Goal: Information Seeking & Learning: Understand process/instructions

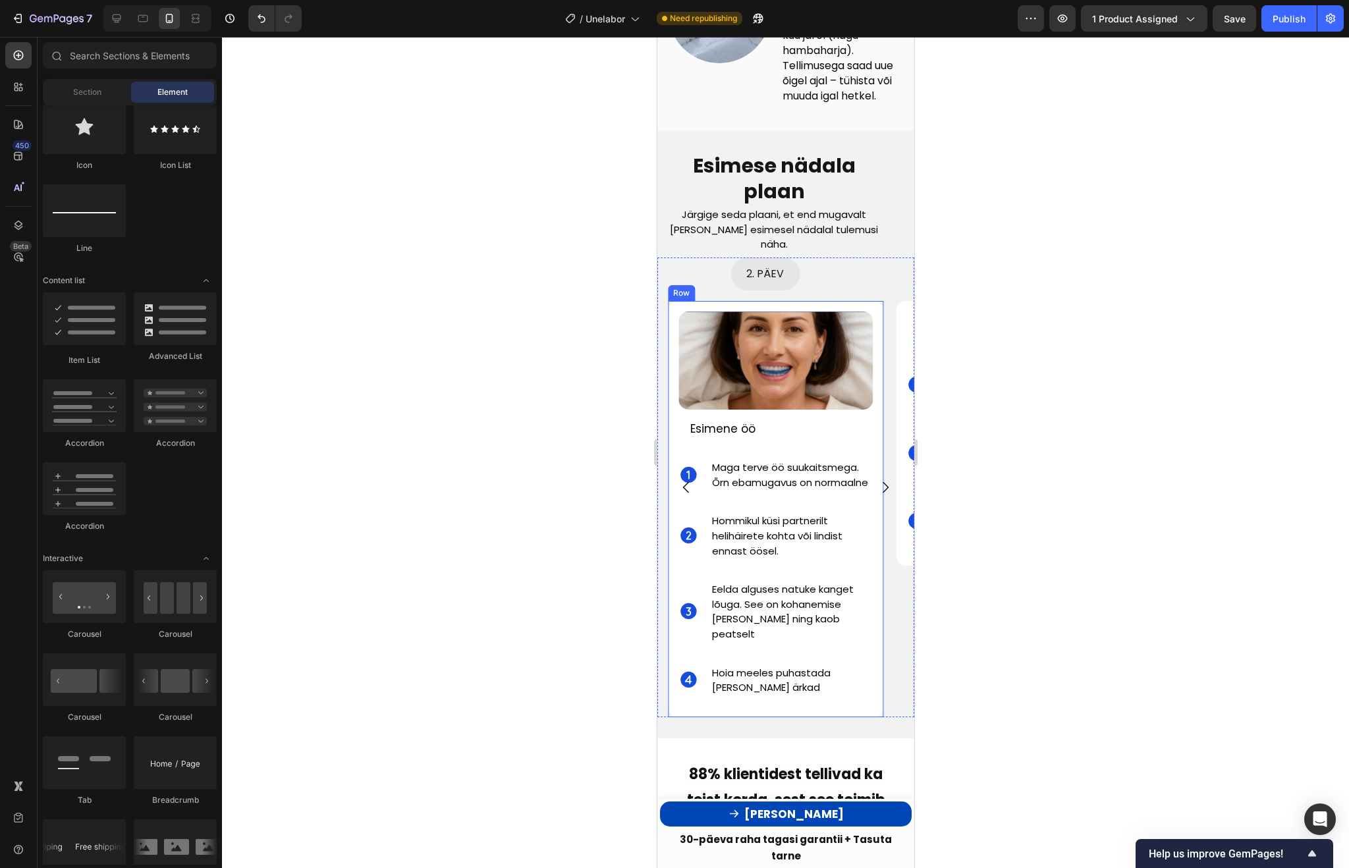
scroll to position [880, 0]
click at [862, 480] on span "Maga terve öö suukaitsmega. Õrn ebamugavus on normaalne" at bounding box center [789, 474] width 156 height 29
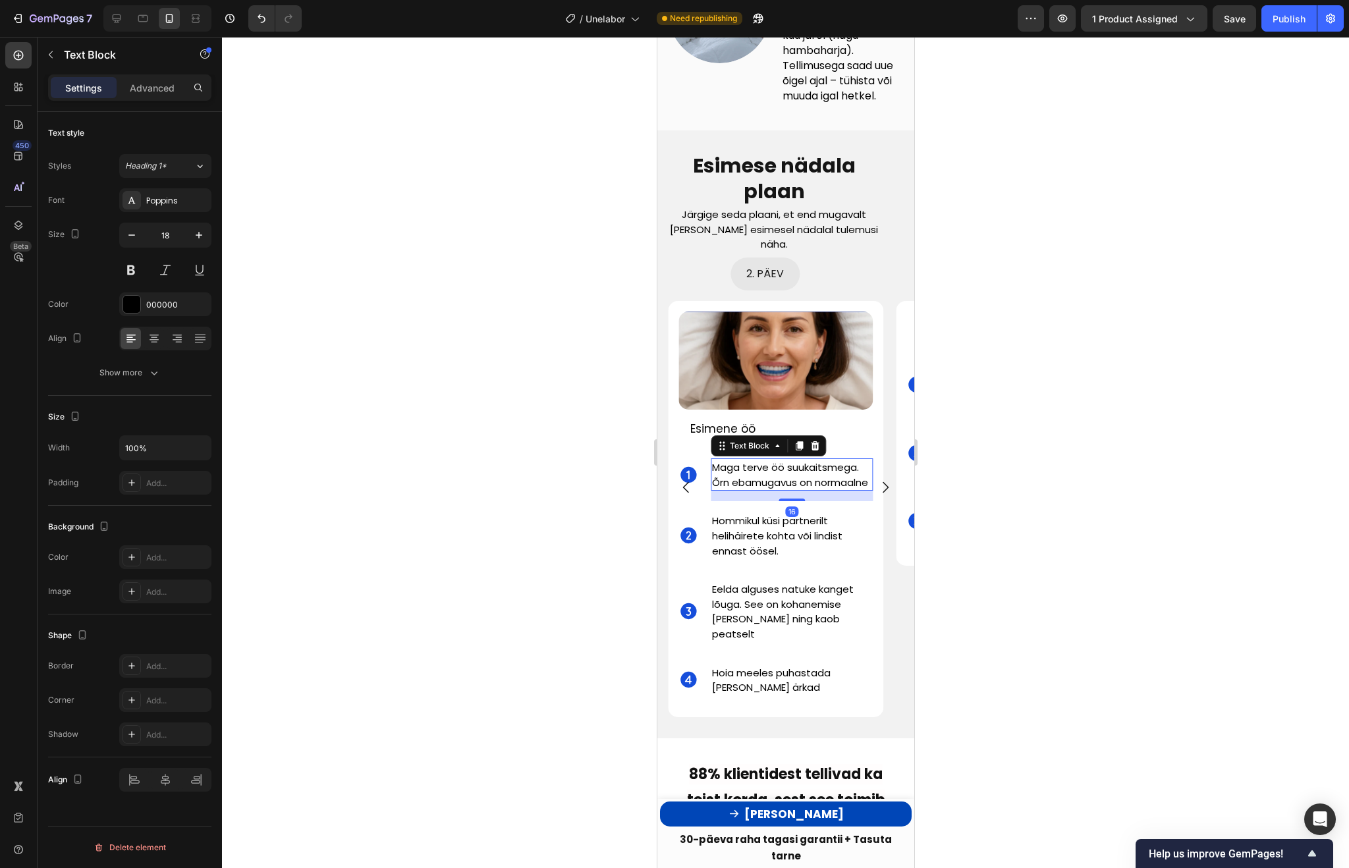
click at [800, 480] on span "Maga terve öö suukaitsmega. Õrn ebamugavus on normaalne" at bounding box center [789, 474] width 156 height 29
click at [816, 480] on span "Maga terve öö suukaitsmega. Õrn ebamugavus on normaalne" at bounding box center [789, 474] width 156 height 29
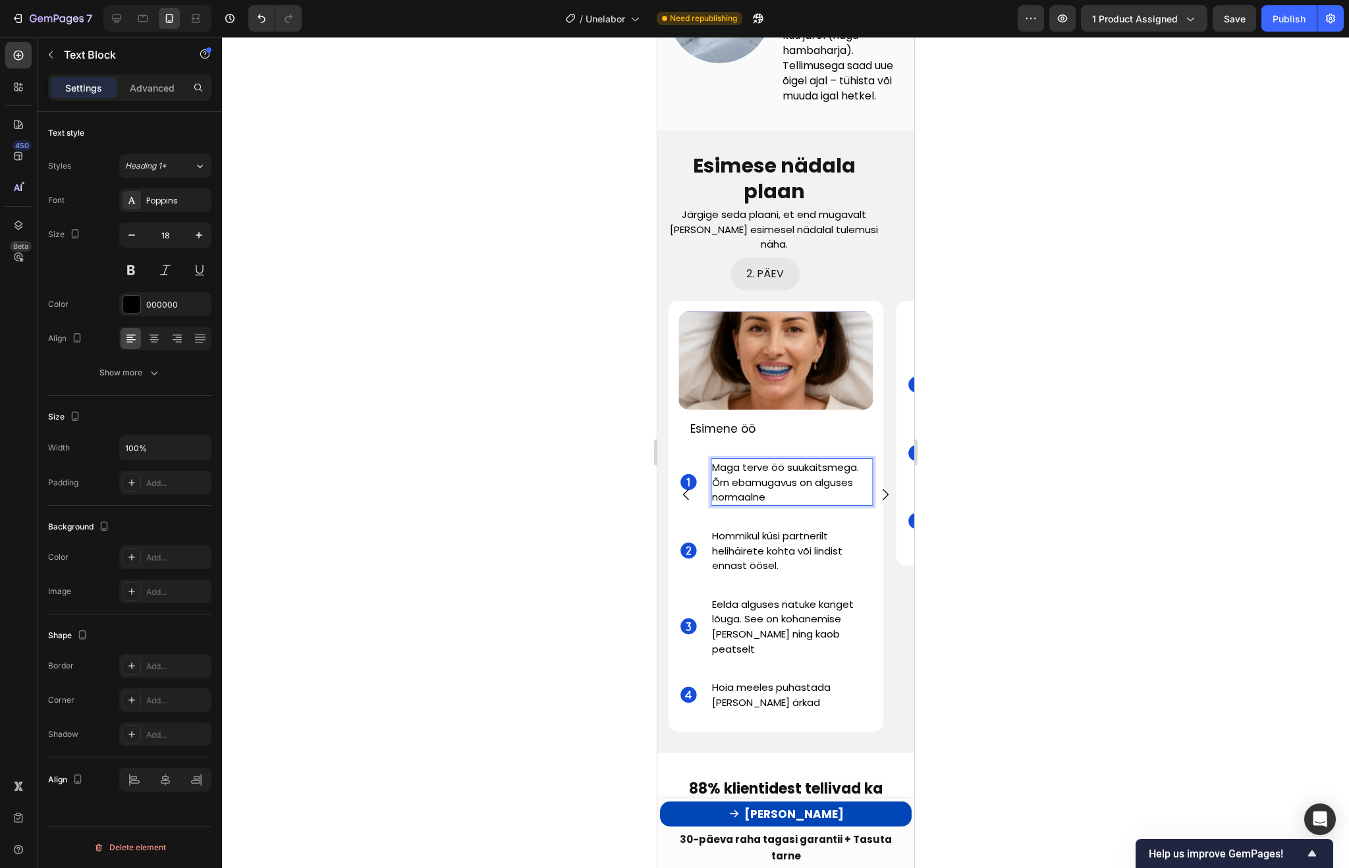
click at [798, 488] on span "Maga terve öö suukaitsmega. Õrn ebamugavus on alguses normaalne" at bounding box center [784, 481] width 147 height 43
click at [860, 489] on p "Maga terve öö suukaitsmega. Õrn ebamugavus on alguses normaalne" at bounding box center [790, 482] width 159 height 45
click at [861, 421] on div "Esimene öö" at bounding box center [775, 429] width 174 height 18
click at [858, 471] on p "Maga terve öö suukaitsmega. Õrn ebamugavus on alguses normaalne" at bounding box center [790, 482] width 159 height 45
click at [1064, 408] on div at bounding box center [785, 452] width 1127 height 831
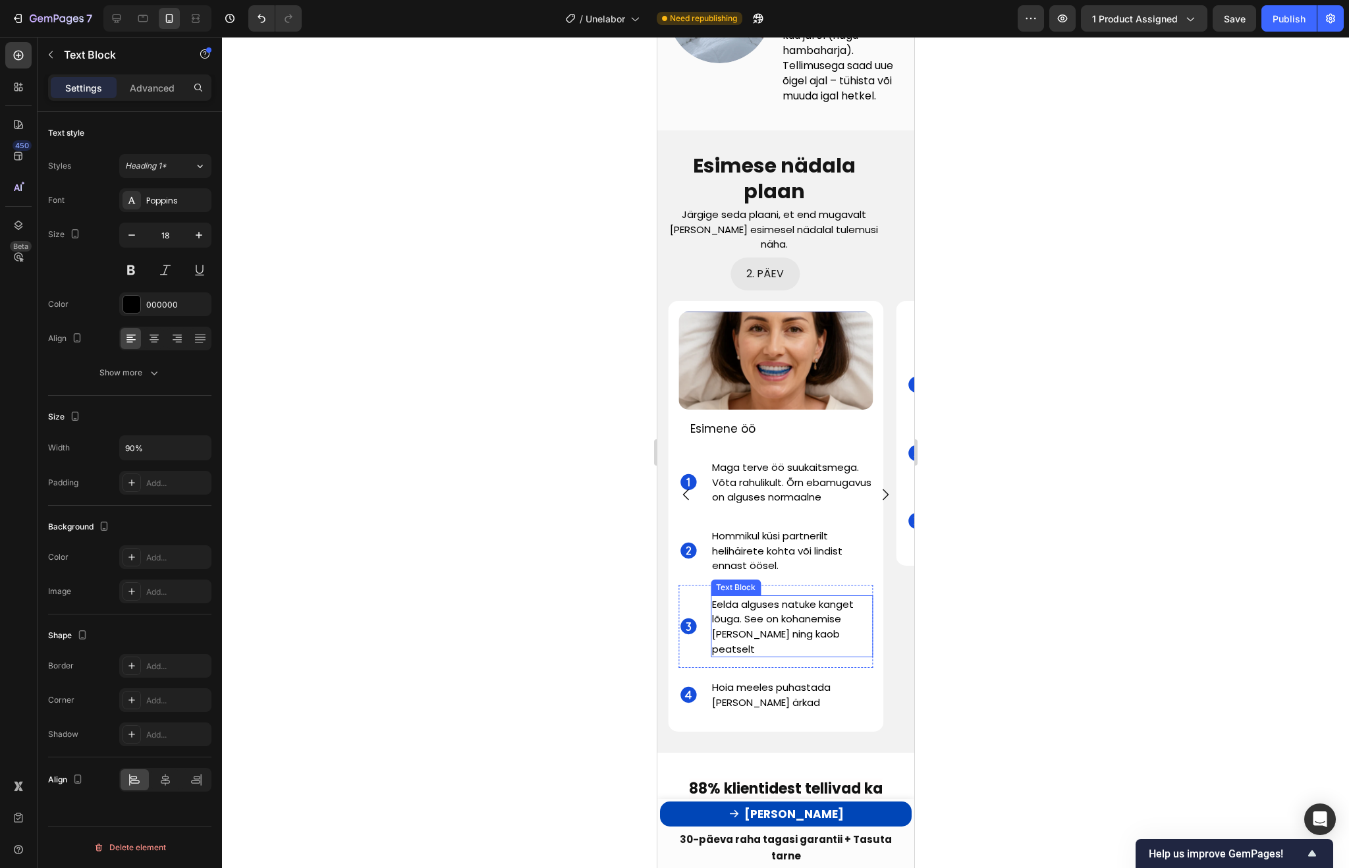
click at [771, 626] on p "Eelda alguses natuke kanget lõuga. See on kohanemise märk ning kaob peatselt" at bounding box center [783, 626] width 144 height 59
click at [746, 614] on span "Eelda alguses natuke kanget lõuga. See on kohanemise märk ning kaob peatselt" at bounding box center [782, 626] width 142 height 59
click at [817, 621] on span "Eelda alguses natuke kanget lõuga. See on kohanemise märk ning kaob peatselt" at bounding box center [782, 626] width 142 height 59
click at [711, 622] on span "Eelda alguses natuke kanget lõuga. See on kohanemise märk ning kaob peatselt" at bounding box center [782, 626] width 142 height 59
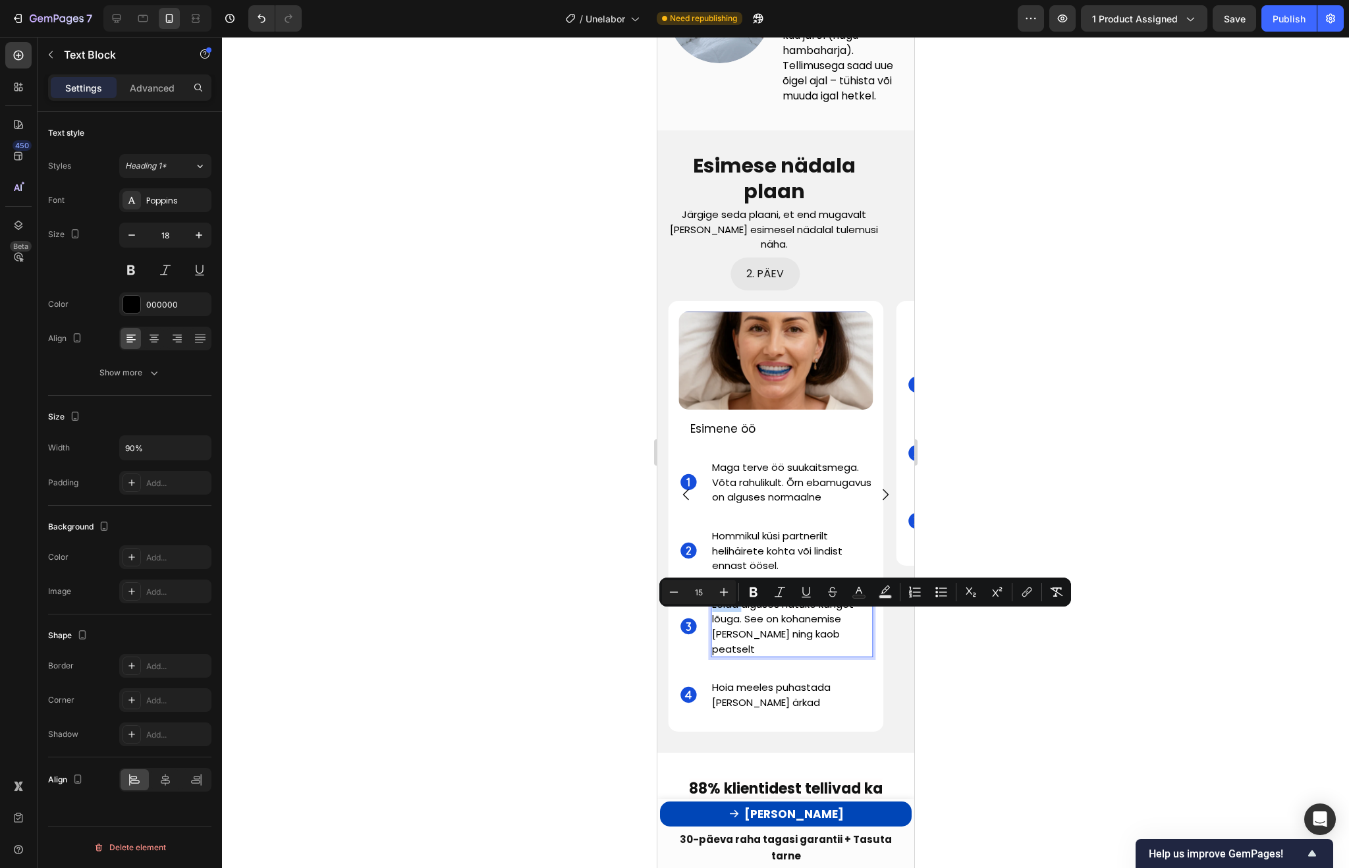
drag, startPoint x: 740, startPoint y: 620, endPoint x: 711, endPoint y: 620, distance: 29.6
click at [711, 620] on span "Eelda alguses natuke kanget lõuga. See on kohanemise märk ning kaob peatselt" at bounding box center [782, 626] width 142 height 59
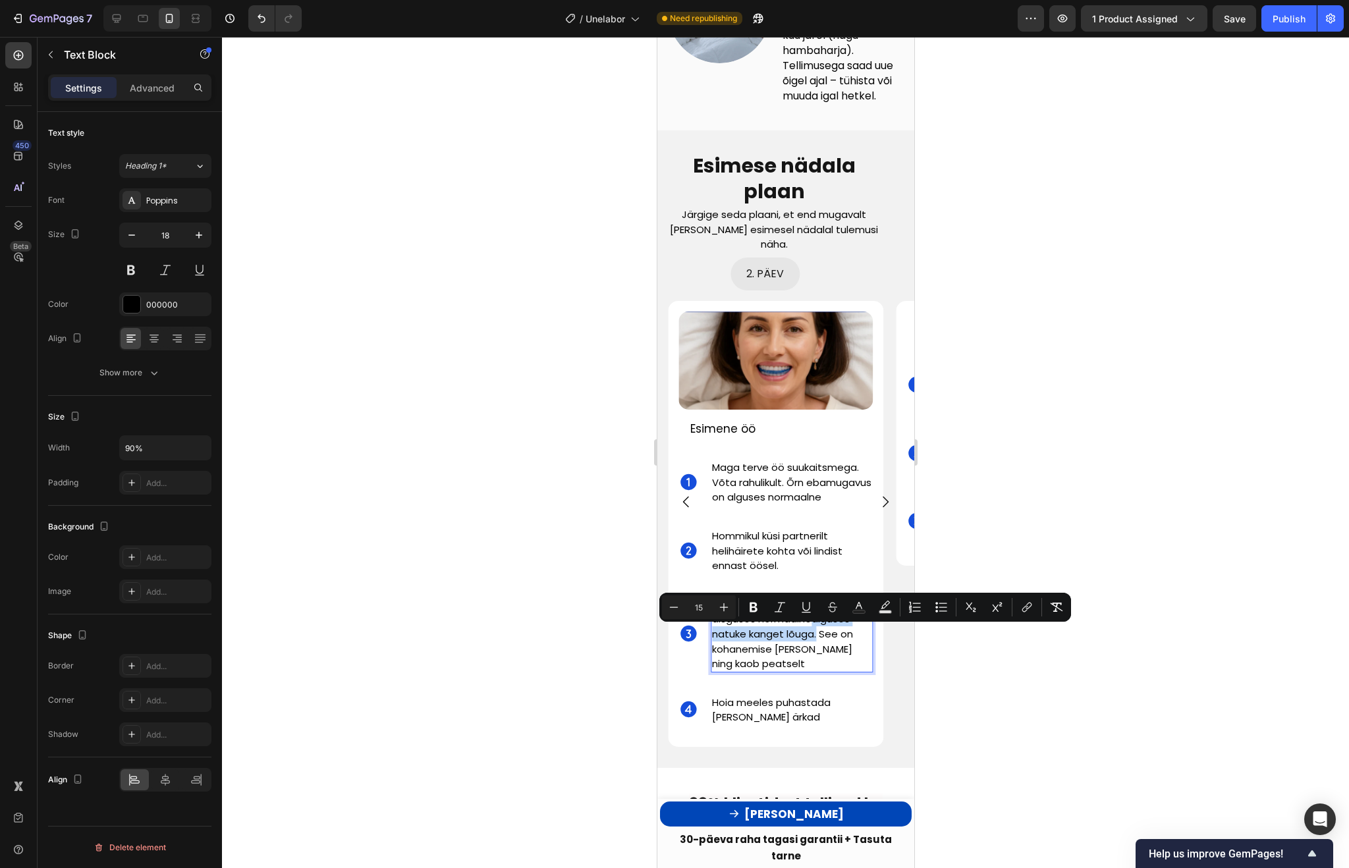
drag, startPoint x: 813, startPoint y: 635, endPoint x: 817, endPoint y: 645, distance: 10.6
click at [817, 645] on span "Natuke kange lõug on alsguses normaalnealguses natuke kanget lõuga. See on koha…" at bounding box center [781, 633] width 141 height 73
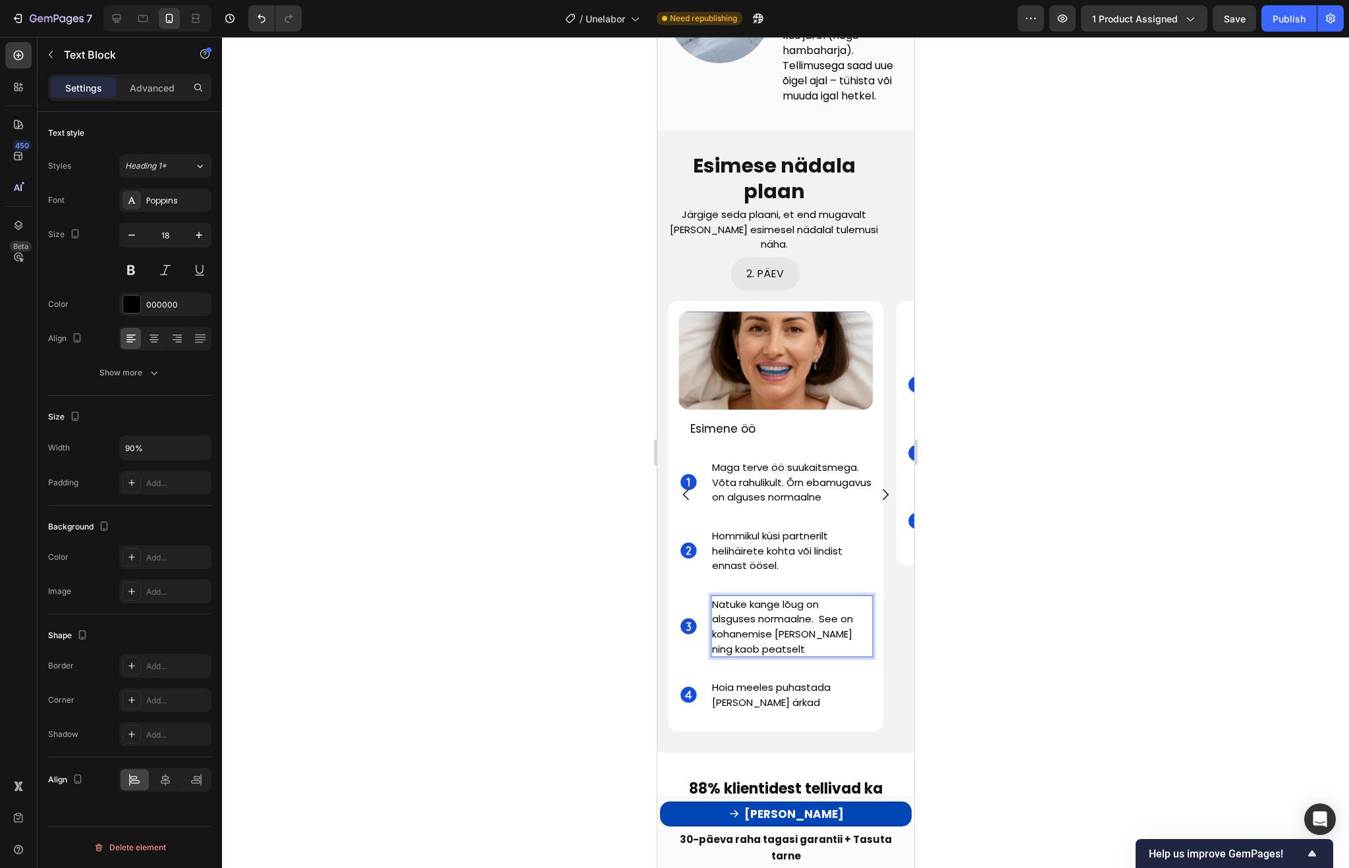
click at [1123, 624] on div at bounding box center [785, 452] width 1127 height 831
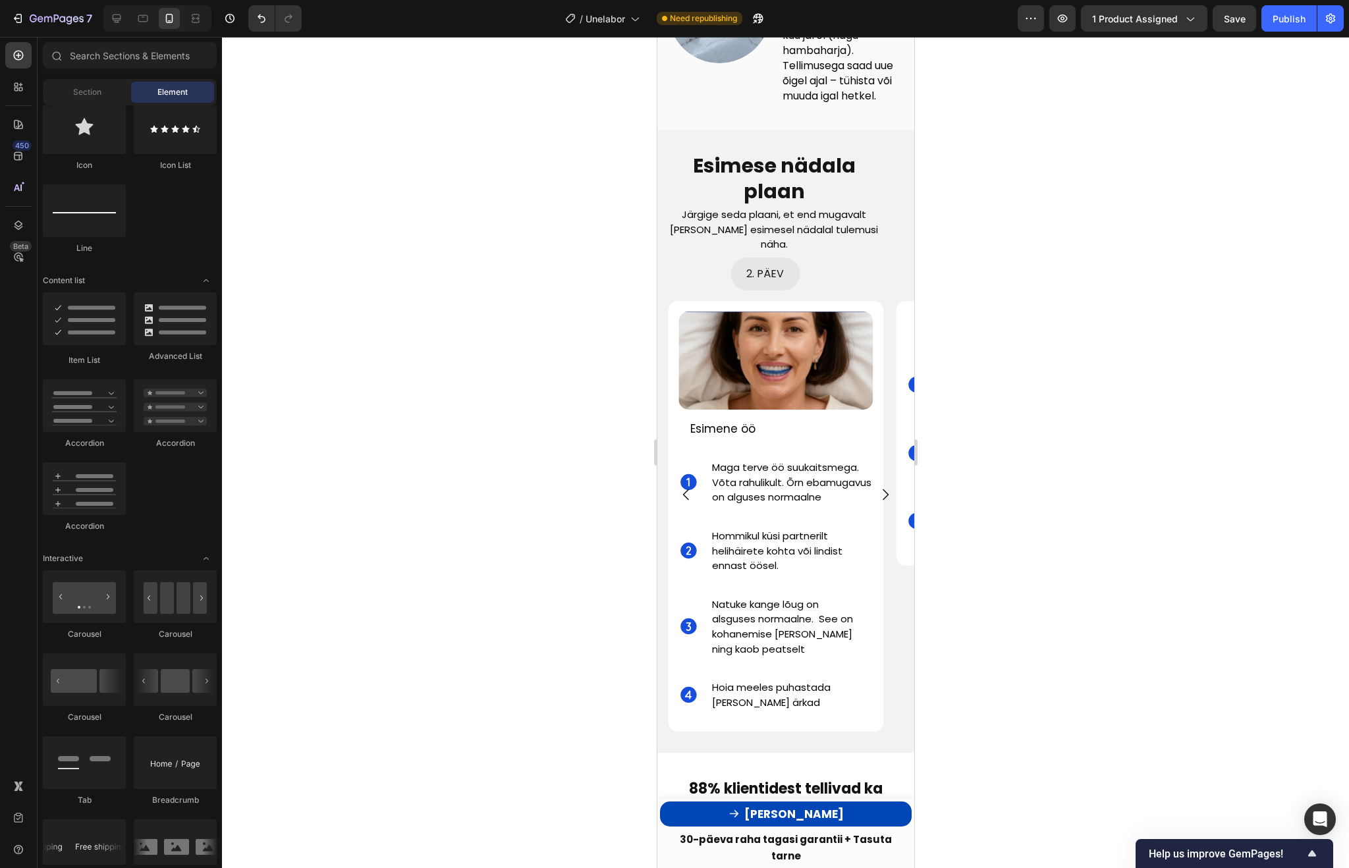
click at [1108, 646] on div at bounding box center [785, 452] width 1127 height 831
click at [744, 709] on span "Hoia meeles puhastada seade kui ärkad" at bounding box center [770, 694] width 119 height 29
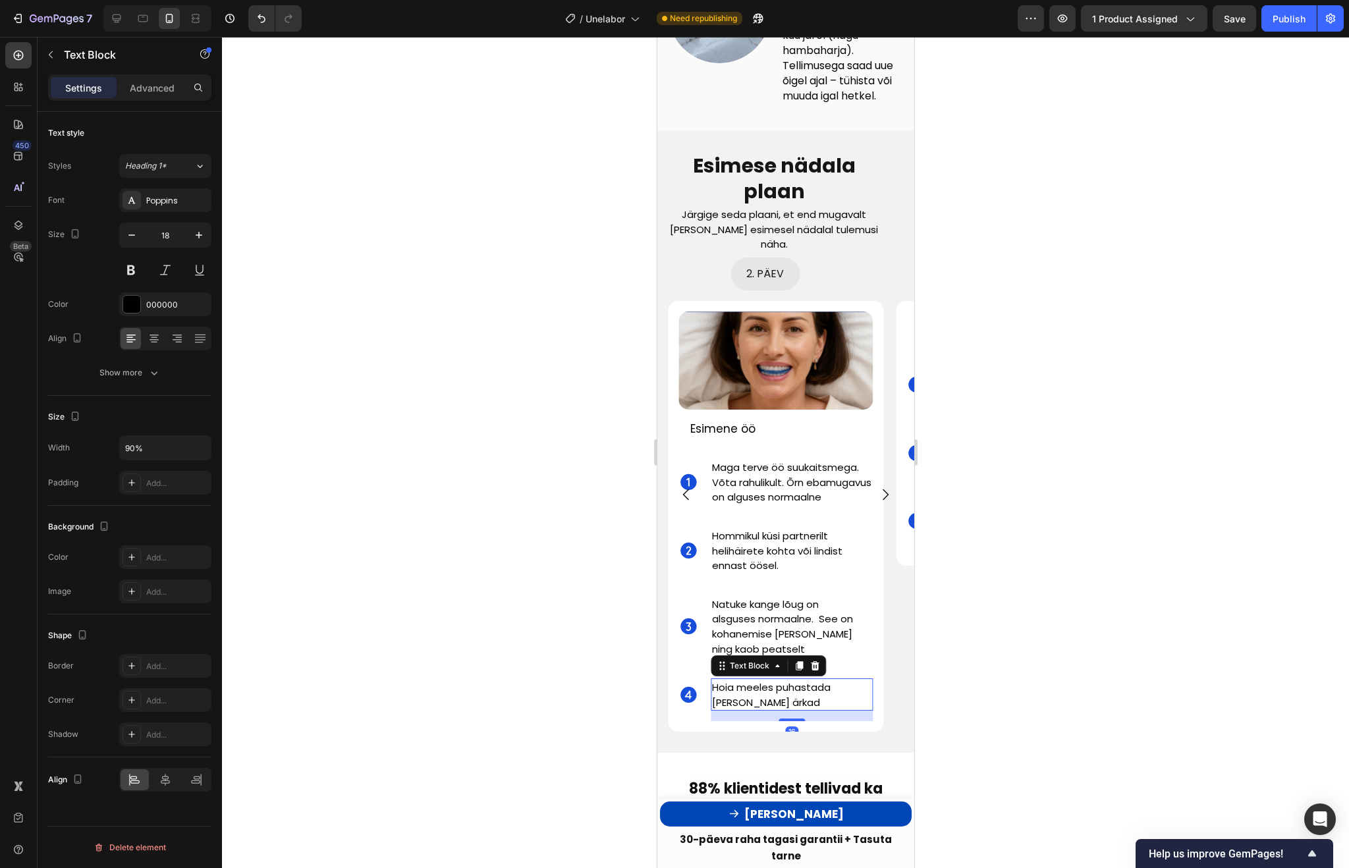
click at [744, 709] on span "Hoia meeles puhastada seade kui ärkad" at bounding box center [770, 694] width 119 height 29
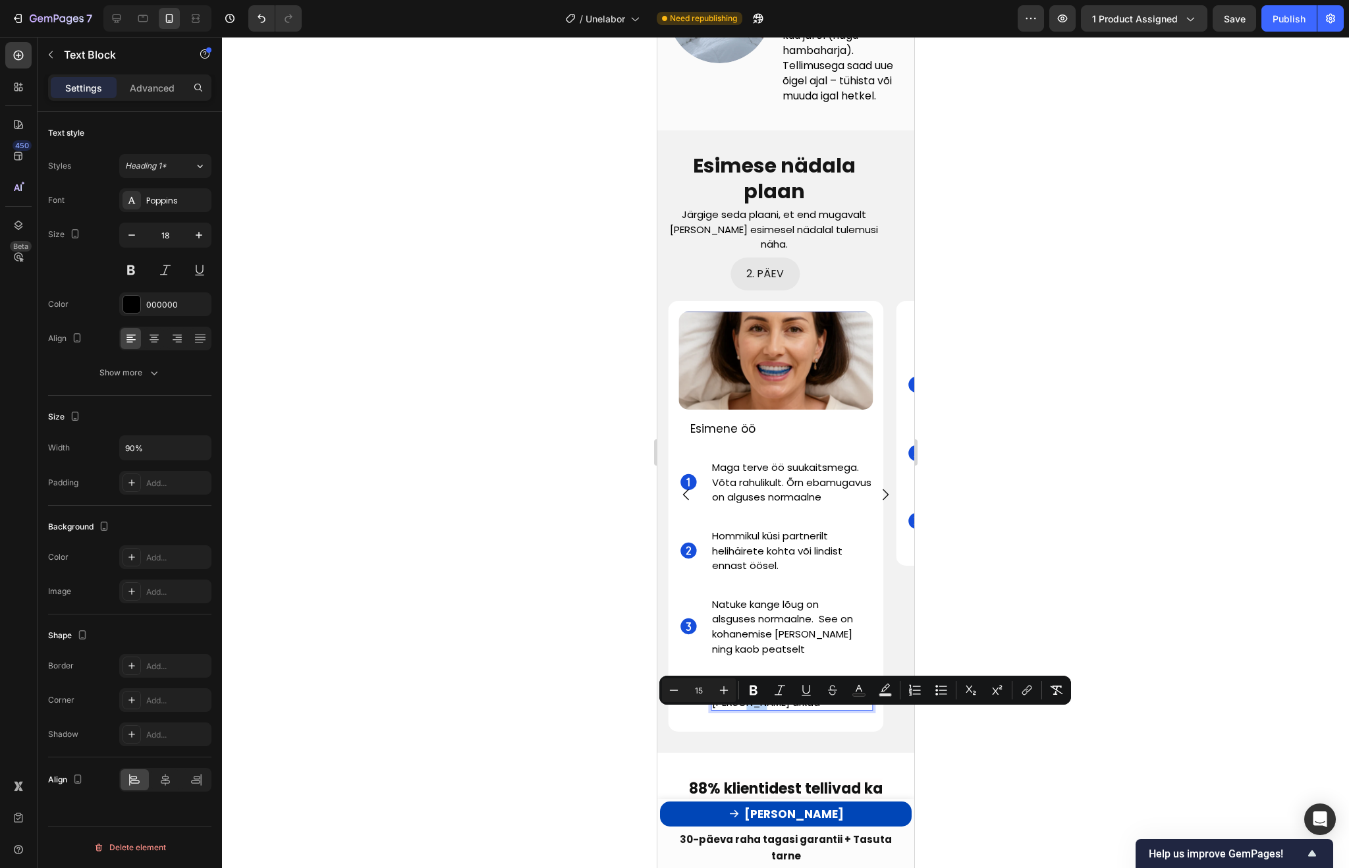
click at [744, 709] on span "Hoia meeles puhastada seade kui ärkad" at bounding box center [770, 694] width 119 height 29
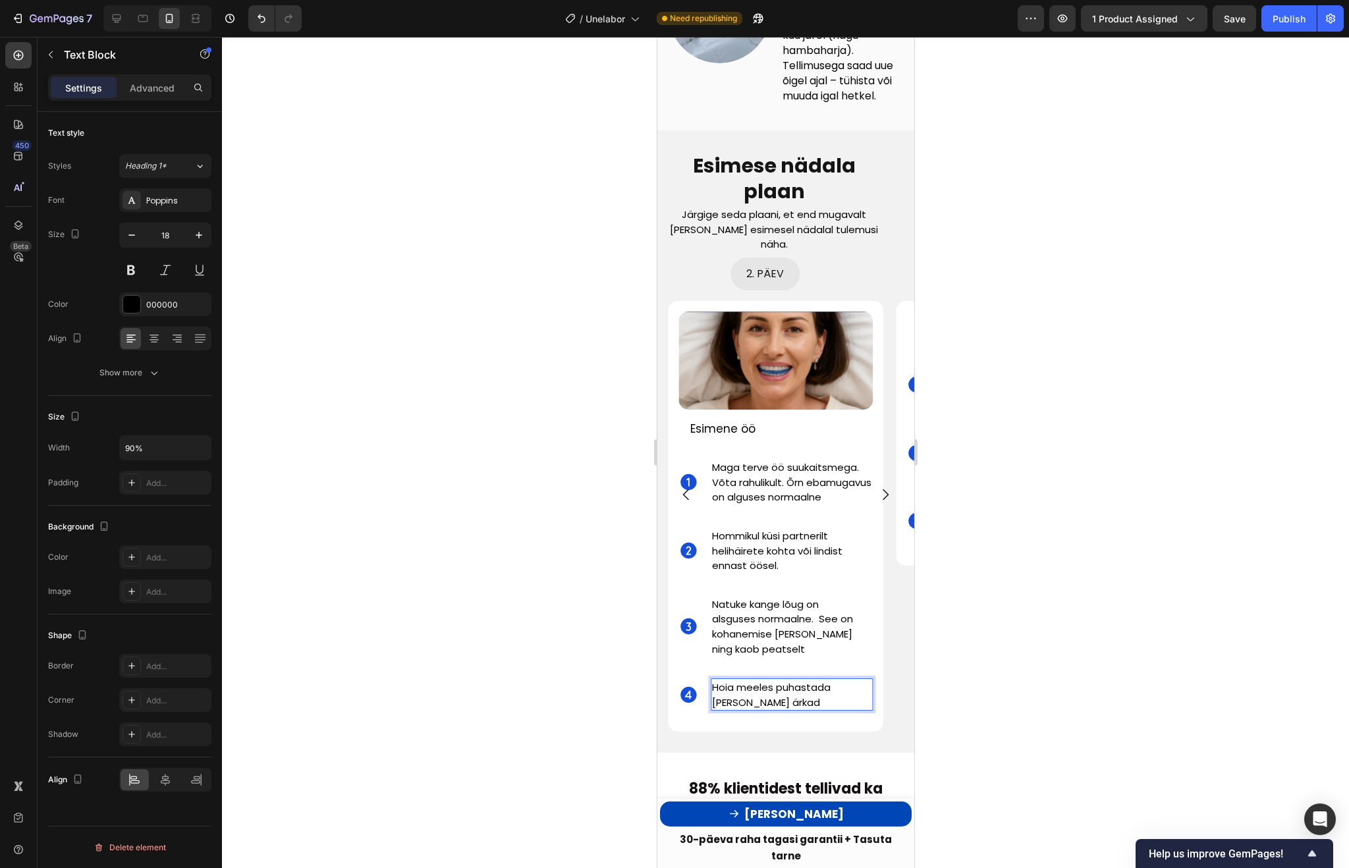
click at [791, 709] on span "Hoia meeles puhastada seade, kui ärkad" at bounding box center [770, 694] width 119 height 29
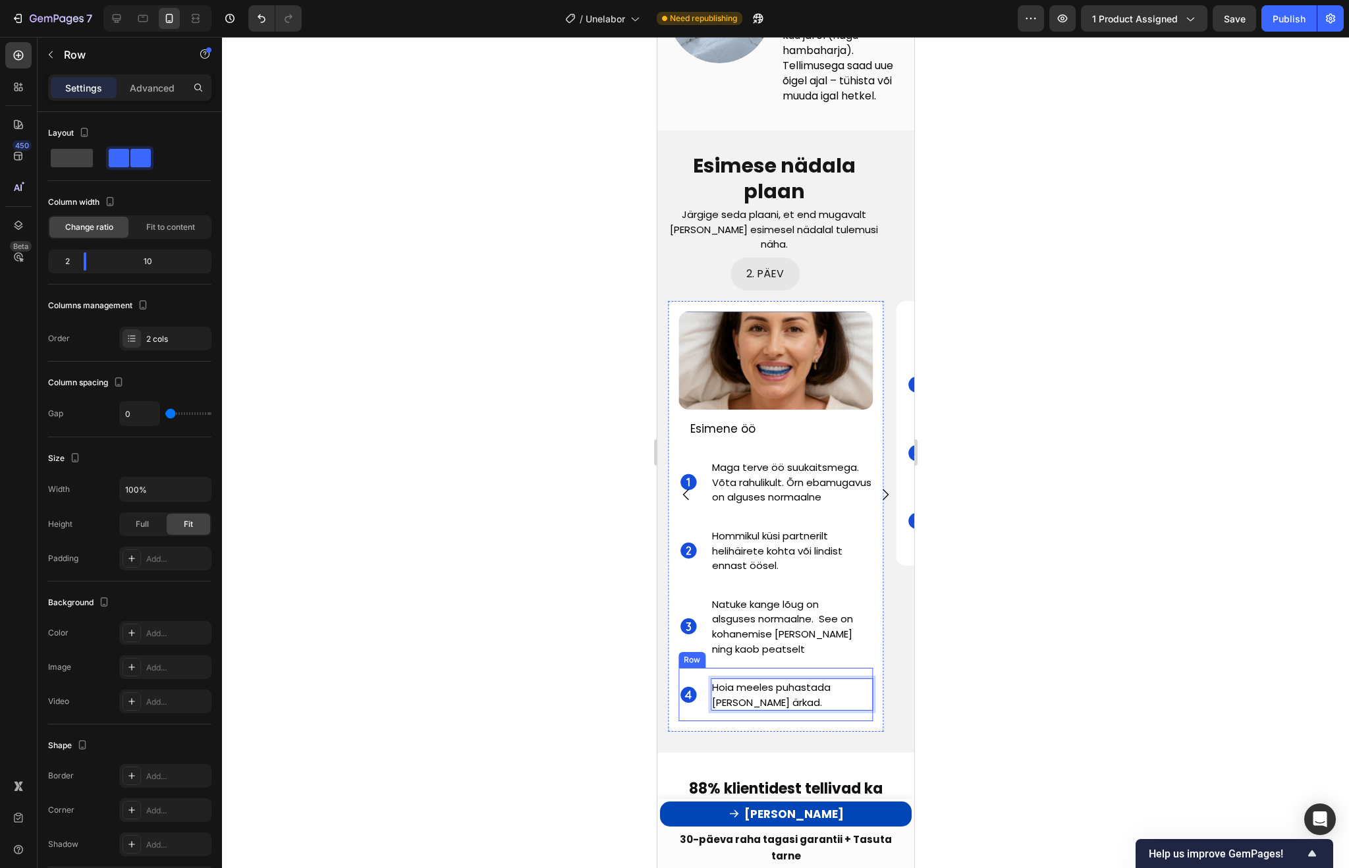
click at [770, 668] on div "Natuke kange lõug on alsguses normaalne. See on kohanemise märk ning kaob peats…" at bounding box center [791, 626] width 162 height 83
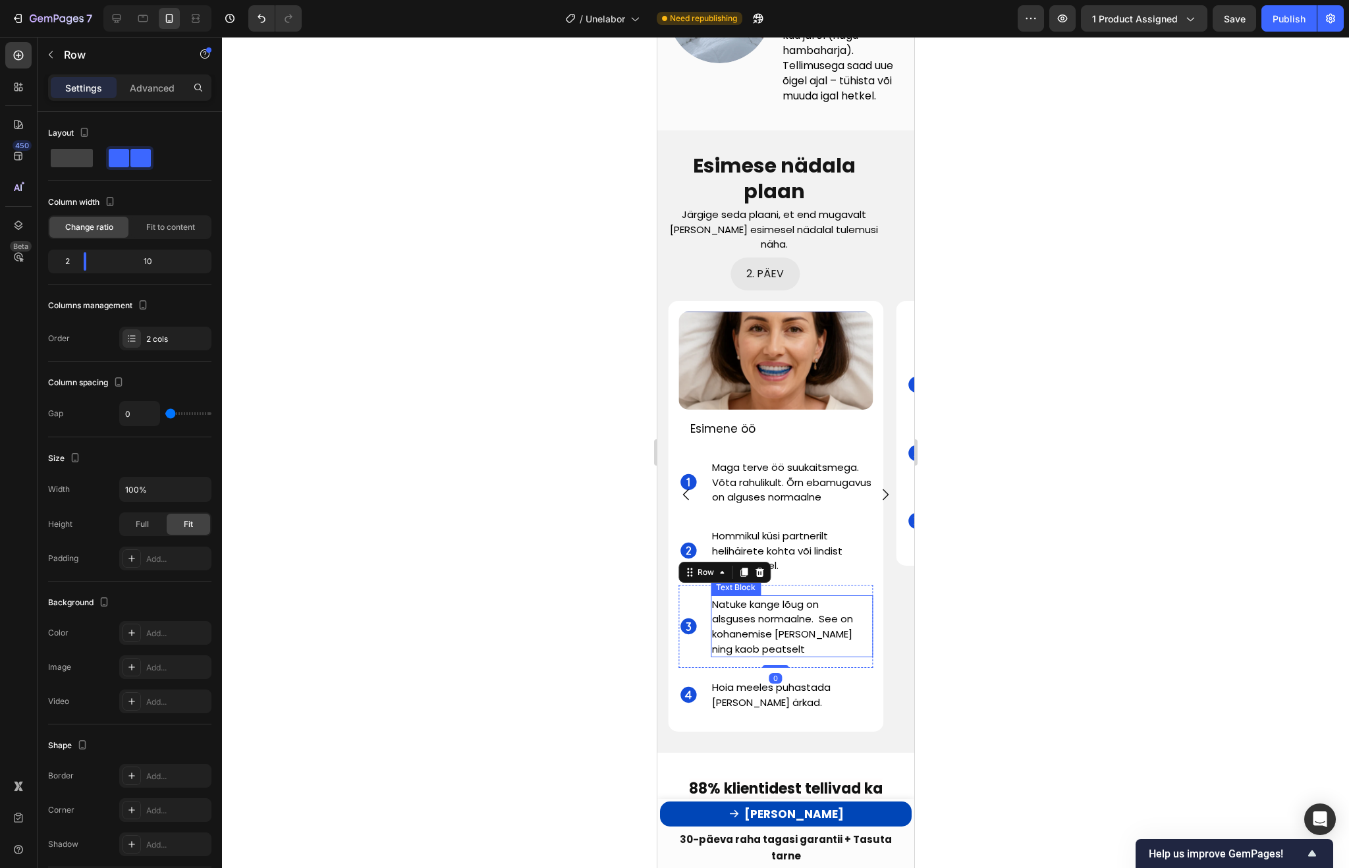
click at [764, 656] on p "Natuke kange lõug on alsguses normaalne. See on kohanemise märk ning kaob peats…" at bounding box center [783, 626] width 144 height 59
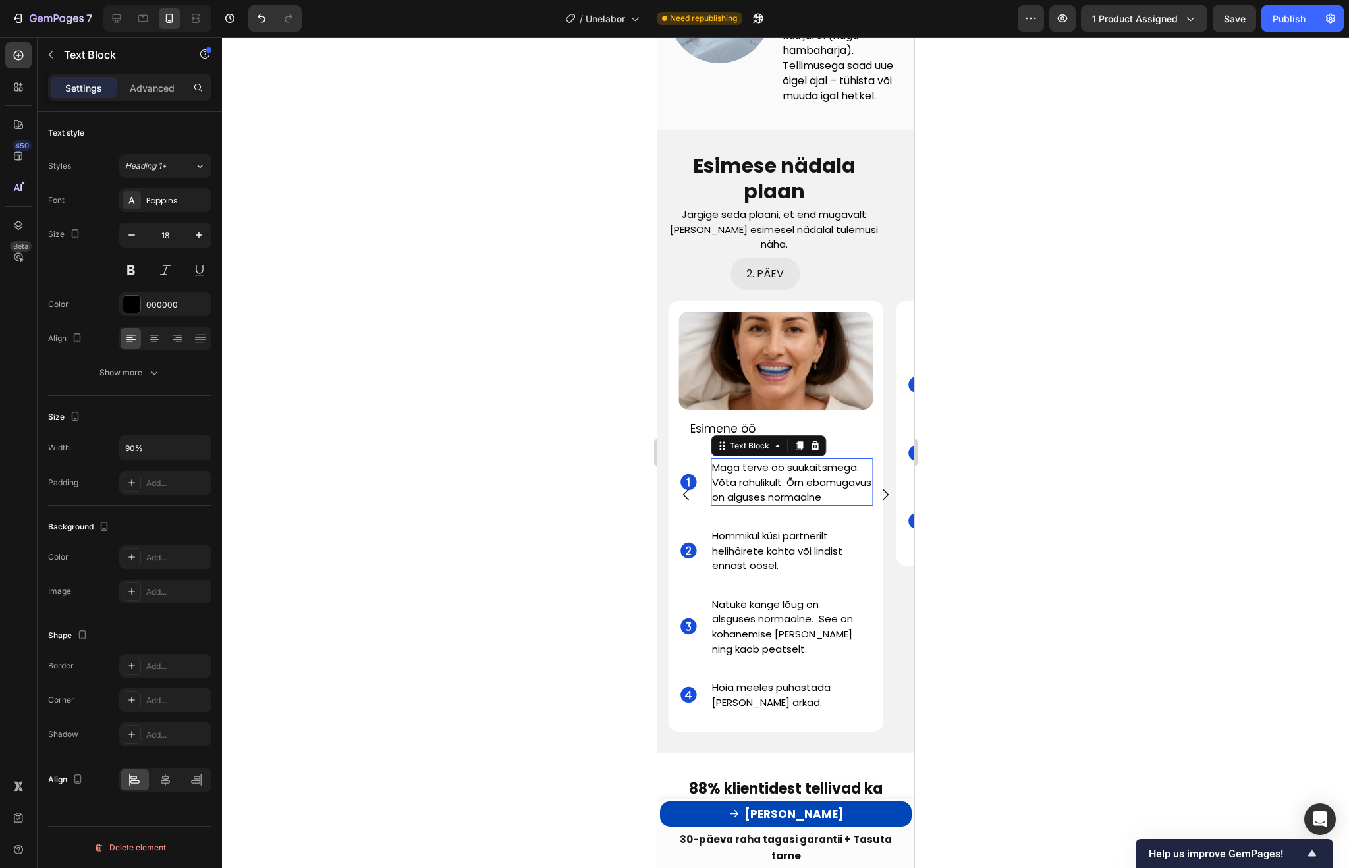
click at [782, 498] on span "Maga terve öö suukaitsmega. Võta rahulikult. Õrn ebamugavus on alguses normaalne" at bounding box center [790, 481] width 159 height 43
click at [887, 499] on icon "Carousel Next Arrow" at bounding box center [885, 495] width 16 height 16
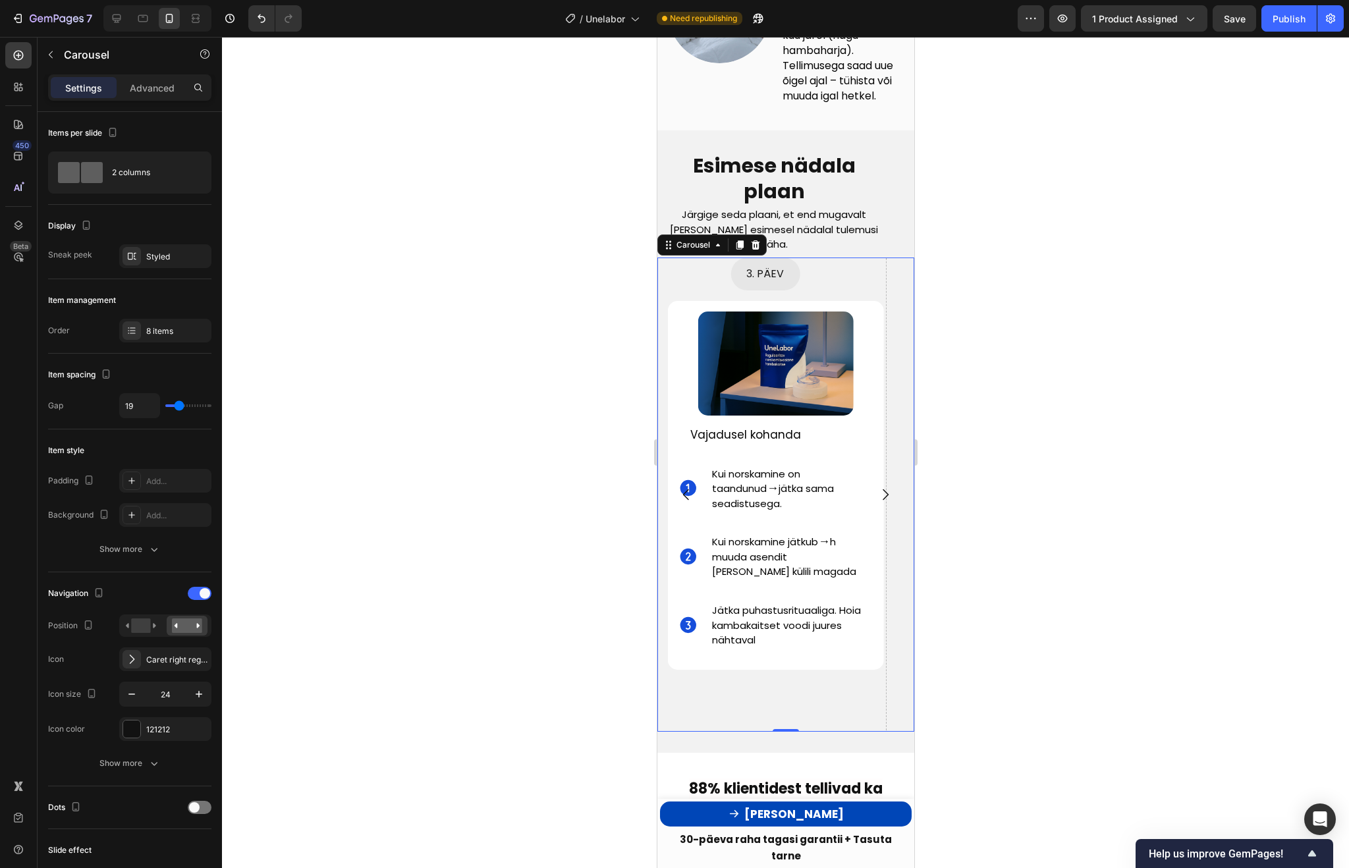
click at [752, 433] on span "Vajadusel kohanda" at bounding box center [745, 435] width 111 height 16
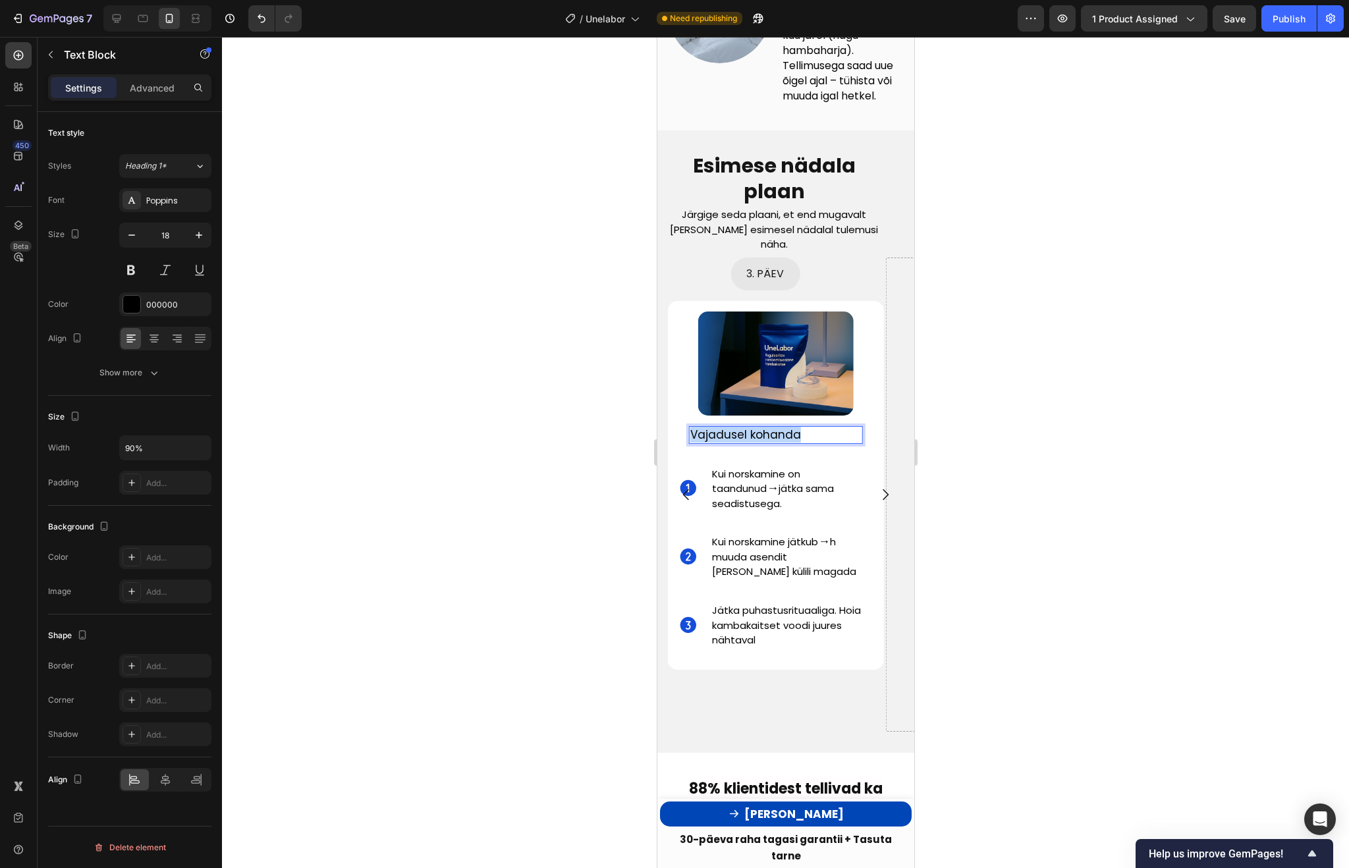
click at [752, 433] on span "Vajadusel kohanda" at bounding box center [745, 435] width 111 height 16
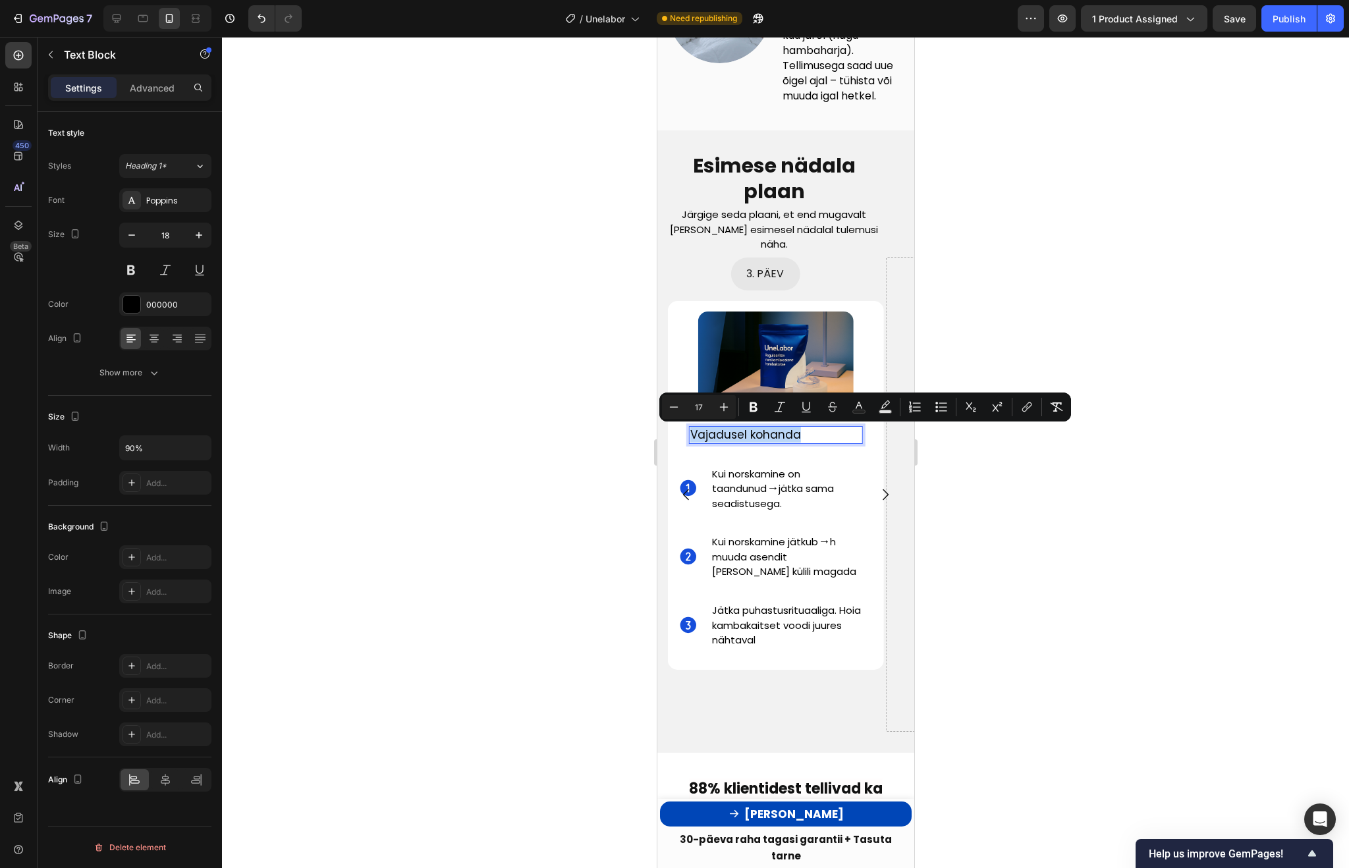
click at [792, 435] on span "Vajadusel kohanda" at bounding box center [745, 435] width 111 height 16
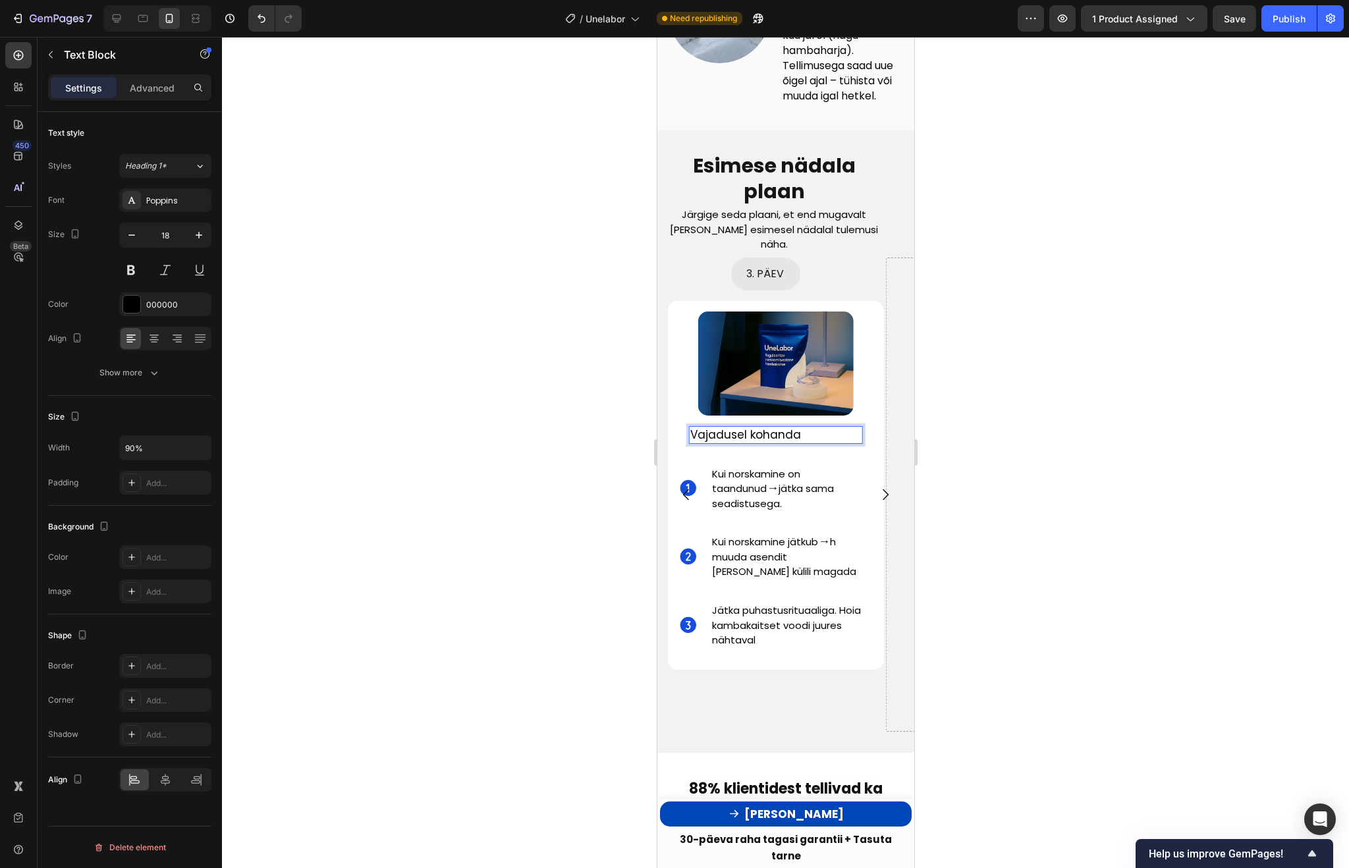
click at [792, 435] on span "Vajadusel kohanda" at bounding box center [745, 435] width 111 height 16
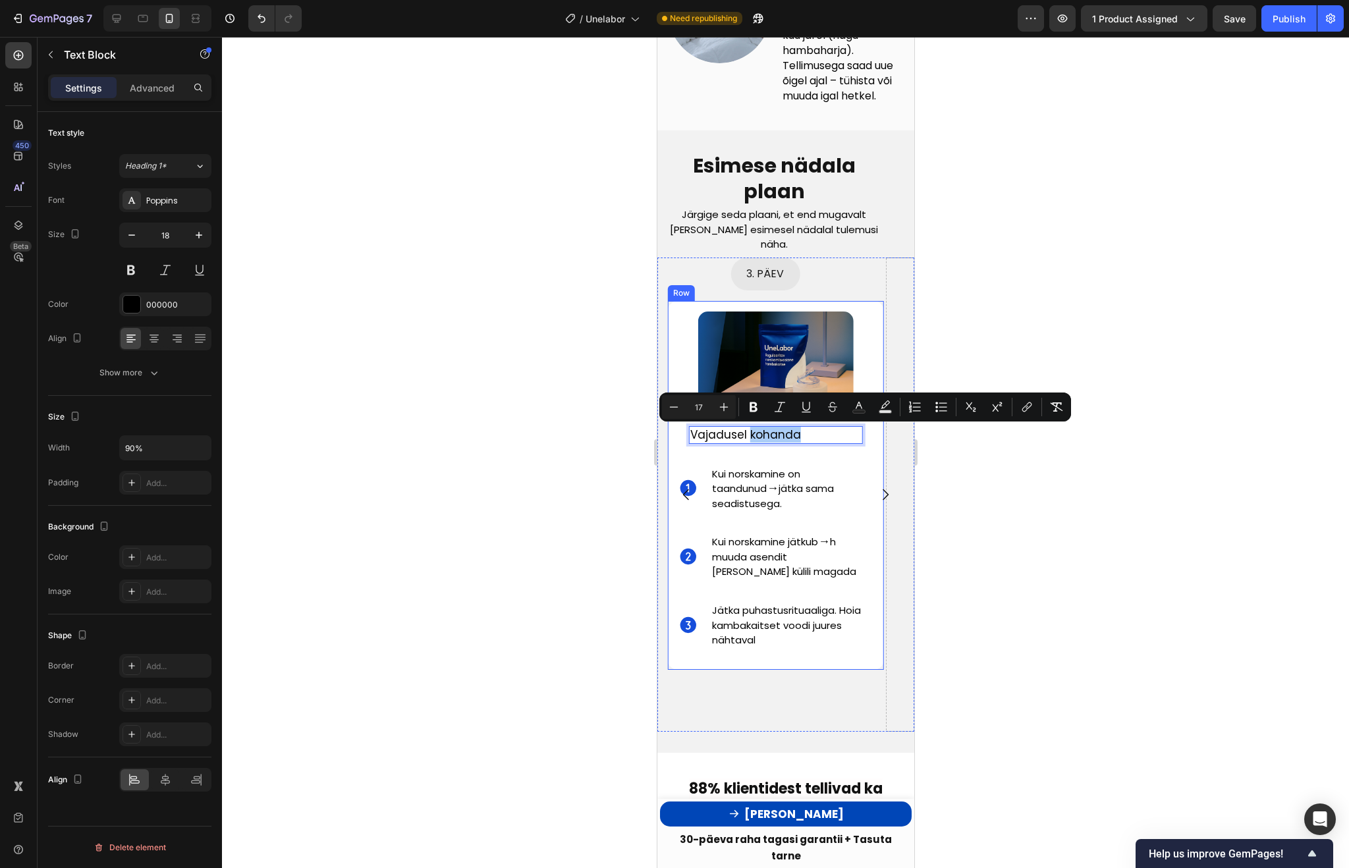
click at [995, 458] on div at bounding box center [785, 452] width 1127 height 831
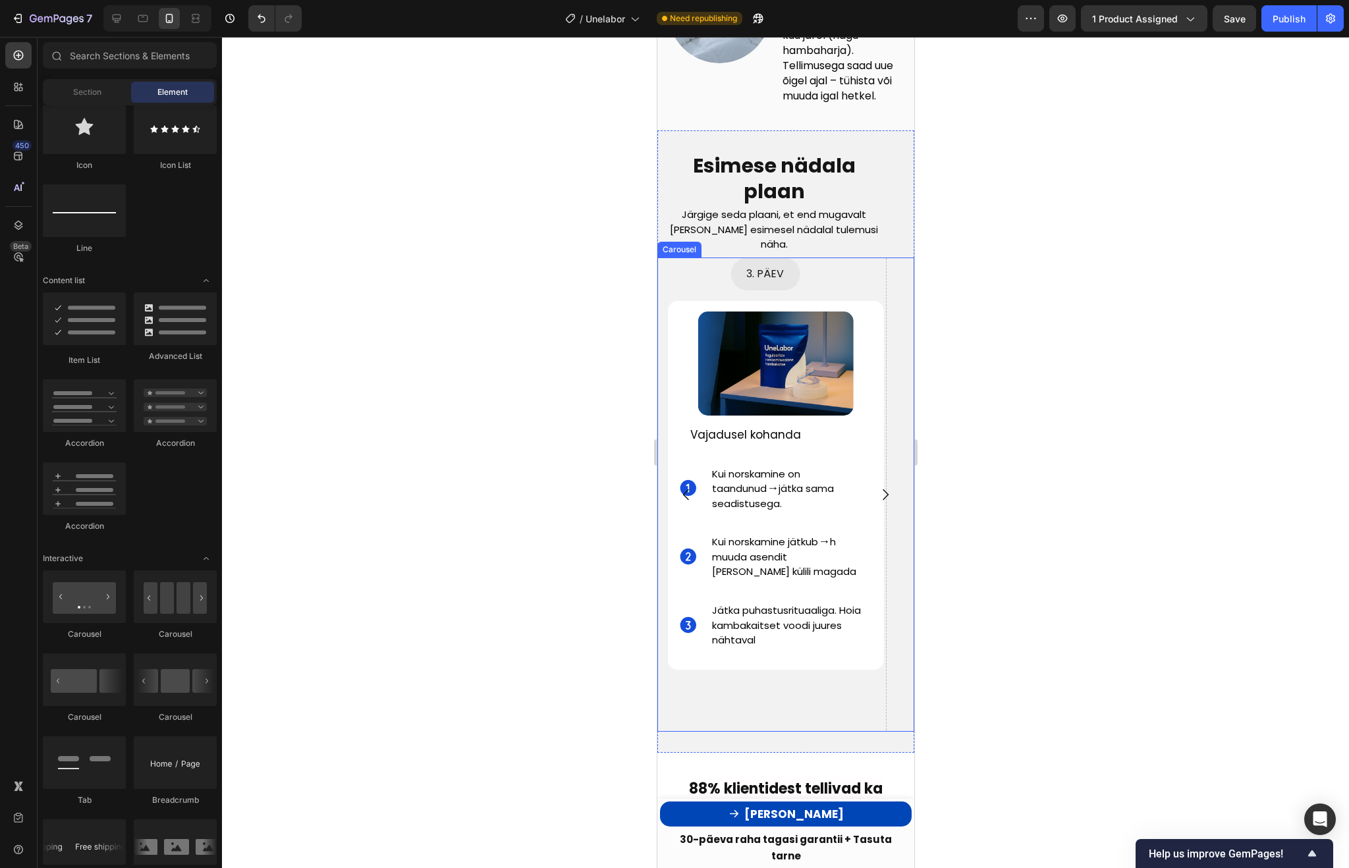
click at [888, 503] on icon "Carousel Next Arrow" at bounding box center [885, 495] width 16 height 16
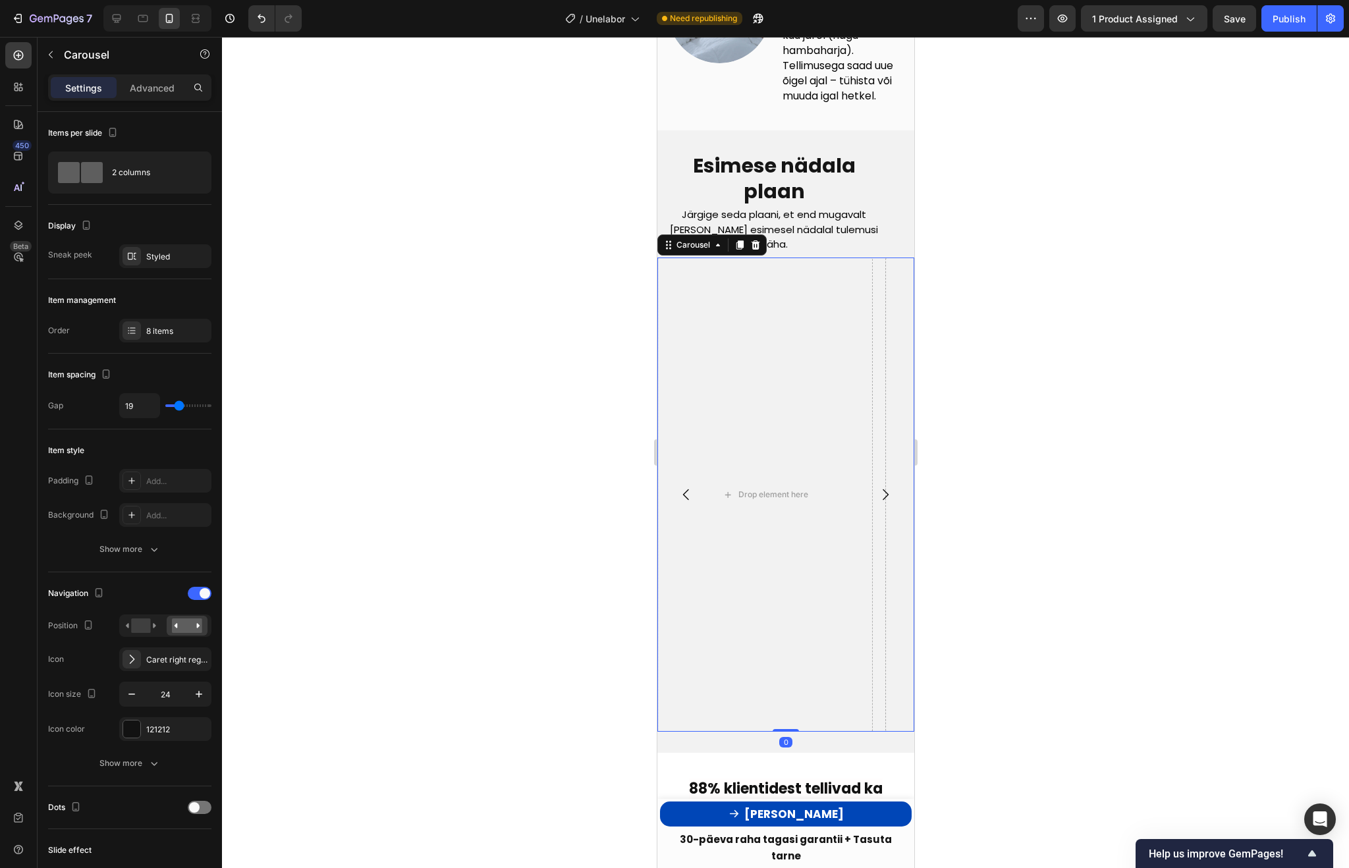
click at [687, 499] on icon "Carousel Back Arrow" at bounding box center [686, 495] width 16 height 16
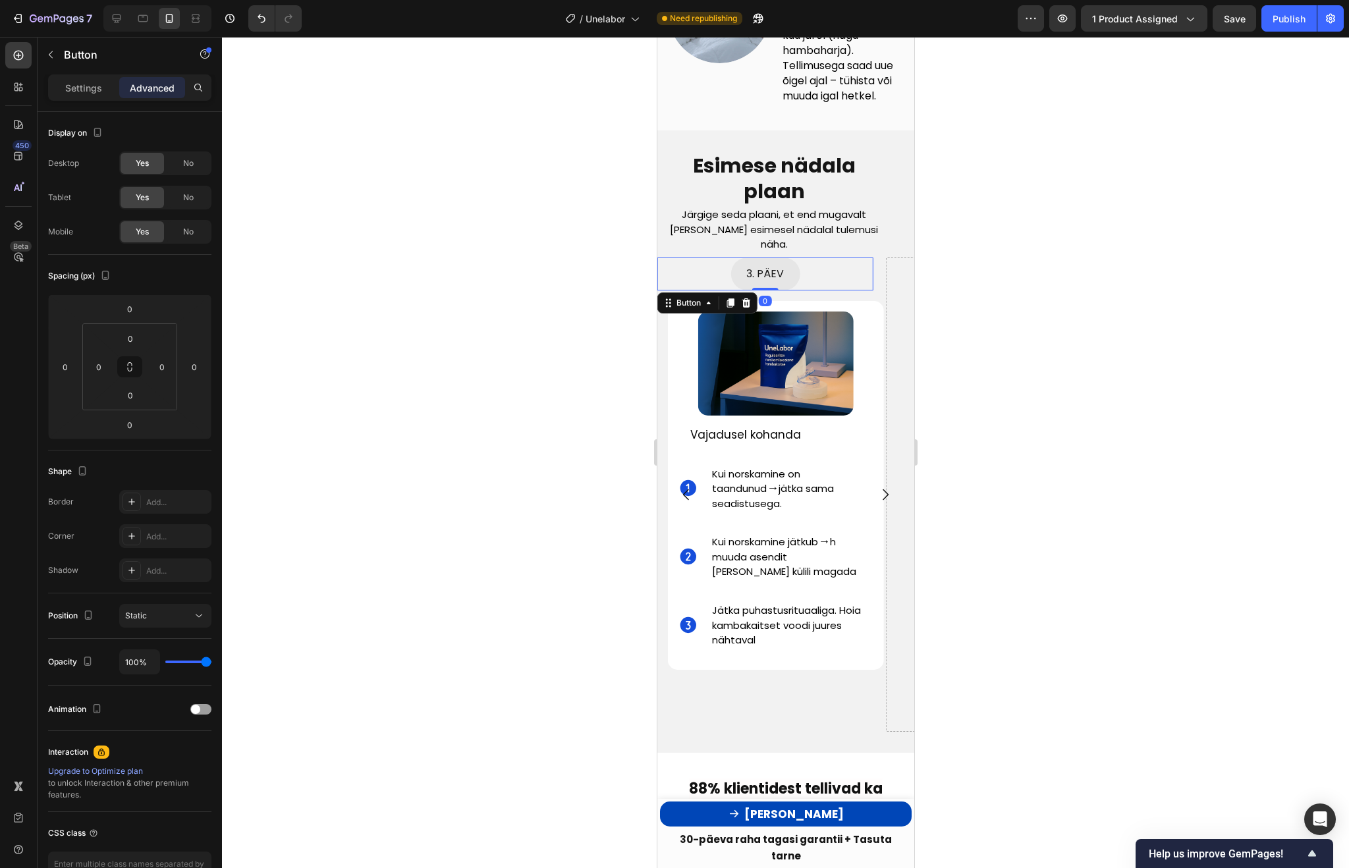
click at [819, 281] on div "3. PÄEV Button 0" at bounding box center [765, 274] width 216 height 33
click at [728, 306] on icon at bounding box center [729, 302] width 7 height 9
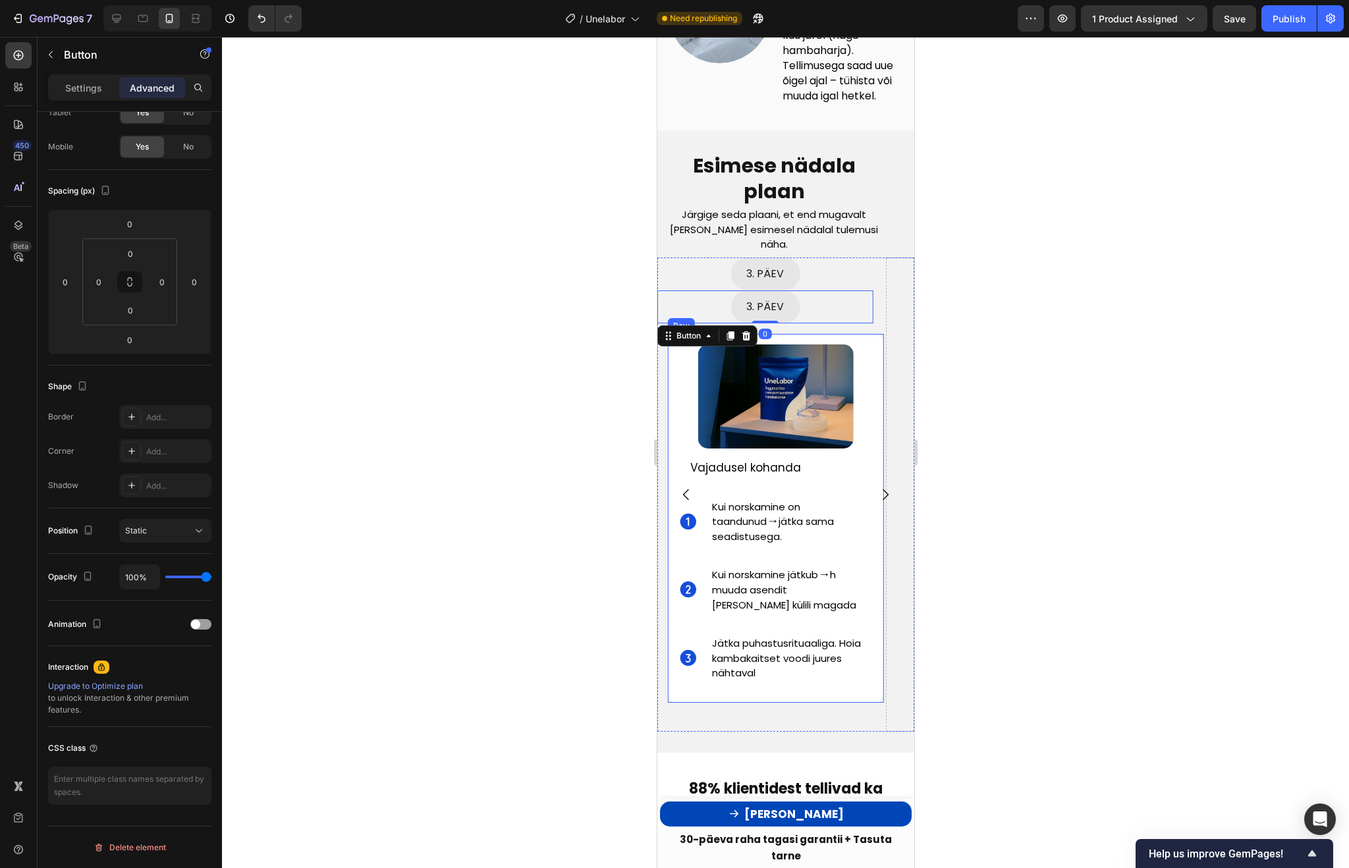
click at [873, 351] on div "Image Vajadusel kohanda Text Block Icon Kui norskamine on taandunud → jätka sam…" at bounding box center [775, 518] width 216 height 369
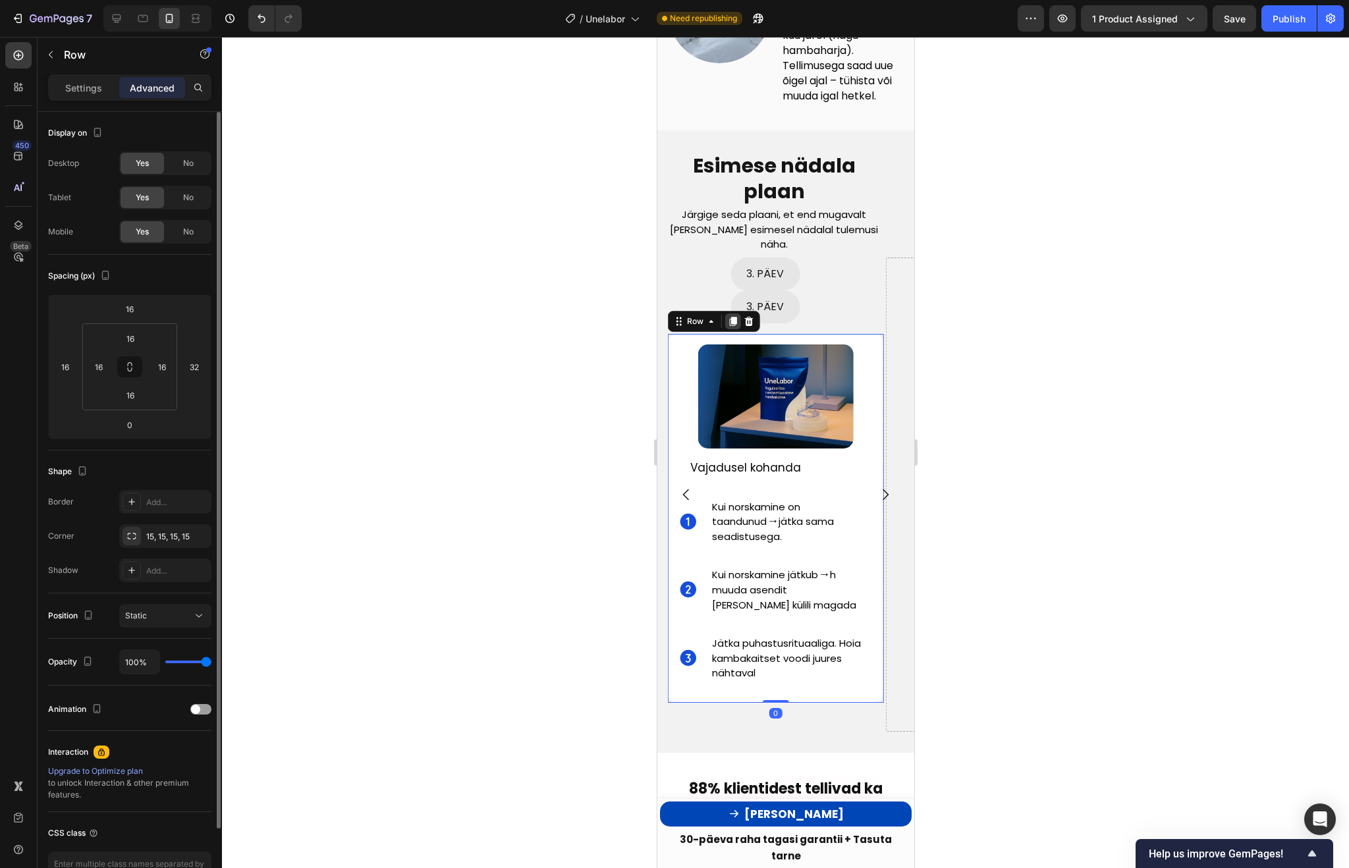
click at [729, 317] on icon at bounding box center [732, 321] width 11 height 11
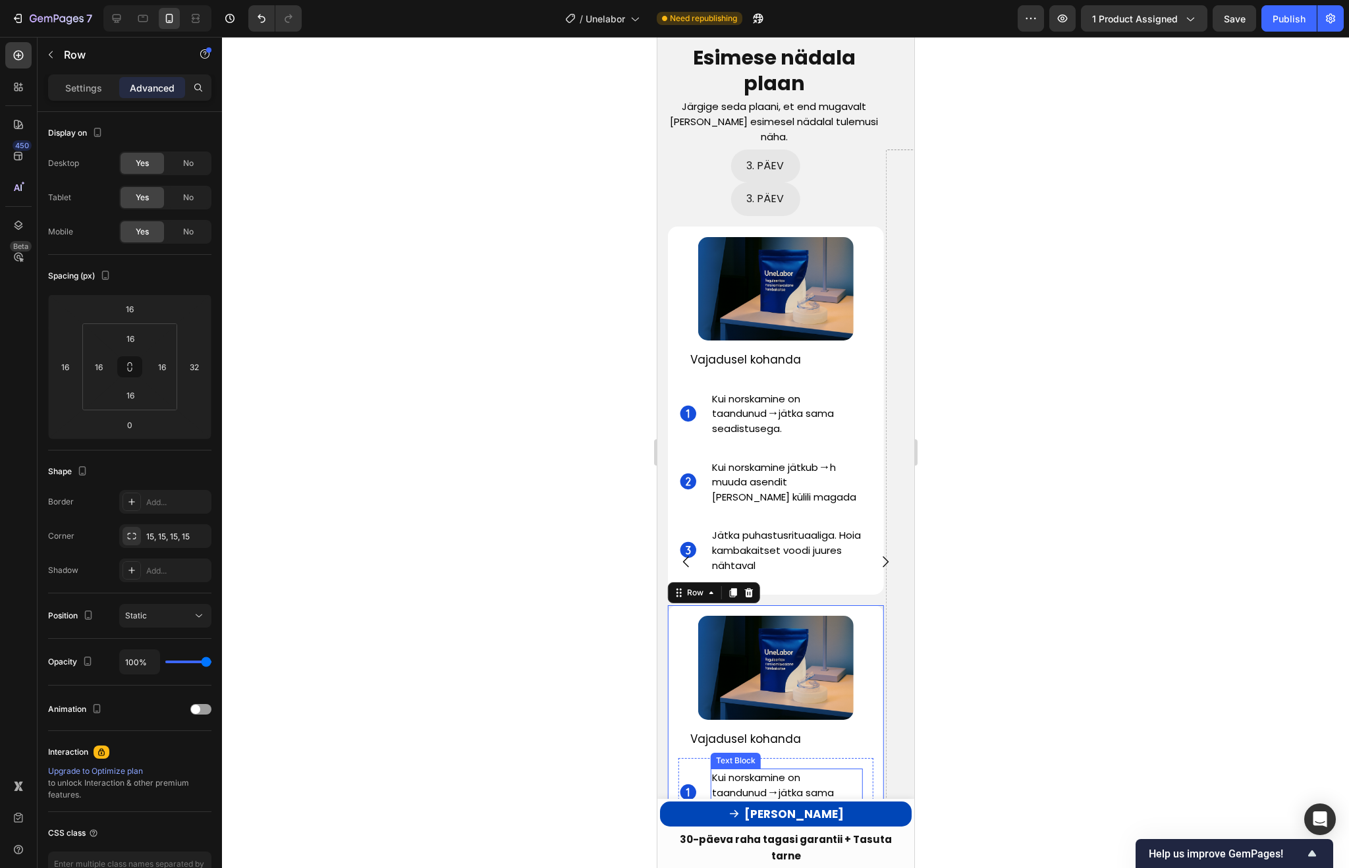
scroll to position [3678, 0]
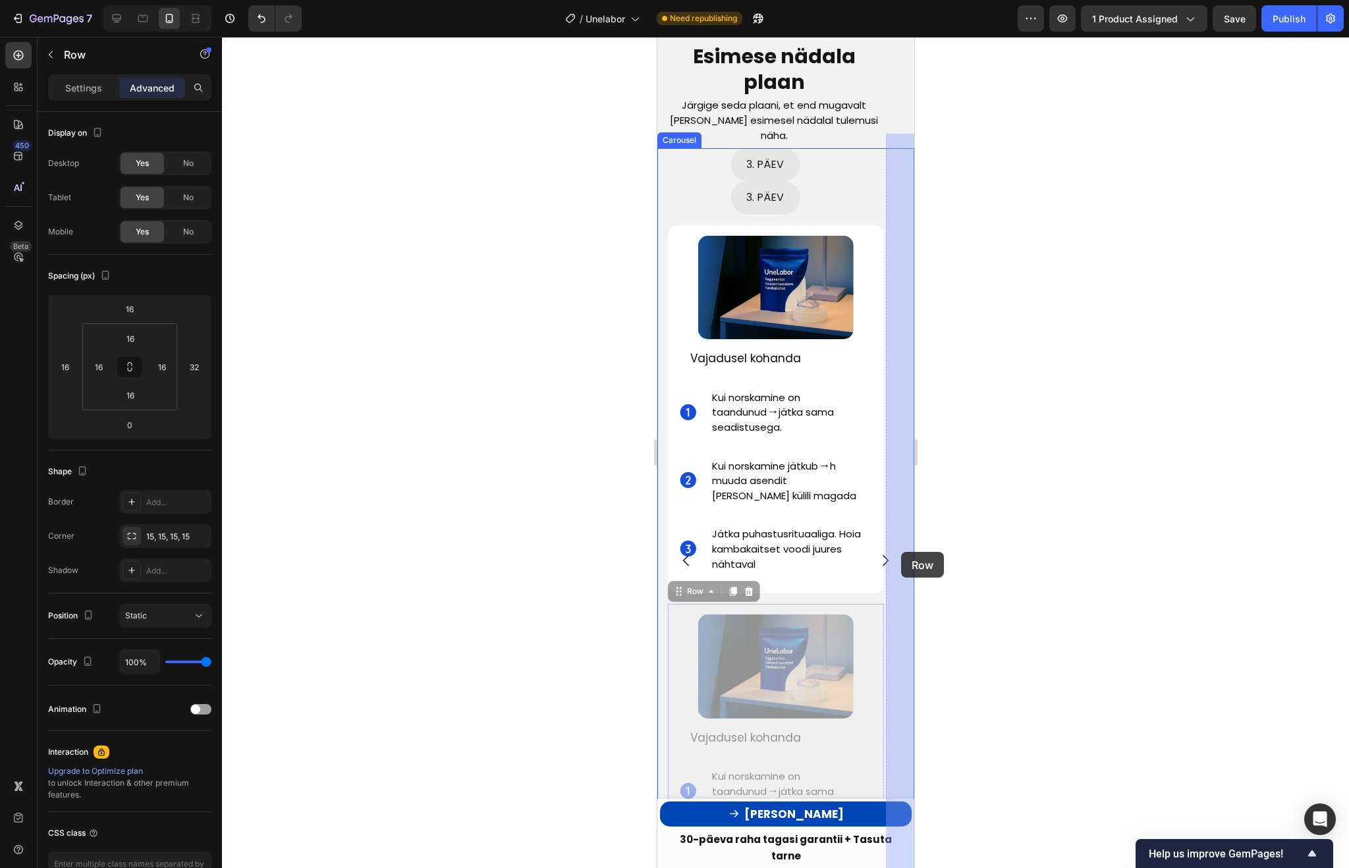
drag, startPoint x: 872, startPoint y: 593, endPoint x: 900, endPoint y: 553, distance: 49.2
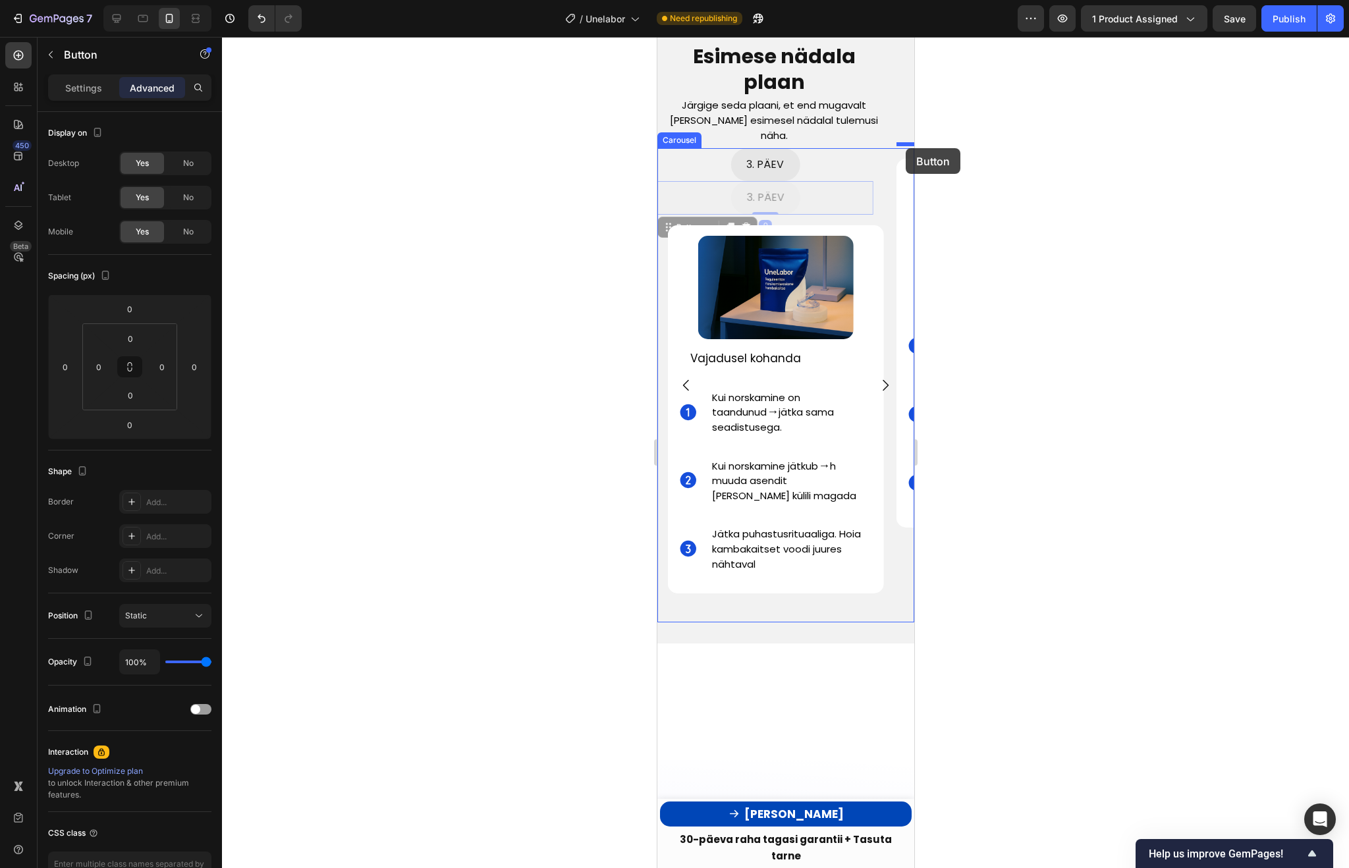
drag, startPoint x: 804, startPoint y: 181, endPoint x: 905, endPoint y: 148, distance: 106.0
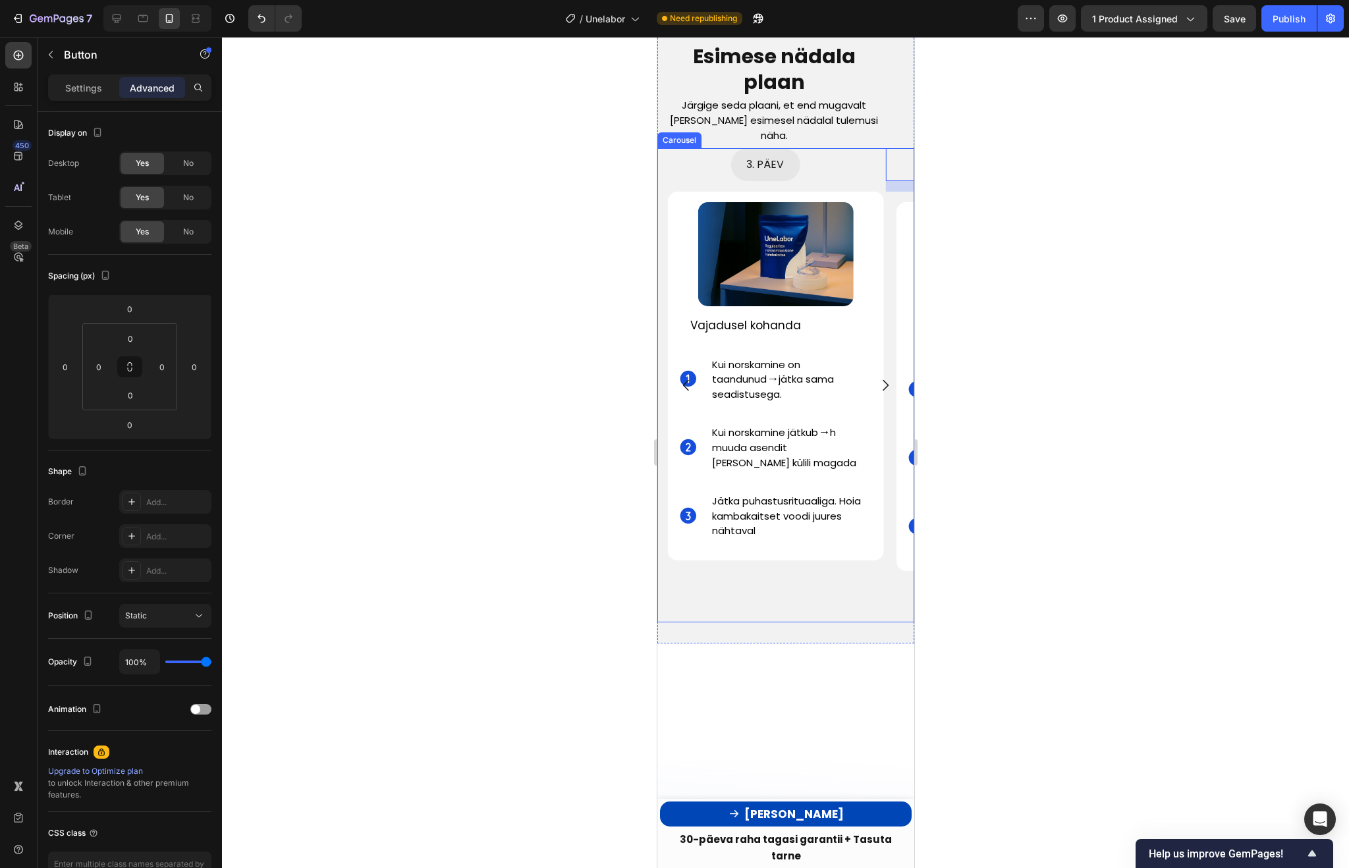
click at [888, 377] on icon "Carousel Next Arrow" at bounding box center [885, 385] width 16 height 16
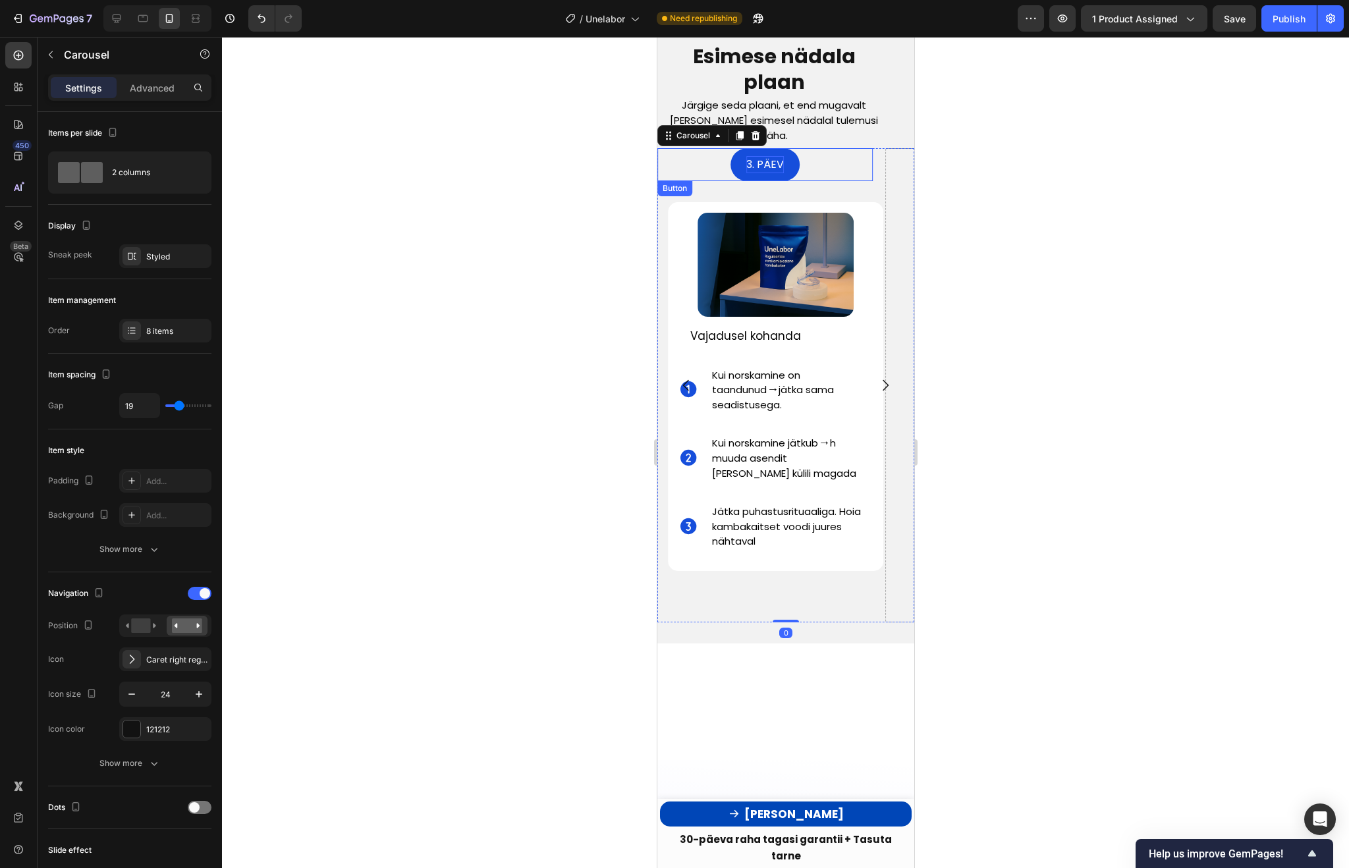
click at [774, 157] on p "3. PÄEV" at bounding box center [765, 164] width 38 height 17
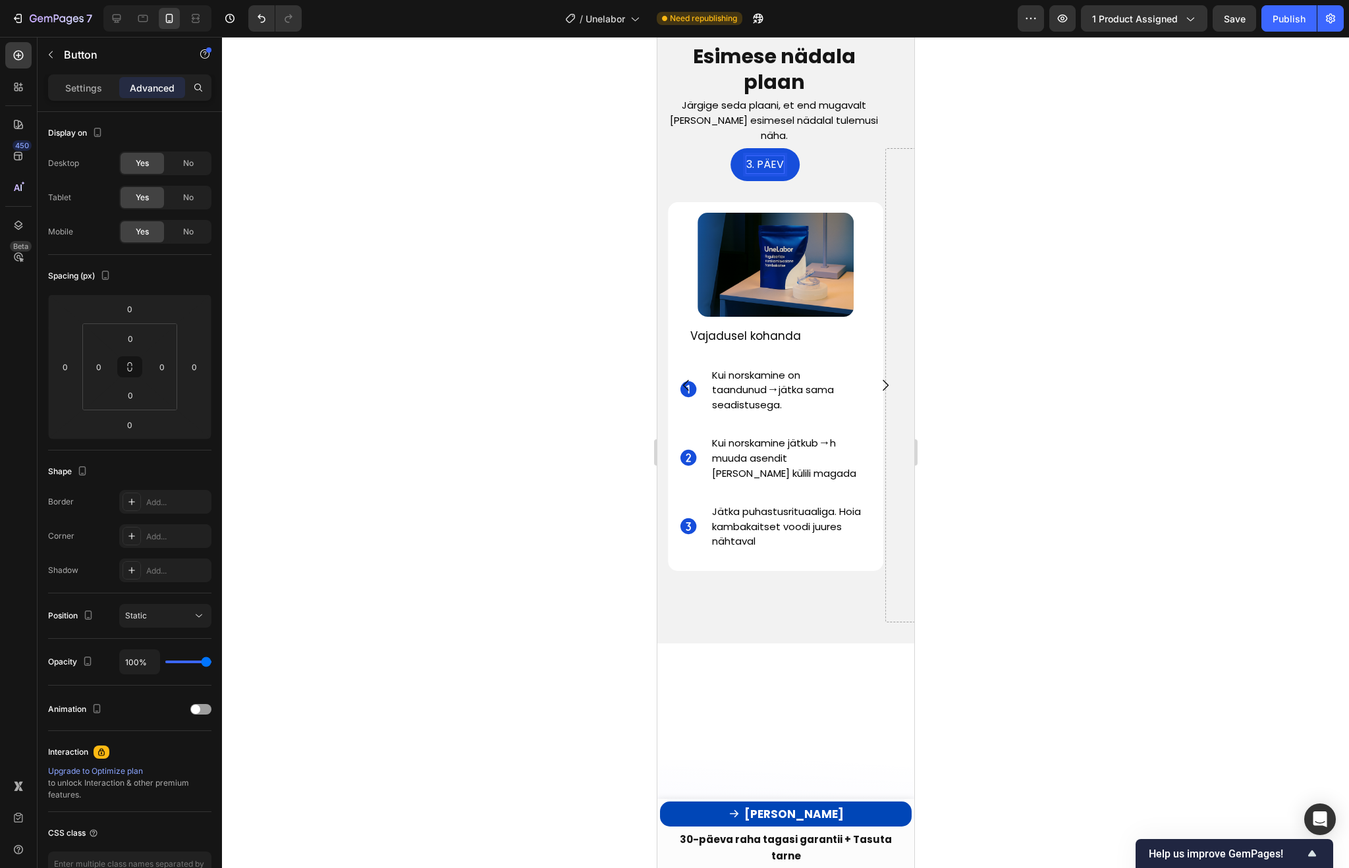
click at [754, 157] on span "3. PÄEV" at bounding box center [765, 164] width 38 height 15
click at [753, 157] on span "3. PÄEV" at bounding box center [765, 164] width 38 height 15
click at [977, 204] on div at bounding box center [785, 452] width 1127 height 831
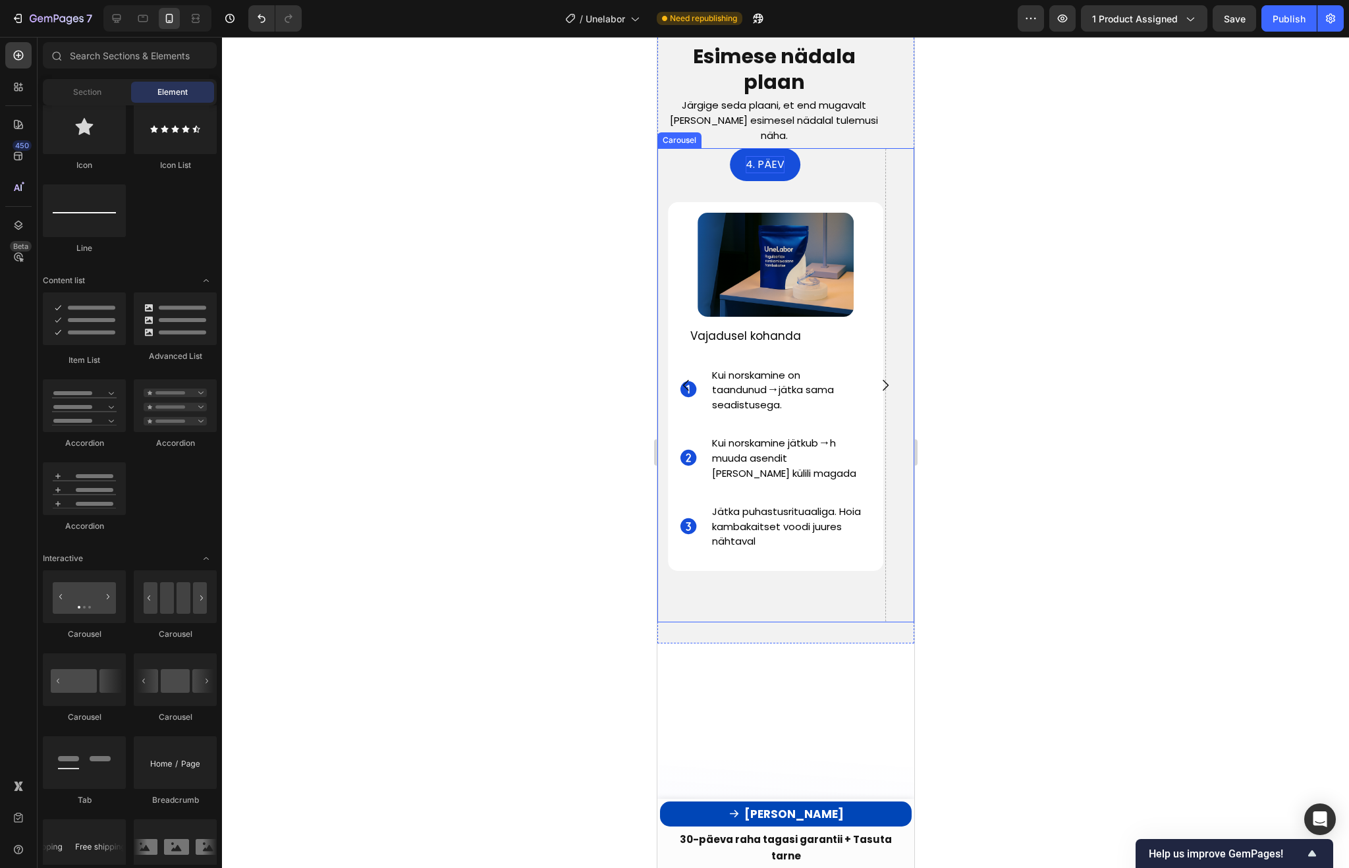
click at [883, 378] on icon "Carousel Next Arrow" at bounding box center [885, 385] width 16 height 16
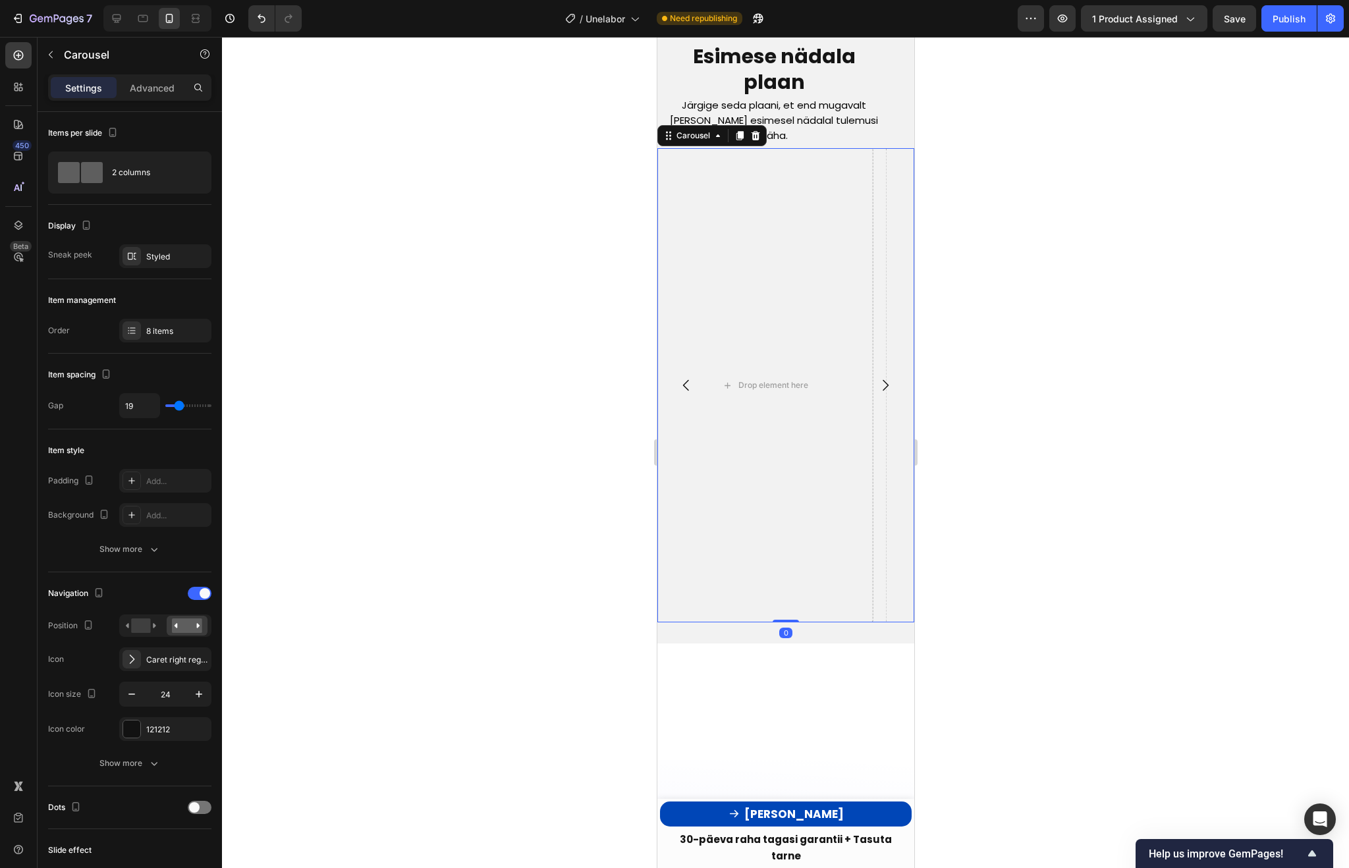
click at [687, 377] on icon "Carousel Back Arrow" at bounding box center [686, 385] width 16 height 16
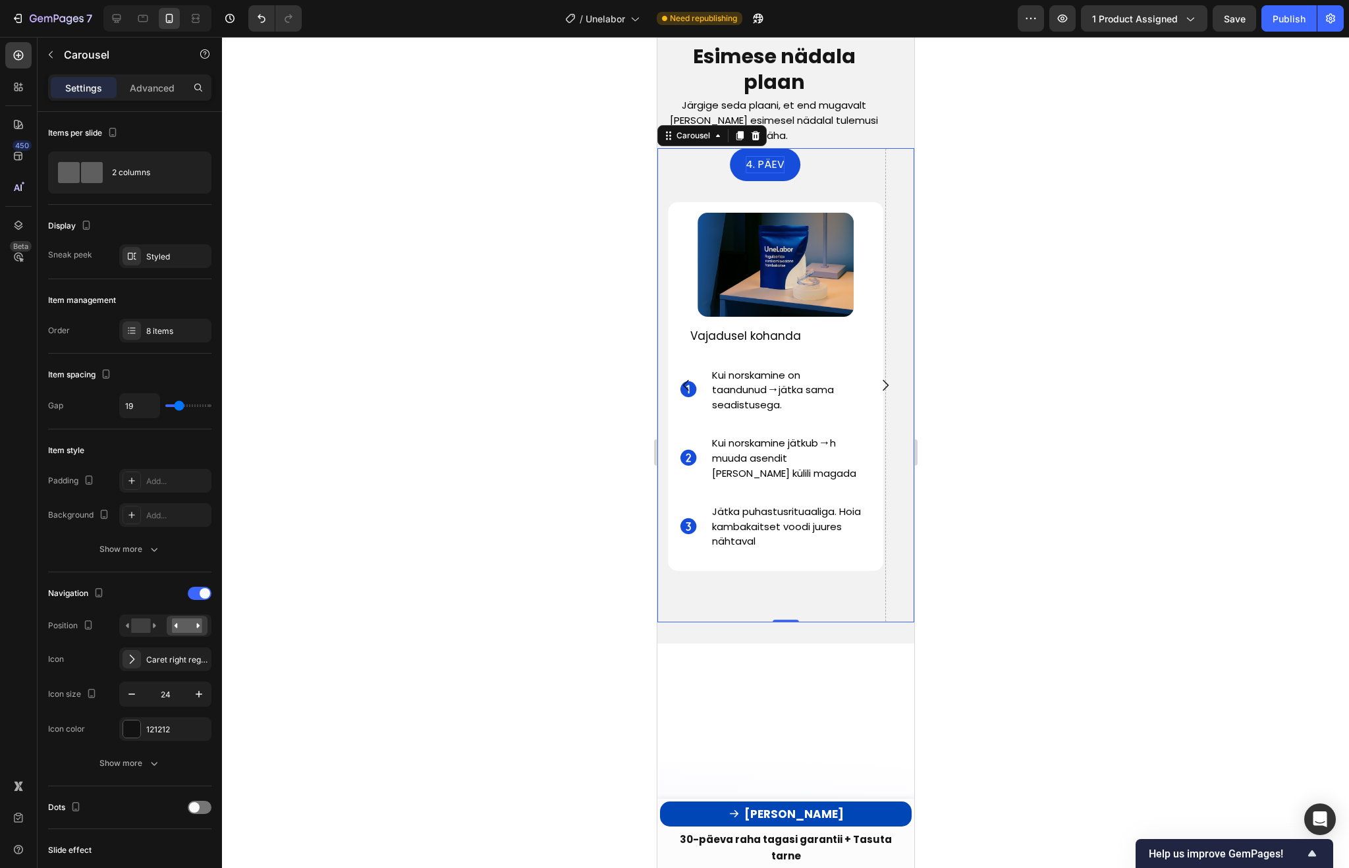
click at [687, 377] on icon "Carousel Back Arrow" at bounding box center [686, 385] width 16 height 16
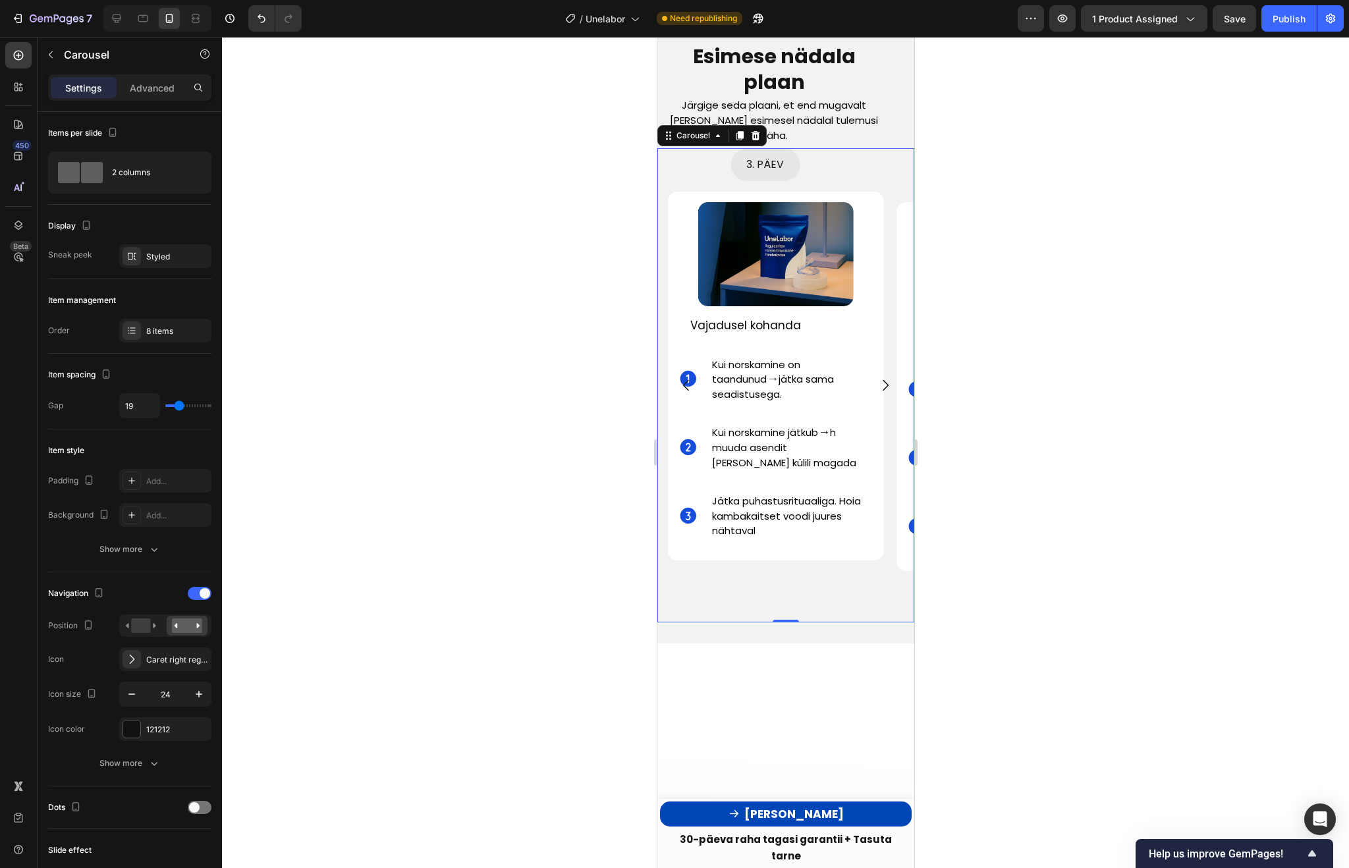
click at [885, 377] on icon "Carousel Next Arrow" at bounding box center [885, 385] width 16 height 16
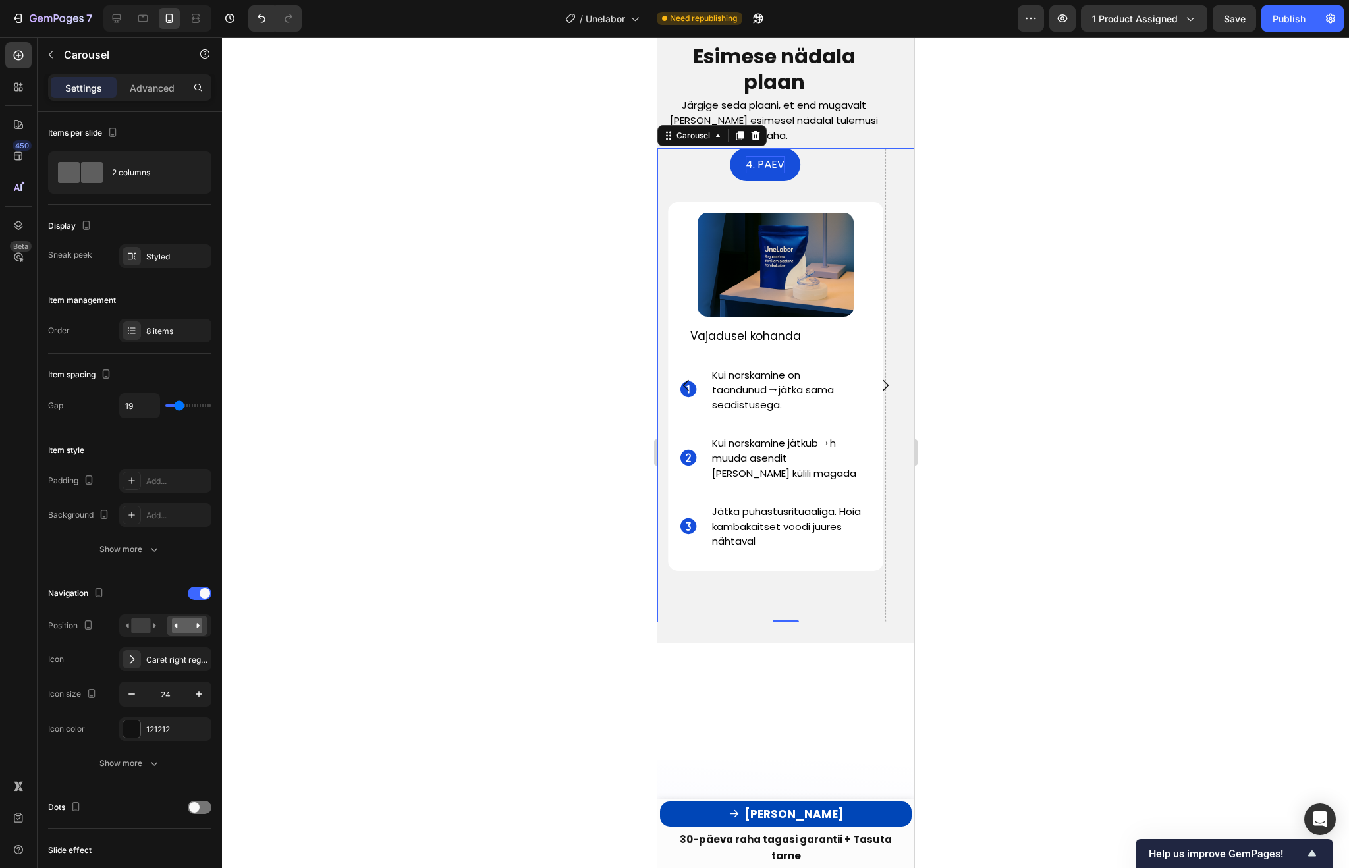
click at [685, 377] on icon "Carousel Back Arrow" at bounding box center [686, 385] width 16 height 16
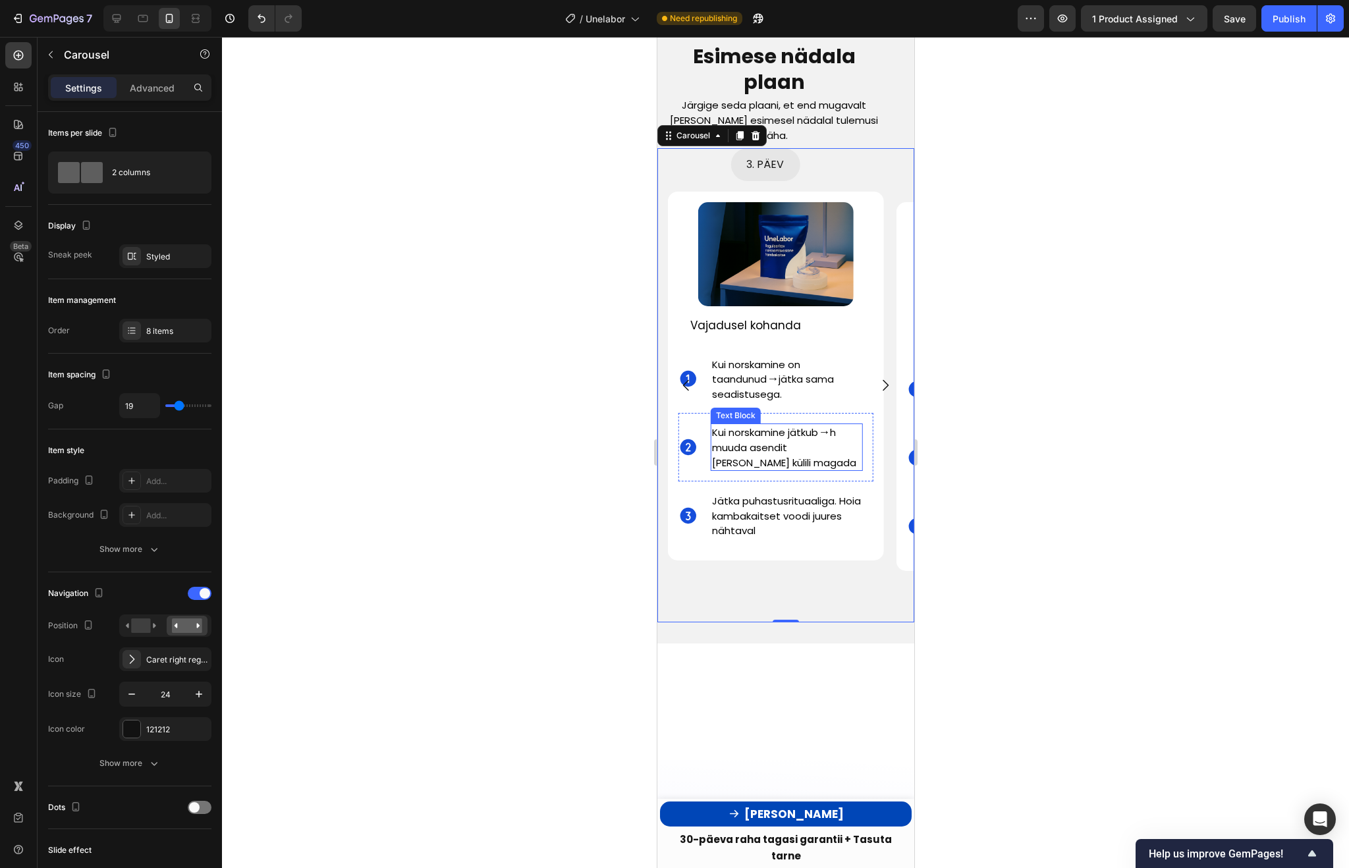
click at [778, 441] on p "Kui norskamine jätkub → h muuda asendit ja ürita külili magada" at bounding box center [785, 447] width 149 height 45
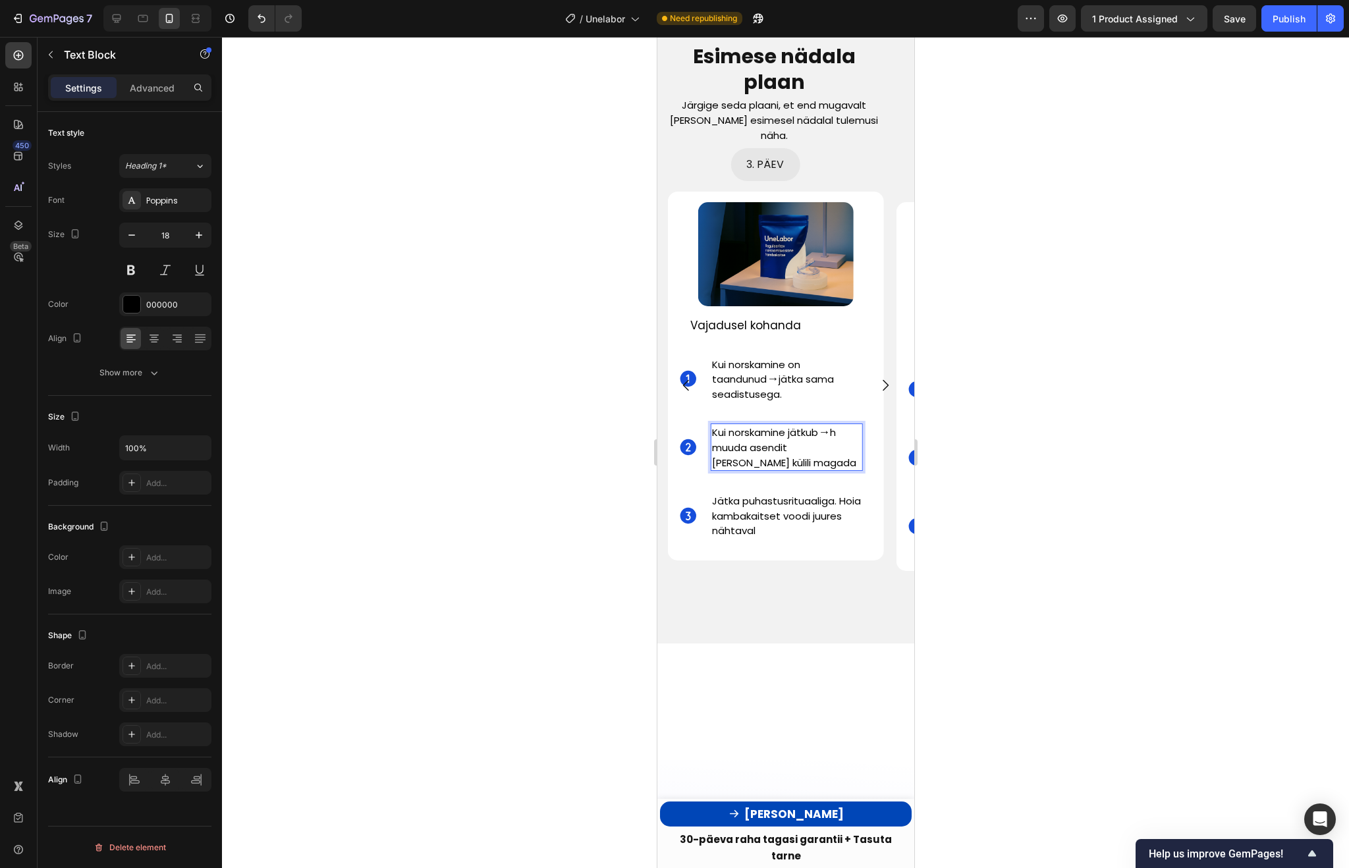
click at [761, 447] on p "Kui norskamine jätkub → h muuda asendit ja ürita külili magada" at bounding box center [785, 447] width 149 height 45
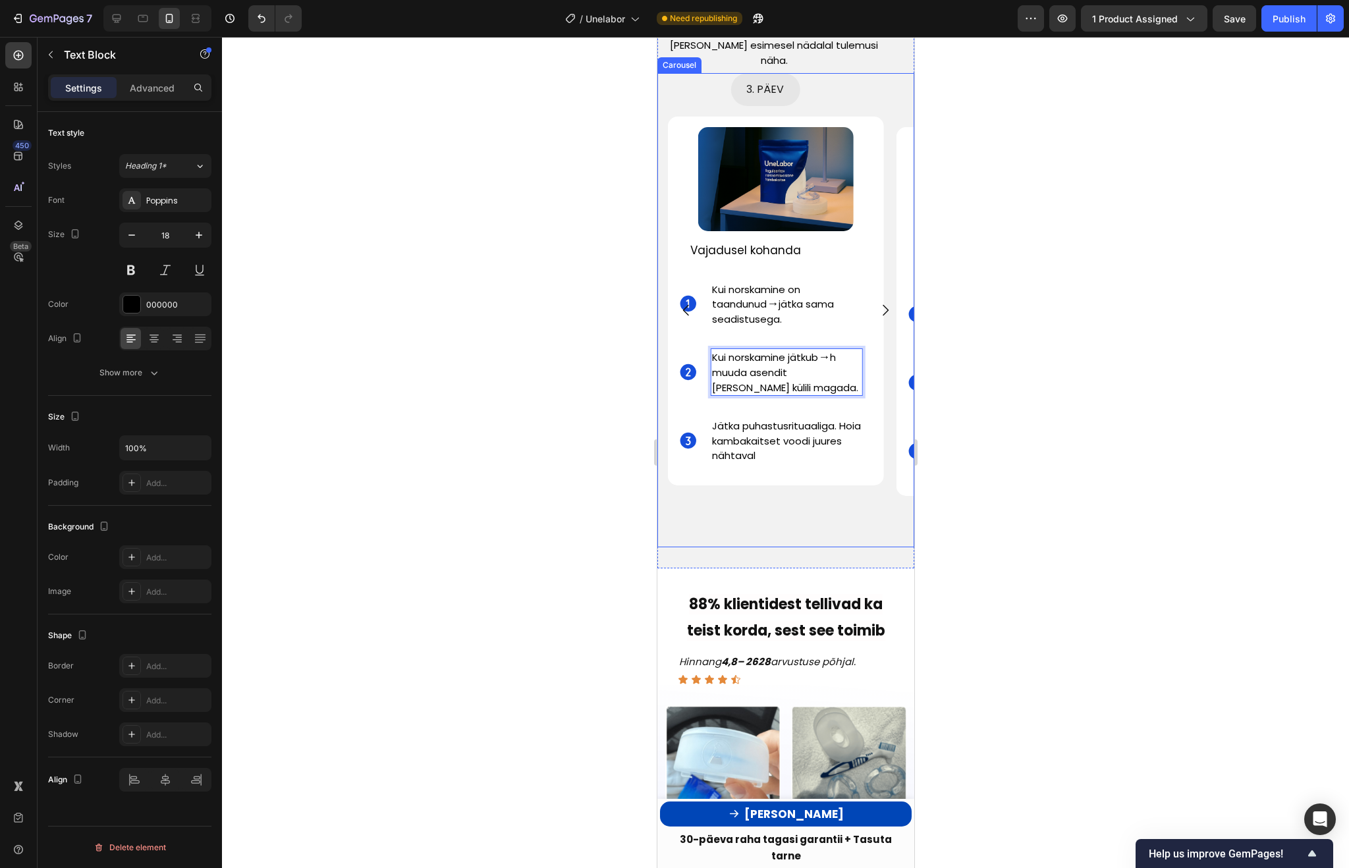
scroll to position [3749, 0]
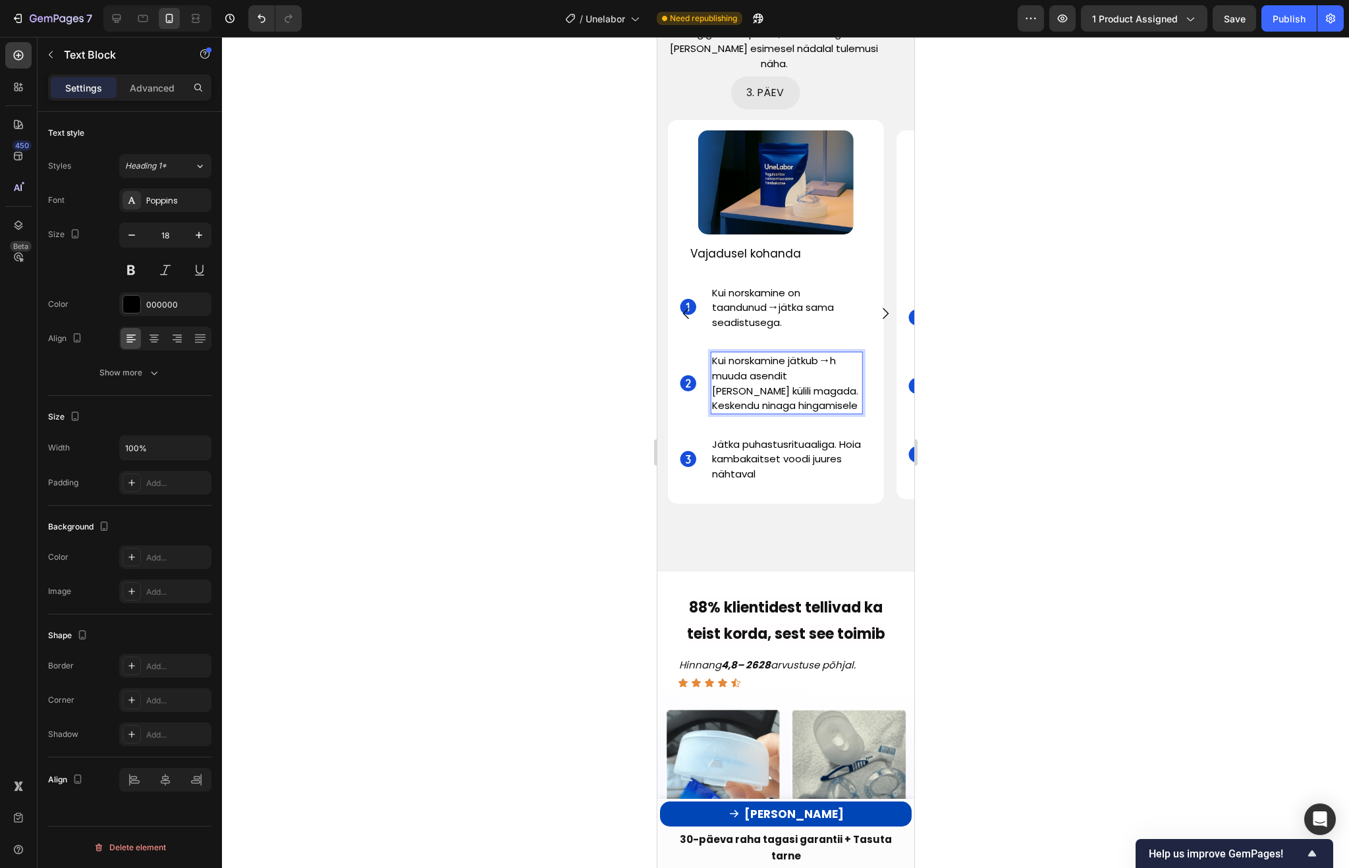
click at [1129, 547] on div at bounding box center [785, 452] width 1127 height 831
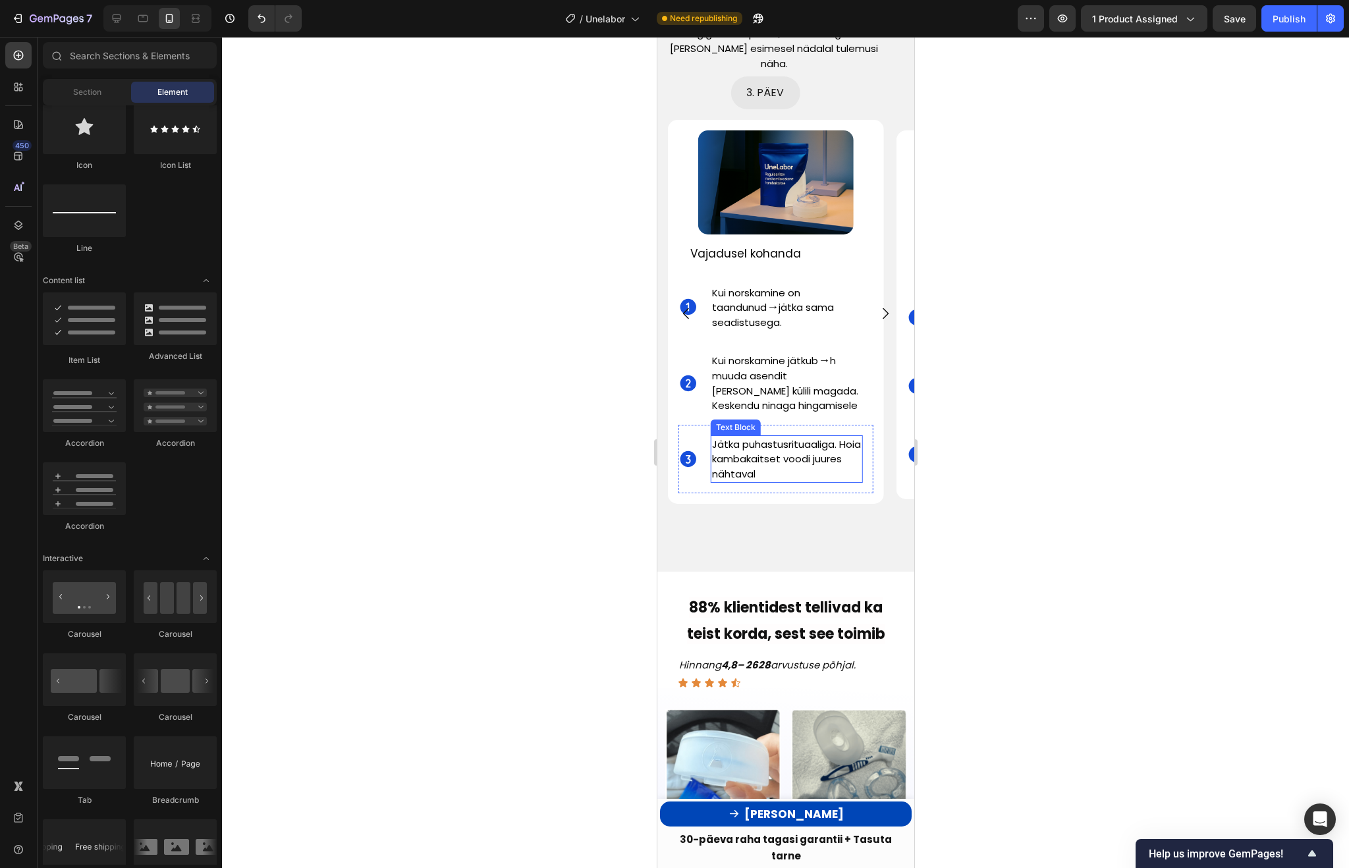
click at [807, 447] on span "Jätka puhastusrituaaliga. Hoia kambakaitset voodi juures nähtaval" at bounding box center [785, 458] width 149 height 43
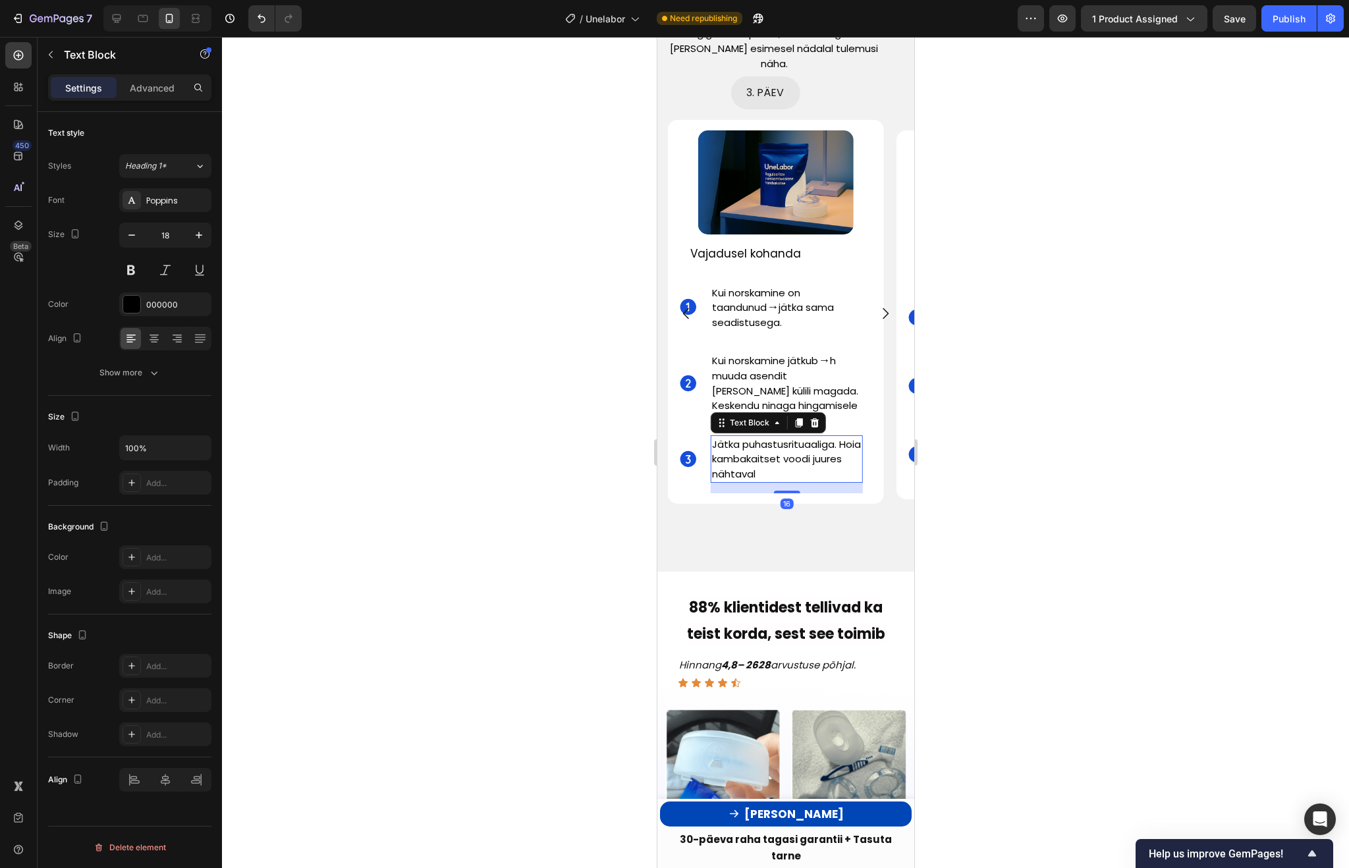
click at [796, 453] on p "Jätka puhastusrituaaliga. Hoia kambakaitset voodi juures nähtaval" at bounding box center [785, 459] width 149 height 45
click at [884, 306] on icon "Carousel Next Arrow" at bounding box center [885, 314] width 16 height 16
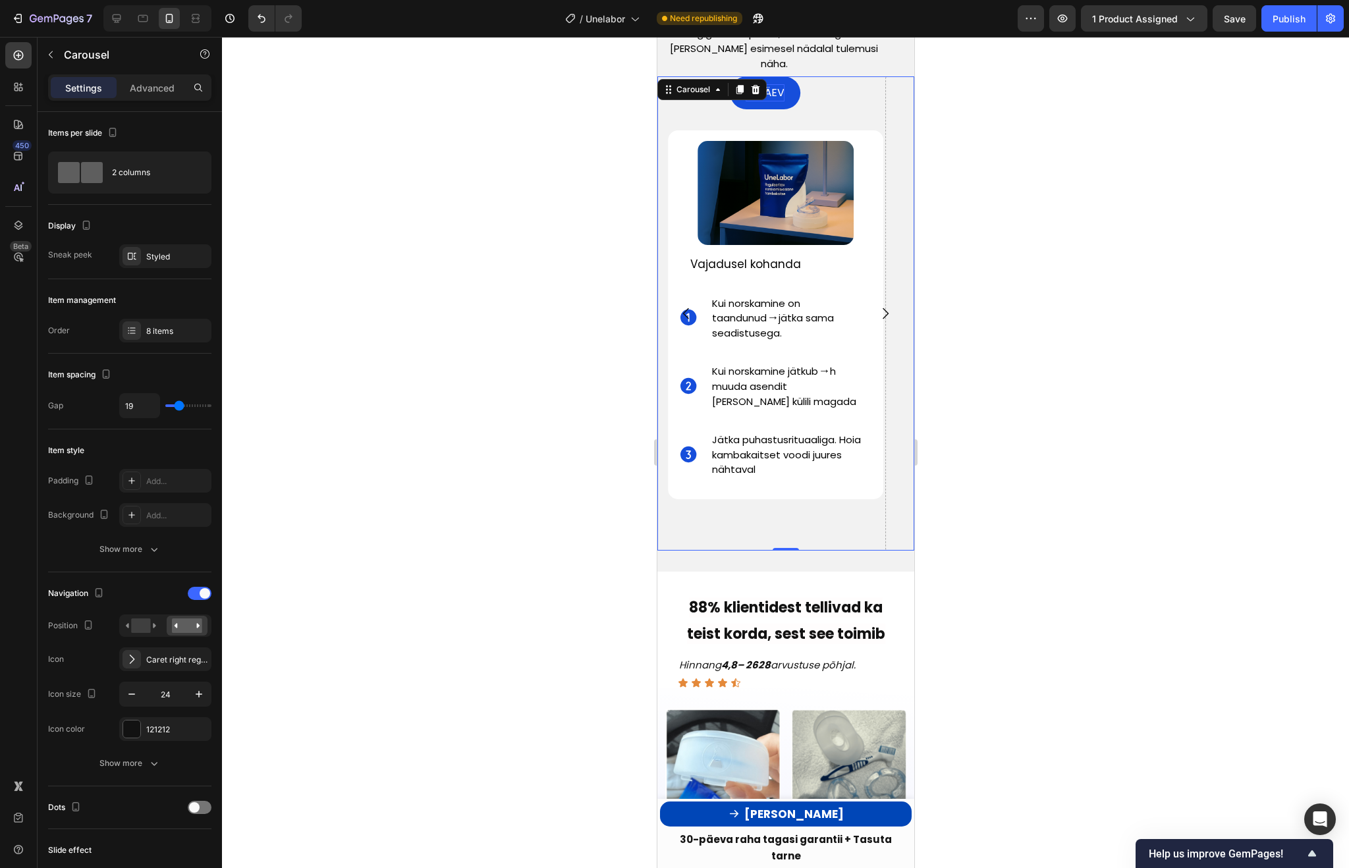
click at [1033, 180] on div at bounding box center [785, 452] width 1127 height 831
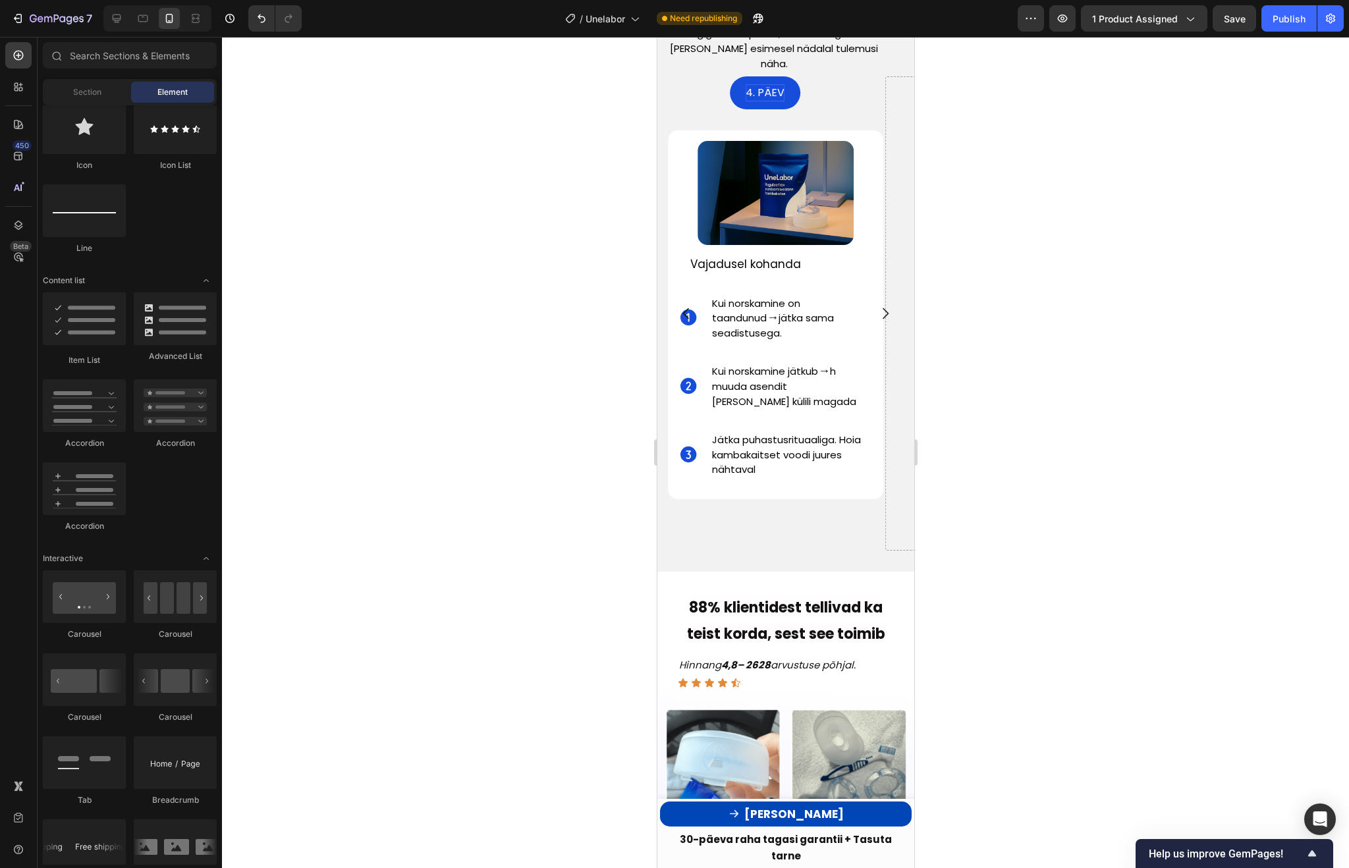
click at [785, 188] on img at bounding box center [774, 193] width 155 height 104
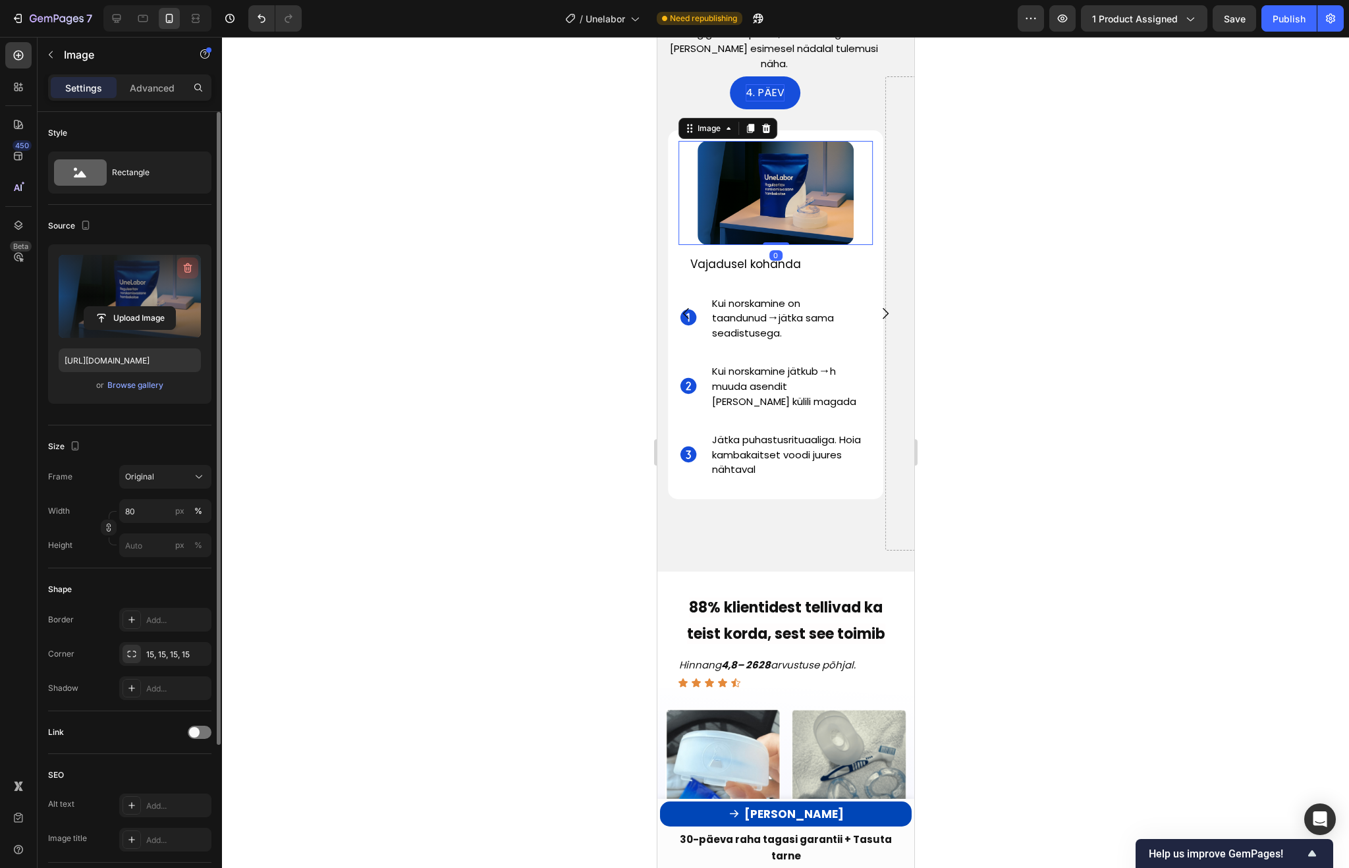
click at [189, 263] on icon "button" at bounding box center [187, 267] width 13 height 13
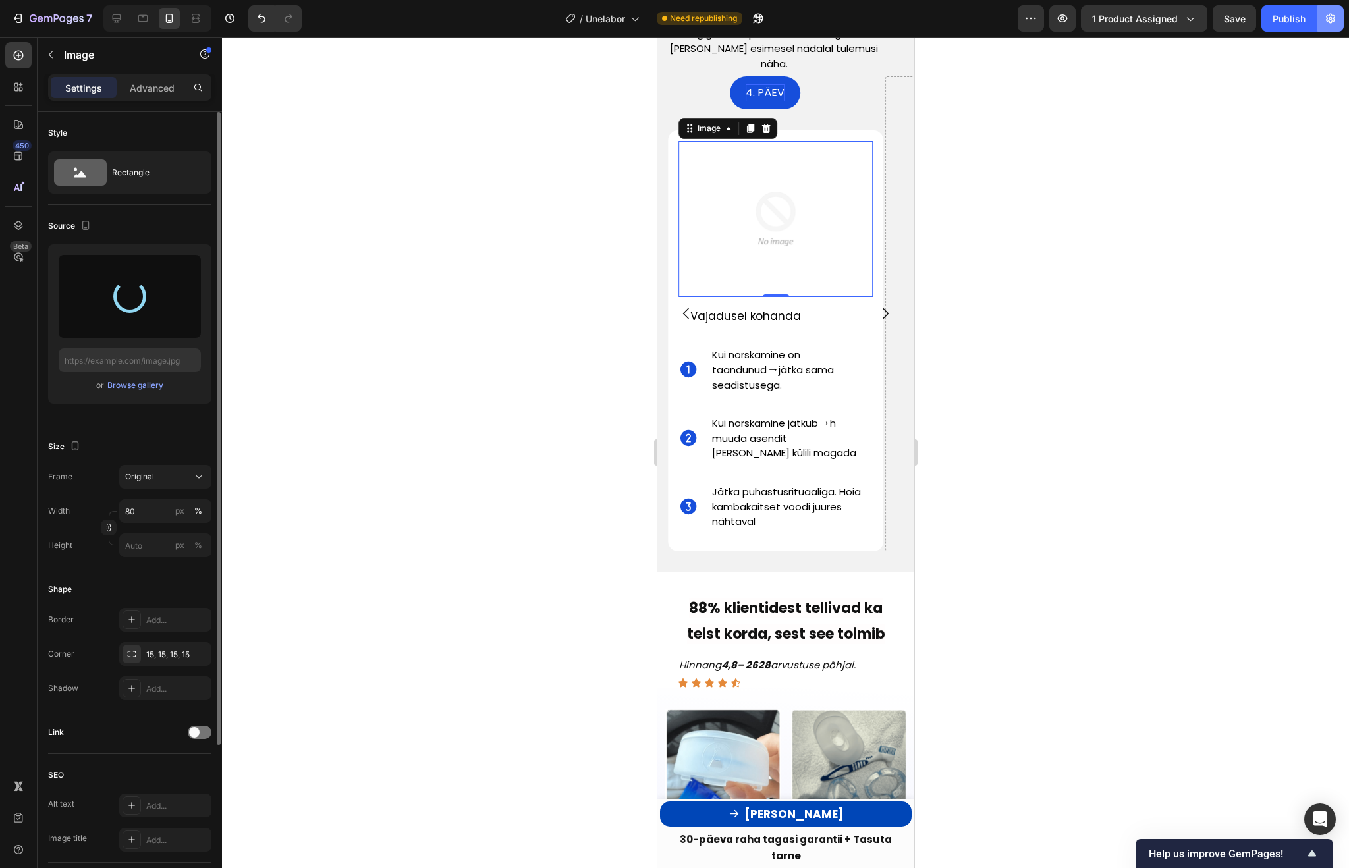
type input "https://cdn.shopify.com/s/files/1/0988/8930/2355/files/gempages_583209867200693…"
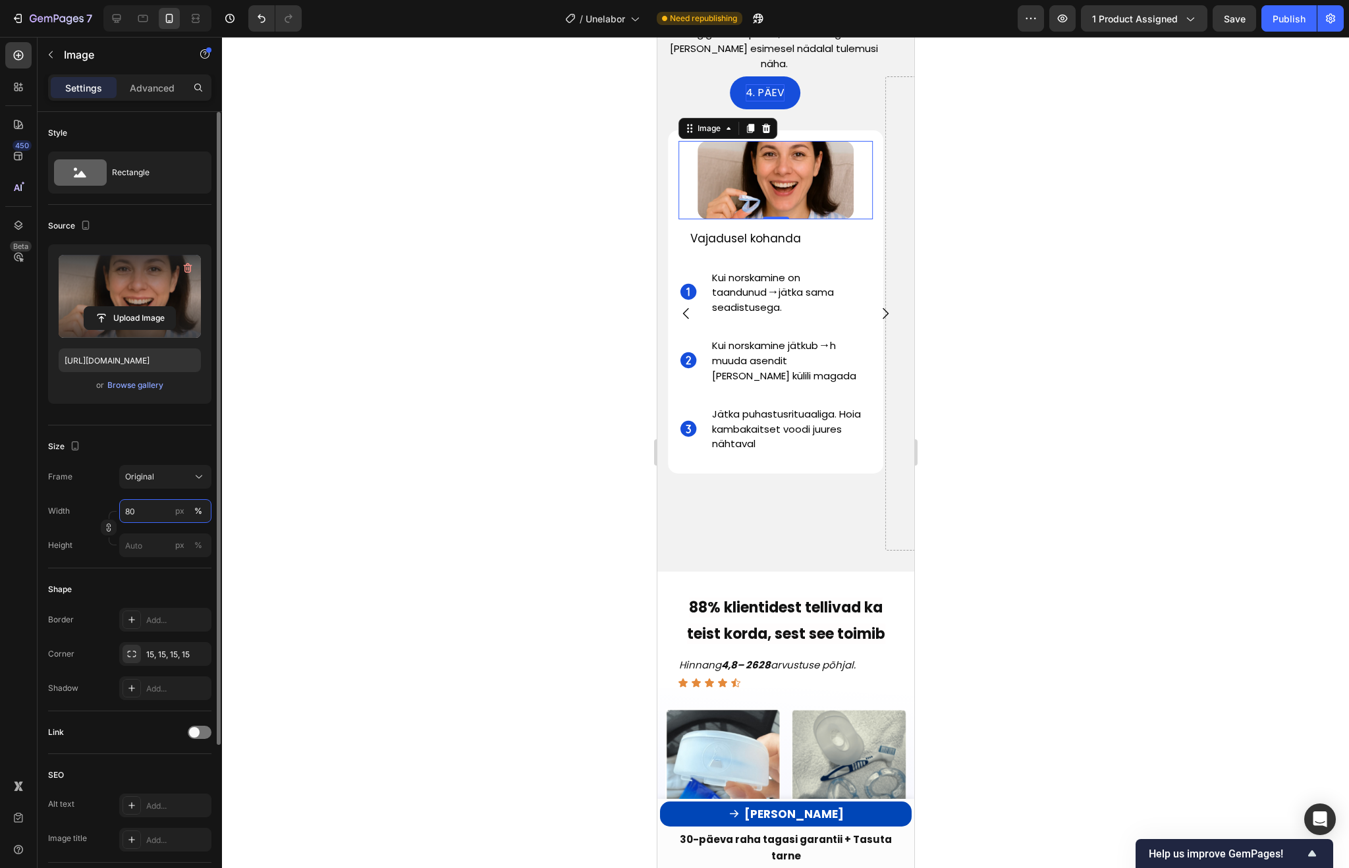
click at [171, 504] on input "80" at bounding box center [165, 511] width 92 height 24
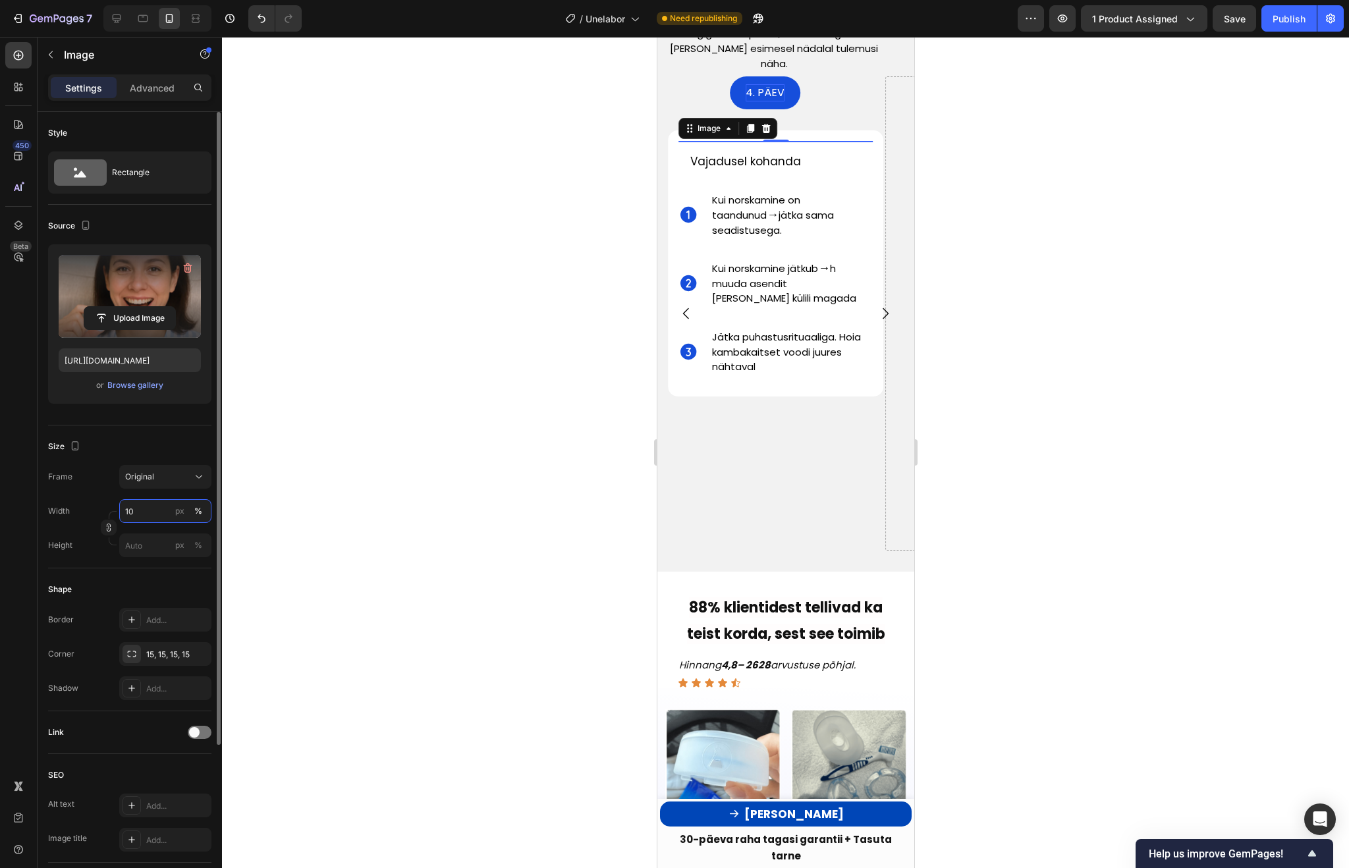
type input "100"
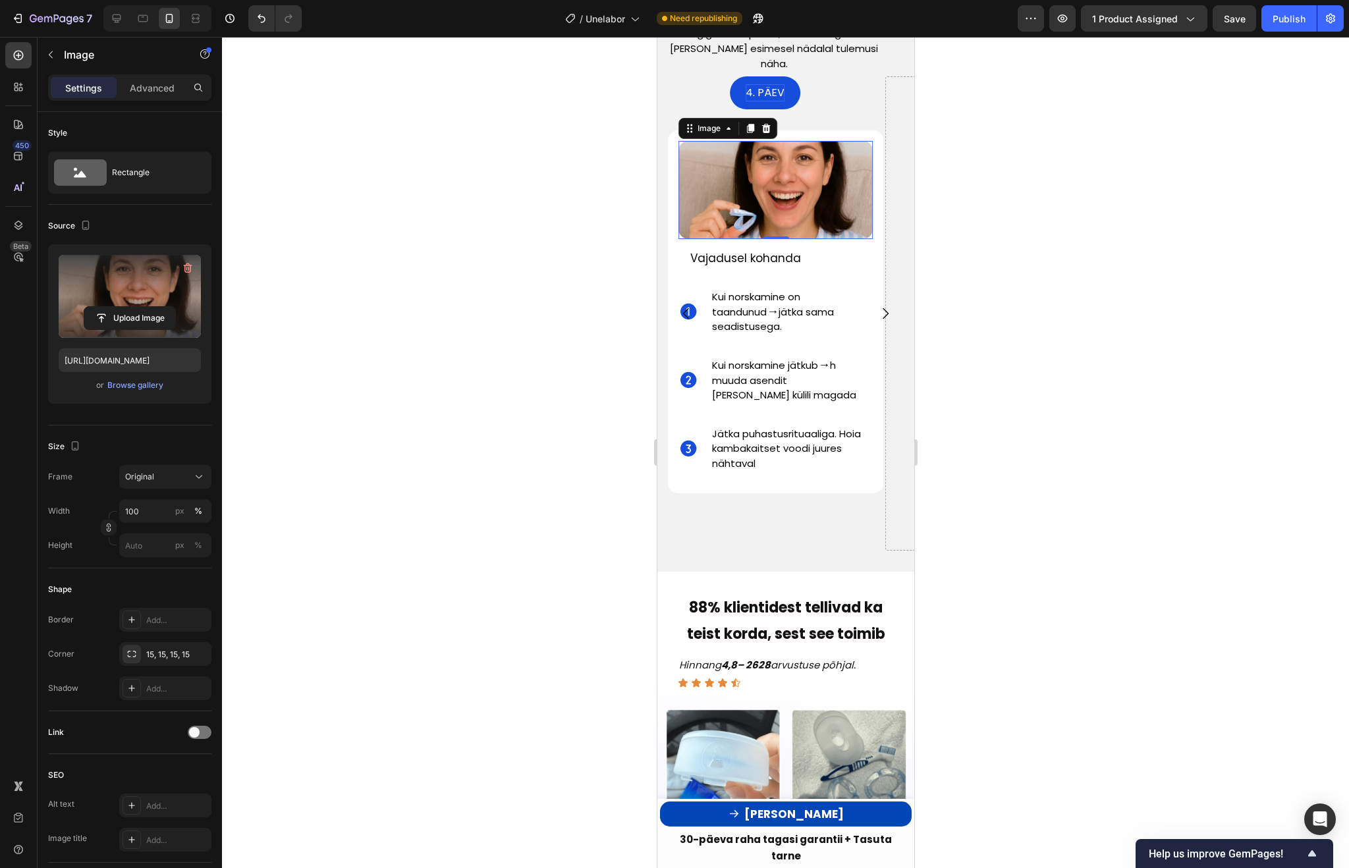
click at [375, 493] on div at bounding box center [785, 452] width 1127 height 831
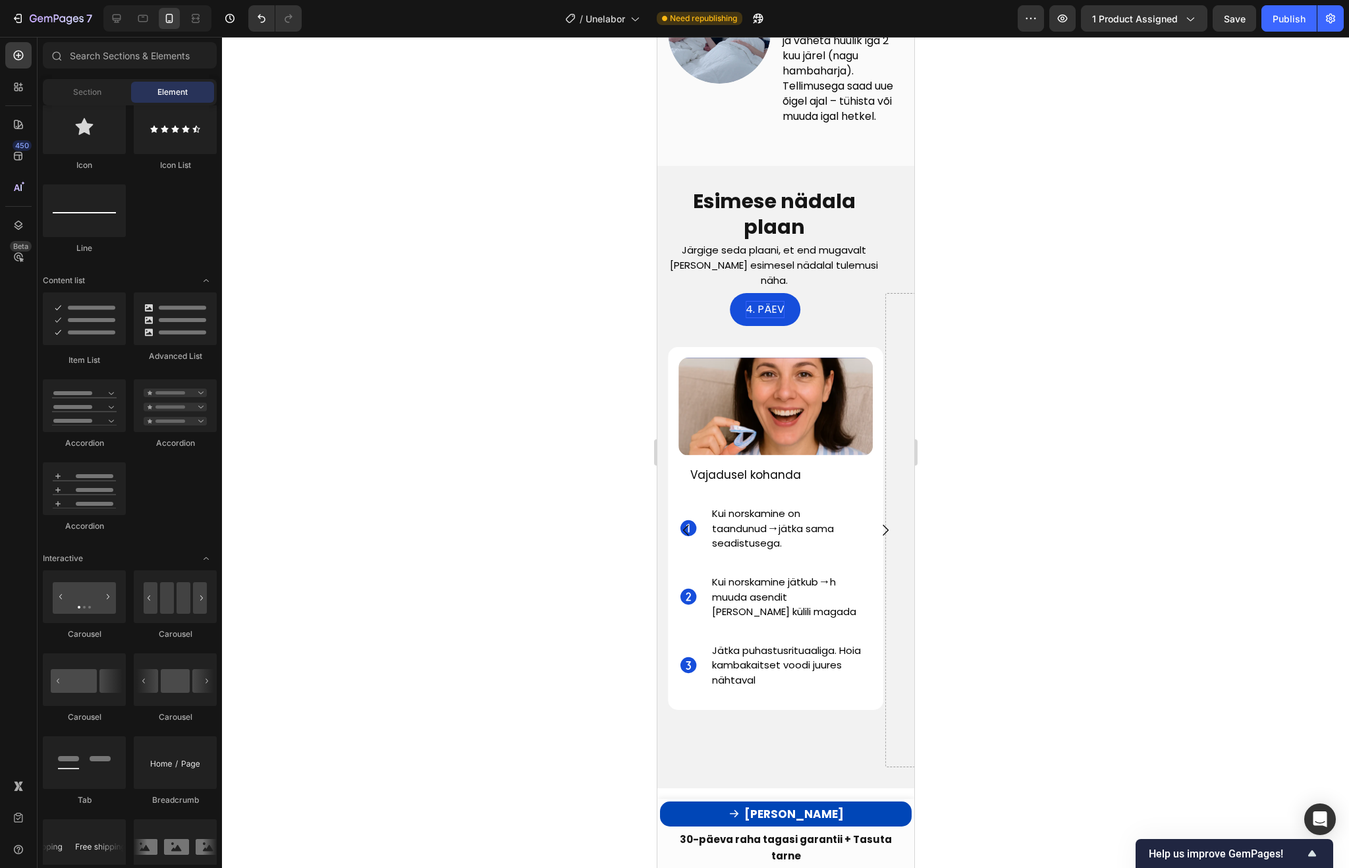
scroll to position [3528, 0]
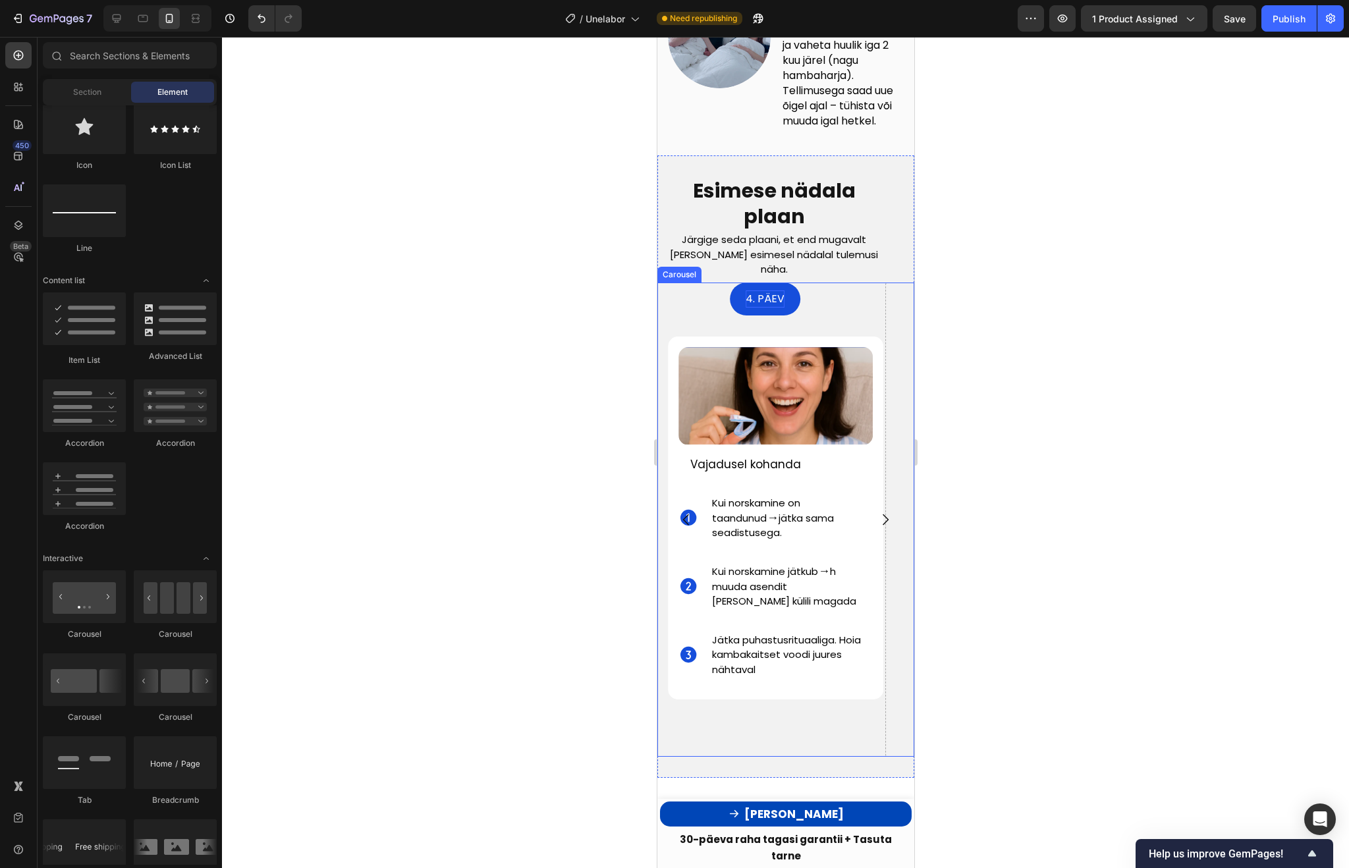
click at [684, 528] on icon "Carousel Back Arrow" at bounding box center [686, 520] width 16 height 16
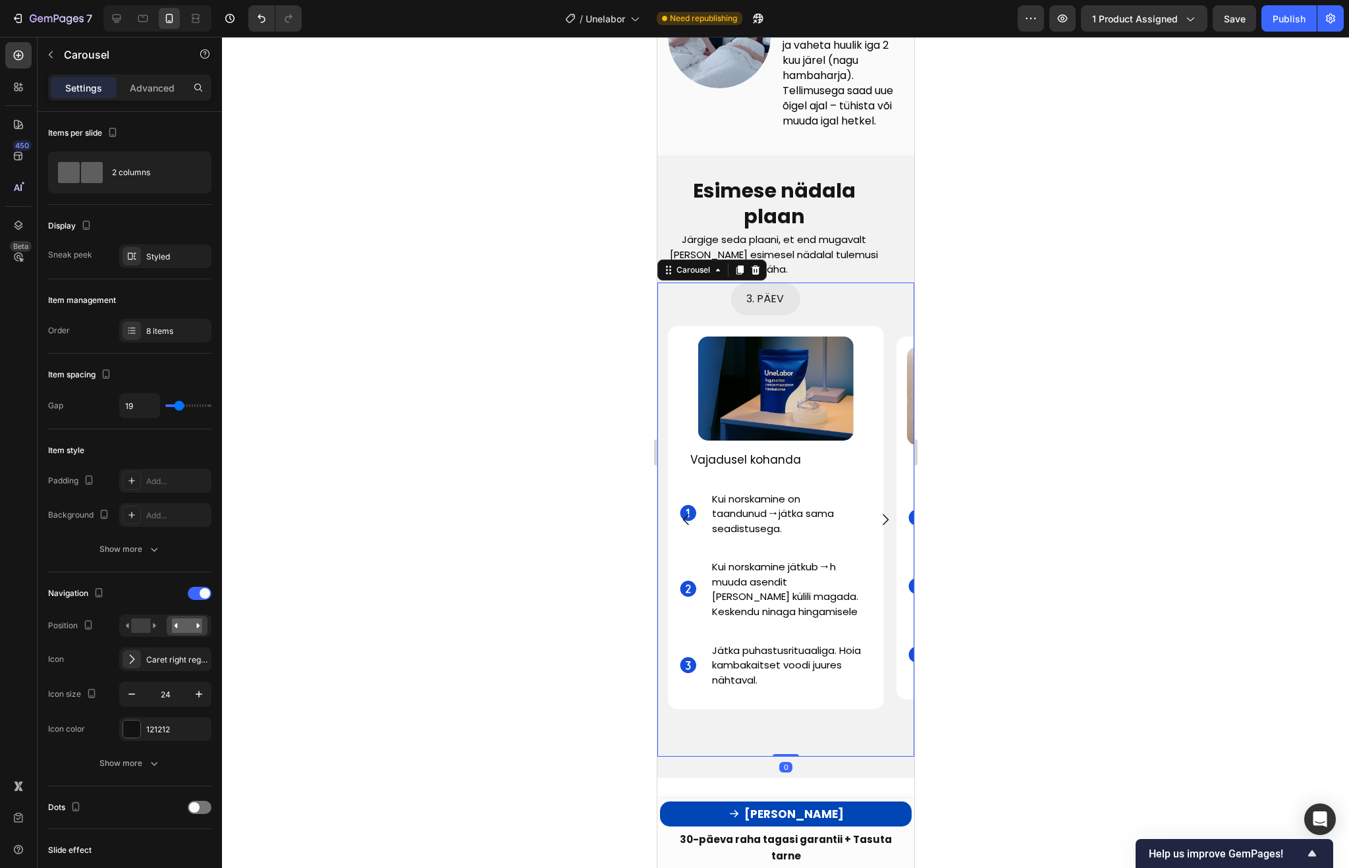
click at [884, 524] on icon "Carousel Next Arrow" at bounding box center [885, 519] width 6 height 11
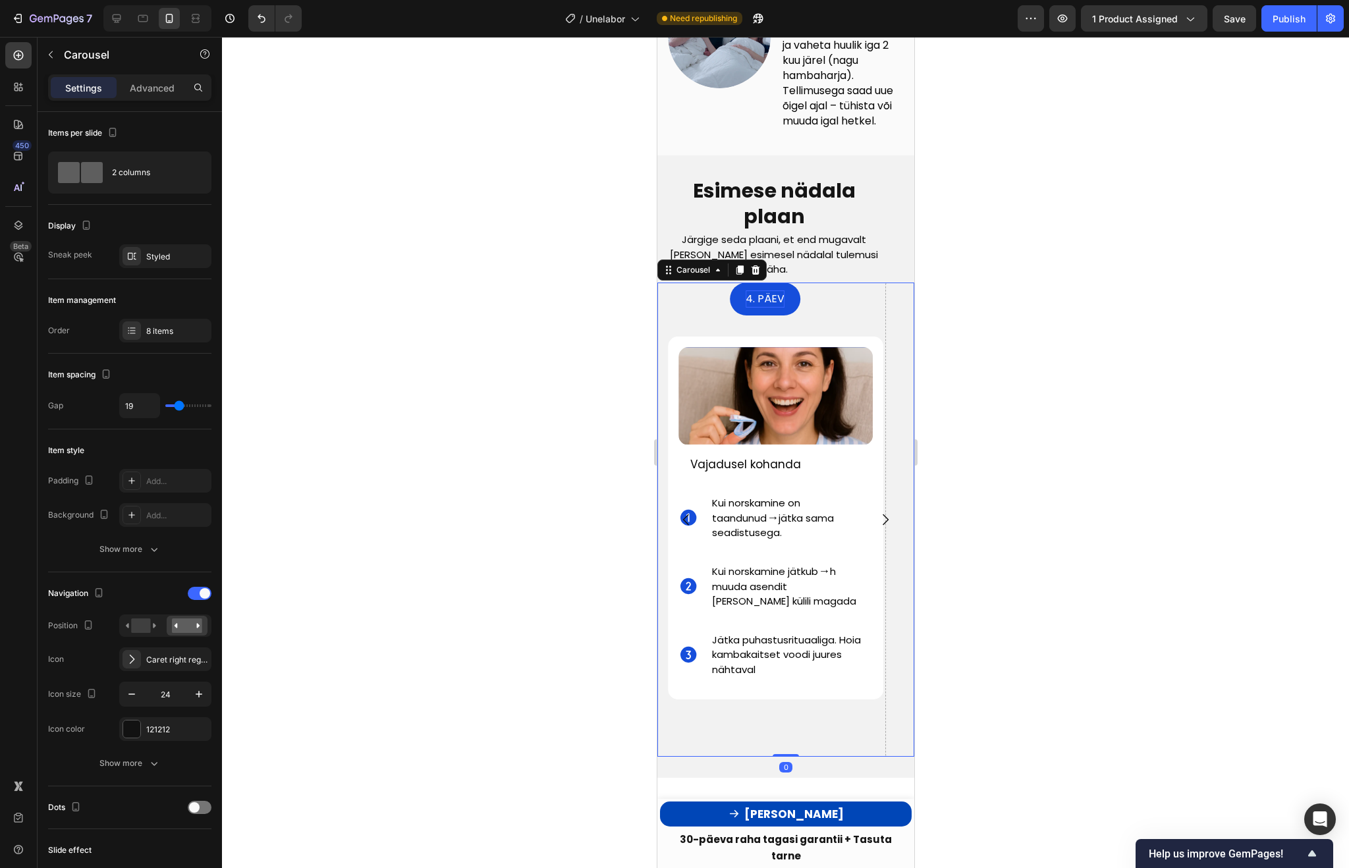
click at [884, 524] on icon "Carousel Next Arrow" at bounding box center [885, 519] width 6 height 11
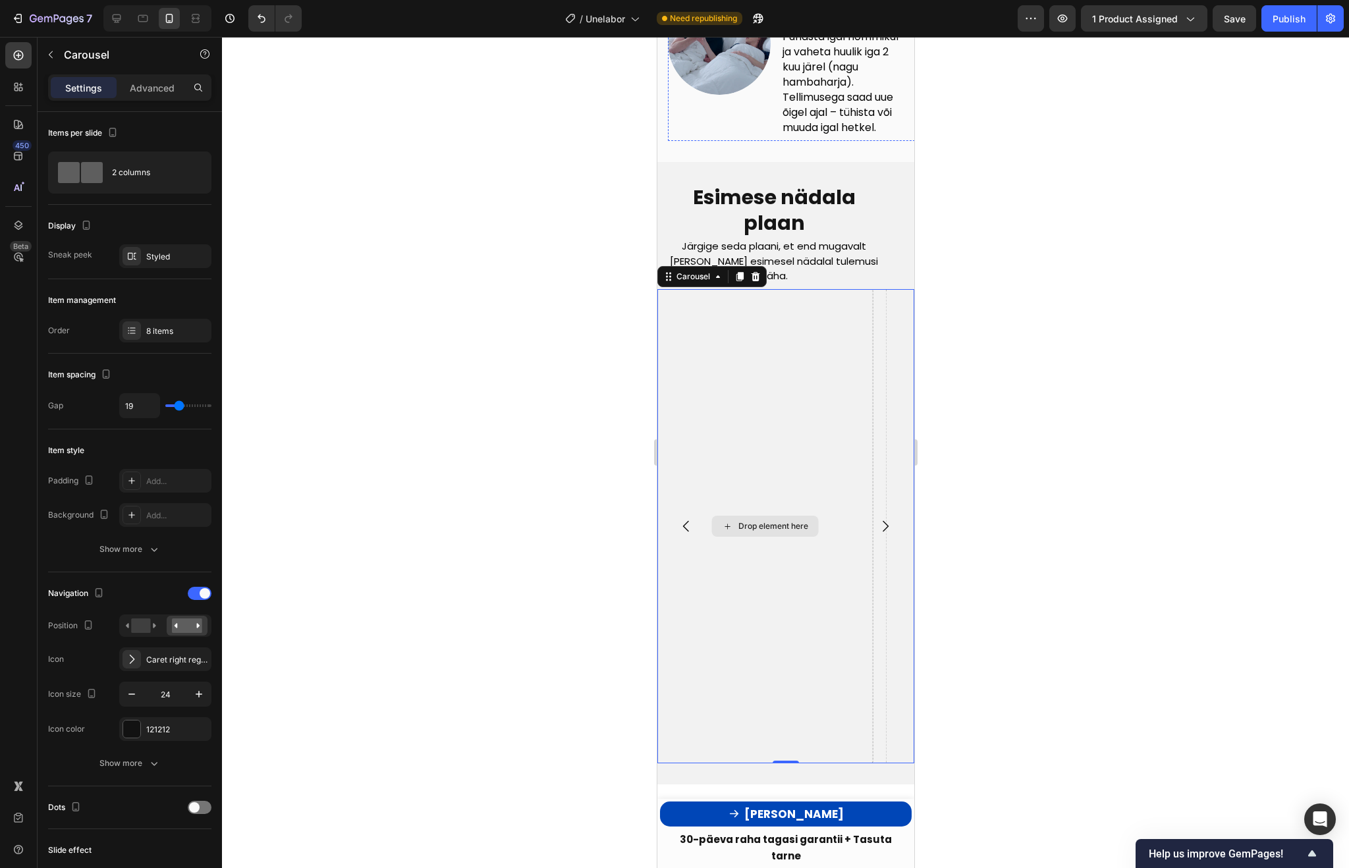
scroll to position [3523, 0]
click at [678, 533] on icon "Carousel Back Arrow" at bounding box center [686, 525] width 16 height 16
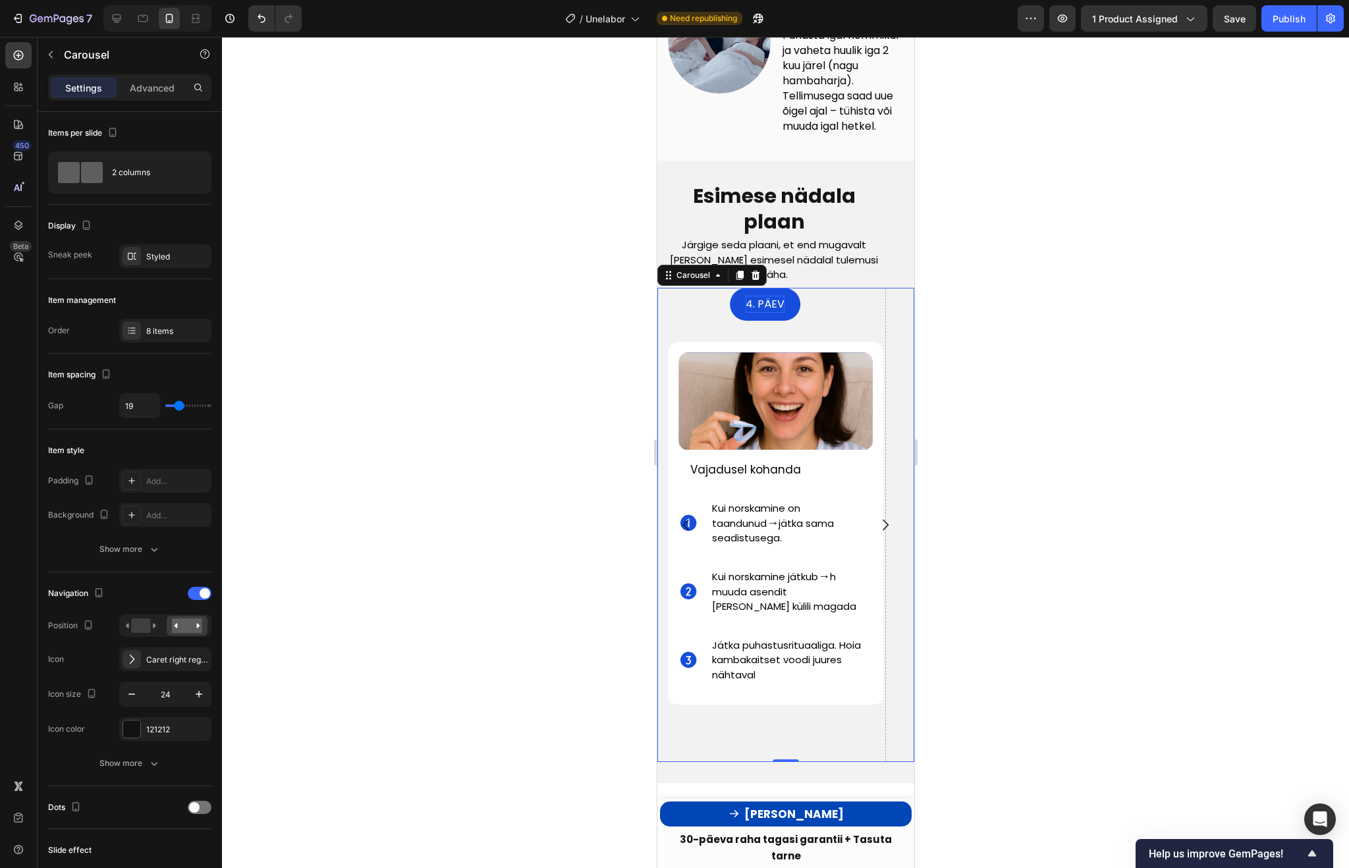
click at [886, 530] on icon "Carousel Next Arrow" at bounding box center [885, 525] width 16 height 16
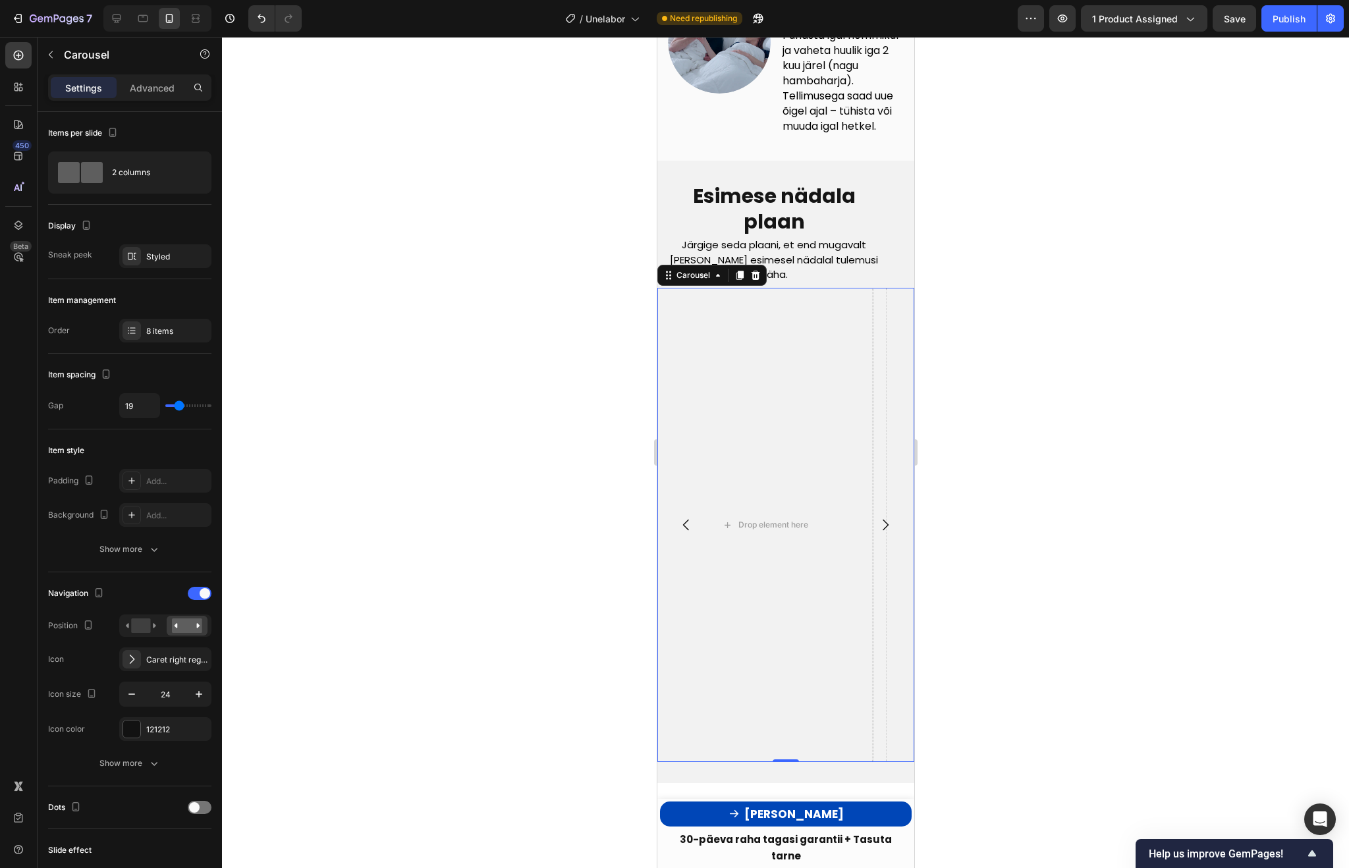
click at [683, 530] on icon "Carousel Back Arrow" at bounding box center [686, 525] width 16 height 16
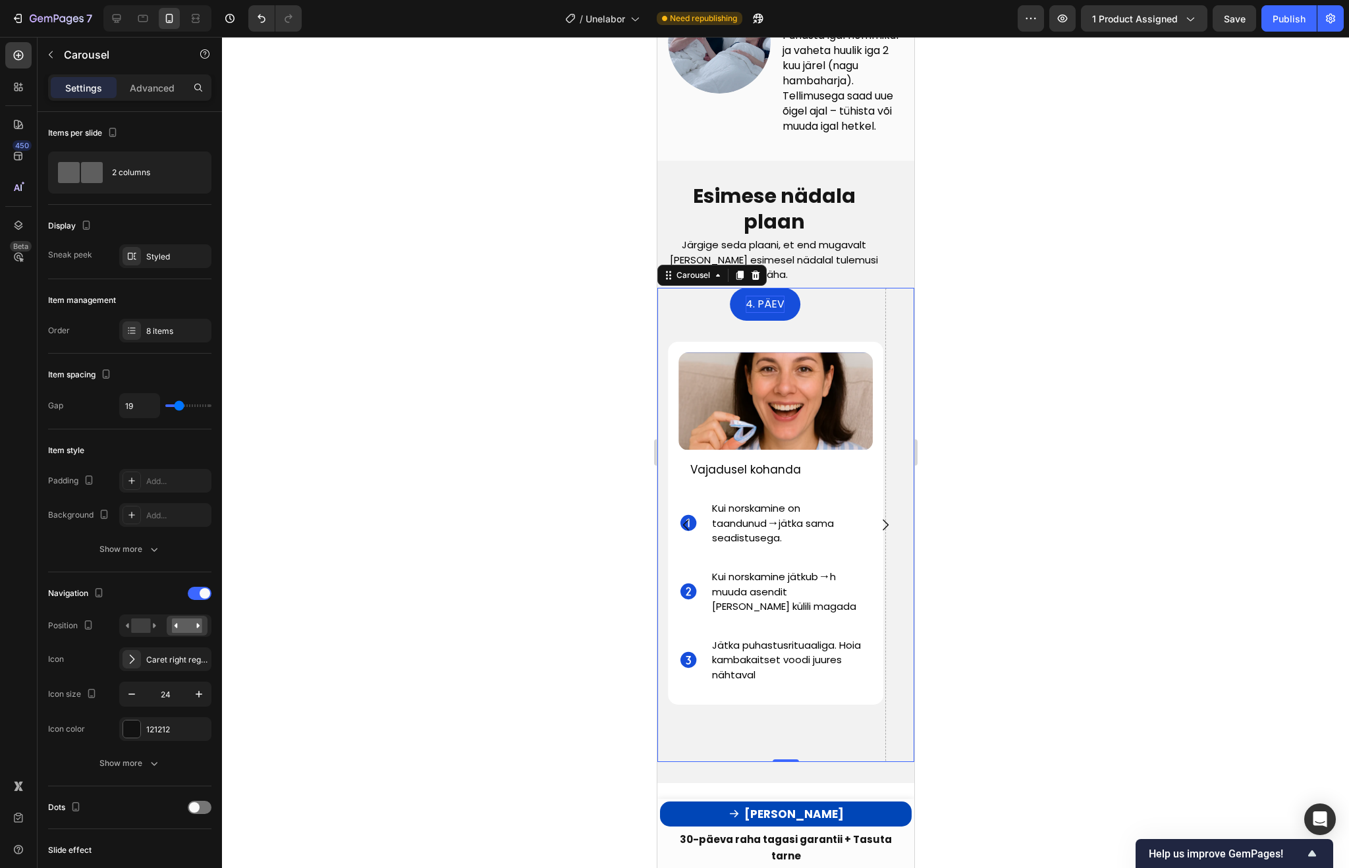
click at [886, 528] on icon "Carousel Next Arrow" at bounding box center [885, 525] width 16 height 16
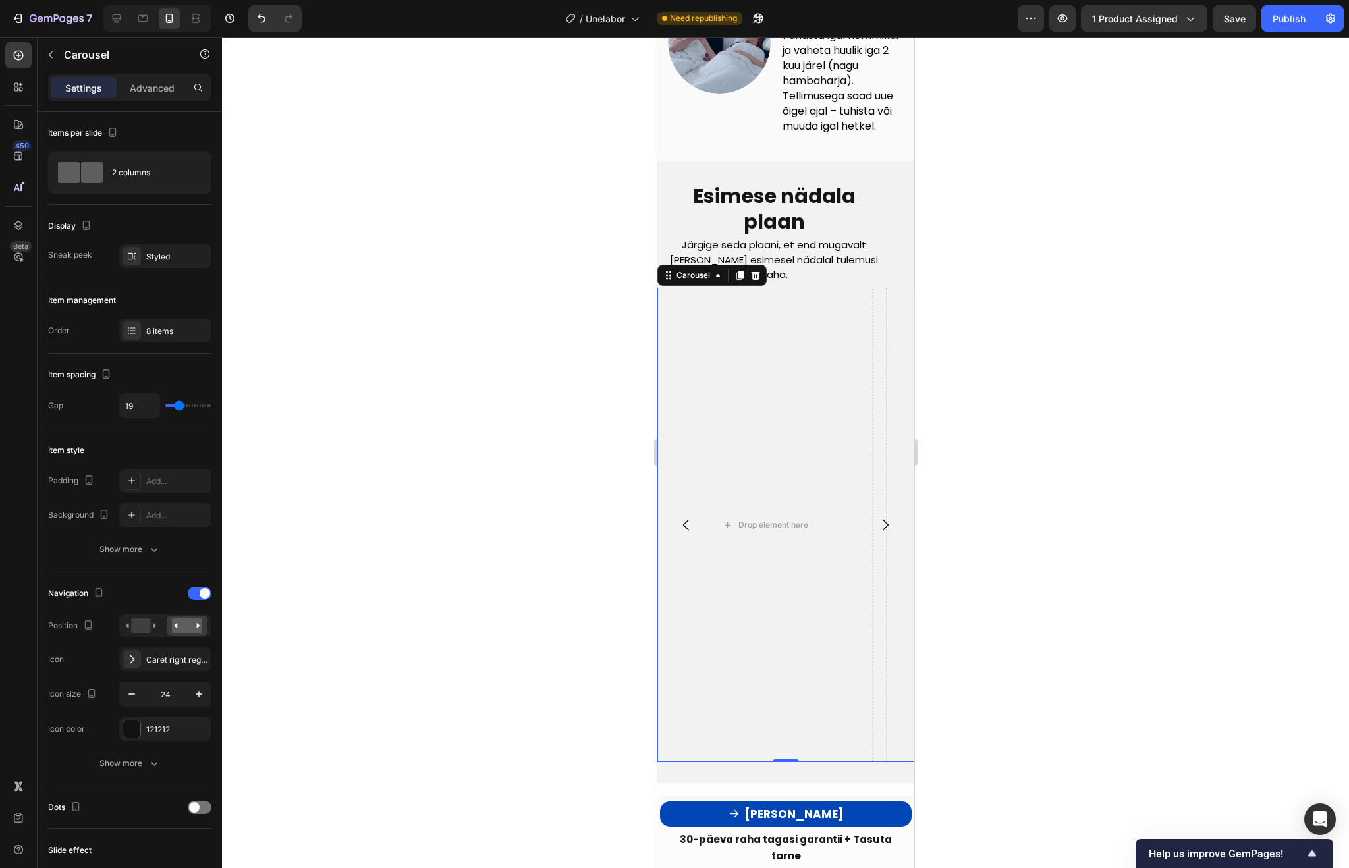
click at [886, 530] on icon "Carousel Next Arrow" at bounding box center [885, 525] width 16 height 16
click at [681, 528] on icon "Carousel Back Arrow" at bounding box center [686, 525] width 16 height 16
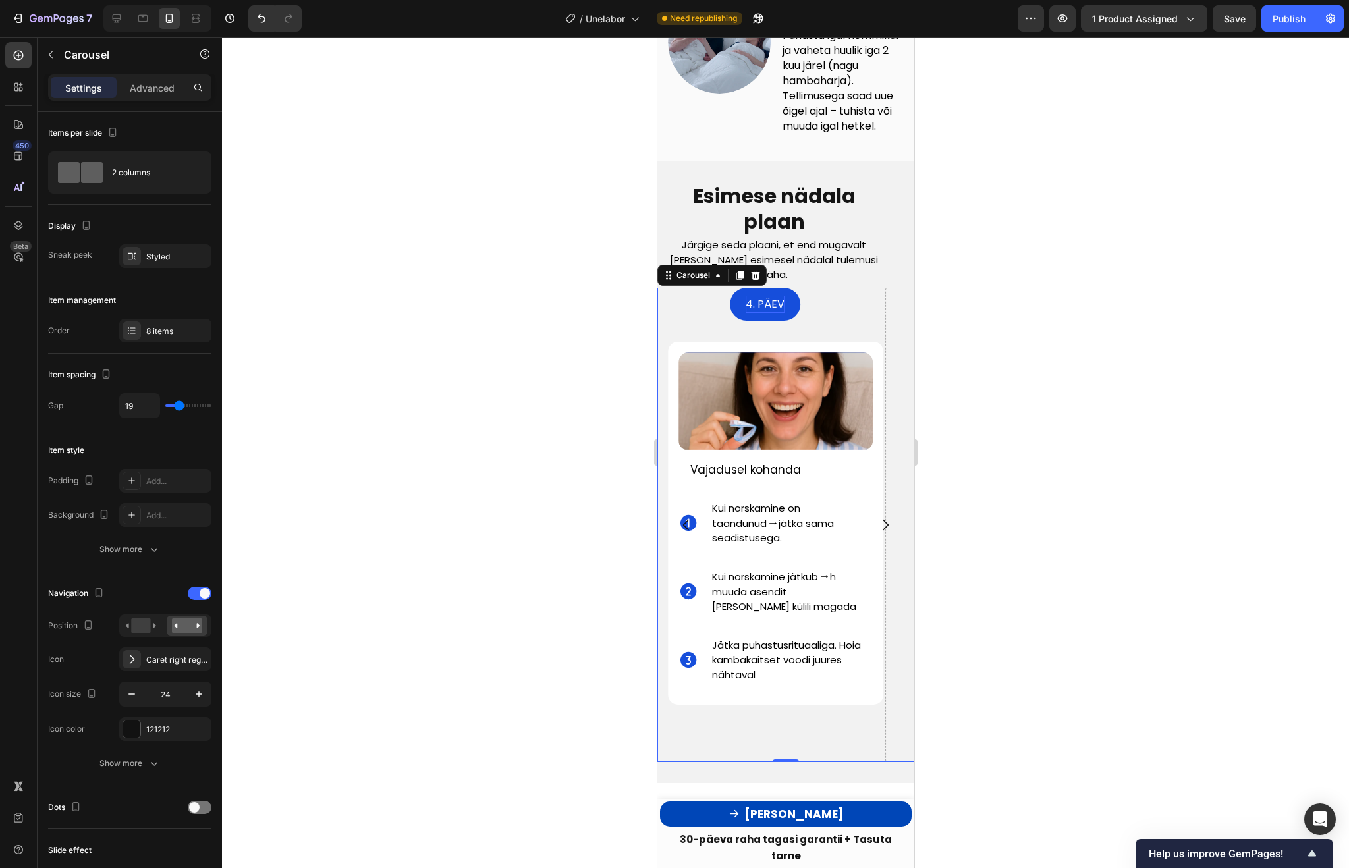
click at [886, 530] on icon "Carousel Next Arrow" at bounding box center [885, 525] width 16 height 16
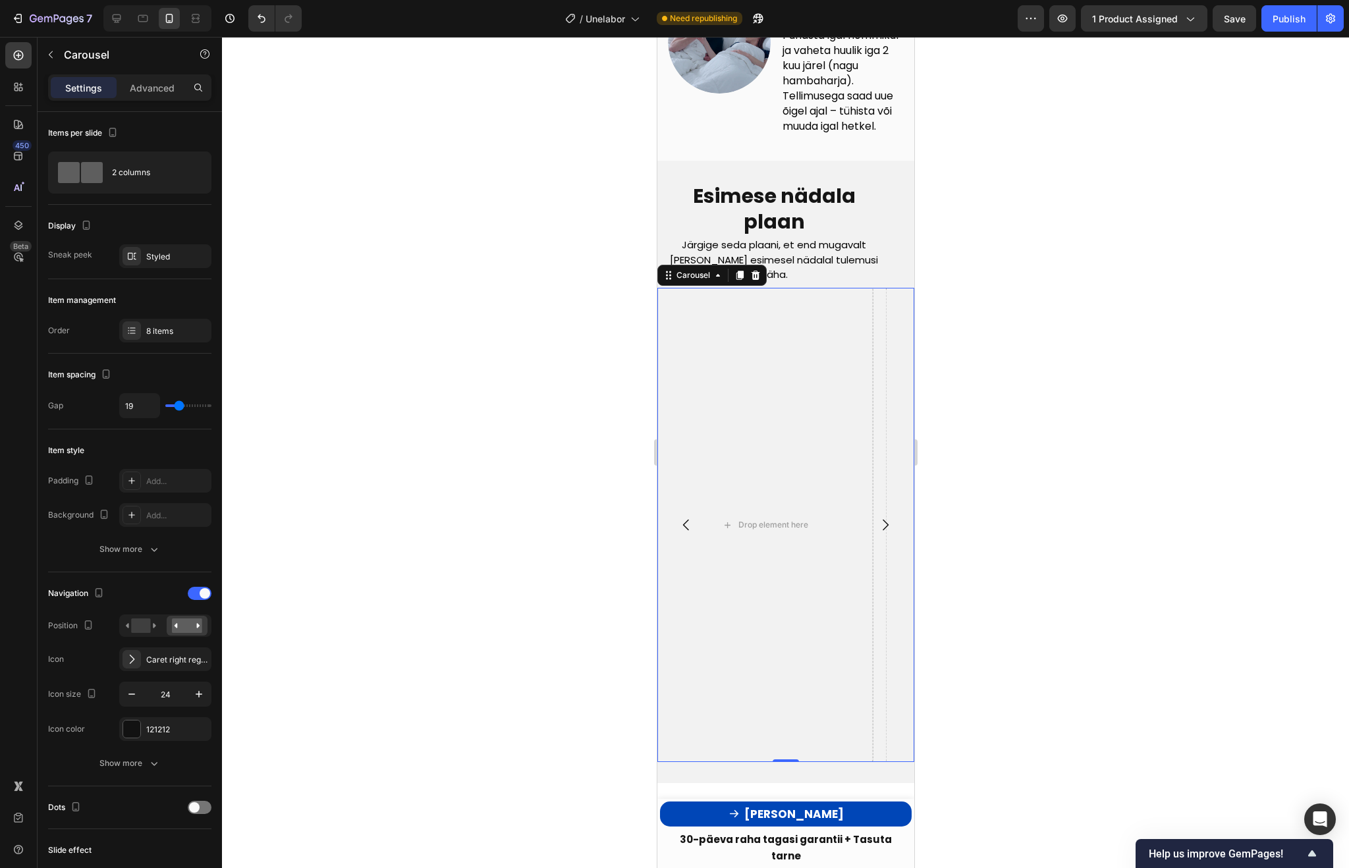
click at [886, 530] on icon "Carousel Next Arrow" at bounding box center [885, 525] width 16 height 16
click at [679, 533] on icon "Carousel Back Arrow" at bounding box center [686, 525] width 16 height 16
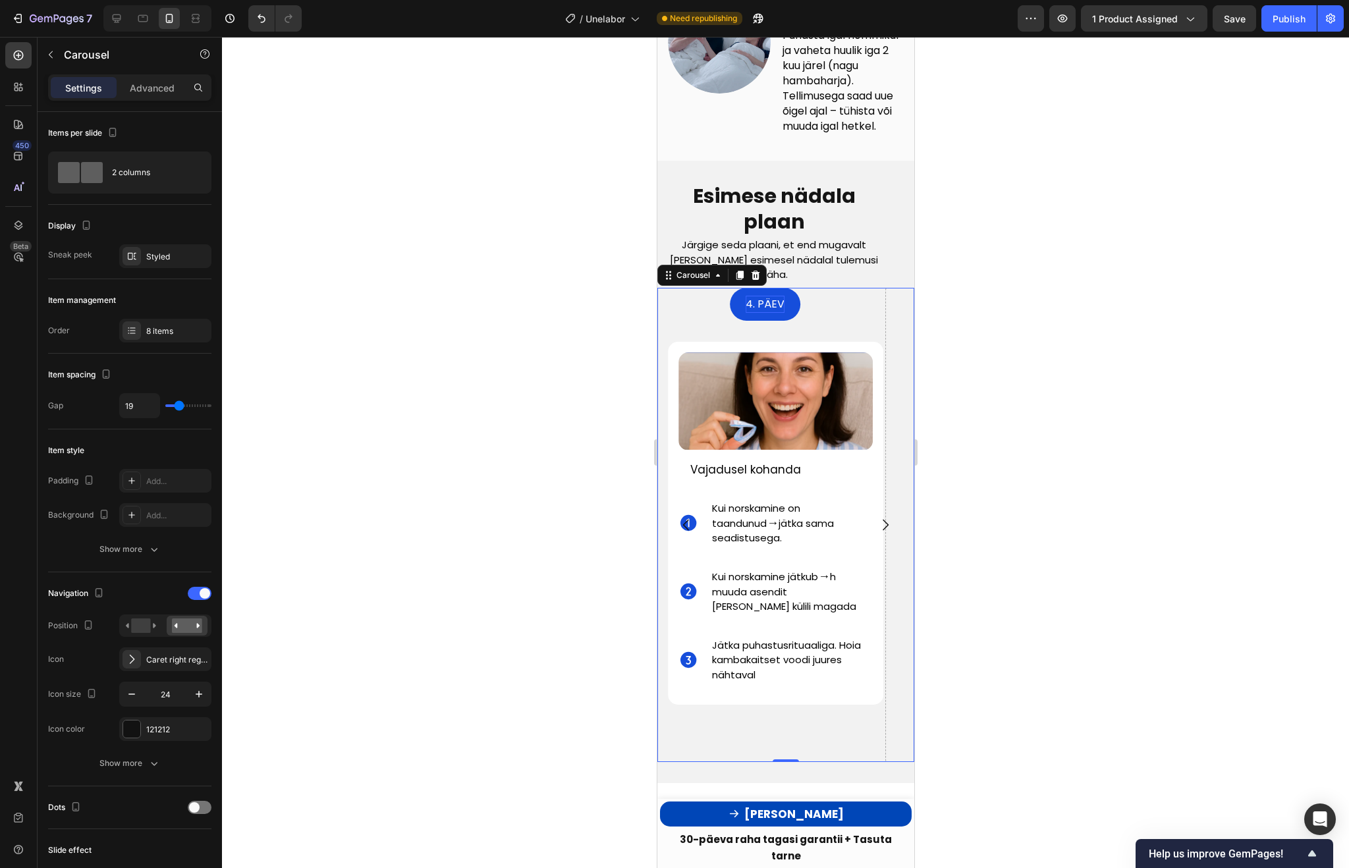
click at [882, 533] on icon "Carousel Next Arrow" at bounding box center [885, 525] width 16 height 16
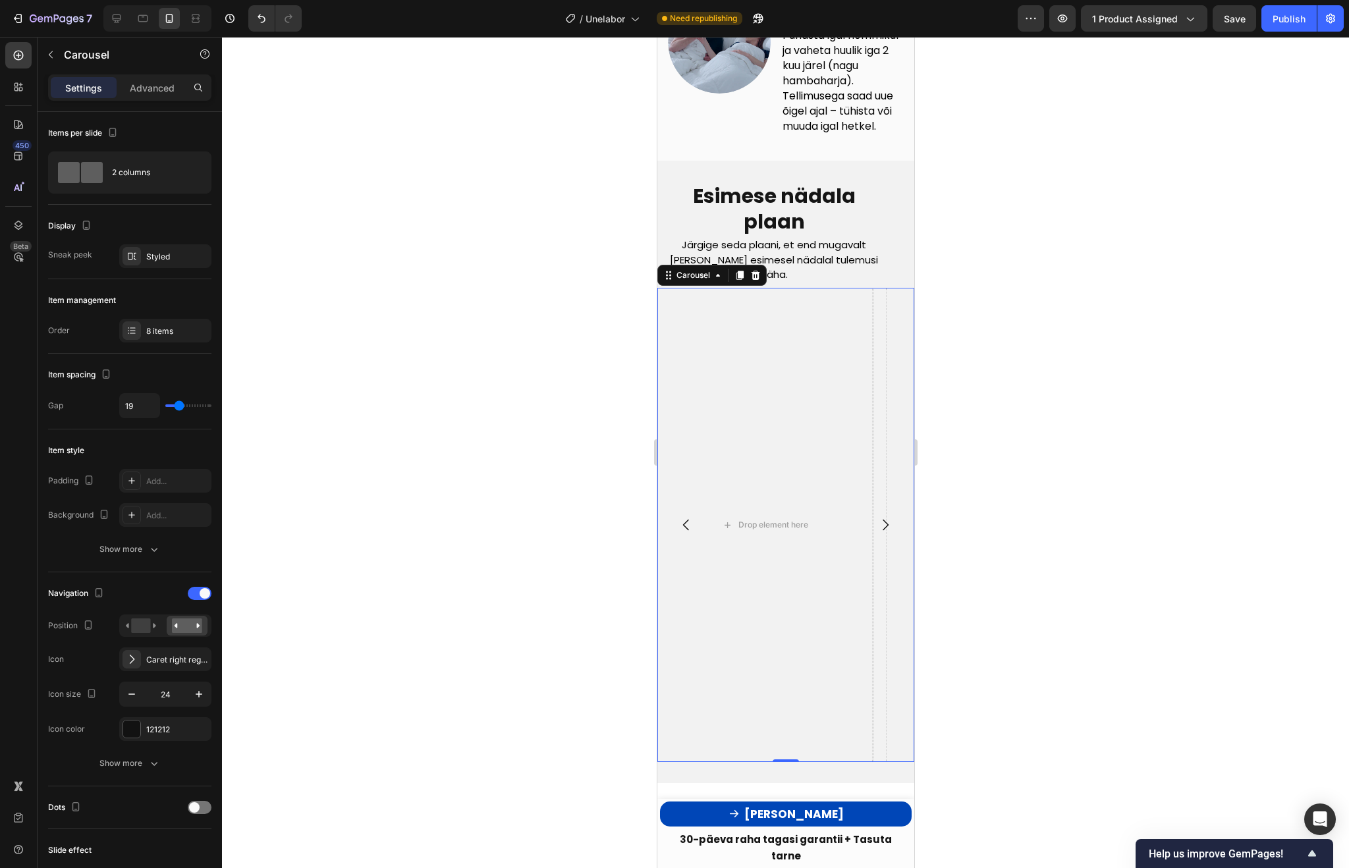
click at [882, 533] on icon "Carousel Next Arrow" at bounding box center [885, 525] width 16 height 16
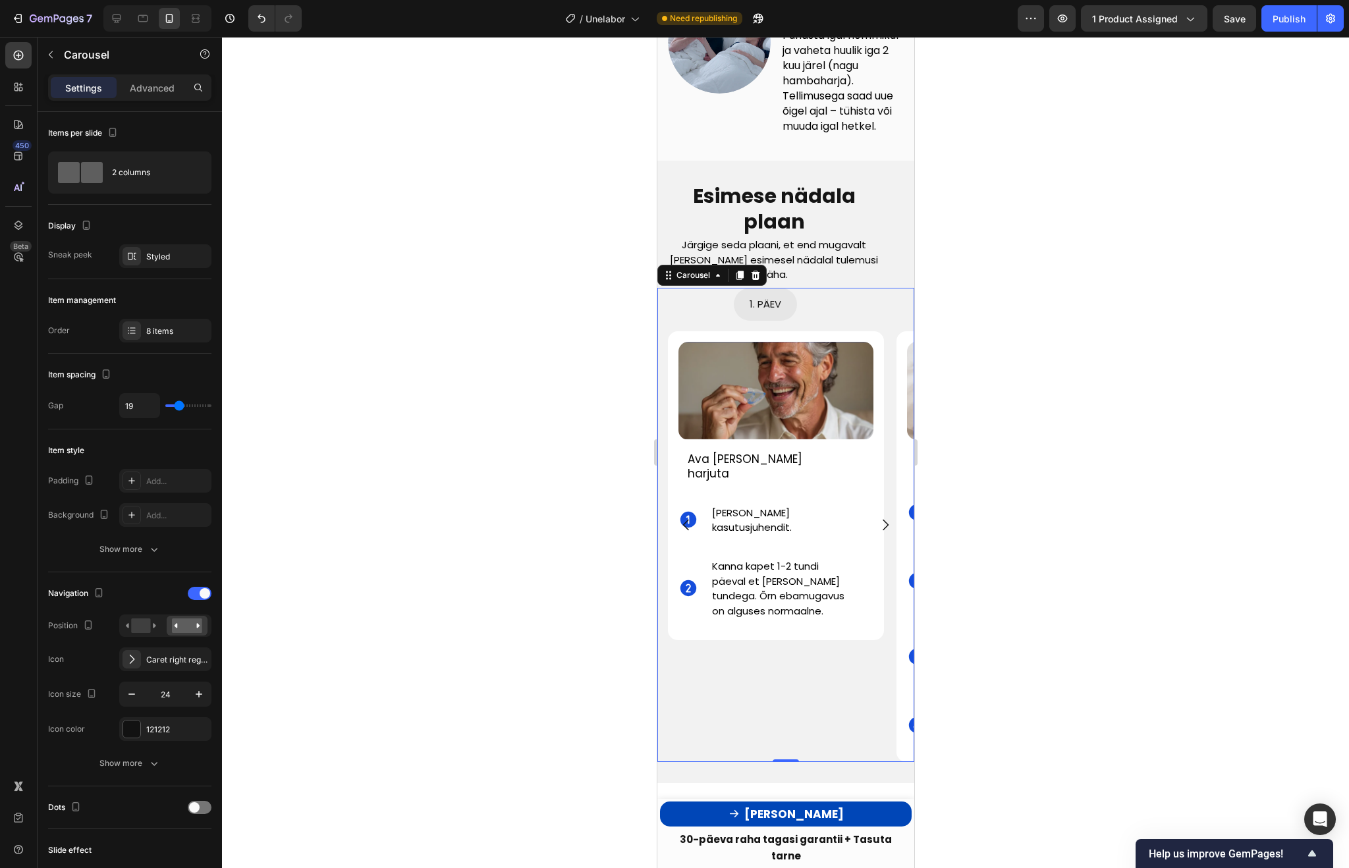
click at [882, 533] on icon "Carousel Next Arrow" at bounding box center [885, 525] width 16 height 16
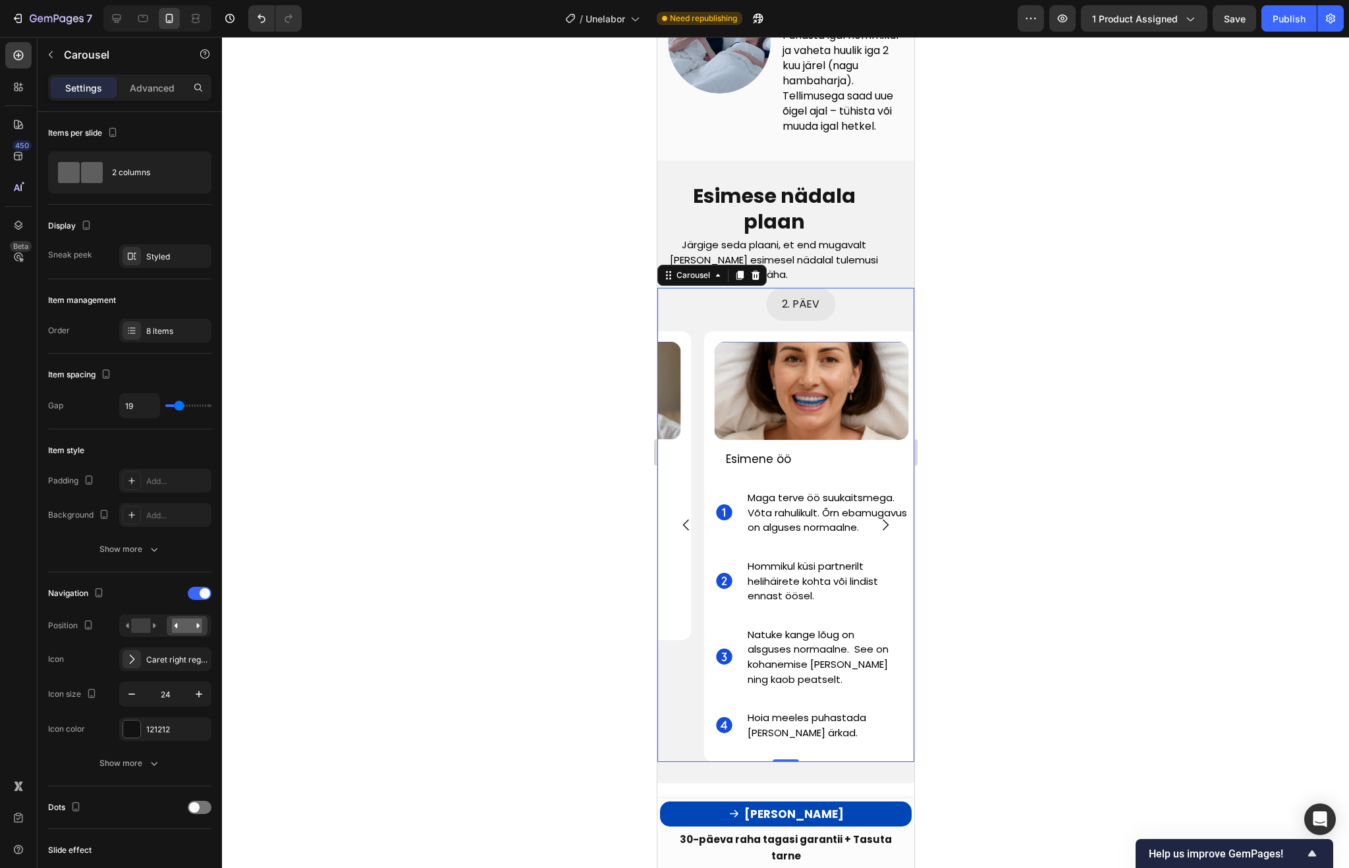
click at [882, 533] on icon "Carousel Next Arrow" at bounding box center [885, 525] width 16 height 16
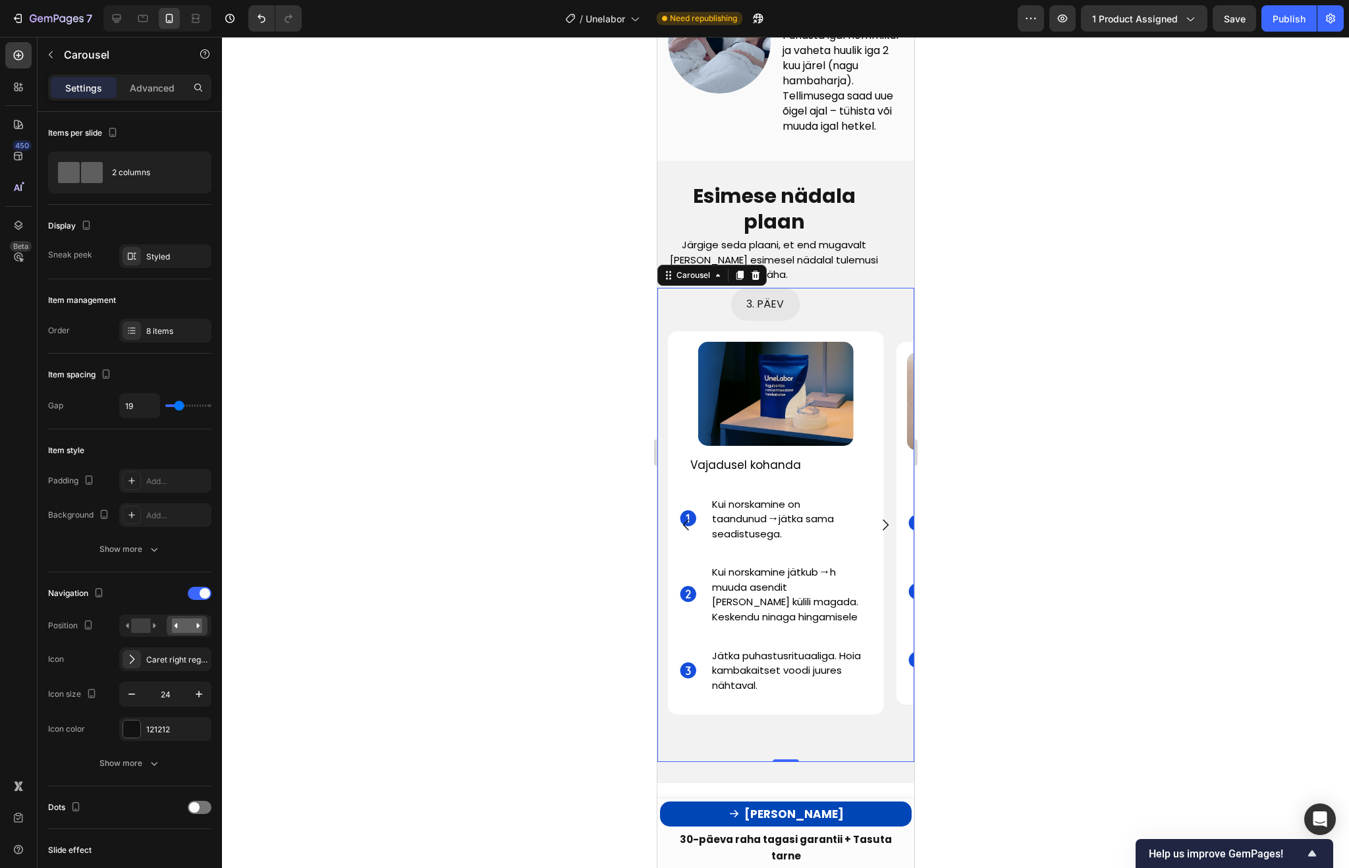
click at [882, 533] on icon "Carousel Next Arrow" at bounding box center [885, 525] width 16 height 16
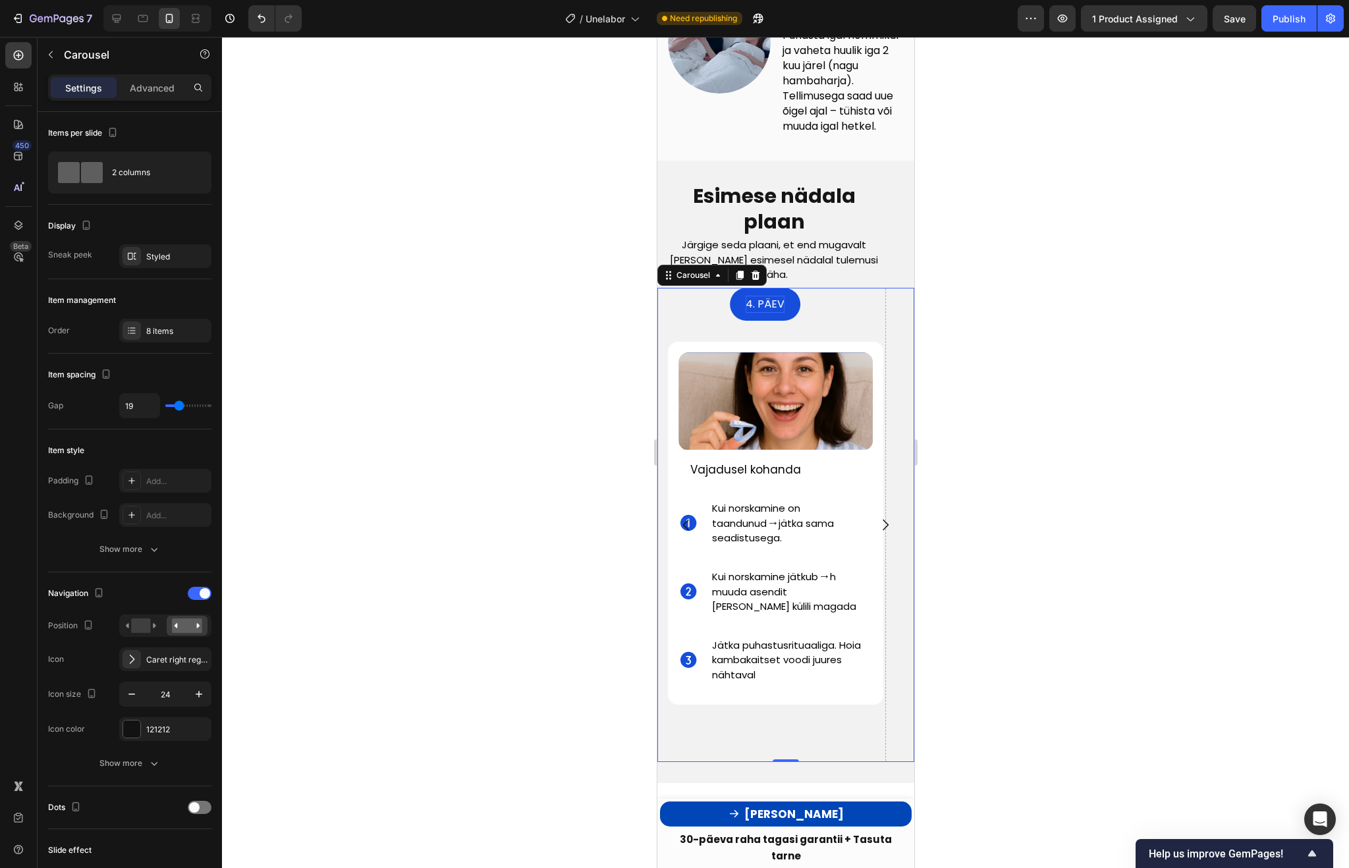
click at [886, 533] on icon "Carousel Next Arrow" at bounding box center [885, 525] width 16 height 16
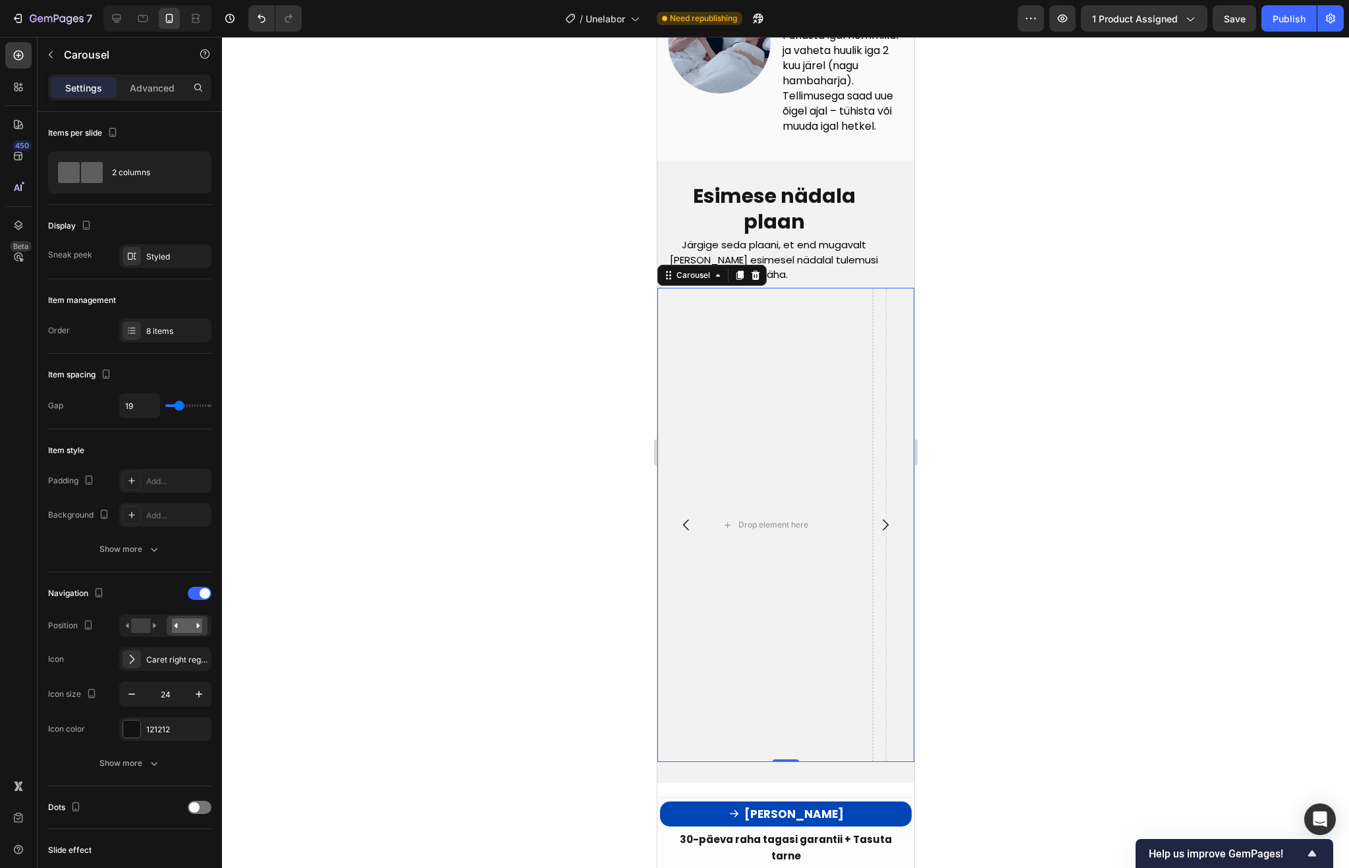
click at [886, 533] on icon "Carousel Next Arrow" at bounding box center [885, 525] width 16 height 16
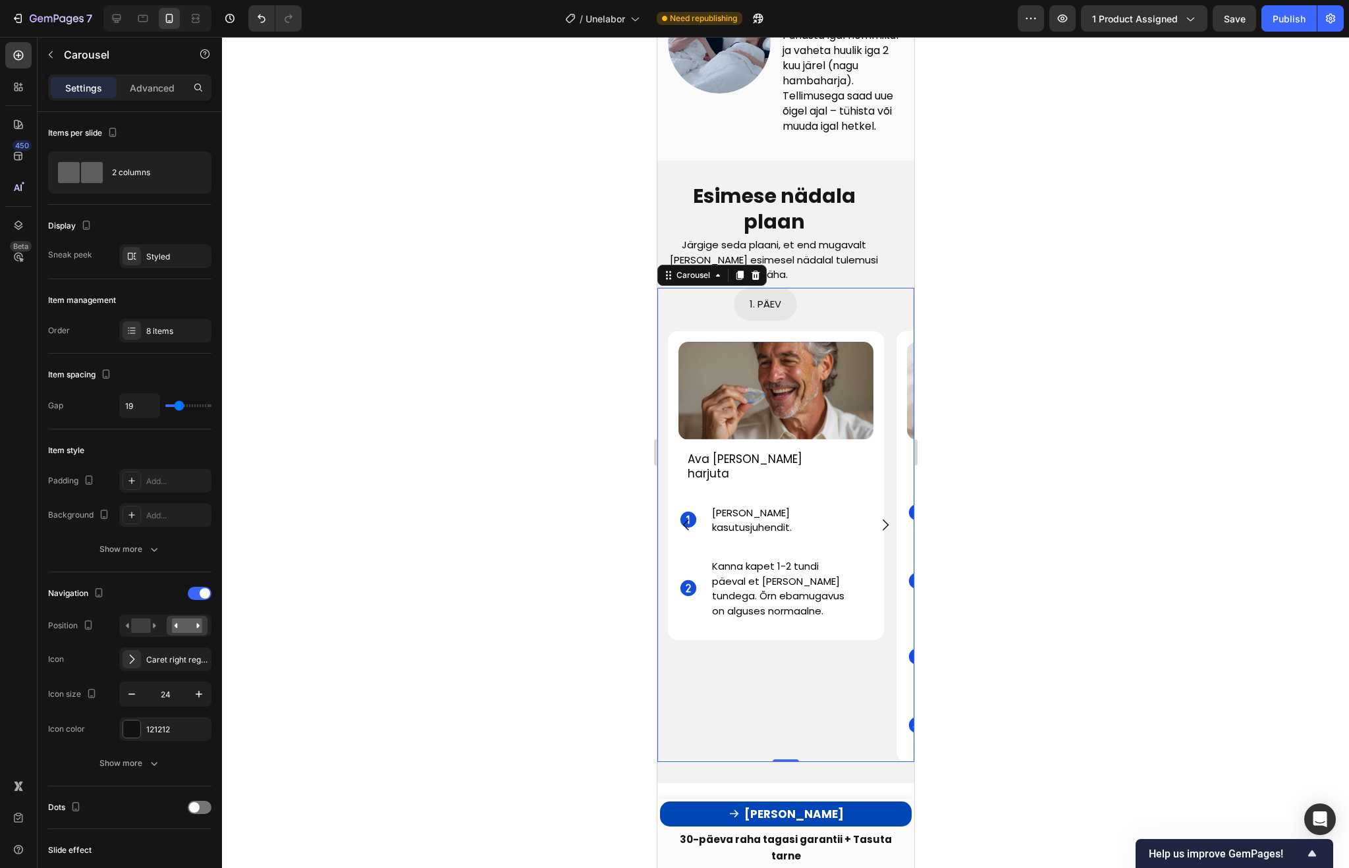
click at [886, 533] on icon "Carousel Next Arrow" at bounding box center [885, 525] width 16 height 16
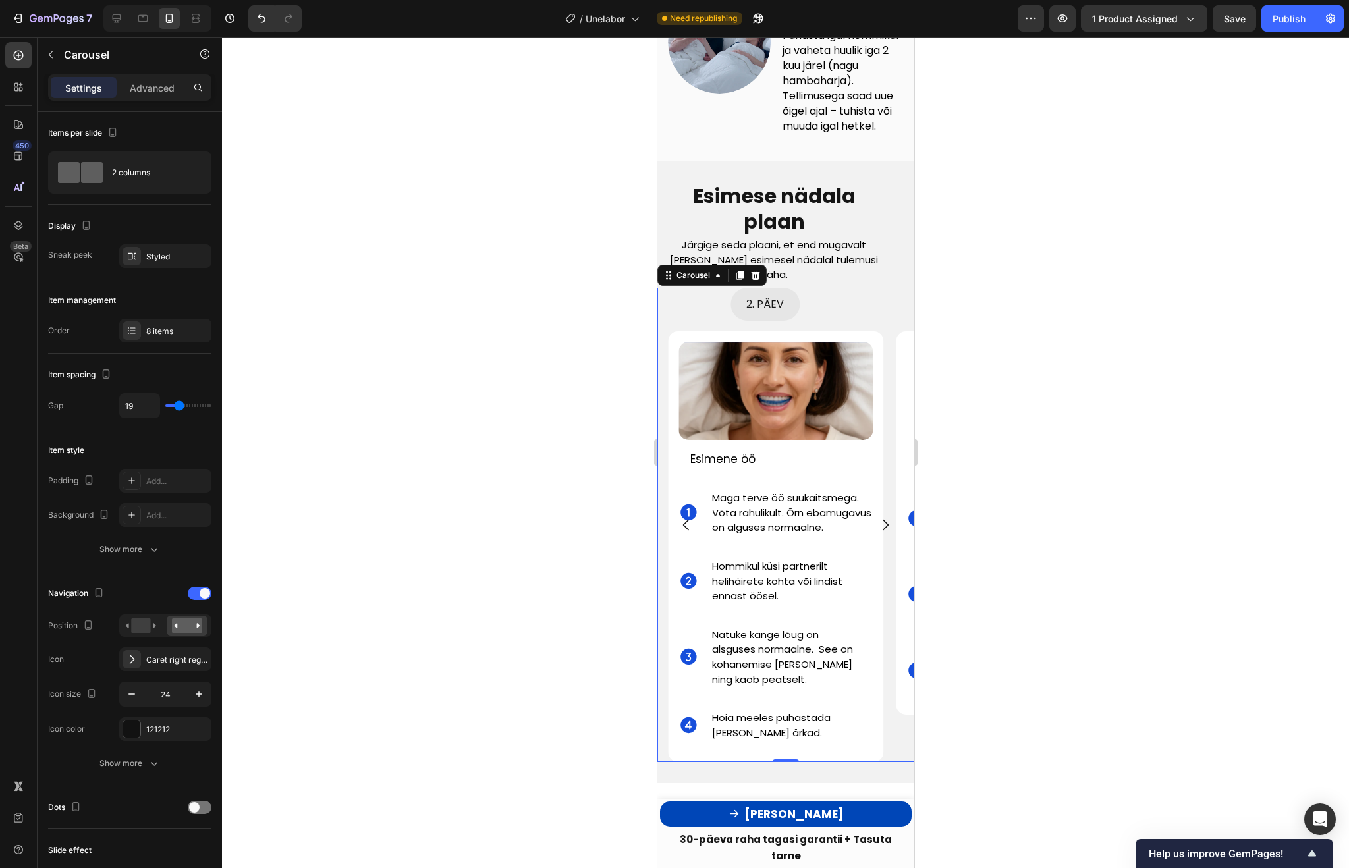
click at [886, 533] on icon "Carousel Next Arrow" at bounding box center [885, 525] width 16 height 16
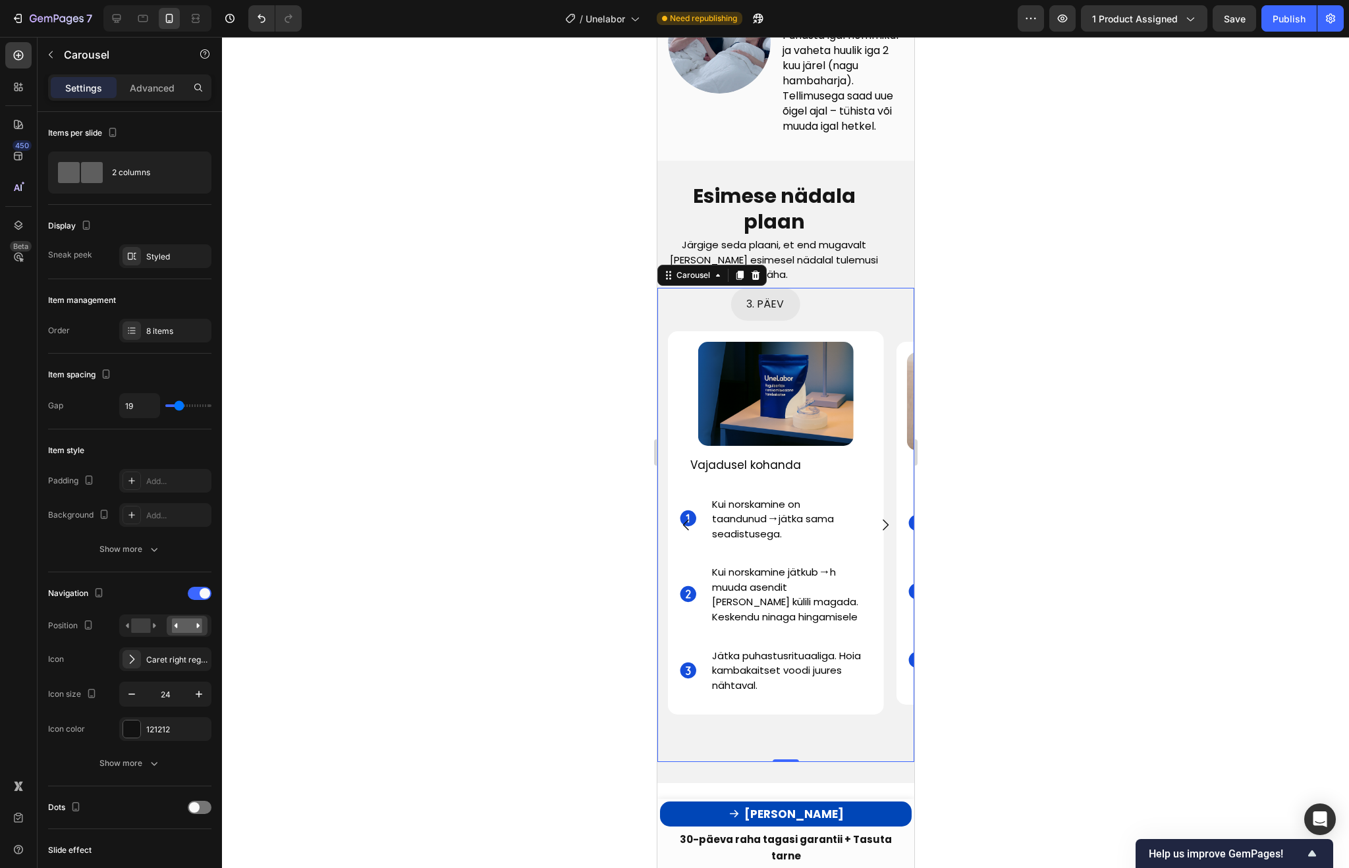
click at [886, 533] on icon "Carousel Next Arrow" at bounding box center [885, 525] width 16 height 16
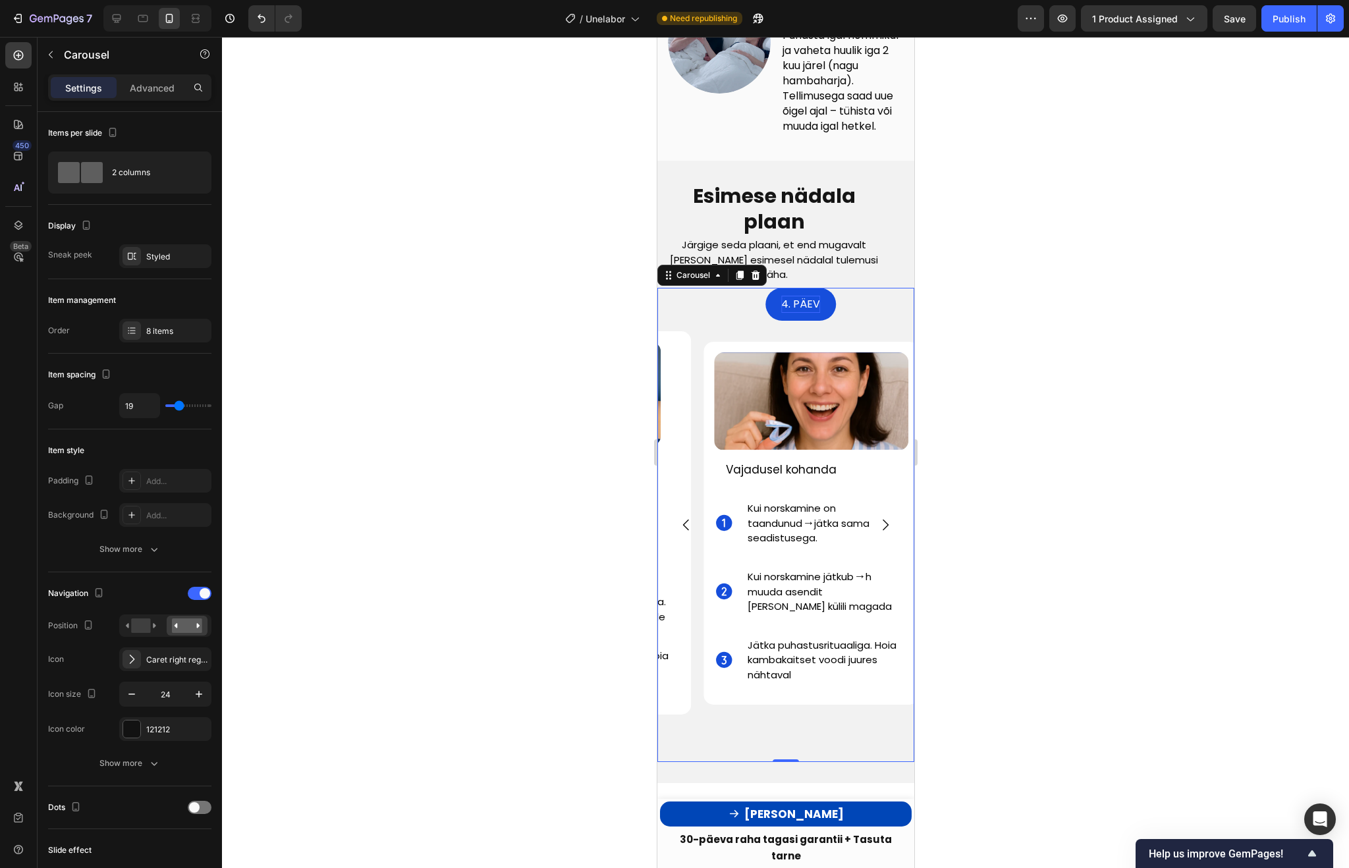
click at [886, 533] on icon "Carousel Next Arrow" at bounding box center [885, 525] width 16 height 16
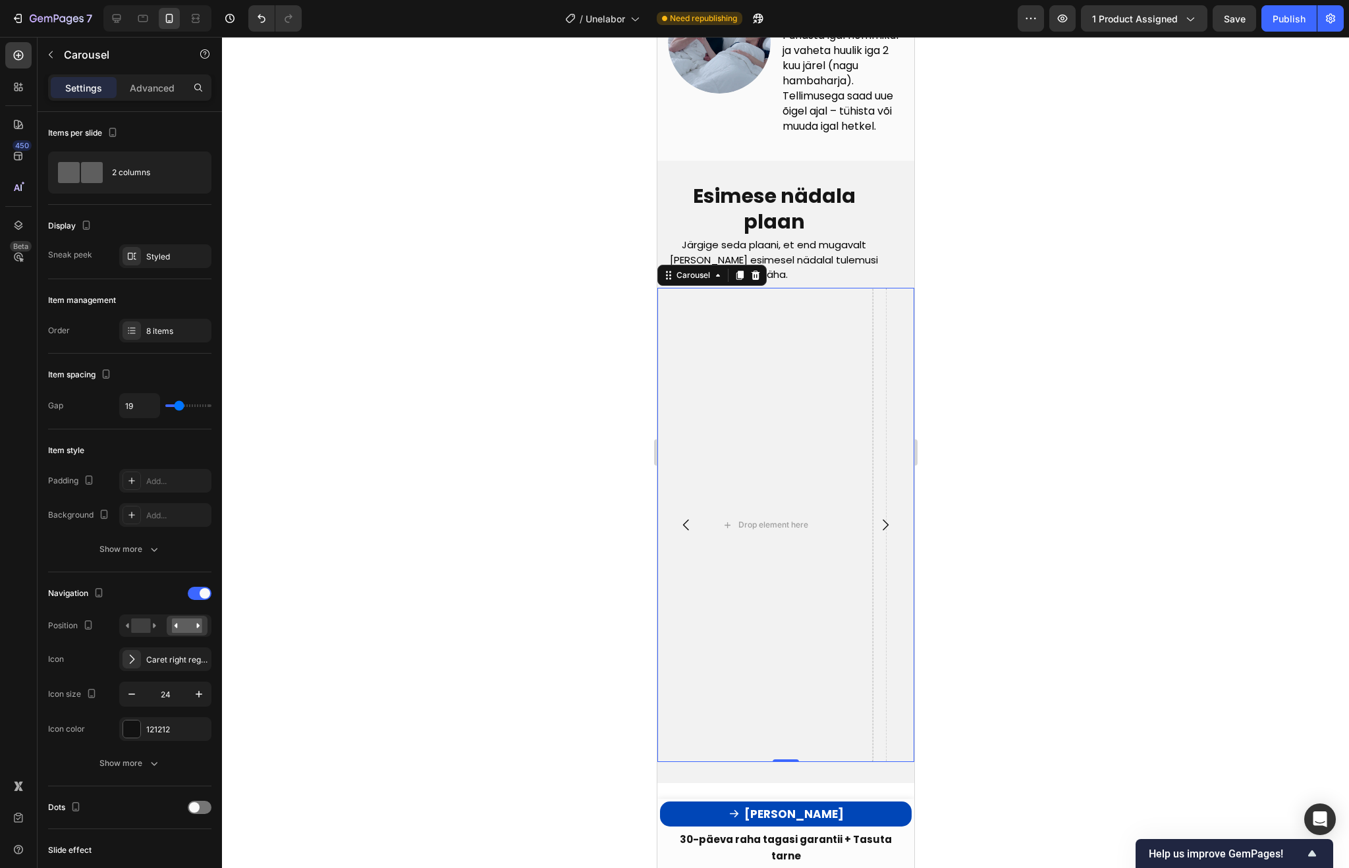
click at [686, 532] on icon "Carousel Back Arrow" at bounding box center [686, 525] width 16 height 16
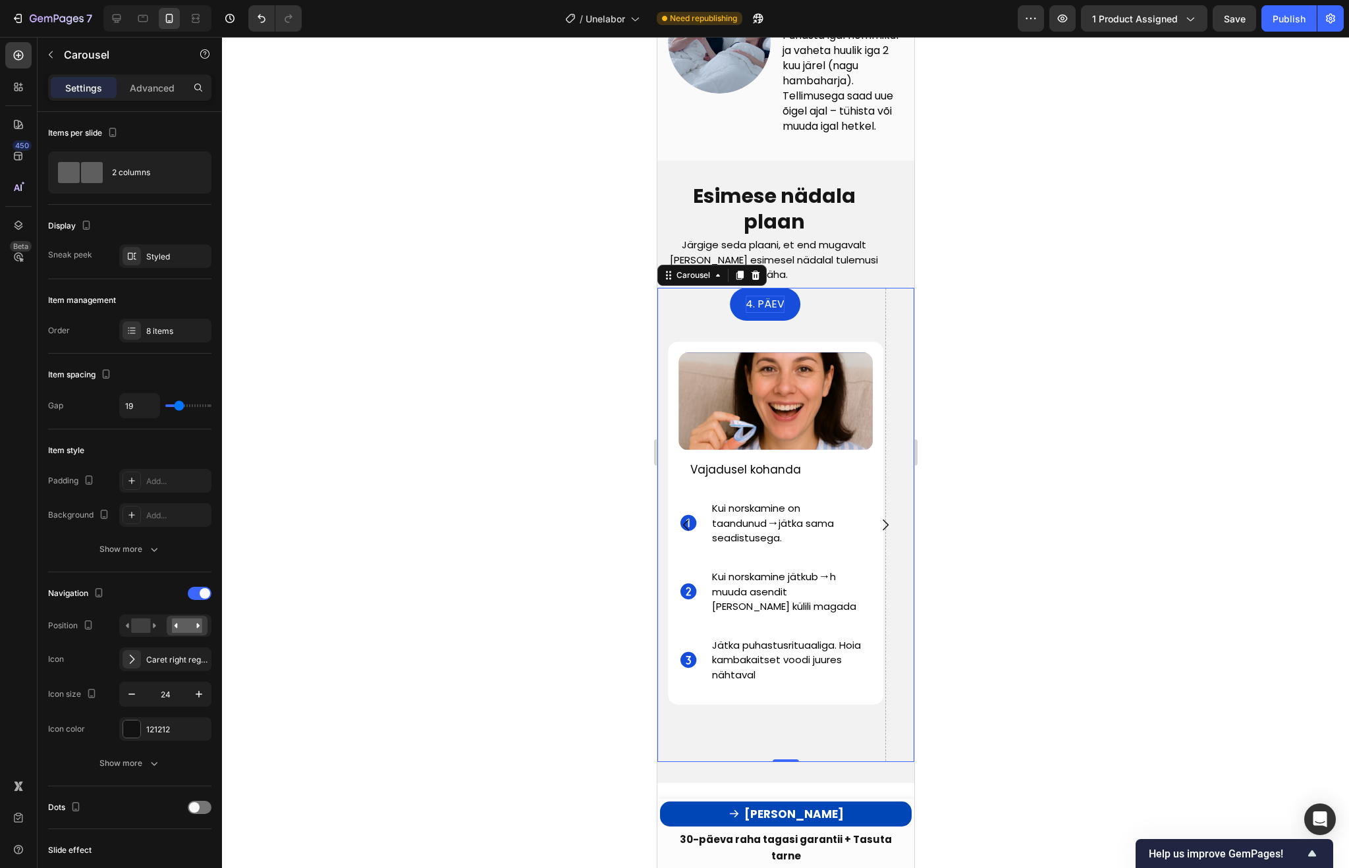
click at [686, 532] on icon "Carousel Back Arrow" at bounding box center [686, 525] width 16 height 16
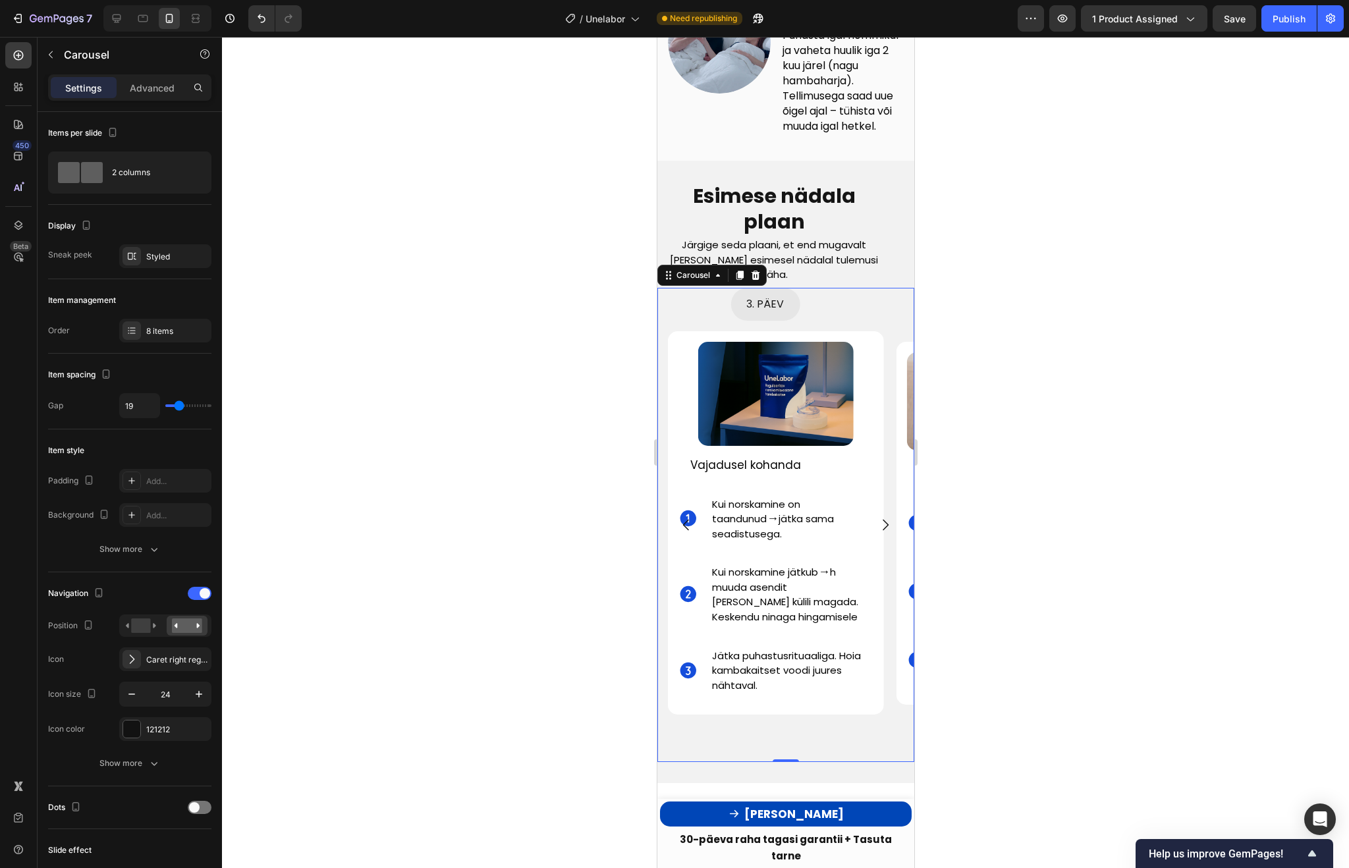
click at [686, 532] on icon "Carousel Back Arrow" at bounding box center [686, 525] width 16 height 16
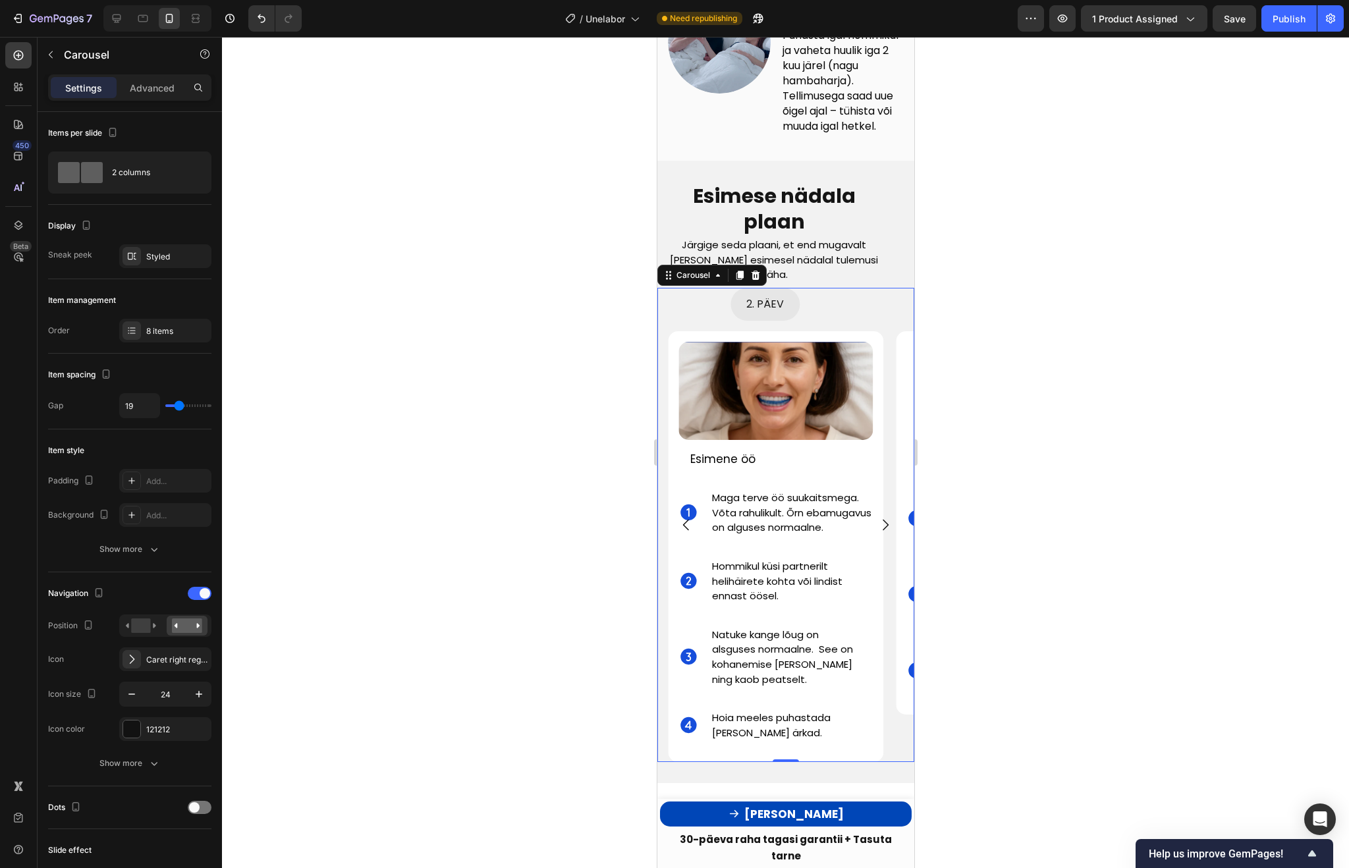
click at [686, 532] on icon "Carousel Back Arrow" at bounding box center [686, 525] width 16 height 16
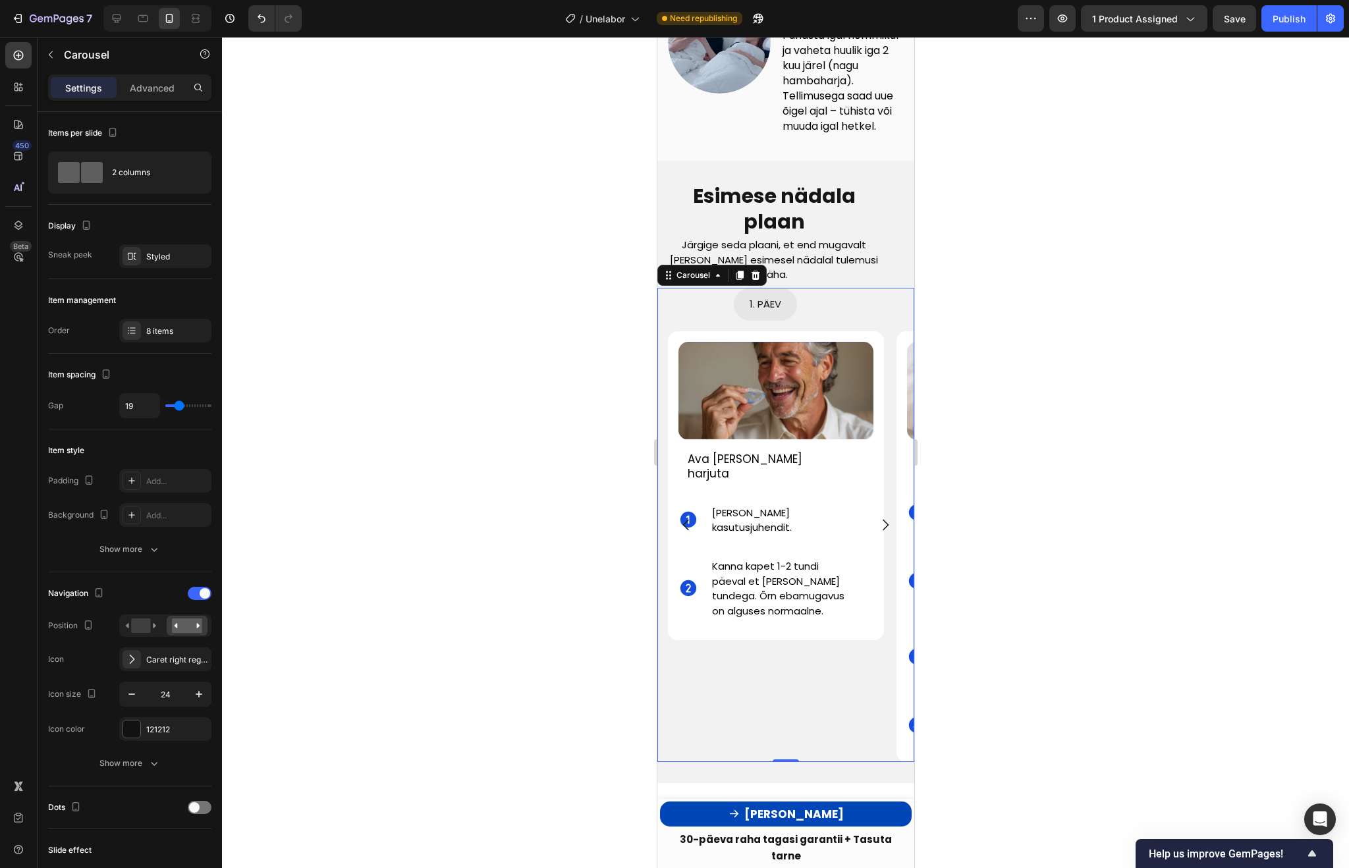
click at [890, 533] on icon "Carousel Next Arrow" at bounding box center [885, 525] width 16 height 16
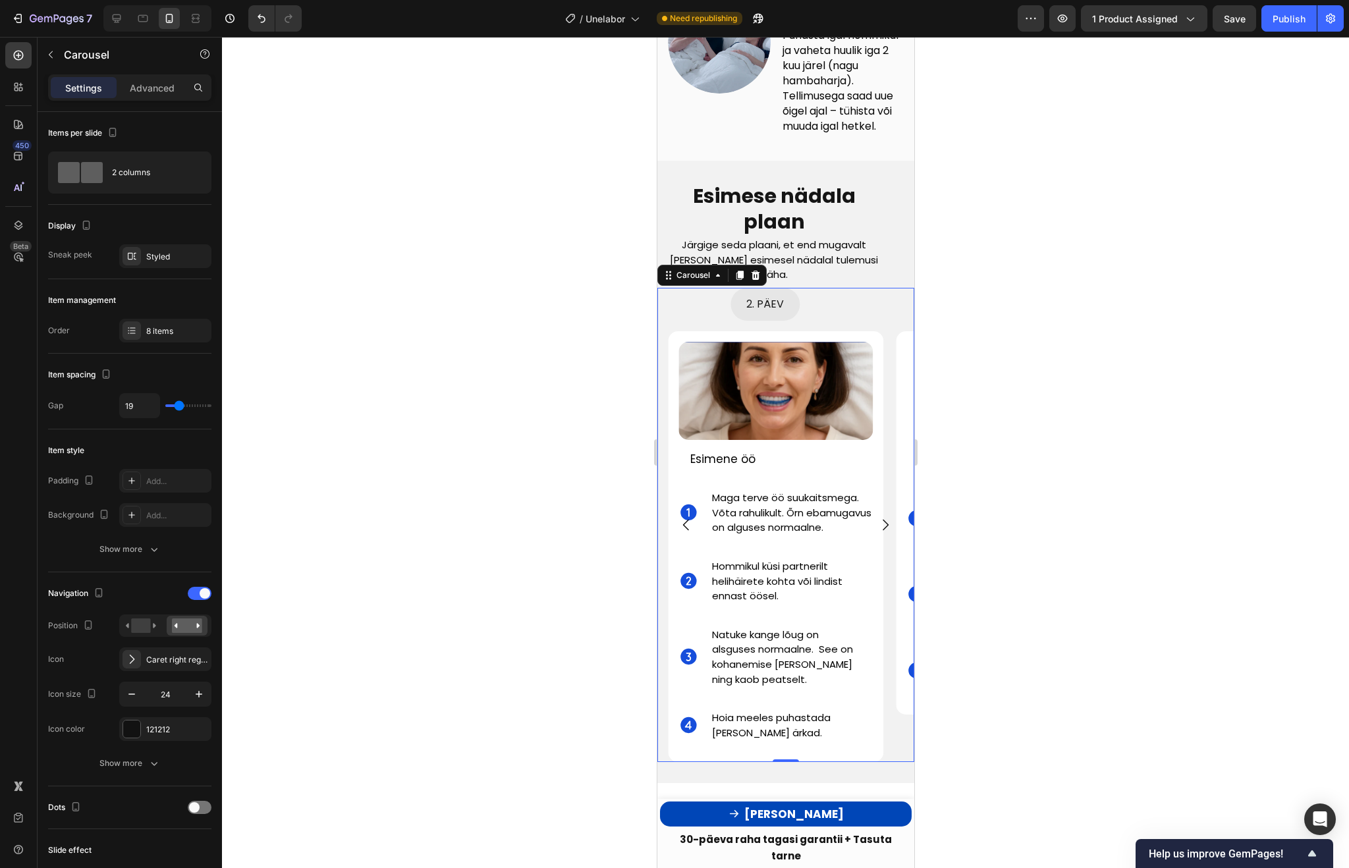
click at [885, 531] on icon "Carousel Next Arrow" at bounding box center [885, 525] width 6 height 11
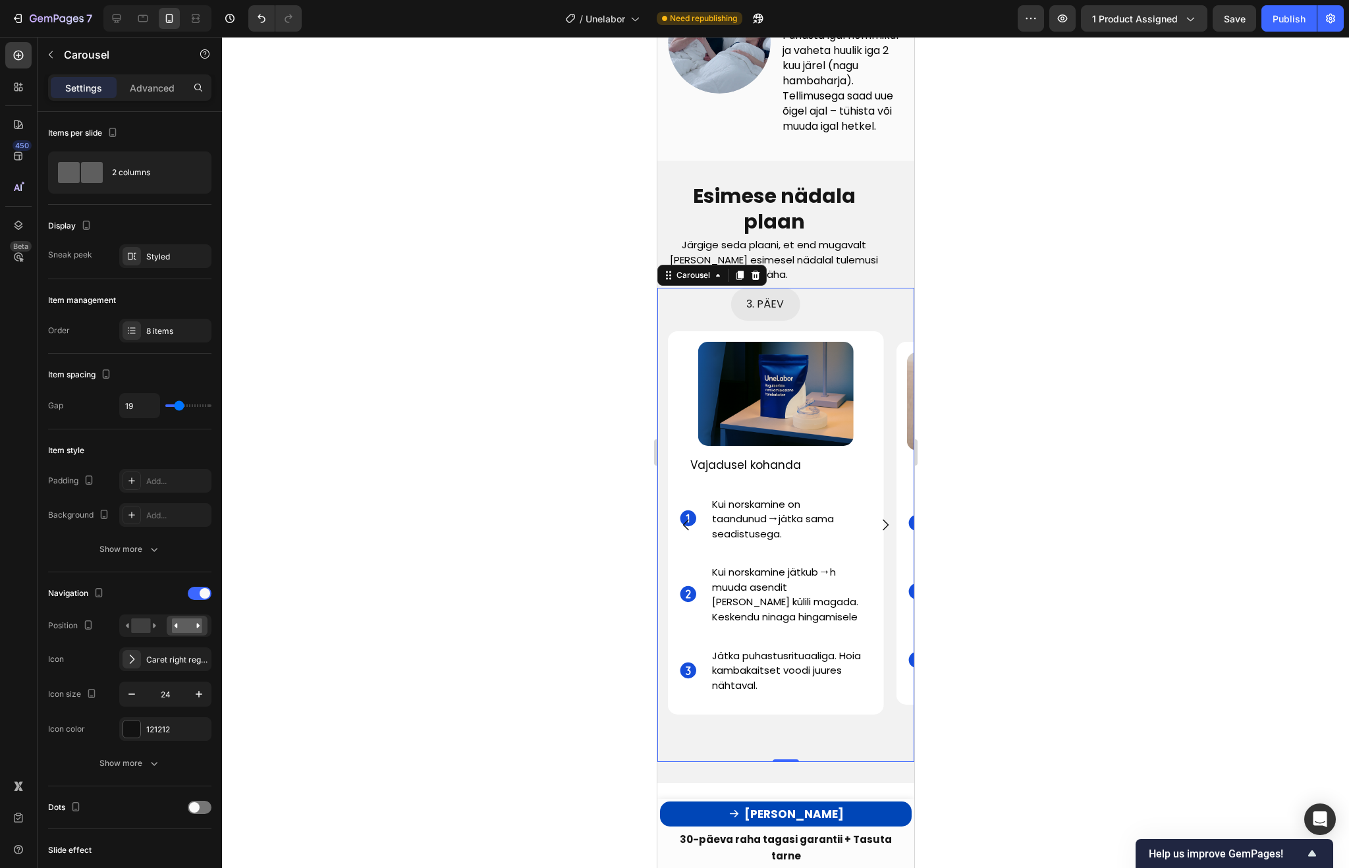
click at [885, 531] on icon "Carousel Next Arrow" at bounding box center [885, 525] width 6 height 11
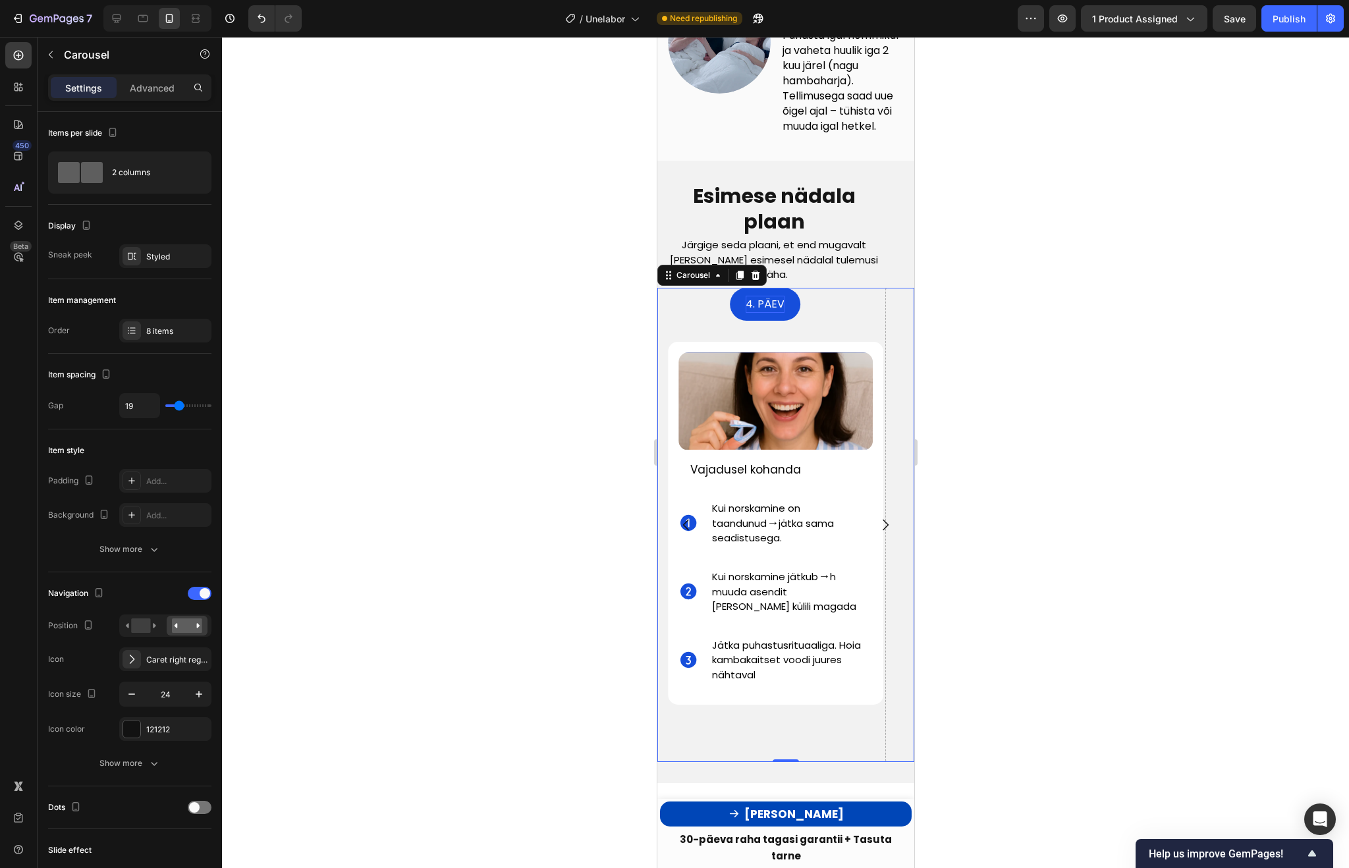
click at [684, 530] on icon "Carousel Back Arrow" at bounding box center [685, 525] width 6 height 11
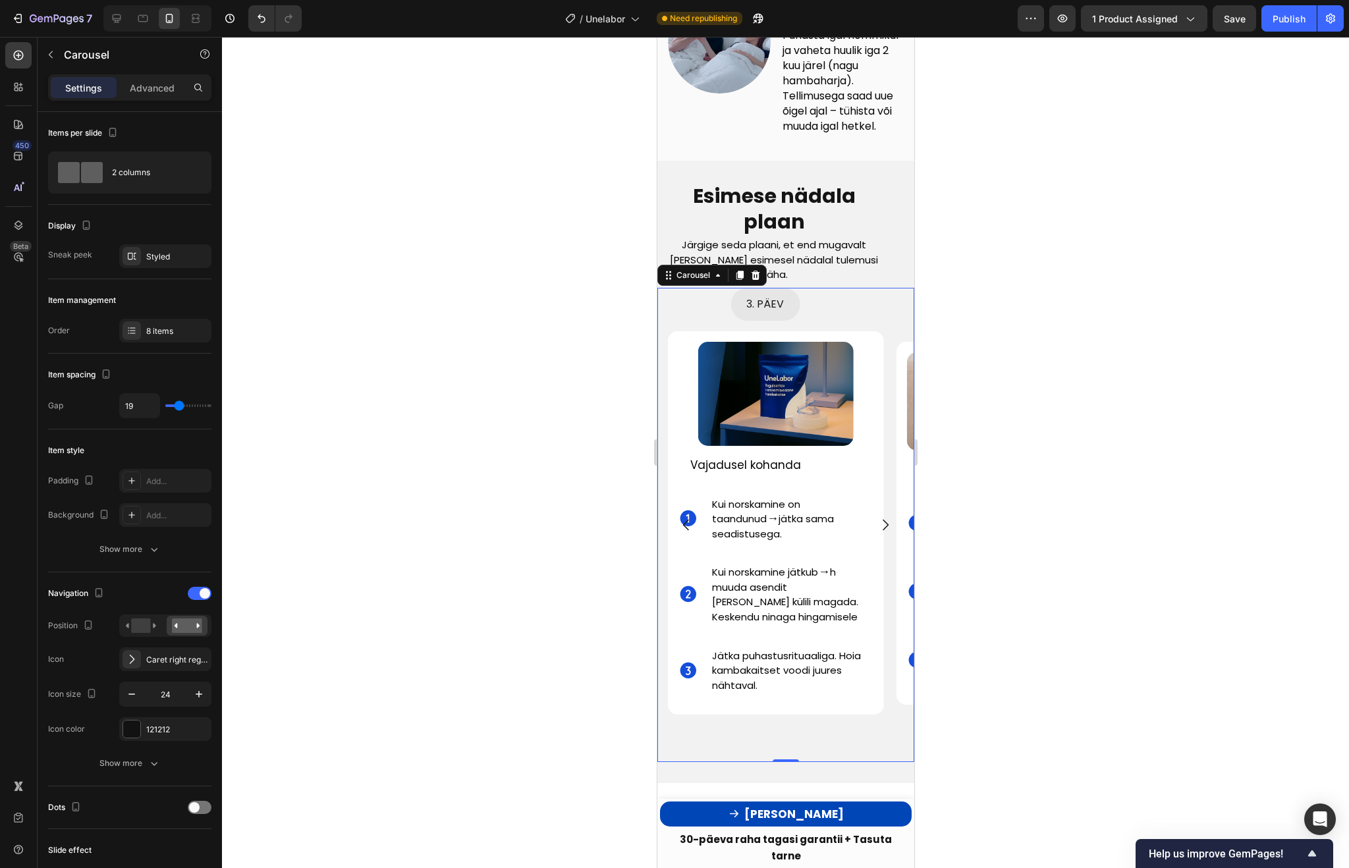
click at [684, 530] on icon "Carousel Back Arrow" at bounding box center [685, 525] width 6 height 11
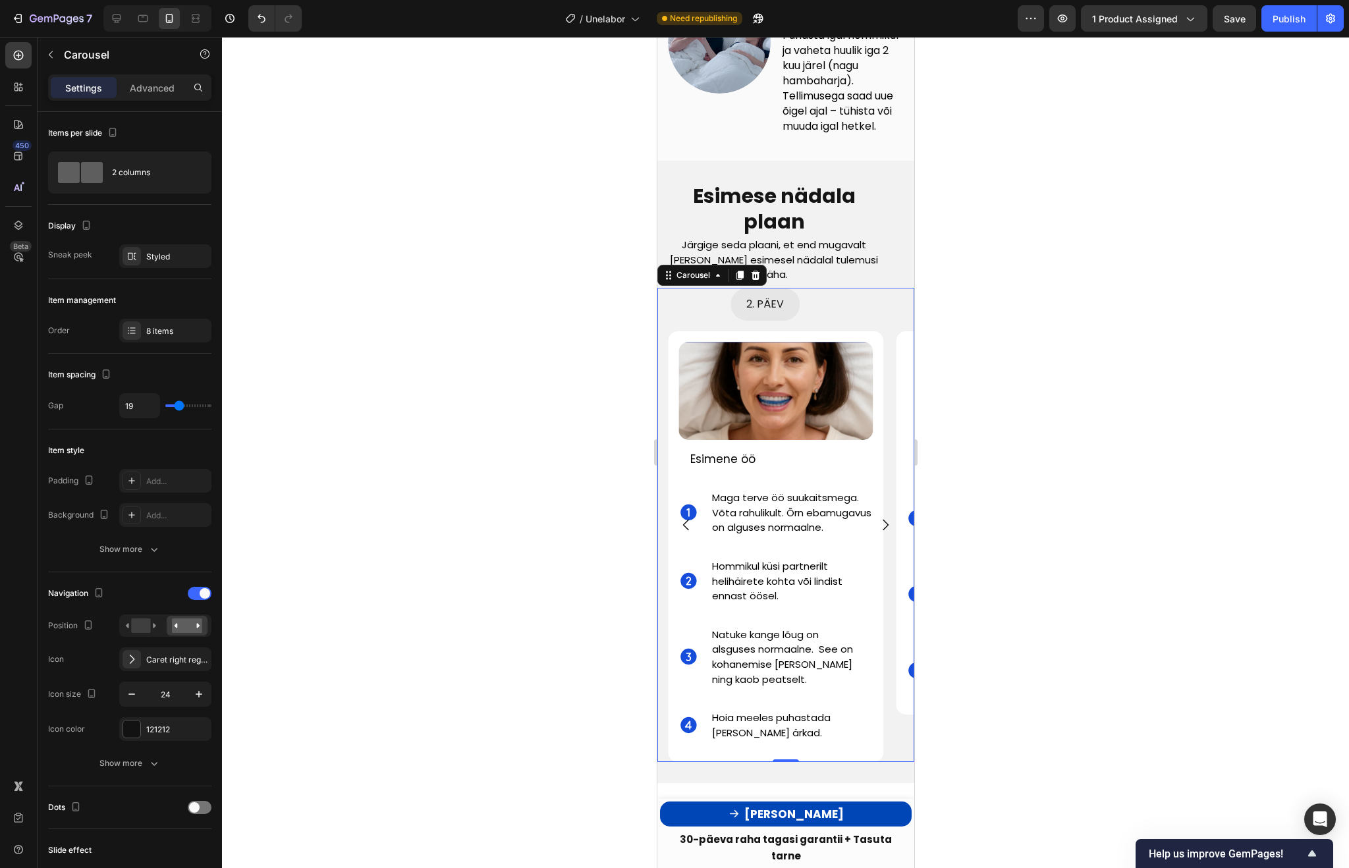
click at [684, 530] on icon "Carousel Back Arrow" at bounding box center [685, 525] width 6 height 11
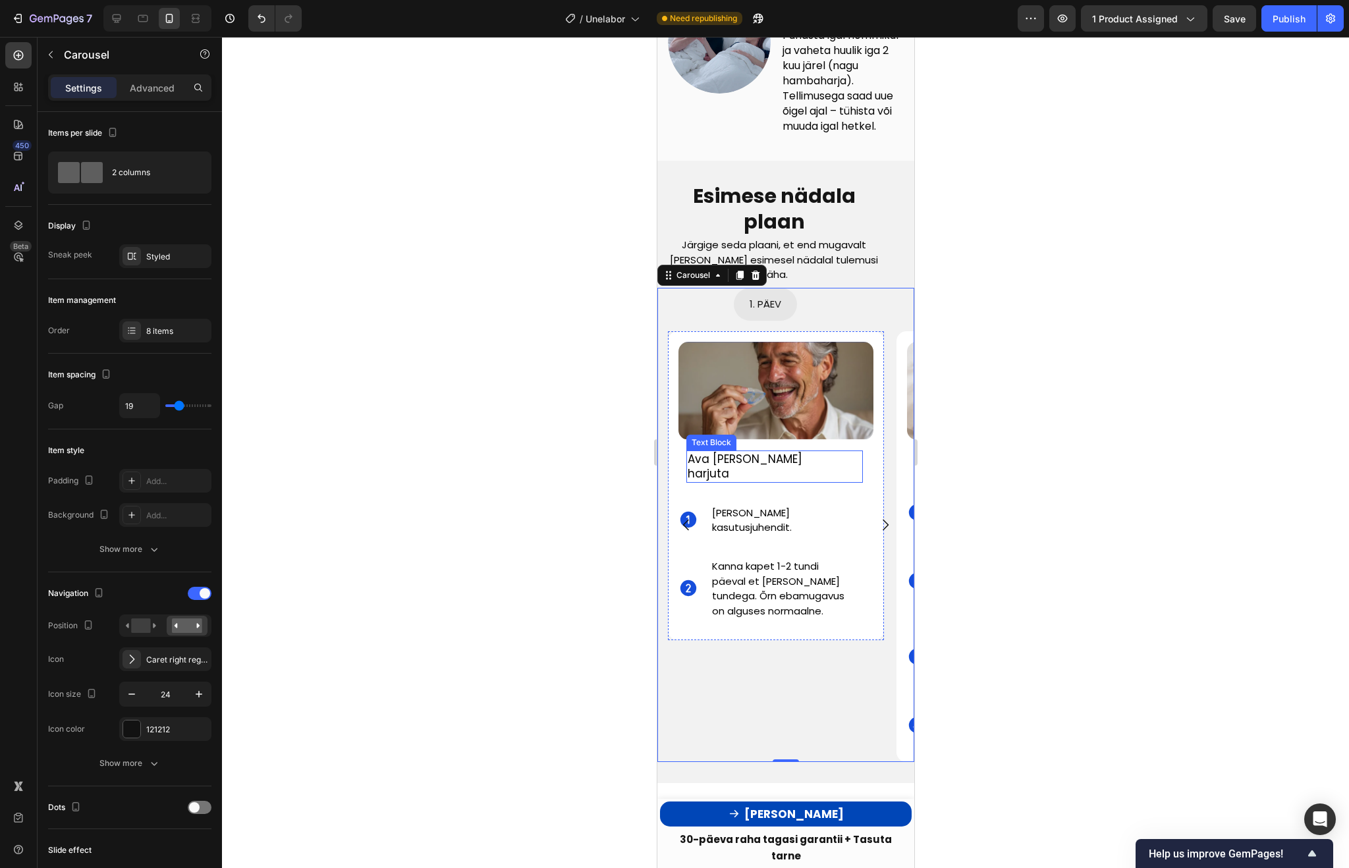
click at [782, 460] on span "Ava [PERSON_NAME] harjuta" at bounding box center [744, 466] width 115 height 31
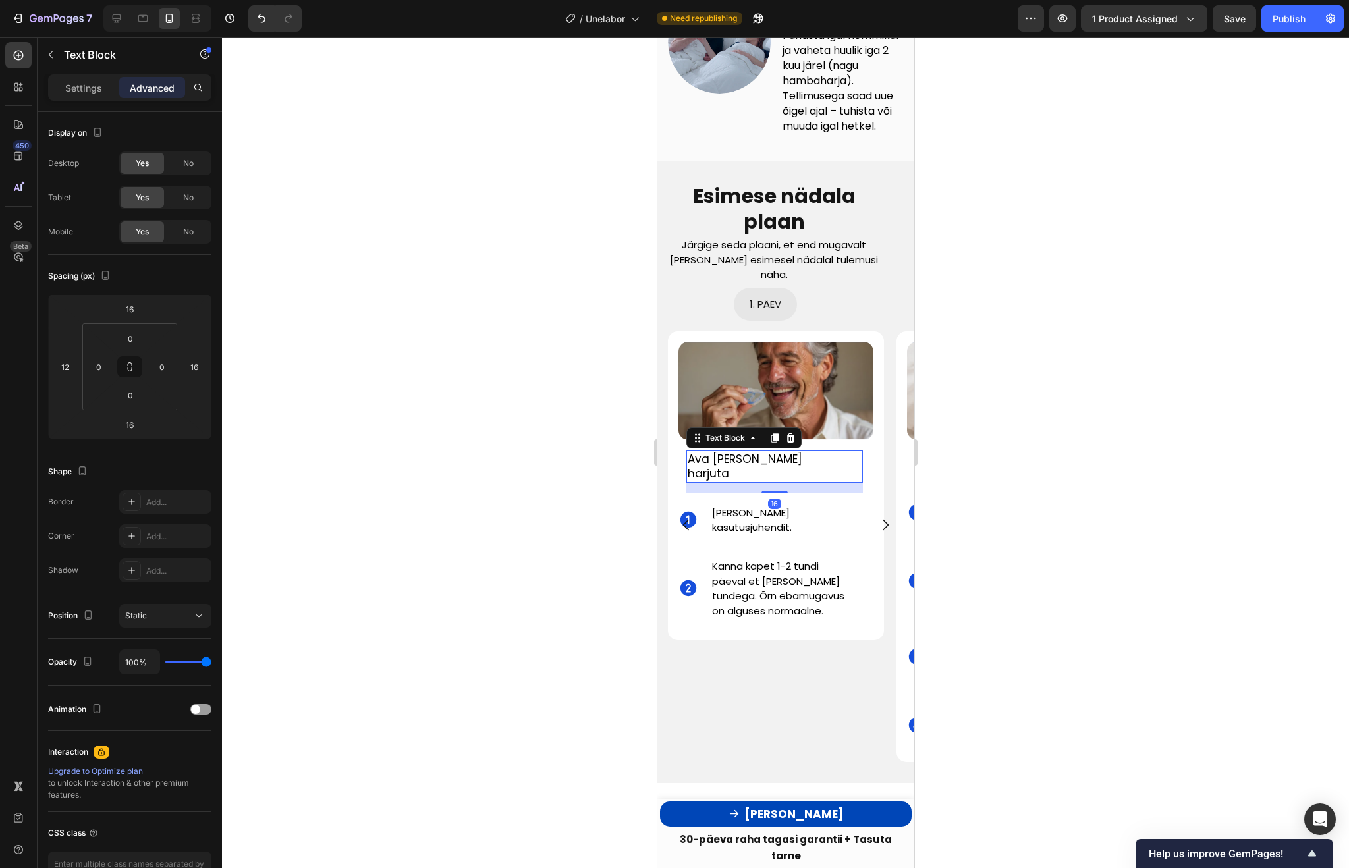
click at [782, 460] on span "Ava [PERSON_NAME] harjuta" at bounding box center [744, 466] width 115 height 31
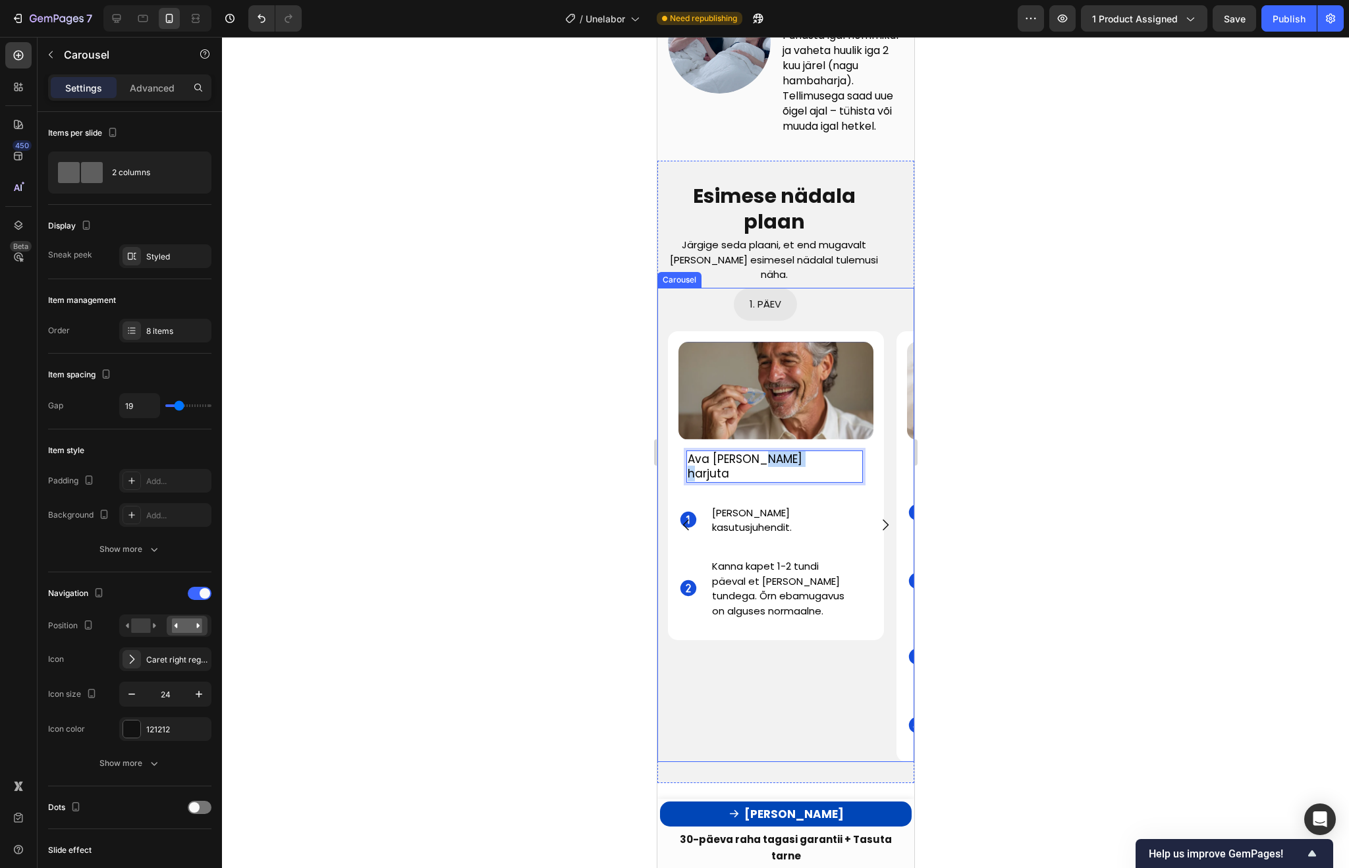
click at [883, 533] on icon "Carousel Next Arrow" at bounding box center [885, 525] width 16 height 16
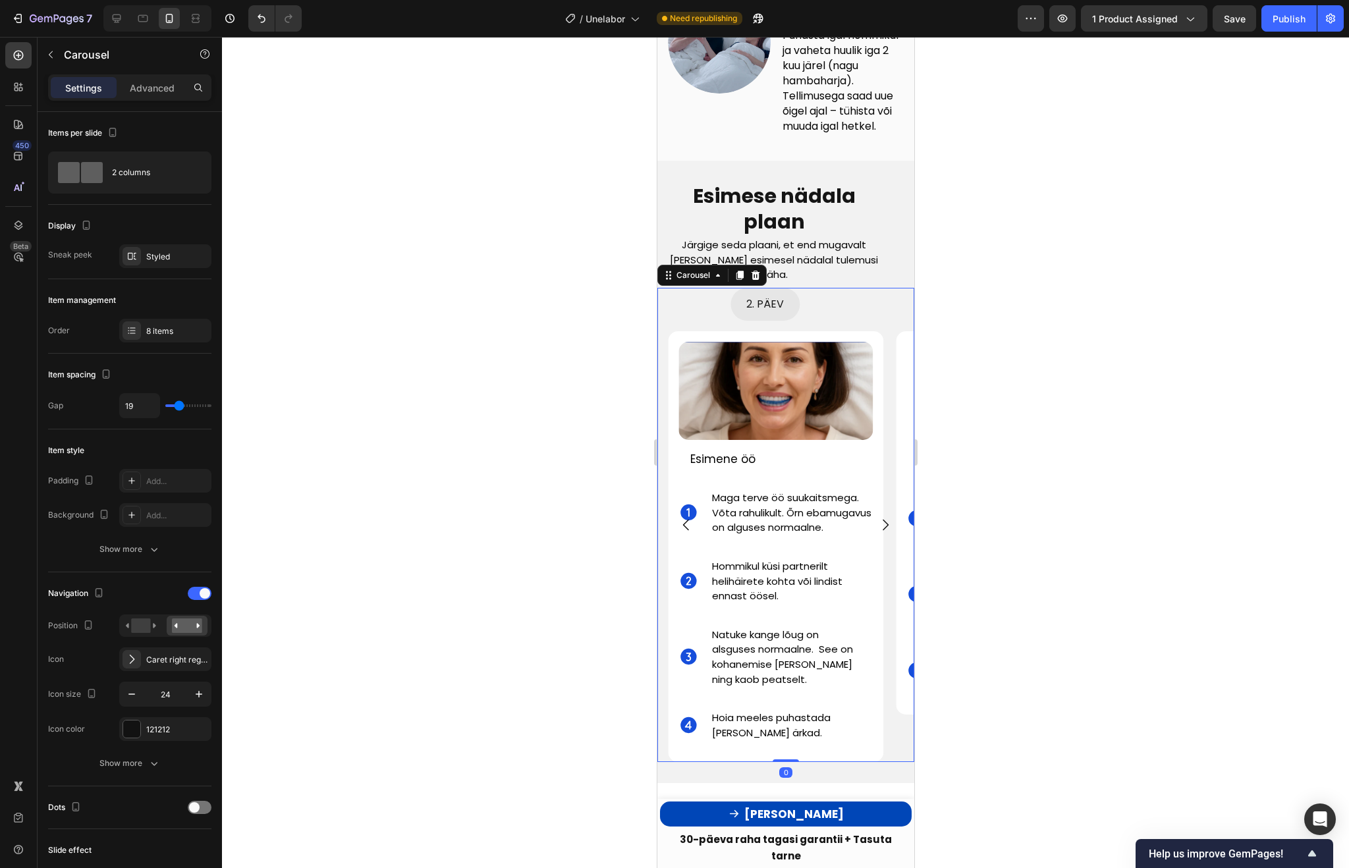
click at [883, 533] on icon "Carousel Next Arrow" at bounding box center [885, 525] width 16 height 16
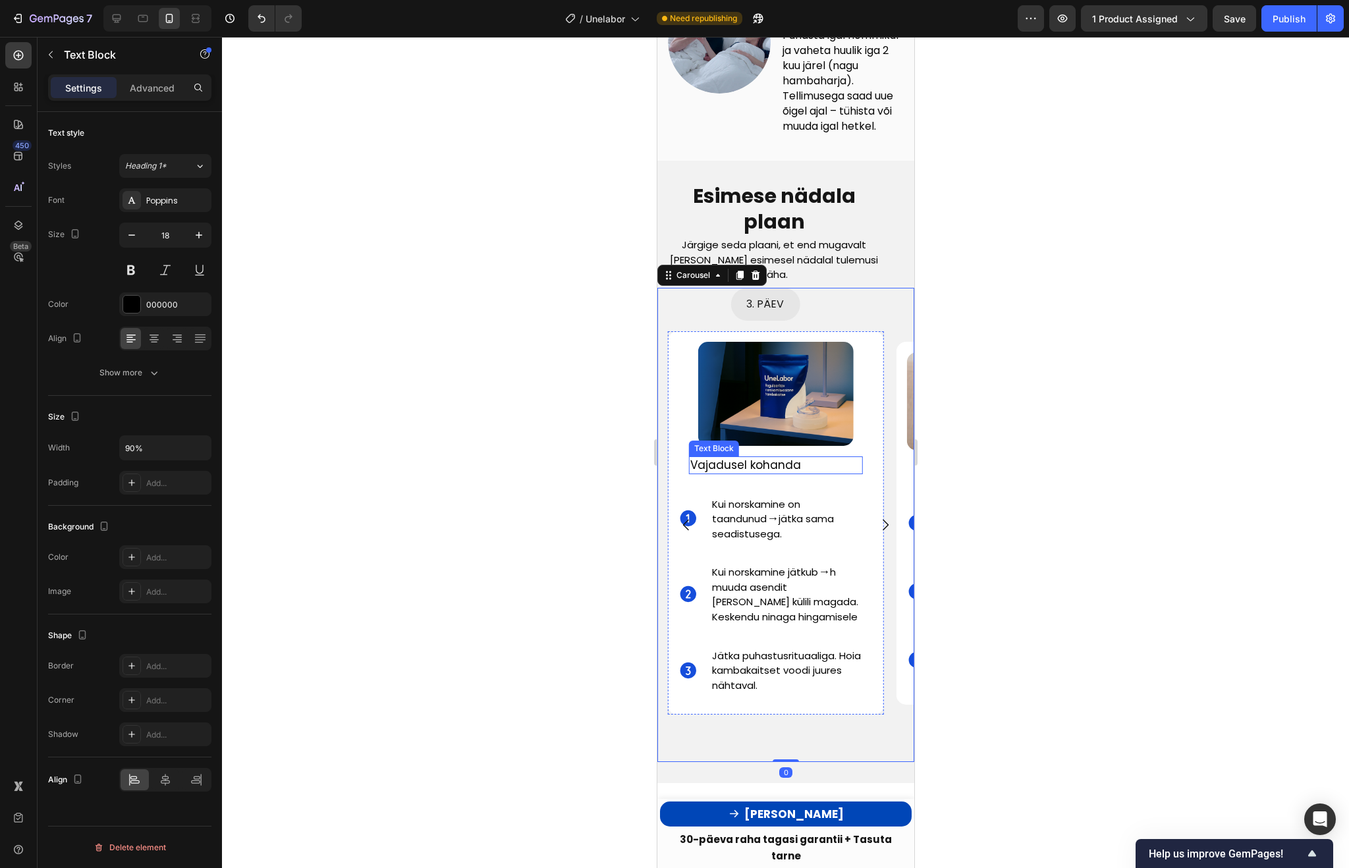
click at [761, 466] on span "Vajadusel kohanda" at bounding box center [745, 465] width 111 height 16
click at [799, 465] on p "Vajadusel kohanda" at bounding box center [766, 465] width 153 height 15
click at [789, 464] on span "Vajadusel kohanda" at bounding box center [745, 465] width 111 height 16
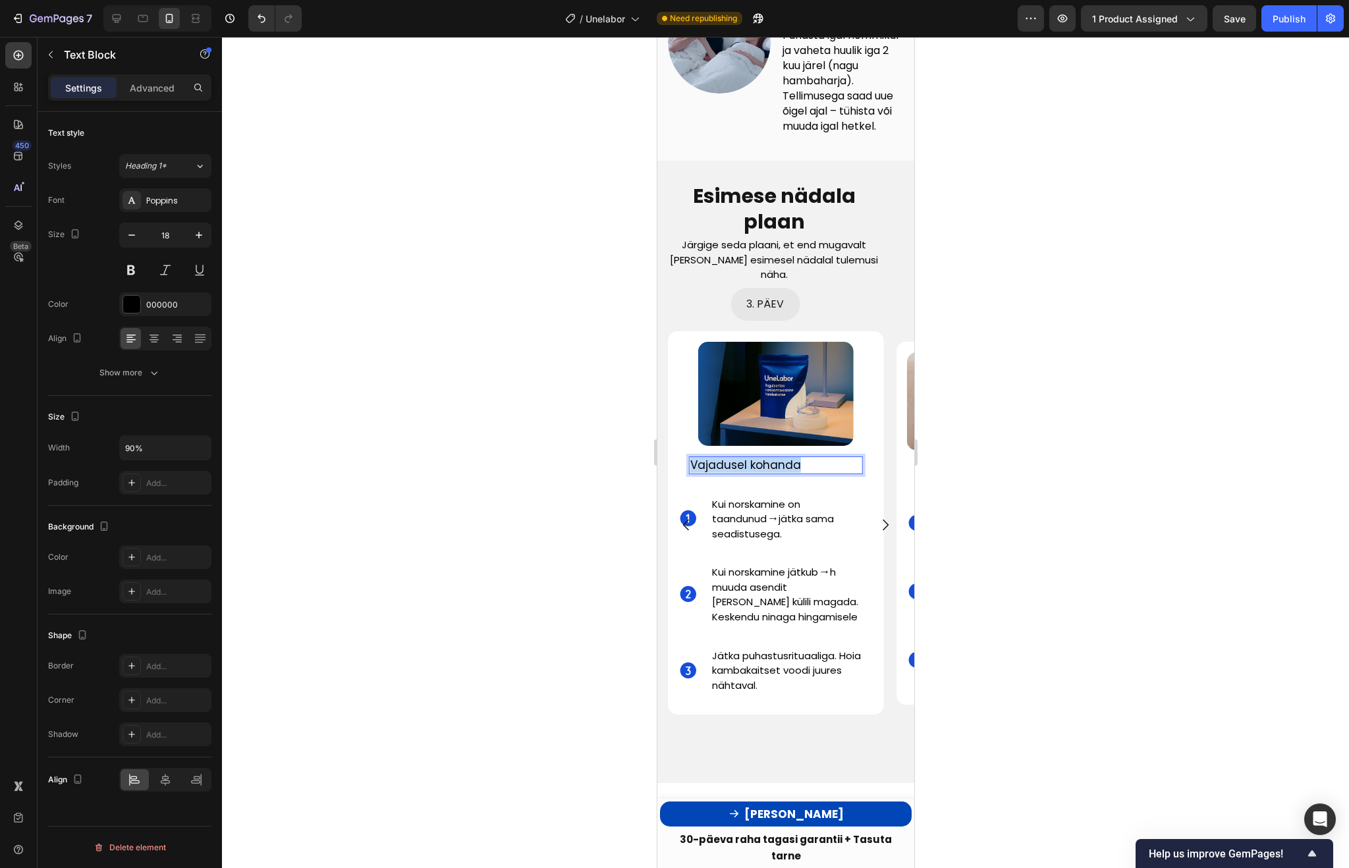
click at [789, 464] on span "Vajadusel kohanda" at bounding box center [745, 465] width 111 height 16
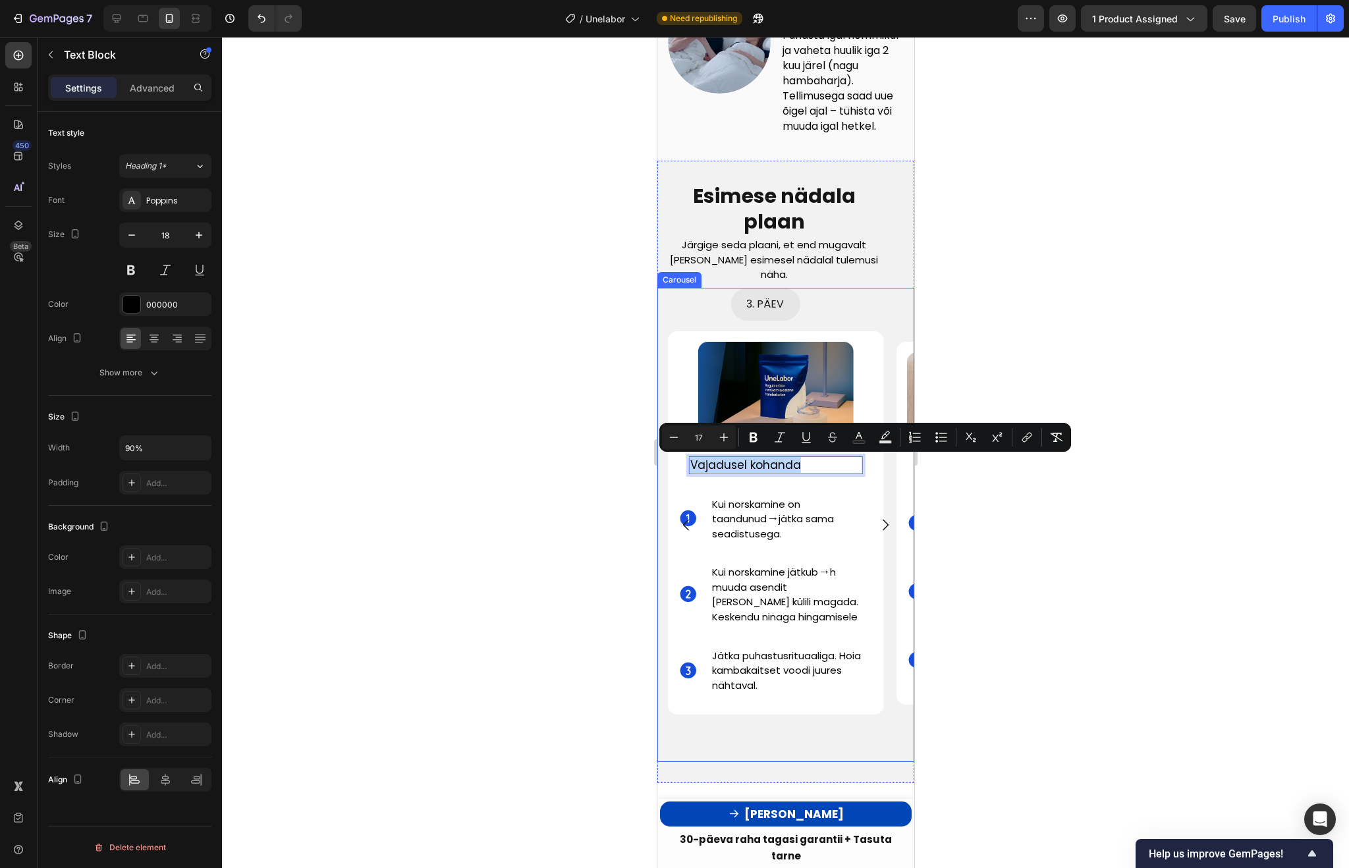
click at [885, 529] on icon "Carousel Next Arrow" at bounding box center [885, 525] width 16 height 16
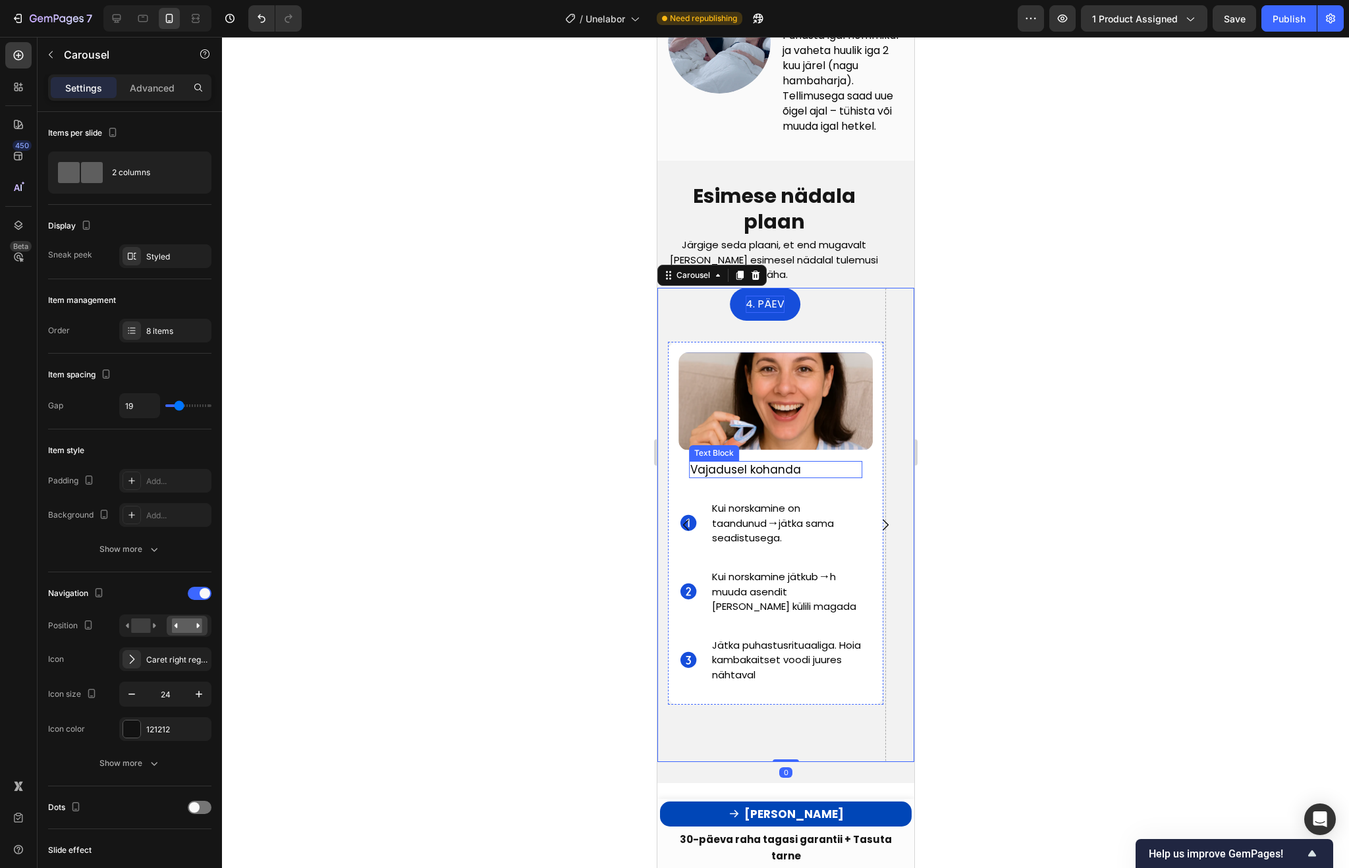
click at [773, 470] on span "Vajadusel kohanda" at bounding box center [745, 470] width 111 height 16
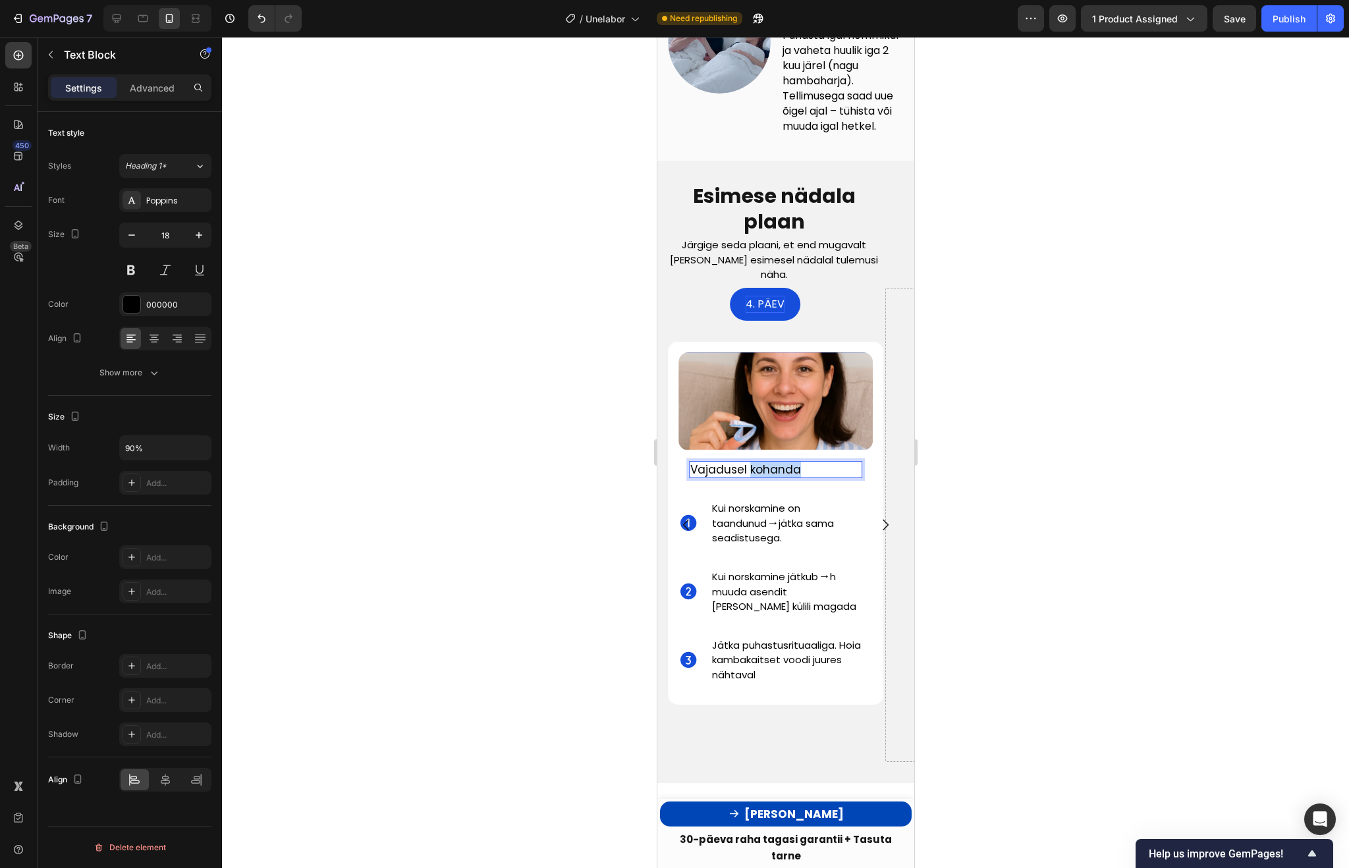
click at [773, 470] on span "Vajadusel kohanda" at bounding box center [745, 470] width 111 height 16
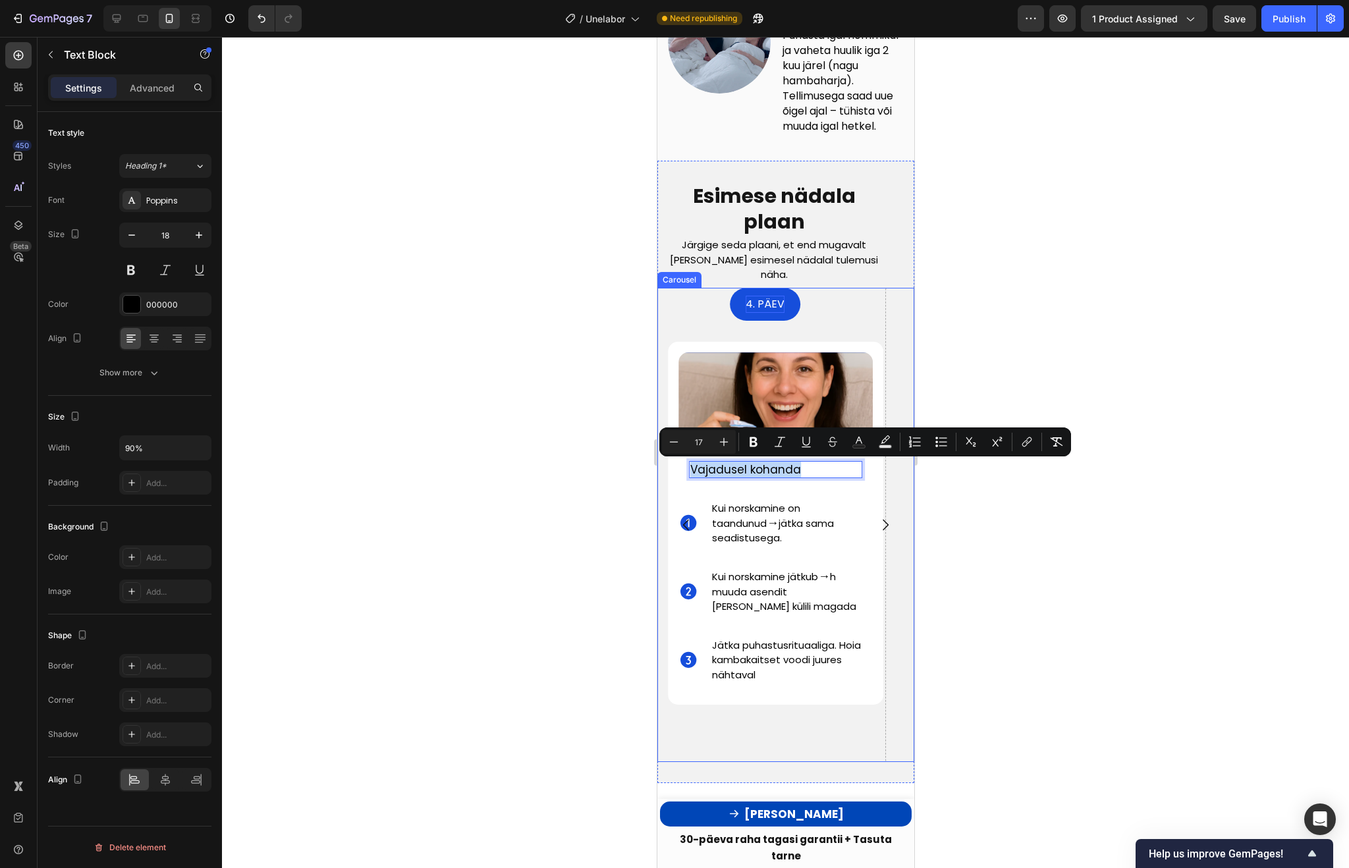
click at [890, 533] on icon "Carousel Next Arrow" at bounding box center [885, 525] width 16 height 16
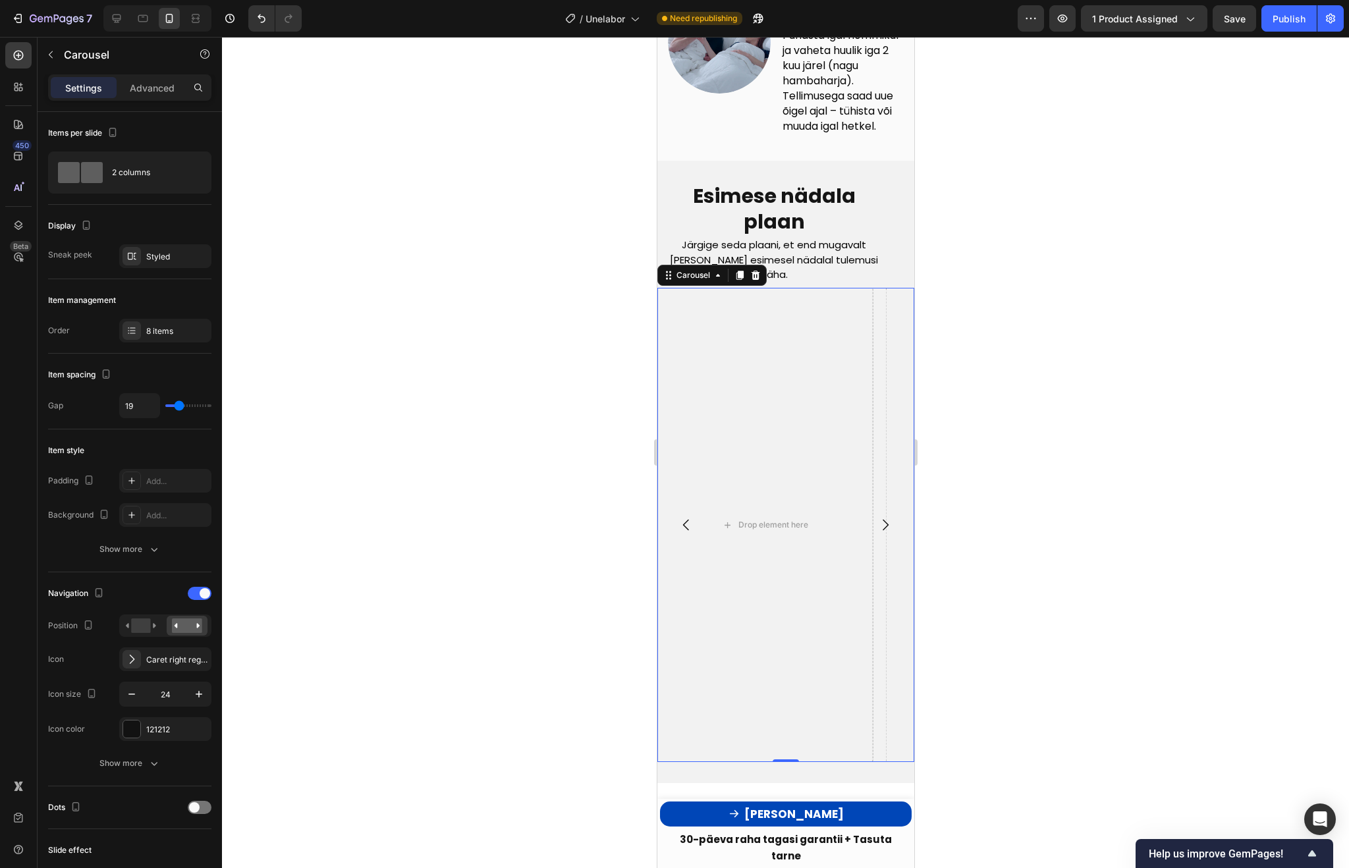
click at [890, 533] on icon "Carousel Next Arrow" at bounding box center [885, 525] width 16 height 16
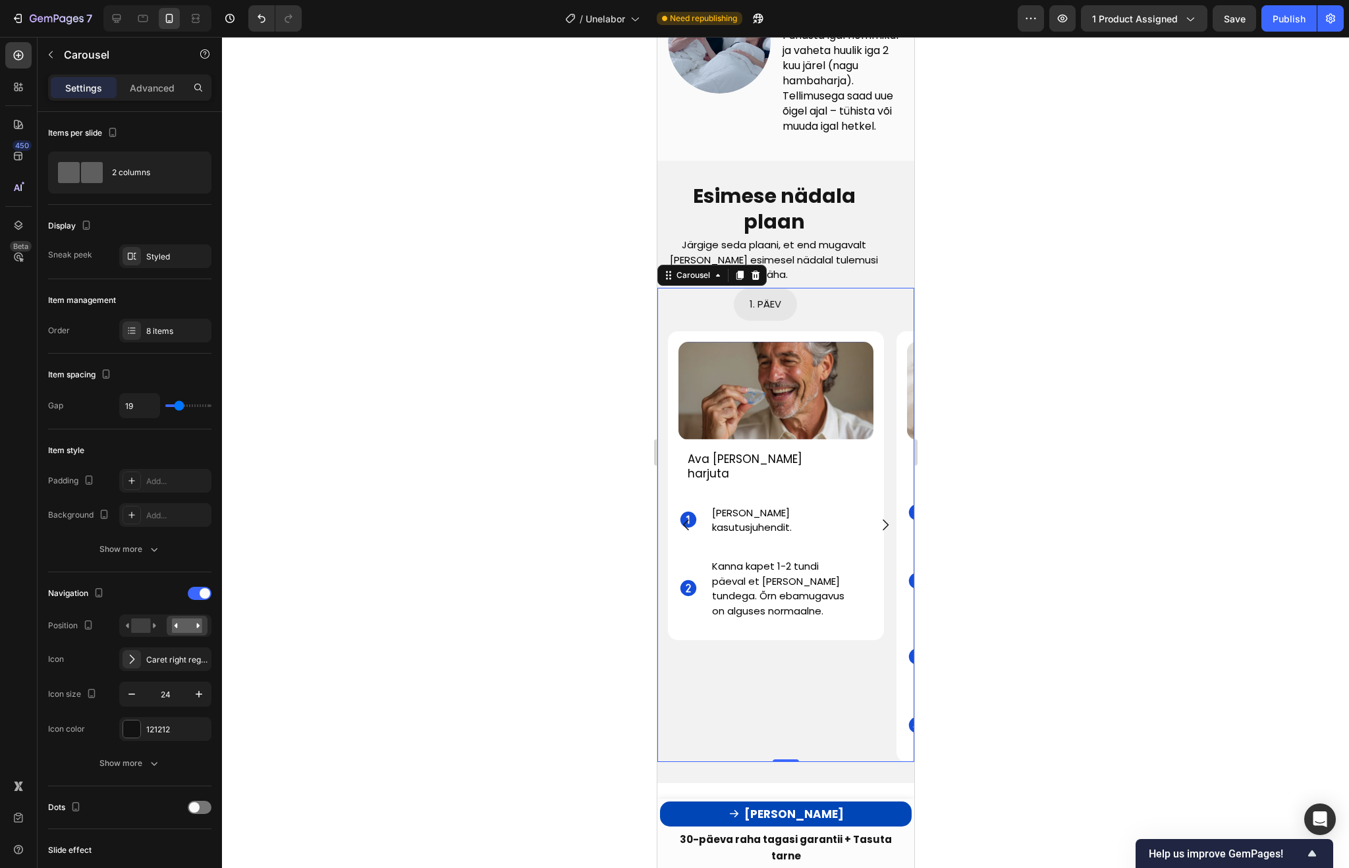
click at [881, 532] on icon "Carousel Next Arrow" at bounding box center [885, 525] width 16 height 16
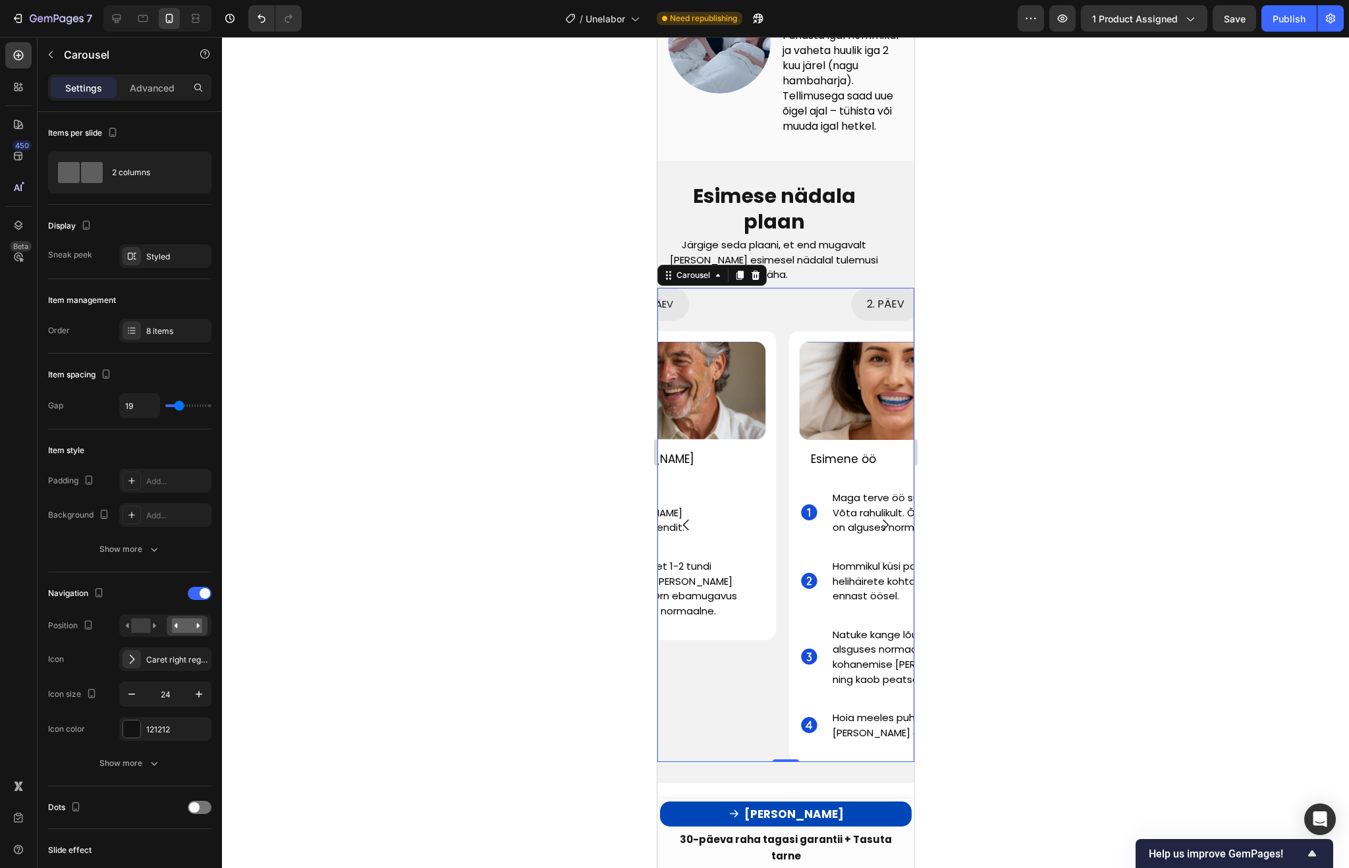
click at [882, 532] on icon "Carousel Next Arrow" at bounding box center [885, 525] width 16 height 16
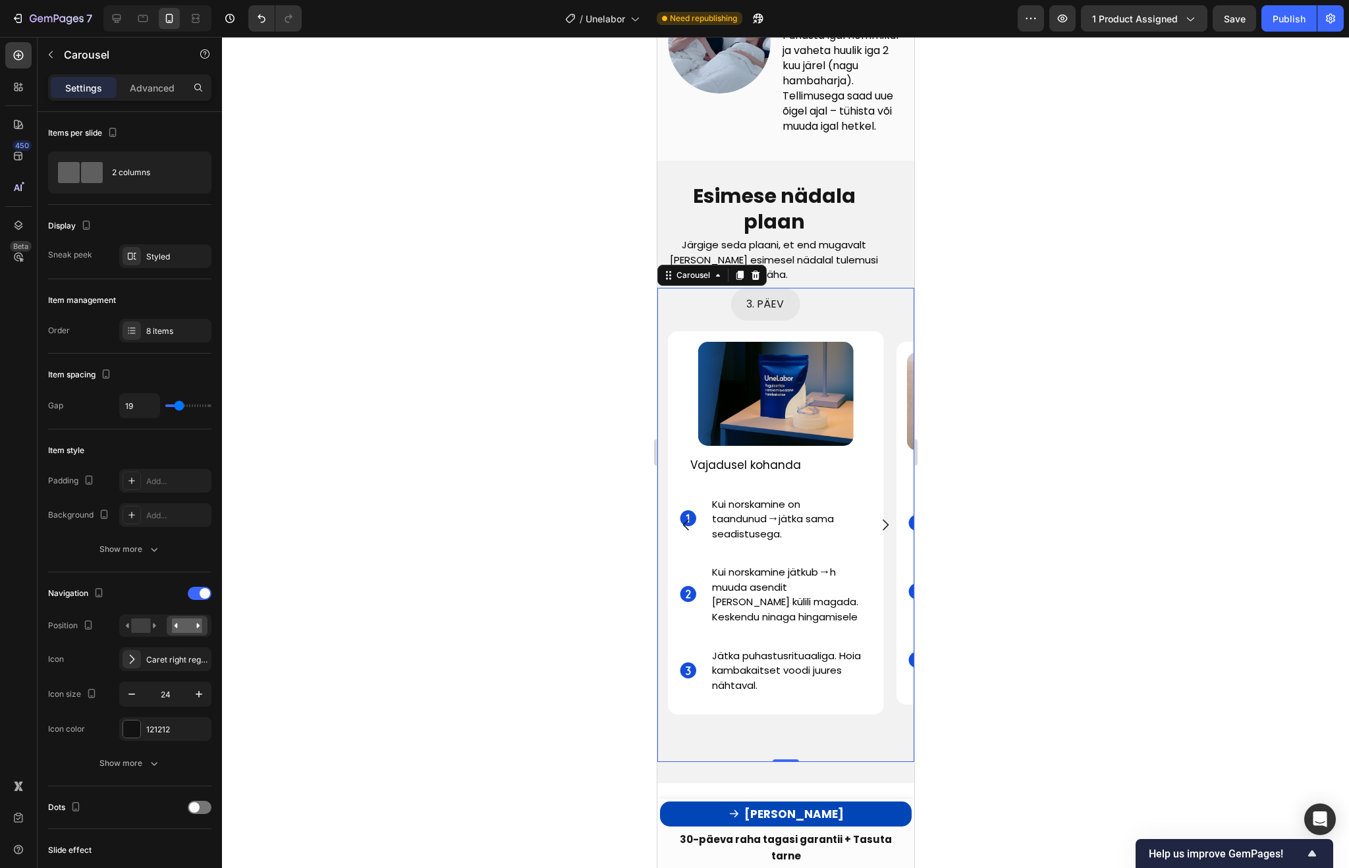
click at [882, 532] on icon "Carousel Next Arrow" at bounding box center [885, 525] width 16 height 16
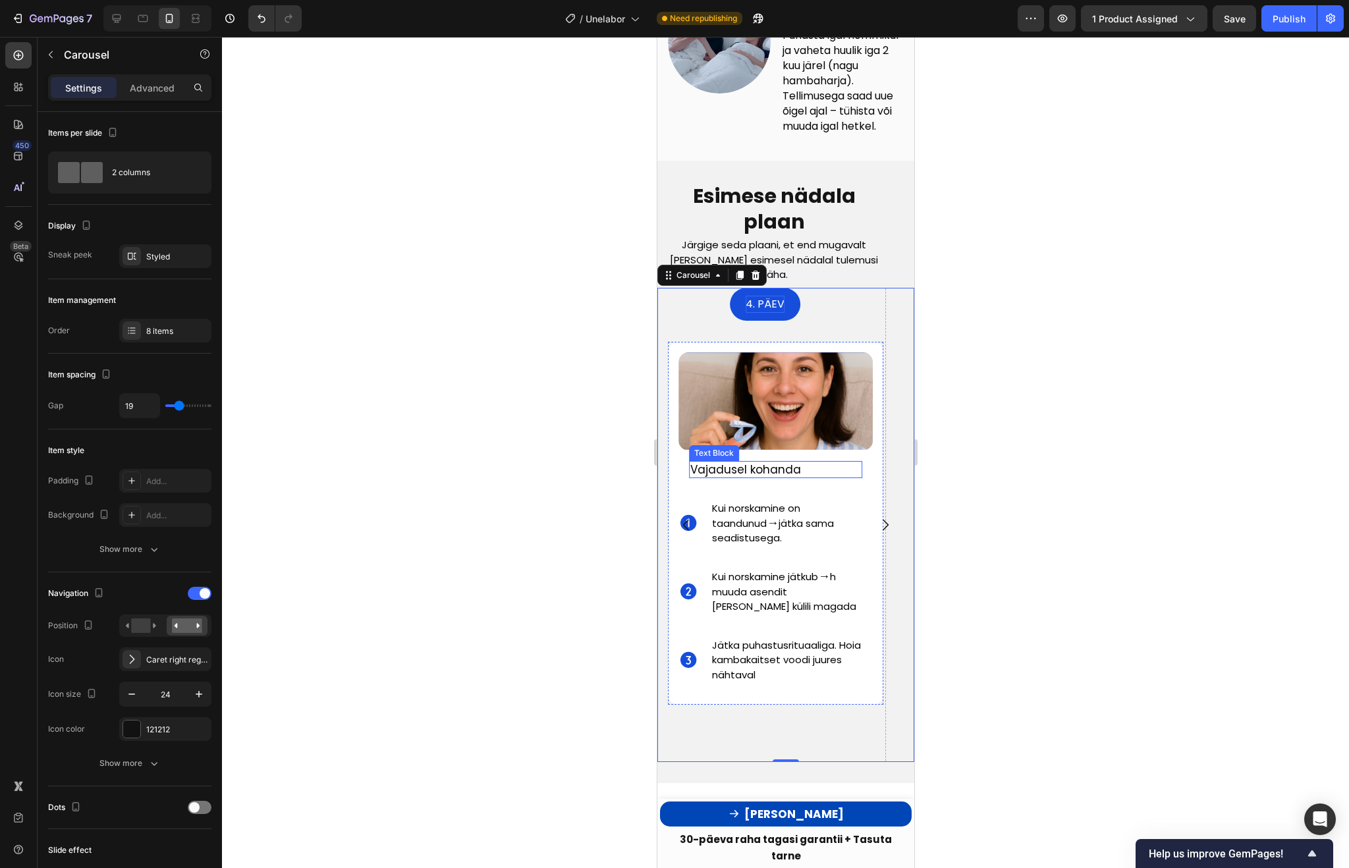
click at [739, 471] on span "Vajadusel kohanda" at bounding box center [745, 470] width 111 height 16
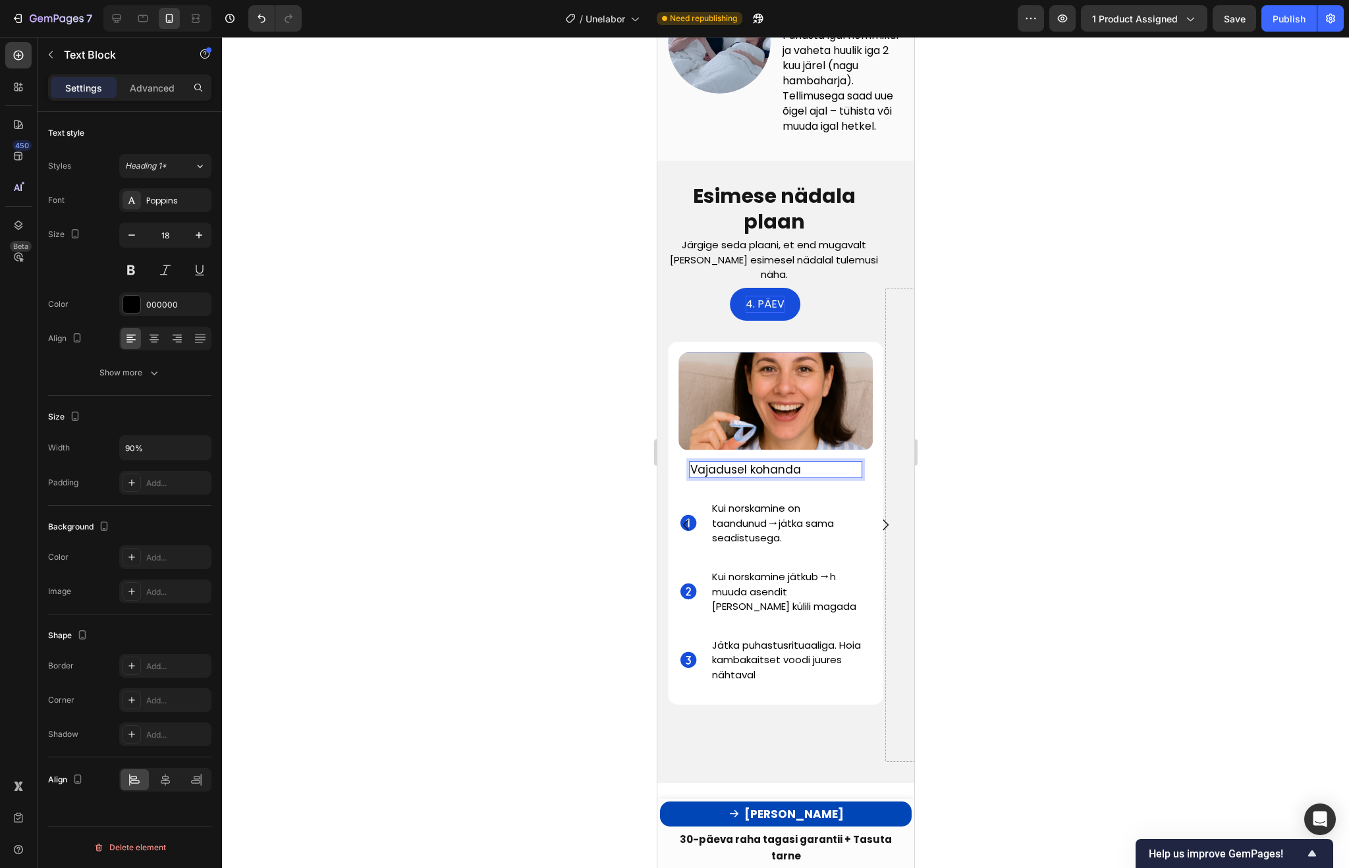
click at [739, 471] on span "Vajadusel kohanda" at bounding box center [745, 470] width 111 height 16
click at [769, 528] on strong "→" at bounding box center [772, 522] width 12 height 16
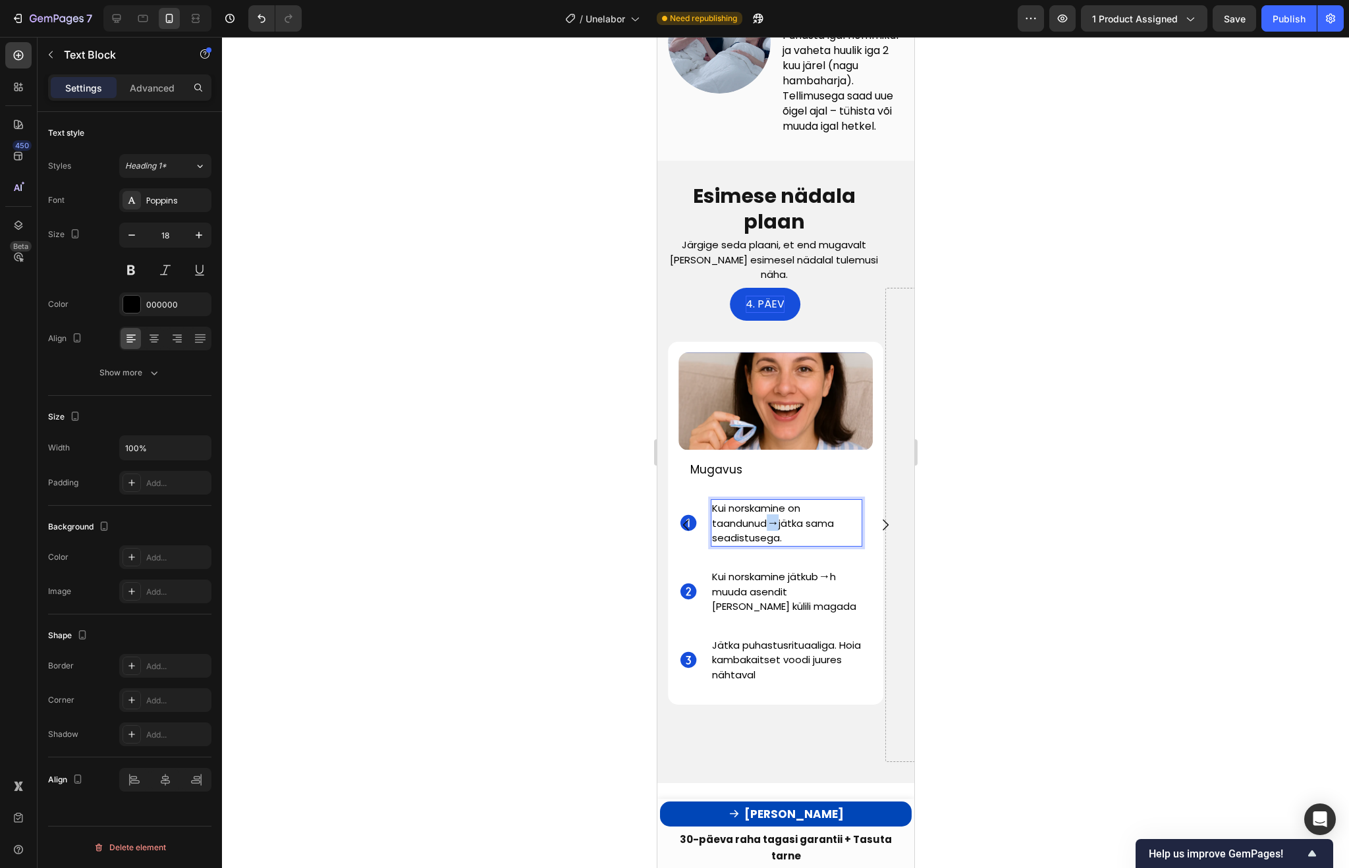
click at [769, 528] on strong "→" at bounding box center [772, 522] width 12 height 16
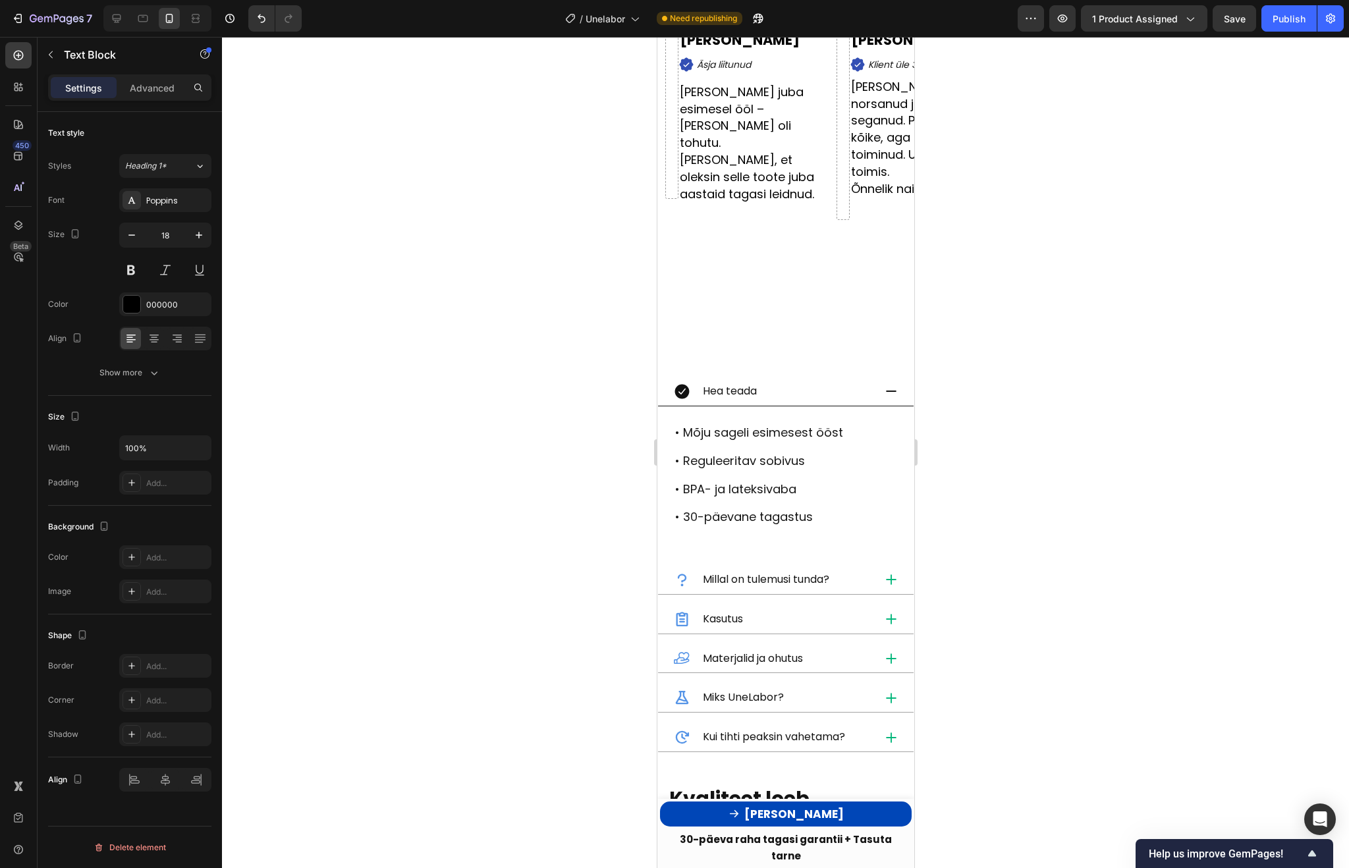
scroll to position [1222, 0]
click at [887, 567] on div "Millal on tulemusi tunda?" at bounding box center [785, 579] width 256 height 29
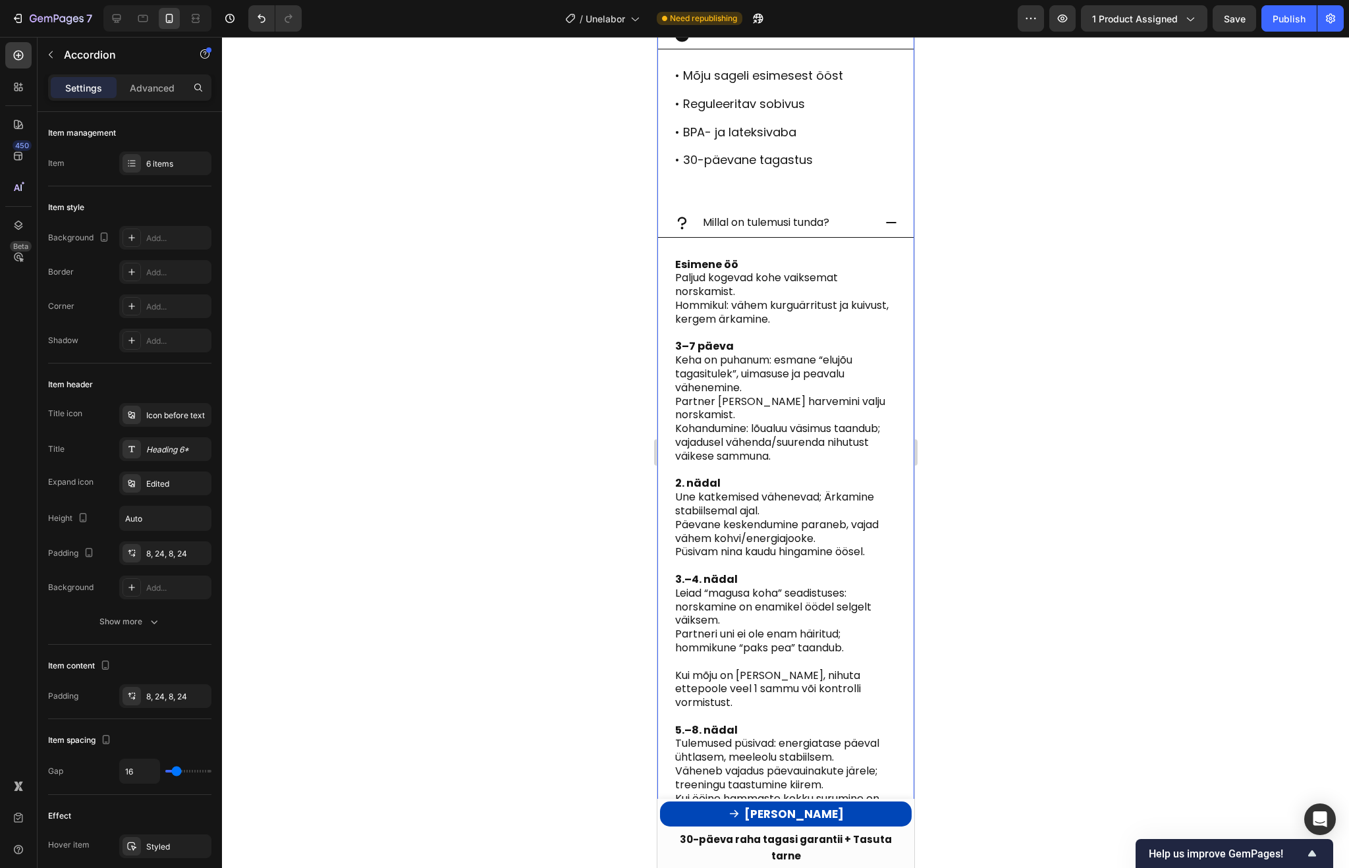
scroll to position [1580, 0]
click at [743, 393] on p "Partner märkab harvemini valju norskamist." at bounding box center [784, 407] width 221 height 28
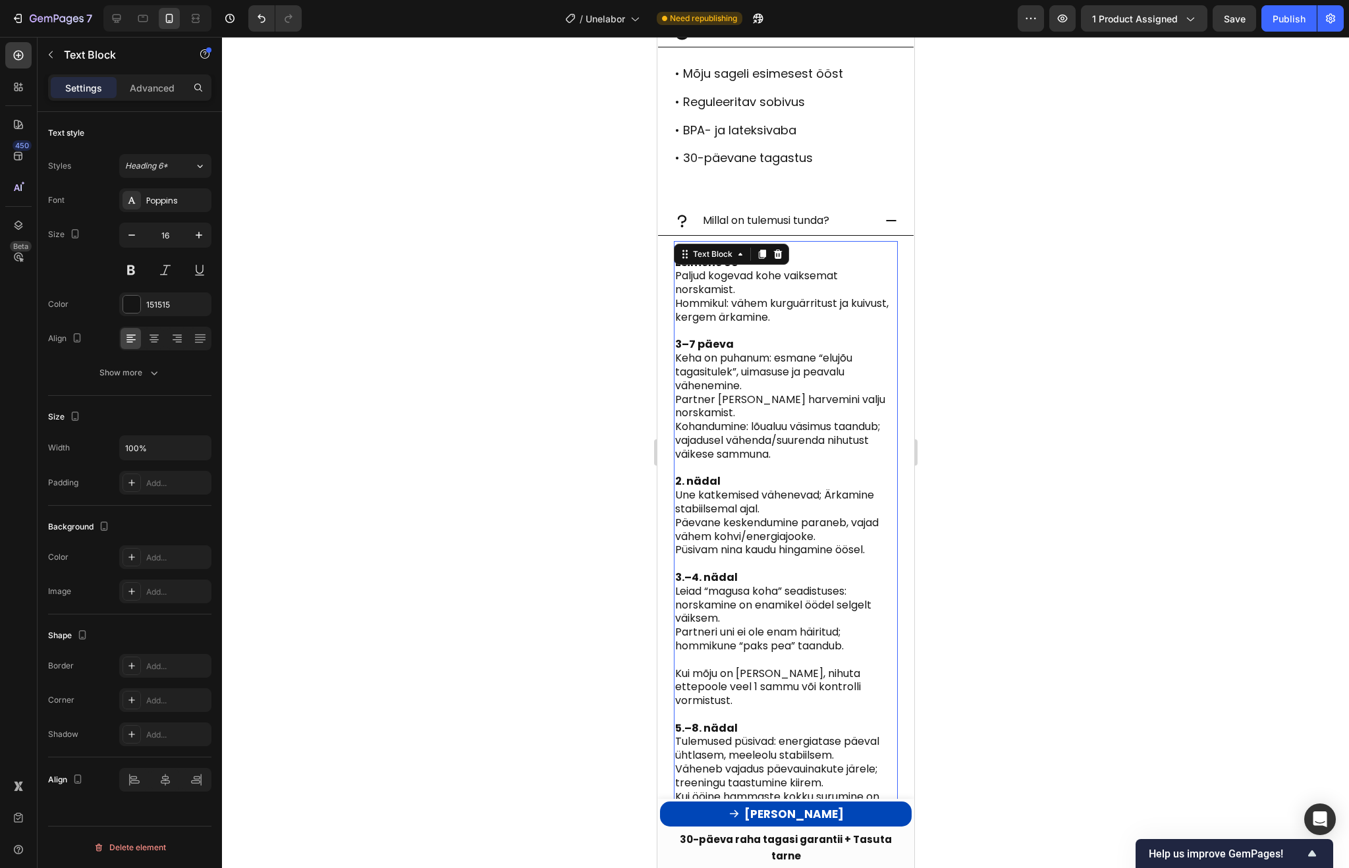
click at [722, 364] on p "Keha on puhanum: esmane “elujõu tagasitulek”, uimasuse ja peavalu vähenemine." at bounding box center [784, 372] width 221 height 41
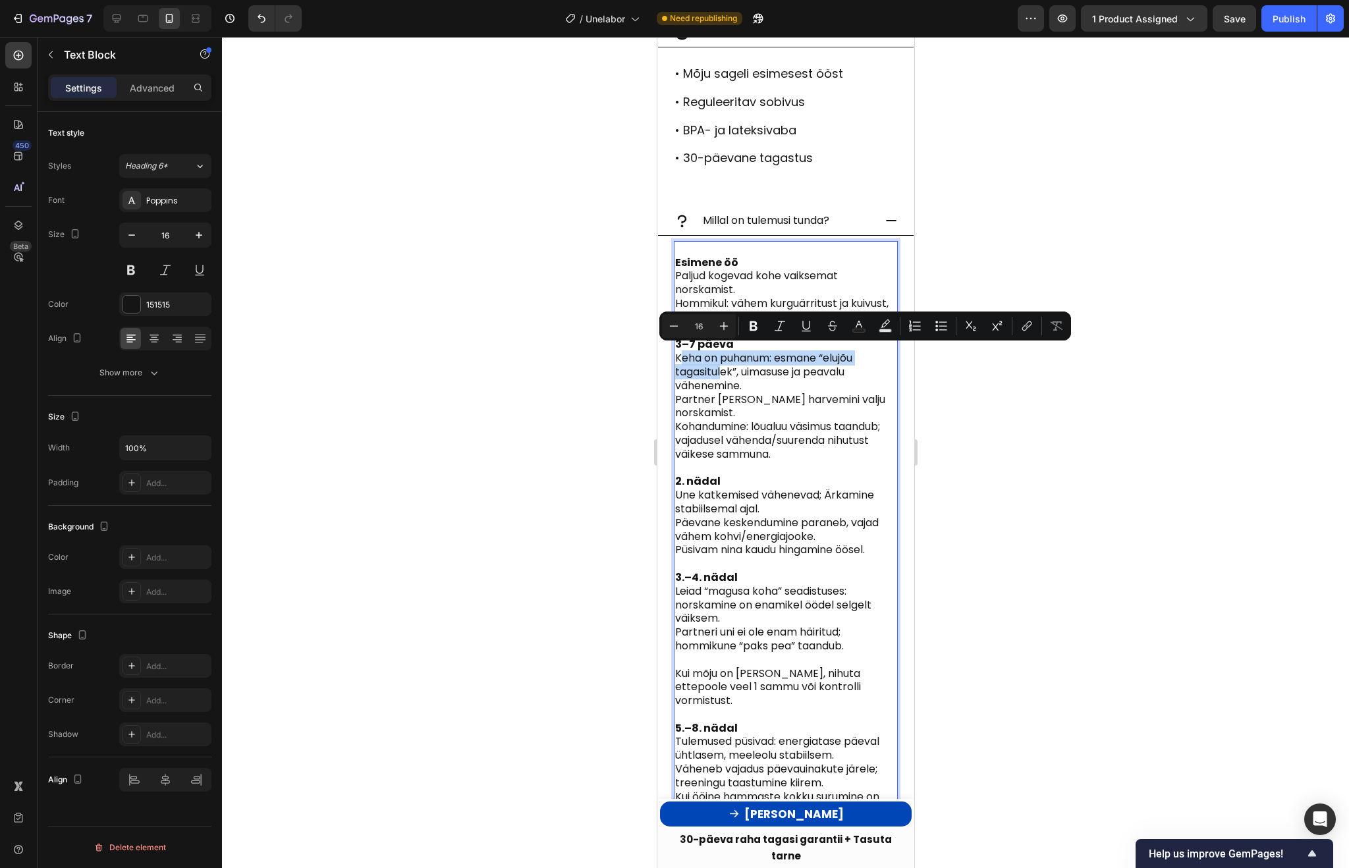
drag, startPoint x: 678, startPoint y: 351, endPoint x: 723, endPoint y: 369, distance: 48.2
click at [723, 369] on p "Keha on puhanum: esmane “elujõu tagasitulek”, uimasuse ja peavalu vähenemine." at bounding box center [784, 372] width 221 height 41
drag, startPoint x: 739, startPoint y: 369, endPoint x: 674, endPoint y: 355, distance: 66.7
click at [674, 355] on p "Keha on puhanum: esmane “elujõu tagasitulek”, uimasuse ja peavalu vähenemine." at bounding box center [784, 372] width 221 height 41
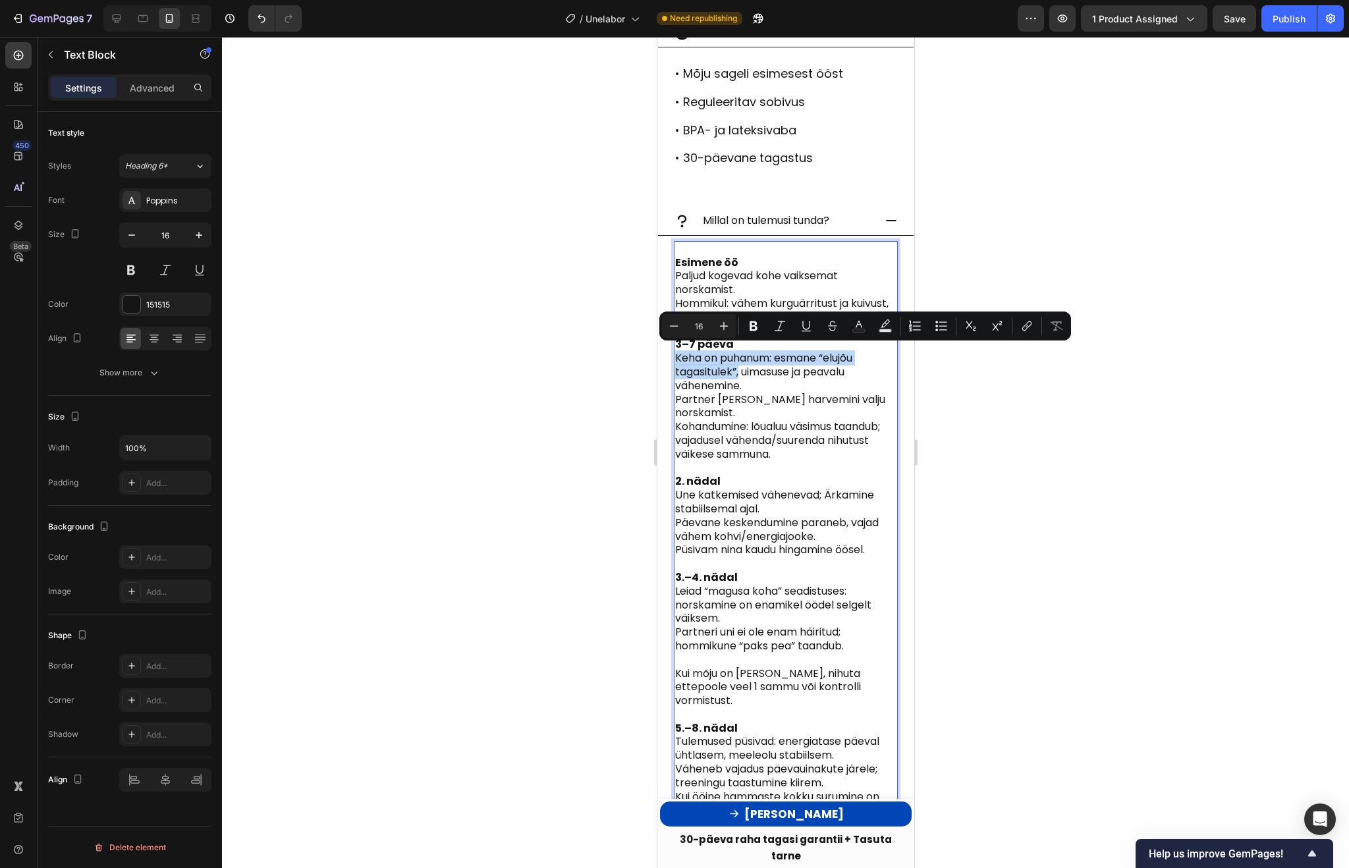
copy p "Keha on puhanum: esmane “elujõu tagasitulek”,"
click at [1025, 420] on div at bounding box center [785, 452] width 1127 height 831
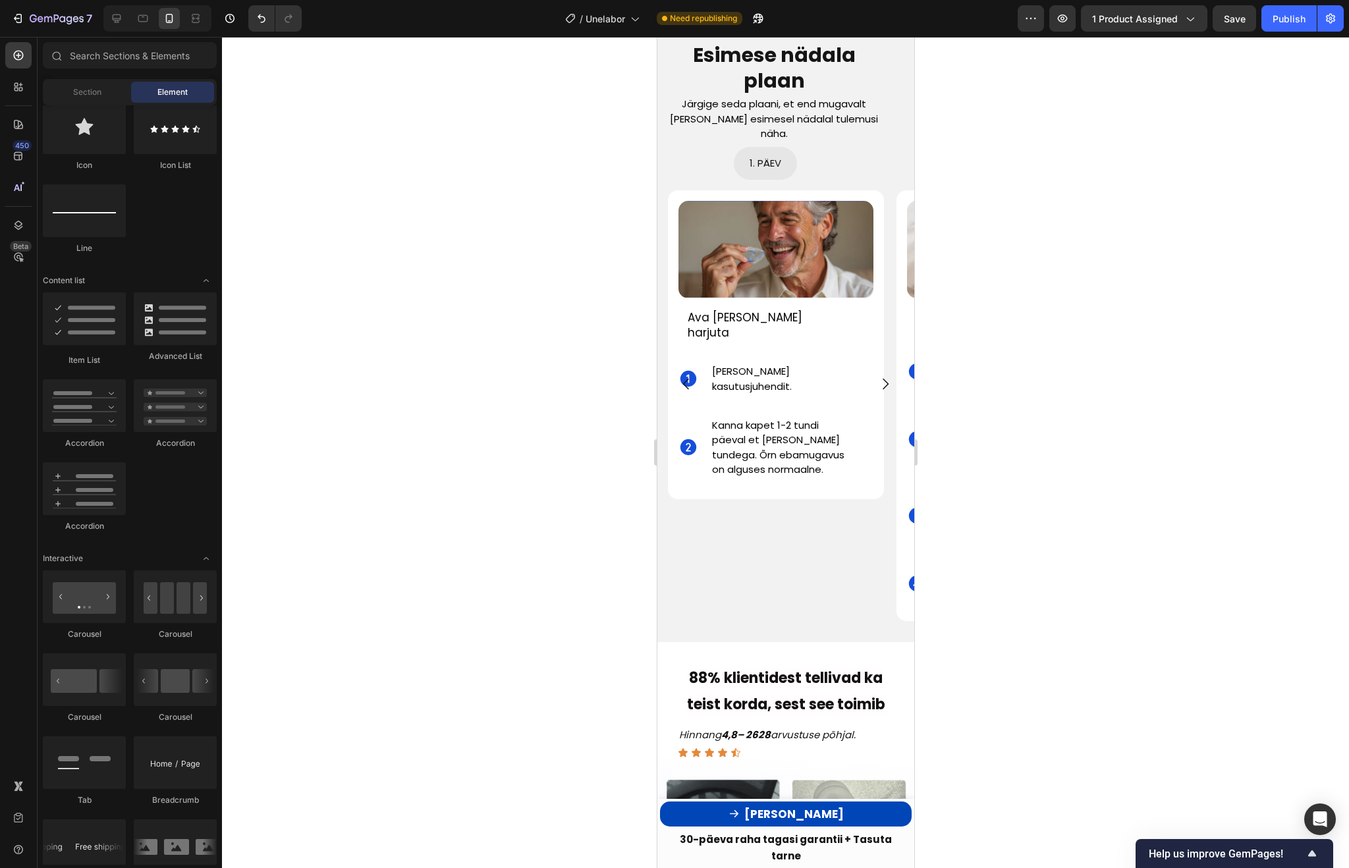
scroll to position [4384, 0]
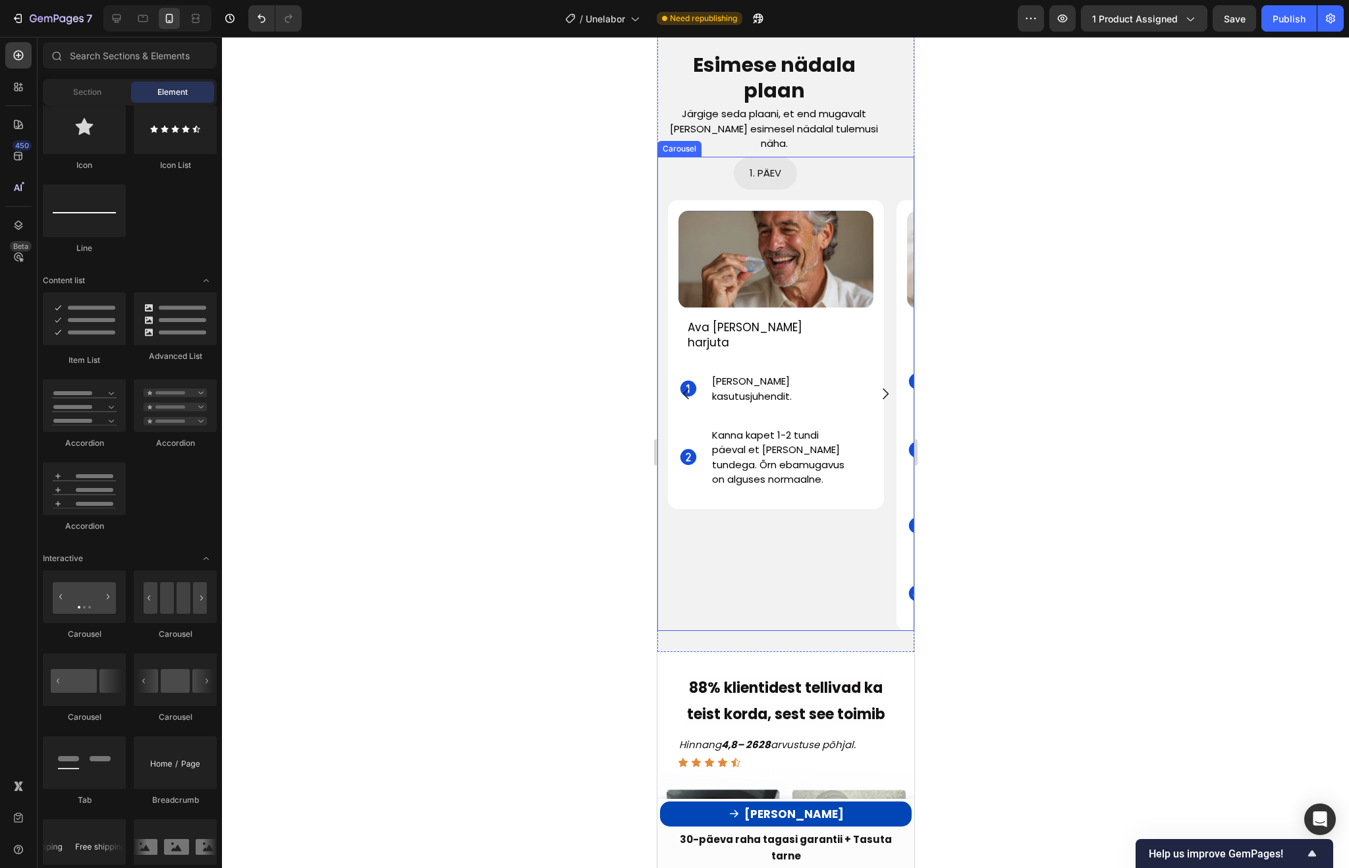
click at [886, 388] on icon "Carousel Next Arrow" at bounding box center [885, 394] width 16 height 16
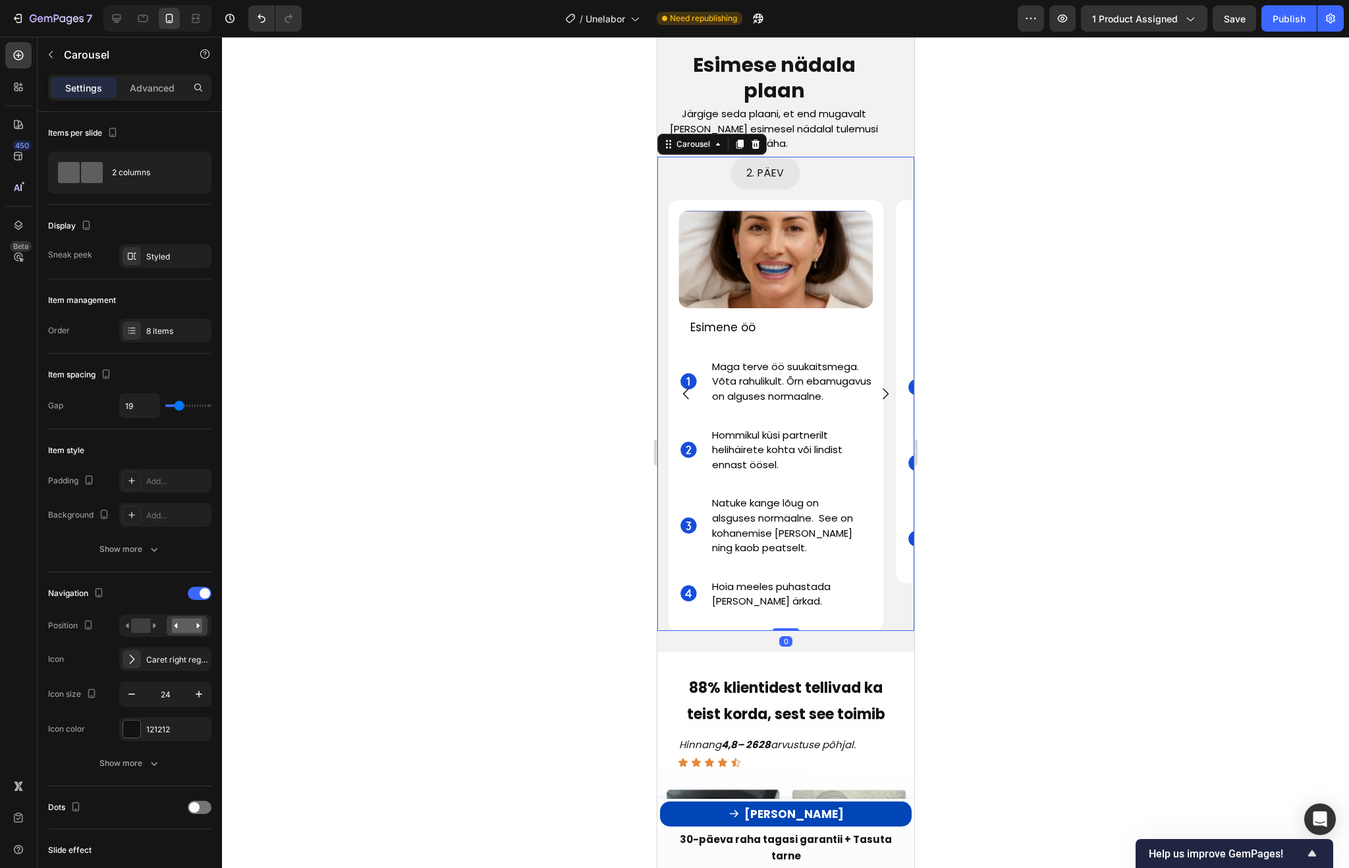
click at [886, 389] on icon "Carousel Next Arrow" at bounding box center [885, 394] width 6 height 11
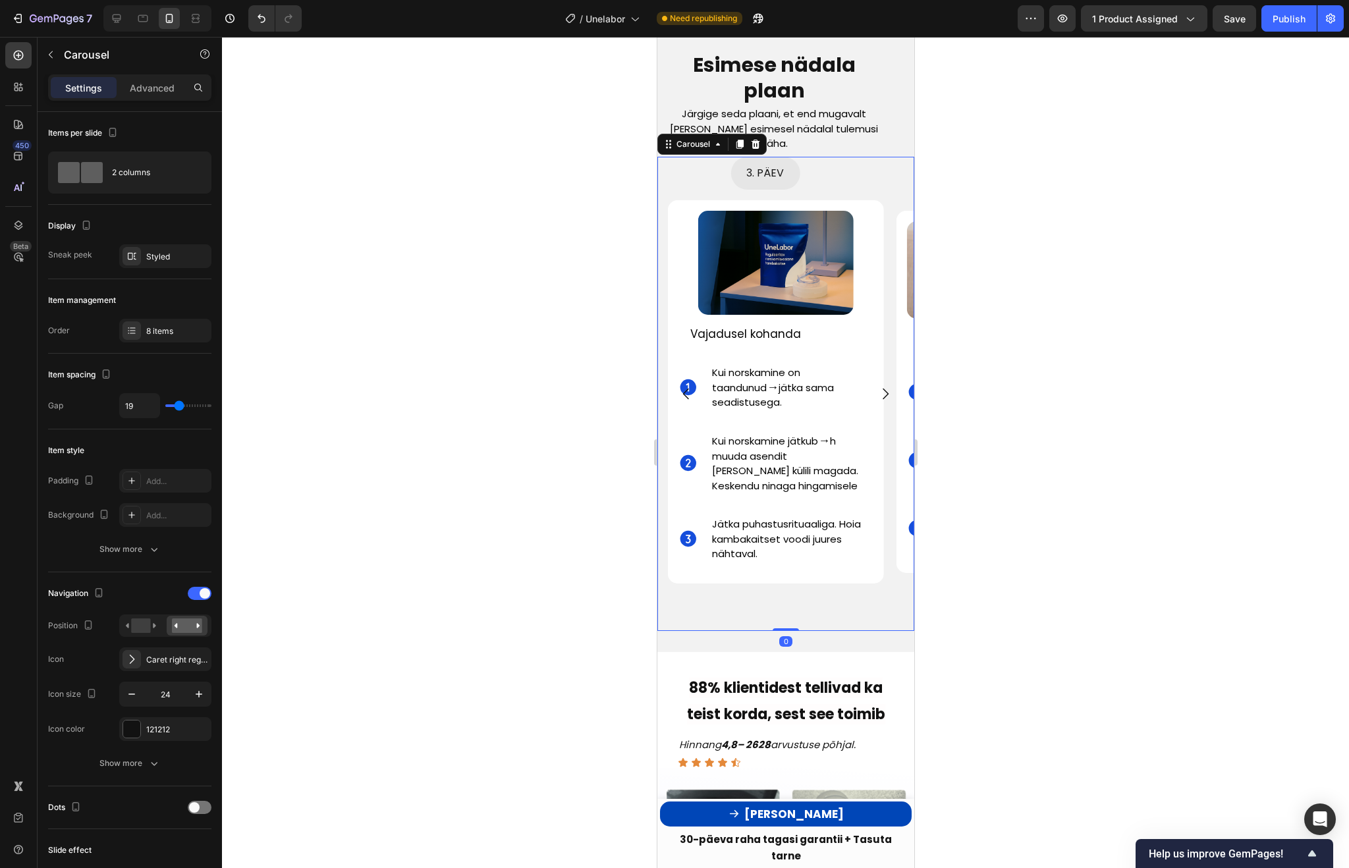
click at [886, 386] on icon "Carousel Next Arrow" at bounding box center [885, 394] width 16 height 16
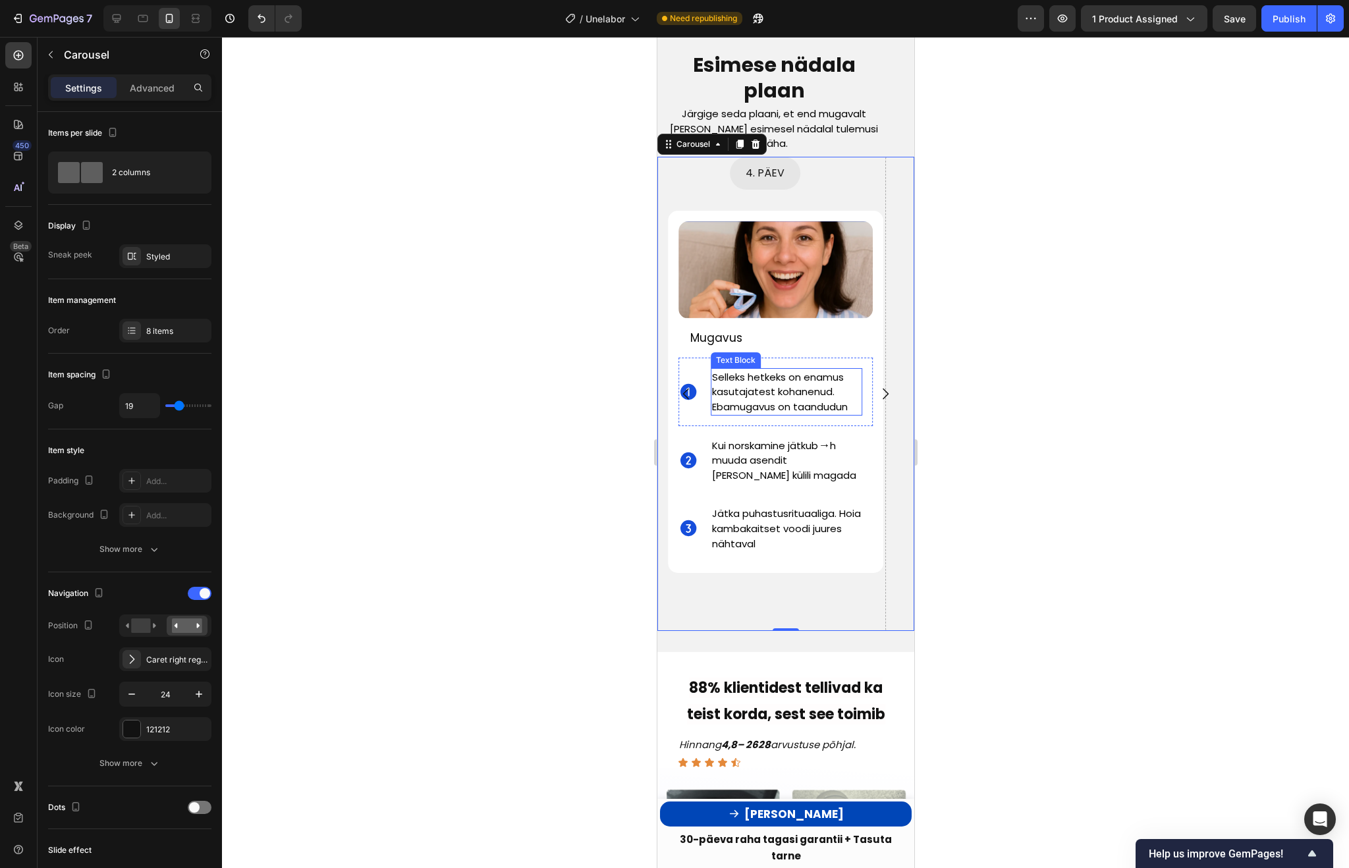
click at [813, 383] on span "Selleks hetkeks on enamus kasutajatest kohanenud. Ebamugavus on taandudun" at bounding box center [779, 391] width 136 height 43
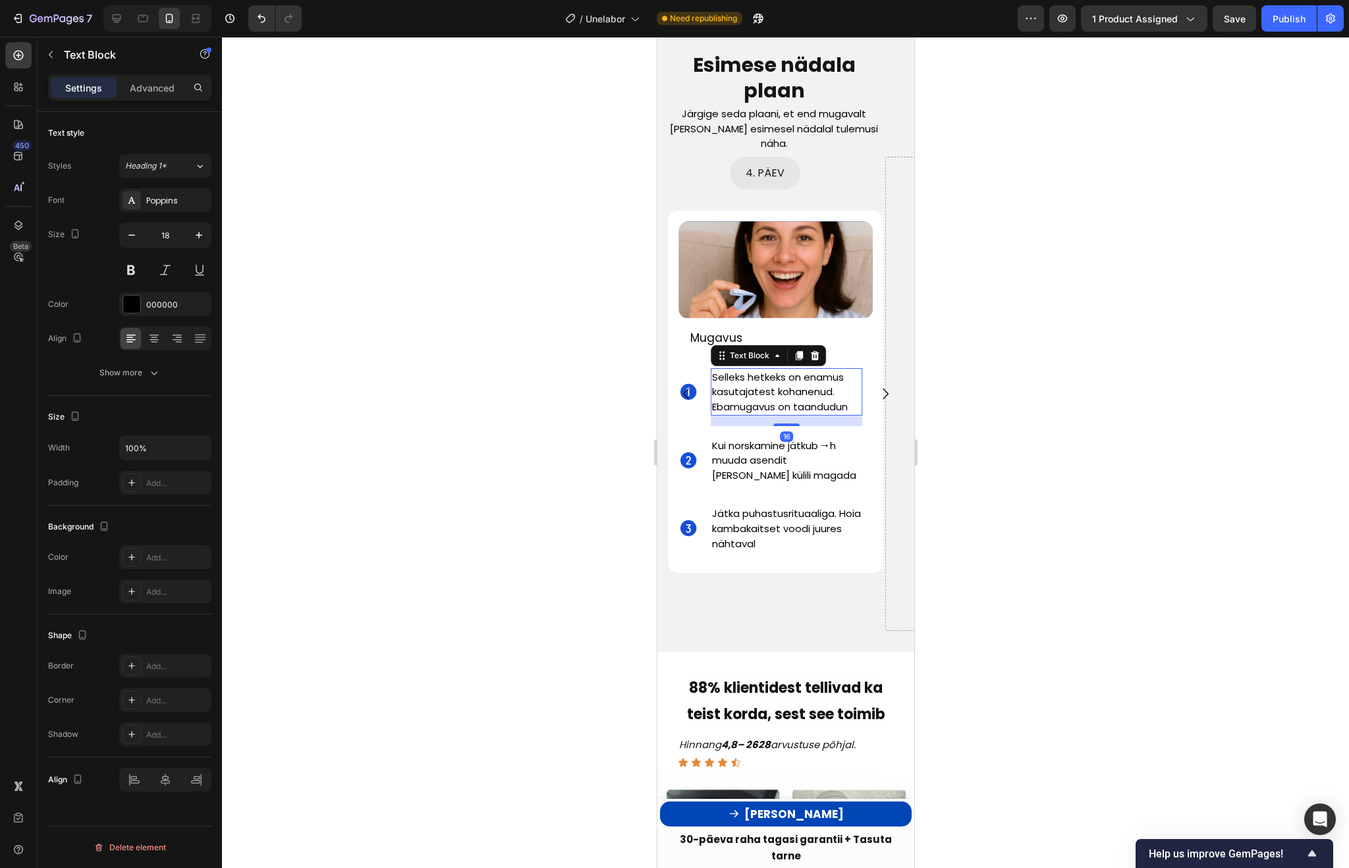
click at [846, 391] on span "Selleks hetkeks on enamus kasutajatest kohanenud. Ebamugavus on taandudun" at bounding box center [779, 391] width 136 height 43
click at [852, 394] on p "Selleks hetkeks on enamus kasutajatest kohanenud. Ebamugavus on taandudun" at bounding box center [785, 391] width 149 height 45
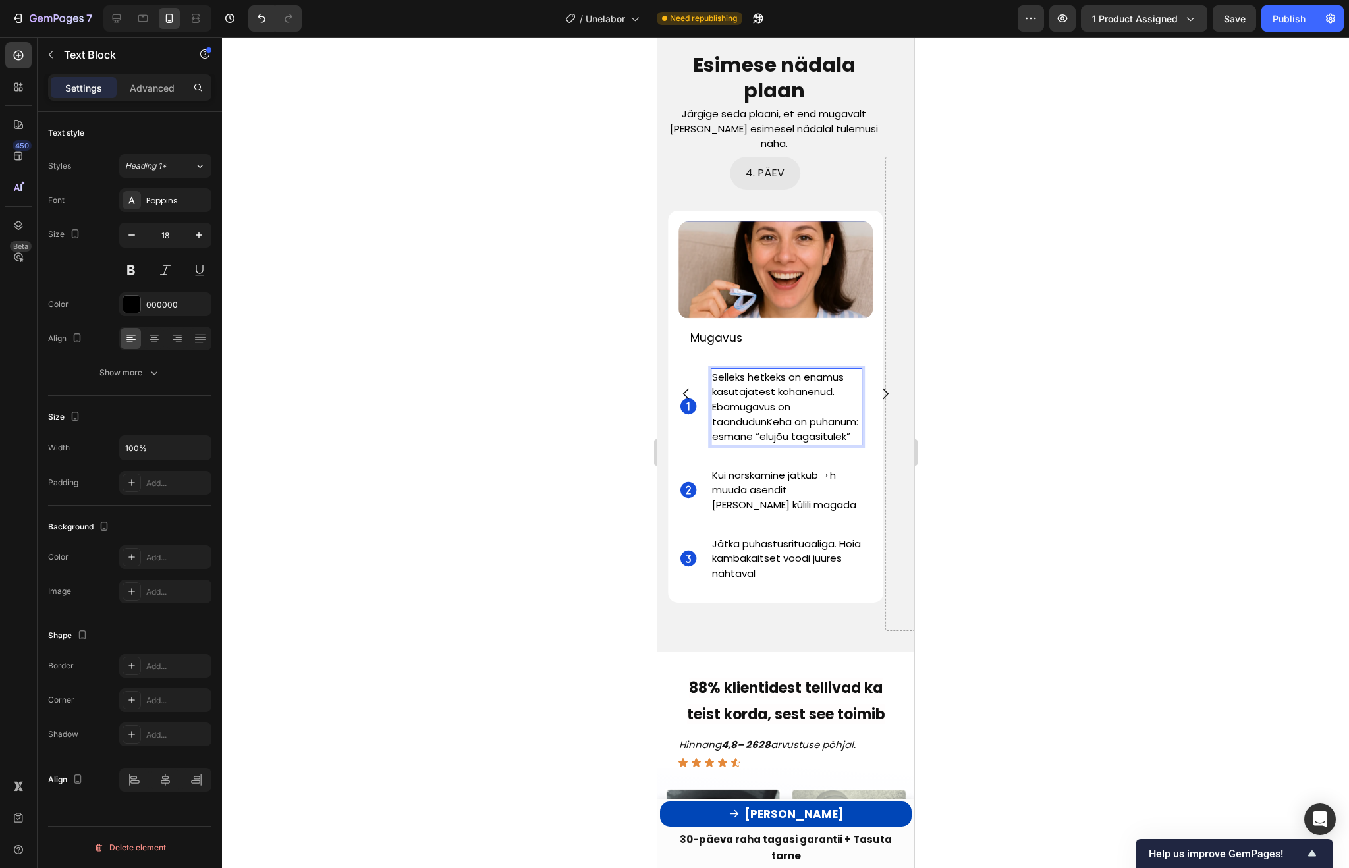
click at [768, 411] on span "Selleks hetkeks on enamus kasutajatest kohanenud. Ebamugavus on taandudunKeha o…" at bounding box center [784, 406] width 146 height 73
drag, startPoint x: 768, startPoint y: 411, endPoint x: 708, endPoint y: 395, distance: 62.2
click at [708, 395] on div "Icon Selleks hetkeks on enamus kasutajatest kohanenud. Ebamugavus on taandudunK…" at bounding box center [775, 407] width 195 height 98
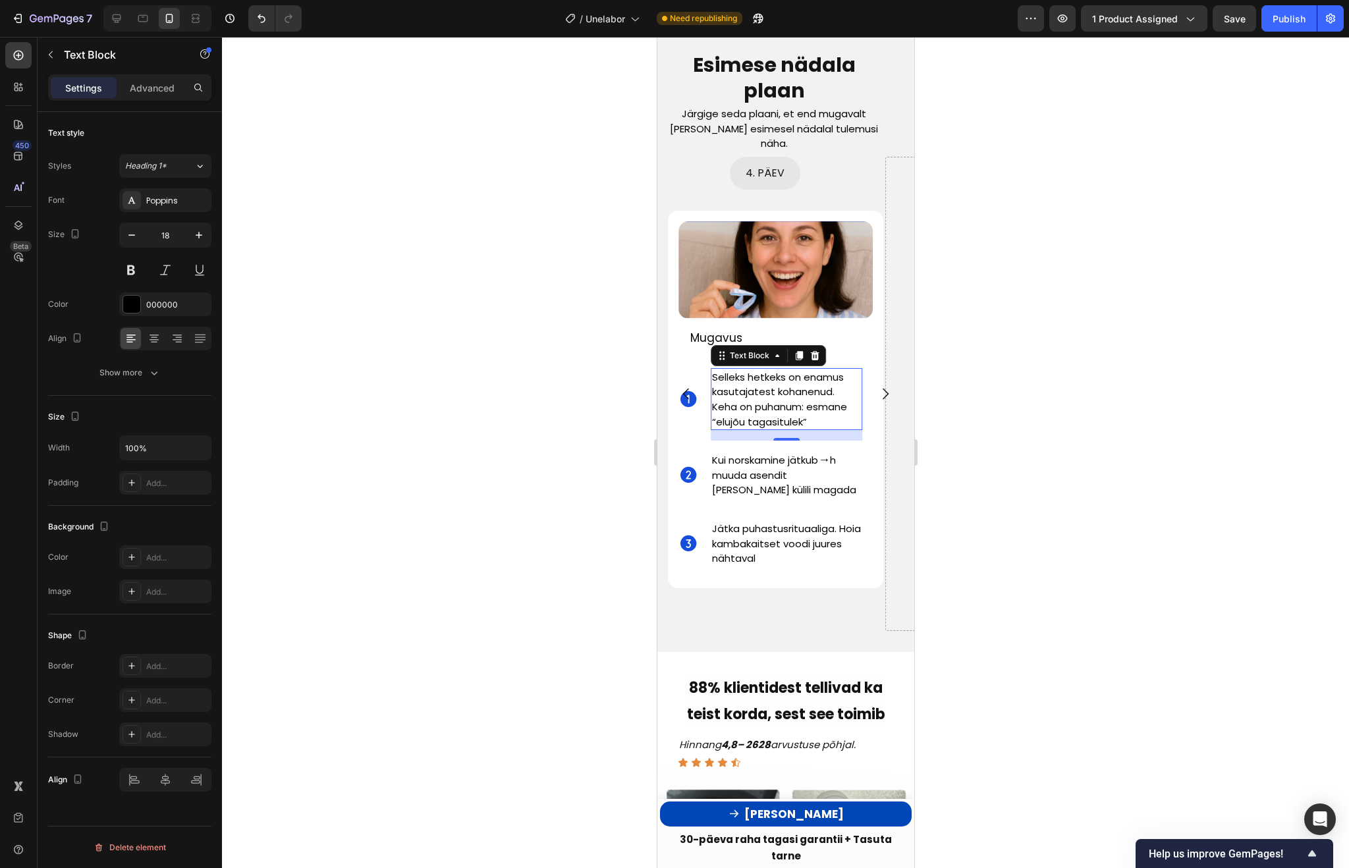
click at [1041, 403] on div at bounding box center [785, 452] width 1127 height 831
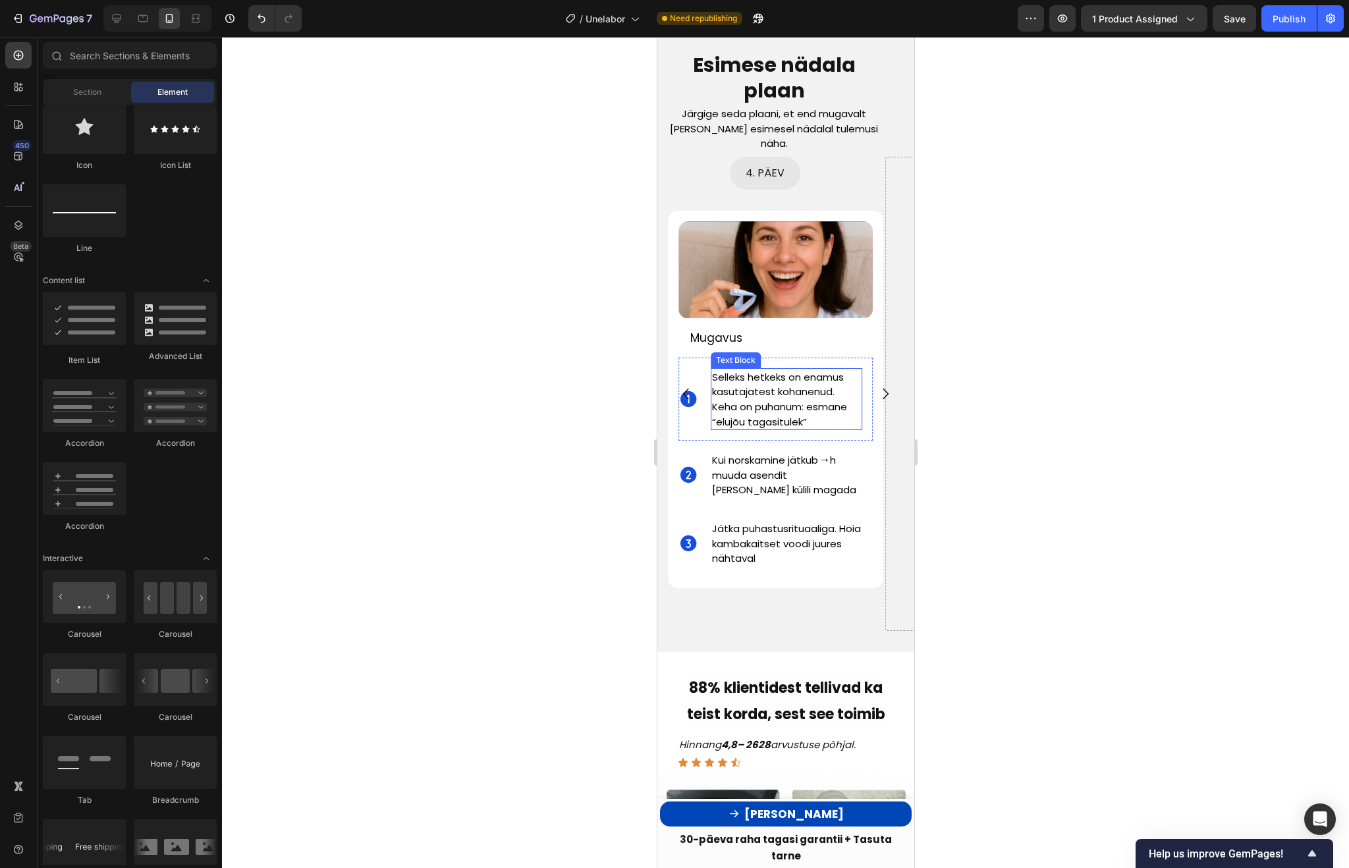
click at [825, 407] on p "Selleks hetkeks on enamus kasutajatest kohanenud. Keha on puhanum: esmane “eluj…" at bounding box center [785, 398] width 149 height 59
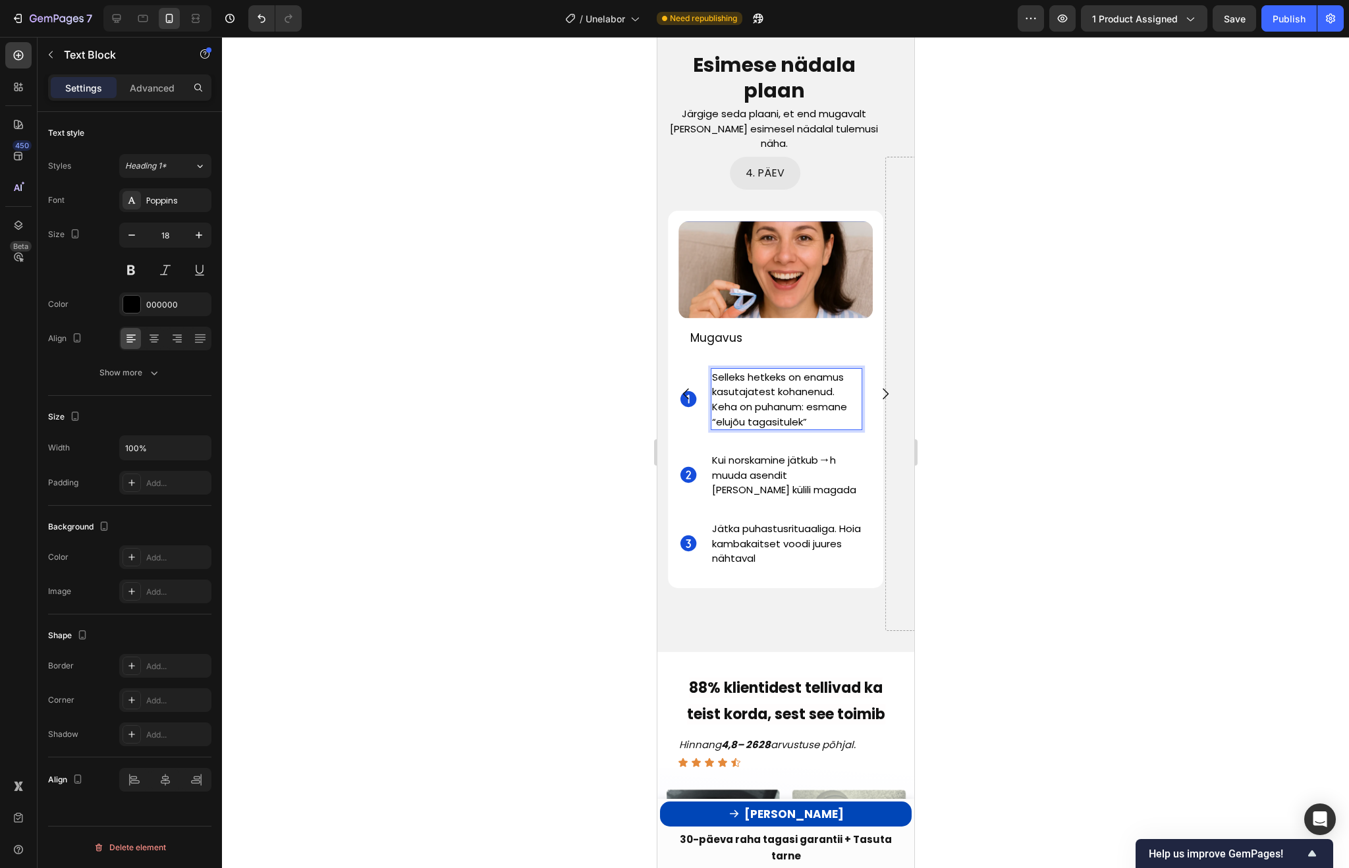
click at [815, 410] on p "Selleks hetkeks on enamus kasutajatest kohanenud. Keha on puhanum: esmane “eluj…" at bounding box center [785, 398] width 149 height 59
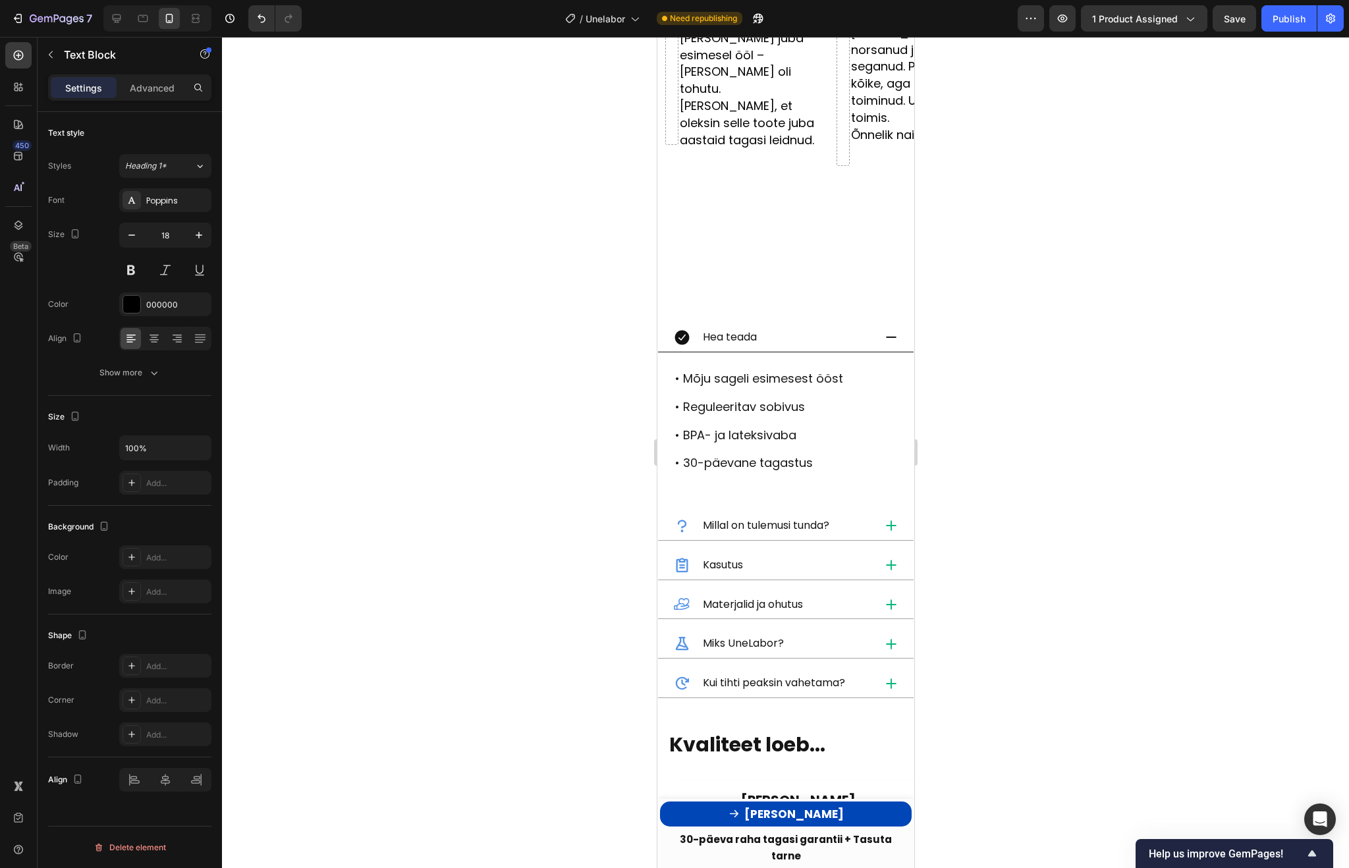
scroll to position [1283, 0]
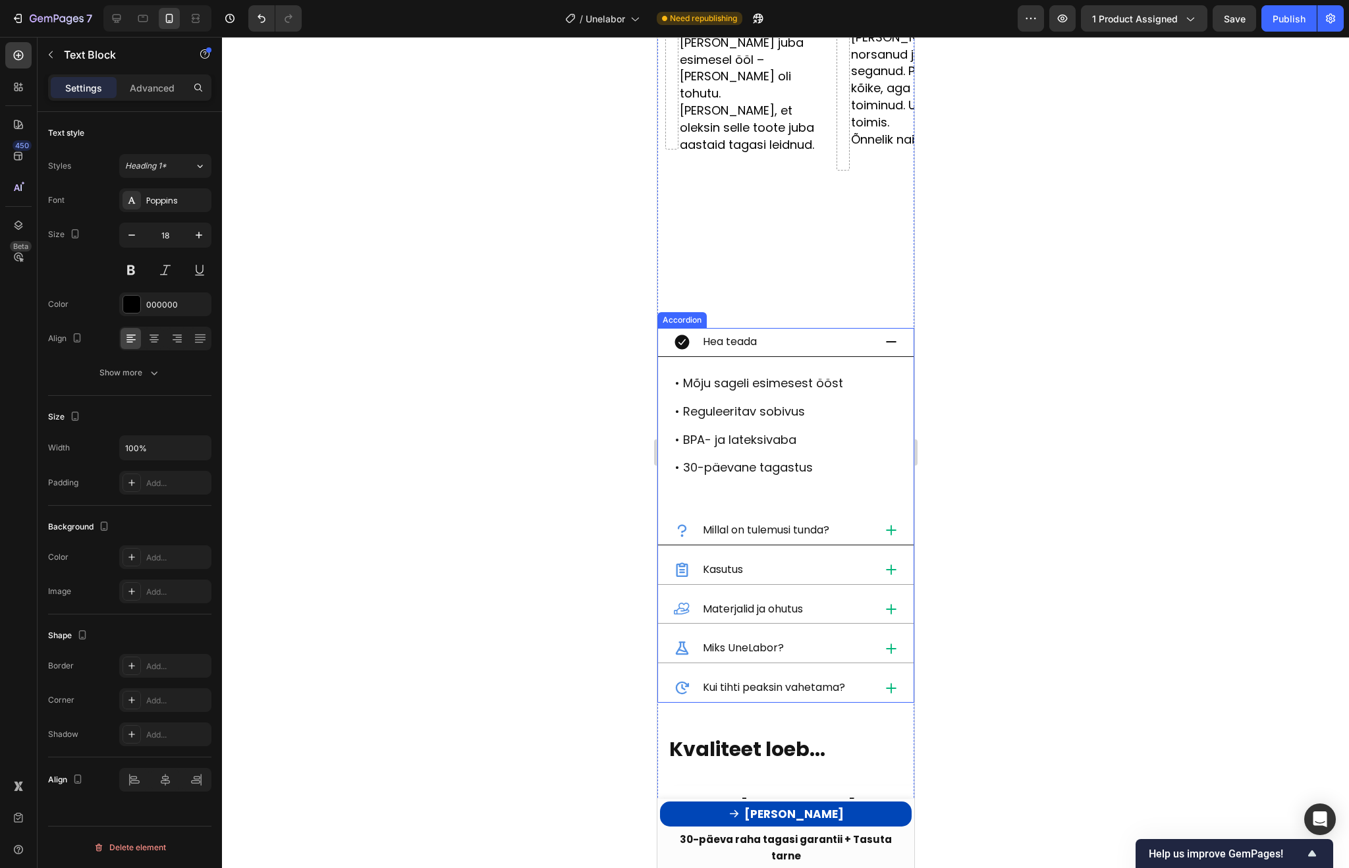
click at [878, 516] on div "Millal on tulemusi tunda?" at bounding box center [785, 530] width 256 height 29
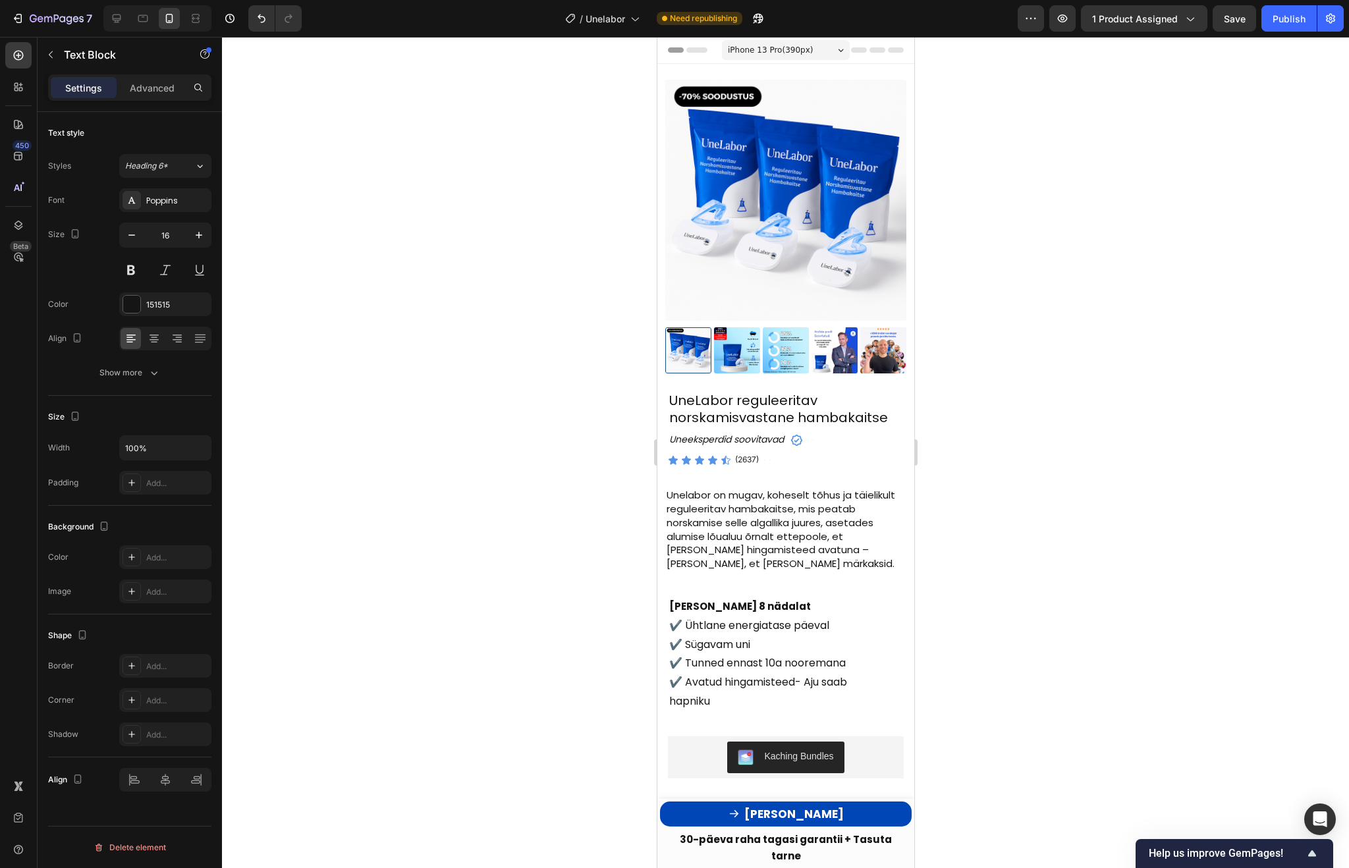
scroll to position [1283, 0]
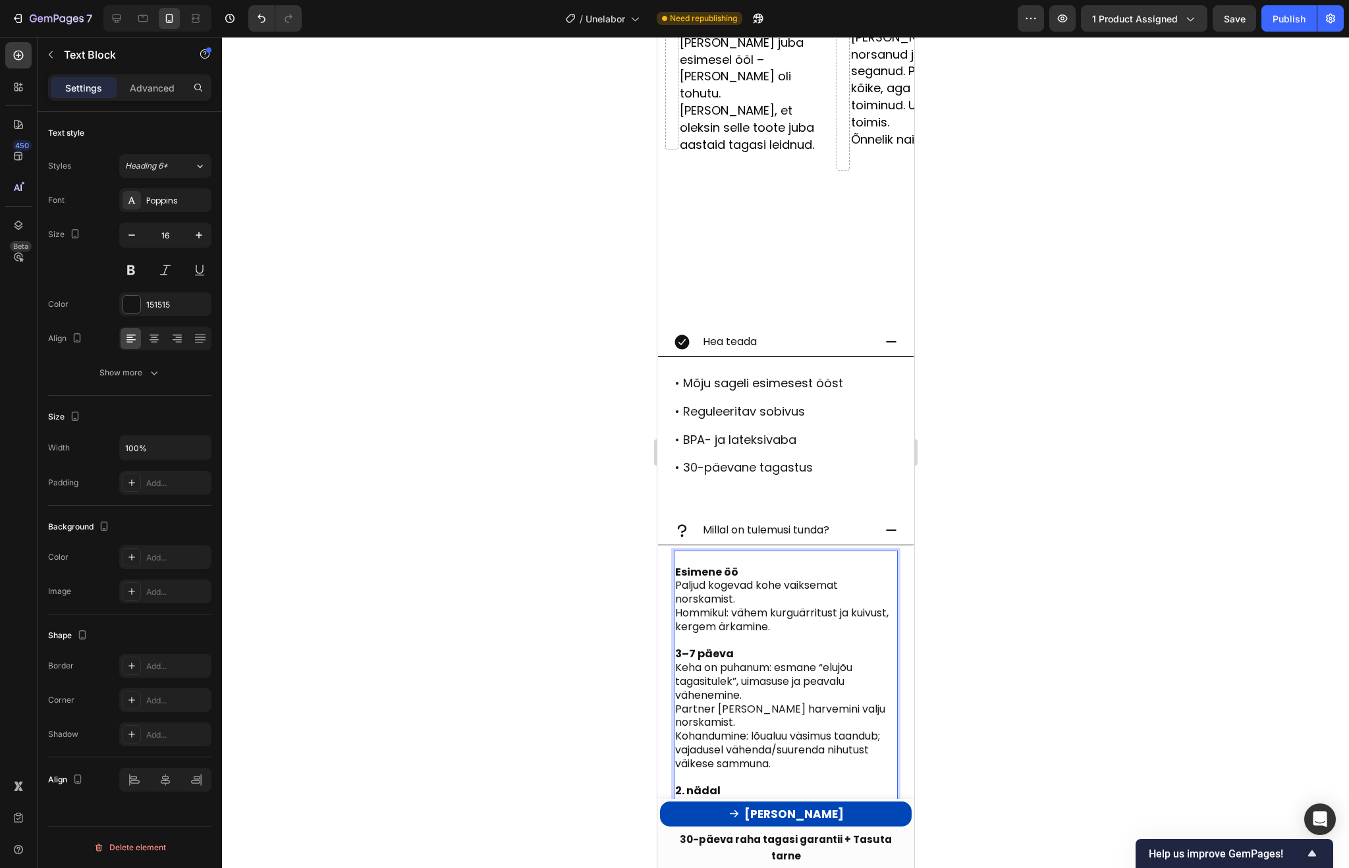
click at [783, 608] on p "Hommikul: vähem kurguärritust ja kuivust, kergem ärkamine." at bounding box center [784, 621] width 221 height 28
click at [775, 612] on p "Hommikul: vähem kurguärritust ja kuivust, kergem ärkamine." at bounding box center [784, 621] width 221 height 28
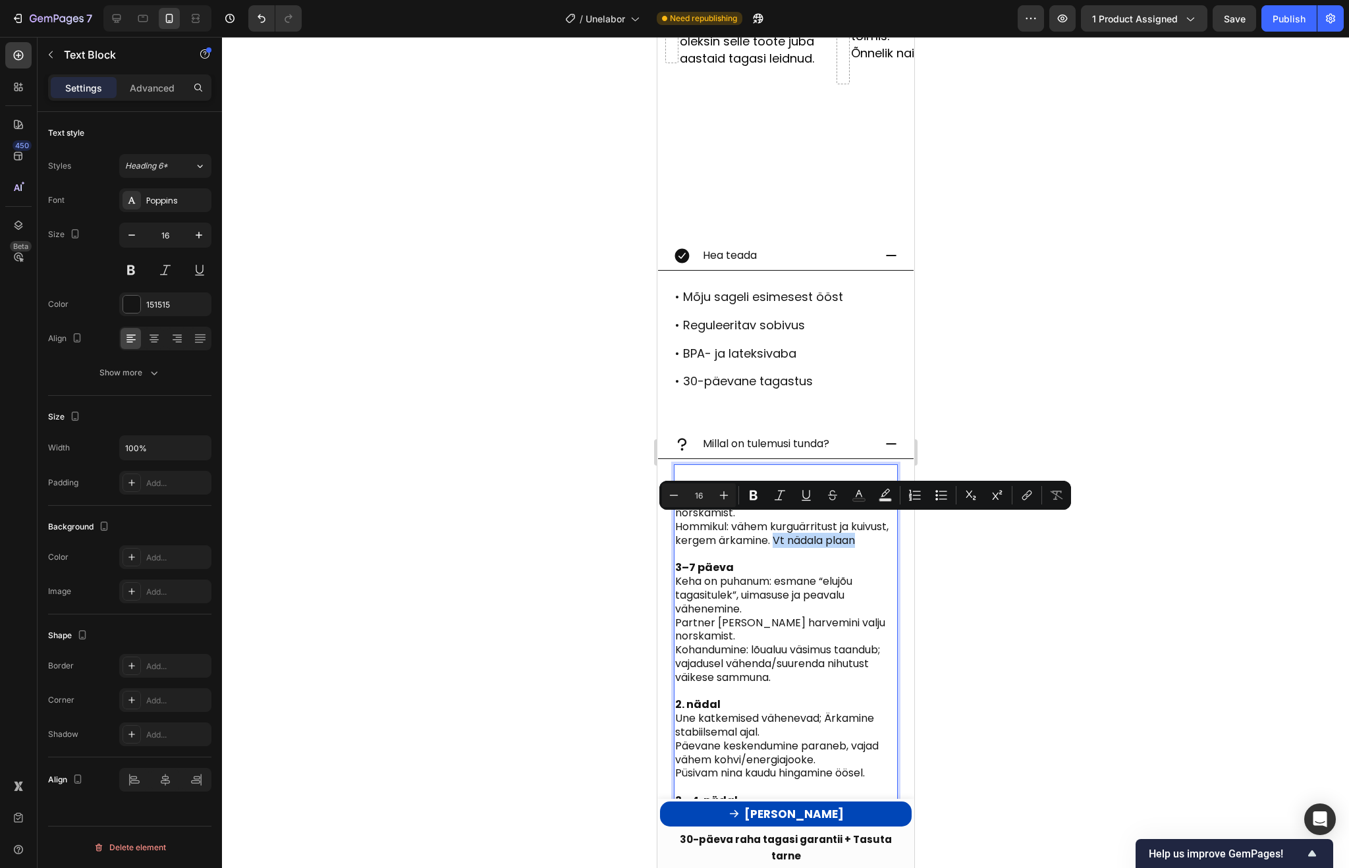
drag, startPoint x: 861, startPoint y: 525, endPoint x: 773, endPoint y: 525, distance: 87.6
click at [773, 525] on p "Hommikul: vähem kurguärritust ja kuivust, kergem ärkamine. Vt nädala plaan" at bounding box center [784, 534] width 221 height 28
click at [1023, 494] on icon "Editor contextual toolbar" at bounding box center [1026, 495] width 13 height 13
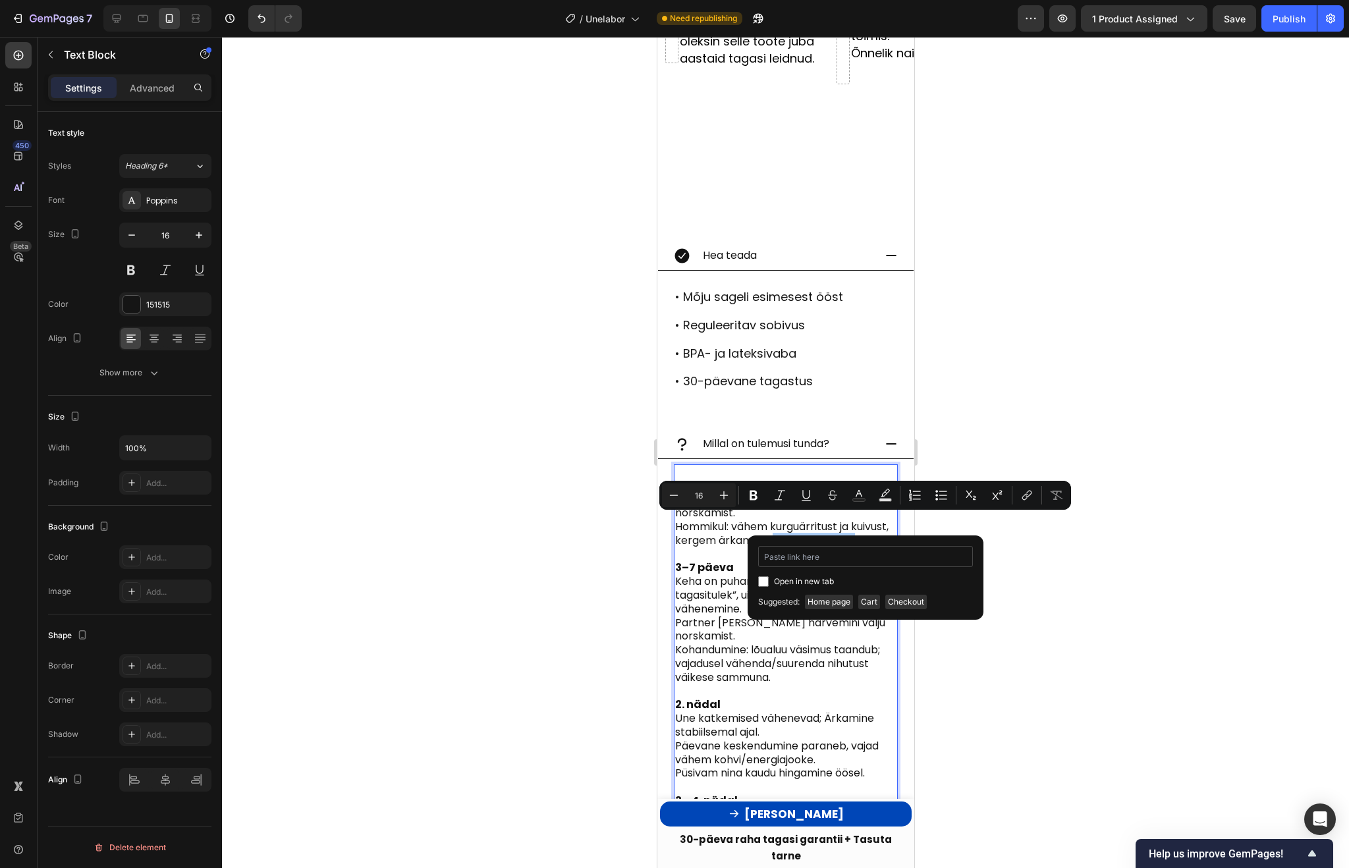
click at [819, 549] on input "Editor contextual toolbar" at bounding box center [865, 556] width 215 height 21
click at [819, 552] on input "Editor contextual toolbar" at bounding box center [865, 556] width 215 height 21
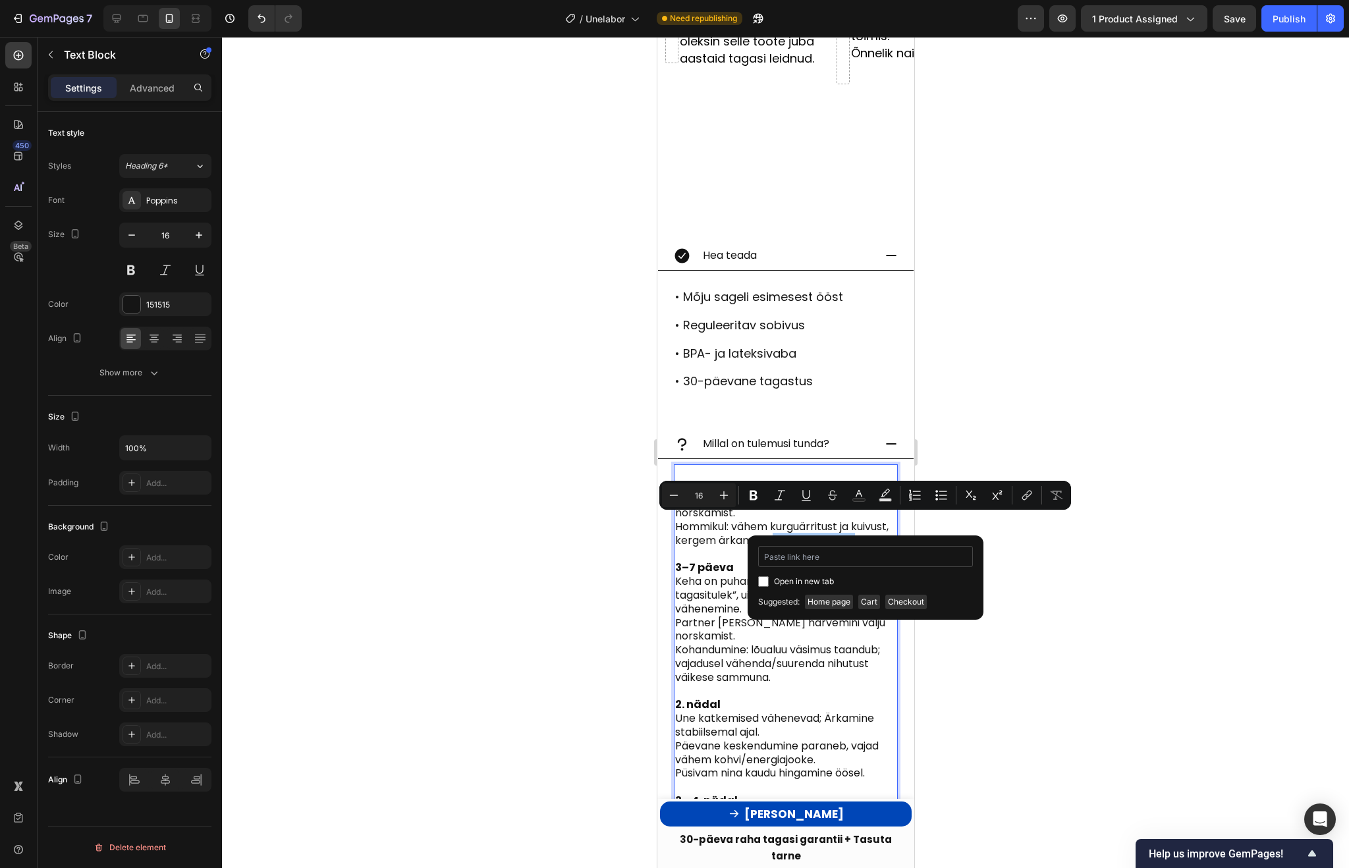
click at [819, 552] on input "Editor contextual toolbar" at bounding box center [865, 556] width 215 height 21
click at [779, 643] on p "Kohandumine: lõualuu väsimus taandub; vajadusel vähenda/suurenda nihutust väike…" at bounding box center [784, 663] width 221 height 41
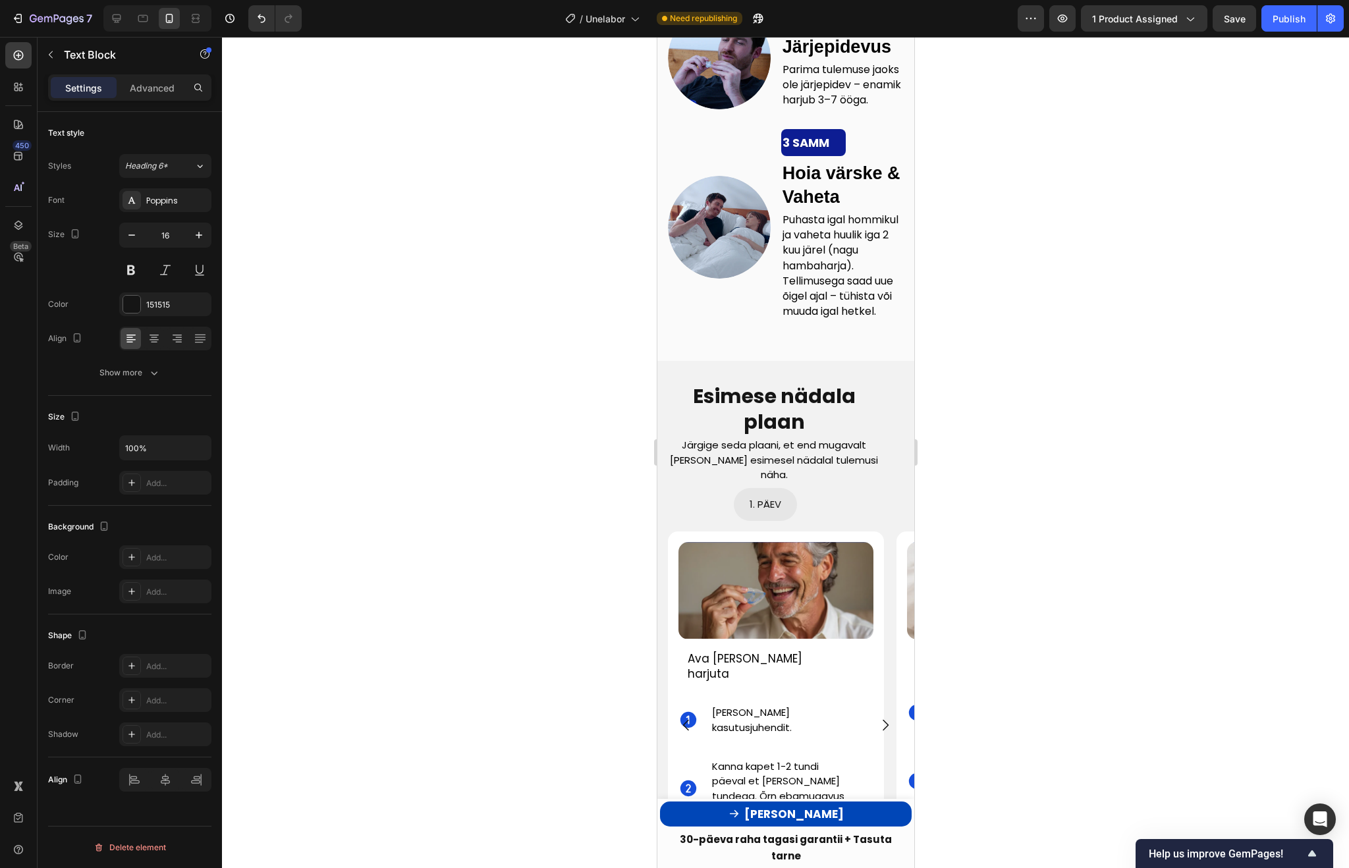
scroll to position [4112, 0]
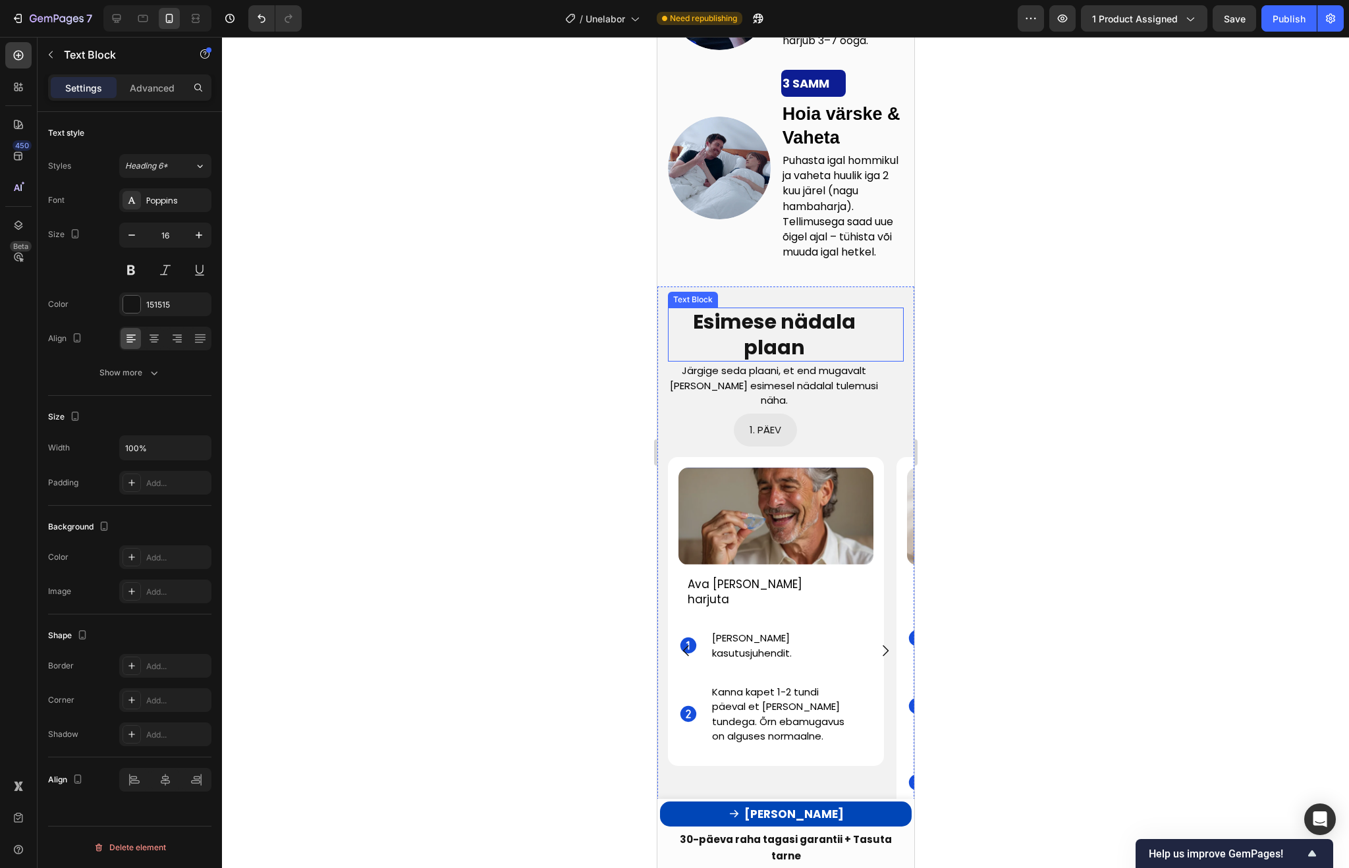
click at [835, 333] on strong "Esimese nädala plaan" at bounding box center [773, 335] width 163 height 54
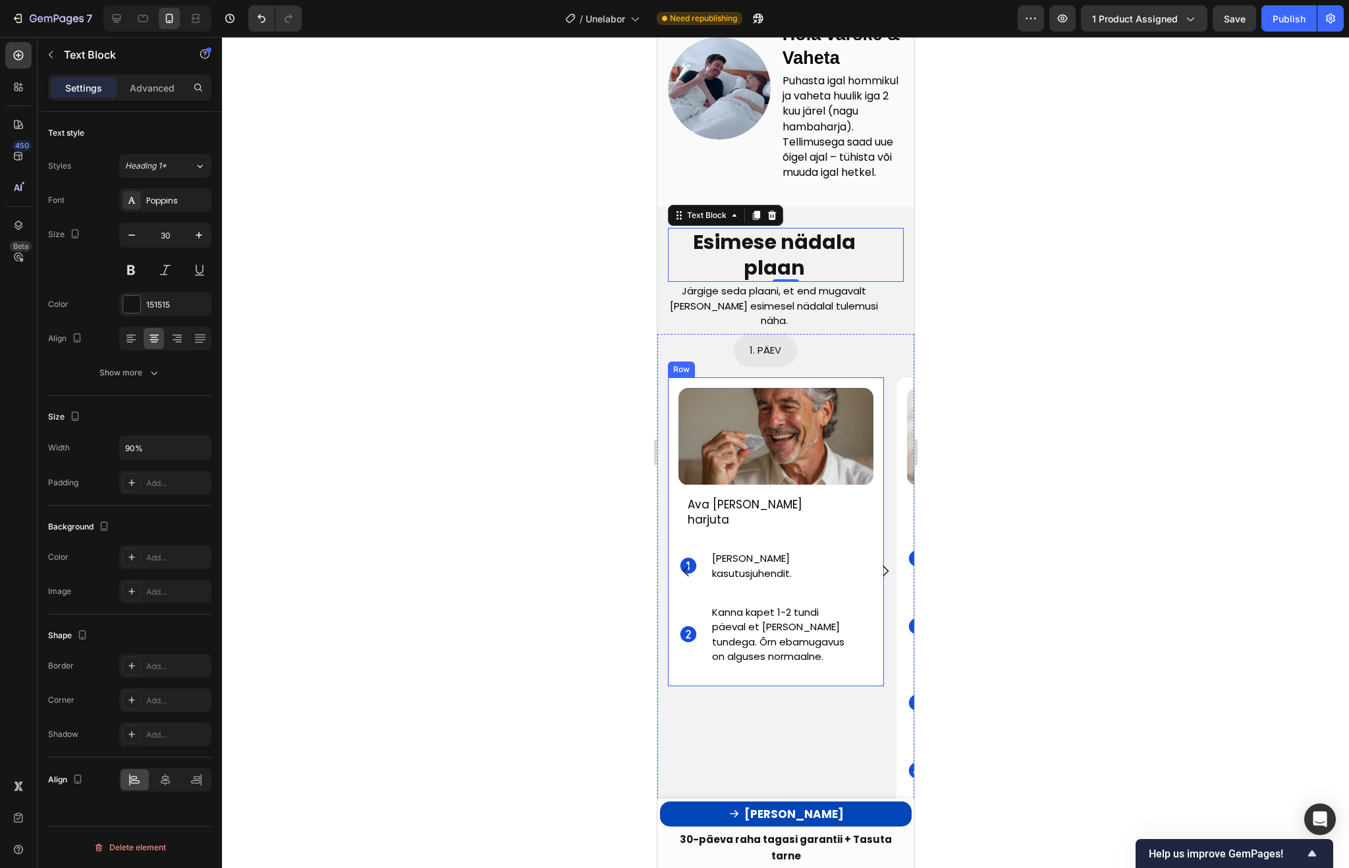
scroll to position [4205, 0]
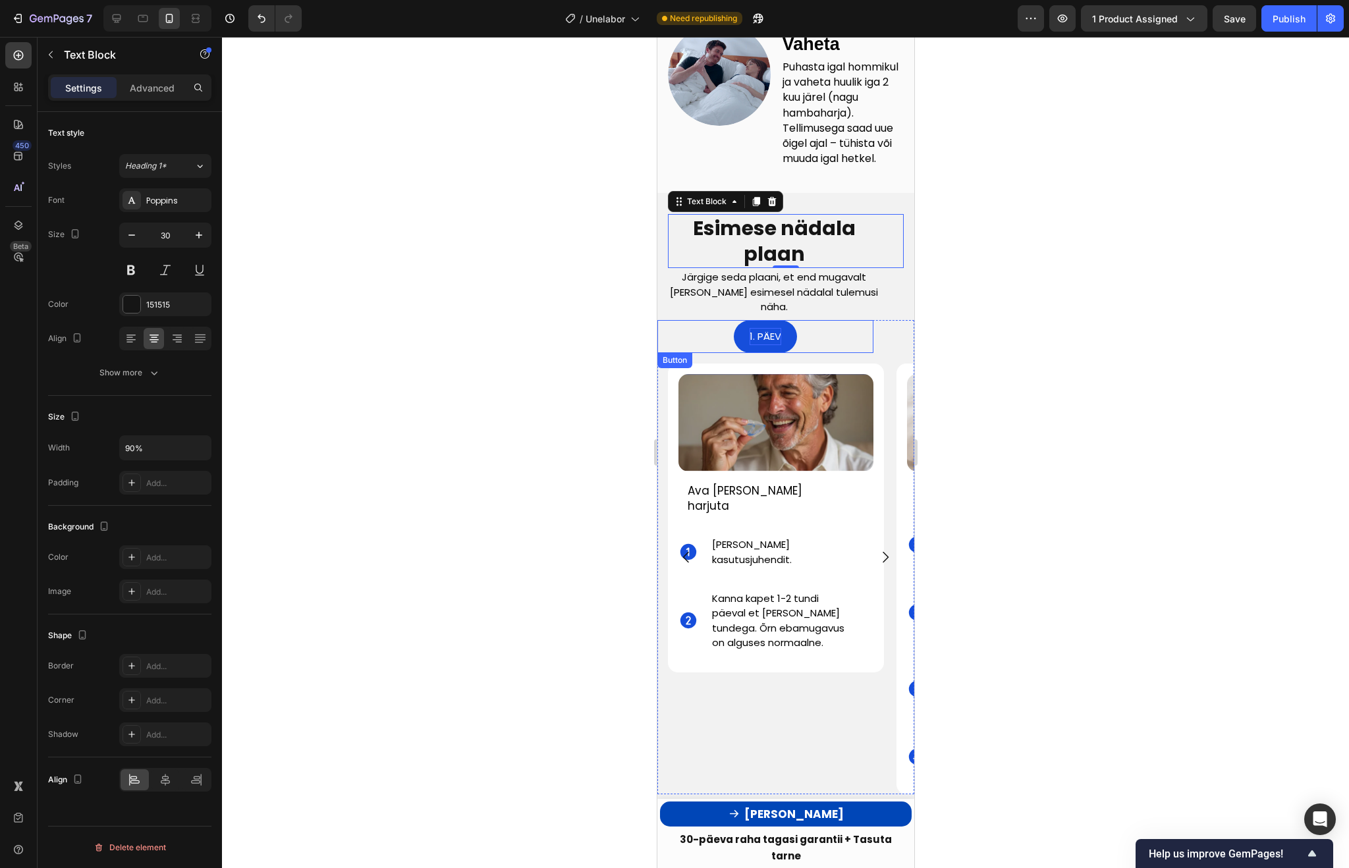
click at [766, 338] on span "1. PÄEV" at bounding box center [765, 336] width 32 height 14
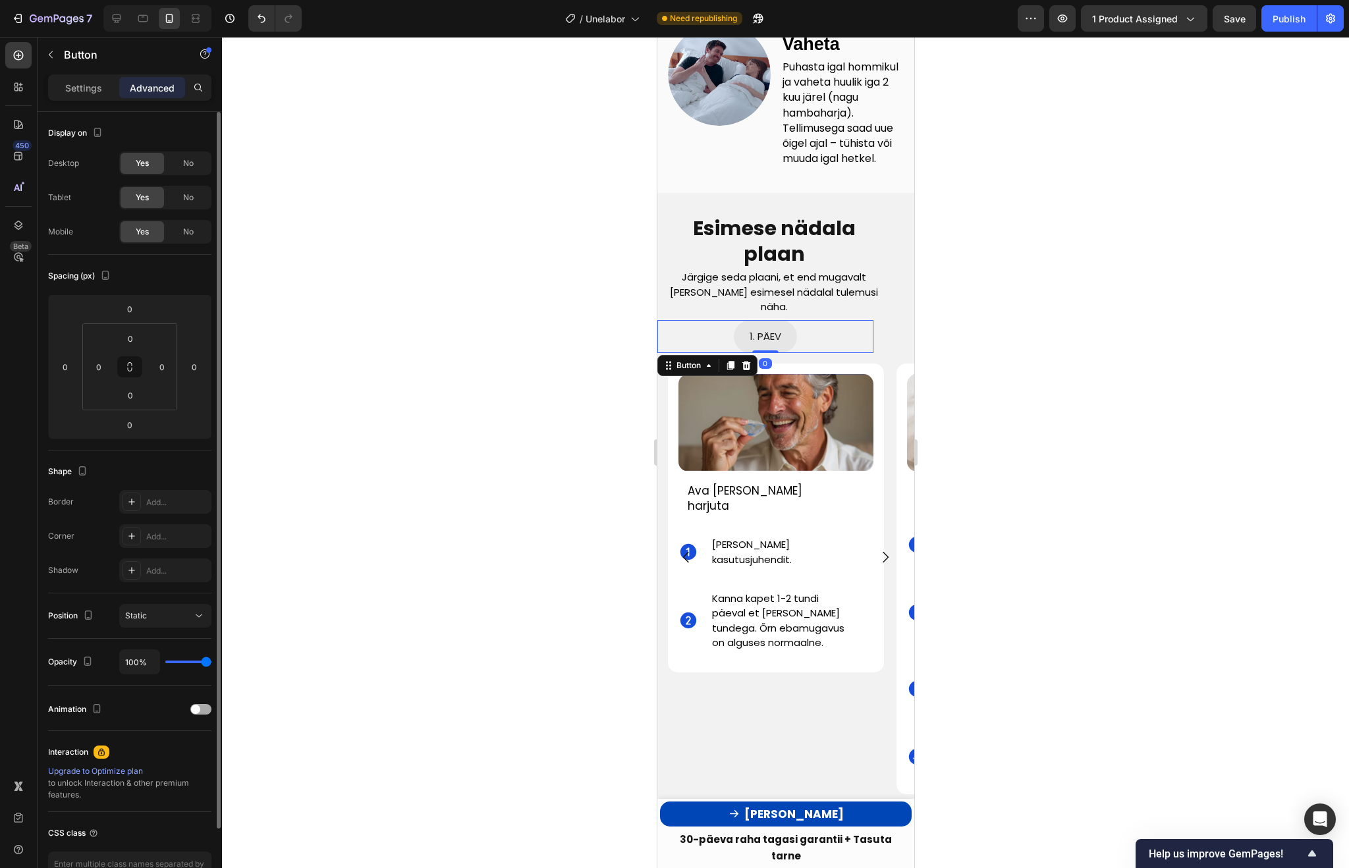
scroll to position [85, 0]
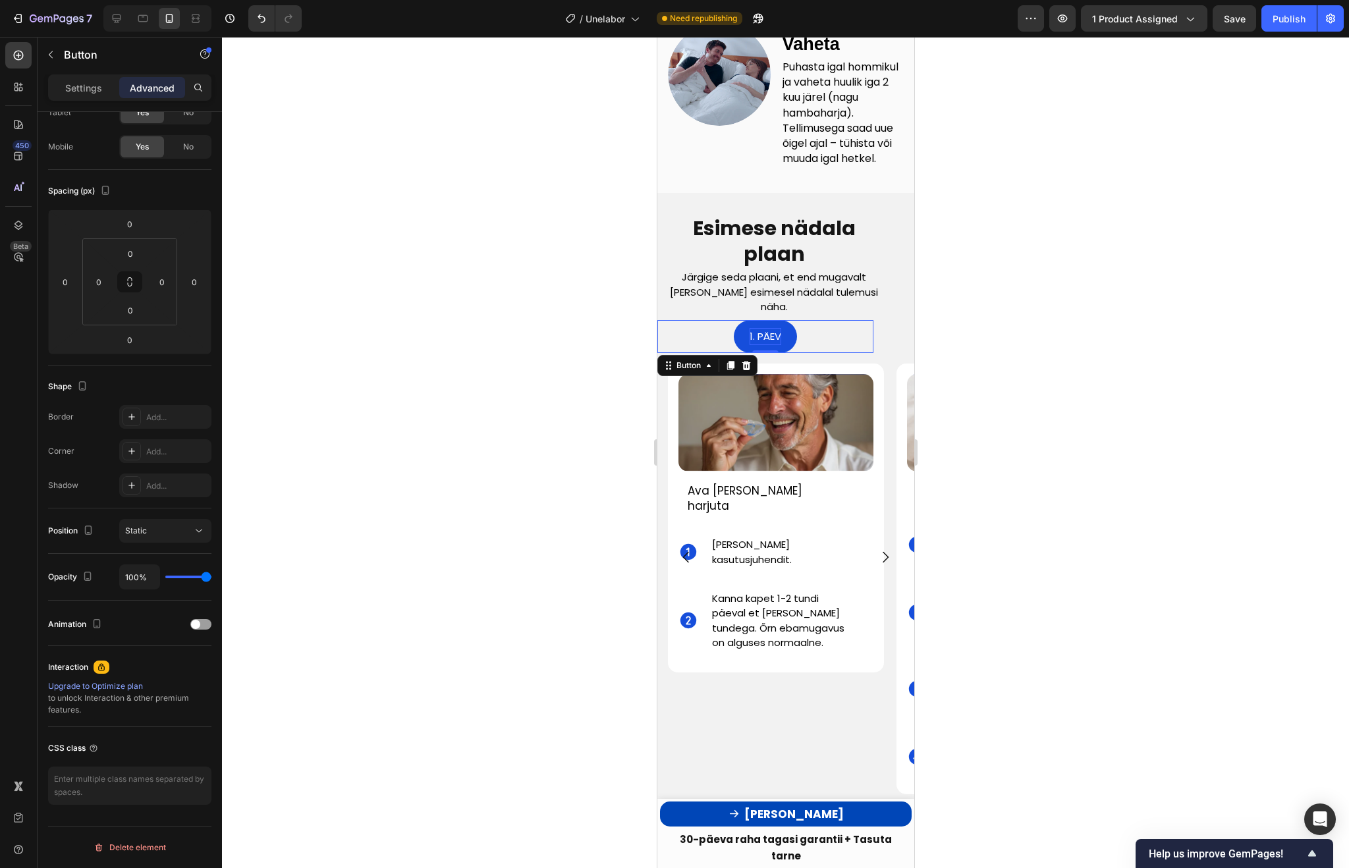
click at [769, 331] on span "1. PÄEV" at bounding box center [765, 336] width 32 height 14
click at [83, 95] on div "Settings" at bounding box center [84, 87] width 66 height 21
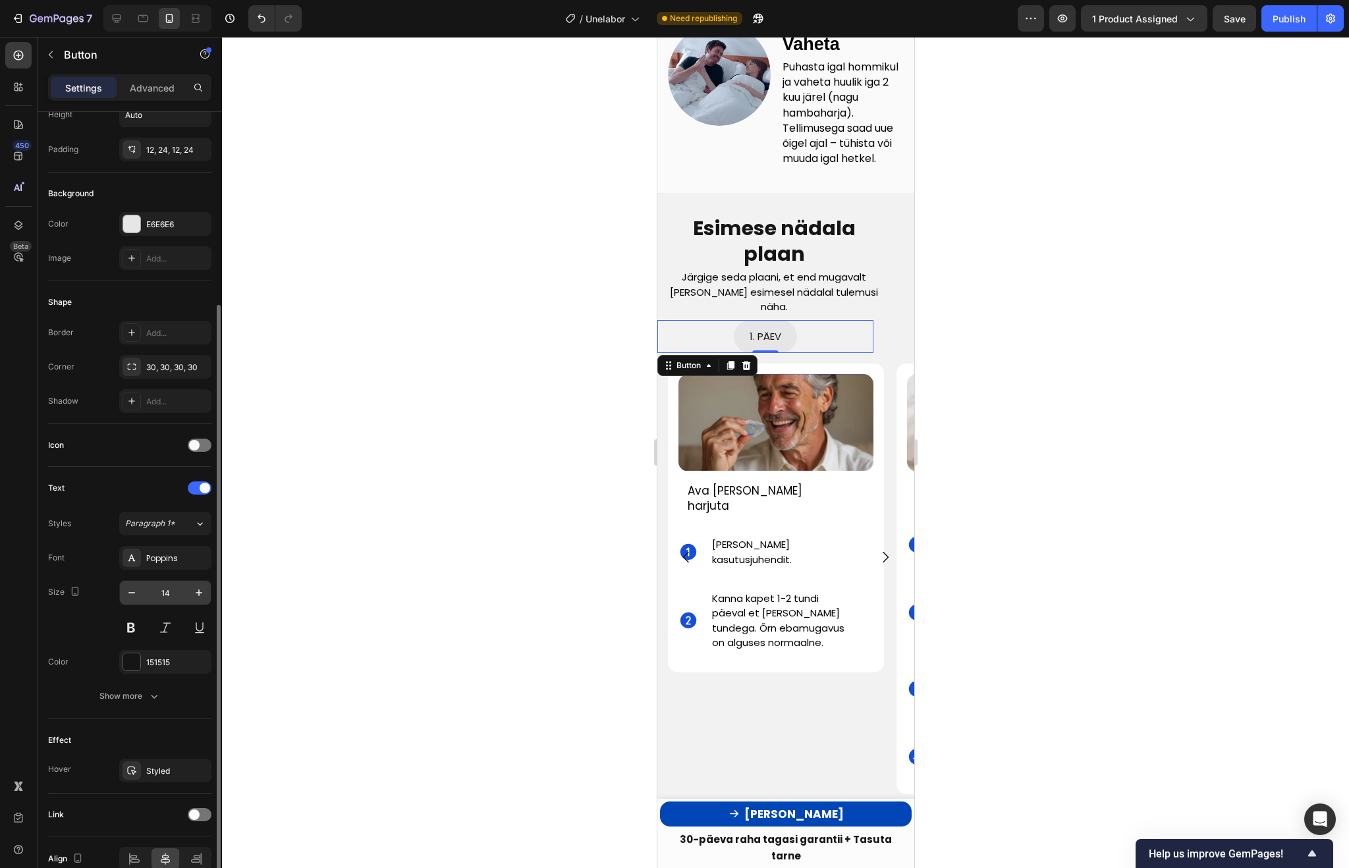
scroll to position [151, 0]
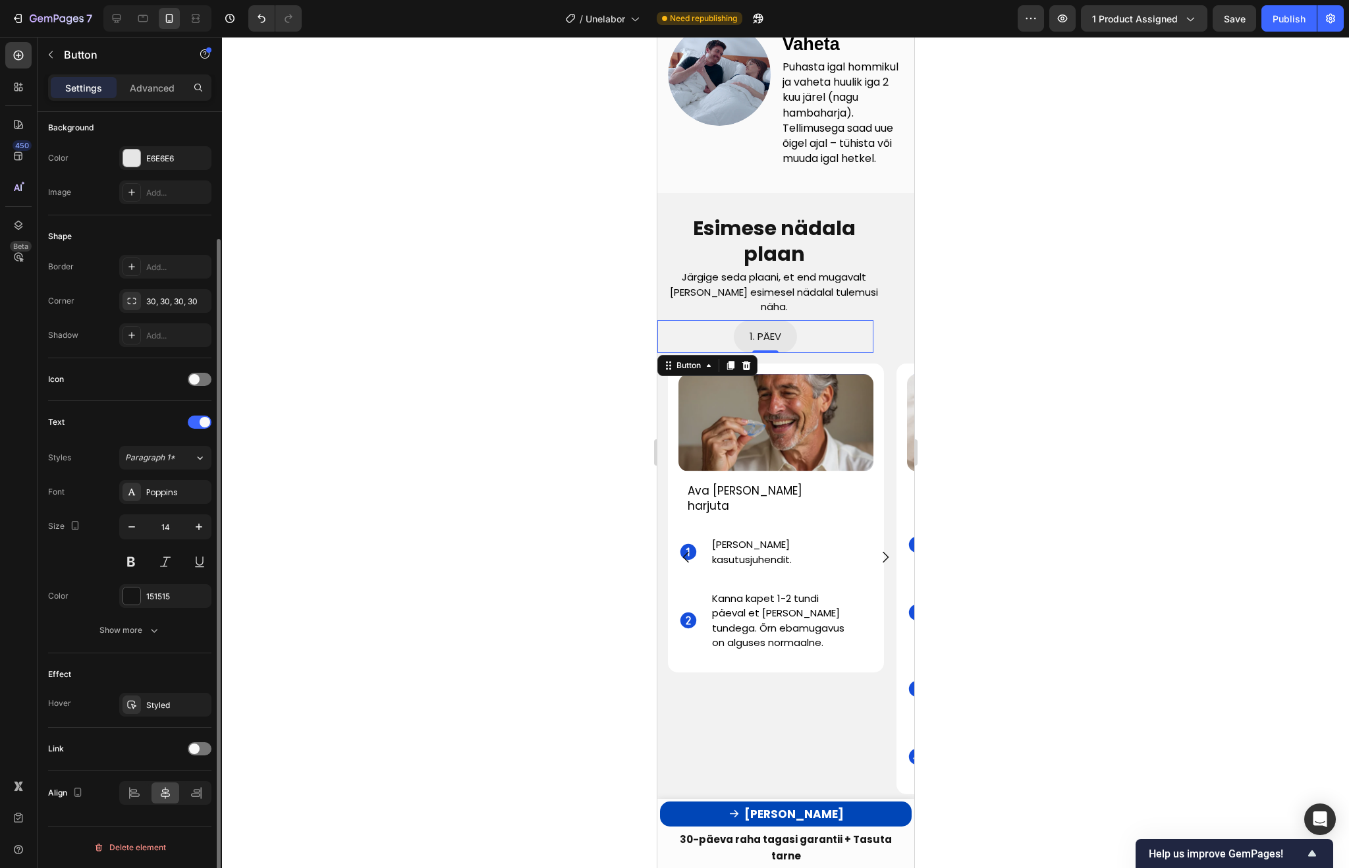
click at [167, 717] on div "Effect Hover Styled" at bounding box center [129, 690] width 163 height 74
click at [167, 712] on div "Styled" at bounding box center [165, 705] width 92 height 24
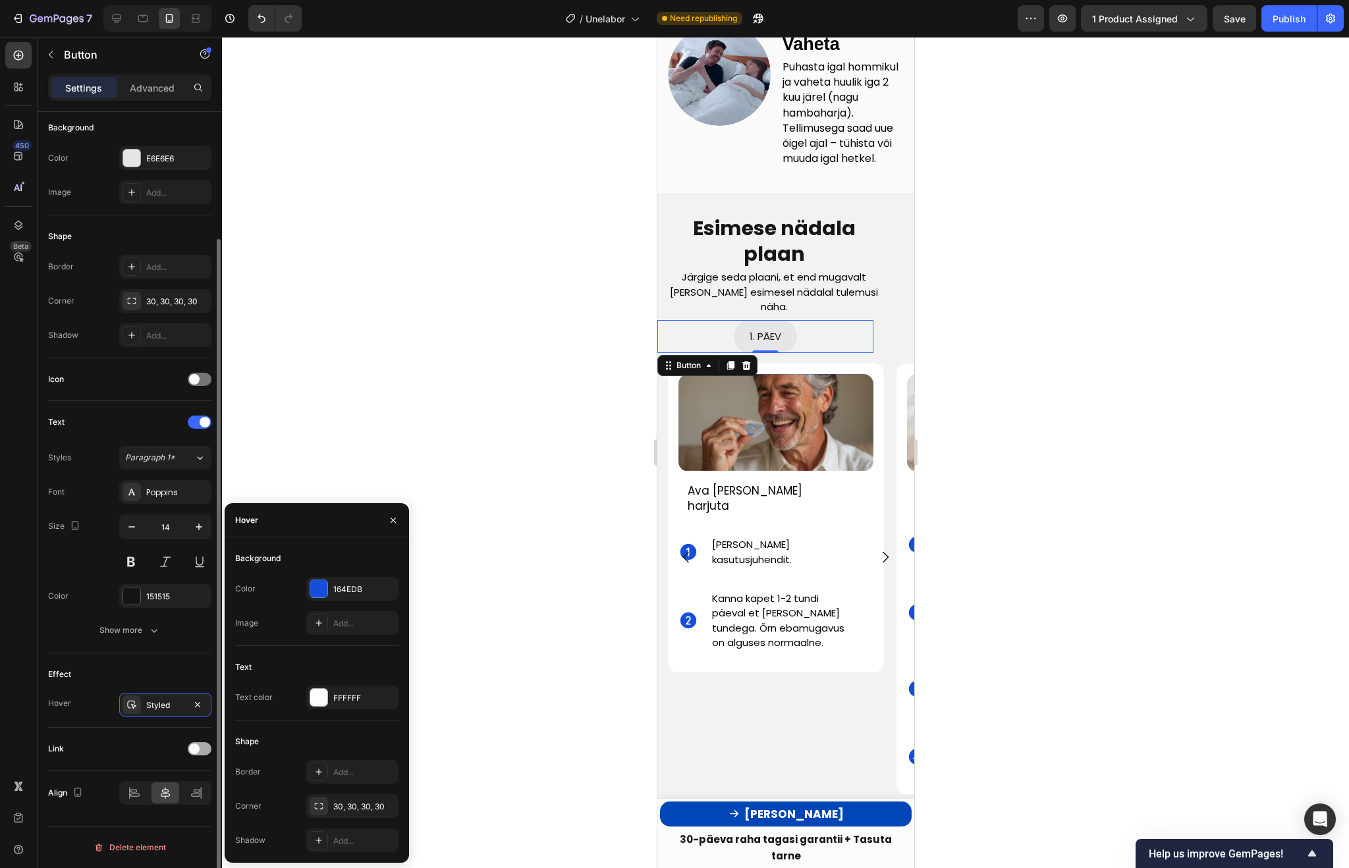
click at [205, 752] on div at bounding box center [200, 748] width 24 height 13
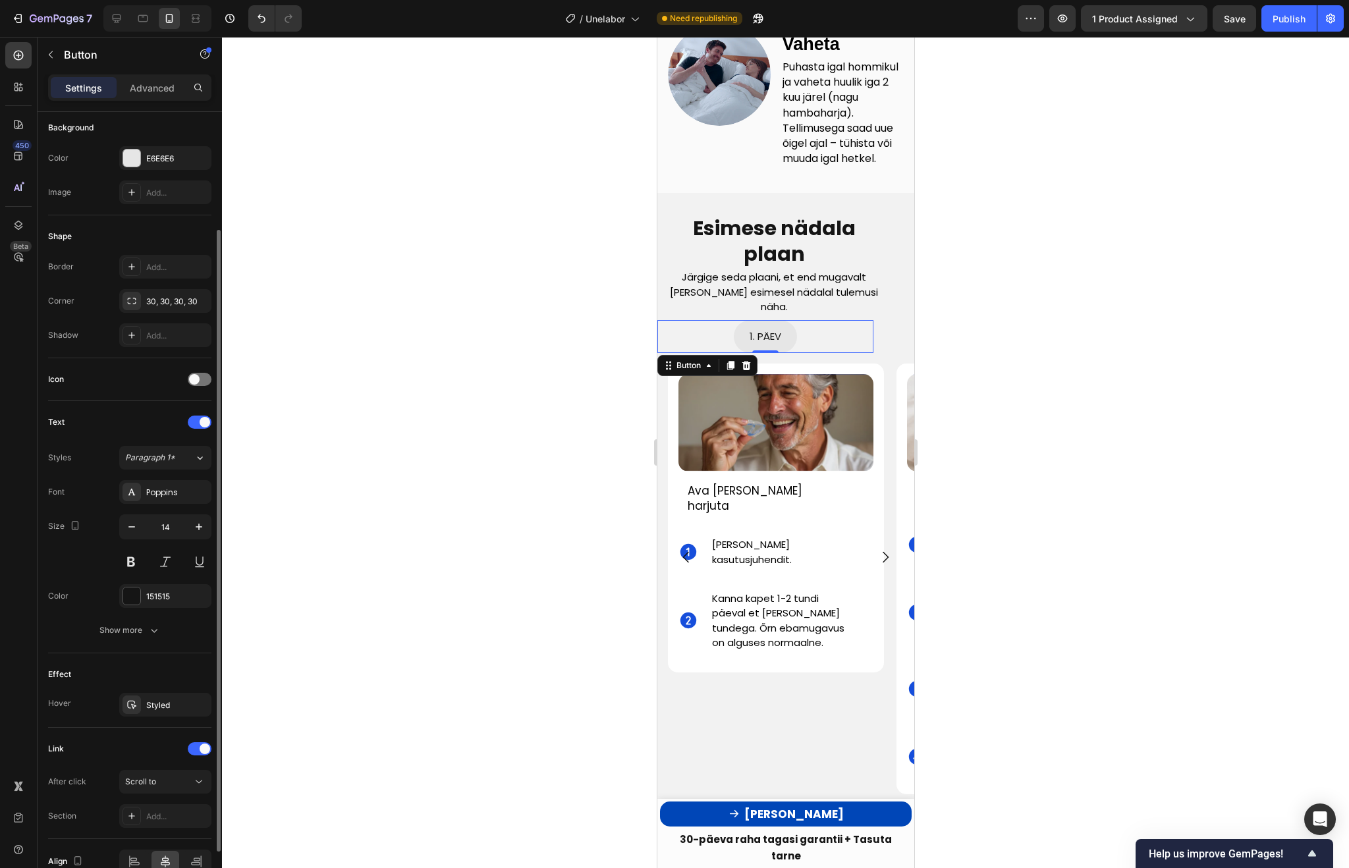
scroll to position [219, 0]
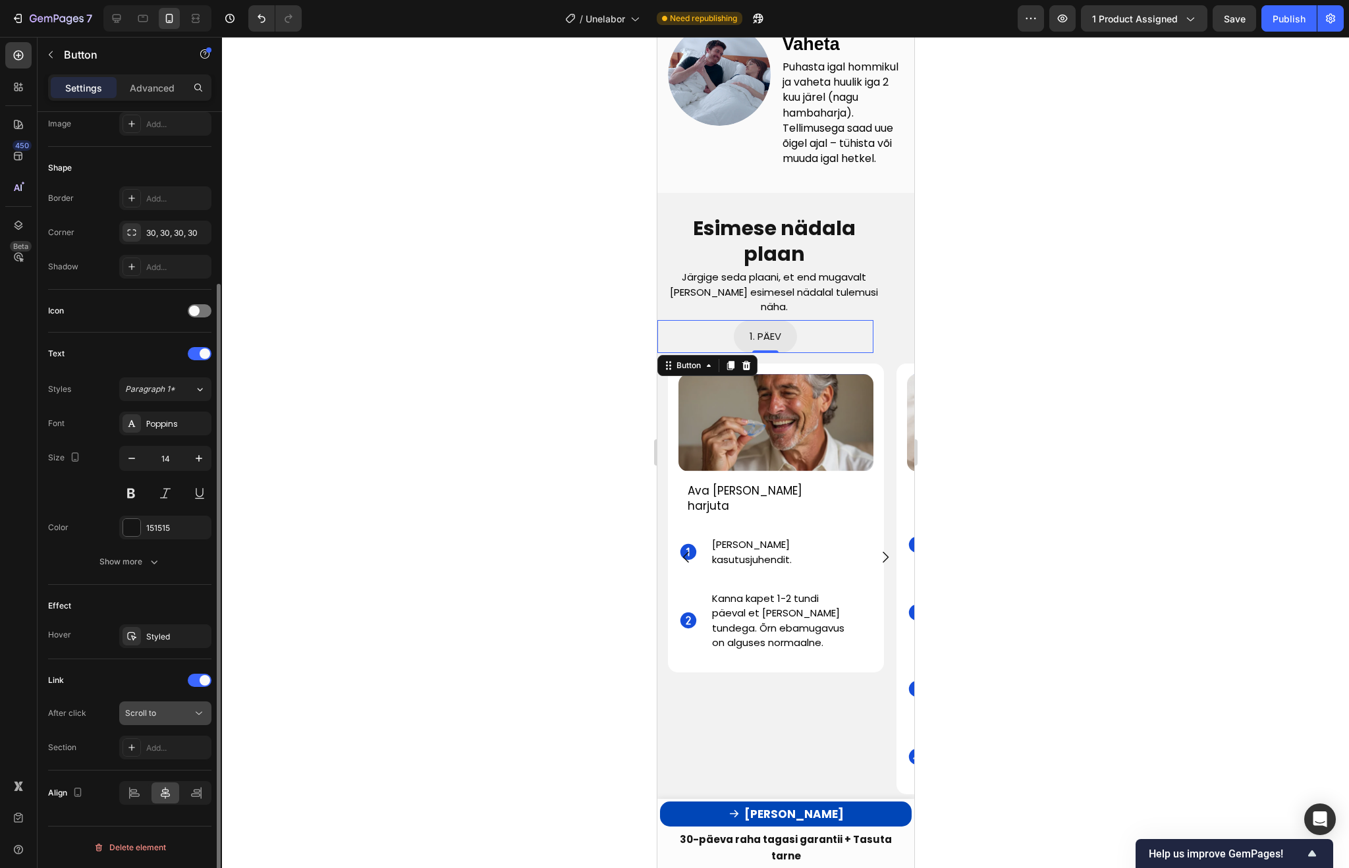
click at [180, 712] on div "Scroll to" at bounding box center [158, 713] width 67 height 12
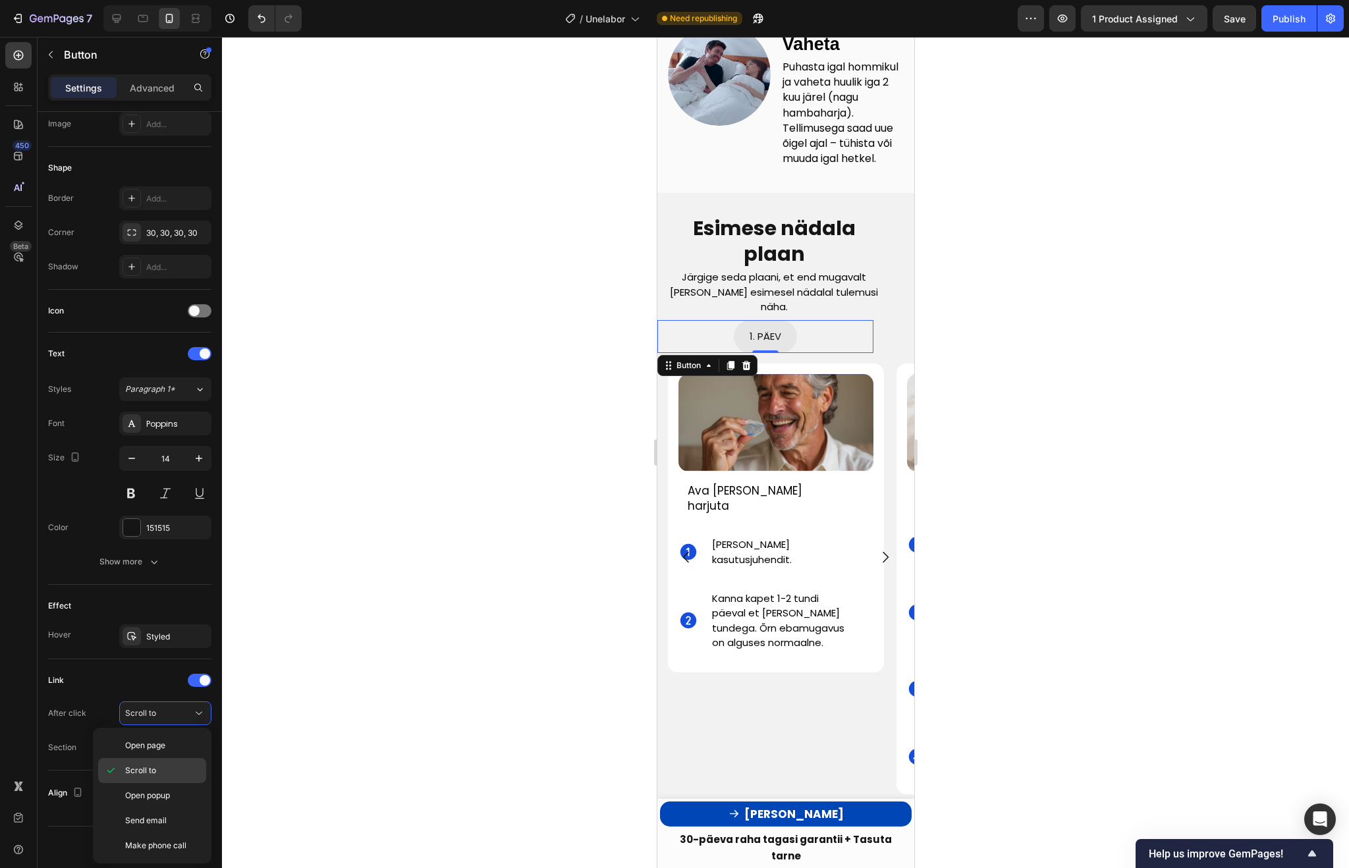
click at [158, 766] on p "Scroll to" at bounding box center [162, 771] width 75 height 12
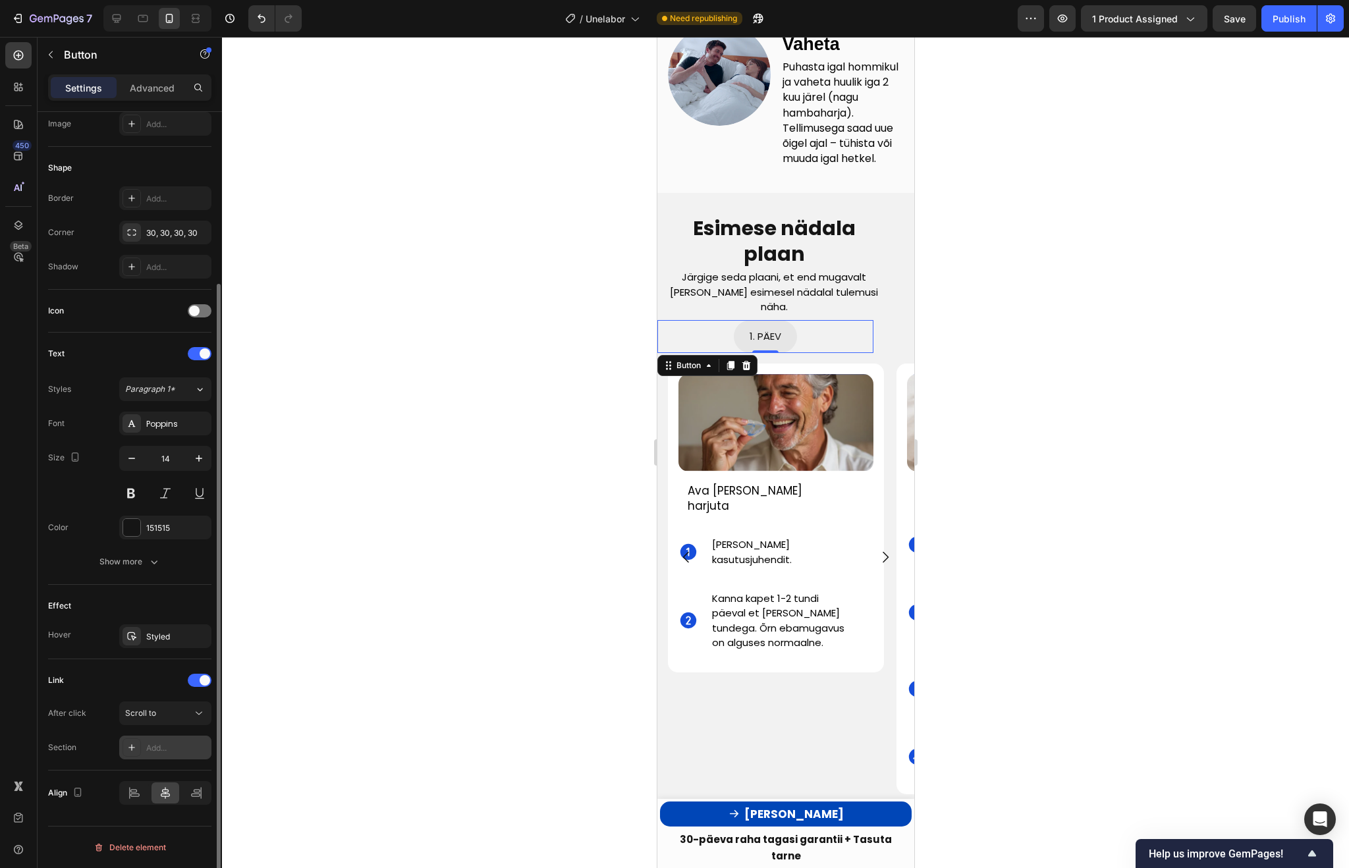
click at [134, 739] on div at bounding box center [132, 747] width 18 height 18
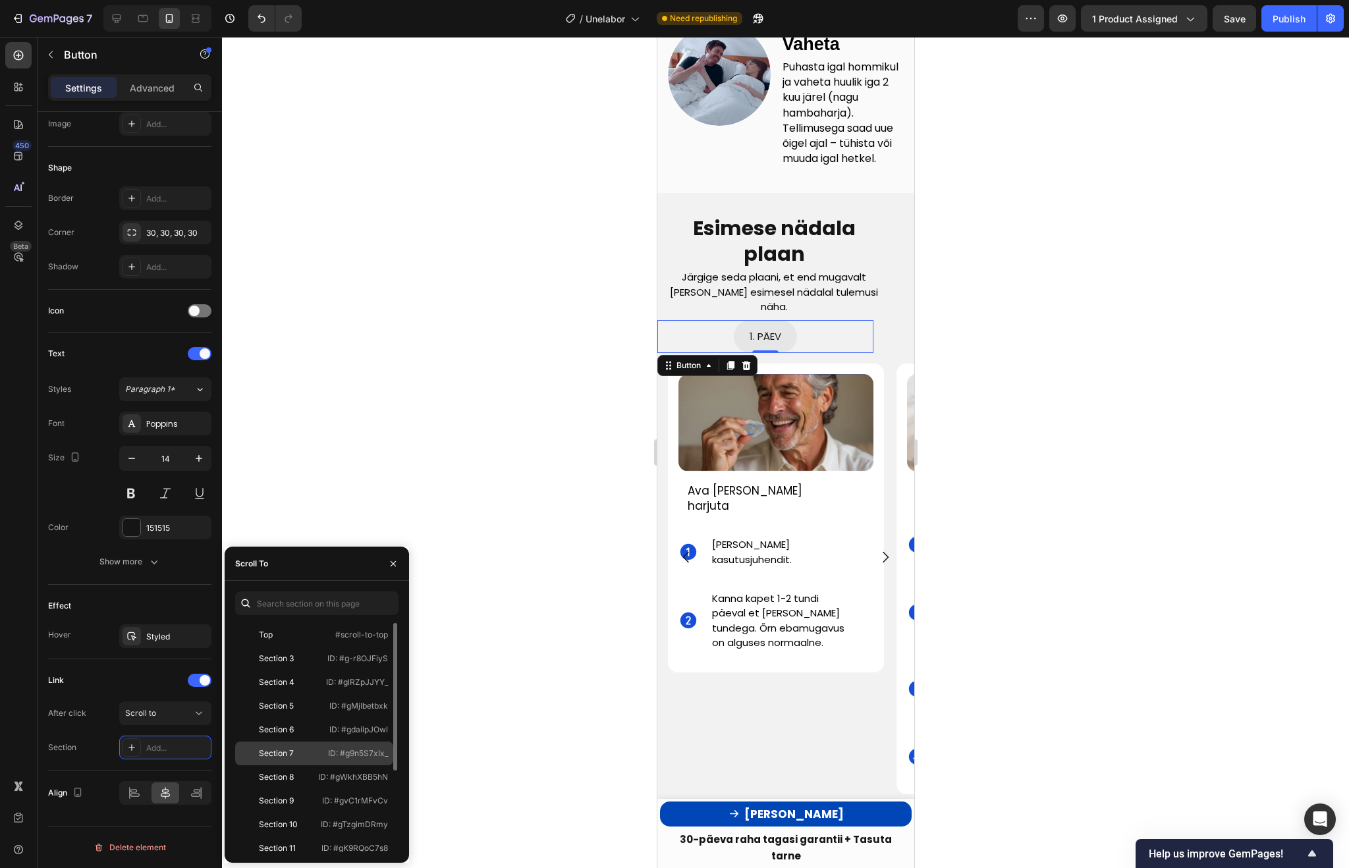
drag, startPoint x: 322, startPoint y: 749, endPoint x: 387, endPoint y: 755, distance: 64.8
click at [387, 755] on div "Section 7 ID: #g9n5S7xIx_" at bounding box center [314, 754] width 158 height 24
copy p "ID: #g9n5S7xIx_"
click at [142, 674] on div "Link" at bounding box center [129, 680] width 163 height 21
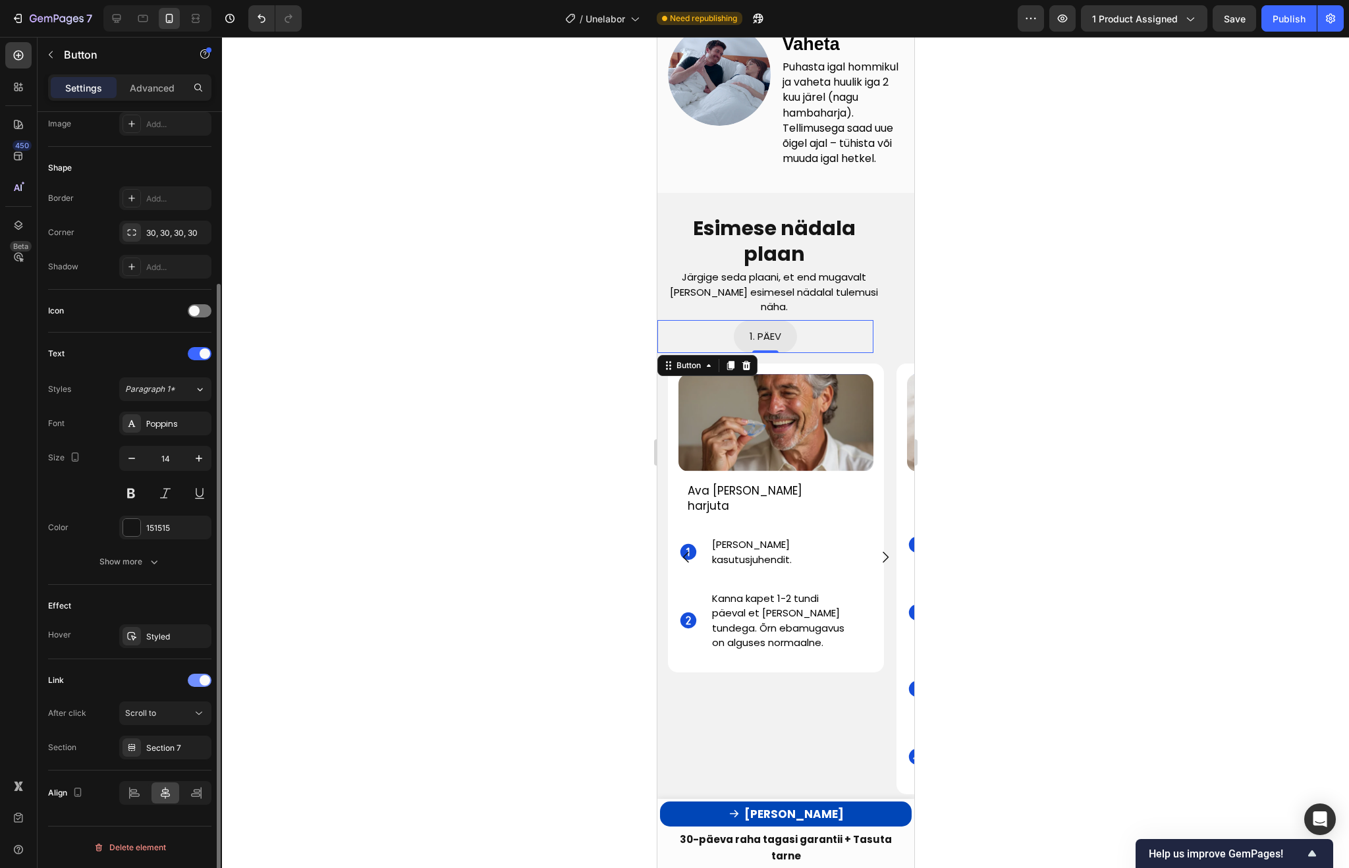
click at [198, 680] on div at bounding box center [200, 680] width 24 height 13
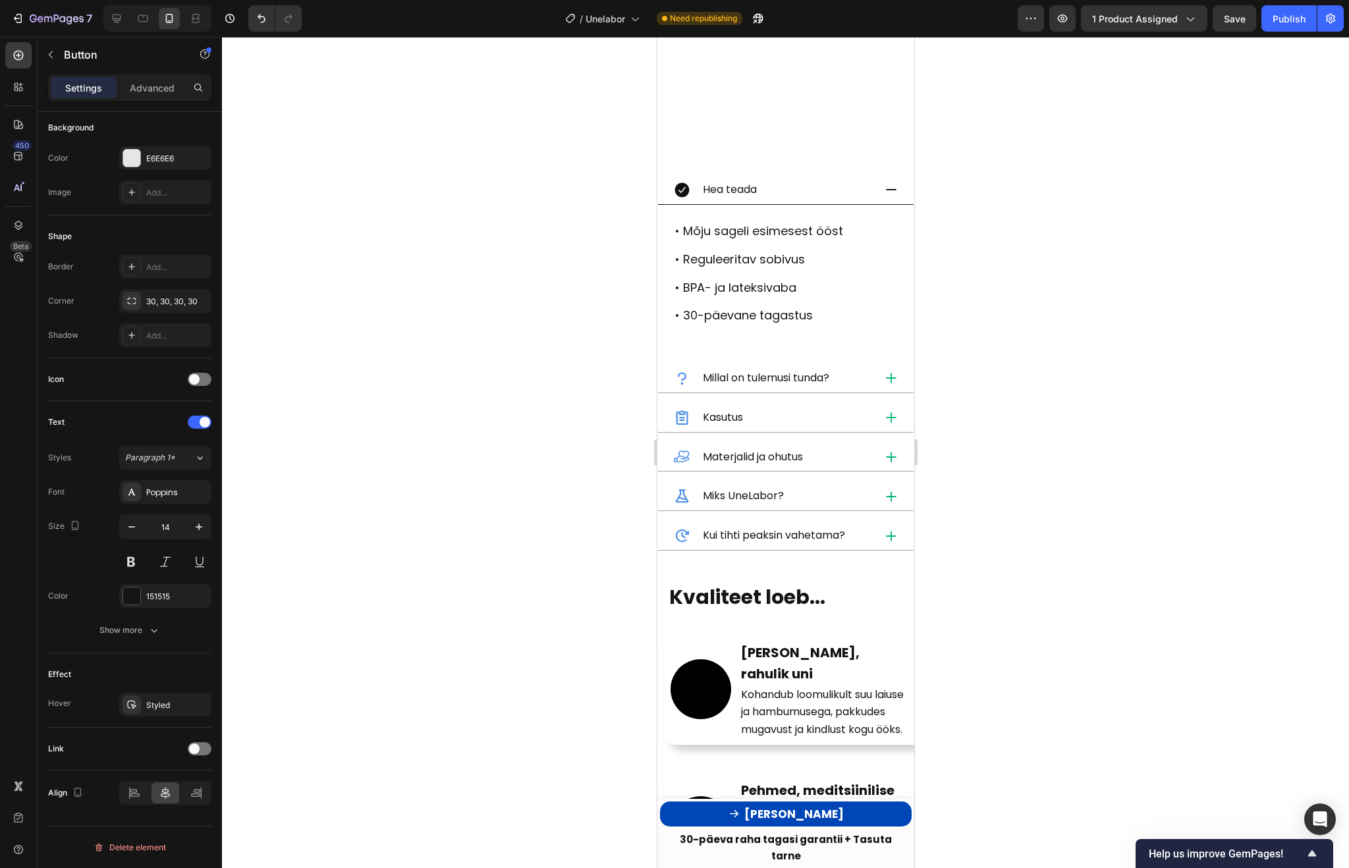
scroll to position [1442, 0]
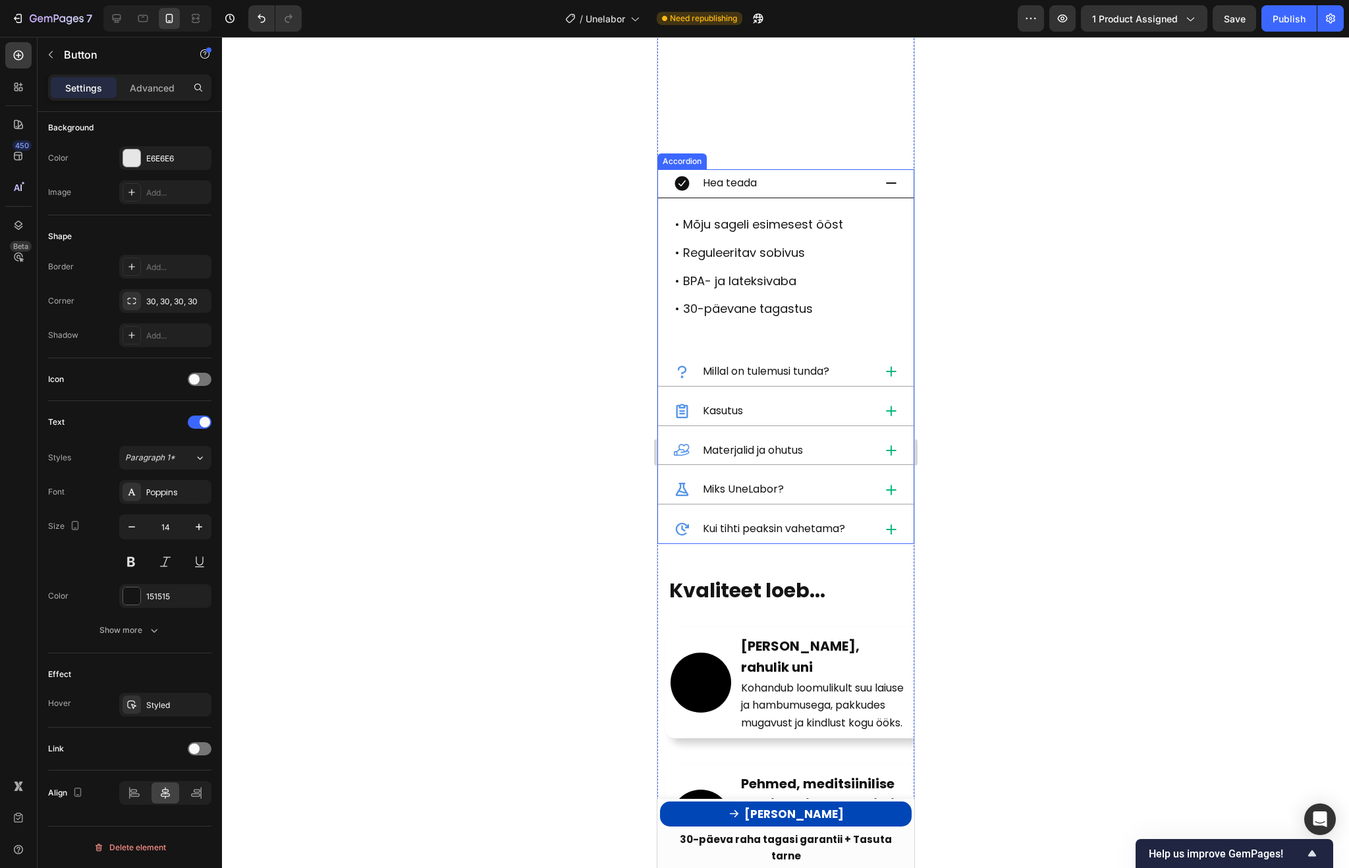
click at [877, 515] on div "Kui tihti peaksin vahetama?" at bounding box center [785, 529] width 256 height 29
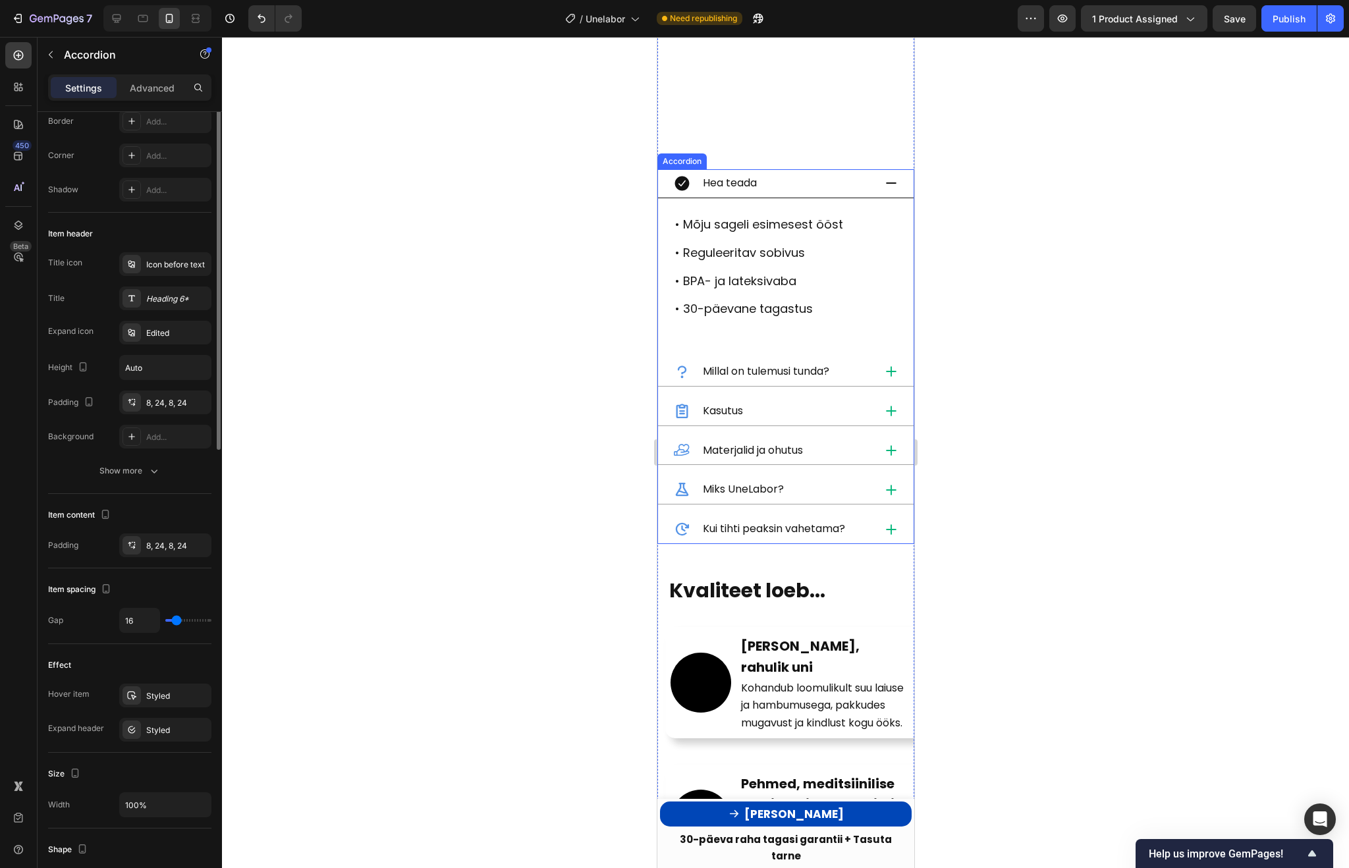
scroll to position [0, 0]
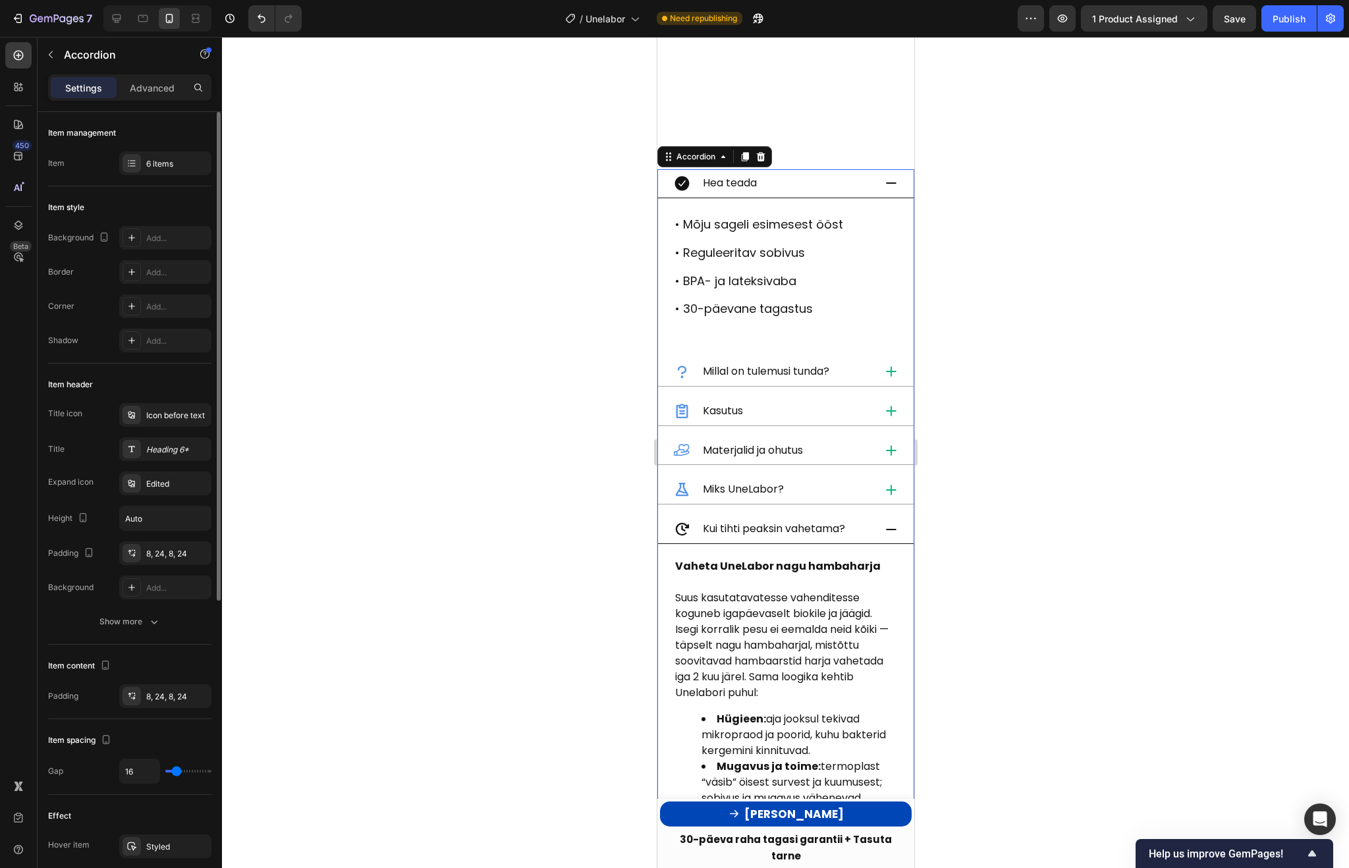
click at [877, 515] on div "Kui tihti peaksin vahetama?" at bounding box center [785, 529] width 256 height 29
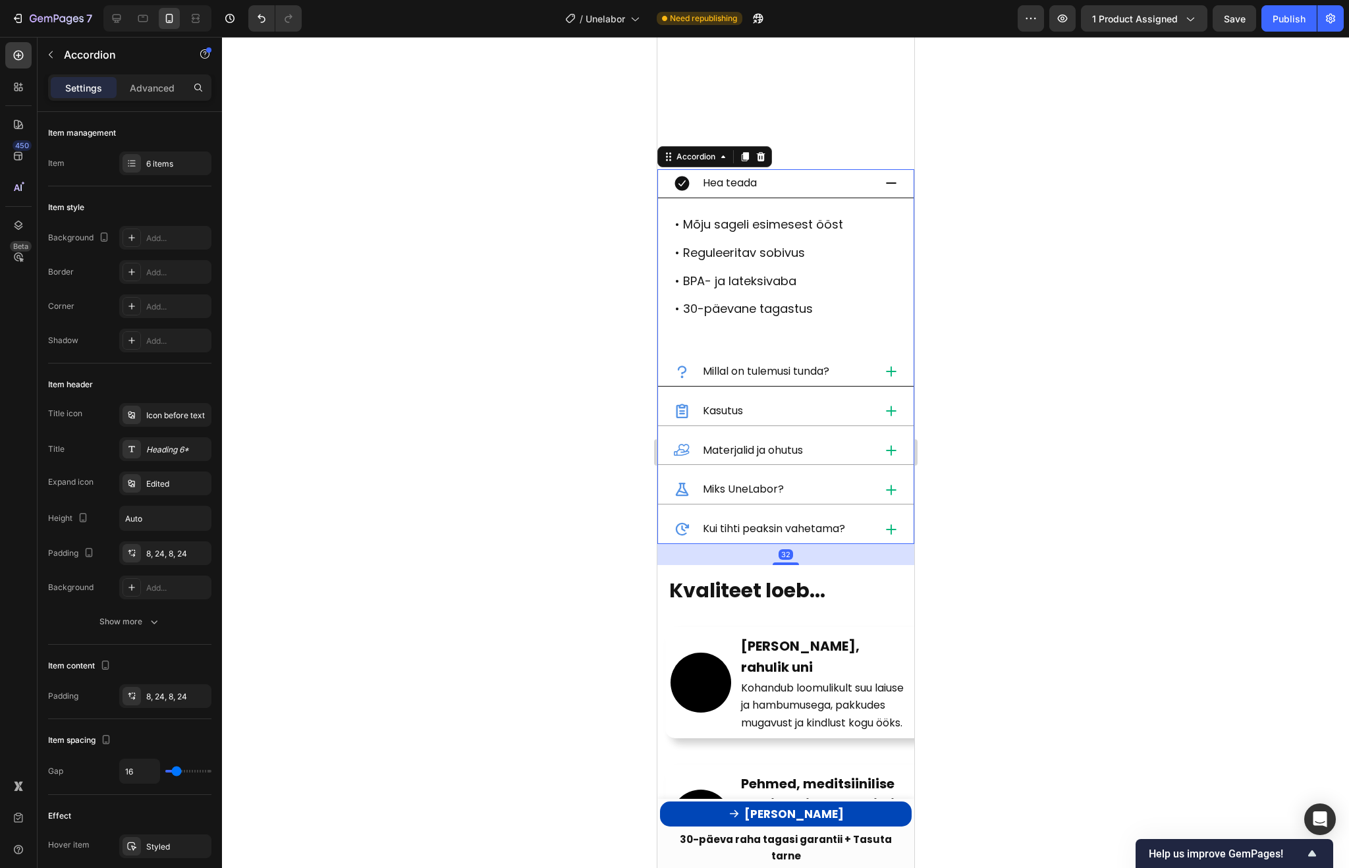
click at [877, 358] on div "Millal on tulemusi tunda?" at bounding box center [785, 372] width 256 height 29
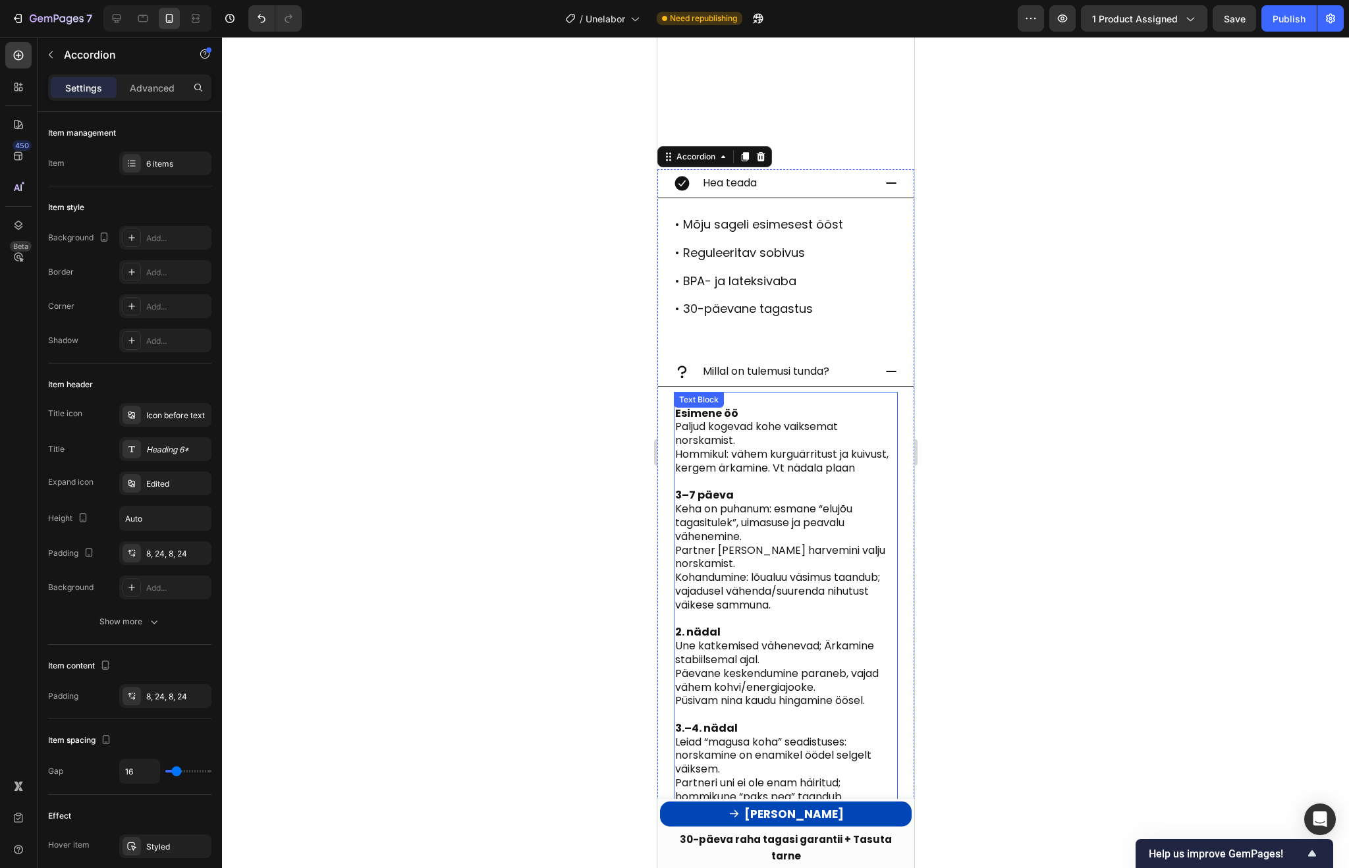
click at [759, 476] on p at bounding box center [784, 483] width 221 height 14
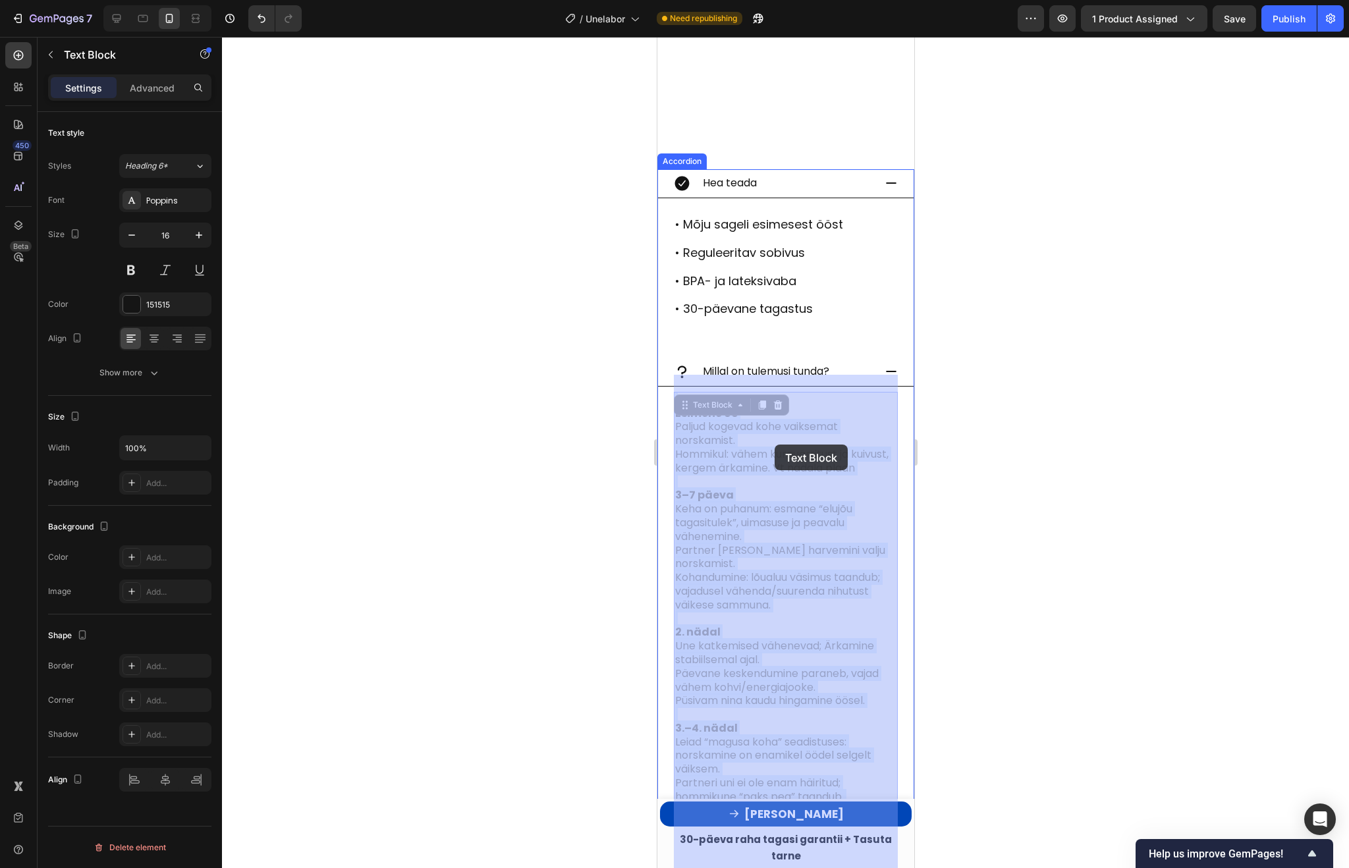
drag, startPoint x: 863, startPoint y: 451, endPoint x: 774, endPoint y: 445, distance: 89.2
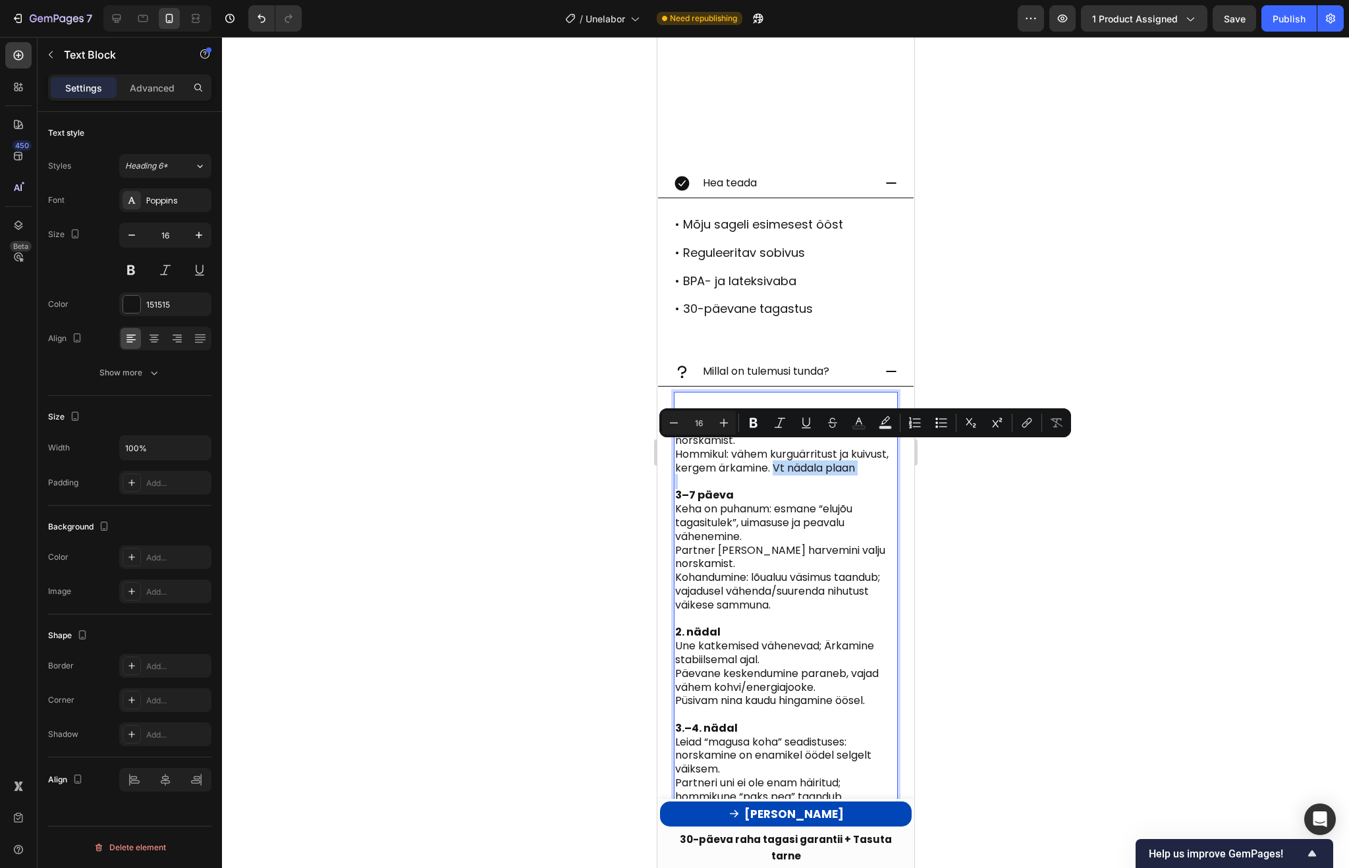
drag, startPoint x: 773, startPoint y: 452, endPoint x: 856, endPoint y: 459, distance: 83.9
click at [1023, 424] on icon "Editor contextual toolbar" at bounding box center [1026, 422] width 13 height 13
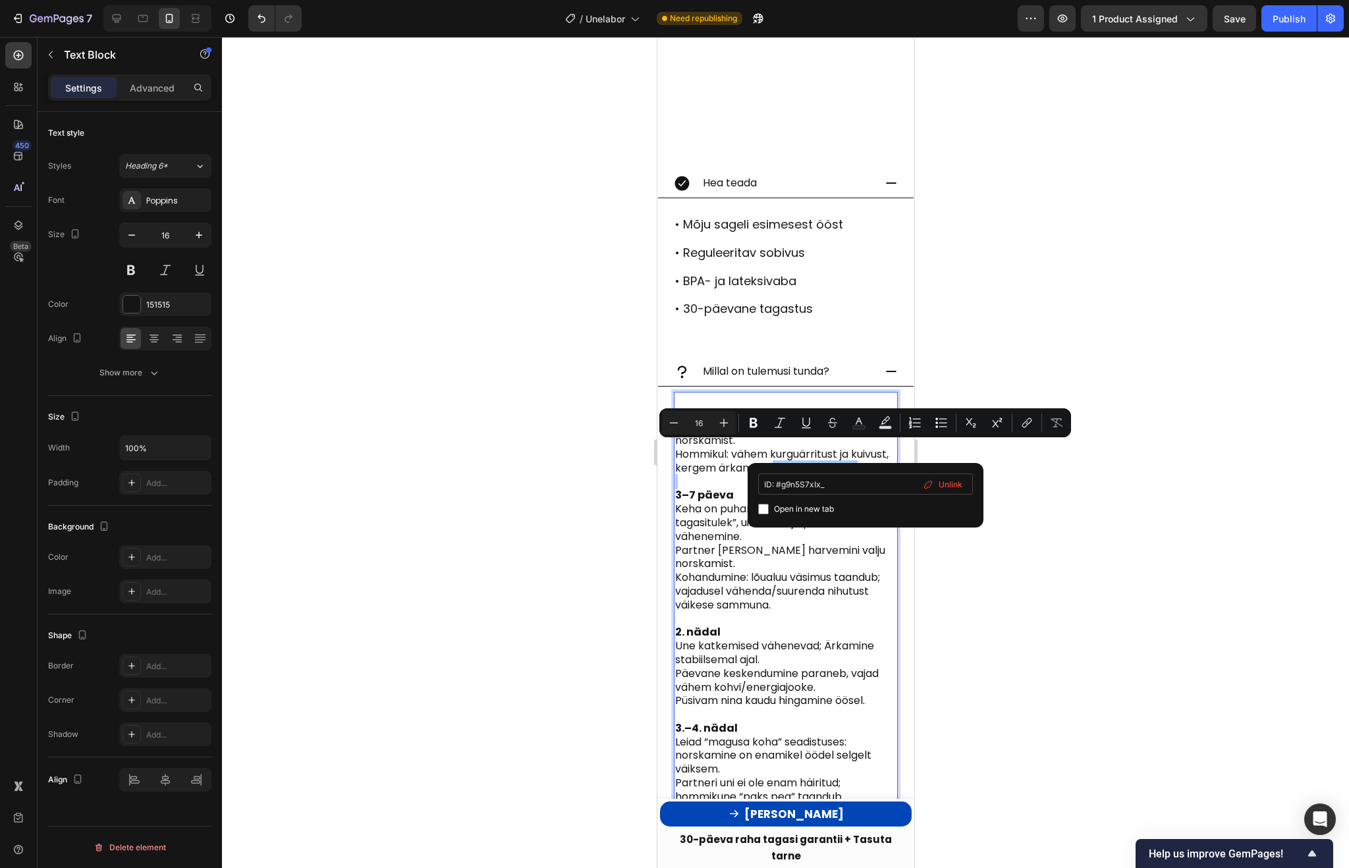
click at [777, 486] on input "ID: #g9n5S7xIx_" at bounding box center [865, 484] width 215 height 21
type input "#g9n5S7xIx_"
click at [1077, 502] on div at bounding box center [785, 452] width 1127 height 831
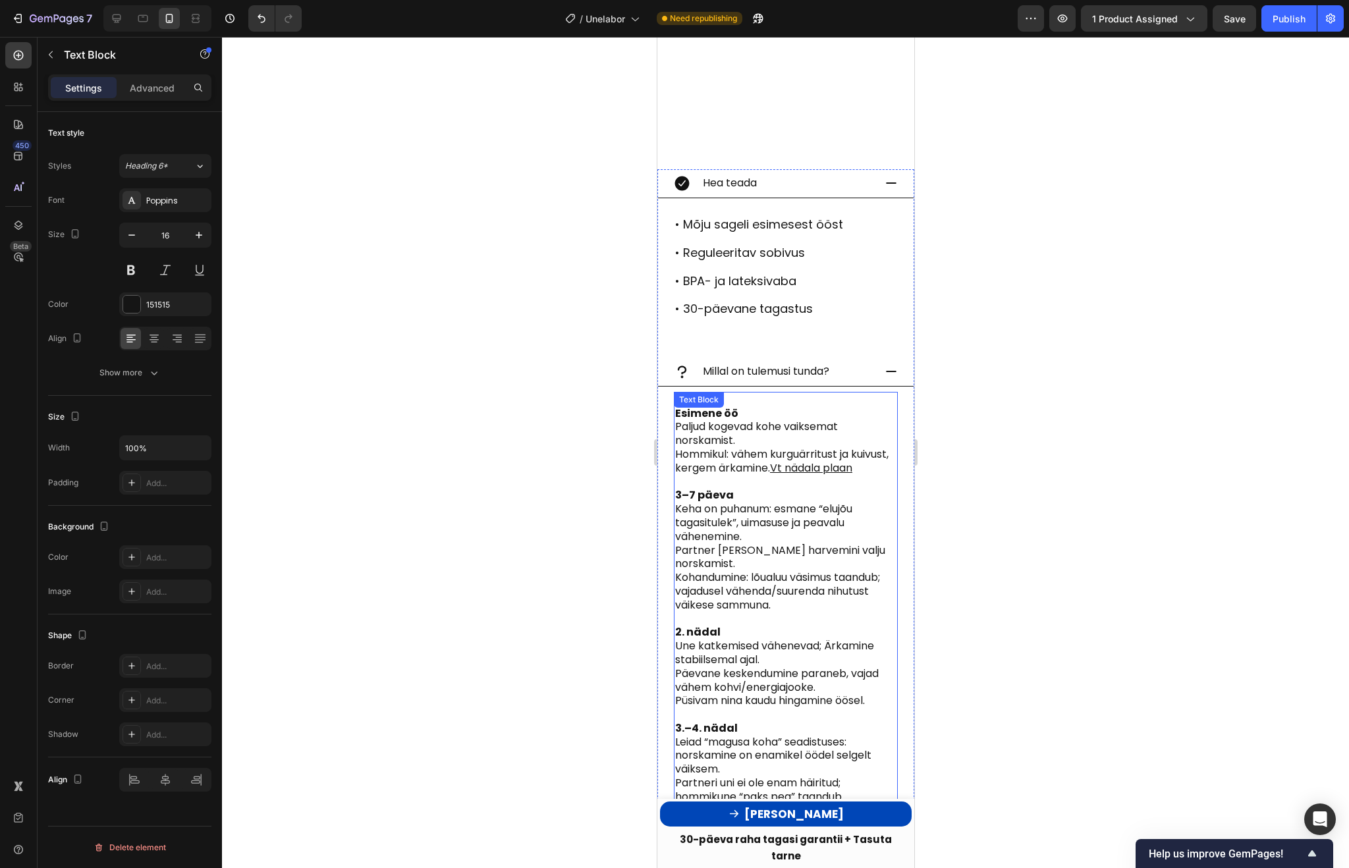
click at [850, 460] on u "Vt nädala plaan" at bounding box center [810, 467] width 82 height 15
click at [847, 460] on u "Vt nädala plaan" at bounding box center [810, 467] width 82 height 15
click at [1087, 472] on div at bounding box center [785, 452] width 1127 height 831
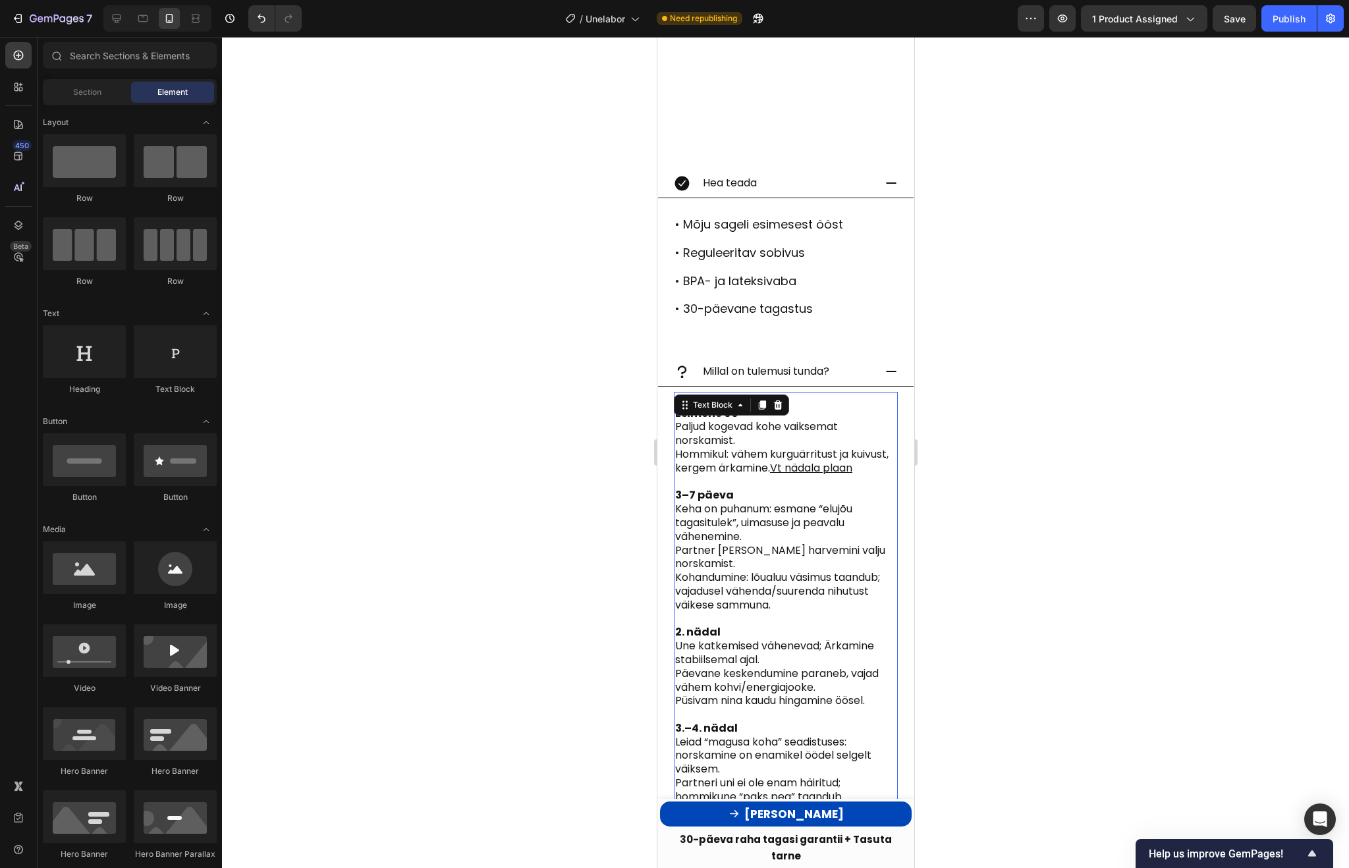
click at [798, 460] on u "Vt nädala plaan" at bounding box center [810, 467] width 82 height 15
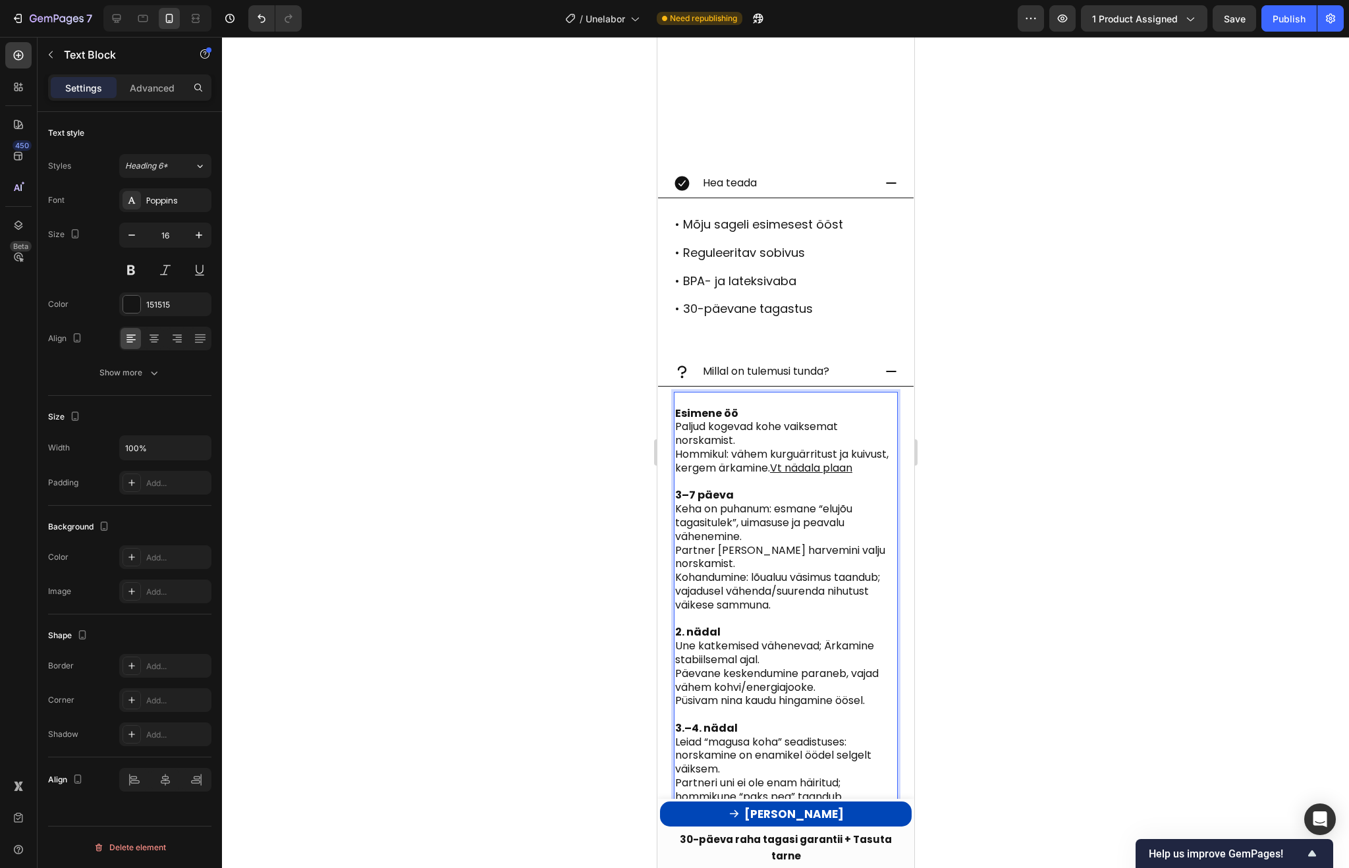
click at [798, 460] on u "Vt nädala plaan" at bounding box center [810, 467] width 82 height 15
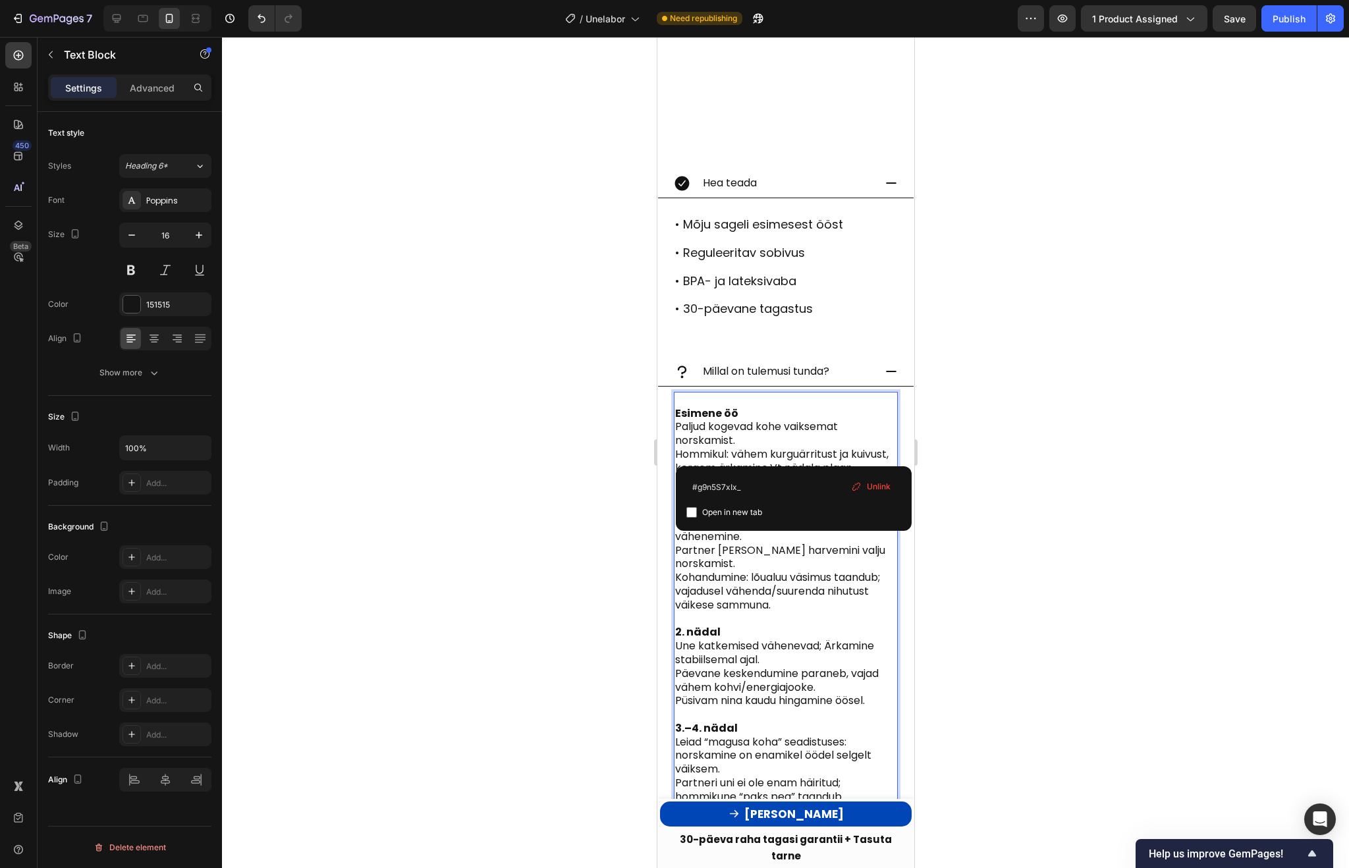
click at [1072, 634] on div at bounding box center [785, 452] width 1127 height 831
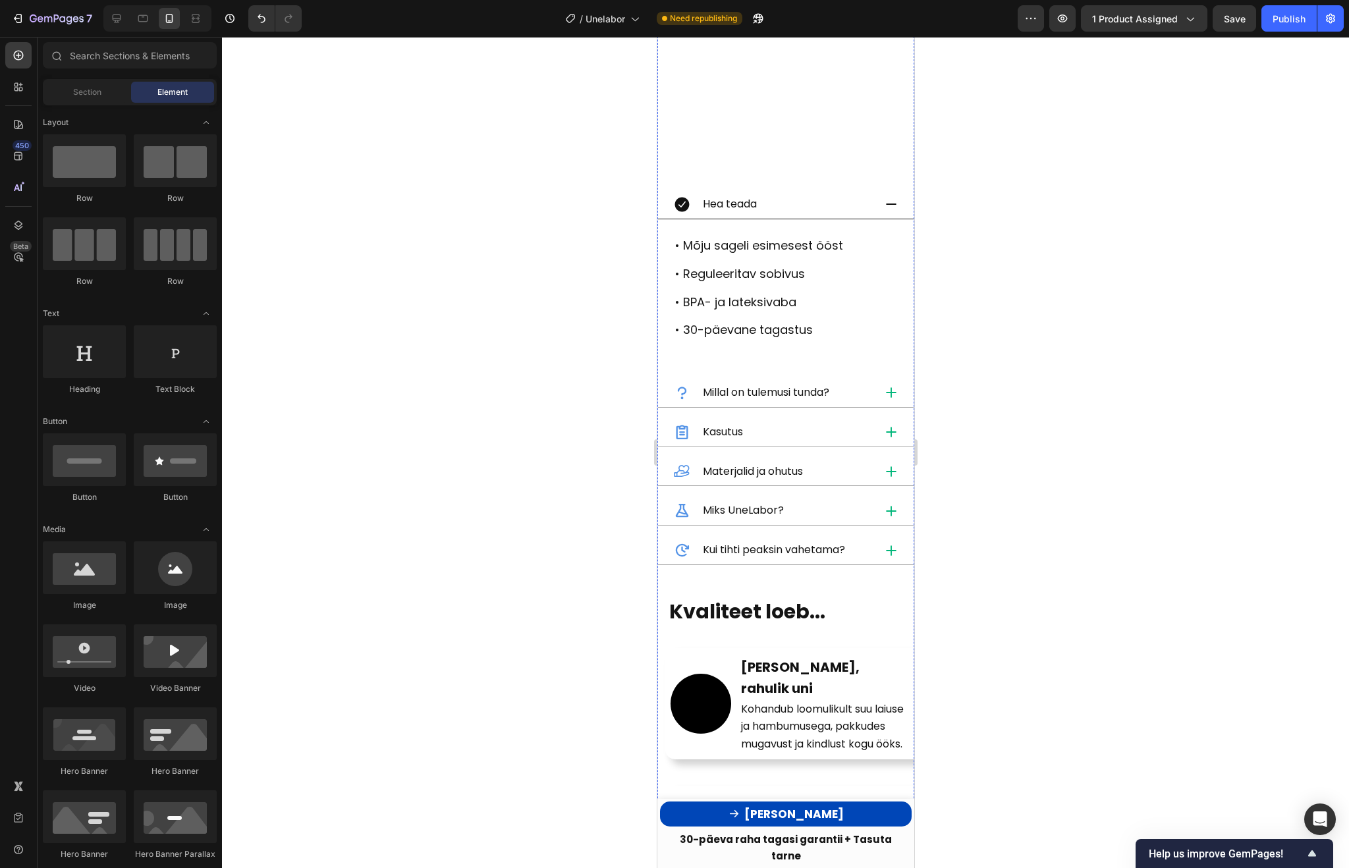
scroll to position [1422, 0]
click at [883, 377] on div "Millal on tulemusi tunda?" at bounding box center [785, 391] width 256 height 29
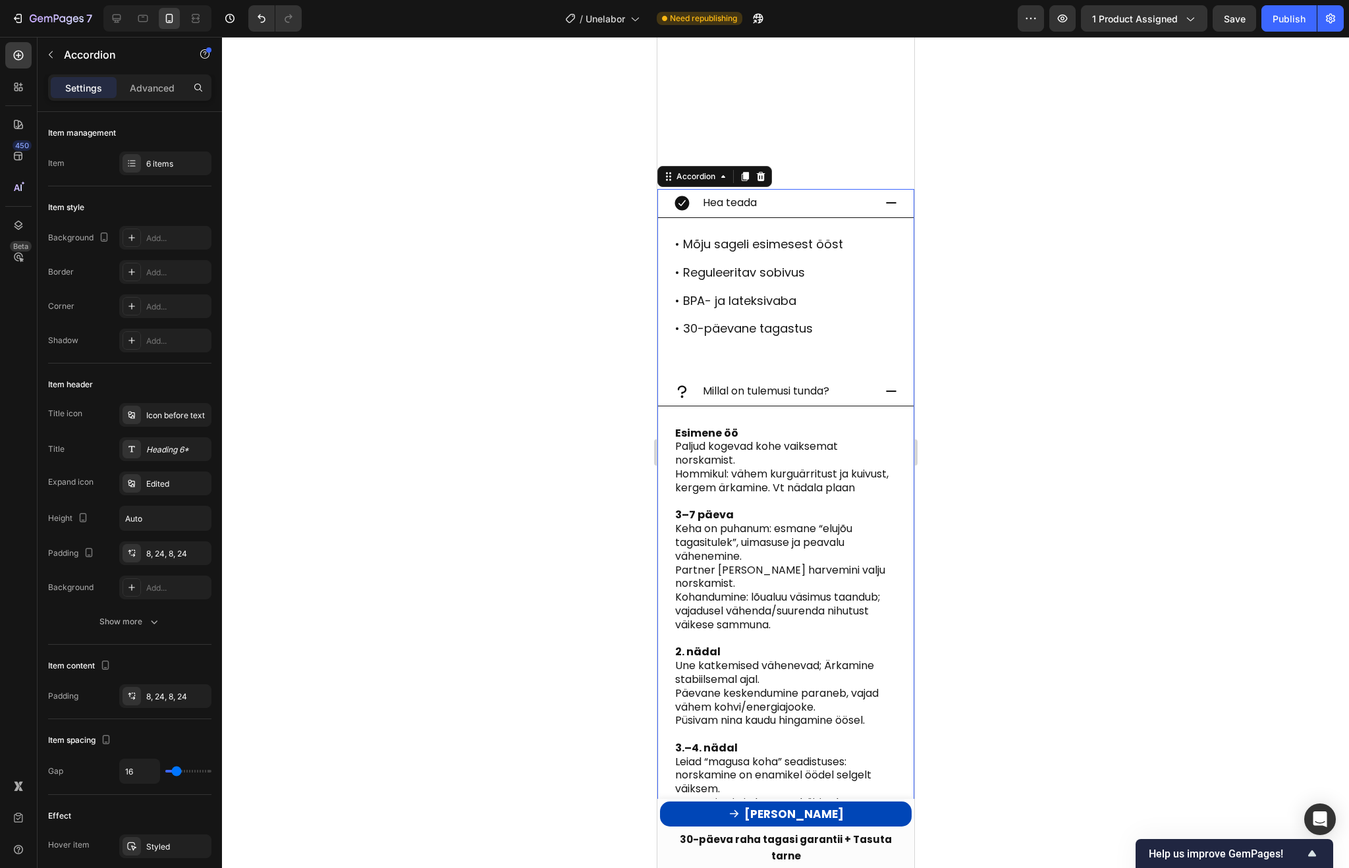
click at [489, 360] on div at bounding box center [785, 452] width 1127 height 831
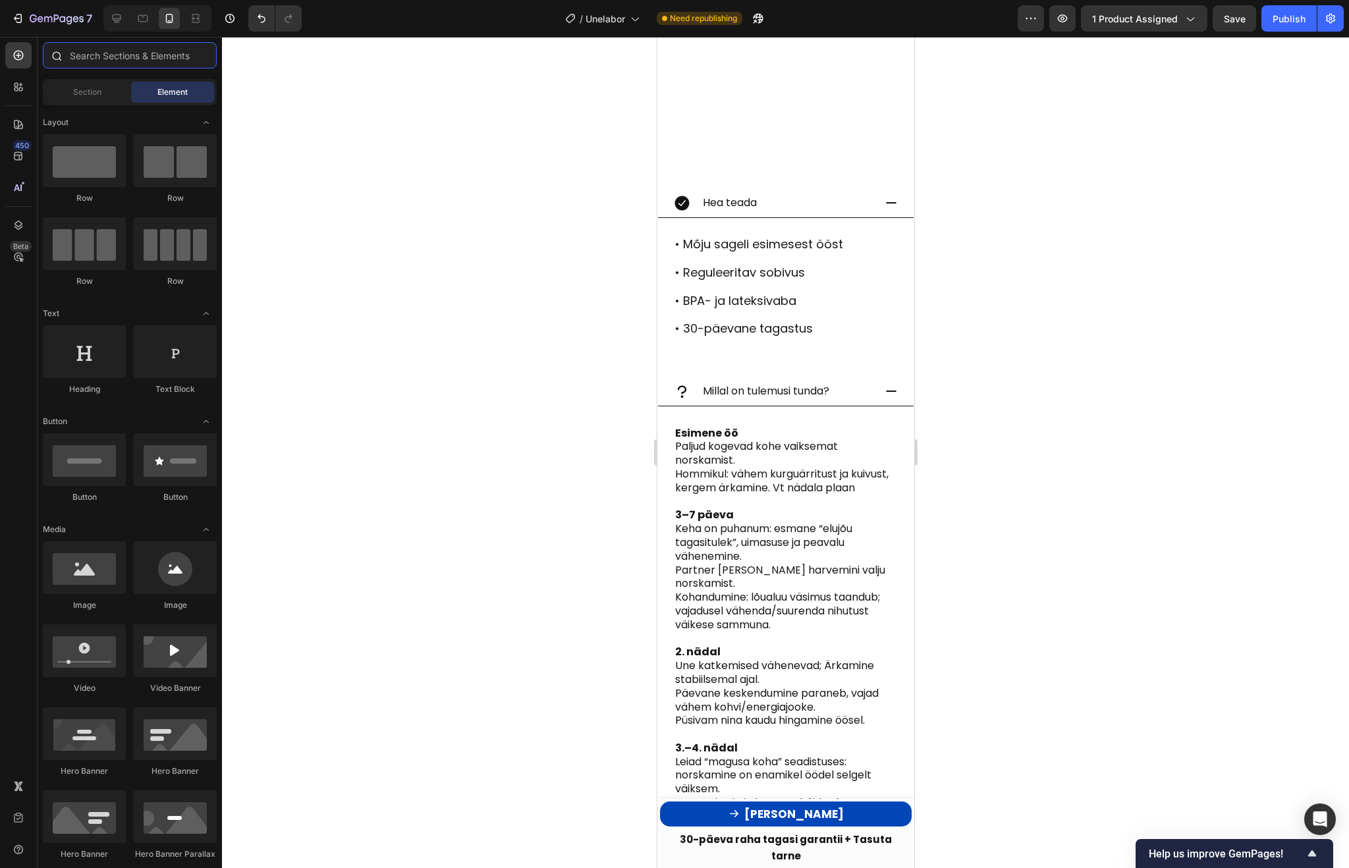
click at [107, 55] on input "text" at bounding box center [130, 55] width 174 height 26
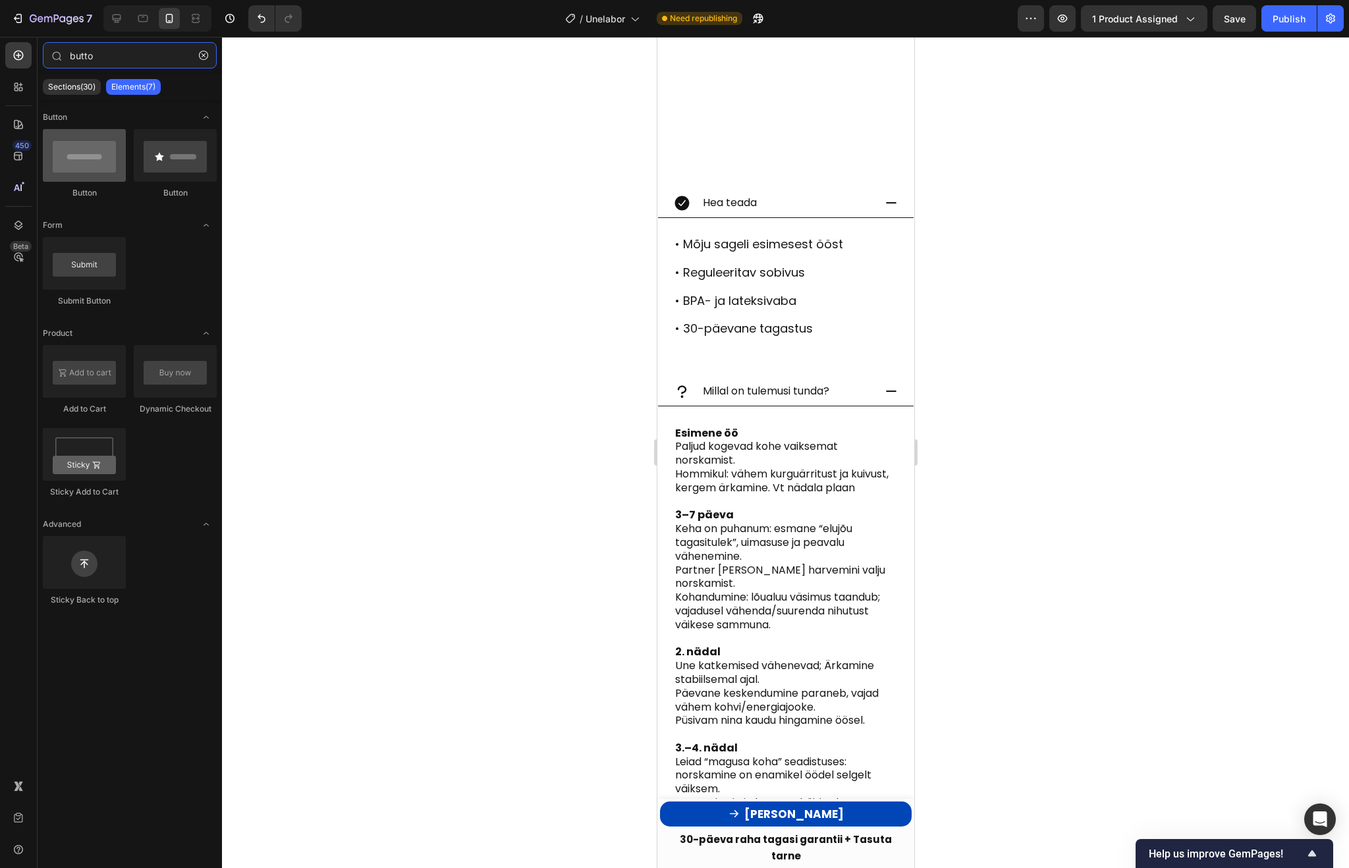
type input "butto"
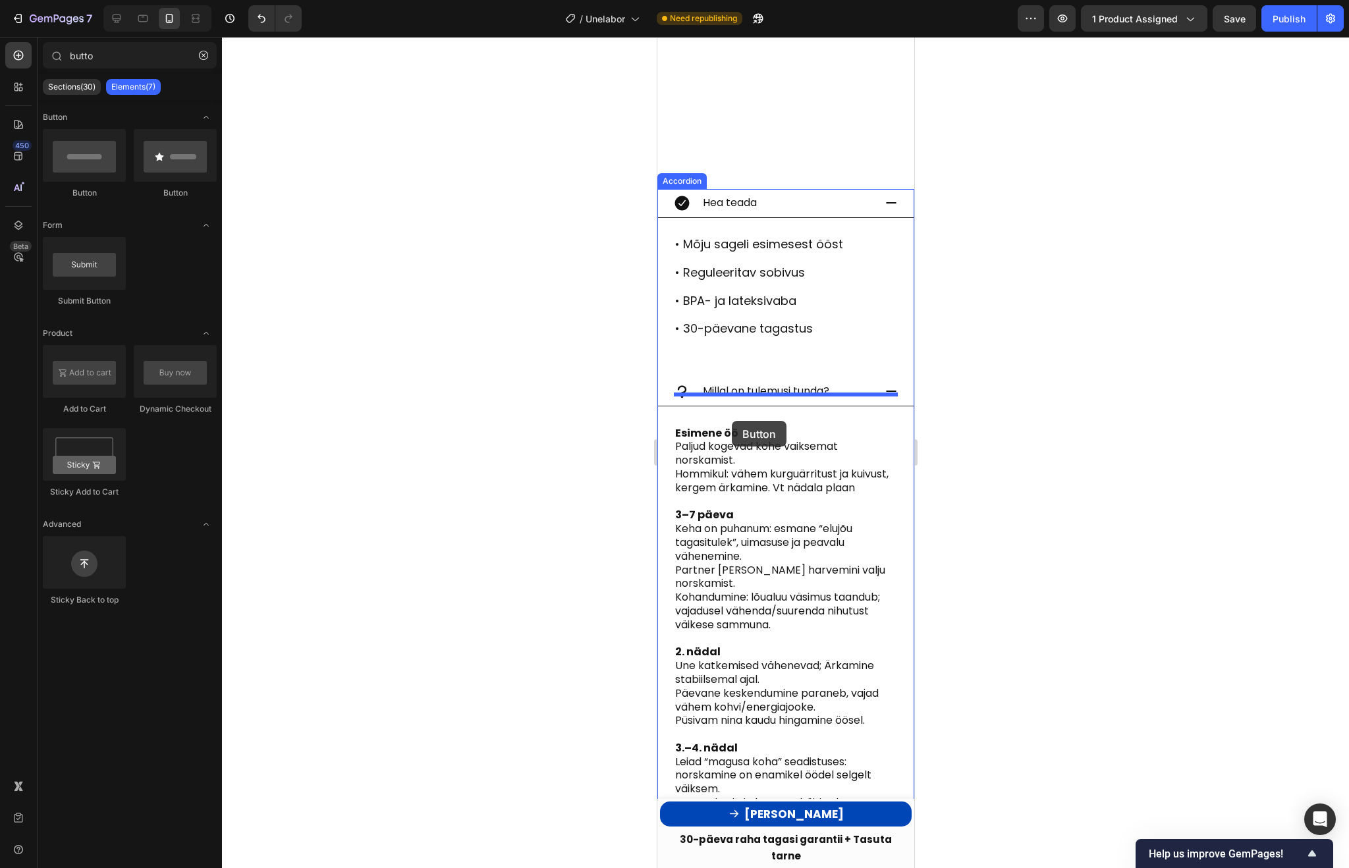
drag, startPoint x: 740, startPoint y: 190, endPoint x: 733, endPoint y: 421, distance: 231.3
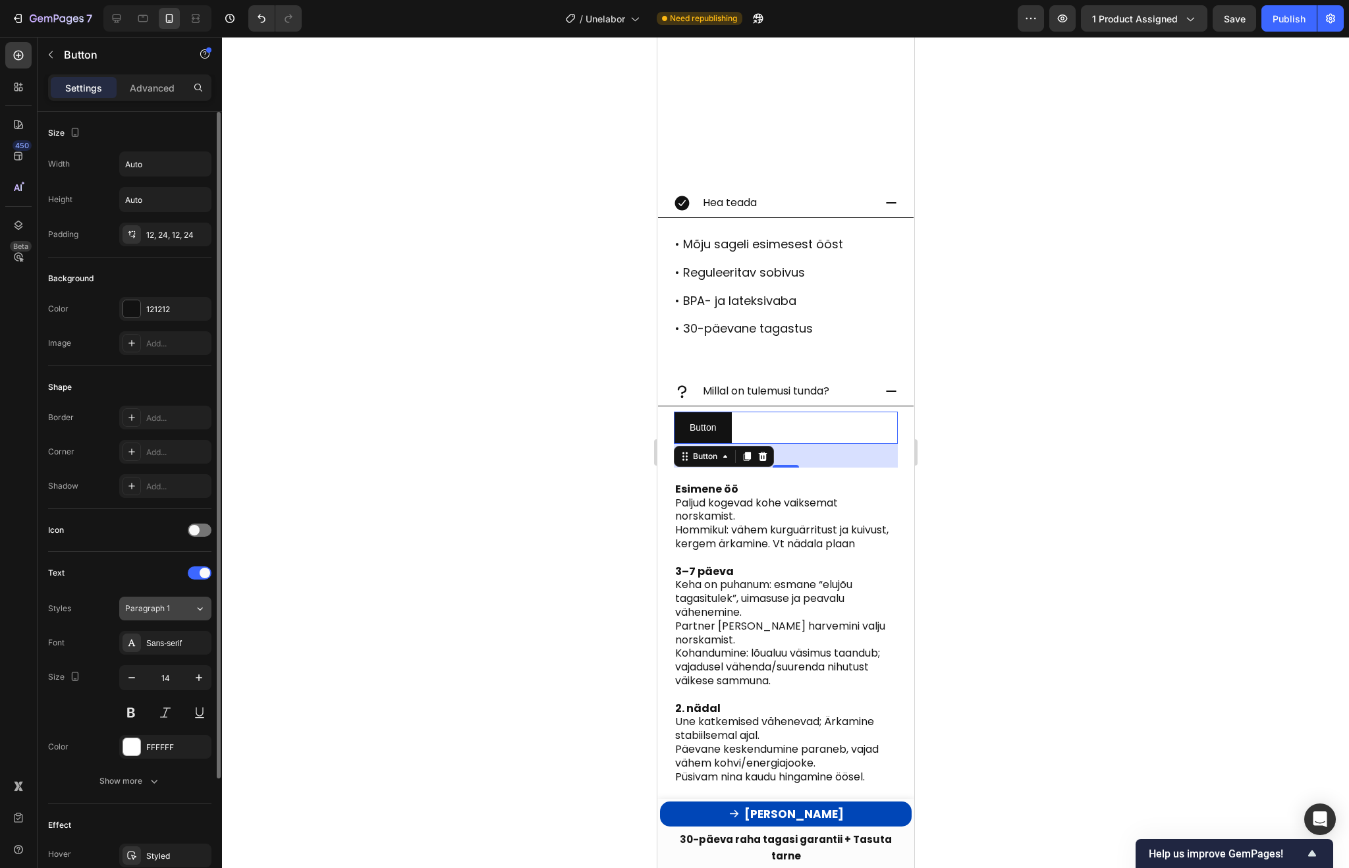
scroll to position [151, 0]
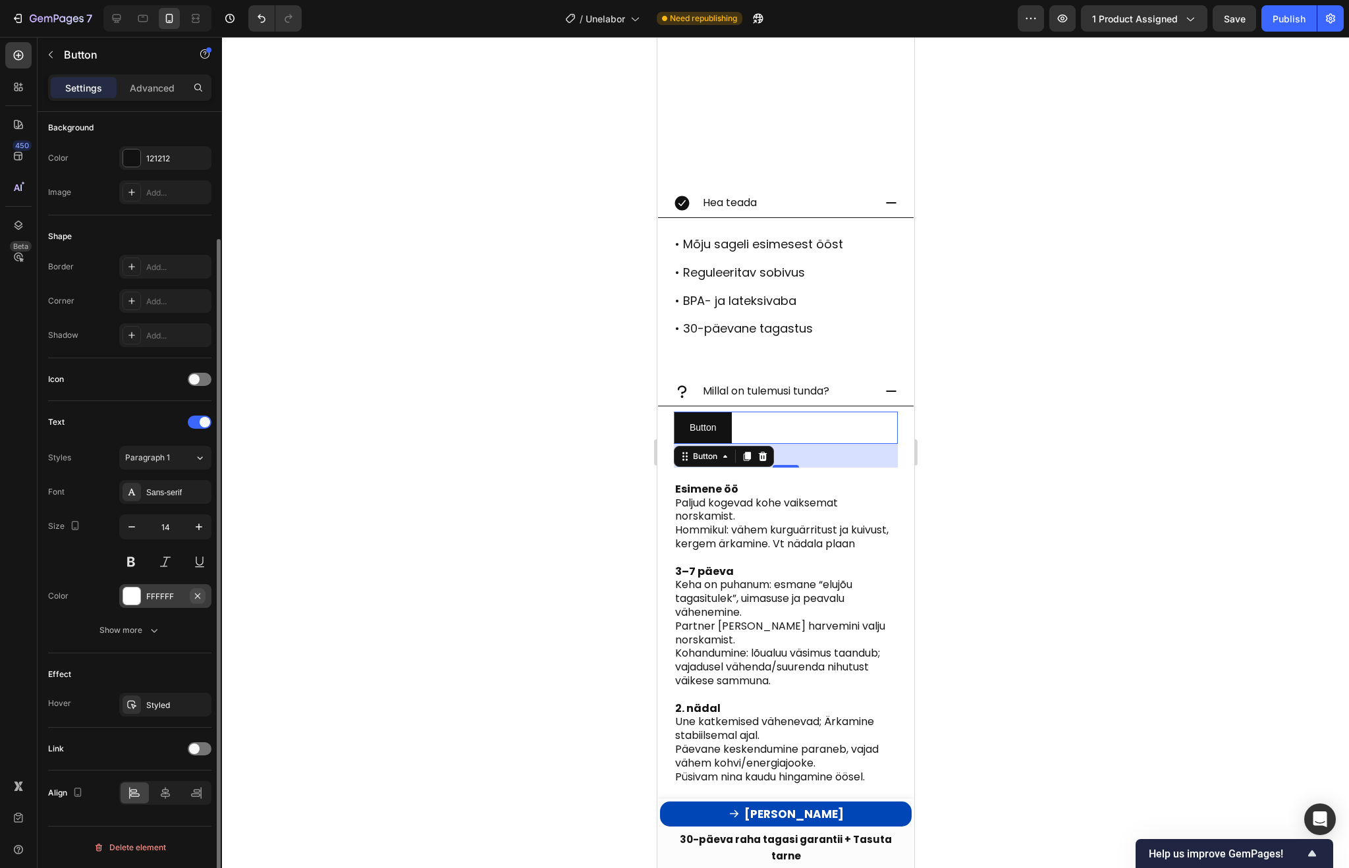
click at [202, 596] on icon "button" at bounding box center [197, 596] width 11 height 11
click at [175, 704] on div "Styled" at bounding box center [165, 705] width 38 height 12
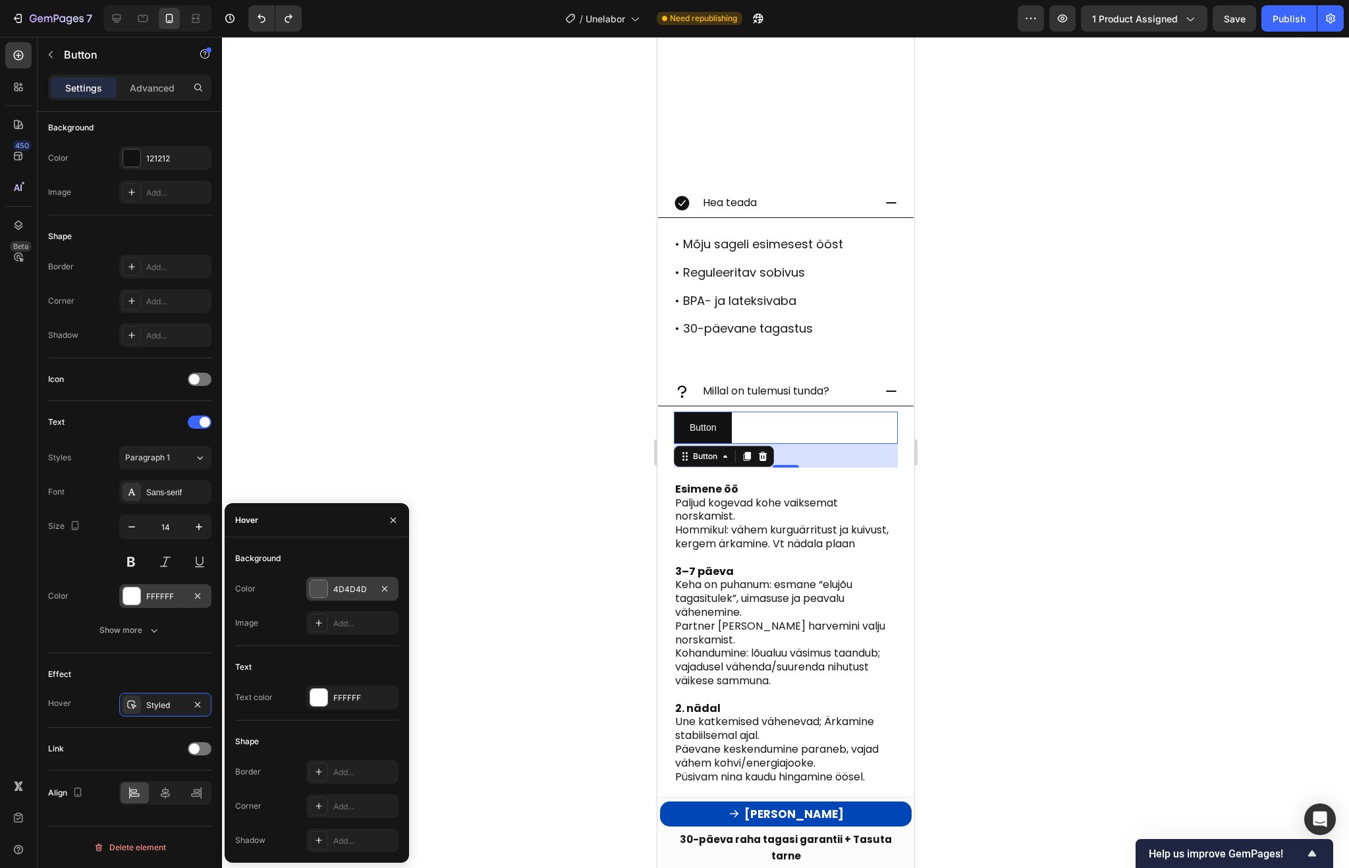
click at [327, 589] on div at bounding box center [319, 589] width 18 height 18
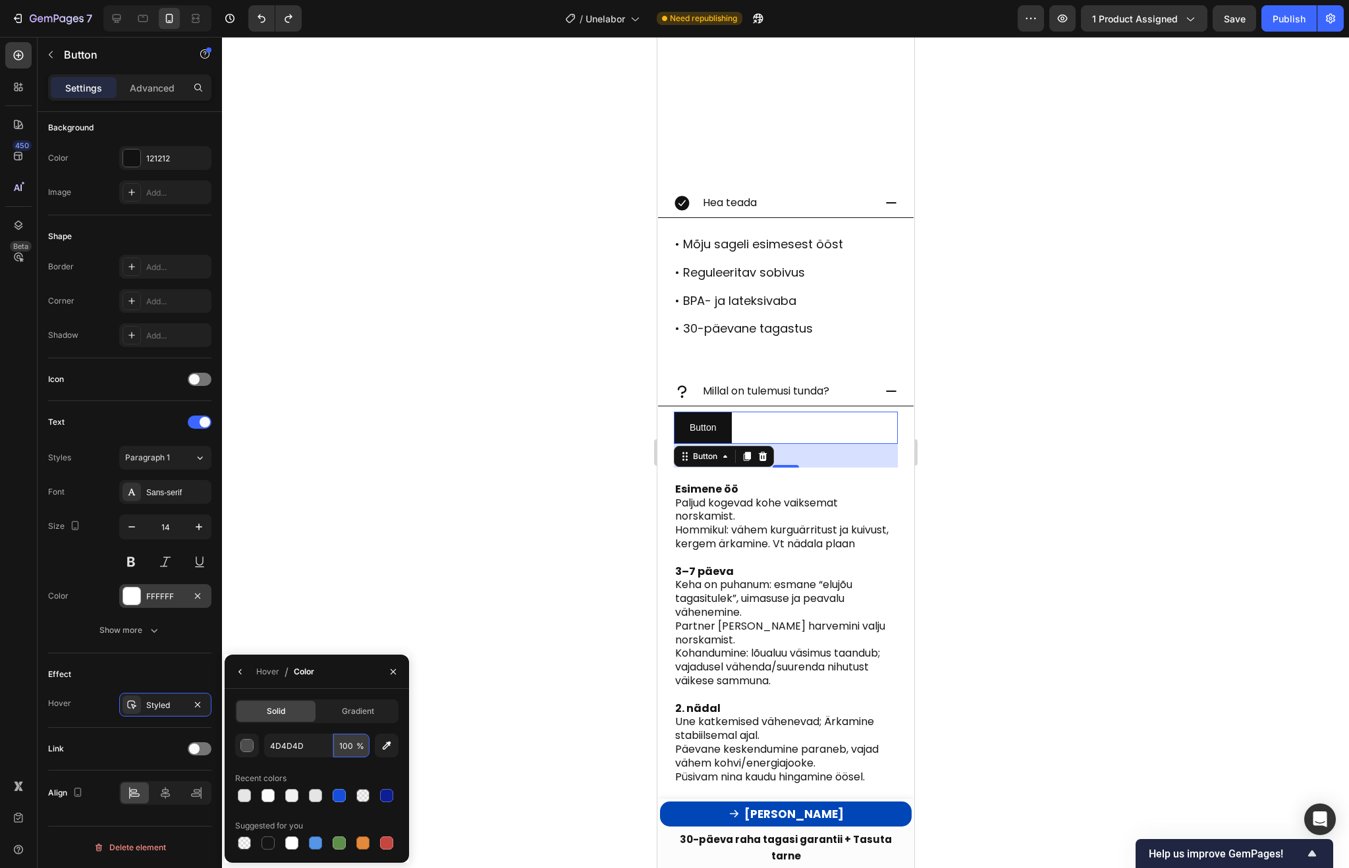
click at [349, 747] on input "100" at bounding box center [351, 746] width 36 height 24
type input "0"
click at [356, 771] on div "Recent colors" at bounding box center [316, 778] width 163 height 21
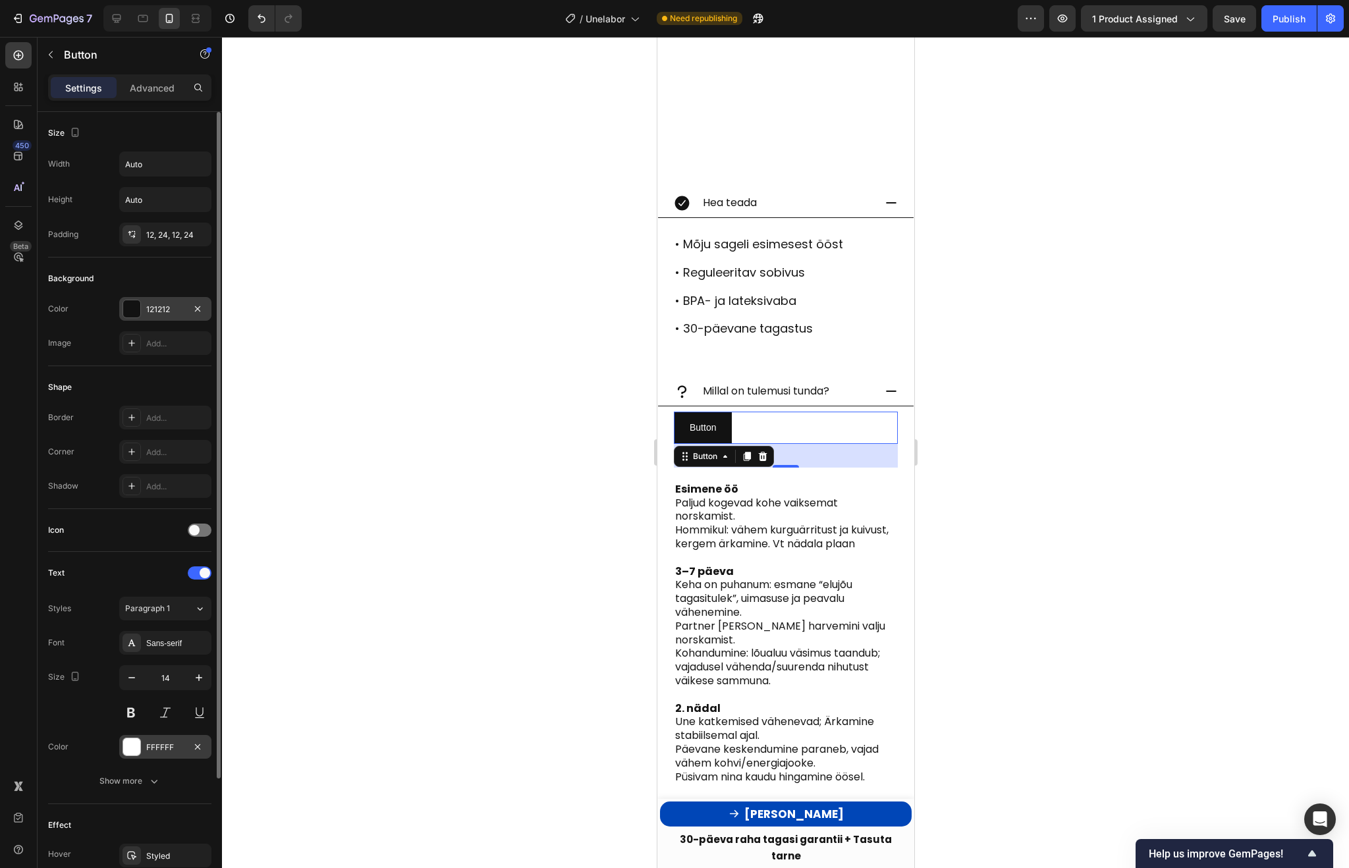
click at [160, 302] on div "121212" at bounding box center [165, 309] width 92 height 24
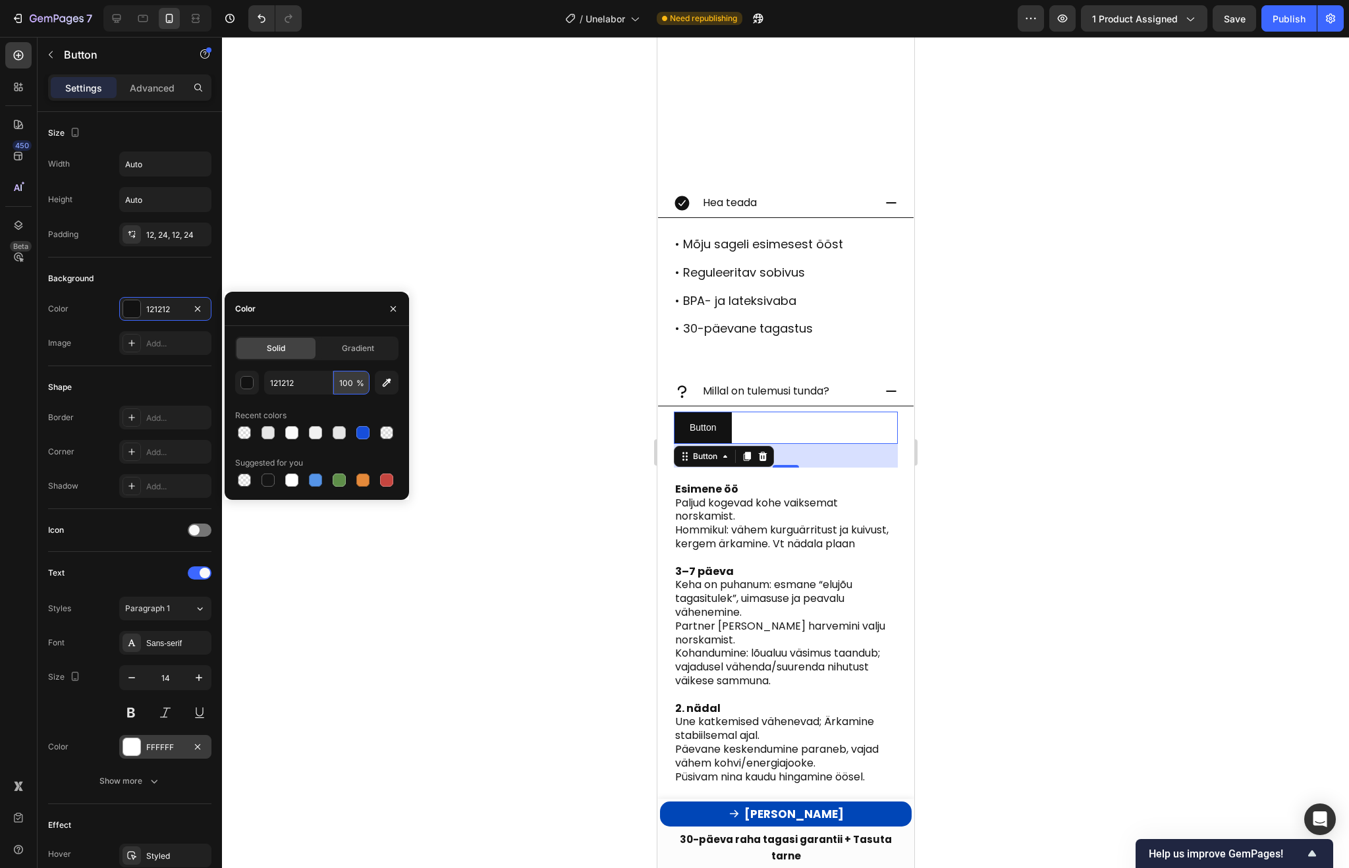
click at [349, 385] on input "100" at bounding box center [351, 383] width 36 height 24
type input "0"
click at [124, 744] on div at bounding box center [131, 746] width 17 height 17
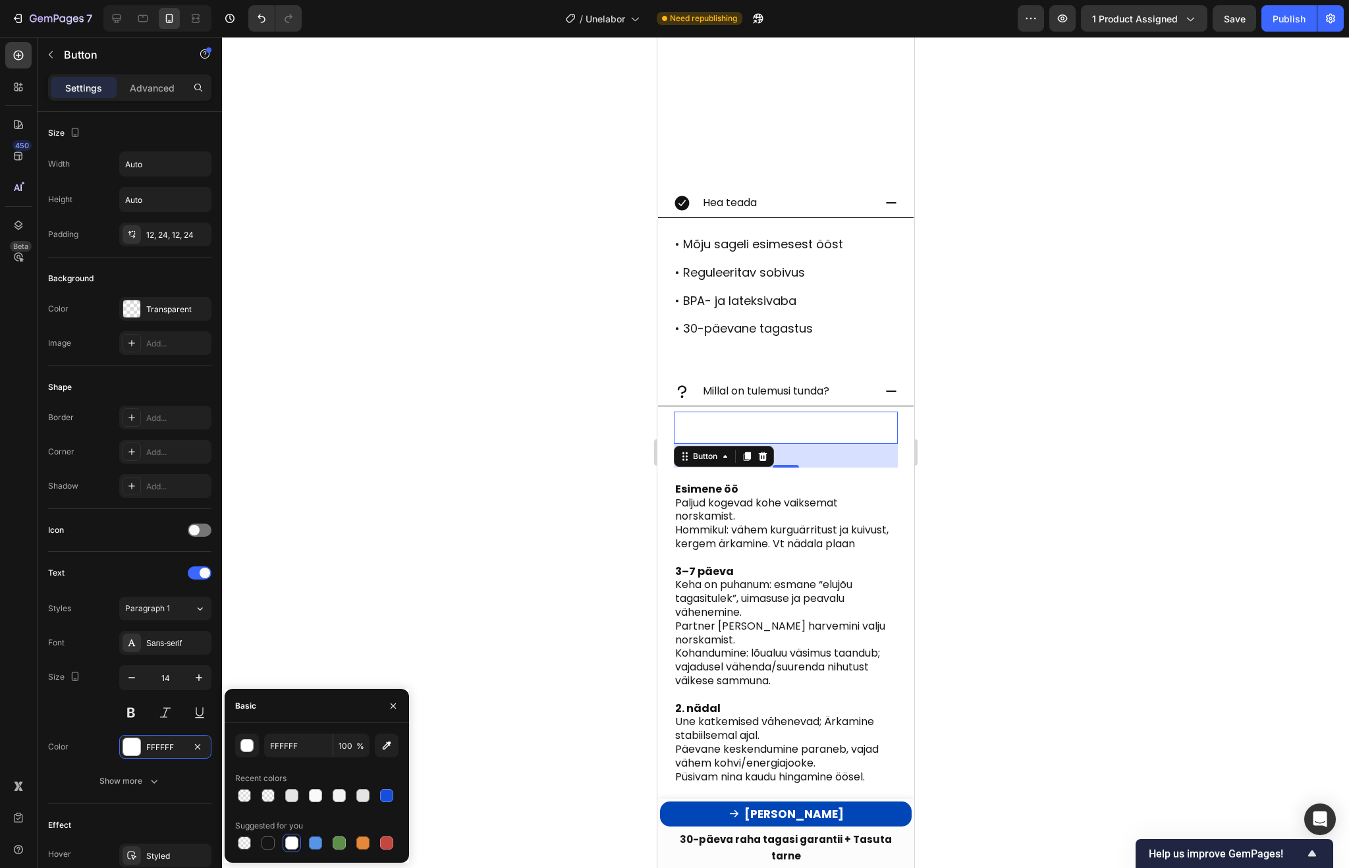
click at [271, 854] on div "FFFFFF 100 % Recent colors Suggested for you" at bounding box center [317, 793] width 184 height 140
click at [269, 844] on div at bounding box center [267, 842] width 13 height 13
type input "151515"
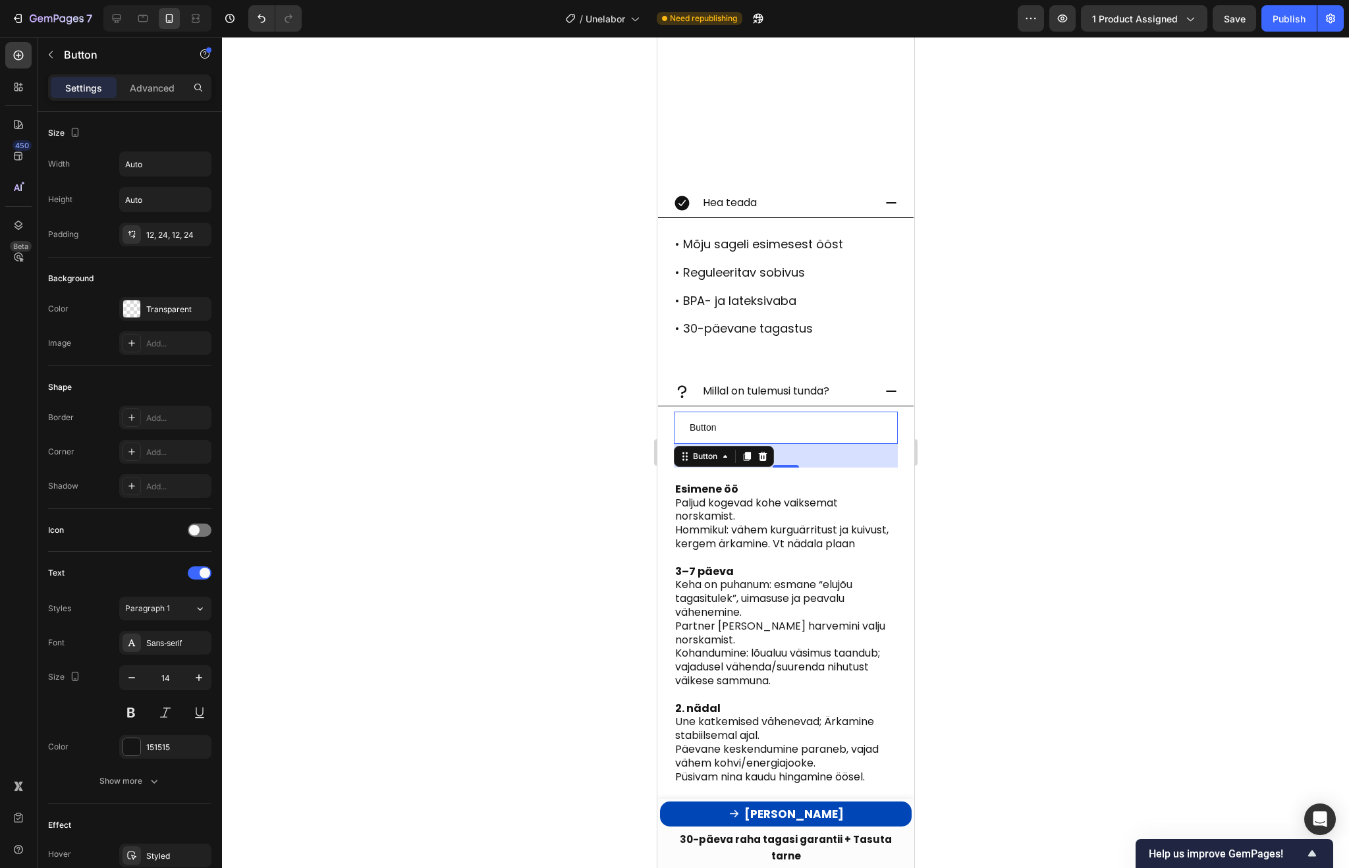
click at [474, 461] on div at bounding box center [785, 452] width 1127 height 831
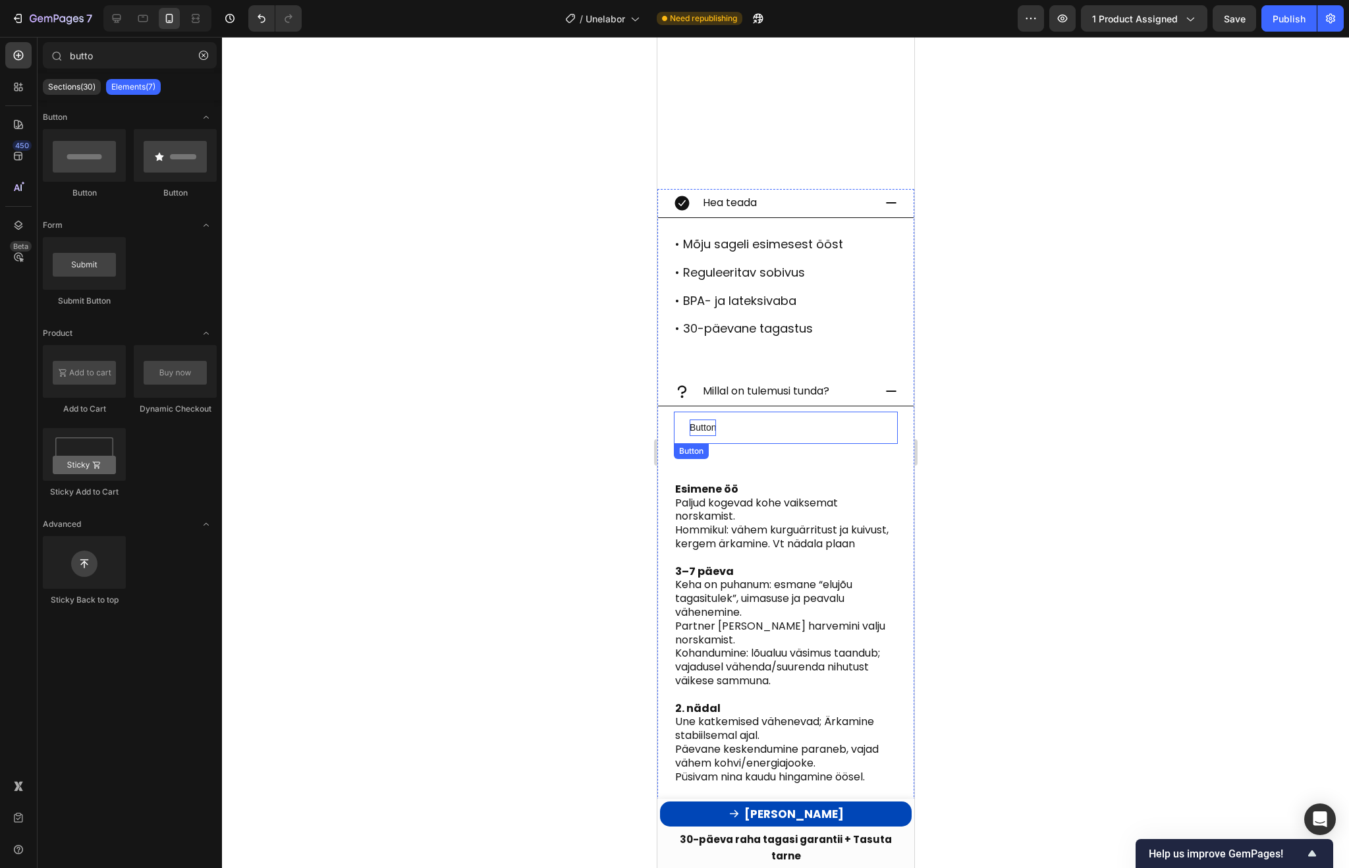
click at [713, 420] on p "Button" at bounding box center [702, 428] width 26 height 16
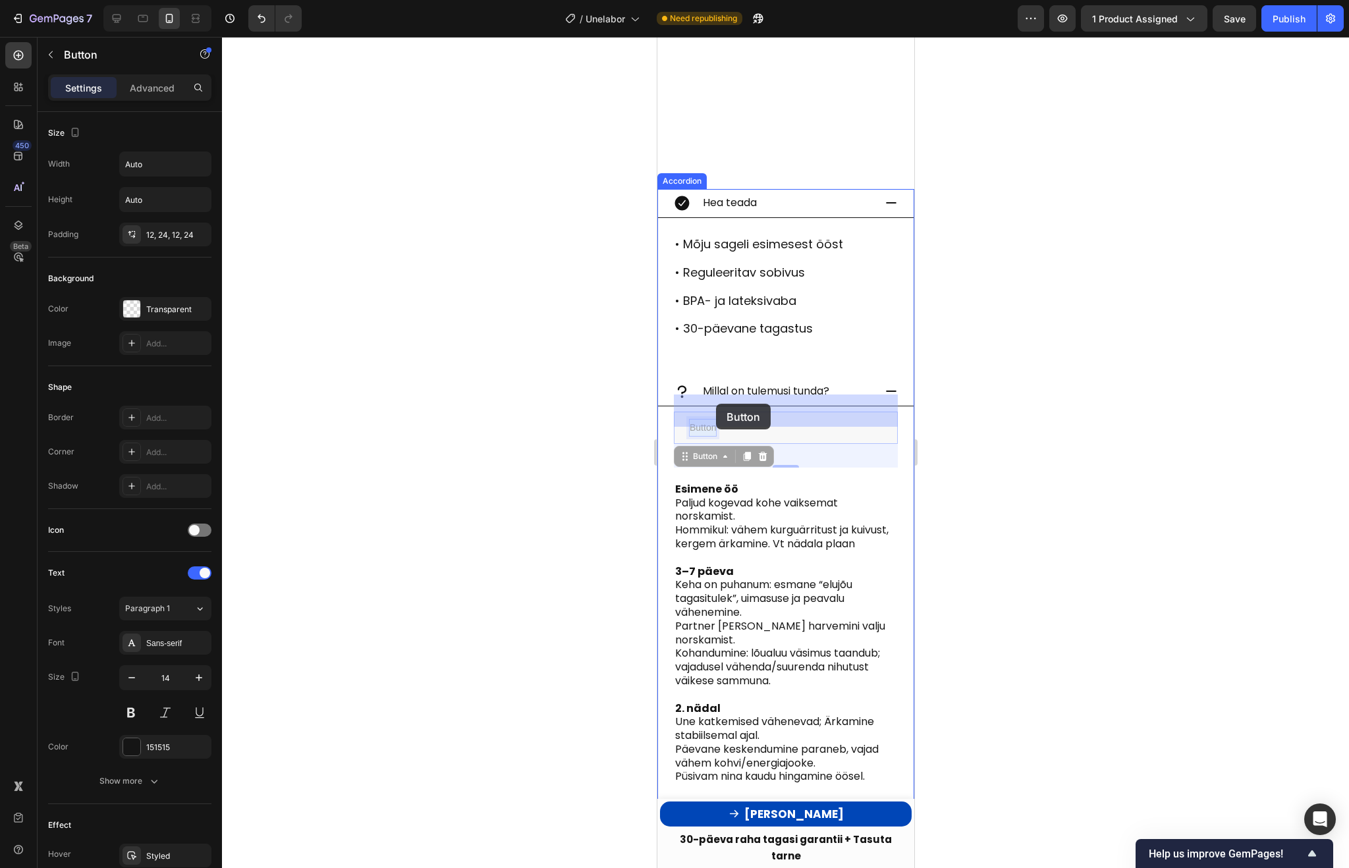
drag, startPoint x: 699, startPoint y: 408, endPoint x: 715, endPoint y: 404, distance: 17.1
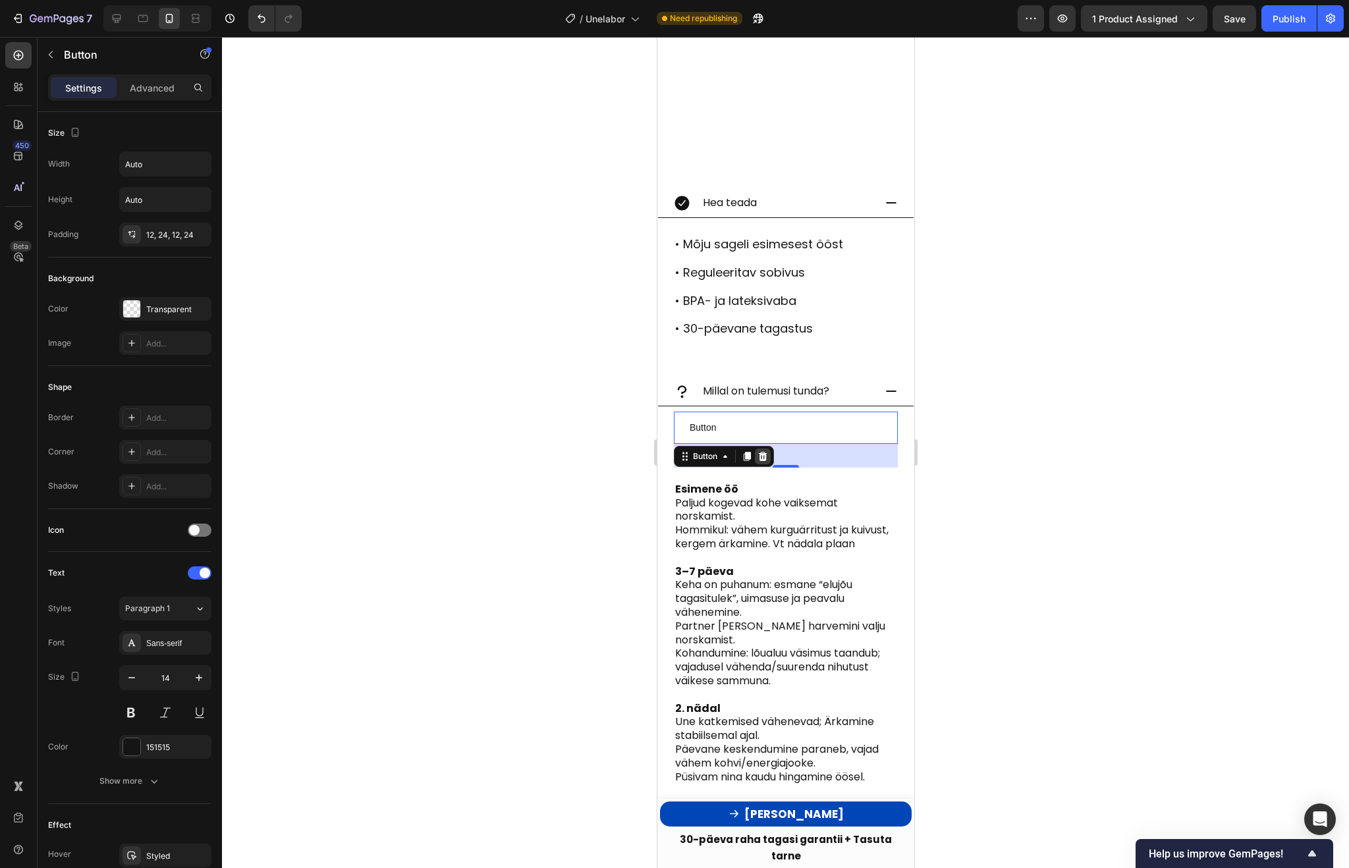
click at [765, 452] on icon at bounding box center [762, 456] width 9 height 9
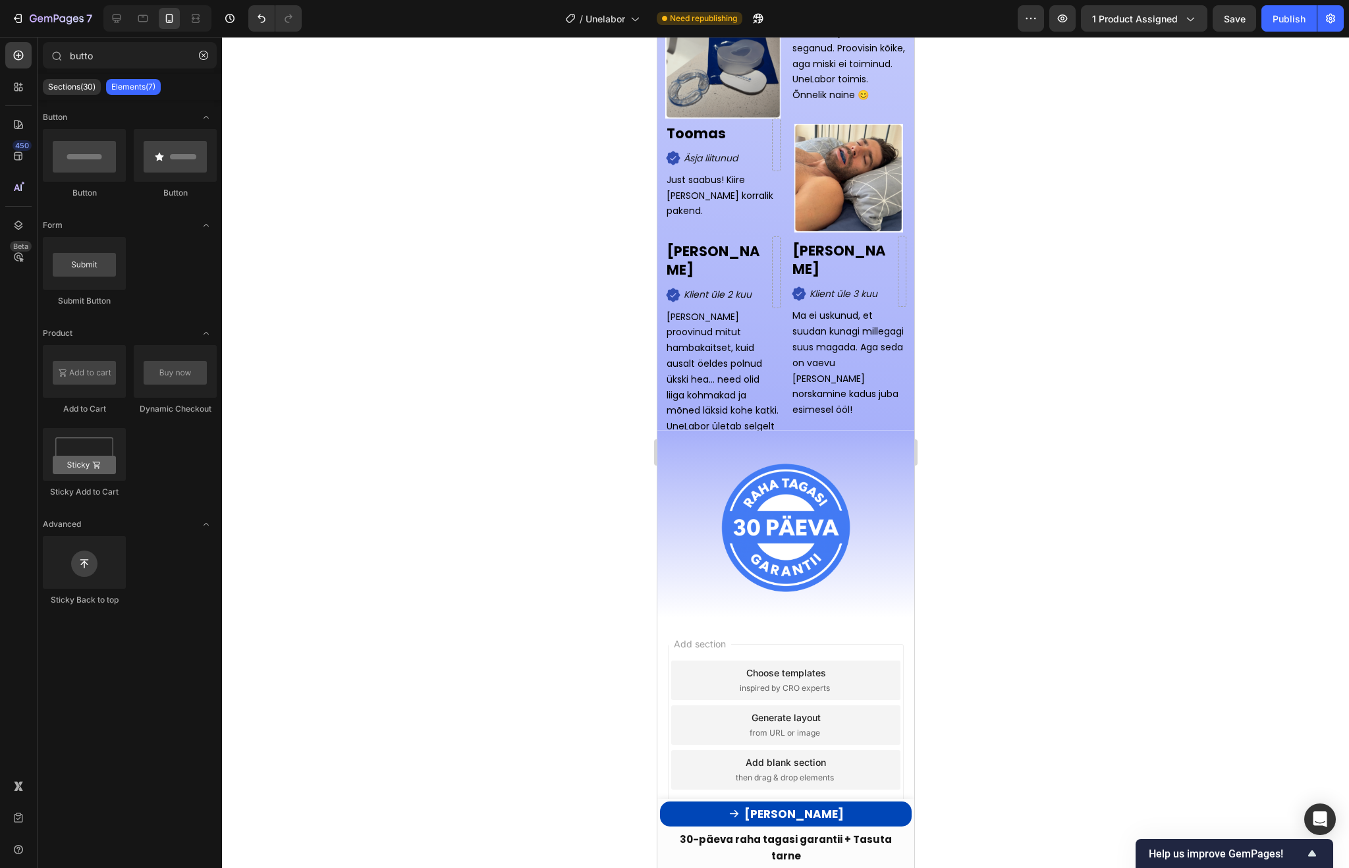
scroll to position [6048, 0]
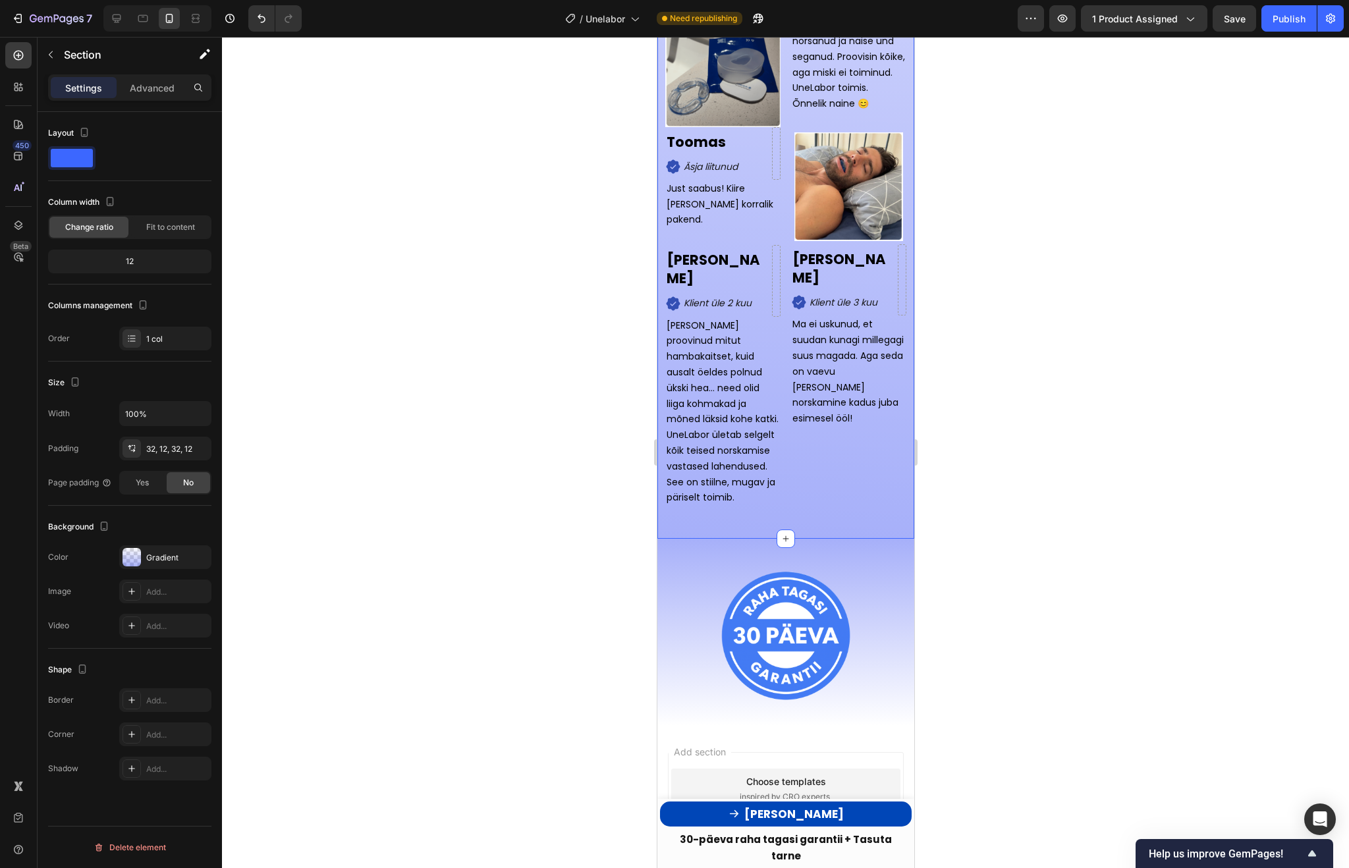
click at [1070, 429] on div at bounding box center [785, 452] width 1127 height 831
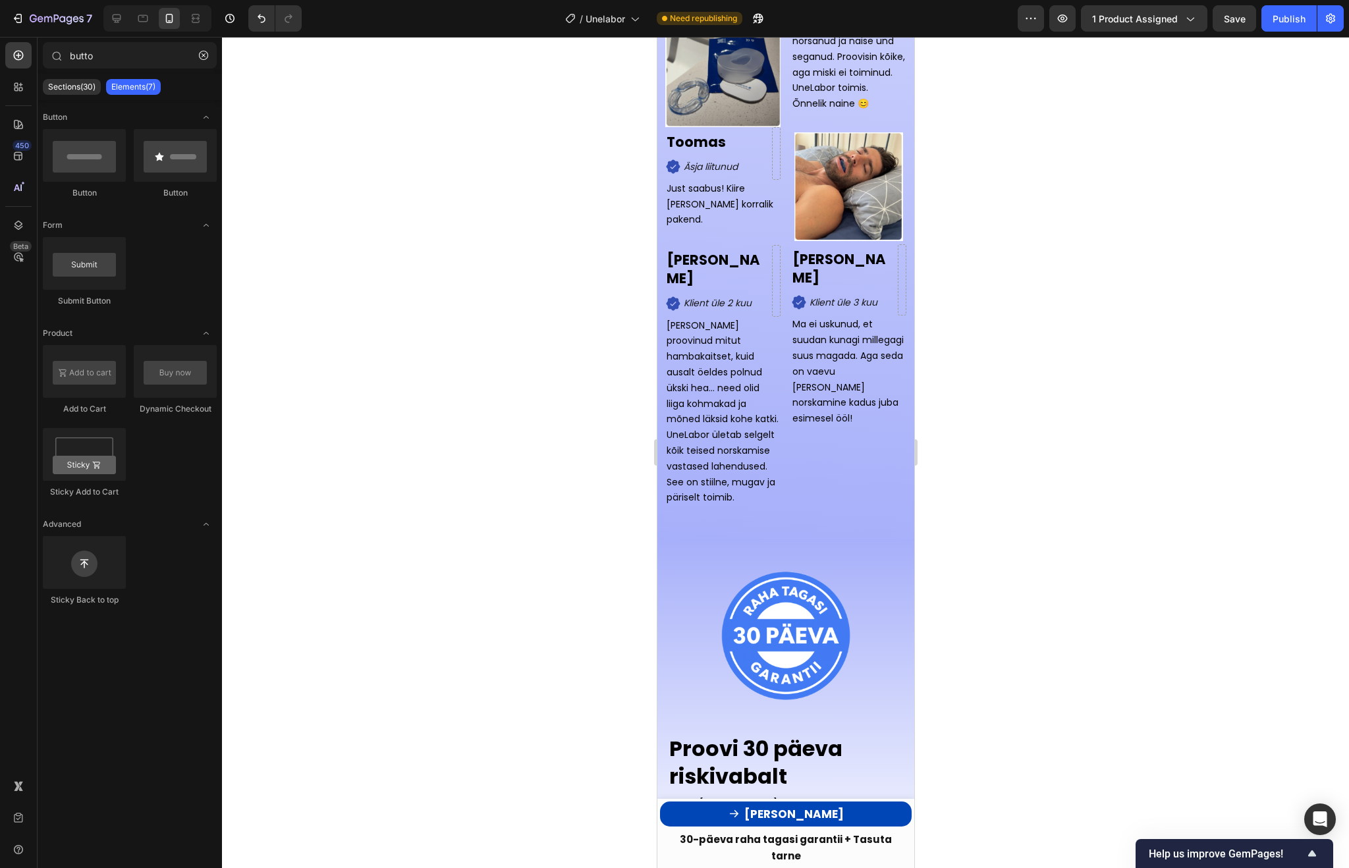
click at [1069, 510] on div at bounding box center [785, 452] width 1127 height 831
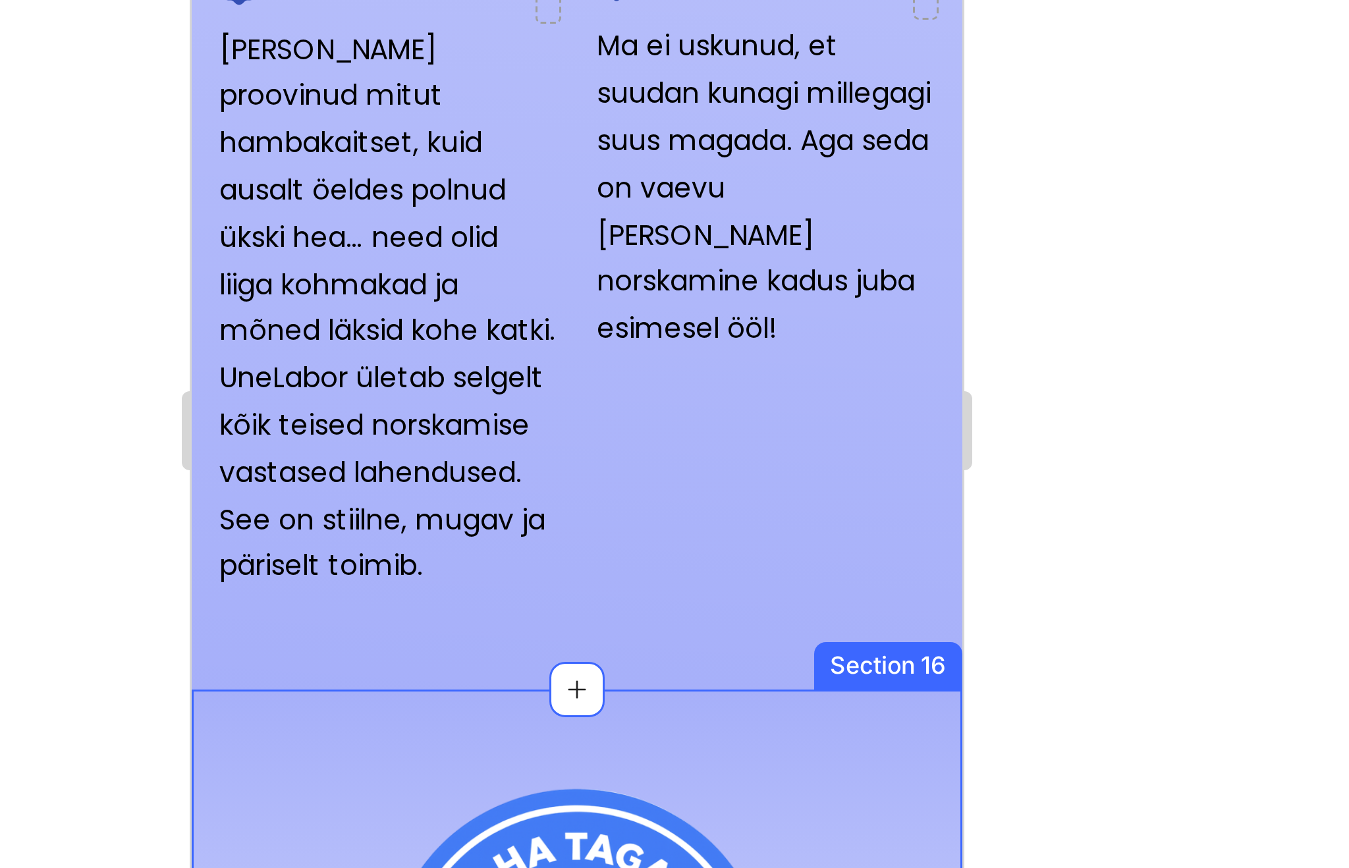
click at [993, 445] on div at bounding box center [785, 452] width 1127 height 831
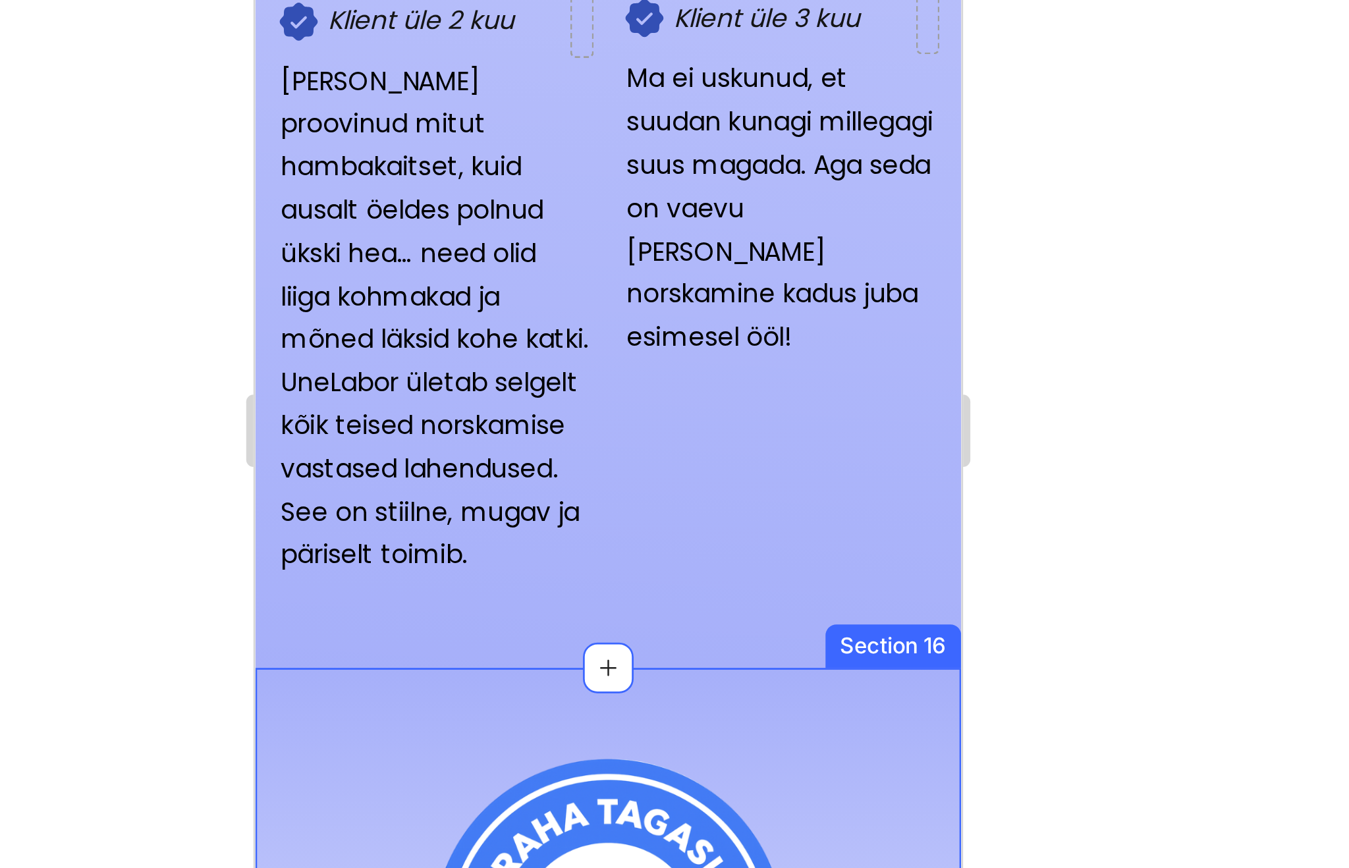
click at [946, 442] on div at bounding box center [785, 452] width 1127 height 831
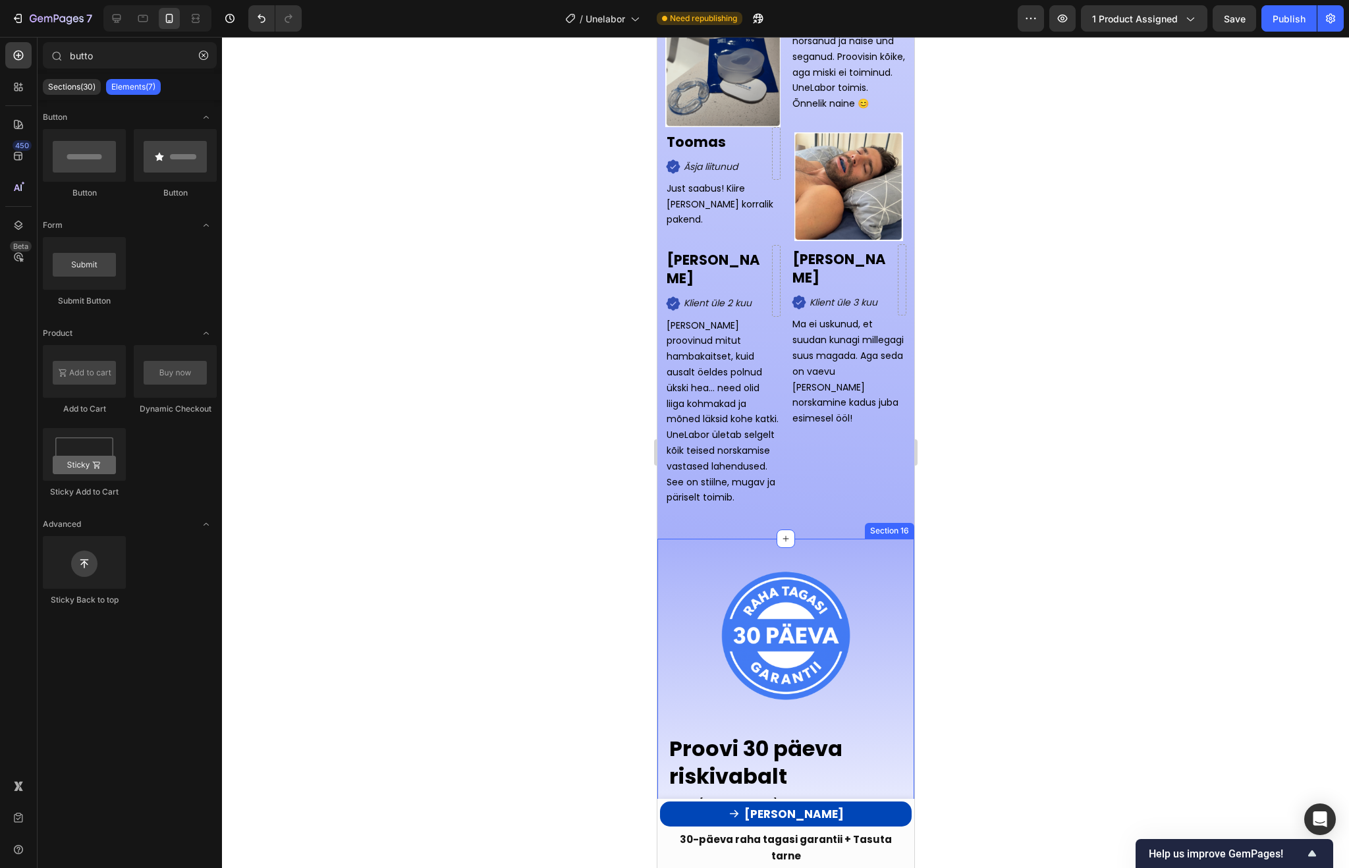
click at [1047, 402] on div at bounding box center [785, 452] width 1127 height 831
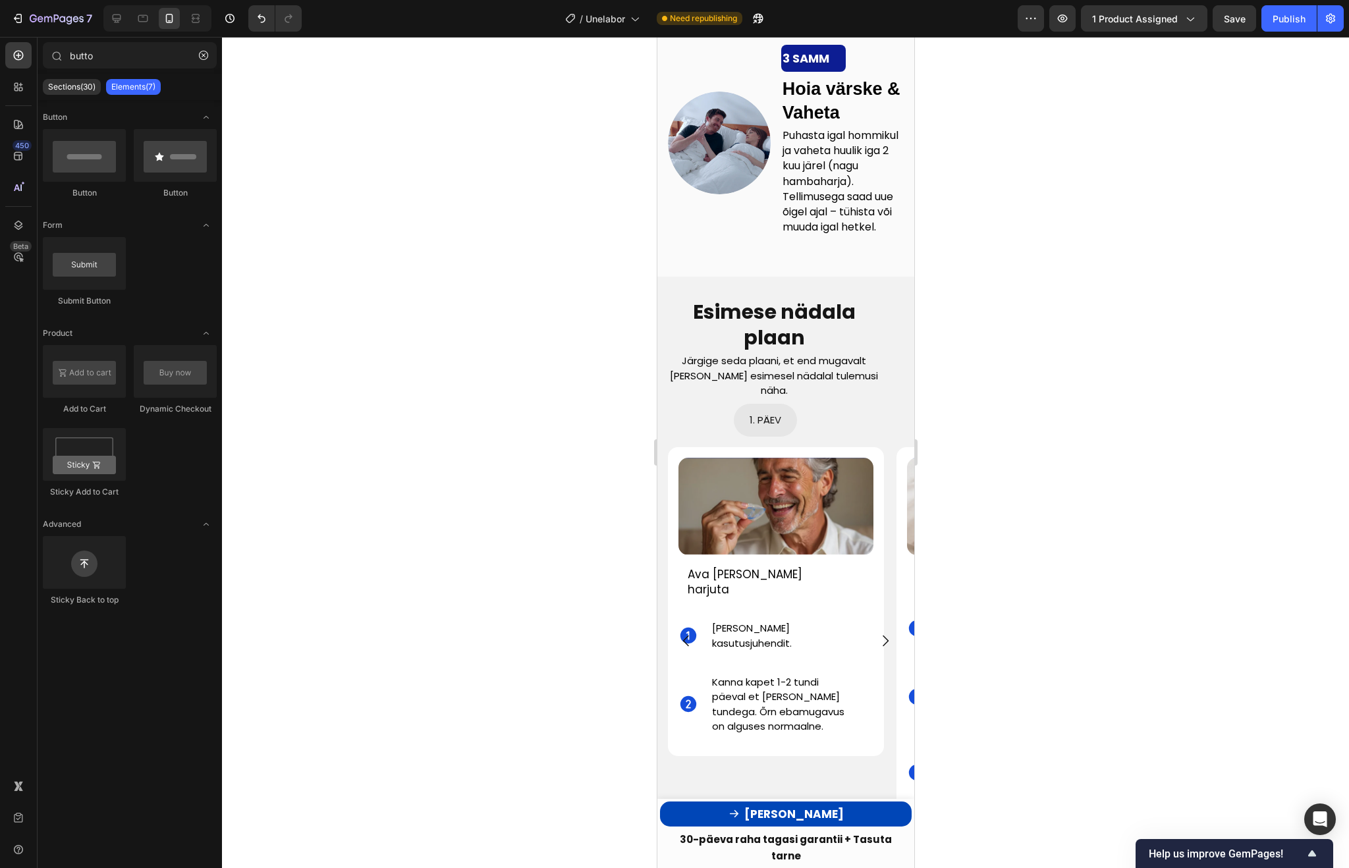
scroll to position [4114, 0]
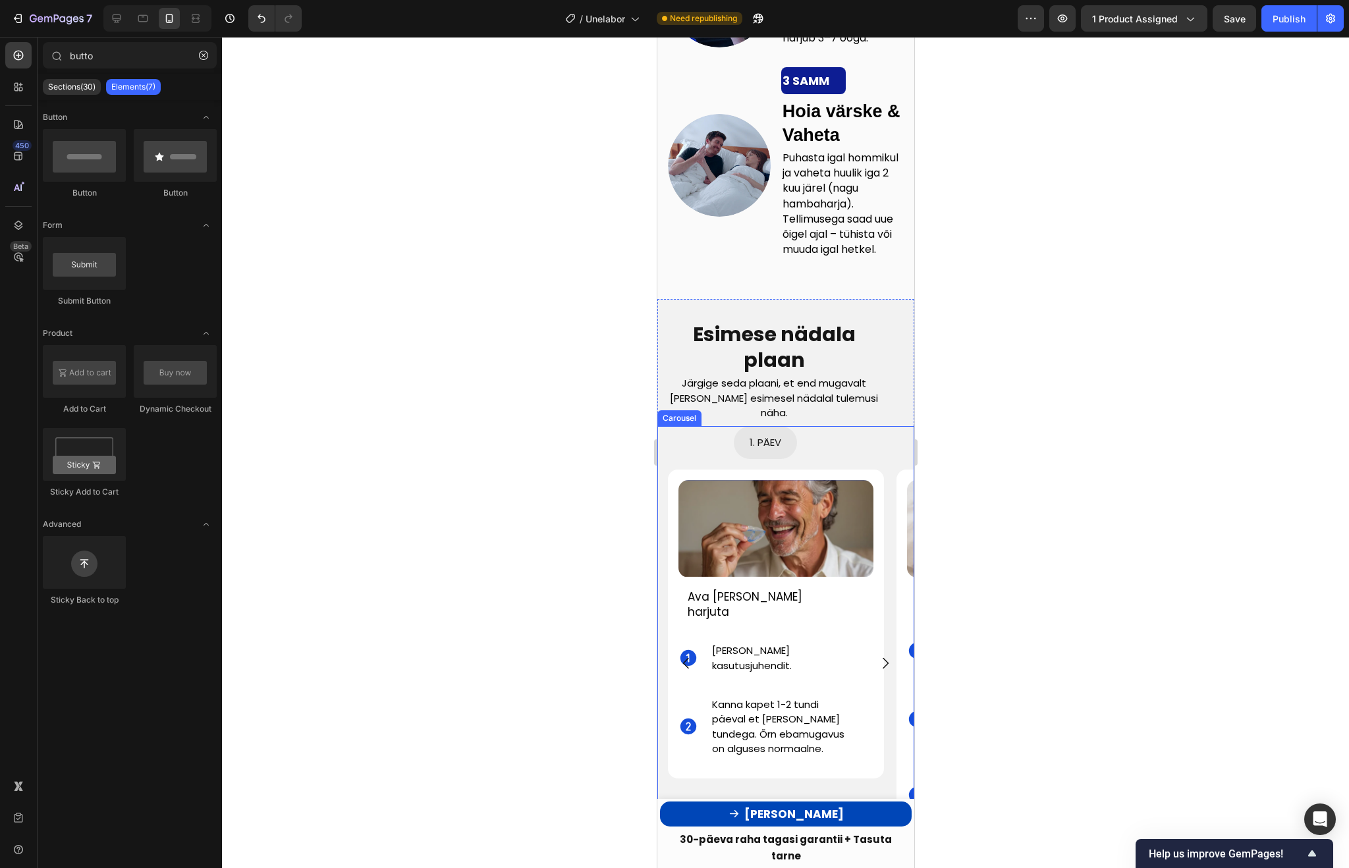
click at [885, 655] on icon "Carousel Next Arrow" at bounding box center [885, 663] width 16 height 16
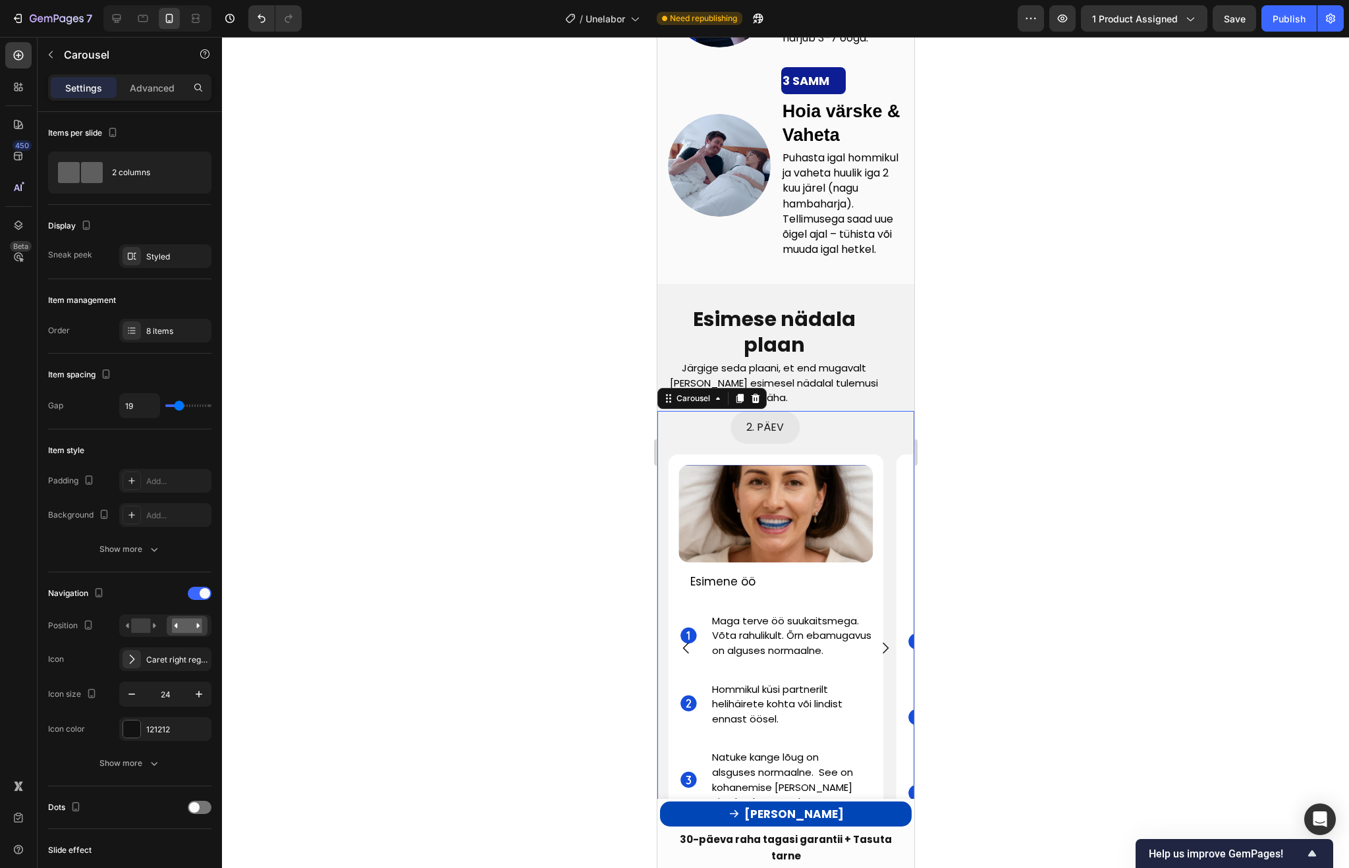
click at [885, 651] on icon "Carousel Next Arrow" at bounding box center [885, 648] width 16 height 16
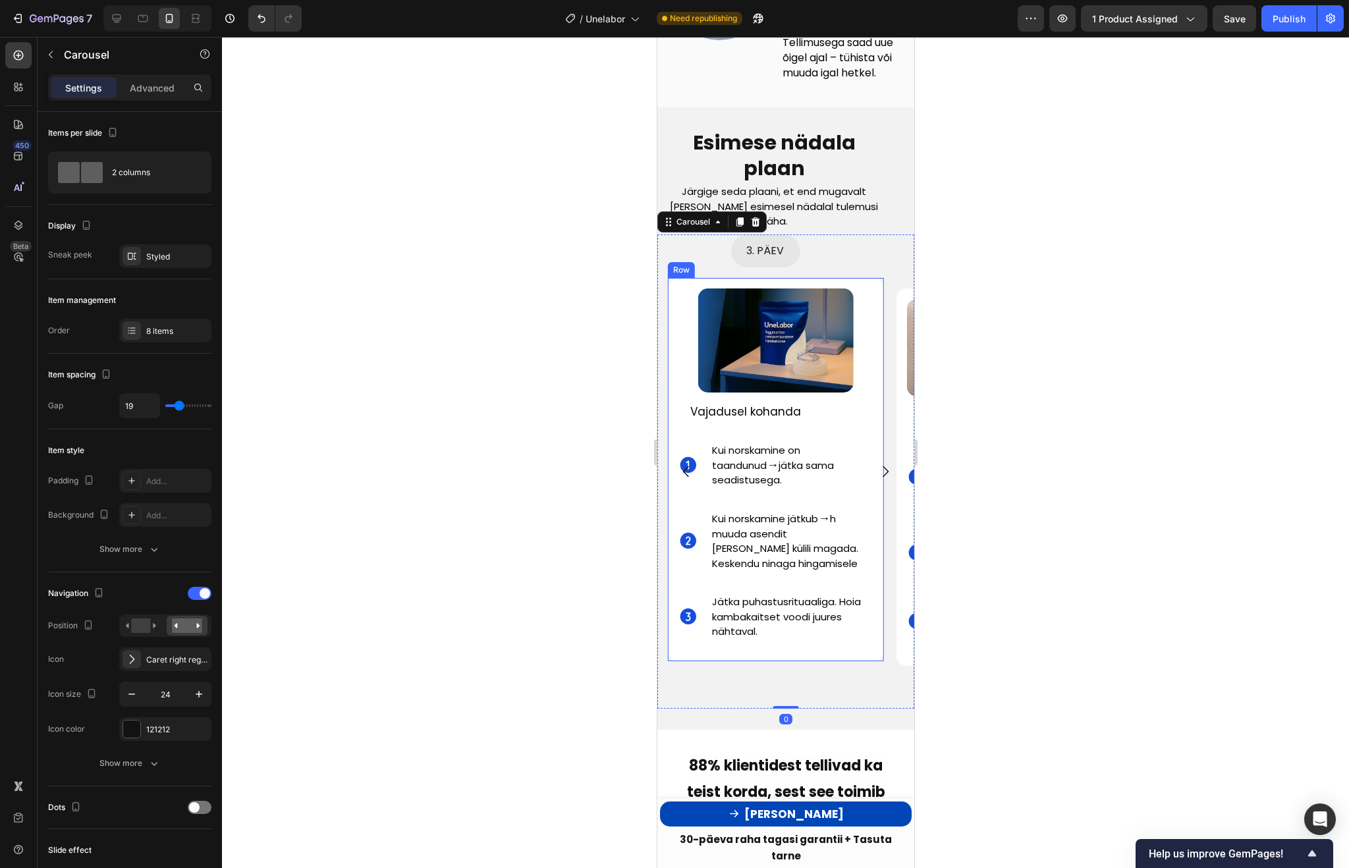
scroll to position [4311, 0]
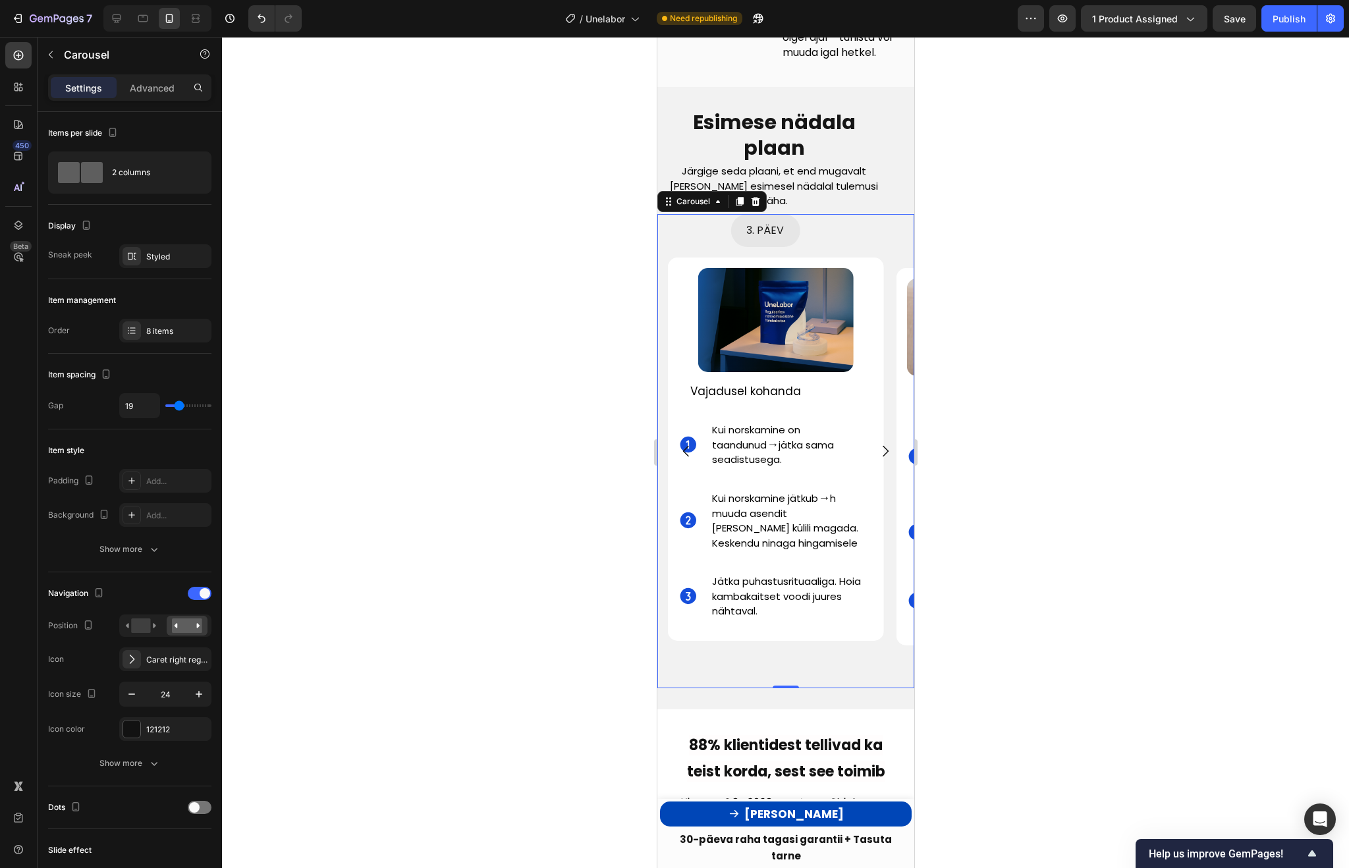
click at [886, 457] on icon "Carousel Next Arrow" at bounding box center [885, 451] width 6 height 11
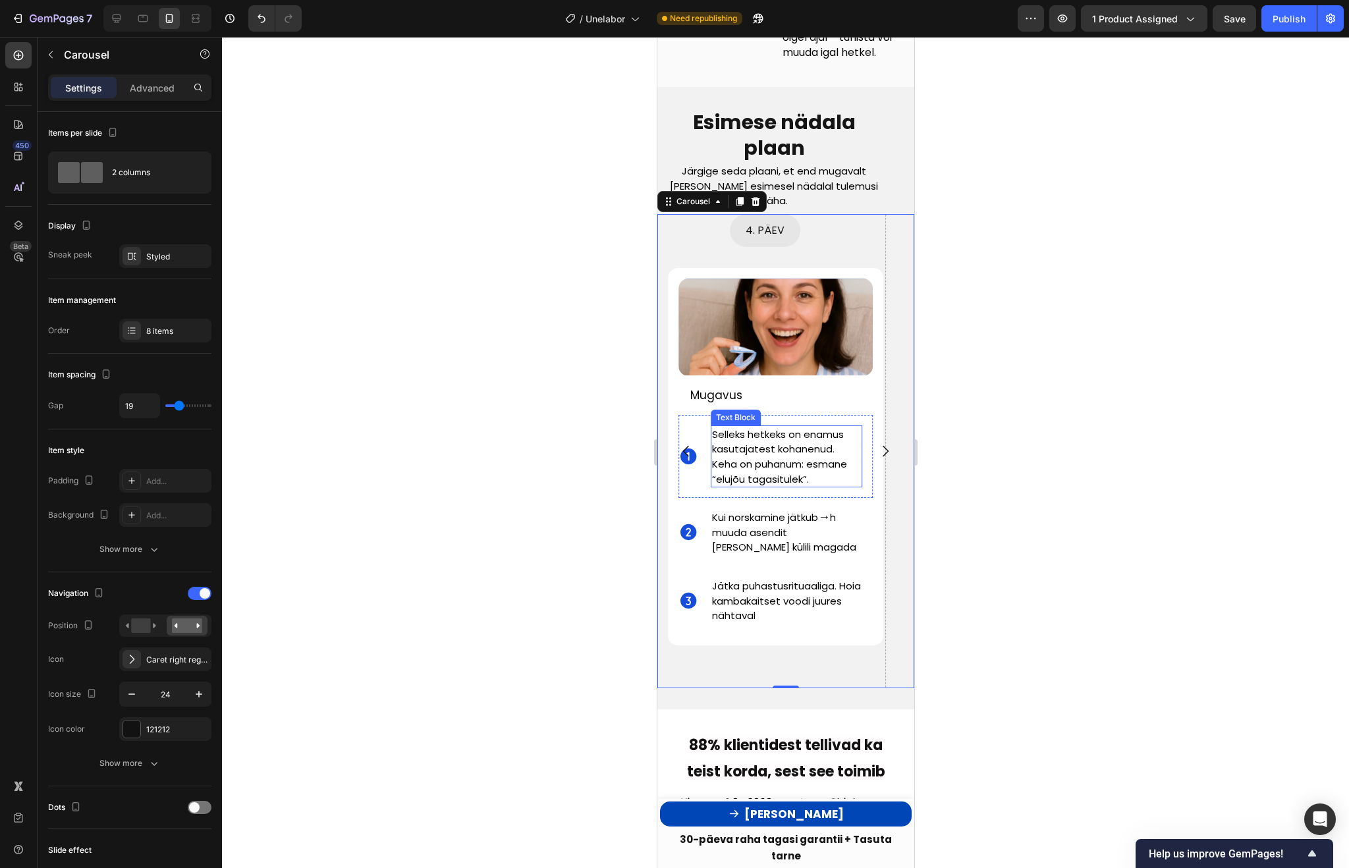
click at [825, 481] on p "Selleks hetkeks on enamus kasutajatest kohanenud. Keha on puhanum: esmane “eluj…" at bounding box center [785, 456] width 149 height 59
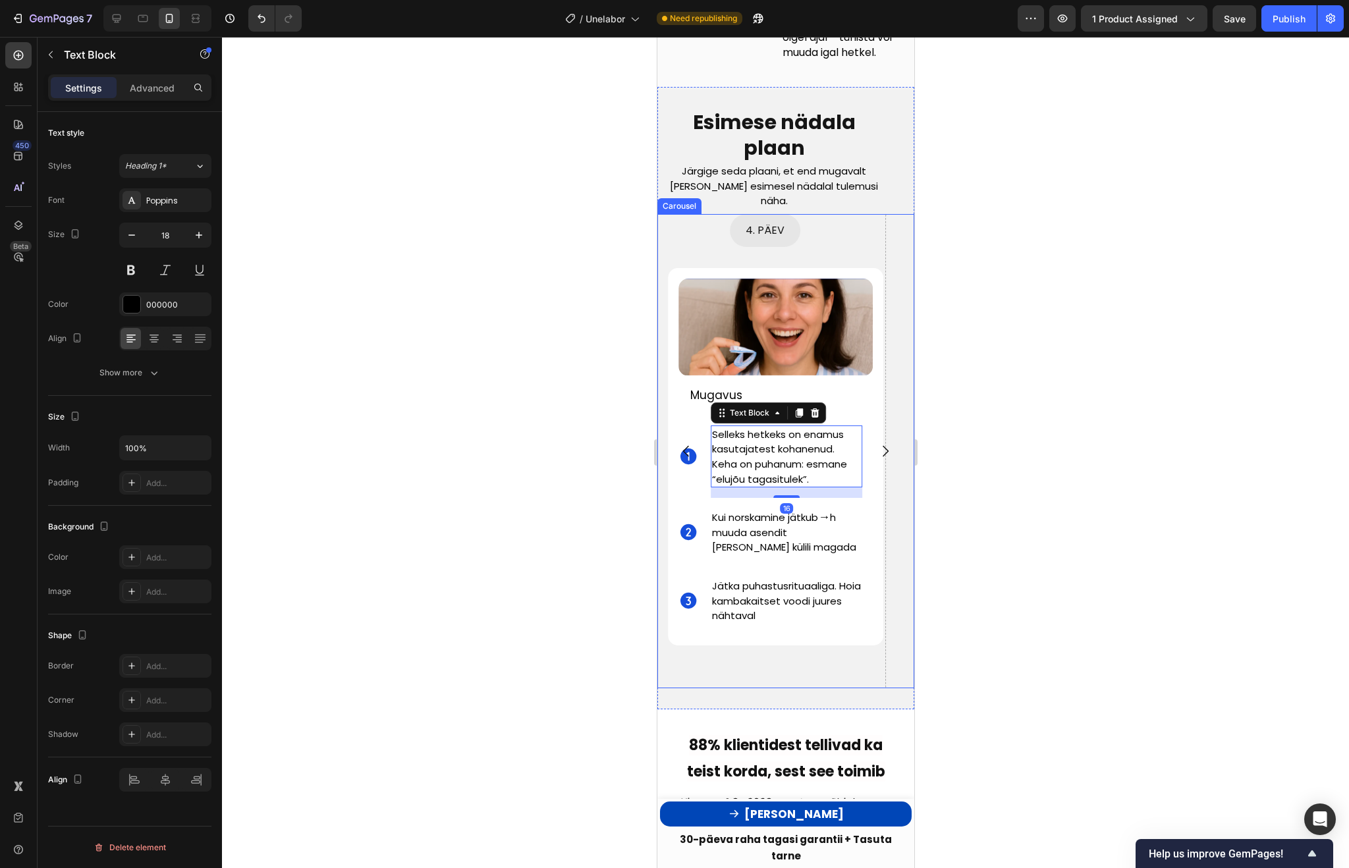
click at [945, 514] on div at bounding box center [785, 452] width 1127 height 831
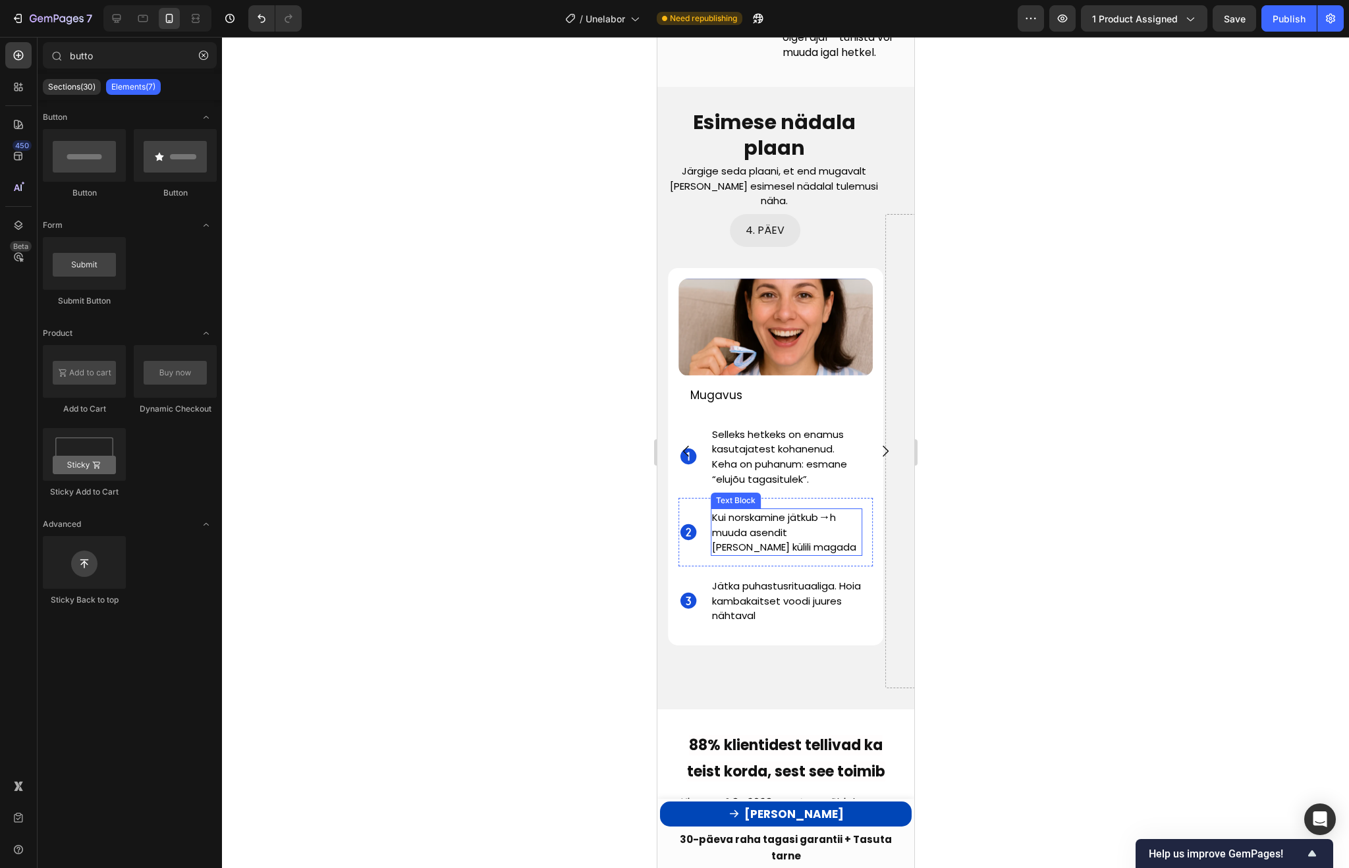
click at [757, 538] on span "h muuda asendit ja ürita külili magada" at bounding box center [783, 531] width 144 height 43
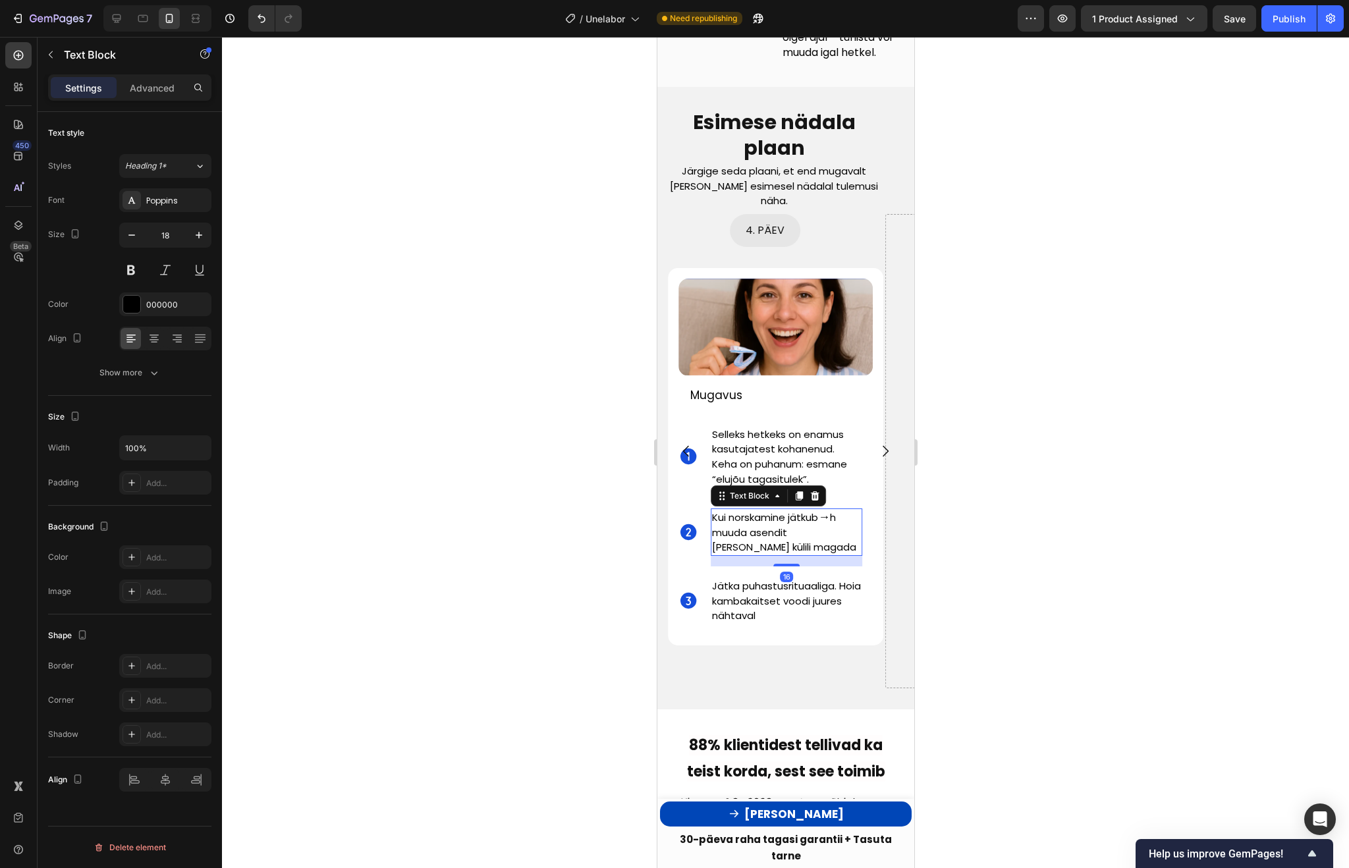
click at [757, 538] on span "h muuda asendit ja ürita külili magada" at bounding box center [783, 531] width 144 height 43
click at [753, 553] on span "h muuda asendit ja ürita külili magada" at bounding box center [783, 531] width 144 height 43
drag, startPoint x: 770, startPoint y: 553, endPoint x: 705, endPoint y: 506, distance: 79.9
click at [705, 506] on div "Icon Kui norskamine jätkub → h muuda asendit ja ürita külili magada Text Block …" at bounding box center [775, 532] width 195 height 68
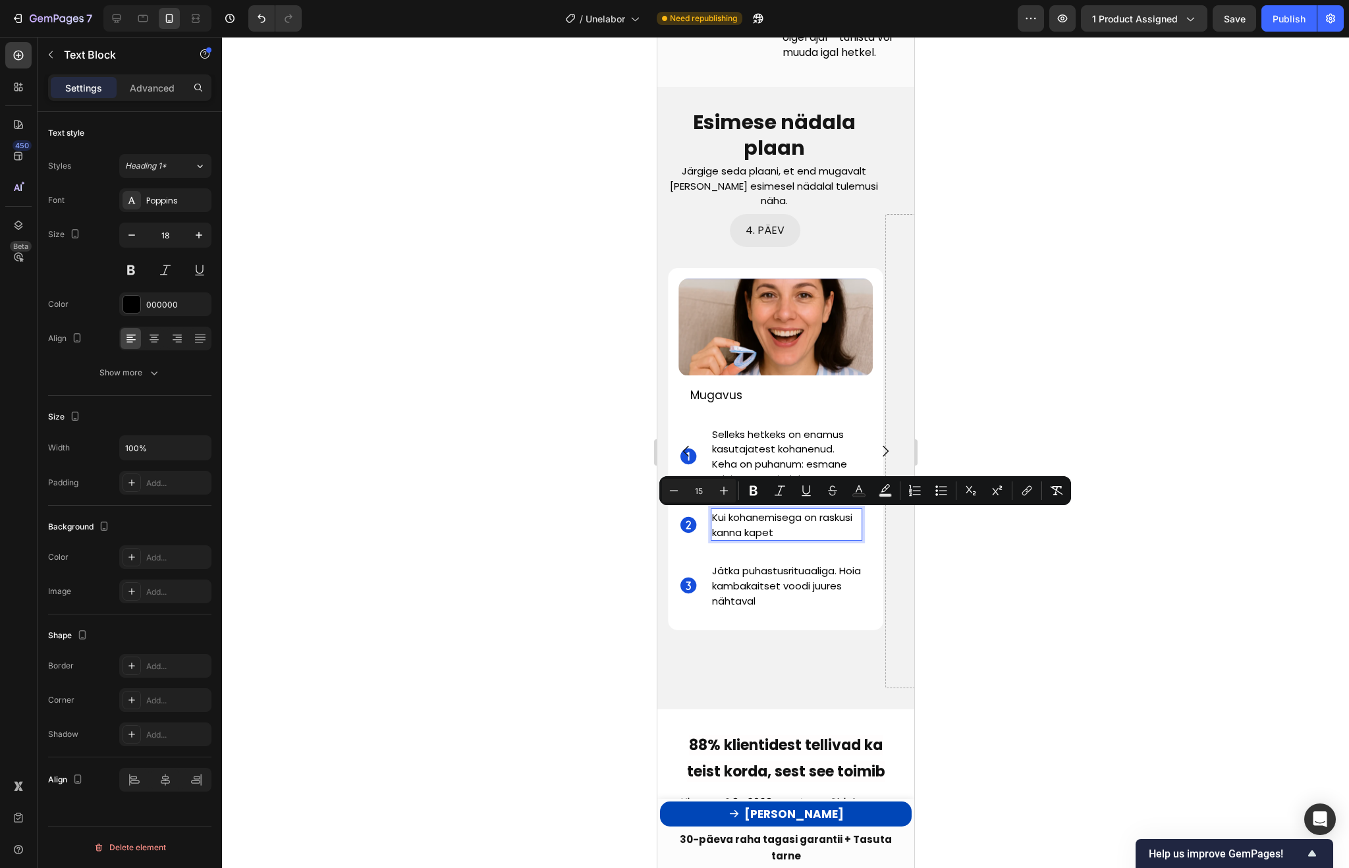
drag, startPoint x: 822, startPoint y: 519, endPoint x: 836, endPoint y: 526, distance: 15.6
click at [836, 526] on p "Kui kohanemisega on raskusi kanna kapet" at bounding box center [785, 525] width 149 height 30
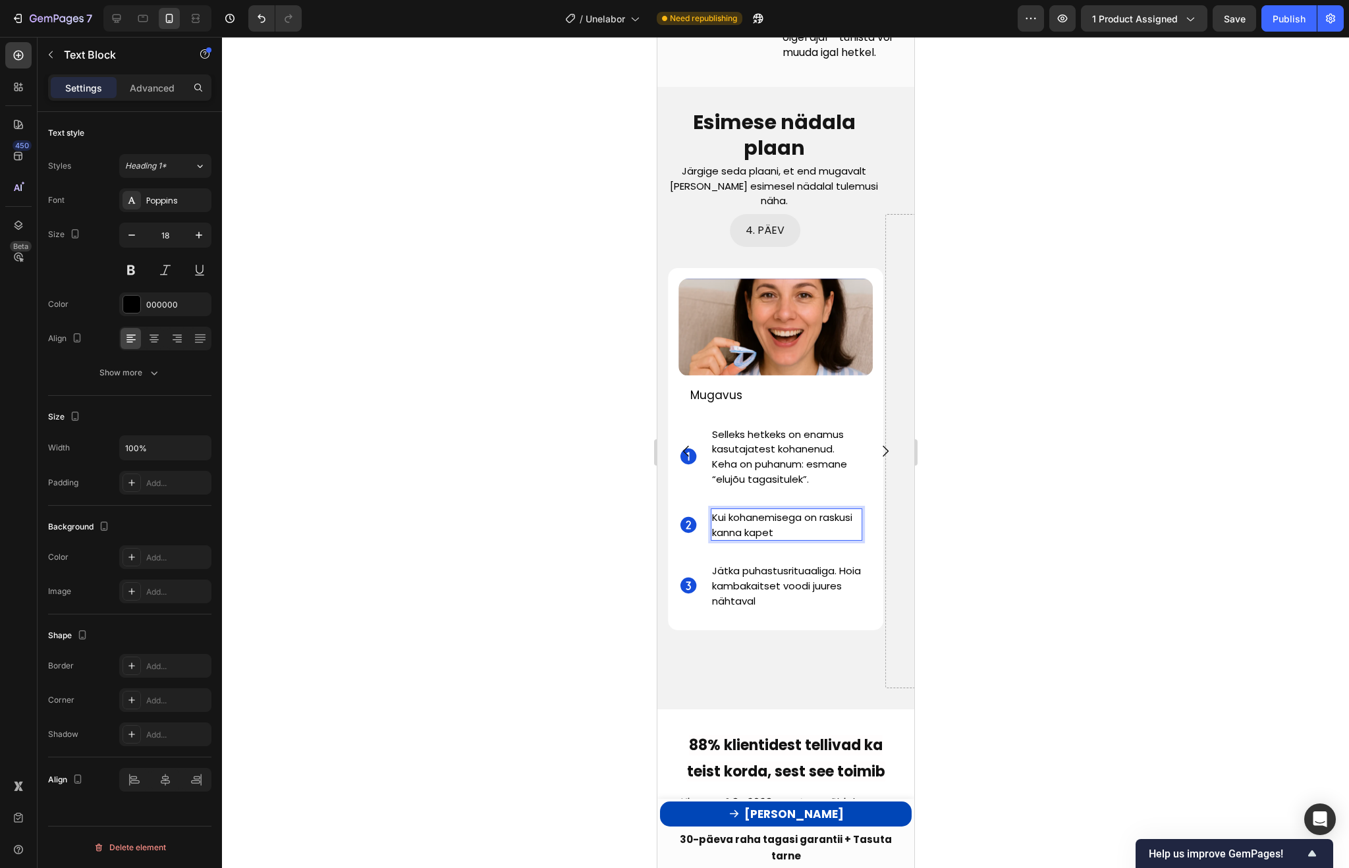
drag, startPoint x: 798, startPoint y: 531, endPoint x: 713, endPoint y: 533, distance: 85.6
click at [713, 533] on p "Kui kohanemisega on raskusi kanna kapet" at bounding box center [785, 525] width 149 height 30
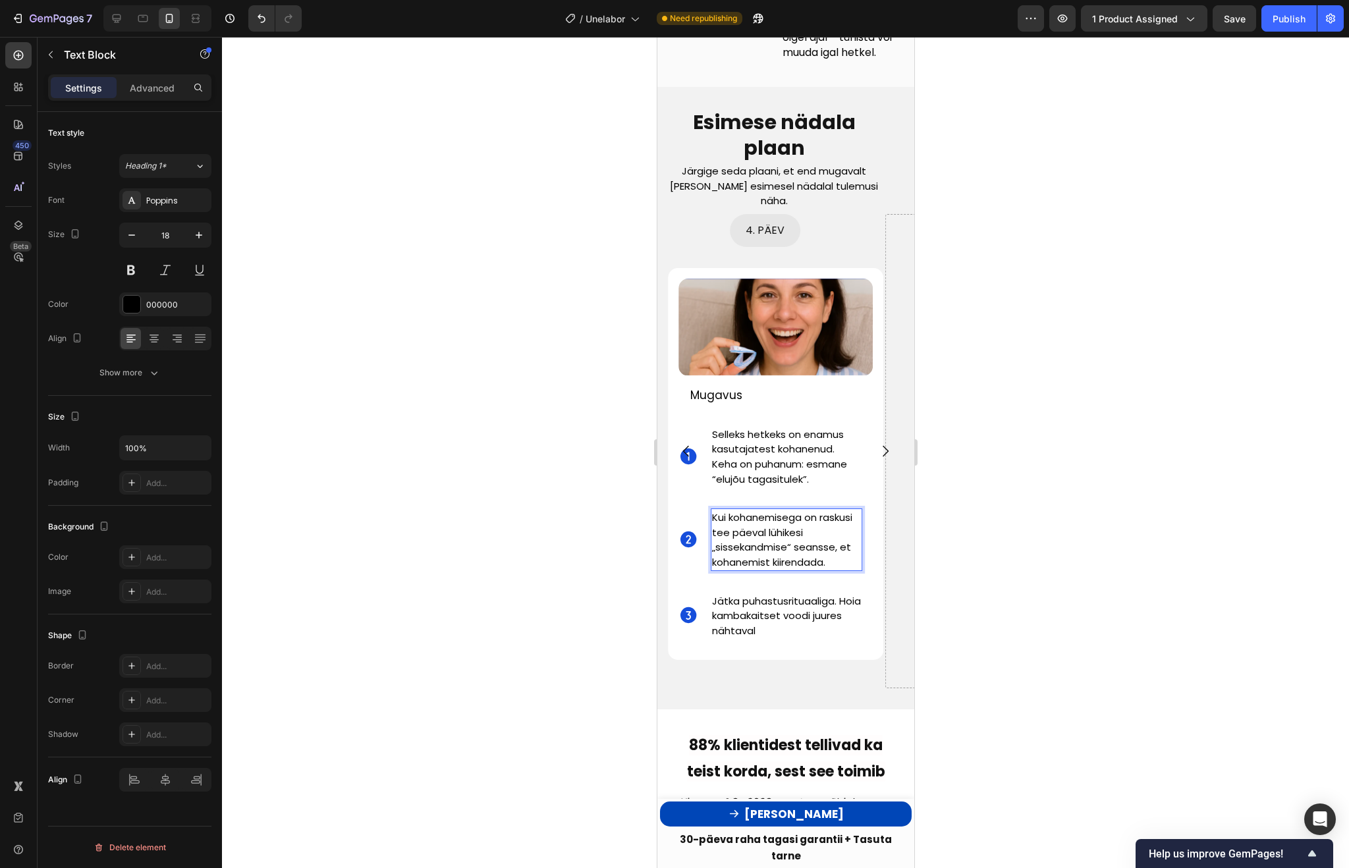
click at [857, 517] on p "Kui kohanemisega on raskusi tee päeval lühikesi „sissekandmise“ seansse, et koh…" at bounding box center [785, 539] width 149 height 59
click at [1002, 578] on div at bounding box center [785, 452] width 1127 height 831
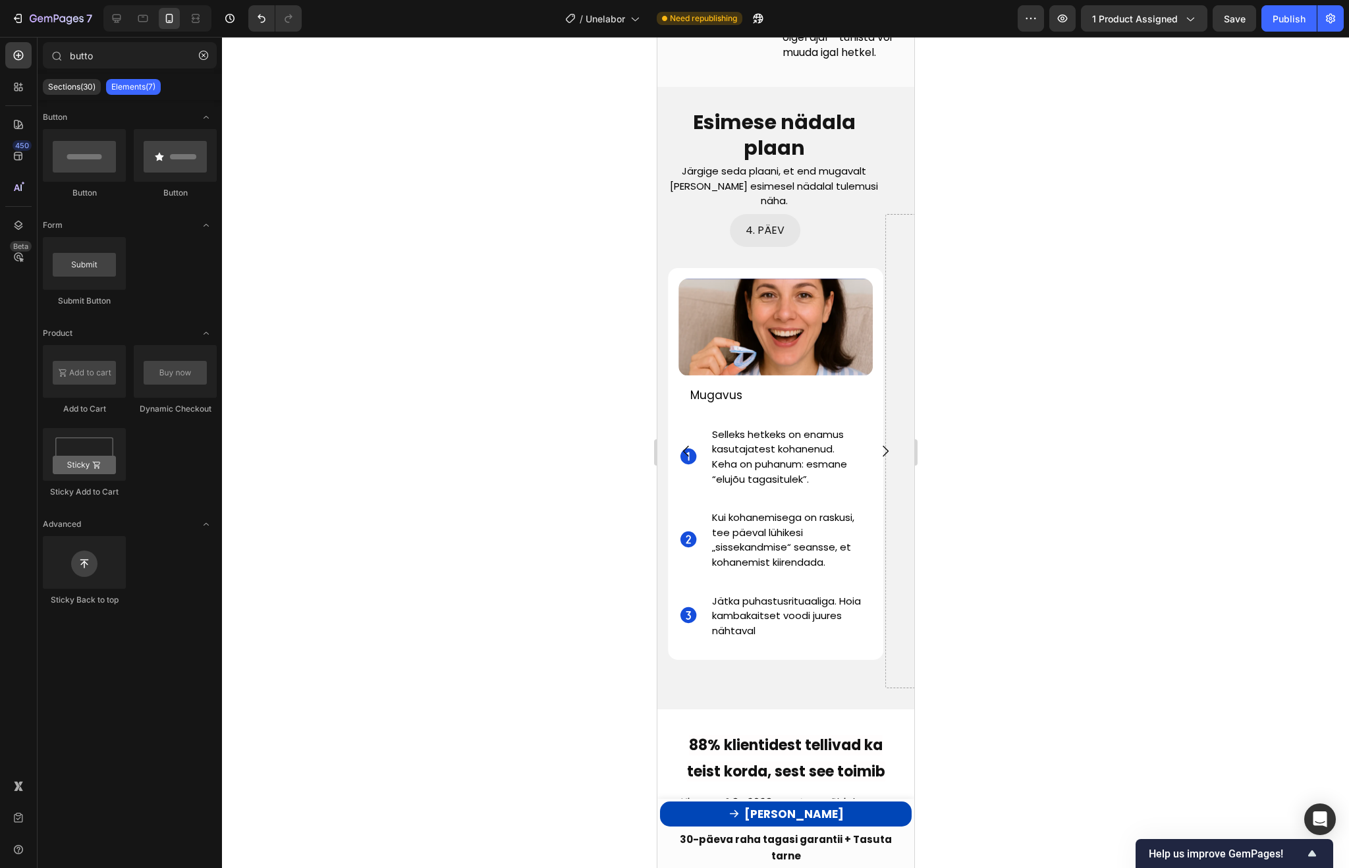
click at [771, 617] on span "Jätka puhastusrituaaliga. Hoia kambakaitset voodi juures nähtaval" at bounding box center [785, 615] width 149 height 43
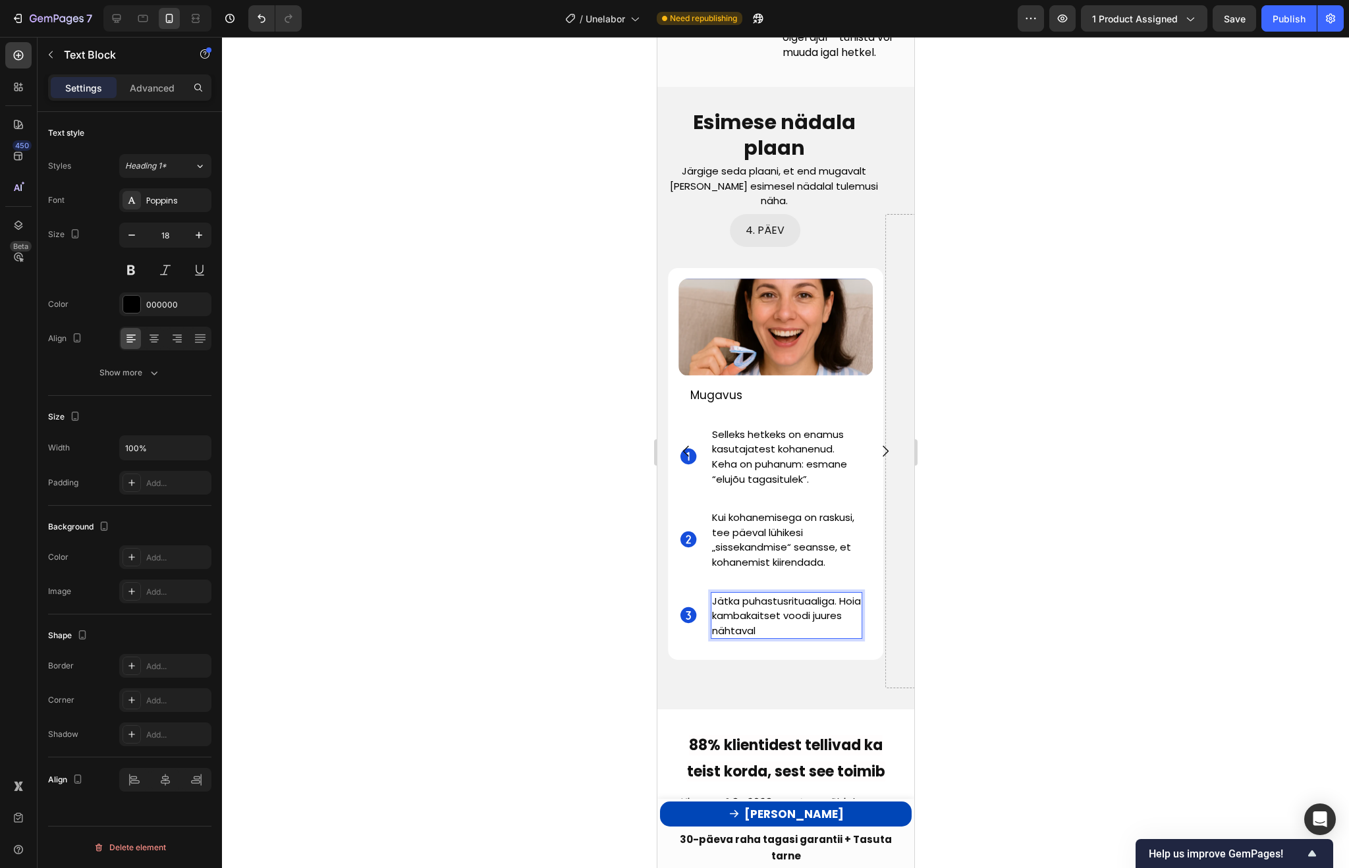
click at [803, 634] on p "Jätka puhastusrituaaliga. Hoia kambakaitset voodi juures nähtaval" at bounding box center [785, 615] width 149 height 45
click at [1110, 528] on div at bounding box center [785, 452] width 1127 height 831
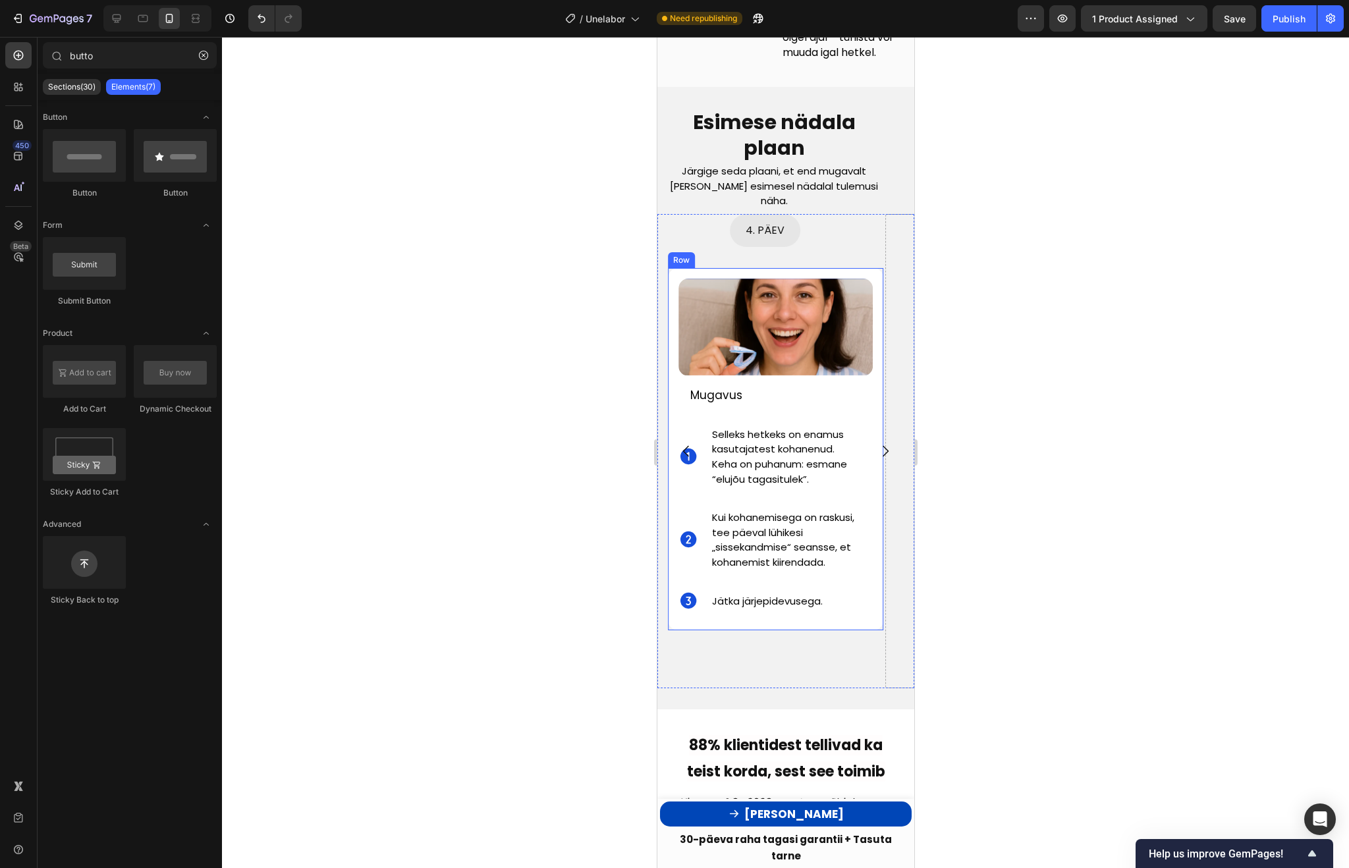
click at [869, 271] on div "Image Mugavus Text Block Icon Selleks hetkeks on enamus kasutajatest kohanenud.…" at bounding box center [775, 449] width 216 height 362
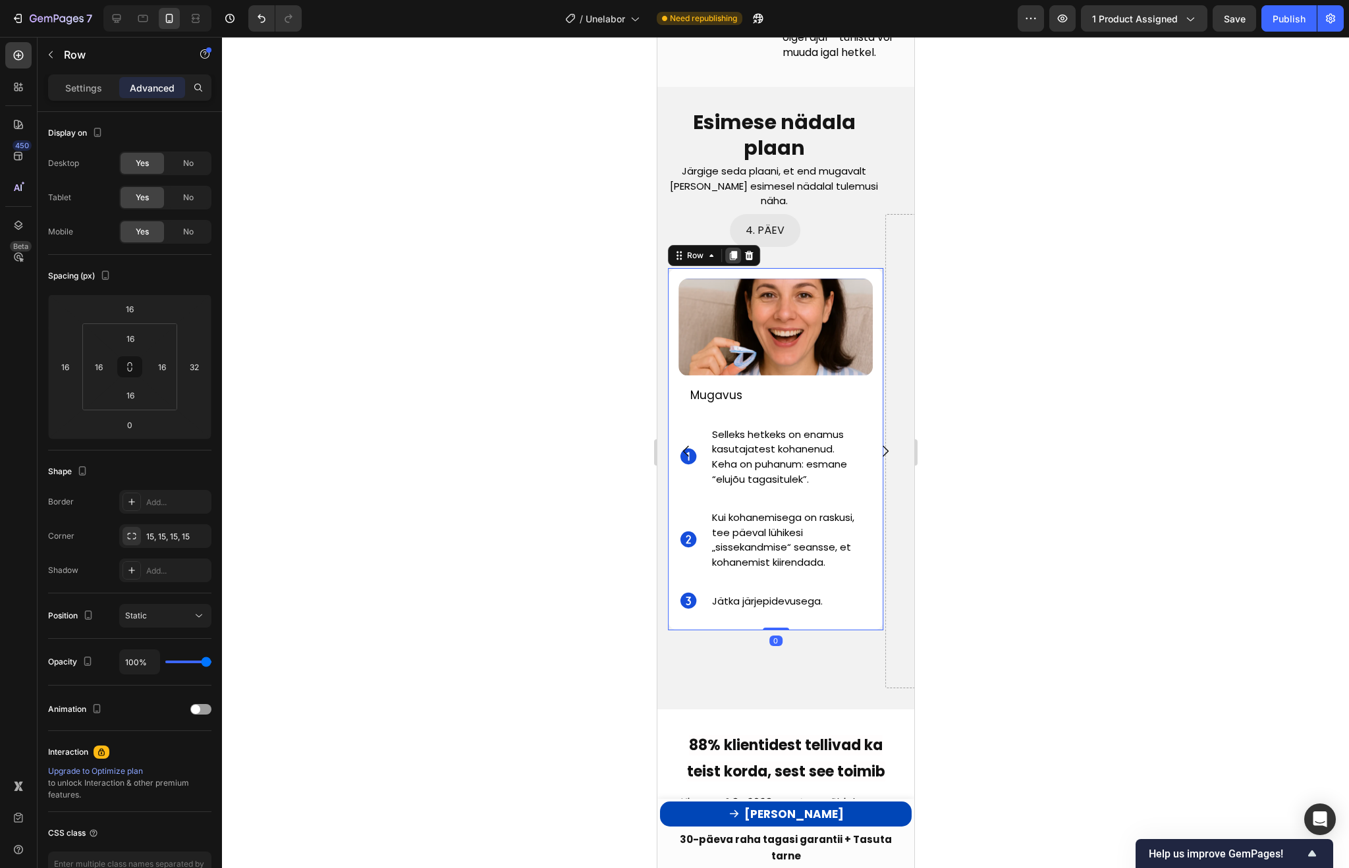
click at [730, 254] on icon at bounding box center [732, 255] width 7 height 9
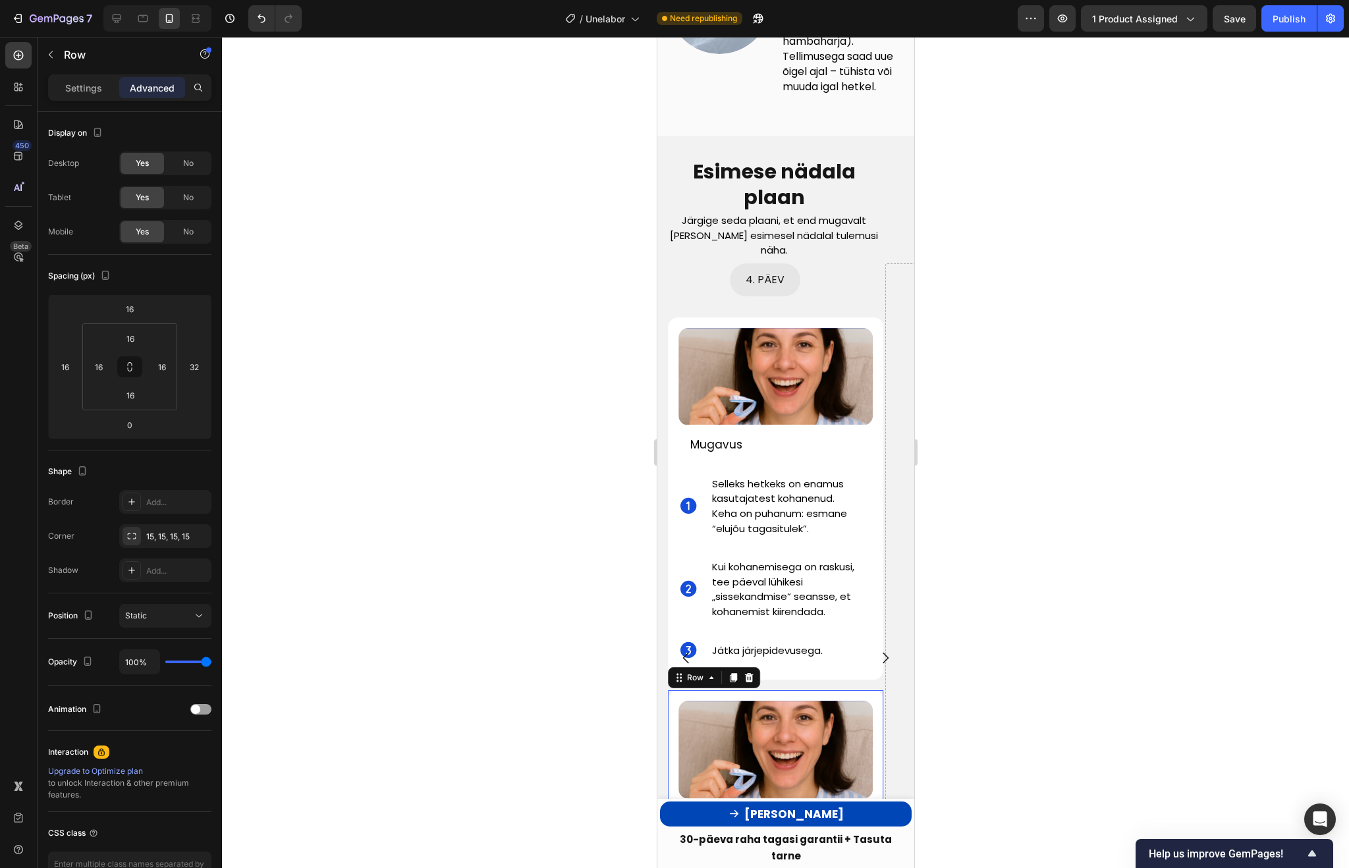
scroll to position [4278, 0]
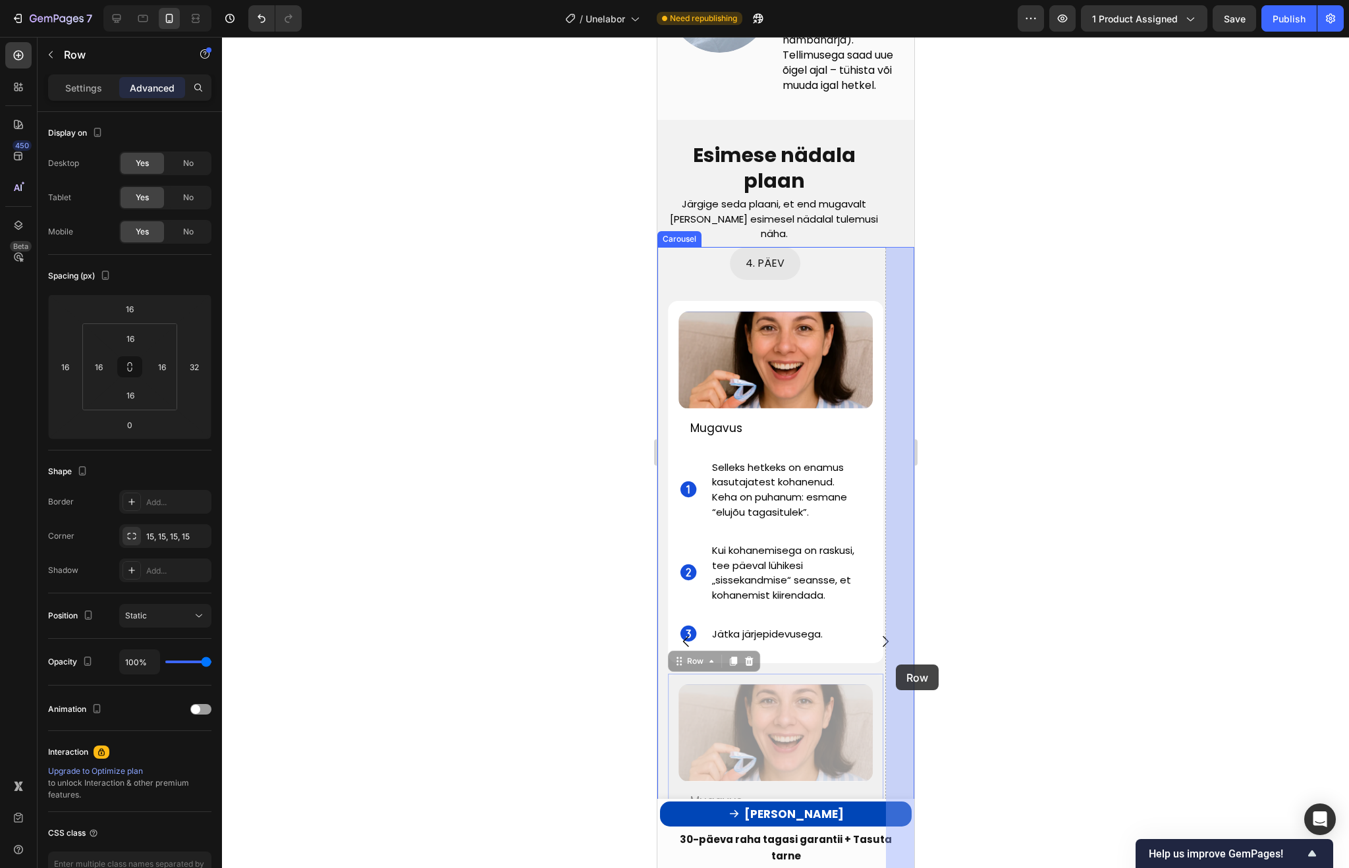
drag, startPoint x: 881, startPoint y: 684, endPoint x: 895, endPoint y: 665, distance: 24.0
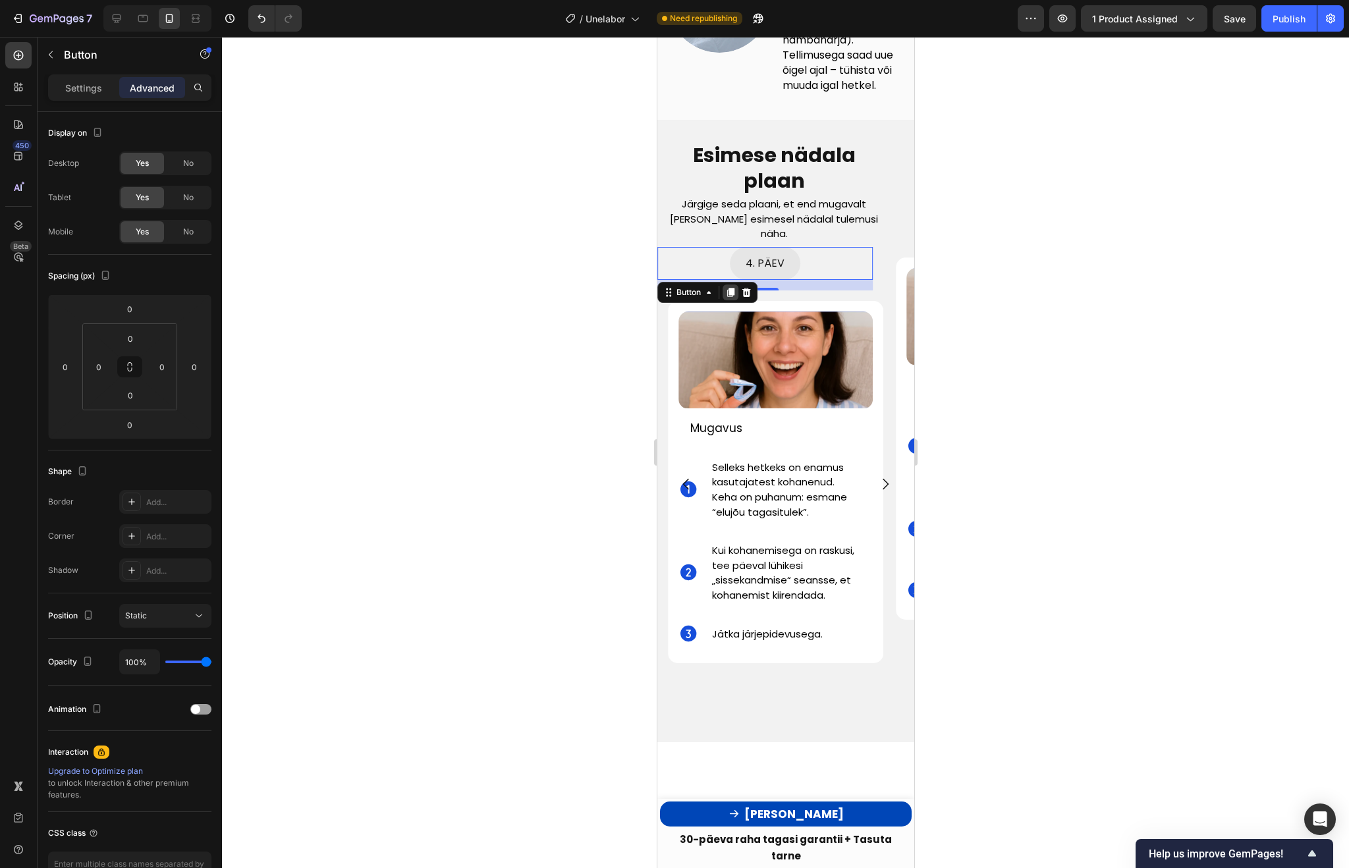
click at [731, 290] on icon at bounding box center [729, 292] width 7 height 9
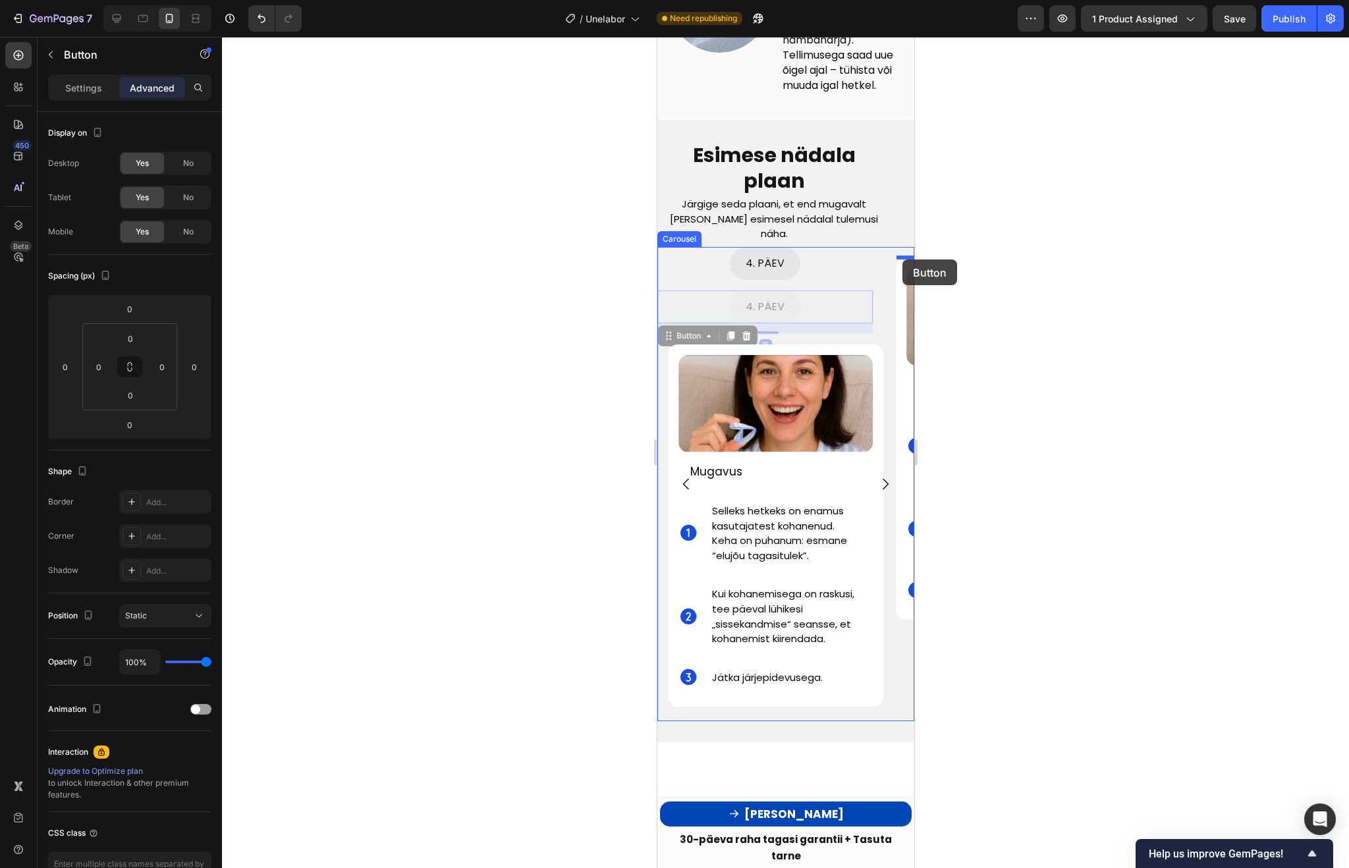
drag, startPoint x: 842, startPoint y: 297, endPoint x: 902, endPoint y: 259, distance: 70.2
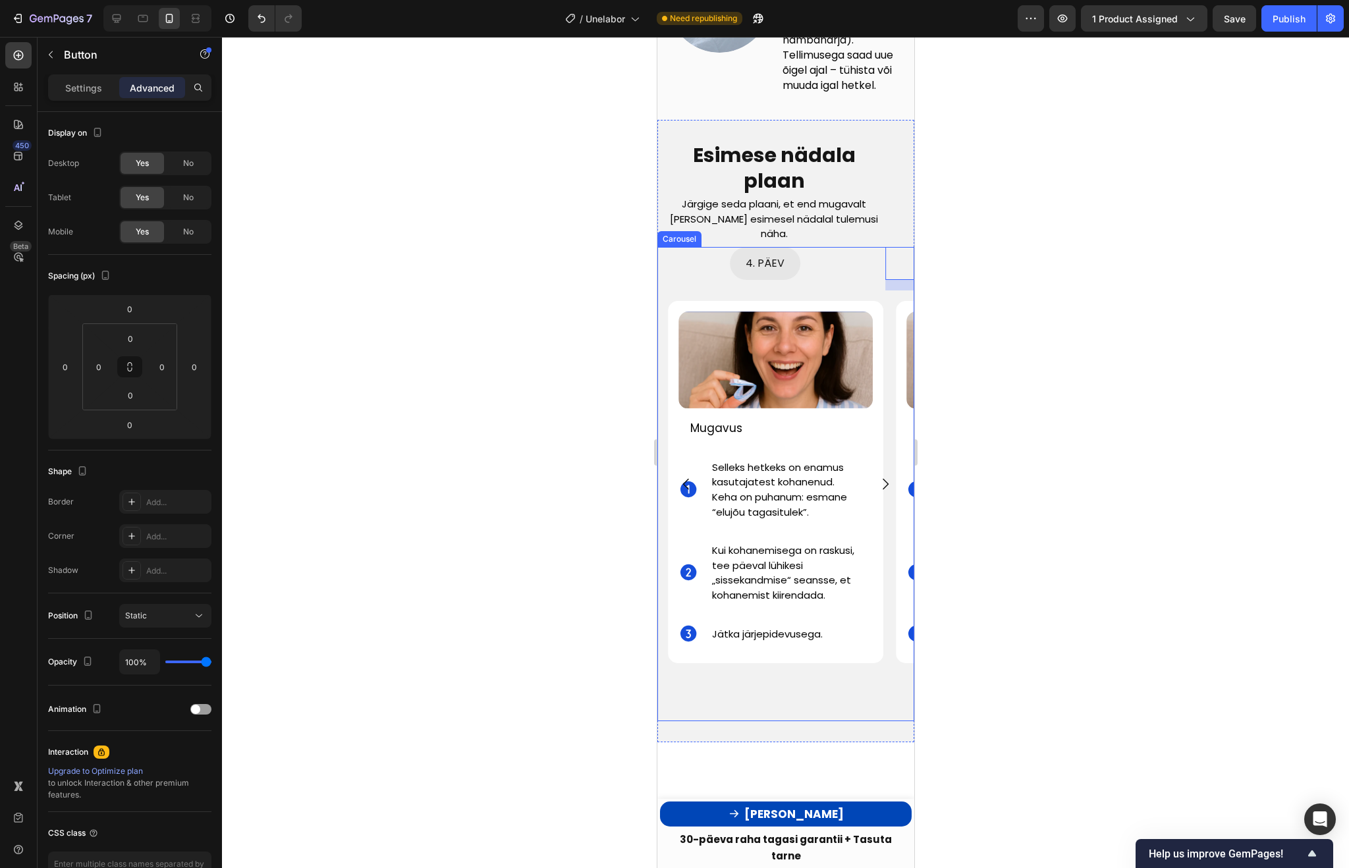
click at [880, 487] on icon "Carousel Next Arrow" at bounding box center [885, 484] width 16 height 16
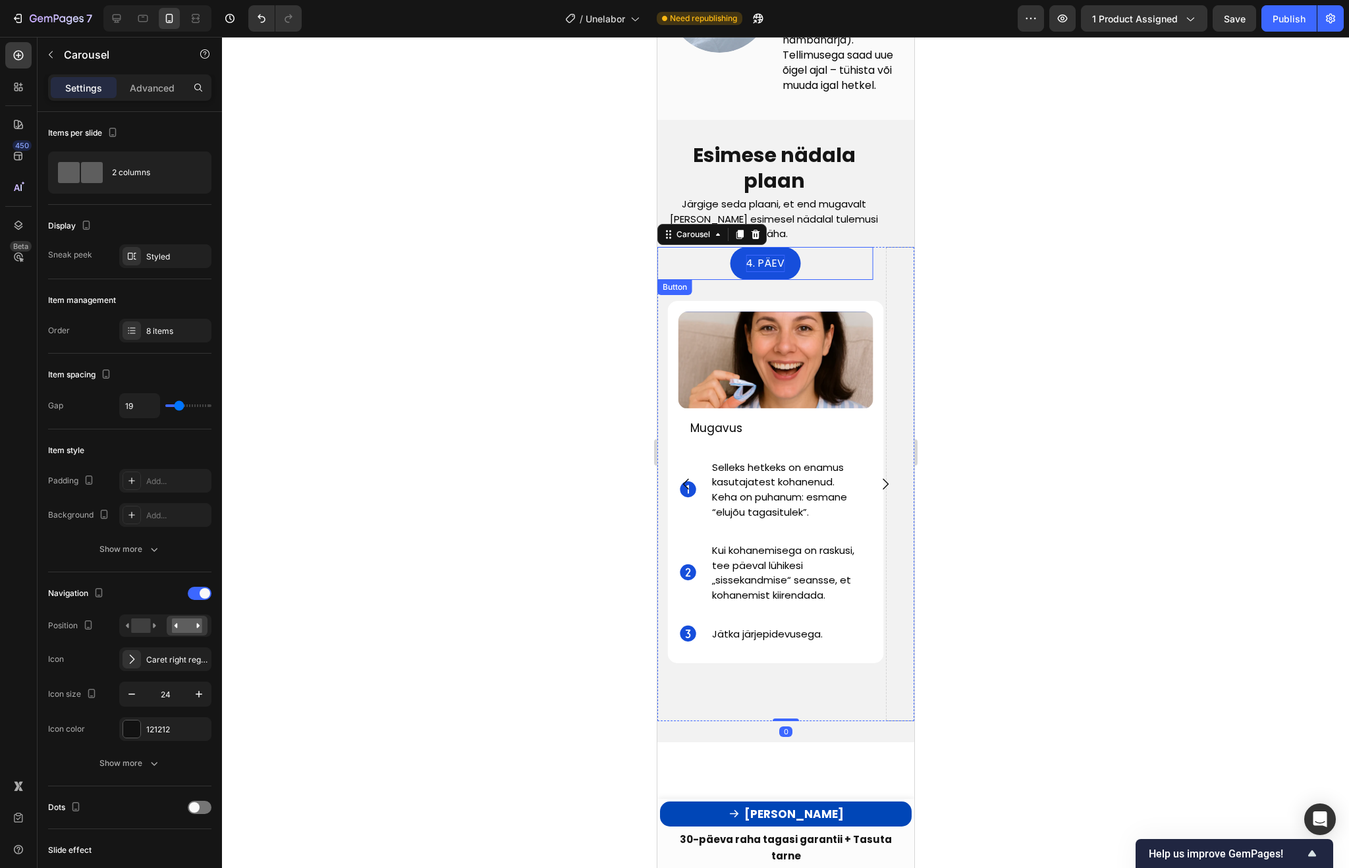
click at [766, 259] on span "4. PÄEV" at bounding box center [764, 263] width 39 height 15
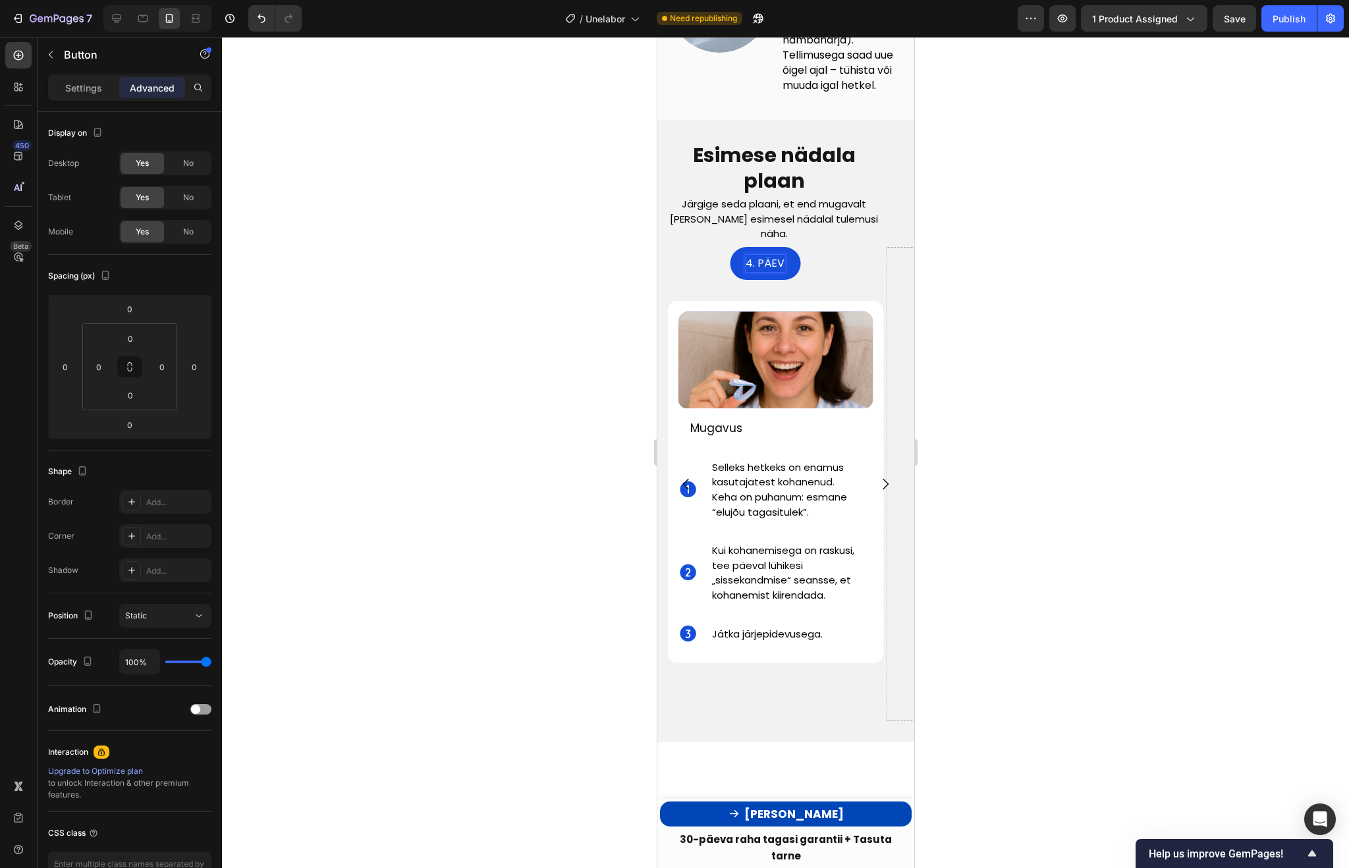
click at [751, 262] on span "4. PÄEV" at bounding box center [764, 263] width 39 height 15
click at [1074, 291] on div at bounding box center [785, 452] width 1127 height 831
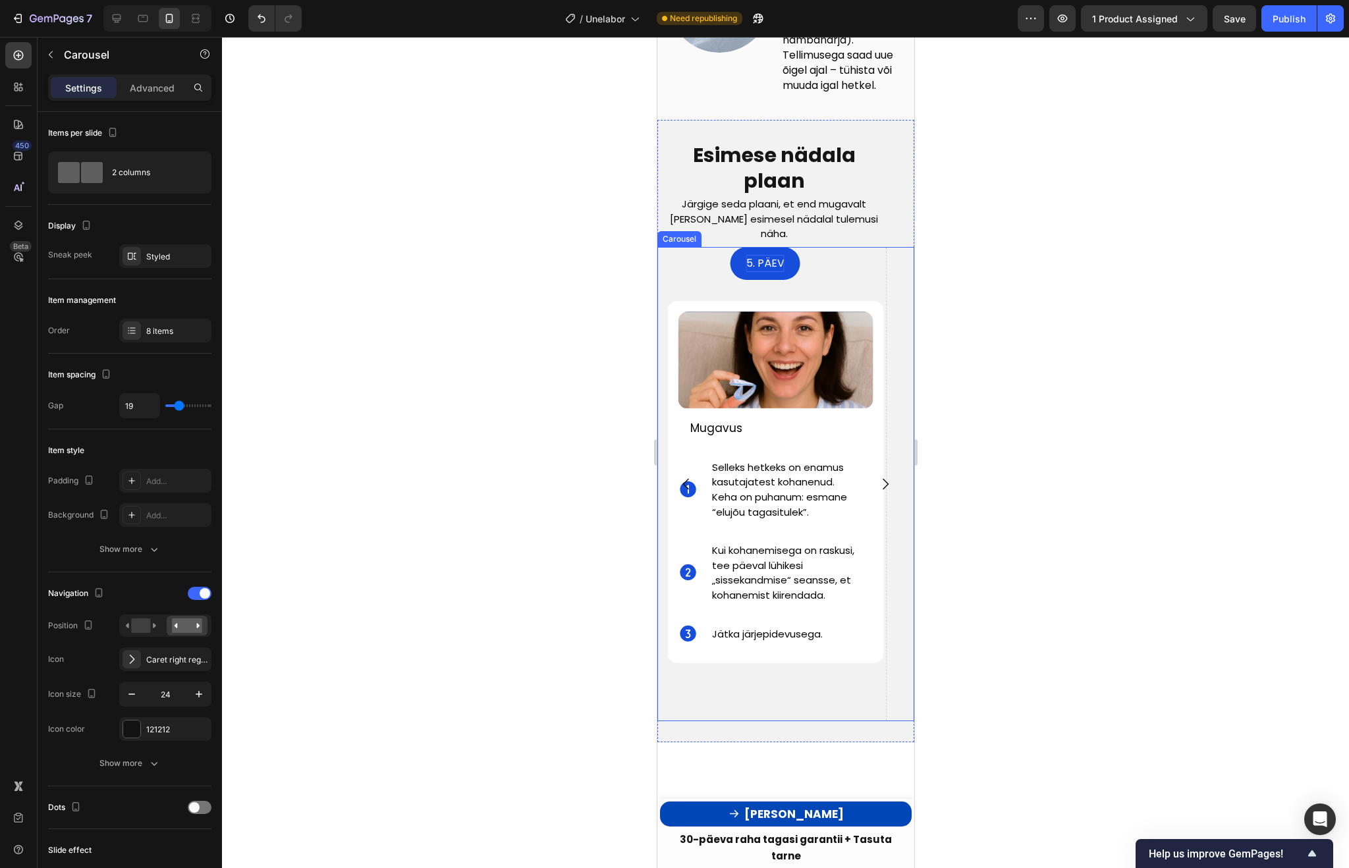
click at [892, 277] on div "Drop element here" at bounding box center [993, 484] width 216 height 474
click at [150, 81] on p "Advanced" at bounding box center [152, 88] width 45 height 14
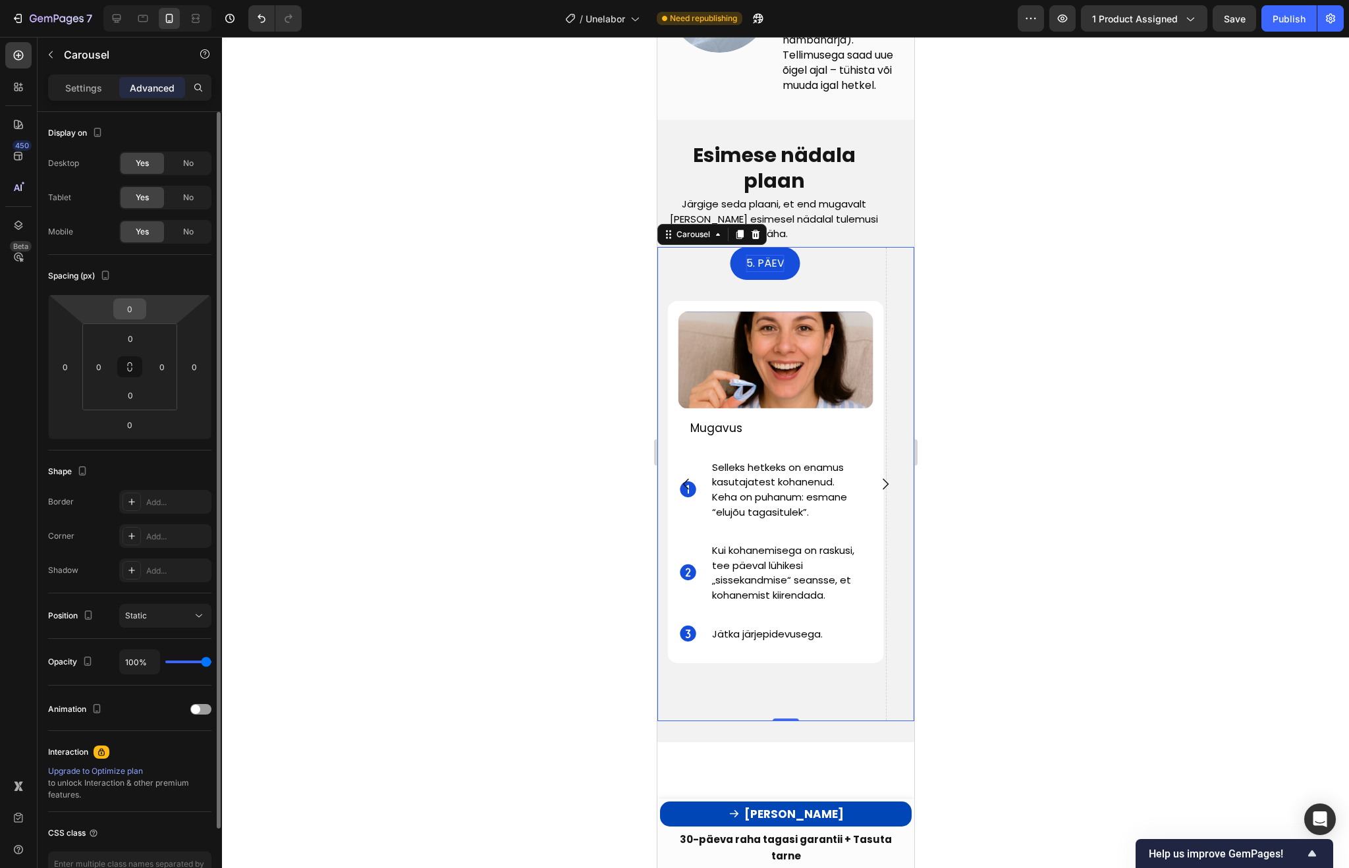
click at [126, 317] on input "0" at bounding box center [130, 309] width 26 height 20
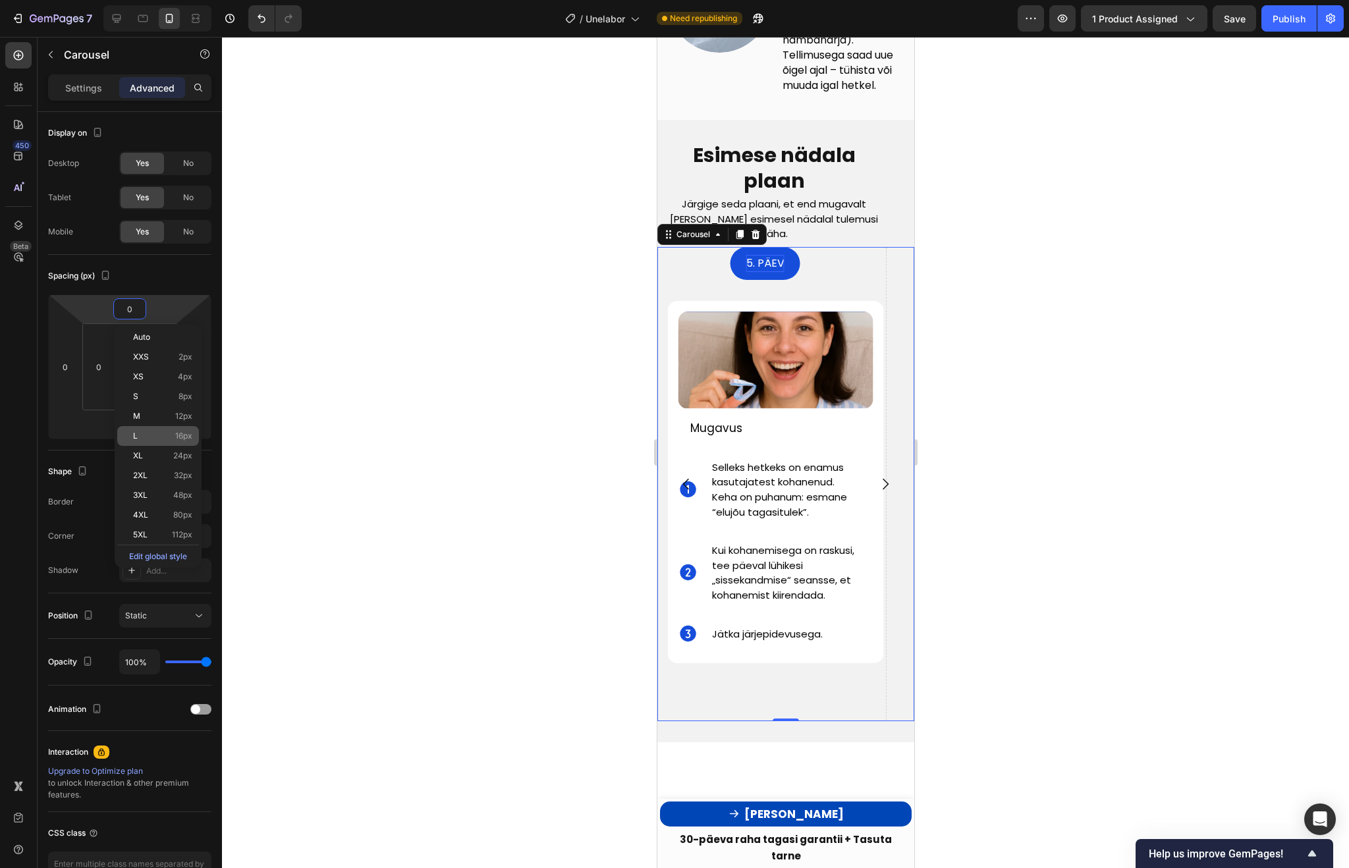
click at [146, 435] on p "L 16px" at bounding box center [162, 435] width 59 height 9
type input "16"
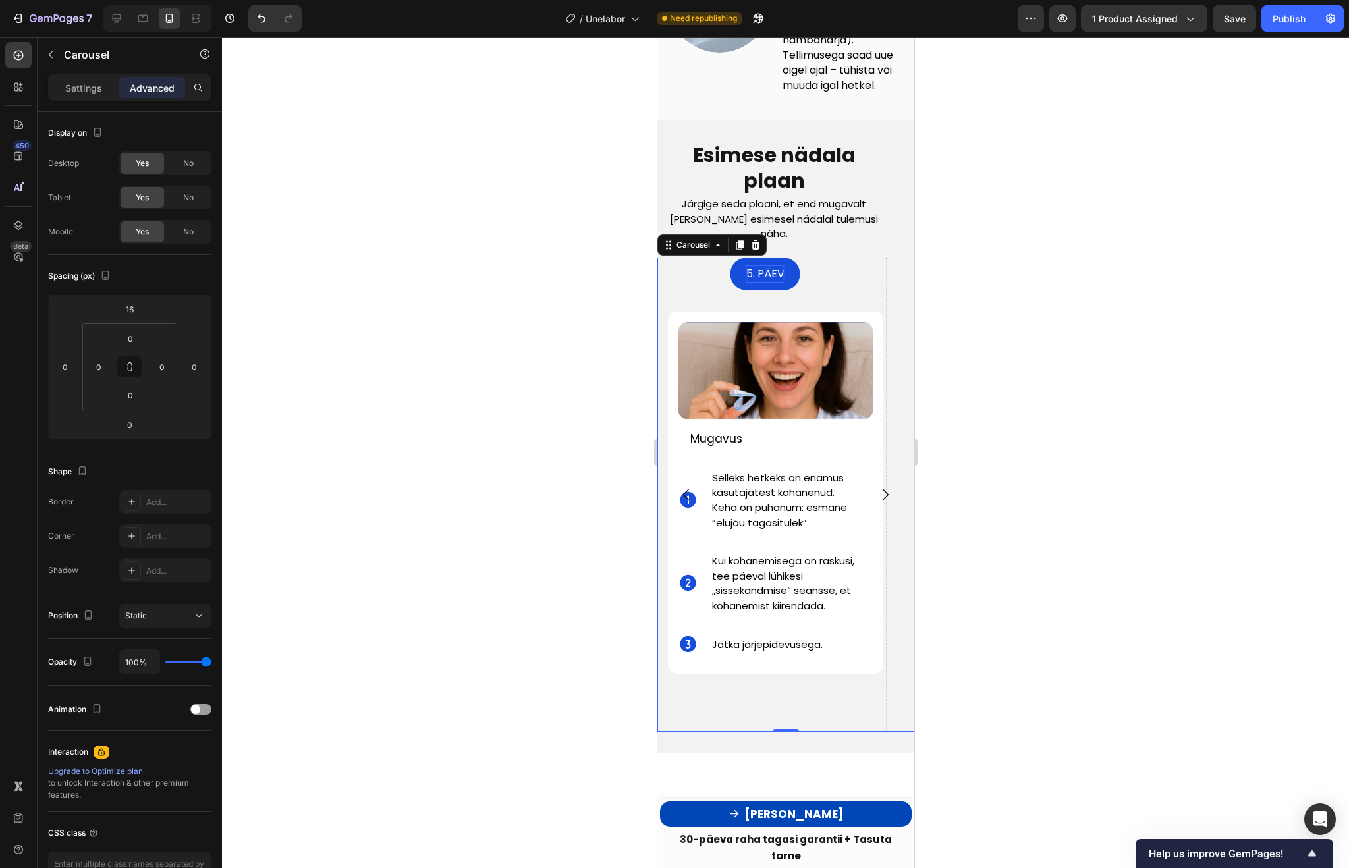
click at [992, 361] on div at bounding box center [785, 452] width 1127 height 831
click at [873, 273] on div "1. PÄEV Button Image Ava karp ja harjuta Text Block Icon Loe kasutusjuhendit. T…" at bounding box center [785, 495] width 257 height 474
click at [128, 302] on input "16" at bounding box center [130, 309] width 26 height 20
click at [146, 451] on p "XL 24px" at bounding box center [162, 455] width 59 height 9
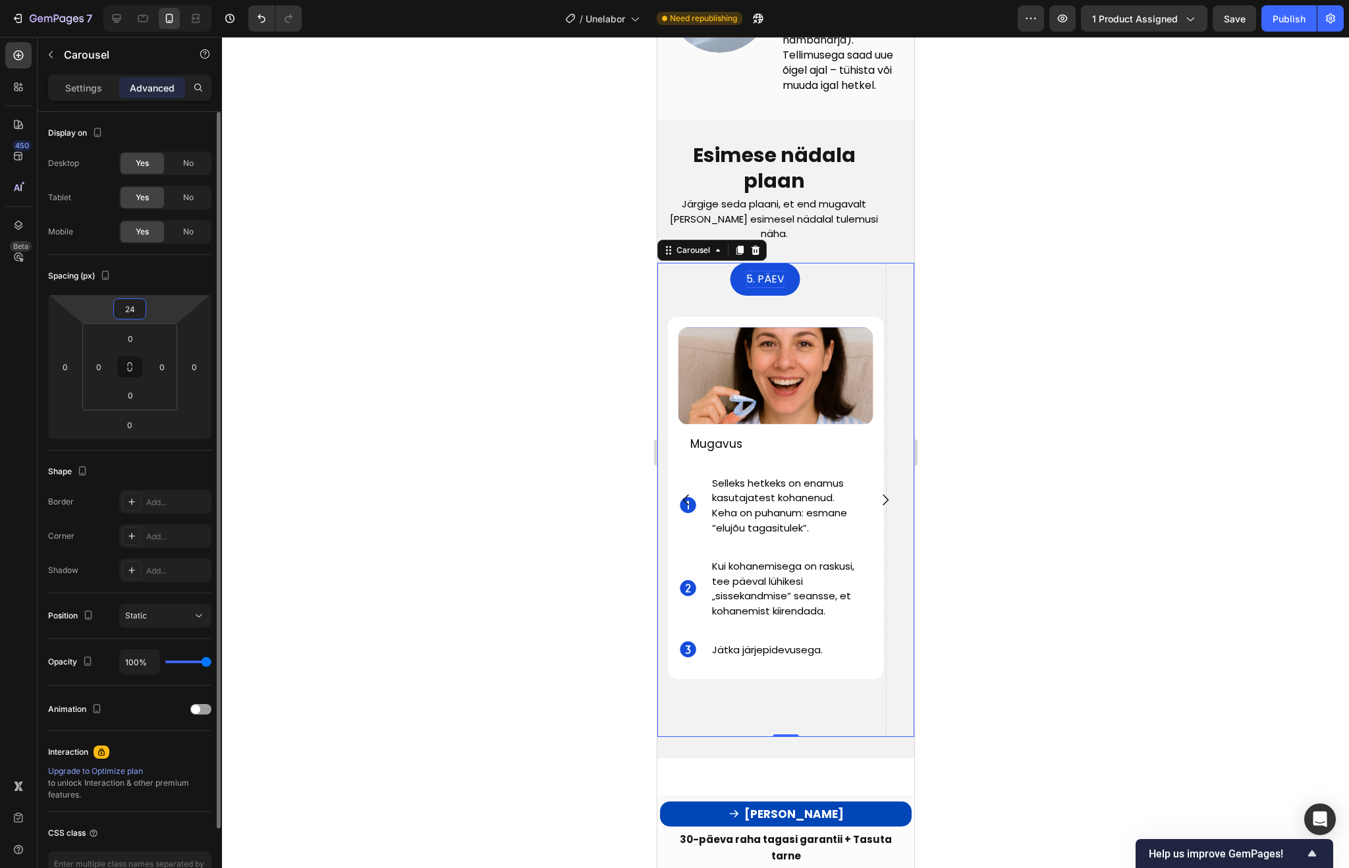
click at [127, 314] on input "24" at bounding box center [130, 309] width 26 height 20
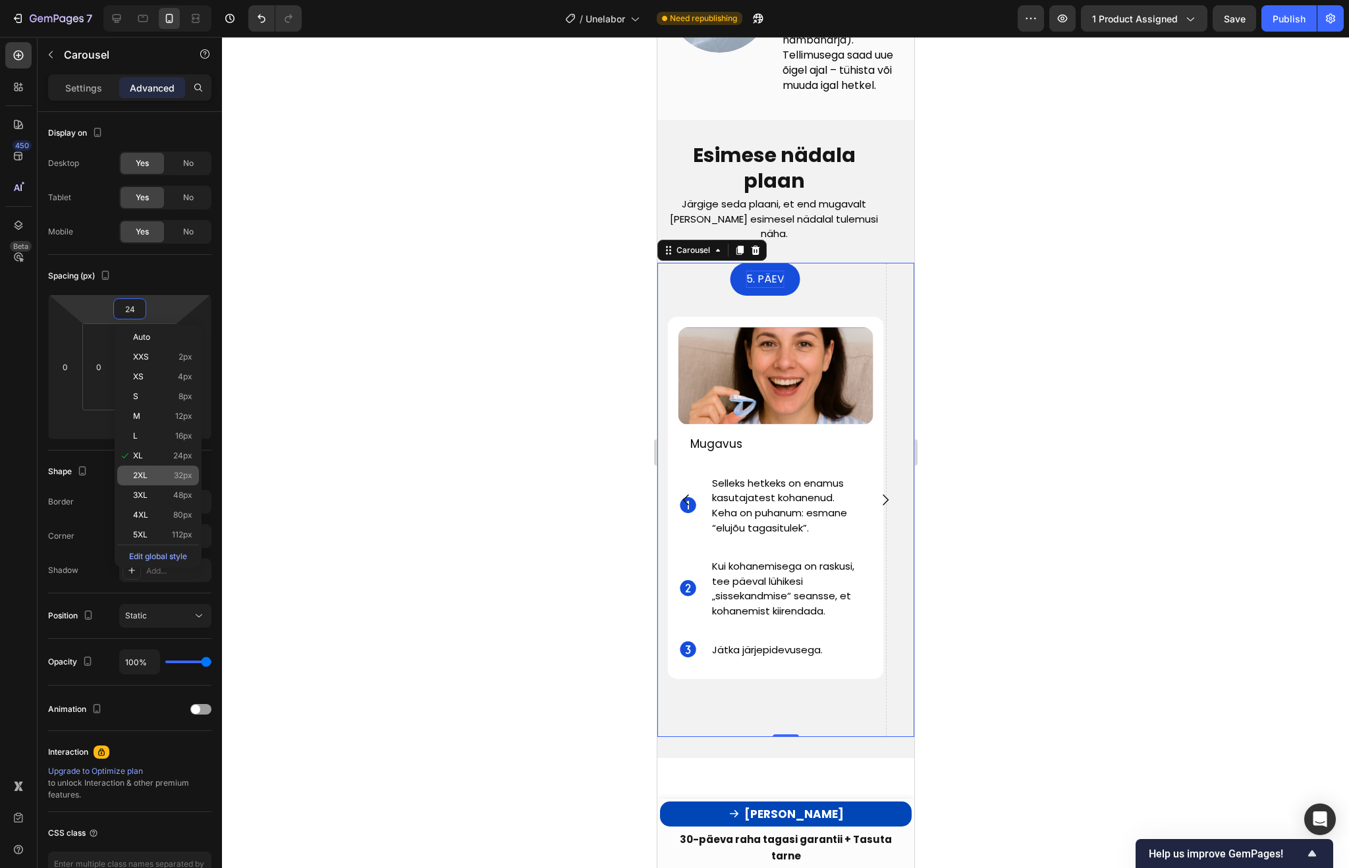
click at [142, 468] on div "2XL 32px" at bounding box center [158, 476] width 82 height 20
type input "32"
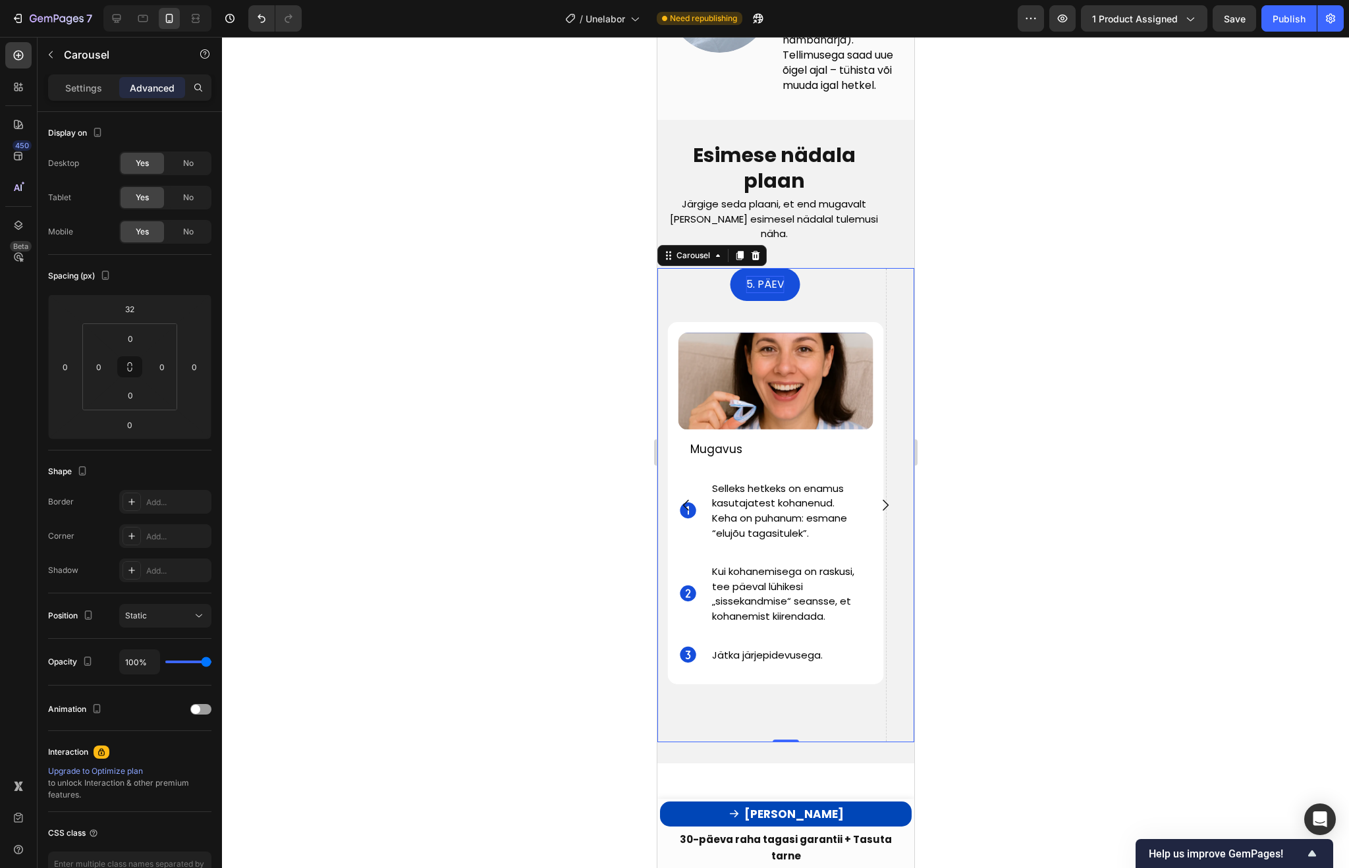
click at [447, 366] on div at bounding box center [785, 452] width 1127 height 831
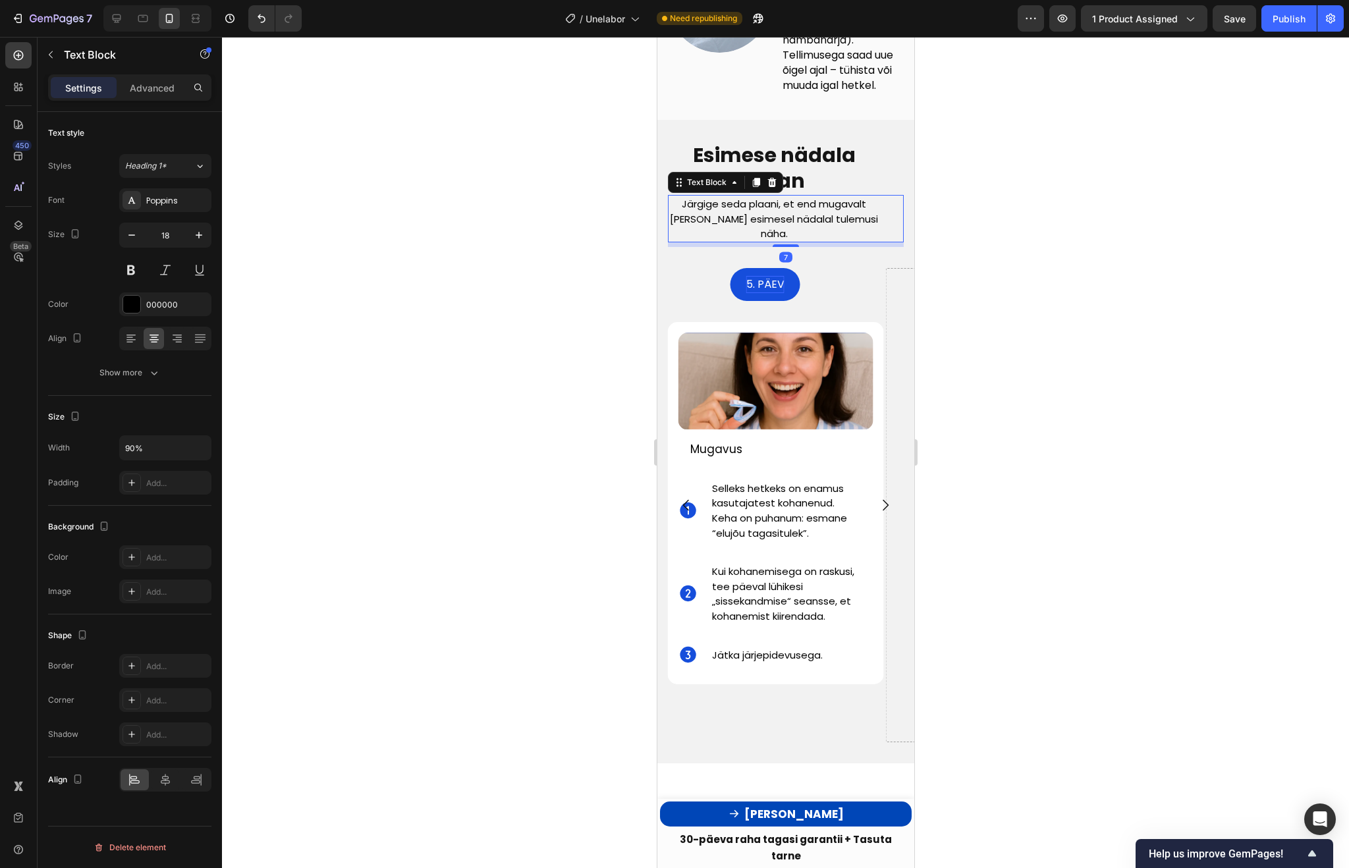
click at [797, 229] on span "Järgige seda plaani, et end mugavalt [PERSON_NAME] esimesel nädalal tulemusi nä…" at bounding box center [773, 218] width 208 height 43
click at [155, 86] on p "Advanced" at bounding box center [152, 88] width 45 height 14
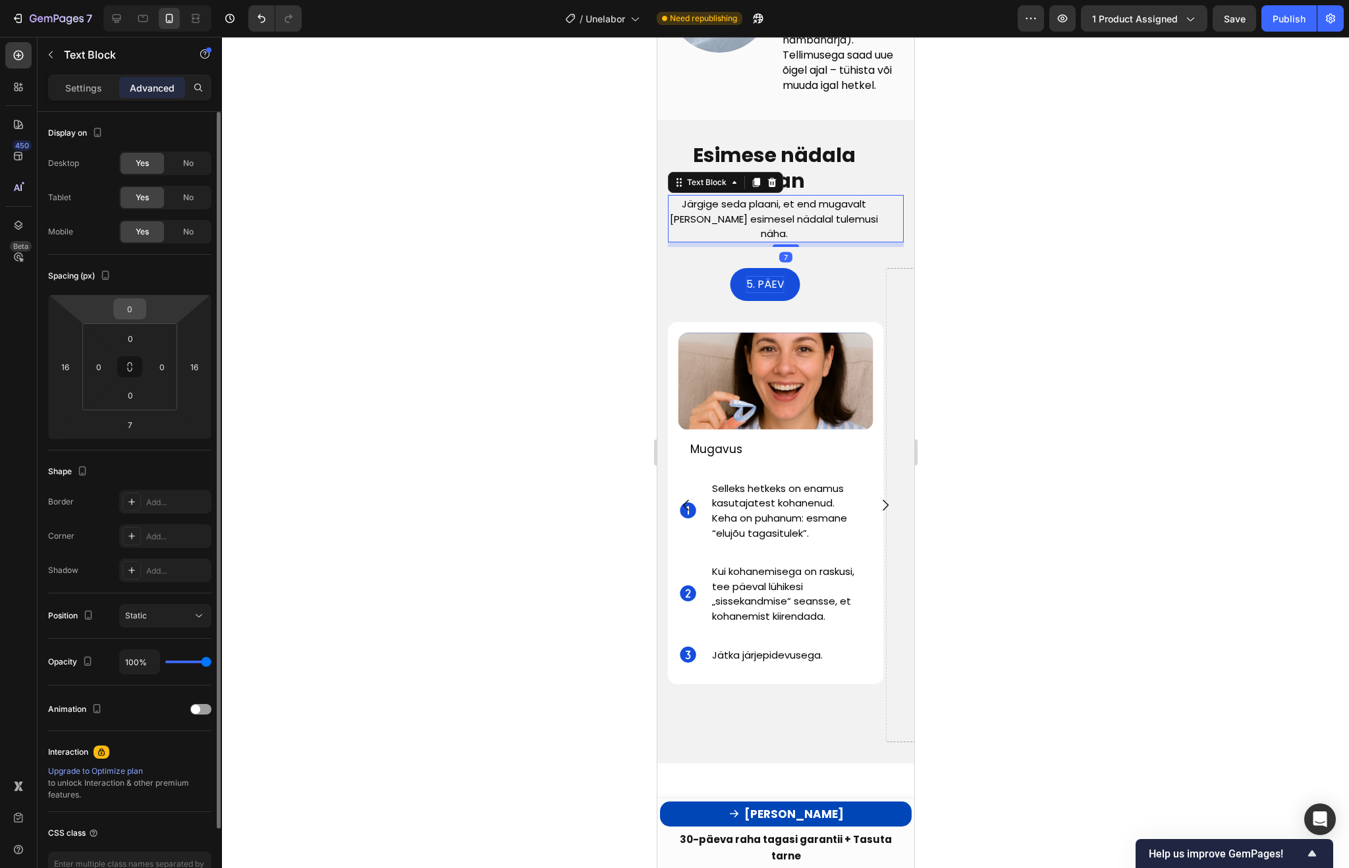
click at [140, 307] on input "0" at bounding box center [130, 309] width 26 height 20
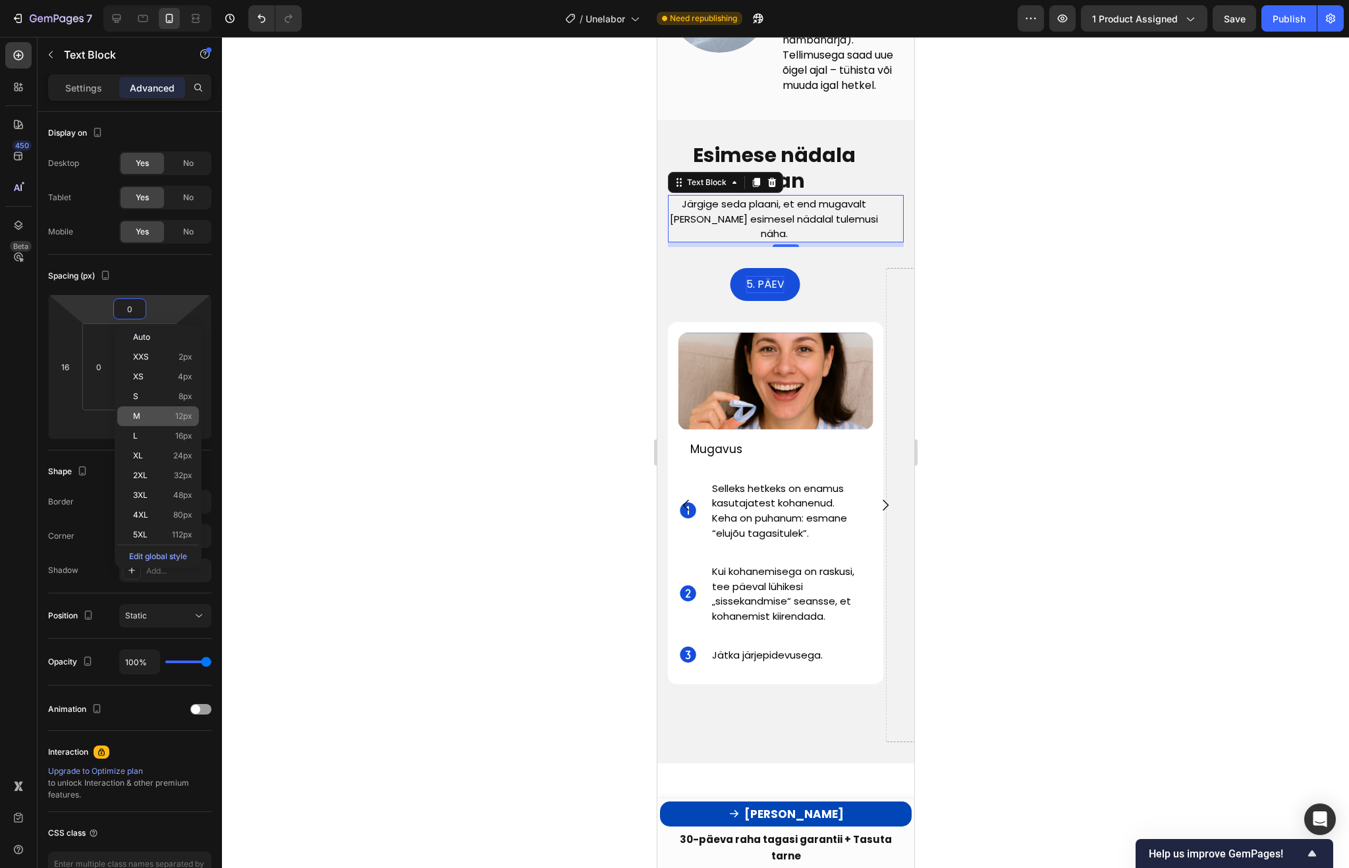
click at [155, 412] on p "M 12px" at bounding box center [162, 416] width 59 height 9
type input "12"
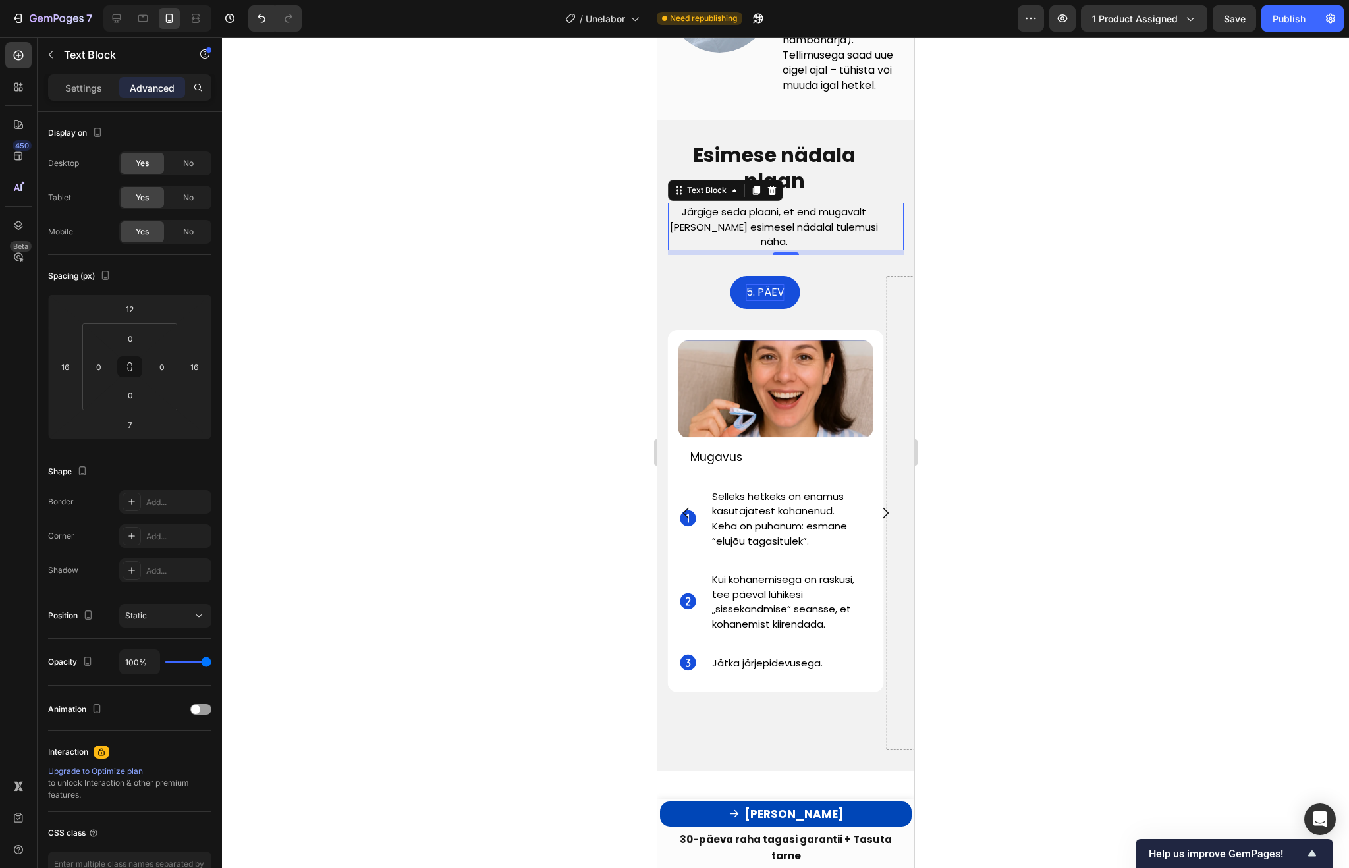
click at [475, 319] on div at bounding box center [785, 452] width 1127 height 831
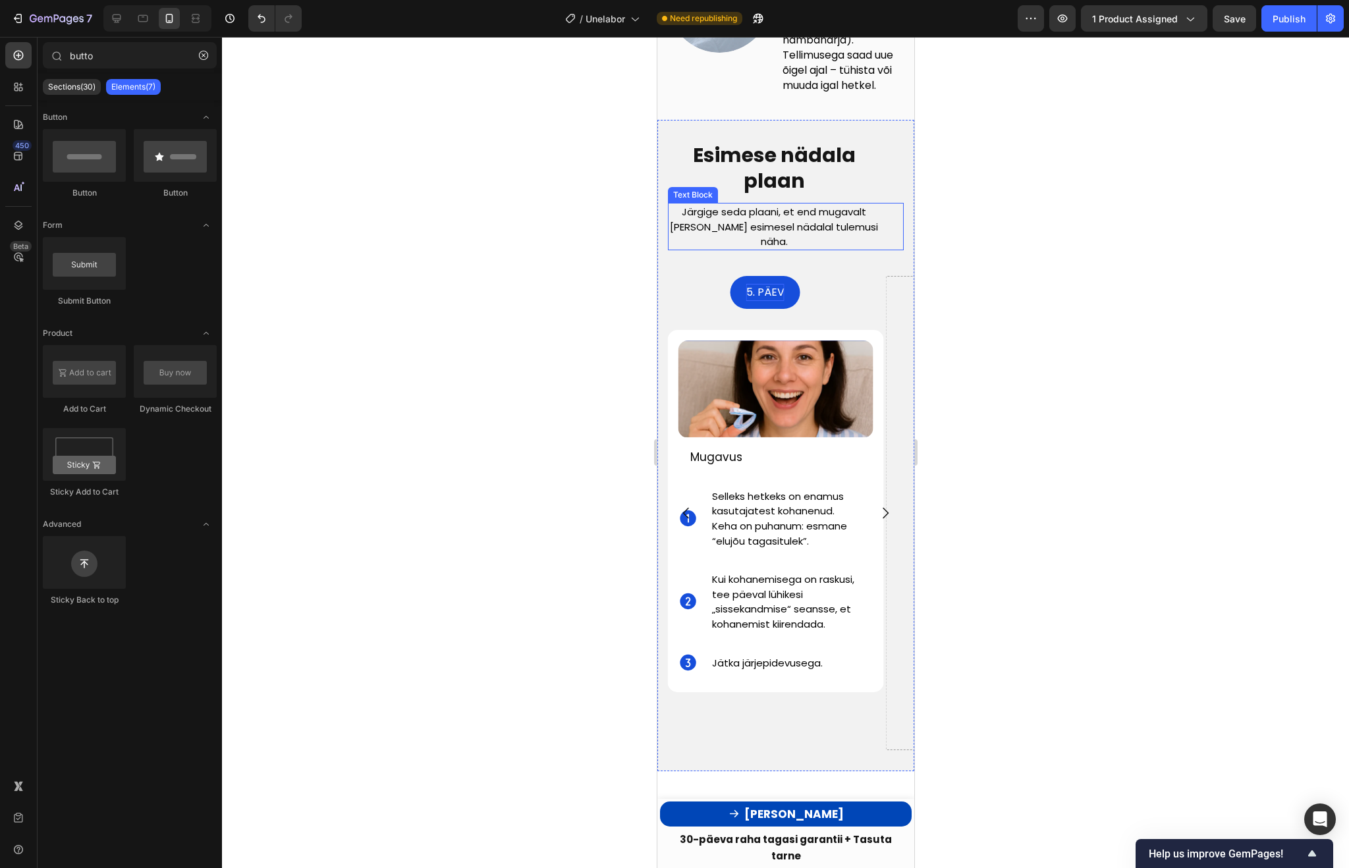
click at [840, 244] on span "Järgige seda plaani, et end mugavalt [PERSON_NAME] esimesel nädalal tulemusi nä…" at bounding box center [773, 226] width 208 height 43
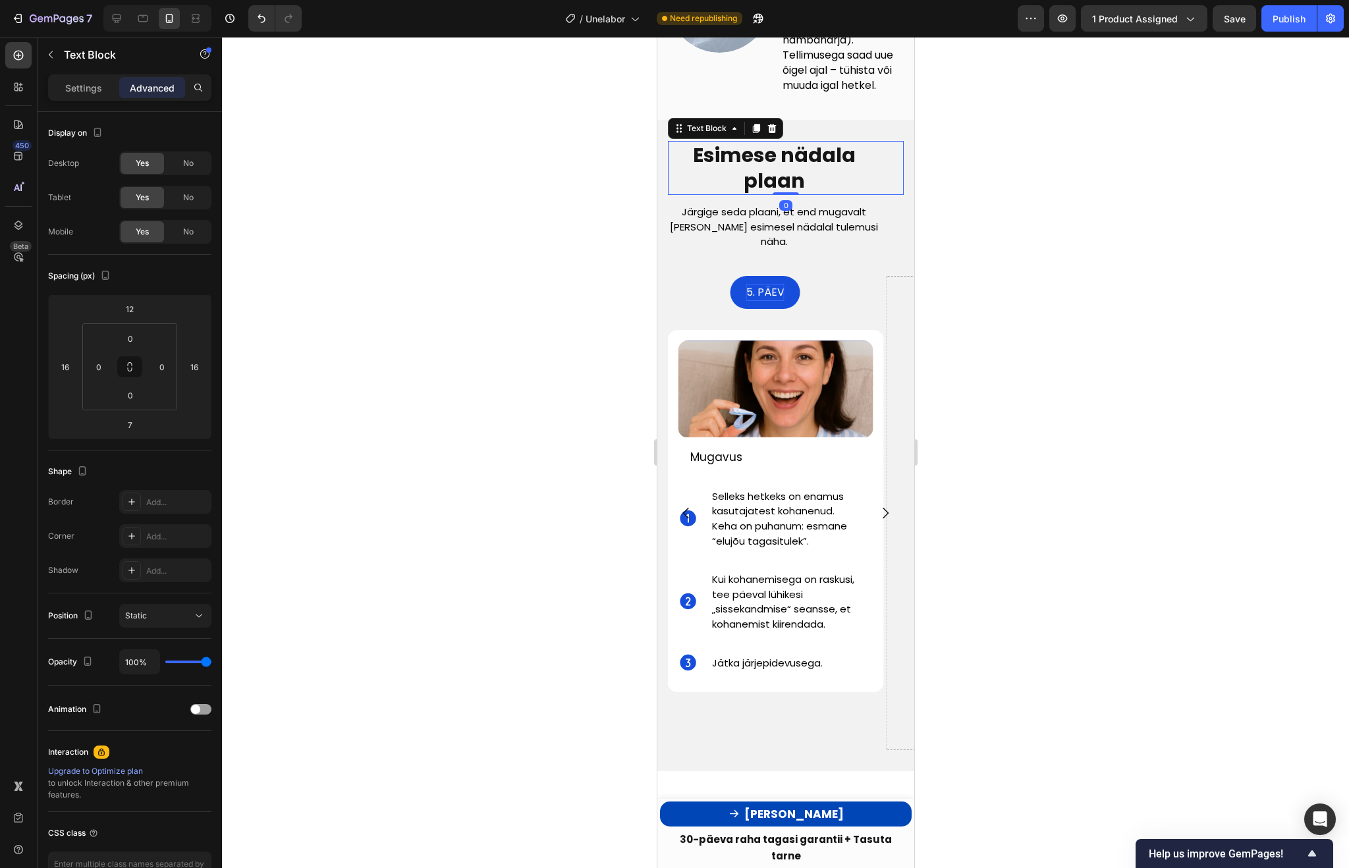
click at [860, 188] on p "Esimese nädala plaan" at bounding box center [772, 167] width 209 height 51
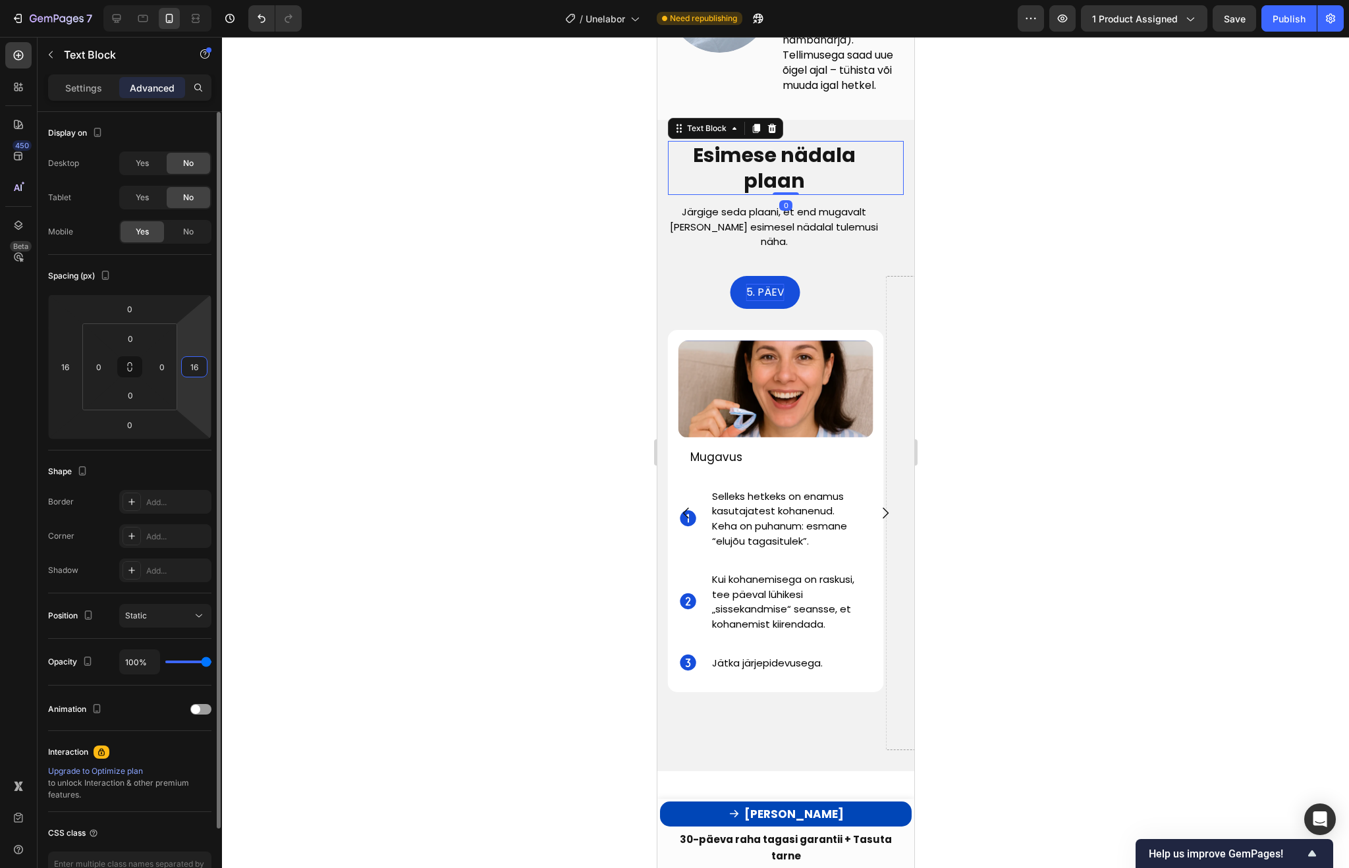
click at [186, 368] on input "16" at bounding box center [194, 367] width 20 height 20
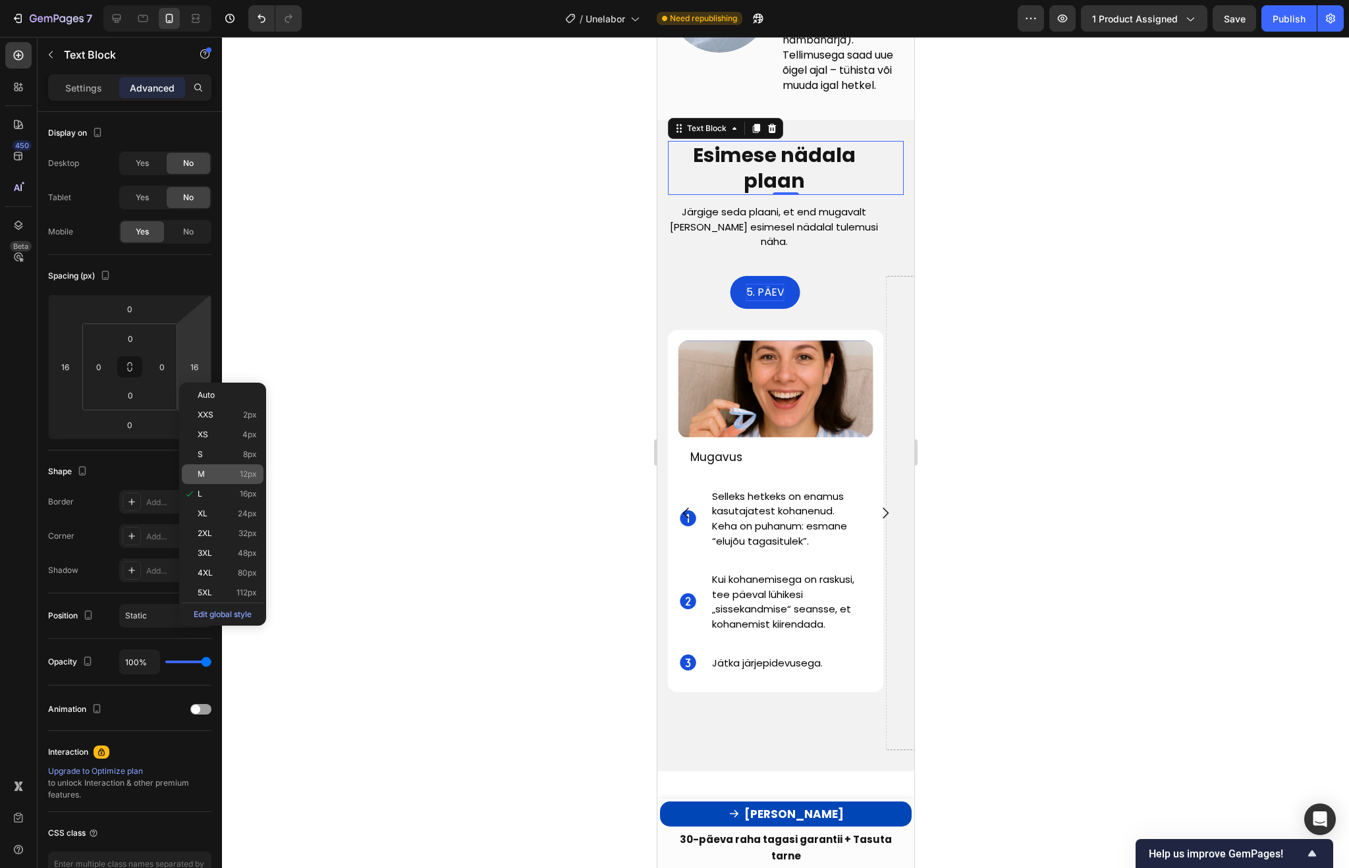
click at [219, 474] on p "M 12px" at bounding box center [227, 474] width 59 height 9
type input "12"
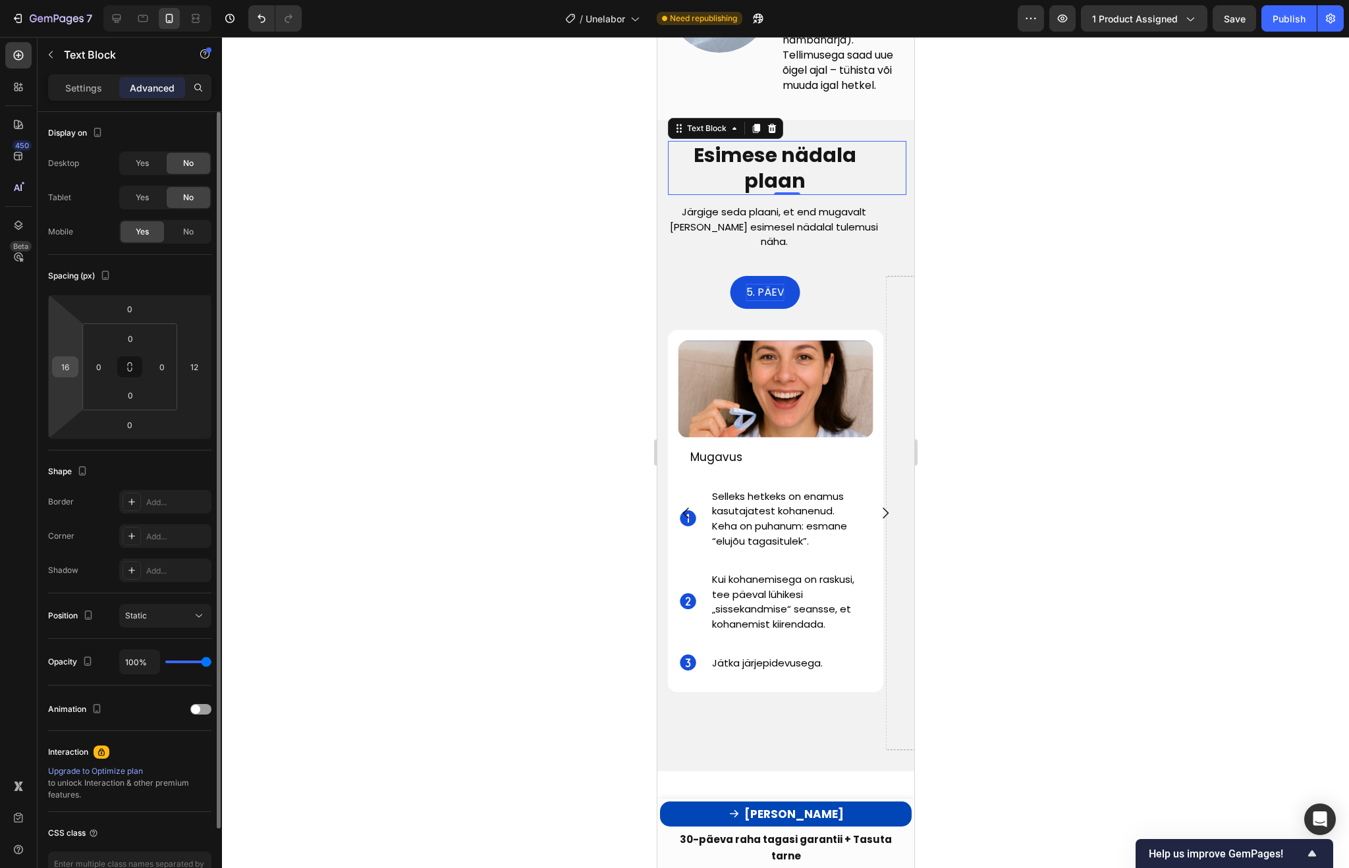
click at [72, 371] on input "16" at bounding box center [65, 367] width 20 height 20
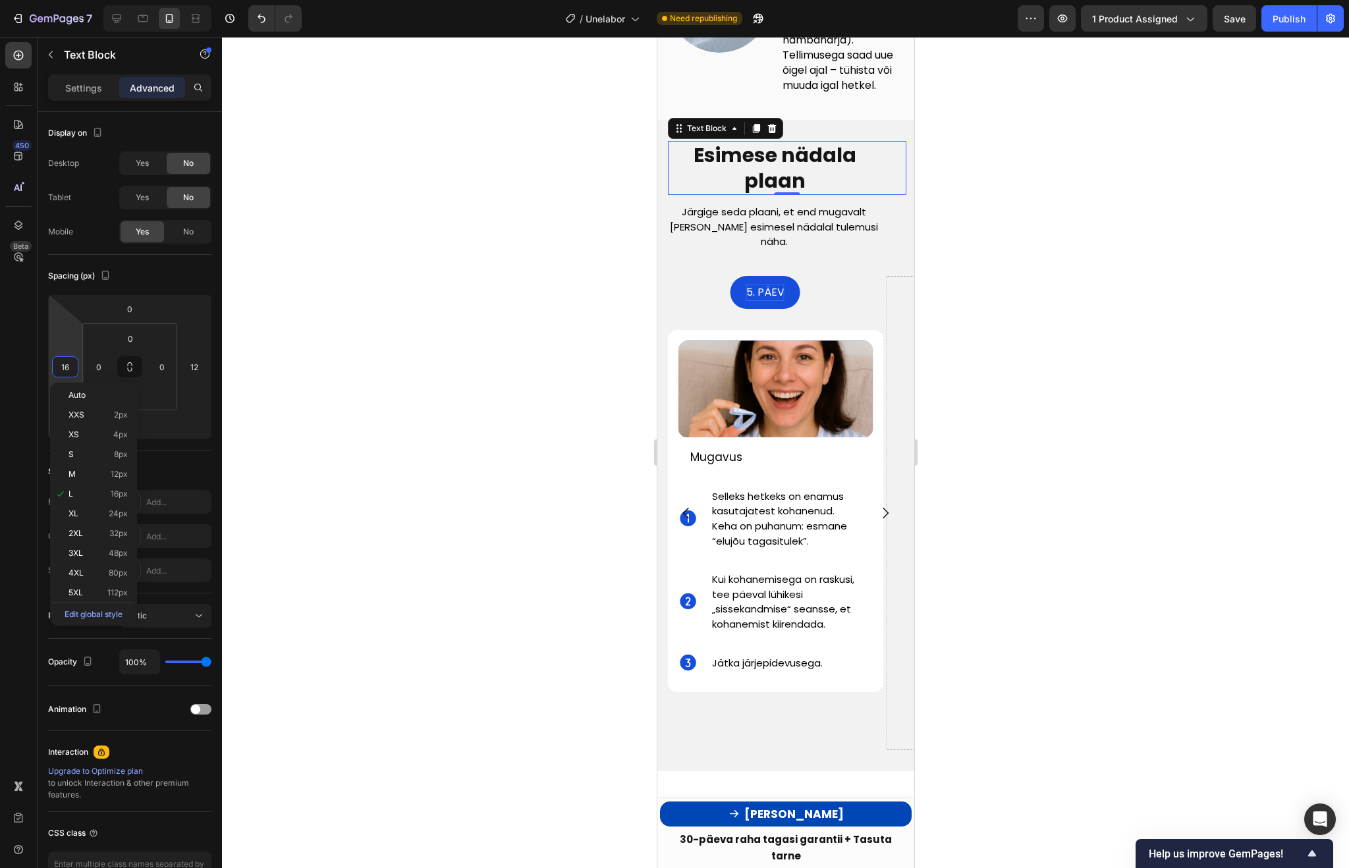
click at [1075, 209] on div at bounding box center [785, 452] width 1127 height 831
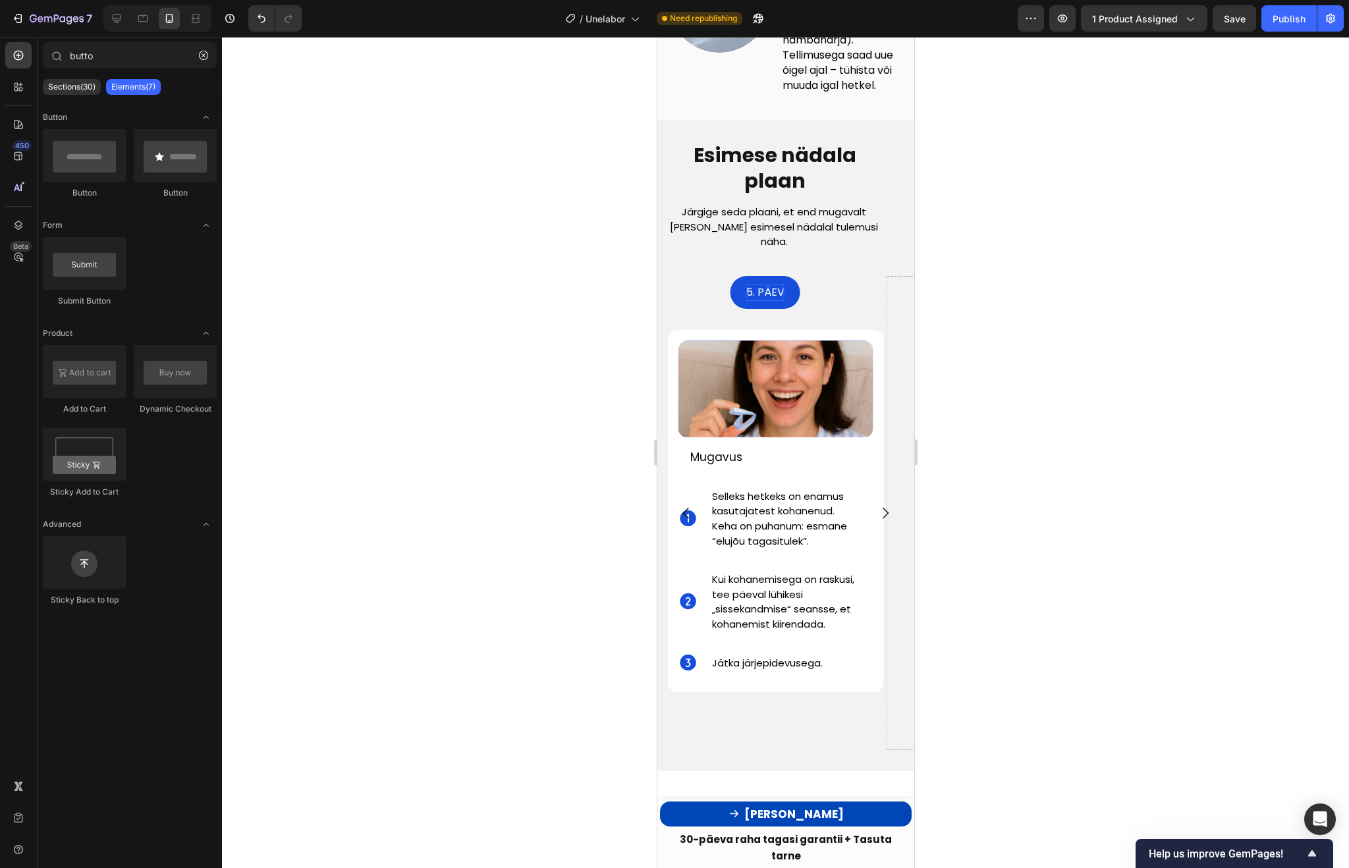
click at [802, 375] on img at bounding box center [775, 389] width 195 height 97
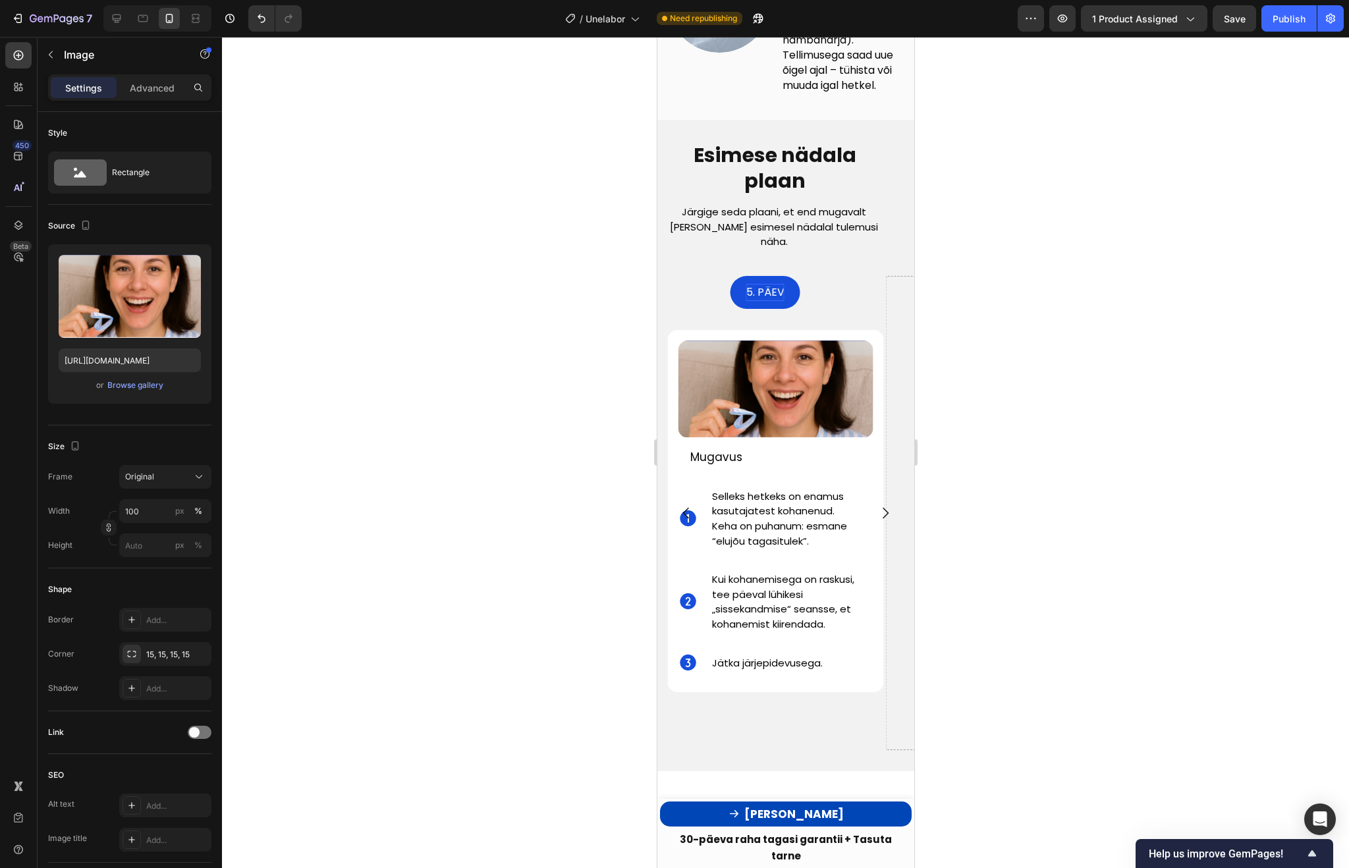
click at [802, 375] on img at bounding box center [775, 389] width 195 height 97
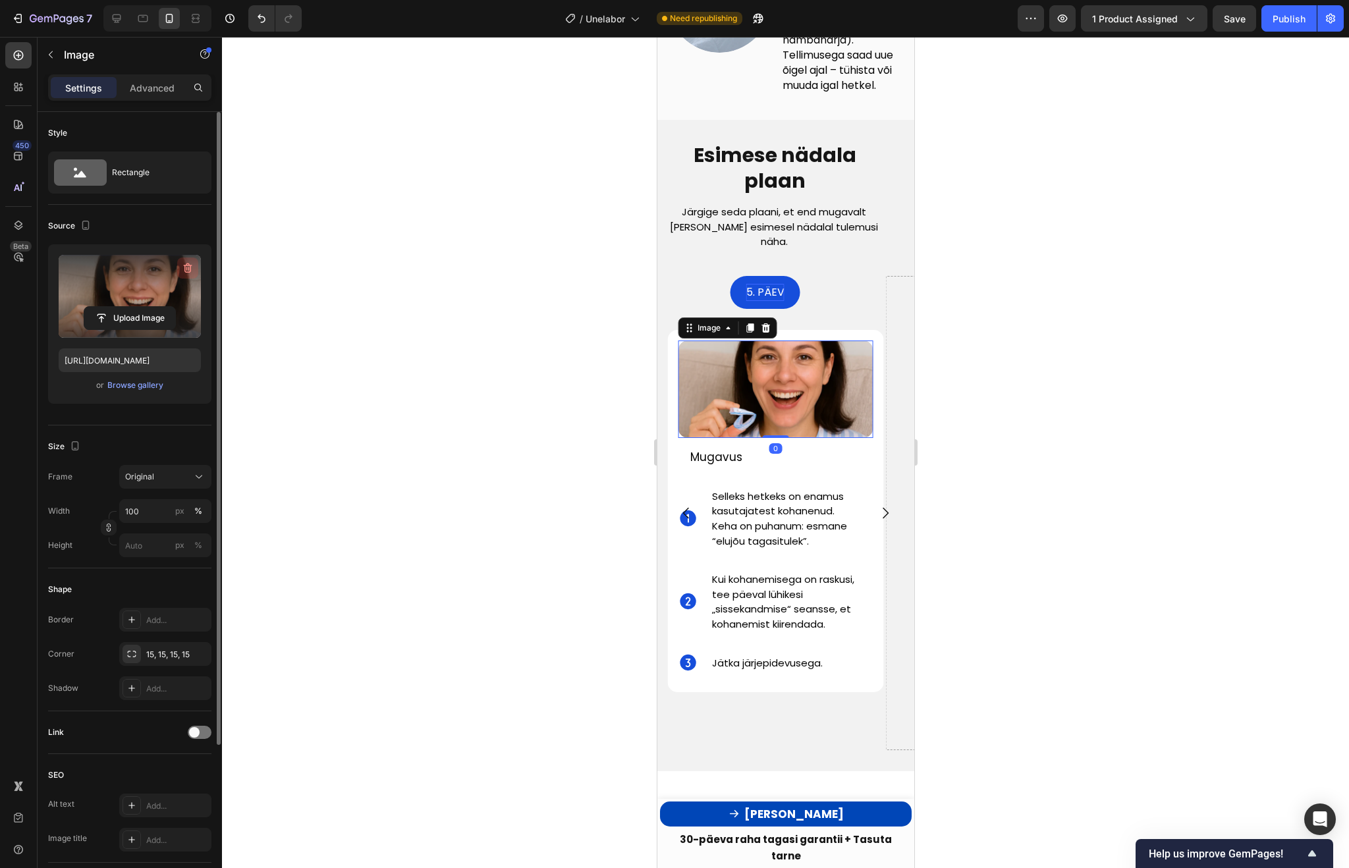
click at [188, 264] on icon "button" at bounding box center [188, 268] width 9 height 10
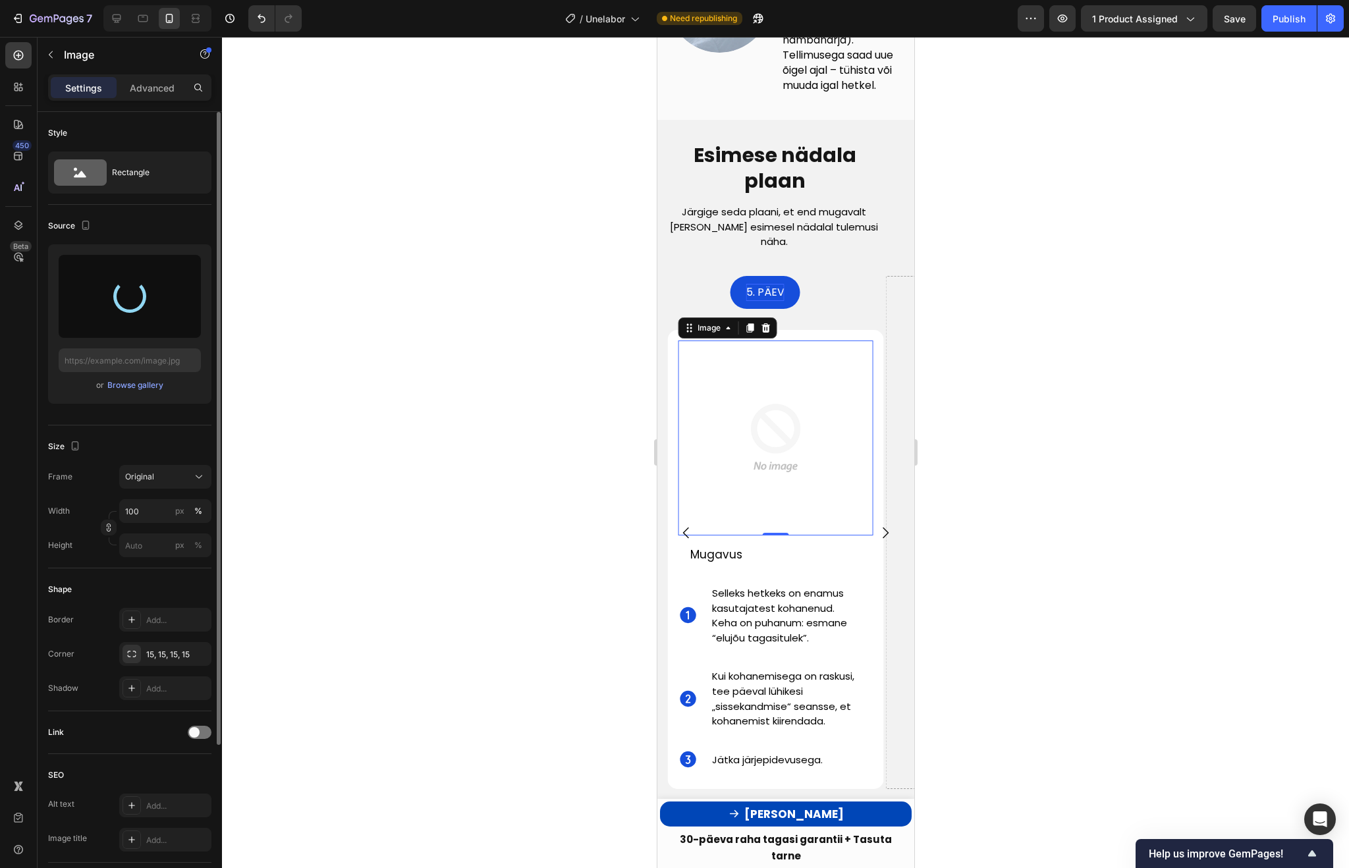
type input "[URL][DOMAIN_NAME]"
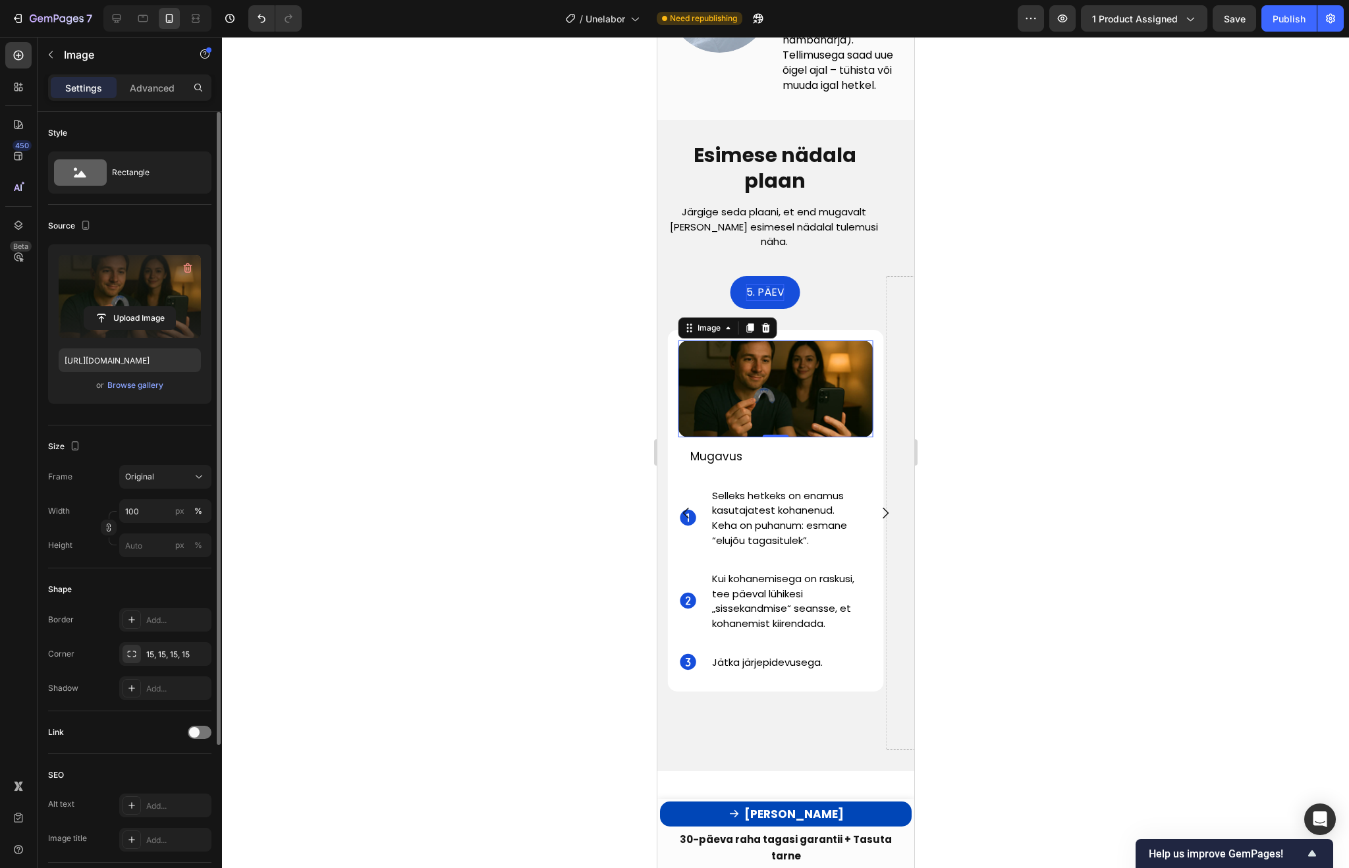
click at [718, 454] on span "Mugavus" at bounding box center [716, 457] width 52 height 16
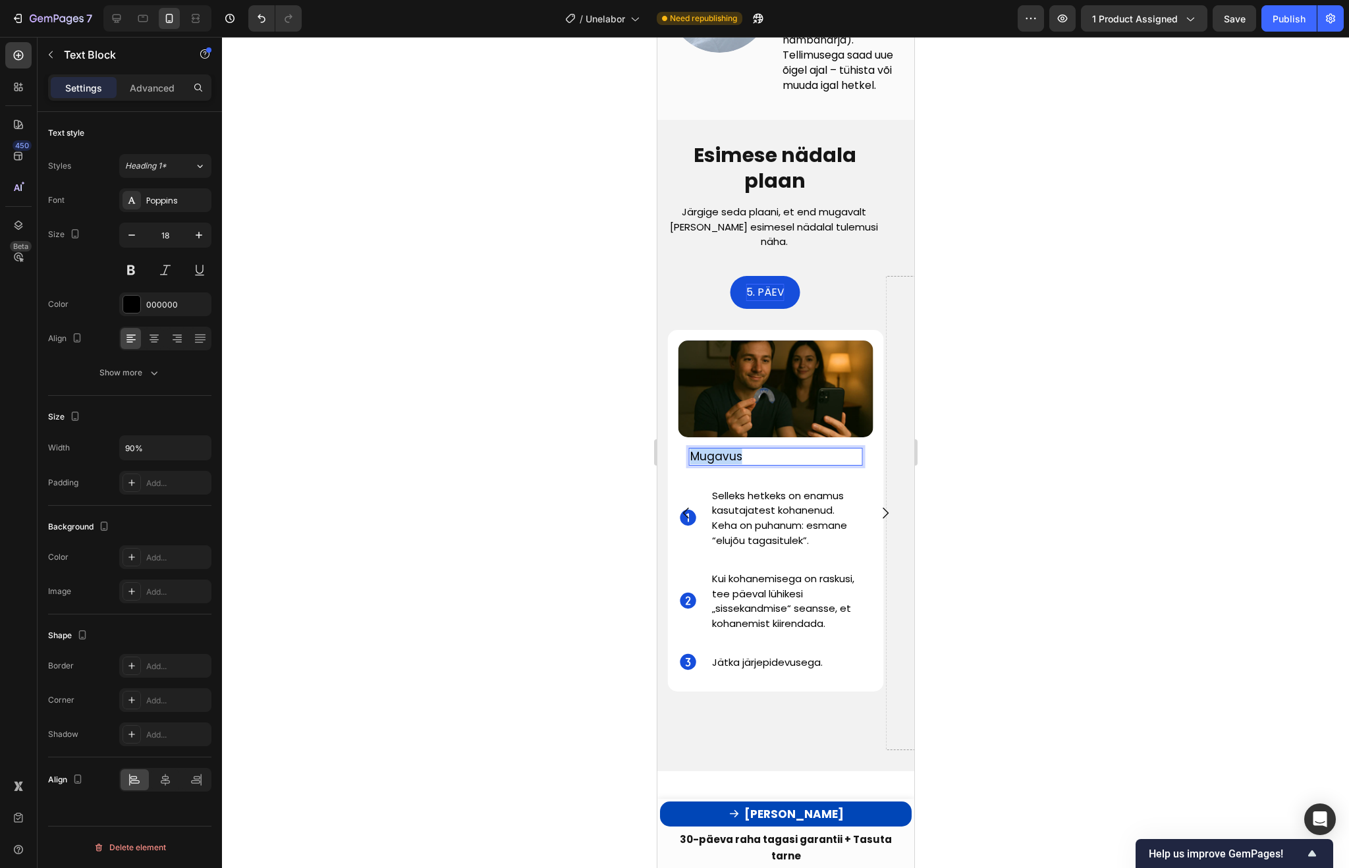
click at [718, 454] on span "Mugavus" at bounding box center [716, 457] width 52 height 16
click at [697, 458] on span "Tagasiside" at bounding box center [721, 457] width 63 height 16
click at [782, 450] on p "Aeg tagasiside" at bounding box center [766, 456] width 153 height 15
click at [1106, 531] on div at bounding box center [785, 452] width 1127 height 831
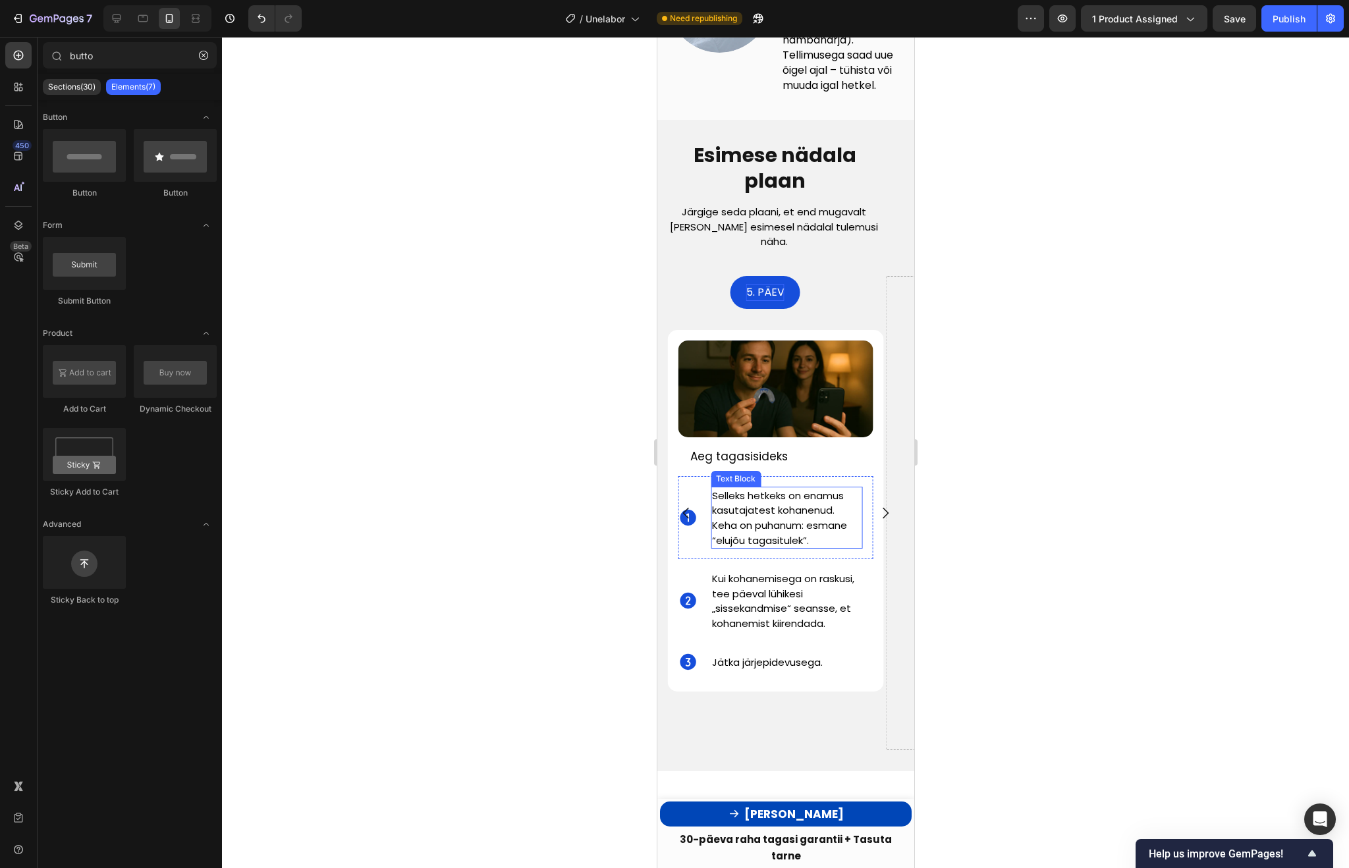
click at [736, 519] on span "Selleks hetkeks on enamus kasutajatest kohanenud. Keha on puhanum: esmane “eluj…" at bounding box center [778, 518] width 135 height 59
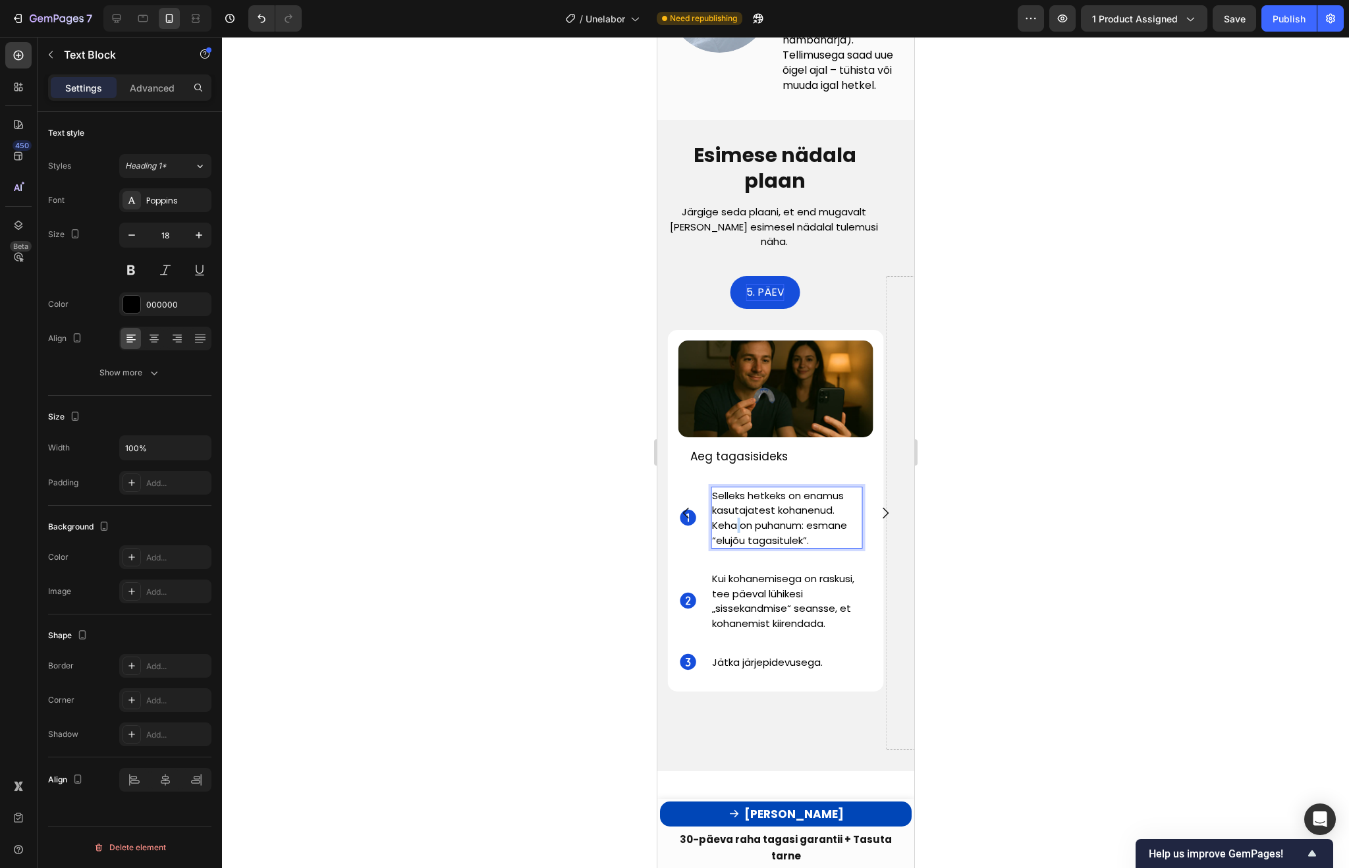
click at [736, 519] on span "Selleks hetkeks on enamus kasutajatest kohanenud. Keha on puhanum: esmane “eluj…" at bounding box center [778, 518] width 135 height 59
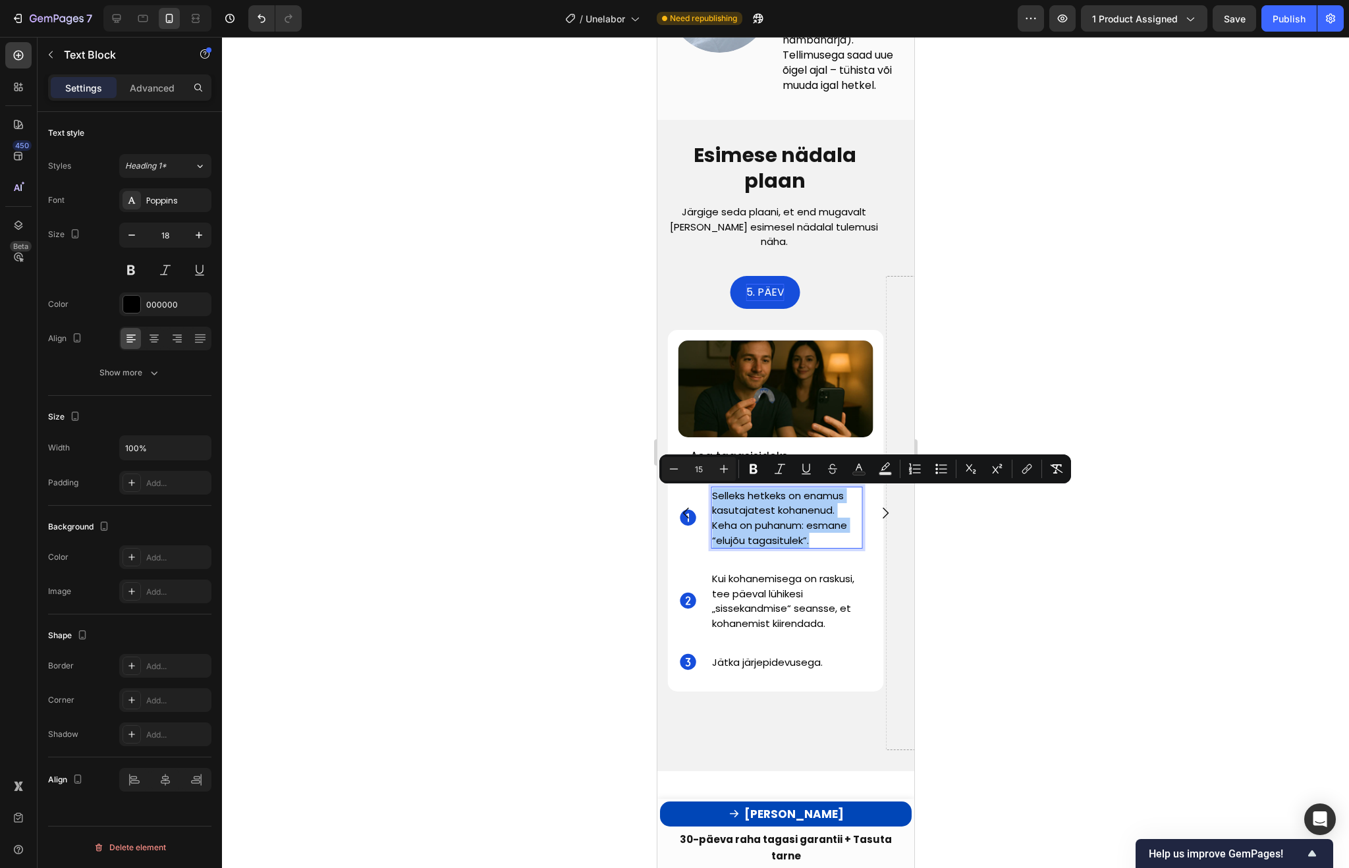
click at [1048, 620] on div at bounding box center [785, 452] width 1127 height 831
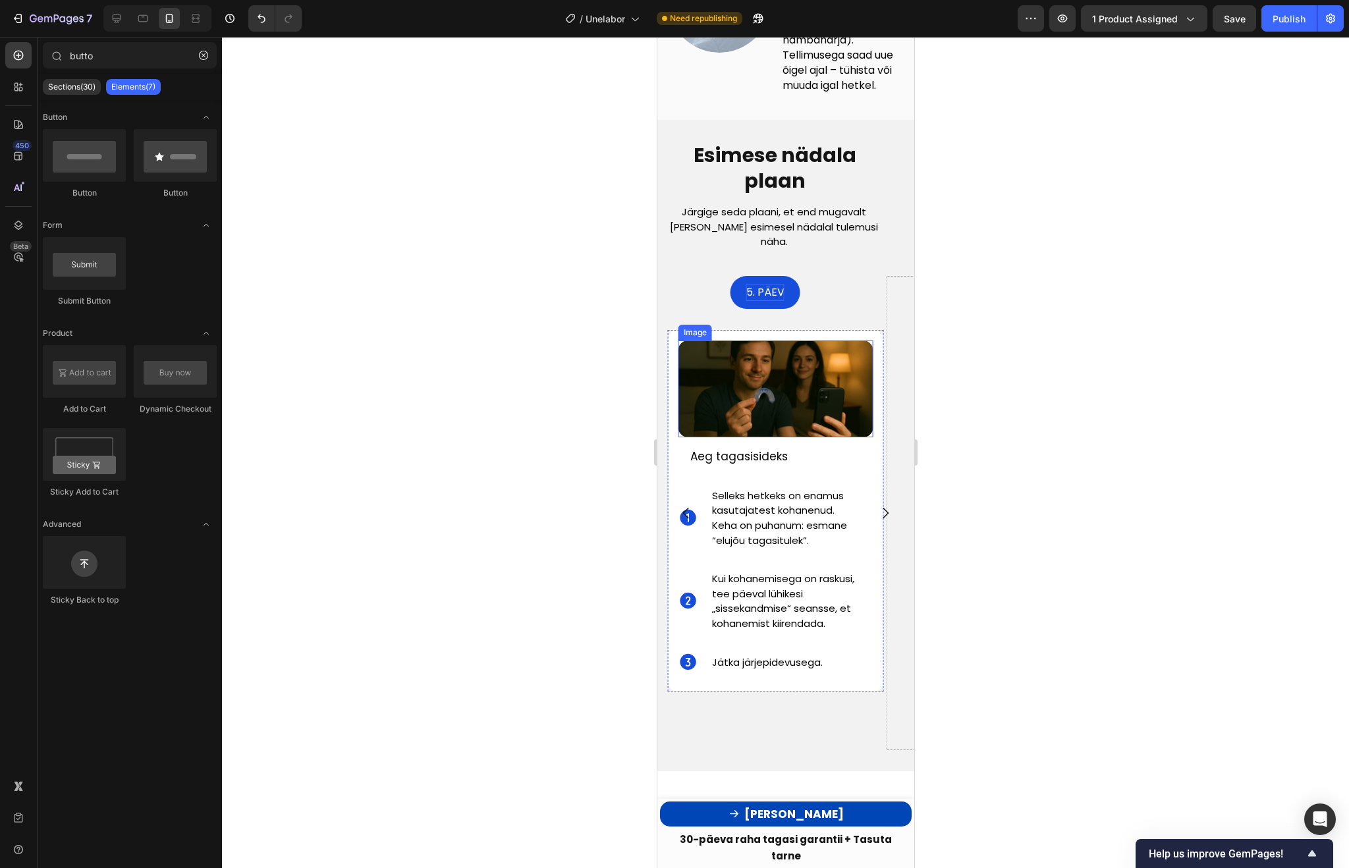
click at [1045, 418] on div at bounding box center [785, 452] width 1127 height 831
click at [775, 522] on span "Selleks hetkeks on enamus kasutajatest kohanenud. Keha on puhanum: esmane “eluj…" at bounding box center [778, 518] width 135 height 59
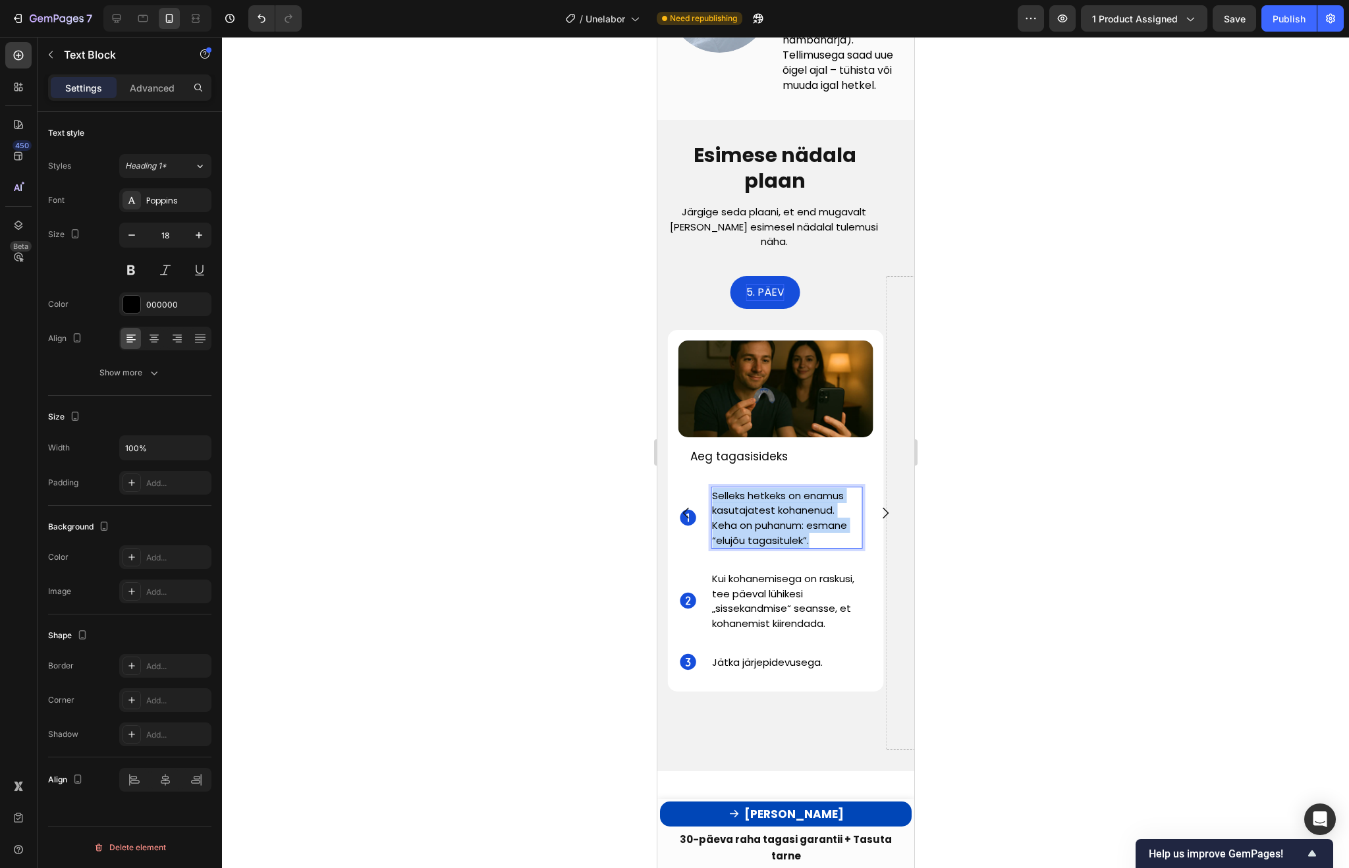
click at [775, 522] on span "Selleks hetkeks on enamus kasutajatest kohanenud. Keha on puhanum: esmane “eluj…" at bounding box center [778, 518] width 135 height 59
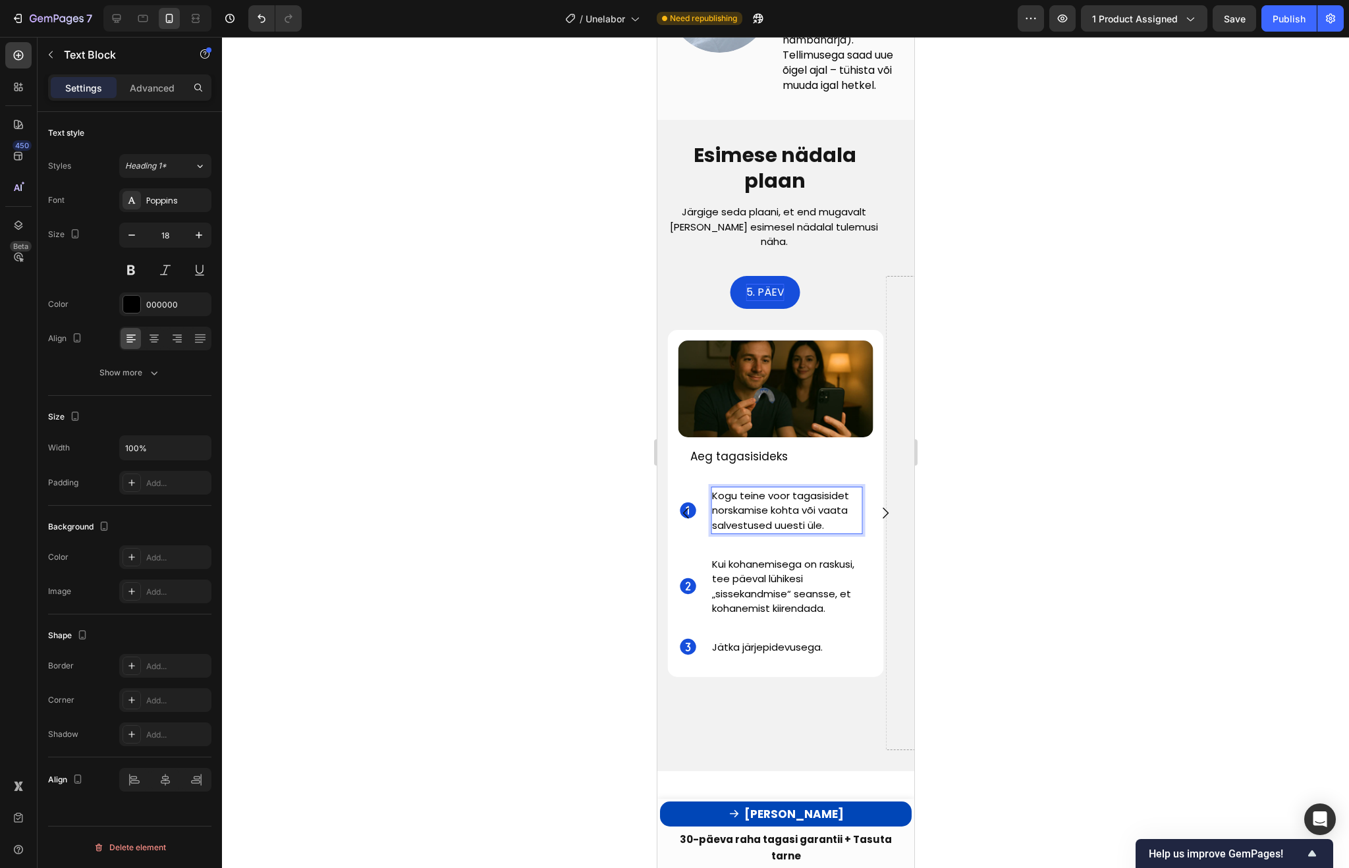
click at [1045, 569] on div at bounding box center [785, 452] width 1127 height 831
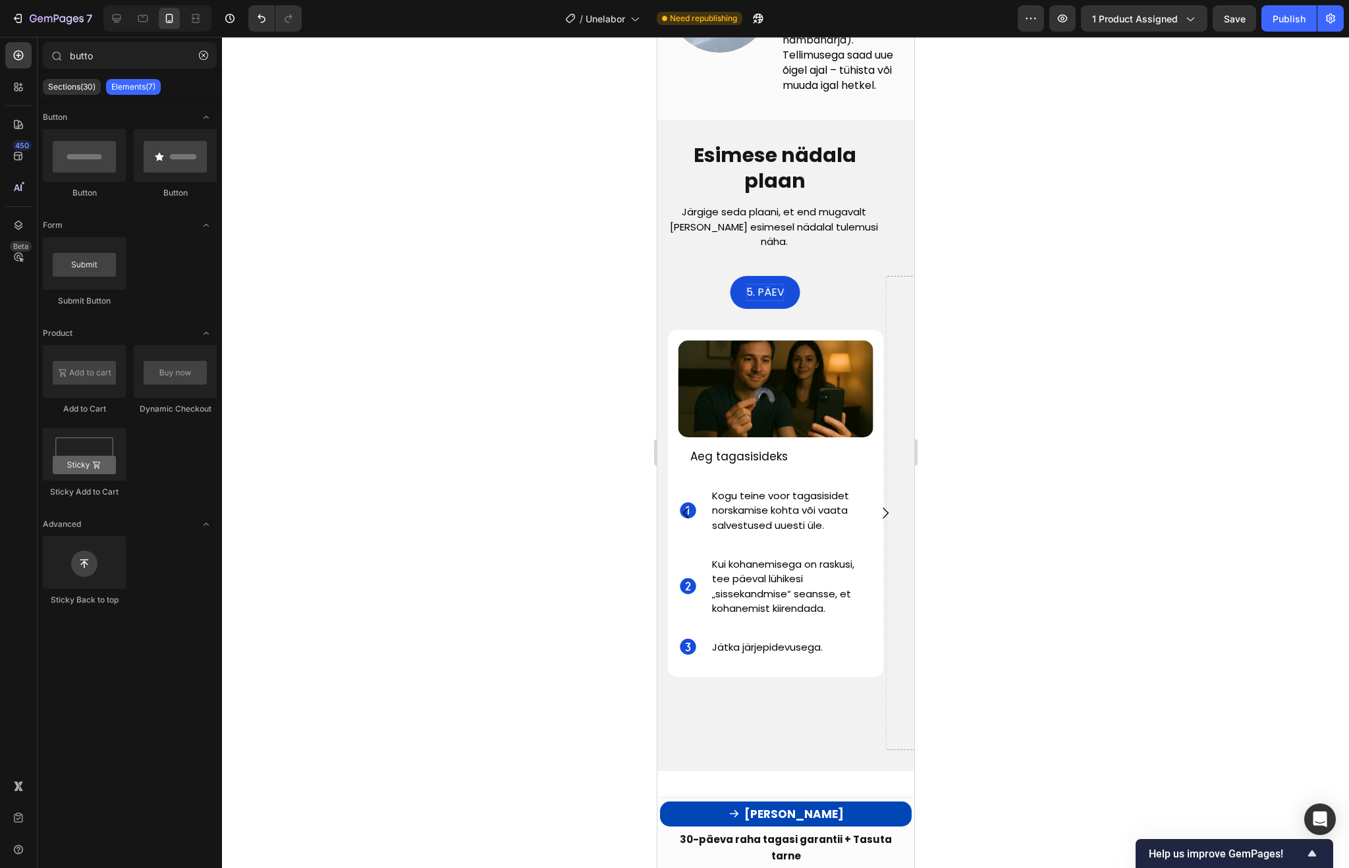
click at [1053, 543] on div at bounding box center [785, 452] width 1127 height 831
click at [765, 598] on span "Kui kohanemisega on raskusi, tee päeval lühikesi „sissekandmise“ seansse, et ko…" at bounding box center [782, 586] width 142 height 59
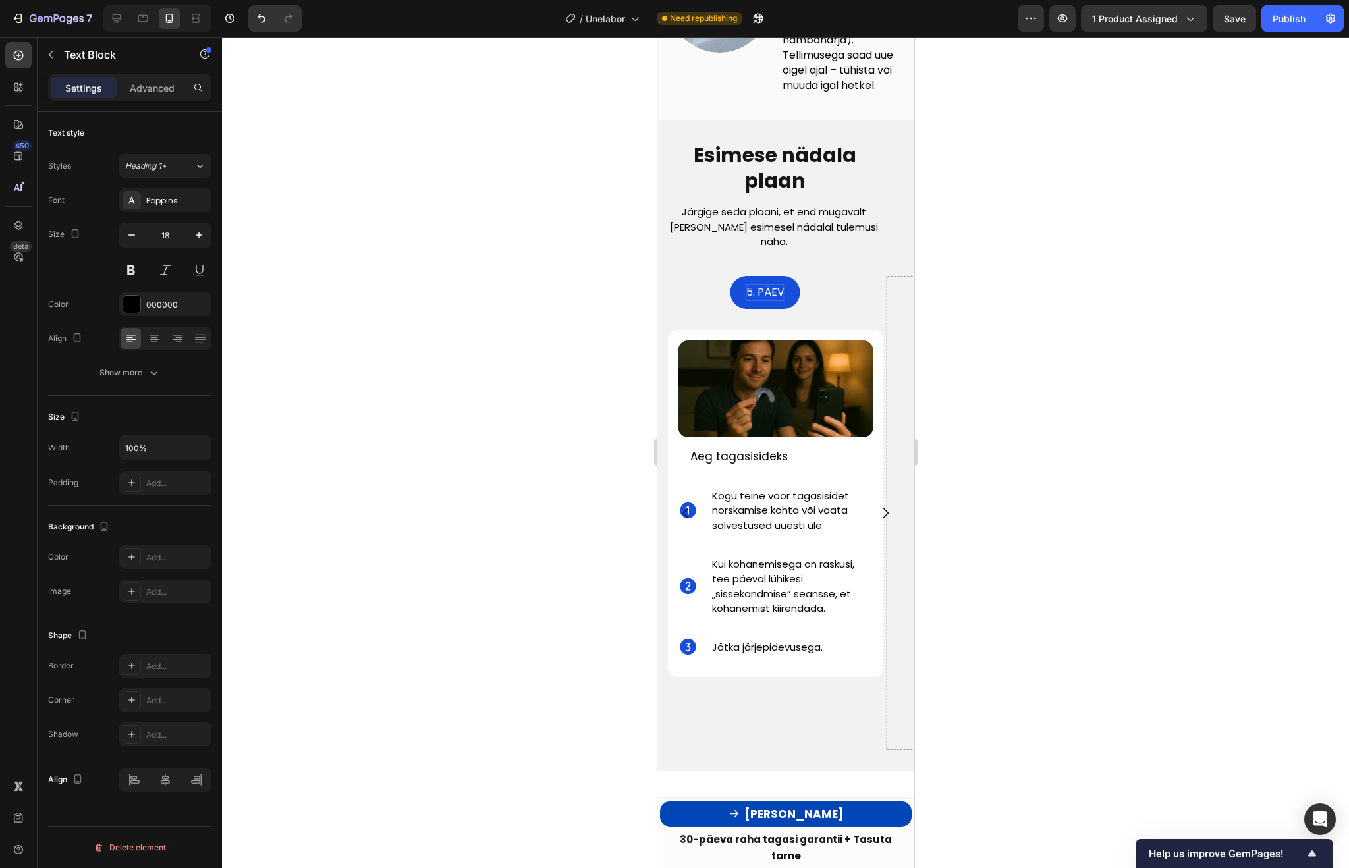
click at [765, 598] on span "Kui kohanemisega on raskusi, tee päeval lühikesi „sissekandmise“ seansse, et ko…" at bounding box center [782, 586] width 142 height 59
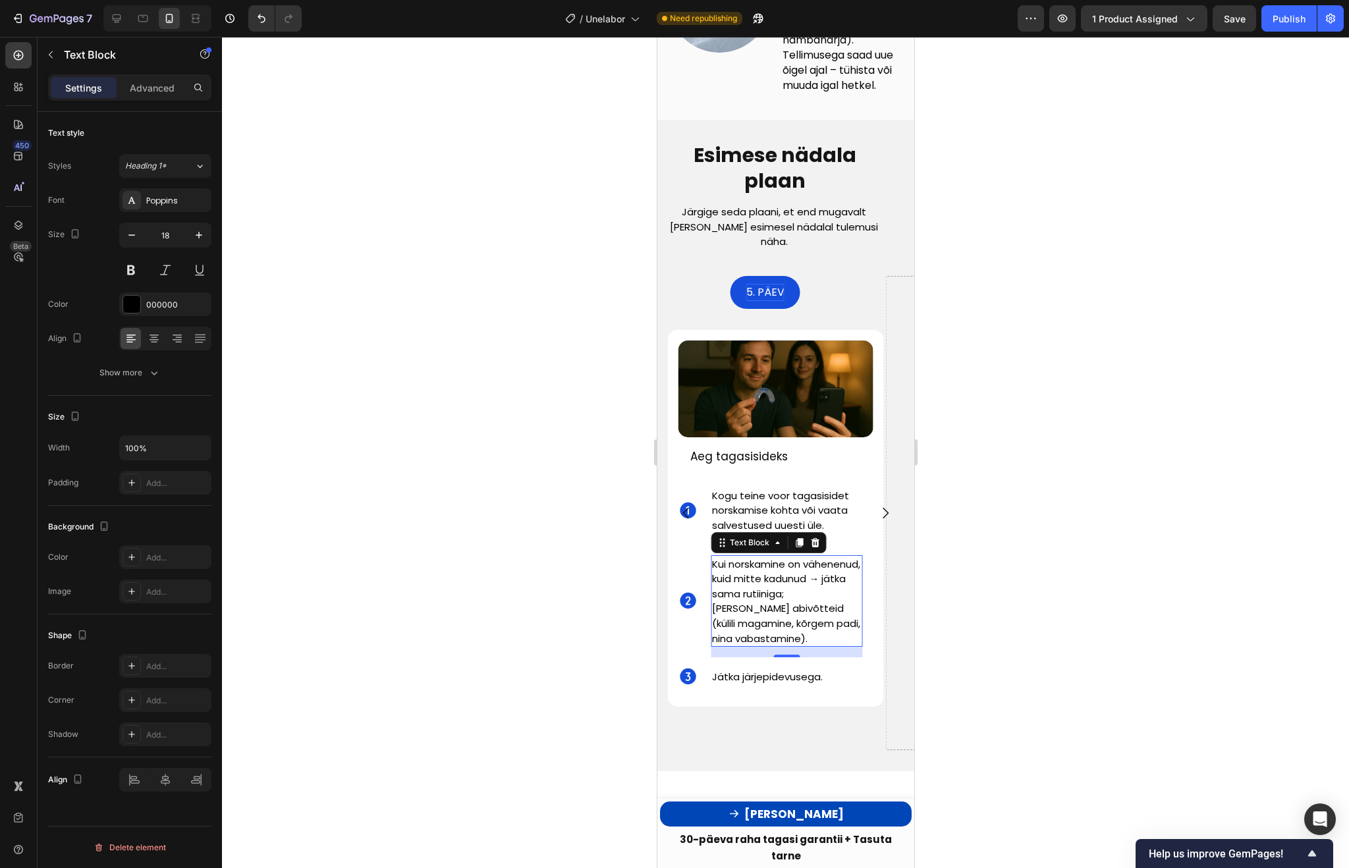
click at [1026, 625] on div at bounding box center [785, 452] width 1127 height 831
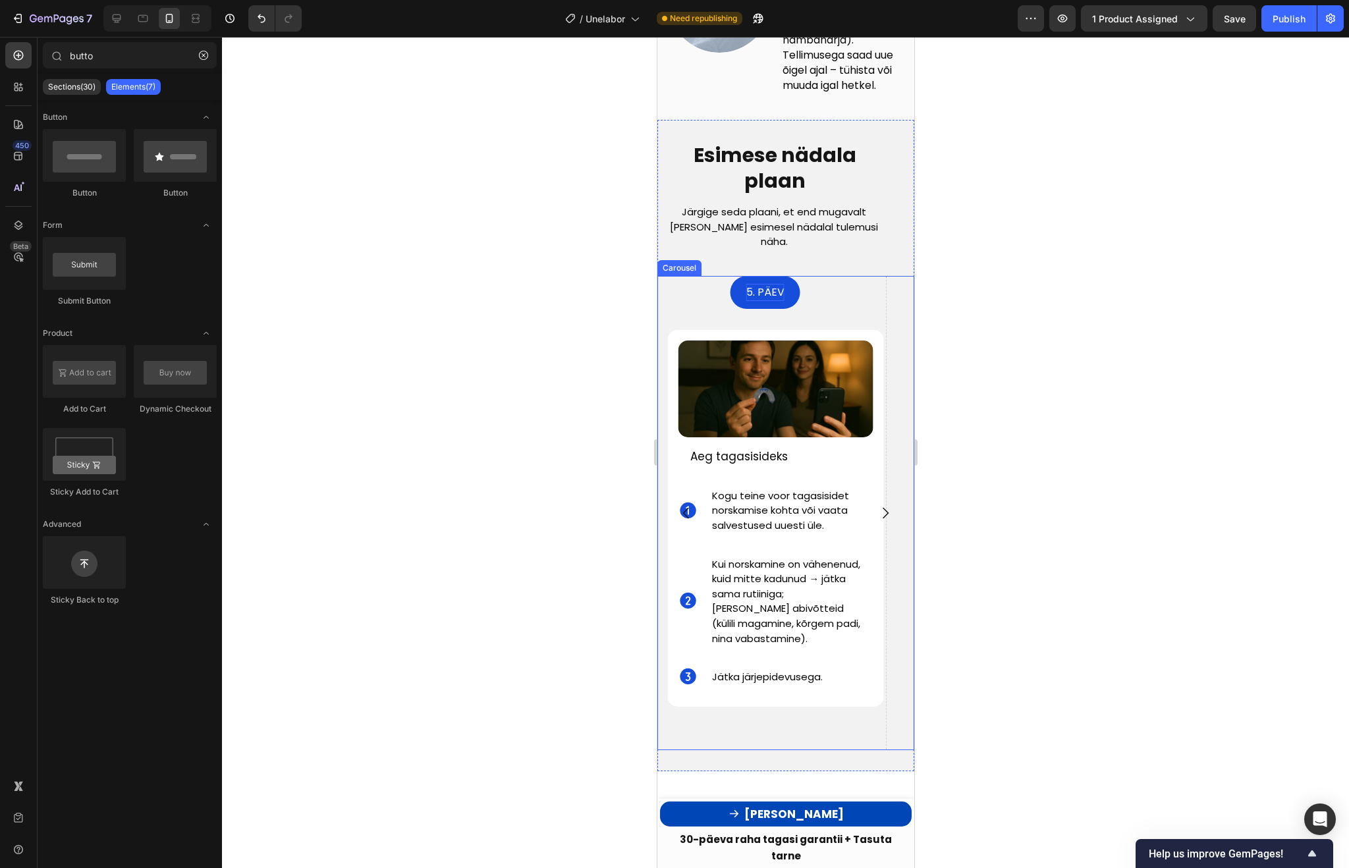
click at [869, 502] on button "Carousel Next Arrow" at bounding box center [884, 513] width 37 height 37
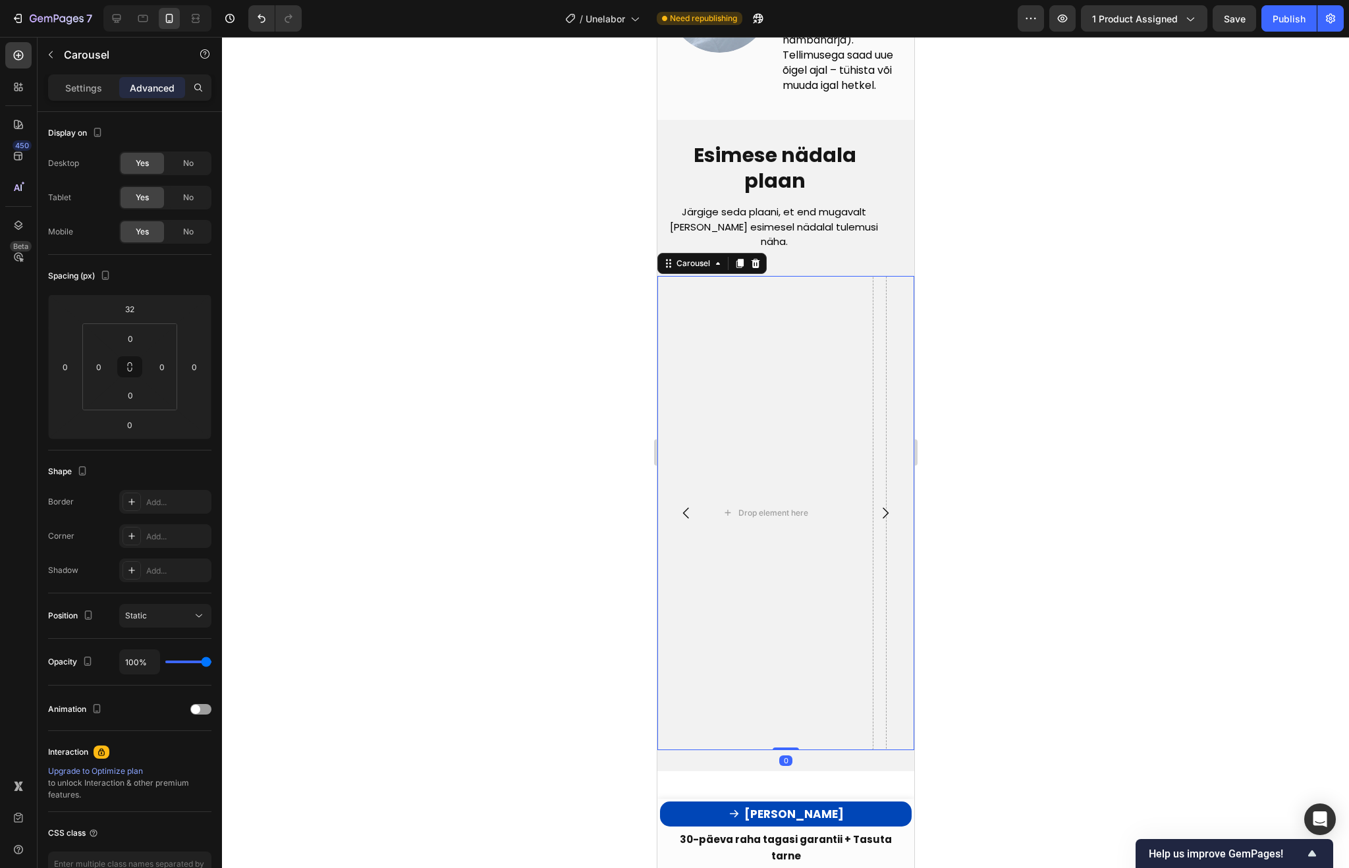
click at [684, 521] on icon "Carousel Back Arrow" at bounding box center [686, 513] width 16 height 16
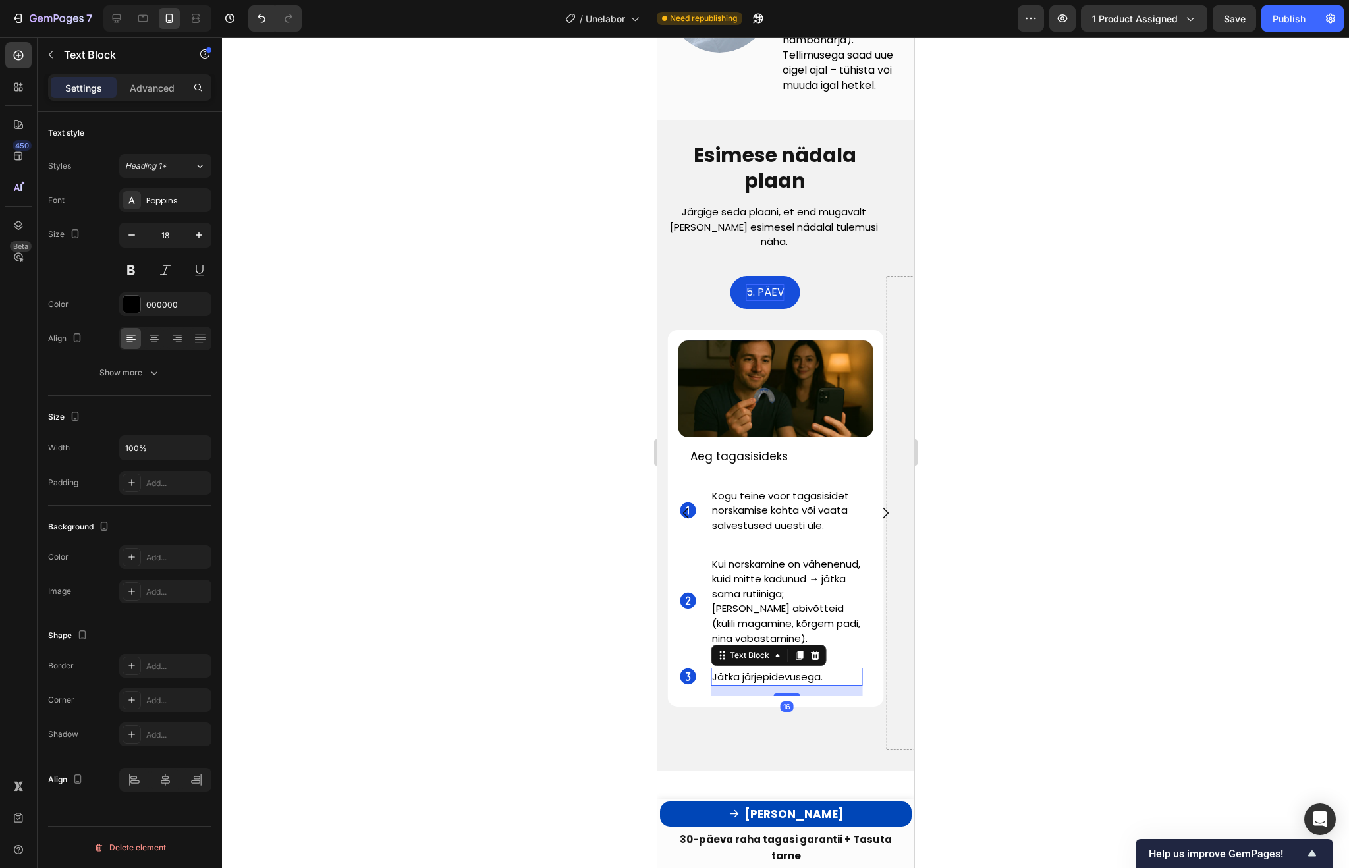
click at [830, 675] on p "Jätka järjepidevusega." at bounding box center [785, 676] width 149 height 15
click at [838, 686] on div "16" at bounding box center [785, 691] width 151 height 11
click at [868, 643] on div "Kui norskamine on vähenenud, kuid mitte kadunud → jätka sama rutiiniga; lisa ab…" at bounding box center [791, 601] width 162 height 113
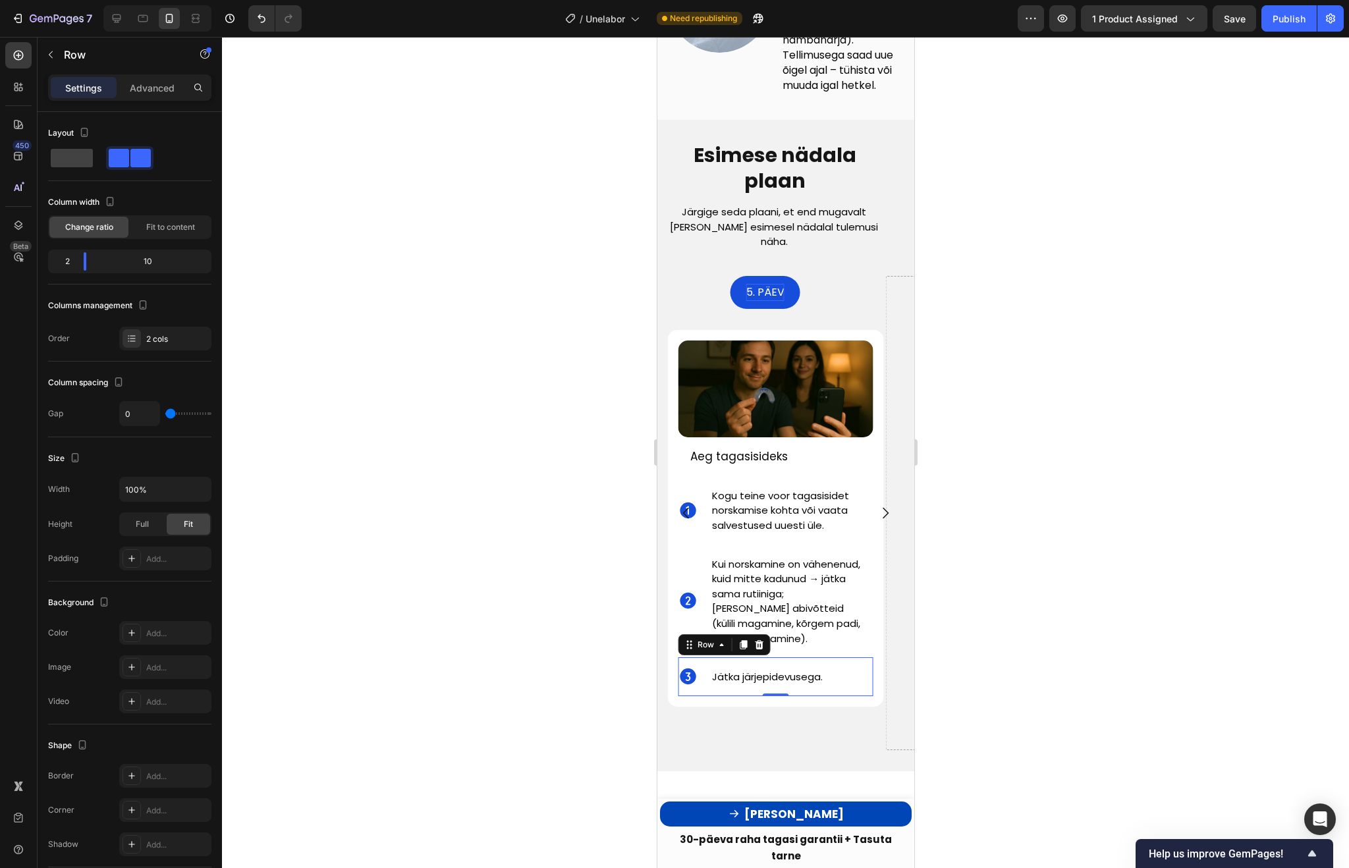
click at [861, 665] on div "Jätka järjepidevusega. Text Block" at bounding box center [791, 676] width 162 height 39
click at [754, 647] on icon at bounding box center [758, 645] width 11 height 11
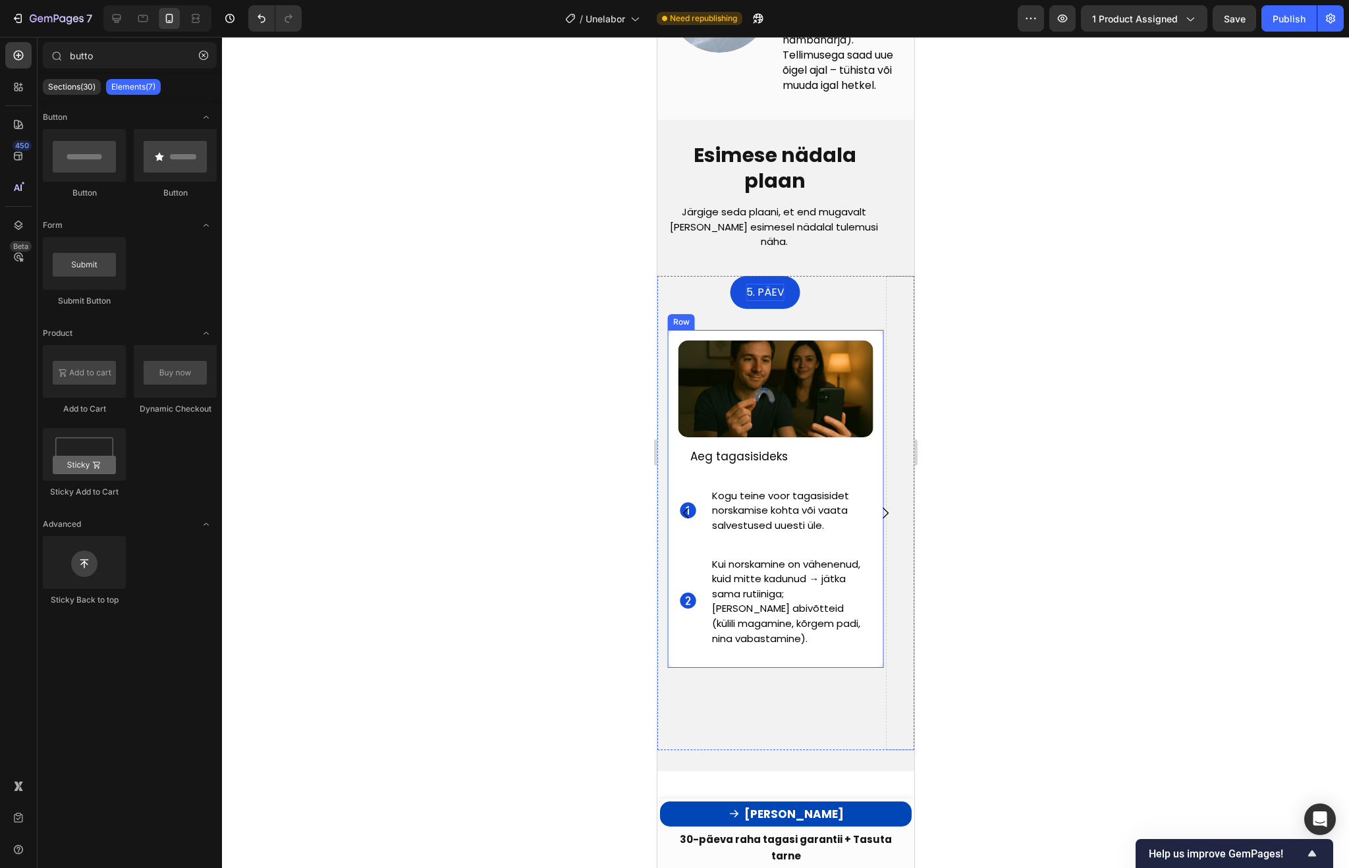
click at [867, 455] on div "Image Aeg tagasisideks Text Block Icon Kogu teine voor tagasisidet norskamise k…" at bounding box center [775, 499] width 195 height 317
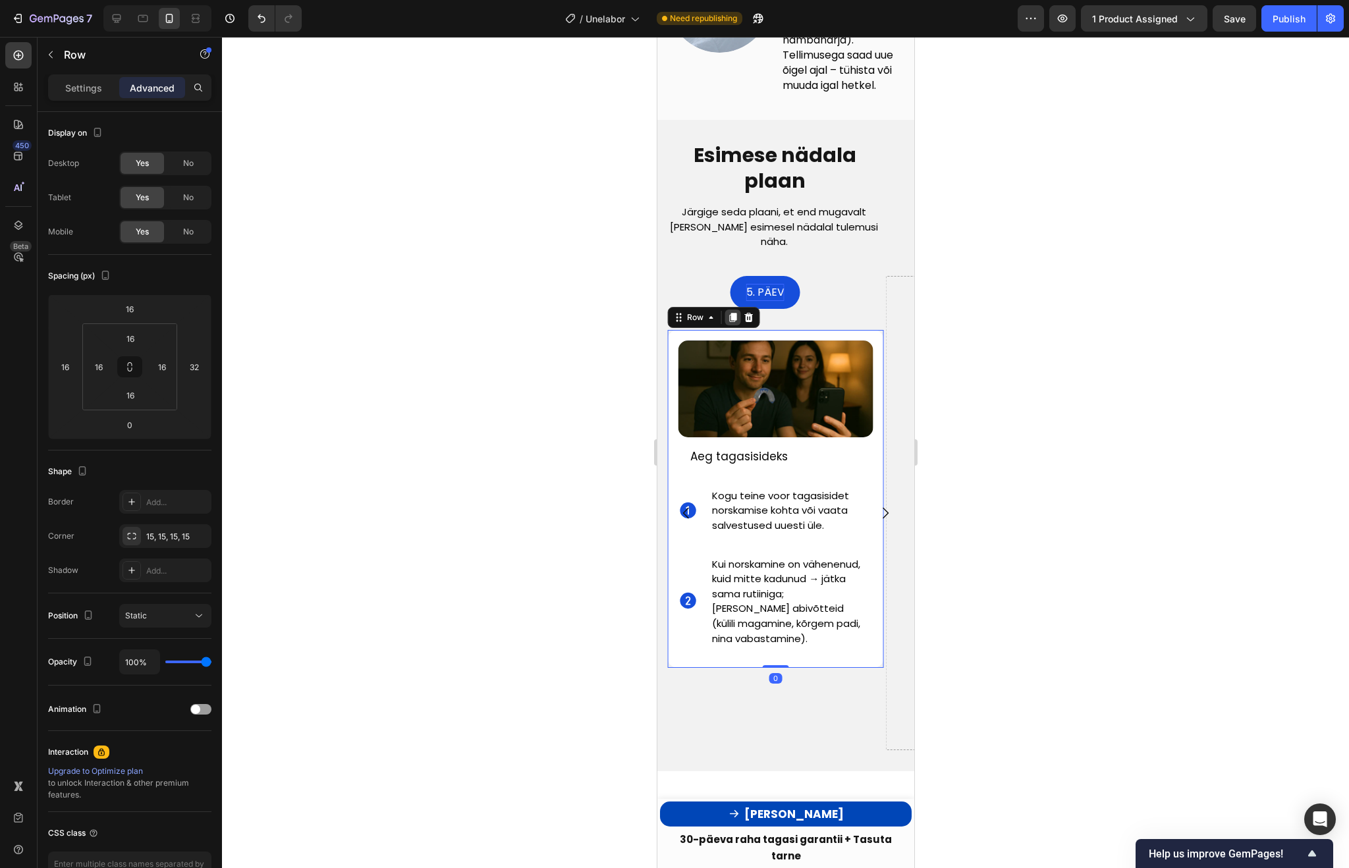
click at [732, 314] on icon at bounding box center [732, 317] width 7 height 9
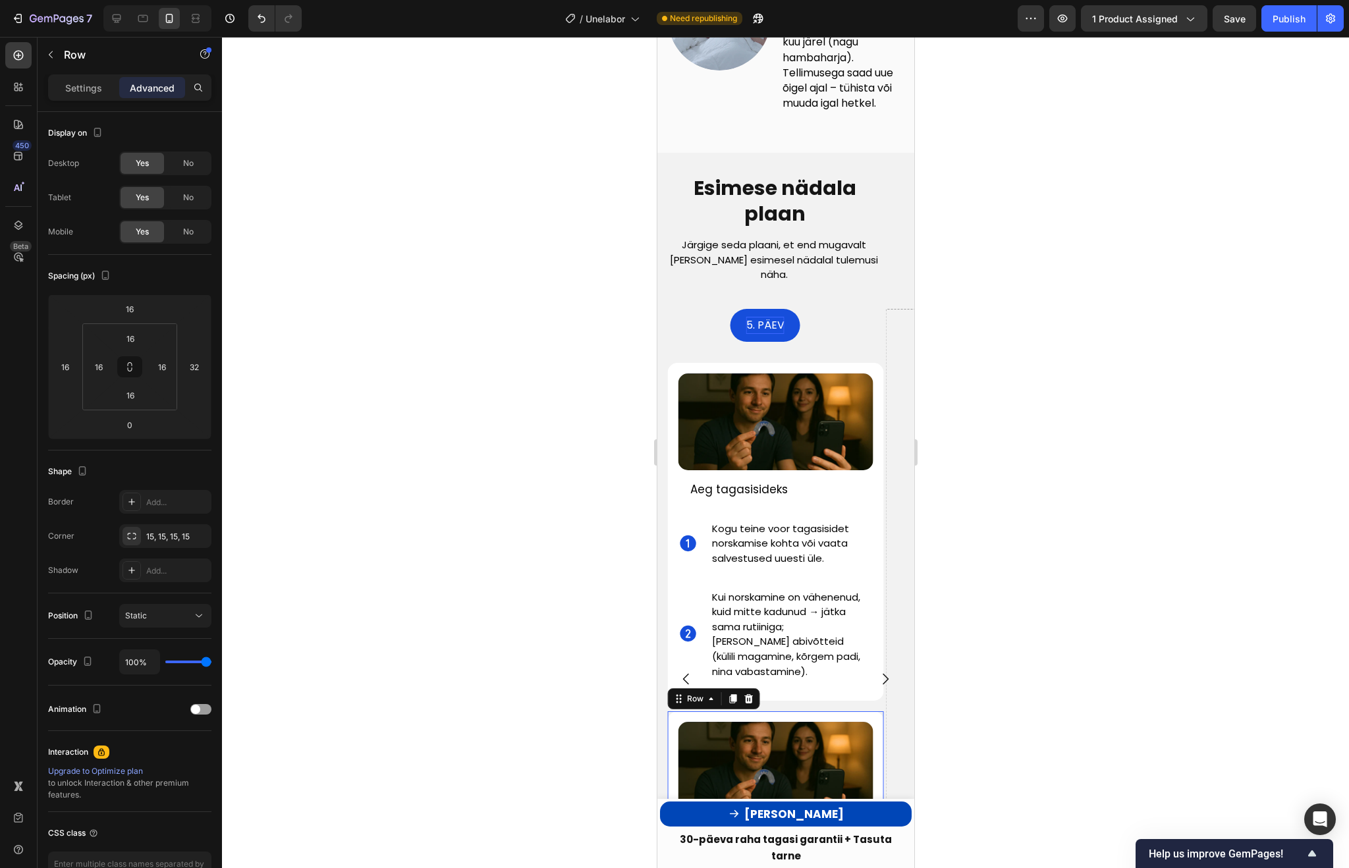
scroll to position [4241, 0]
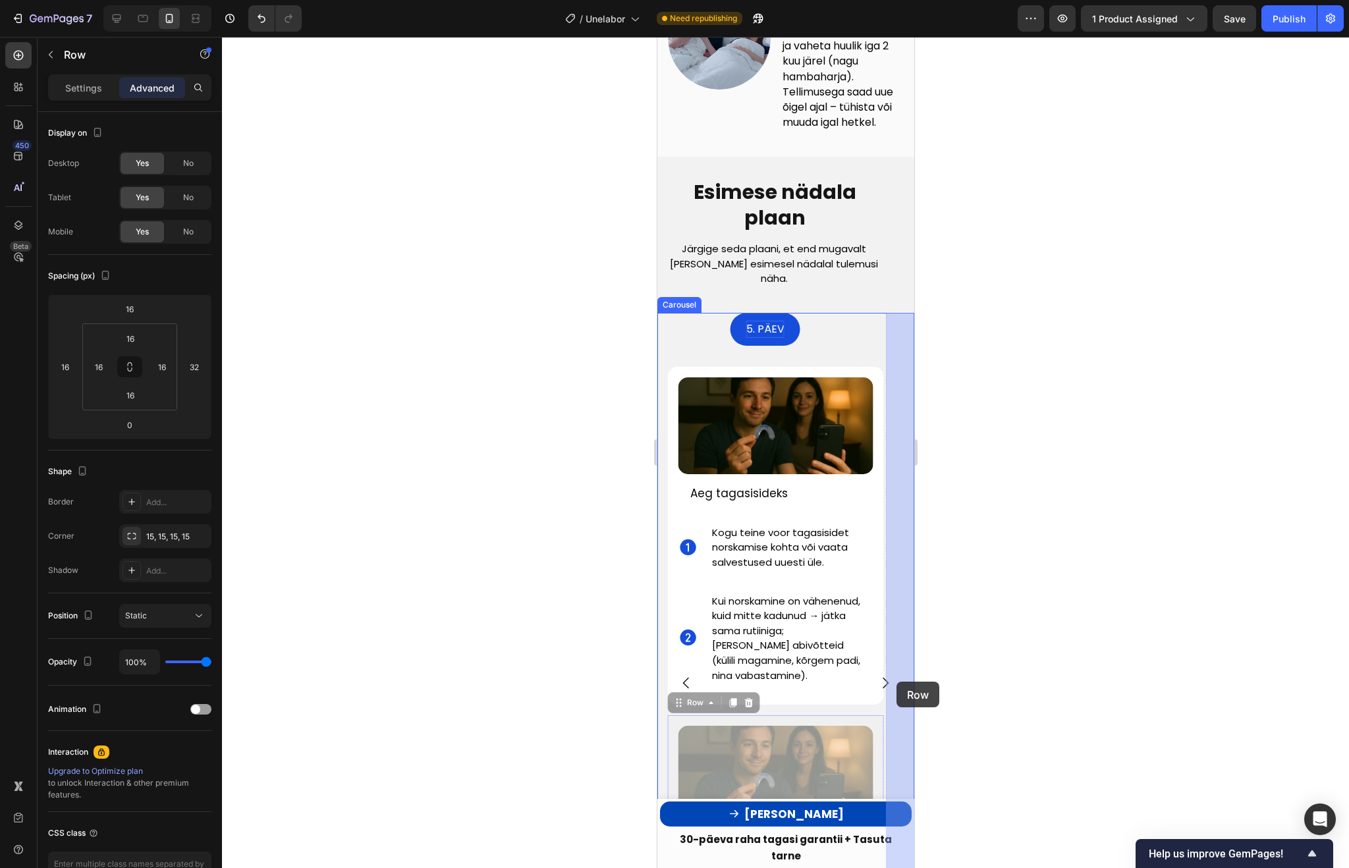
drag, startPoint x: 872, startPoint y: 719, endPoint x: 895, endPoint y: 682, distance: 42.9
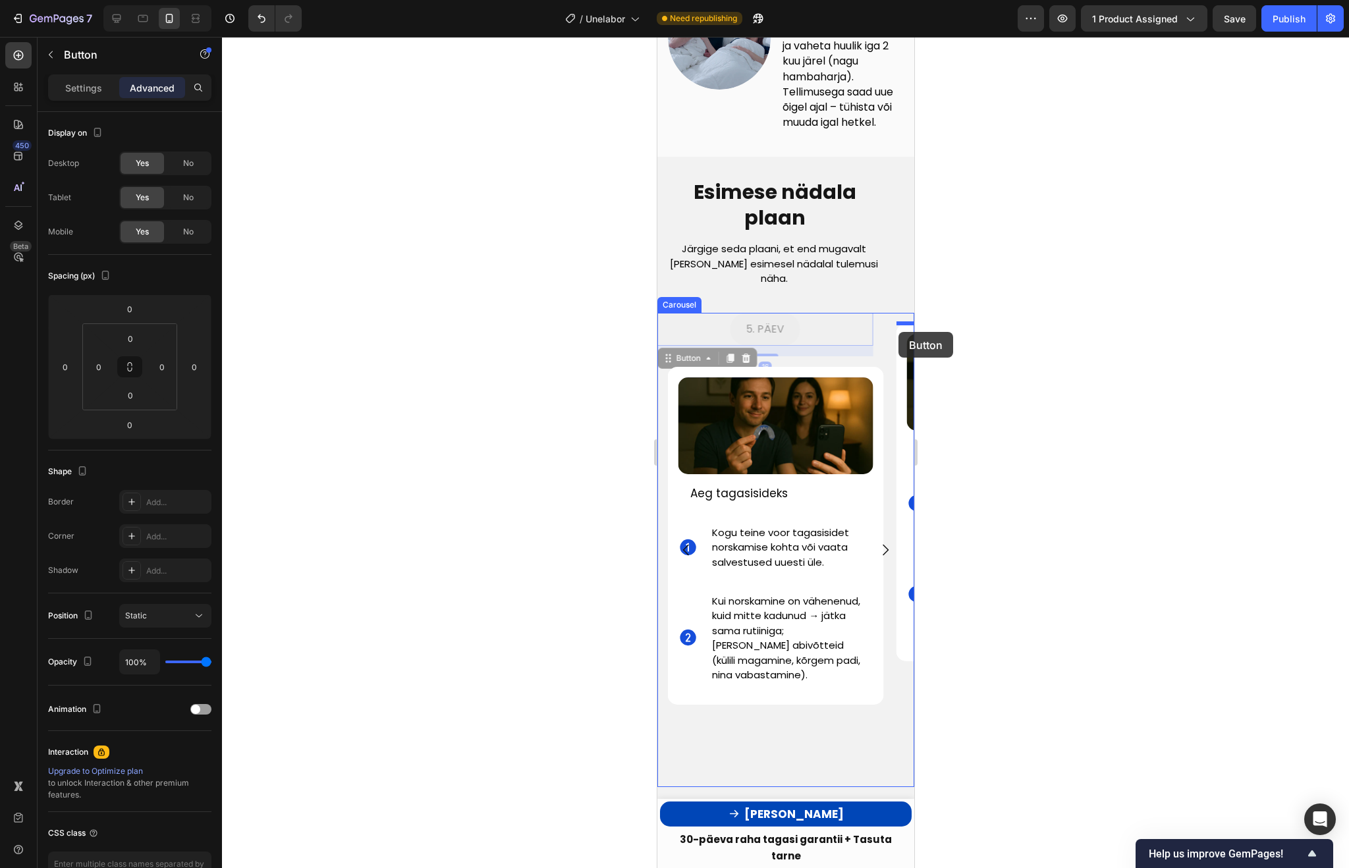
drag, startPoint x: 806, startPoint y: 335, endPoint x: 898, endPoint y: 332, distance: 91.6
click at [809, 342] on div "5. PÄEV Button" at bounding box center [765, 329] width 216 height 33
click at [809, 327] on div "5. PÄEV Button" at bounding box center [765, 329] width 216 height 33
click at [1054, 310] on div at bounding box center [785, 452] width 1127 height 831
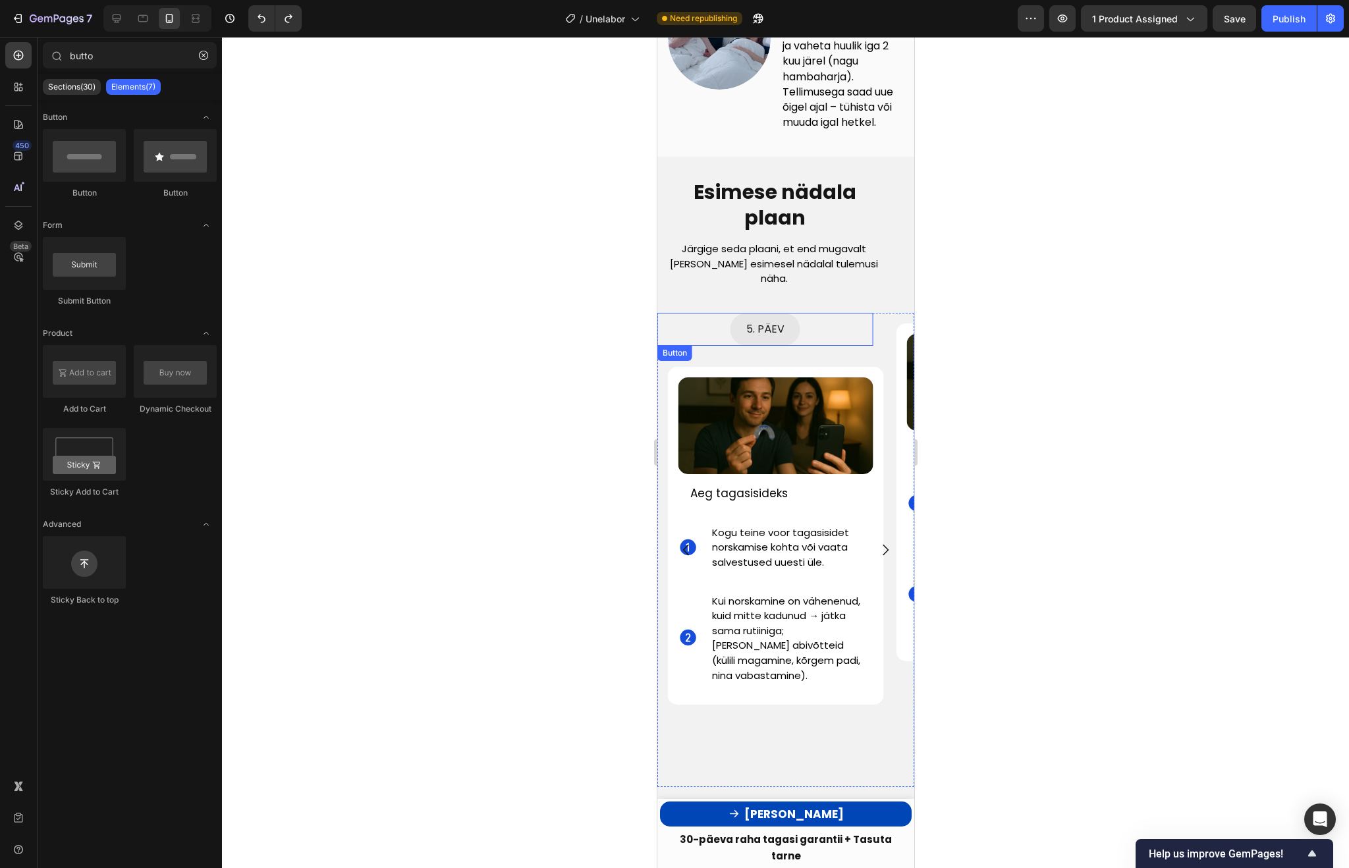
click at [813, 329] on div "5. PÄEV Button" at bounding box center [765, 329] width 216 height 33
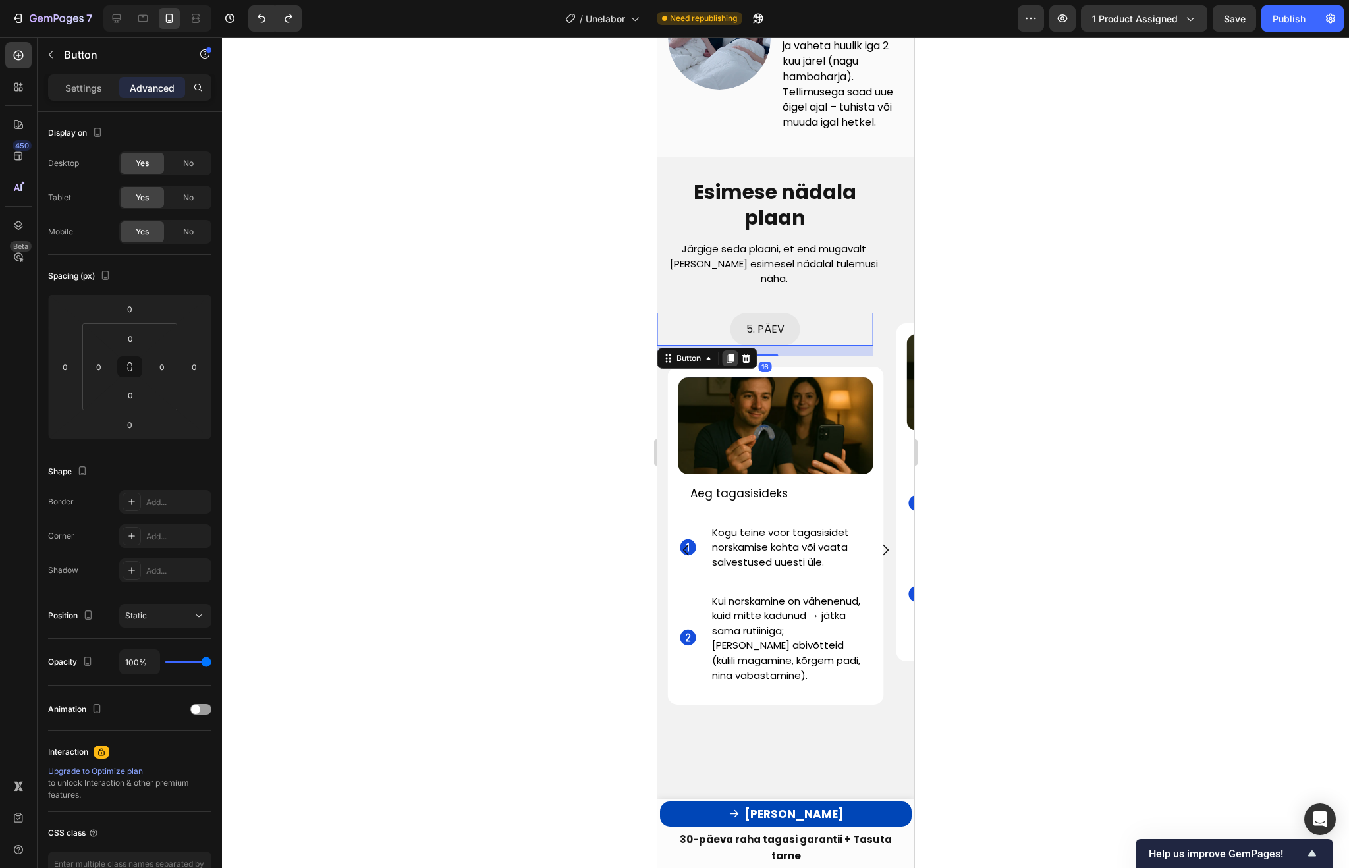
click at [728, 358] on icon at bounding box center [729, 358] width 11 height 11
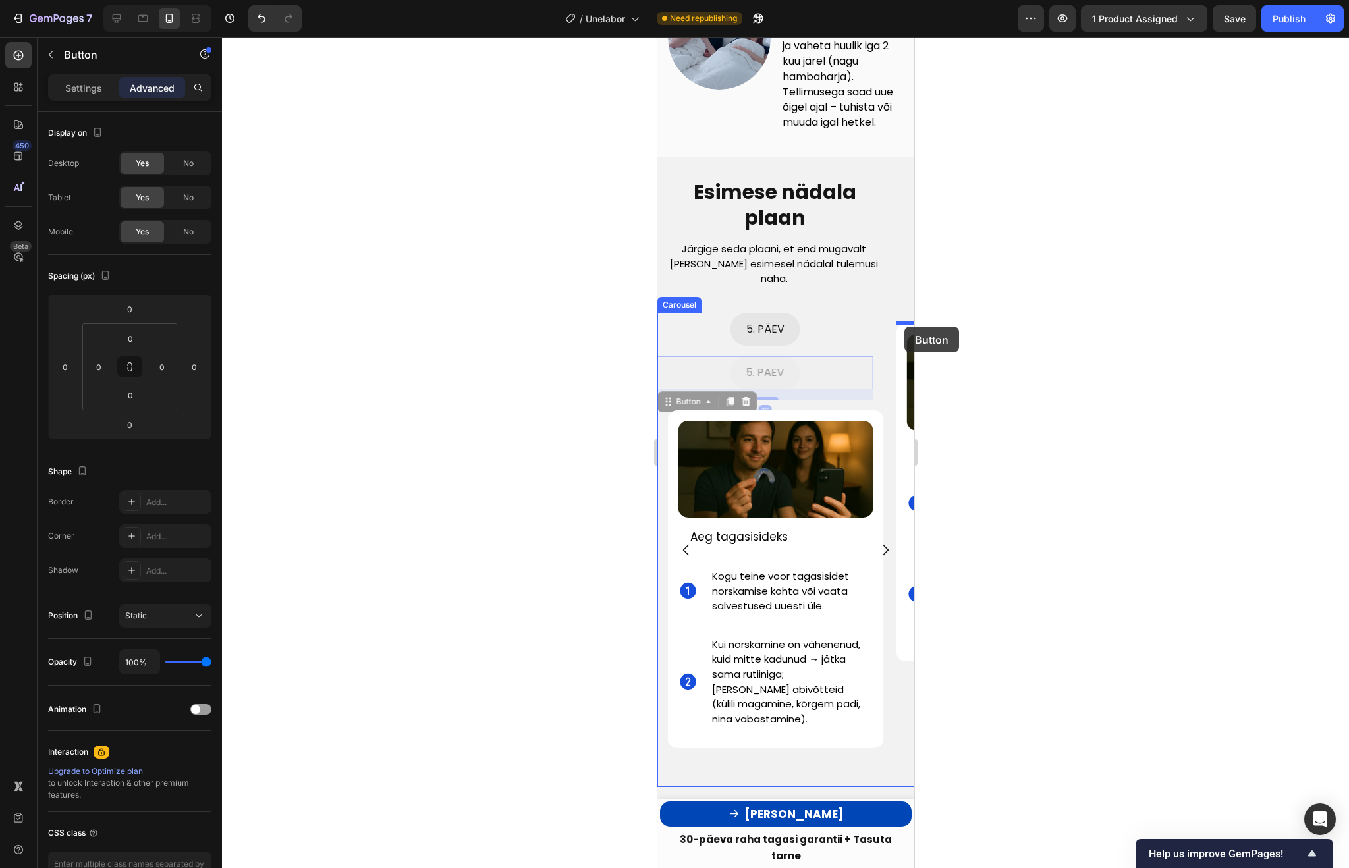
drag, startPoint x: 845, startPoint y: 372, endPoint x: 904, endPoint y: 327, distance: 74.2
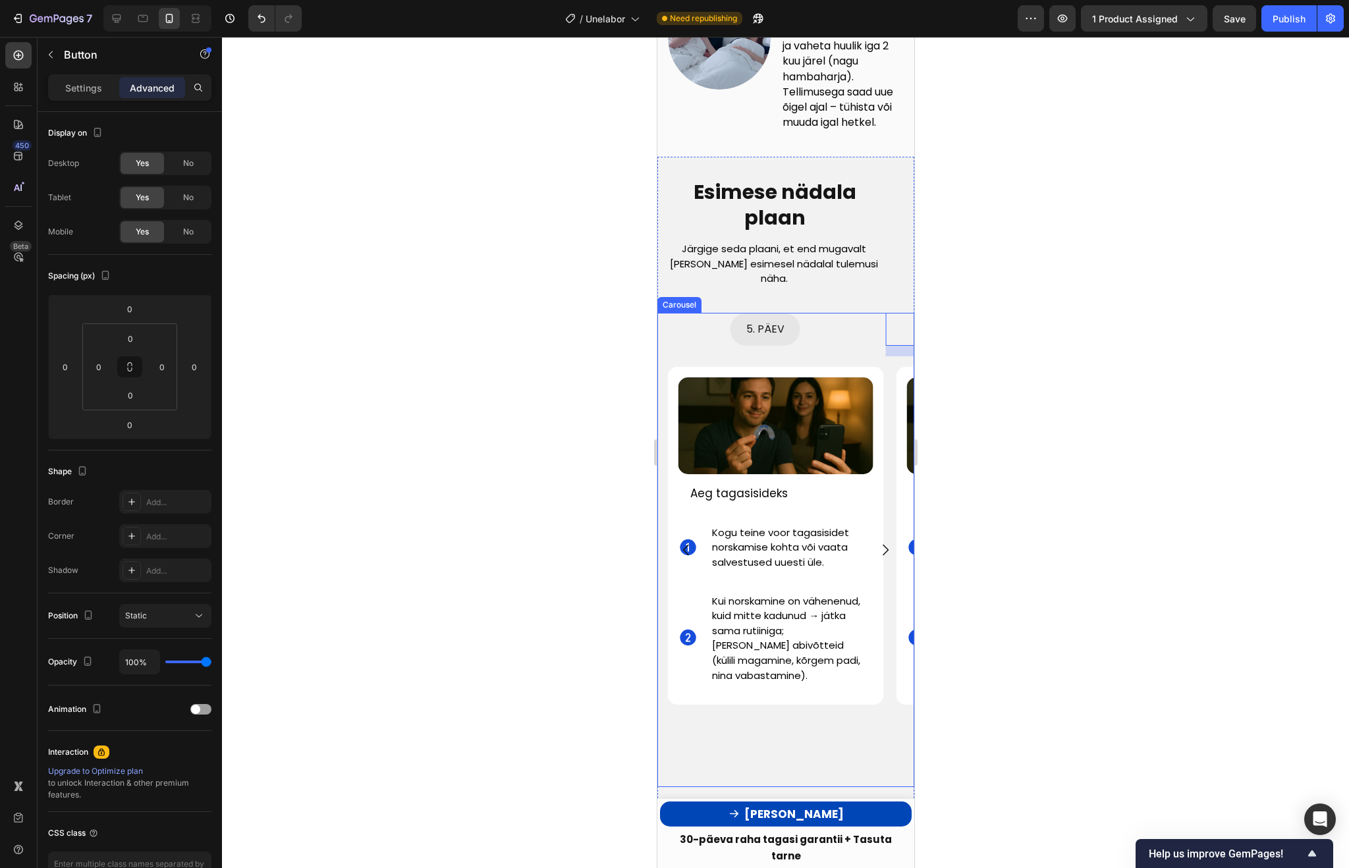
click at [884, 554] on icon "Carousel Next Arrow" at bounding box center [885, 550] width 6 height 11
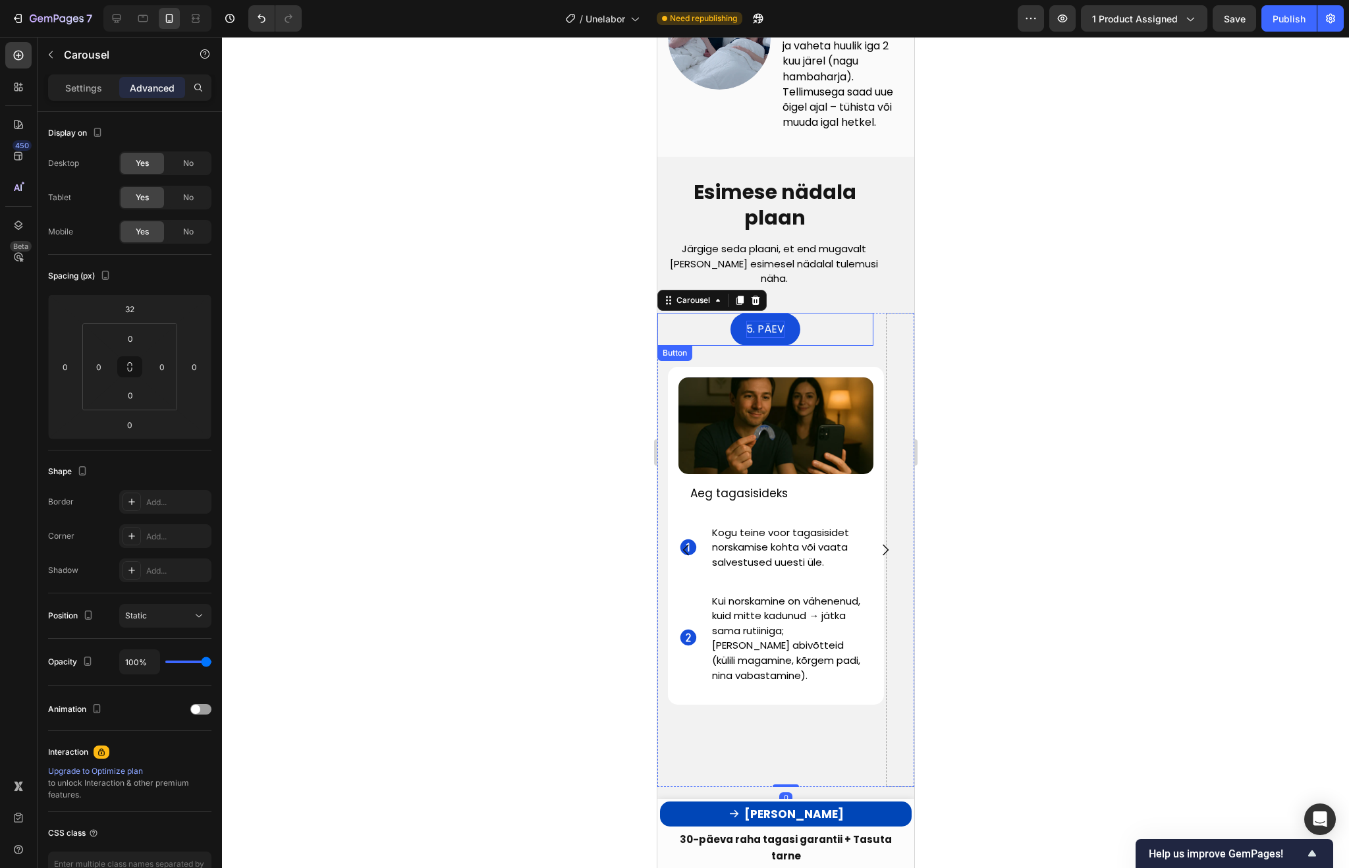
click at [757, 333] on span "5. PÄEV" at bounding box center [765, 328] width 38 height 15
click at [751, 329] on span "5. PÄEV" at bounding box center [765, 328] width 38 height 15
click at [1095, 382] on div at bounding box center [785, 452] width 1127 height 831
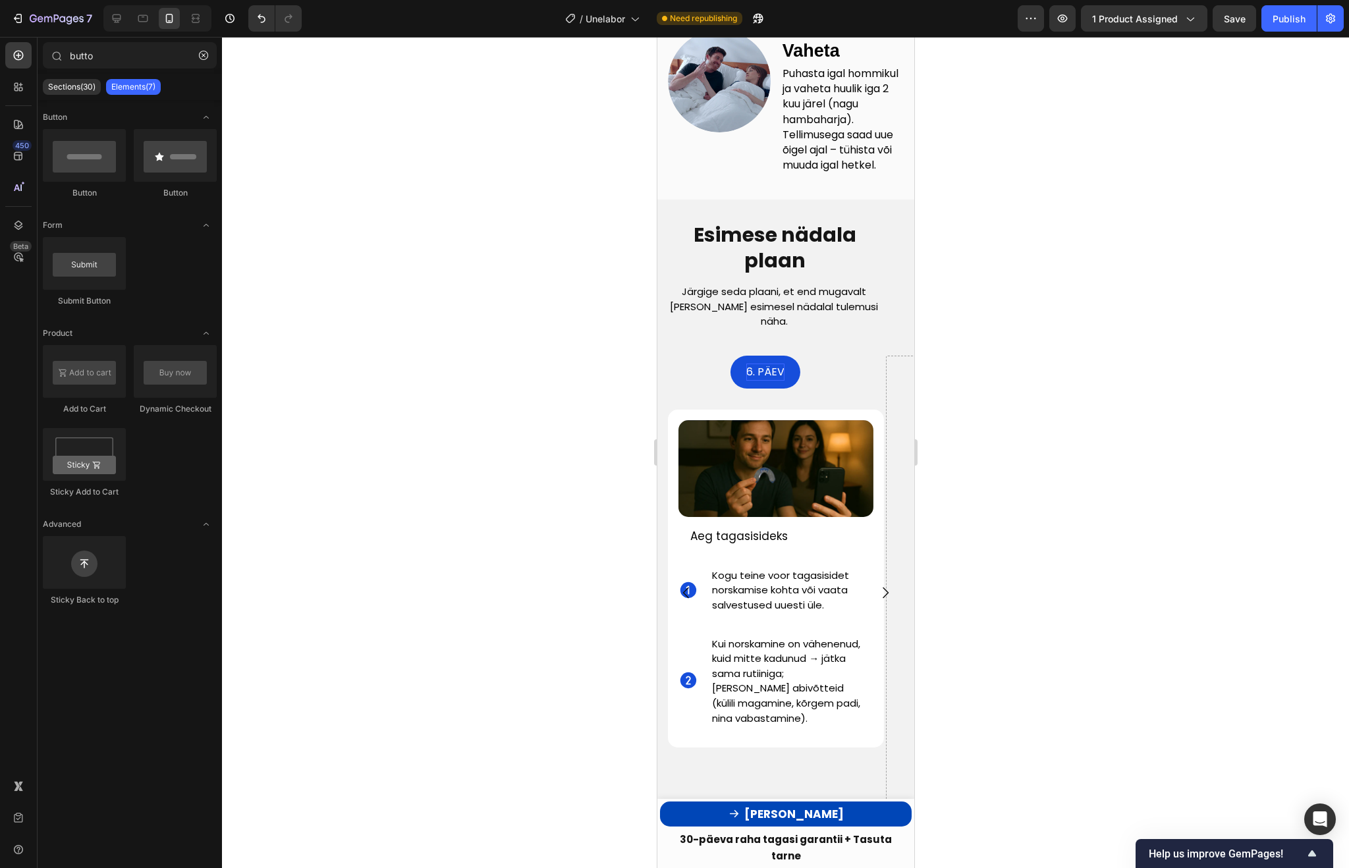
scroll to position [4189, 0]
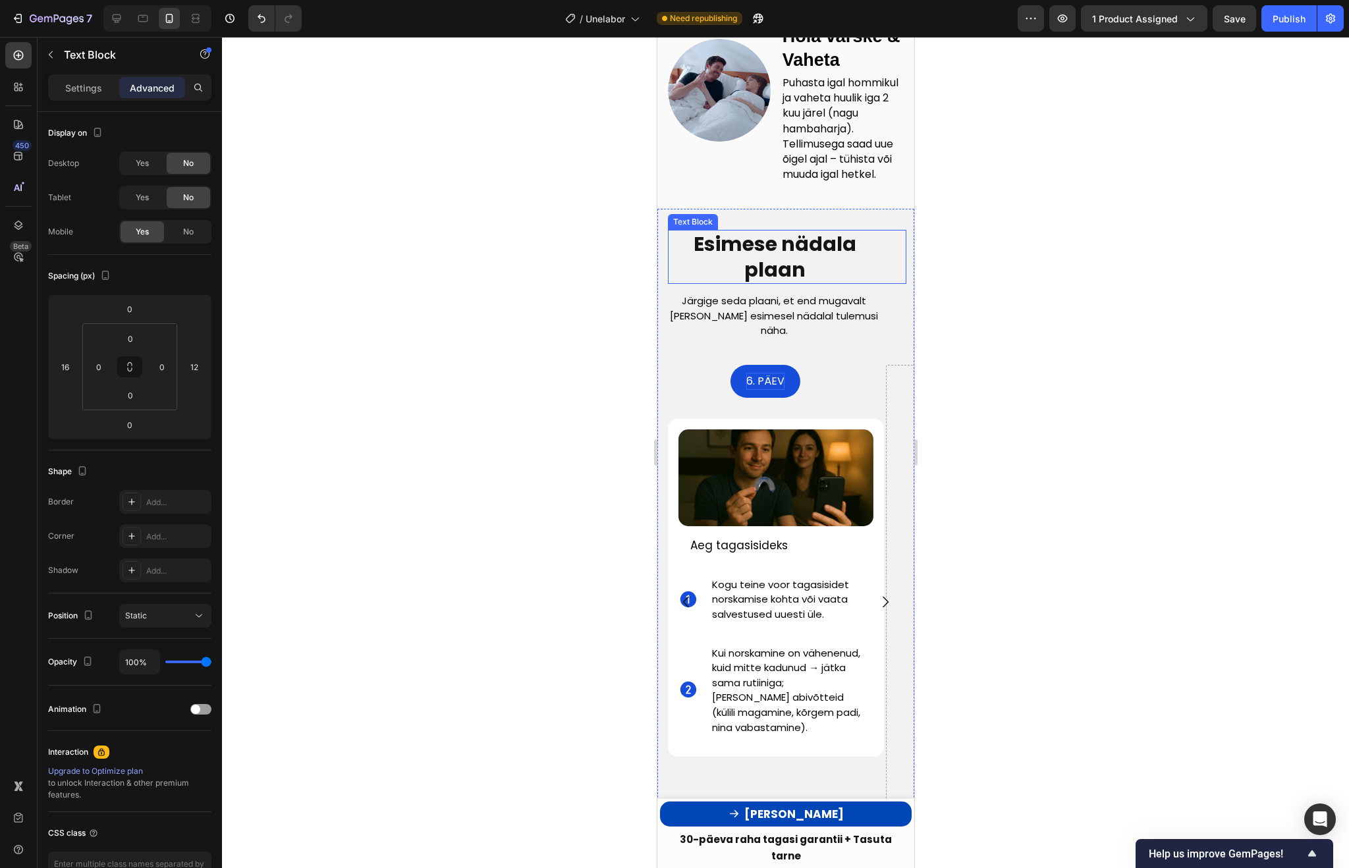
click at [708, 260] on strong "Esimese nädala plaan" at bounding box center [774, 257] width 163 height 54
click at [696, 259] on strong "Esimese nädala plaan" at bounding box center [774, 257] width 163 height 54
click at [815, 279] on p "Esimese nädala plaan" at bounding box center [774, 256] width 212 height 51
drag, startPoint x: 815, startPoint y: 279, endPoint x: 734, endPoint y: 288, distance: 80.9
click at [734, 283] on p "Esimese nädala plaan" at bounding box center [774, 256] width 212 height 51
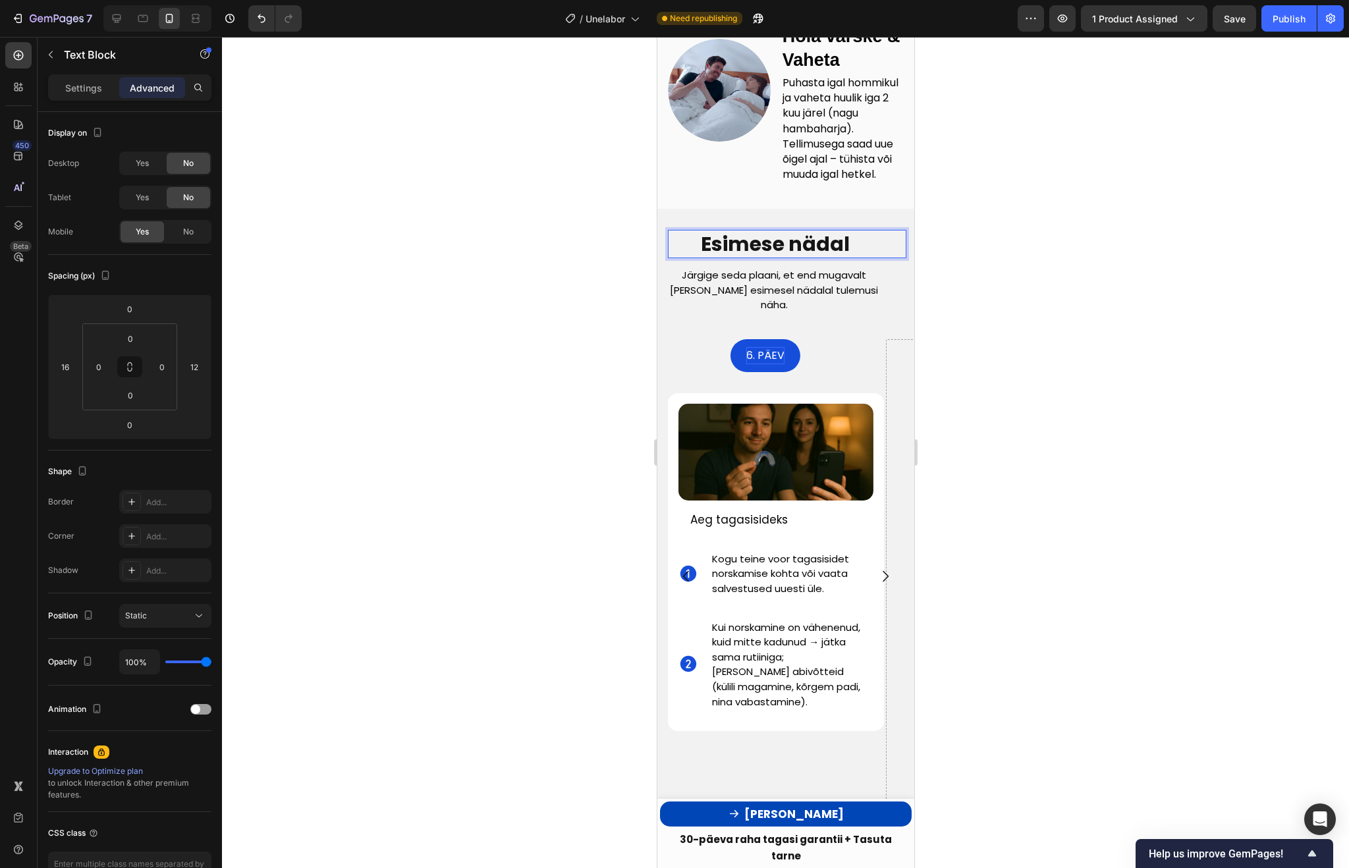
click at [784, 258] on strong "Esimese nädal" at bounding box center [774, 244] width 149 height 28
click at [1029, 300] on div at bounding box center [785, 452] width 1127 height 831
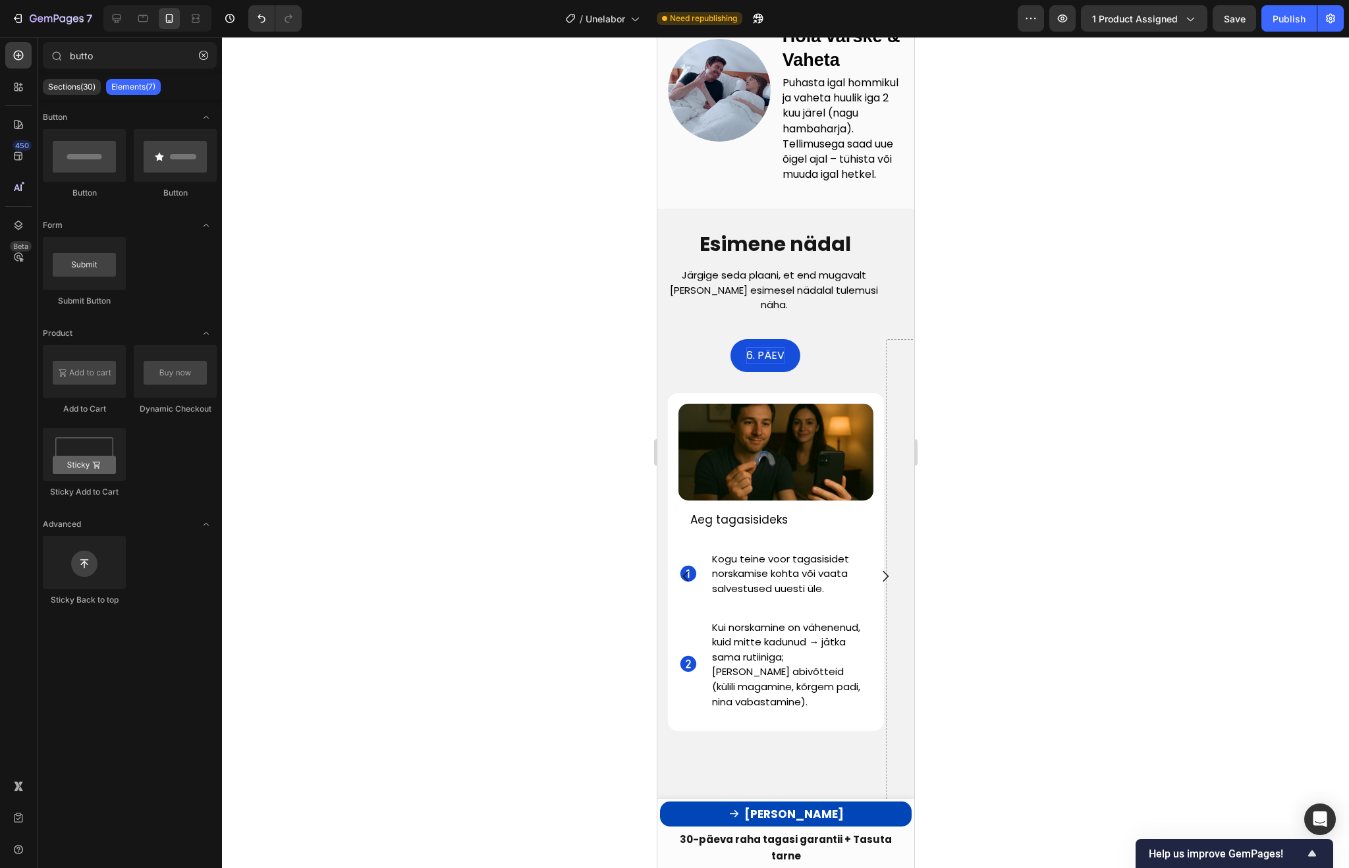
click at [389, 229] on div at bounding box center [785, 452] width 1127 height 831
click at [762, 256] on strong "Esimene nädal" at bounding box center [774, 244] width 151 height 28
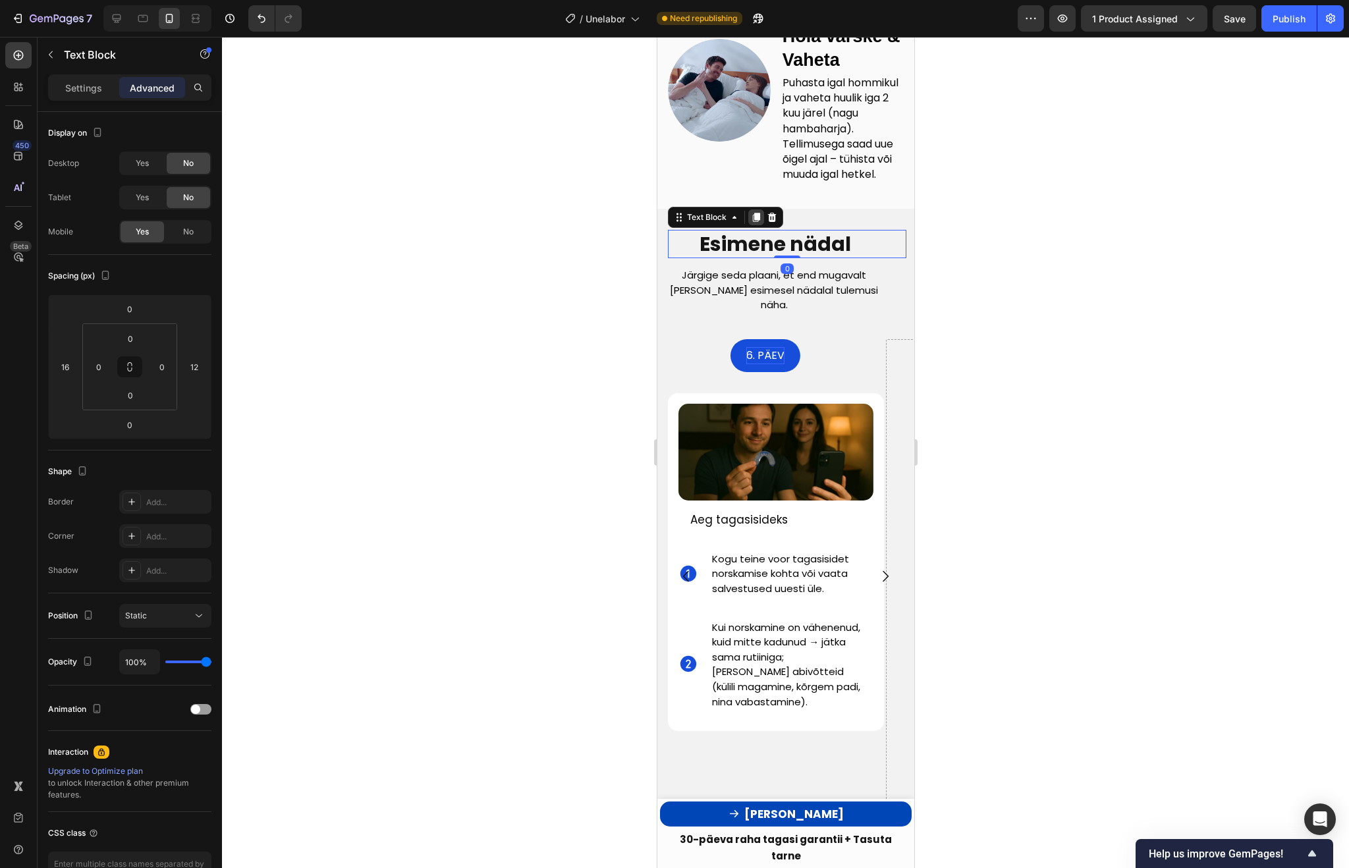
click at [755, 222] on icon at bounding box center [755, 217] width 7 height 9
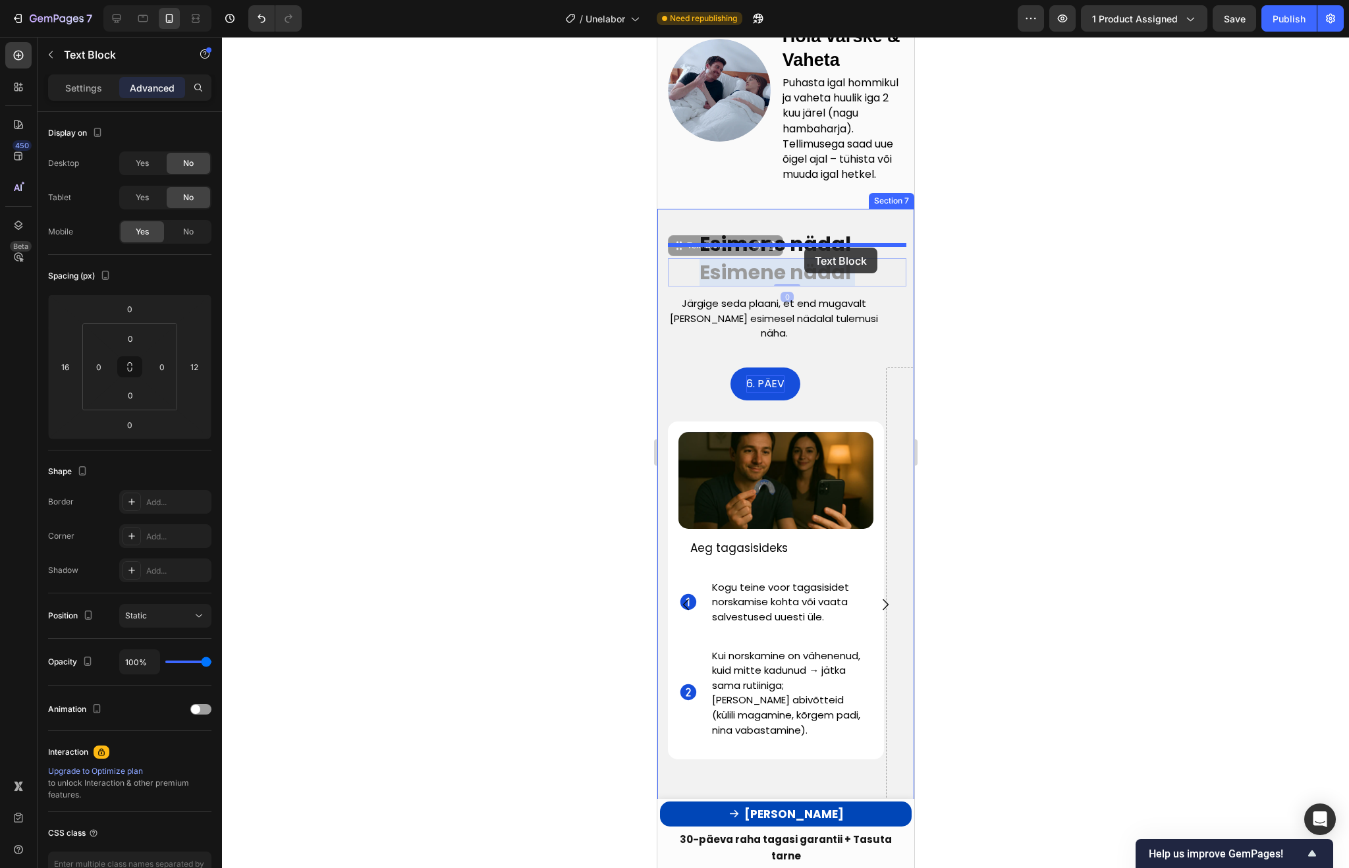
drag, startPoint x: 804, startPoint y: 290, endPoint x: 804, endPoint y: 248, distance: 42.8
click at [818, 257] on strong "Esimene nädal" at bounding box center [774, 244] width 151 height 28
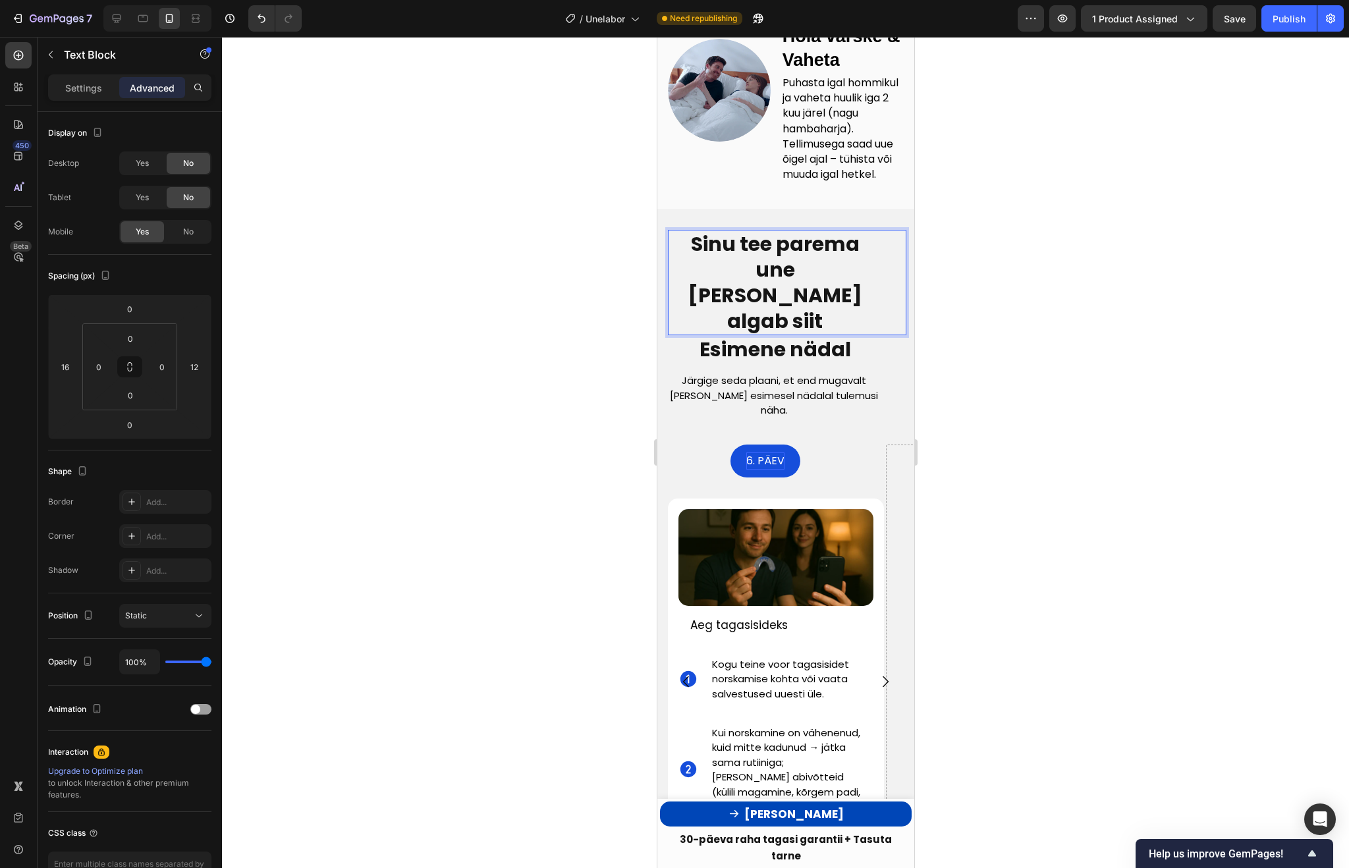
click at [846, 275] on strong "Sinu tee parema une poole algab siit" at bounding box center [774, 282] width 175 height 105
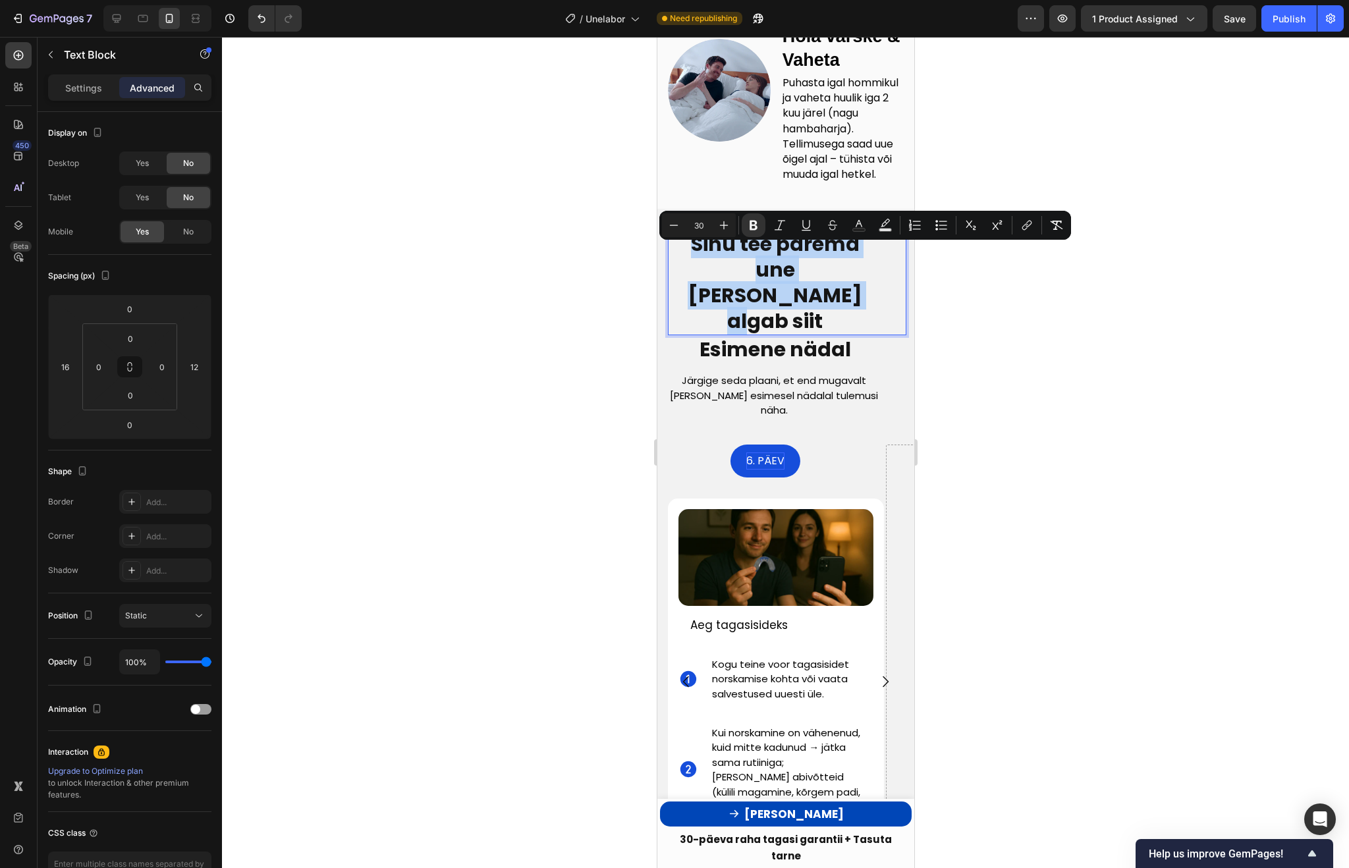
drag, startPoint x: 861, startPoint y: 283, endPoint x: 674, endPoint y: 260, distance: 187.7
click at [674, 260] on p "Sinu tee parema une poole algab siit" at bounding box center [774, 282] width 212 height 103
click at [750, 223] on icon "Editor contextual toolbar" at bounding box center [753, 226] width 8 height 10
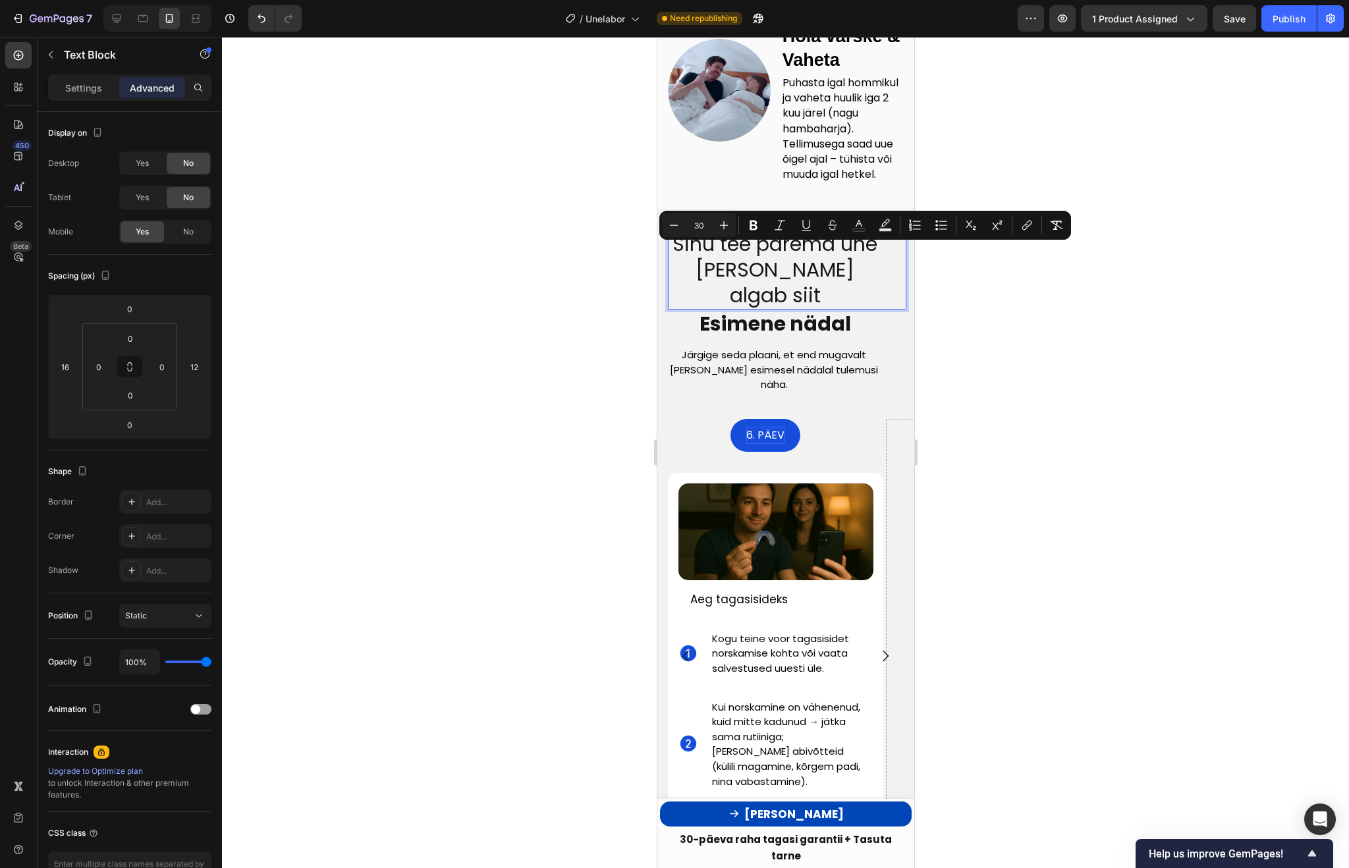
click at [795, 281] on span "Sinu tee parema une poole algab siit" at bounding box center [774, 270] width 205 height 80
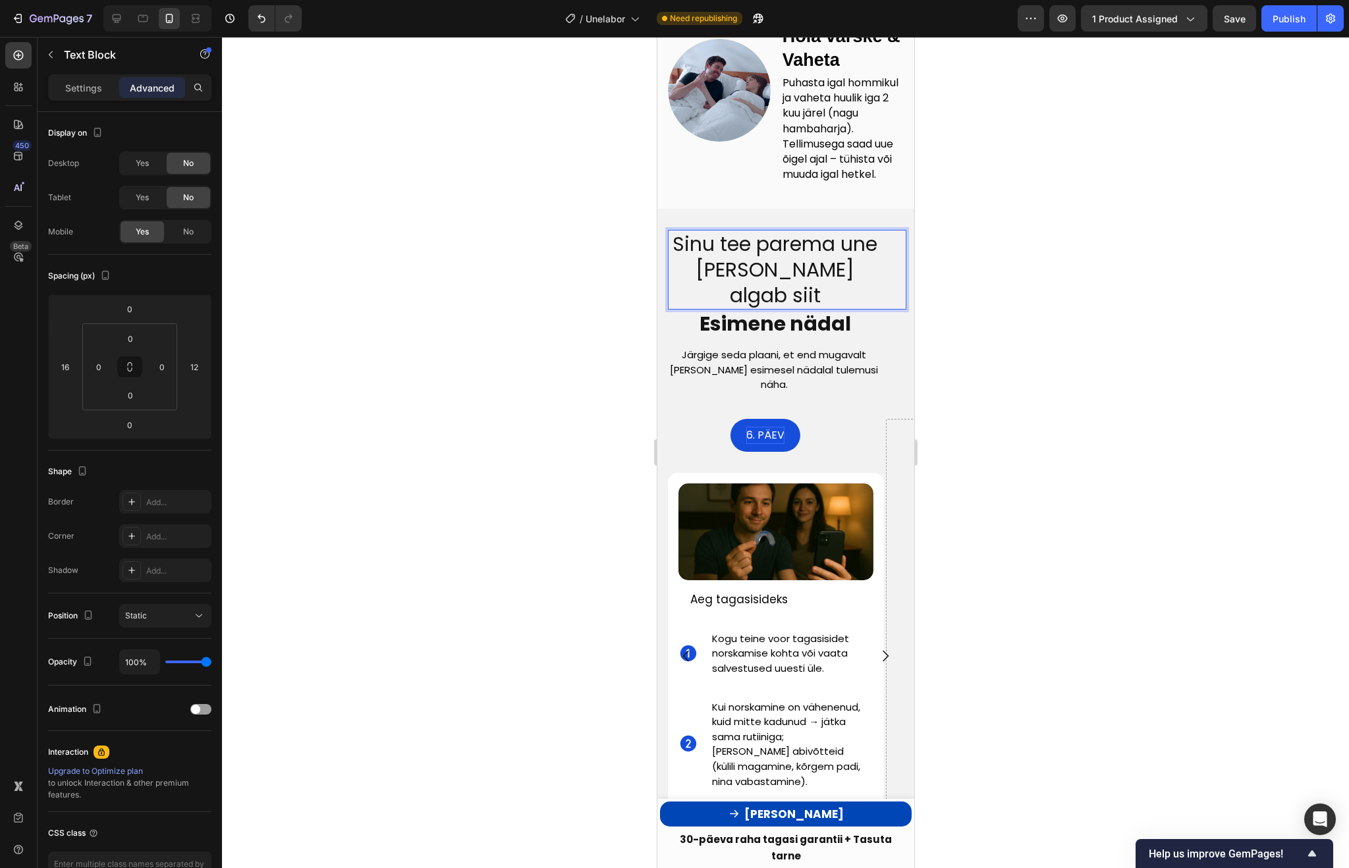
click at [846, 288] on span "Sinu tee parema une poole algab siit" at bounding box center [774, 270] width 205 height 80
click at [859, 287] on p "Sinu tee parema une poole algab siit" at bounding box center [774, 269] width 212 height 77
click at [854, 286] on p "Sinu tee parema une poole algab siit." at bounding box center [774, 269] width 212 height 77
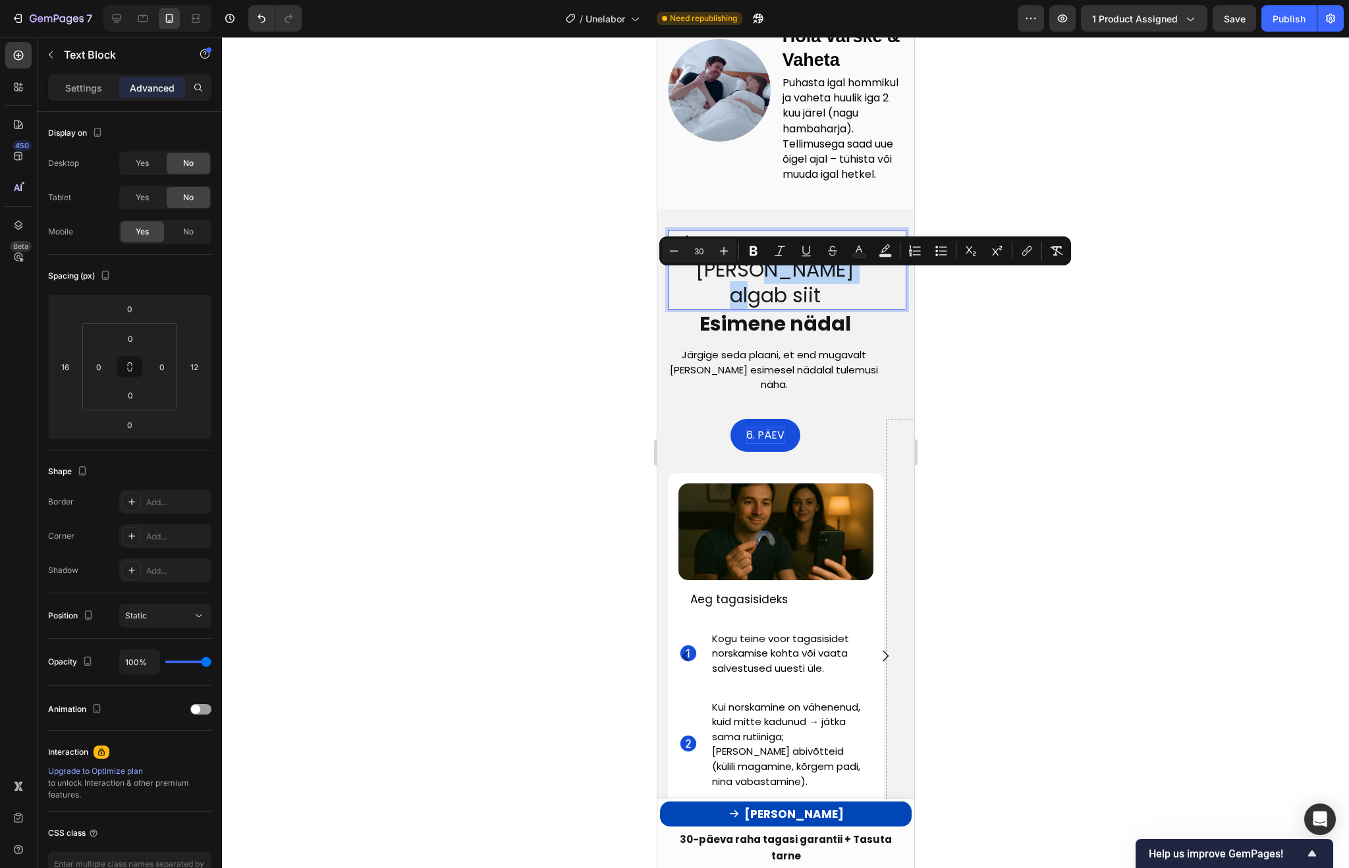
drag, startPoint x: 856, startPoint y: 288, endPoint x: 763, endPoint y: 285, distance: 92.9
click at [763, 285] on p "Sinu tee parema une poole algab siit" at bounding box center [774, 269] width 212 height 77
click at [861, 249] on icon "Editor contextual toolbar" at bounding box center [858, 250] width 13 height 13
type input "151515"
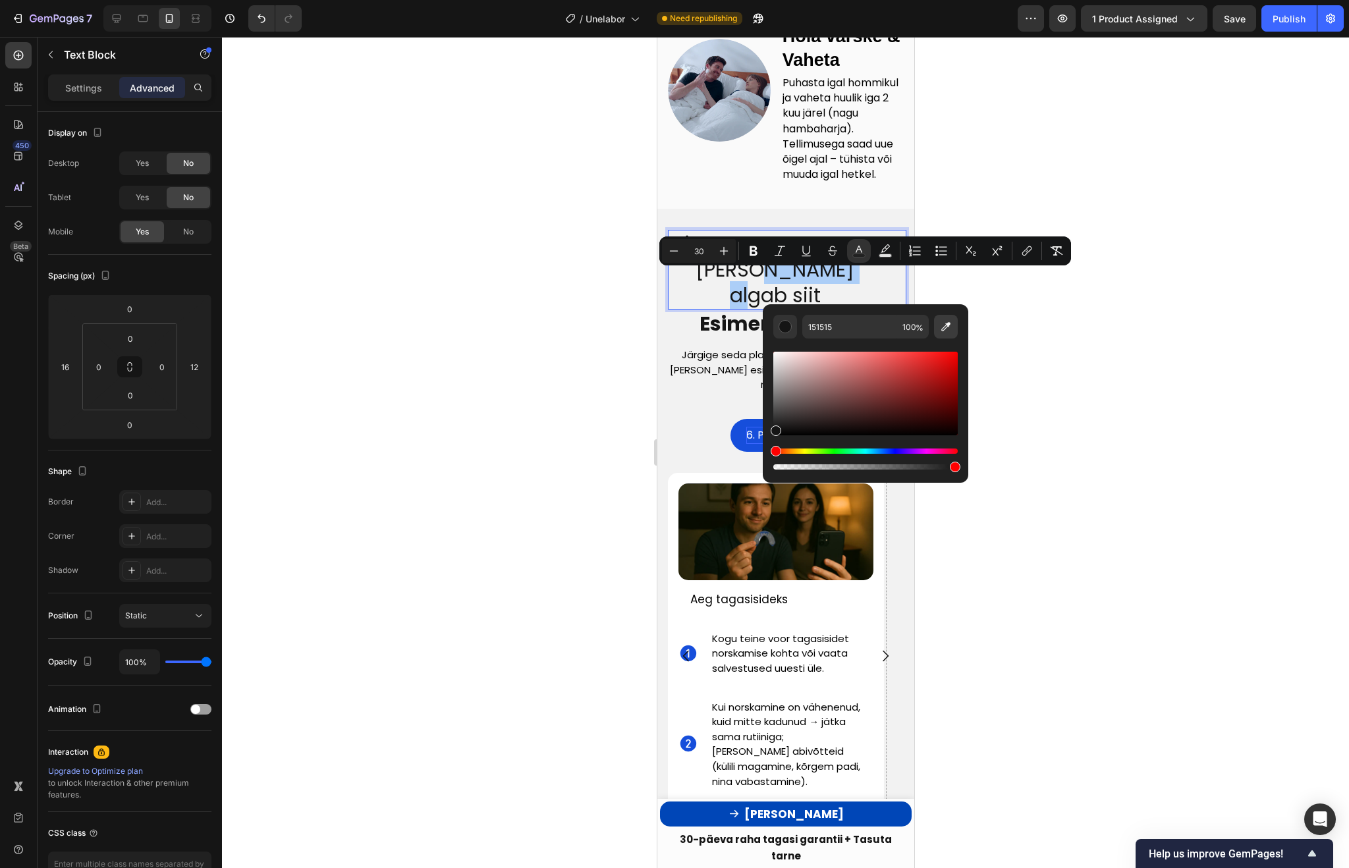
click at [948, 325] on icon "Editor contextual toolbar" at bounding box center [945, 326] width 13 height 13
type input "164EDB"
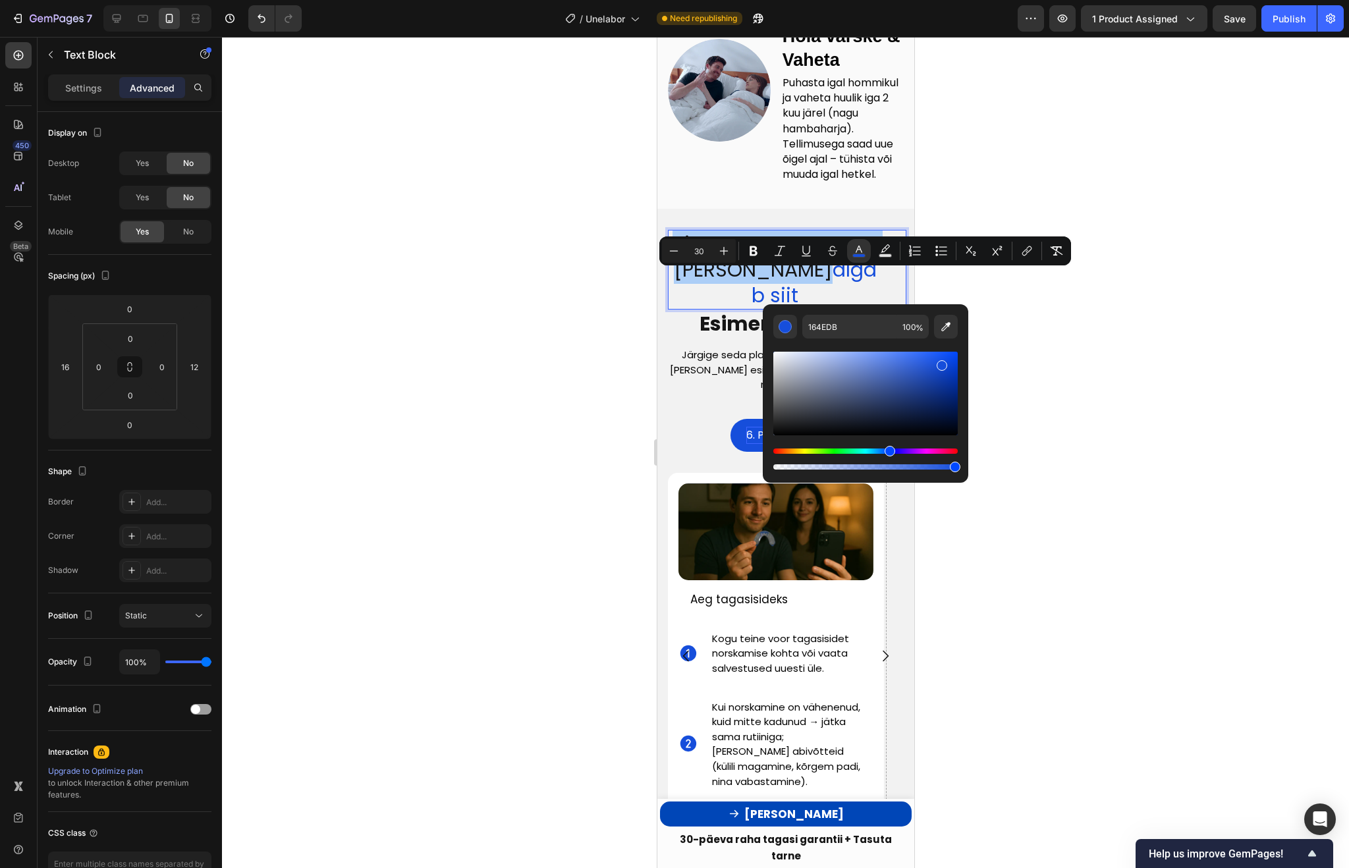
click at [1162, 378] on div at bounding box center [785, 452] width 1127 height 831
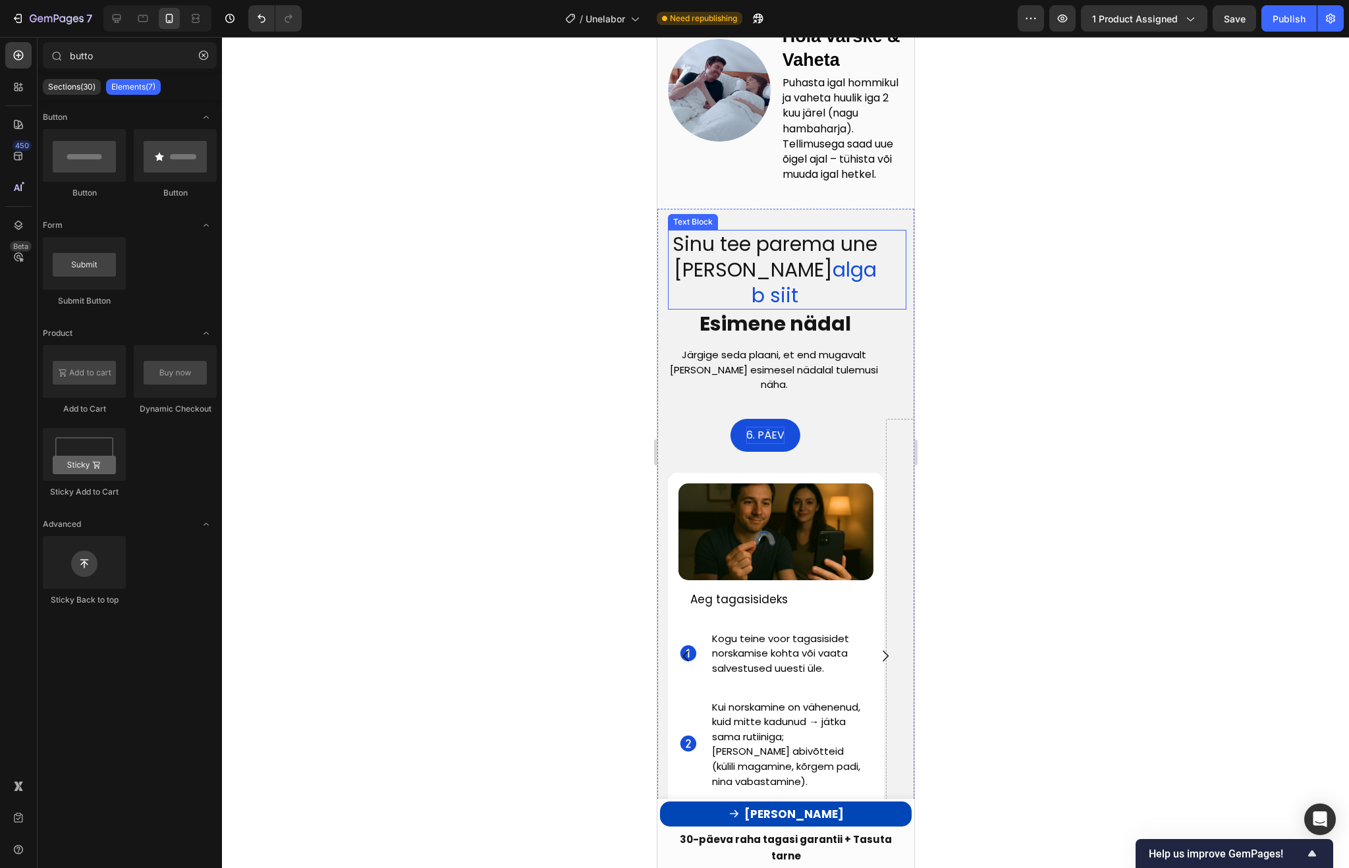
click at [806, 291] on span "algab siit" at bounding box center [813, 283] width 125 height 54
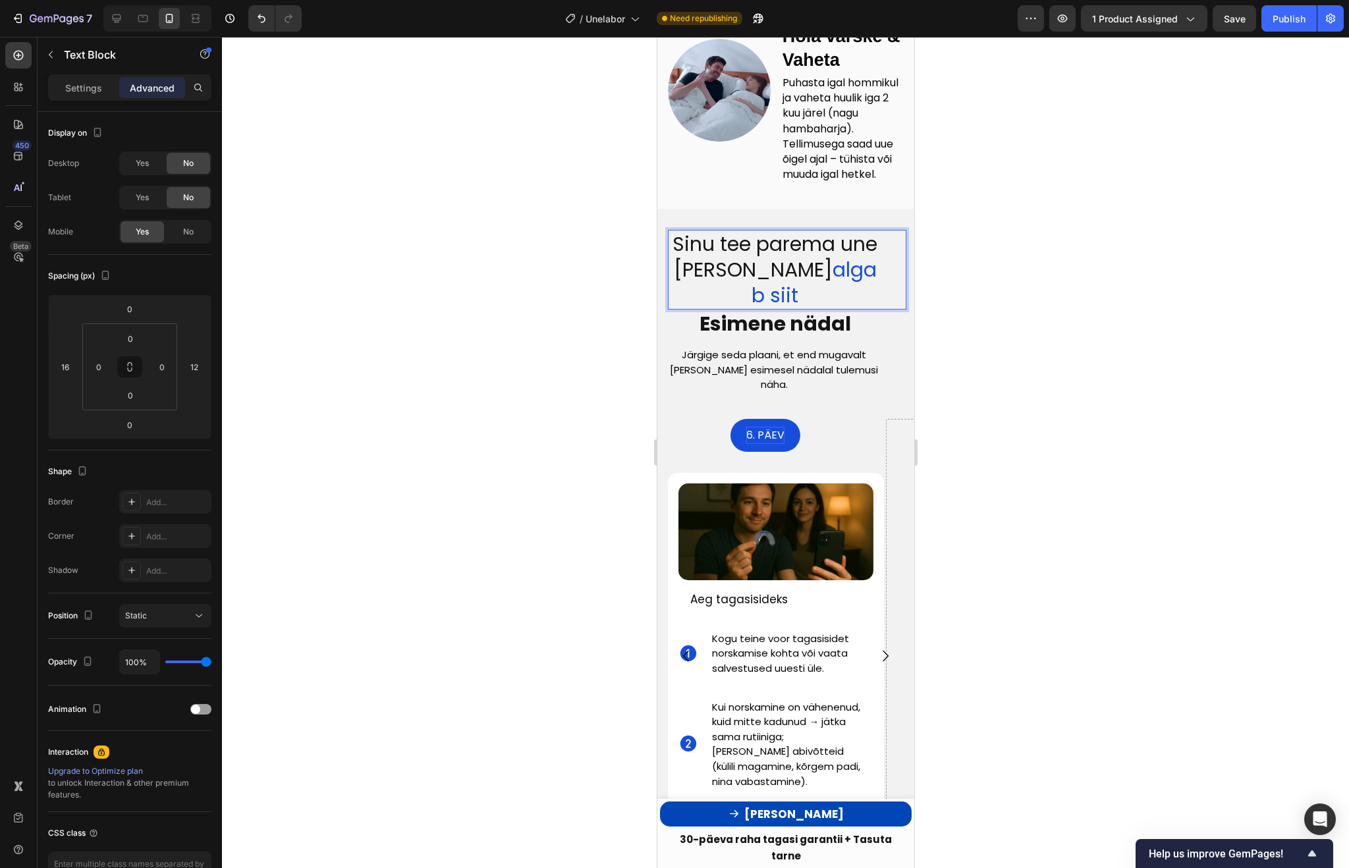
click at [785, 286] on span "algab siit" at bounding box center [813, 283] width 125 height 54
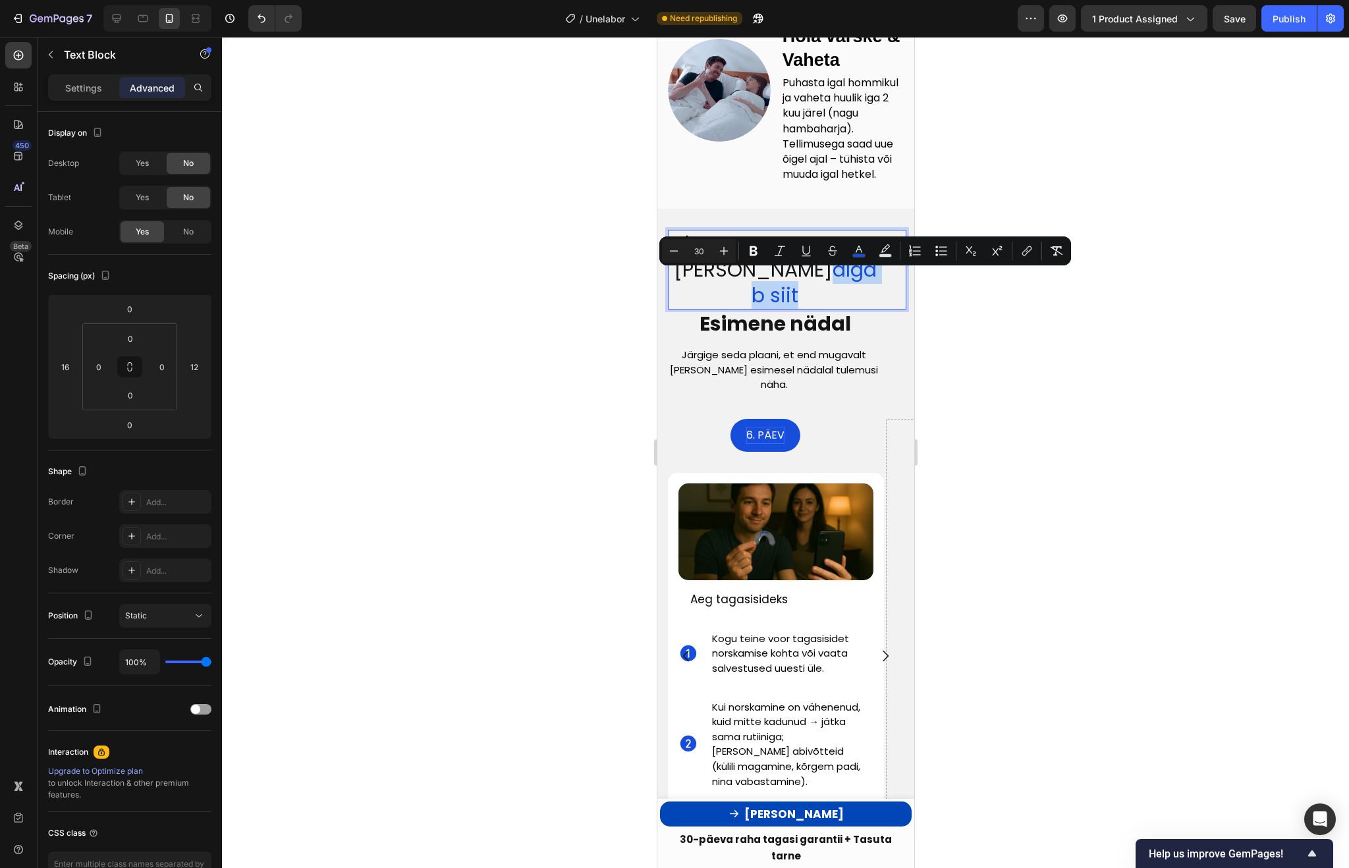
drag, startPoint x: 761, startPoint y: 282, endPoint x: 849, endPoint y: 283, distance: 87.6
click at [849, 283] on span "algab siit" at bounding box center [813, 283] width 125 height 54
click at [92, 89] on p "Settings" at bounding box center [83, 88] width 37 height 14
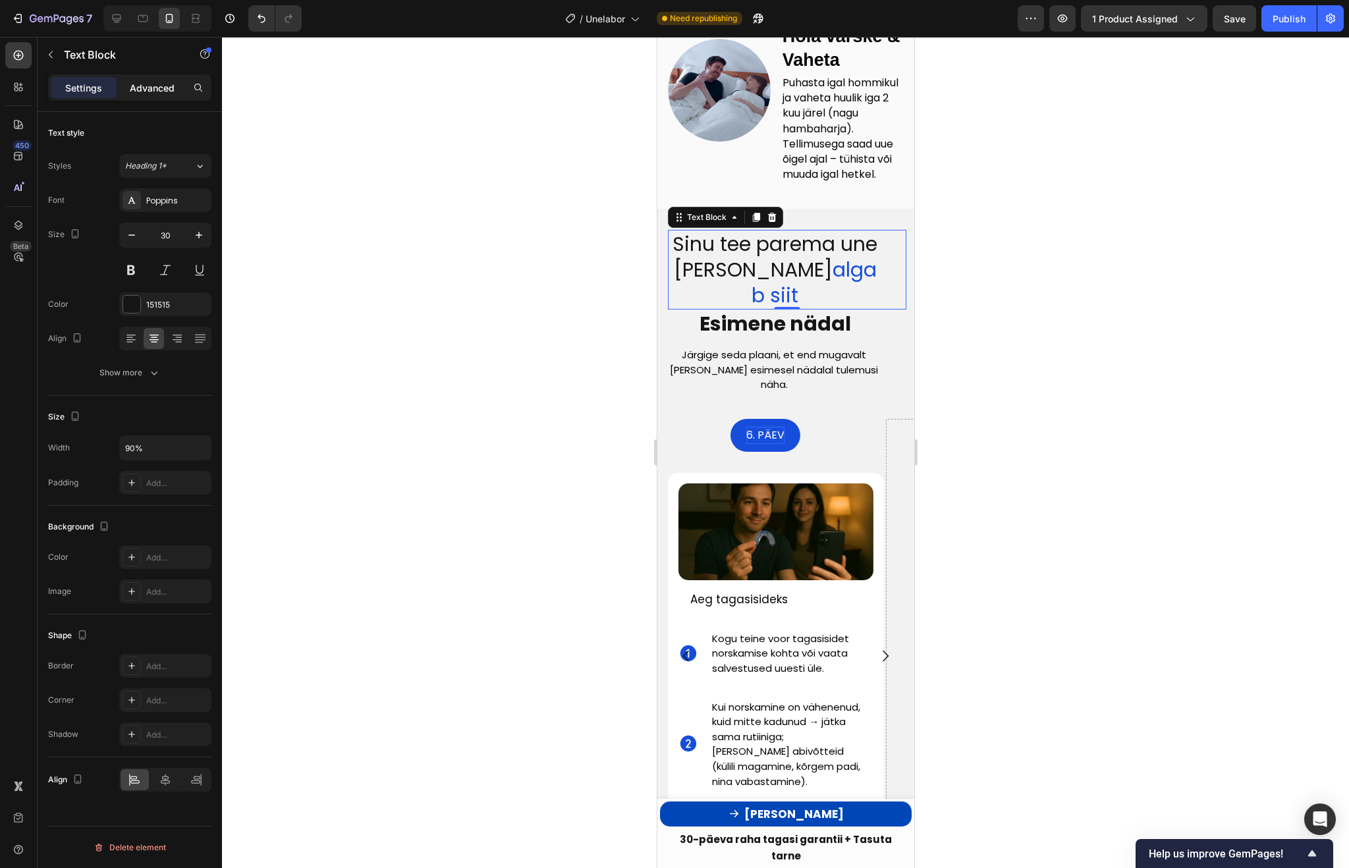
click at [135, 81] on p "Advanced" at bounding box center [152, 88] width 45 height 14
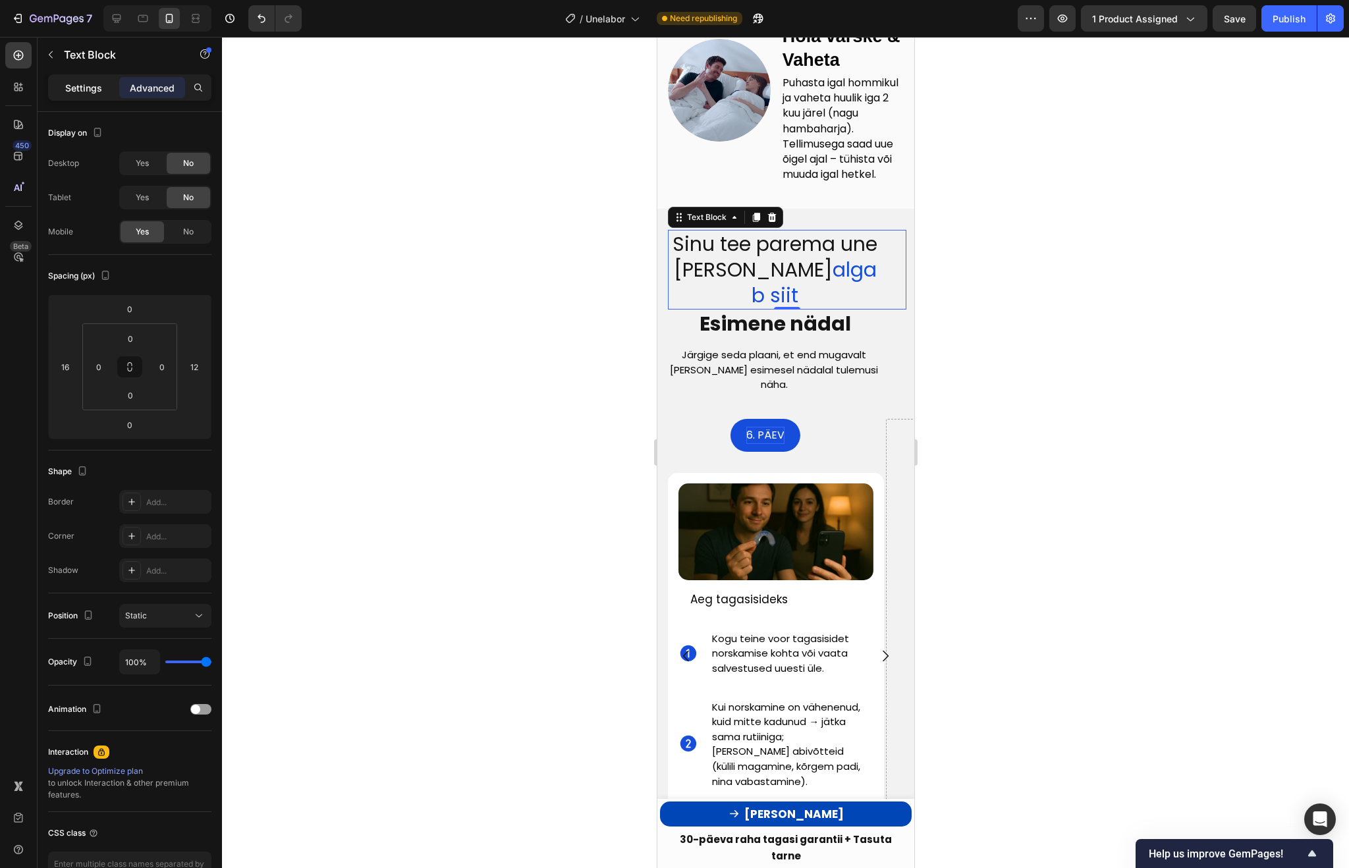
click at [91, 86] on p "Settings" at bounding box center [83, 88] width 37 height 14
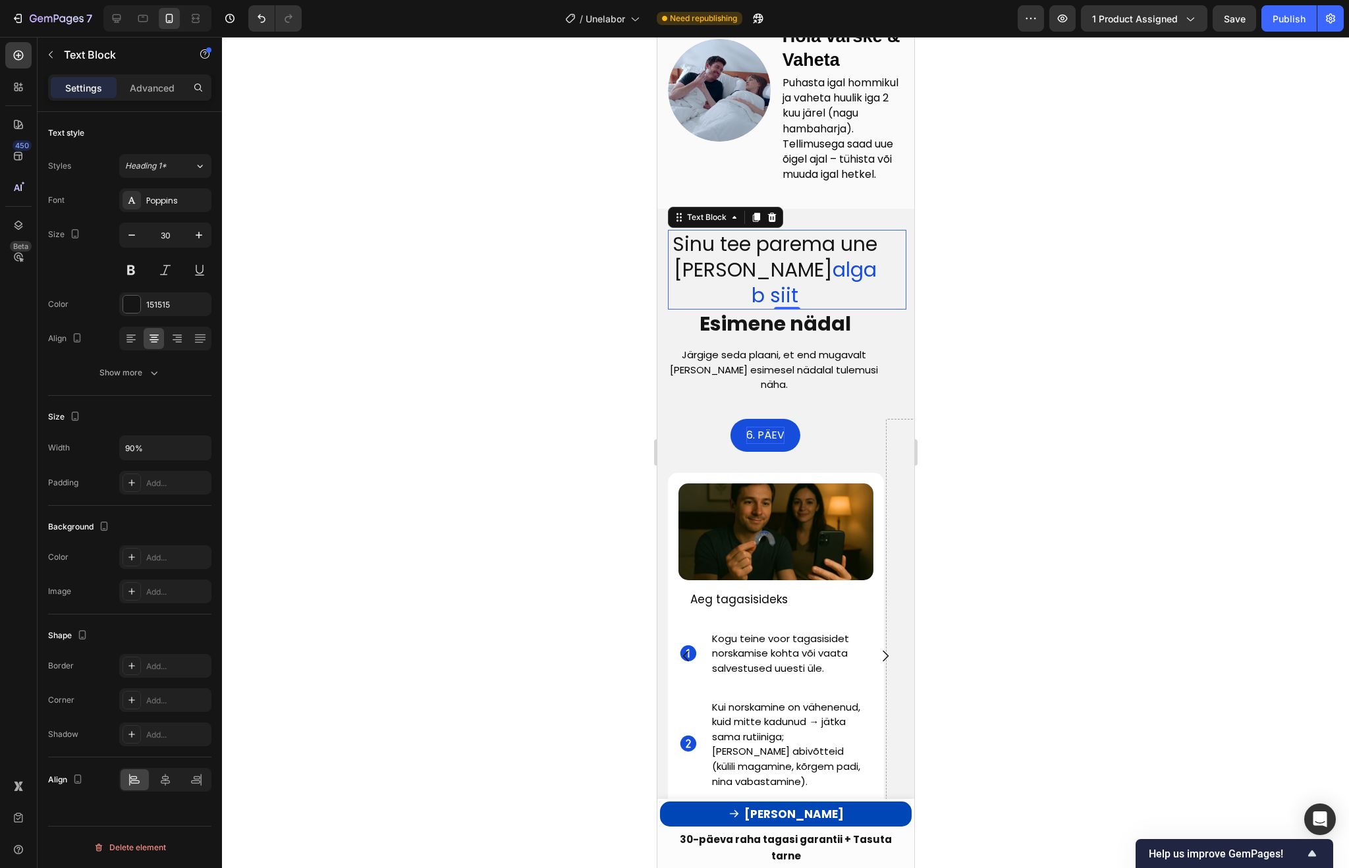
click at [497, 271] on div at bounding box center [785, 452] width 1127 height 831
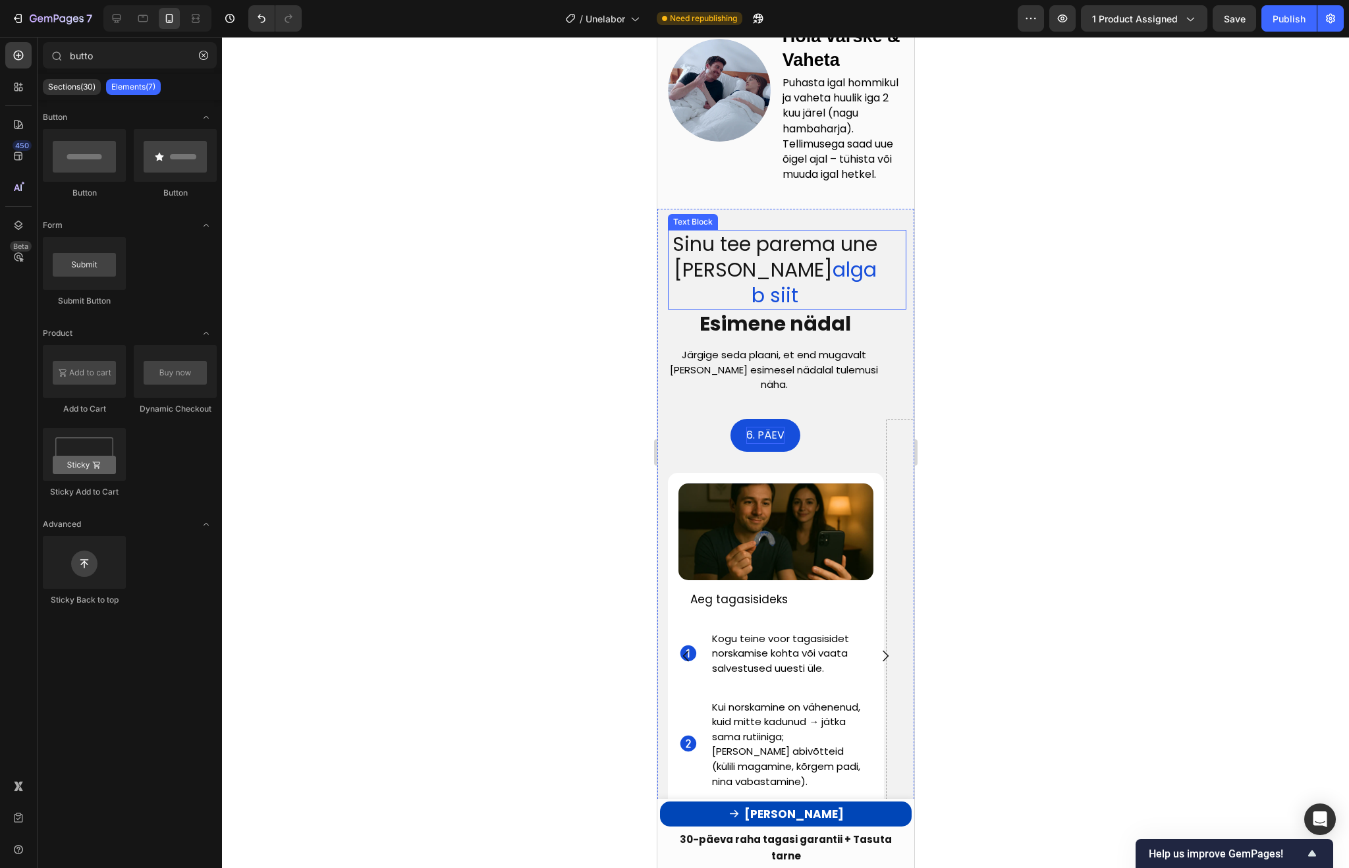
click at [811, 271] on span "algab siit" at bounding box center [813, 283] width 125 height 54
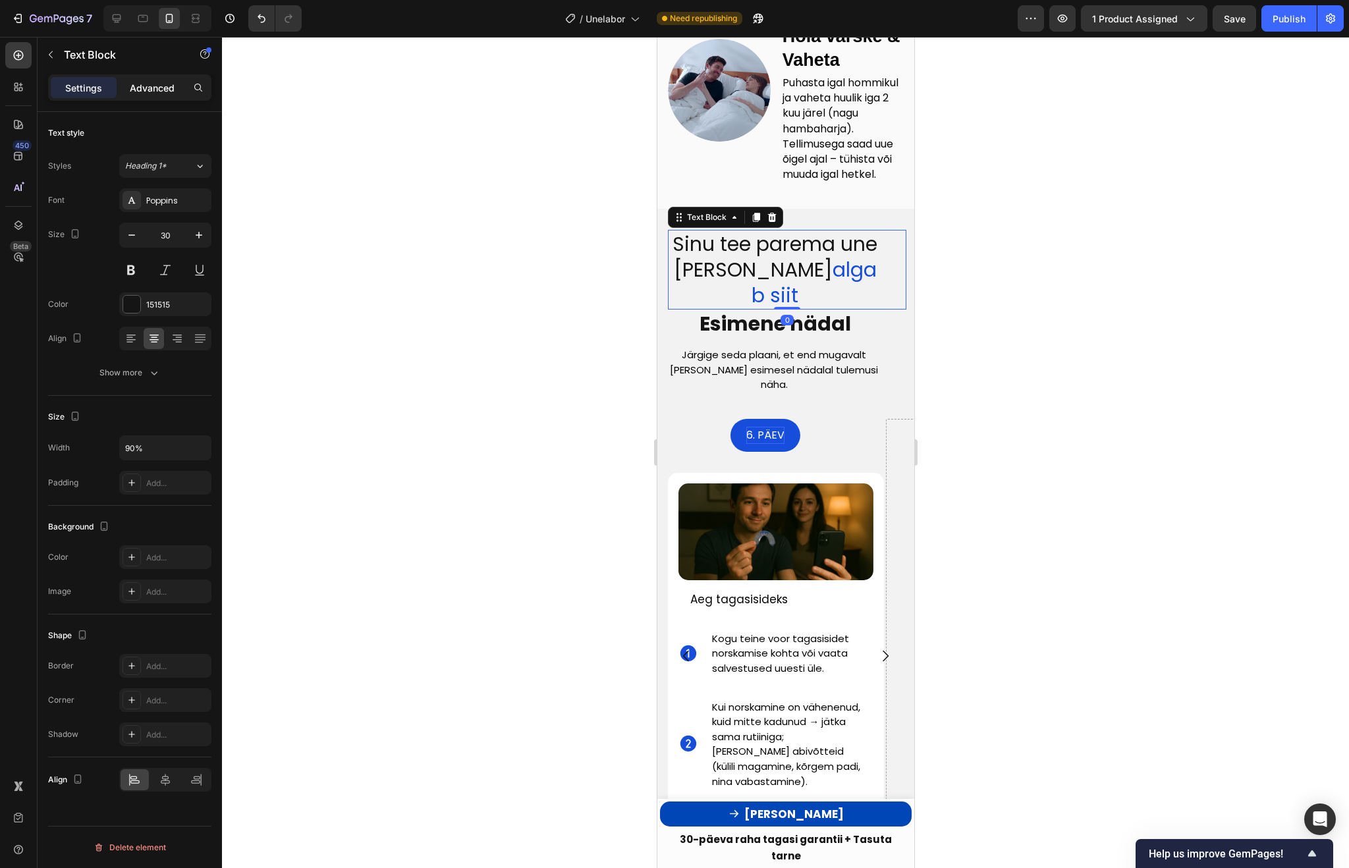
click at [159, 87] on p "Advanced" at bounding box center [152, 88] width 45 height 14
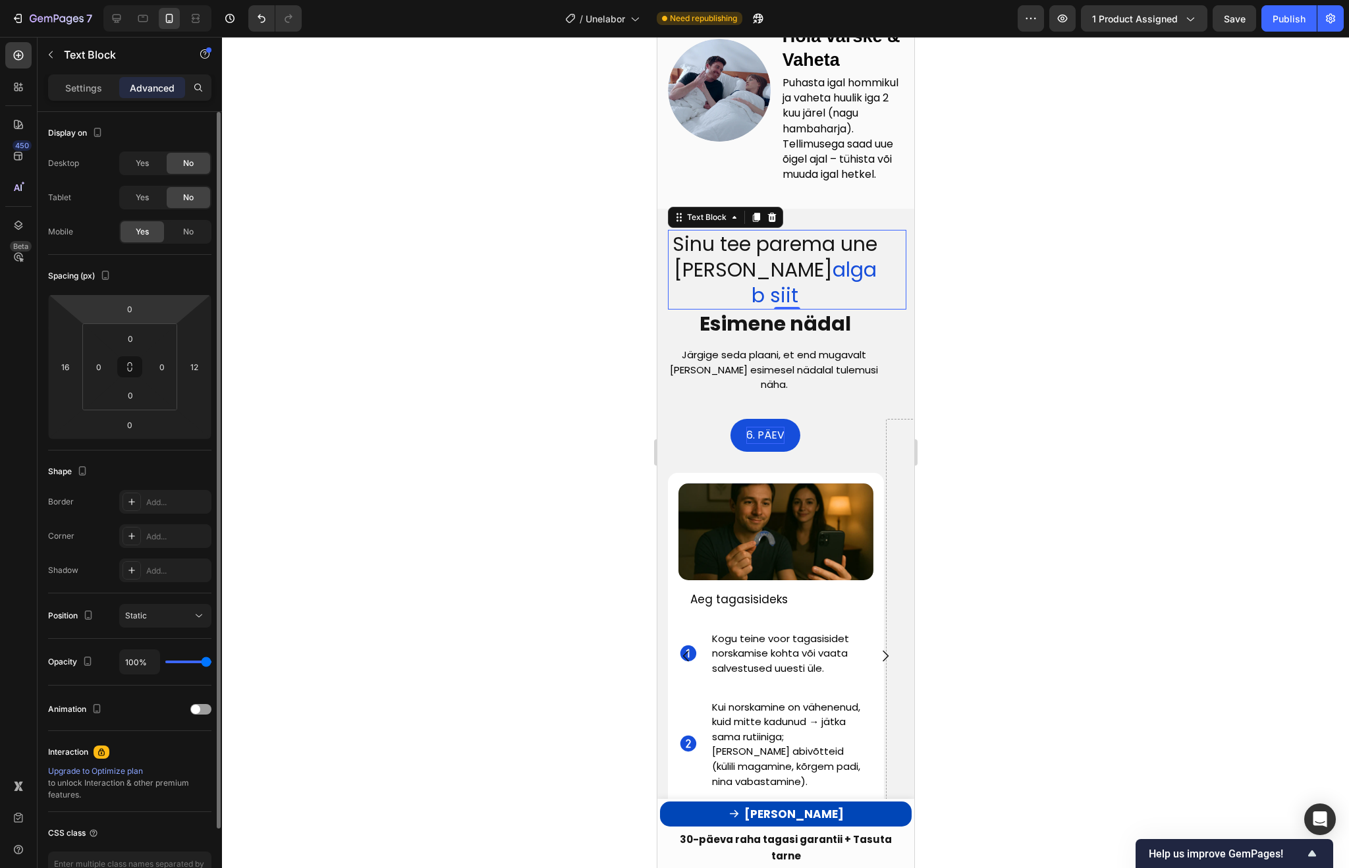
click at [148, 0] on html "7 Version history / Unelabor Need republishing Preview 1 product assigned Save …" at bounding box center [674, 0] width 1349 height 0
click at [132, 310] on input "0" at bounding box center [130, 309] width 26 height 20
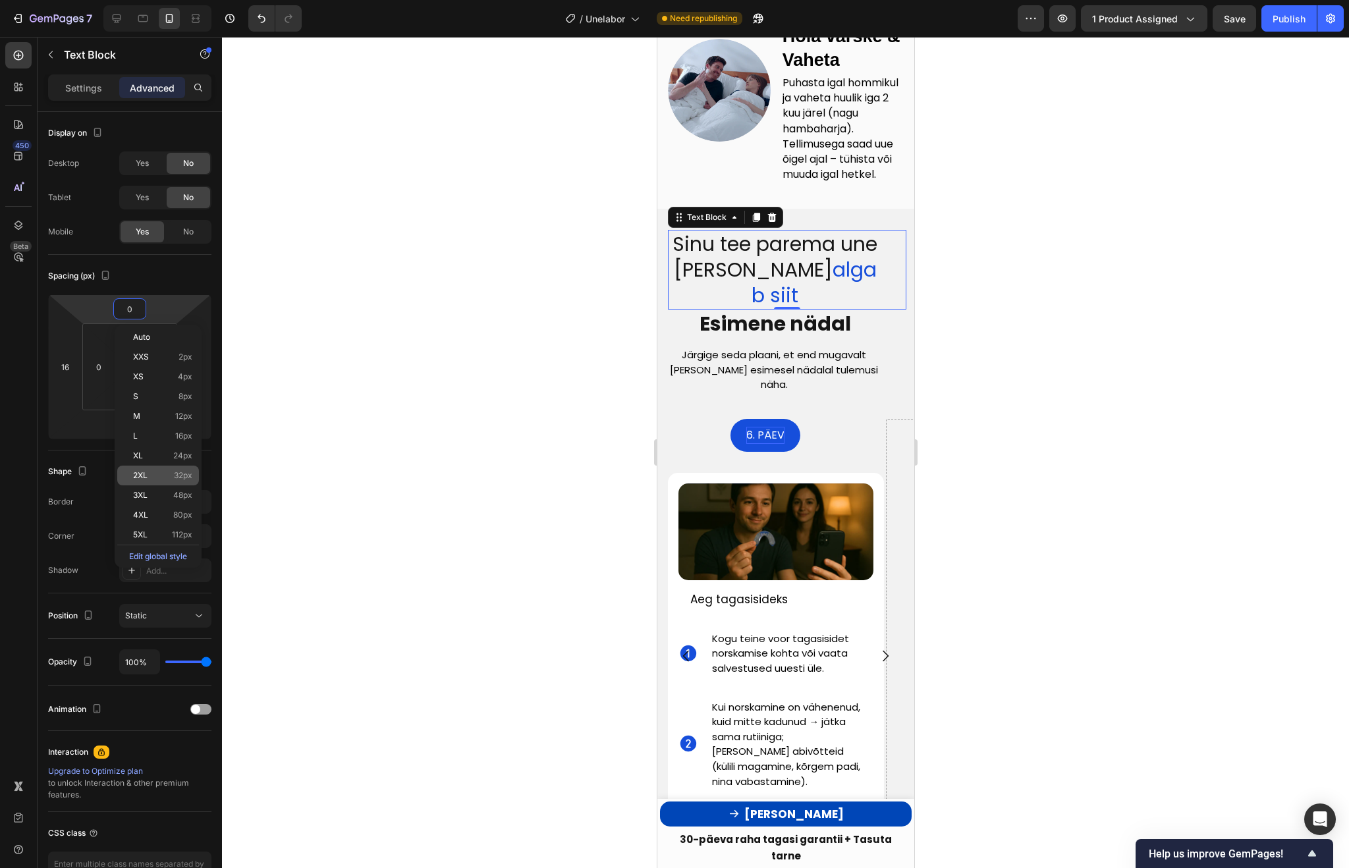
click at [148, 472] on p "2XL 32px" at bounding box center [162, 475] width 59 height 9
type input "32"
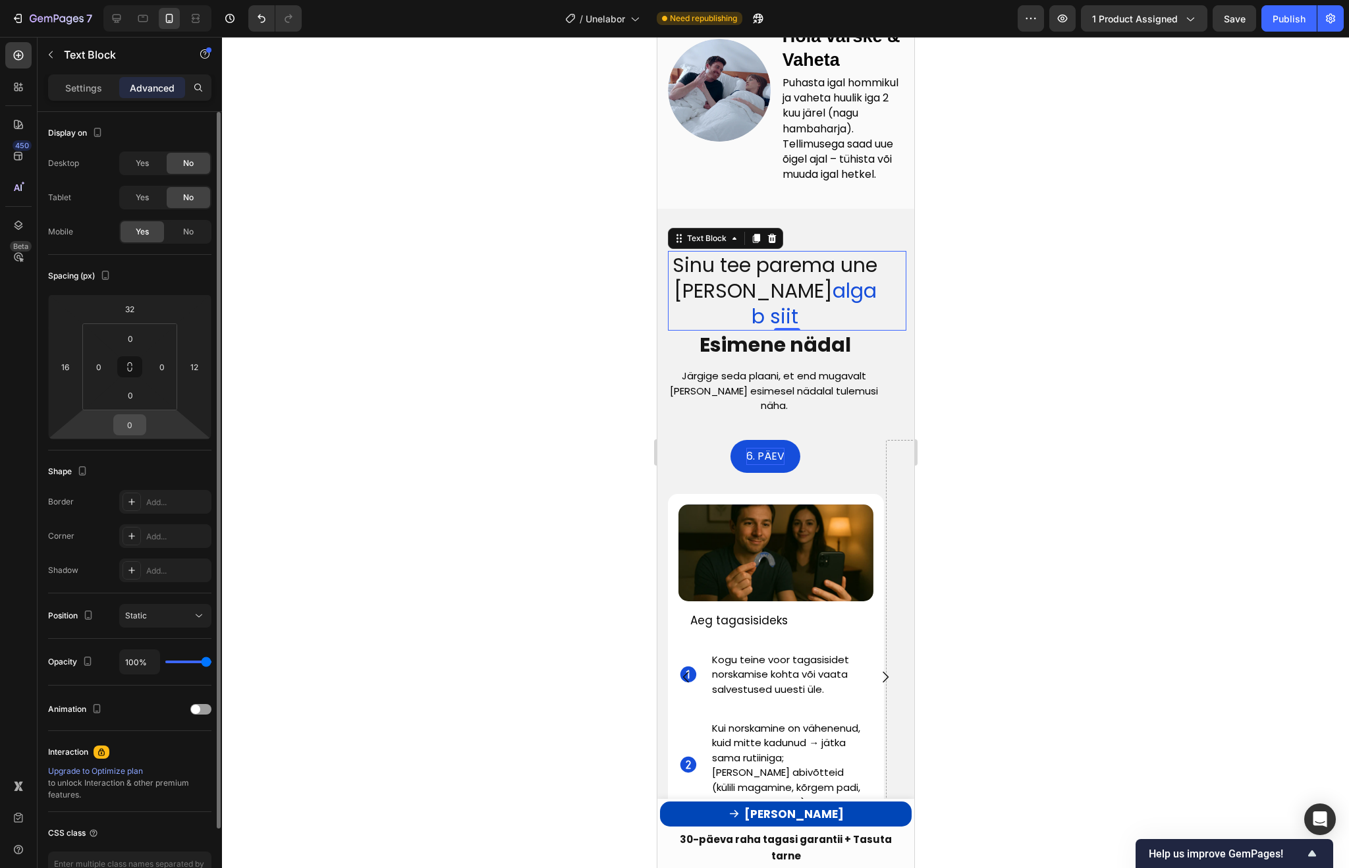
click at [136, 422] on input "0" at bounding box center [130, 425] width 26 height 20
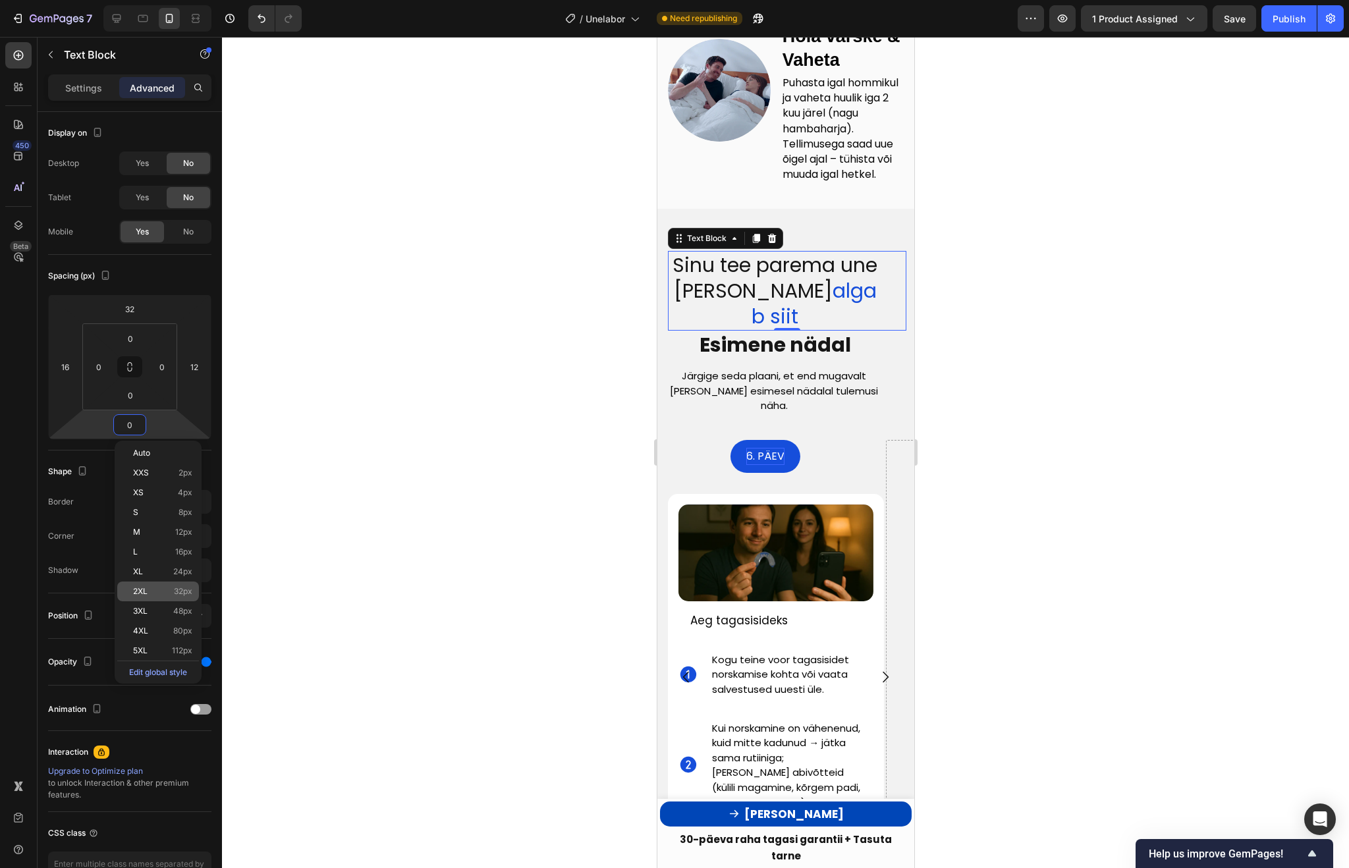
click at [150, 588] on p "2XL 32px" at bounding box center [162, 591] width 59 height 9
type input "32"
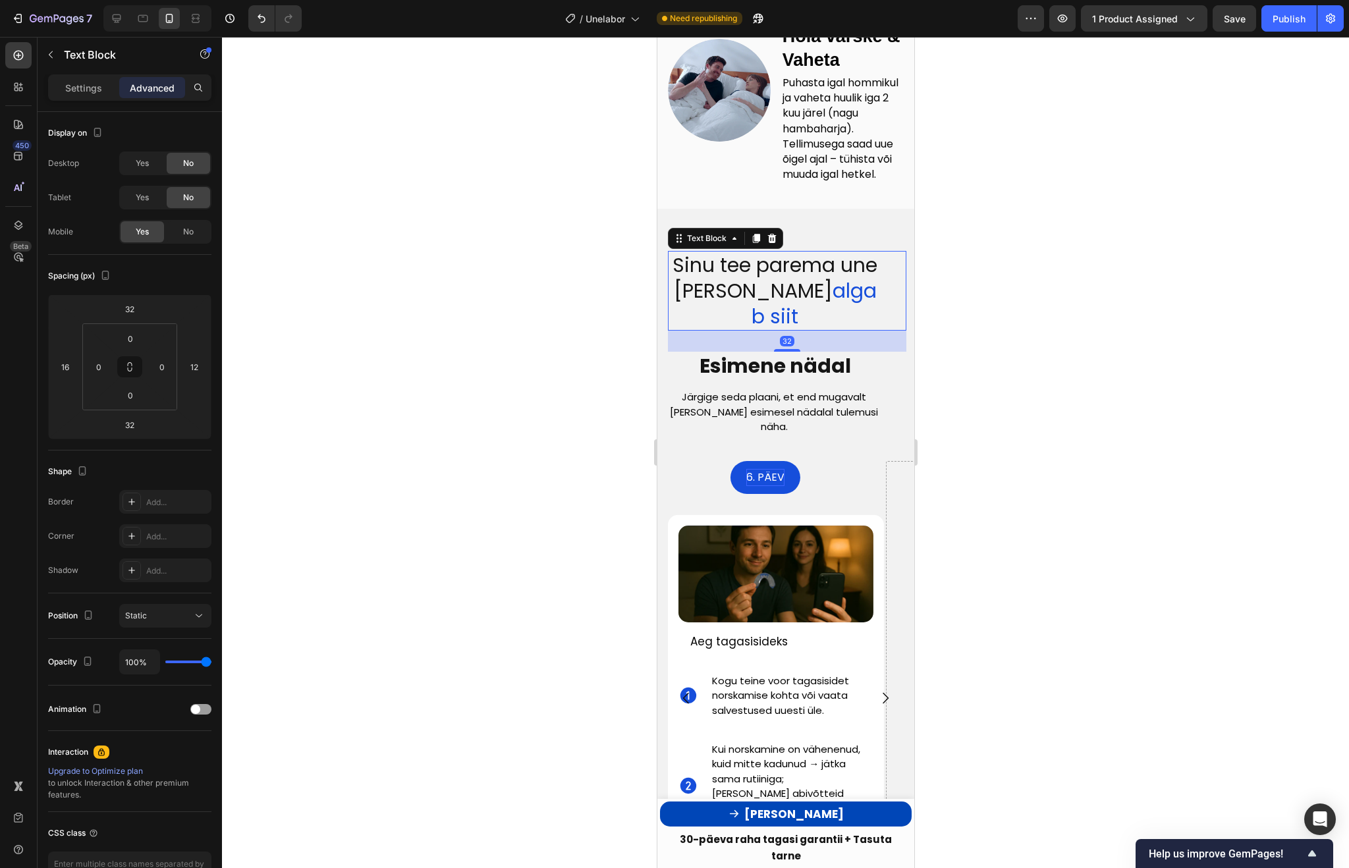
click at [403, 413] on div at bounding box center [785, 452] width 1127 height 831
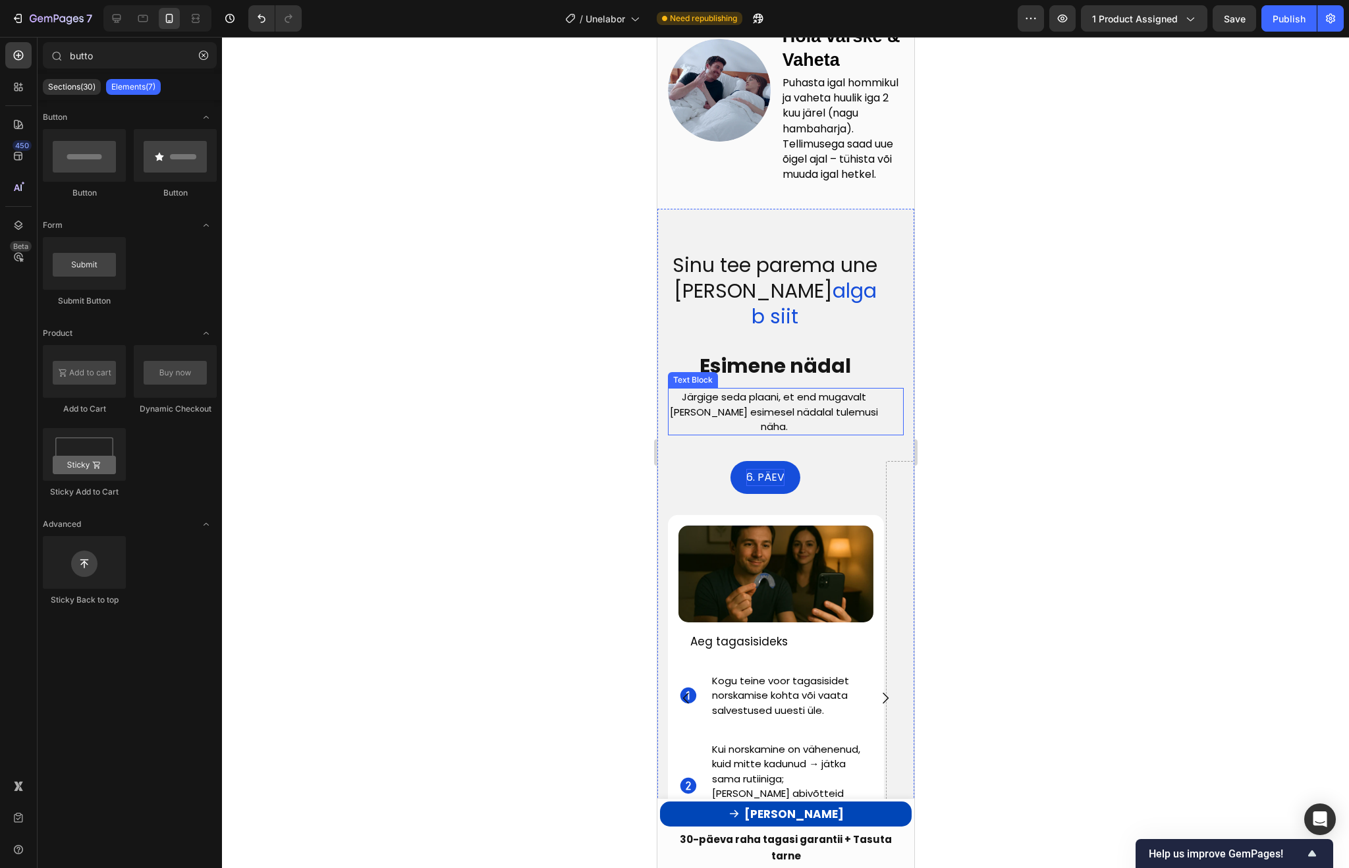
click at [1053, 391] on div at bounding box center [785, 452] width 1127 height 831
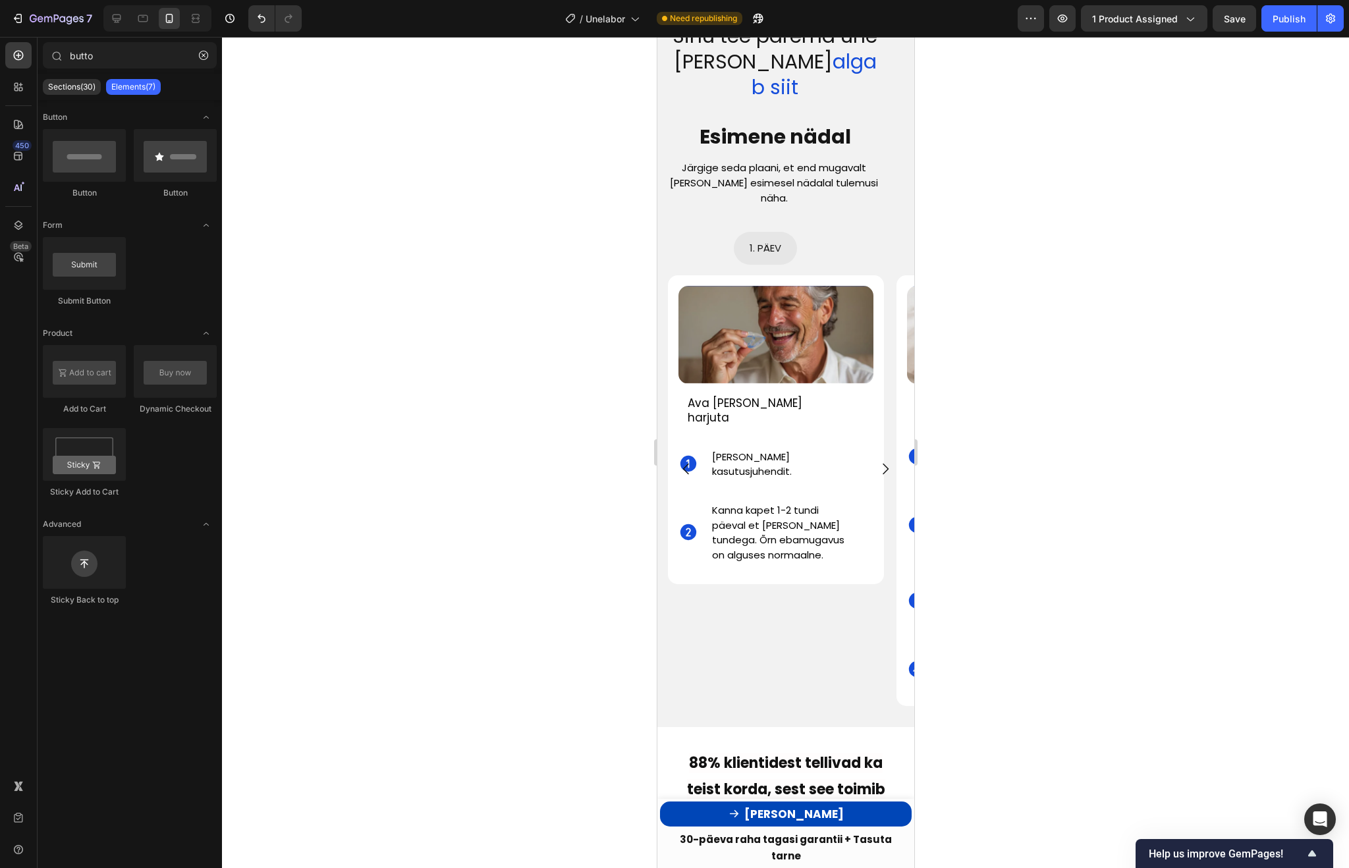
scroll to position [3719, 0]
click at [887, 462] on icon "Carousel Next Arrow" at bounding box center [885, 470] width 16 height 16
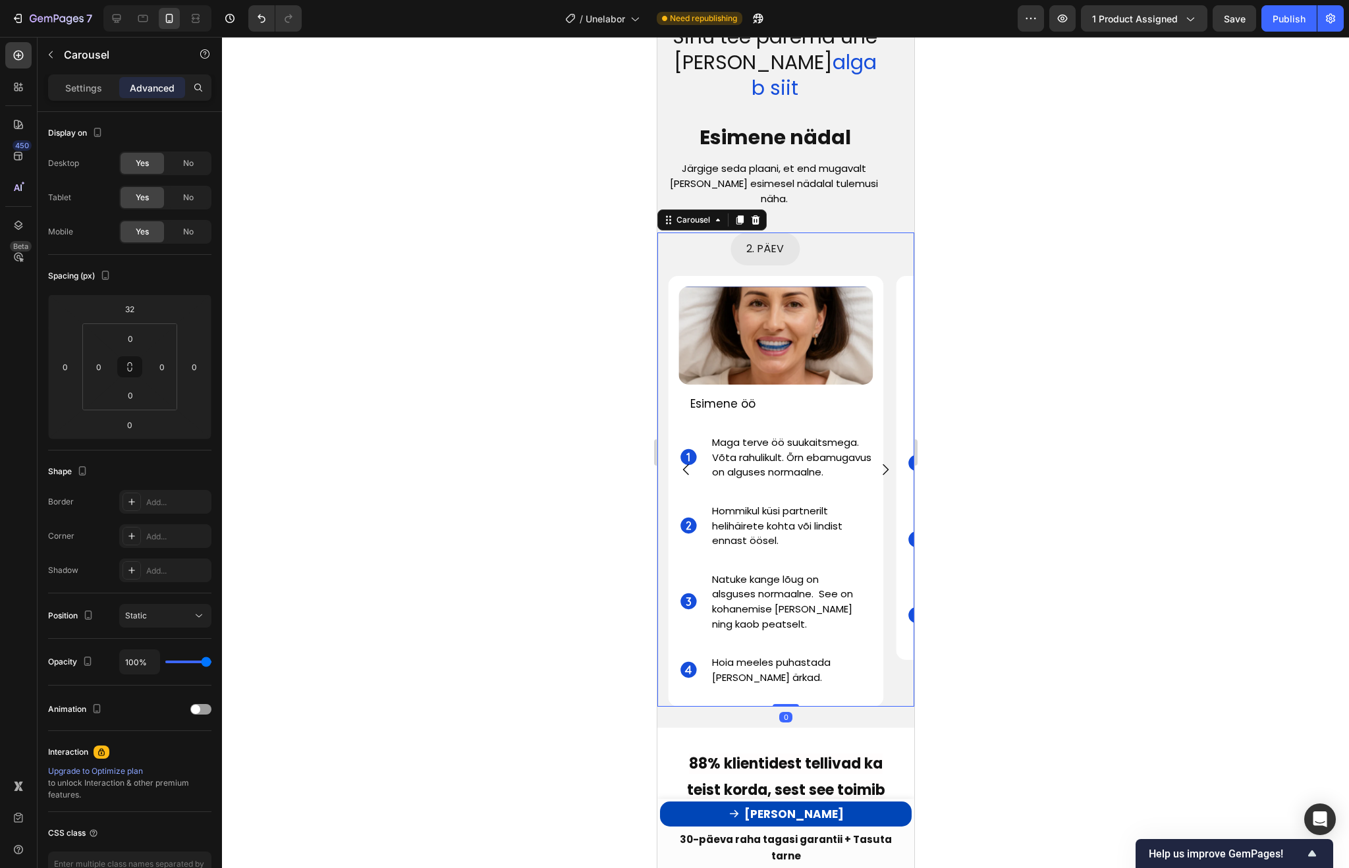
click at [887, 462] on icon "Carousel Next Arrow" at bounding box center [885, 470] width 16 height 16
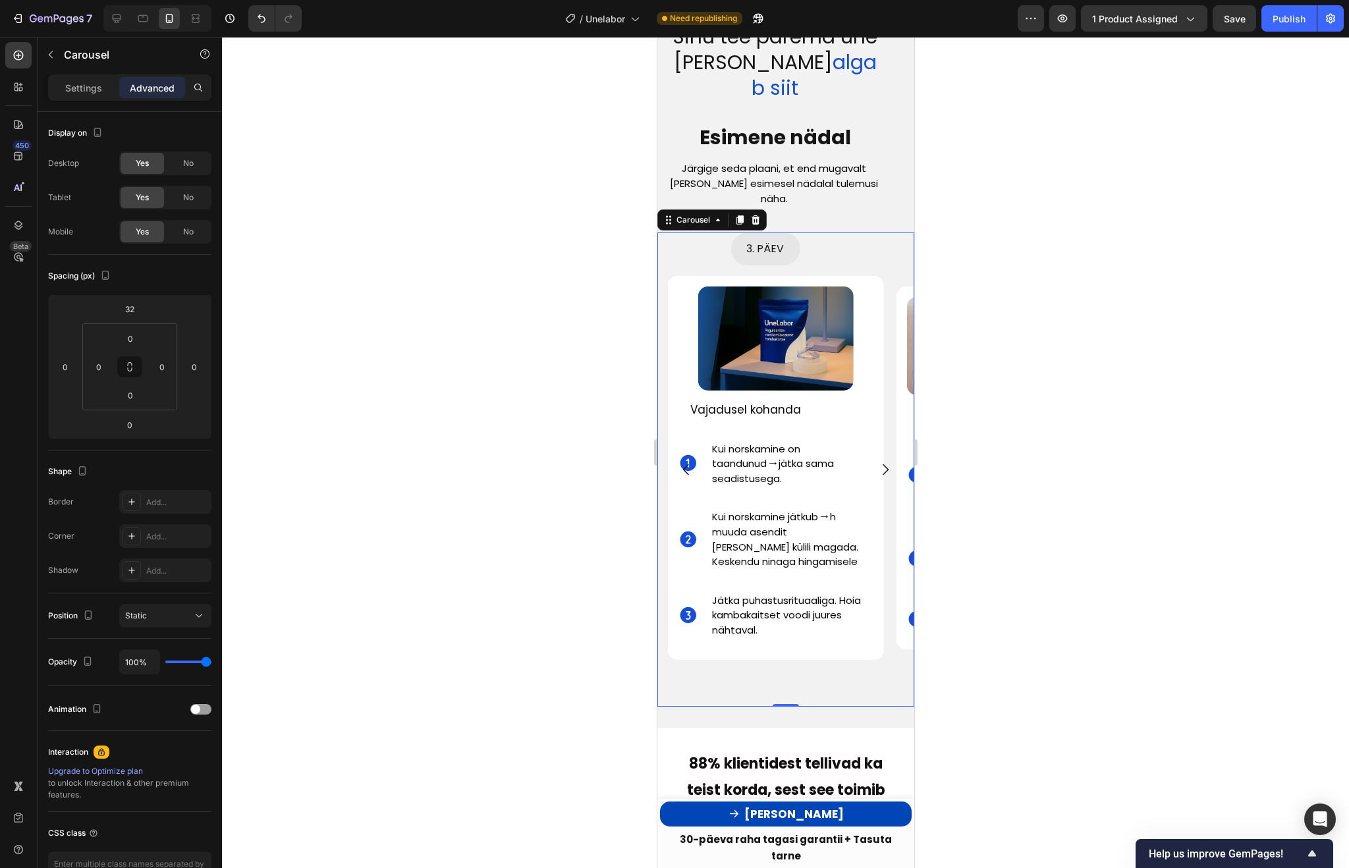
click at [881, 462] on icon "Carousel Next Arrow" at bounding box center [885, 470] width 16 height 16
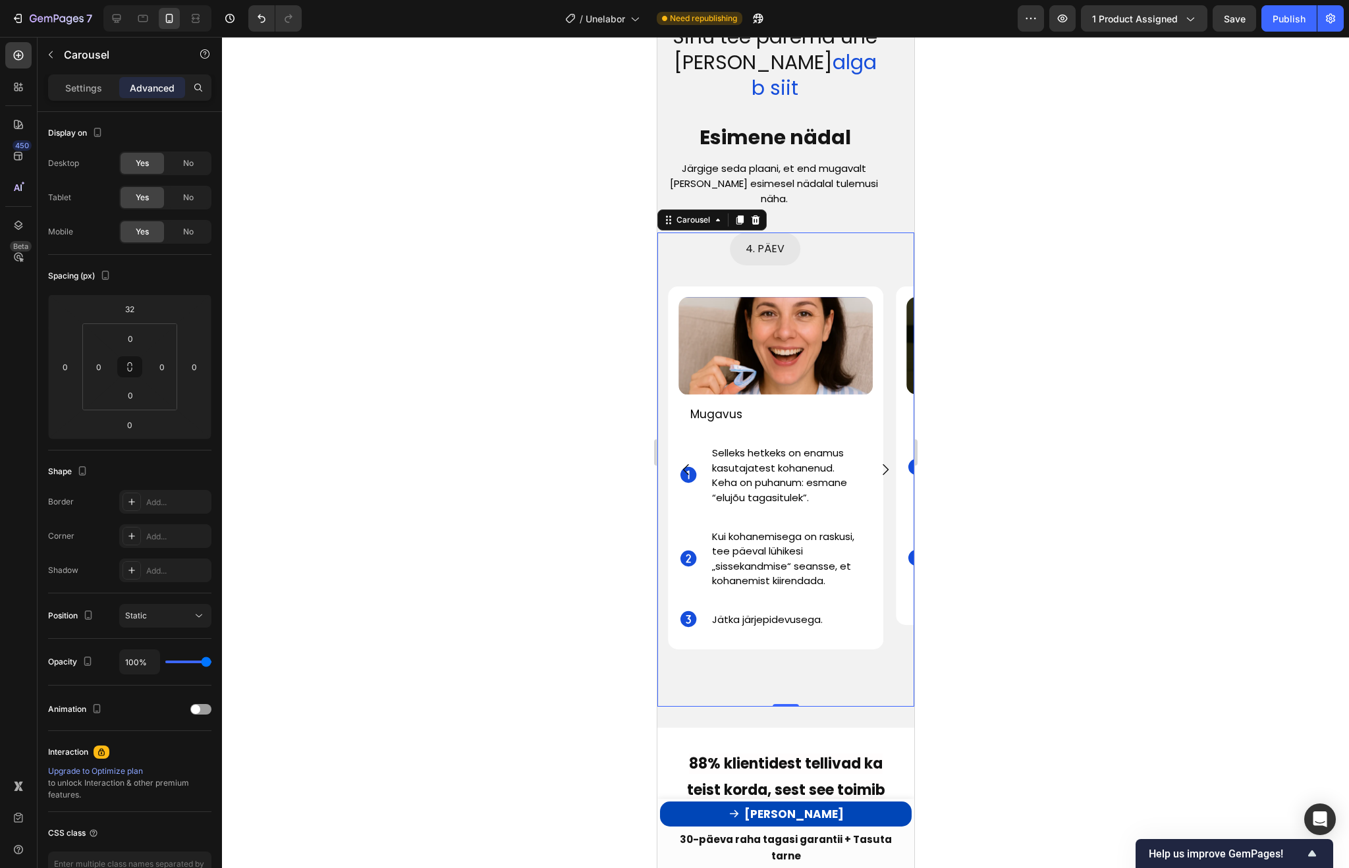
click at [882, 462] on icon "Carousel Next Arrow" at bounding box center [885, 470] width 16 height 16
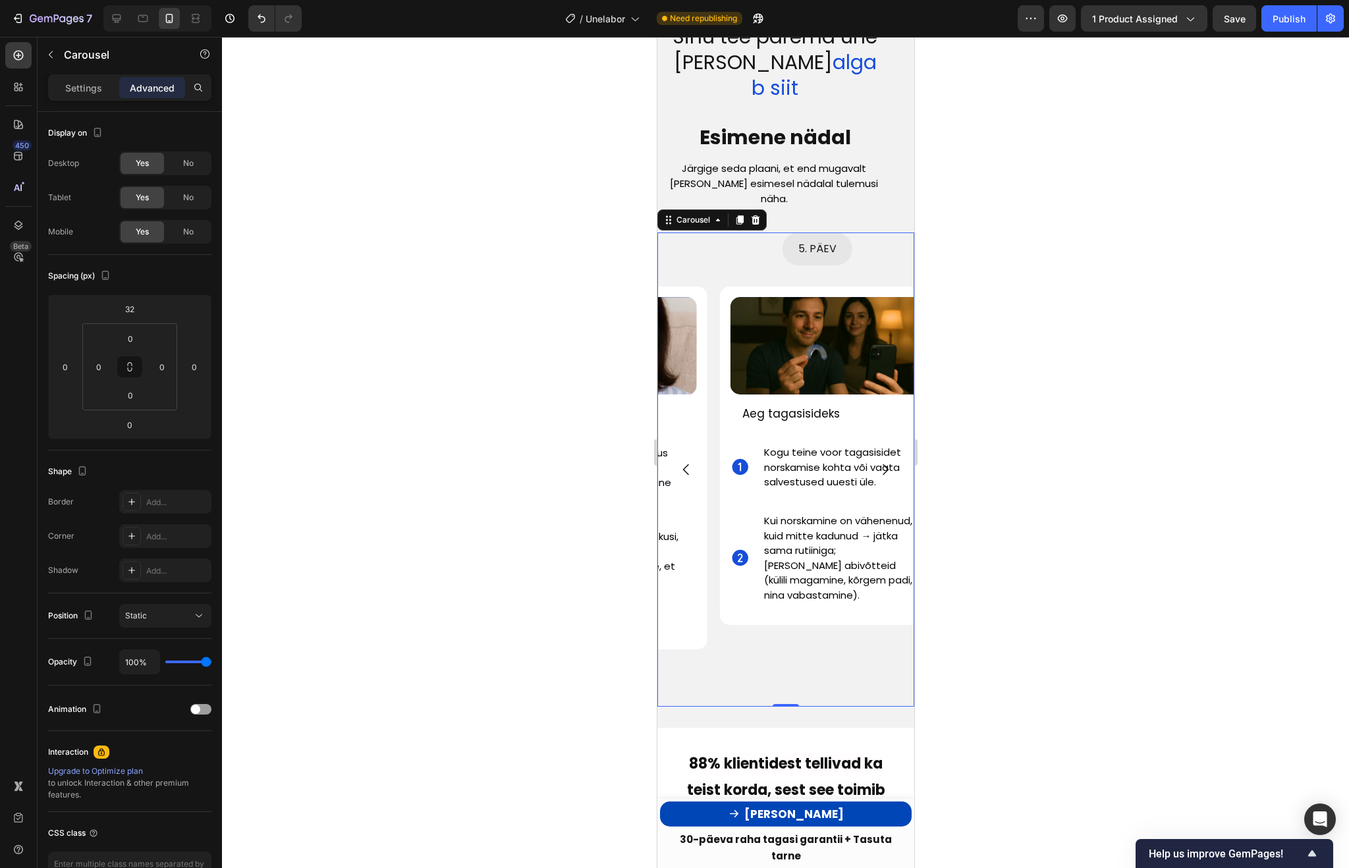
click at [882, 462] on icon "Carousel Next Arrow" at bounding box center [885, 470] width 16 height 16
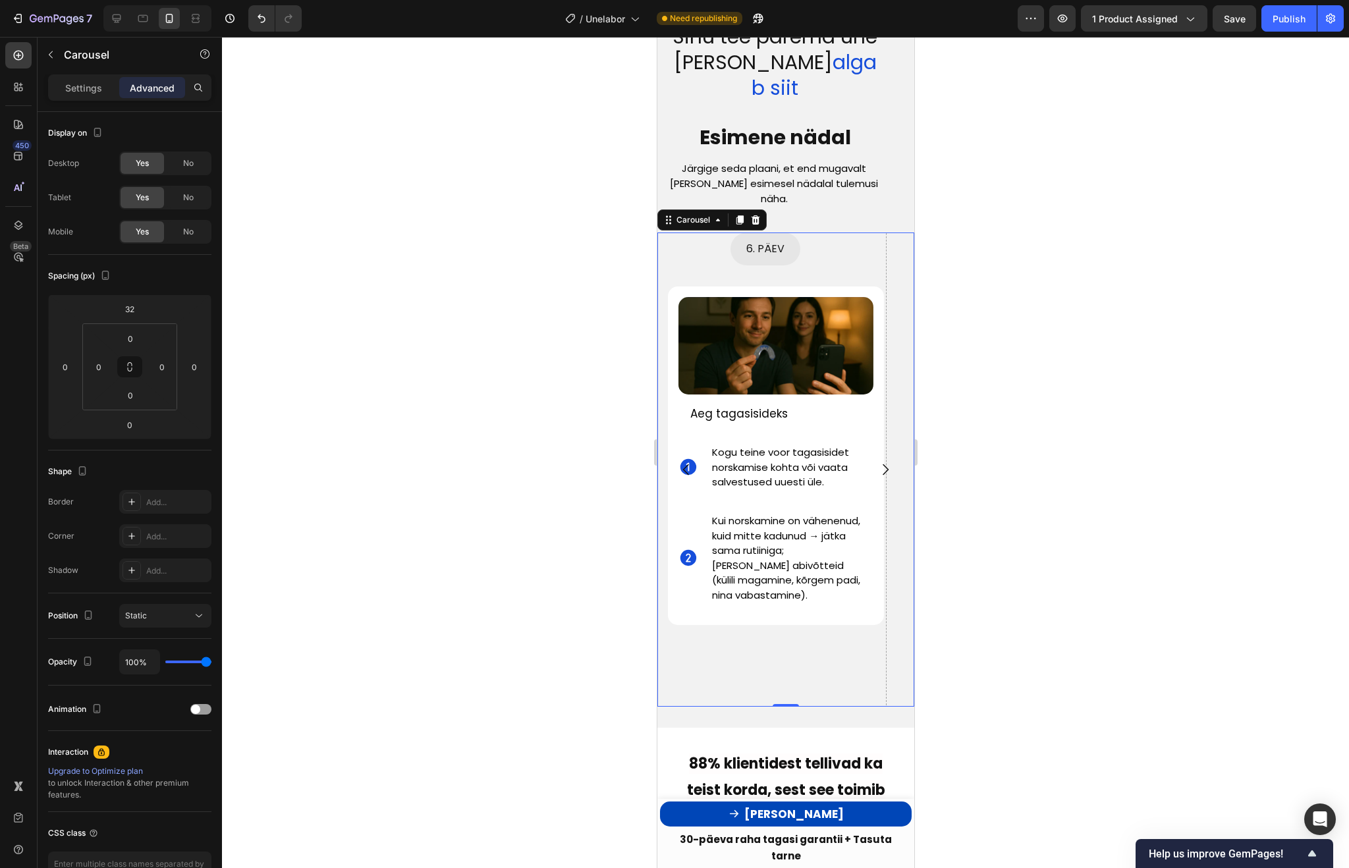
click at [687, 462] on icon "Carousel Back Arrow" at bounding box center [686, 470] width 16 height 16
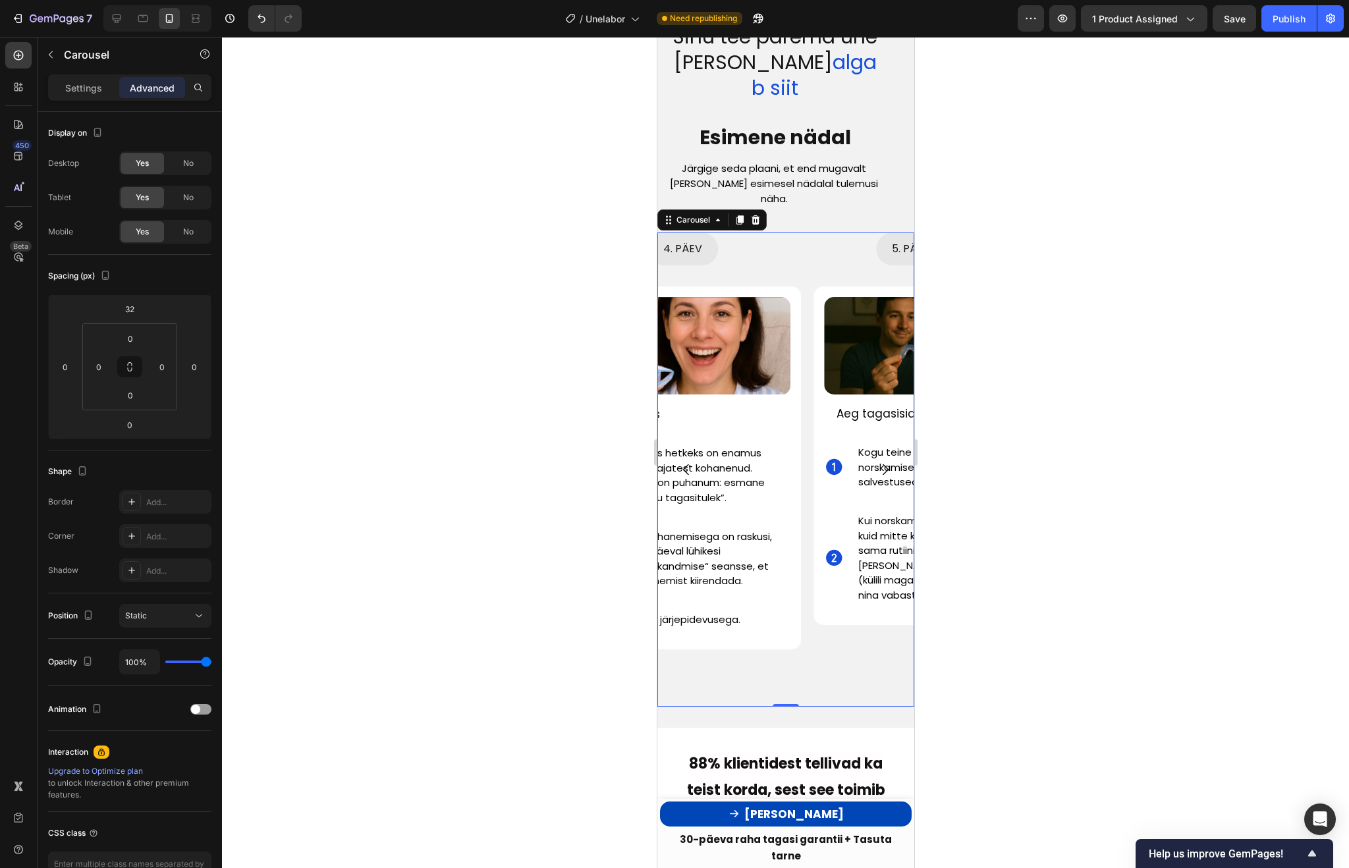
click at [687, 462] on icon "Carousel Back Arrow" at bounding box center [686, 470] width 16 height 16
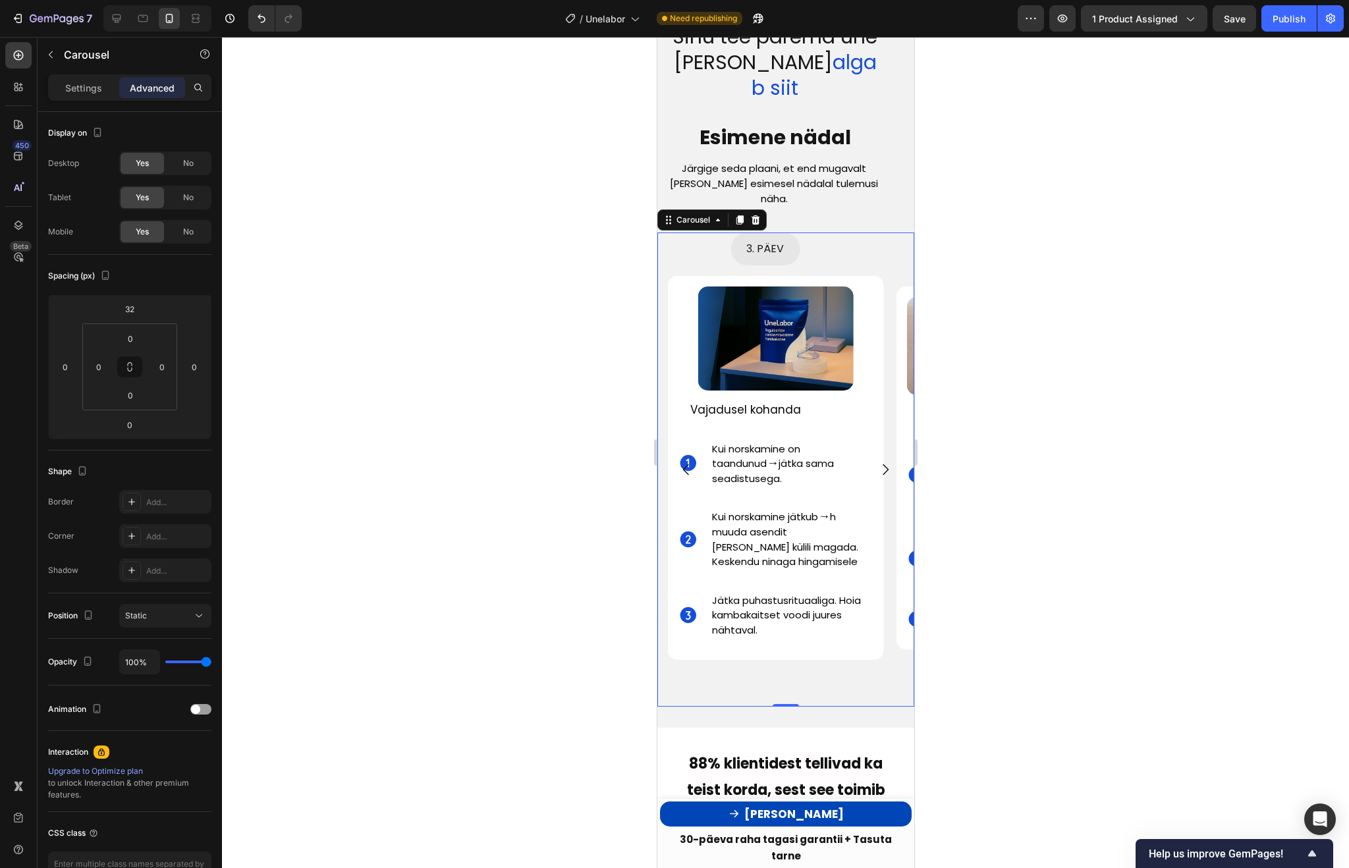
click at [889, 462] on icon "Carousel Next Arrow" at bounding box center [885, 470] width 16 height 16
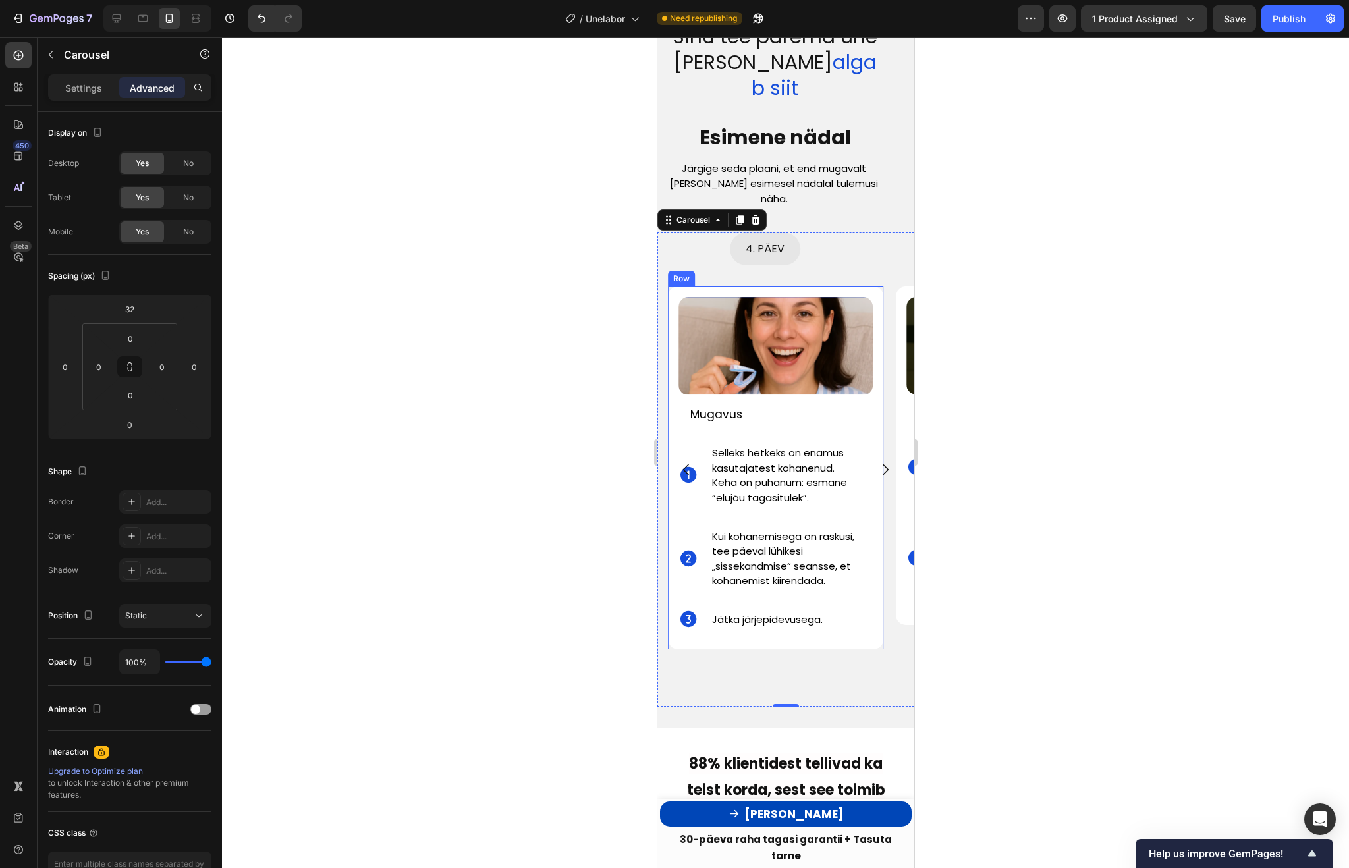
click at [865, 286] on div "Image Mugavus Text Block Icon Selleks hetkeks on enamus kasutajatest kohanenud.…" at bounding box center [775, 467] width 216 height 362
click at [686, 462] on icon "Carousel Back Arrow" at bounding box center [686, 470] width 16 height 16
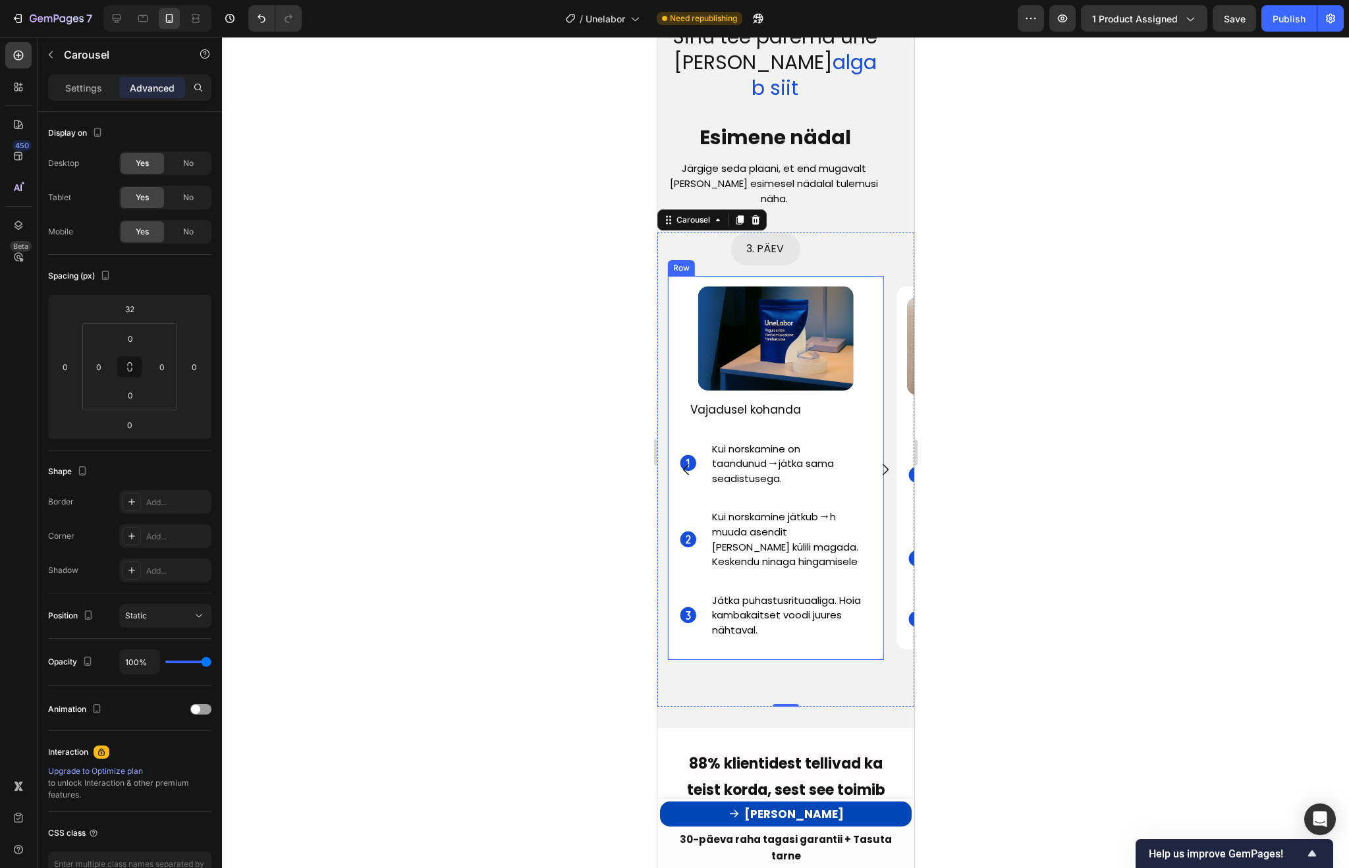
click at [874, 276] on div "Image Vajadusel kohanda Text Block Icon Kui norskamine on taandunud → jätka sam…" at bounding box center [775, 467] width 216 height 383
click at [814, 232] on div "3. PÄEV Button" at bounding box center [765, 248] width 216 height 33
click at [885, 462] on icon "Carousel Next Arrow" at bounding box center [885, 470] width 16 height 16
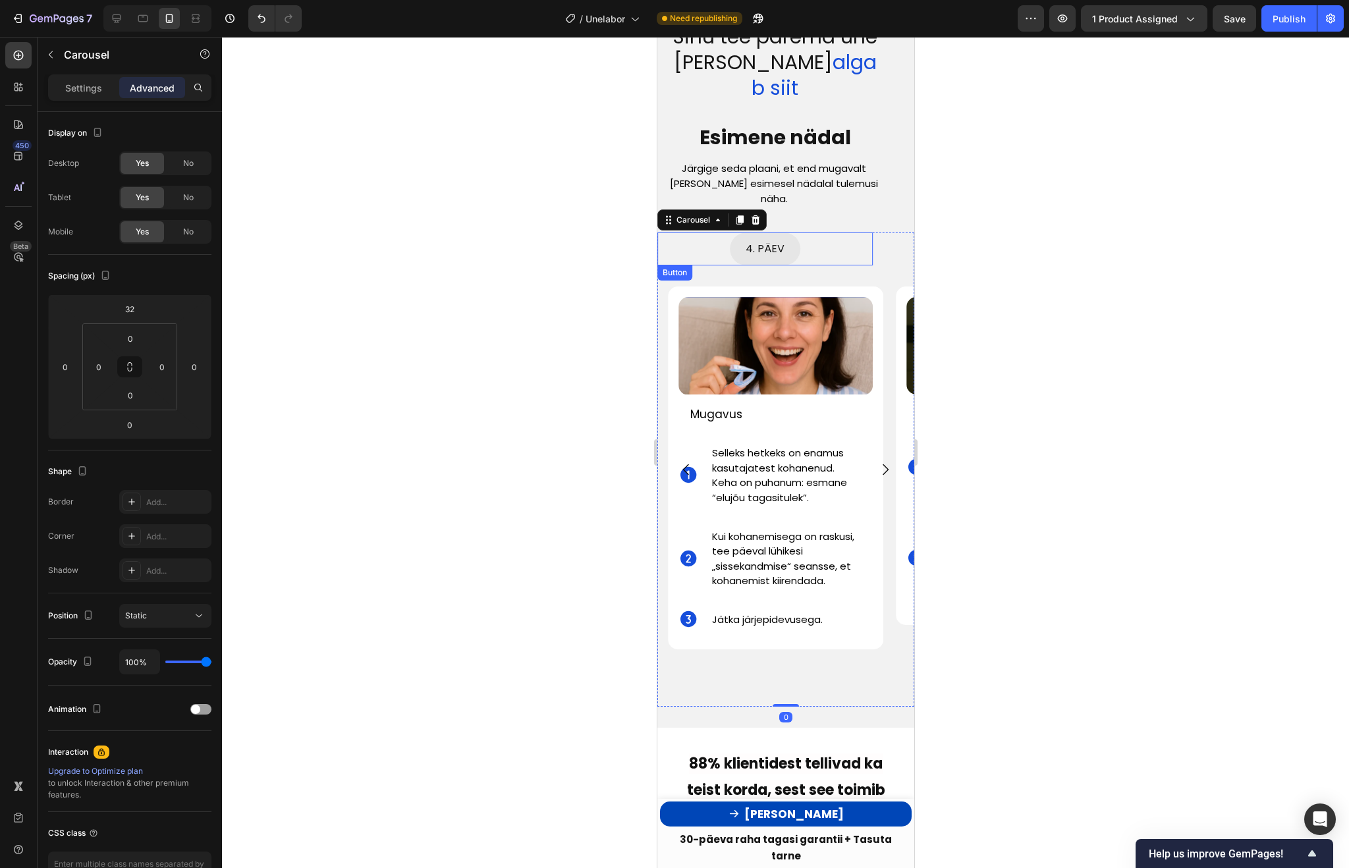
click at [838, 232] on div "4. PÄEV Button" at bounding box center [765, 248] width 216 height 33
click at [687, 462] on icon "Carousel Back Arrow" at bounding box center [686, 470] width 16 height 16
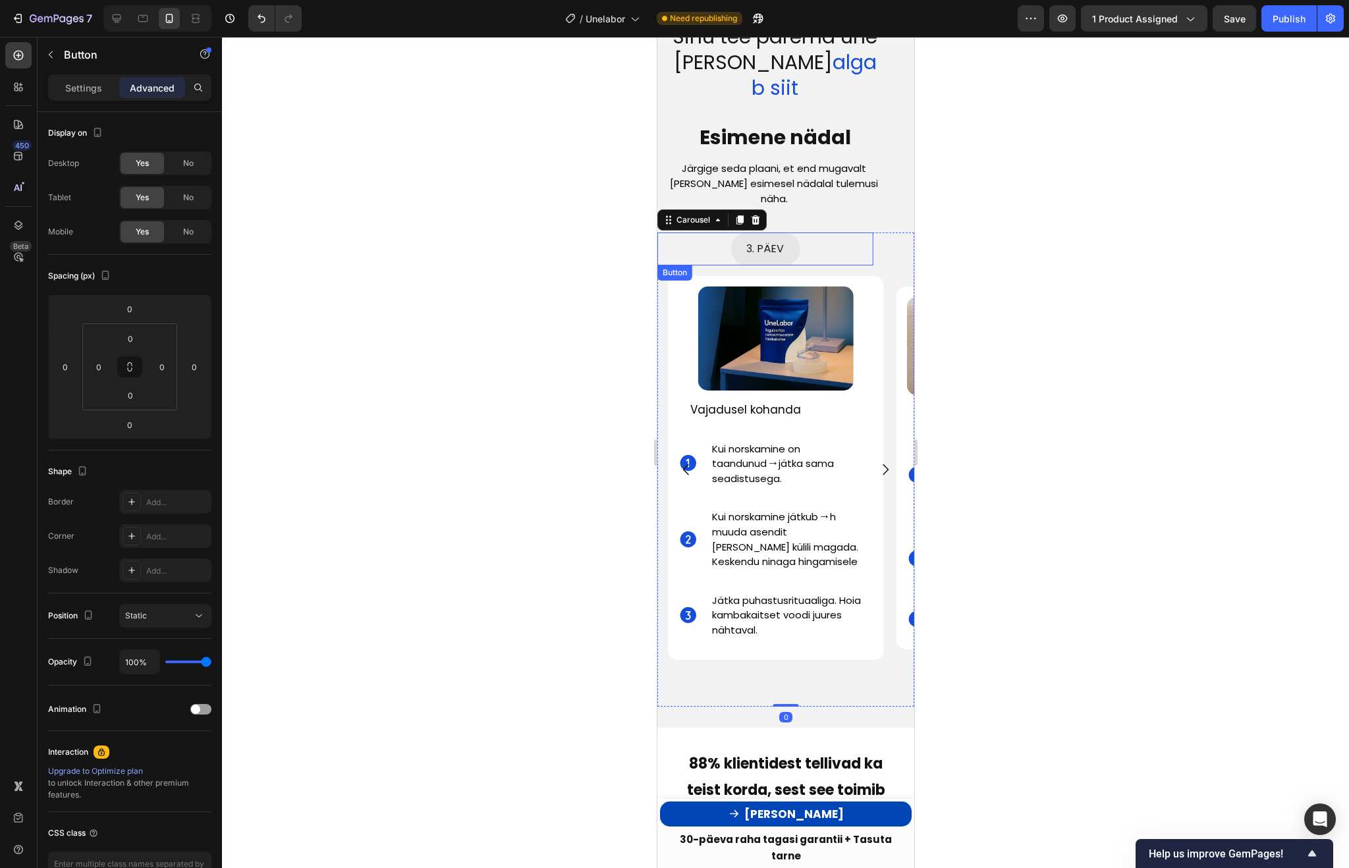
click at [837, 232] on div "3. PÄEV Button" at bounding box center [765, 248] width 216 height 33
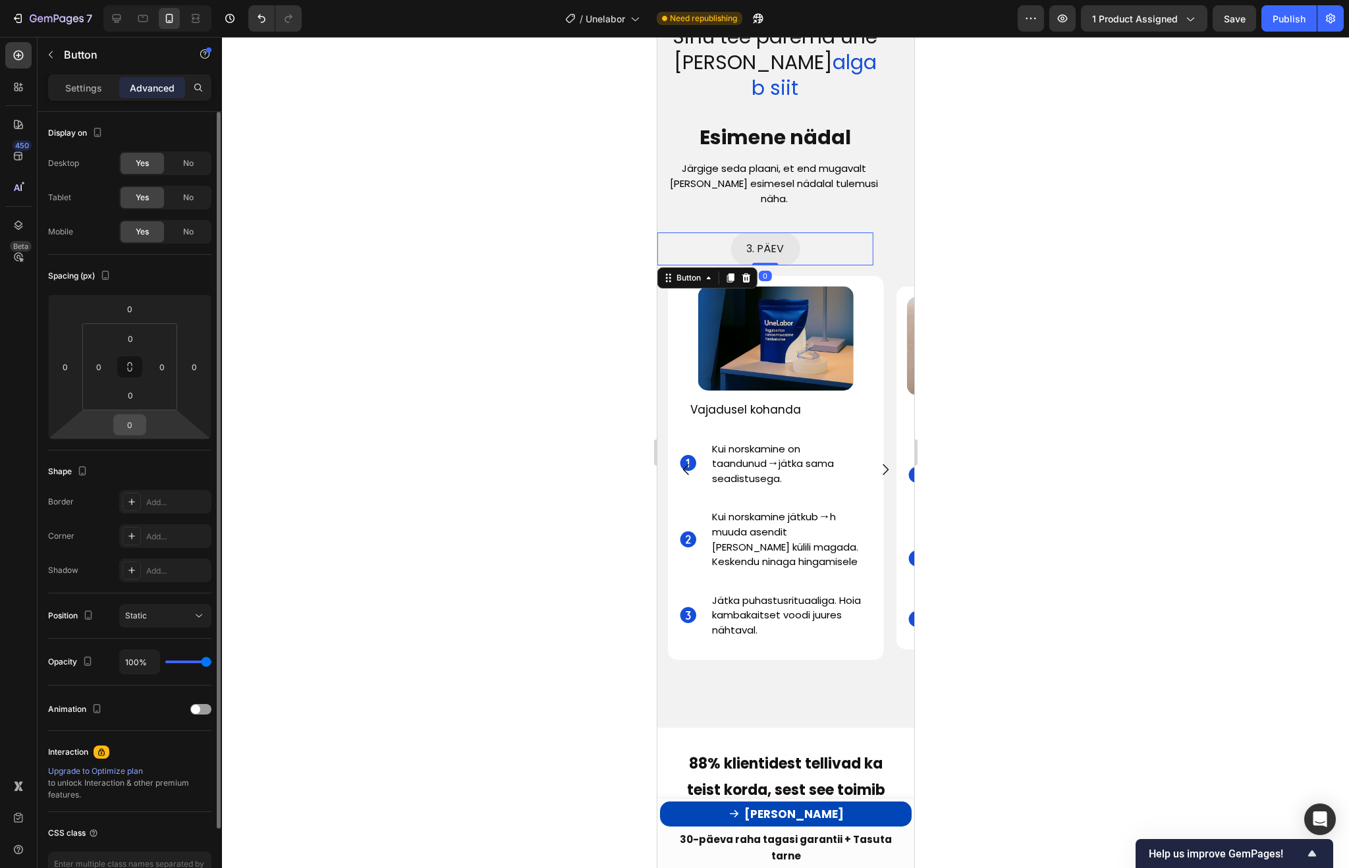
click at [136, 423] on input "0" at bounding box center [130, 425] width 26 height 20
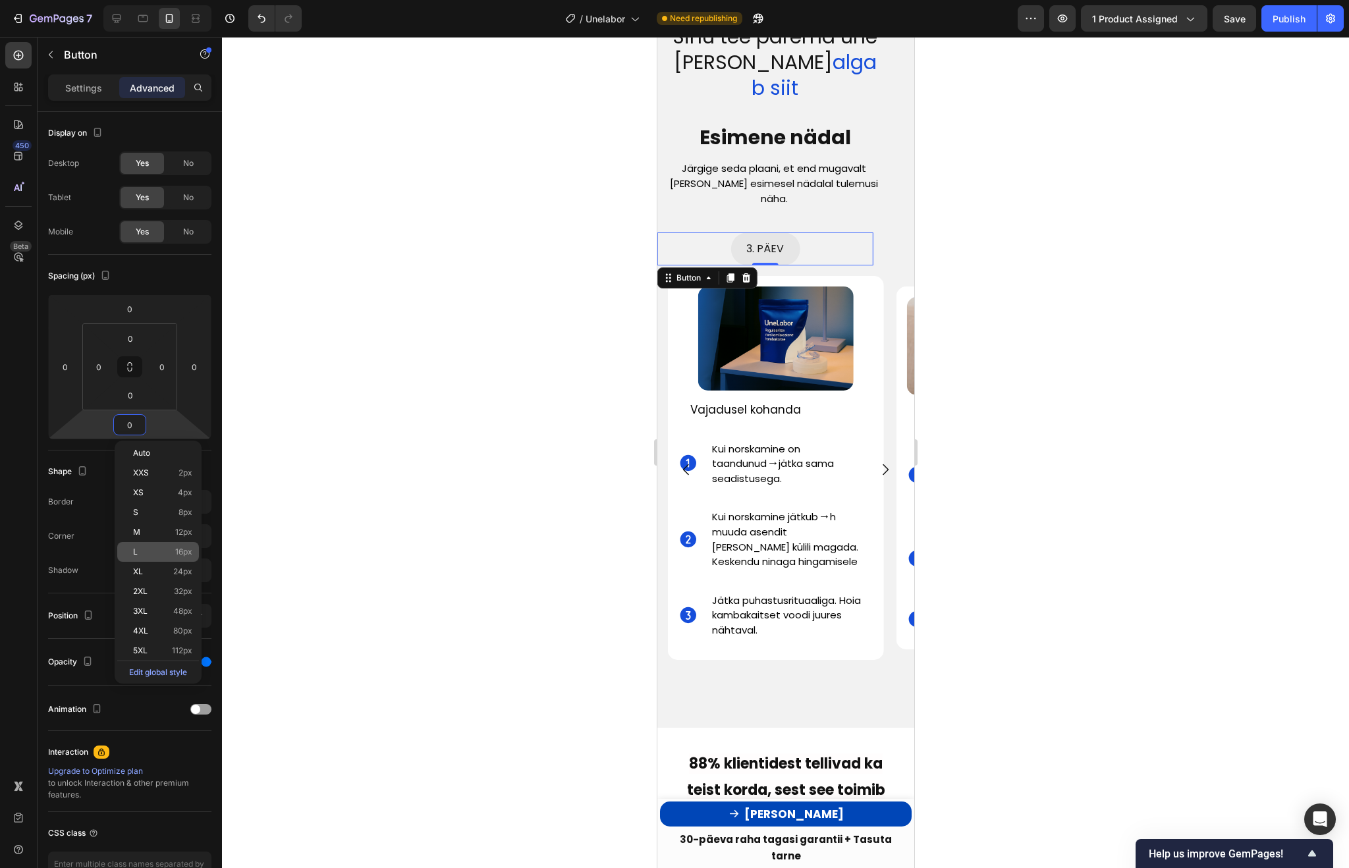
click at [156, 545] on div "L 16px" at bounding box center [158, 552] width 82 height 20
type input "16"
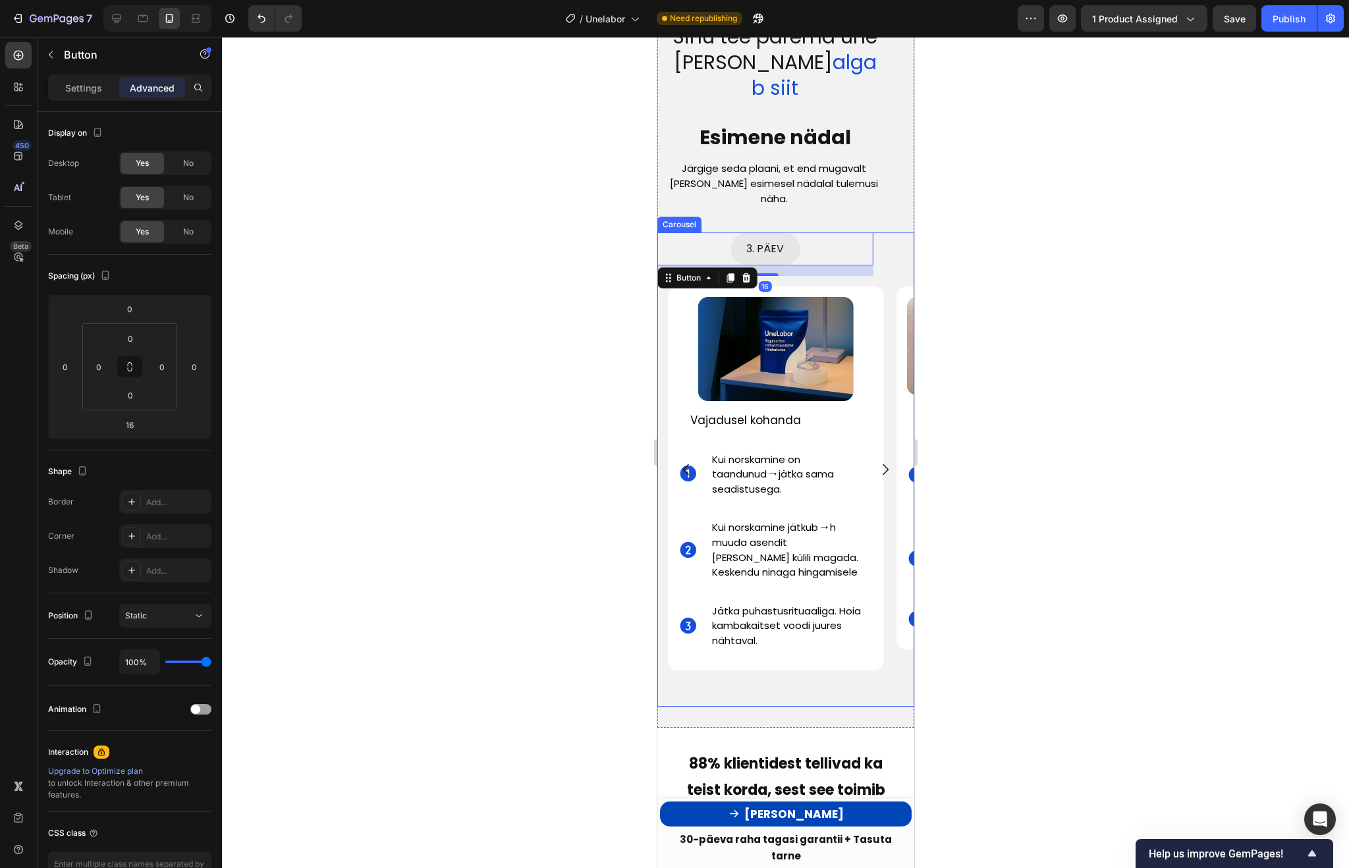
click at [684, 462] on icon "Carousel Back Arrow" at bounding box center [686, 470] width 16 height 16
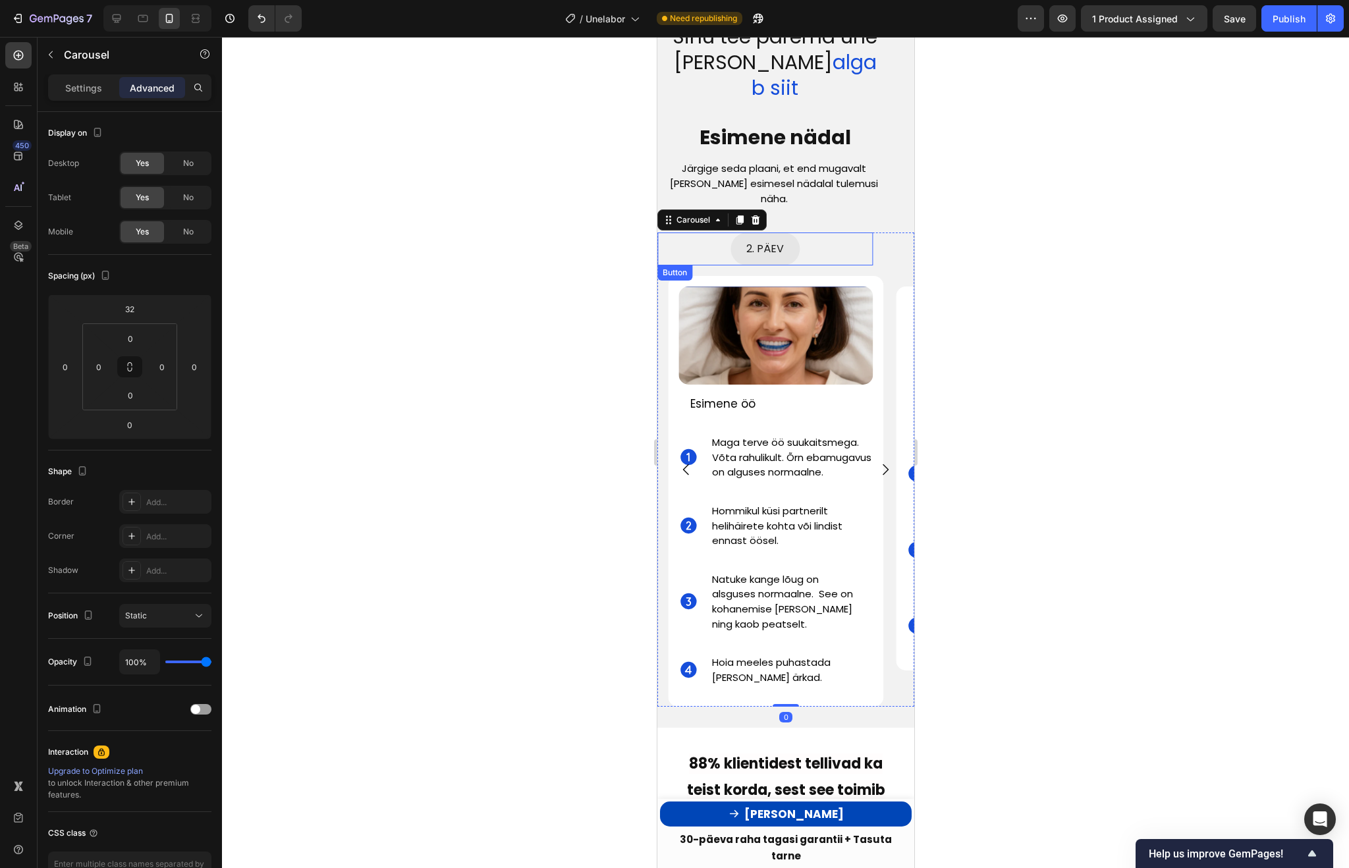
click at [831, 232] on div "2. PÄEV Button" at bounding box center [765, 248] width 216 height 33
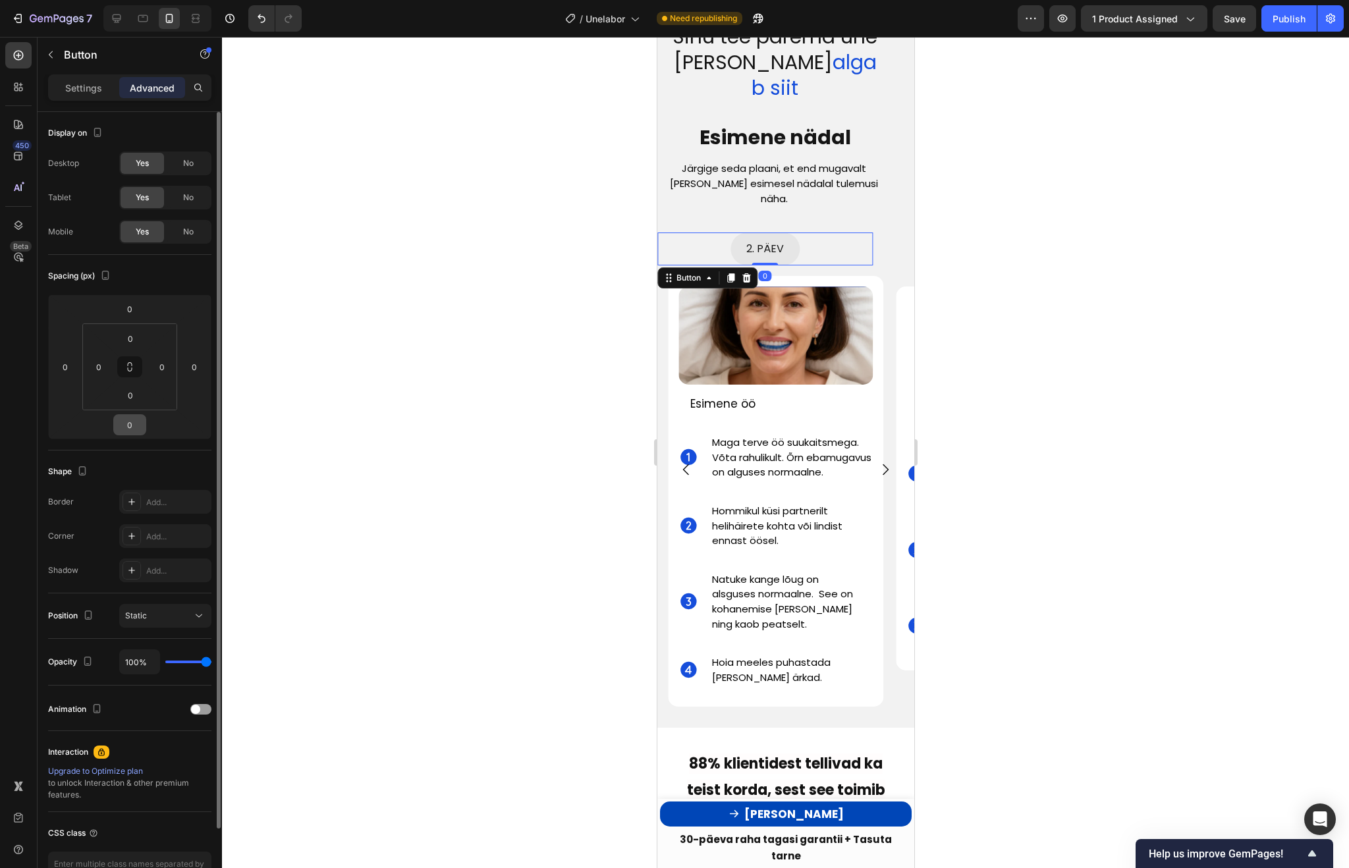
click at [132, 427] on input "0" at bounding box center [130, 425] width 26 height 20
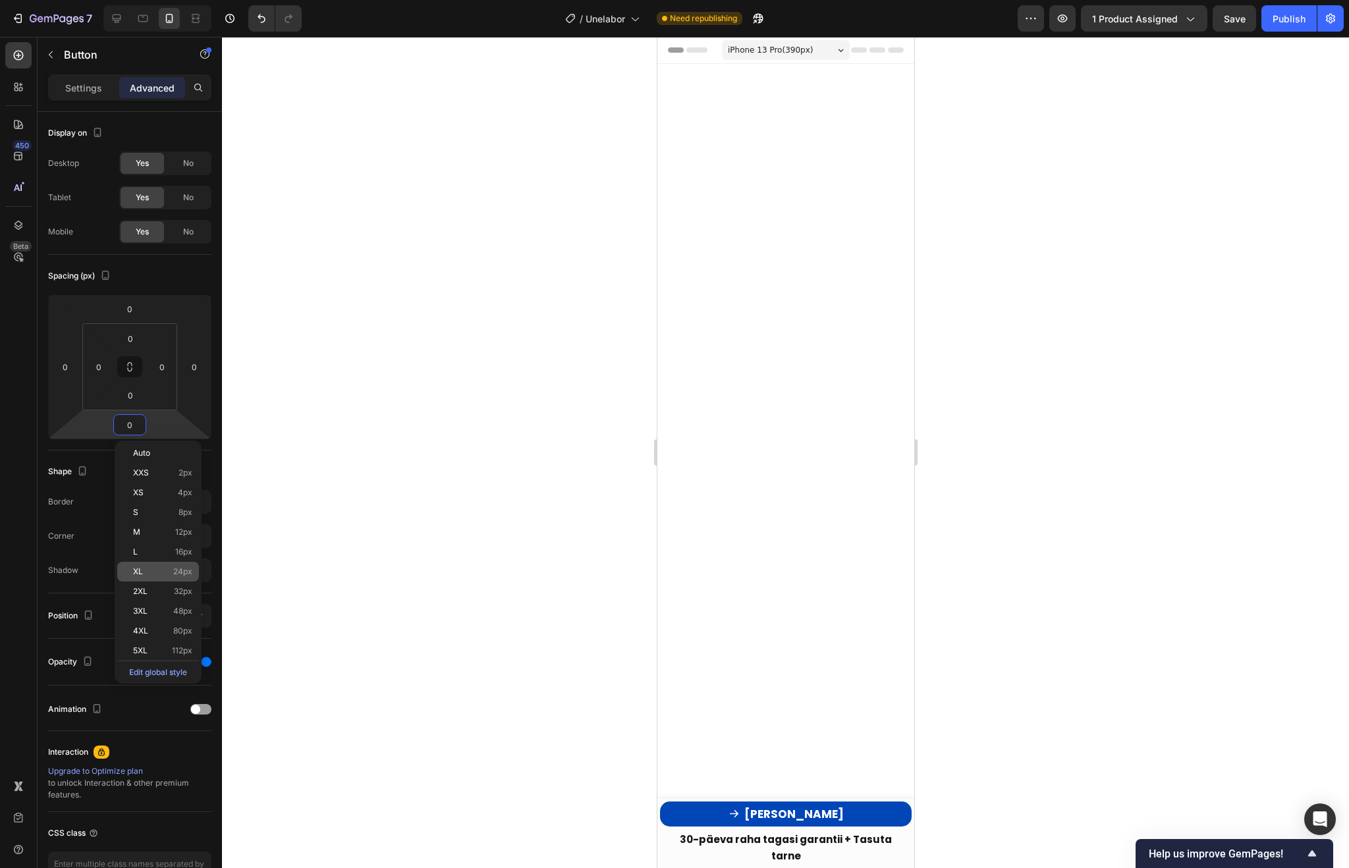
scroll to position [3719, 0]
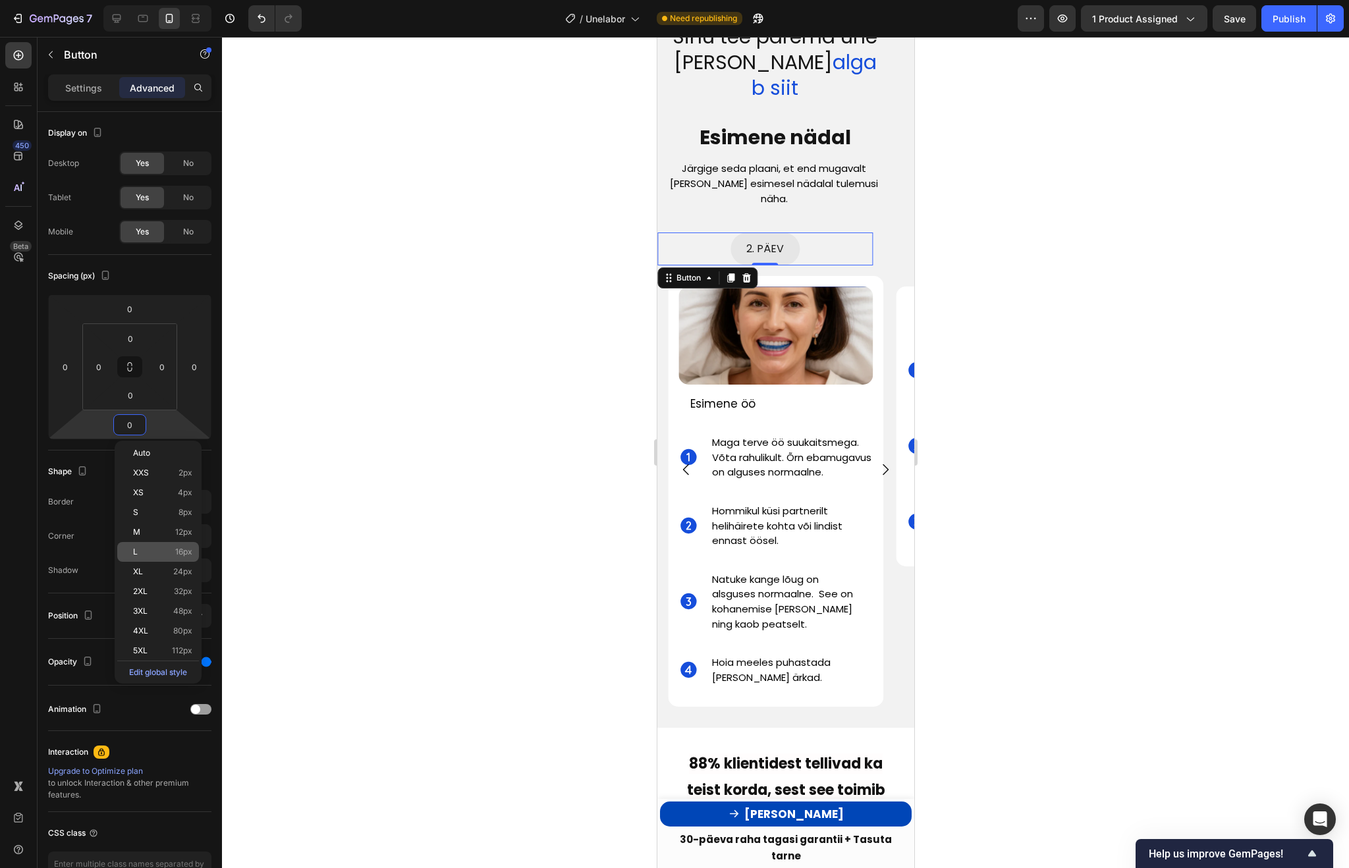
click at [152, 548] on p "L 16px" at bounding box center [162, 551] width 59 height 9
type input "16"
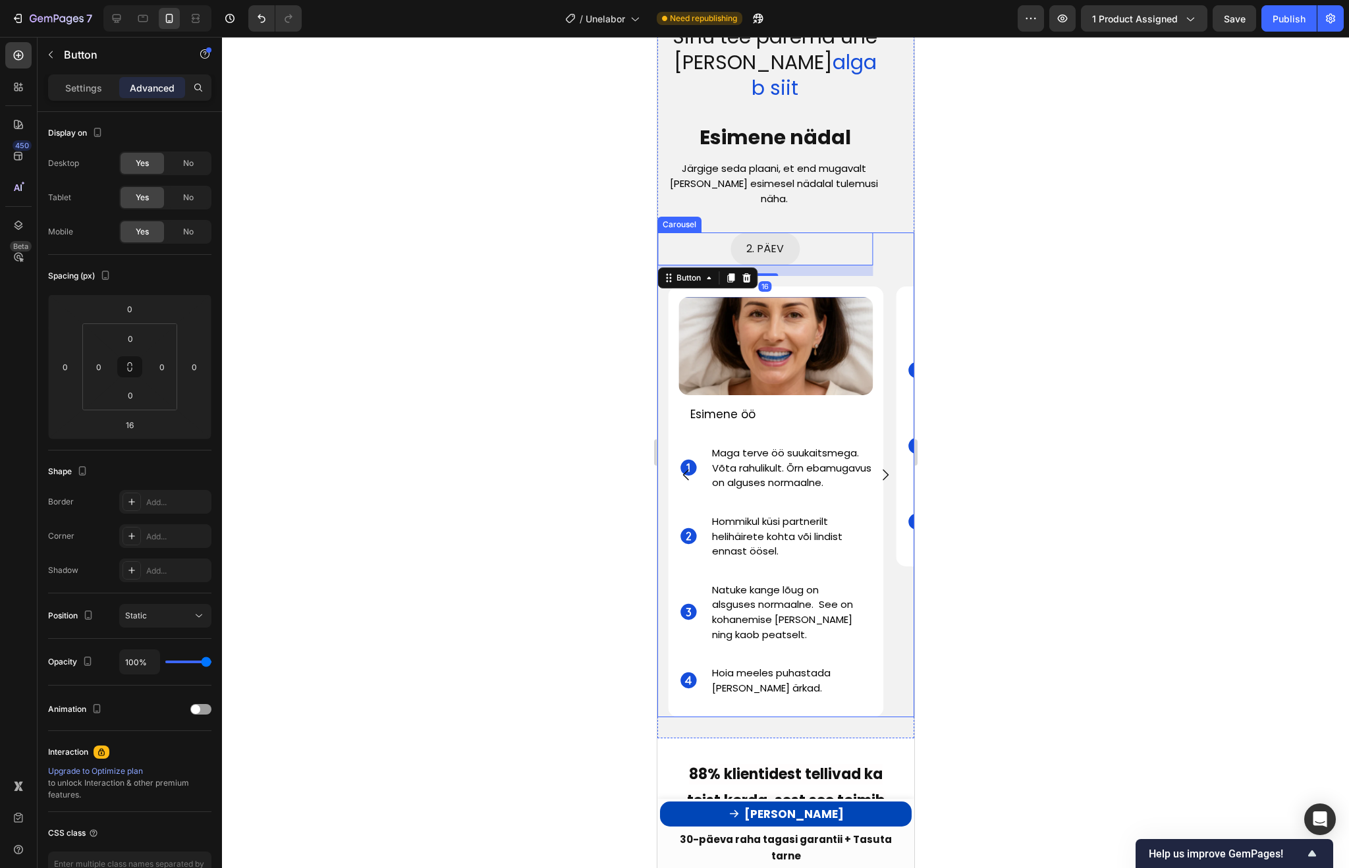
click at [682, 467] on icon "Carousel Back Arrow" at bounding box center [686, 475] width 16 height 16
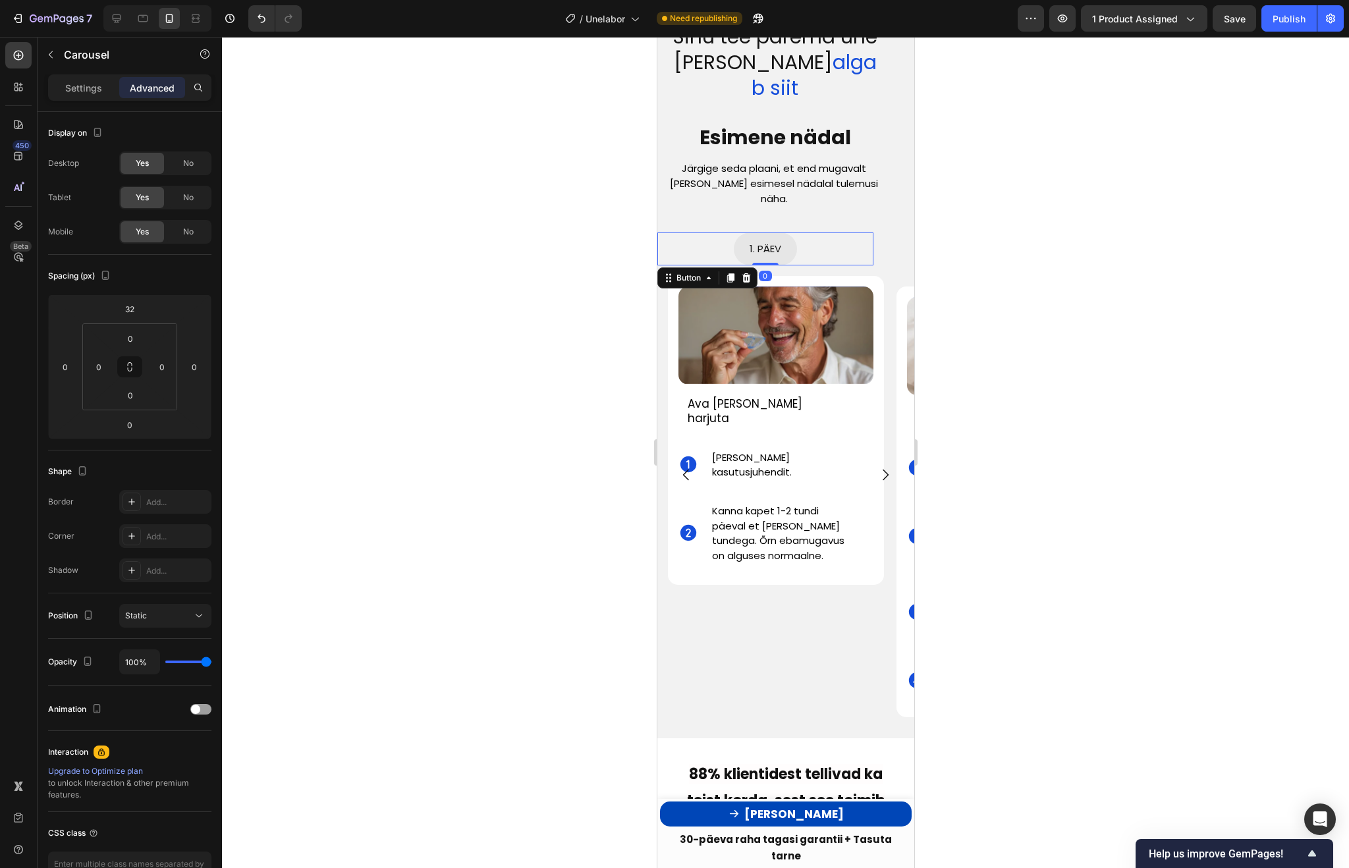
click at [830, 232] on div "1. PÄEV Button 0" at bounding box center [765, 248] width 216 height 33
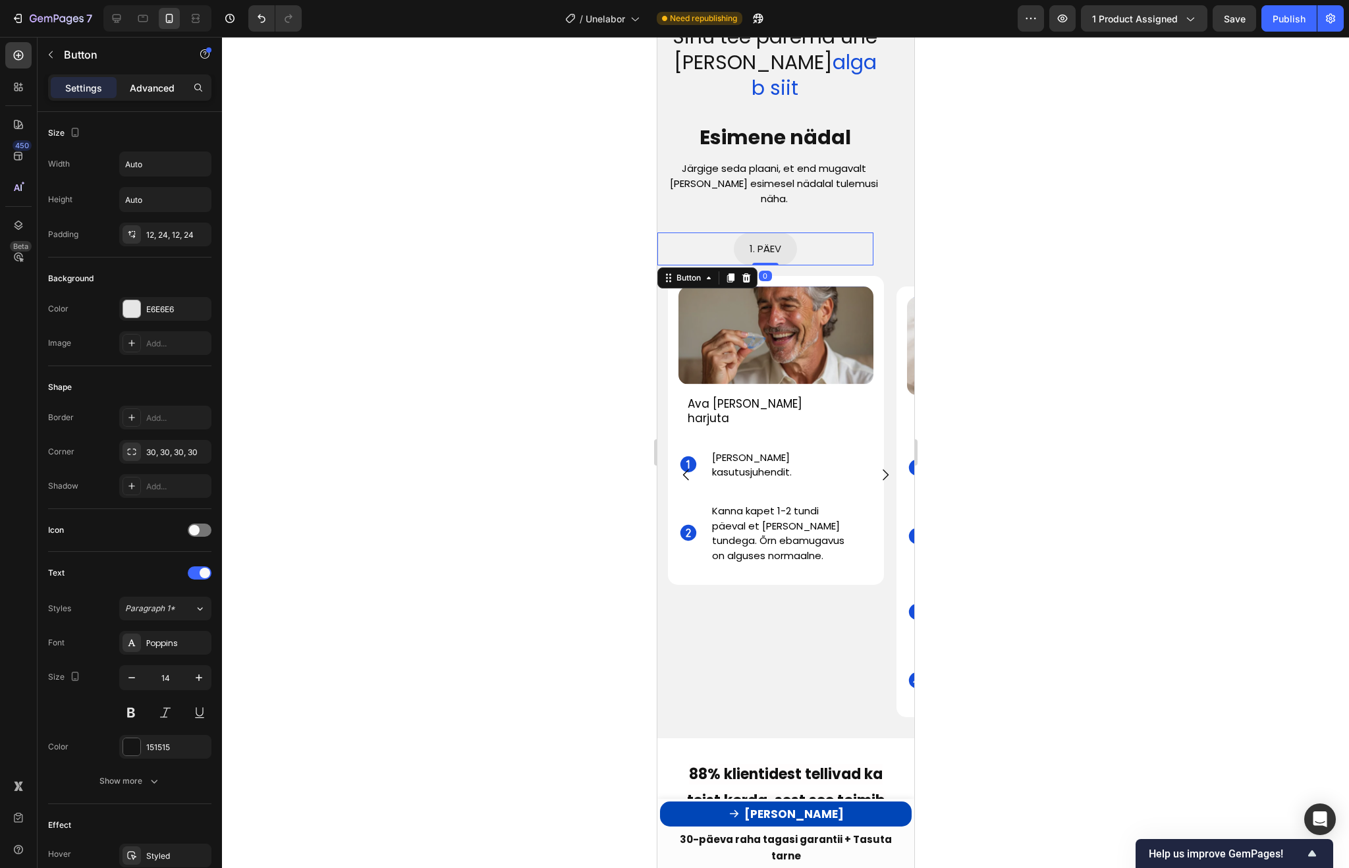
click at [153, 86] on p "Advanced" at bounding box center [152, 88] width 45 height 14
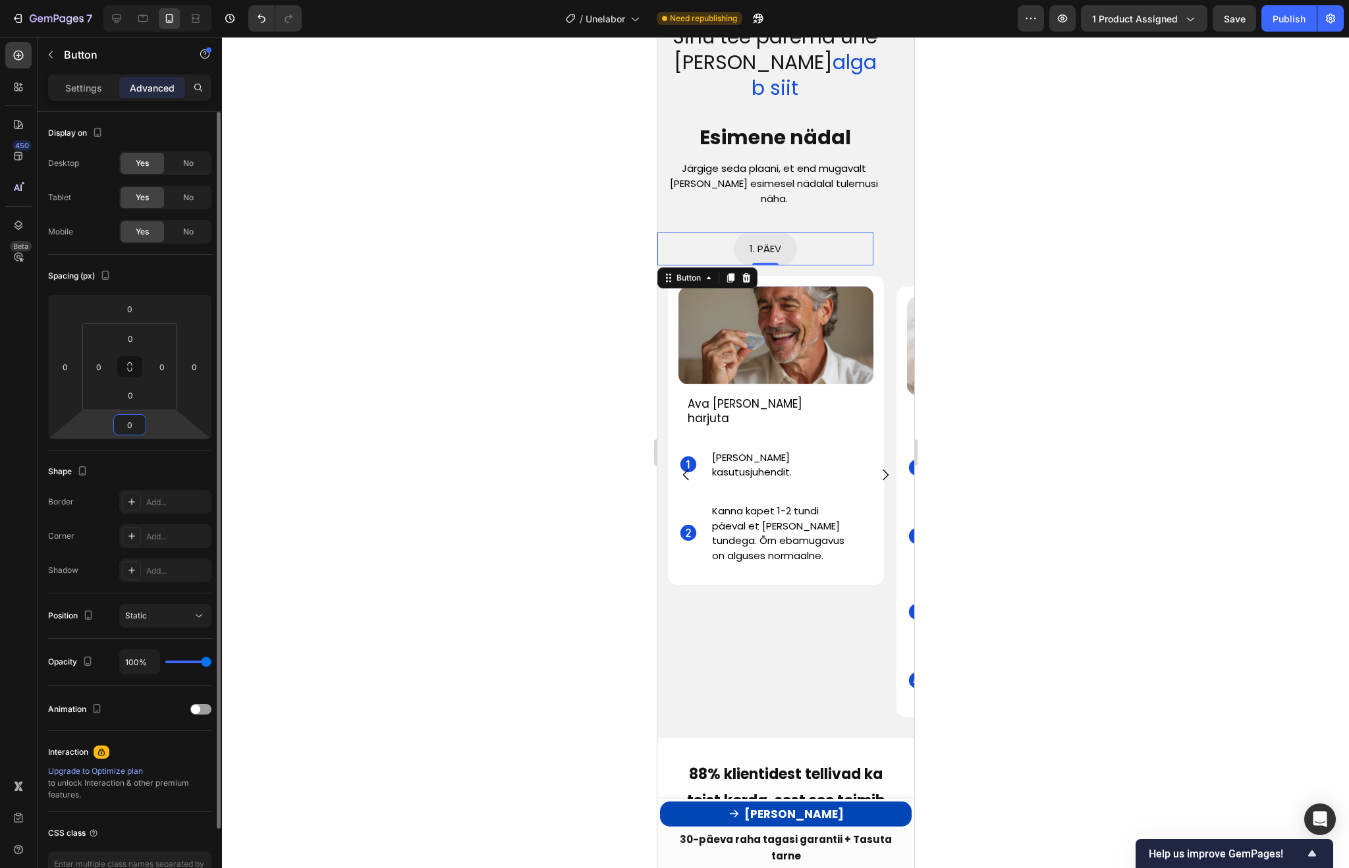
click at [130, 416] on input "0" at bounding box center [130, 425] width 26 height 20
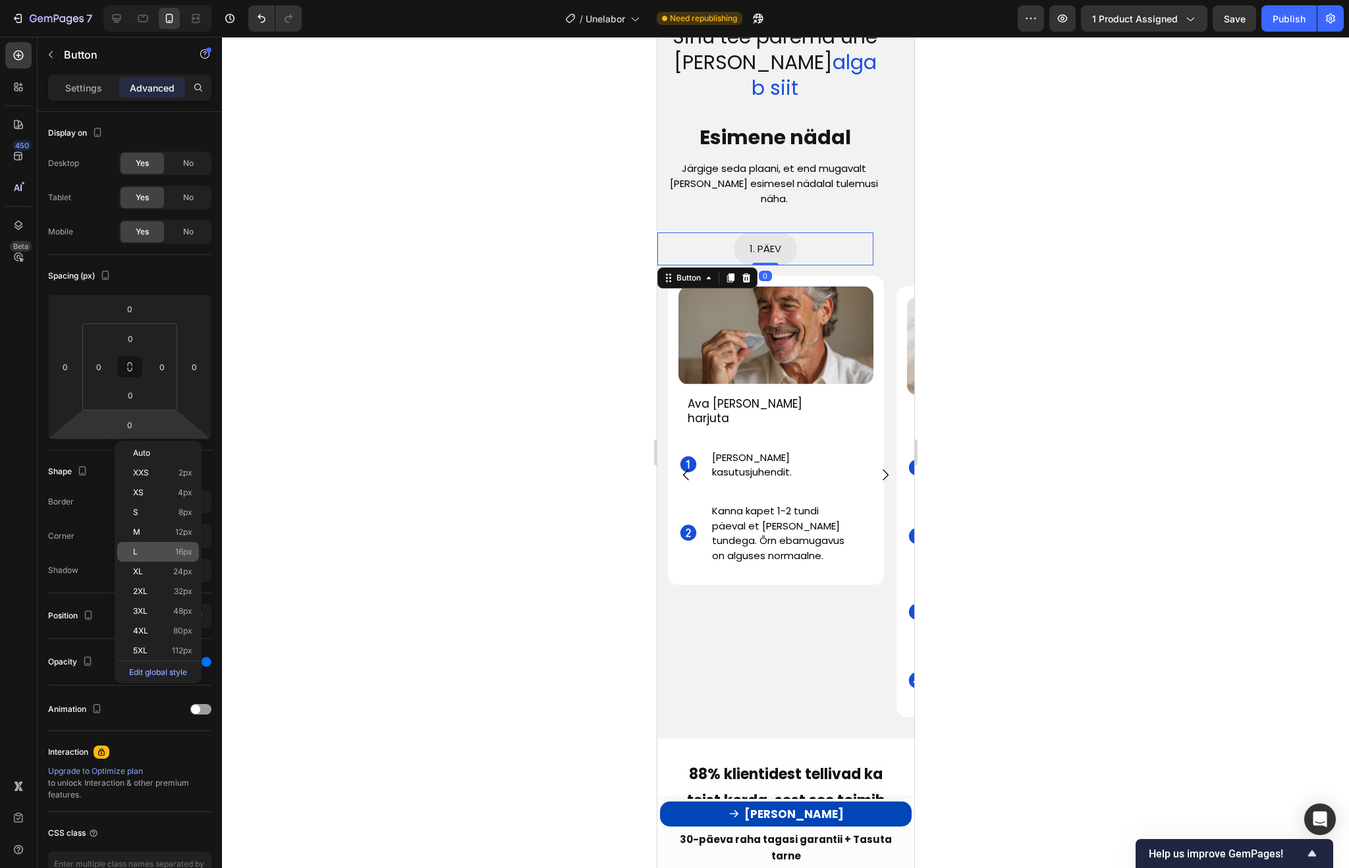
click at [164, 549] on p "L 16px" at bounding box center [162, 551] width 59 height 9
type input "16"
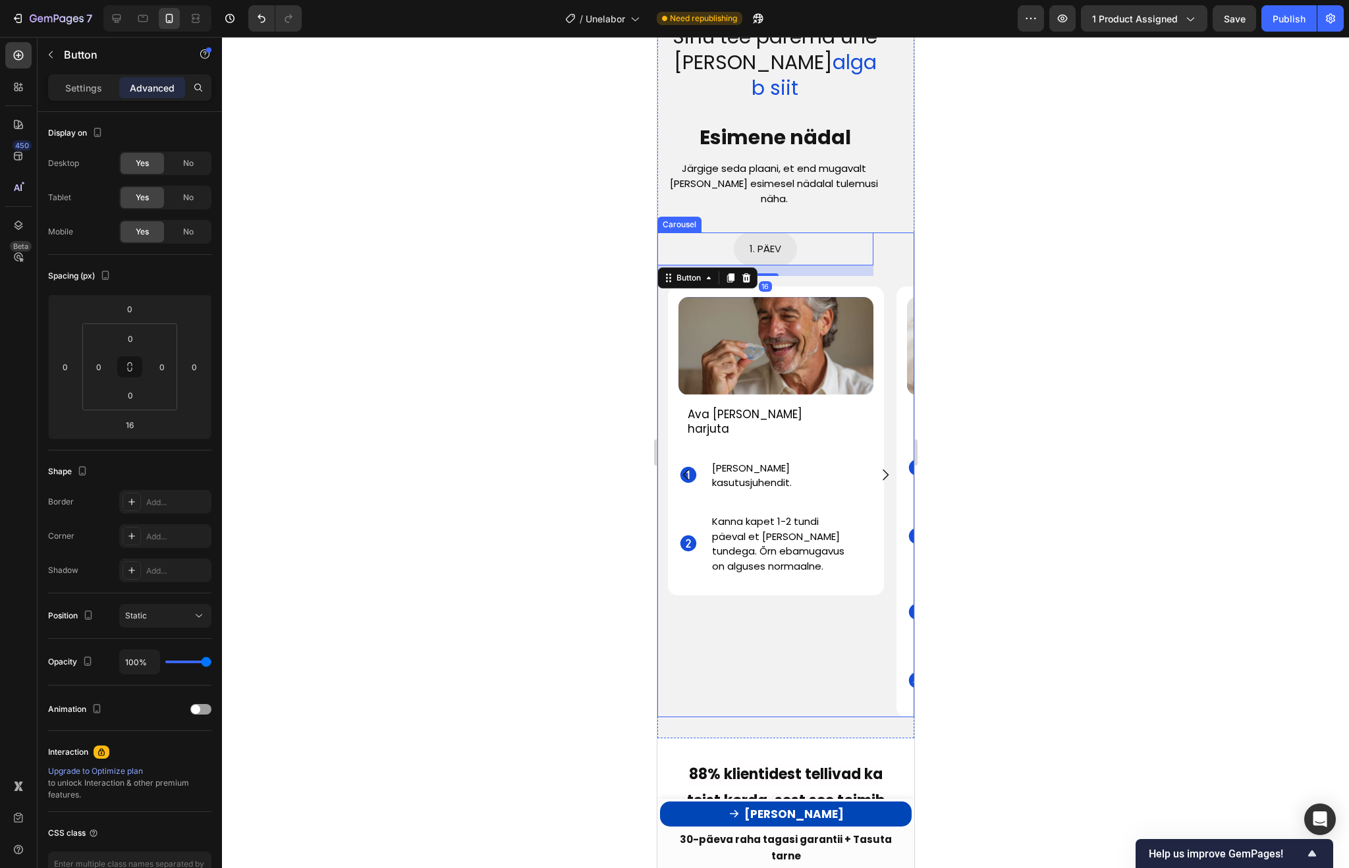
click at [800, 573] on div "1. PÄEV Button 16 Image Ava [PERSON_NAME] harjuta Text Block Icon [PERSON_NAME]…" at bounding box center [765, 474] width 216 height 485
click at [885, 467] on icon "Carousel Next Arrow" at bounding box center [885, 475] width 16 height 16
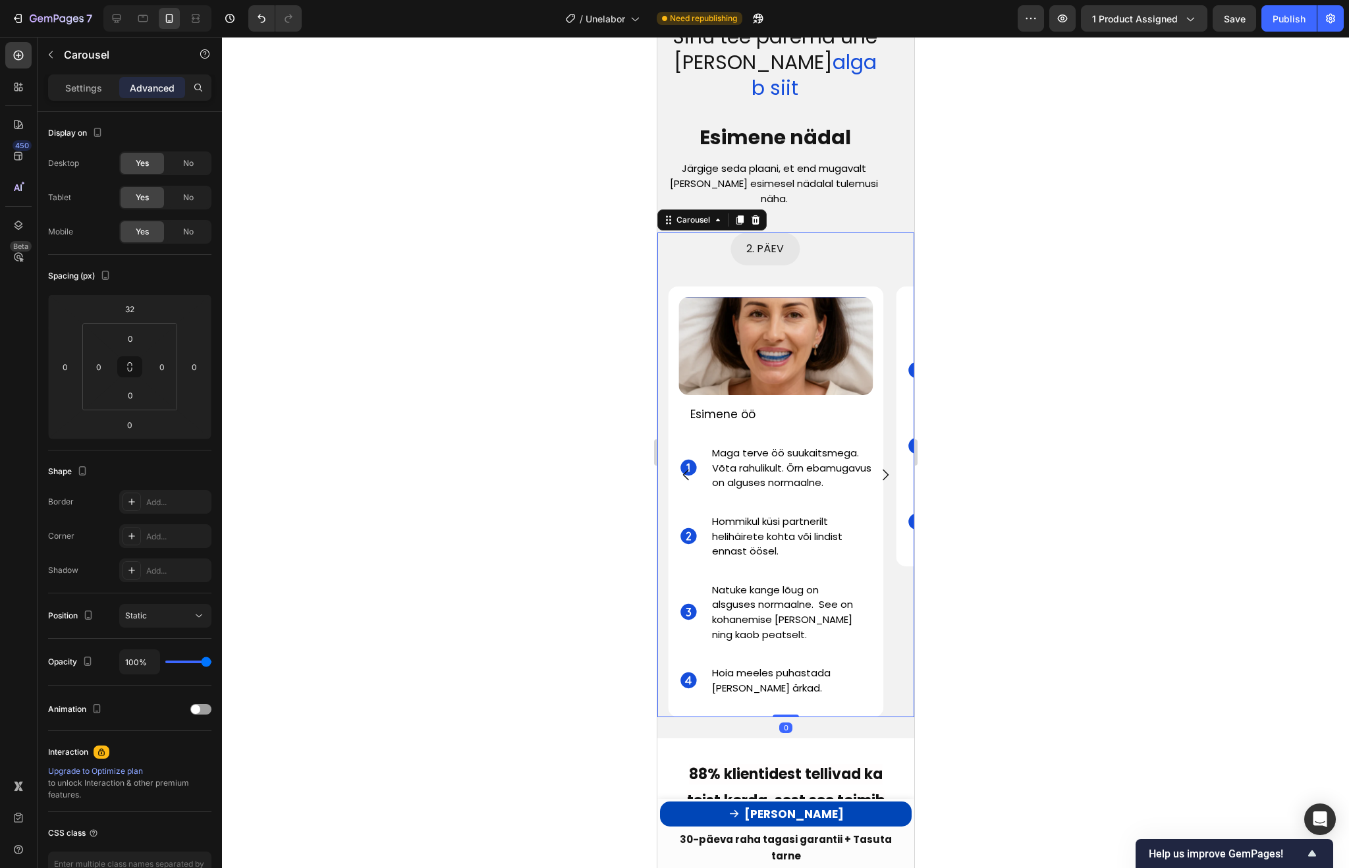
click at [885, 467] on icon "Carousel Next Arrow" at bounding box center [885, 475] width 16 height 16
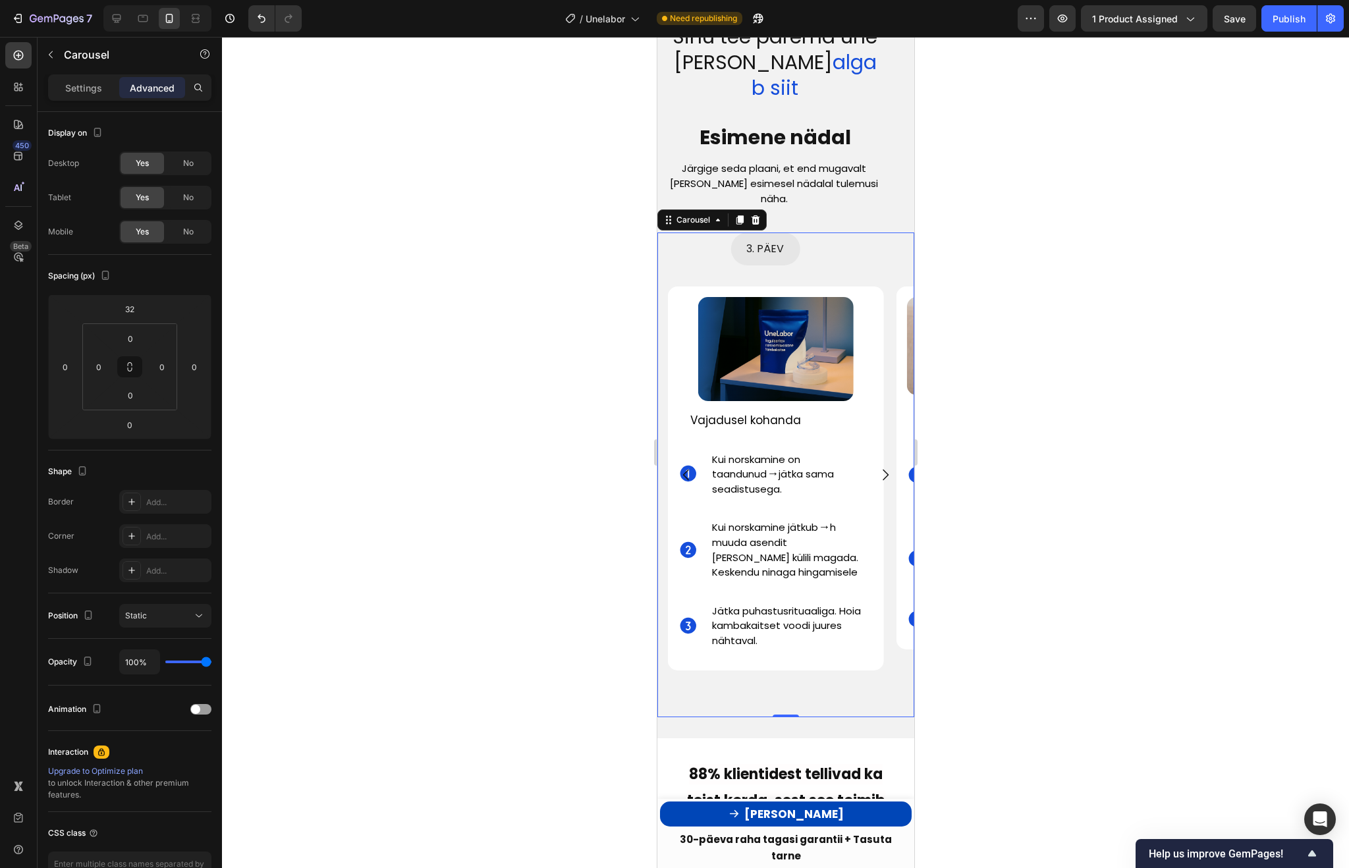
click at [885, 467] on icon "Carousel Next Arrow" at bounding box center [885, 475] width 16 height 16
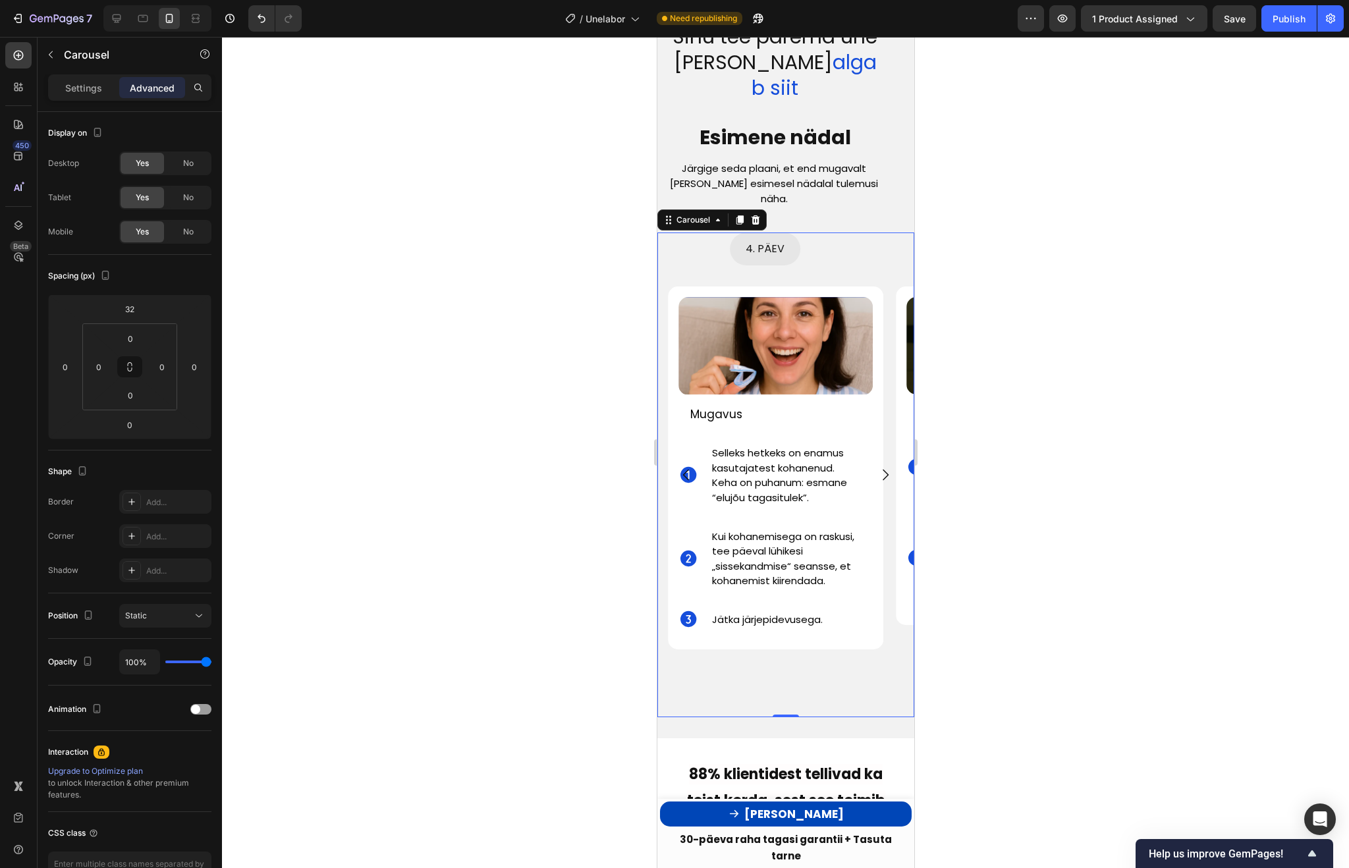
click at [885, 467] on icon "Carousel Next Arrow" at bounding box center [885, 475] width 16 height 16
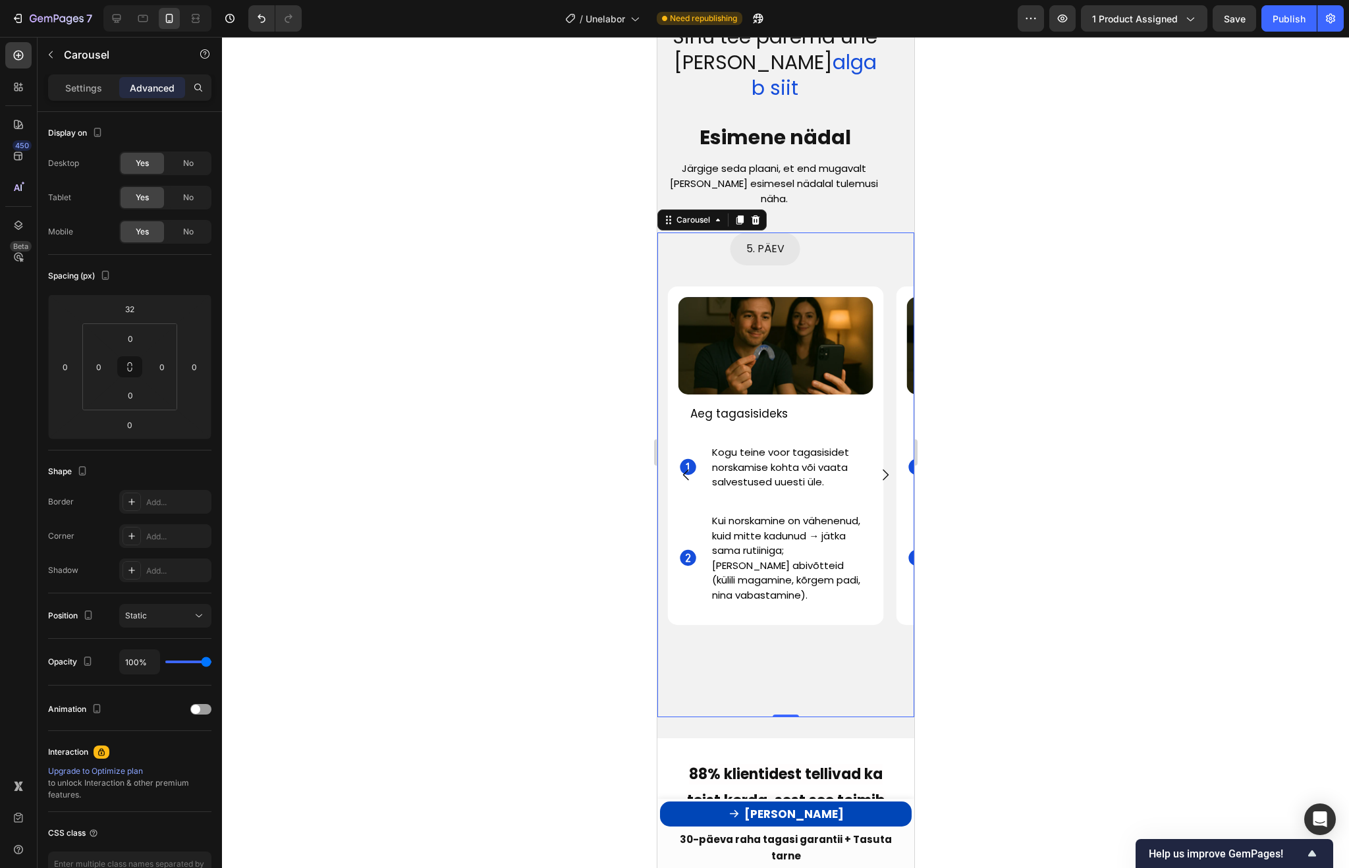
click at [885, 467] on icon "Carousel Next Arrow" at bounding box center [885, 475] width 16 height 16
click at [1006, 292] on div at bounding box center [785, 452] width 1127 height 831
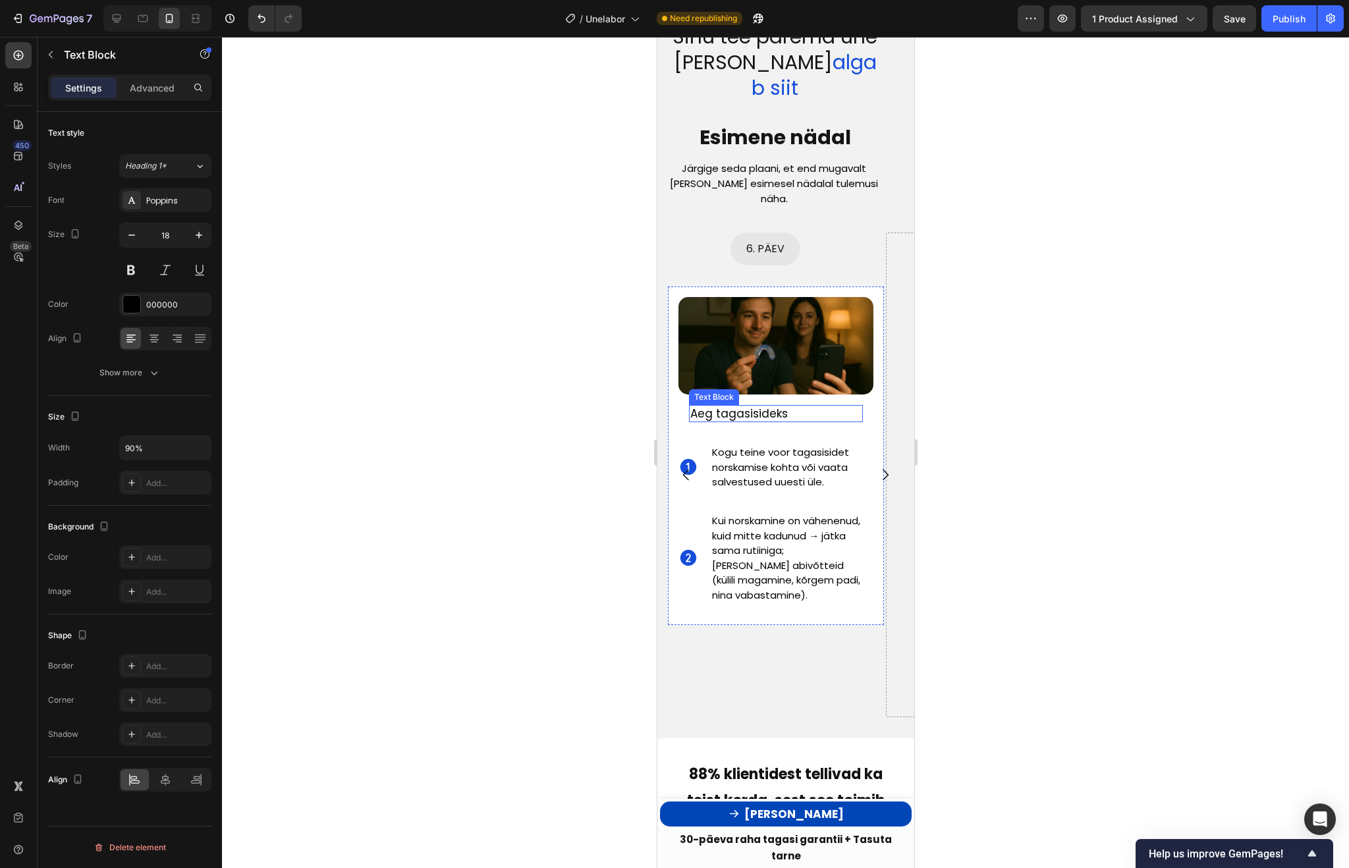
click at [765, 406] on span "Aeg tagasisideks" at bounding box center [738, 414] width 97 height 16
click at [730, 445] on span "Kogu teine voor tagasisidet norskamise kohta või vaata salvestused uuesti üle." at bounding box center [779, 466] width 137 height 43
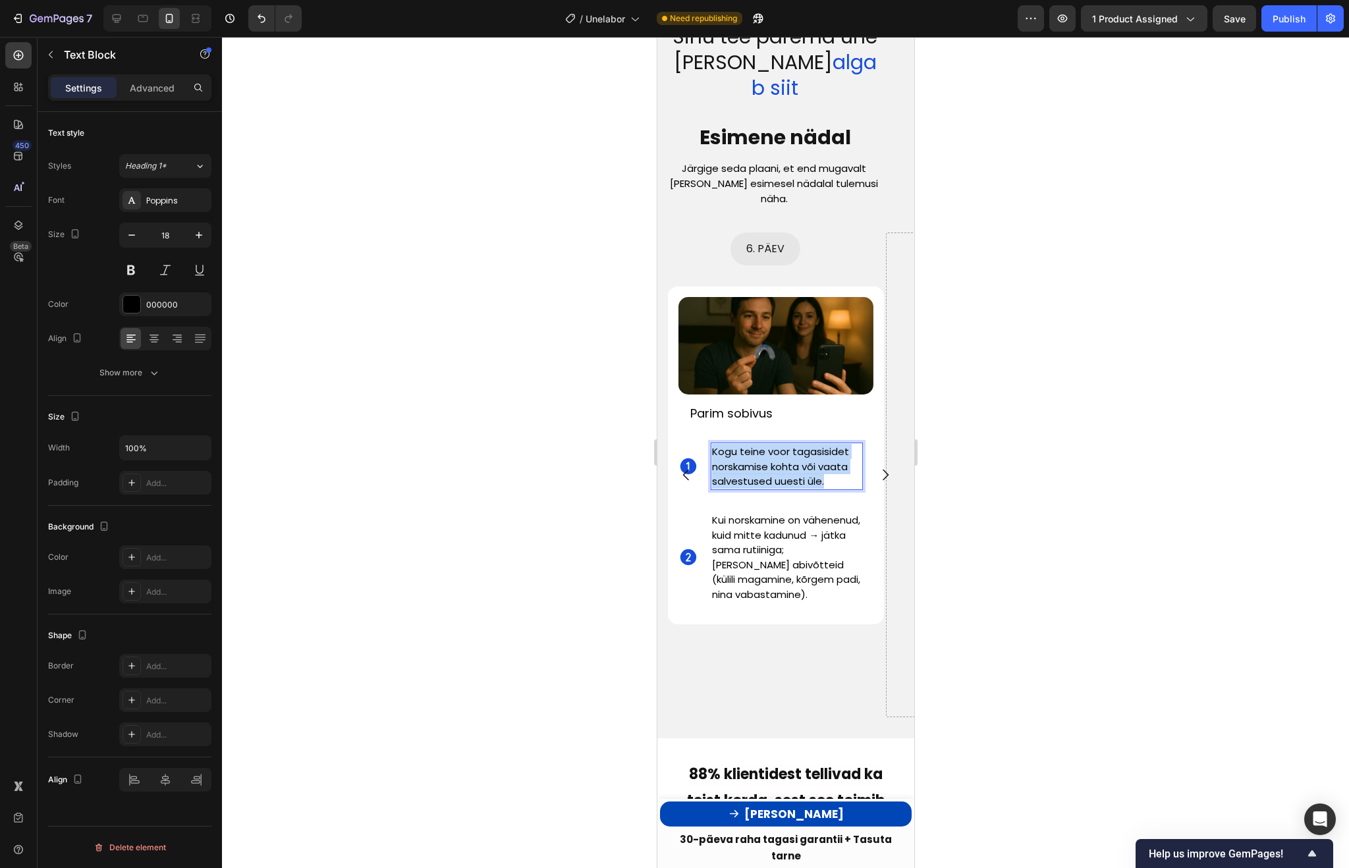
click at [730, 445] on span "Kogu teine voor tagasisidet norskamise kohta või vaata salvestused uuesti üle." at bounding box center [779, 466] width 137 height 43
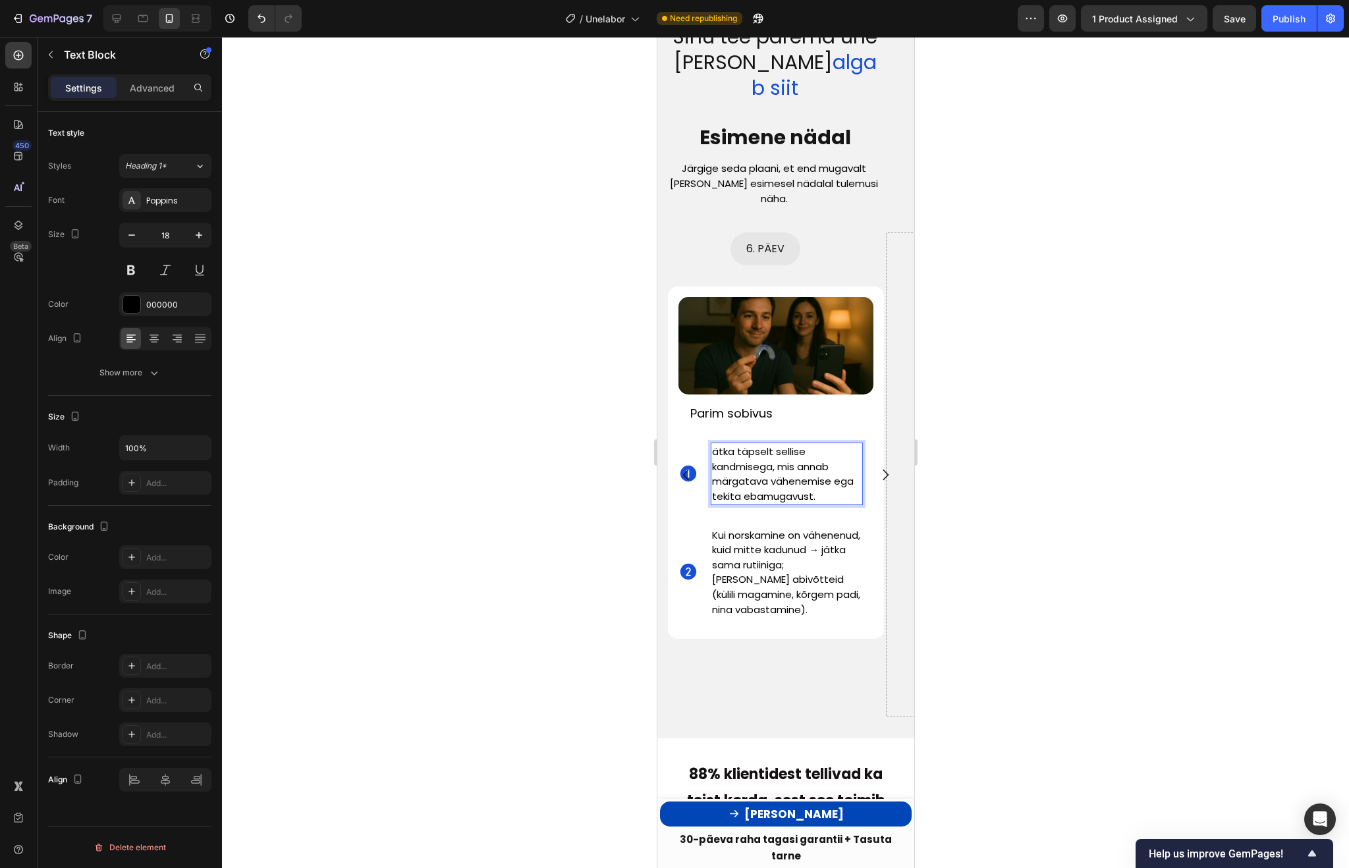
click at [713, 445] on span "ätka täpselt sellise kandmisega, mis annab märgatava vähenemise ega tekita ebam…" at bounding box center [782, 474] width 142 height 59
click at [795, 532] on span "Kui norskamine on vähenenud, kuid mitte kadunud → jätka sama rutiiniga; [PERSON…" at bounding box center [785, 572] width 148 height 88
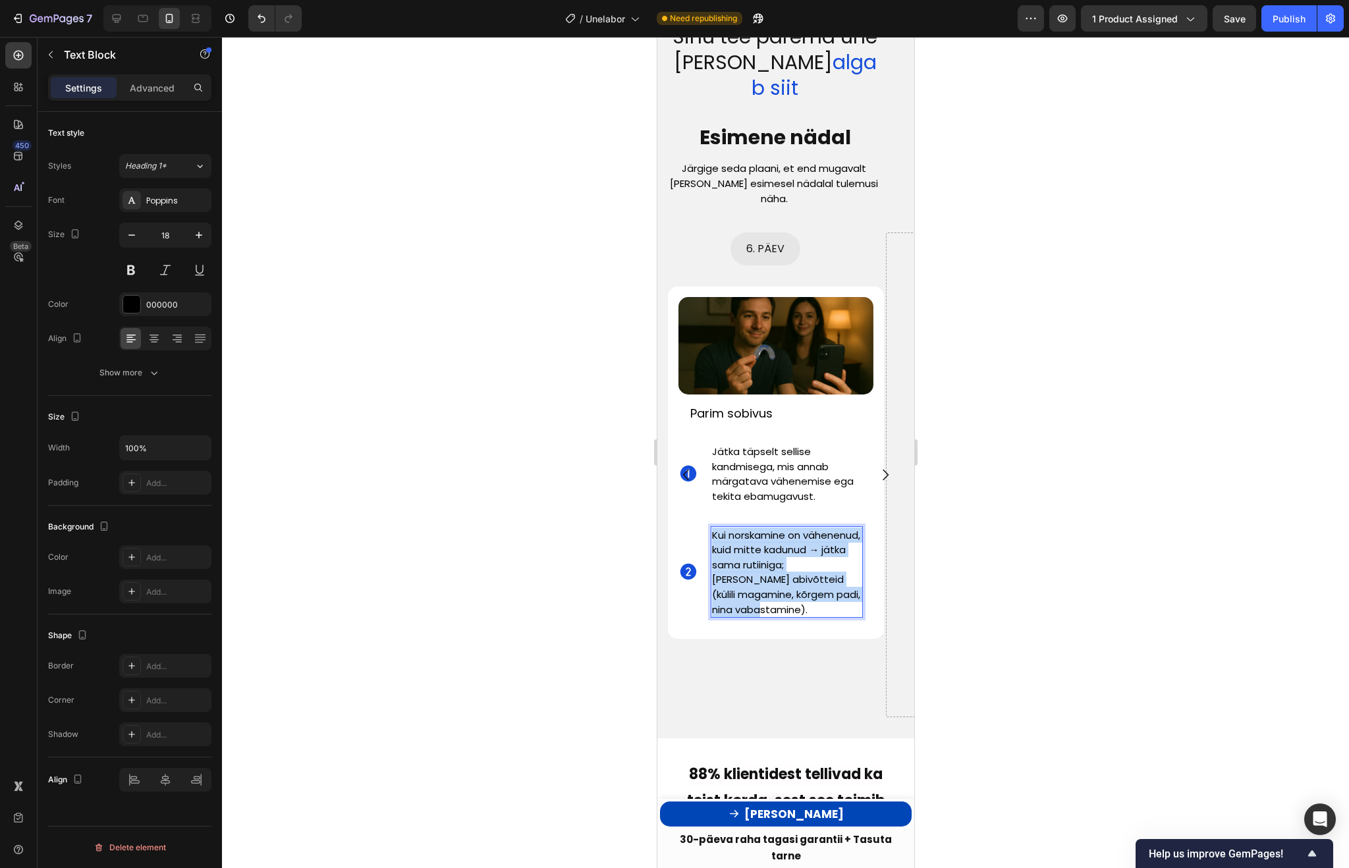
click at [795, 532] on span "Kui norskamine on vähenenud, kuid mitte kadunud → jätka sama rutiiniga; [PERSON…" at bounding box center [785, 572] width 148 height 88
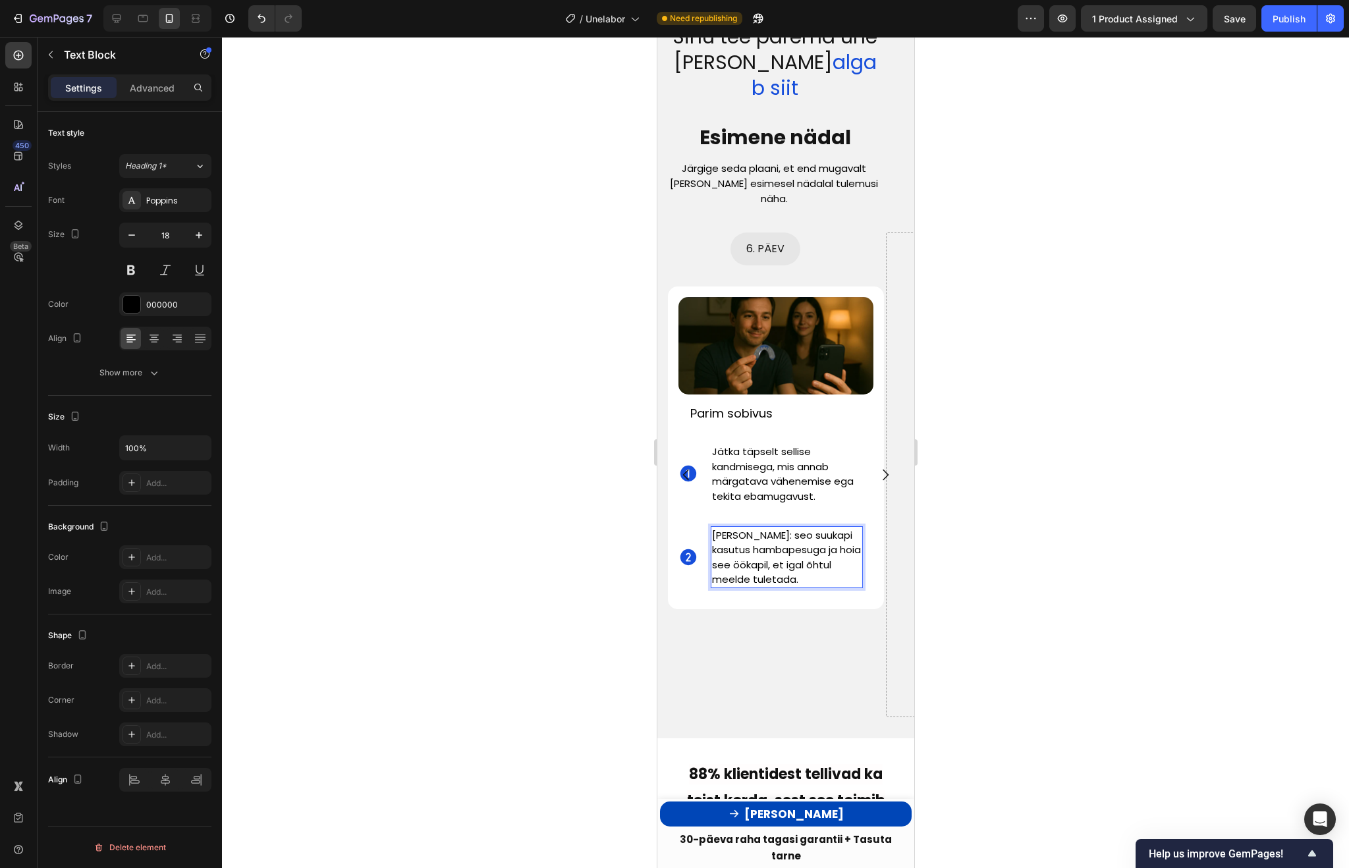
click at [809, 533] on p "Ole järjepidev: seo suukapi kasutus hambapesuga ja hoia see öökapil, et igal õh…" at bounding box center [785, 557] width 149 height 59
click at [770, 548] on span "Ole järjepidev: seo suukapi kasutus hambapesuga ja hoia see öökapil, et igal õh…" at bounding box center [785, 564] width 149 height 73
click at [844, 555] on p "Ole järjepidev: seo suukapi kasutus hambapesuga ja hoia see öökapil, et igal õh…" at bounding box center [785, 565] width 149 height 74
click at [870, 363] on div "Image Parim sobivus Text Block Icon Jätka täpselt sellise kandmisega, mis annab…" at bounding box center [775, 455] width 195 height 316
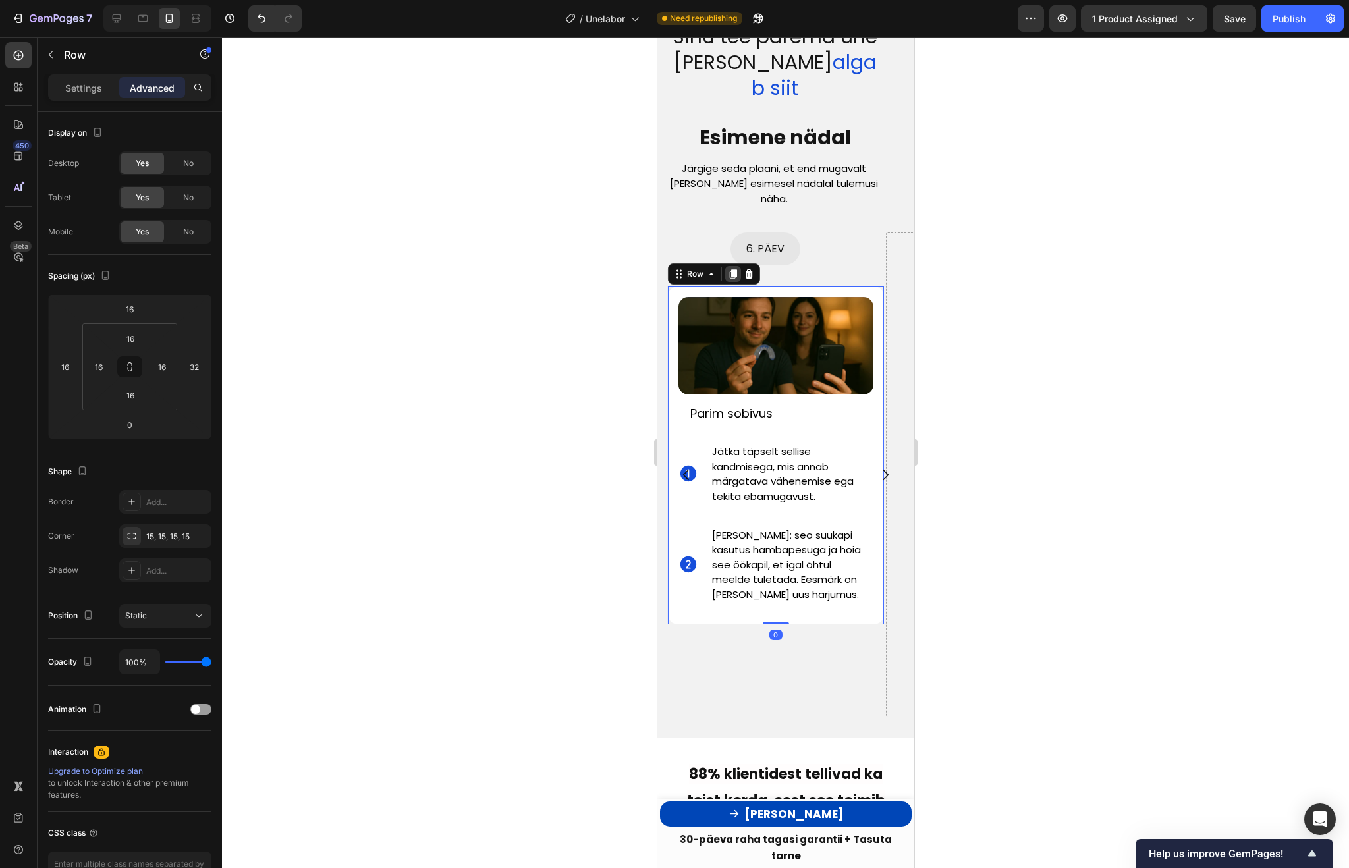
click at [732, 266] on div at bounding box center [732, 274] width 16 height 16
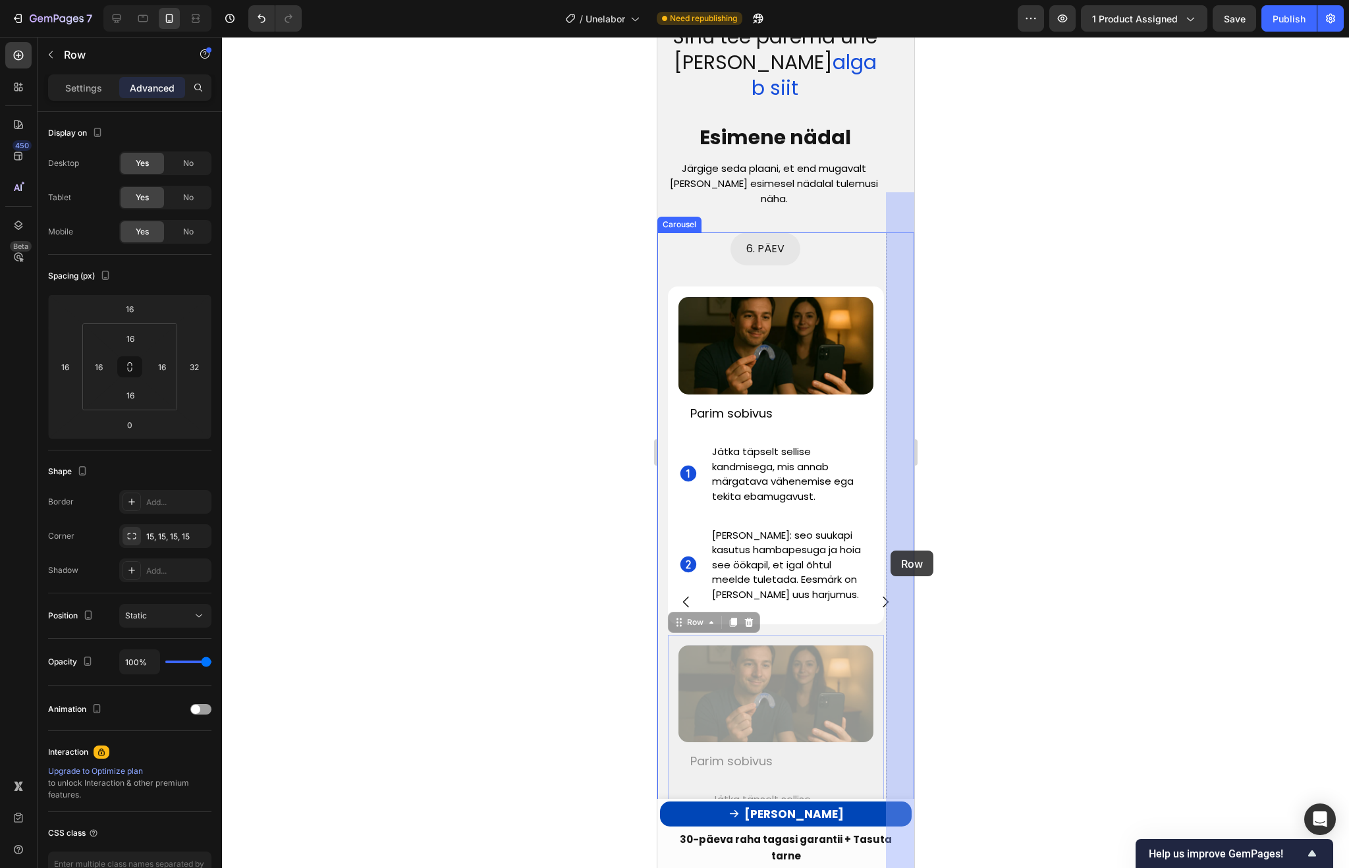
drag, startPoint x: 871, startPoint y: 603, endPoint x: 890, endPoint y: 551, distance: 56.0
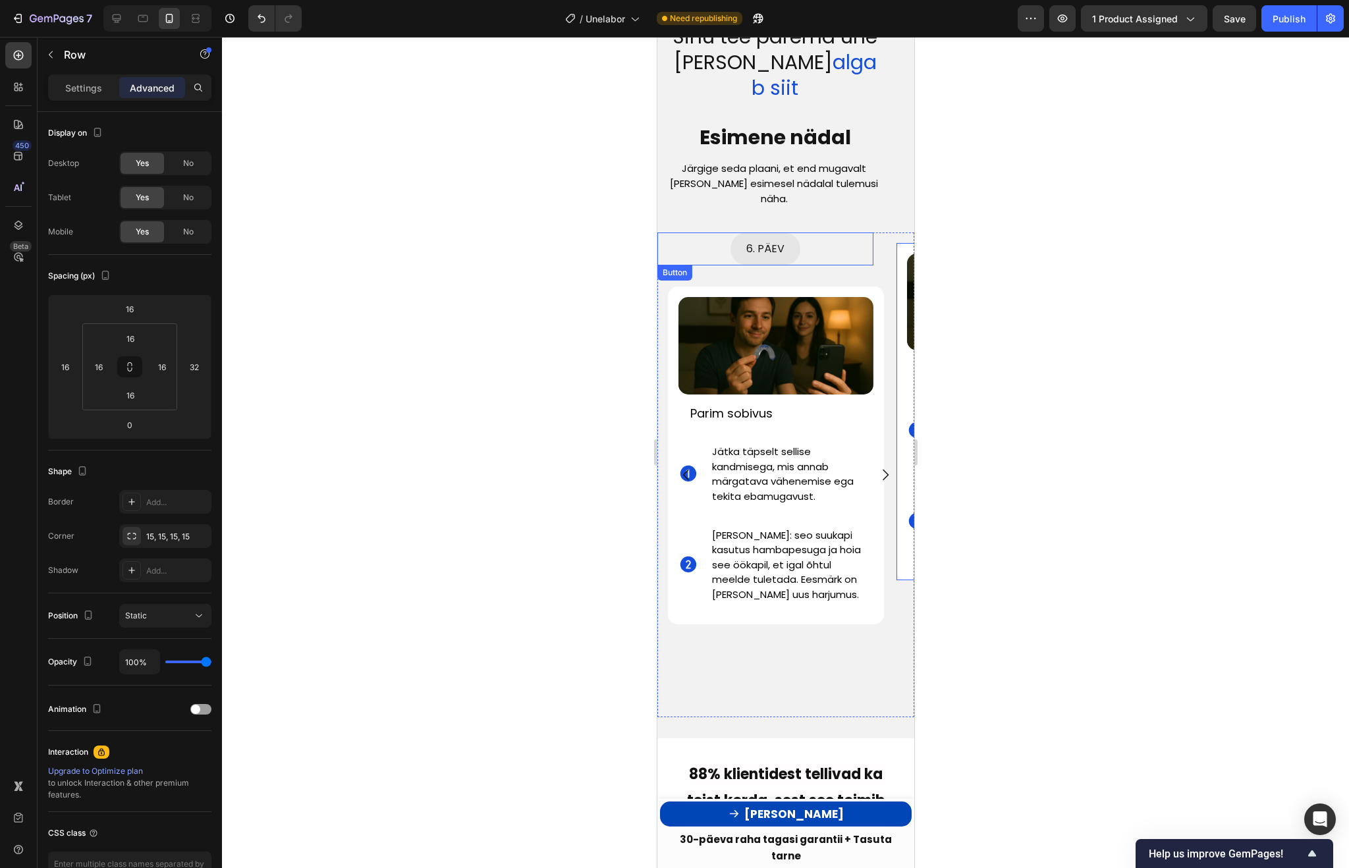
click at [821, 232] on div "6. PÄEV Button" at bounding box center [765, 248] width 216 height 33
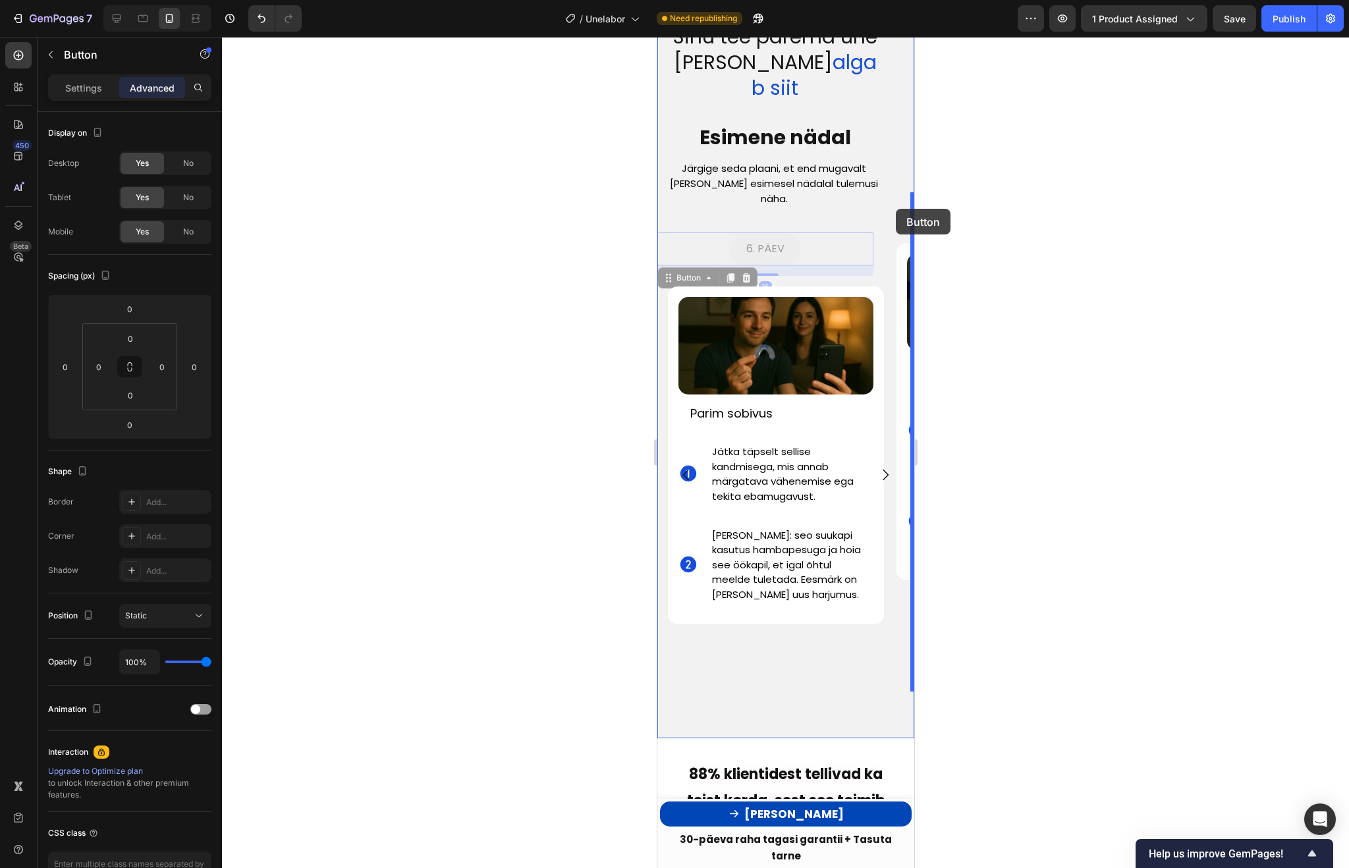
drag, startPoint x: 820, startPoint y: 222, endPoint x: 895, endPoint y: 209, distance: 76.2
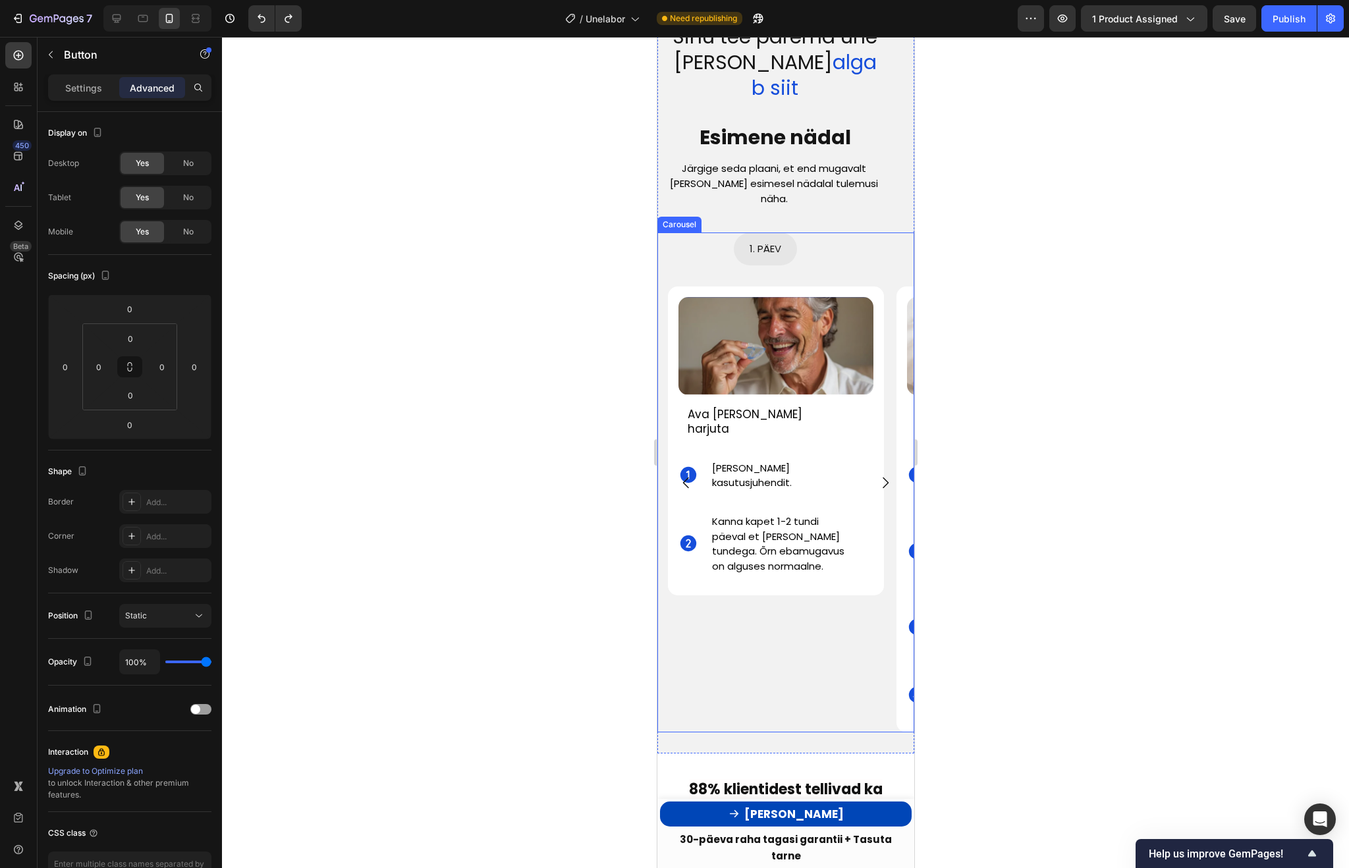
click at [885, 475] on icon "Carousel Next Arrow" at bounding box center [885, 483] width 16 height 16
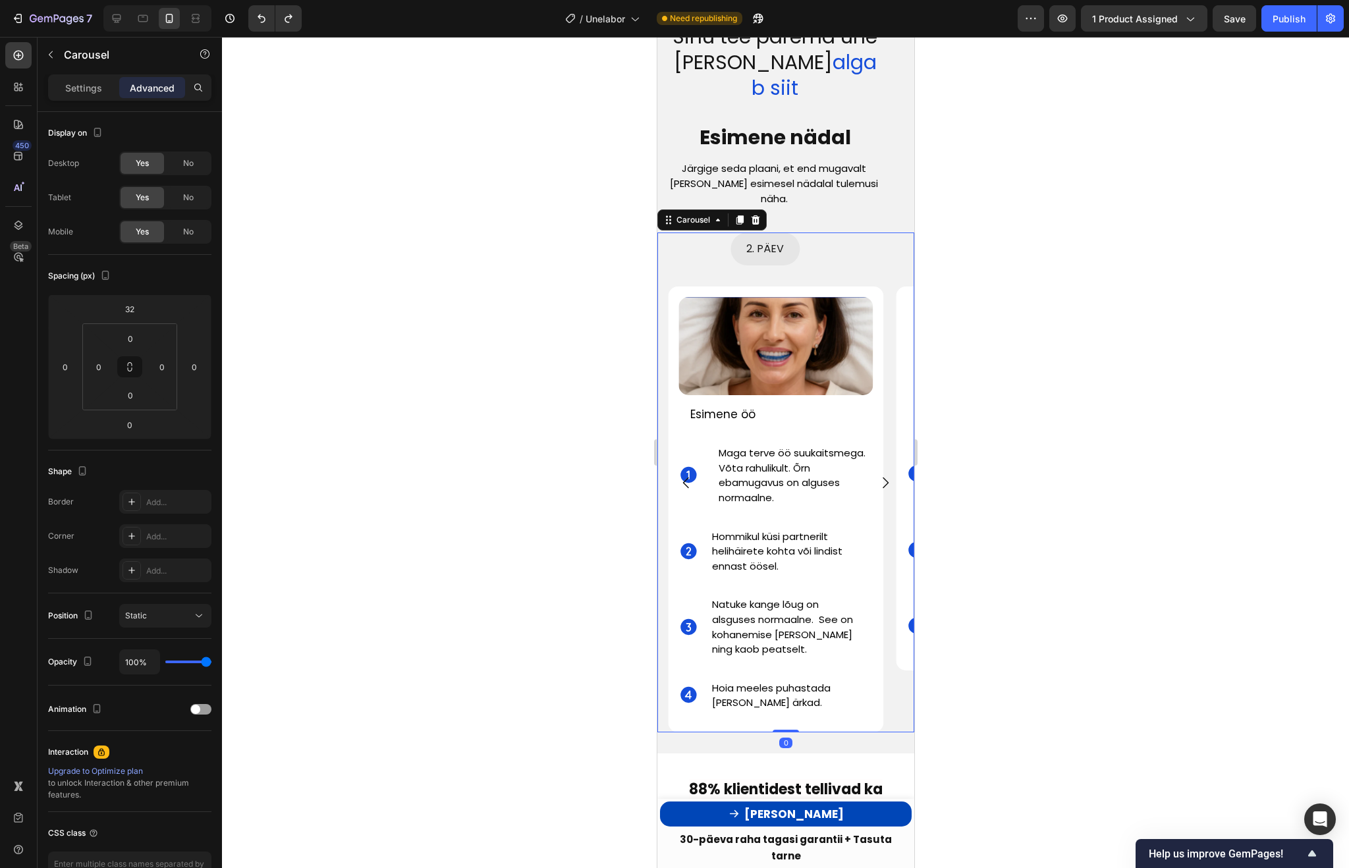
click at [885, 475] on icon "Carousel Next Arrow" at bounding box center [885, 483] width 16 height 16
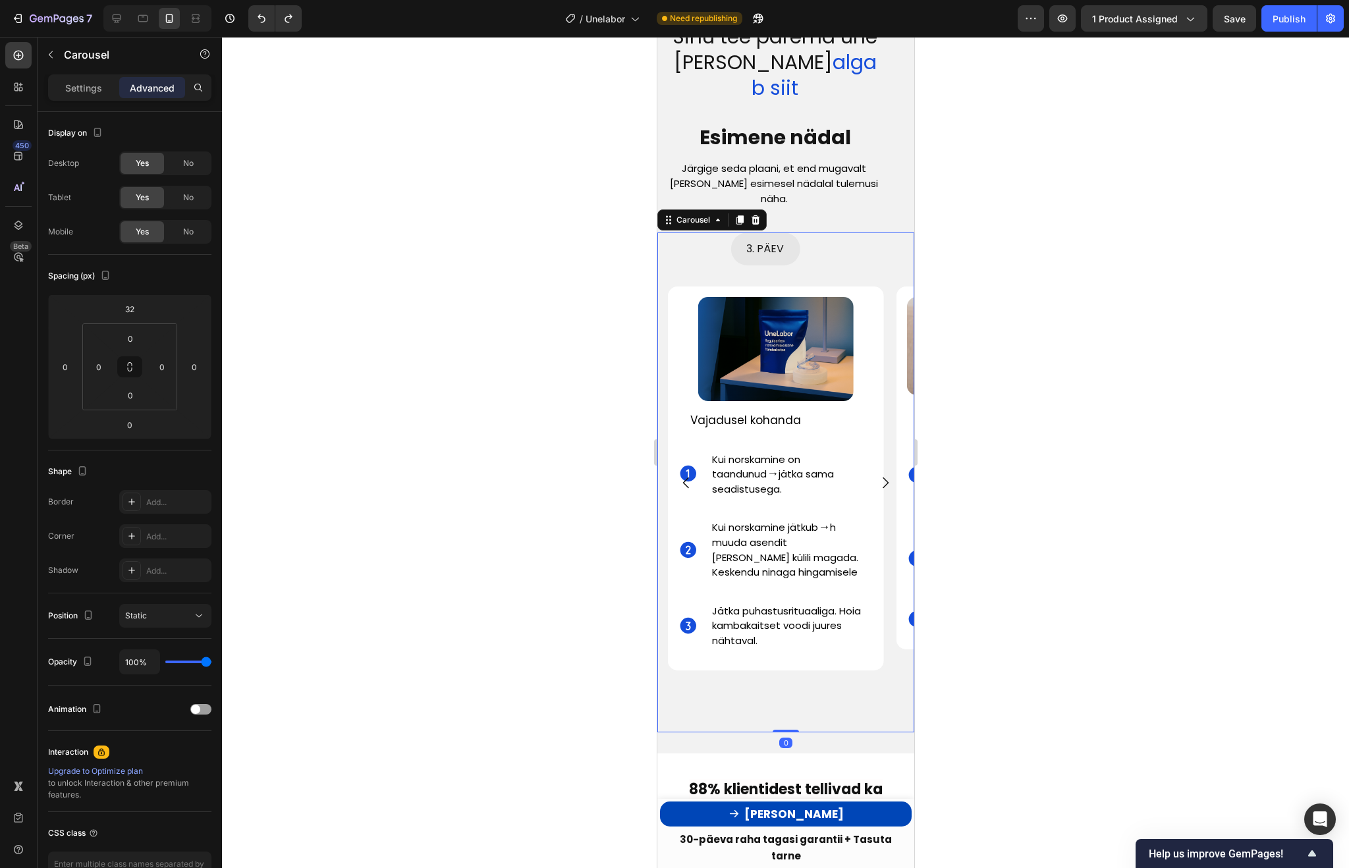
click at [885, 475] on icon "Carousel Next Arrow" at bounding box center [885, 483] width 16 height 16
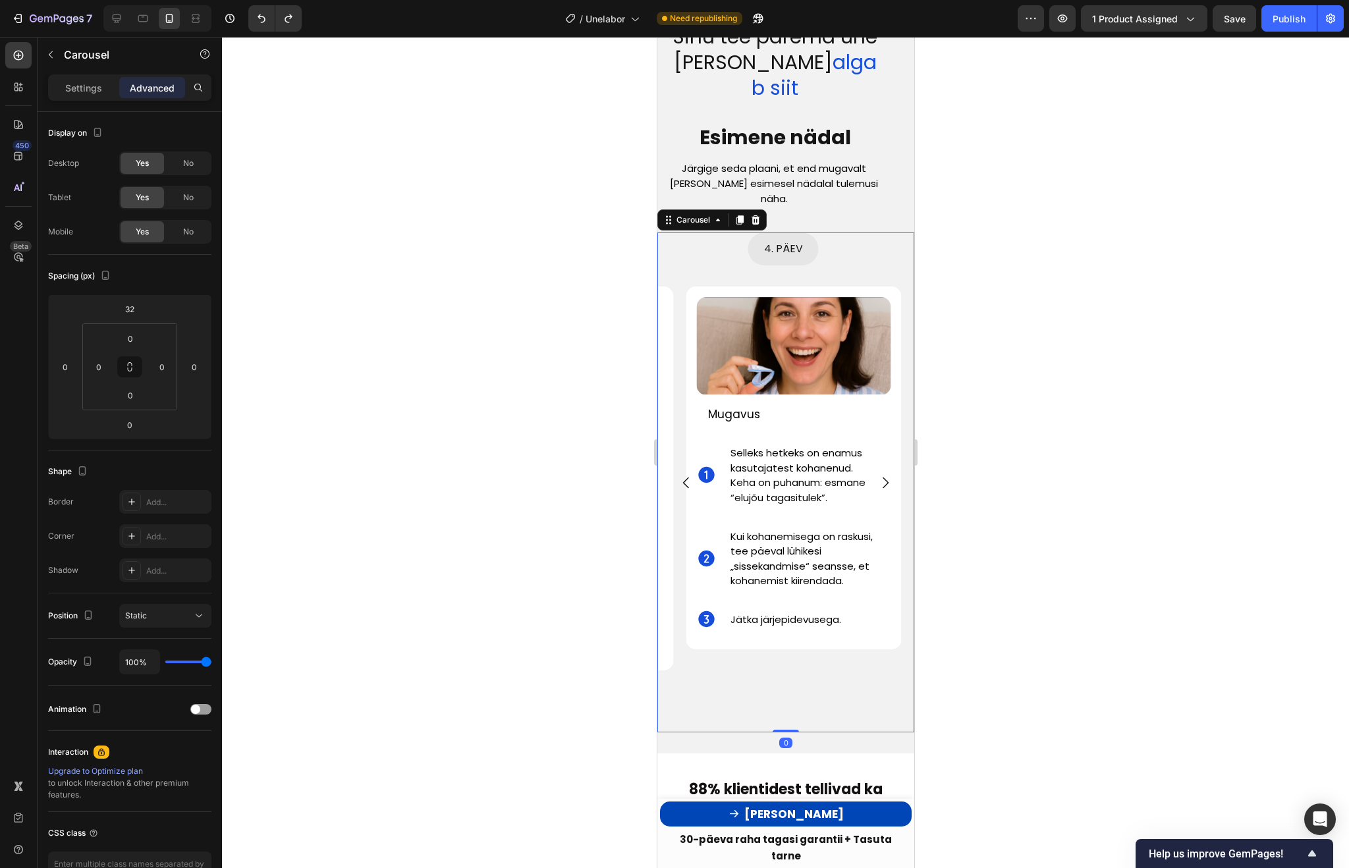
click at [885, 475] on icon "Carousel Next Arrow" at bounding box center [885, 483] width 16 height 16
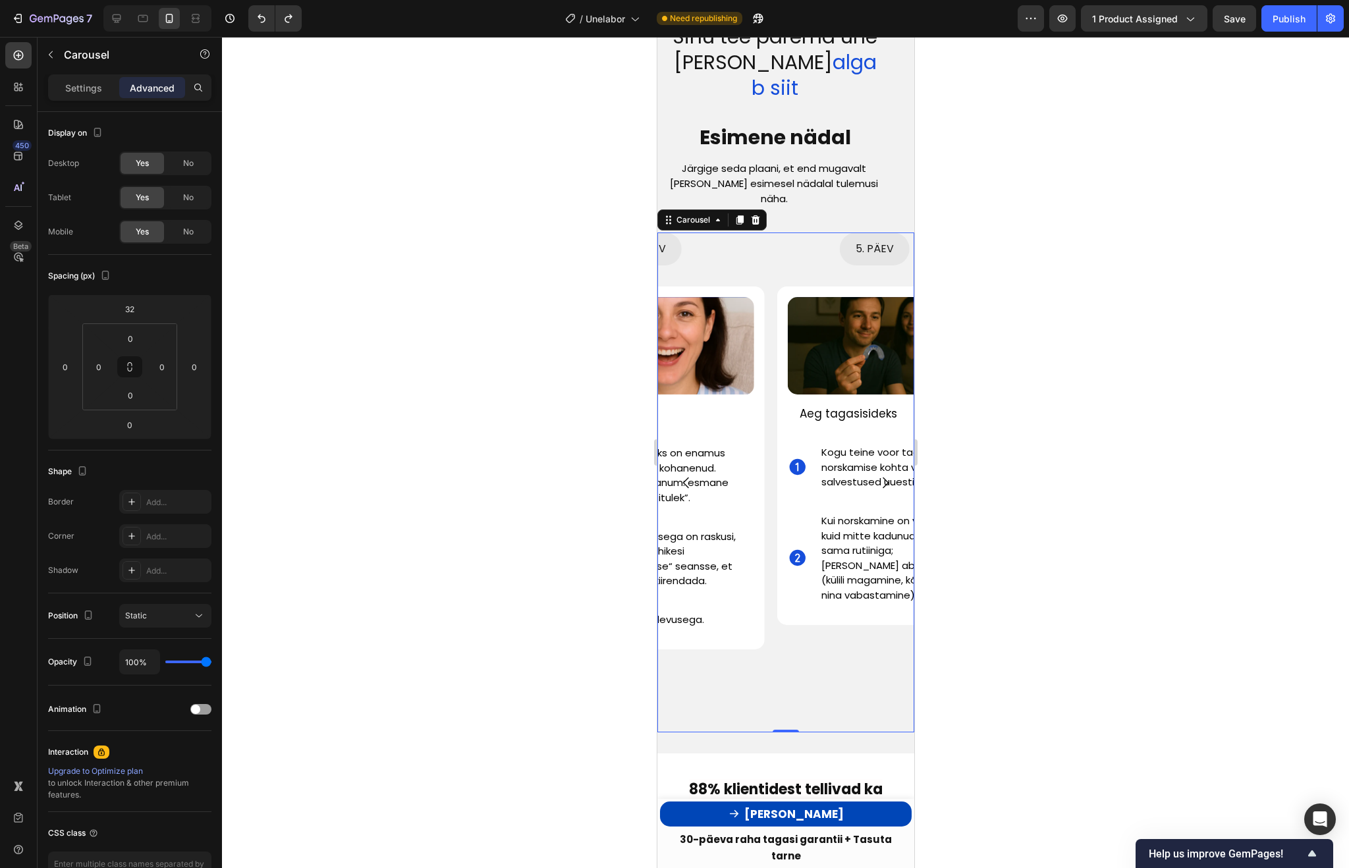
click at [885, 475] on icon "Carousel Next Arrow" at bounding box center [885, 483] width 16 height 16
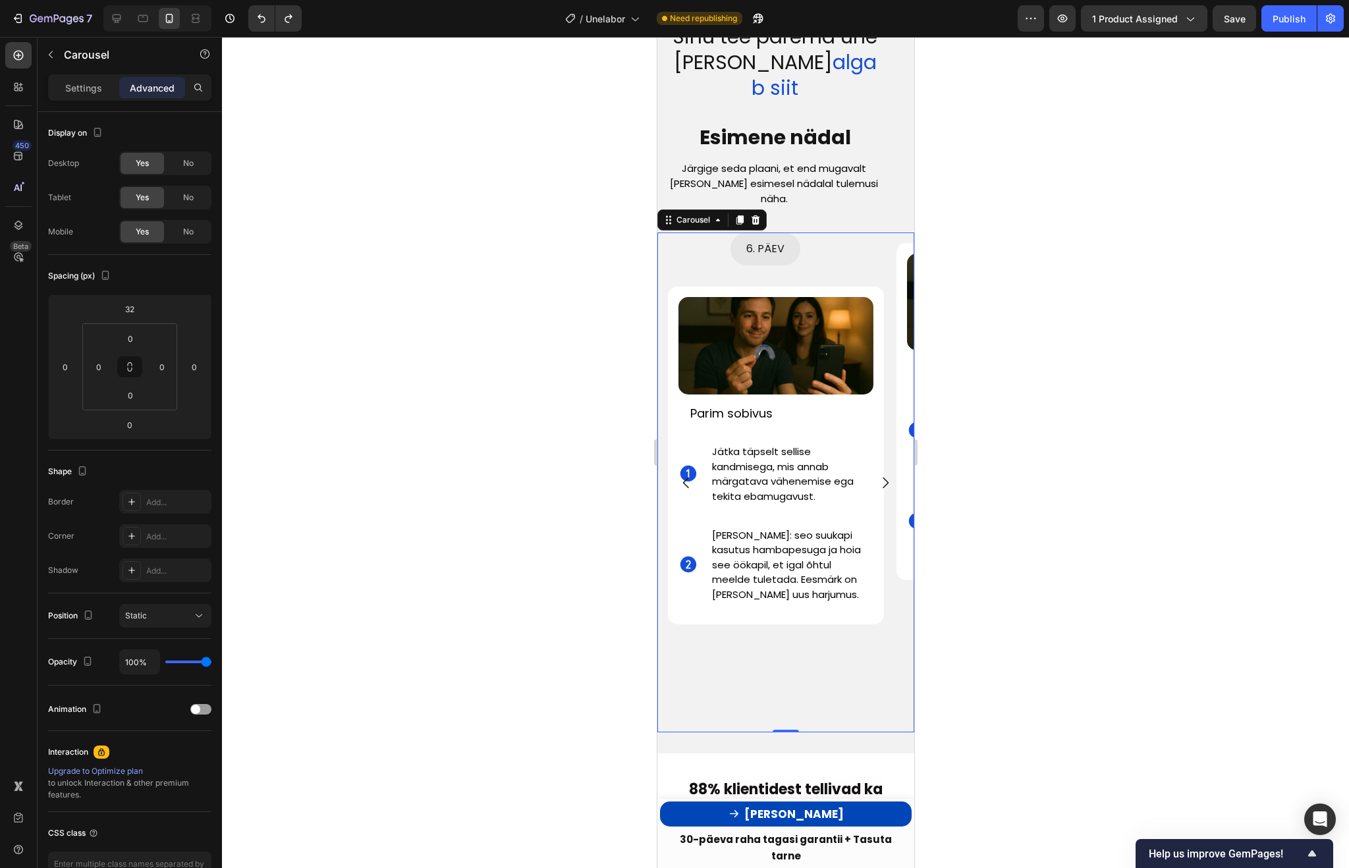
click at [885, 475] on icon "Carousel Next Arrow" at bounding box center [885, 483] width 16 height 16
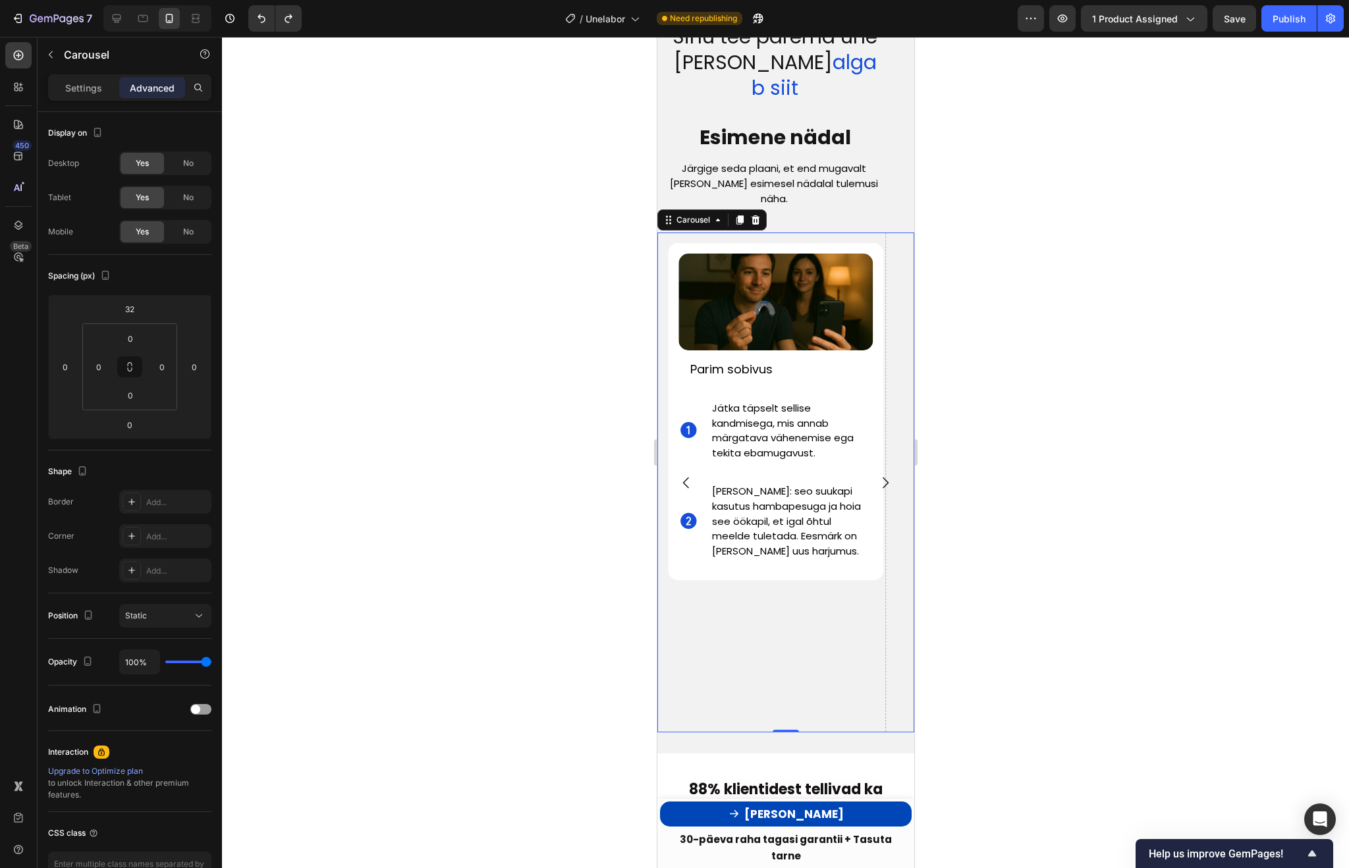
click at [684, 477] on icon "Carousel Back Arrow" at bounding box center [685, 482] width 6 height 11
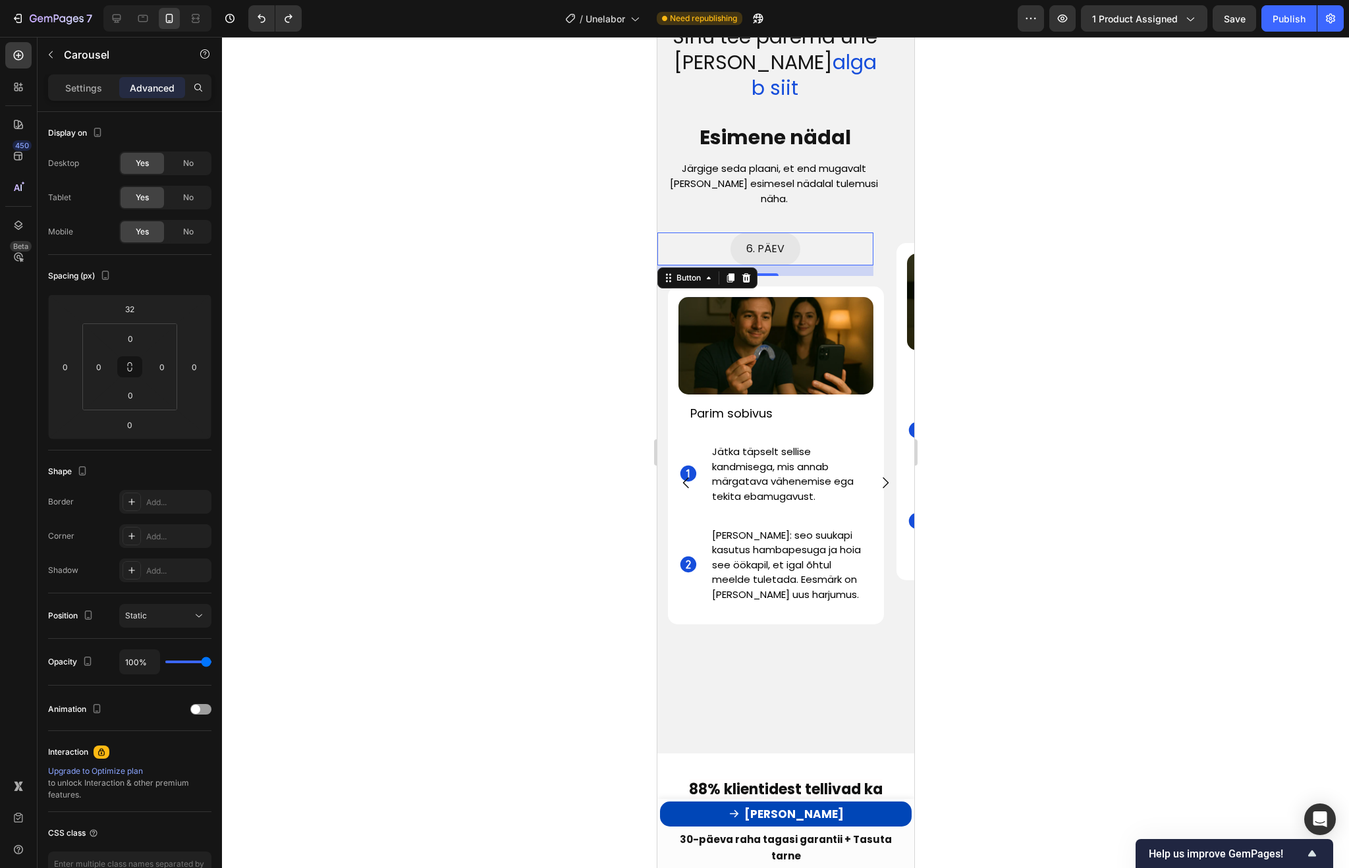
click at [818, 232] on div "6. PÄEV Button 0" at bounding box center [765, 248] width 216 height 33
click at [730, 274] on icon at bounding box center [729, 278] width 7 height 9
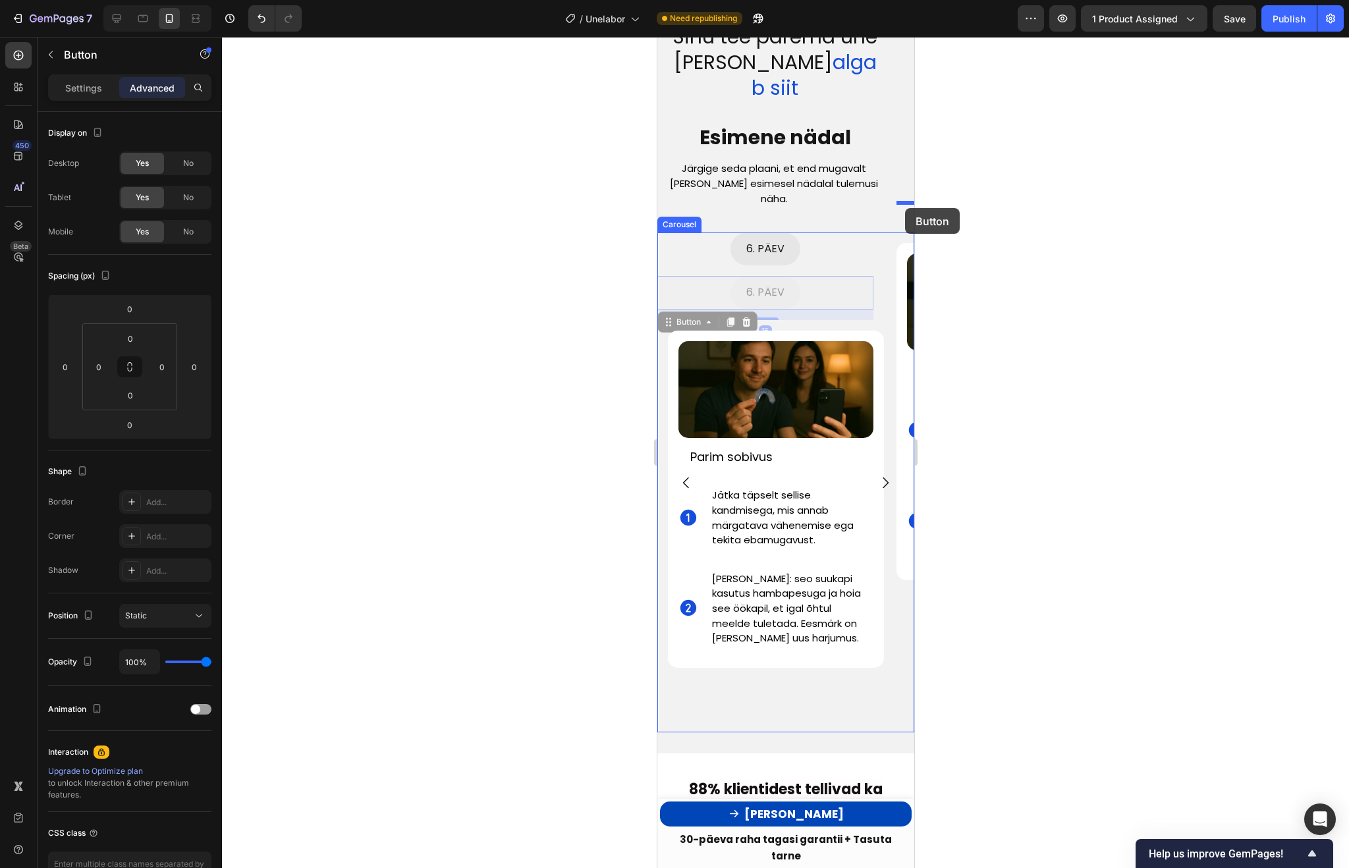
drag, startPoint x: 834, startPoint y: 255, endPoint x: 904, endPoint y: 209, distance: 83.7
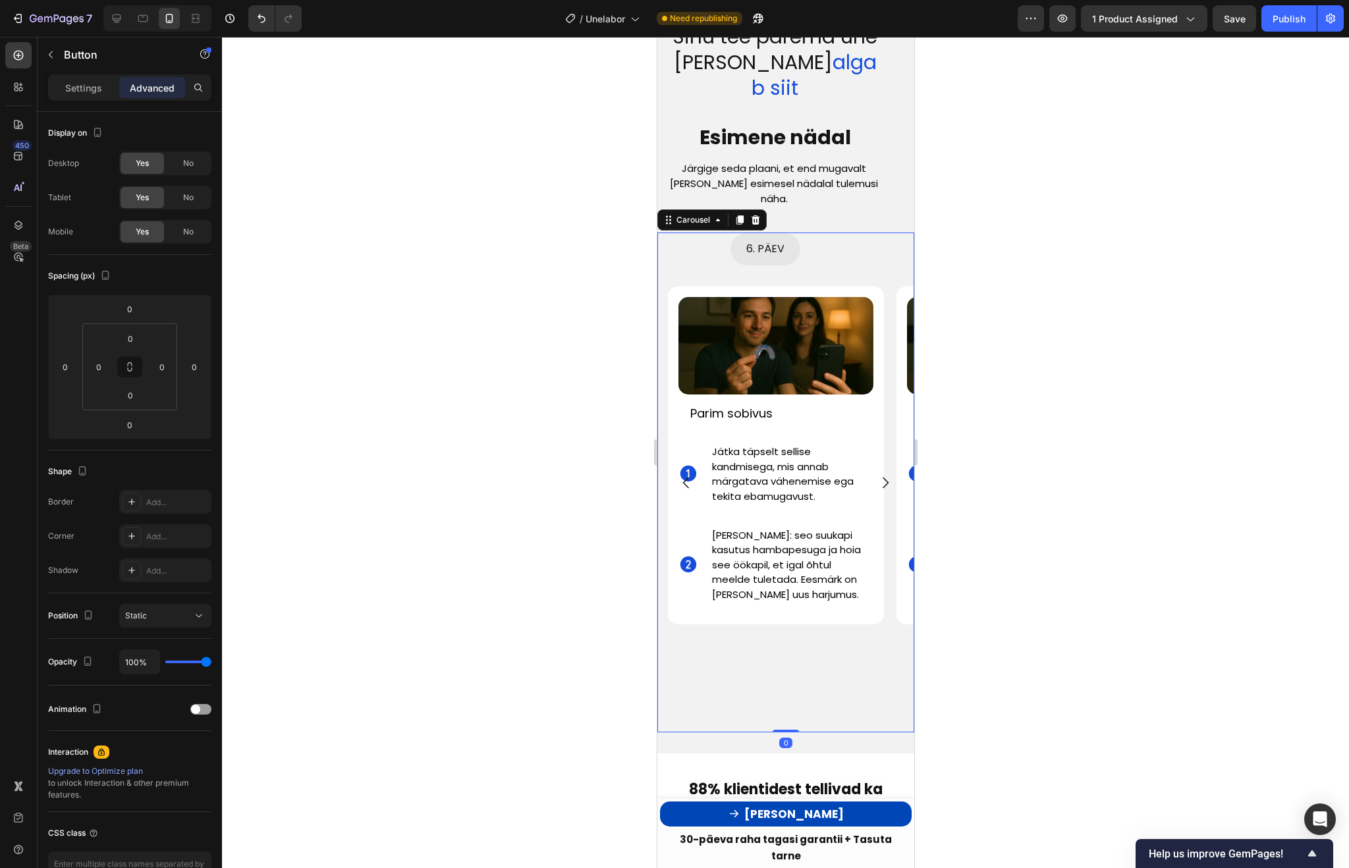
click at [886, 475] on icon "Carousel Next Arrow" at bounding box center [885, 483] width 16 height 16
click at [758, 241] on span "6. PÄEV" at bounding box center [765, 248] width 38 height 15
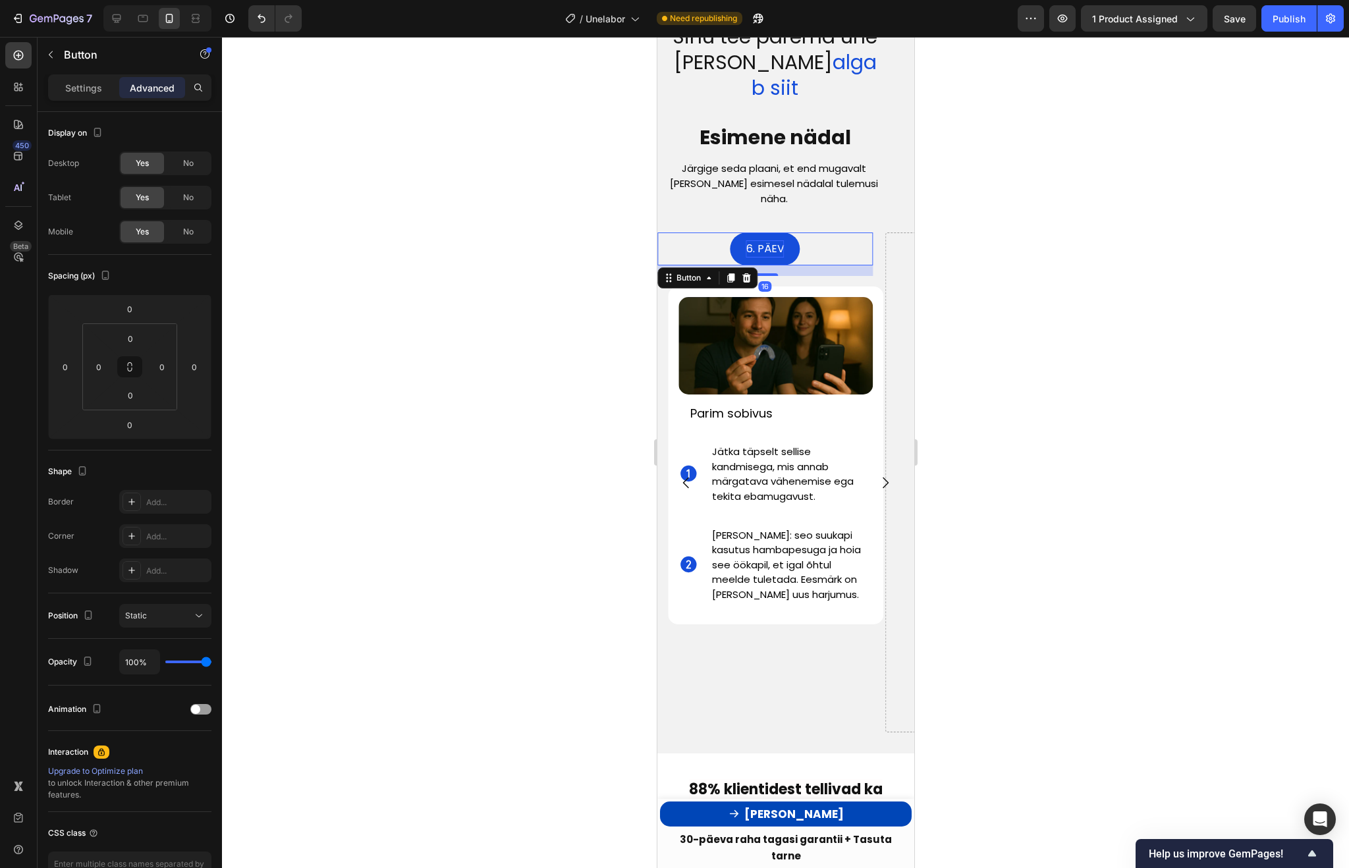
click at [746, 241] on span "6. PÄEV" at bounding box center [765, 248] width 38 height 15
click at [752, 241] on span "6. PÄEV" at bounding box center [765, 248] width 38 height 15
click at [743, 306] on img at bounding box center [775, 345] width 195 height 97
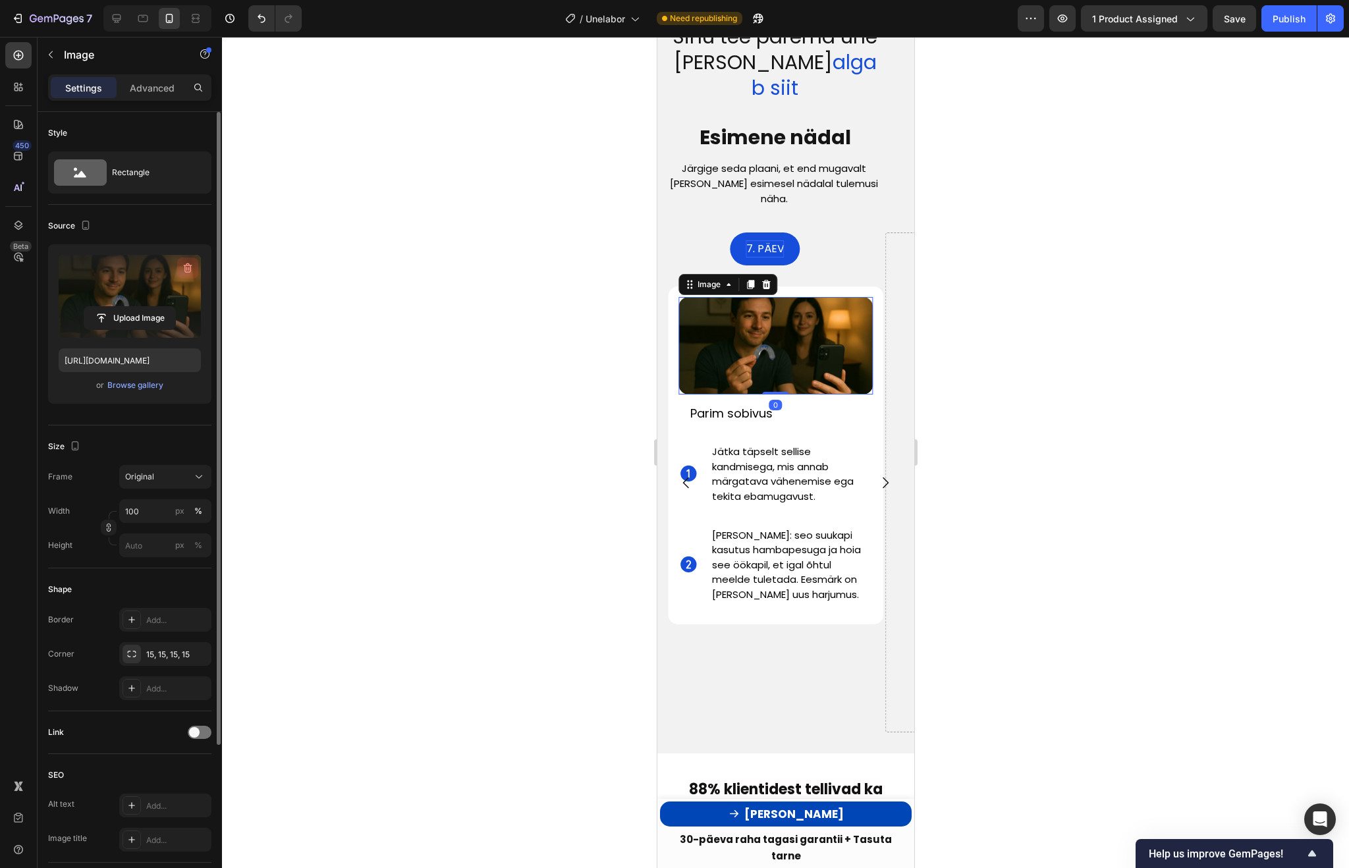
click at [189, 267] on icon "button" at bounding box center [187, 267] width 13 height 13
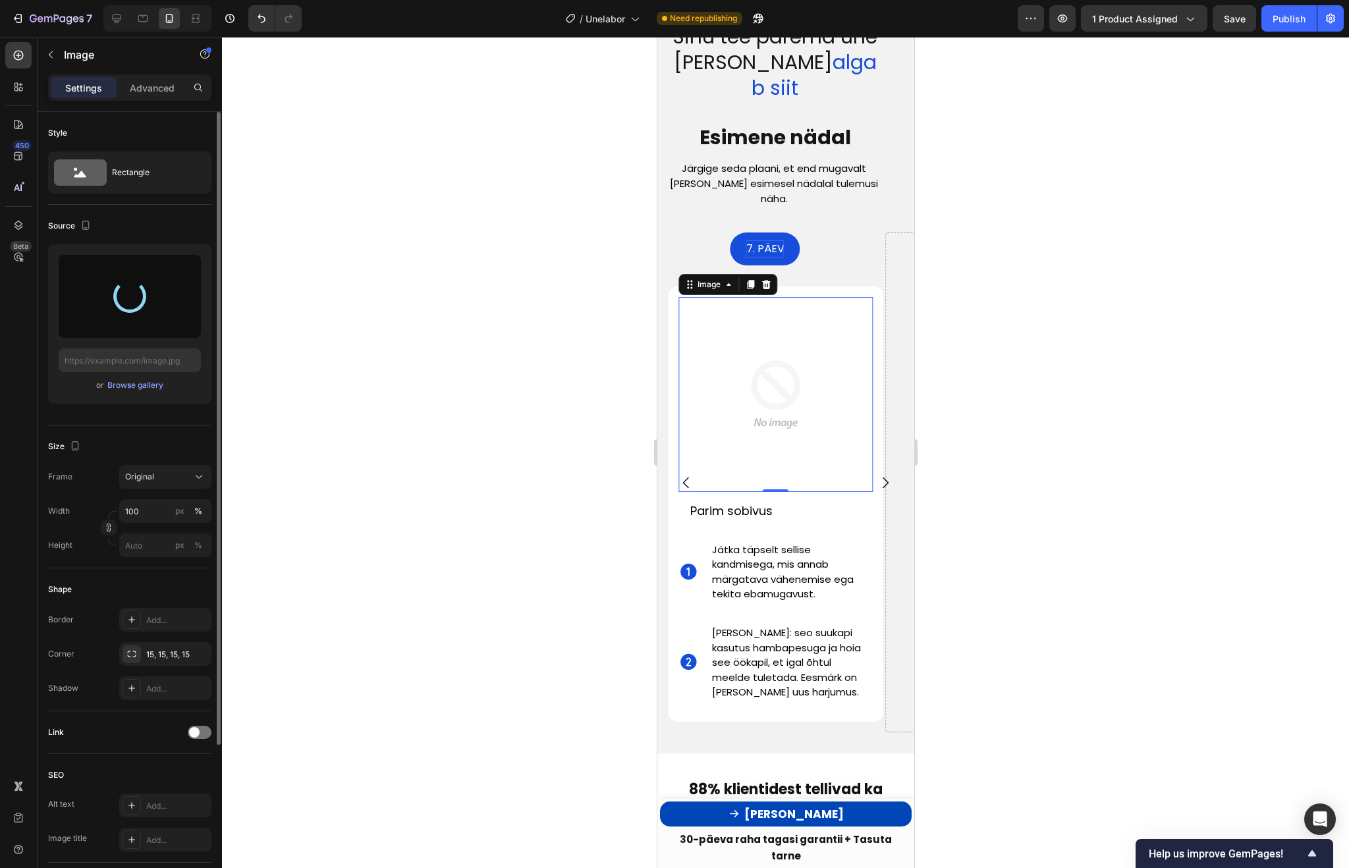
type input "https://cdn.shopify.com/s/files/1/0988/8930/2355/files/gempages_583209867200693…"
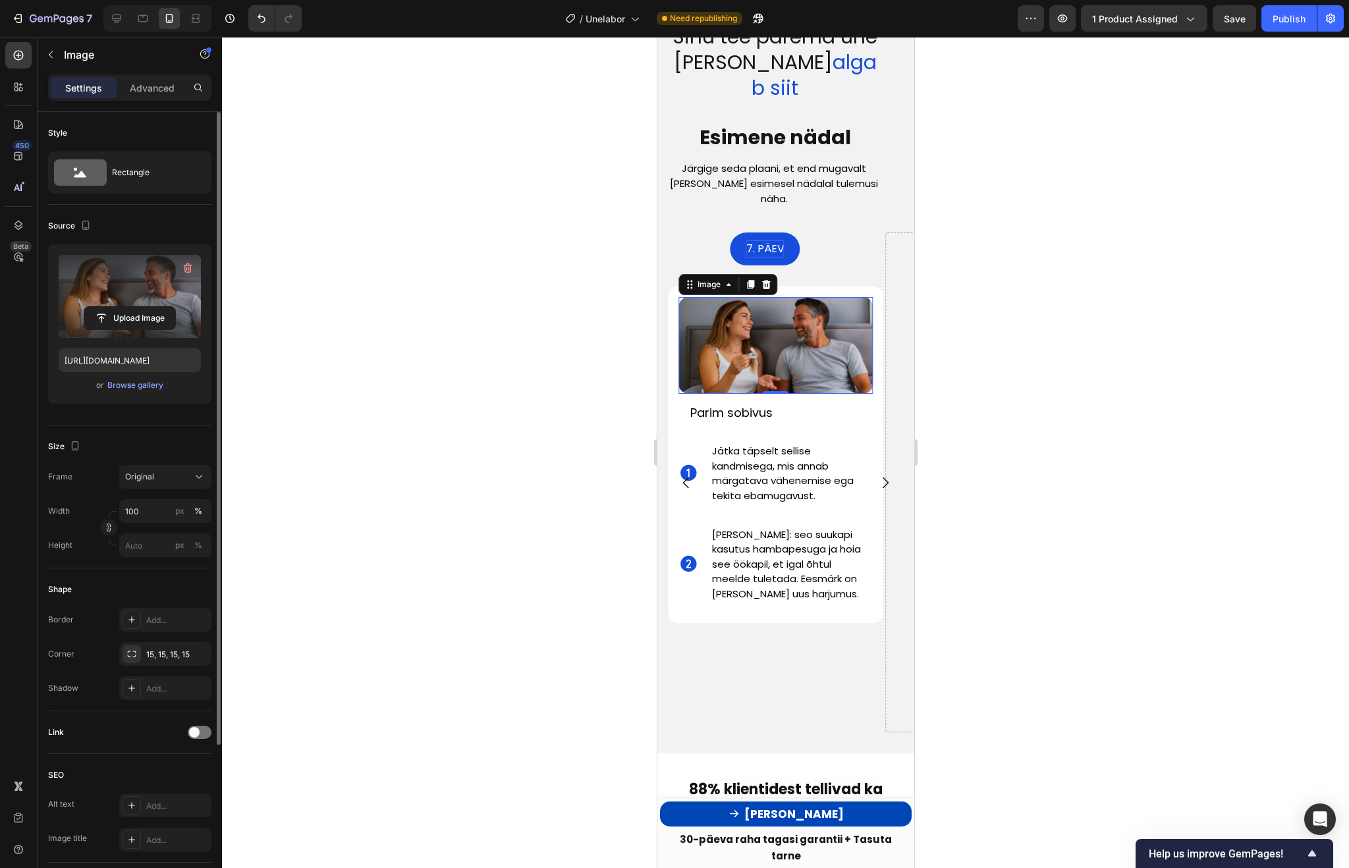
click at [732, 406] on p "Parim sobivus" at bounding box center [766, 413] width 153 height 14
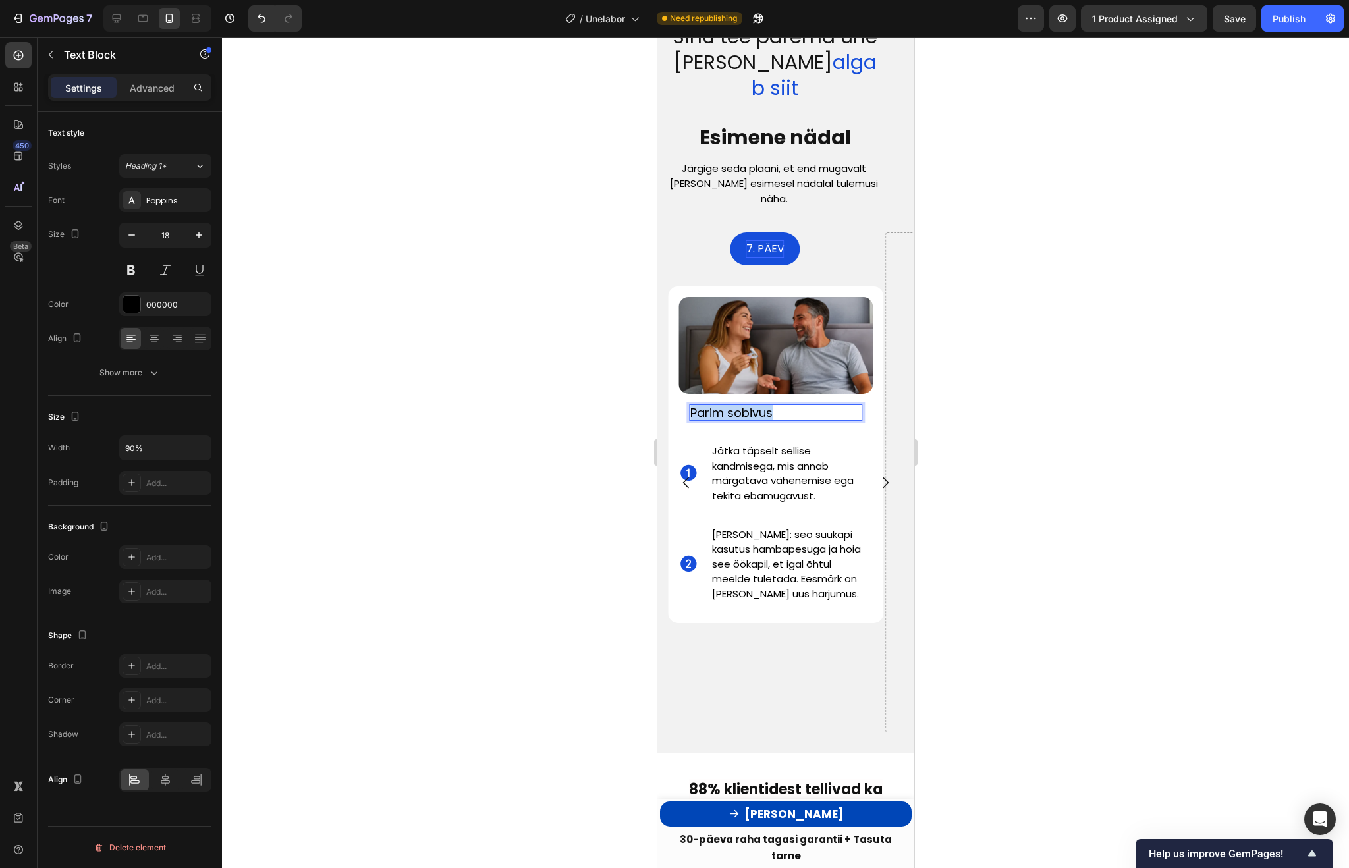
click at [732, 406] on p "Parim sobivus" at bounding box center [766, 413] width 153 height 14
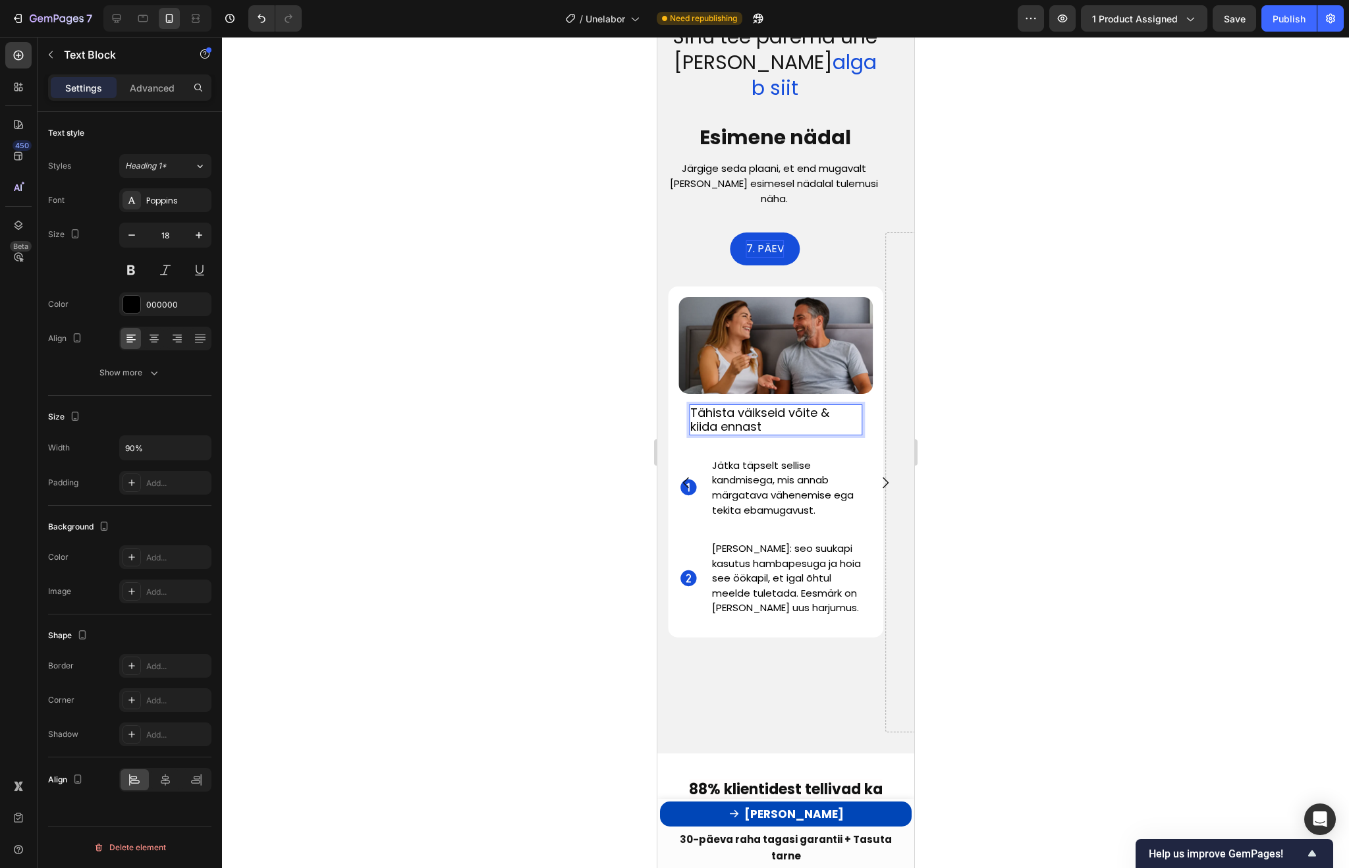
click at [1088, 396] on div at bounding box center [785, 452] width 1127 height 831
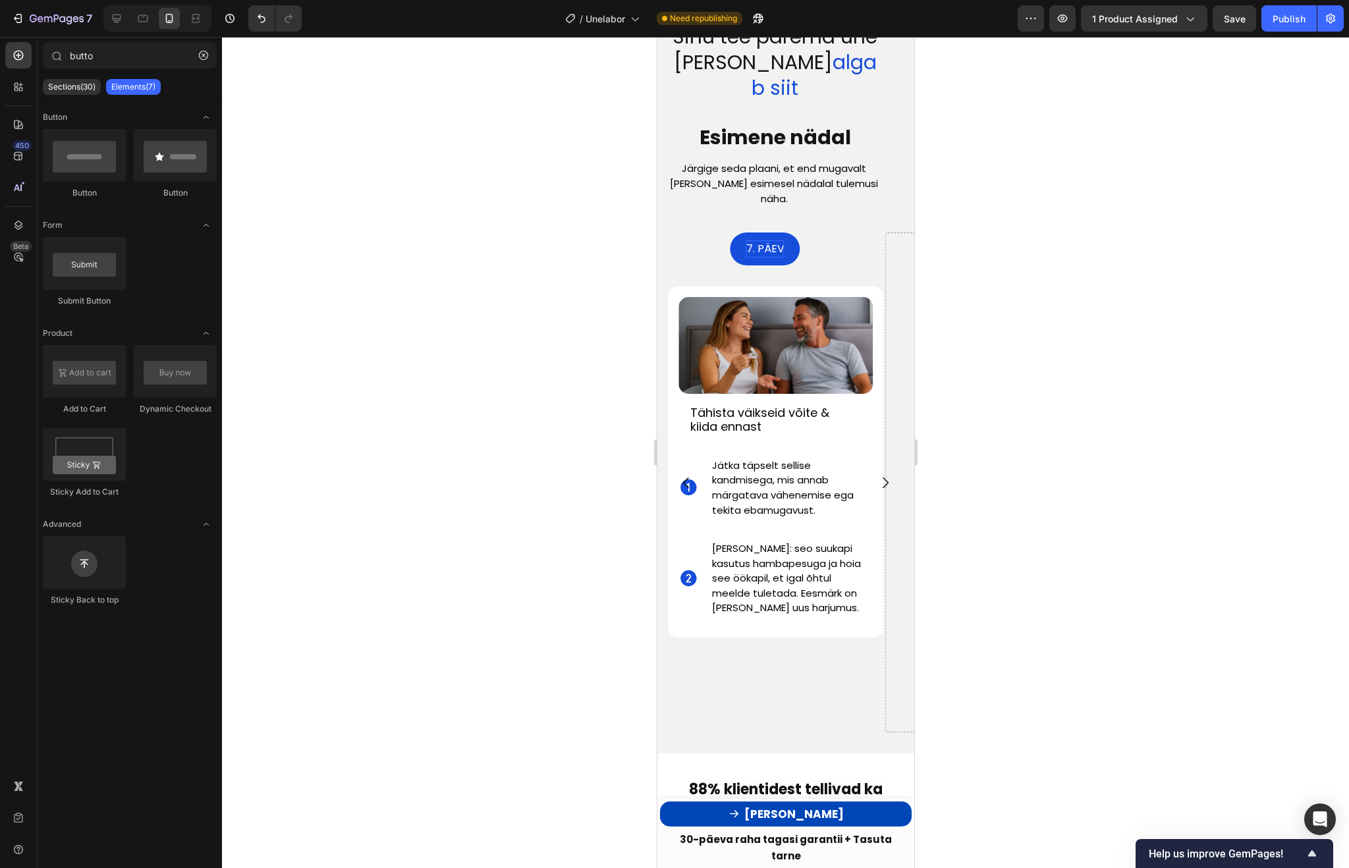
click at [775, 458] on span "Jätka täpselt sellise kandmisega, mis annab märgatava vähenemise ega tekita eba…" at bounding box center [782, 487] width 142 height 59
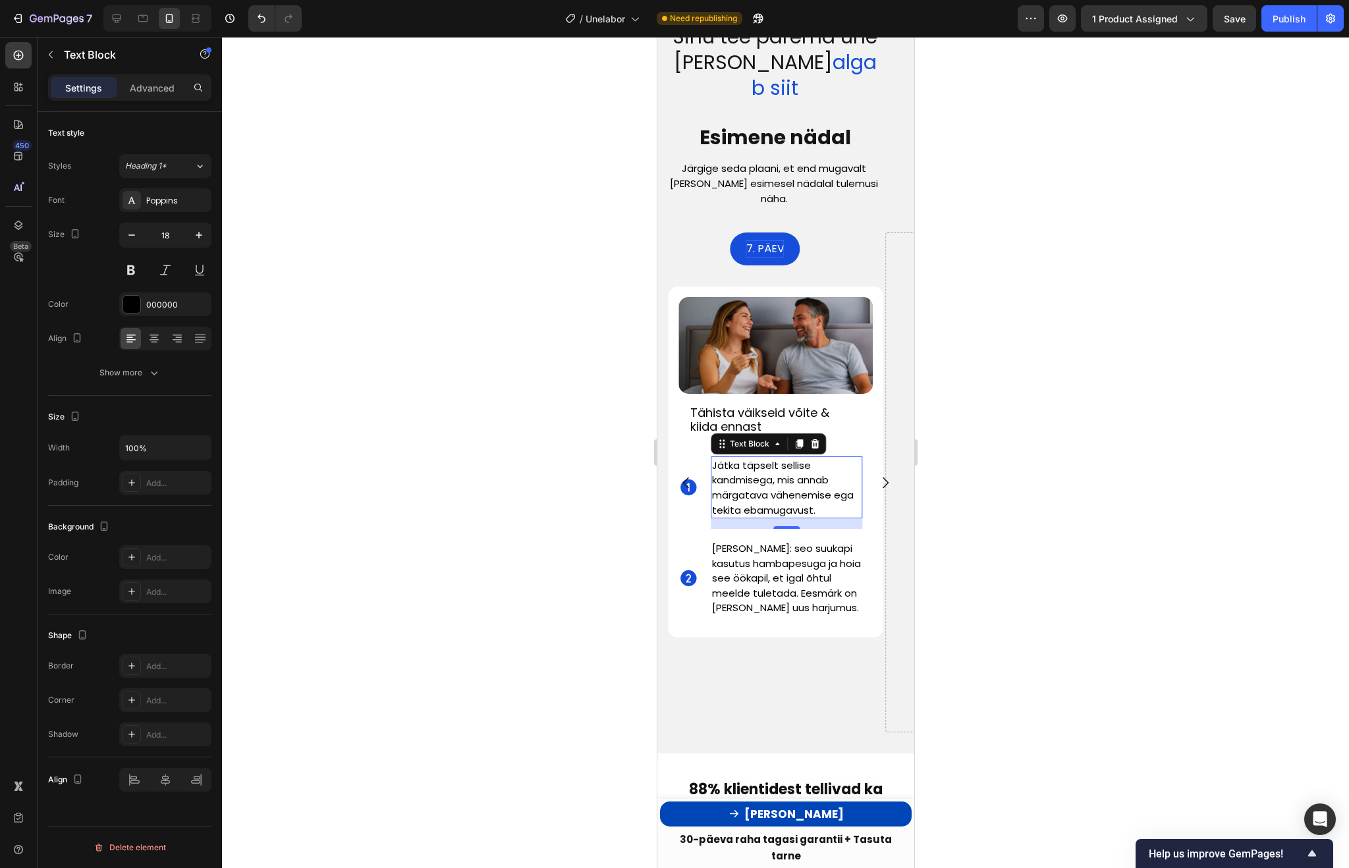
click at [775, 458] on span "Jätka täpselt sellise kandmisega, mis annab märgatava vähenemise ega tekita eba…" at bounding box center [782, 487] width 142 height 59
click at [746, 458] on span "Praeguseks ajaks peaks partner paremini magama, sina ärkad harvem ja tunned end…" at bounding box center [785, 487] width 148 height 59
click at [833, 458] on p "Praeguseks ajaks peaks partner paremini magama, sina ärkad harvem ja tunned end…" at bounding box center [785, 487] width 149 height 59
click at [823, 458] on span "Praeguseks ajaks peaks partner paremini magama, sina ärkad harvem ja tunned end…" at bounding box center [785, 487] width 148 height 59
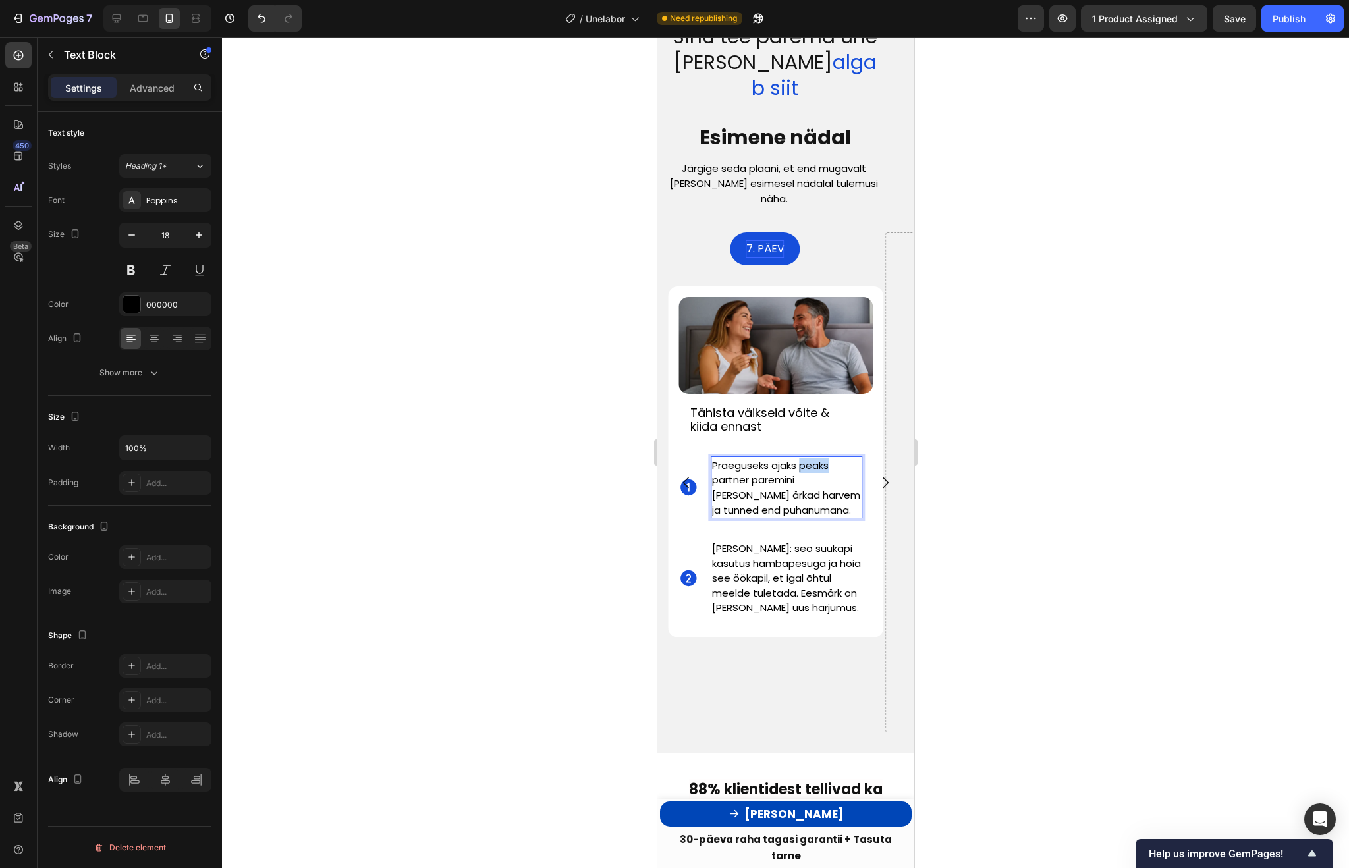
click at [823, 458] on span "Praeguseks ajaks peaks partner paremini magama, sina ärkad harvem ja tunned end…" at bounding box center [785, 487] width 148 height 59
click at [744, 458] on span "Praeguseks ajaks magate partner paremini magama, sina ärkad harvem ja tunned en…" at bounding box center [785, 487] width 148 height 59
click at [747, 458] on span "Praeguseks ajaks magate partner paremini magama, sina ärkad harvem ja tunned en…" at bounding box center [785, 487] width 148 height 59
click at [749, 458] on span "Praeguseks ajaks magate partneriga pakju paremini magama, sina ärkad harvem ja …" at bounding box center [785, 487] width 148 height 59
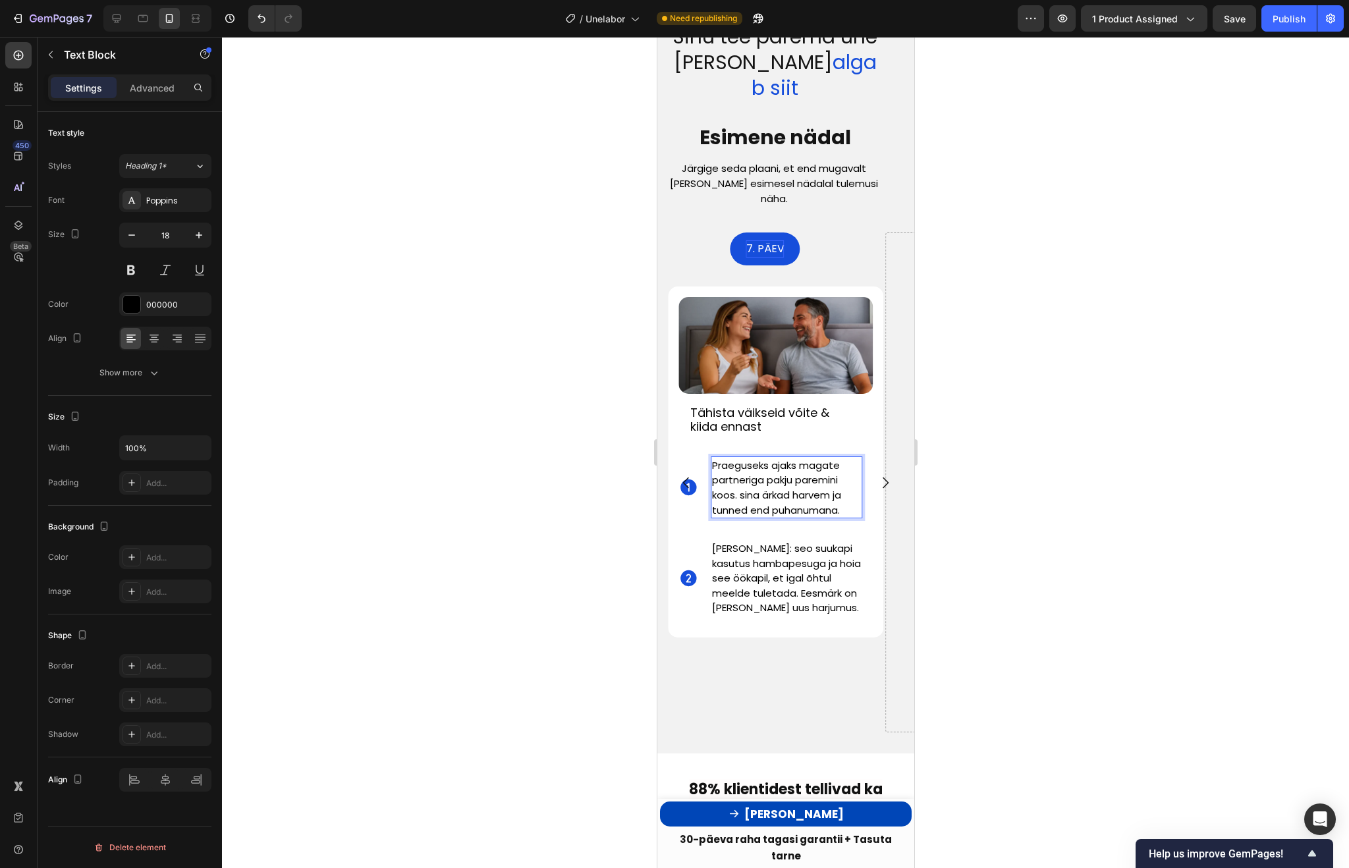
click at [750, 458] on span "Praeguseks ajaks magate partneriga pakju paremini koos. sina ärkad harvem ja tu…" at bounding box center [775, 487] width 129 height 59
click at [770, 458] on span "Praeguseks ajaks magate partneriga pakju paremini koos. Ärkad harvem ja tunned …" at bounding box center [783, 487] width 145 height 59
click at [848, 467] on p "Praeguseks ajaks magate partneriga pakju paremini koos. Ärkad ise harvem ja tun…" at bounding box center [785, 487] width 149 height 59
click at [782, 458] on span "Praeguseks ajaks magate partneriga pakju paremini koos. Ärkad ise harvem ja tun…" at bounding box center [775, 487] width 128 height 59
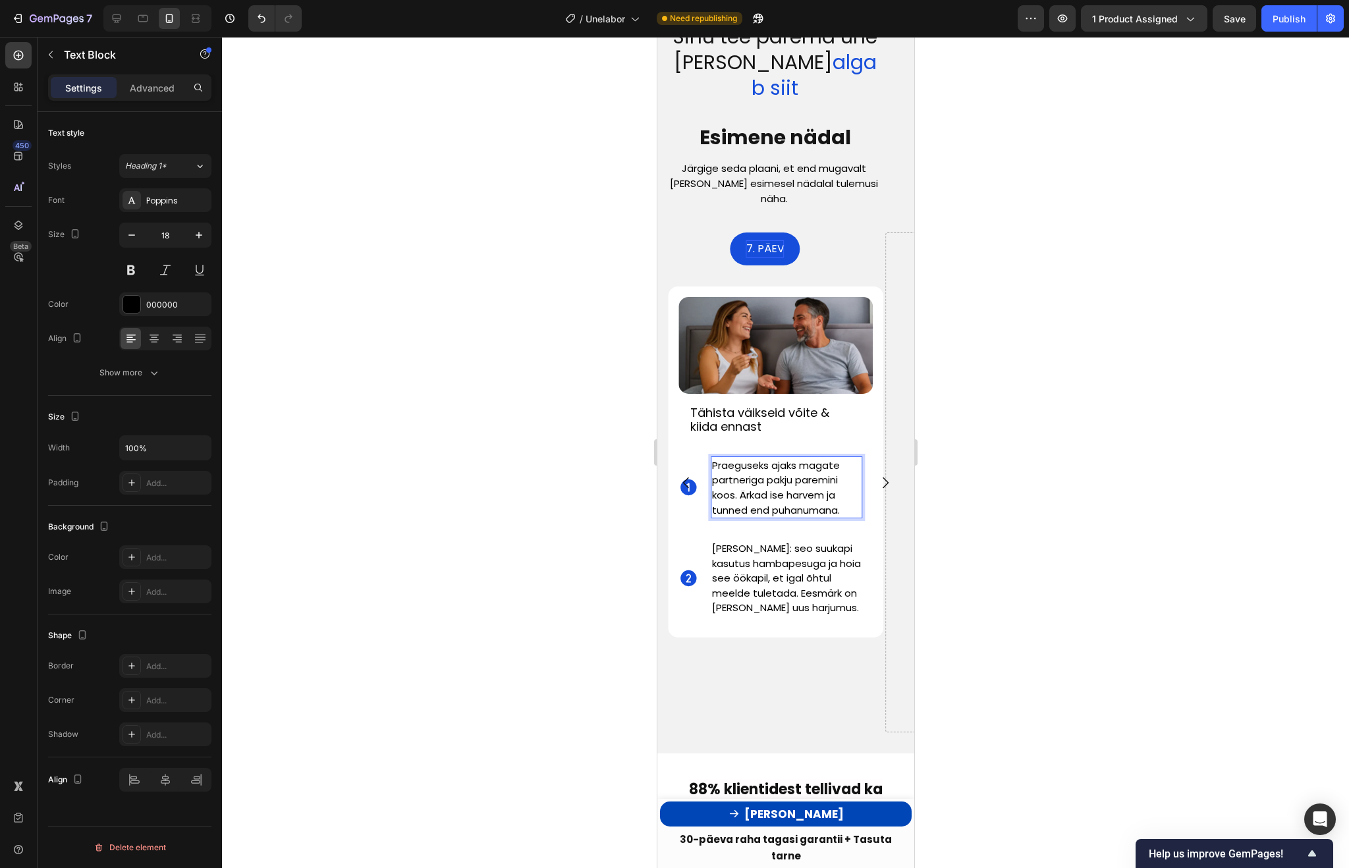
click at [786, 458] on span "Praeguseks ajaks magate partneriga pakju paremini koos. Ärkad ise harvem ja tun…" at bounding box center [775, 487] width 128 height 59
click at [1057, 391] on div at bounding box center [785, 452] width 1127 height 831
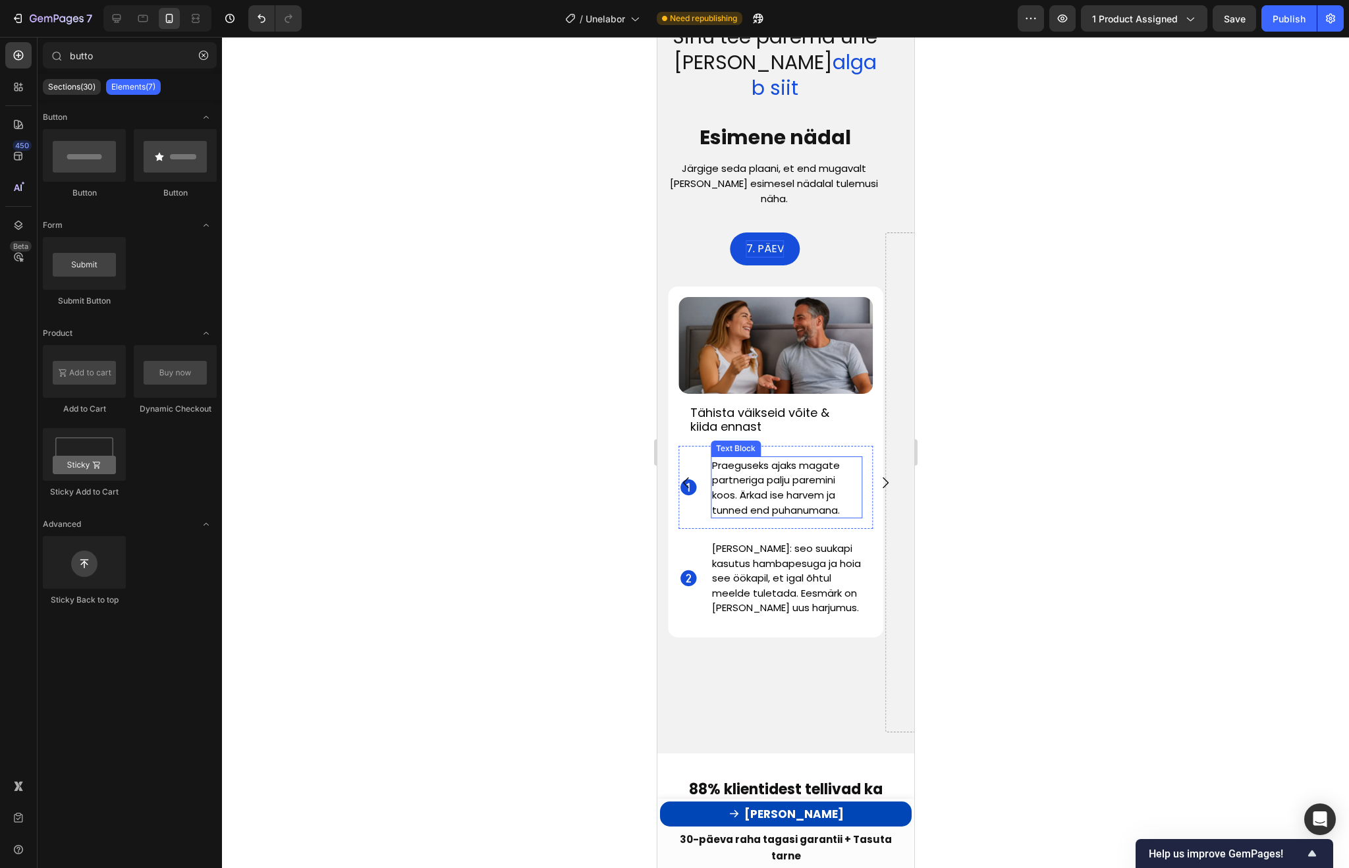
click at [847, 470] on p "Praeguseks ajaks magate partneriga palju paremini koos. Ärkad ise harvem ja tun…" at bounding box center [785, 487] width 149 height 59
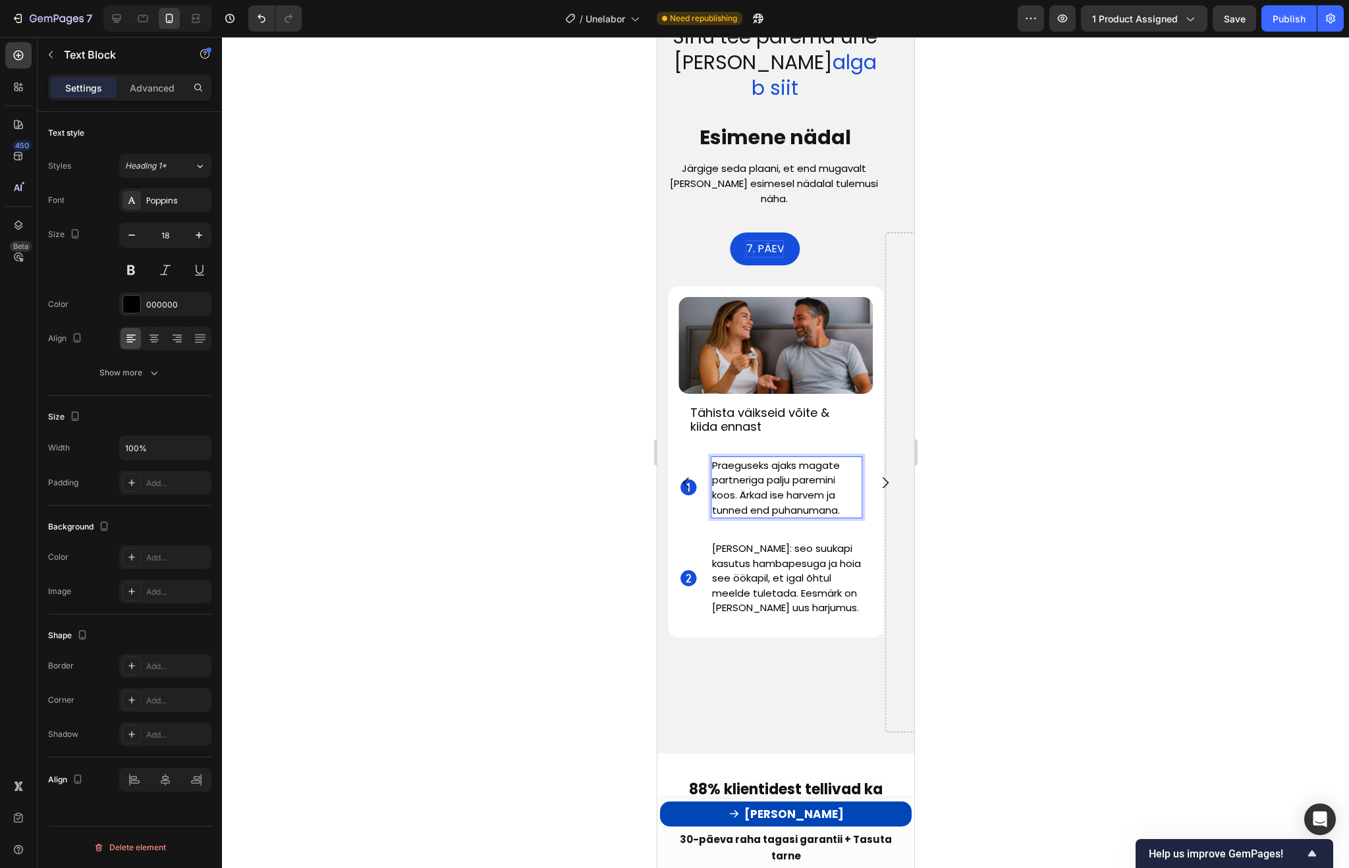
click at [779, 458] on span "Praeguseks ajaks magate partneriga palju paremini koos. Ärkad ise harvem ja tun…" at bounding box center [775, 487] width 128 height 59
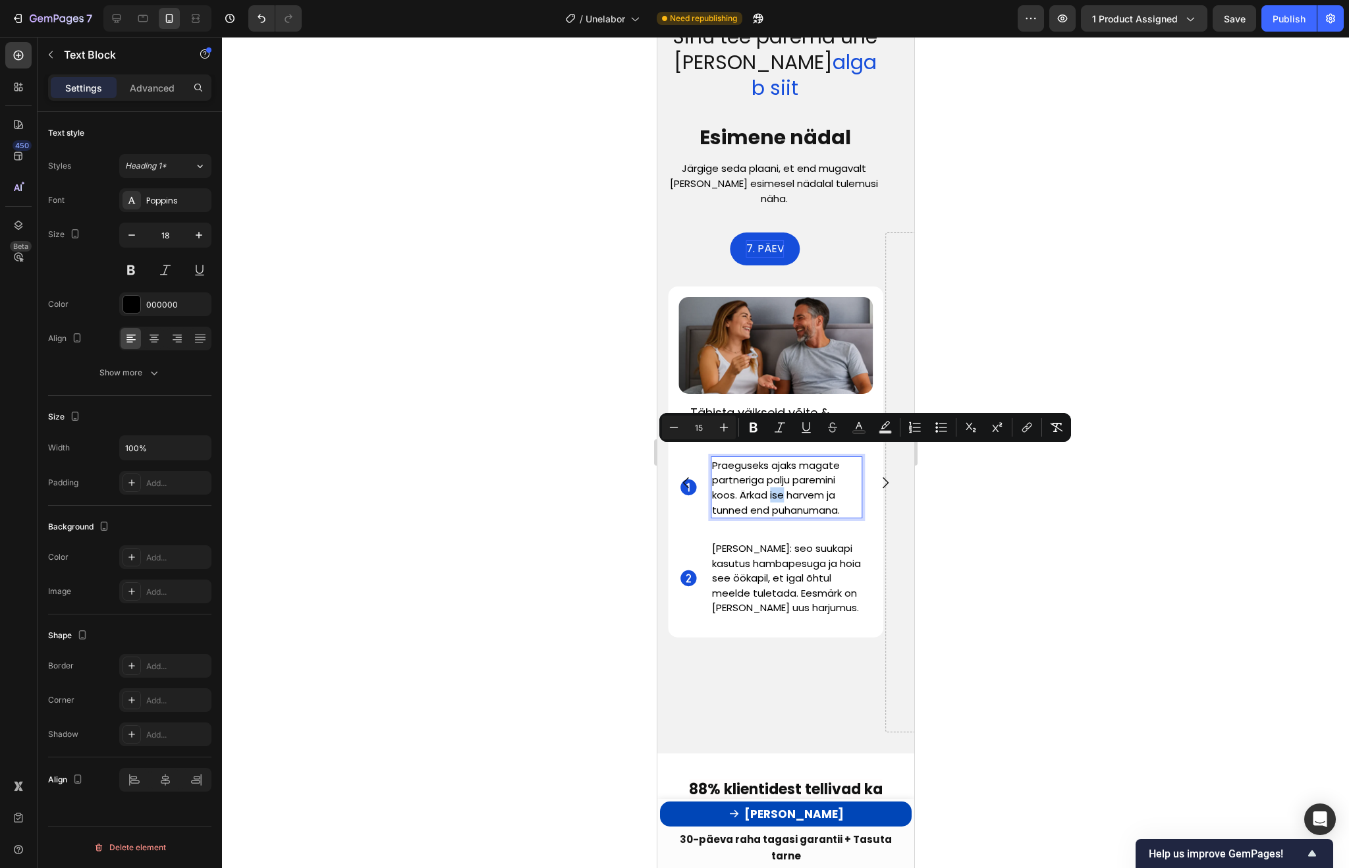
click at [782, 461] on span "Praeguseks ajaks magate partneriga palju paremini koos. Ärkad ise harvem ja tun…" at bounding box center [775, 487] width 128 height 59
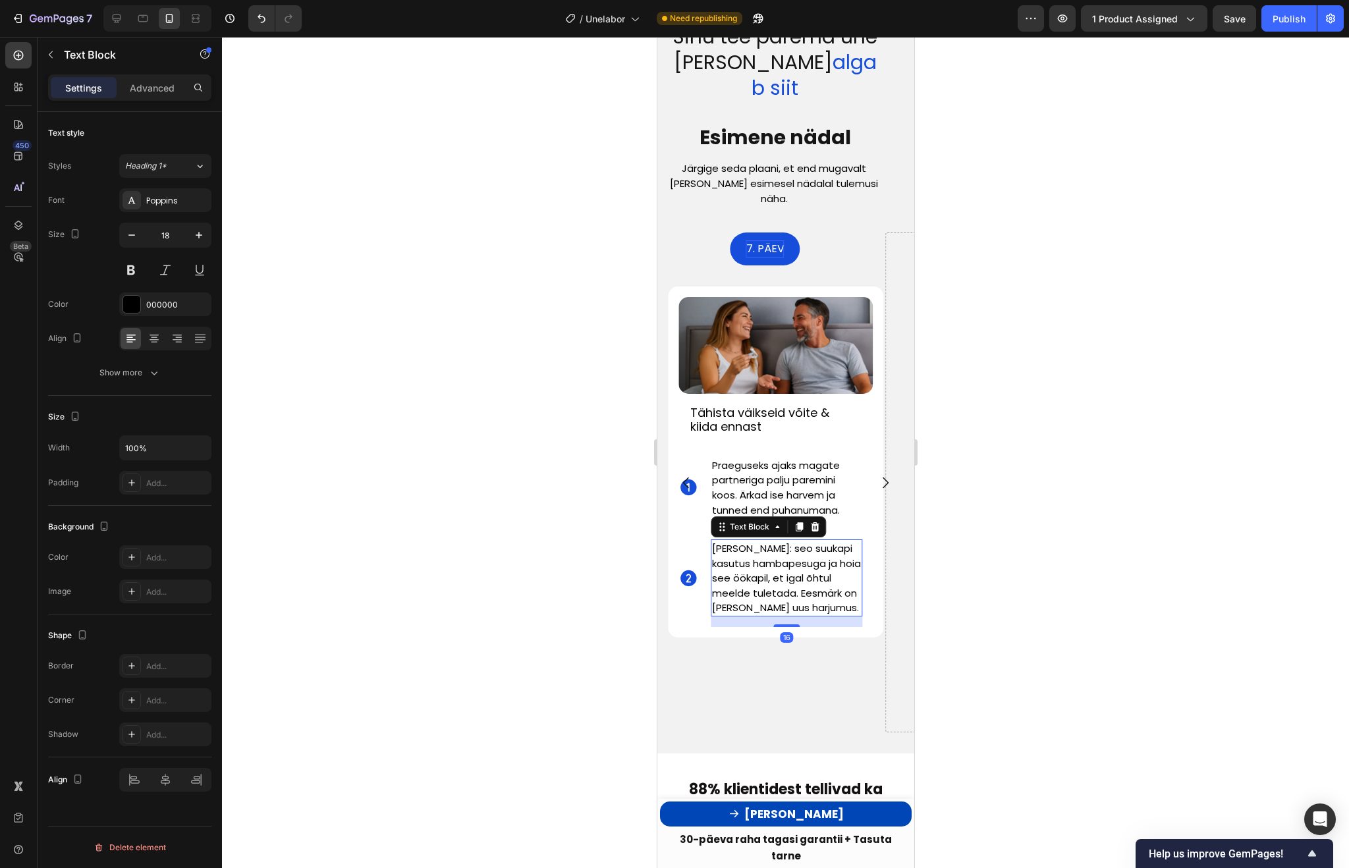
click at [740, 545] on p "Ole järjepidev: seo suukapi kasutus hambapesuga ja hoia see öökapil, et igal õh…" at bounding box center [785, 578] width 149 height 74
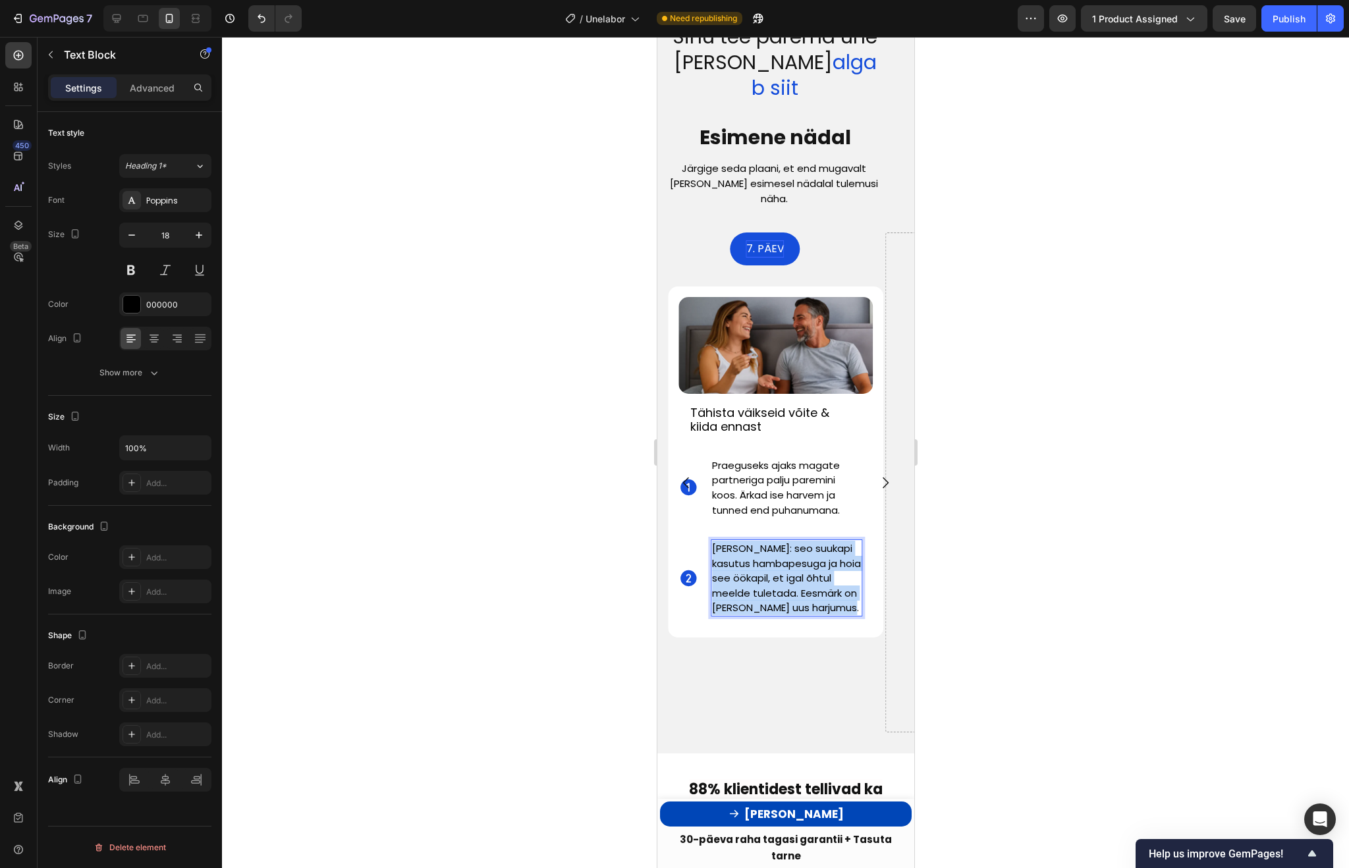
click at [740, 545] on p "Ole järjepidev: seo suukapi kasutus hambapesuga ja hoia see öökapil, et igal õh…" at bounding box center [785, 578] width 149 height 74
click at [786, 553] on span "Ka partneri uni on märgatavalt paranenud. Üldine heaolu peaks olema palju tõusn…" at bounding box center [784, 577] width 146 height 73
drag, startPoint x: 784, startPoint y: 553, endPoint x: 812, endPoint y: 555, distance: 28.4
click at [812, 555] on span "Ka partneri uni on märgatavalt paranenud. Üldine heaolu peaks olema palju tõusn…" at bounding box center [784, 577] width 146 height 73
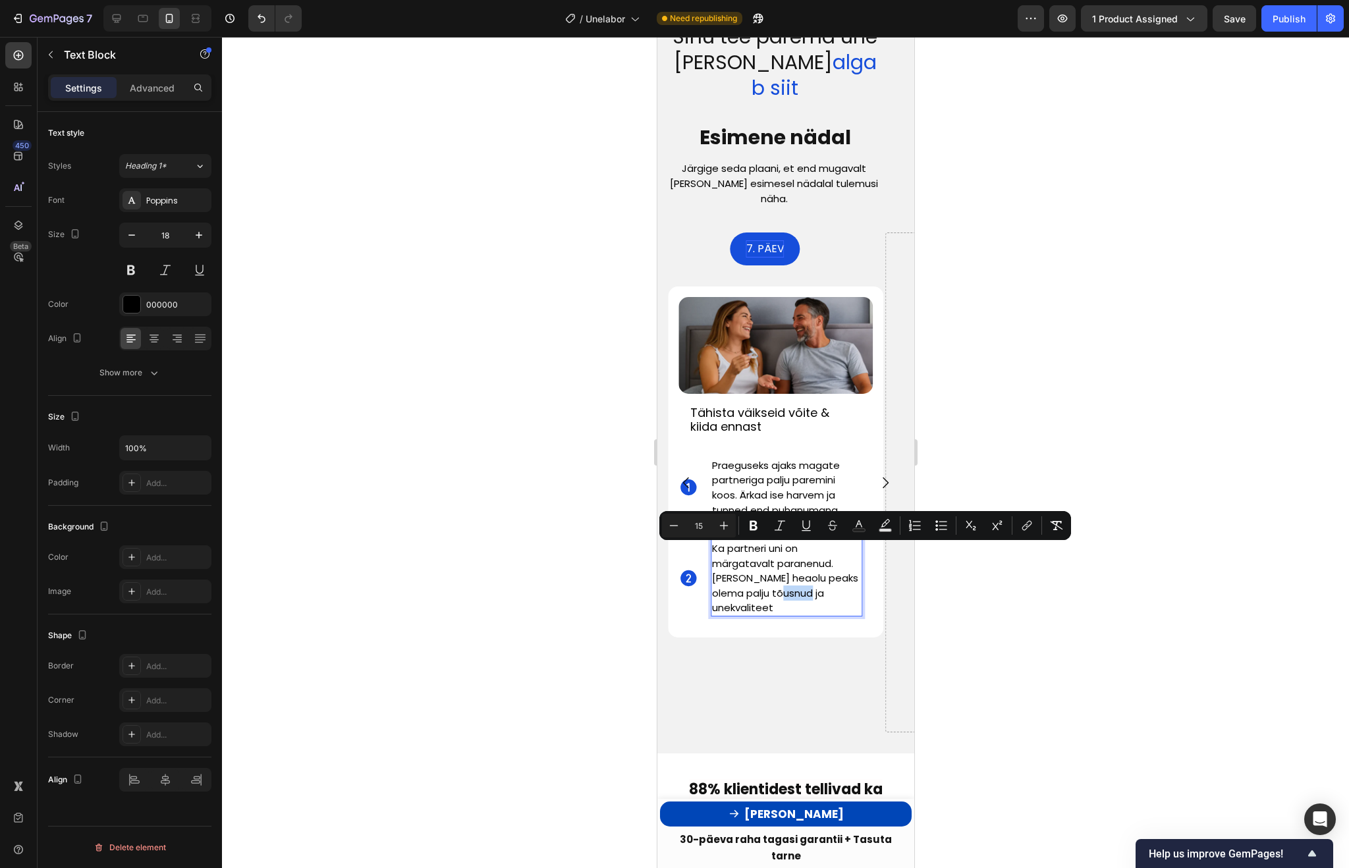
click at [812, 555] on span "Ka partneri uni on märgatavalt paranenud. Üldine heaolu peaks olema palju tõusn…" at bounding box center [784, 577] width 146 height 73
drag, startPoint x: 781, startPoint y: 552, endPoint x: 858, endPoint y: 566, distance: 78.4
click at [858, 566] on div "Ka partneri uni on märgatavalt paranenud. Üldine heaolu peaks olema palju tõusn…" at bounding box center [791, 578] width 162 height 98
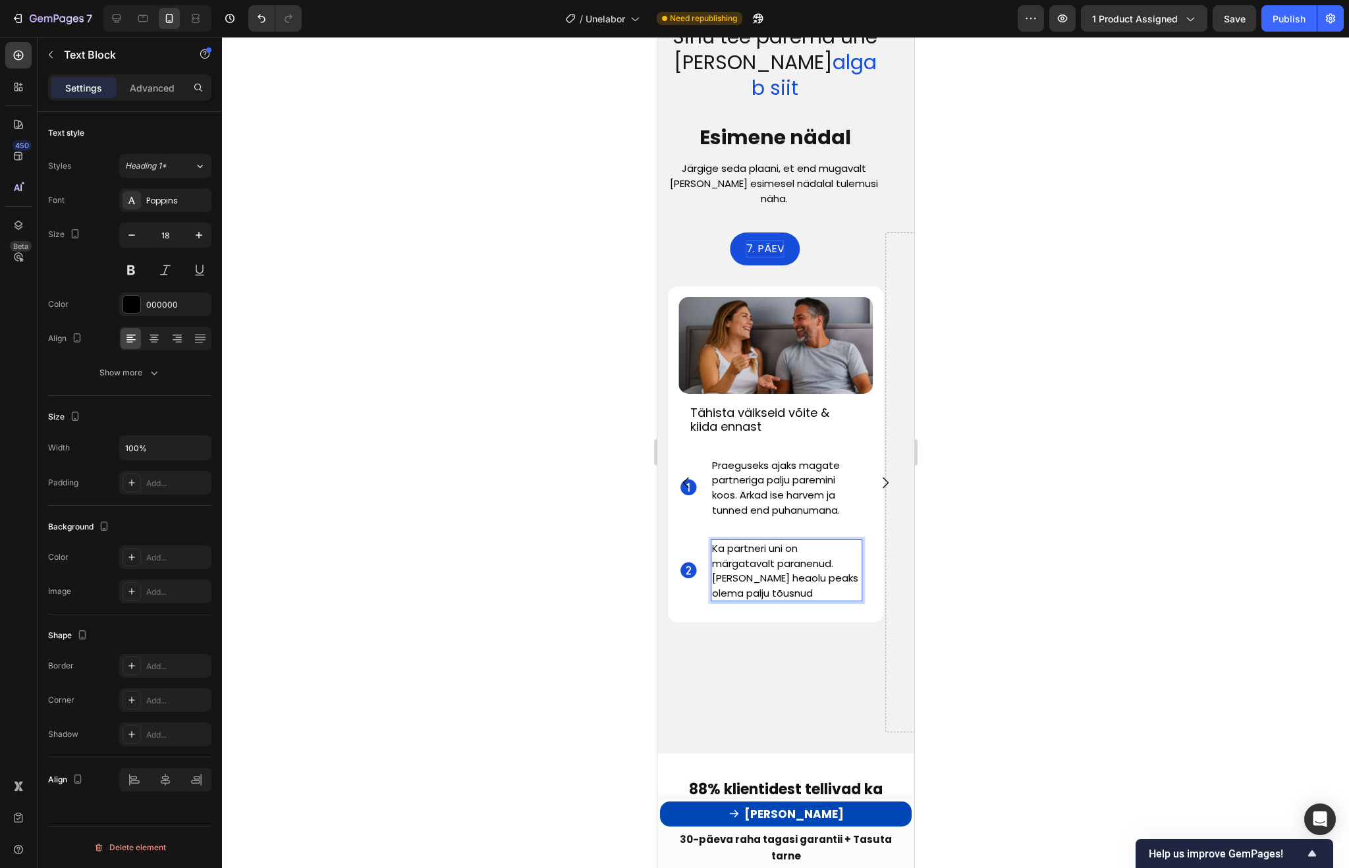
click at [783, 541] on span "Ka partneri uni on märgatavalt paranenud. Üldine heaolu peaks olema palju tõusn…" at bounding box center [784, 570] width 146 height 59
click at [850, 555] on p "Ka partneri uni on märgatavalt paranenud. Üldine heaolu ja unekvaliteet peaks o…" at bounding box center [785, 578] width 149 height 74
click at [773, 555] on span "Ka partneri uni on märgatavalt paranenud. Üldine heaolu ja unekvaliteet peaks o…" at bounding box center [775, 577] width 128 height 73
click at [1007, 575] on div at bounding box center [785, 452] width 1127 height 831
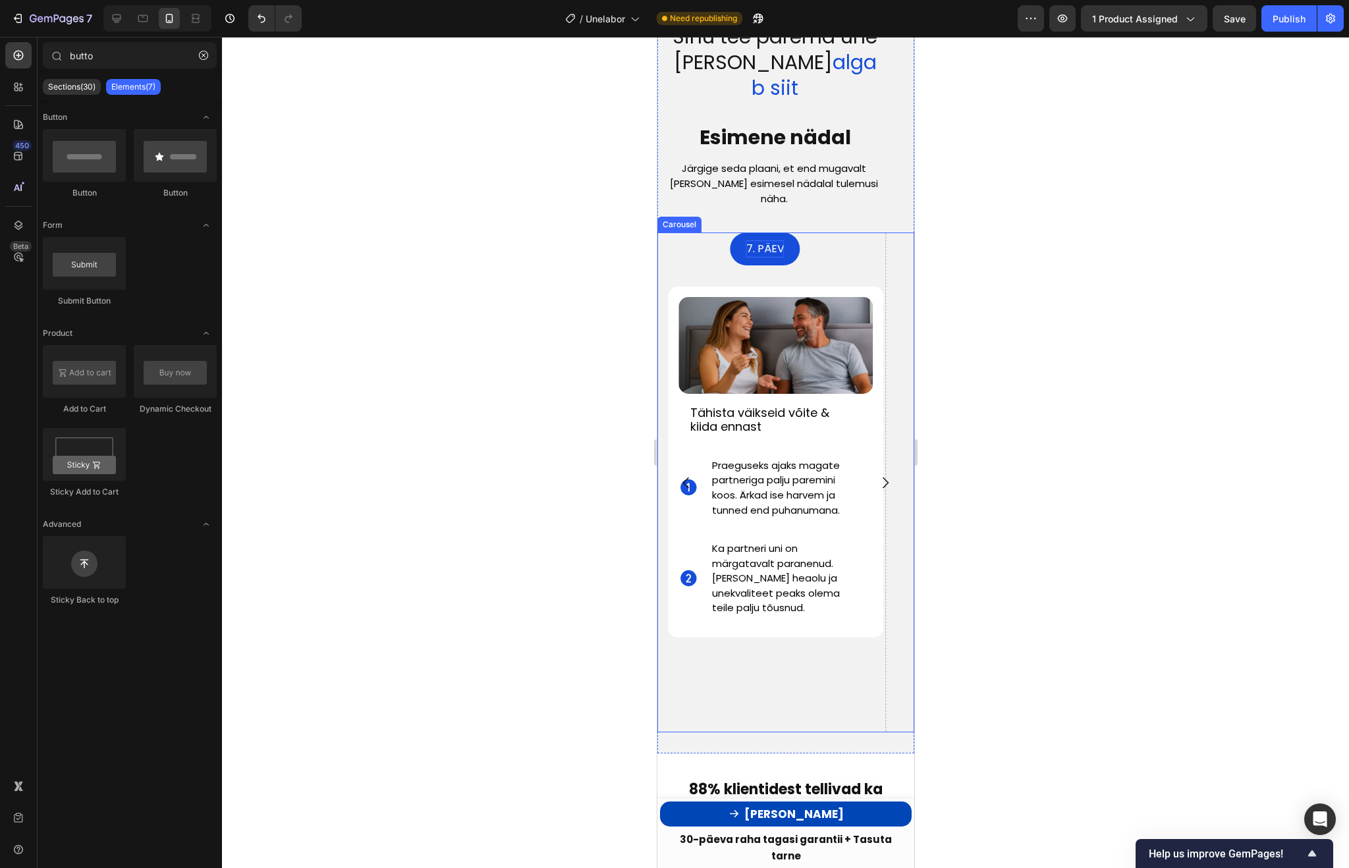
click at [885, 477] on icon "Carousel Next Arrow" at bounding box center [885, 482] width 6 height 11
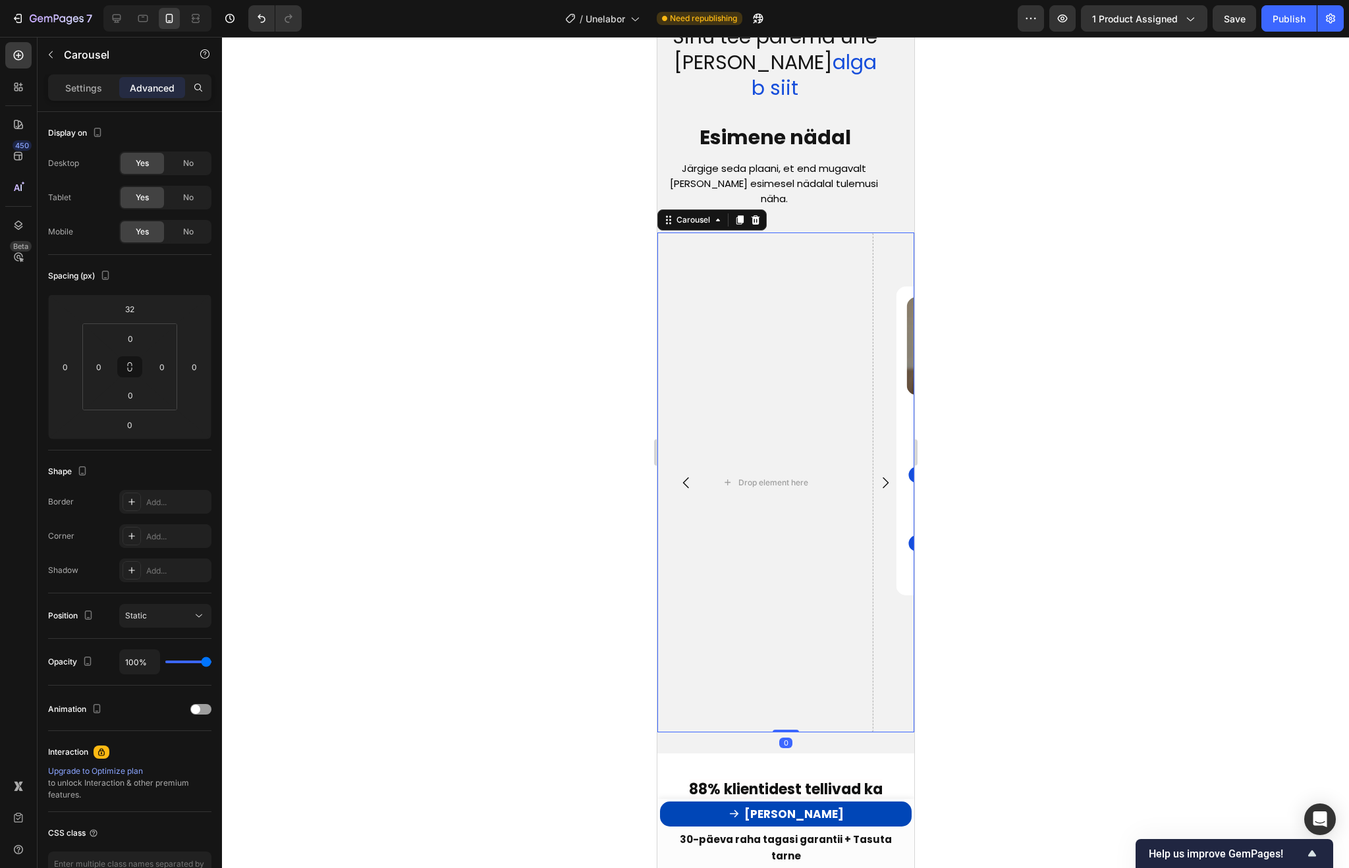
click at [685, 475] on icon "Carousel Back Arrow" at bounding box center [686, 483] width 16 height 16
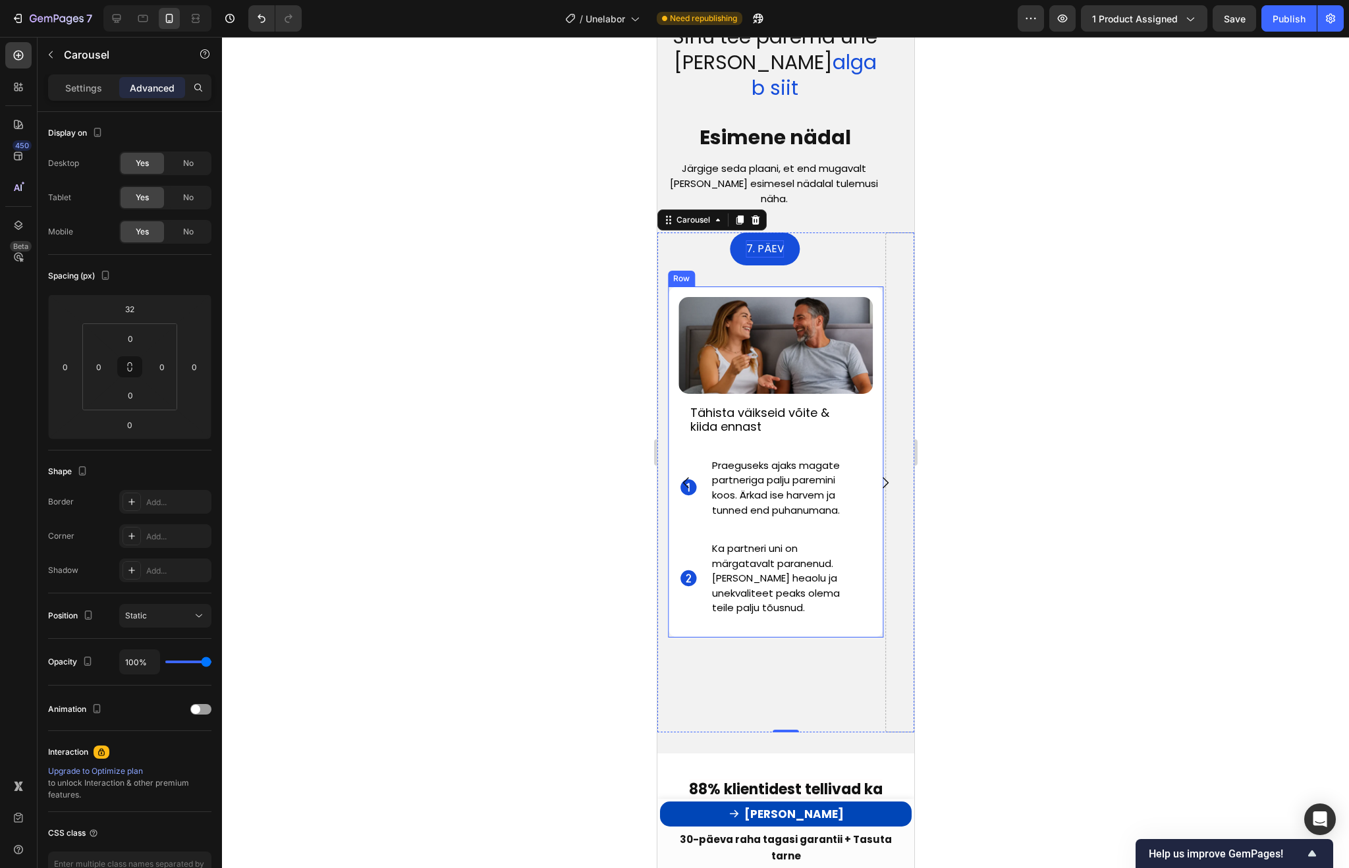
click at [867, 377] on div "Image Tähista väikseid võite & kiida ennast Text Block Icon Praeguseks ajaks ma…" at bounding box center [775, 462] width 195 height 330
click at [733, 270] on icon at bounding box center [732, 274] width 7 height 9
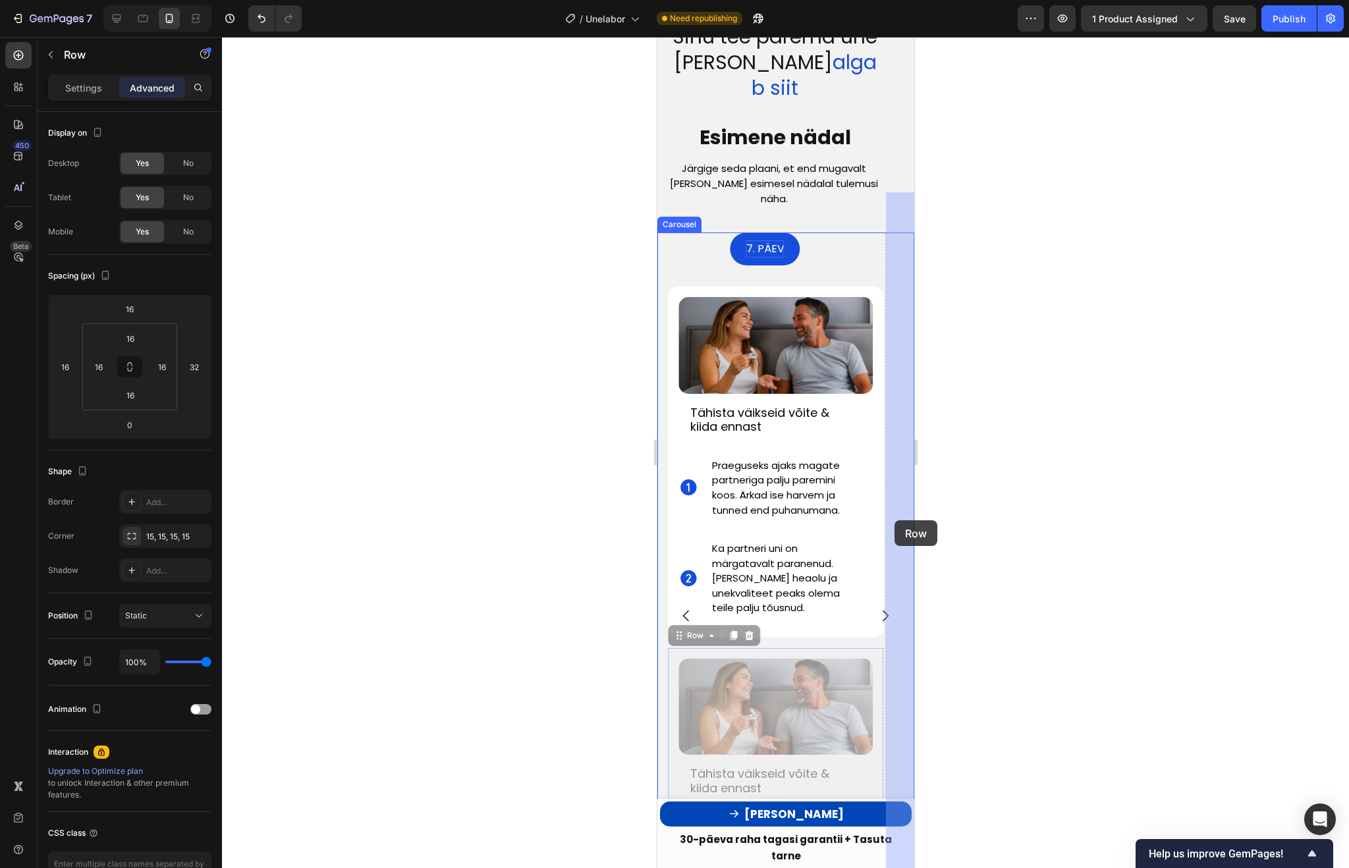
drag, startPoint x: 818, startPoint y: 613, endPoint x: 894, endPoint y: 520, distance: 119.3
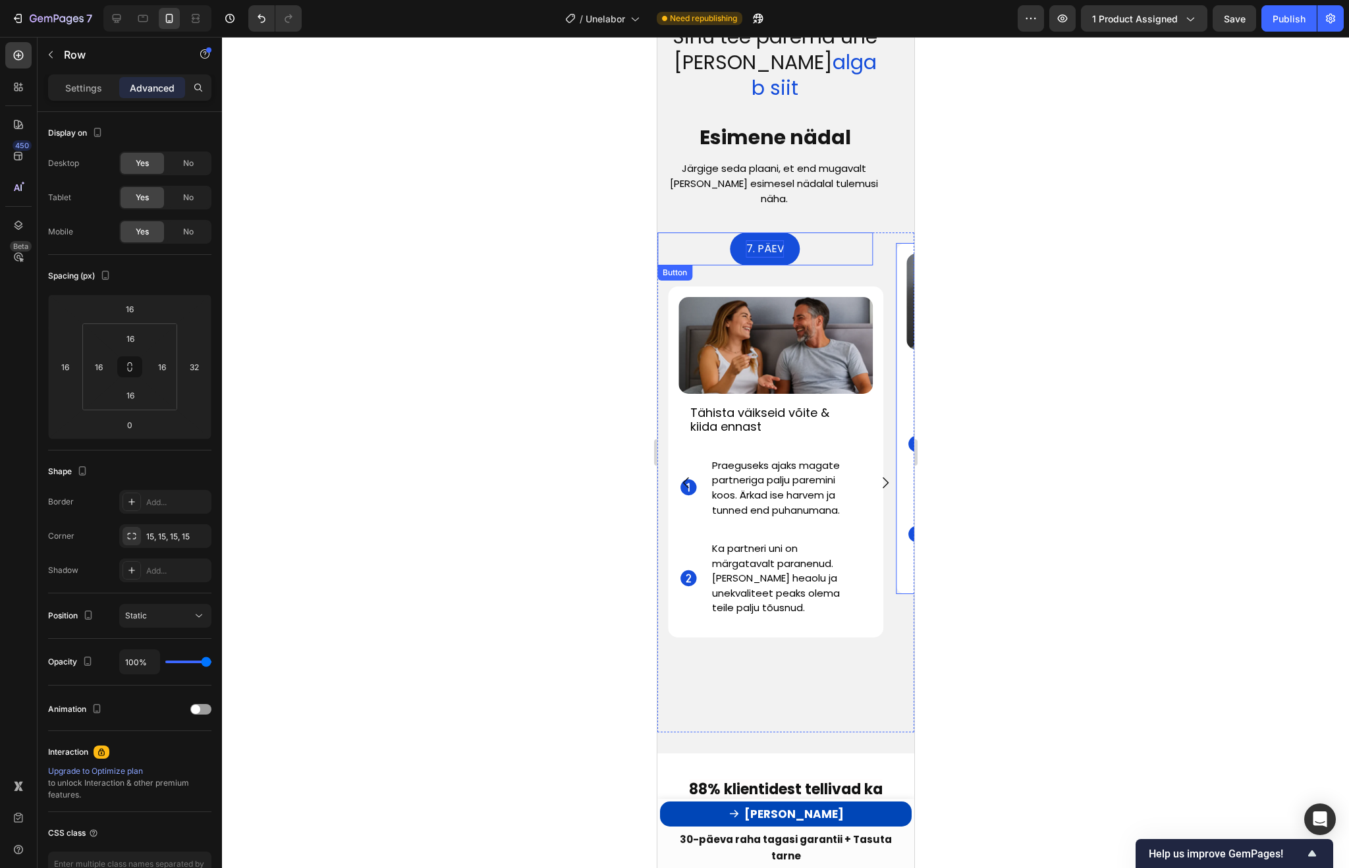
click at [806, 232] on div "7. PÄEV Button" at bounding box center [765, 248] width 216 height 33
click at [730, 274] on icon at bounding box center [729, 278] width 7 height 9
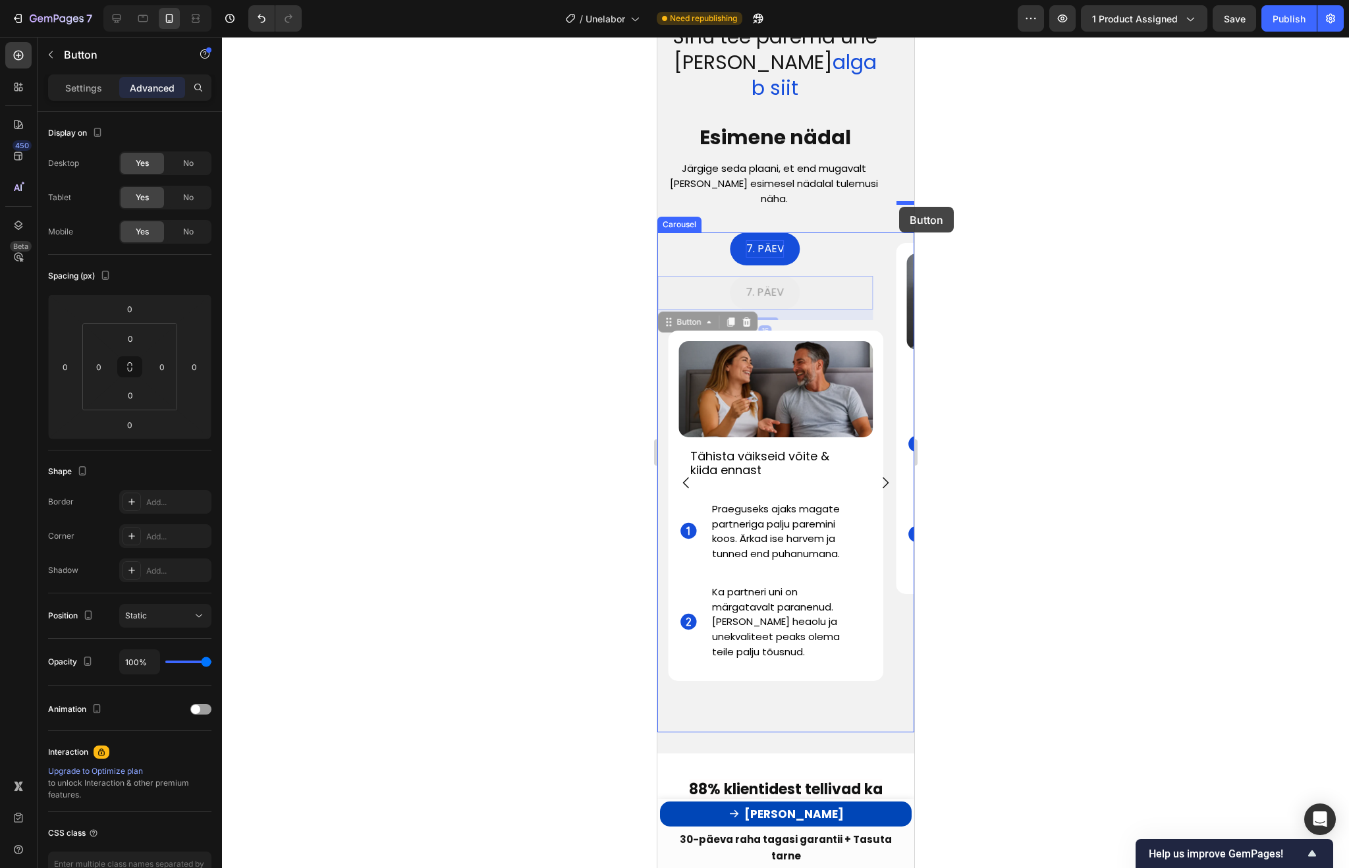
drag, startPoint x: 825, startPoint y: 245, endPoint x: 898, endPoint y: 207, distance: 83.1
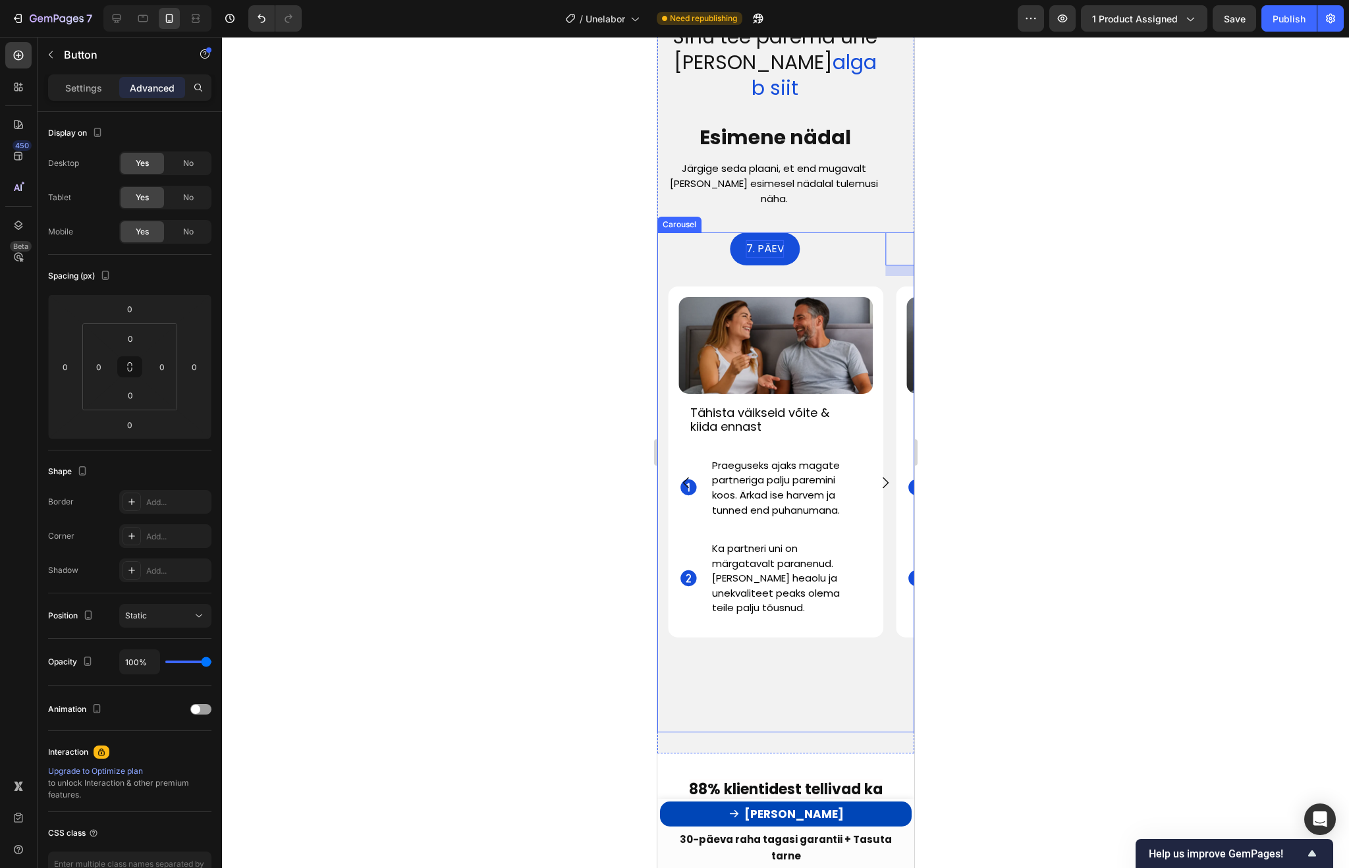
click at [885, 477] on icon "Carousel Next Arrow" at bounding box center [885, 482] width 6 height 11
click at [771, 241] on span "7. PÄEV" at bounding box center [765, 248] width 38 height 15
click at [748, 232] on button "1" at bounding box center [765, 248] width 34 height 32
click at [1083, 233] on div at bounding box center [785, 452] width 1127 height 831
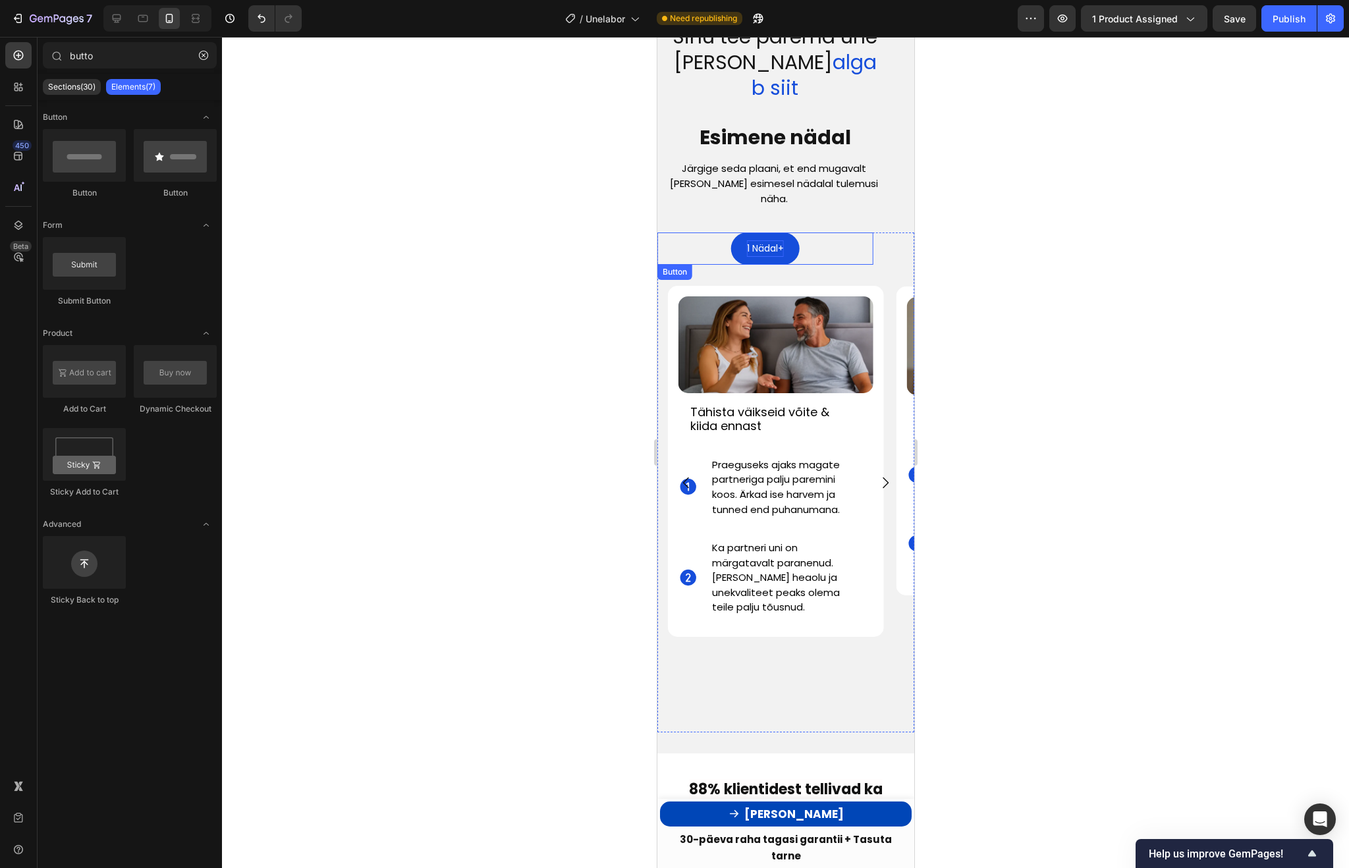
click at [760, 240] on p "1 Nädal+" at bounding box center [764, 248] width 37 height 16
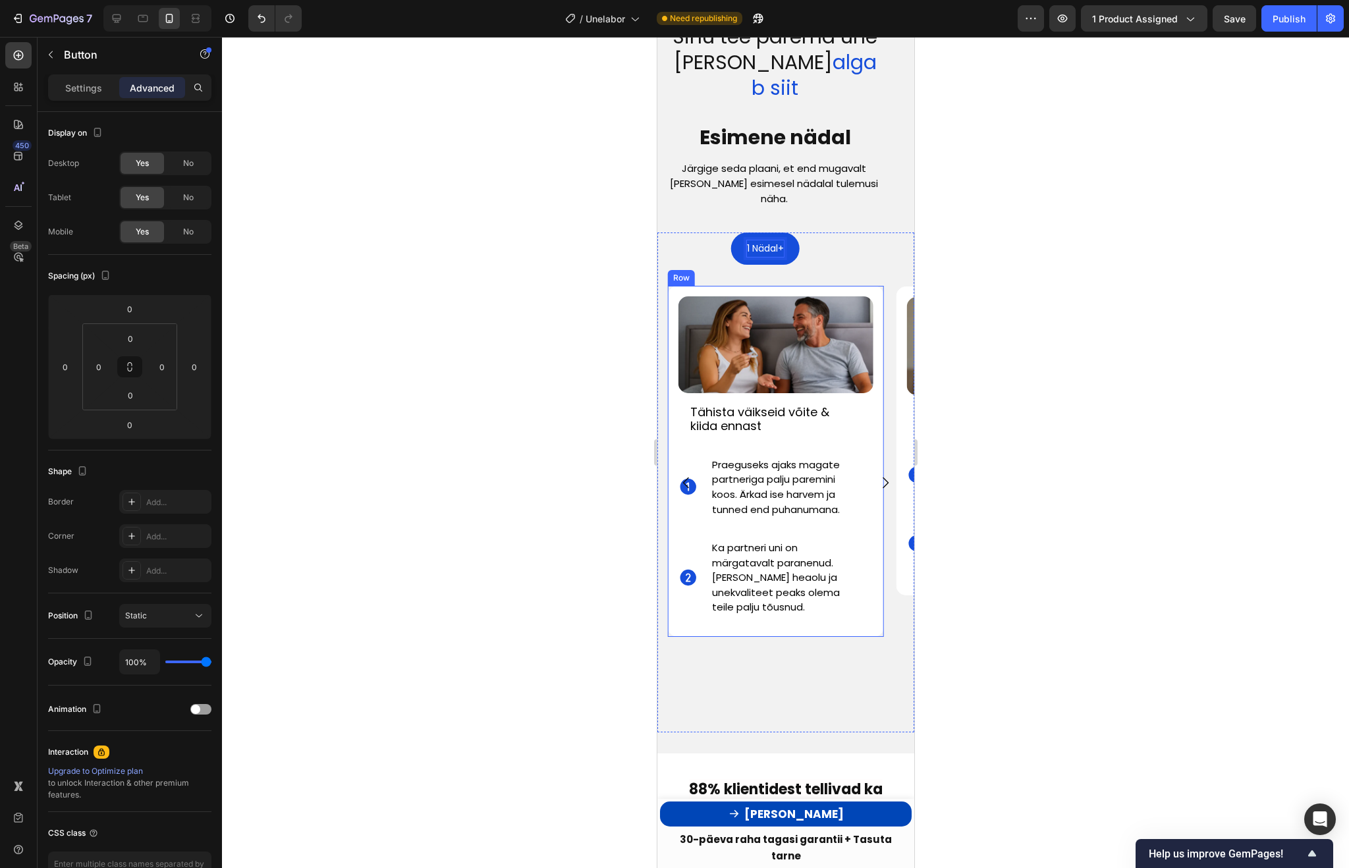
click at [1139, 341] on div at bounding box center [785, 452] width 1127 height 831
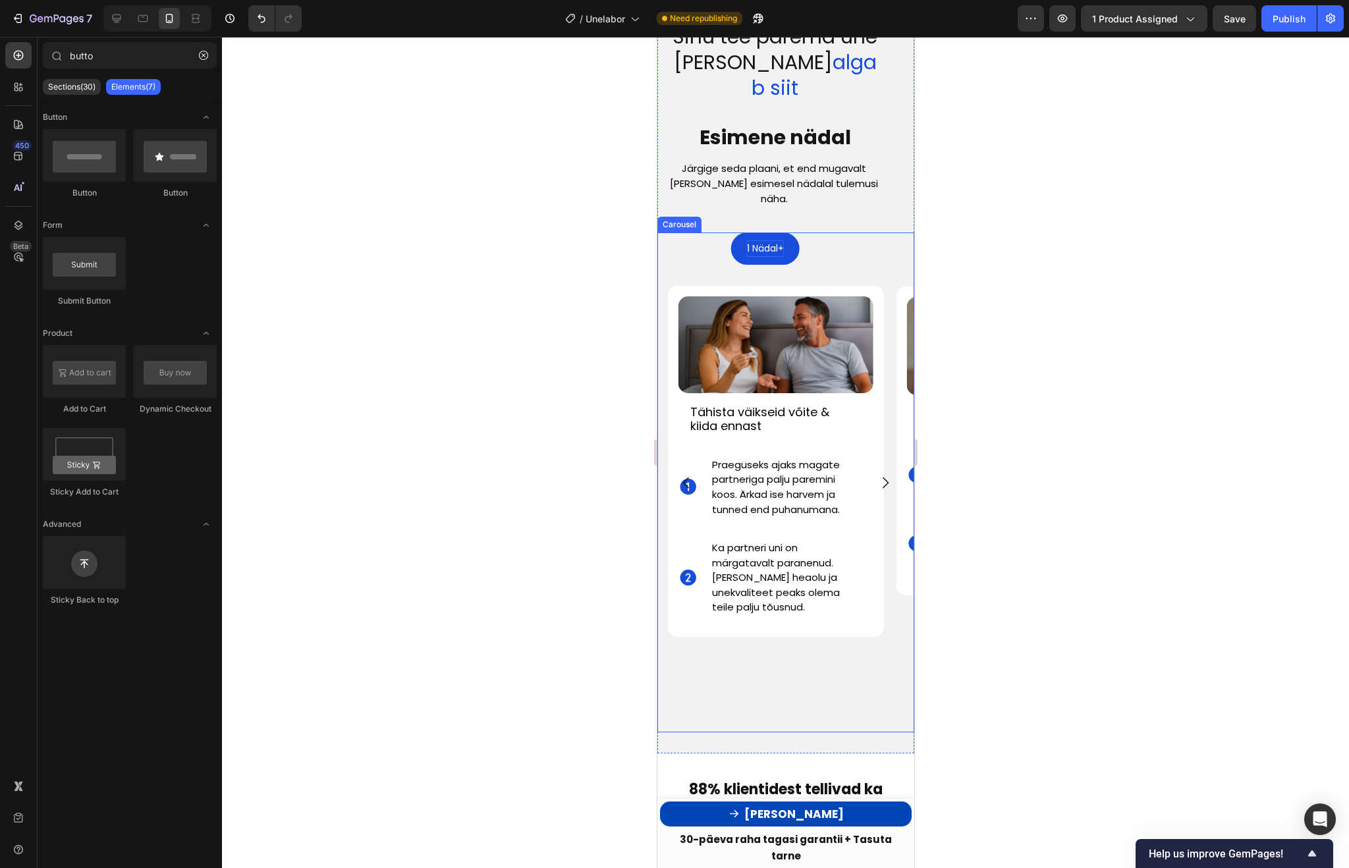
click at [877, 475] on icon "Carousel Next Arrow" at bounding box center [885, 483] width 16 height 16
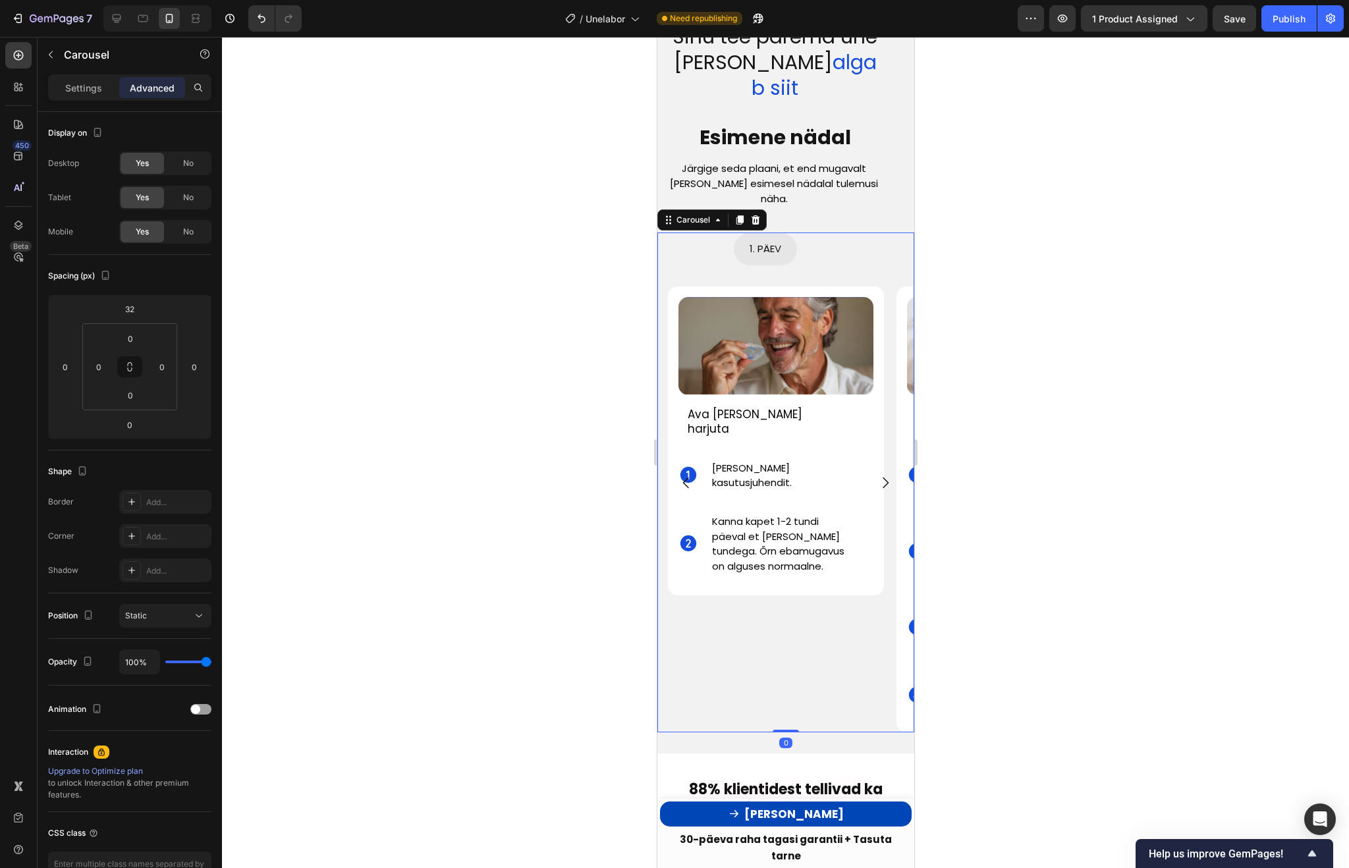
click at [691, 475] on icon "Carousel Back Arrow" at bounding box center [686, 483] width 16 height 16
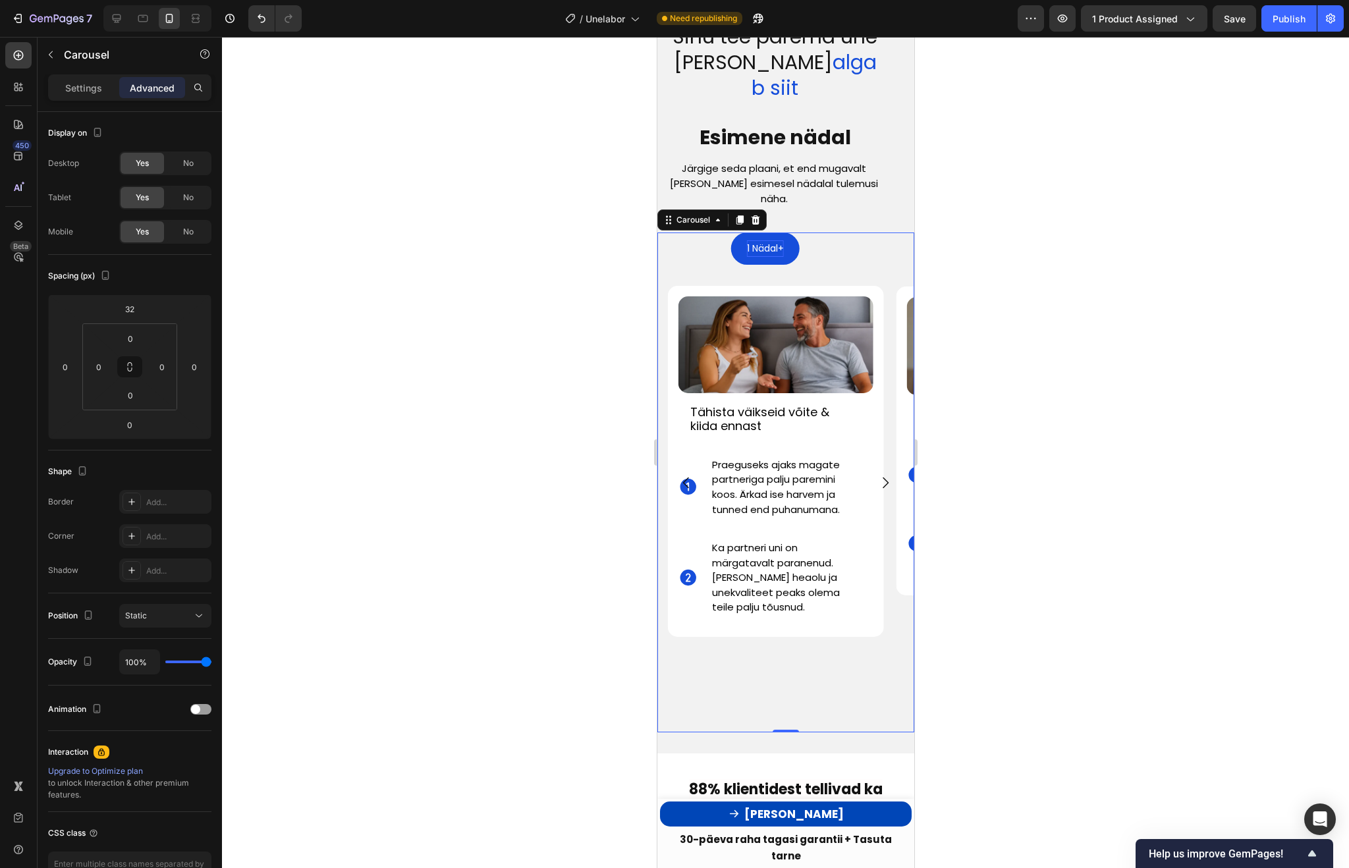
click at [691, 475] on icon "Carousel Back Arrow" at bounding box center [686, 483] width 16 height 16
click at [887, 477] on icon "Carousel Next Arrow" at bounding box center [885, 482] width 6 height 11
click at [820, 305] on img at bounding box center [775, 344] width 195 height 96
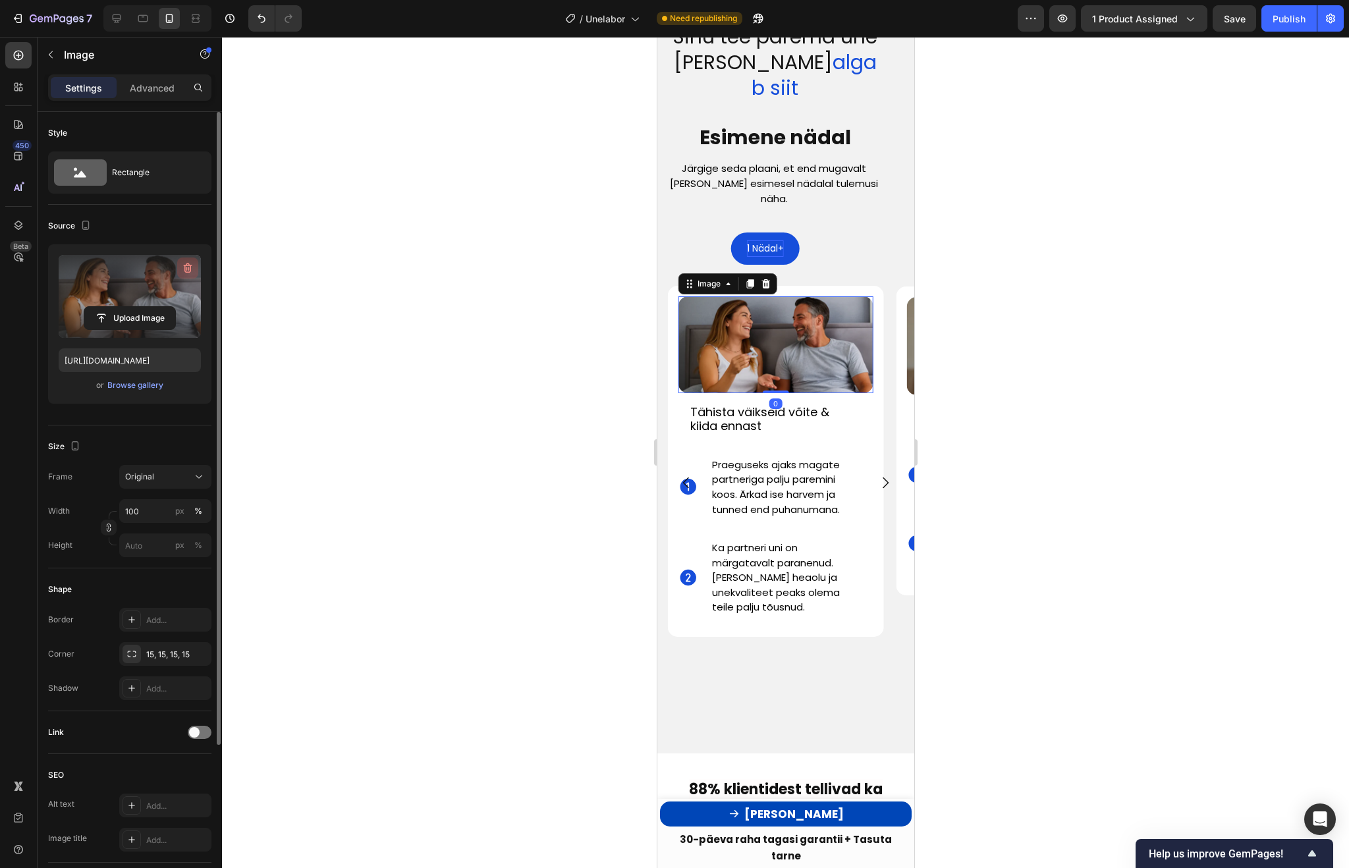
click at [190, 264] on icon "button" at bounding box center [187, 267] width 13 height 13
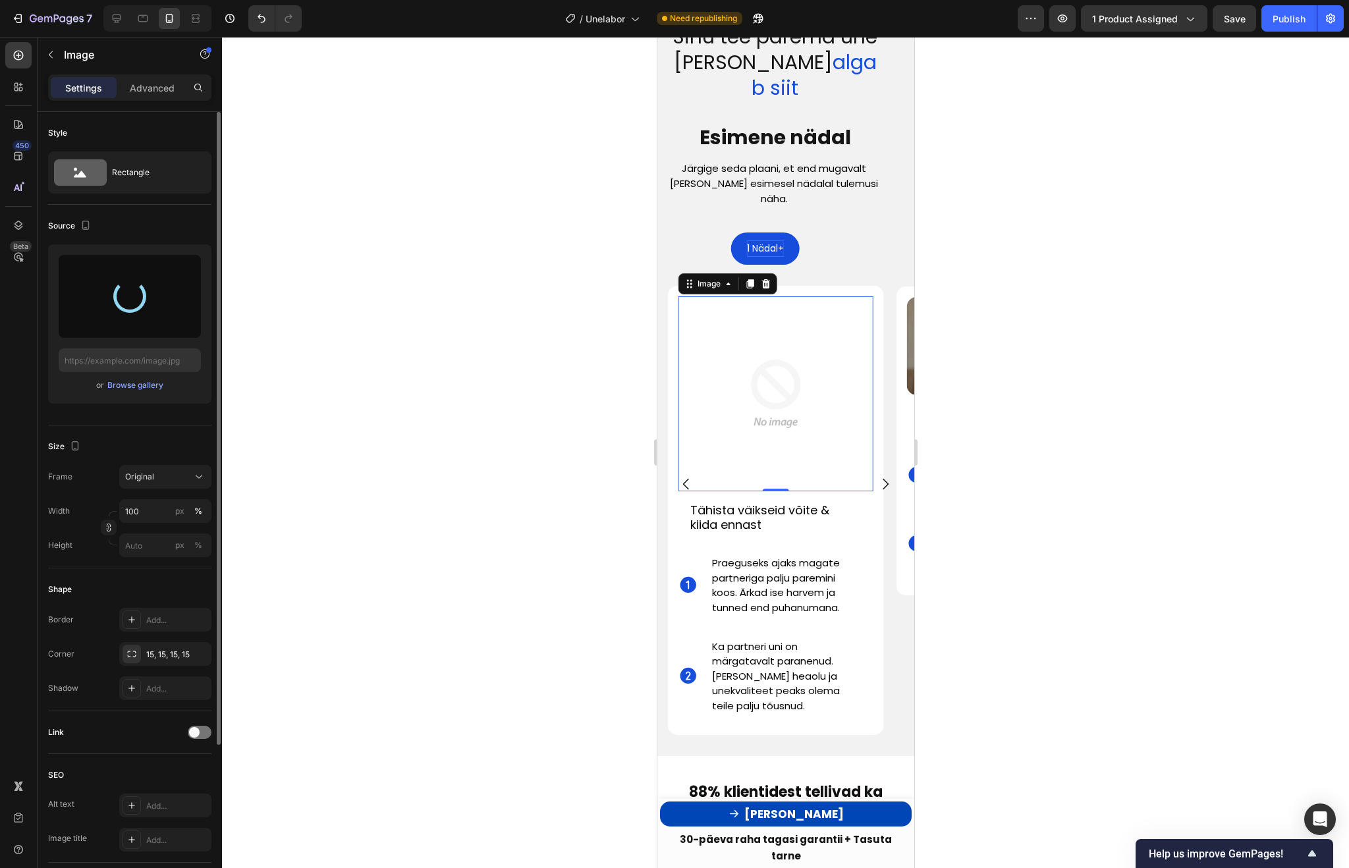
type input "https://cdn.shopify.com/s/files/1/0988/8930/2355/files/gempages_583209867200693…"
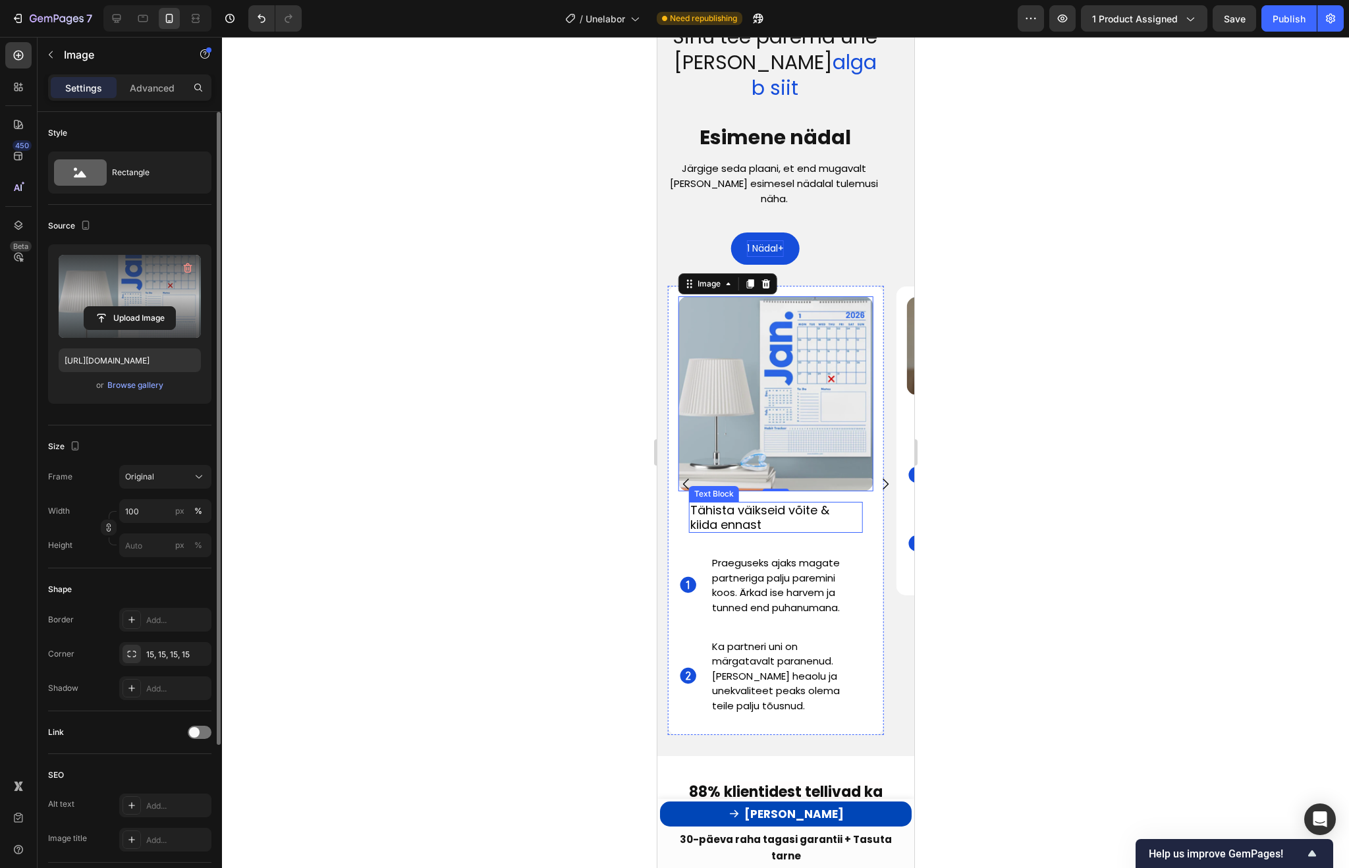
click at [740, 503] on p "Tähista väikseid võite & kiida ennast" at bounding box center [766, 517] width 153 height 28
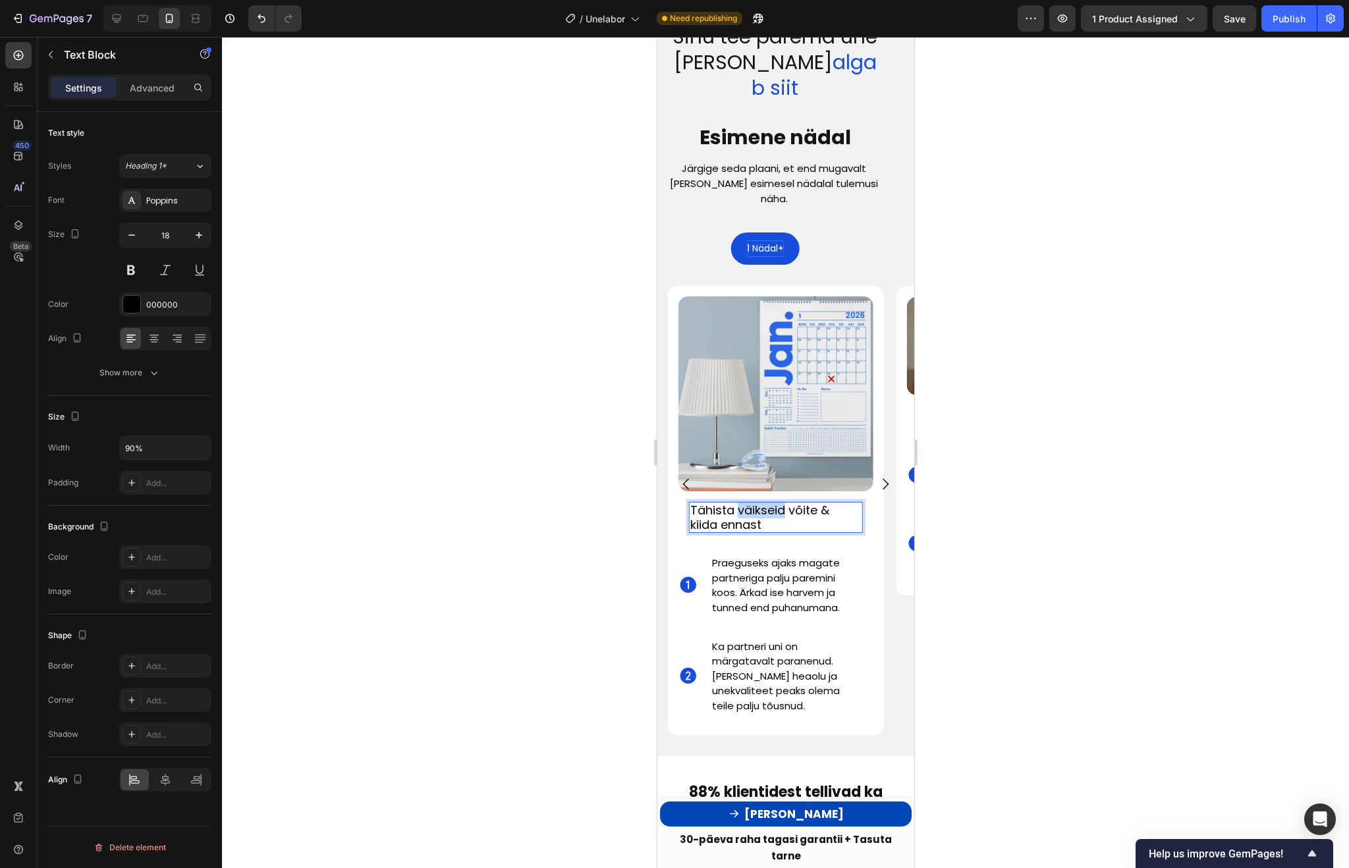
click at [740, 503] on p "Tähista väikseid võite & kiida ennast" at bounding box center [766, 517] width 153 height 28
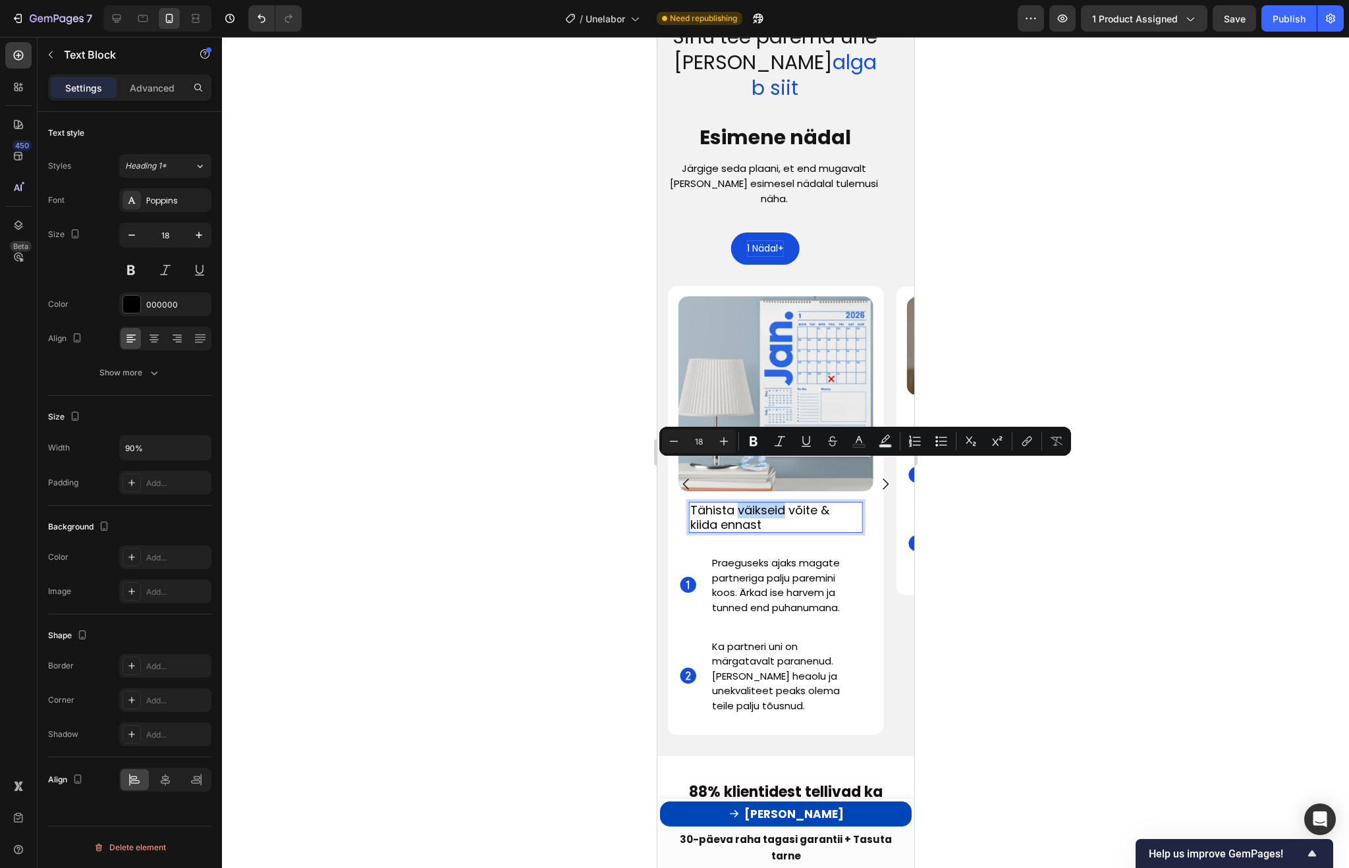
click at [740, 503] on p "Tähista väikseid võite & kiida ennast" at bounding box center [766, 517] width 153 height 28
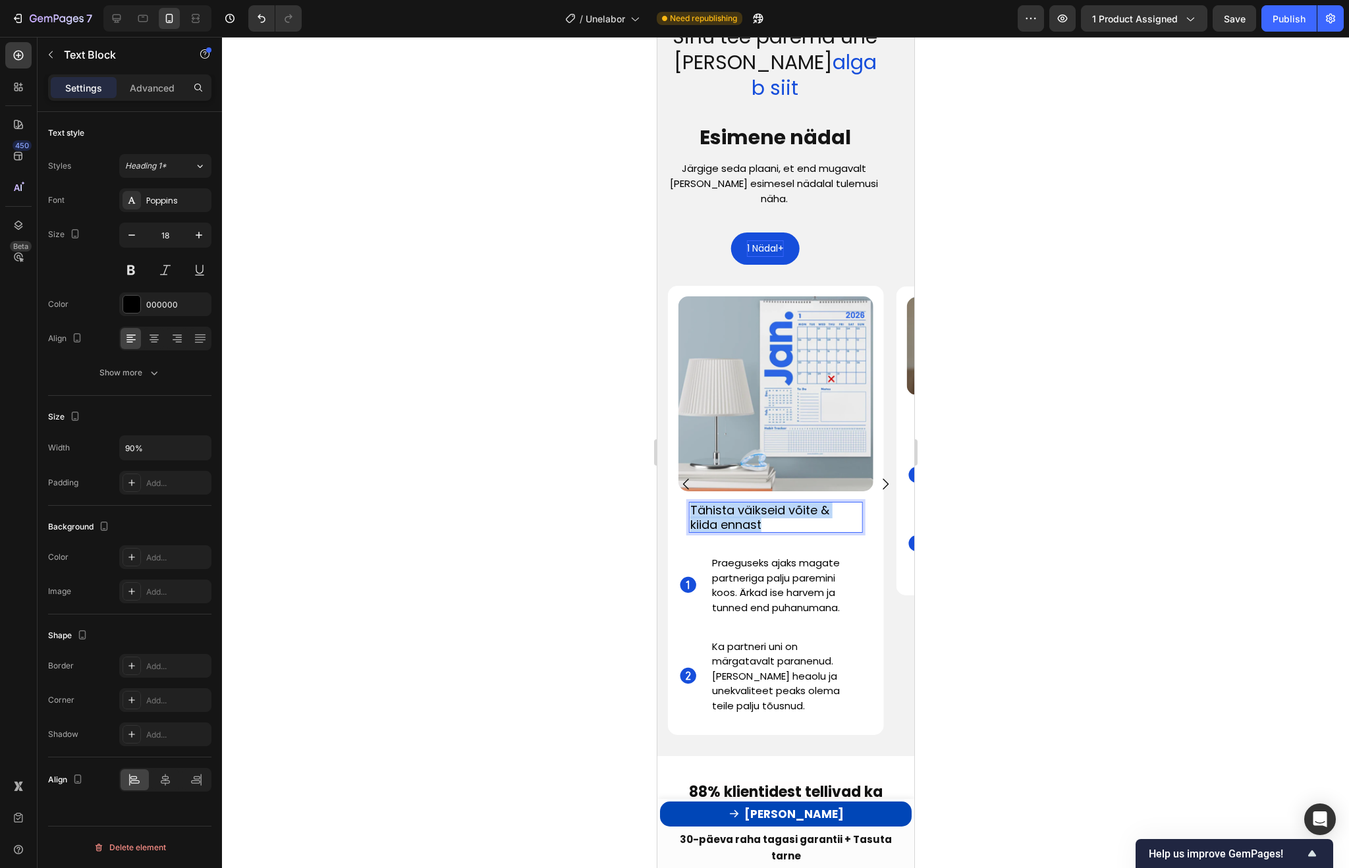
click at [740, 503] on p "Tähista väikseid võite & kiida ennast" at bounding box center [766, 517] width 153 height 28
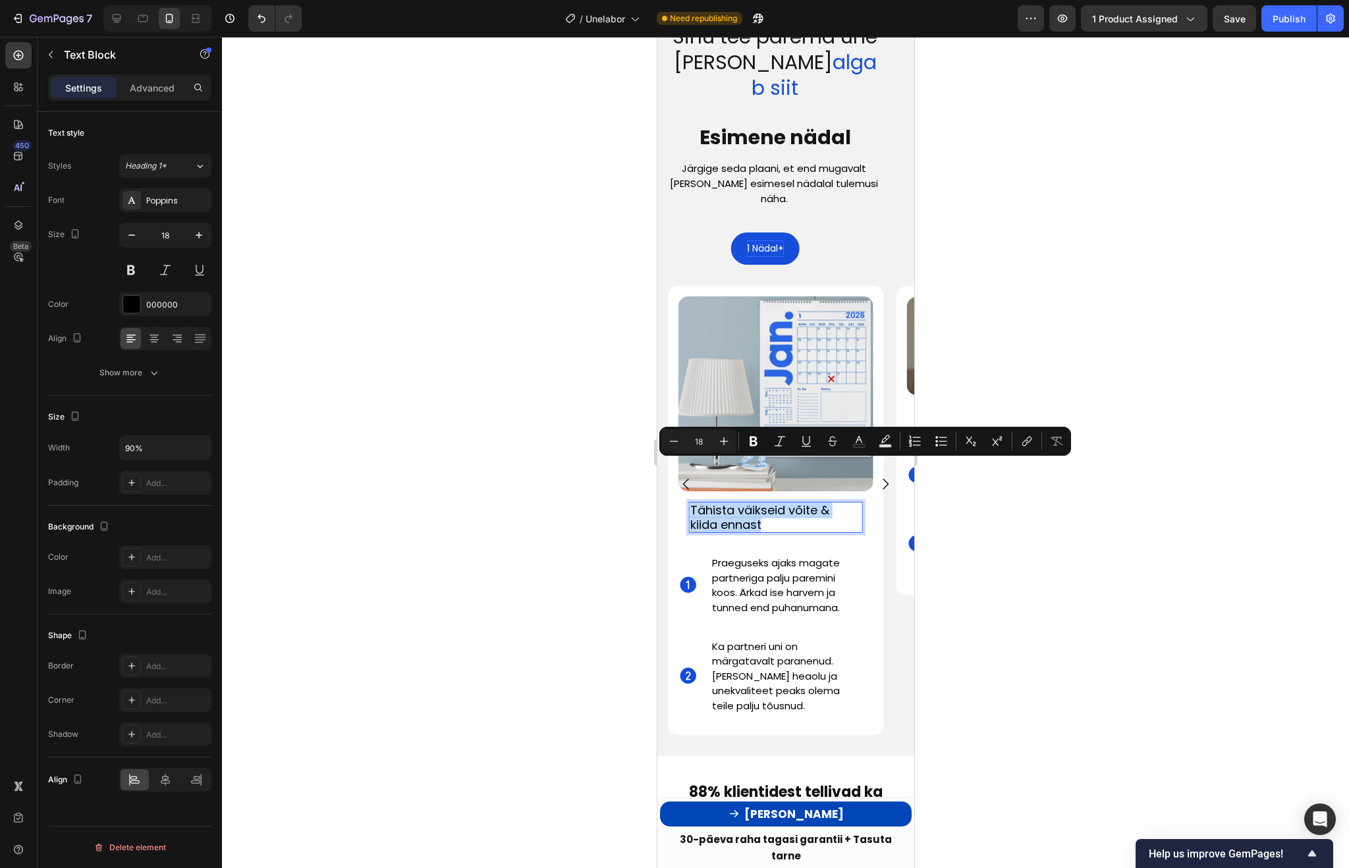
click at [740, 503] on p "Tähista väikseid võite & kiida ennast" at bounding box center [766, 517] width 153 height 28
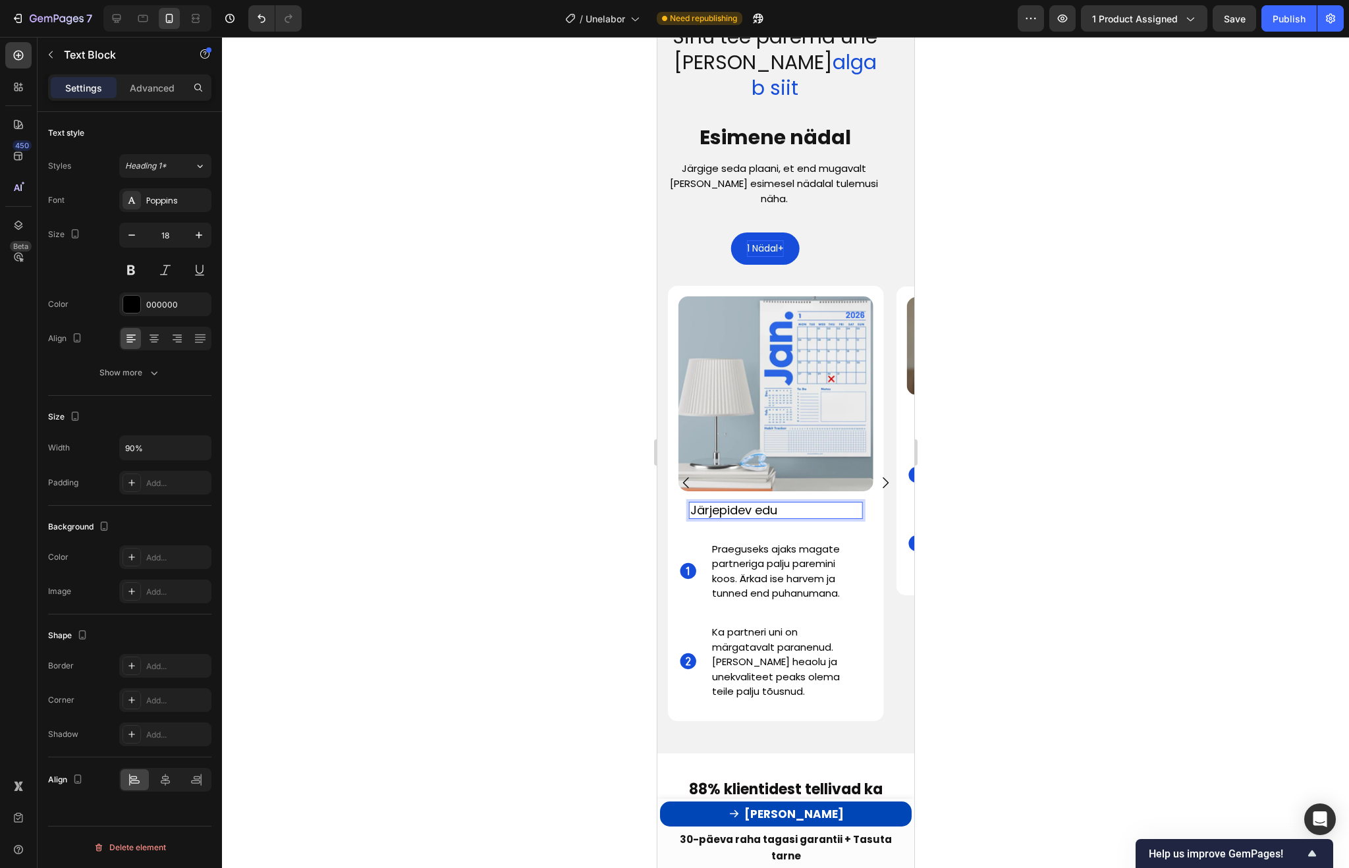
click at [784, 542] on span "Praeguseks ajaks magate partneriga palju paremini koos. Ärkad ise harvem ja tun…" at bounding box center [775, 571] width 128 height 59
click at [784, 530] on div "Ole järjepidev: kasuta suukappi igal ööl. Vahelejäänud ööd võivad edu tagasi pö…" at bounding box center [791, 571] width 162 height 83
click at [780, 542] on span "Ole järjepidev: kasuta suukappi igal ööl. Vahelejäänud ööd võivad edu tagasi pö…" at bounding box center [784, 571] width 147 height 59
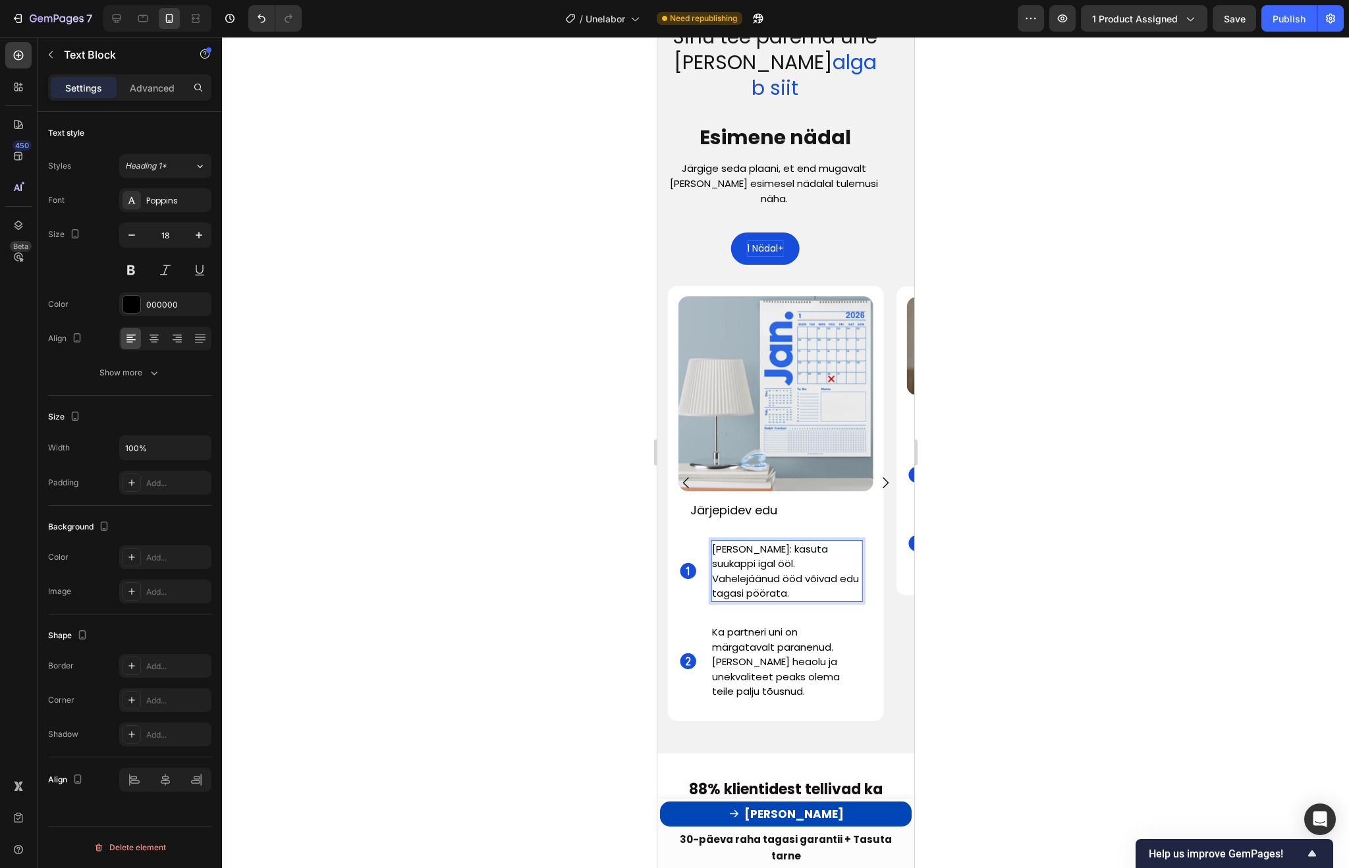
click at [778, 542] on span "Ole järjepidev: kasuta suukappi igal ööl. Vahelejäänud ööd võivad edu tagasi pö…" at bounding box center [784, 571] width 147 height 59
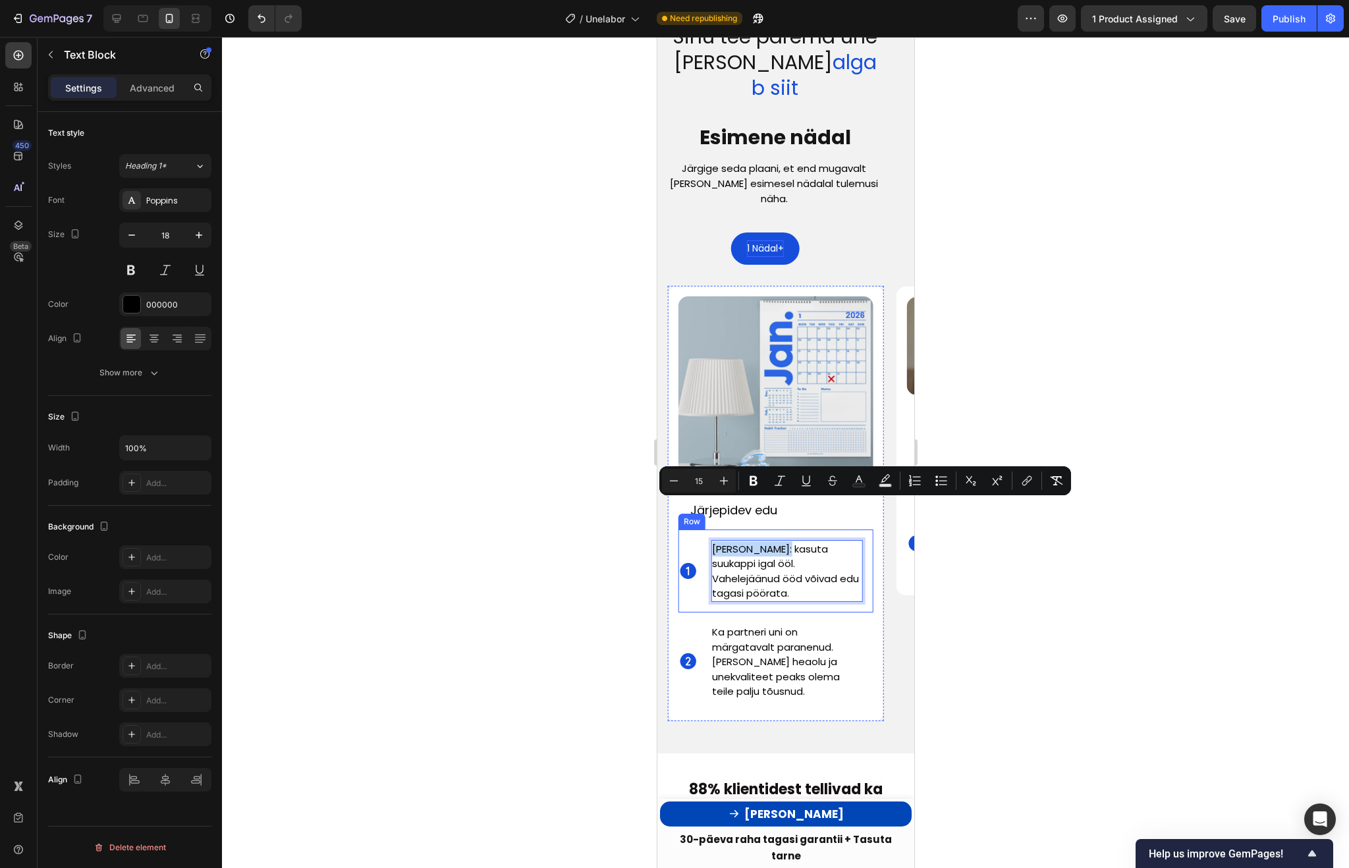
drag, startPoint x: 779, startPoint y: 506, endPoint x: 686, endPoint y: 506, distance: 92.9
click at [686, 530] on div "Icon Ole järjepidev: kasuta suukappi igal ööl. Vahelejäänud ööd võivad edu taga…" at bounding box center [775, 571] width 195 height 83
click at [754, 485] on icon "Editor contextual toolbar" at bounding box center [753, 481] width 8 height 10
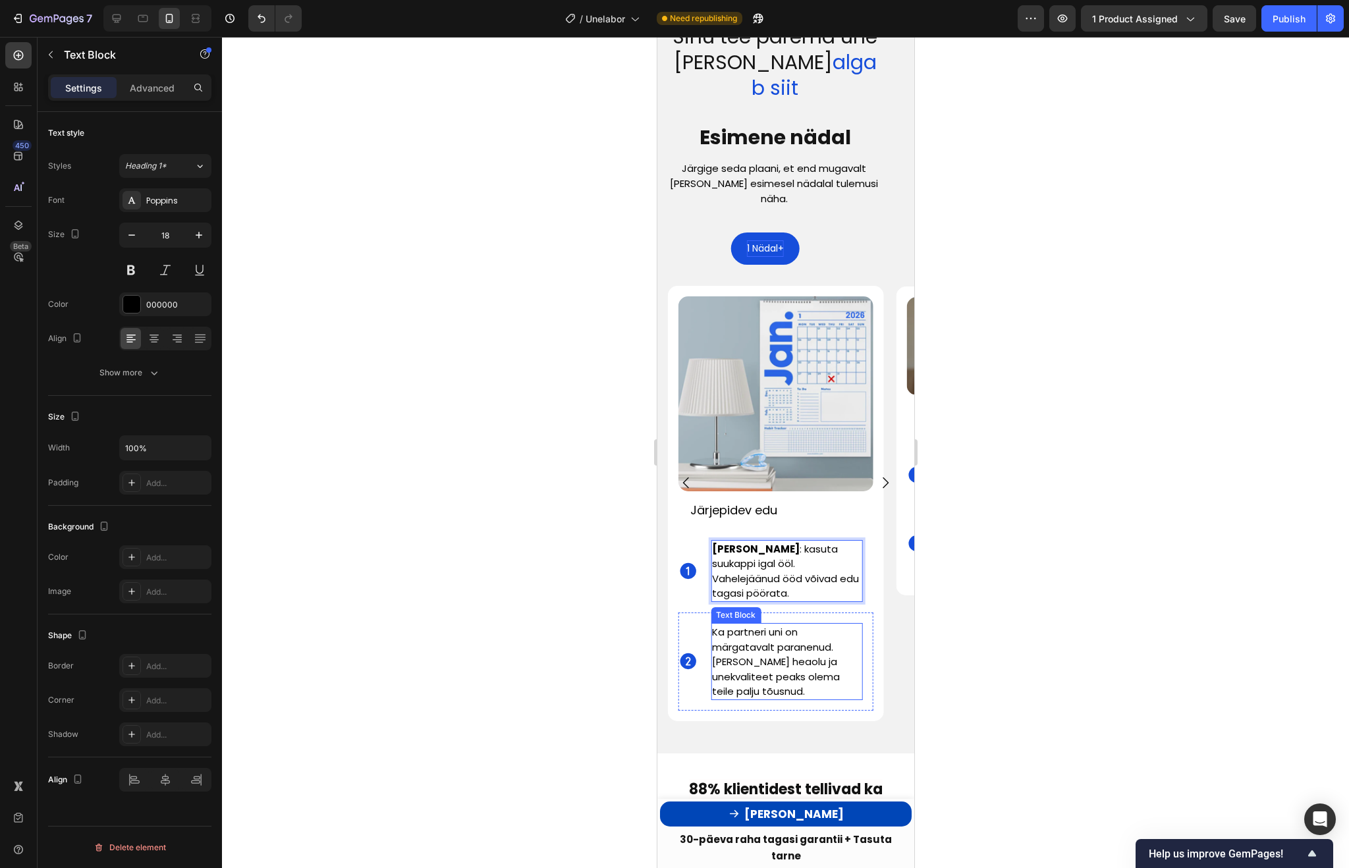
click at [748, 625] on span "Ka partneri uni on märgatavalt paranenud. Üldine heaolu ja unekvaliteet peaks o…" at bounding box center [775, 661] width 128 height 73
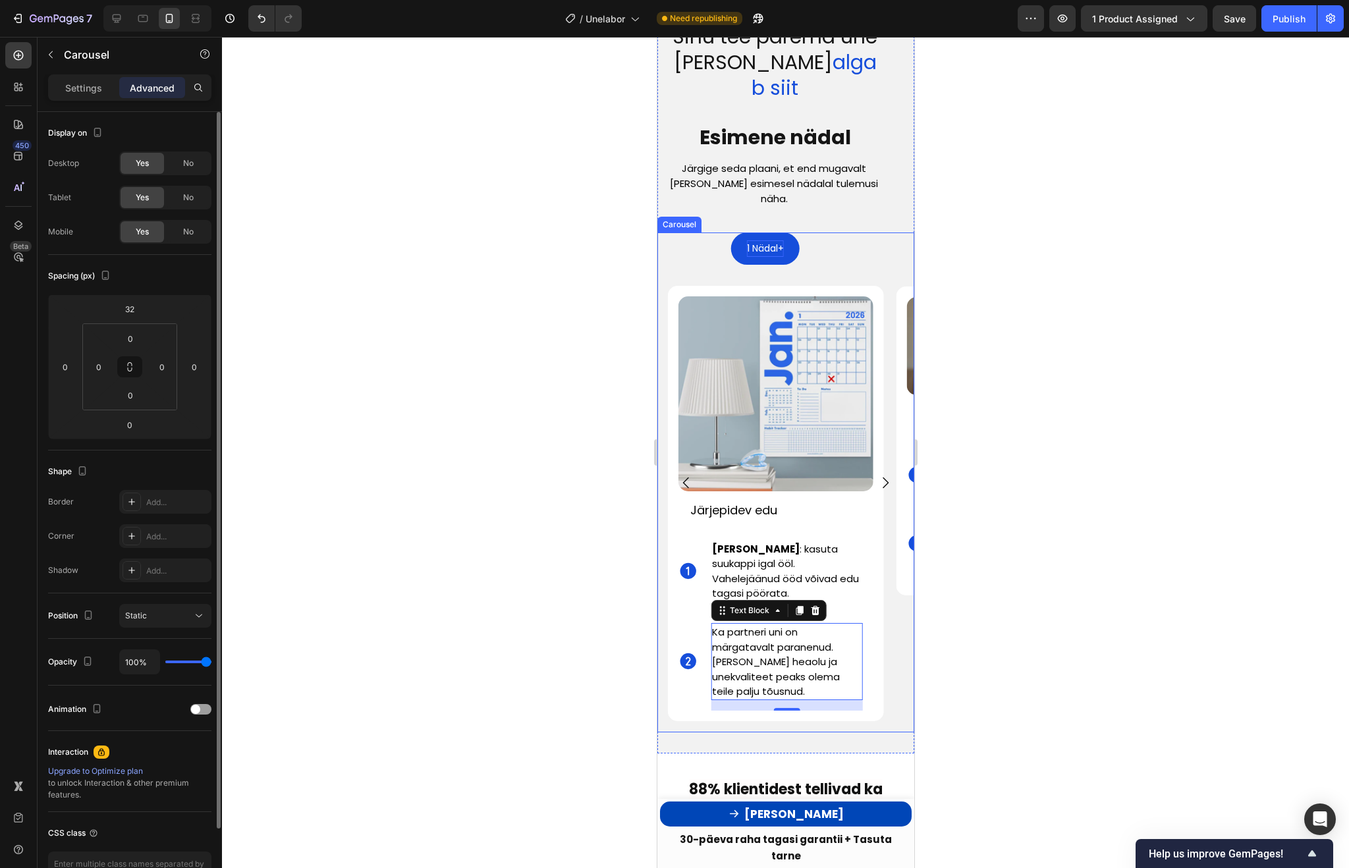
click at [881, 475] on icon "Carousel Next Arrow" at bounding box center [885, 483] width 16 height 16
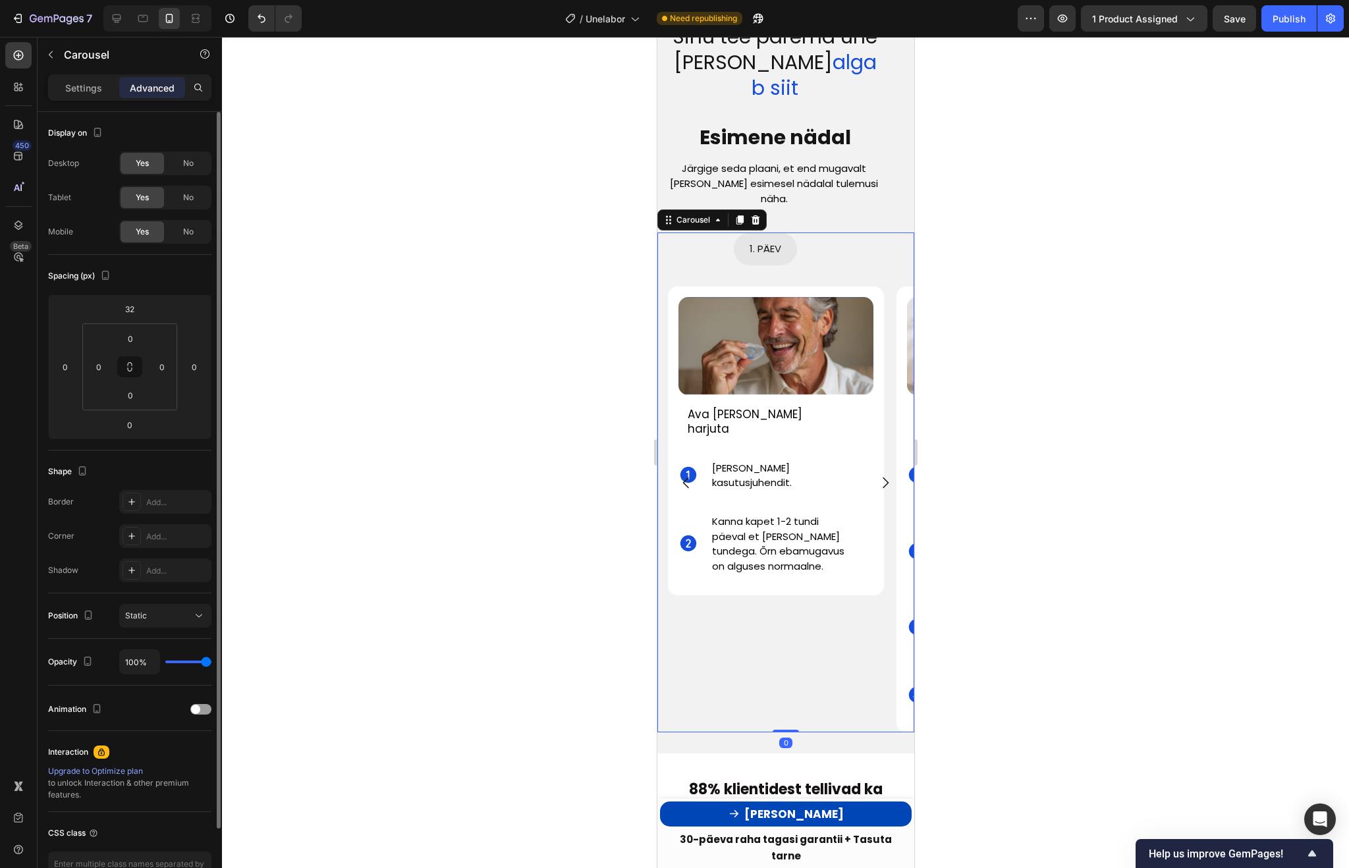
click at [881, 475] on icon "Carousel Next Arrow" at bounding box center [885, 483] width 16 height 16
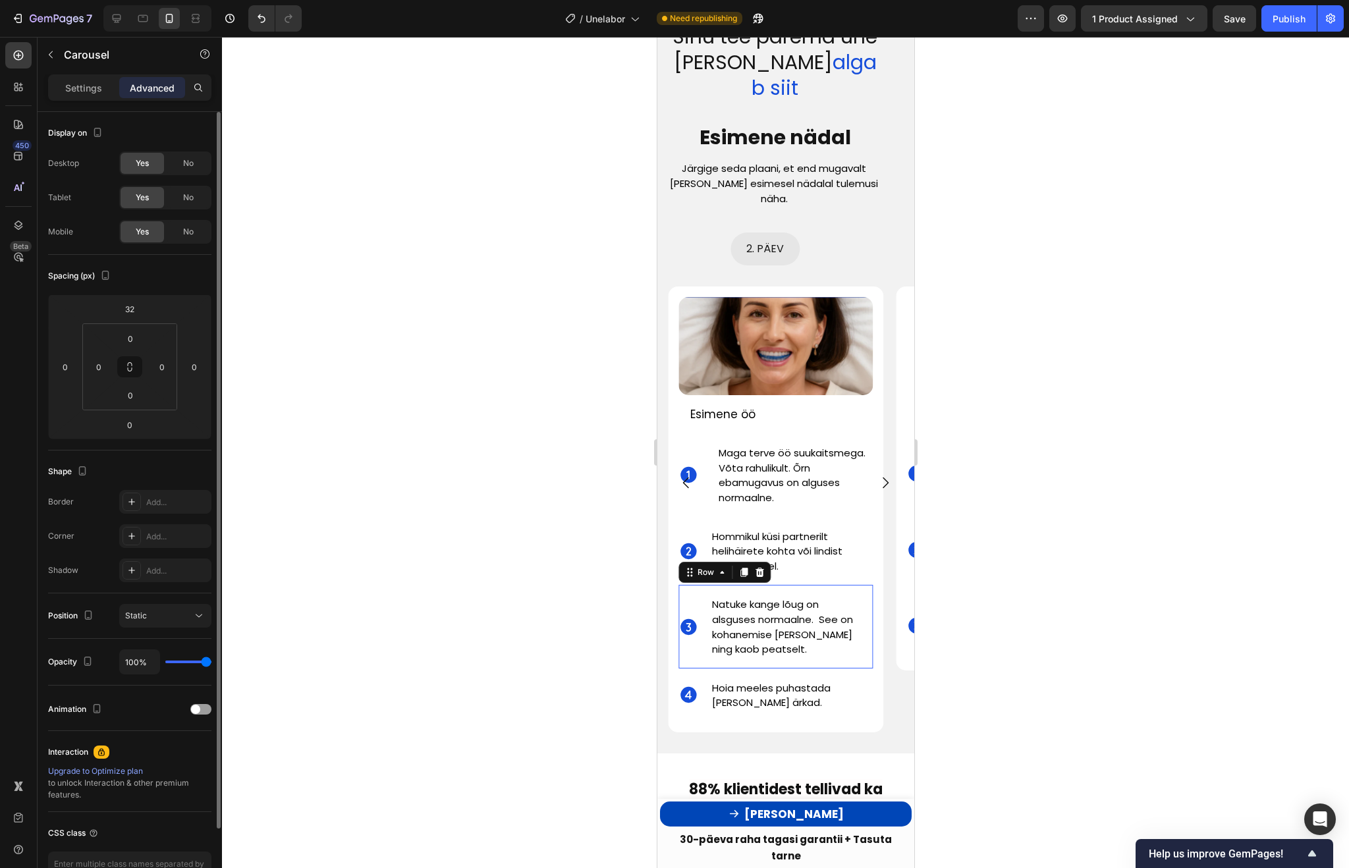
click at [703, 613] on div "Icon" at bounding box center [694, 626] width 32 height 83
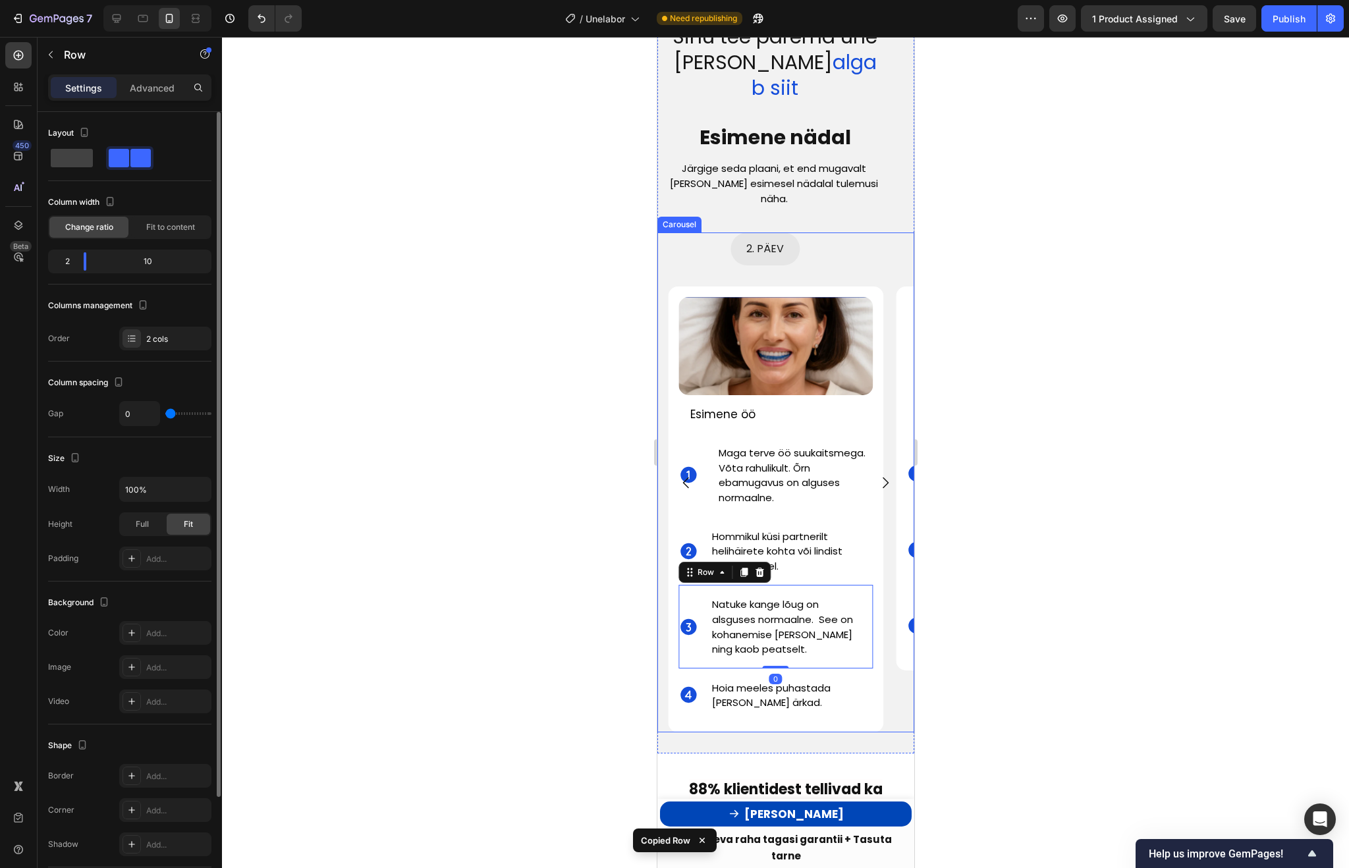
click at [683, 475] on icon "Carousel Back Arrow" at bounding box center [686, 483] width 16 height 16
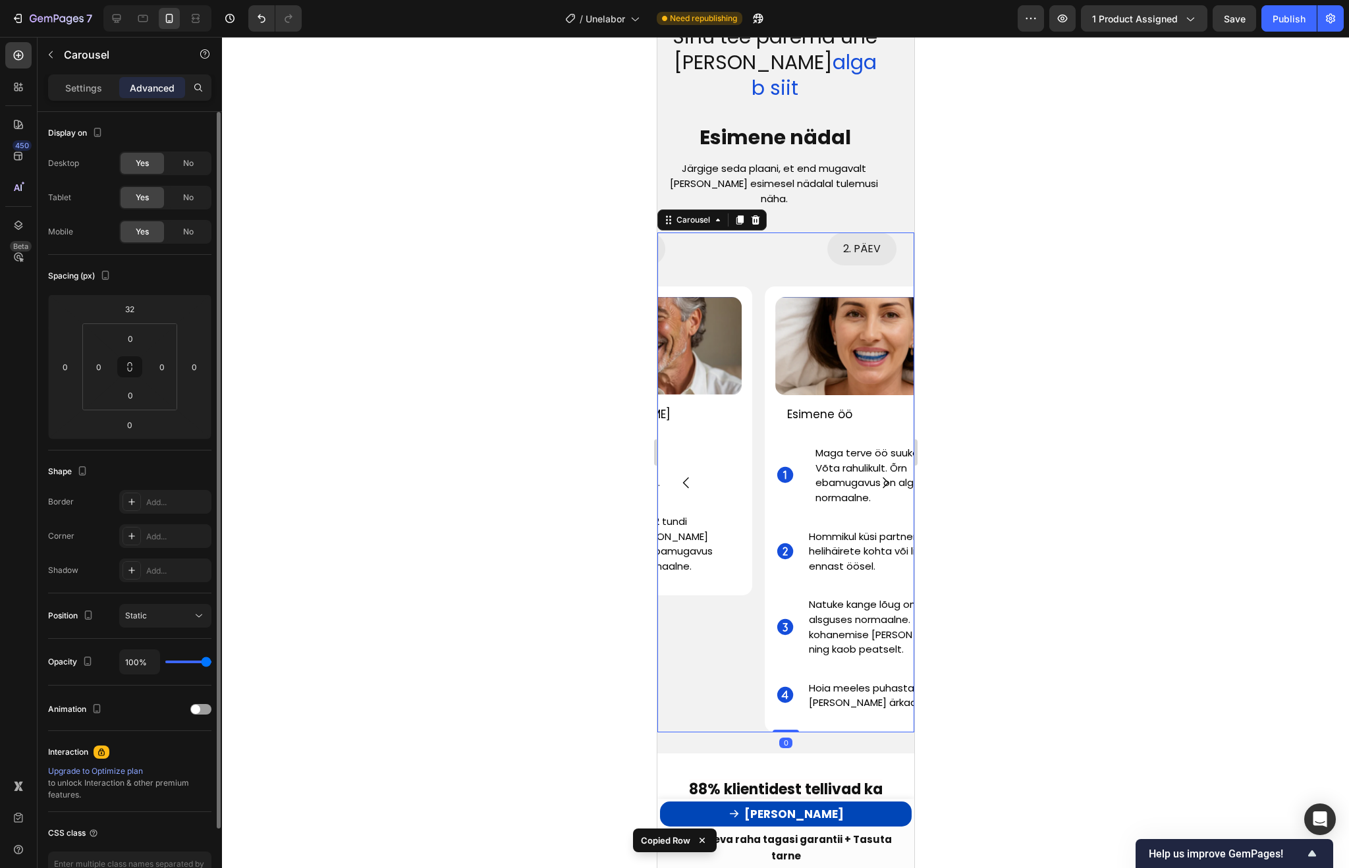
click at [683, 475] on icon "Carousel Back Arrow" at bounding box center [686, 483] width 16 height 16
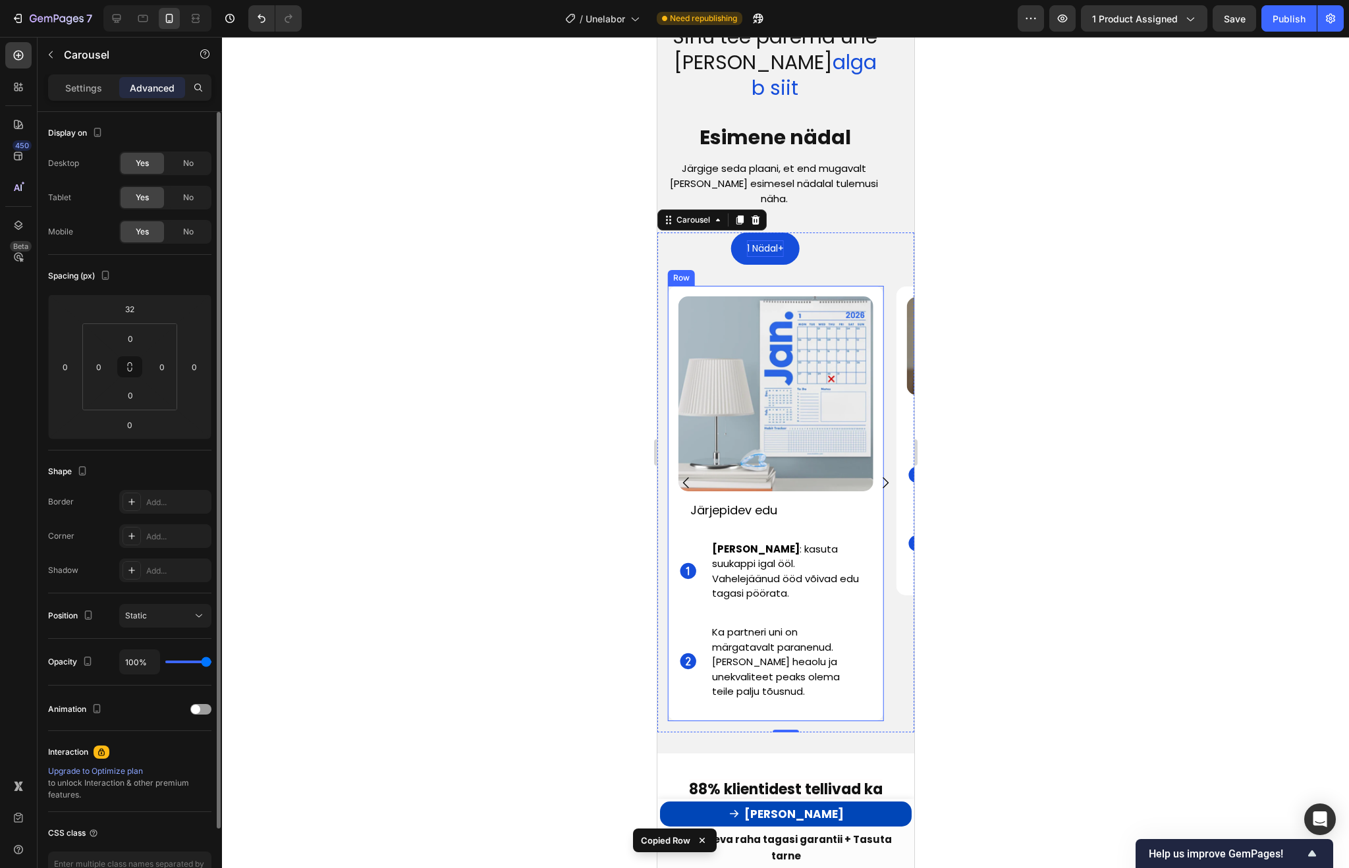
click at [821, 672] on div "Image Järjepidev edu Text Block Icon Ole järjepidev : kasuta suukappi igal ööl.…" at bounding box center [775, 503] width 216 height 435
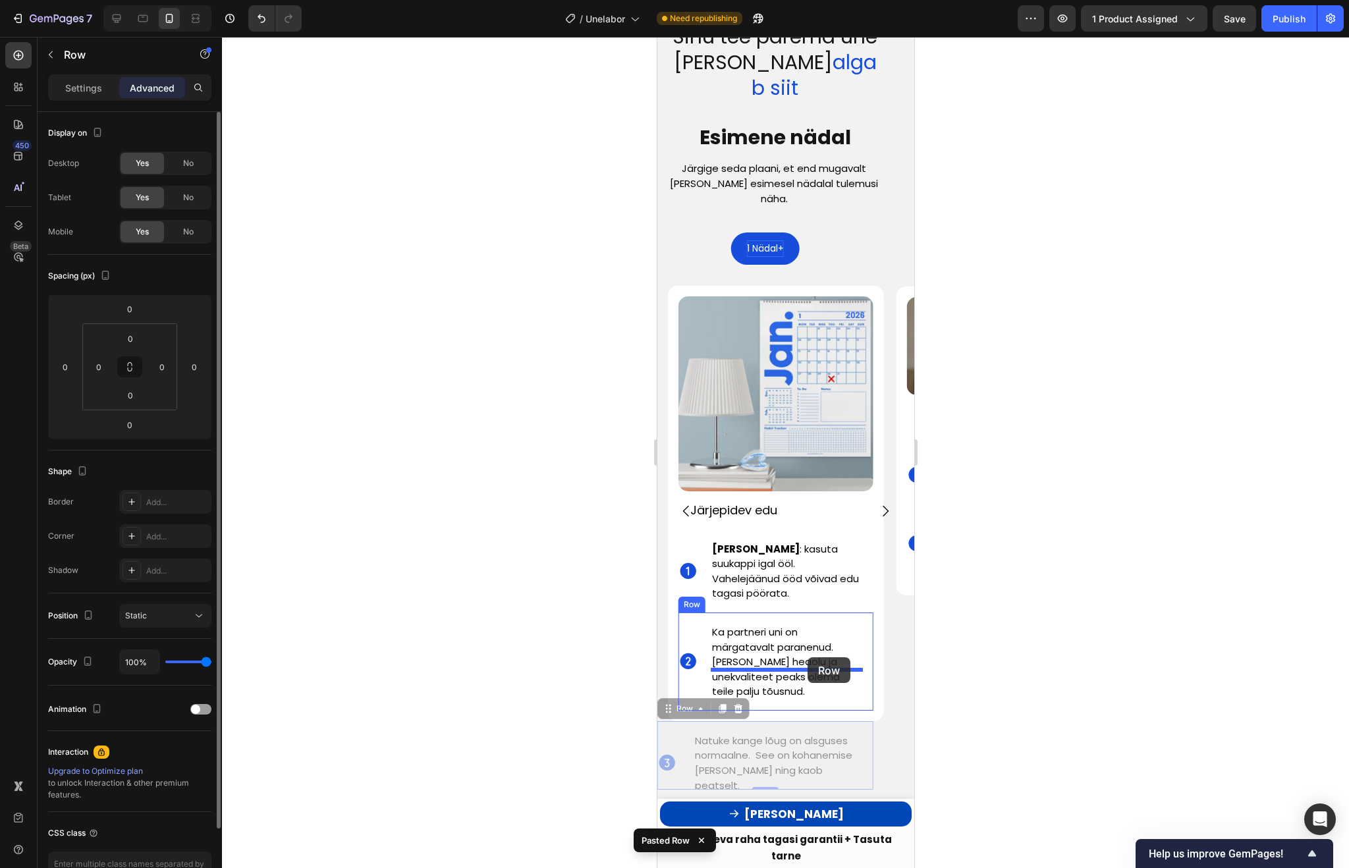
drag, startPoint x: 802, startPoint y: 686, endPoint x: 807, endPoint y: 659, distance: 28.0
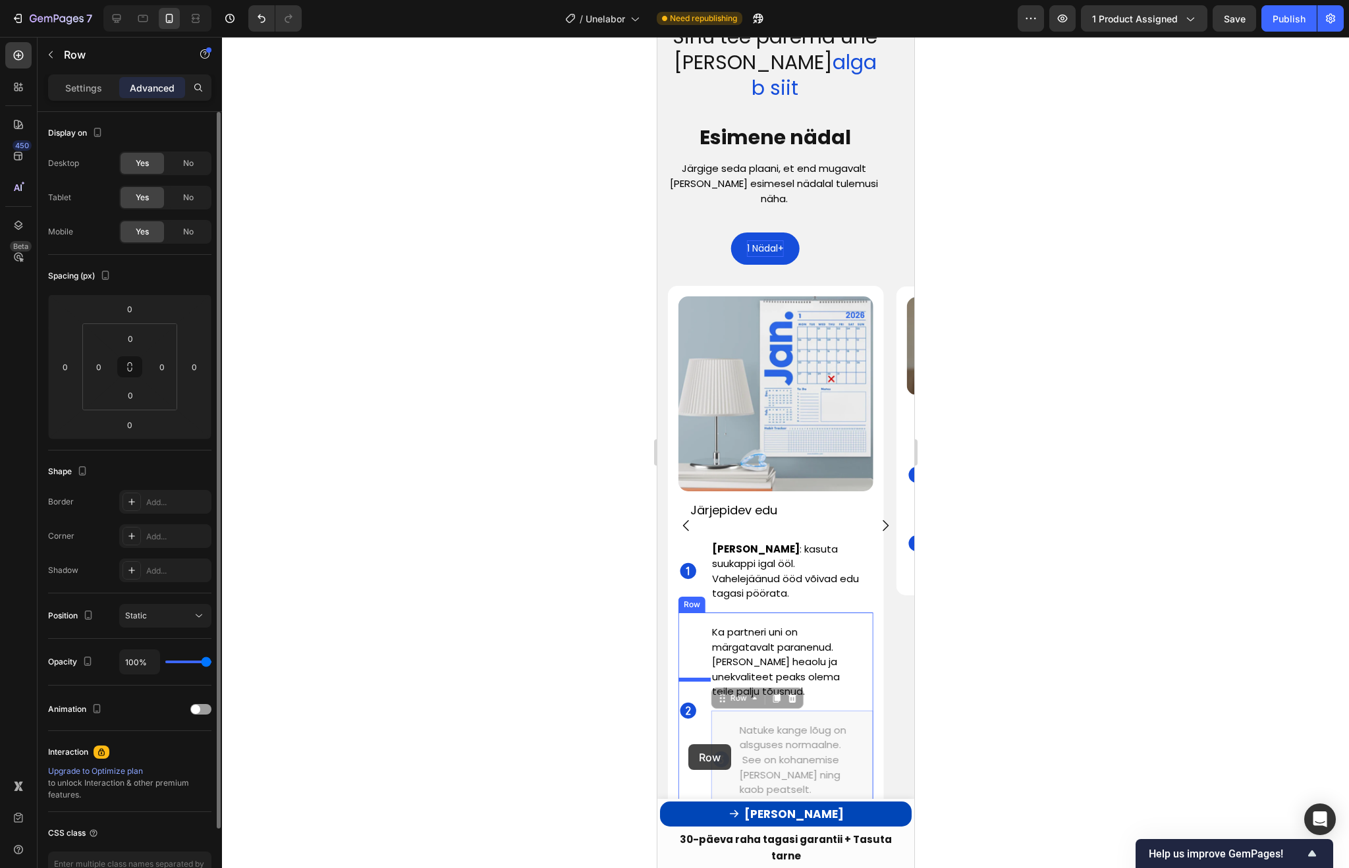
drag, startPoint x: 724, startPoint y: 740, endPoint x: 688, endPoint y: 744, distance: 36.5
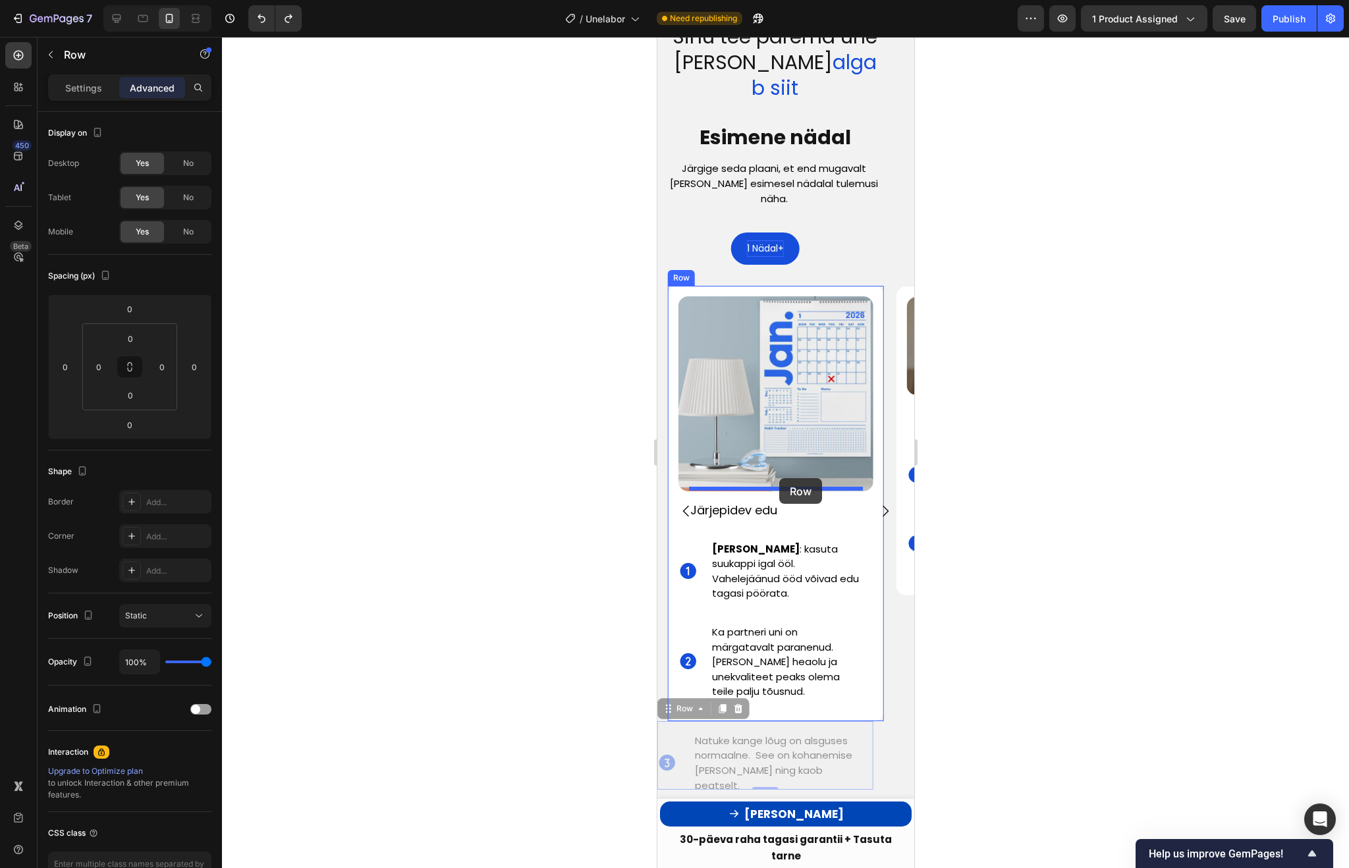
drag, startPoint x: 717, startPoint y: 746, endPoint x: 778, endPoint y: 476, distance: 276.2
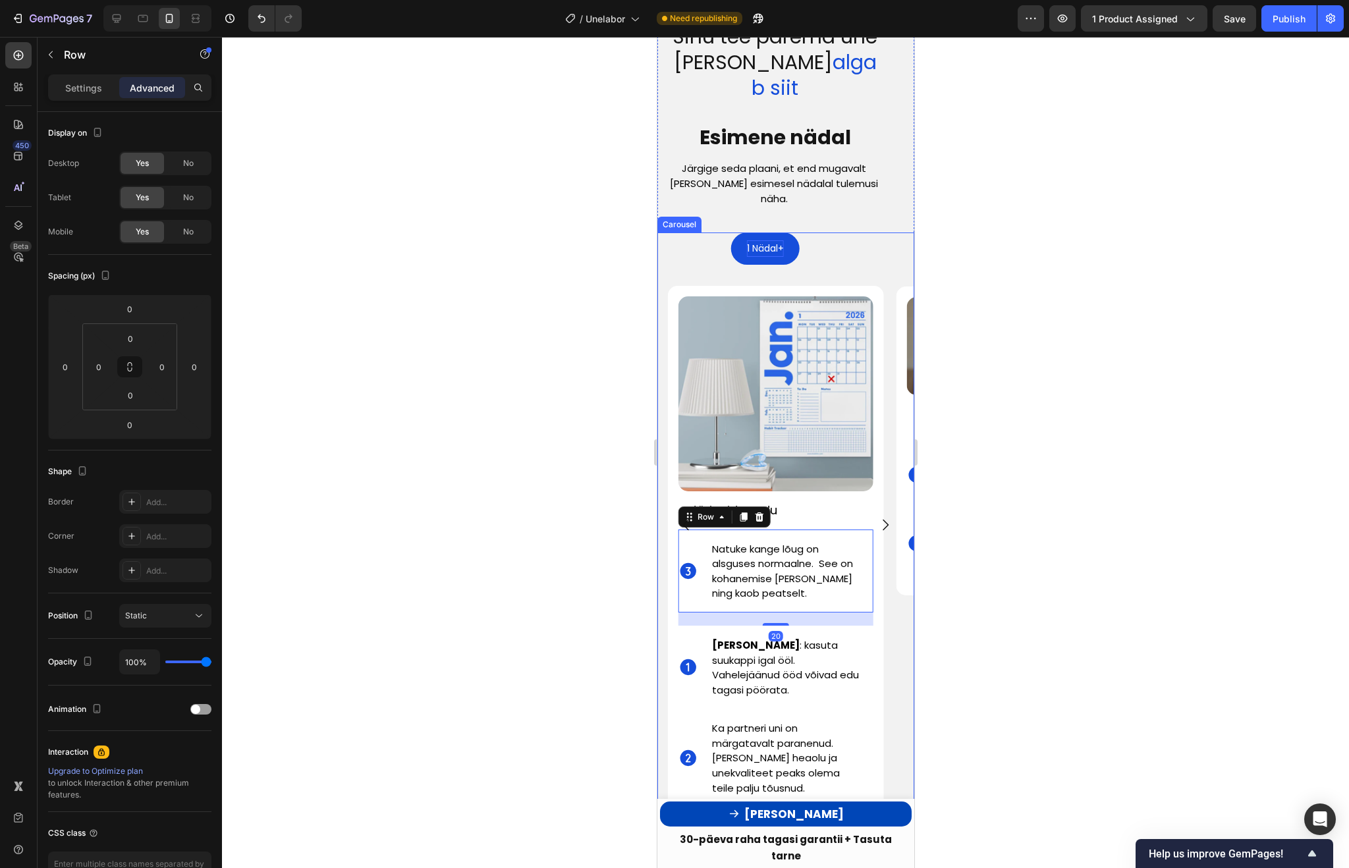
click at [900, 590] on div "1. PÄEV Button Image Ava karp ja harjuta Text Block Icon Loe kasutusjuhendit. T…" at bounding box center [993, 524] width 216 height 585
click at [798, 568] on div "Natuke kange lõug on alsguses normaalne. See on kohanemise märk ning kaob peats…" at bounding box center [791, 571] width 162 height 83
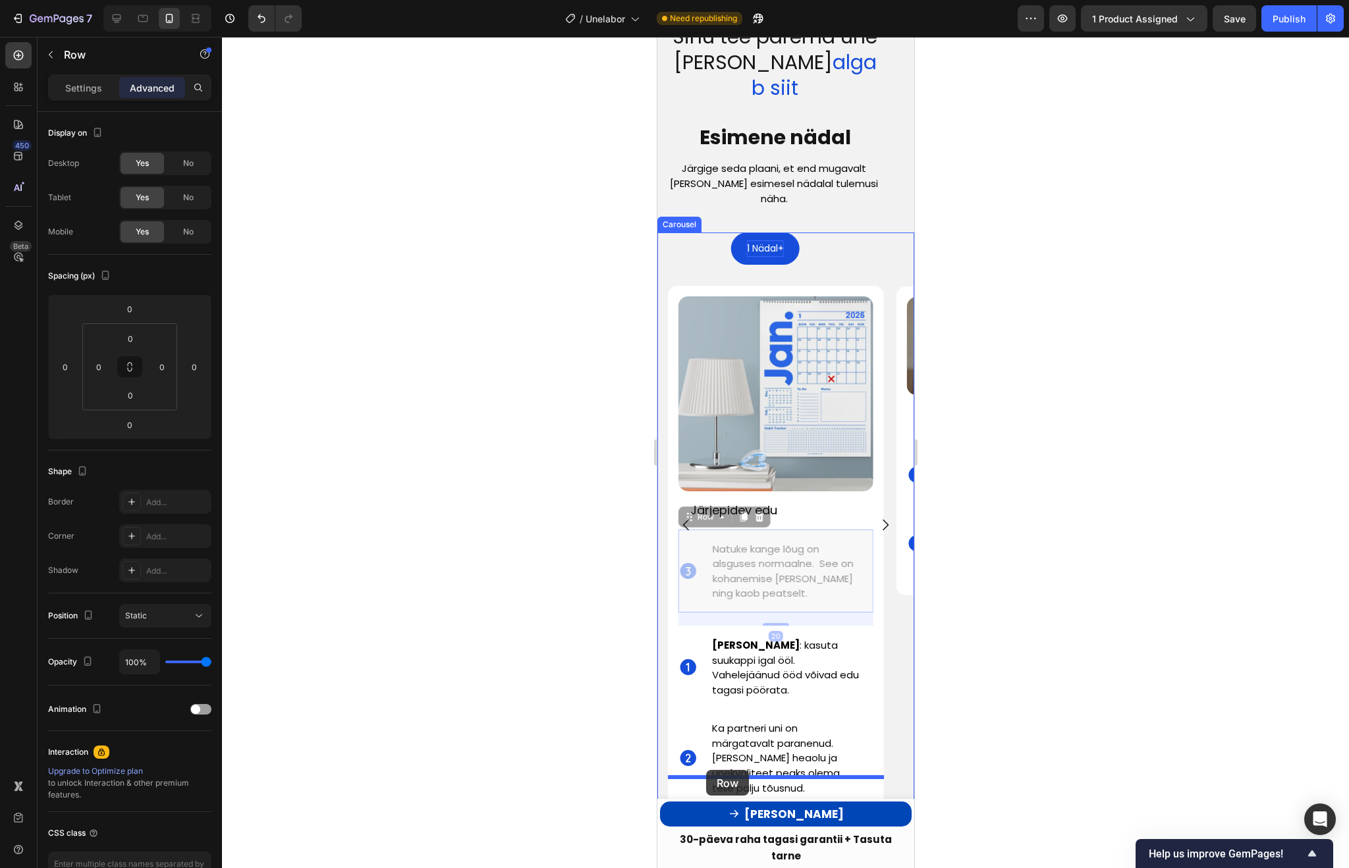
drag, startPoint x: 798, startPoint y: 568, endPoint x: 705, endPoint y: 770, distance: 221.9
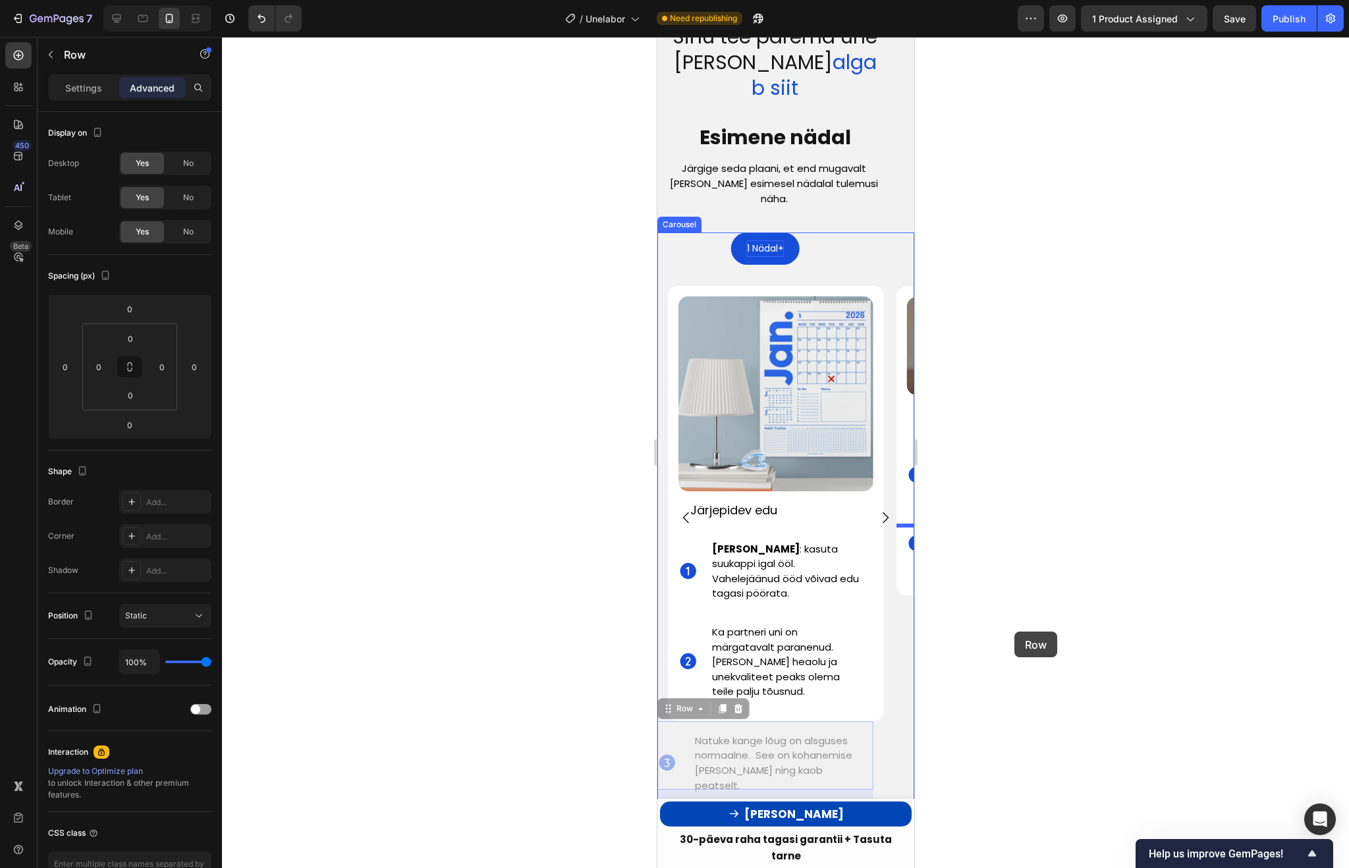
drag, startPoint x: 787, startPoint y: 742, endPoint x: 1017, endPoint y: 635, distance: 253.4
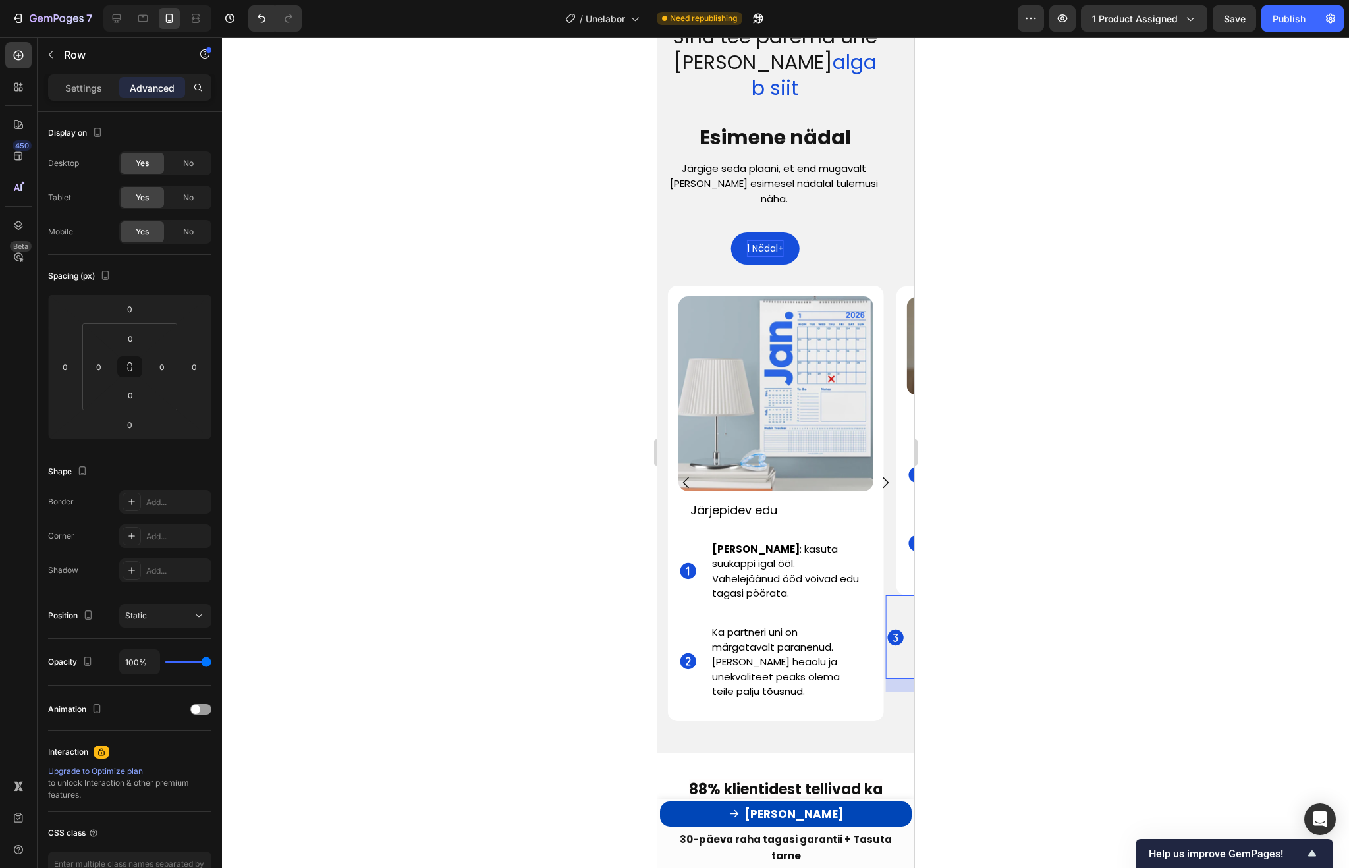
click at [902, 595] on div "Icon" at bounding box center [903, 636] width 36 height 83
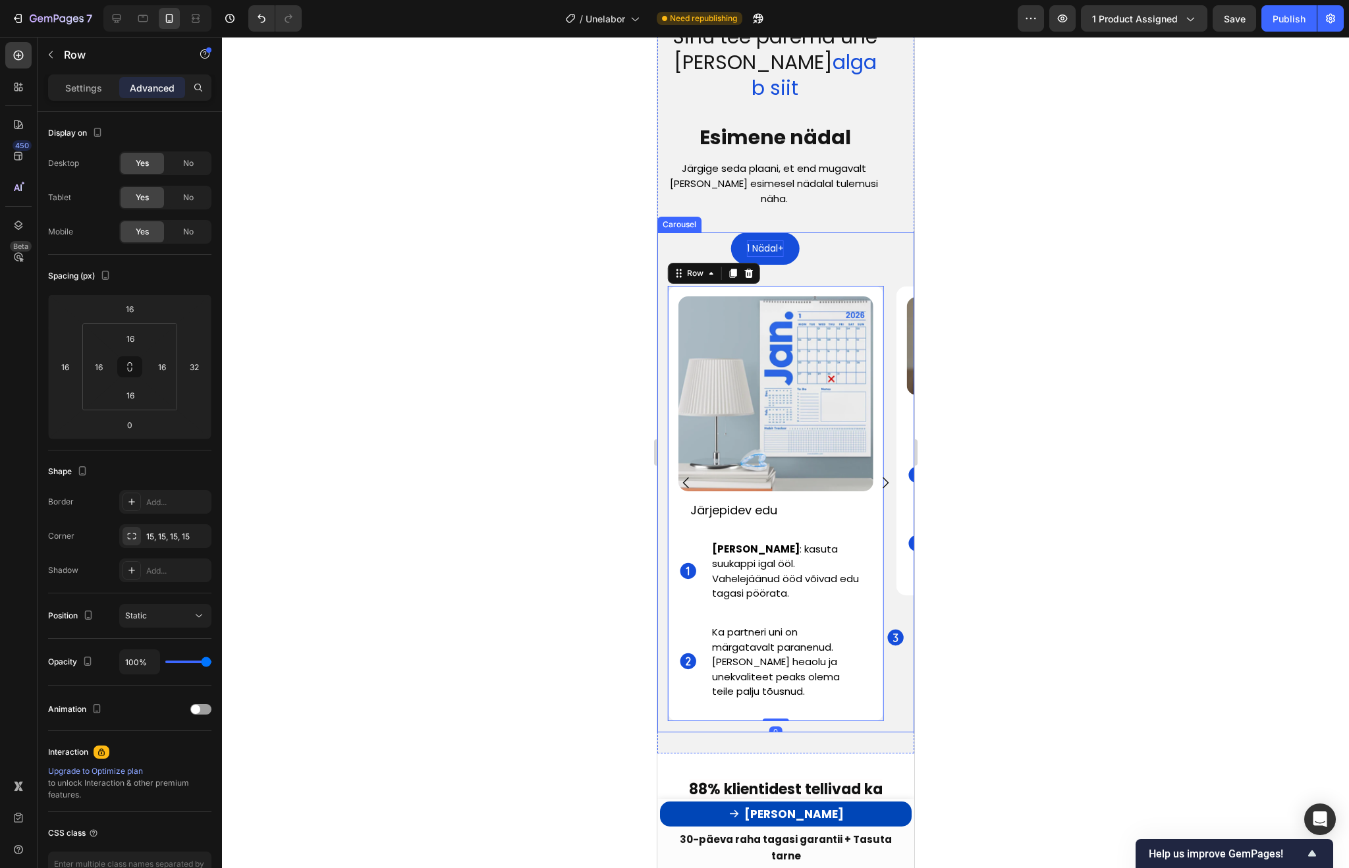
click at [892, 475] on icon "Carousel Next Arrow" at bounding box center [885, 483] width 16 height 16
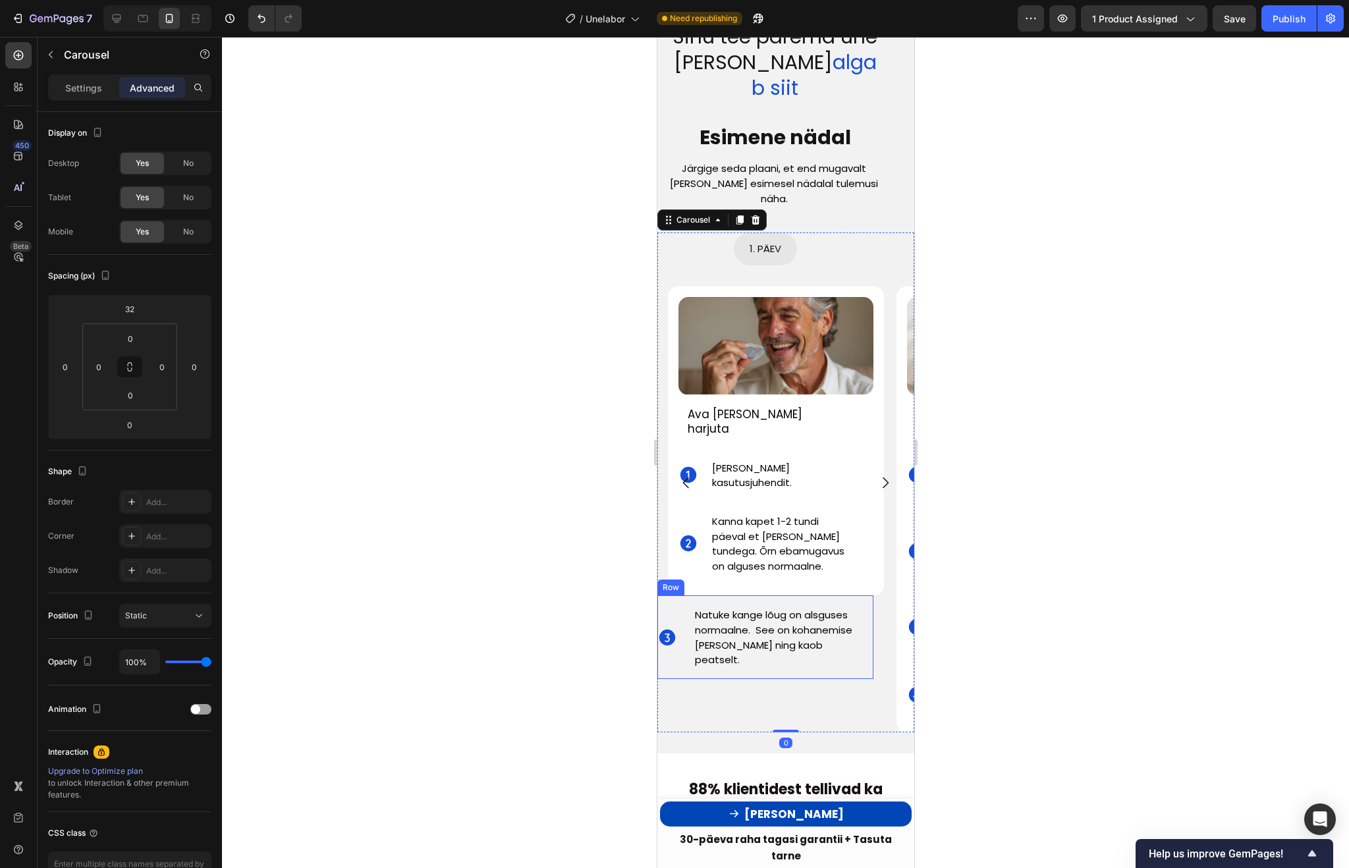
click at [831, 595] on div "Natuke kange lõug on alsguses normaalne. See on kohanemise märk ning kaob peats…" at bounding box center [783, 636] width 180 height 83
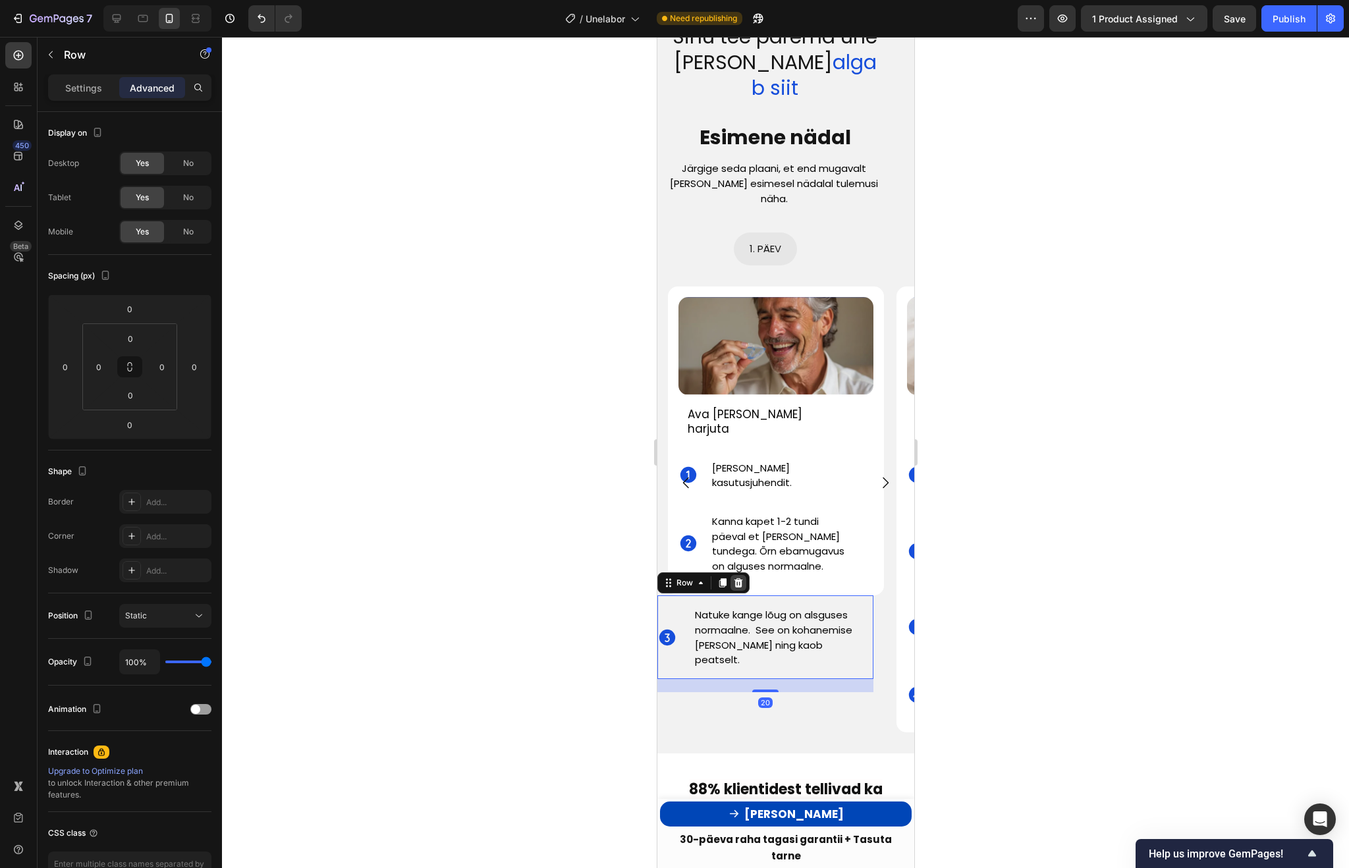
click at [740, 578] on icon at bounding box center [738, 582] width 9 height 9
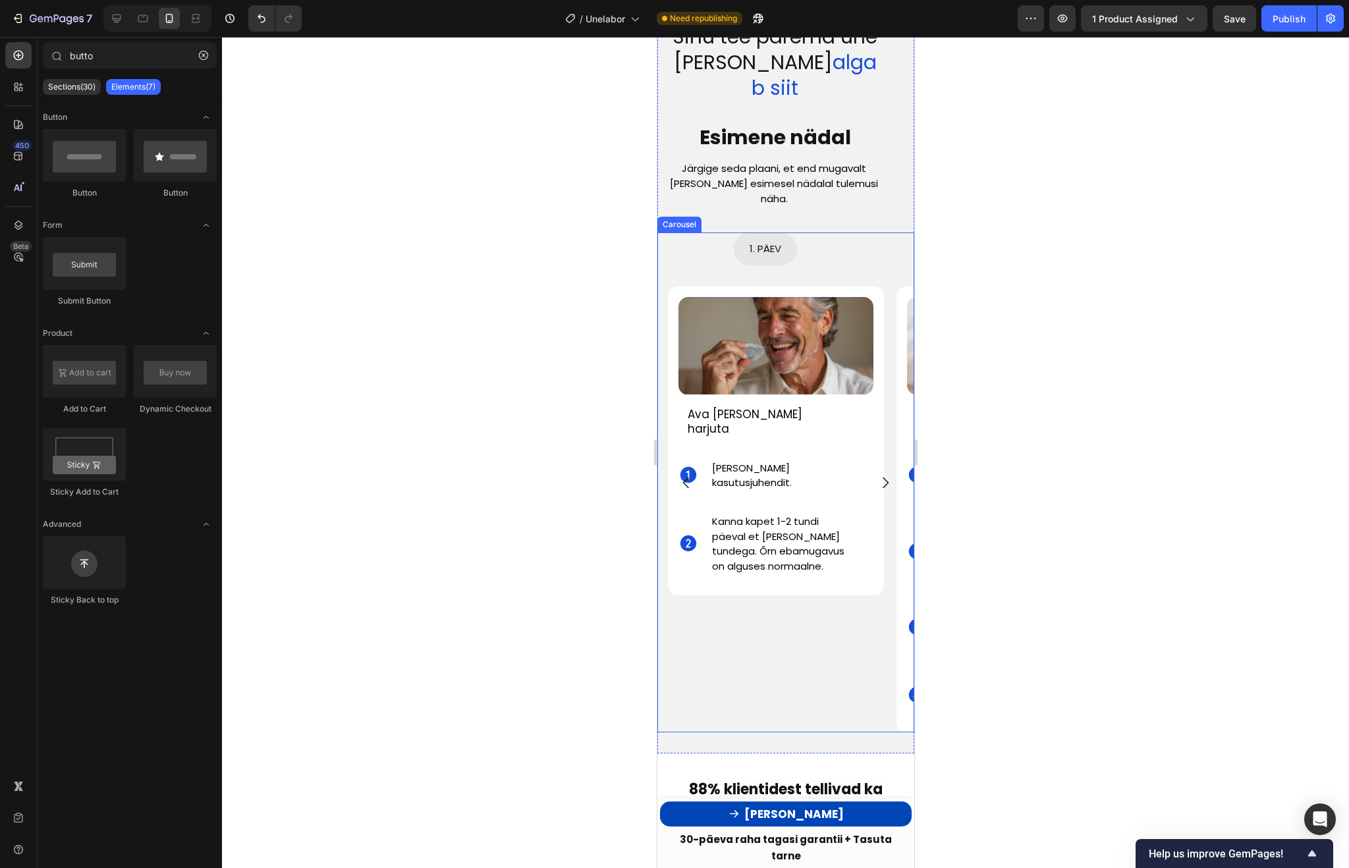
click at [686, 477] on icon "Carousel Back Arrow" at bounding box center [685, 482] width 6 height 11
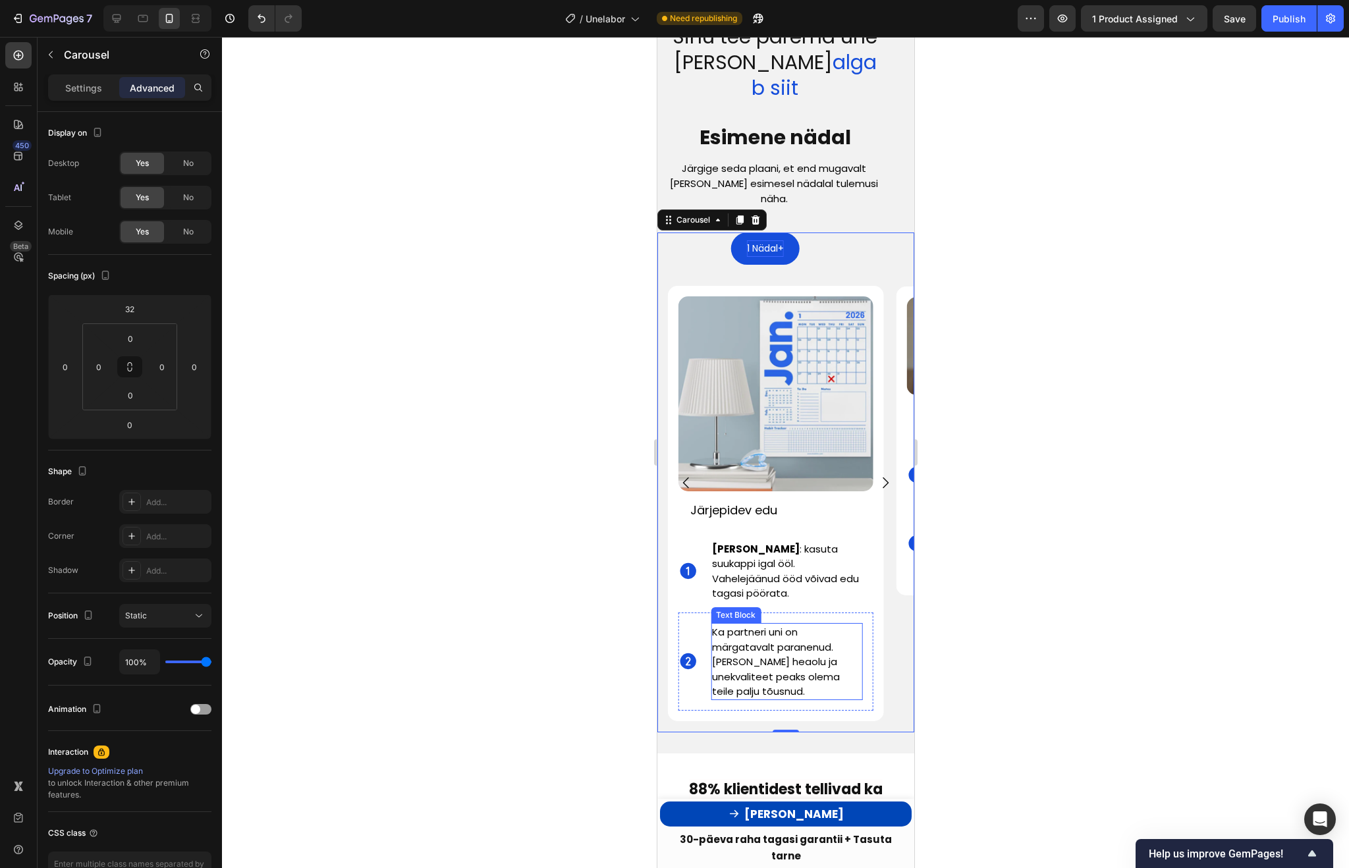
click at [734, 650] on span "Ka partneri uni on märgatavalt paranenud. Üldine heaolu ja unekvaliteet peaks o…" at bounding box center [775, 661] width 128 height 73
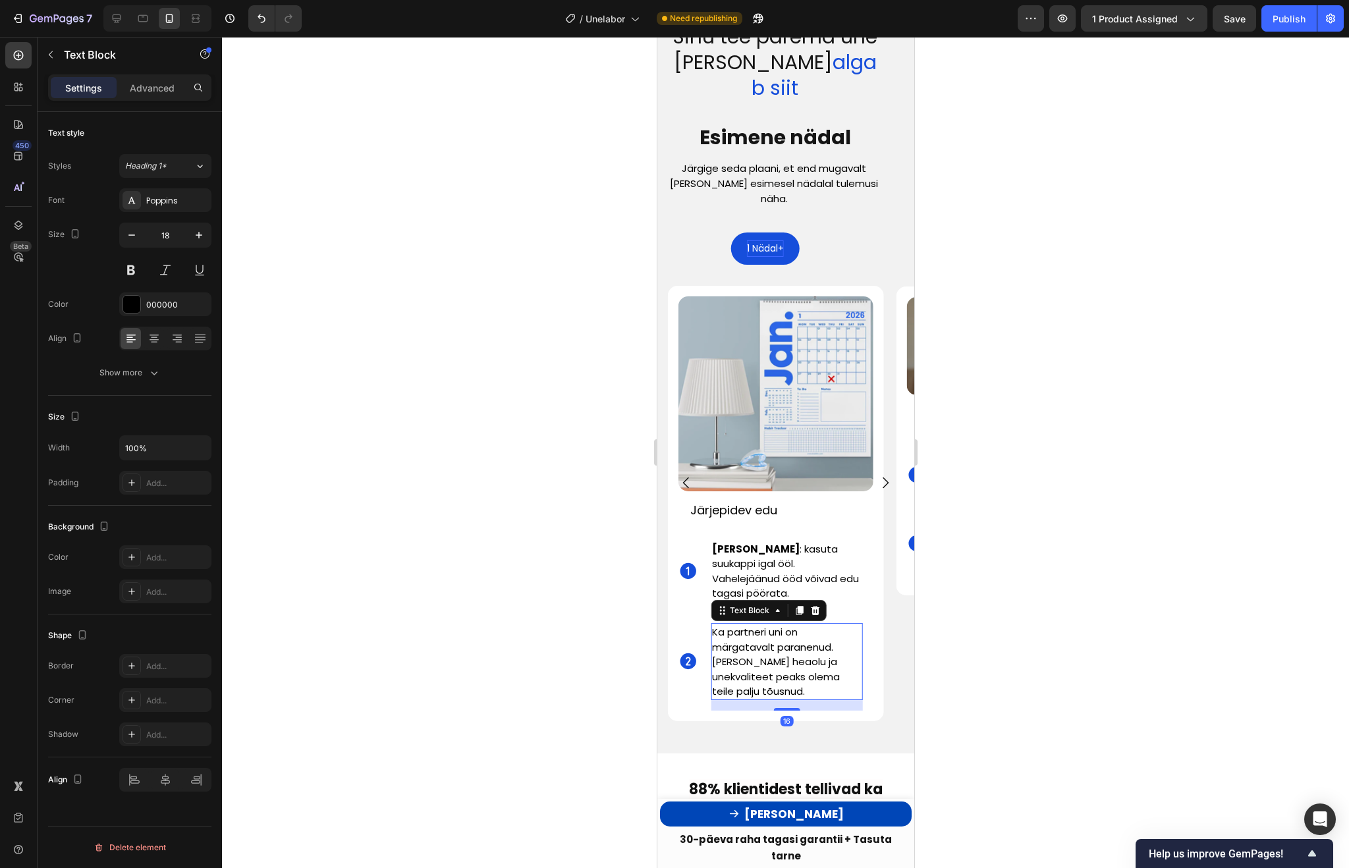
click at [734, 650] on span "Ka partneri uni on märgatavalt paranenud. Üldine heaolu ja unekvaliteet peaks o…" at bounding box center [775, 661] width 128 height 73
click at [793, 625] on span "Hinda kord kuus: küsi partneri tagasisidet või kasuta norskamise äppi tulemuse …" at bounding box center [776, 661] width 130 height 73
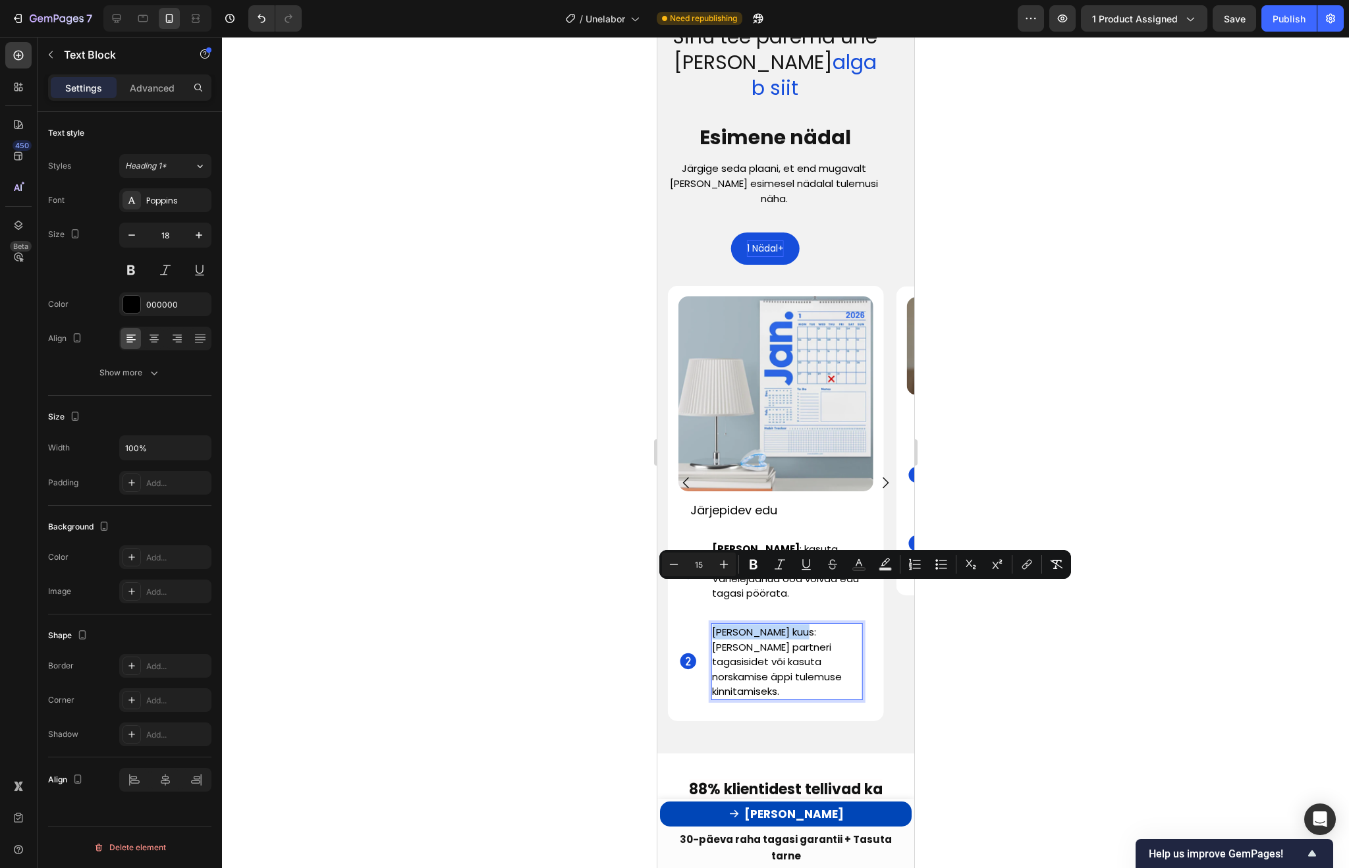
drag, startPoint x: 793, startPoint y: 594, endPoint x: 719, endPoint y: 589, distance: 74.0
click at [719, 625] on span "Hinda kord kuus: küsi partneri tagasisidet või kasuta norskamise äppi tulemuse …" at bounding box center [776, 661] width 130 height 73
click at [749, 566] on icon "Editor contextual toolbar" at bounding box center [753, 564] width 13 height 13
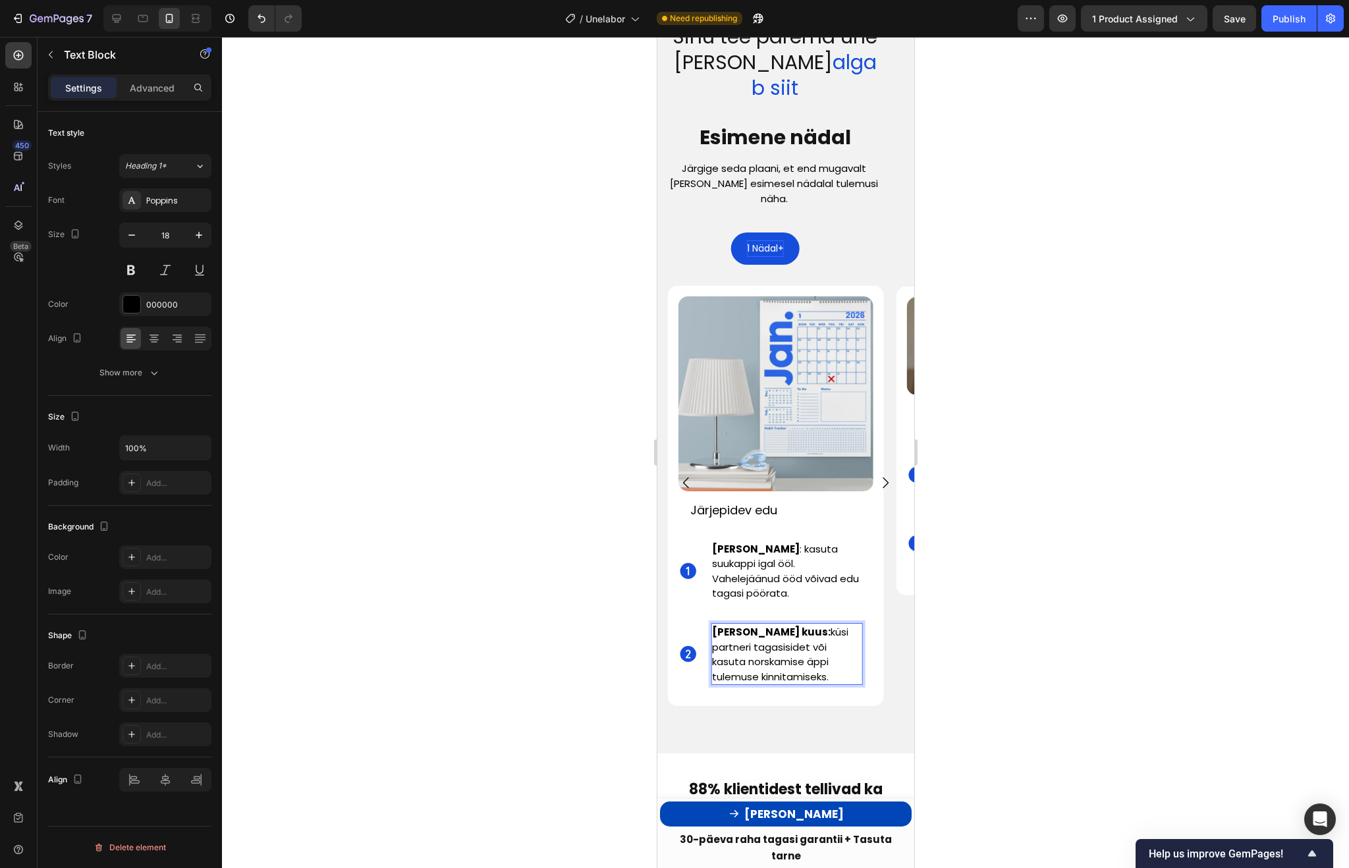
click at [938, 661] on div at bounding box center [785, 452] width 1127 height 831
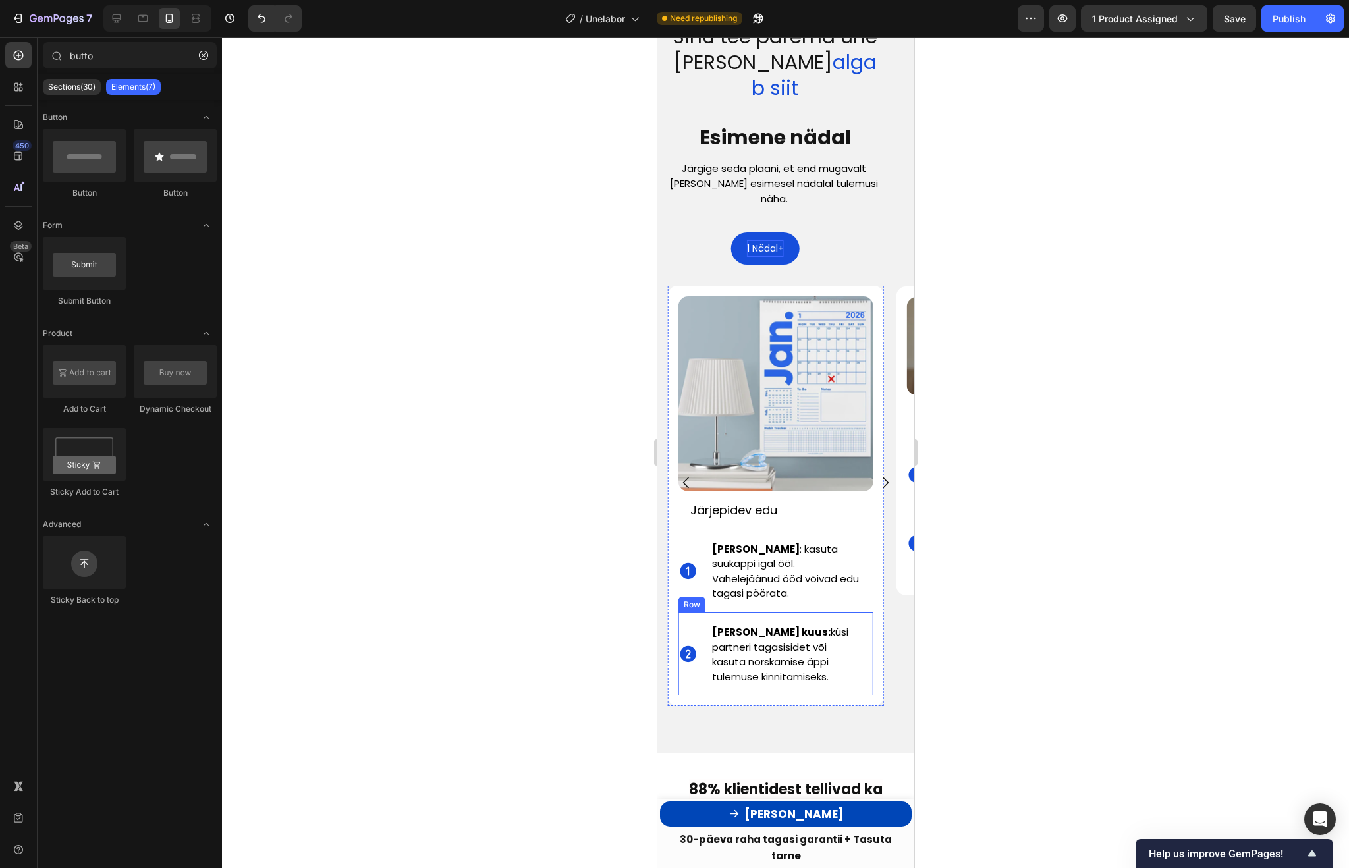
click at [771, 651] on div "Hinda kord kuus: küsi partneri tagasisidet või kasuta norskamise äppi tulemuse …" at bounding box center [791, 654] width 162 height 83
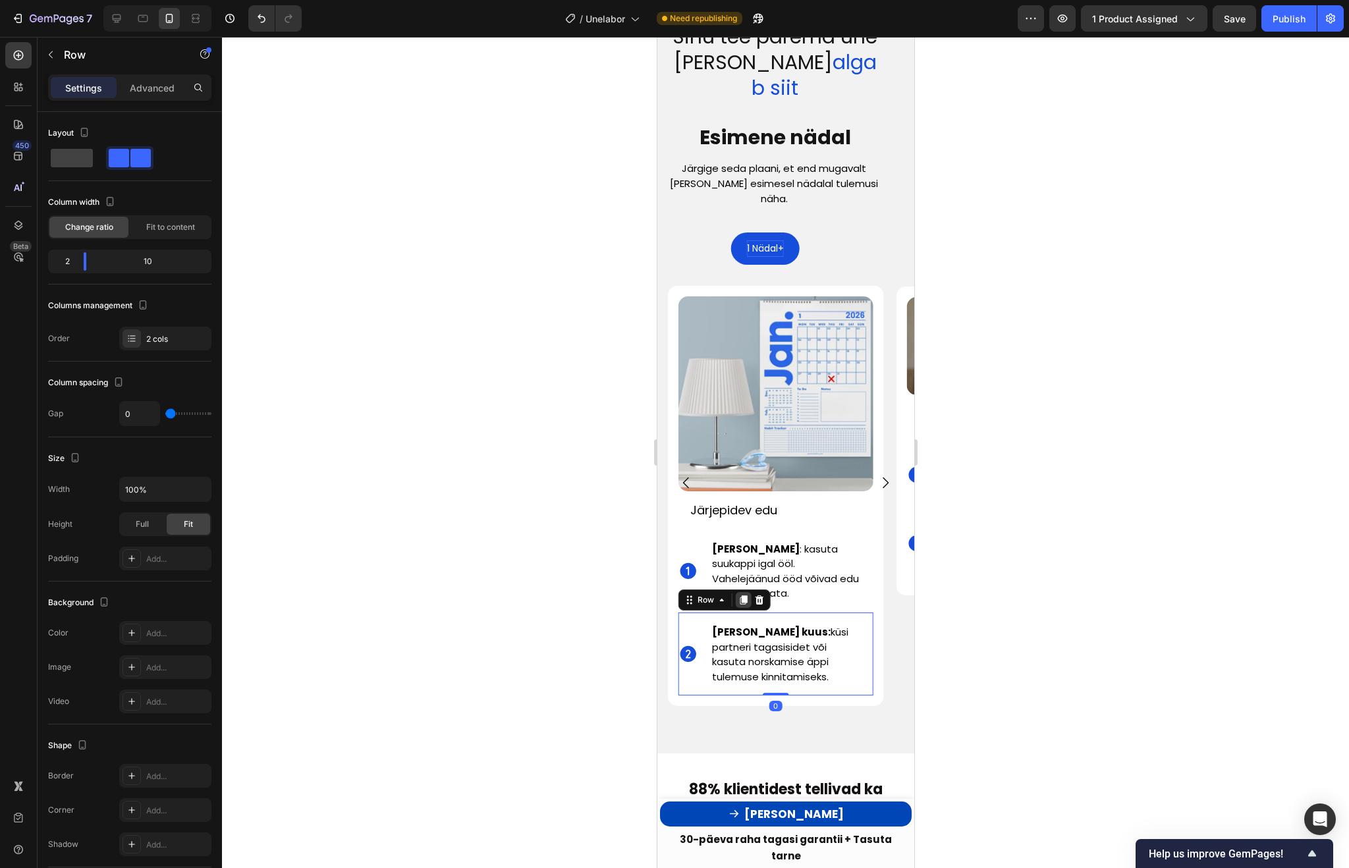
click at [742, 595] on icon at bounding box center [743, 599] width 7 height 9
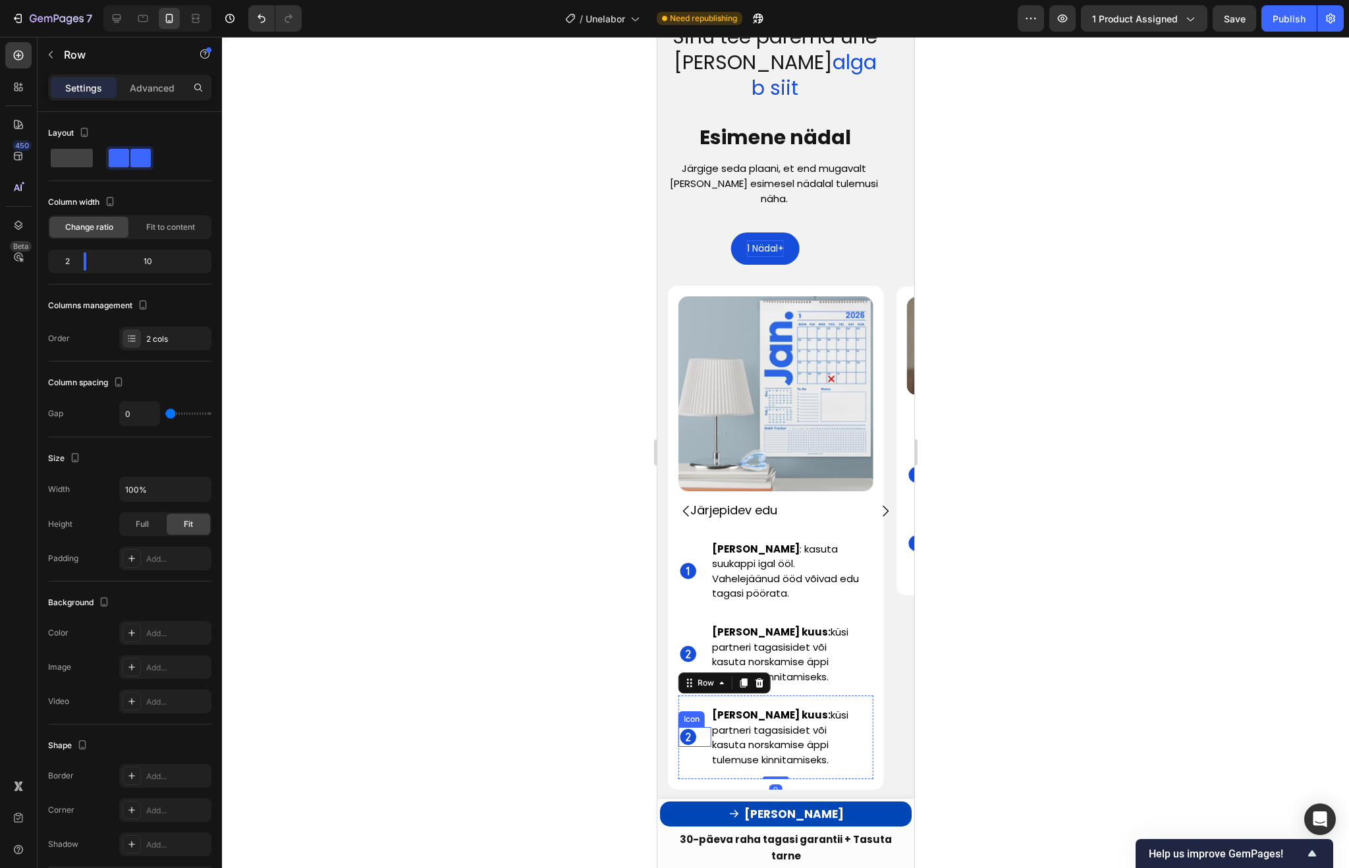
click at [690, 729] on icon at bounding box center [688, 737] width 16 height 16
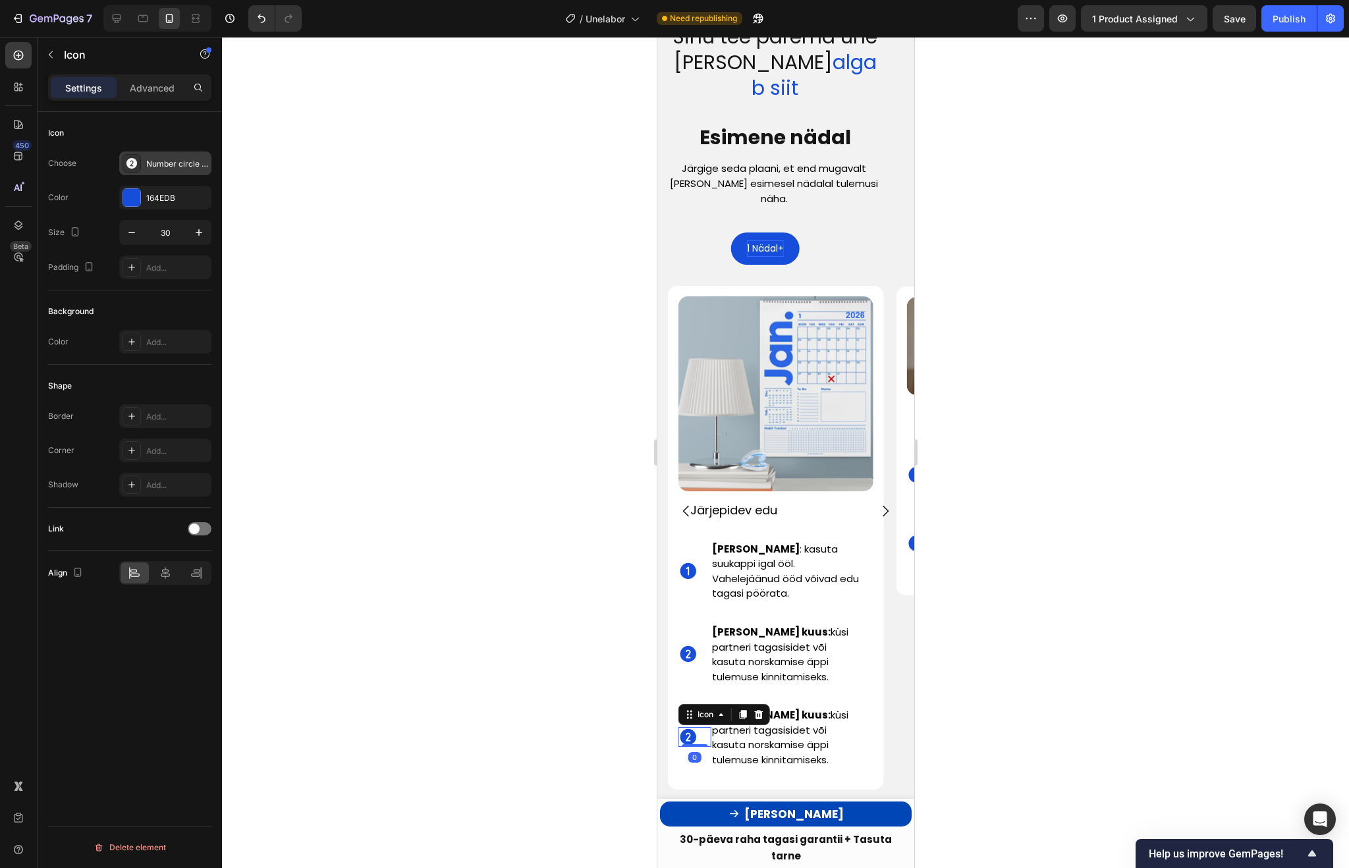
click at [167, 170] on div "Number circle two filled" at bounding box center [165, 163] width 92 height 24
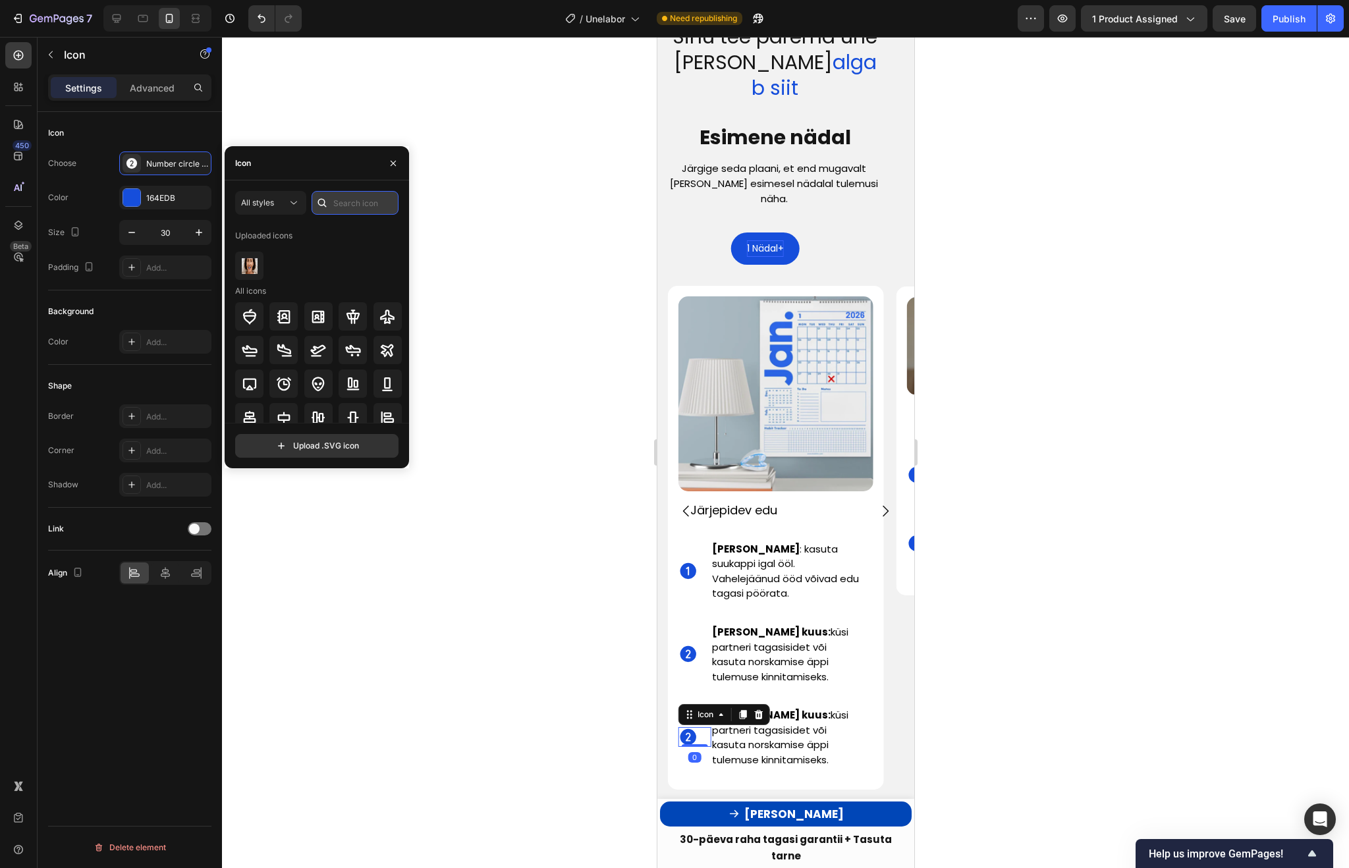
click at [333, 209] on input "text" at bounding box center [355, 203] width 87 height 24
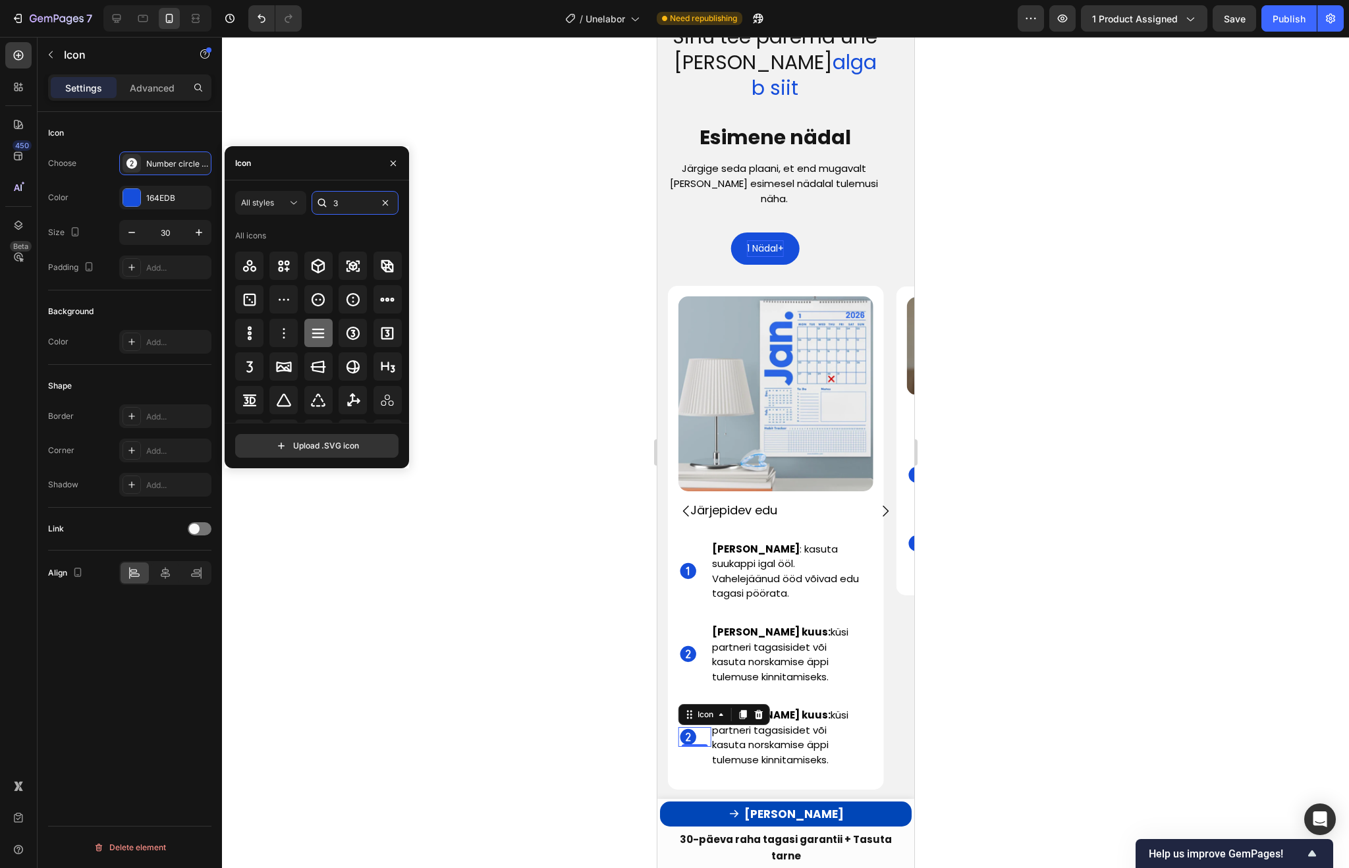
scroll to position [428, 0]
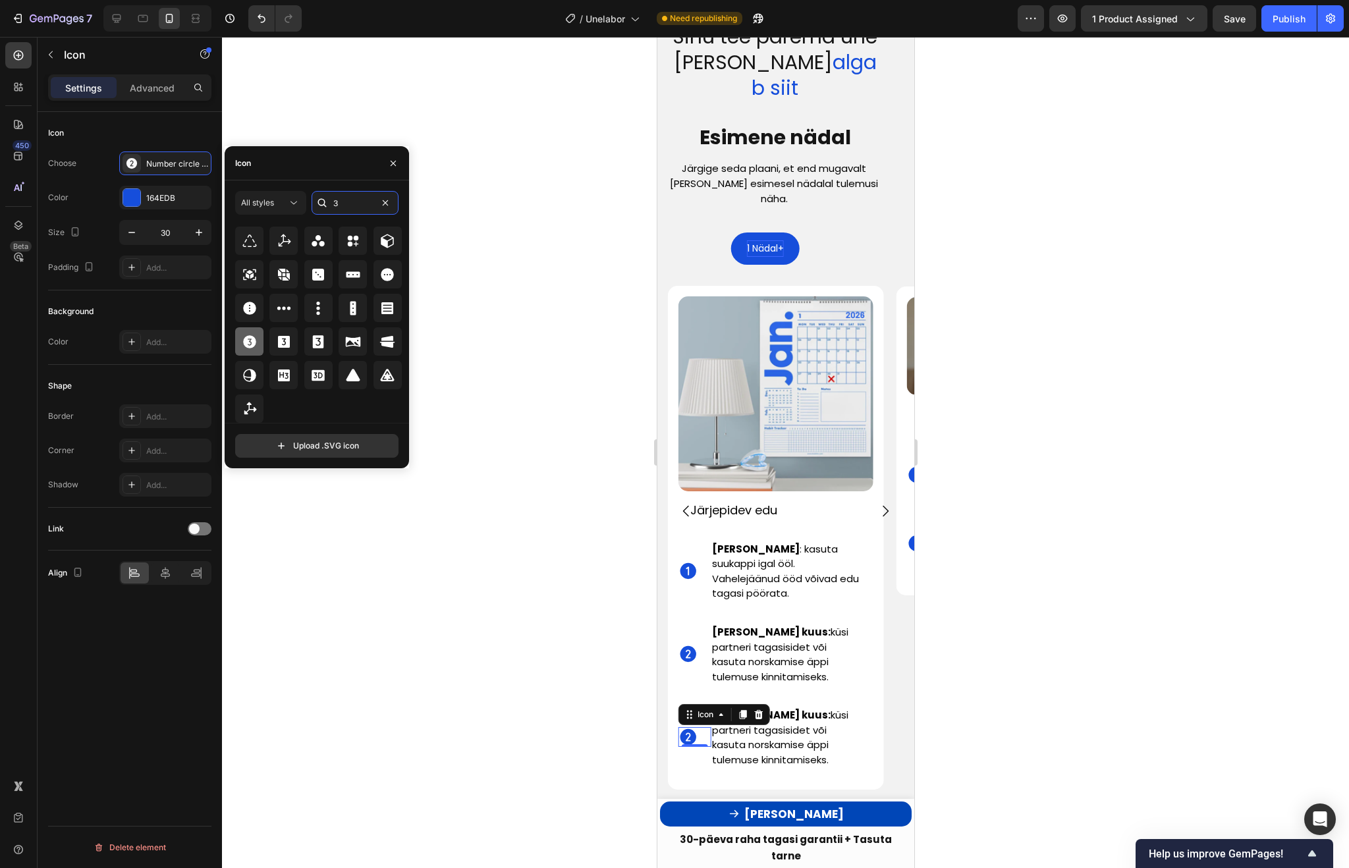
type input "3"
click at [253, 339] on icon at bounding box center [249, 341] width 13 height 13
click at [493, 503] on div at bounding box center [785, 452] width 1127 height 831
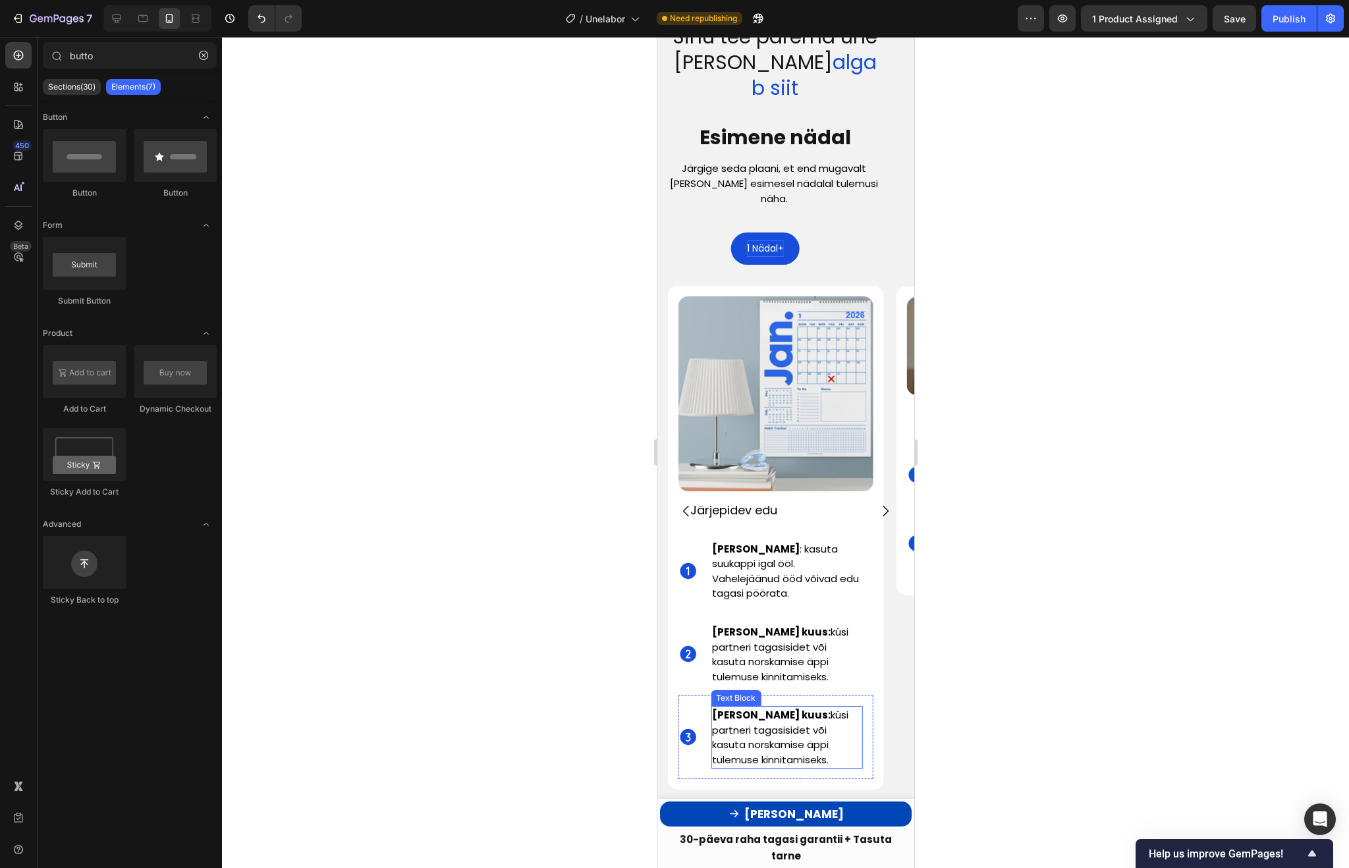
click at [722, 708] on span "Hinda kord kuus: küsi partneri tagasisidet või kasuta norskamise äppi tulemuse …" at bounding box center [779, 737] width 136 height 59
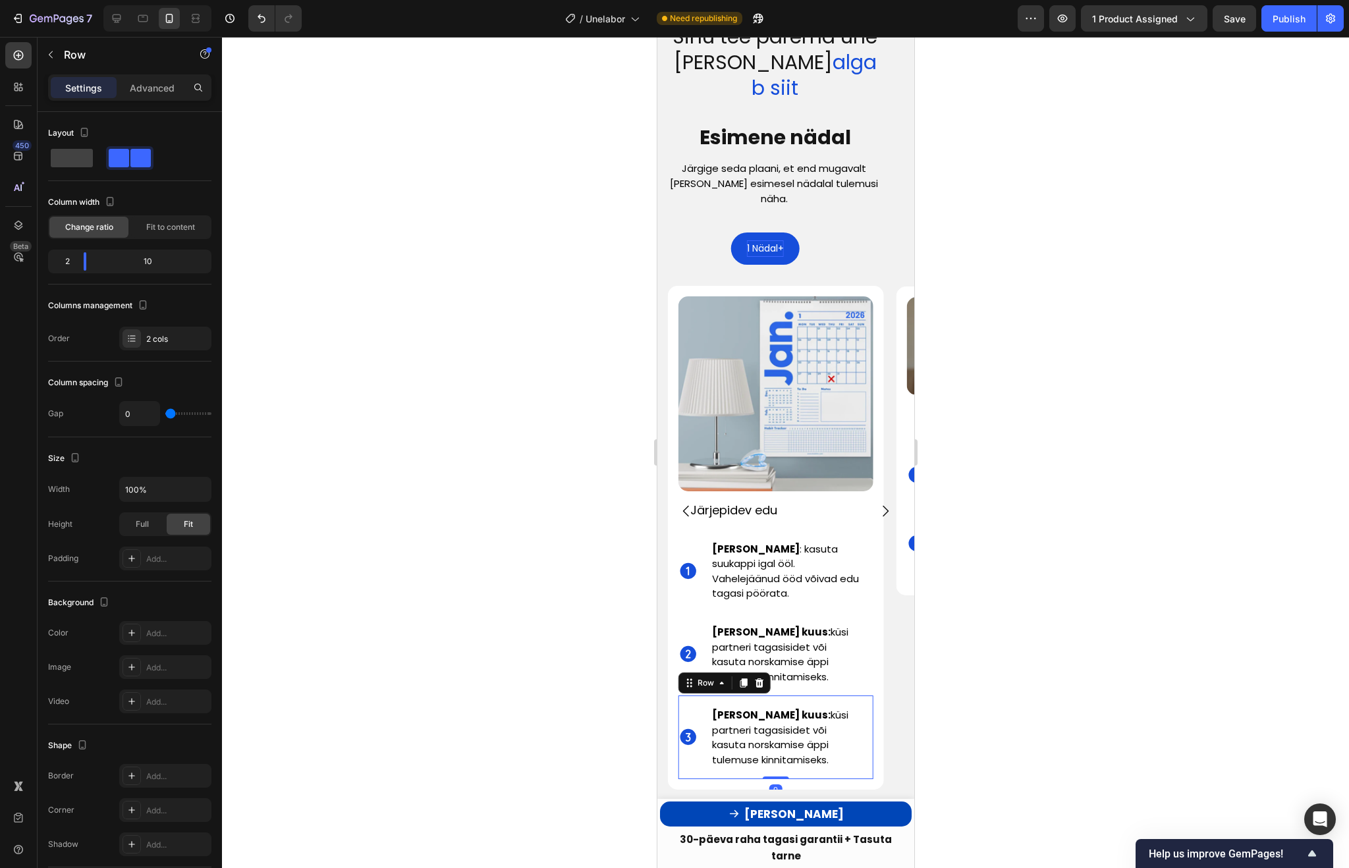
click at [688, 711] on div "Icon" at bounding box center [694, 736] width 32 height 83
click at [748, 675] on div at bounding box center [743, 683] width 16 height 16
click at [742, 759] on div at bounding box center [743, 767] width 16 height 16
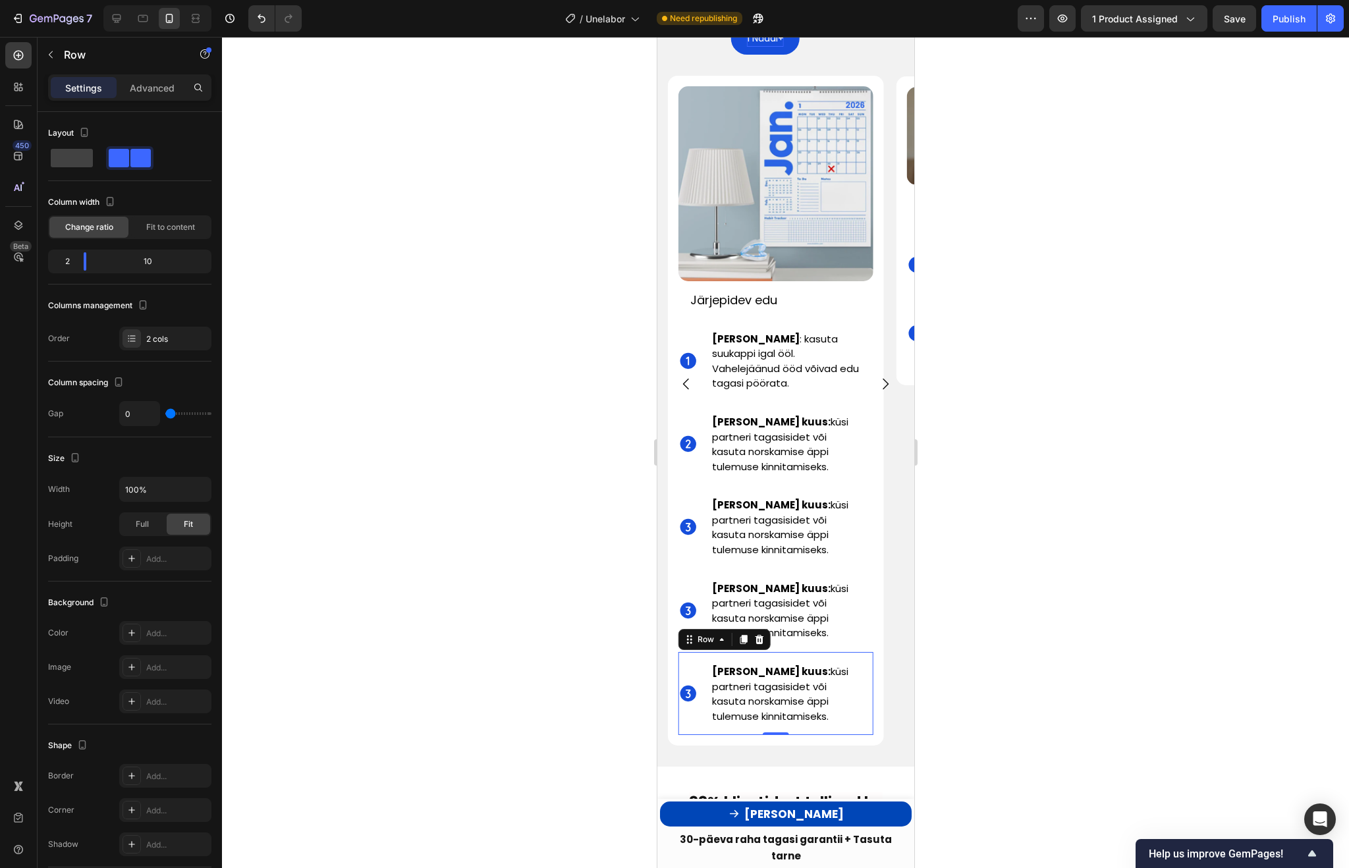
scroll to position [3930, 0]
click at [760, 497] on span "Hinda kord kuus: küsi partneri tagasisidet või kasuta norskamise äppi tulemuse …" at bounding box center [779, 526] width 136 height 59
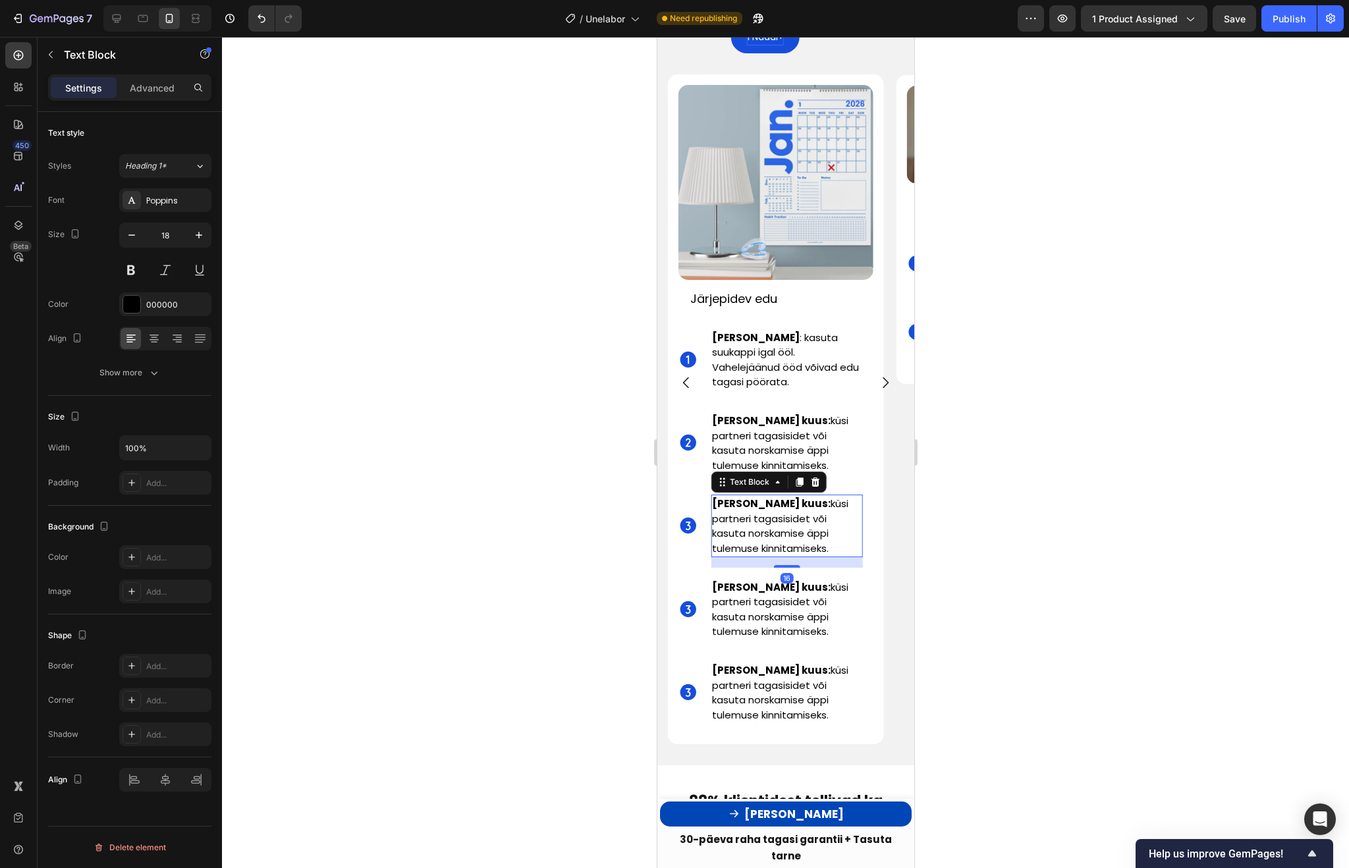
click at [760, 497] on span "Hinda kord kuus: küsi partneri tagasisidet või kasuta norskamise äppi tulemuse …" at bounding box center [779, 526] width 136 height 59
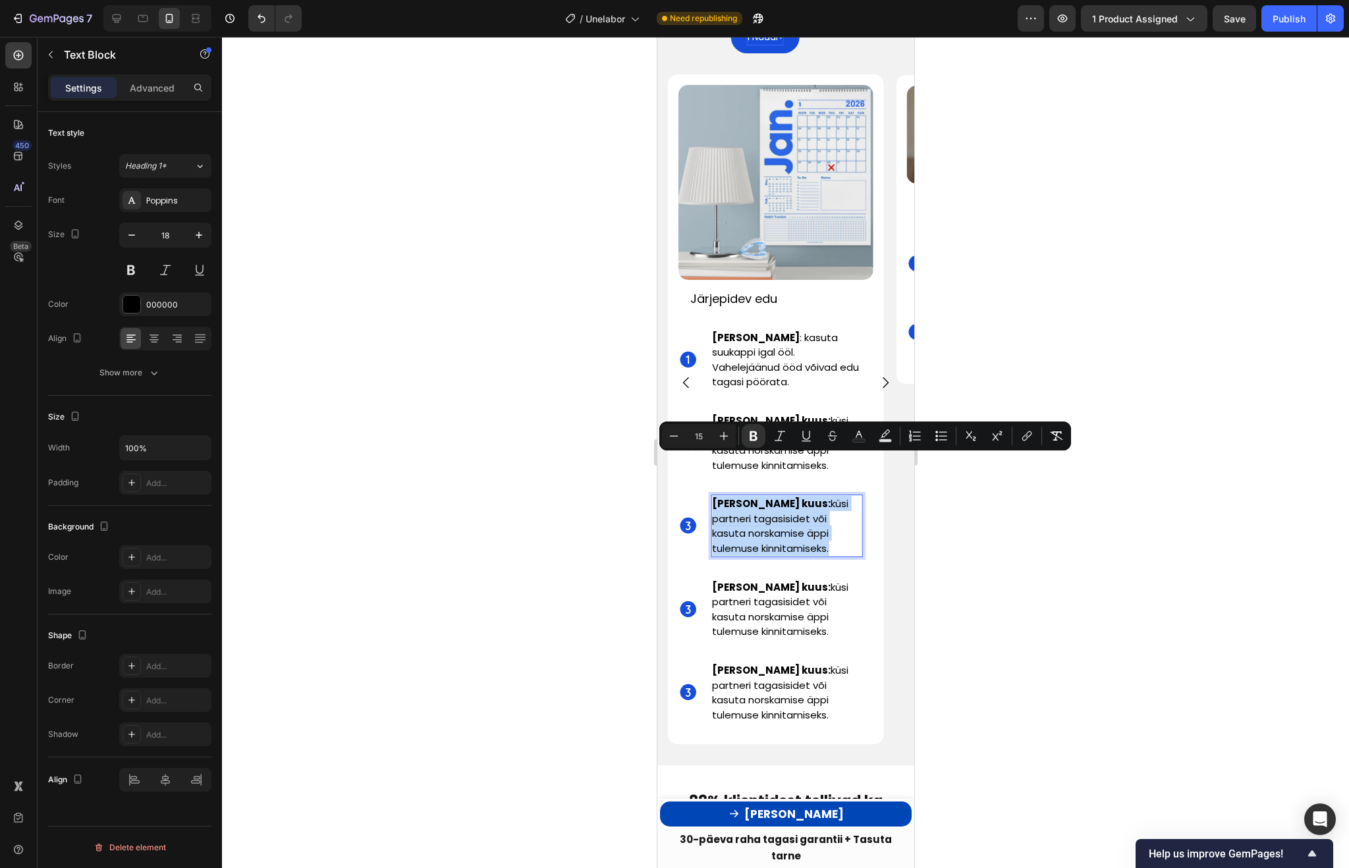
click at [760, 497] on span "Hinda kord kuus: küsi partneri tagasisidet või kasuta norskamise äppi tulemuse …" at bounding box center [779, 526] width 136 height 59
click at [753, 434] on icon "Editor contextual toolbar" at bounding box center [753, 435] width 13 height 13
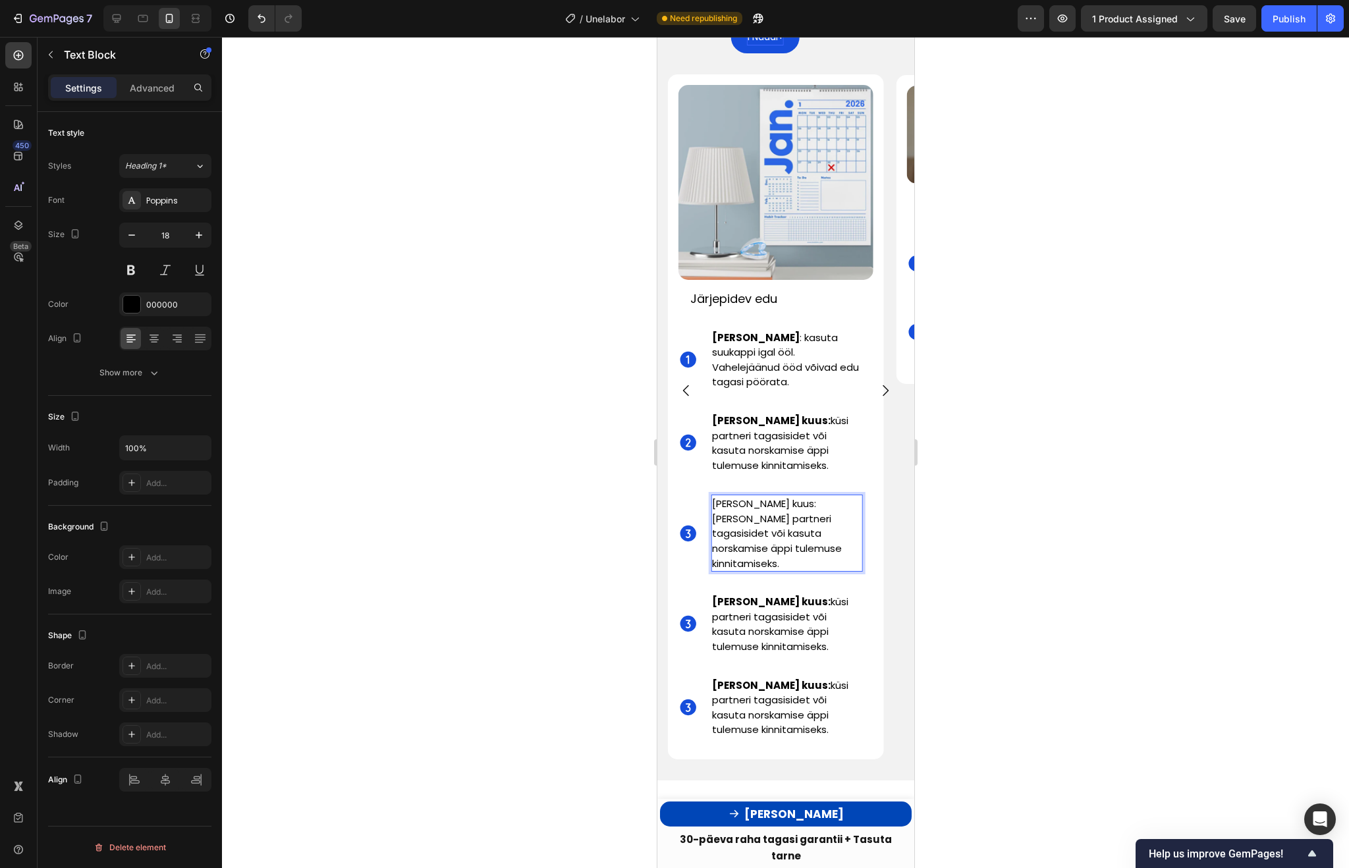
click at [753, 434] on div "Hinda kord kuus: küsi partneri tagasisidet või kasuta norskamise äppi tulemuse …" at bounding box center [791, 442] width 162 height 83
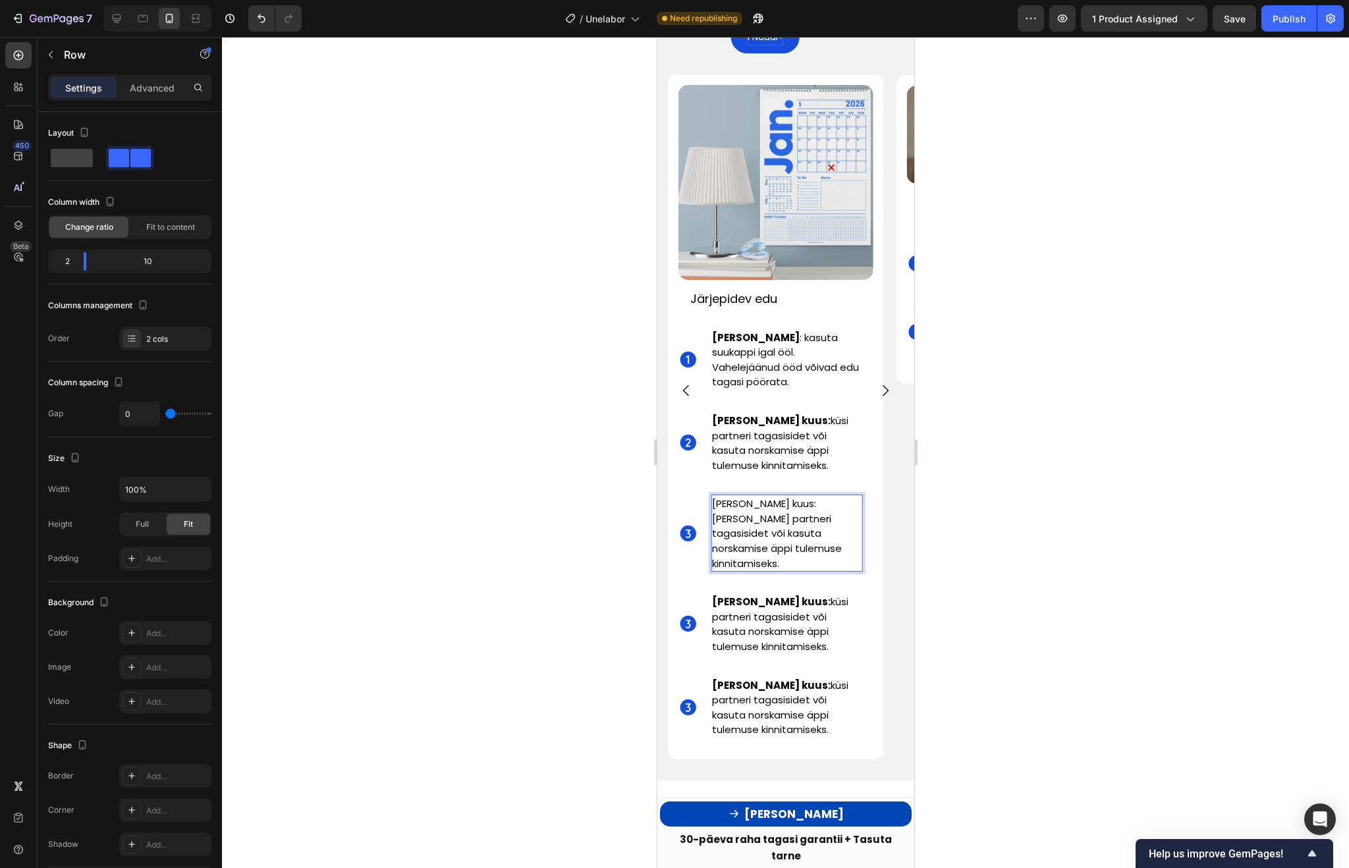
click at [753, 434] on div "Hinda kord kuus: küsi partneri tagasisidet või kasuta norskamise äppi tulemuse …" at bounding box center [791, 442] width 162 height 83
click at [744, 496] on p "Hinda kord kuus: küsi partneri tagasisidet või kasuta norskamise äppi tulemuse …" at bounding box center [785, 533] width 149 height 74
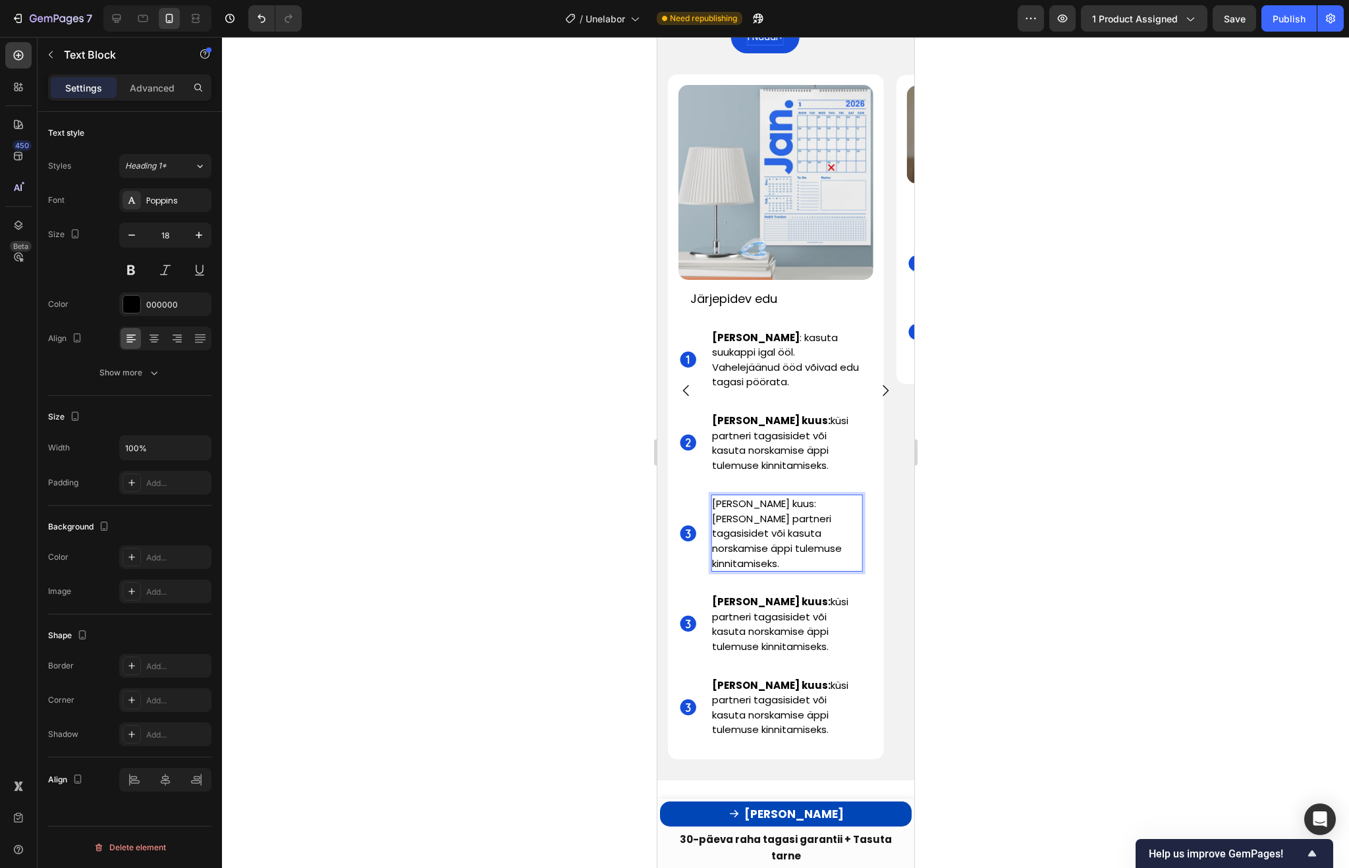
click at [744, 496] on p "Hinda kord kuus: küsi partneri tagasisidet või kasuta norskamise äppi tulemuse …" at bounding box center [785, 533] width 149 height 74
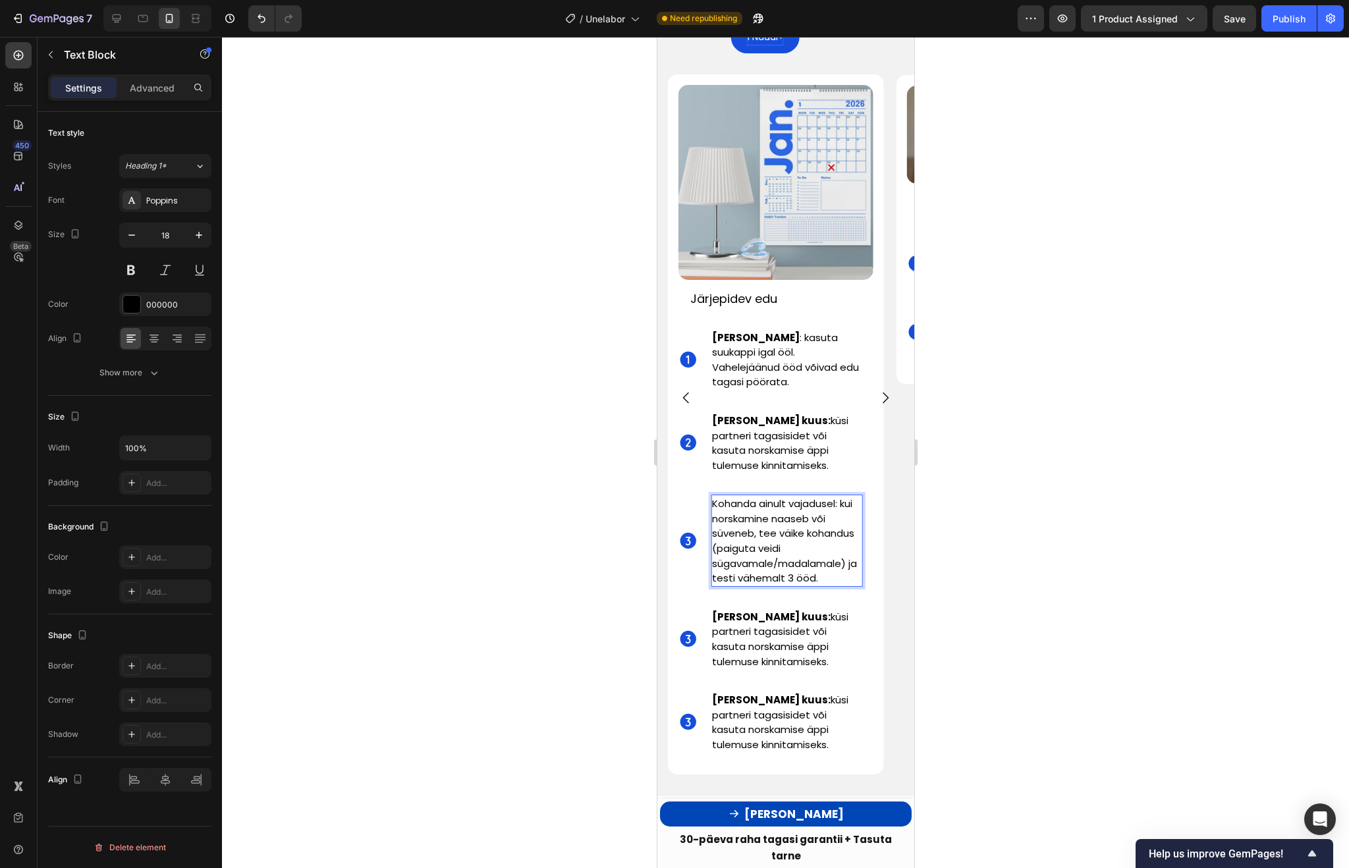
click at [746, 497] on span "Kohanda ainult vajadusel: kui norskamine naaseb või süveneb, tee väike kohandus…" at bounding box center [783, 541] width 145 height 88
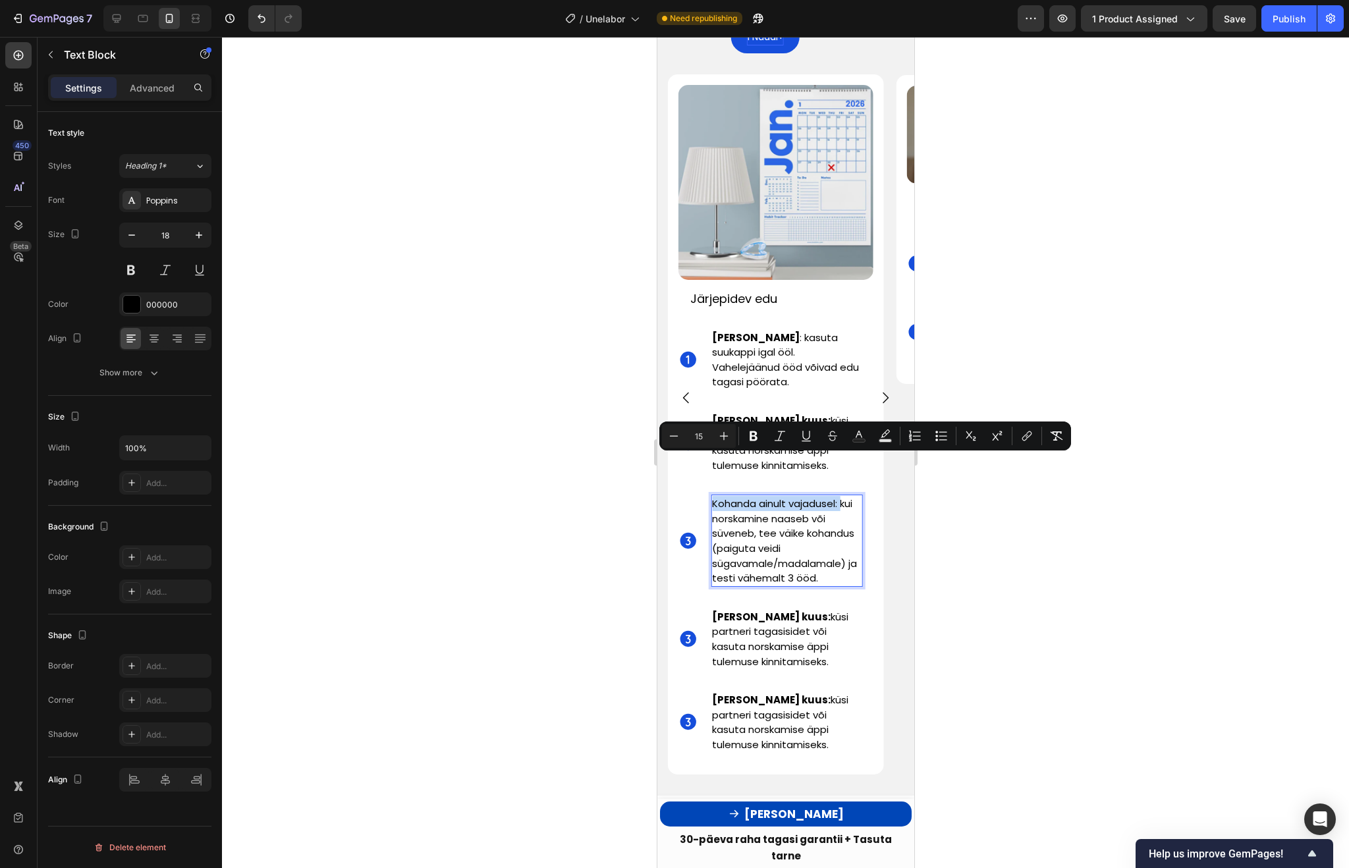
drag, startPoint x: 842, startPoint y: 464, endPoint x: 713, endPoint y: 462, distance: 129.1
click at [713, 497] on span "Kohanda ainult vajadusel: kui norskamine naaseb või süveneb, tee väike kohandus…" at bounding box center [783, 541] width 145 height 88
click at [964, 503] on div at bounding box center [785, 452] width 1127 height 831
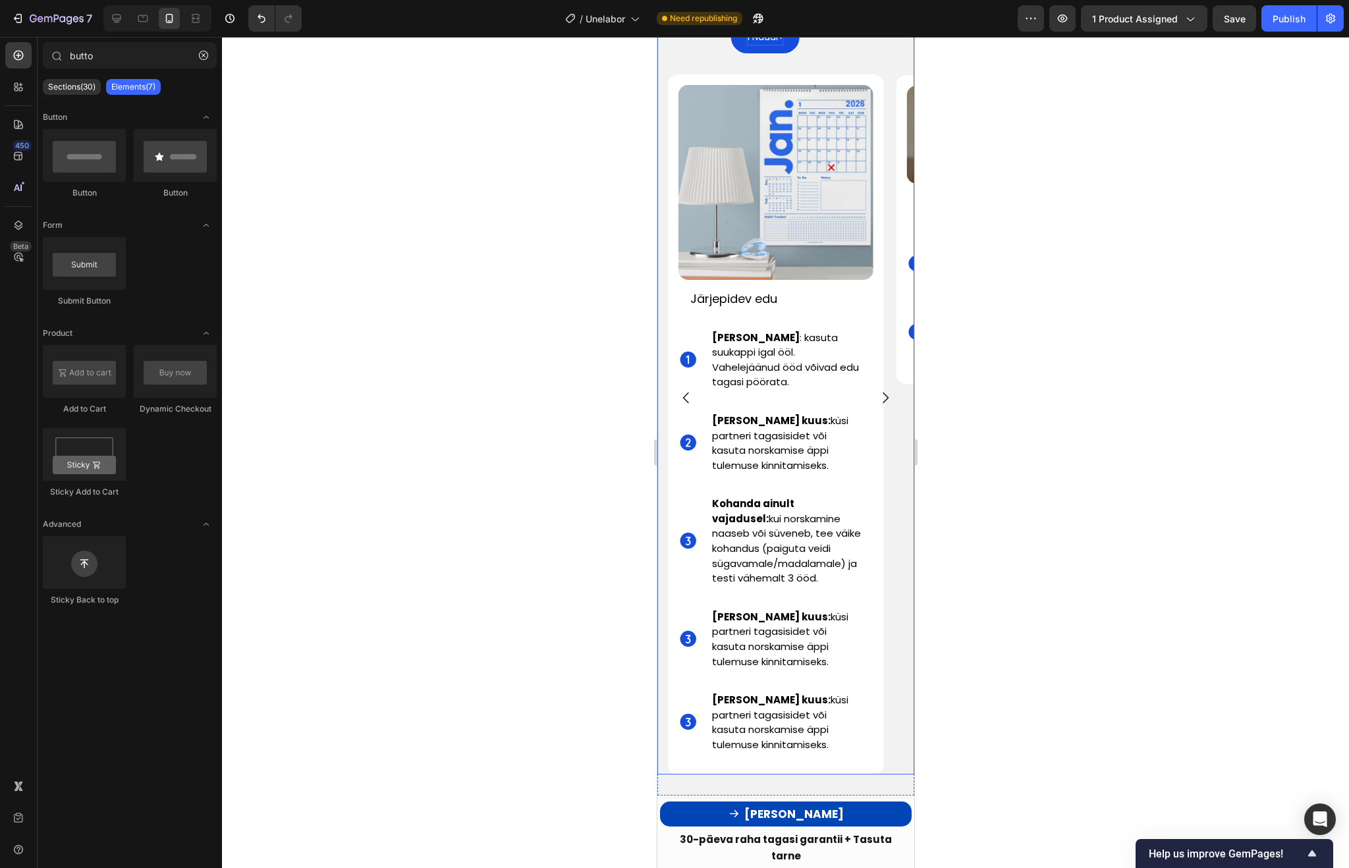
click at [1033, 415] on div at bounding box center [785, 452] width 1127 height 831
click at [884, 390] on icon "Carousel Next Arrow" at bounding box center [885, 398] width 16 height 16
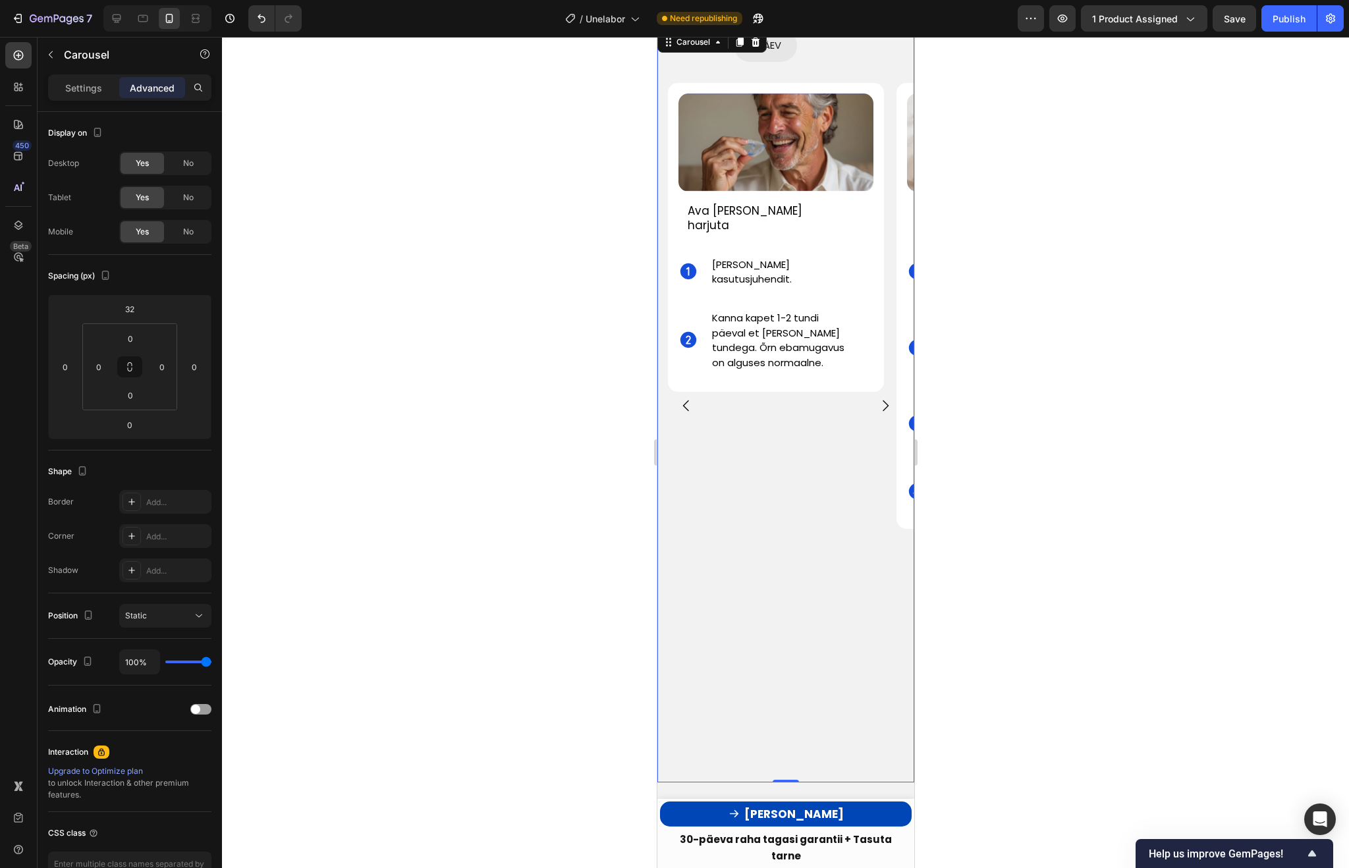
scroll to position [3923, 0]
click at [163, 630] on div "Position Static" at bounding box center [129, 615] width 163 height 45
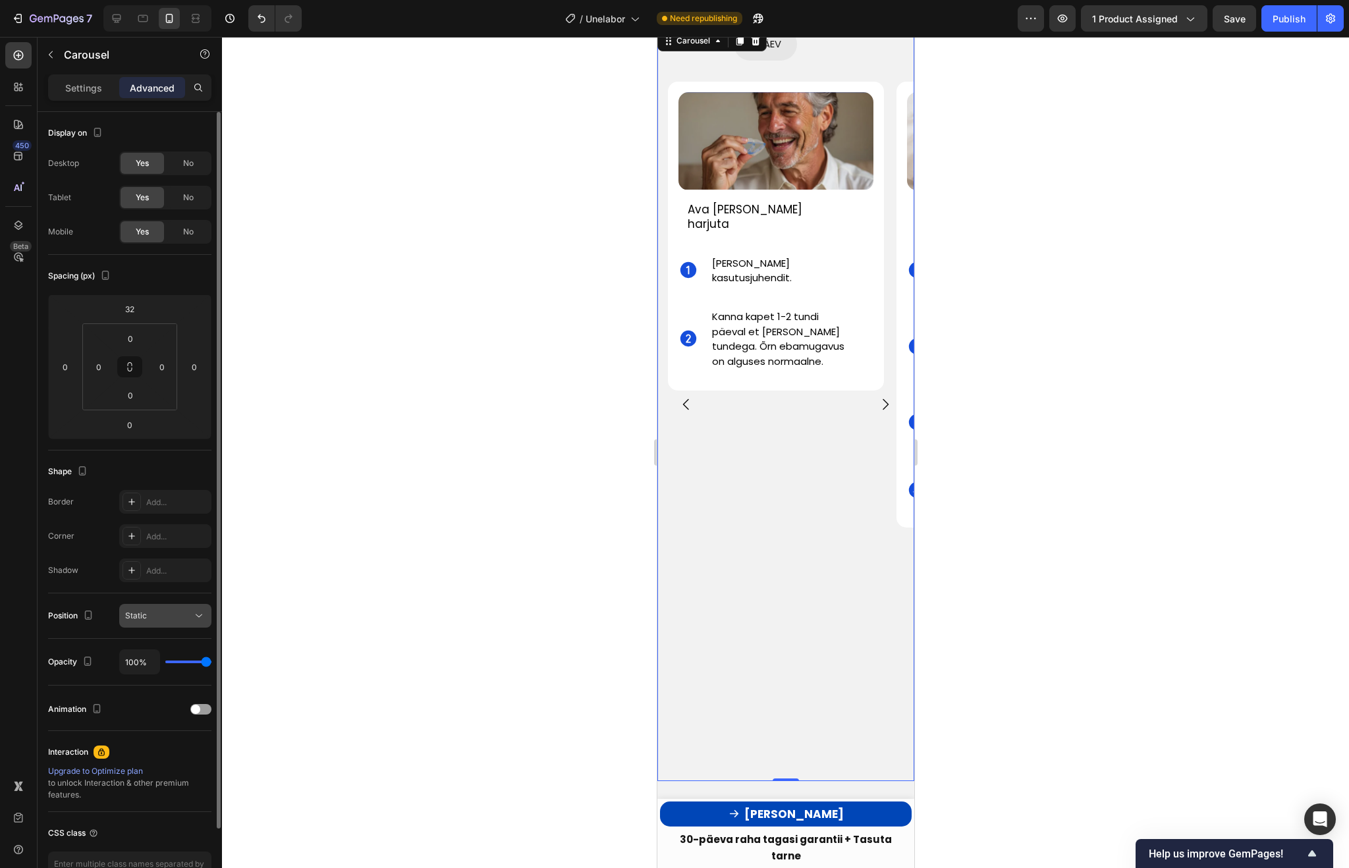
click at [167, 627] on button "Static" at bounding box center [165, 616] width 92 height 24
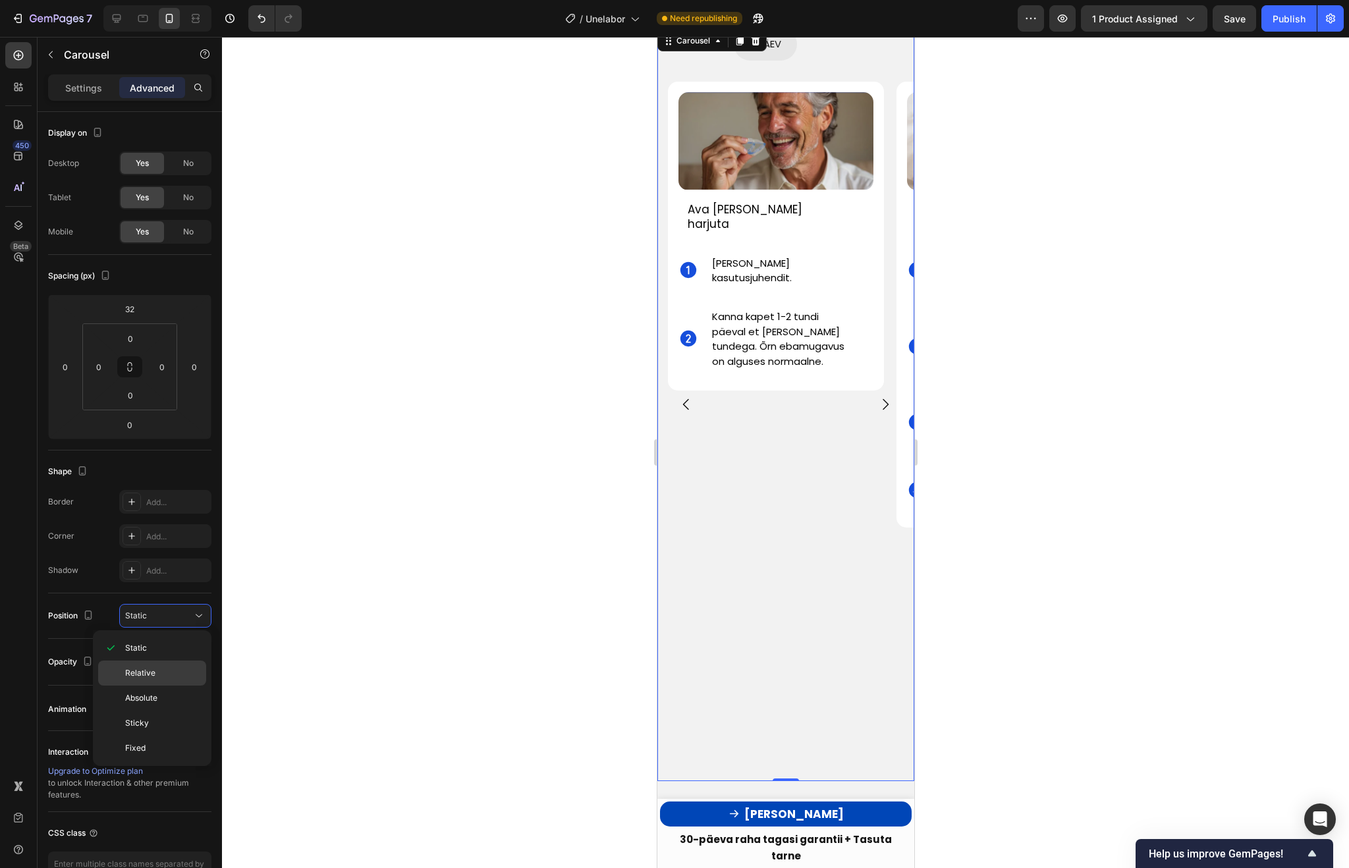
click at [163, 672] on p "Relative" at bounding box center [162, 673] width 75 height 12
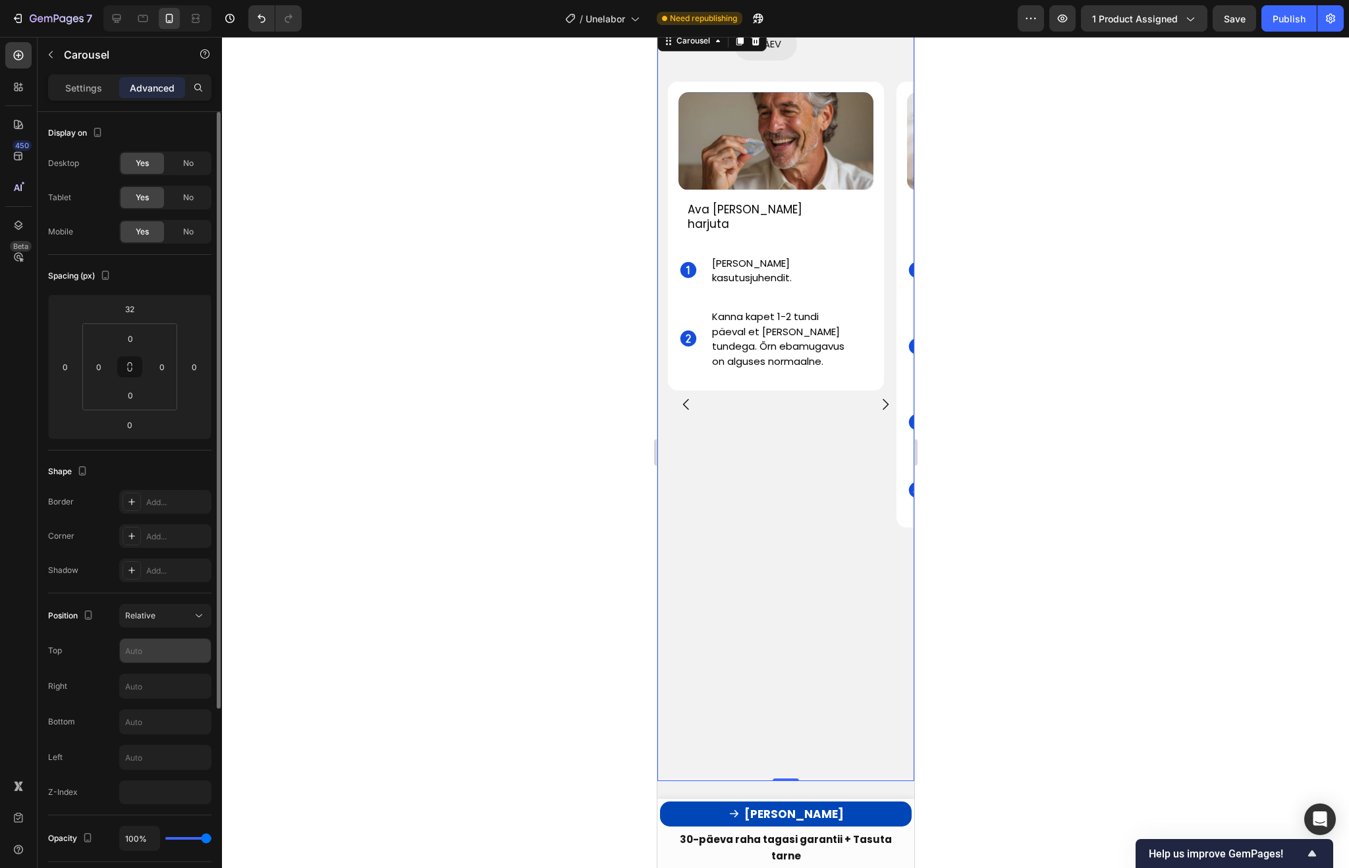
click at [187, 645] on input "text" at bounding box center [165, 651] width 91 height 24
click at [169, 617] on div "Relative" at bounding box center [158, 616] width 67 height 12
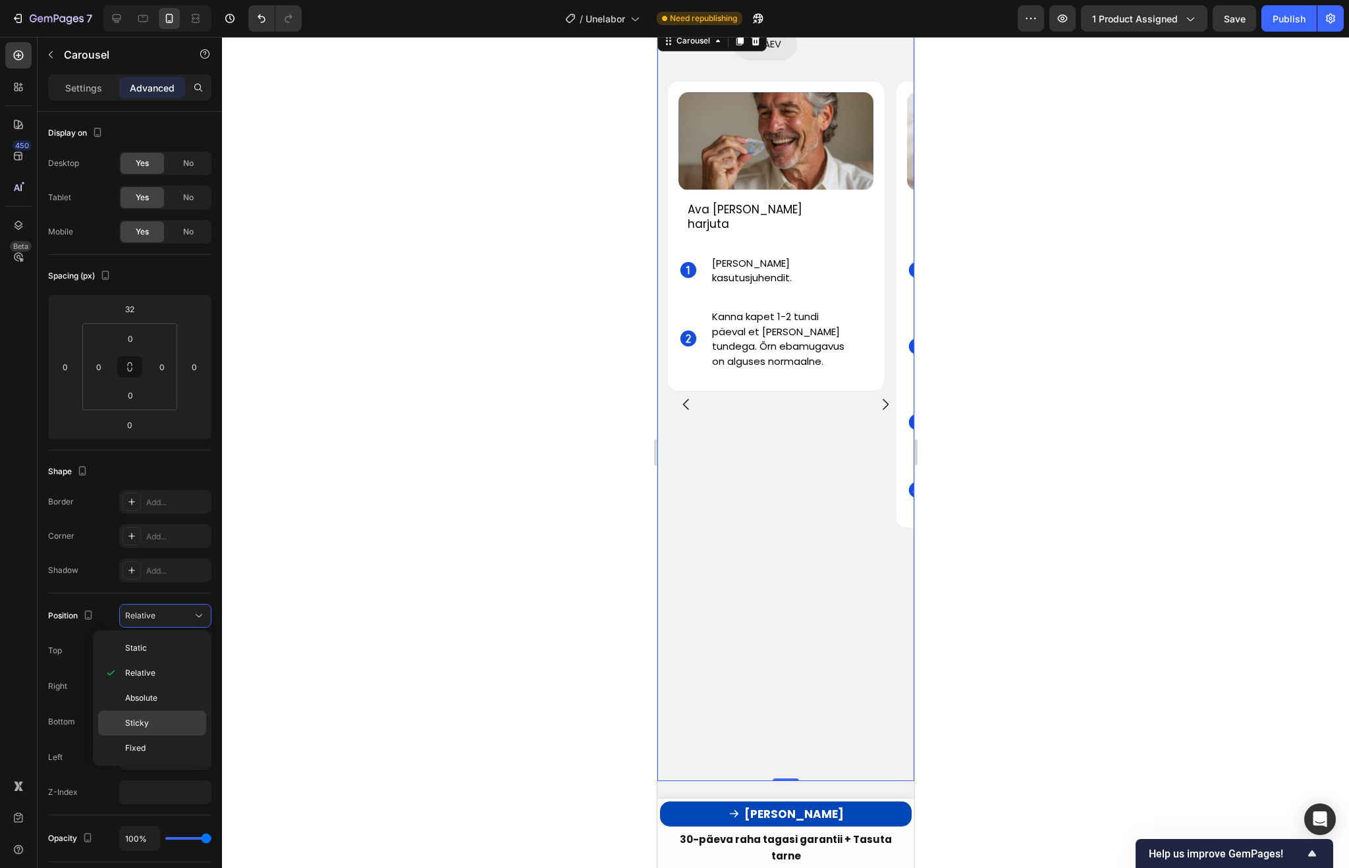
click at [155, 726] on p "Sticky" at bounding box center [162, 723] width 75 height 12
type input "0"
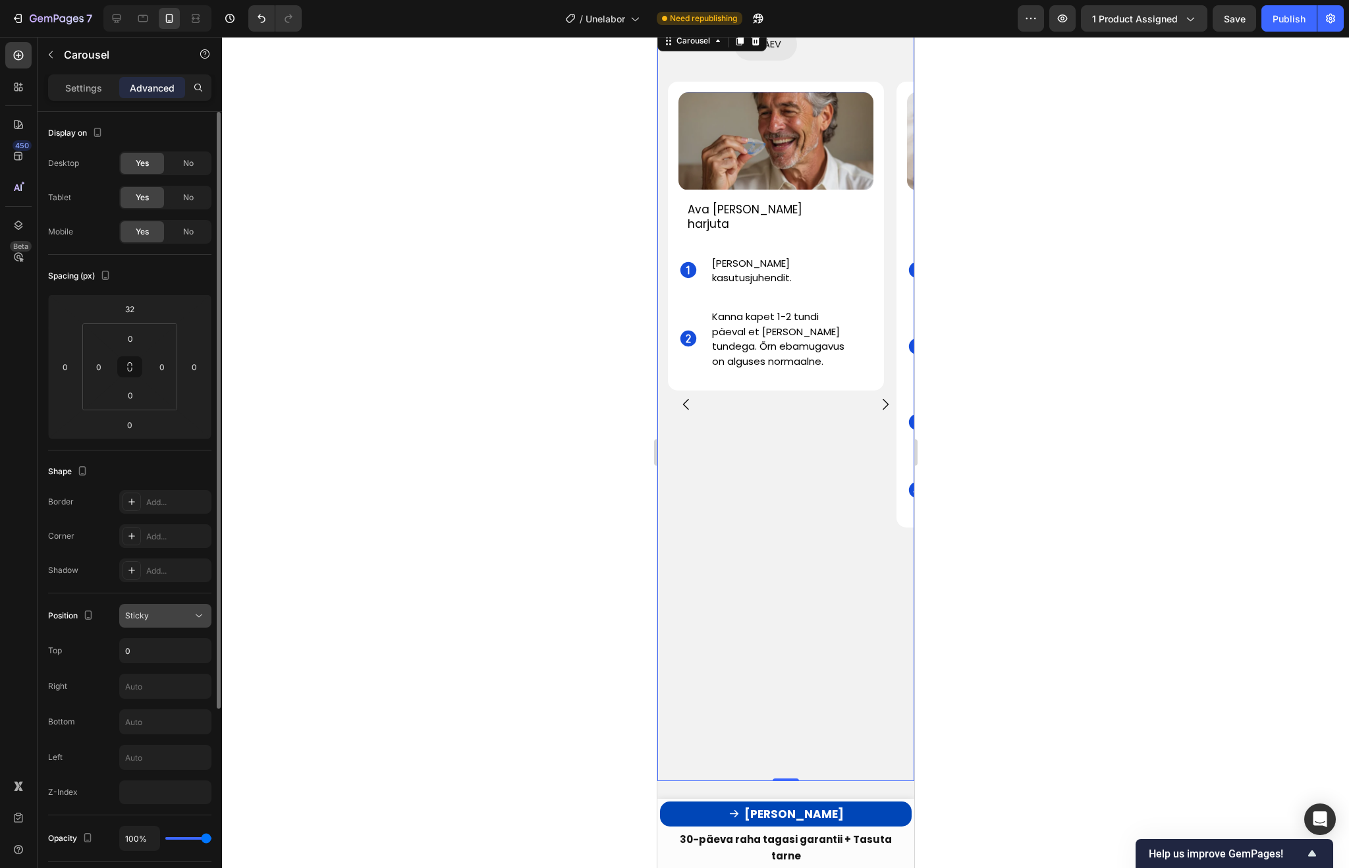
click at [180, 619] on div "Sticky" at bounding box center [158, 616] width 67 height 12
click at [78, 639] on div "Top 0" at bounding box center [129, 650] width 163 height 25
click at [155, 630] on div "Position Sticky Top 0 Right Bottom Left Z-Index" at bounding box center [129, 704] width 163 height 200
click at [157, 626] on button "Sticky" at bounding box center [165, 616] width 92 height 24
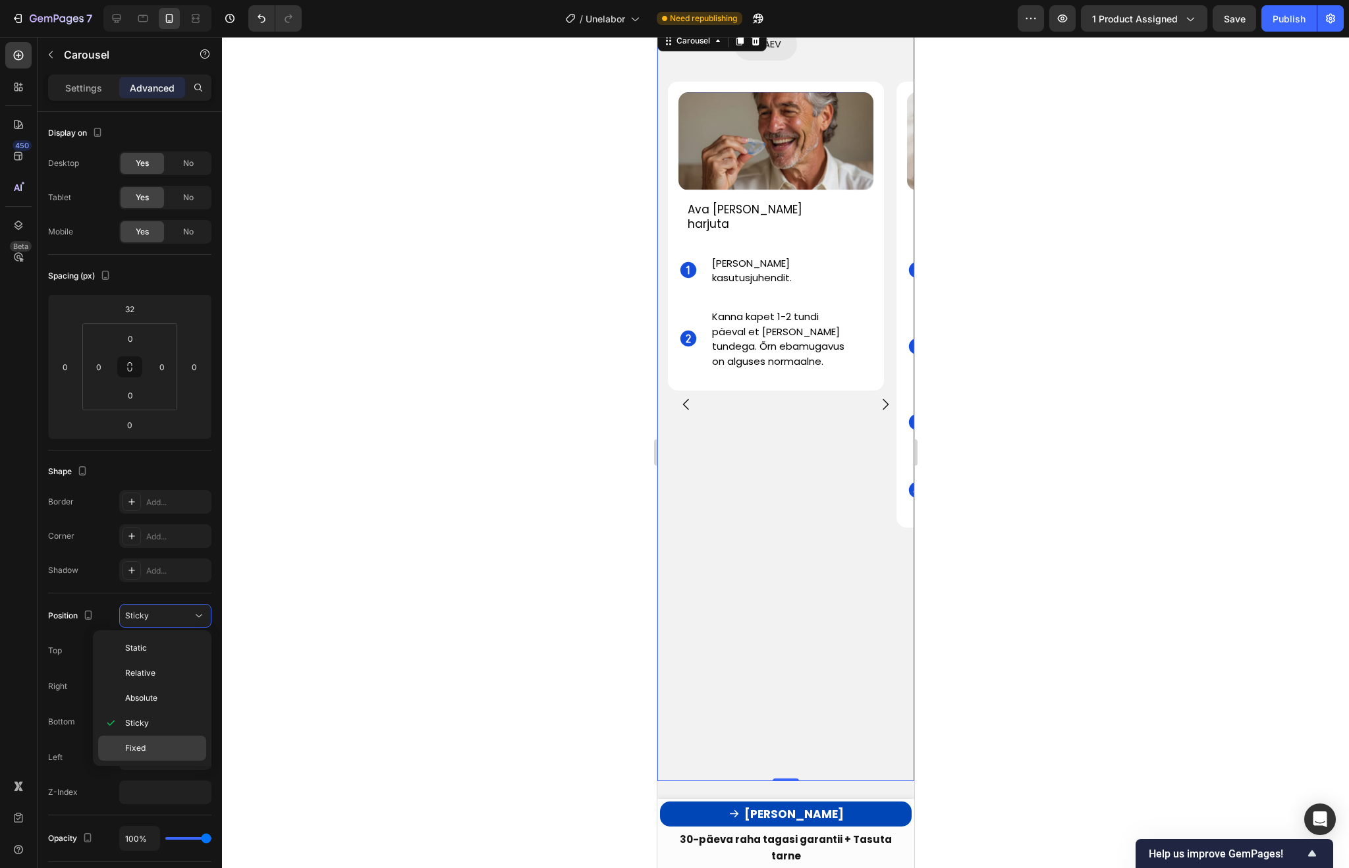
click at [151, 744] on p "Fixed" at bounding box center [162, 748] width 75 height 12
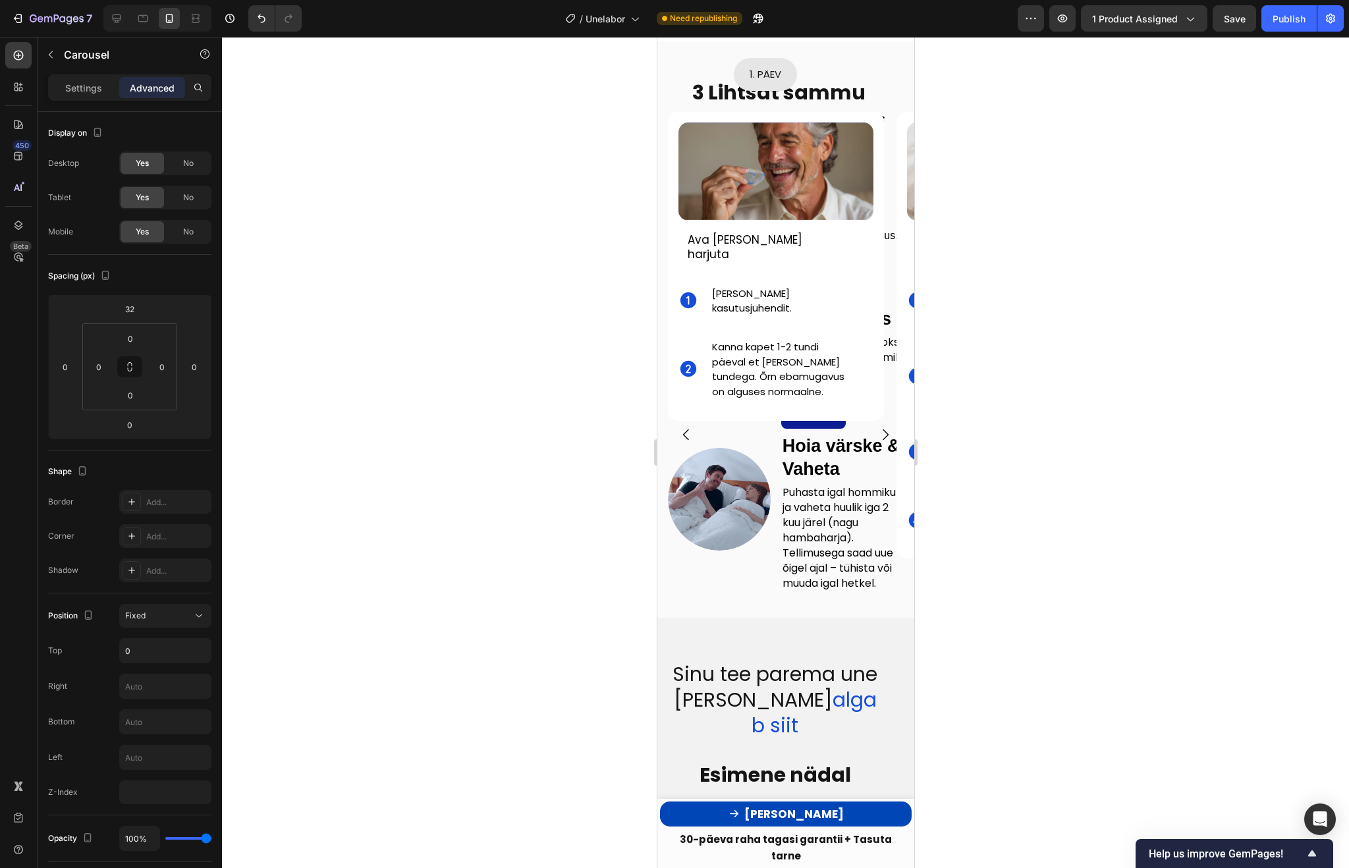
scroll to position [3029, 0]
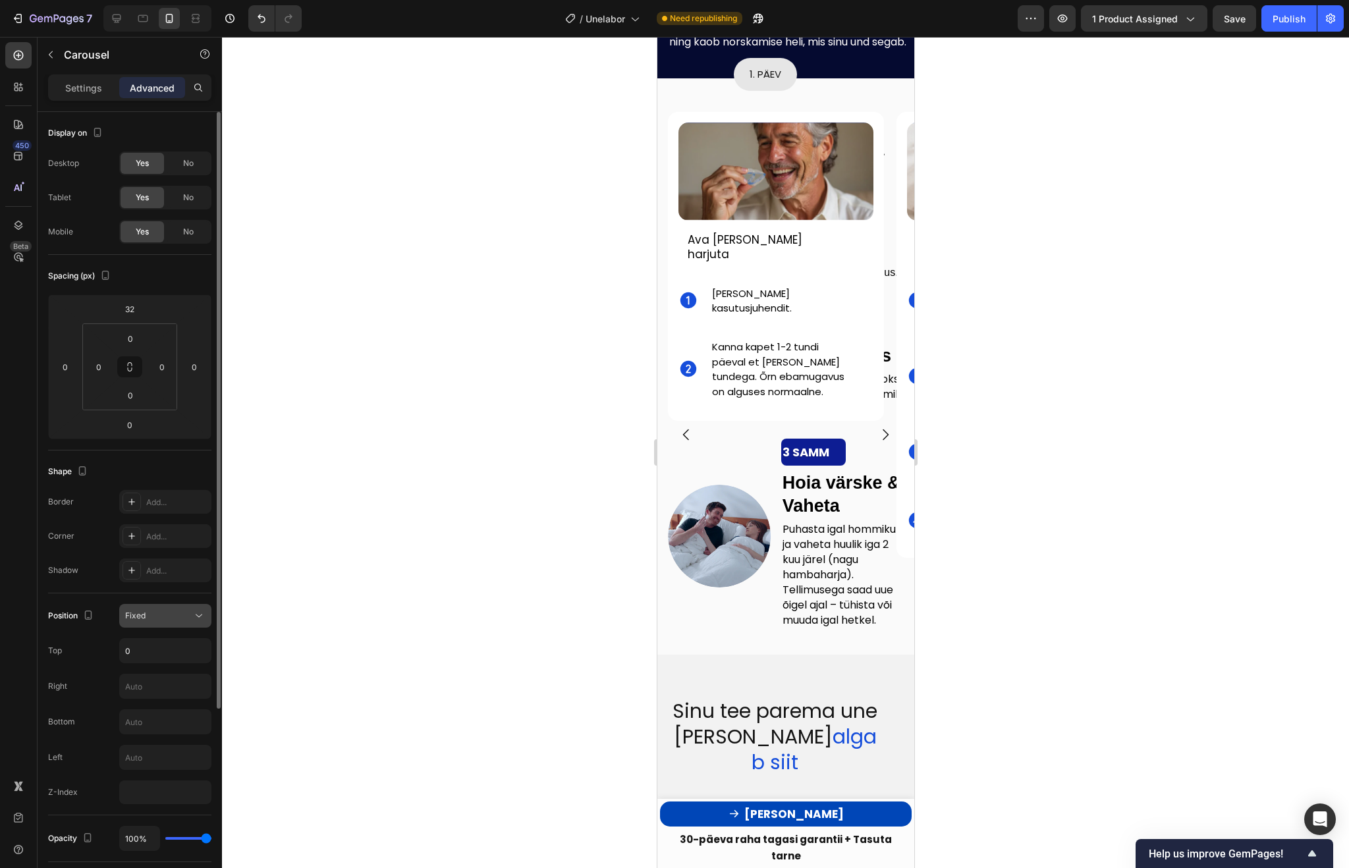
click at [202, 620] on icon at bounding box center [198, 615] width 13 height 13
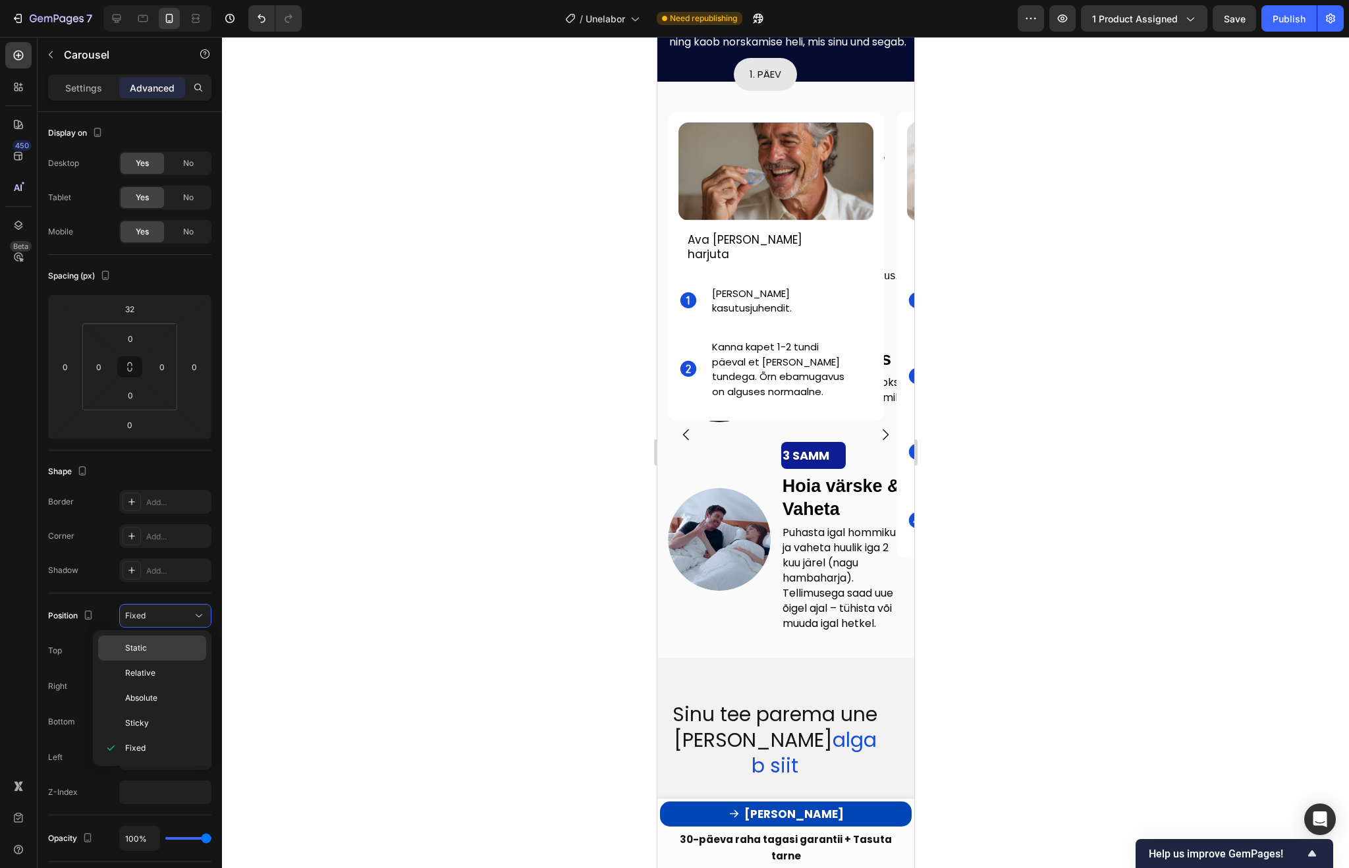
click at [159, 653] on p "Static" at bounding box center [162, 648] width 75 height 12
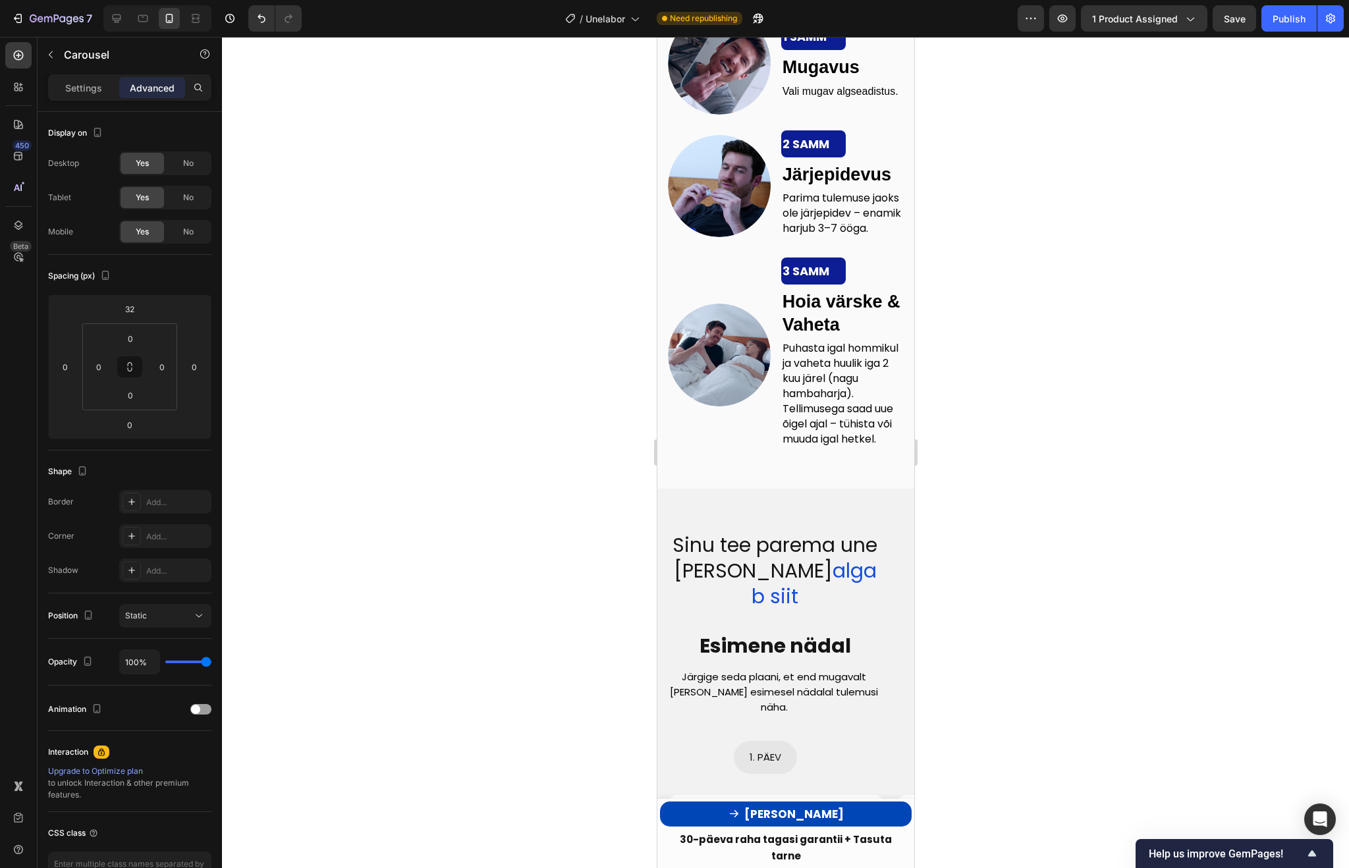
scroll to position [3225, 0]
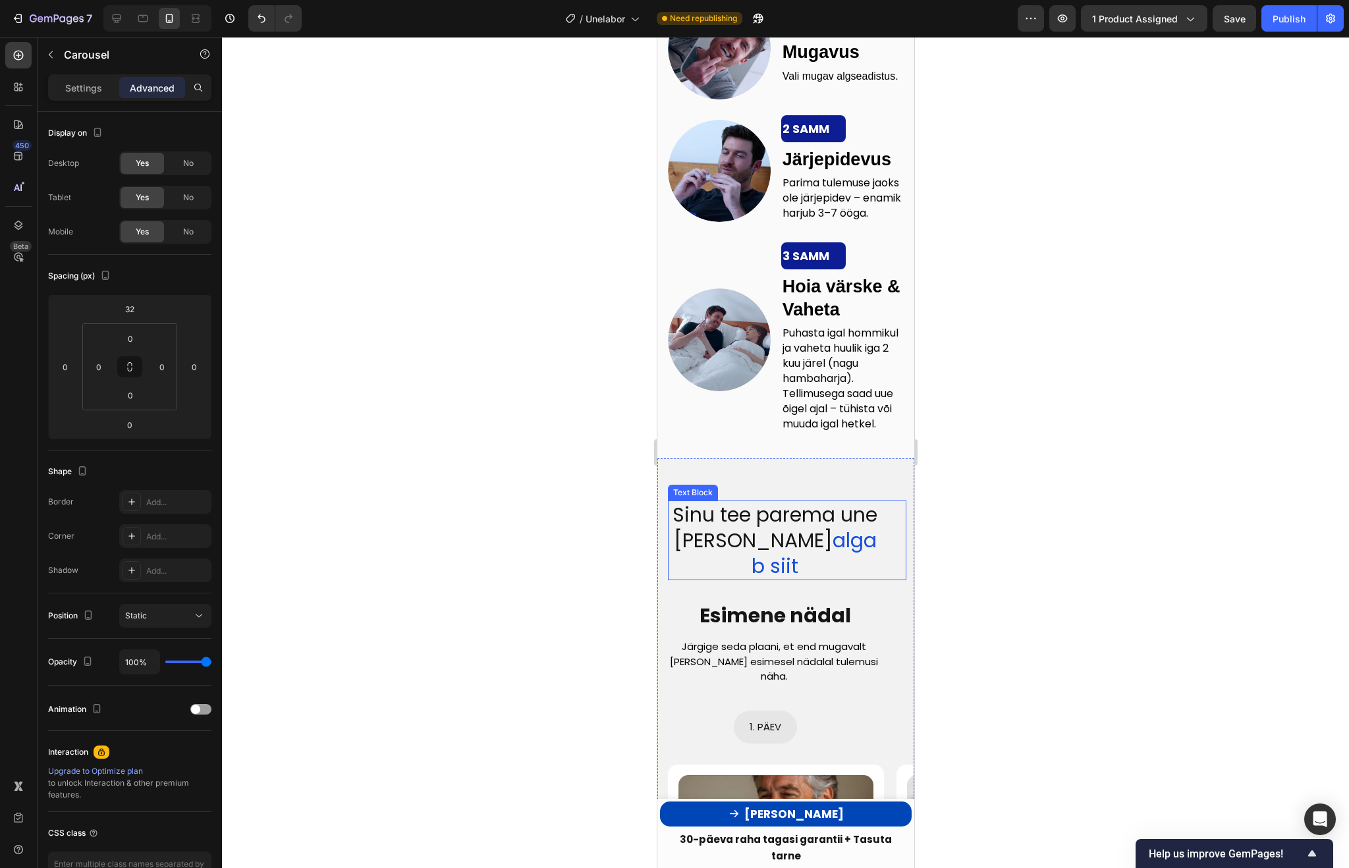
click at [870, 565] on p "Sinu tee parema une poole algab siit" at bounding box center [774, 540] width 212 height 77
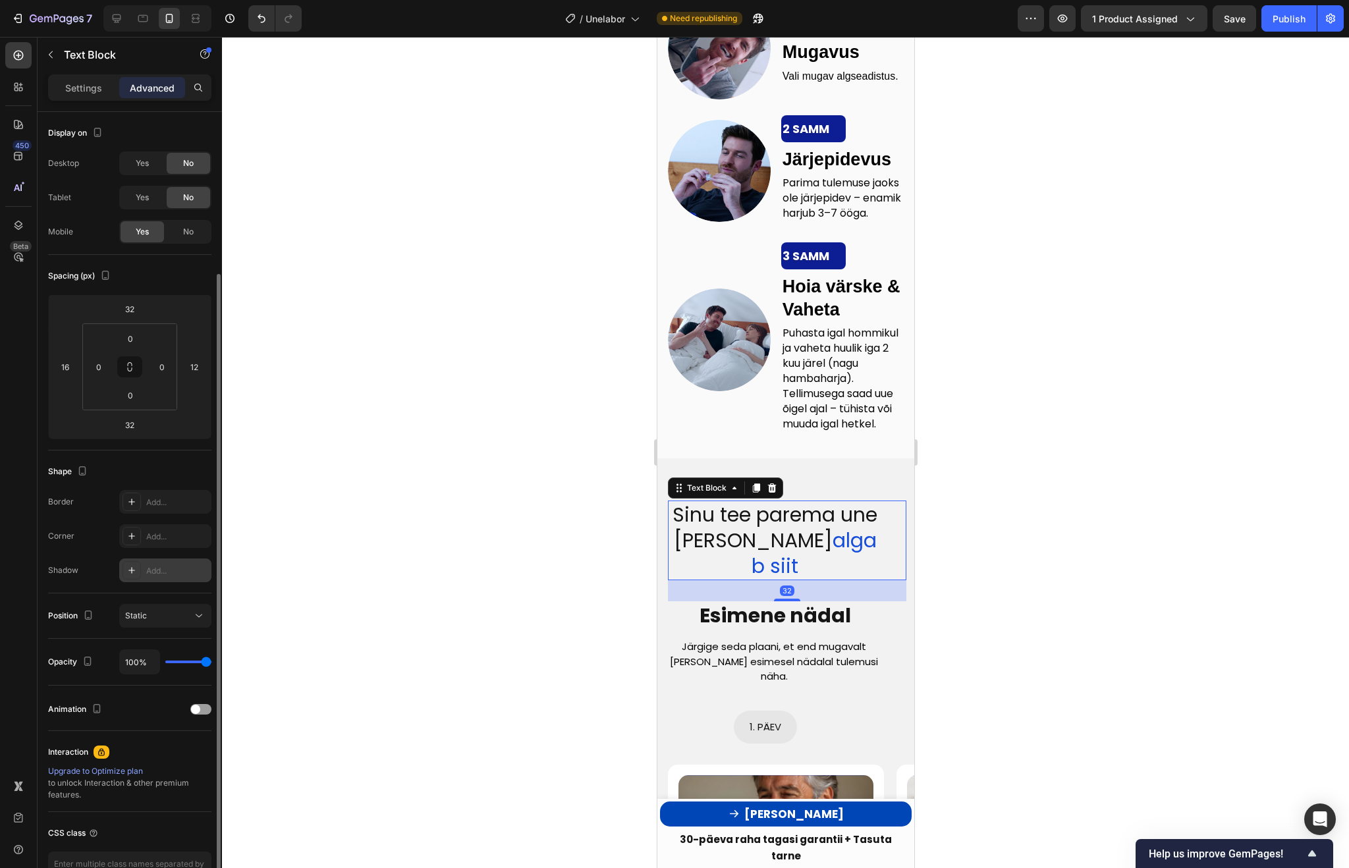
scroll to position [85, 0]
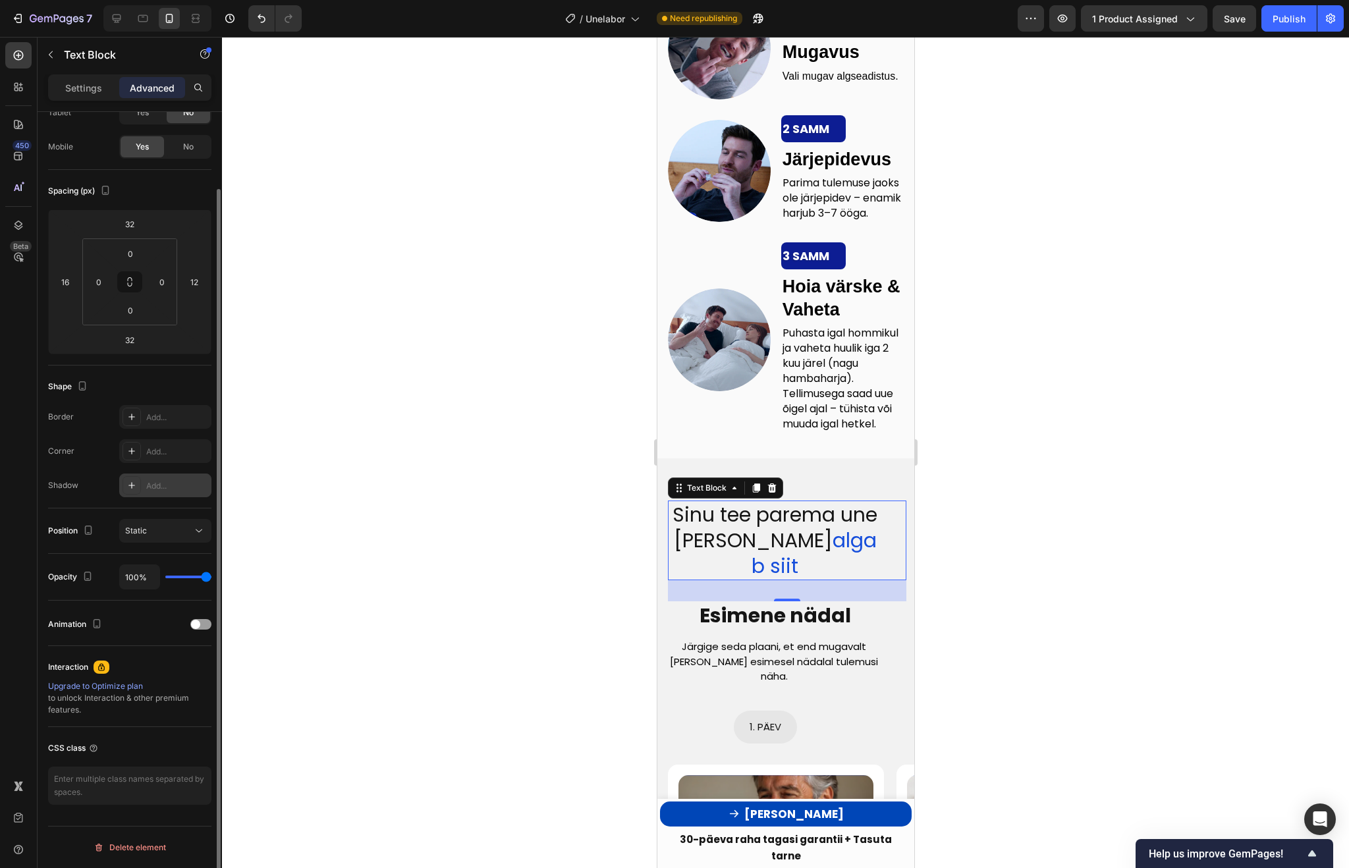
click at [134, 489] on icon at bounding box center [131, 485] width 11 height 11
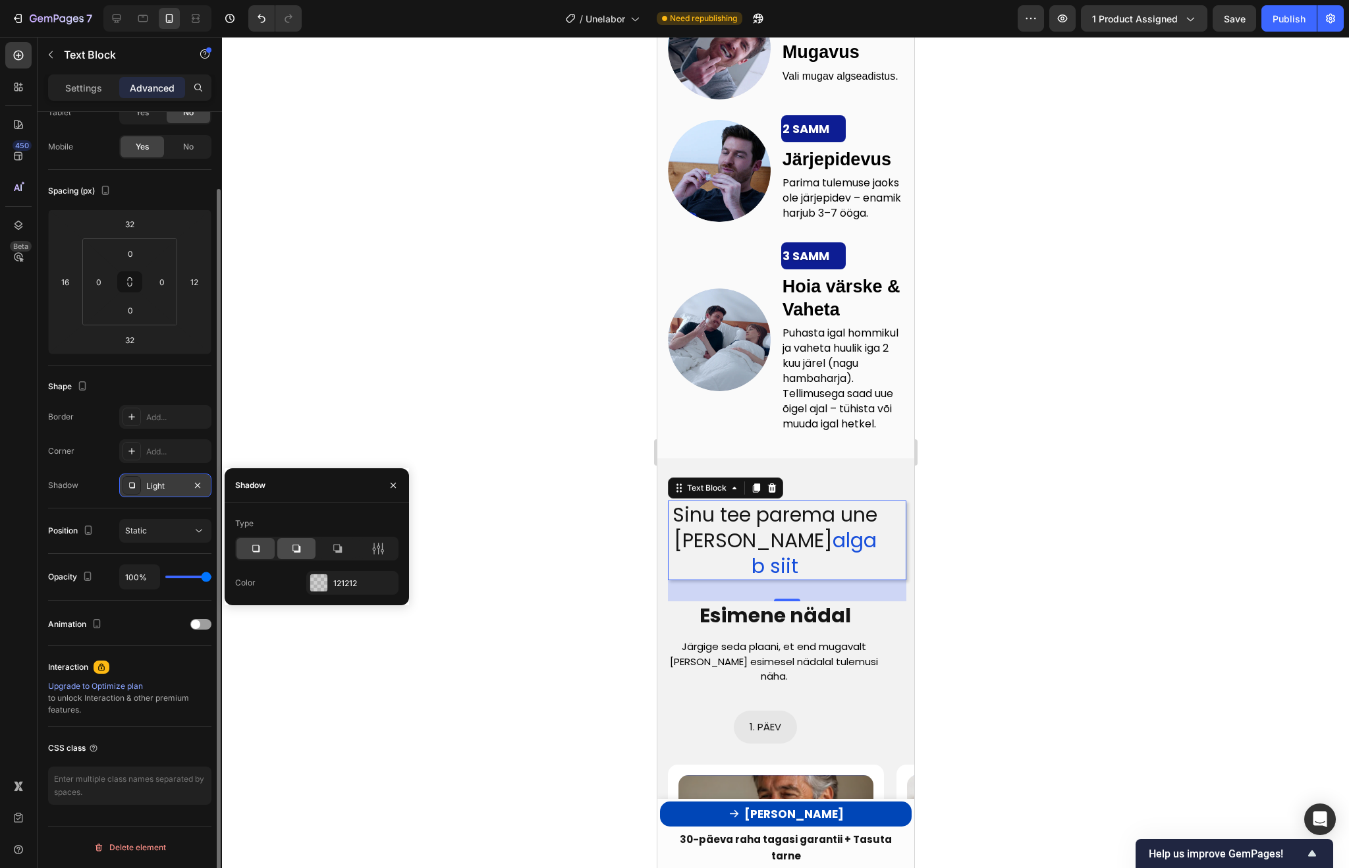
click at [296, 543] on icon at bounding box center [296, 548] width 13 height 13
click at [318, 580] on div at bounding box center [318, 582] width 17 height 17
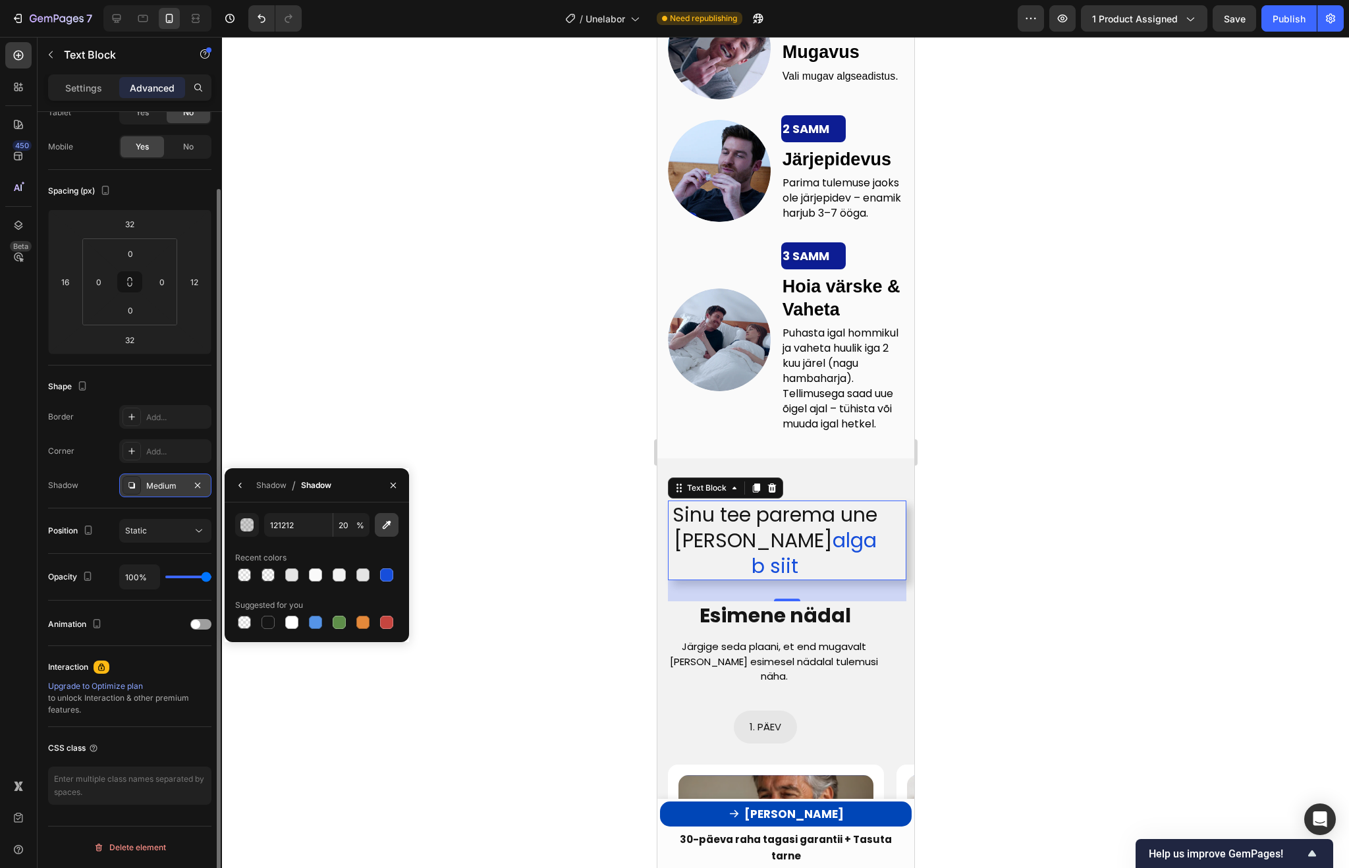
click at [387, 522] on icon "button" at bounding box center [387, 525] width 9 height 9
type input "A3B5ED"
type input "100"
click at [1124, 452] on div at bounding box center [785, 452] width 1127 height 831
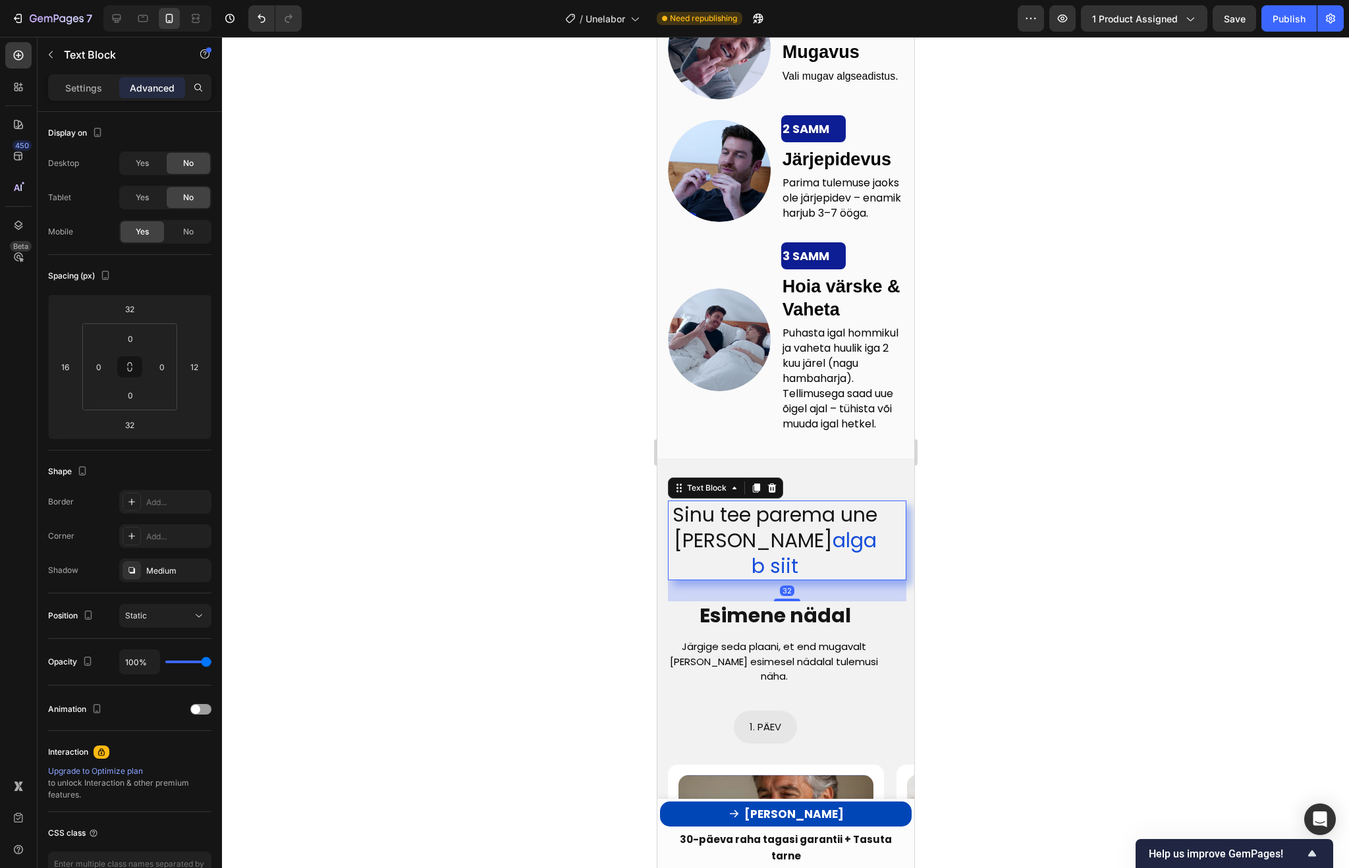
click at [865, 553] on p "Sinu tee parema une poole algab siit" at bounding box center [774, 540] width 212 height 77
click at [164, 570] on div "Medium" at bounding box center [165, 571] width 38 height 12
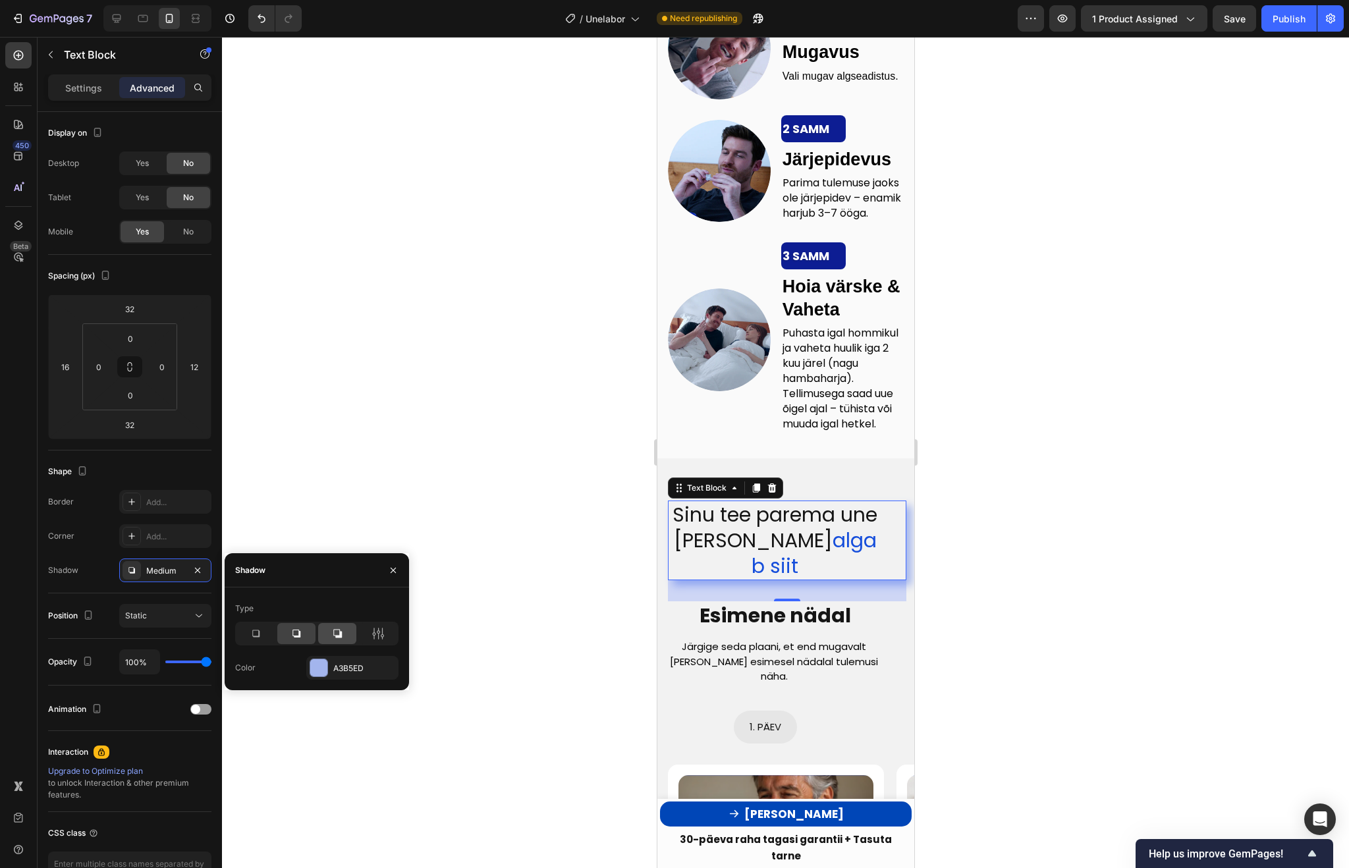
click at [335, 629] on icon at bounding box center [337, 633] width 13 height 13
click at [1104, 537] on div at bounding box center [785, 452] width 1127 height 831
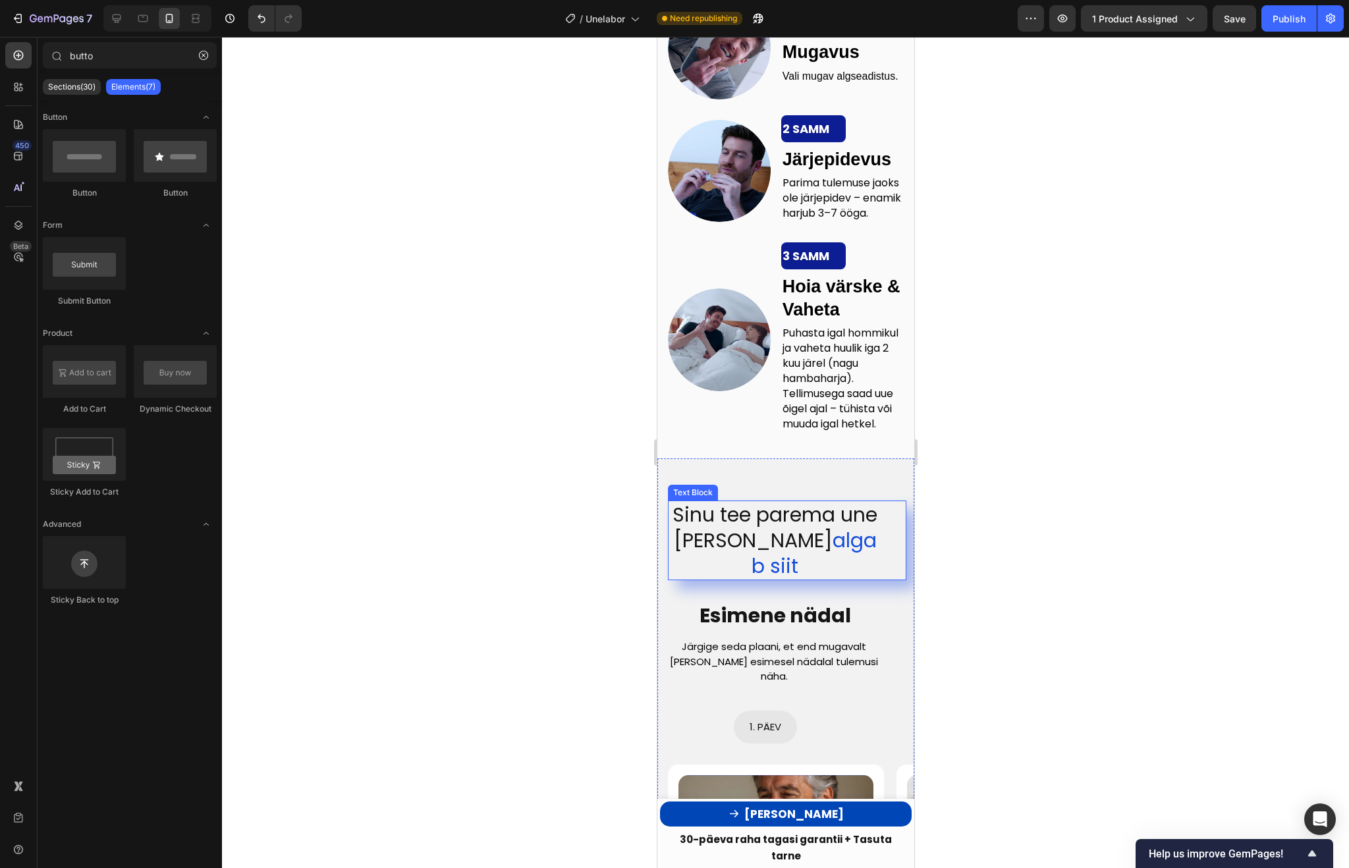
click at [1122, 539] on div at bounding box center [785, 452] width 1127 height 831
click at [1022, 547] on div at bounding box center [785, 452] width 1127 height 831
click at [873, 549] on p "Sinu tee parema une poole algab siit" at bounding box center [774, 540] width 212 height 77
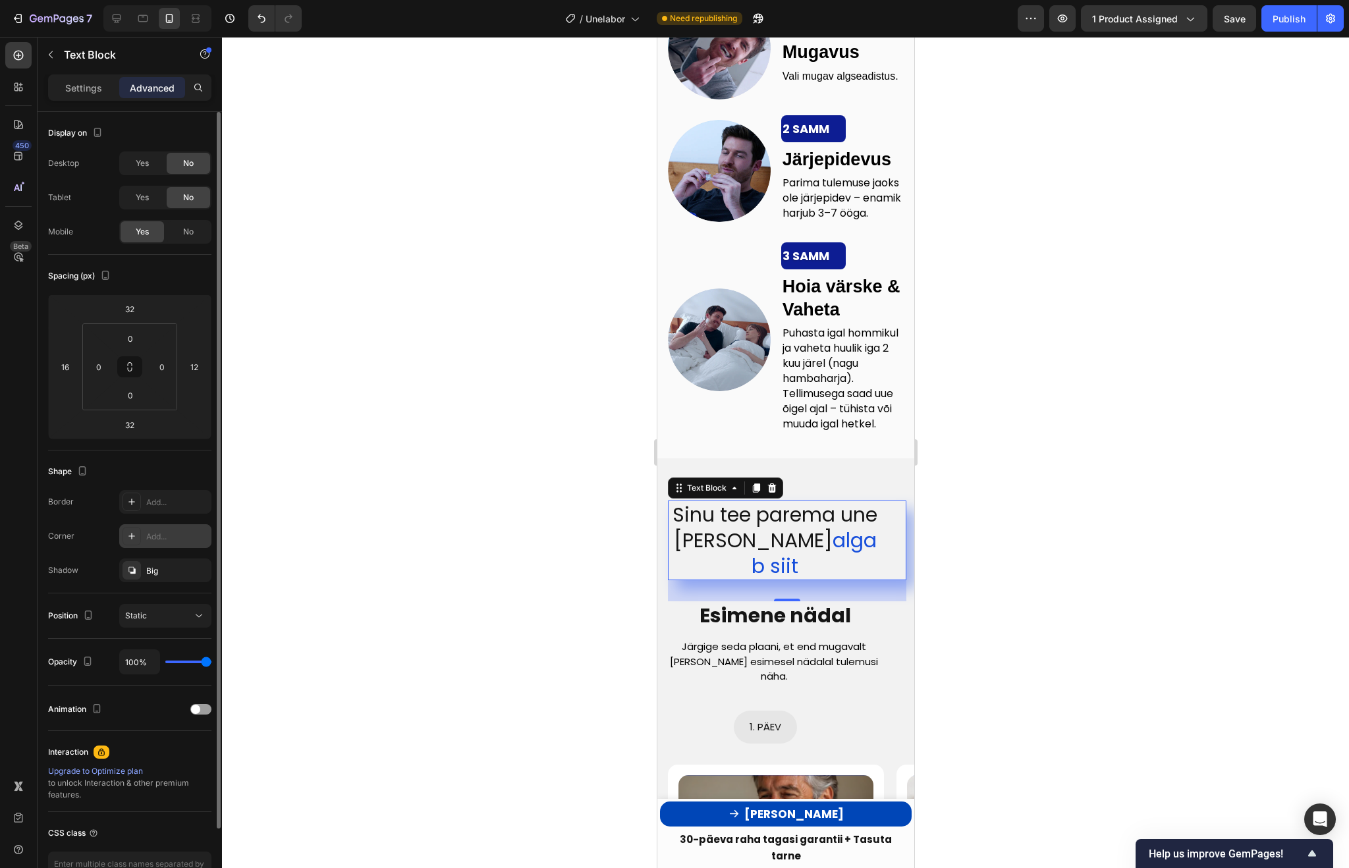
click at [130, 533] on icon at bounding box center [131, 536] width 11 height 11
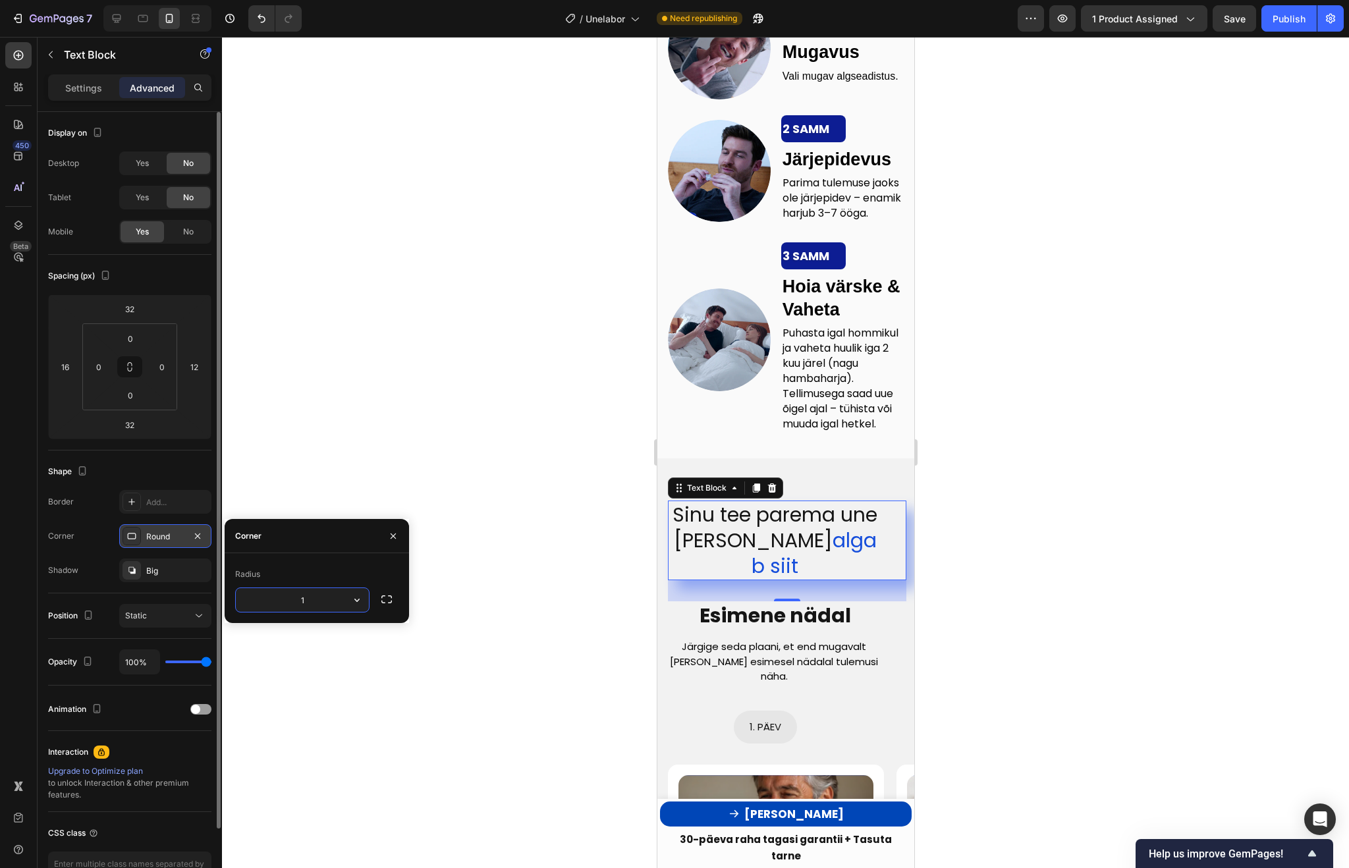
type input "15"
click at [1064, 535] on div at bounding box center [785, 452] width 1127 height 831
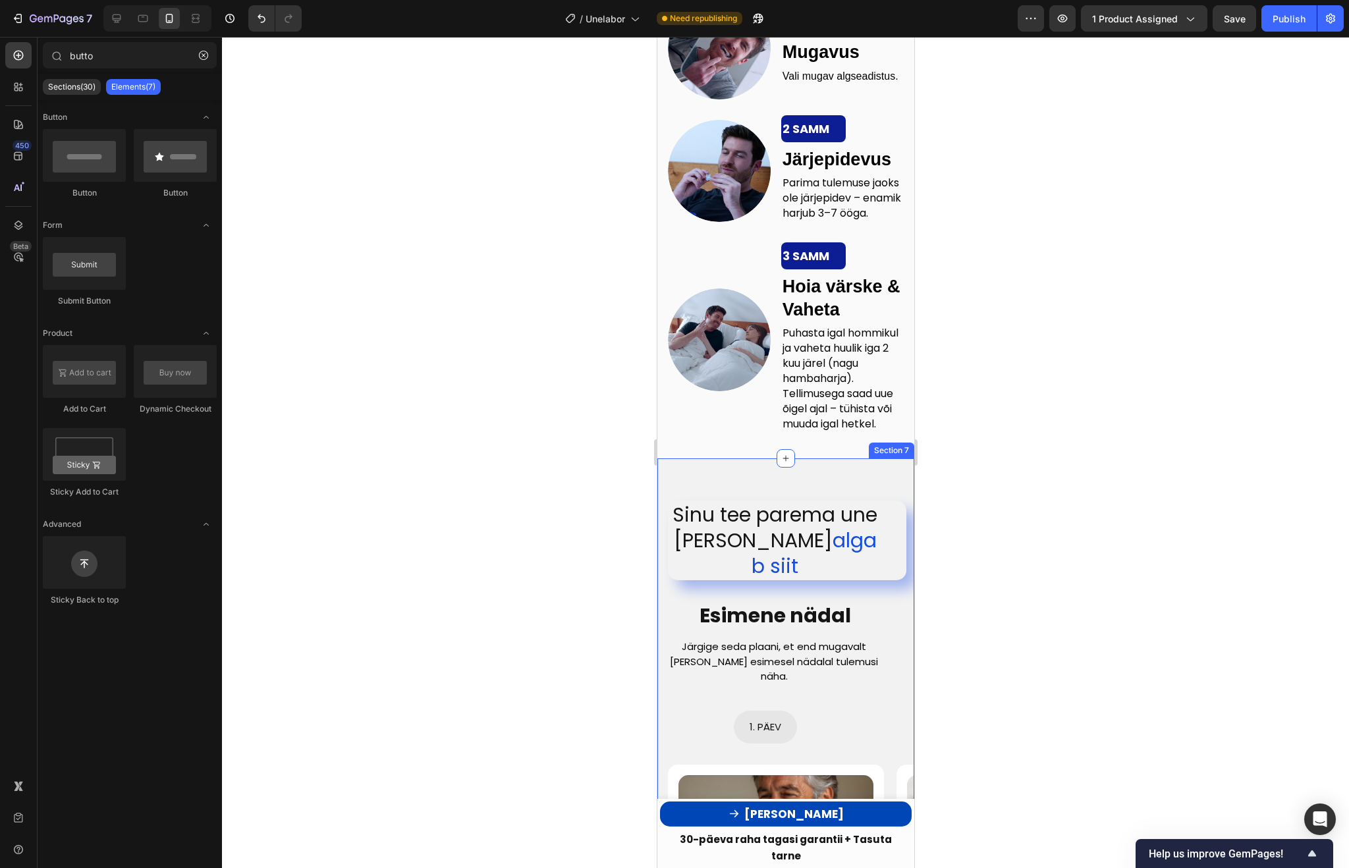
click at [1001, 558] on div at bounding box center [785, 452] width 1127 height 831
click at [880, 554] on p "Sinu tee parema une poole algab siit" at bounding box center [774, 540] width 212 height 77
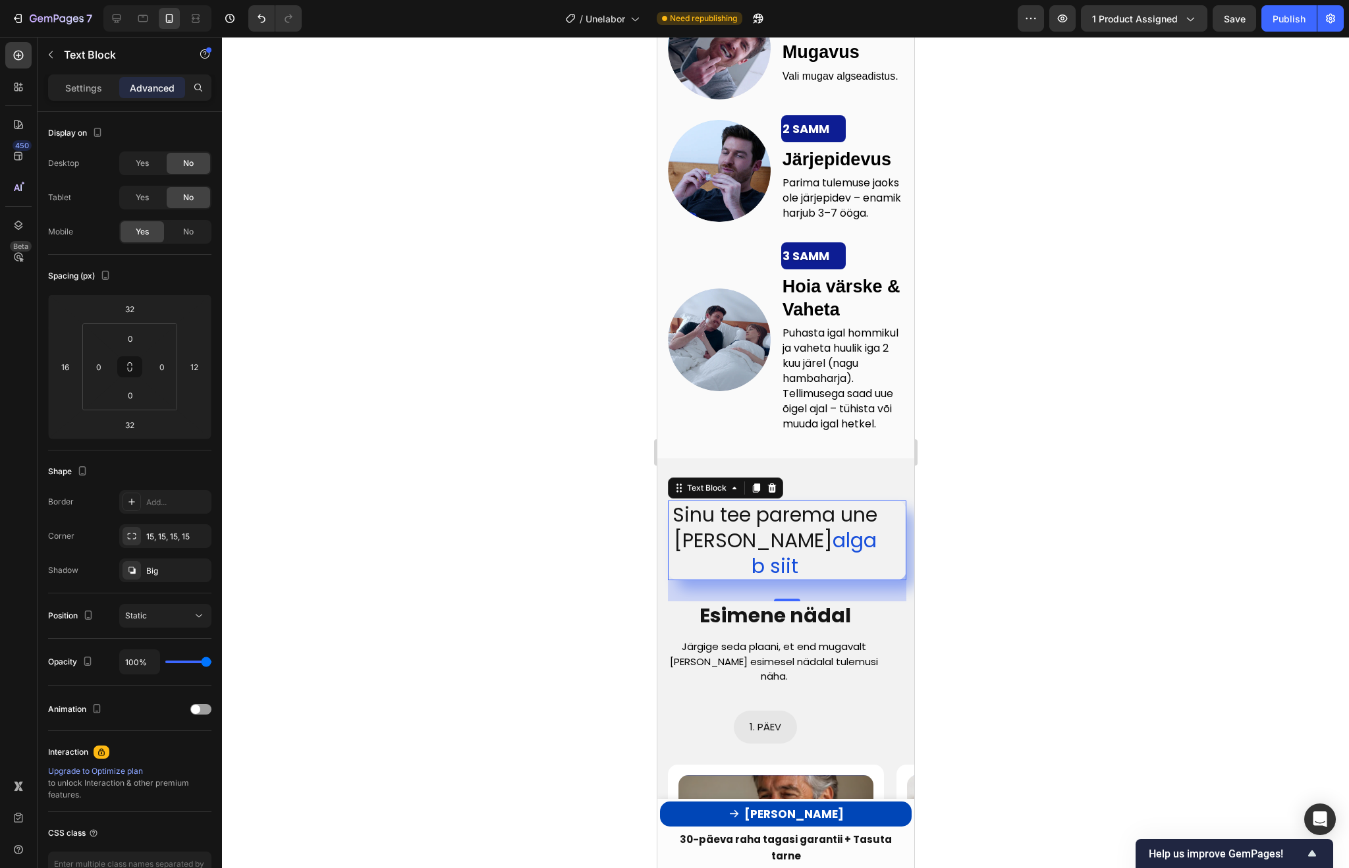
click at [395, 531] on div at bounding box center [785, 452] width 1127 height 831
click at [833, 541] on span "algab siit" at bounding box center [813, 553] width 125 height 54
click at [159, 562] on div "Big" at bounding box center [165, 571] width 92 height 24
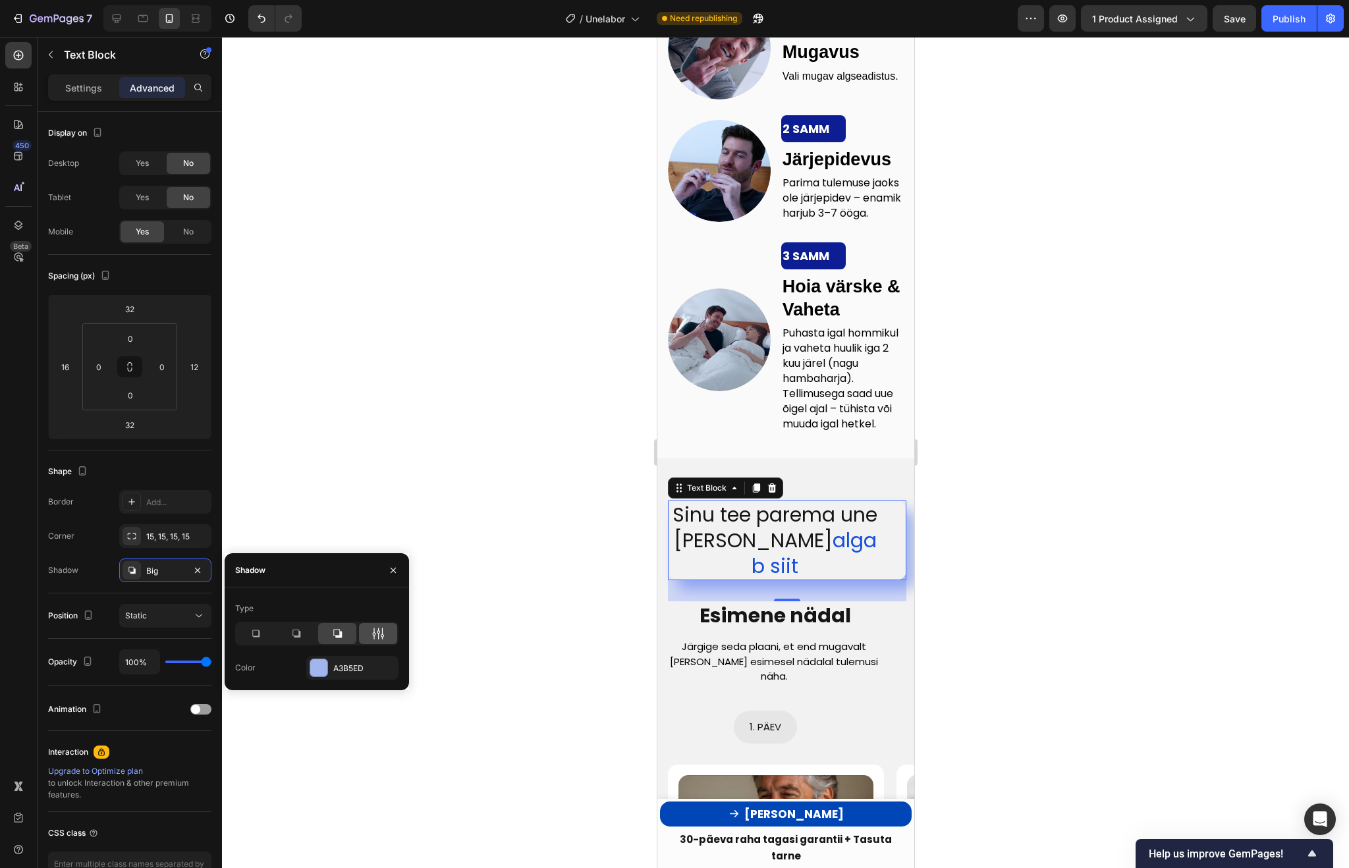
click at [369, 630] on div at bounding box center [378, 633] width 38 height 21
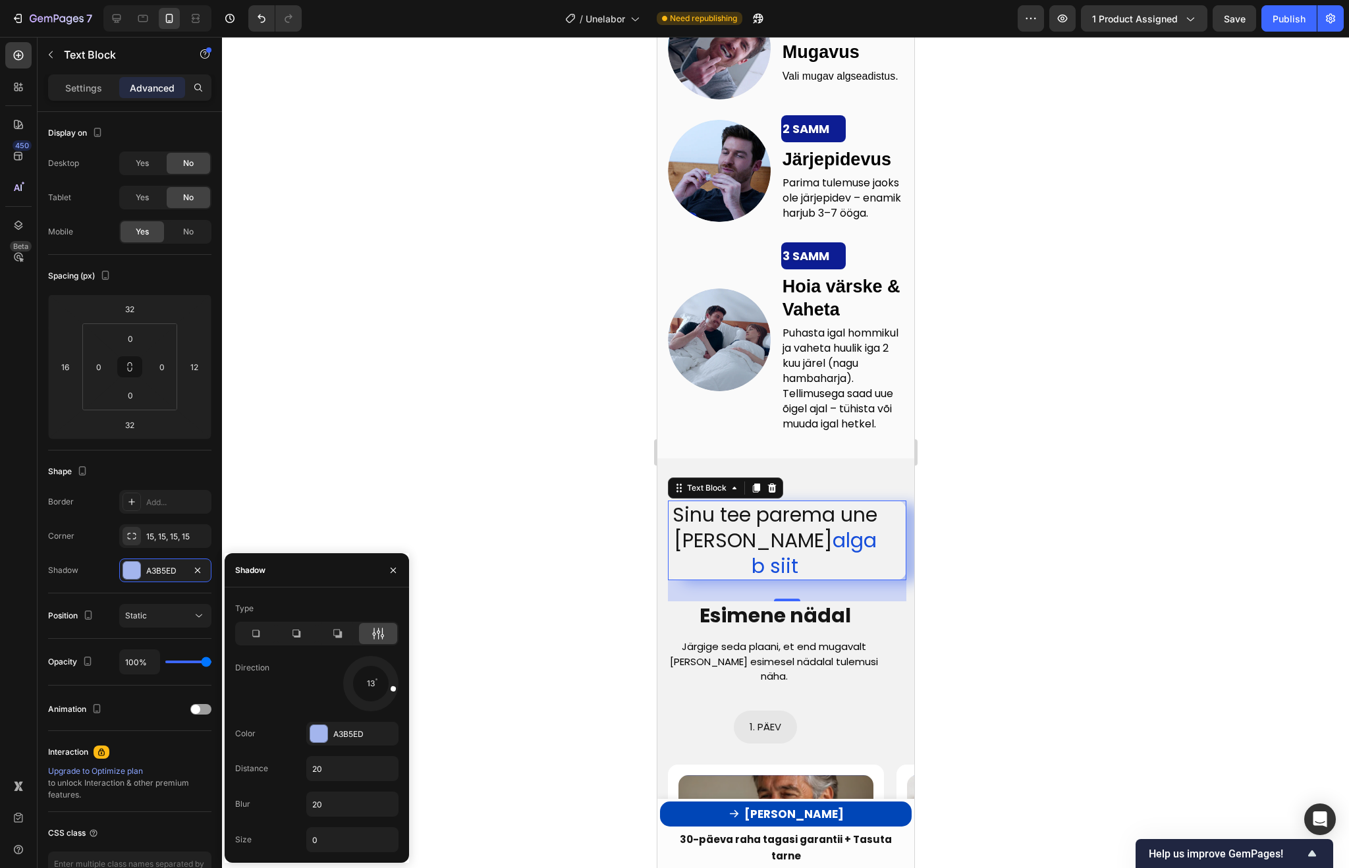
drag, startPoint x: 388, startPoint y: 701, endPoint x: 386, endPoint y: 684, distance: 17.9
click at [386, 684] on div at bounding box center [384, 687] width 30 height 14
drag, startPoint x: 386, startPoint y: 684, endPoint x: 364, endPoint y: 705, distance: 30.3
click at [366, 705] on div at bounding box center [370, 698] width 9 height 30
click at [335, 771] on input "20" at bounding box center [352, 769] width 91 height 24
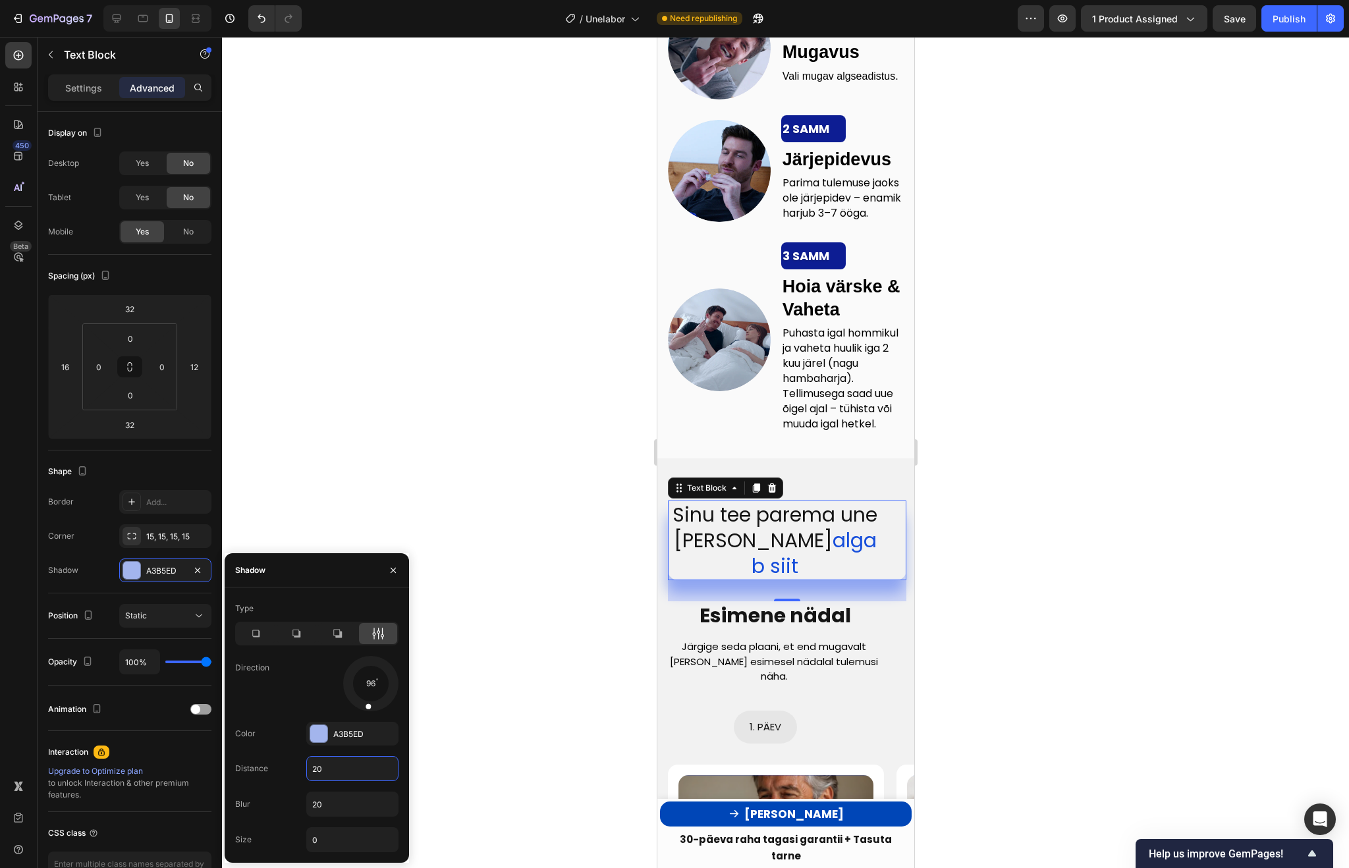
click at [275, 756] on div "Distance 20" at bounding box center [316, 768] width 163 height 25
click at [591, 551] on div at bounding box center [785, 452] width 1127 height 831
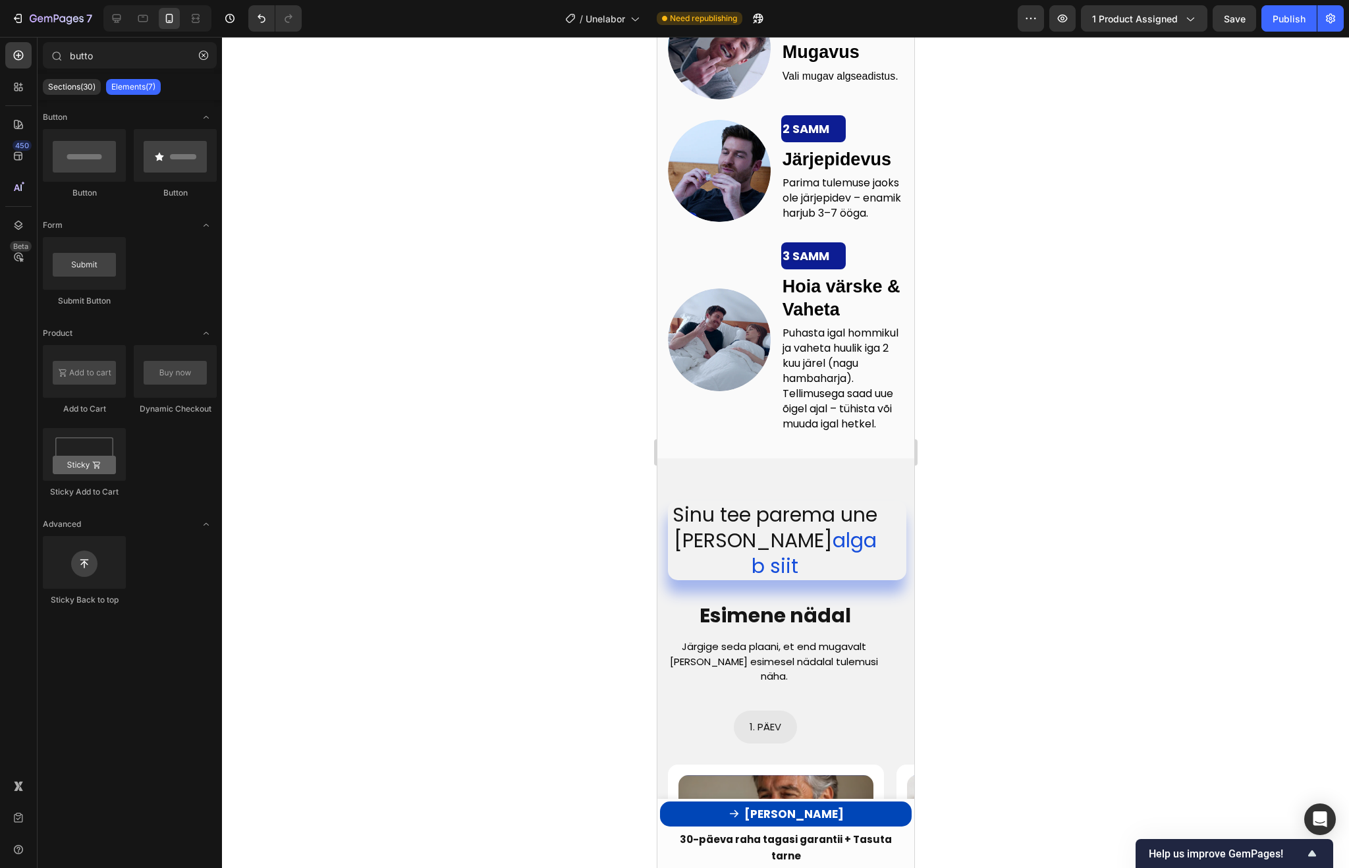
click at [363, 327] on div at bounding box center [785, 452] width 1127 height 831
click at [199, 57] on icon "button" at bounding box center [203, 55] width 9 height 9
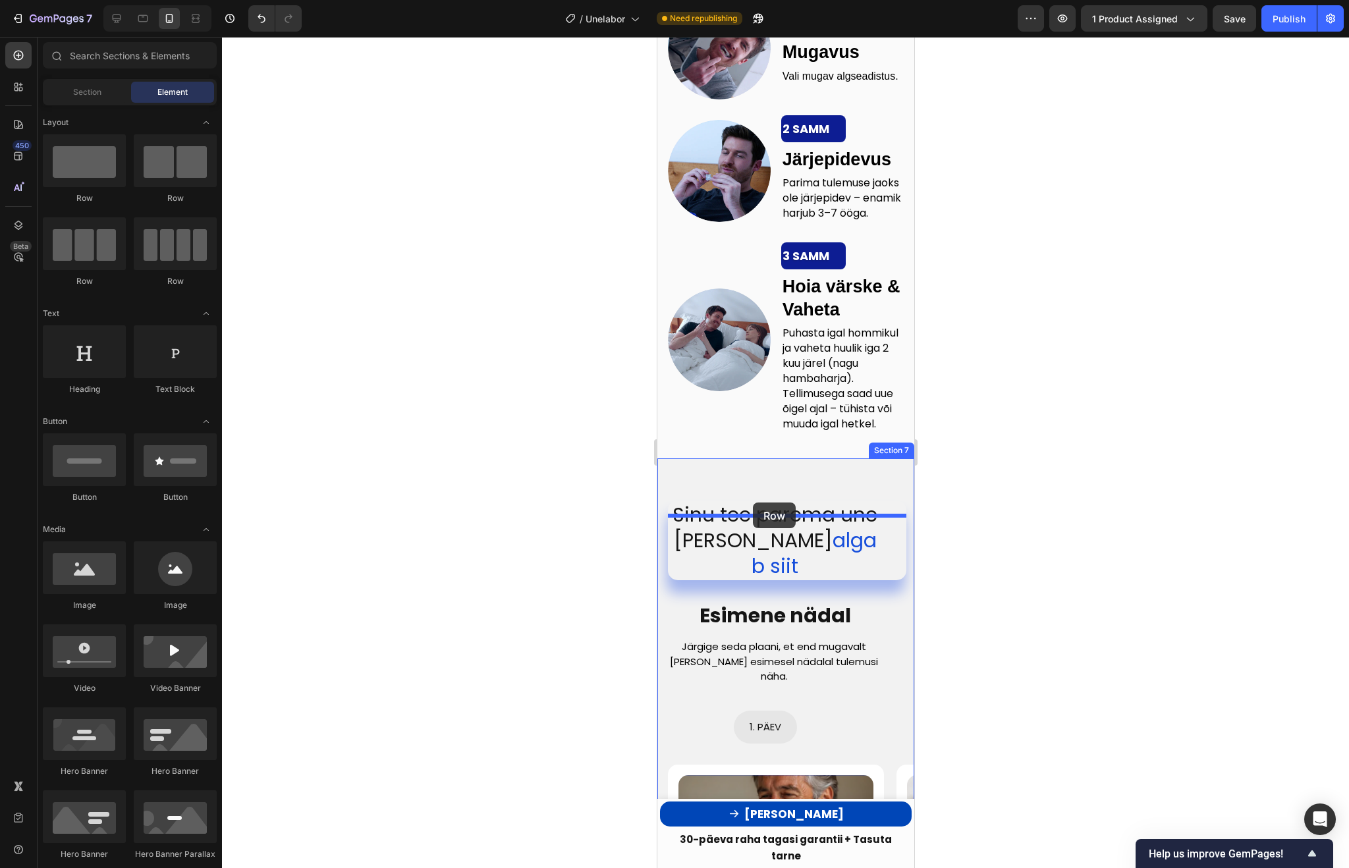
drag, startPoint x: 741, startPoint y: 220, endPoint x: 752, endPoint y: 503, distance: 282.8
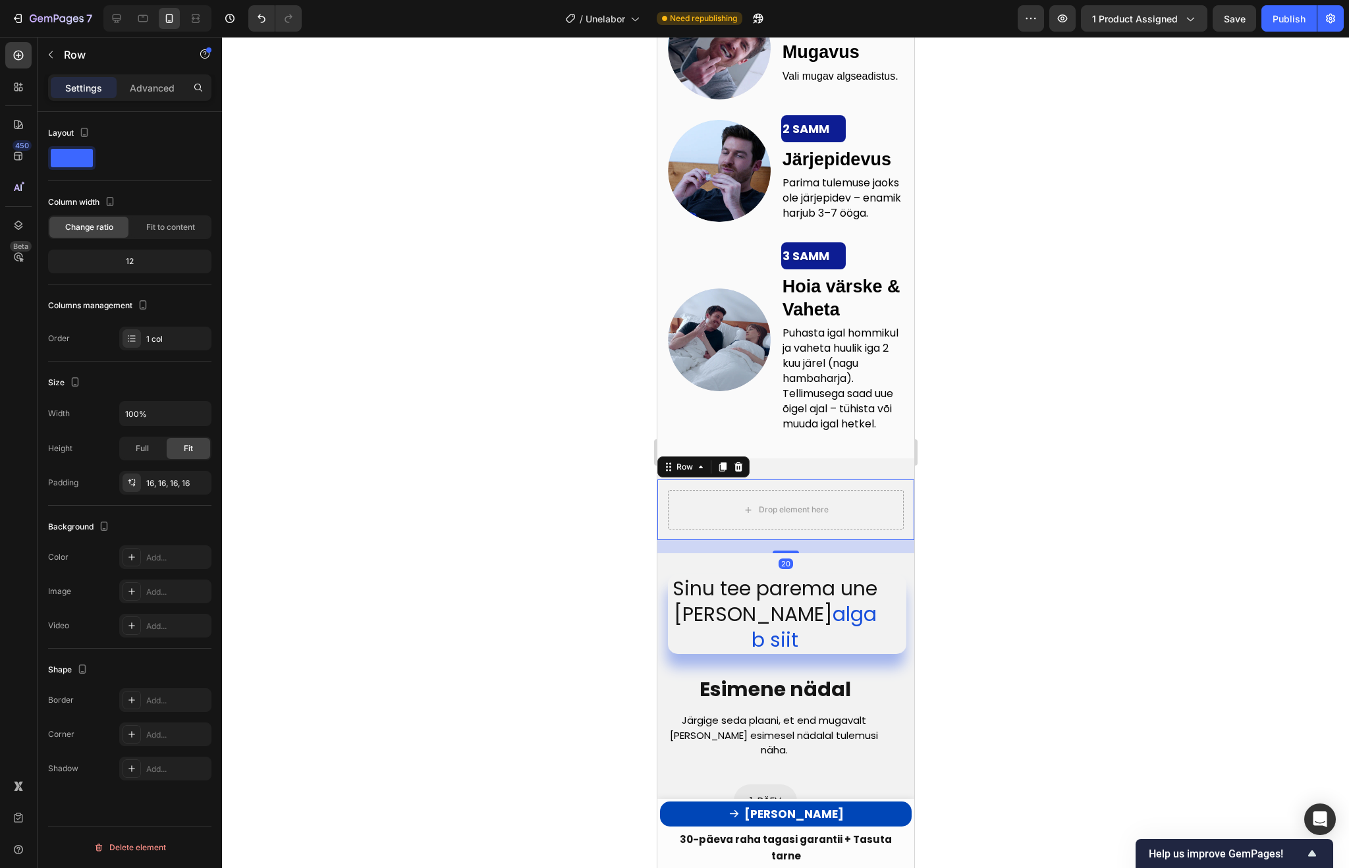
click at [1061, 554] on div at bounding box center [785, 452] width 1127 height 831
click at [896, 540] on div "Drop element here Row" at bounding box center [785, 509] width 257 height 61
click at [738, 472] on icon at bounding box center [737, 467] width 11 height 11
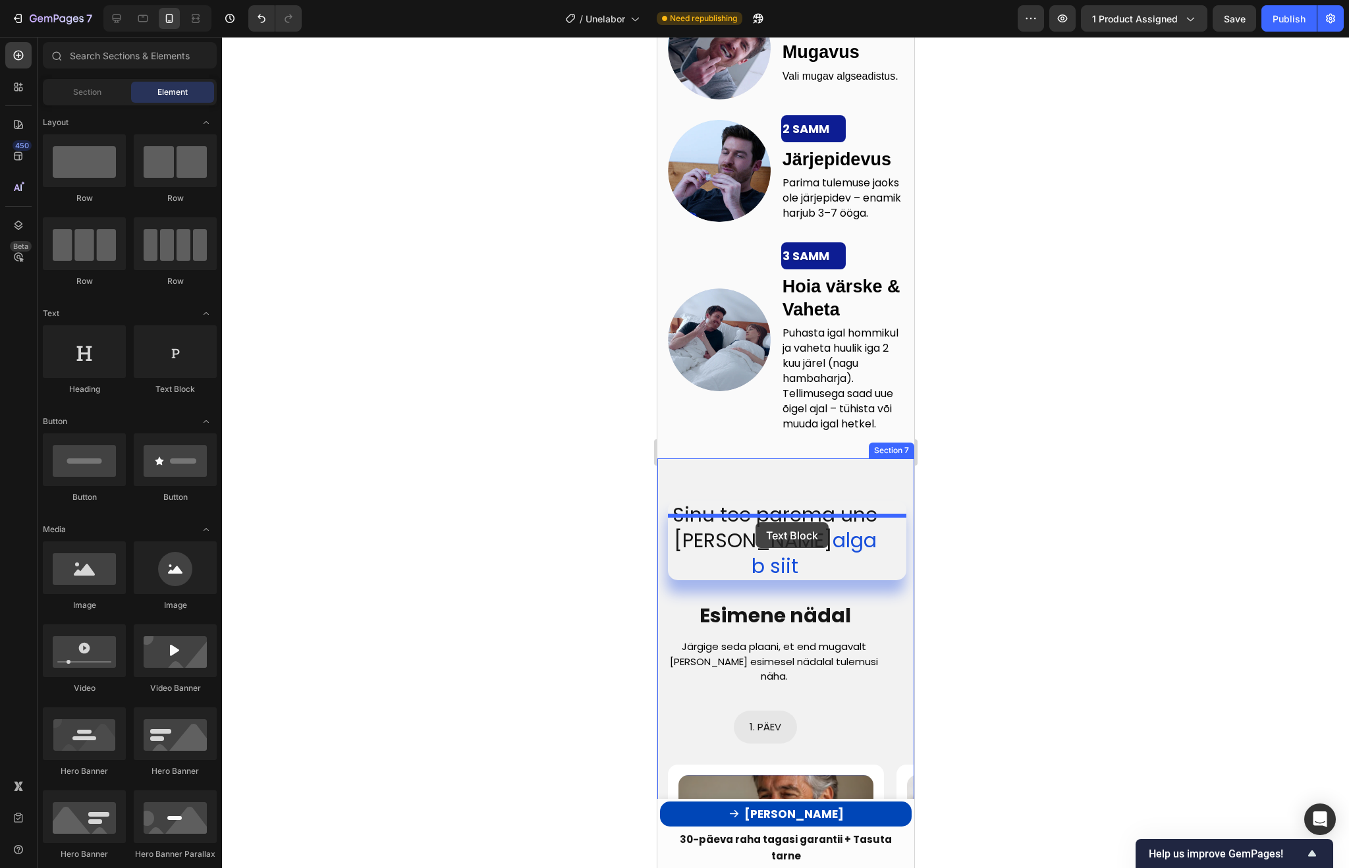
drag, startPoint x: 821, startPoint y: 404, endPoint x: 755, endPoint y: 522, distance: 135.9
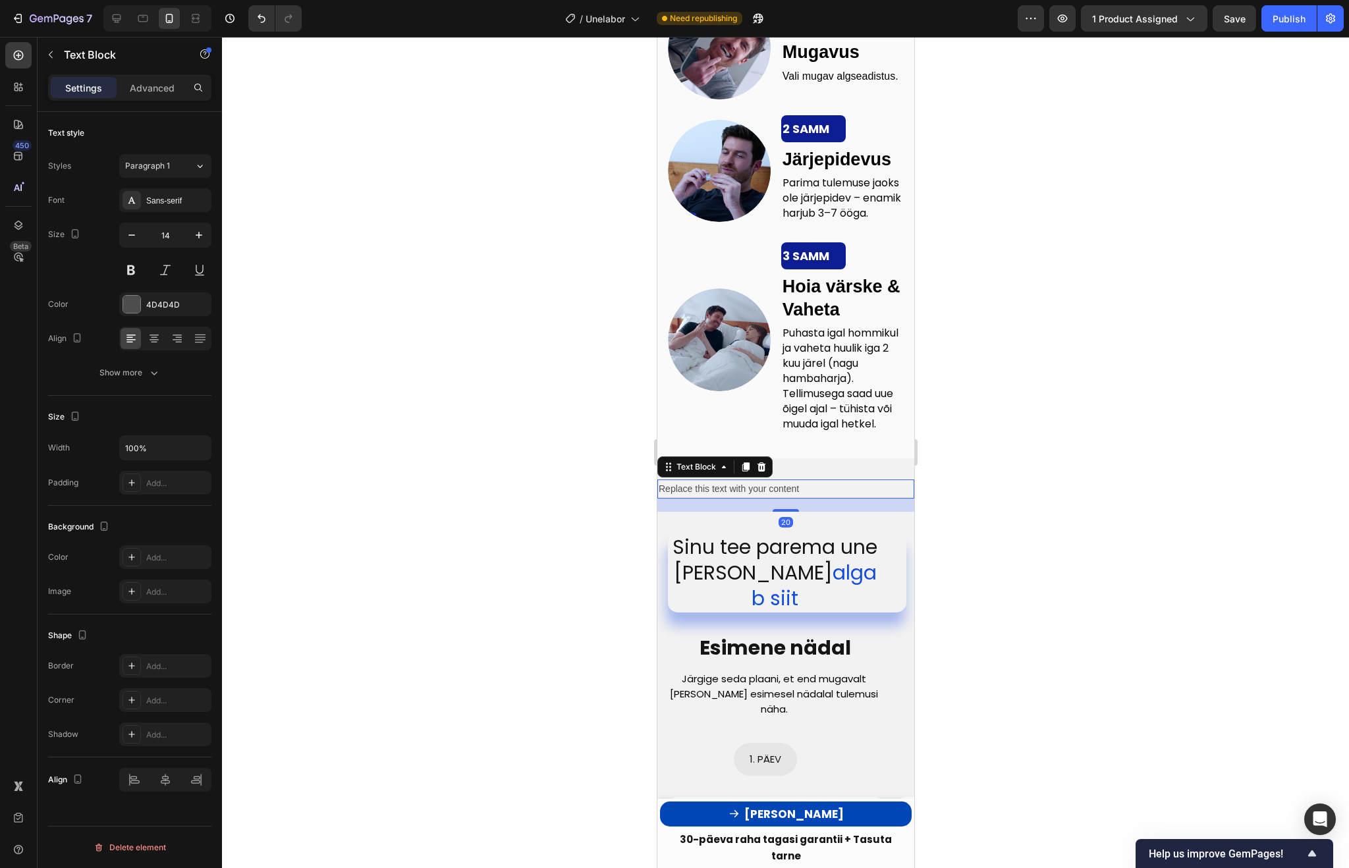
click at [1093, 573] on div at bounding box center [785, 452] width 1127 height 831
click at [826, 499] on div "Replace this text with your content" at bounding box center [785, 488] width 257 height 19
click at [168, 94] on p "Advanced" at bounding box center [152, 88] width 45 height 14
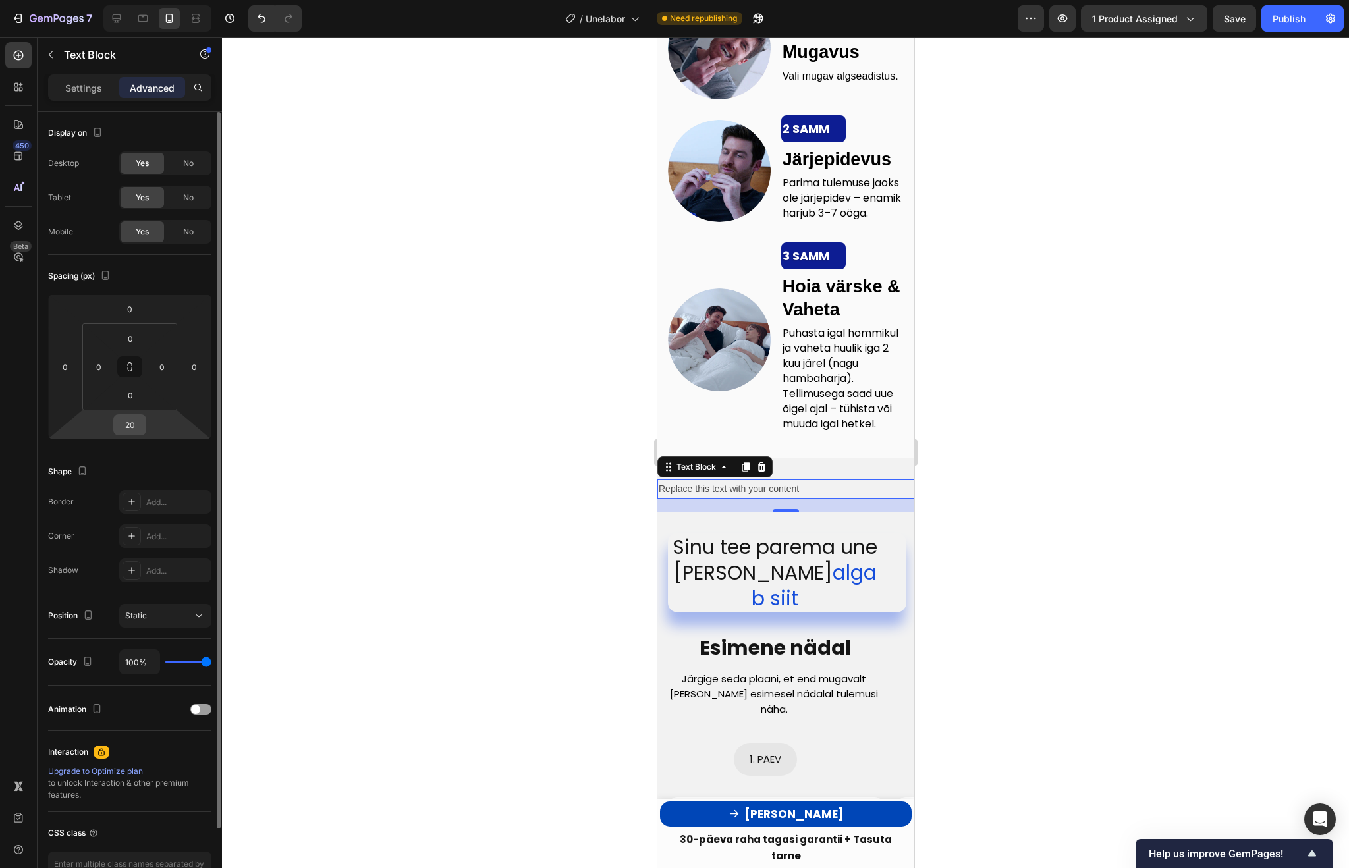
click at [138, 416] on input "20" at bounding box center [130, 425] width 26 height 20
type input "0"
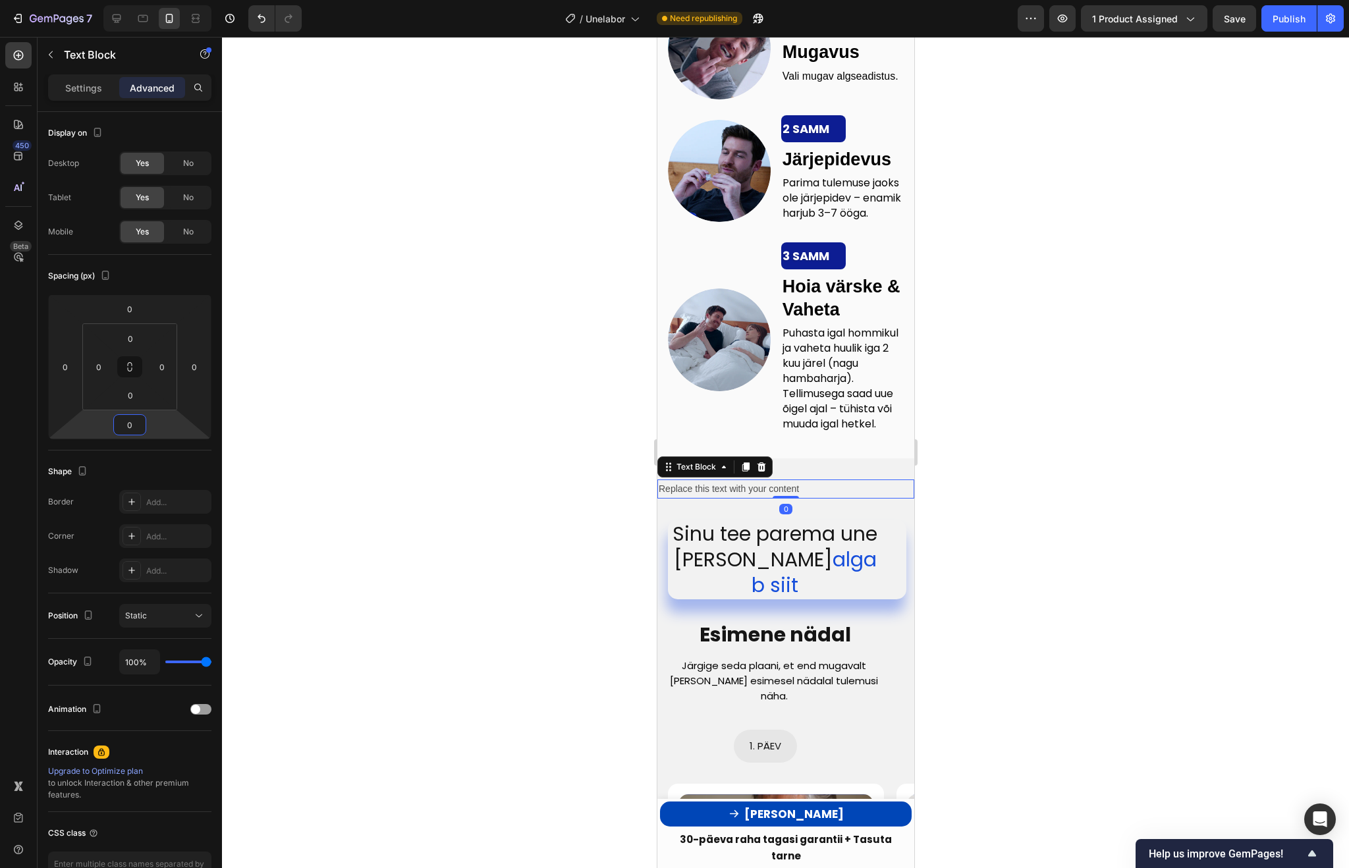
click at [441, 416] on div at bounding box center [785, 452] width 1127 height 831
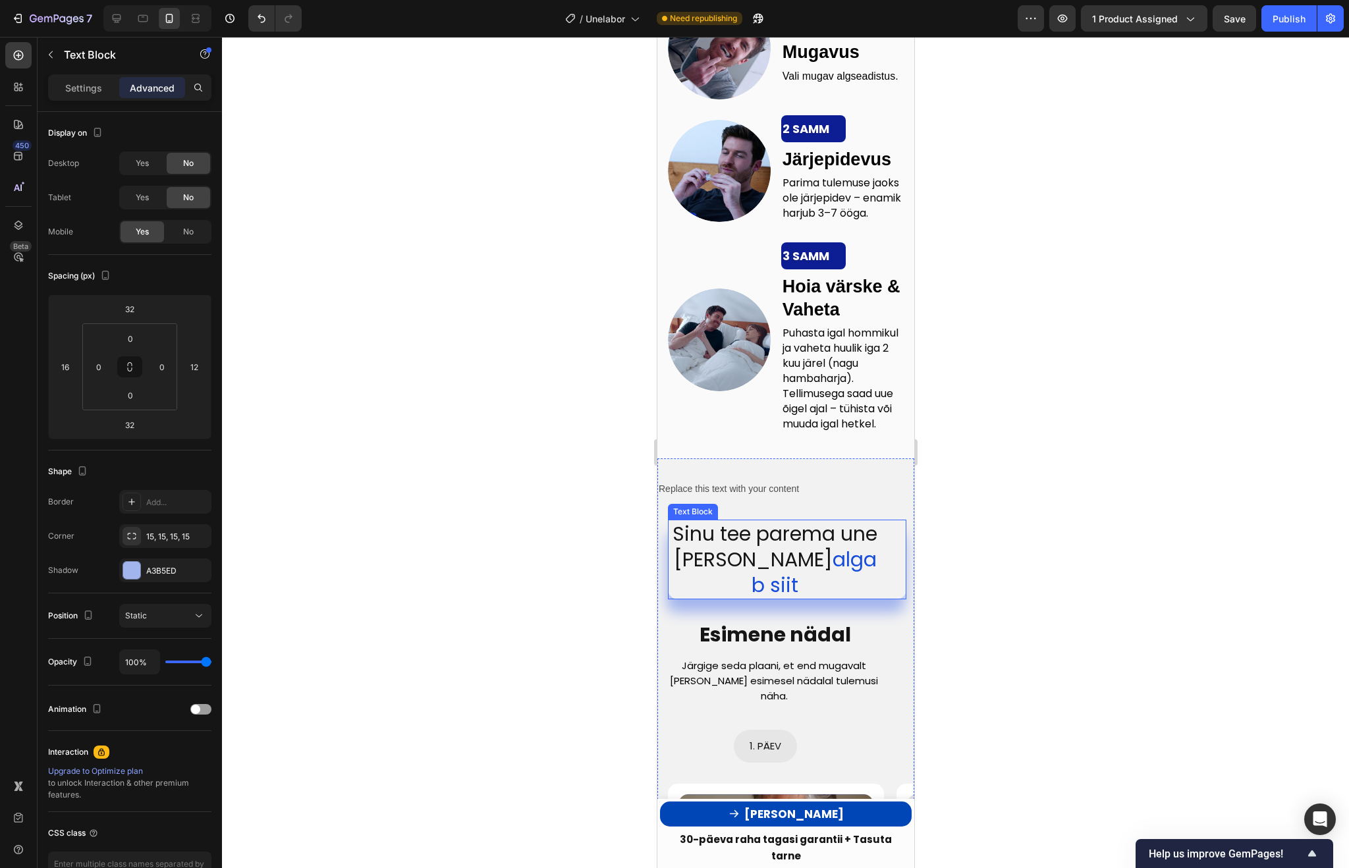
click at [821, 537] on span "Sinu tee parema une poole" at bounding box center [774, 547] width 205 height 54
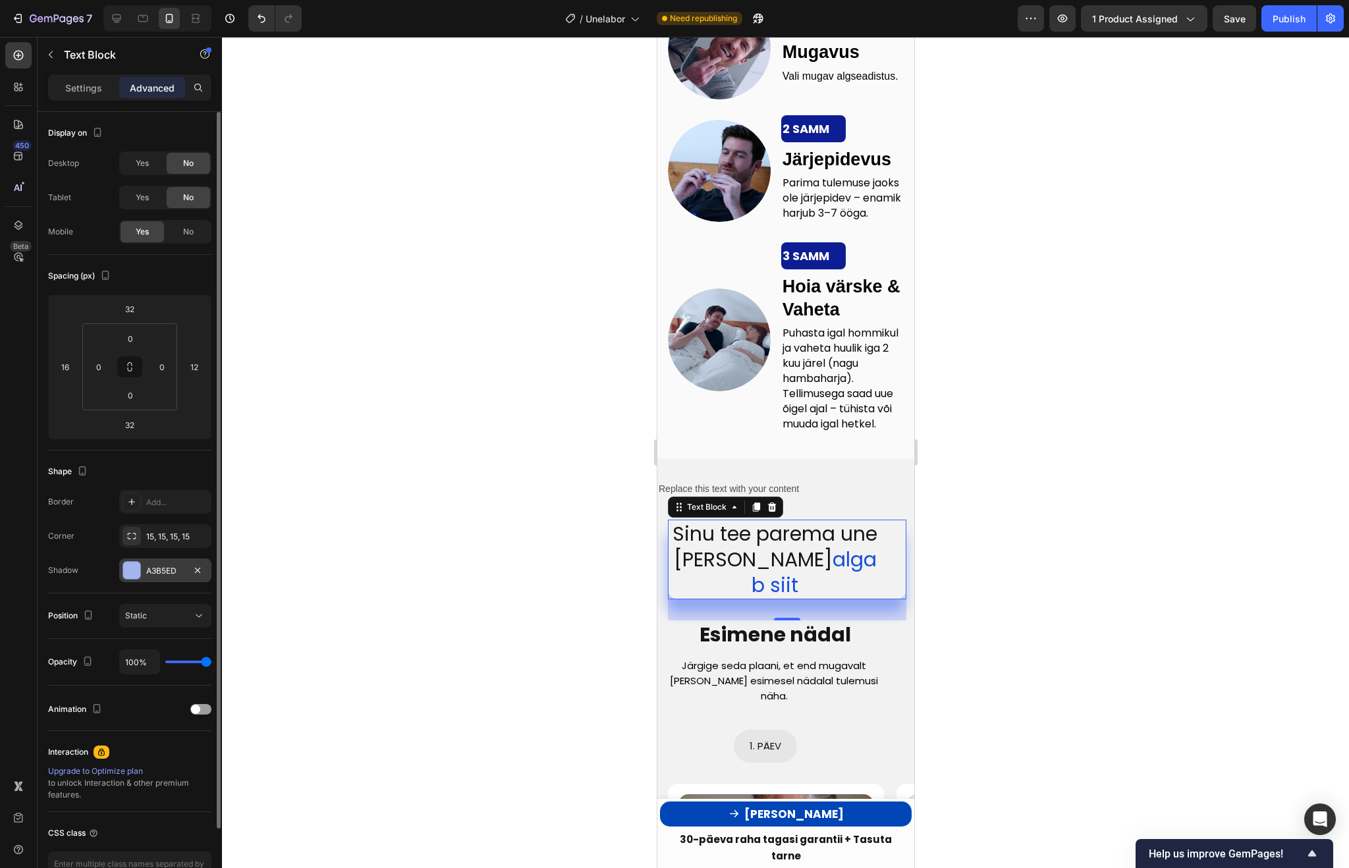
click at [153, 571] on div "A3B5ED" at bounding box center [165, 571] width 38 height 12
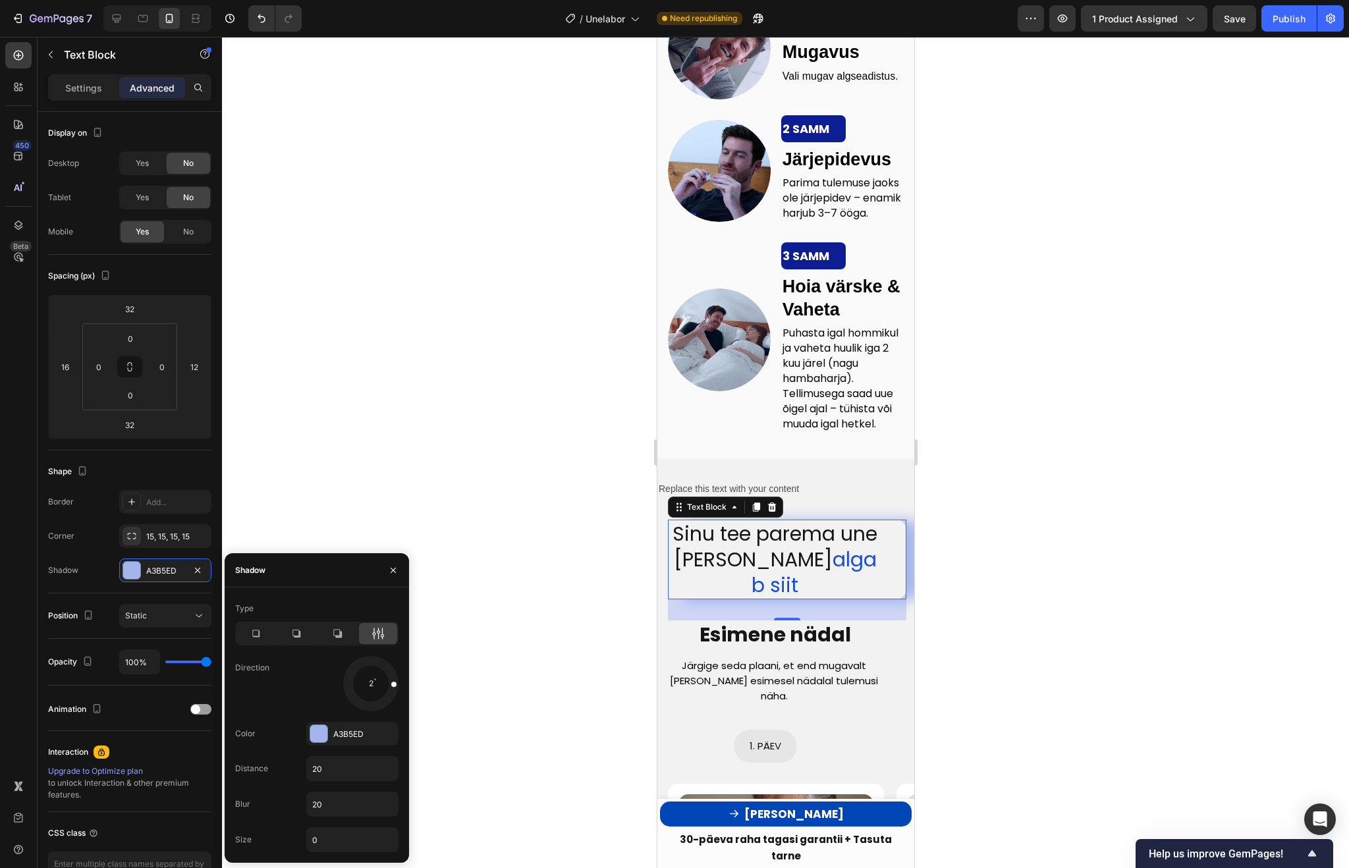
drag, startPoint x: 371, startPoint y: 705, endPoint x: 393, endPoint y: 682, distance: 31.7
click at [393, 682] on span at bounding box center [393, 684] width 5 height 5
click at [1129, 573] on div at bounding box center [785, 452] width 1127 height 831
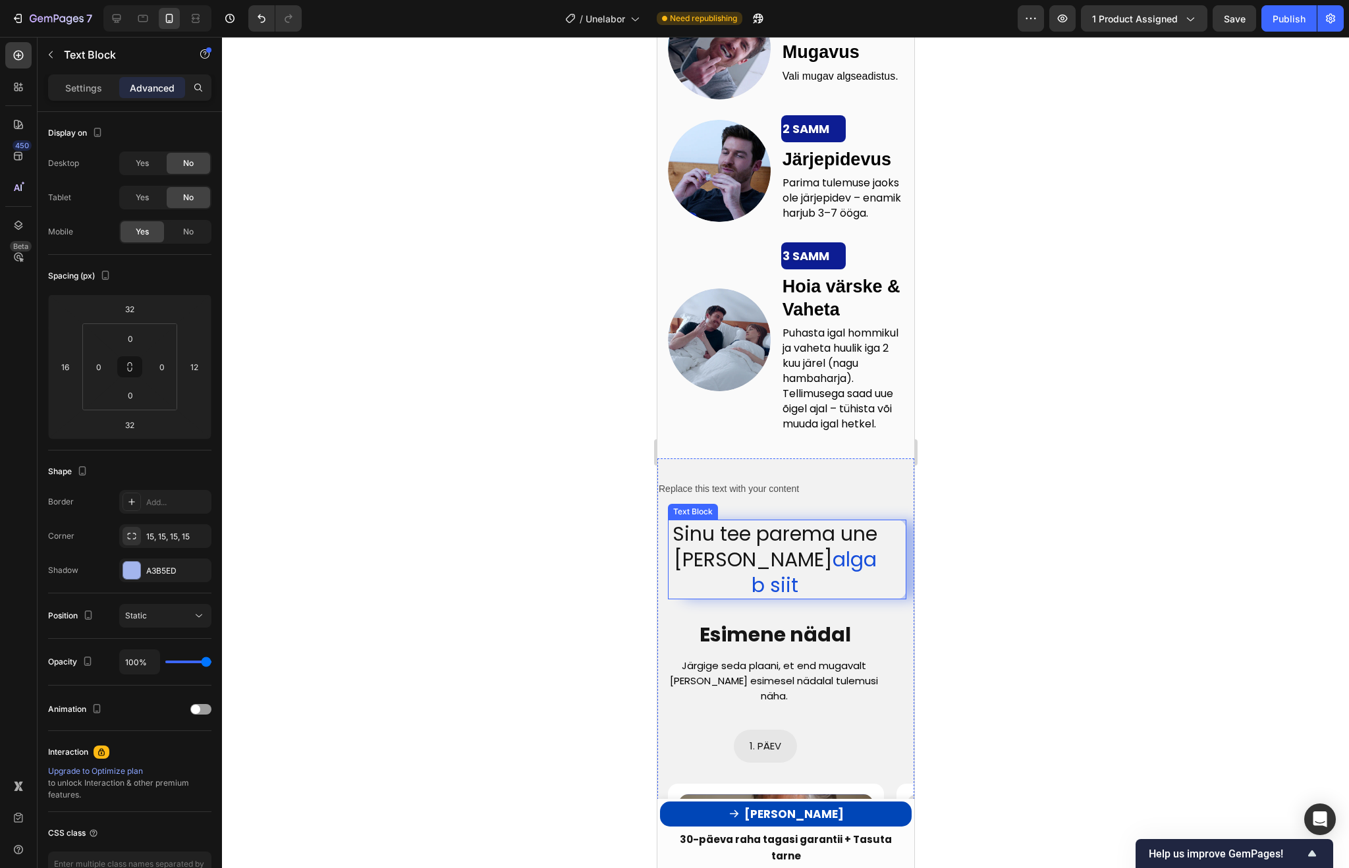
click at [896, 557] on div "Sinu tee parema une poole algab siit" at bounding box center [786, 560] width 238 height 80
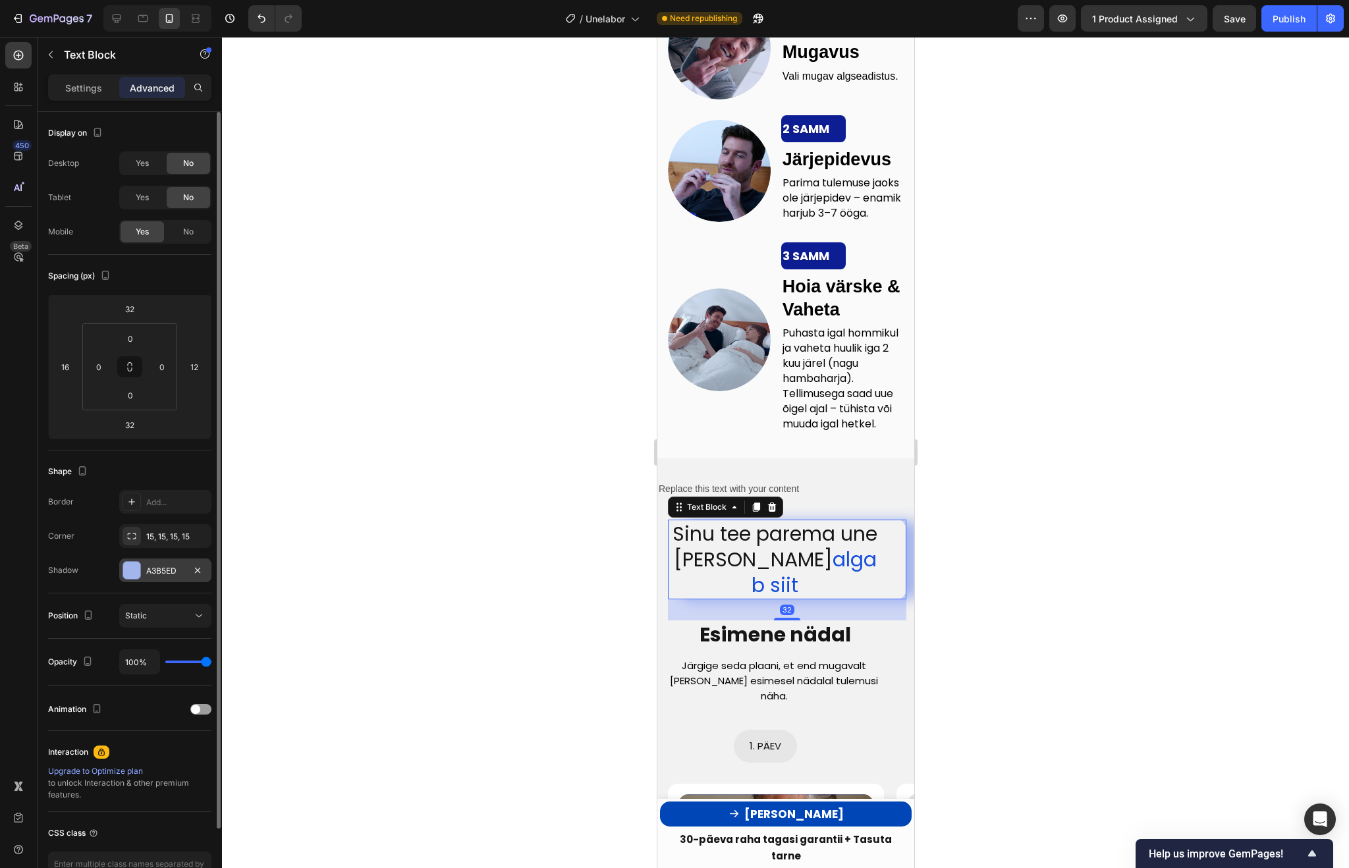
click at [184, 573] on div "A3B5ED" at bounding box center [165, 571] width 92 height 24
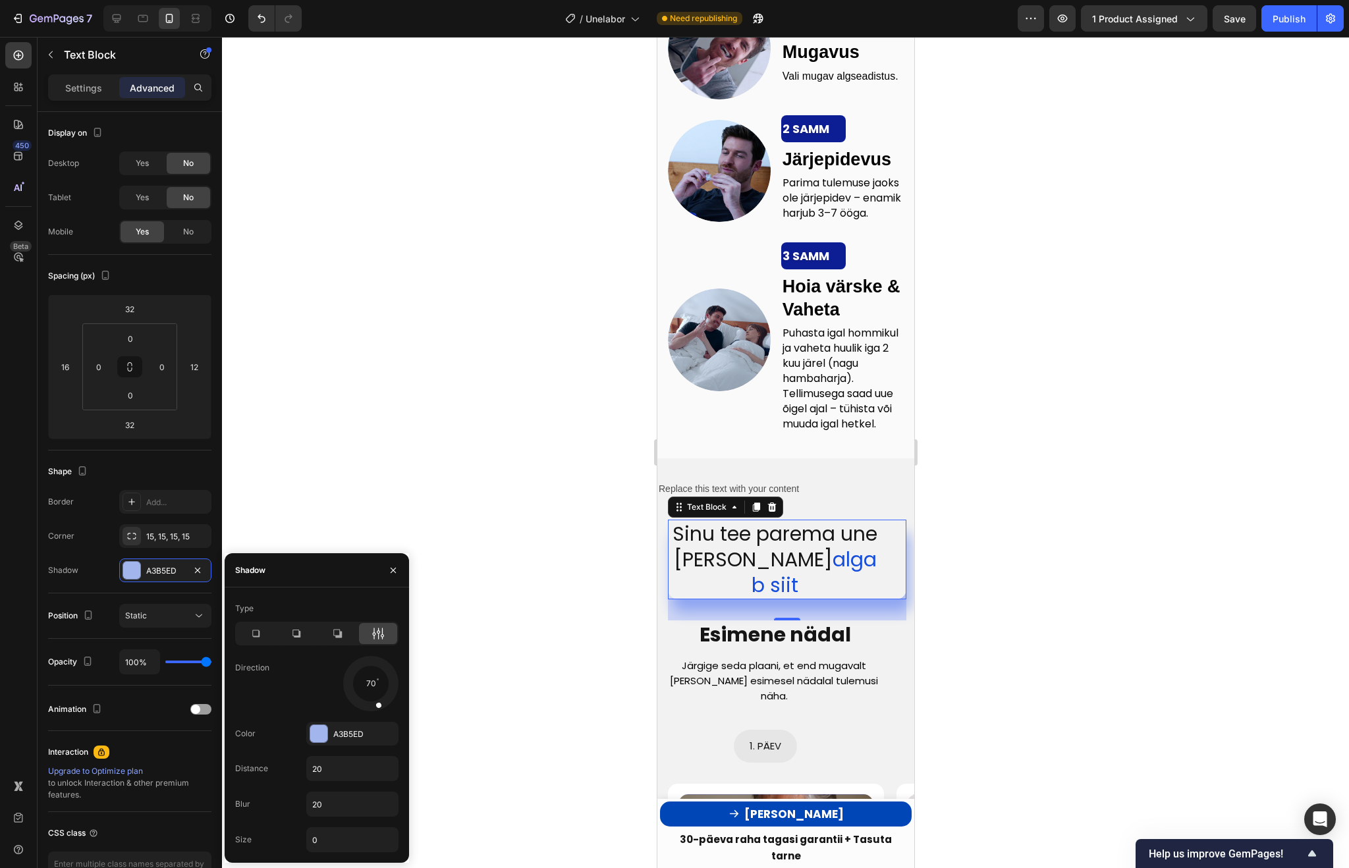
drag, startPoint x: 393, startPoint y: 683, endPoint x: 379, endPoint y: 710, distance: 30.6
click at [379, 710] on div at bounding box center [375, 697] width 17 height 30
click at [539, 630] on div at bounding box center [785, 452] width 1127 height 831
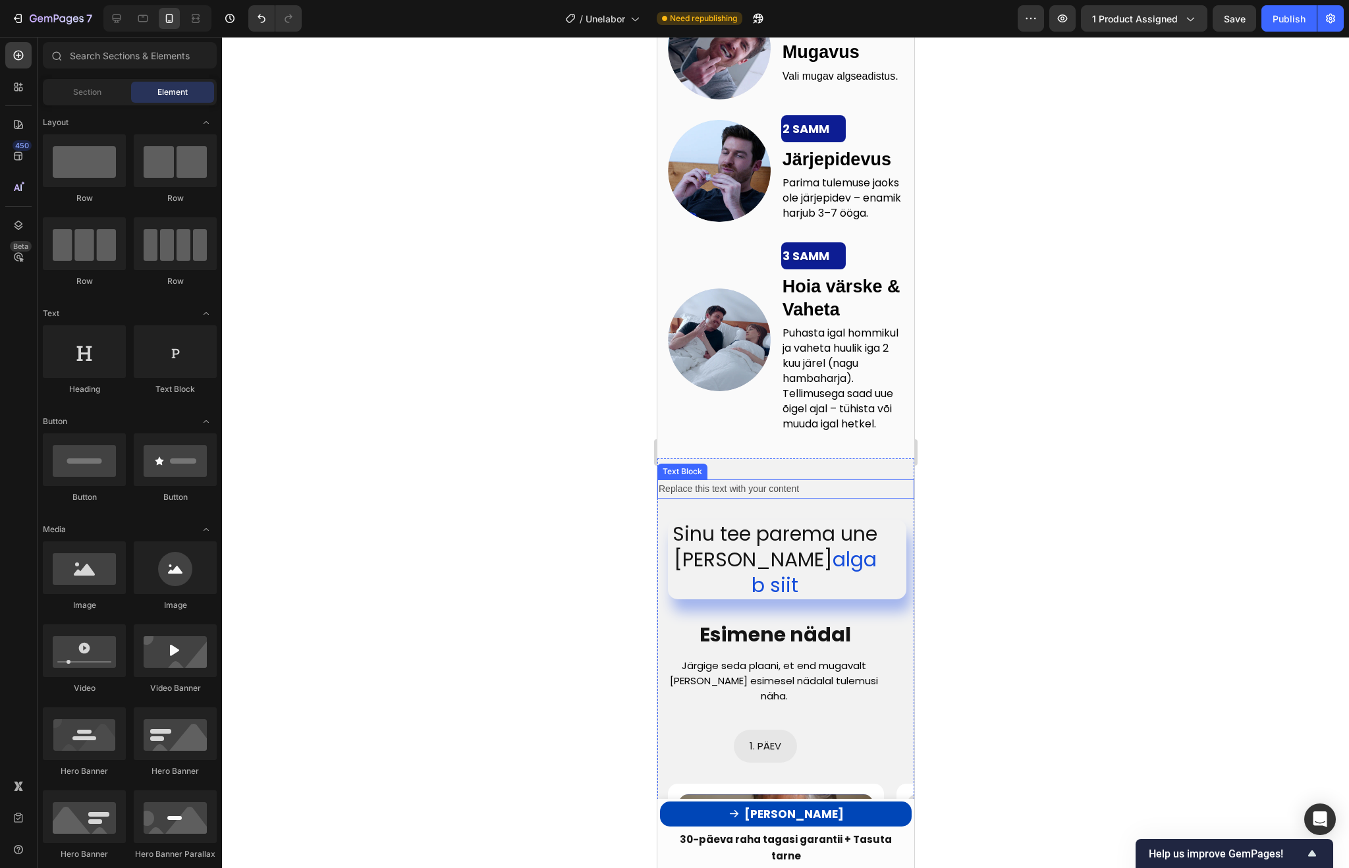
click at [829, 499] on div "Replace this text with your content" at bounding box center [785, 488] width 257 height 19
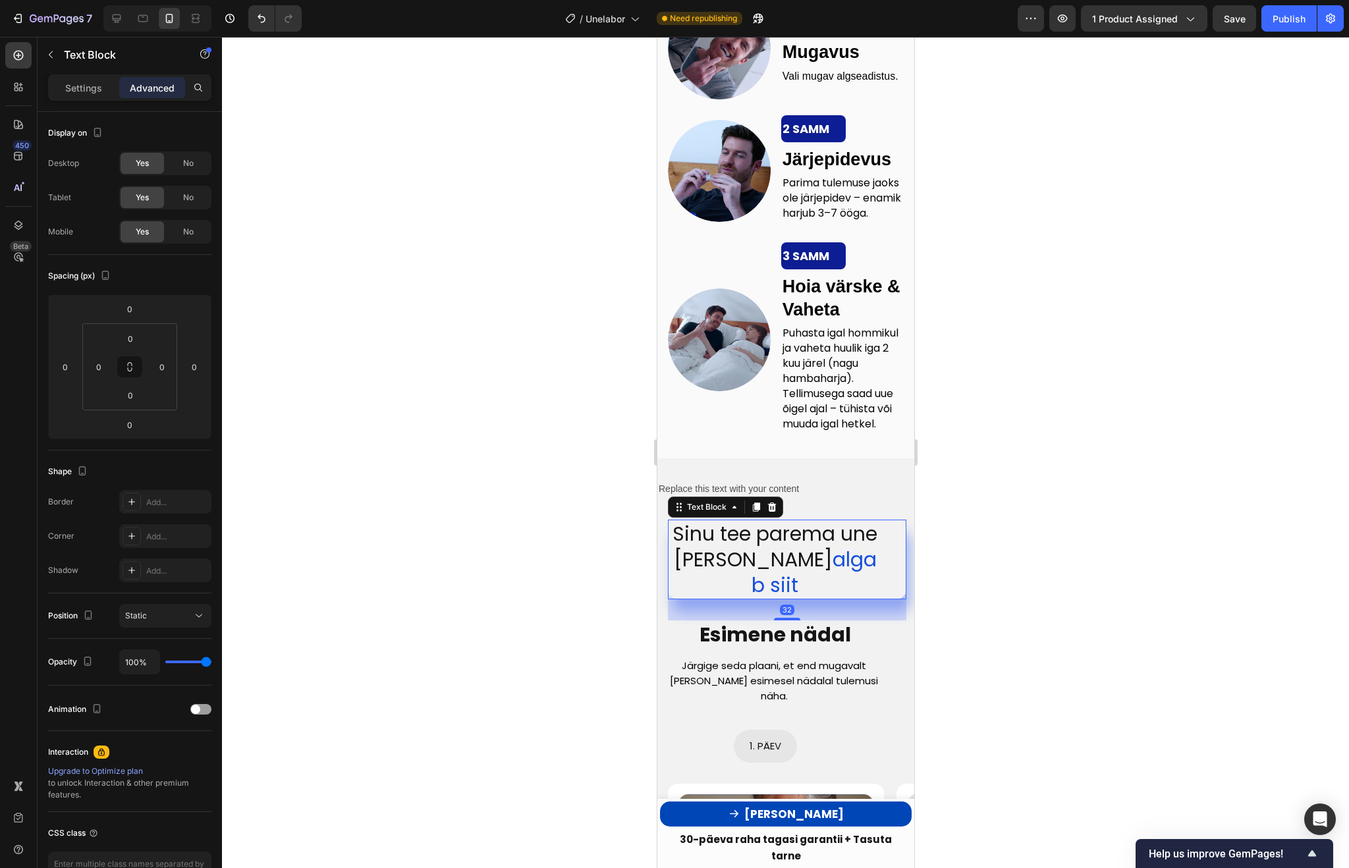
click at [887, 549] on div "Sinu tee parema une poole algab siit" at bounding box center [786, 560] width 238 height 80
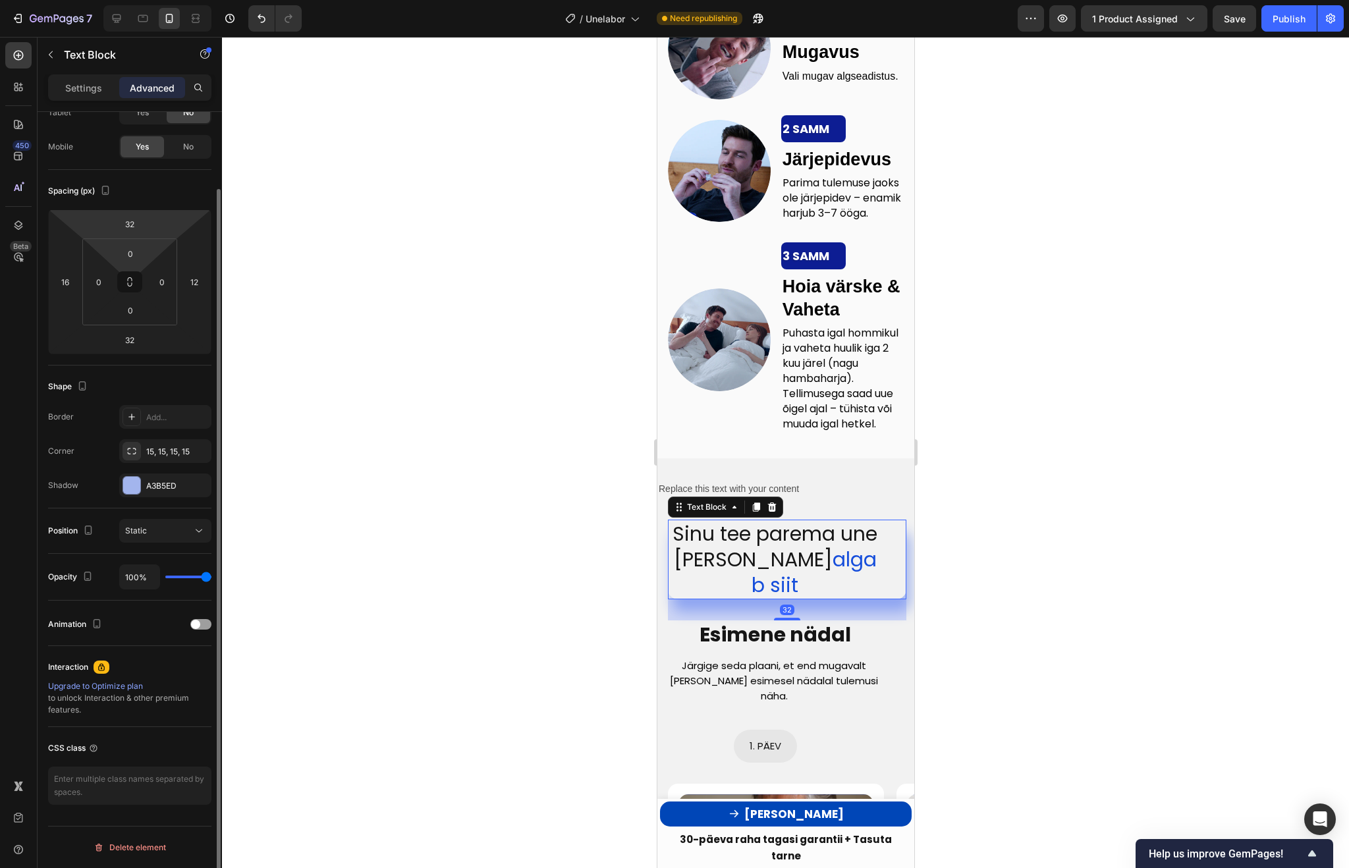
type input "2"
click at [153, 0] on html "7 Version history / Unelabor Need republishing Preview 1 product assigned Save …" at bounding box center [674, 0] width 1349 height 0
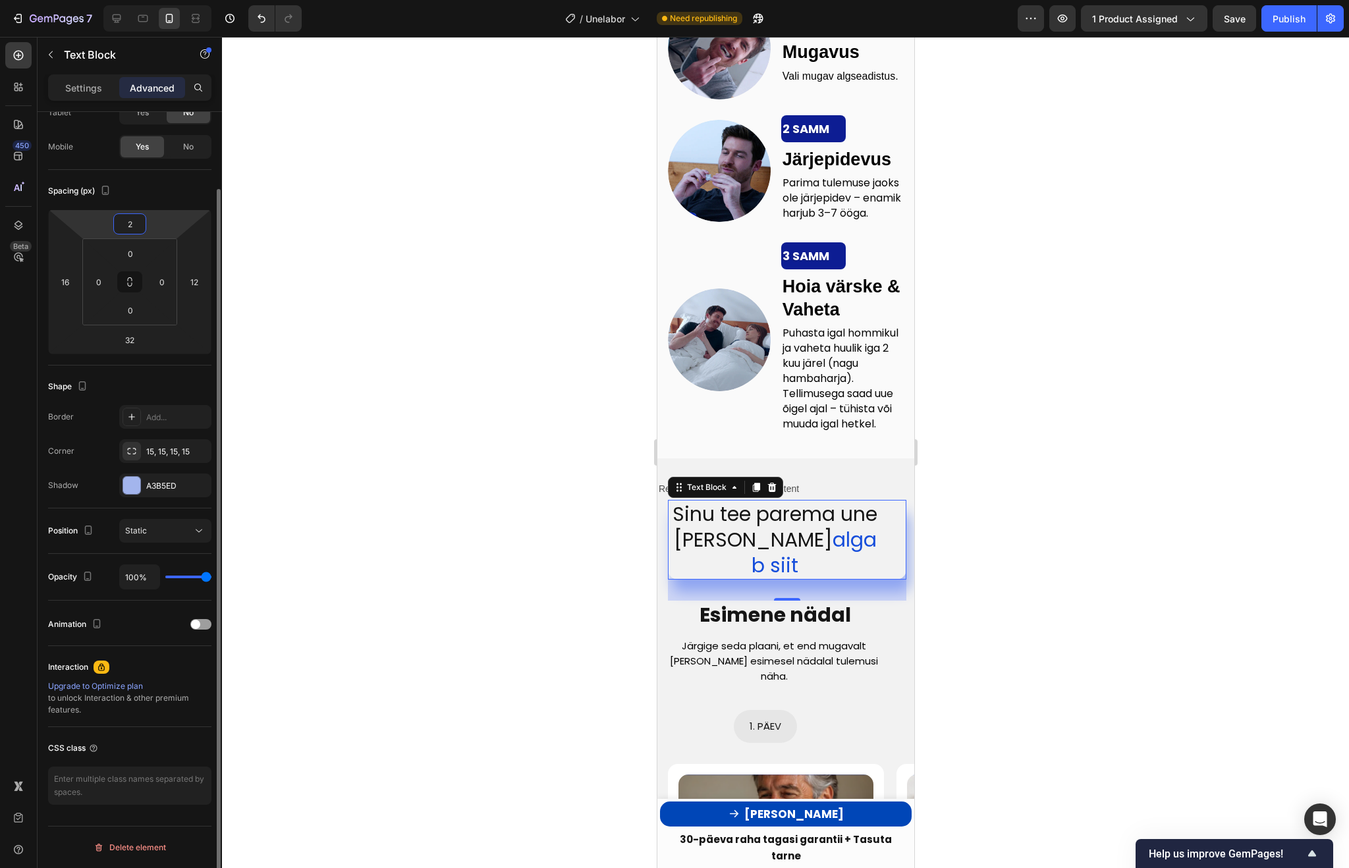
click at [132, 226] on input "2" at bounding box center [130, 224] width 26 height 20
type input "0"
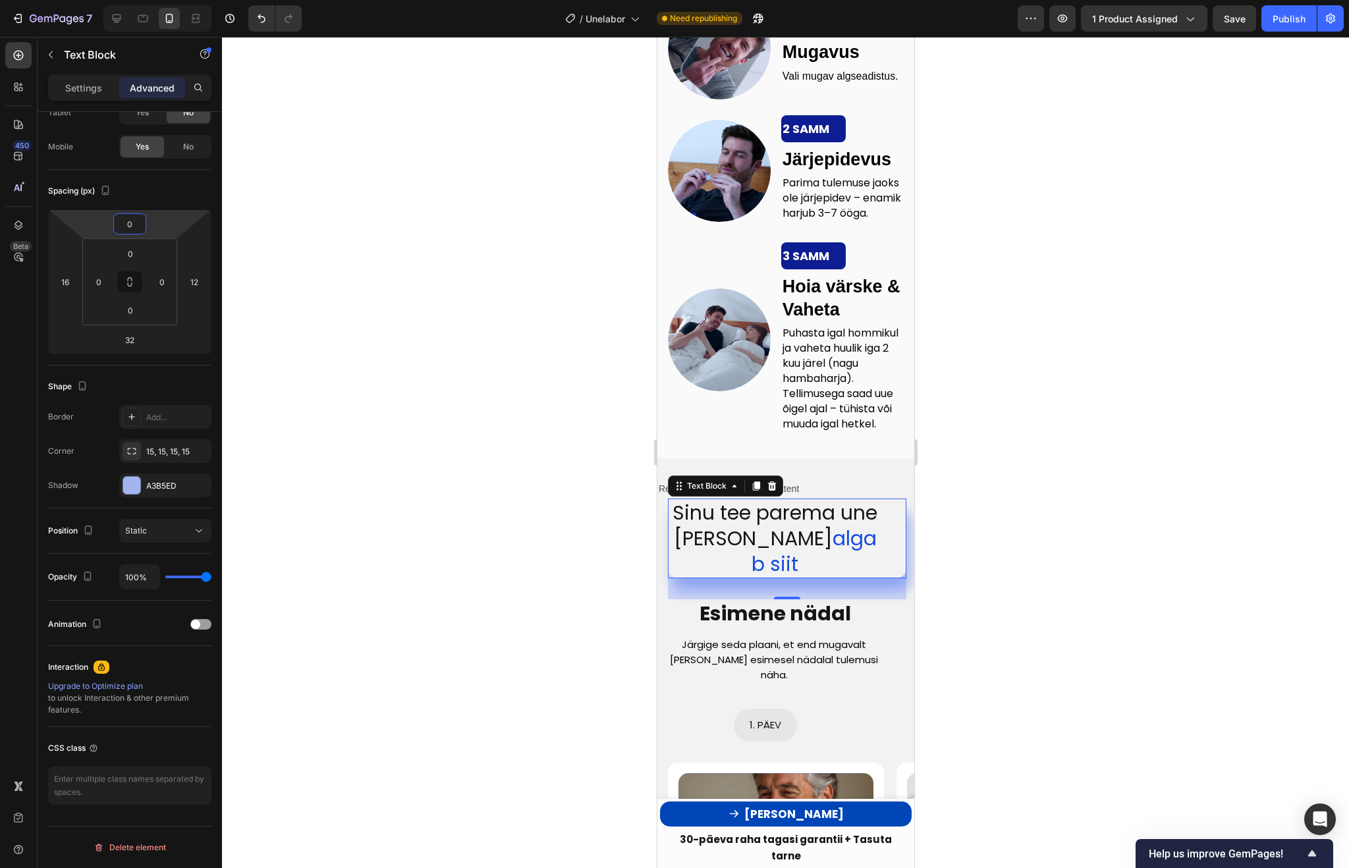
click at [299, 266] on div at bounding box center [785, 452] width 1127 height 831
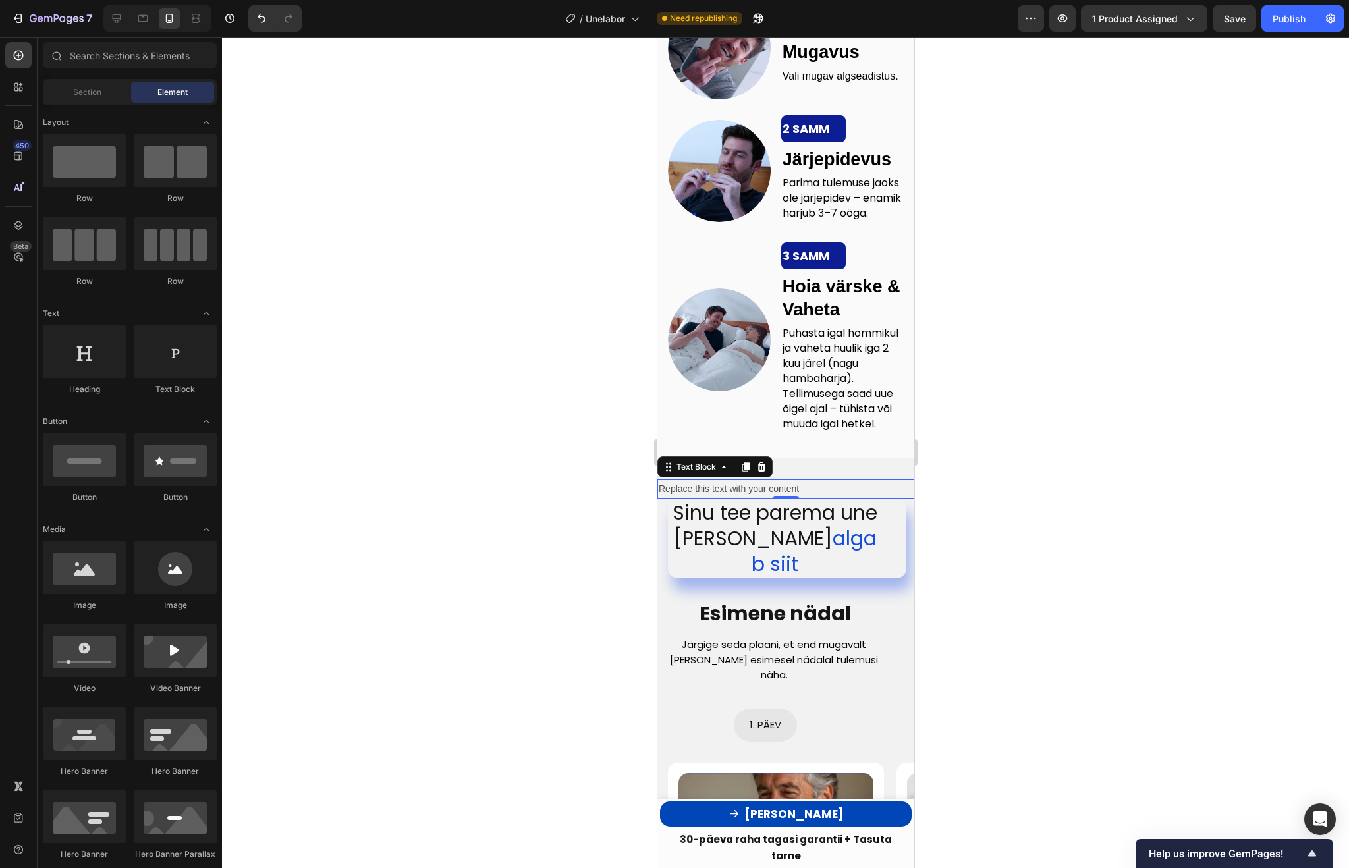
click at [879, 499] on div "Replace this text with your content" at bounding box center [785, 488] width 257 height 19
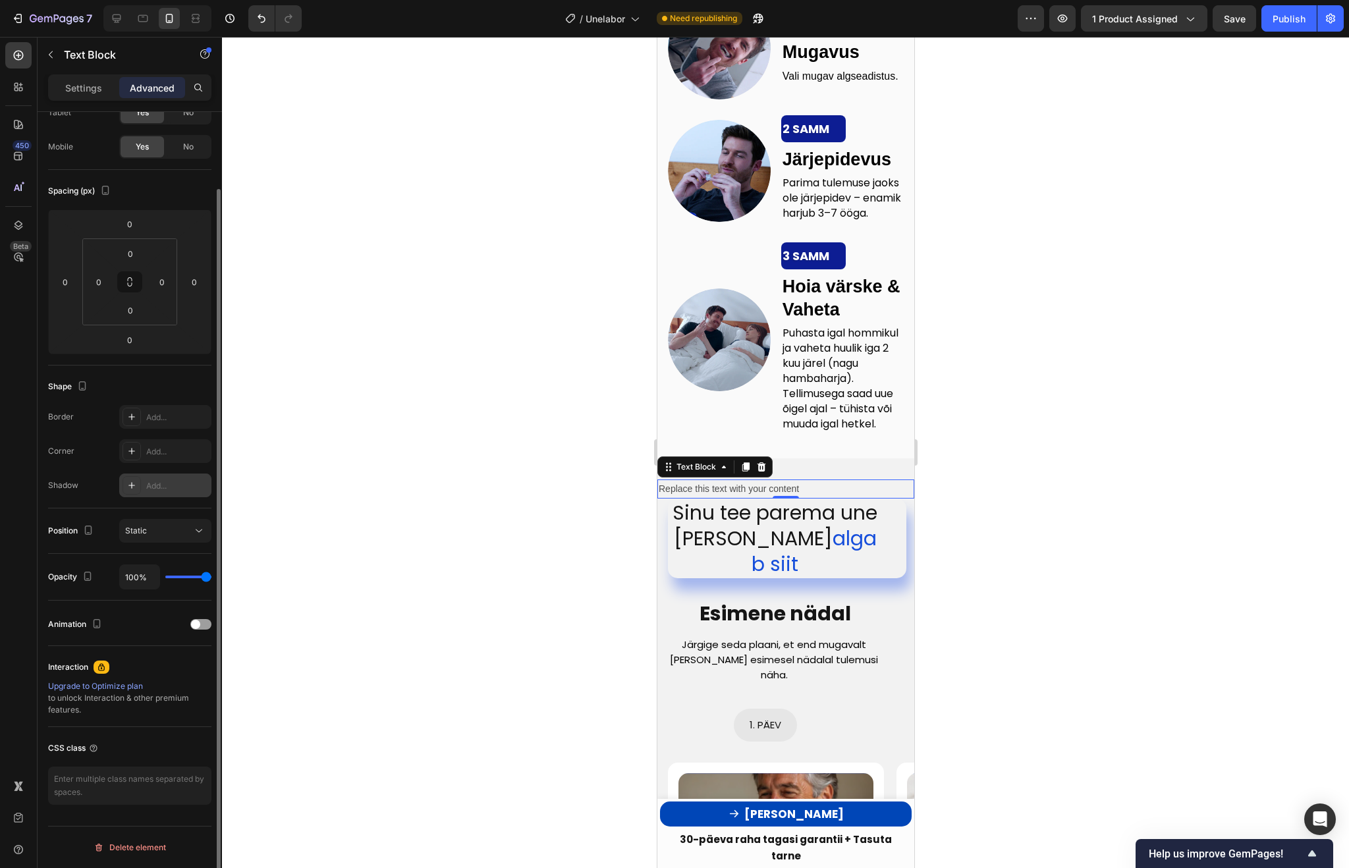
click at [153, 489] on div "Add..." at bounding box center [177, 486] width 62 height 12
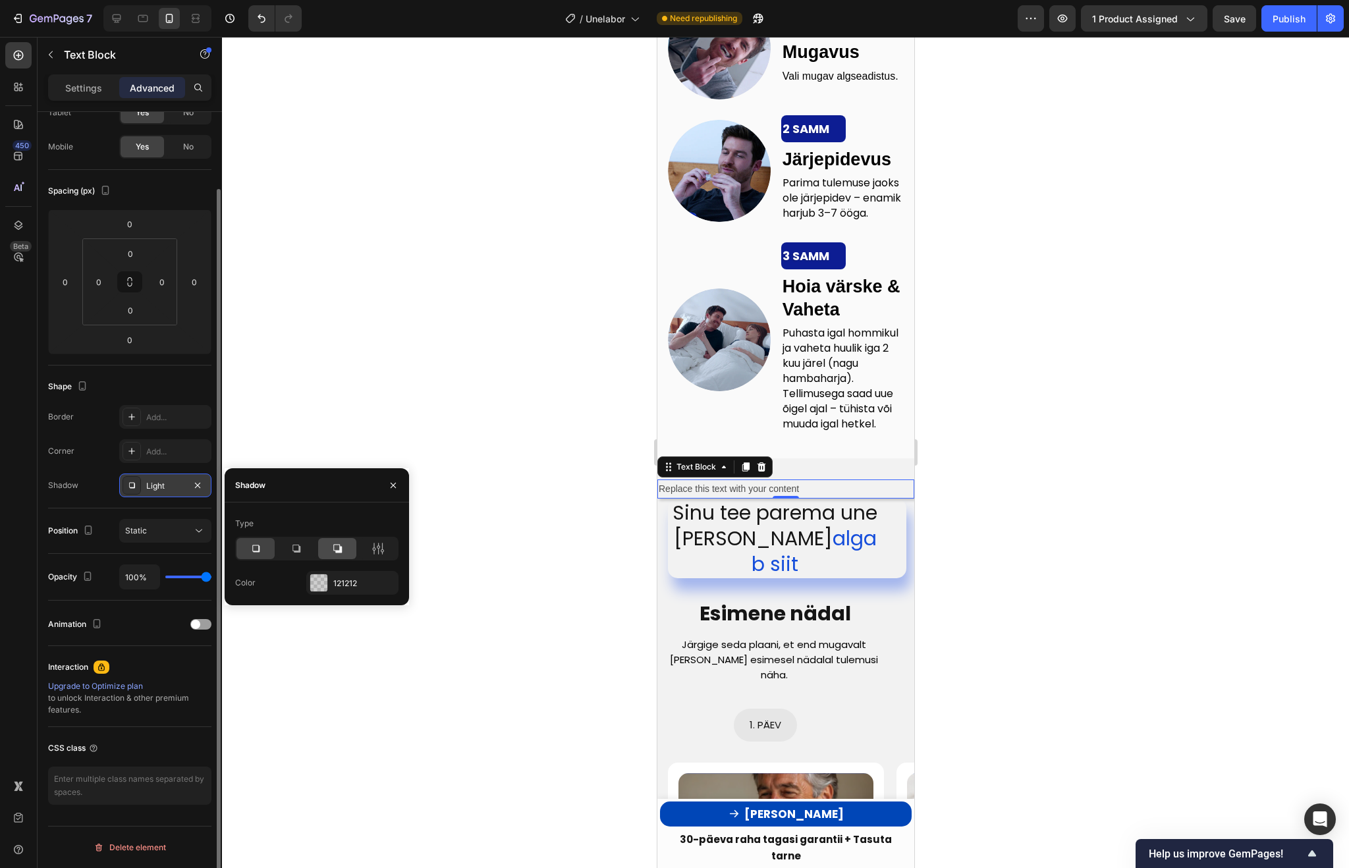
click at [342, 554] on icon at bounding box center [337, 548] width 13 height 13
click at [341, 583] on div "121212" at bounding box center [352, 584] width 38 height 12
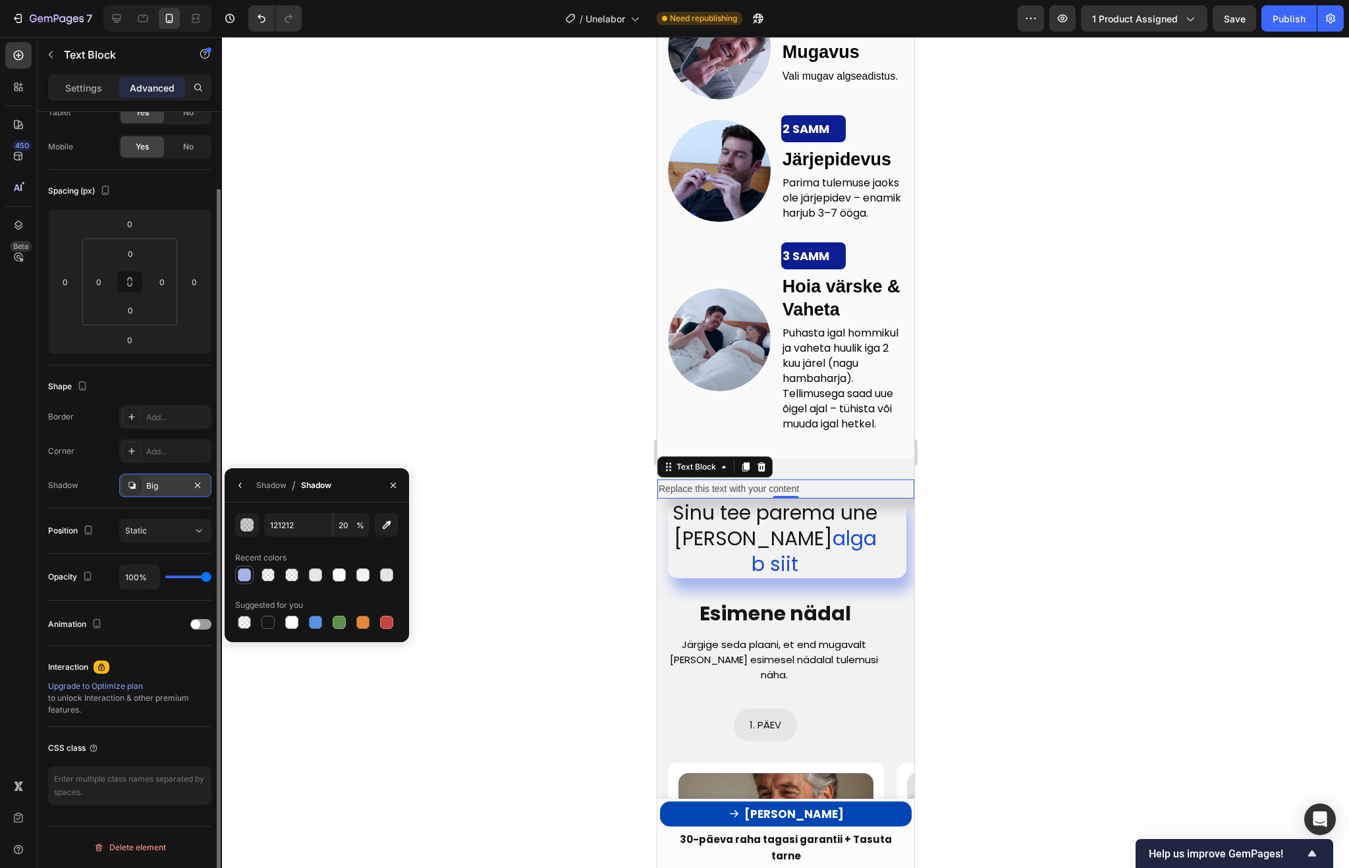
click at [244, 575] on div at bounding box center [244, 574] width 13 height 13
type input "A3B5ED"
type input "100"
click at [1014, 649] on div at bounding box center [785, 452] width 1127 height 831
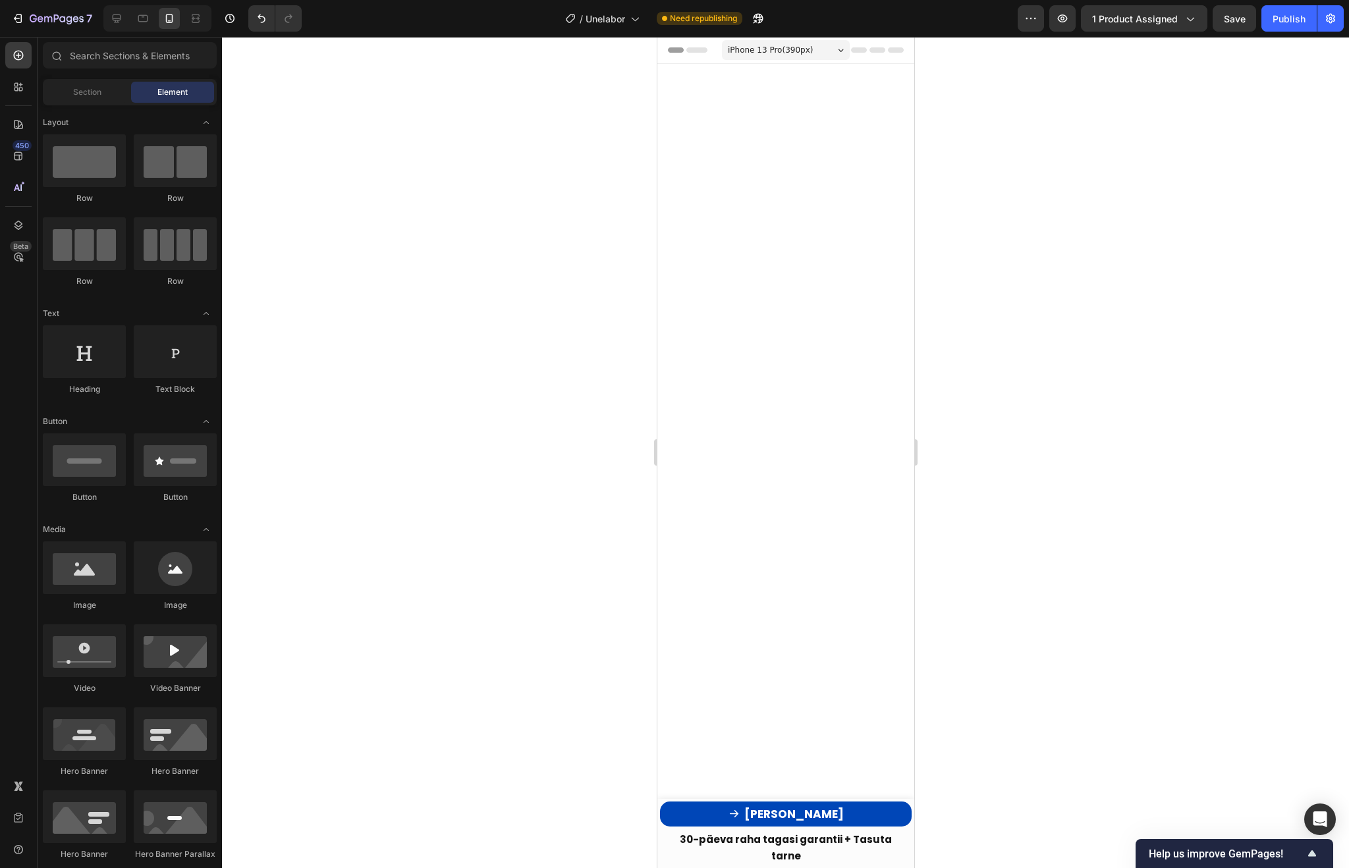
scroll to position [3225, 0]
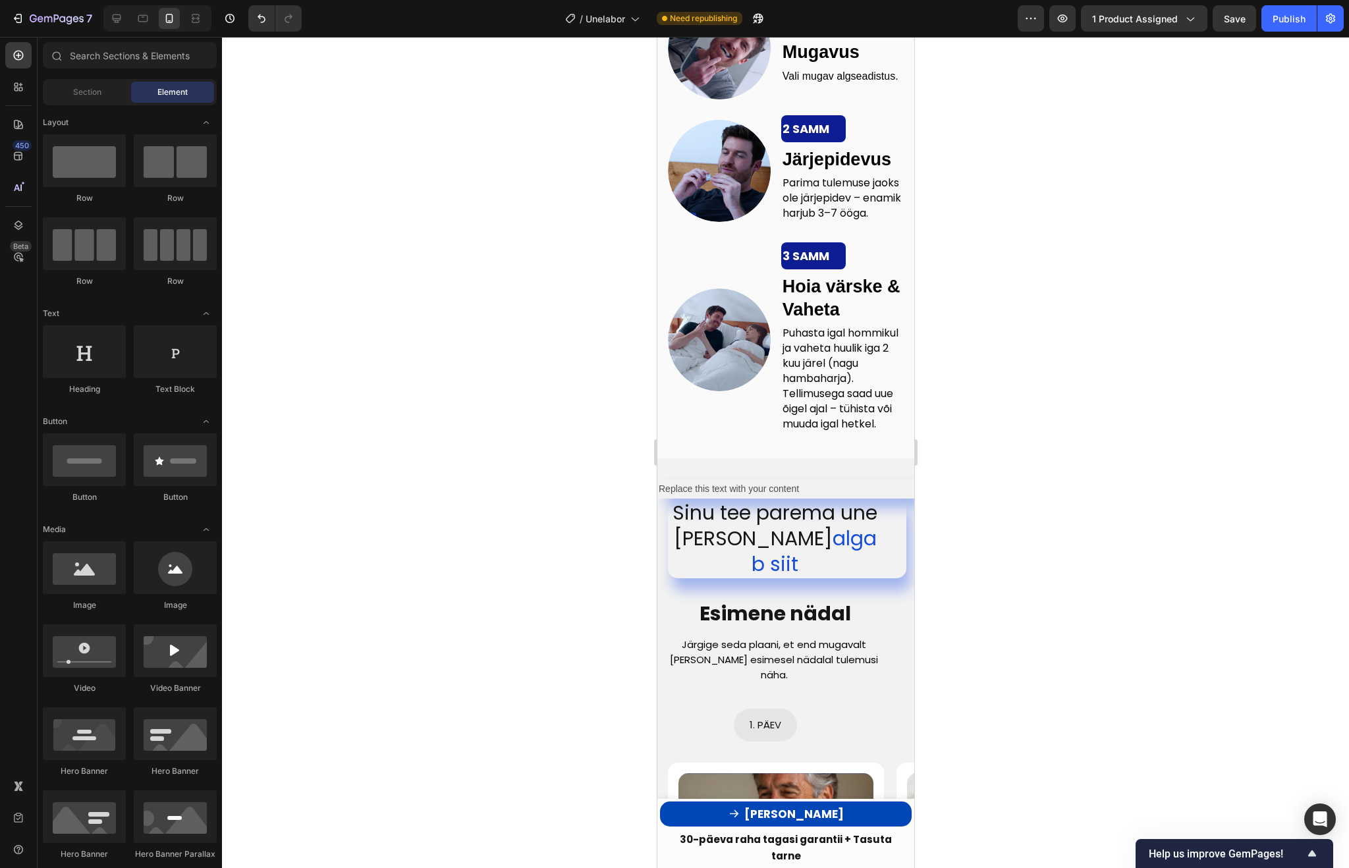
click at [987, 526] on div at bounding box center [785, 452] width 1127 height 831
click at [891, 499] on div "Replace this text with your content" at bounding box center [785, 488] width 257 height 19
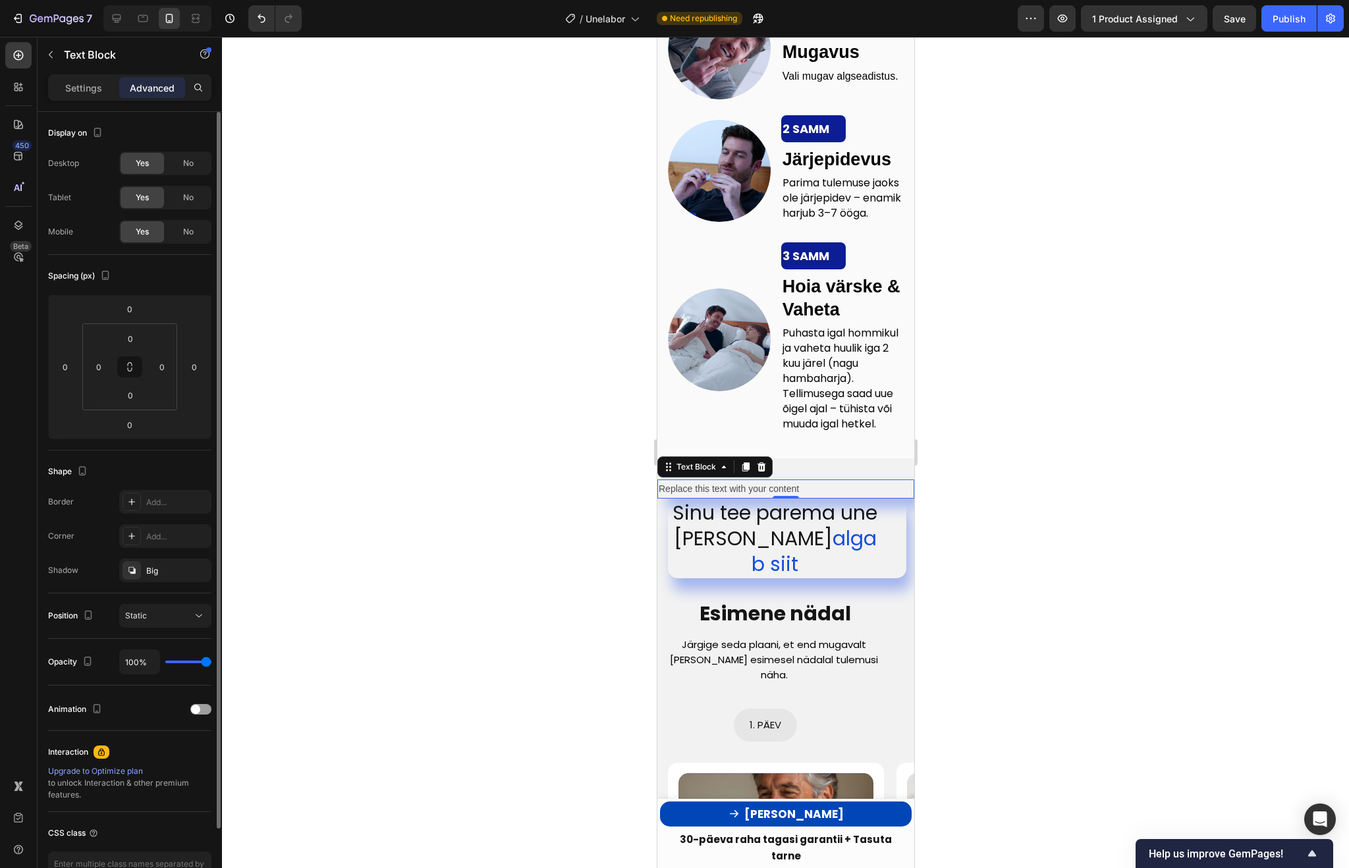
type input "89%"
type input "89"
type input "70%"
type input "70"
type input "44%"
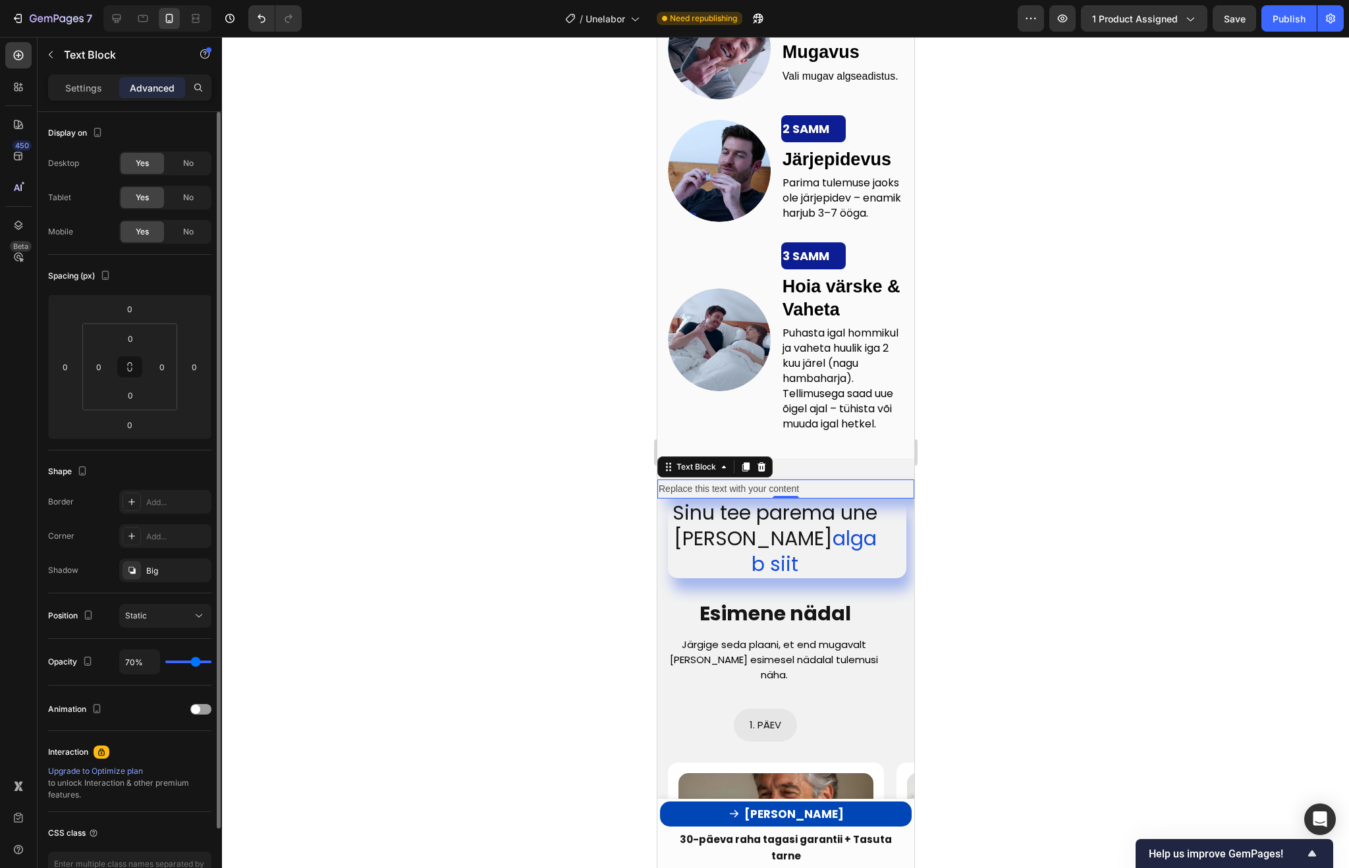
type input "44"
type input "15%"
type input "15"
type input "0%"
drag, startPoint x: 207, startPoint y: 664, endPoint x: 115, endPoint y: 662, distance: 92.9
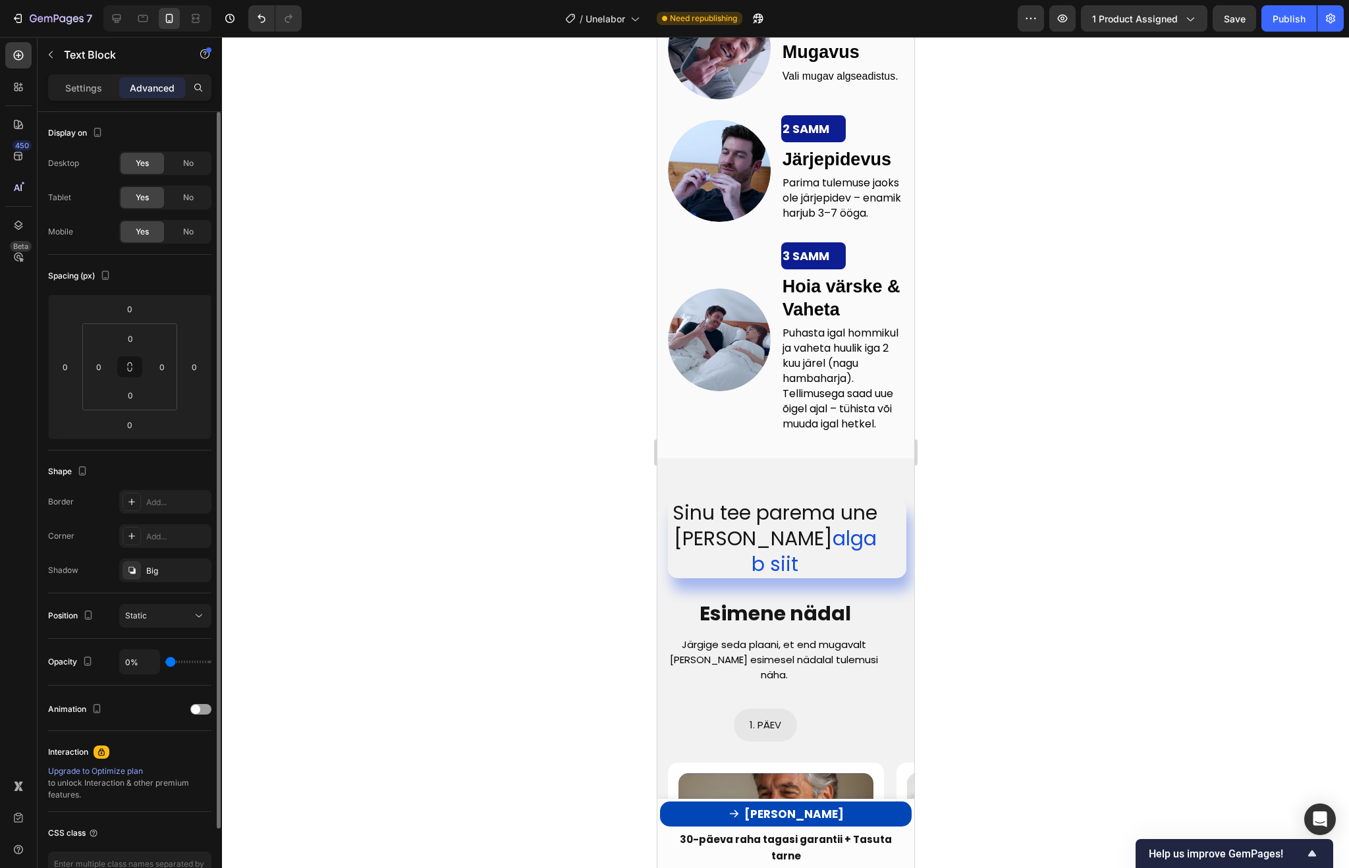
type input "0"
click at [165, 662] on input "range" at bounding box center [188, 662] width 46 height 3
type input "4%"
type input "4"
type input "10%"
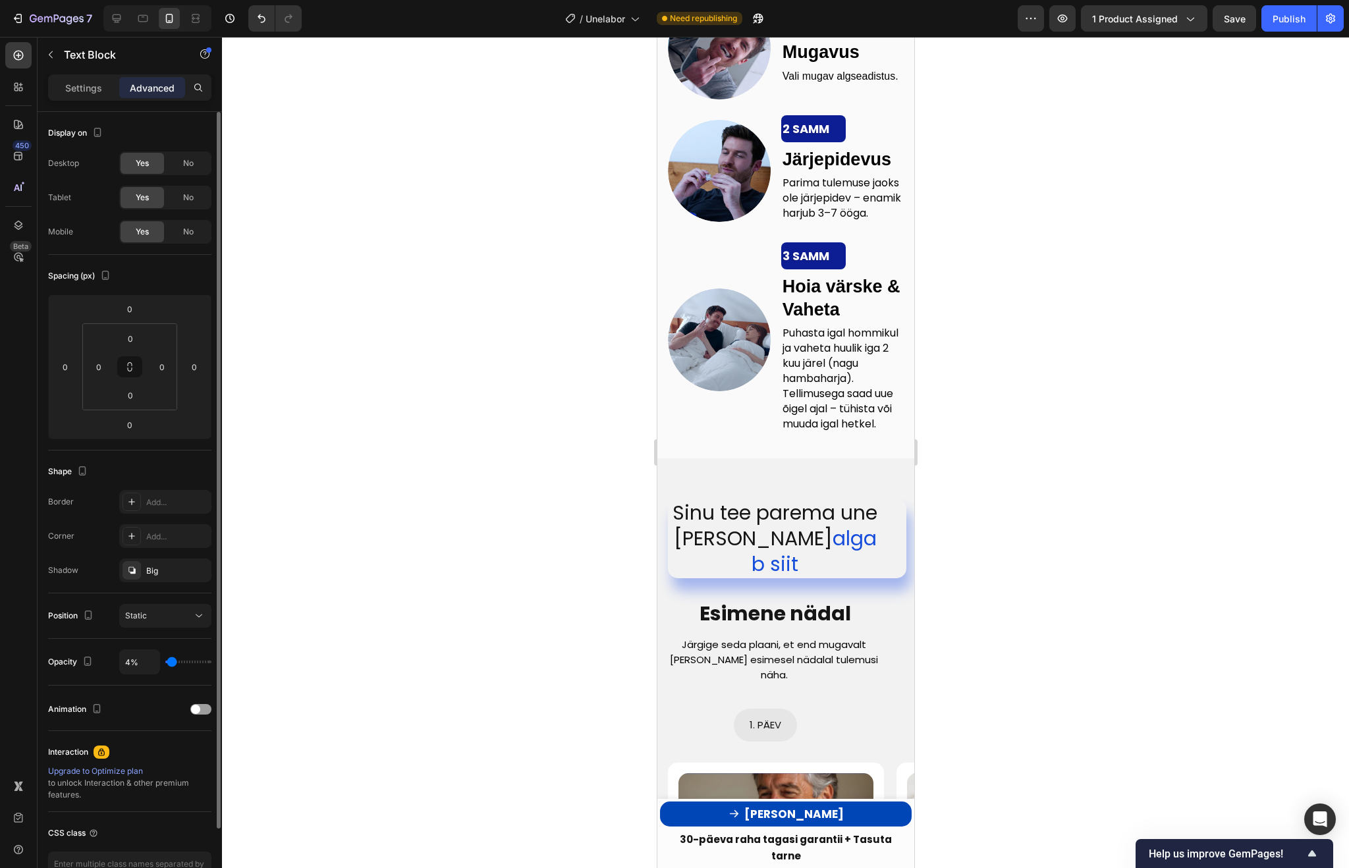
type input "10"
type input "15%"
type input "15"
type input "19%"
type input "19"
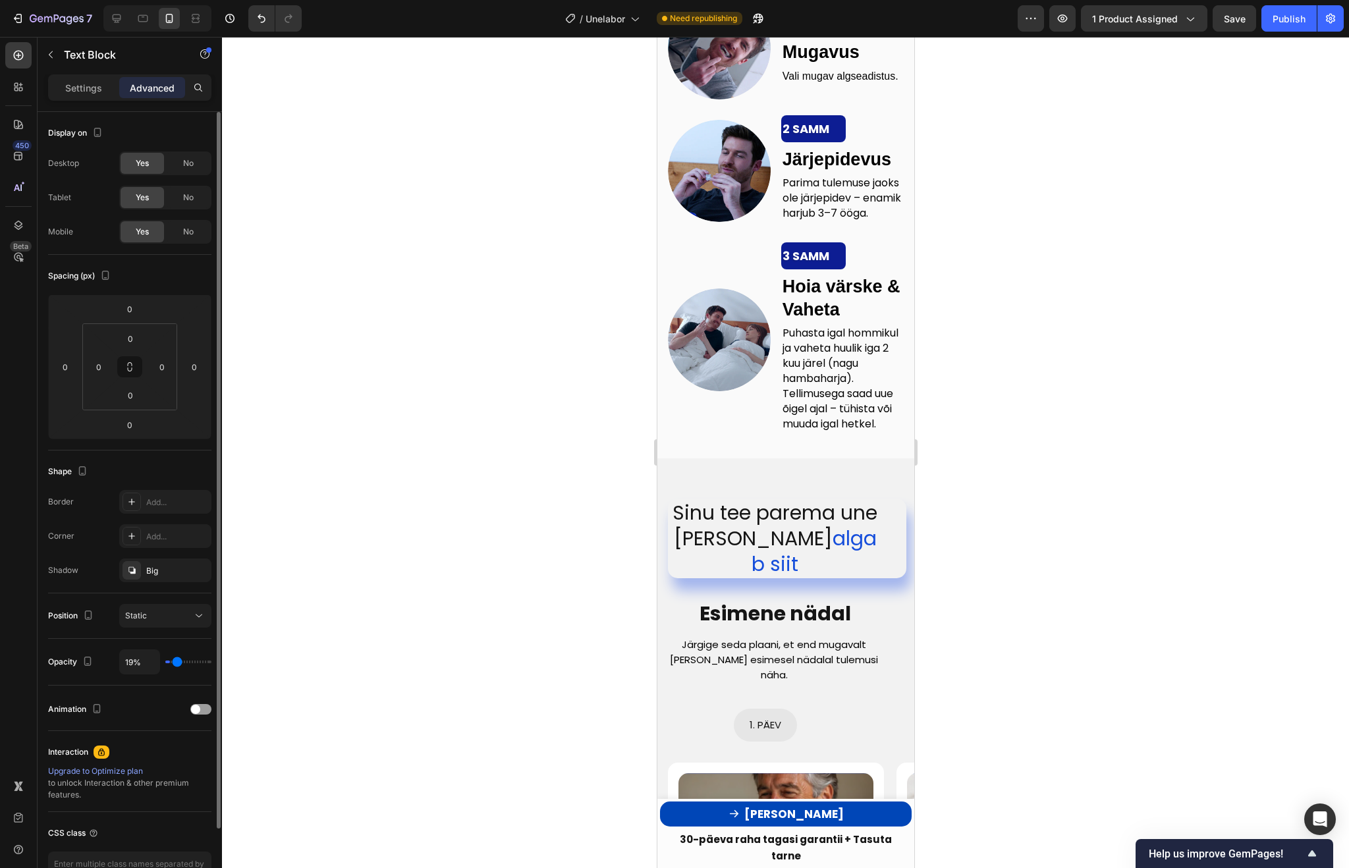
type input "21%"
type input "21"
type input "22%"
type input "22"
type input "21%"
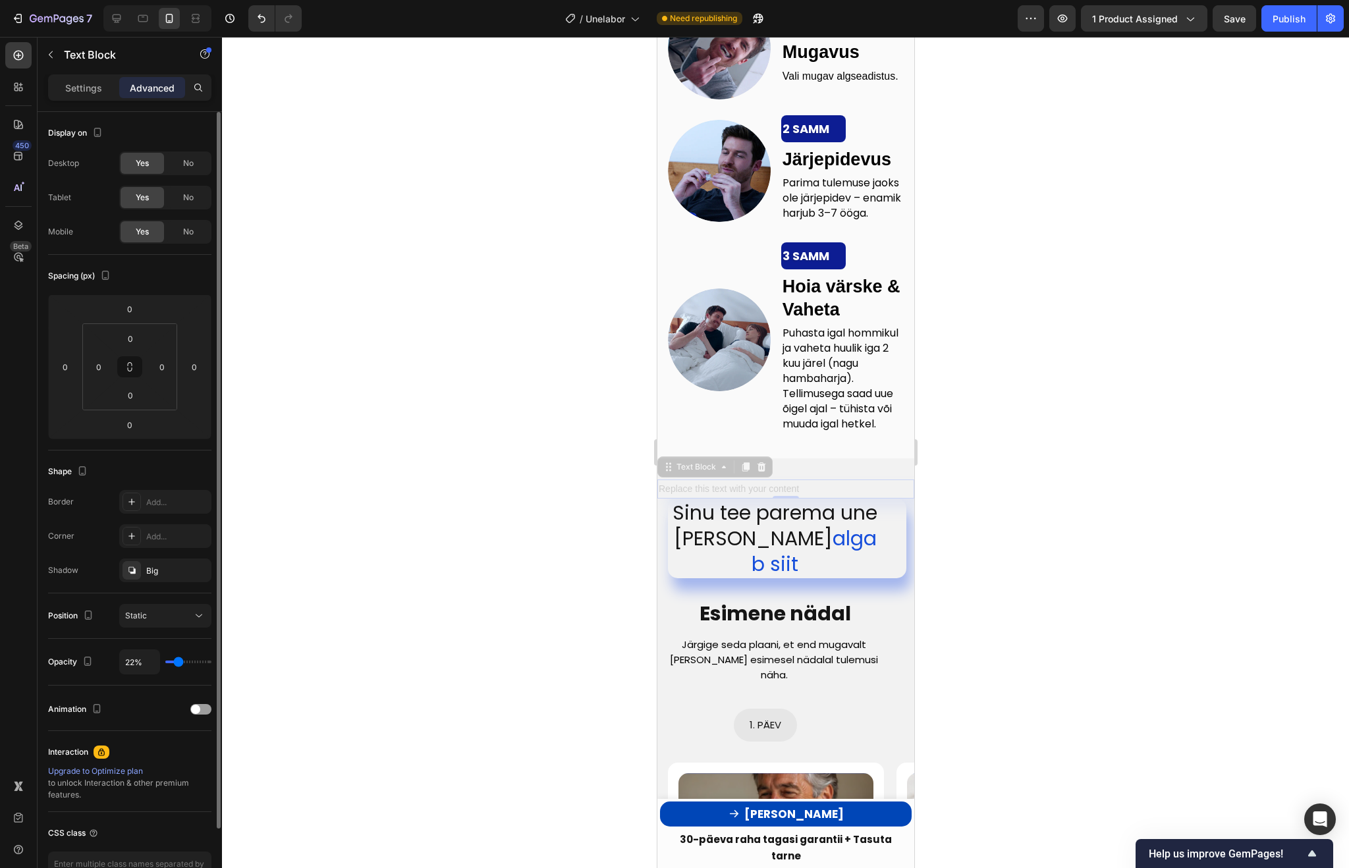
type input "21"
type input "20%"
type input "20"
type input "19%"
type input "19"
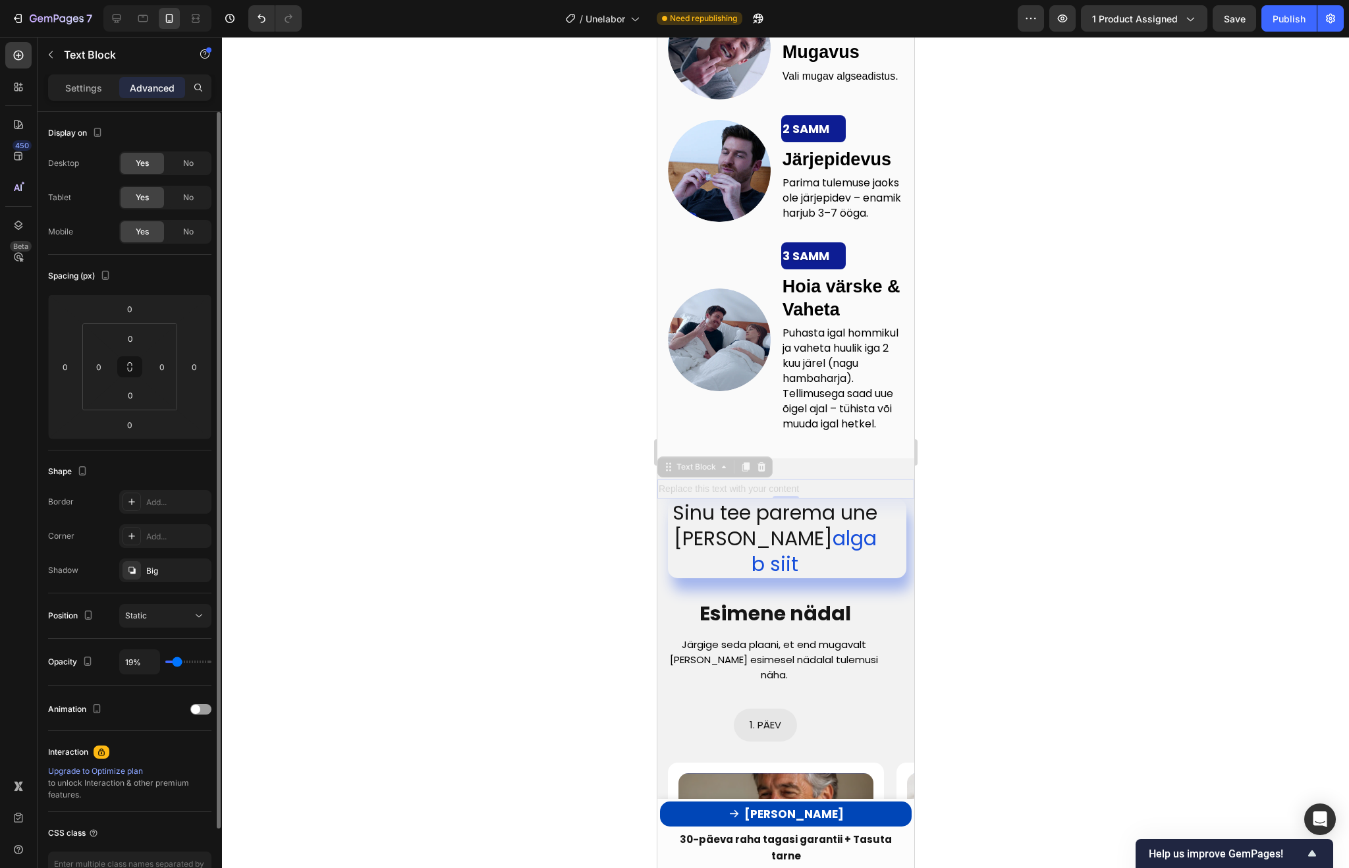
type input "20%"
type input "20"
type input "21%"
type input "21"
type input "24%"
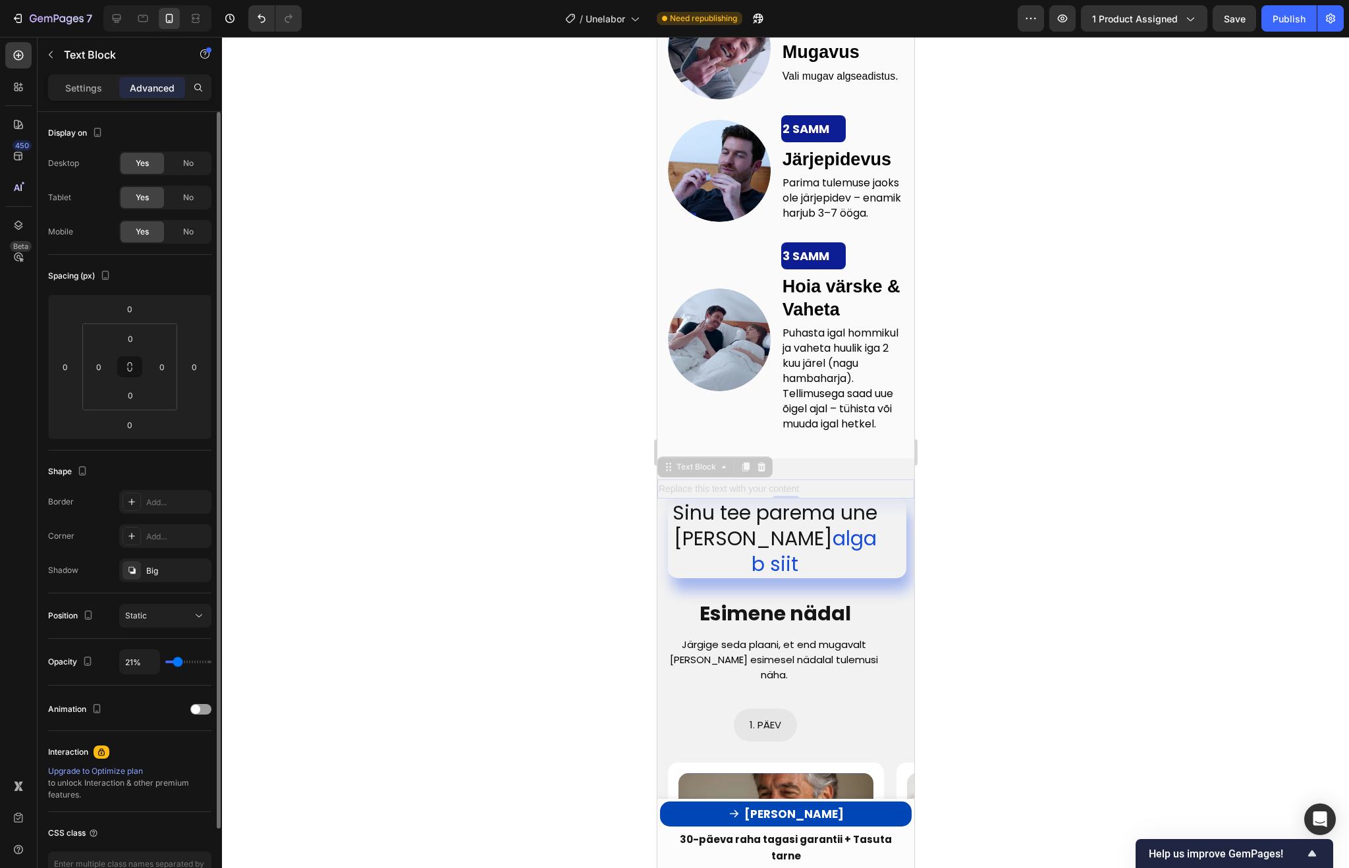
type input "24"
type input "27%"
type input "27"
type input "31%"
type input "31"
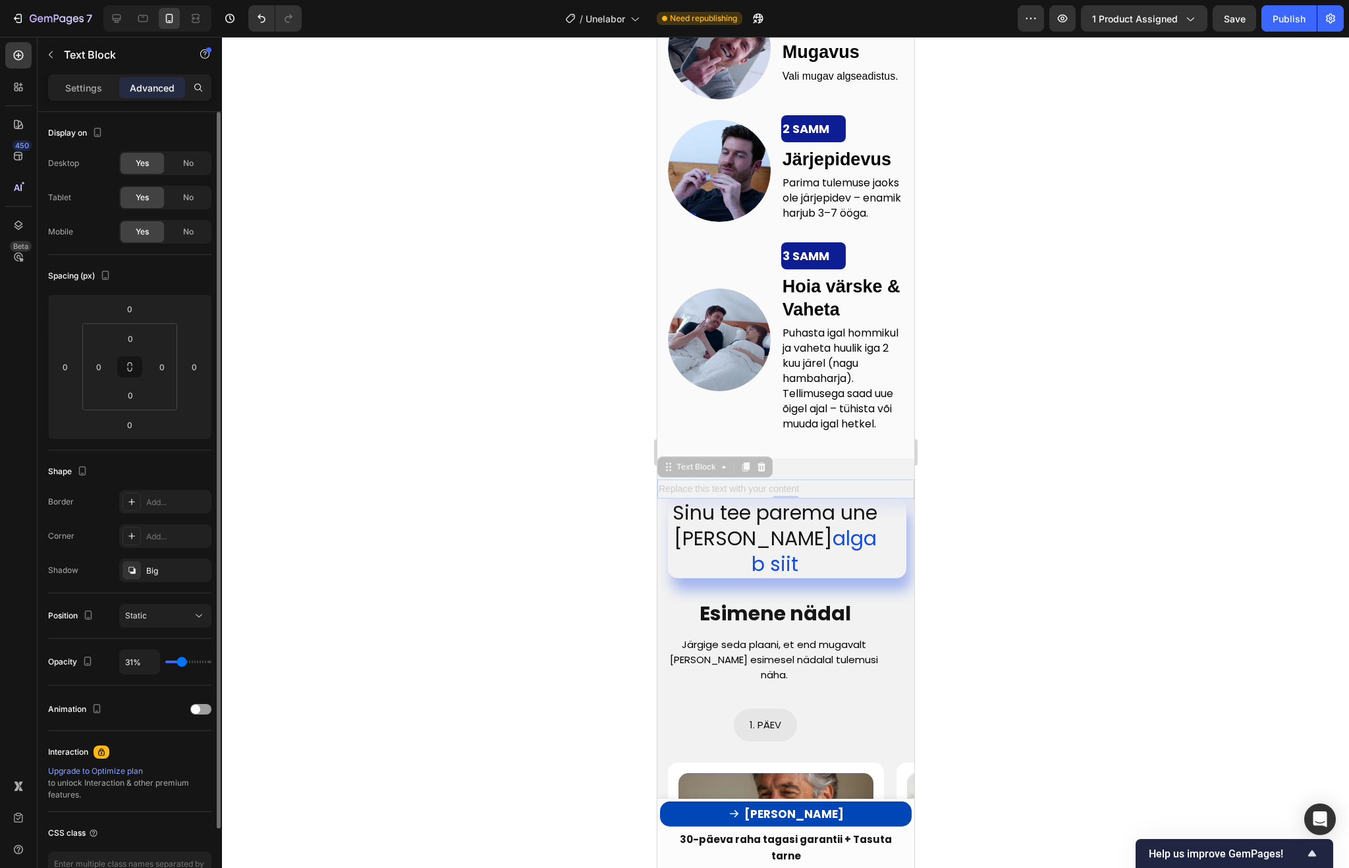
type input "35%"
type input "35"
type input "40%"
type input "40"
type input "44%"
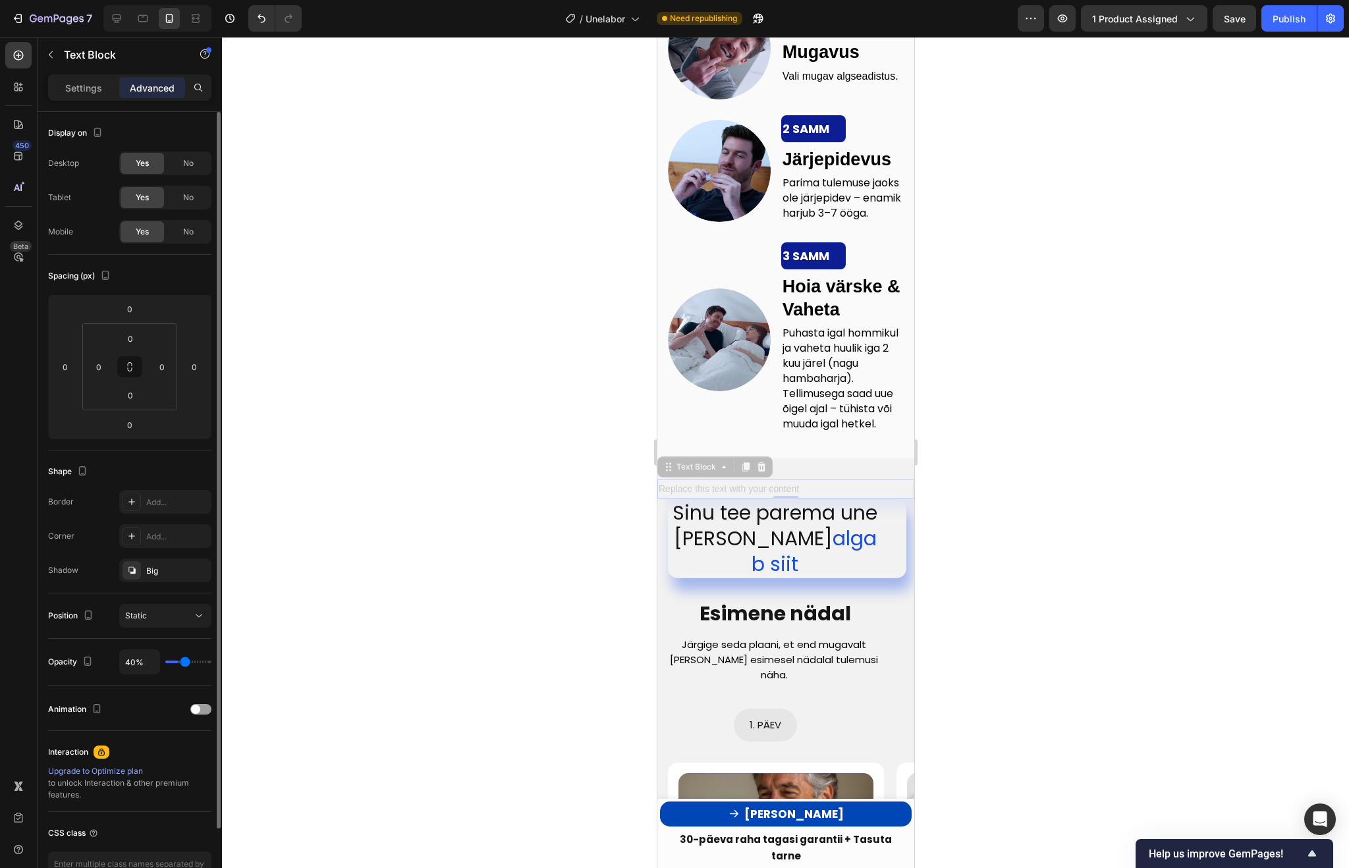
type input "44"
type input "47%"
type input "47"
type input "51%"
type input "51"
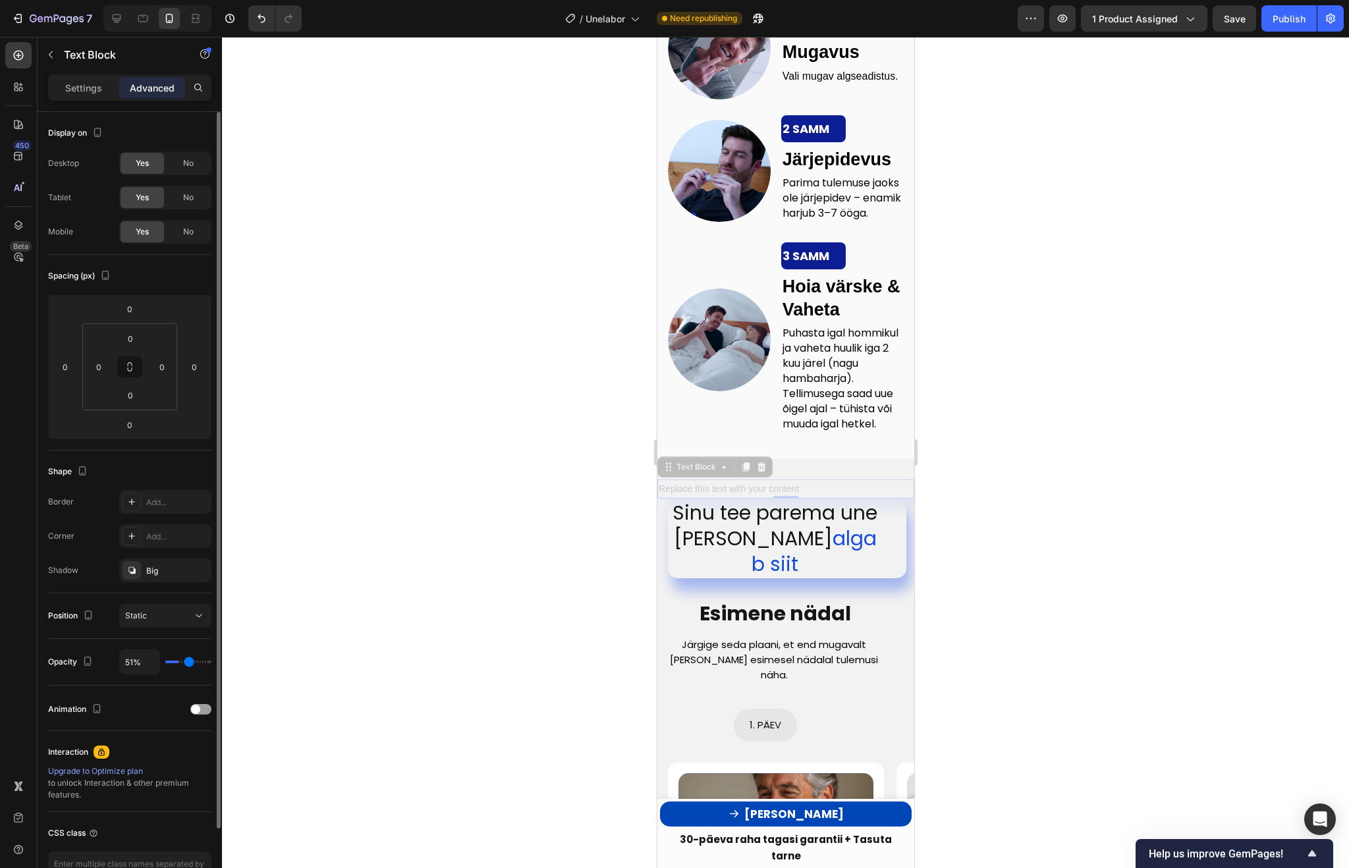
type input "54%"
type input "54"
type input "57%"
type input "57"
type input "59%"
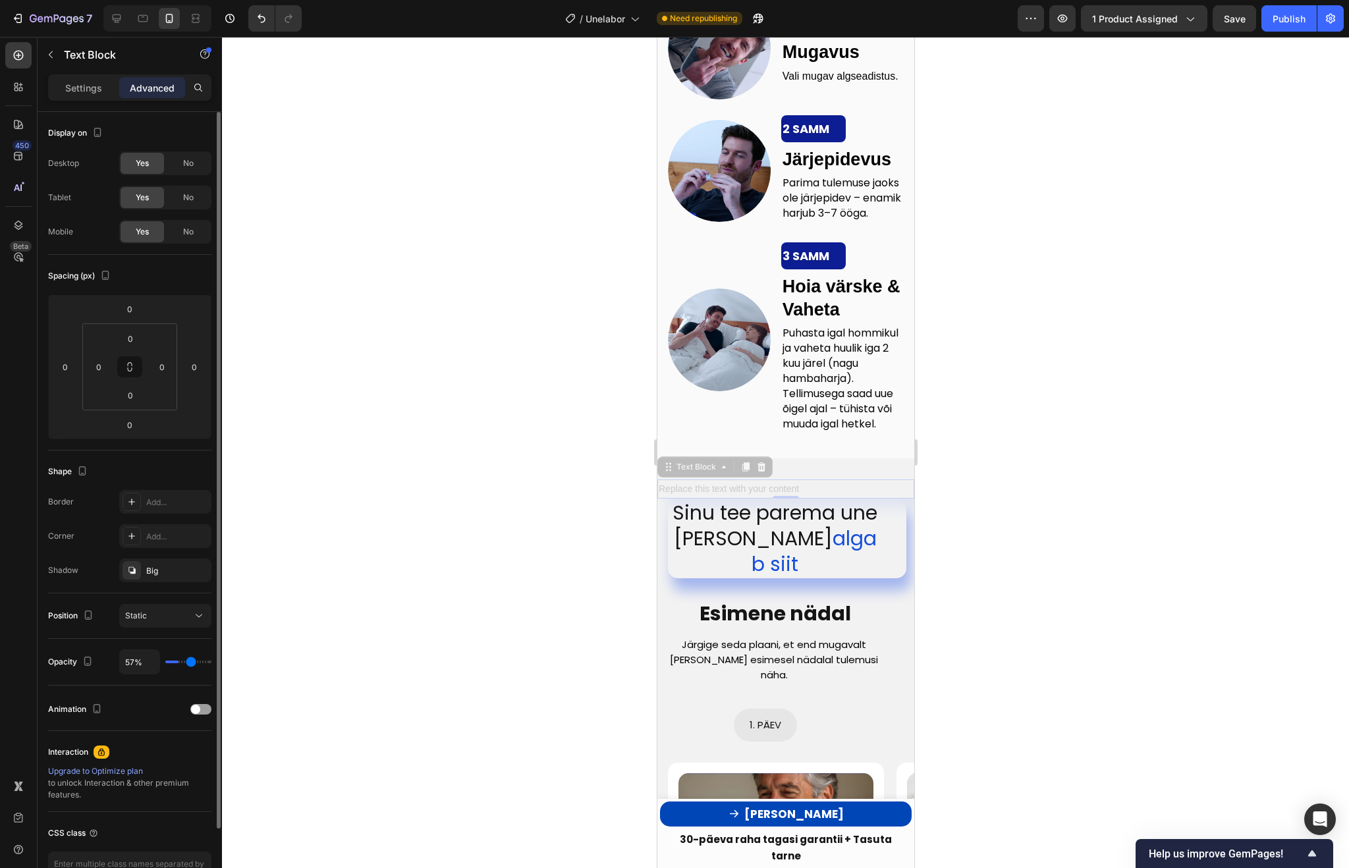
type input "59"
type input "61%"
type input "61"
type input "63%"
type input "63"
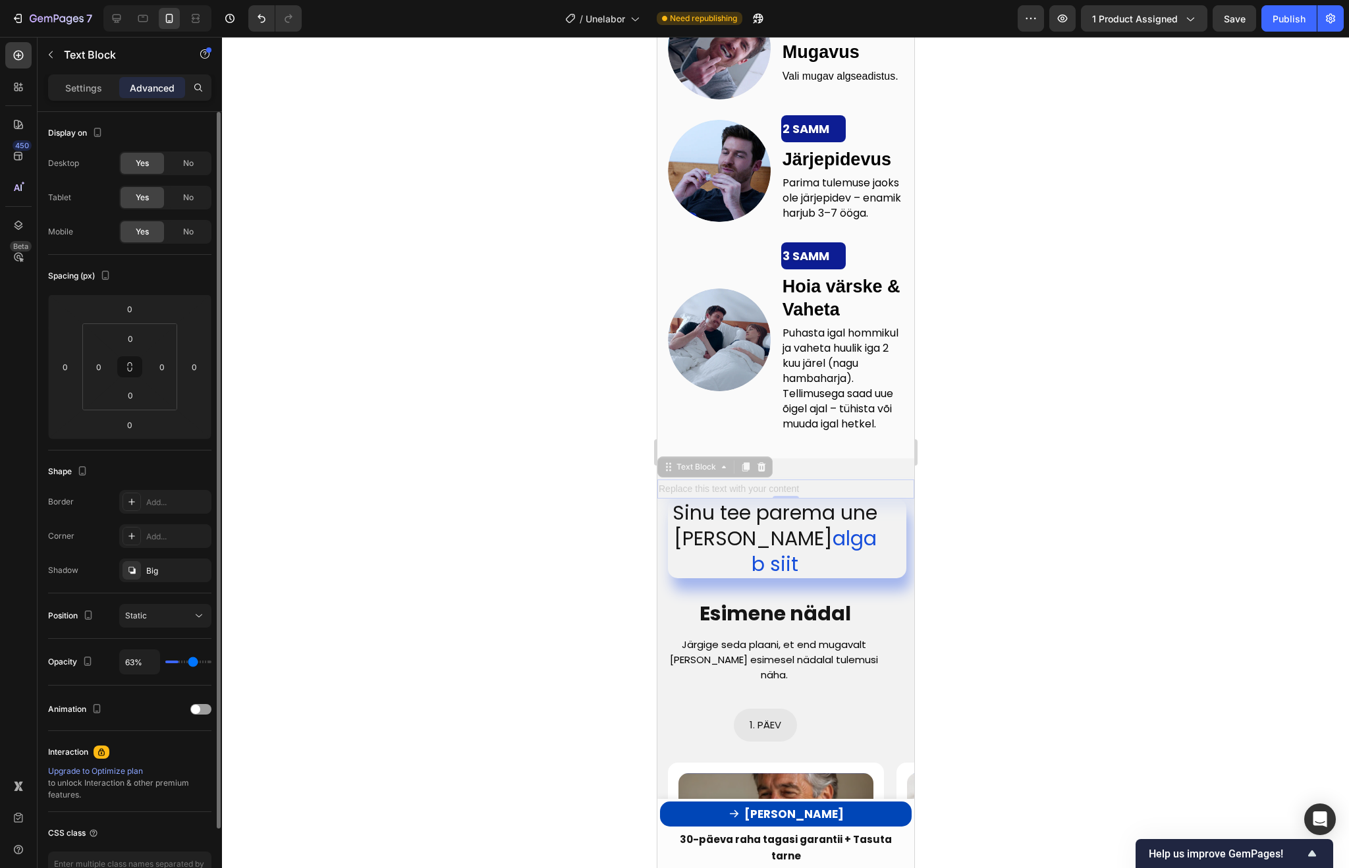
type input "66%"
type input "66"
type input "68%"
type input "68"
type input "71%"
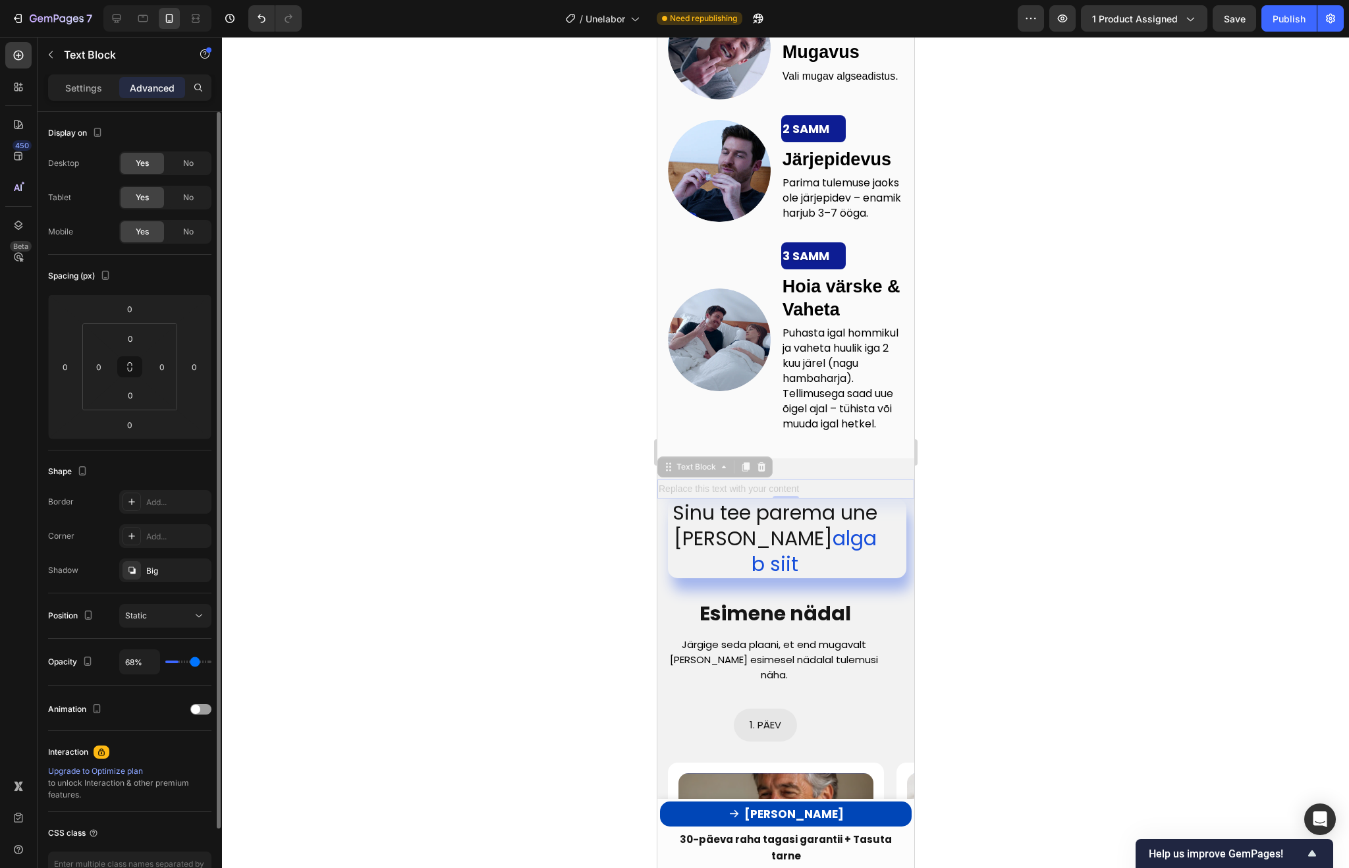
type input "71"
type input "74%"
type input "74"
type input "78%"
type input "78"
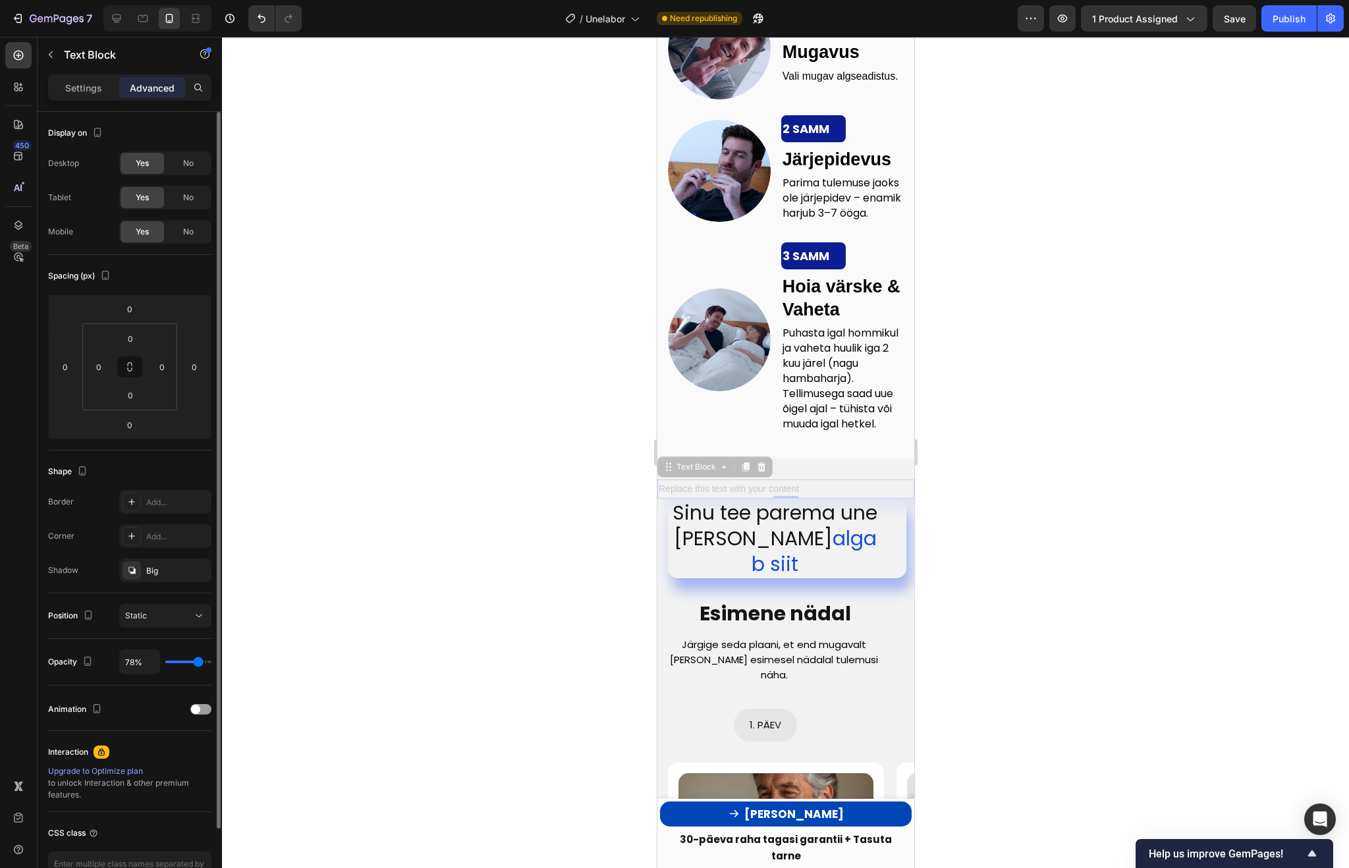
type input "82%"
type input "82"
type input "87%"
type input "87"
type input "92%"
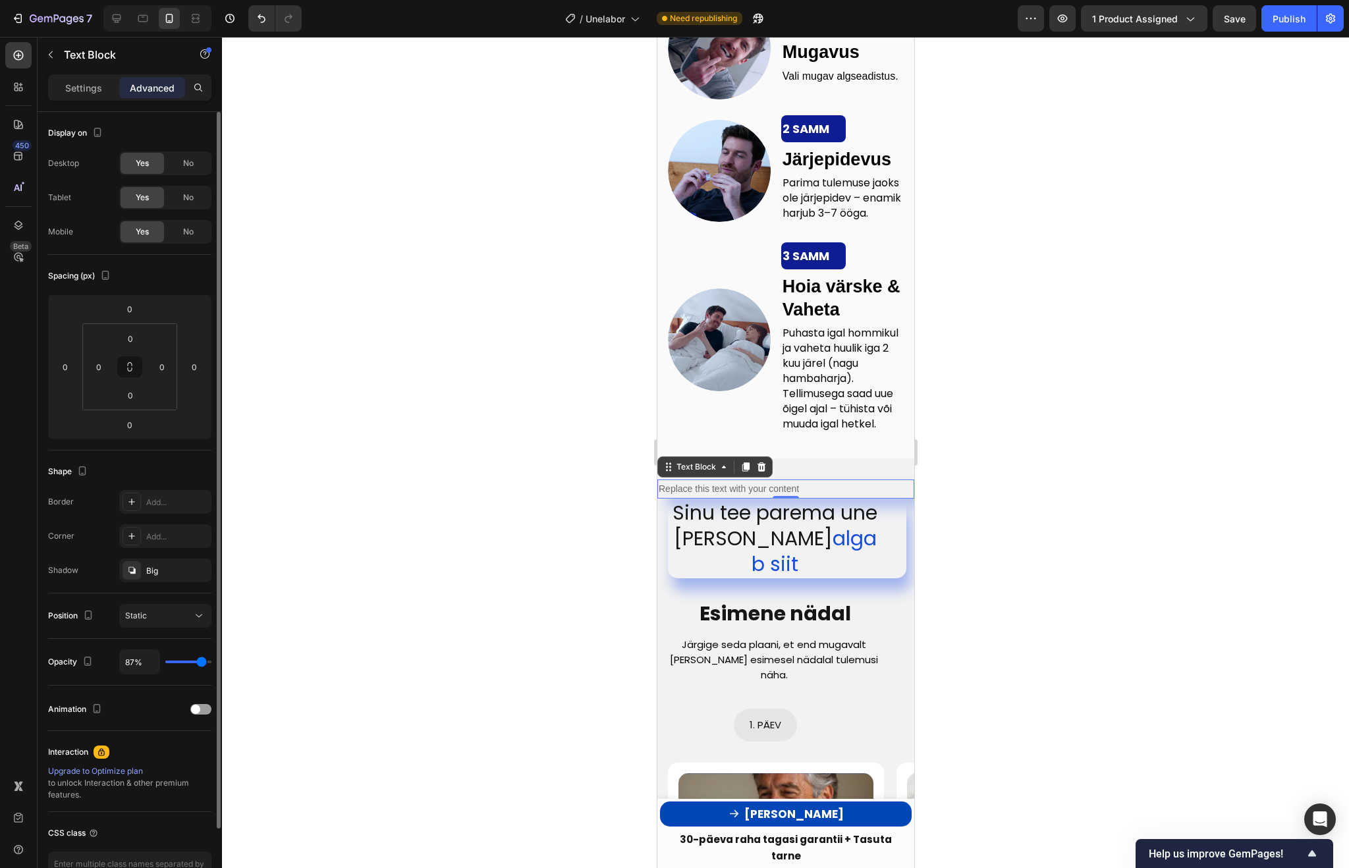
type input "92"
type input "98%"
type input "98"
type input "100%"
type input "100"
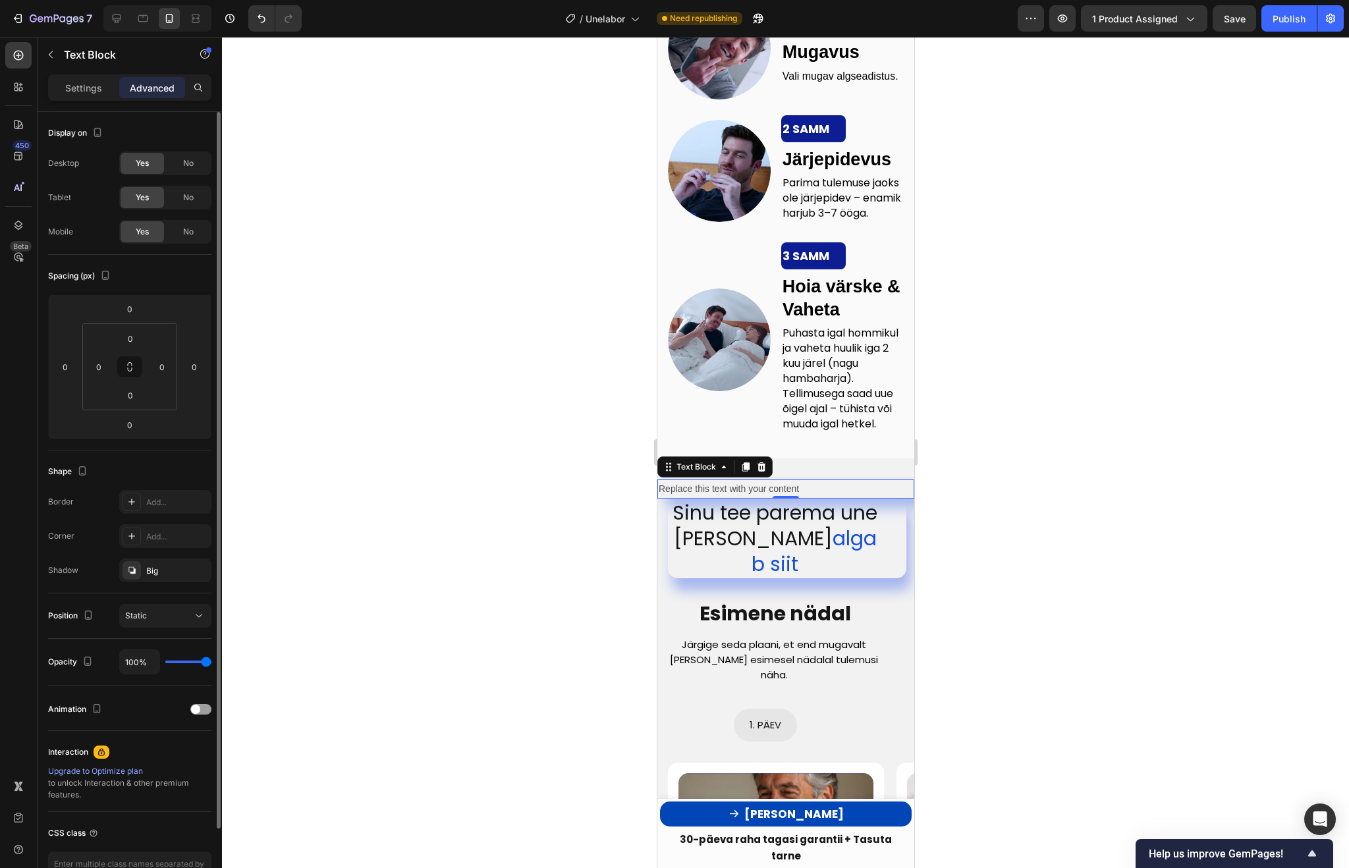
type input "99%"
type input "99"
type input "93%"
type input "93"
type input "87%"
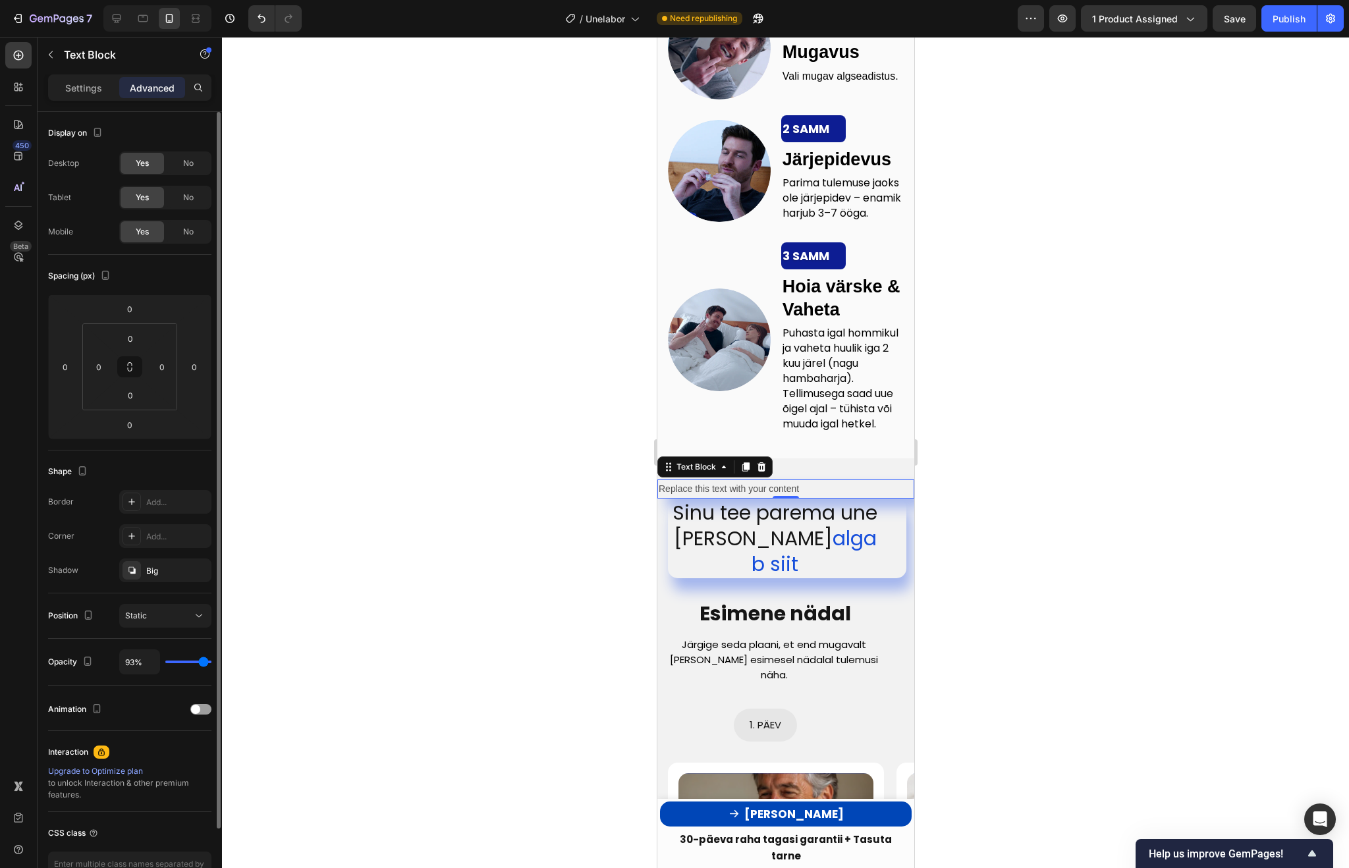
type input "87"
type input "81%"
type input "81"
type input "76%"
type input "76"
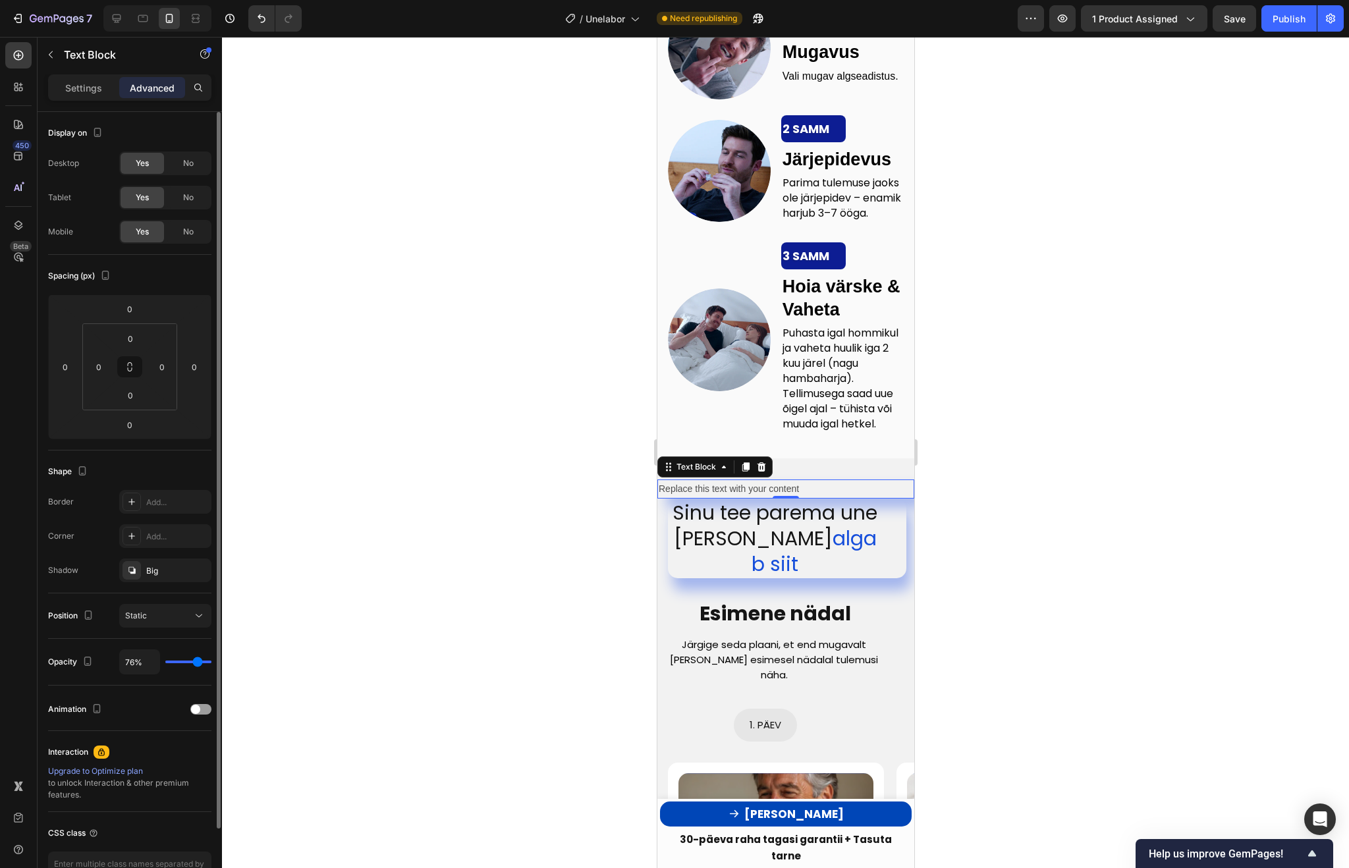
type input "71%"
type input "71"
type input "66%"
type input "66"
type input "62%"
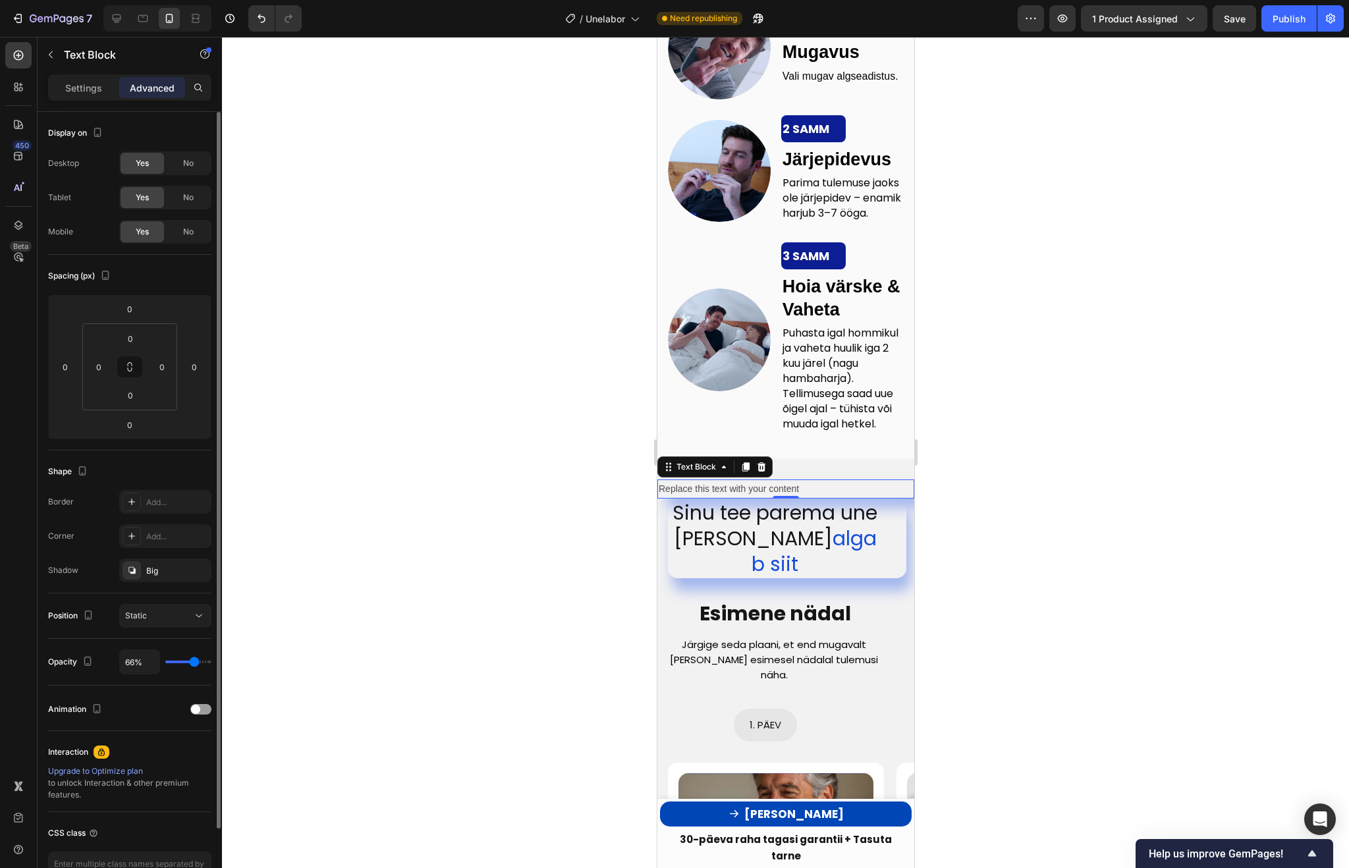
type input "62"
type input "58%"
type input "58"
type input "55%"
type input "55"
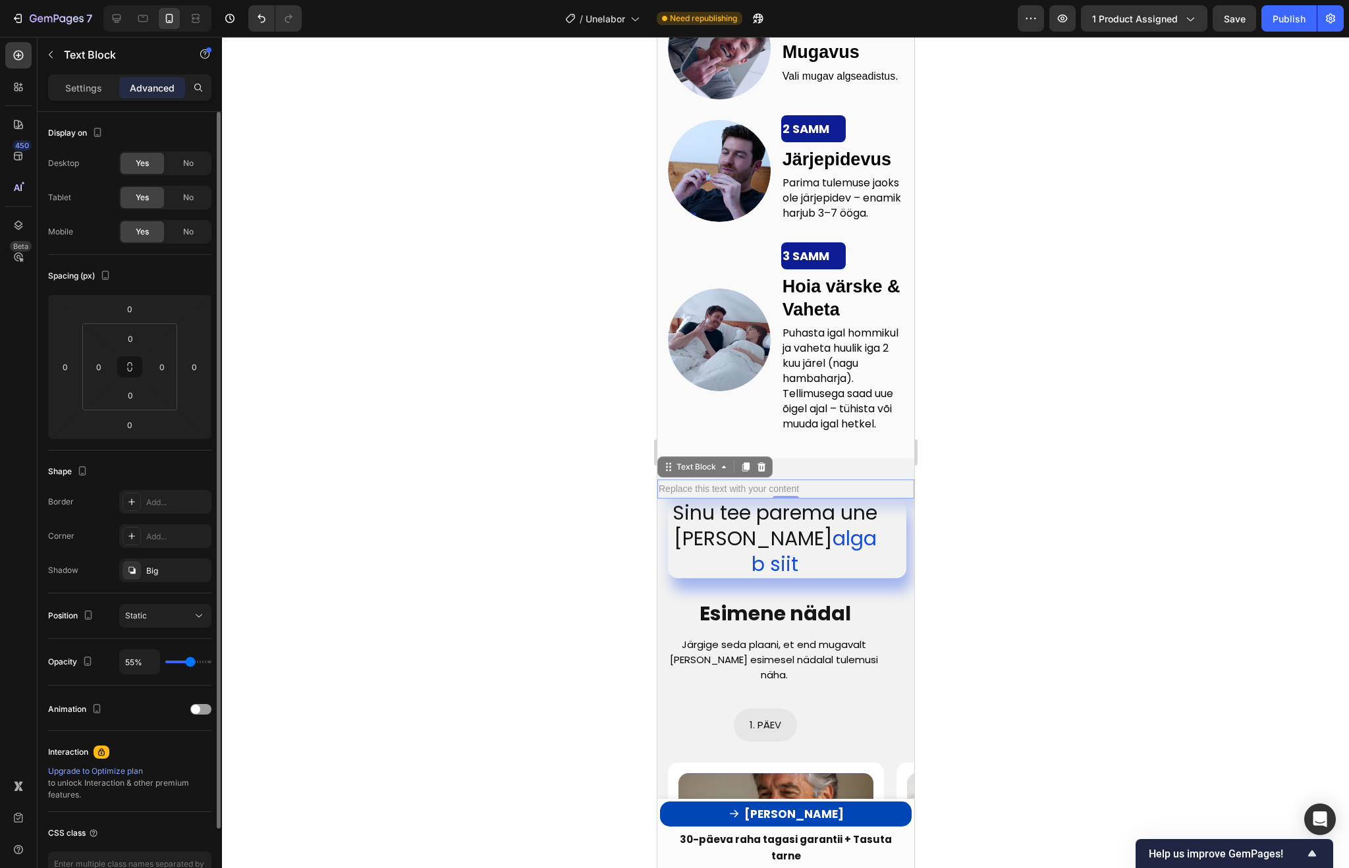
type input "52%"
type input "52"
type input "50%"
type input "50"
type input "48%"
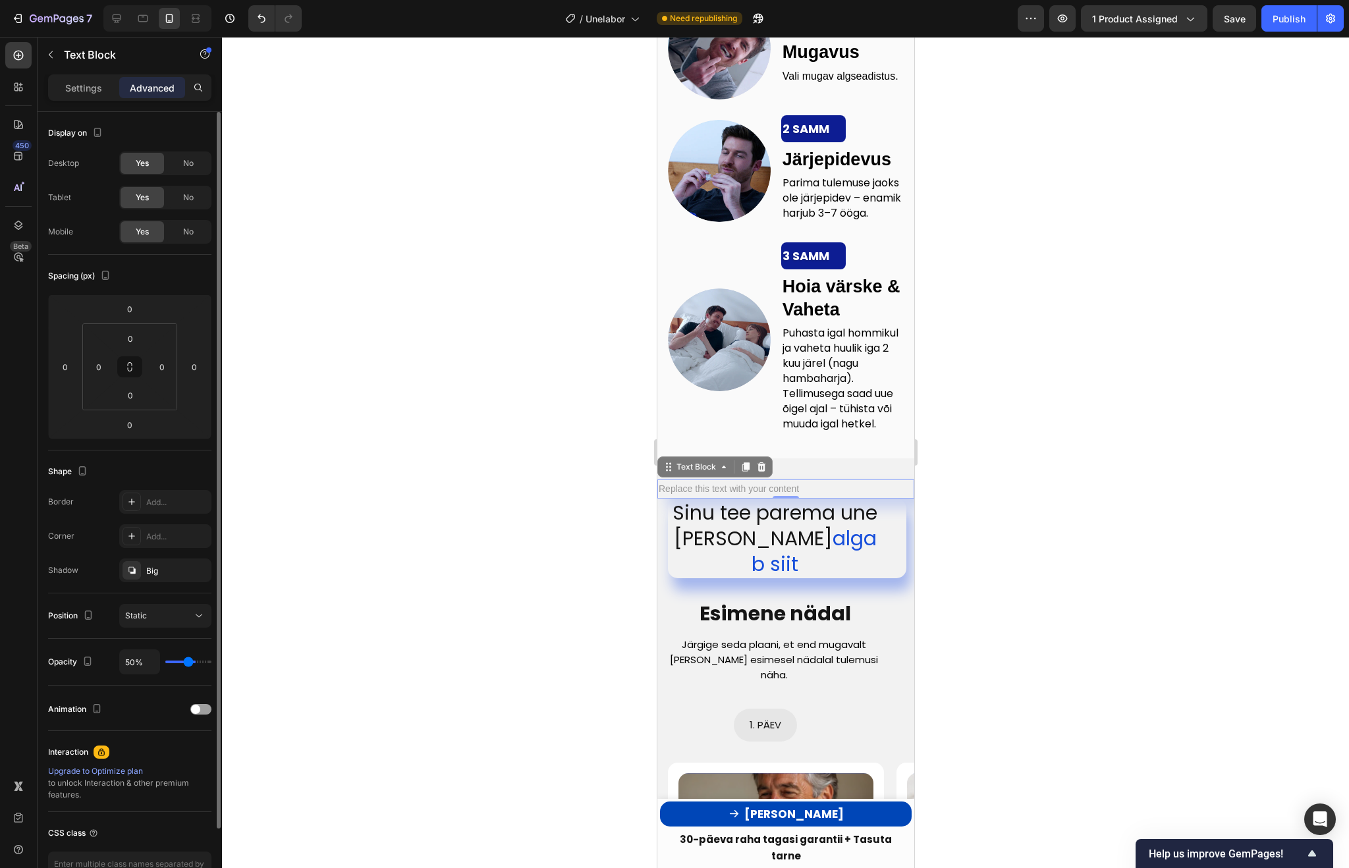
type input "48"
type input "46%"
type input "46"
type input "45%"
type input "45"
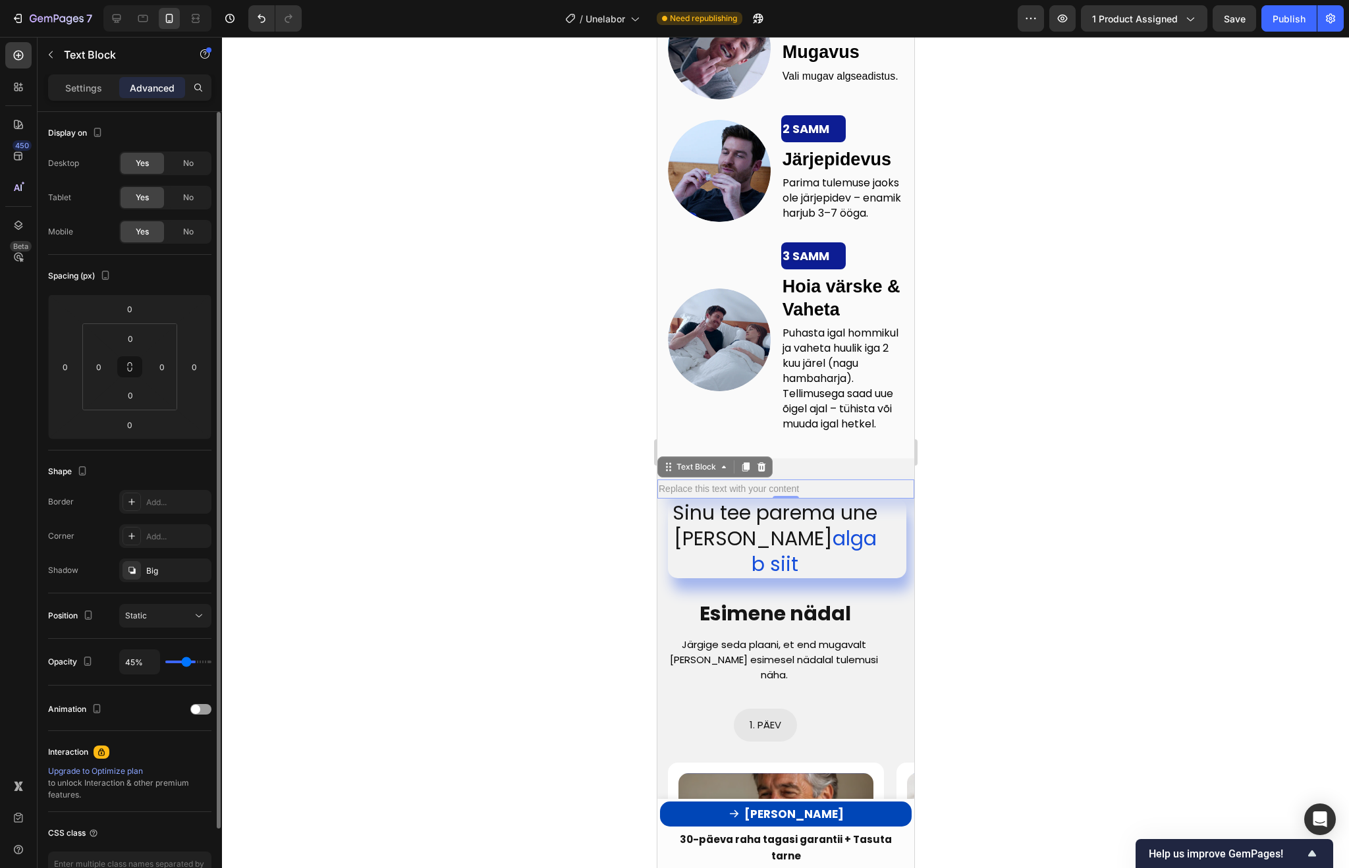
type input "43%"
type input "43"
type input "41%"
type input "41"
type input "40%"
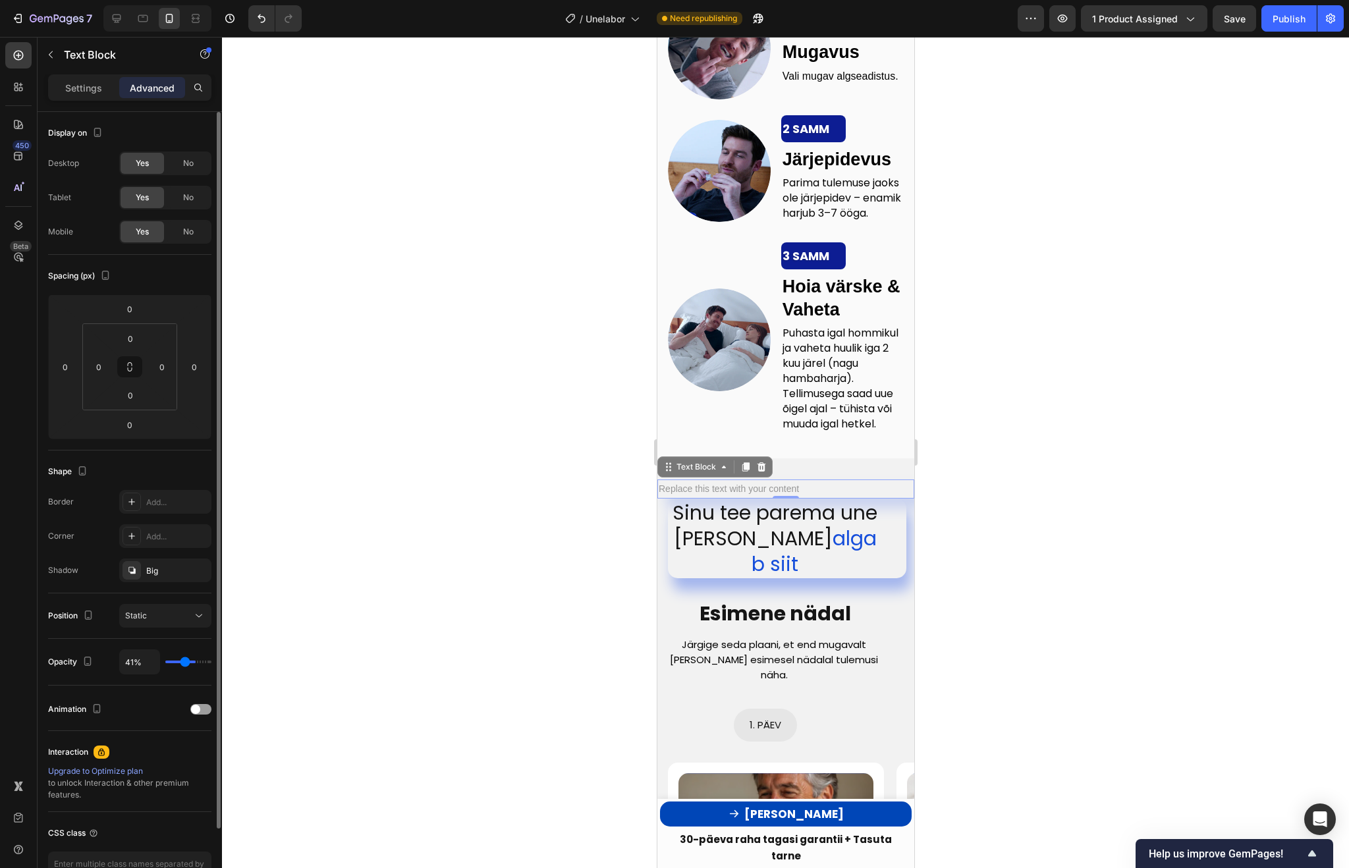
type input "40"
type input "39%"
type input "39"
type input "38%"
type input "38"
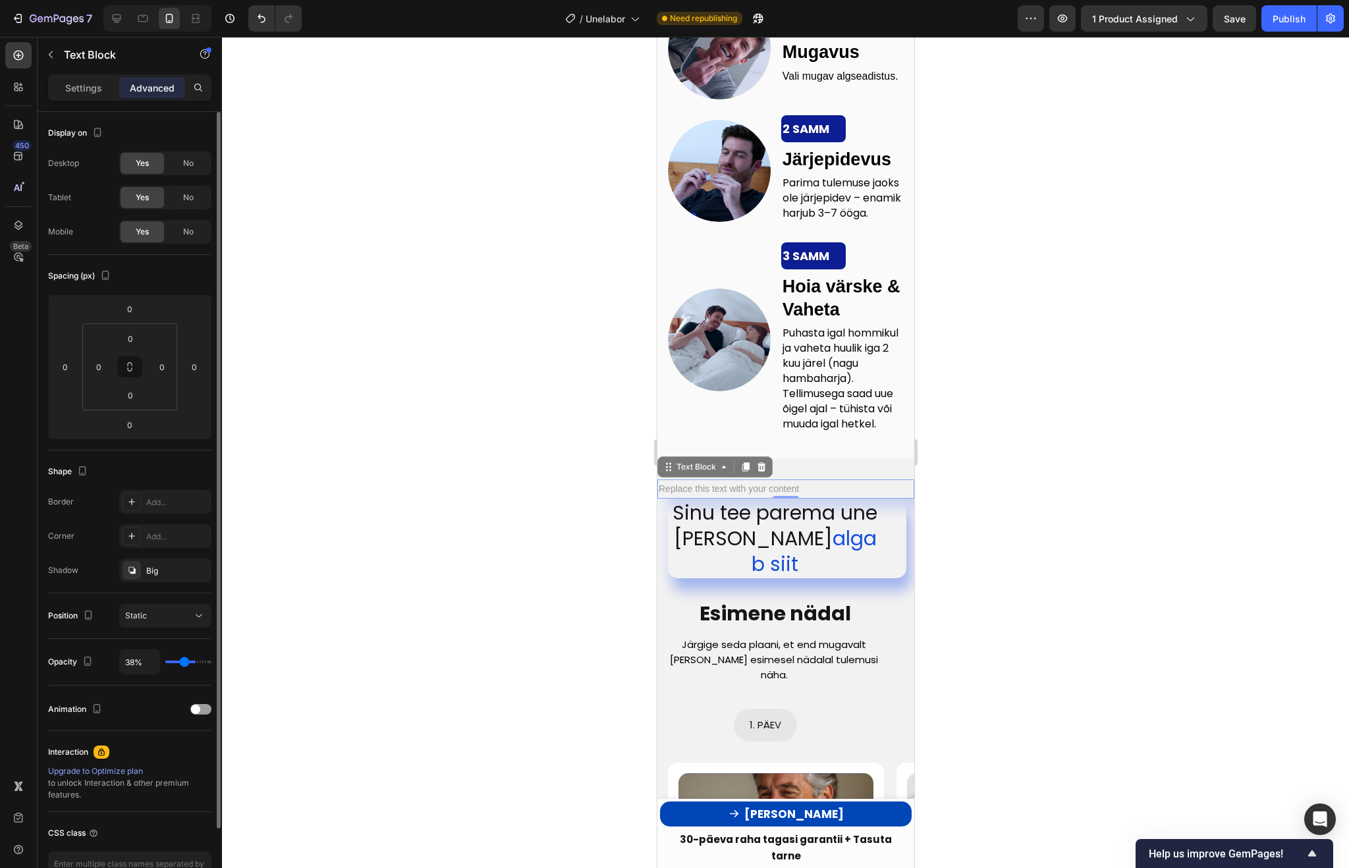
type input "37%"
type input "37"
type input "36%"
type input "36"
type input "35%"
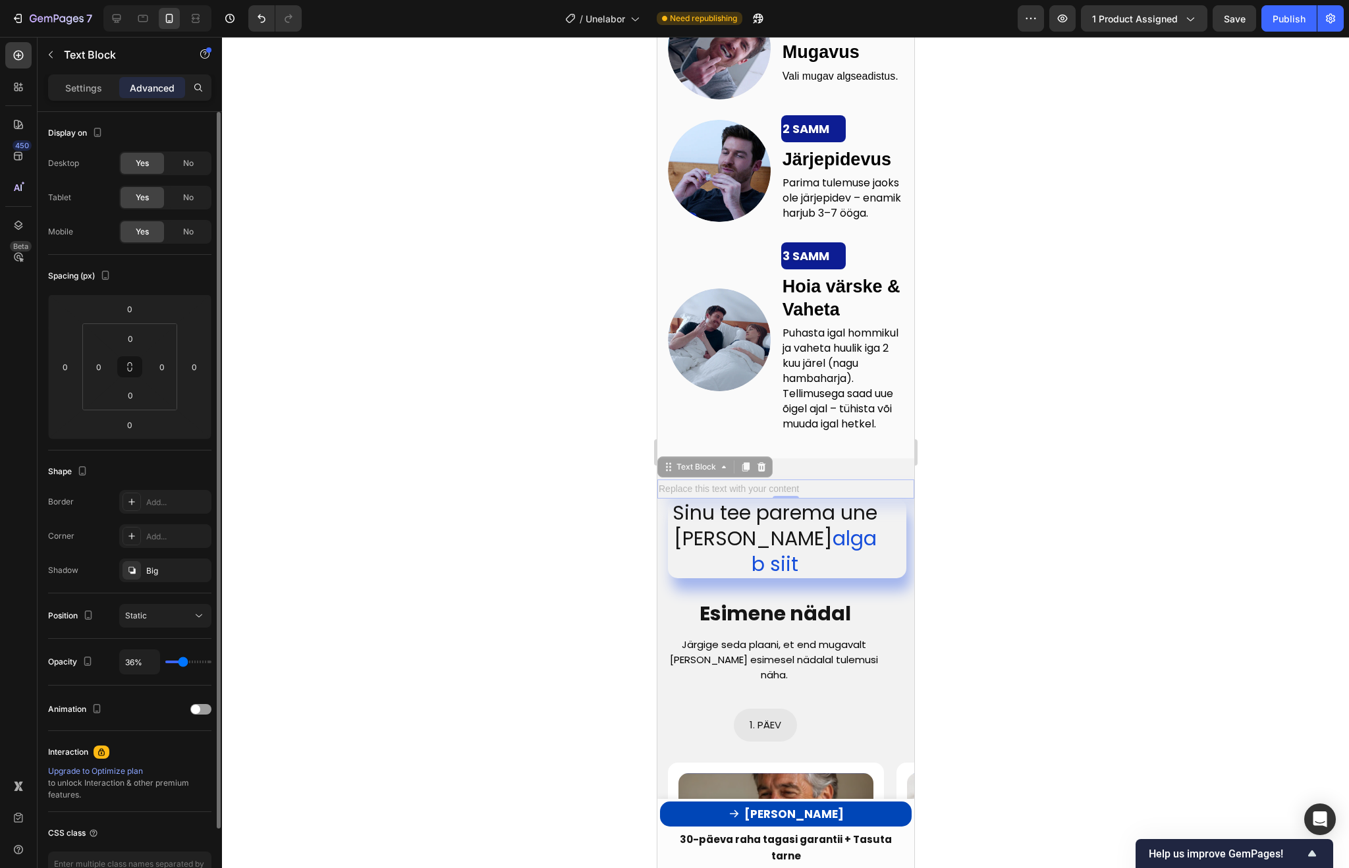
type input "35"
type input "33%"
type input "33"
type input "32%"
type input "32"
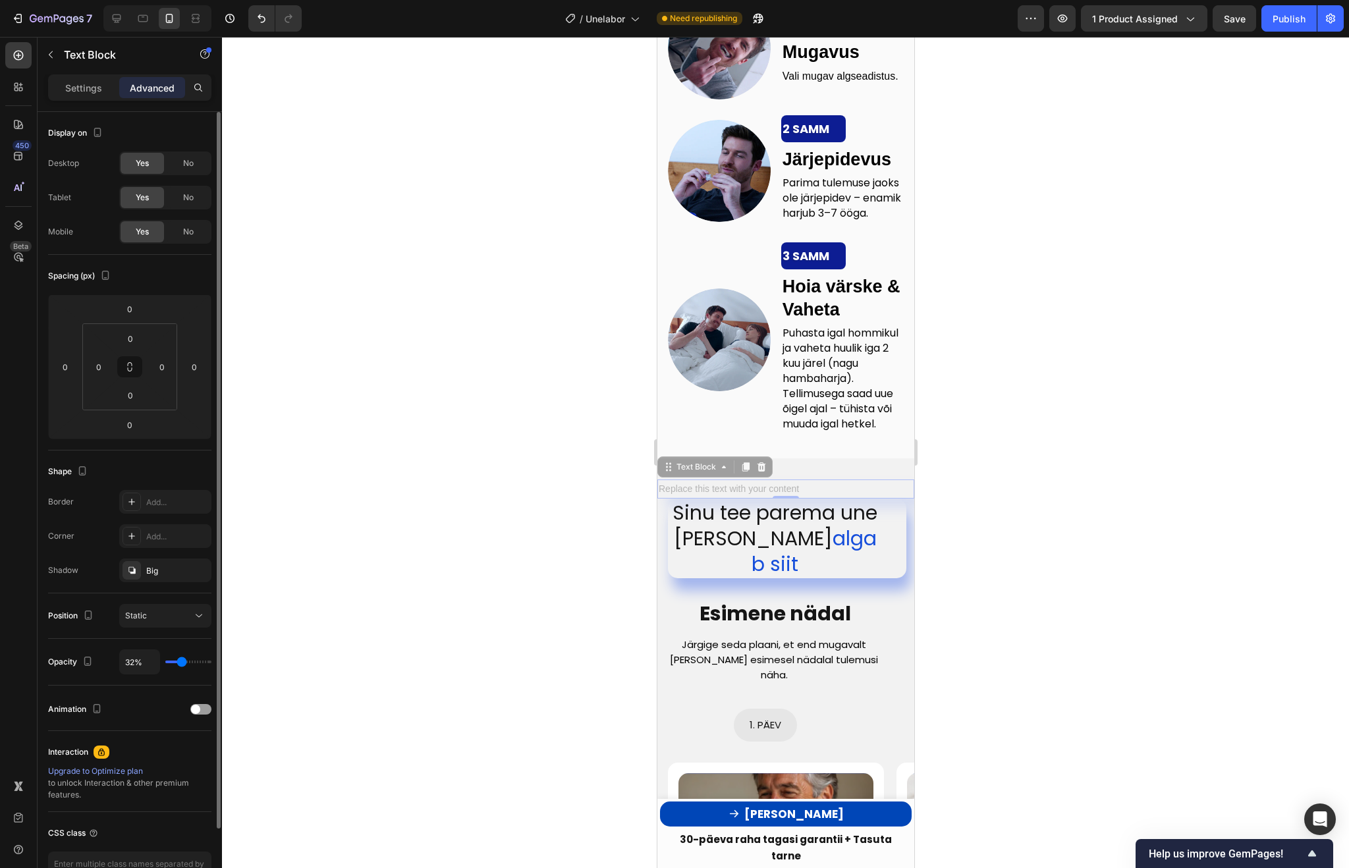
type input "30%"
type input "30"
type input "29%"
type input "29"
type input "27%"
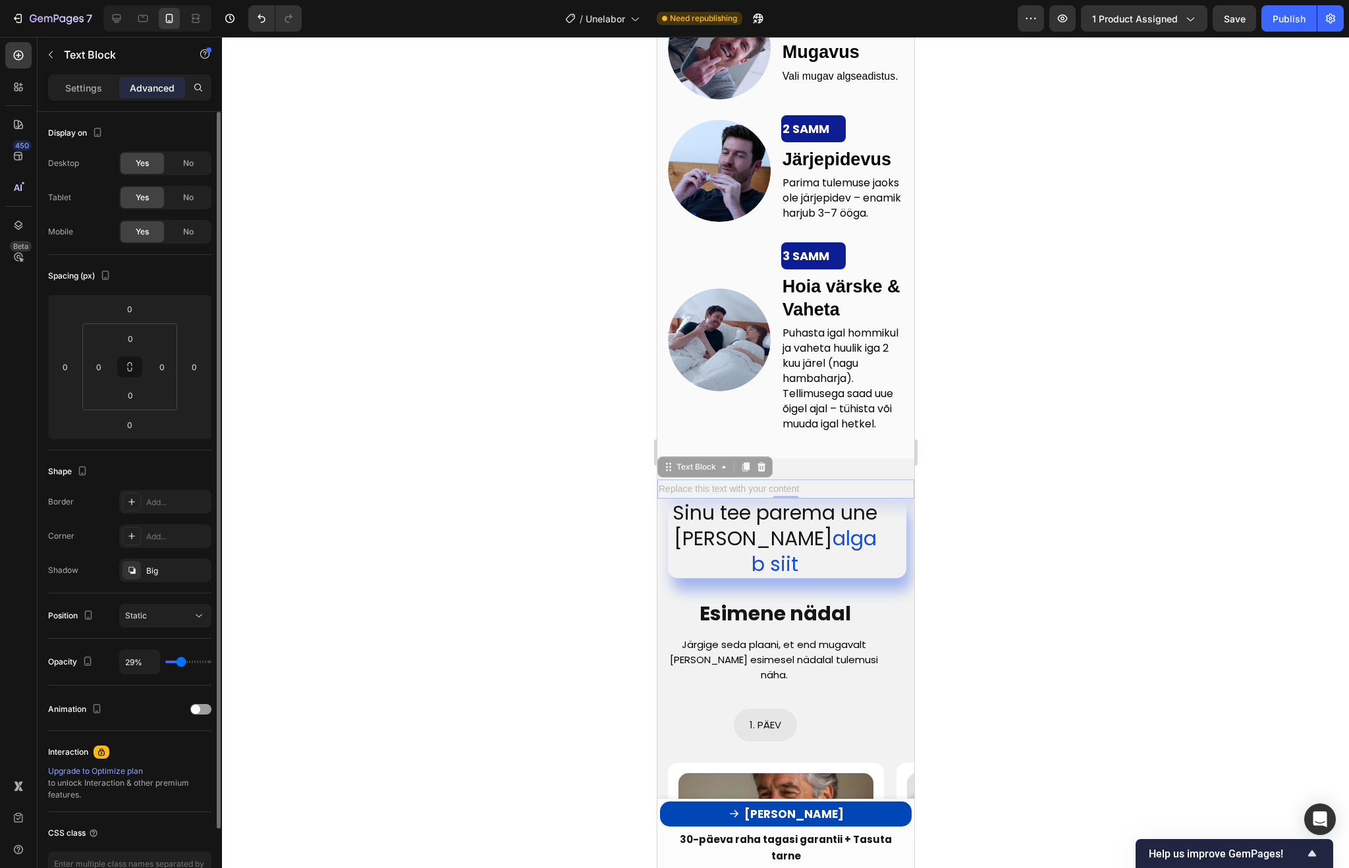
type input "27"
type input "26%"
type input "26"
type input "25%"
type input "25"
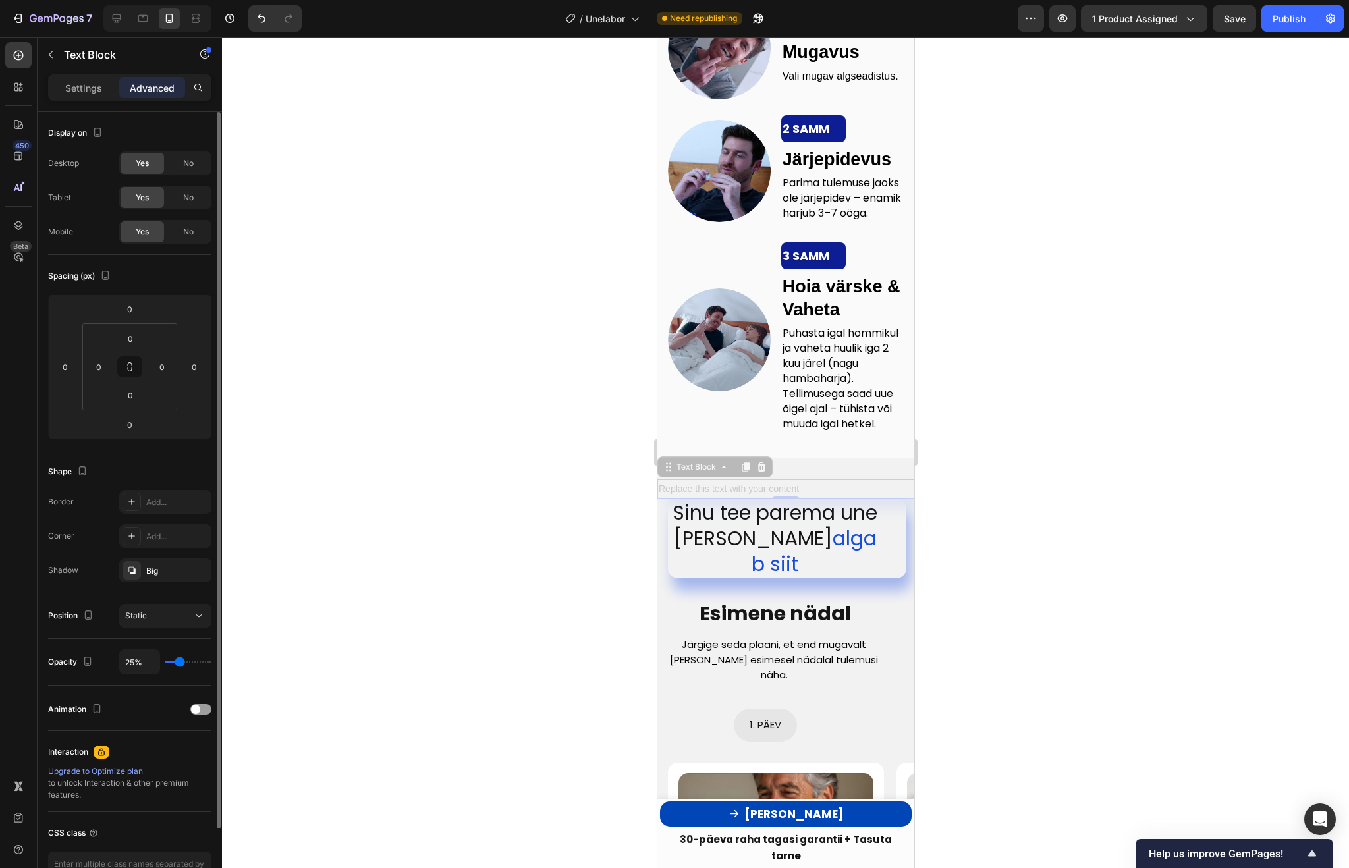
type input "24%"
type input "24"
type input "23%"
type input "23"
type input "22%"
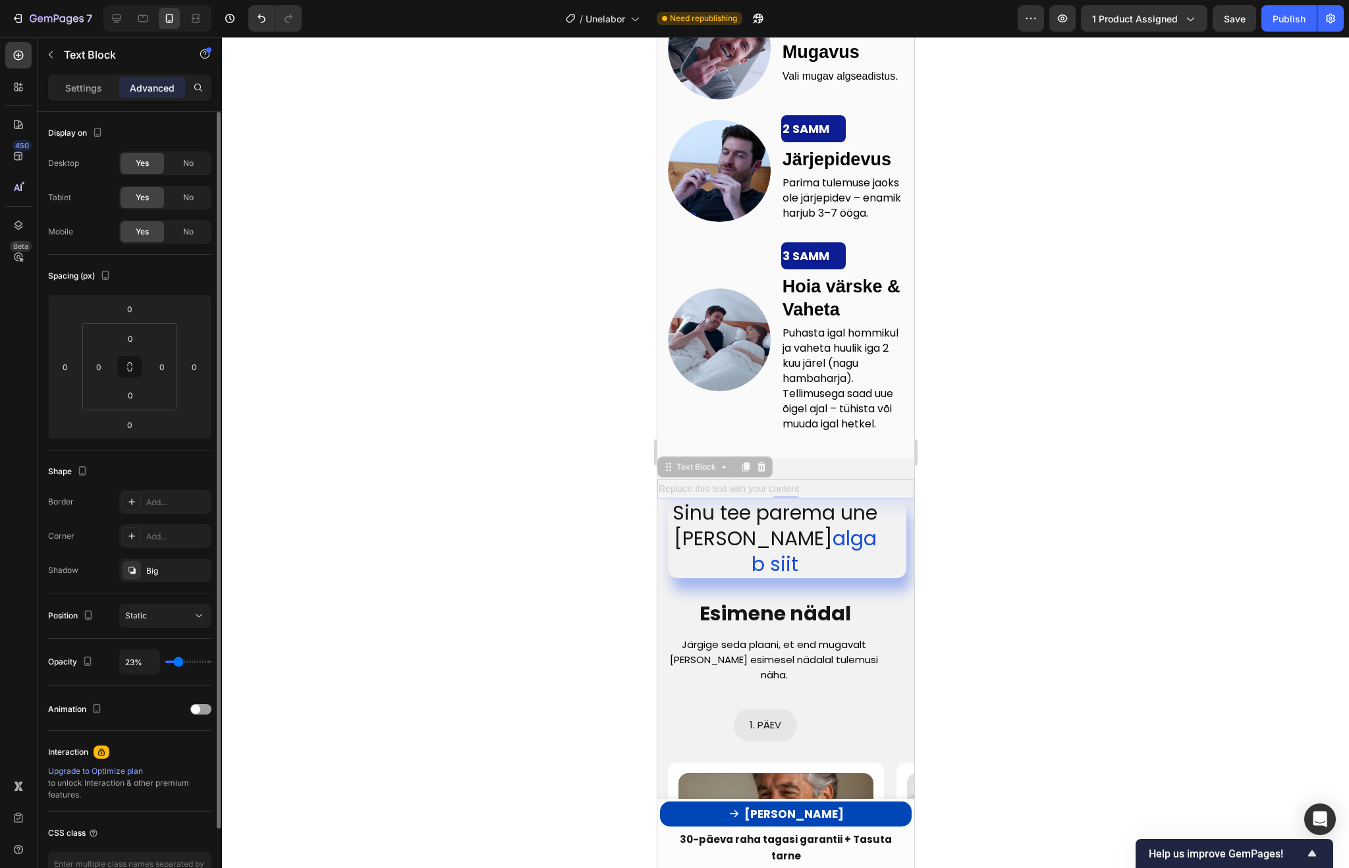
type input "22"
type input "20%"
type input "20"
type input "19%"
type input "19"
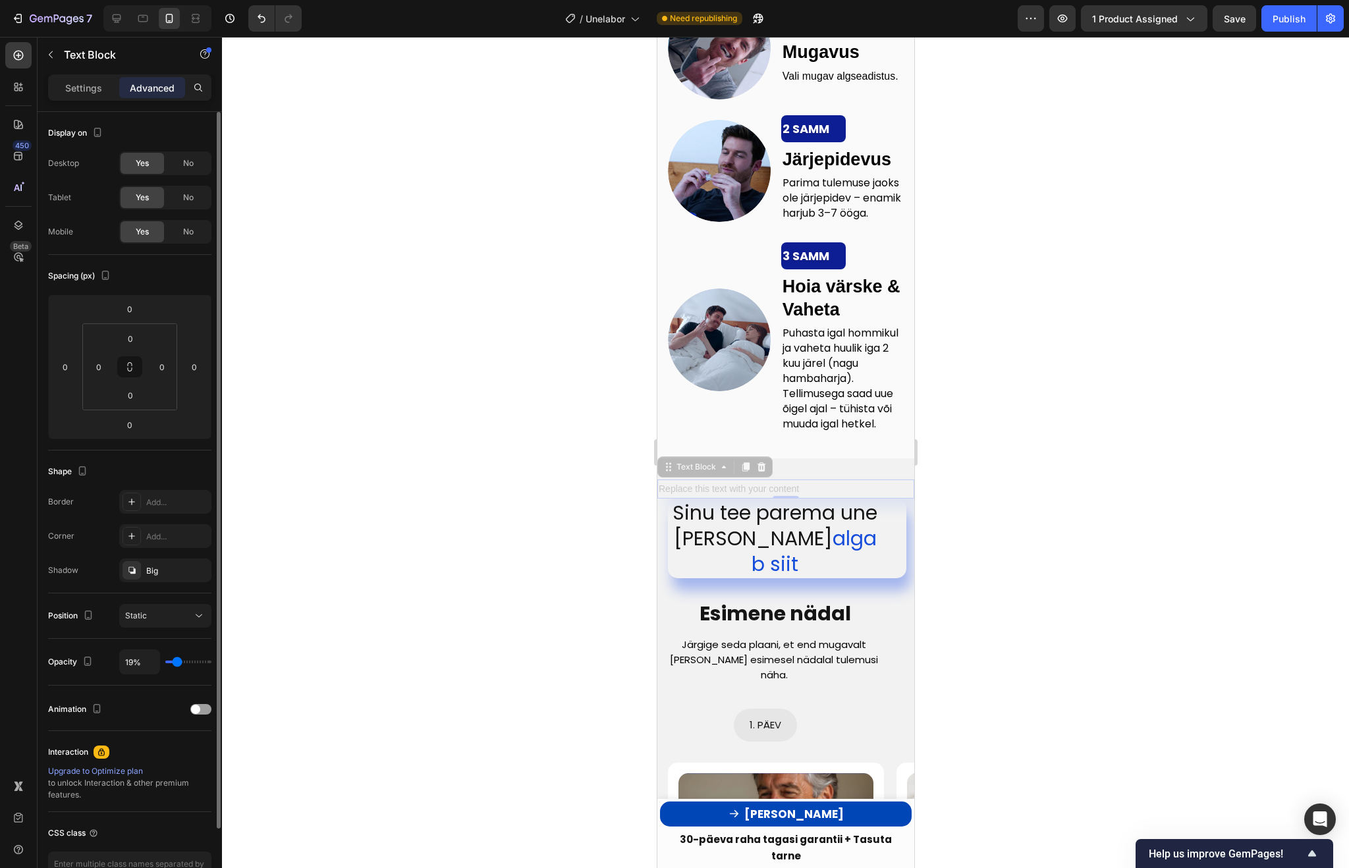
type input "18%"
type input "18"
type input "16%"
type input "16"
type input "15%"
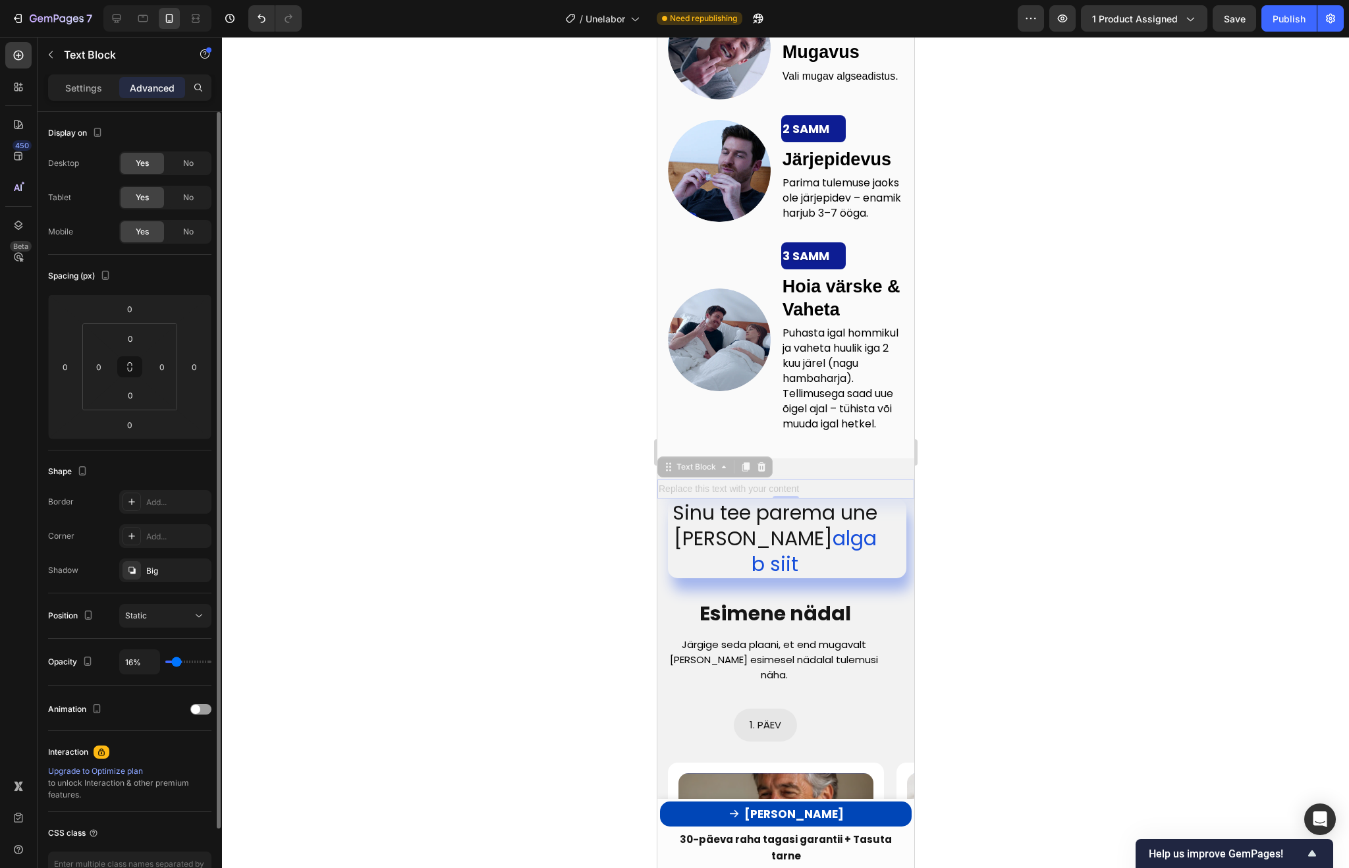
type input "15"
type input "13%"
type input "13"
type input "11%"
type input "11"
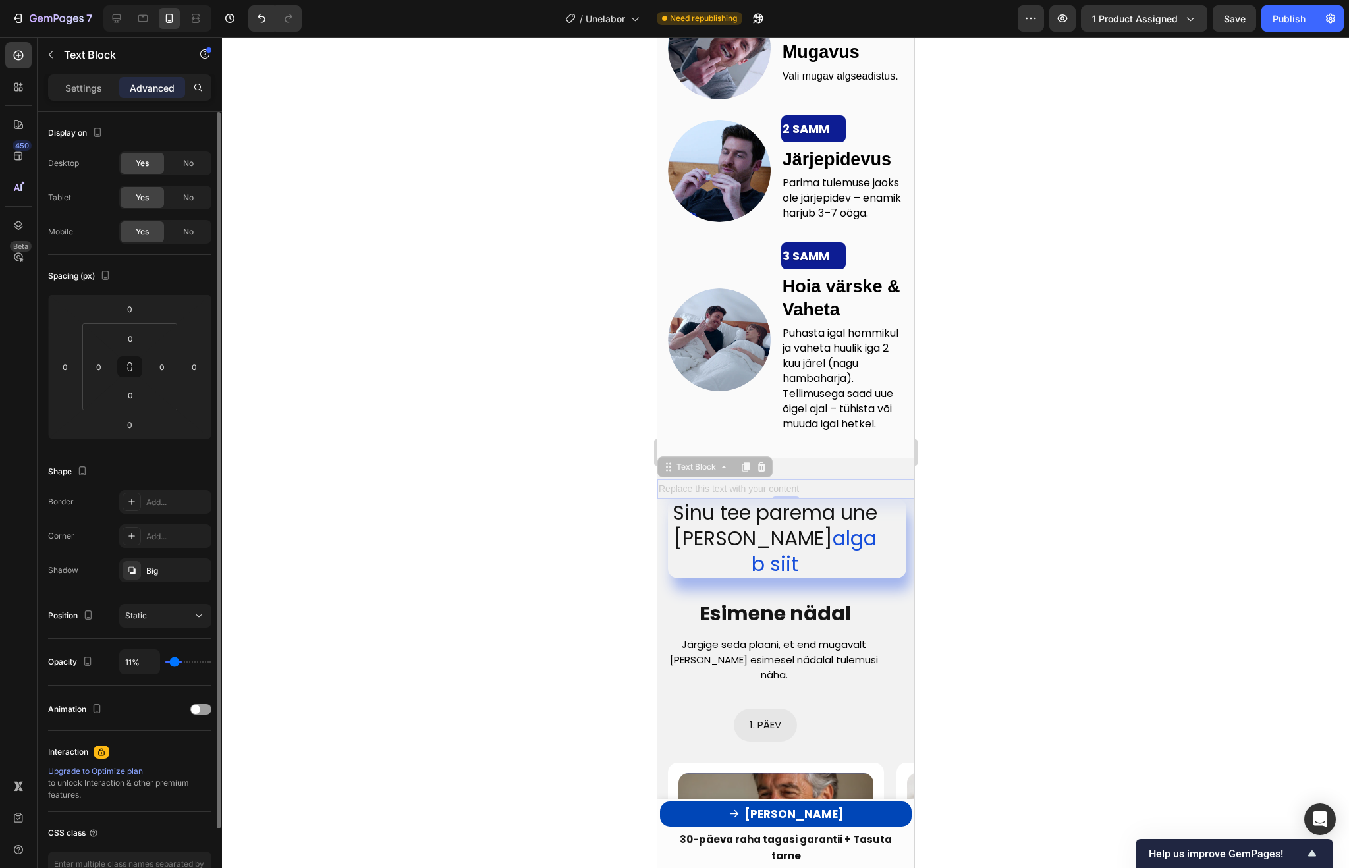
type input "9%"
type input "9"
type input "7%"
type input "7"
type input "5%"
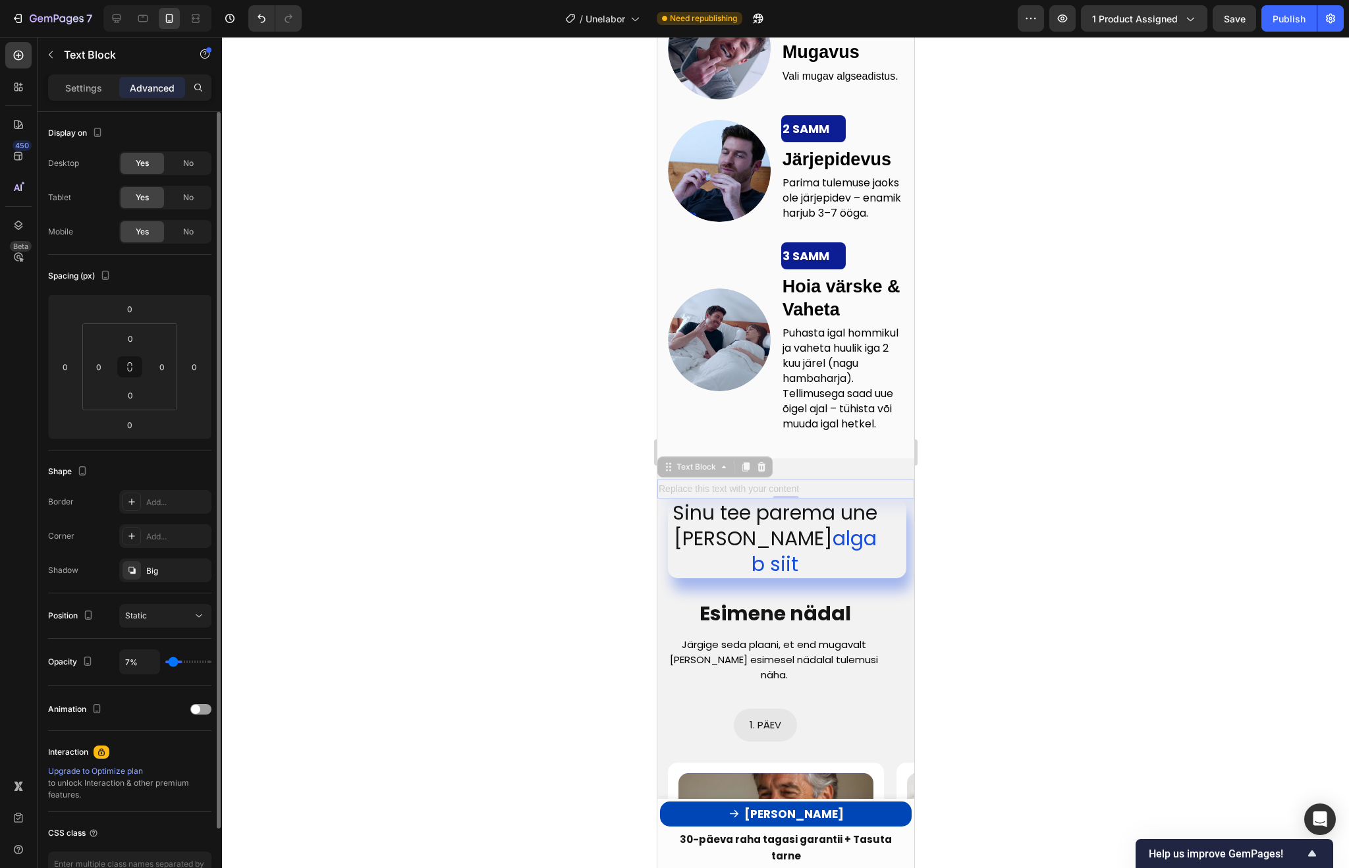
type input "5"
type input "3%"
type input "3"
type input "0%"
type input "0"
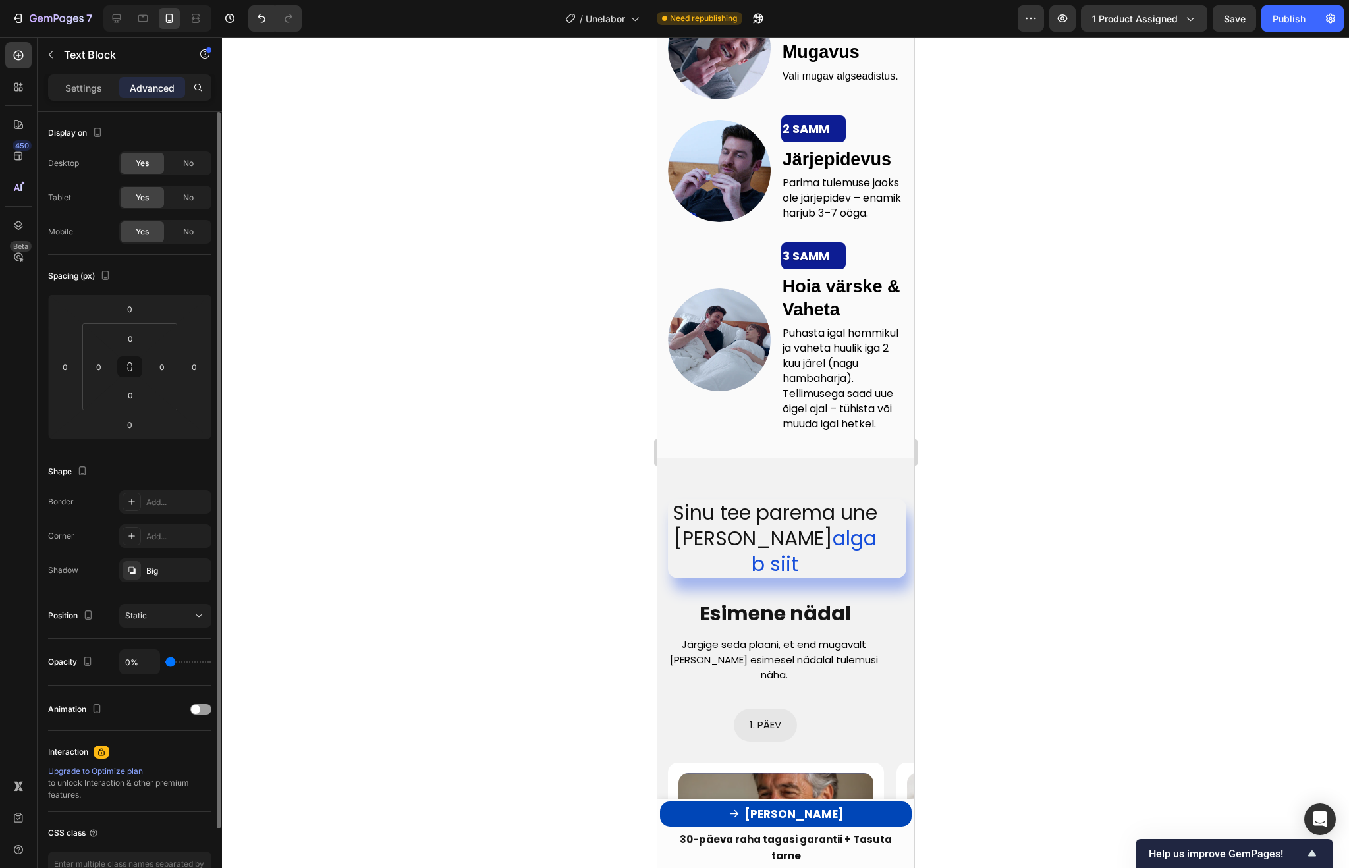
type input "10%"
type input "10"
type input "27%"
type input "27"
type input "46%"
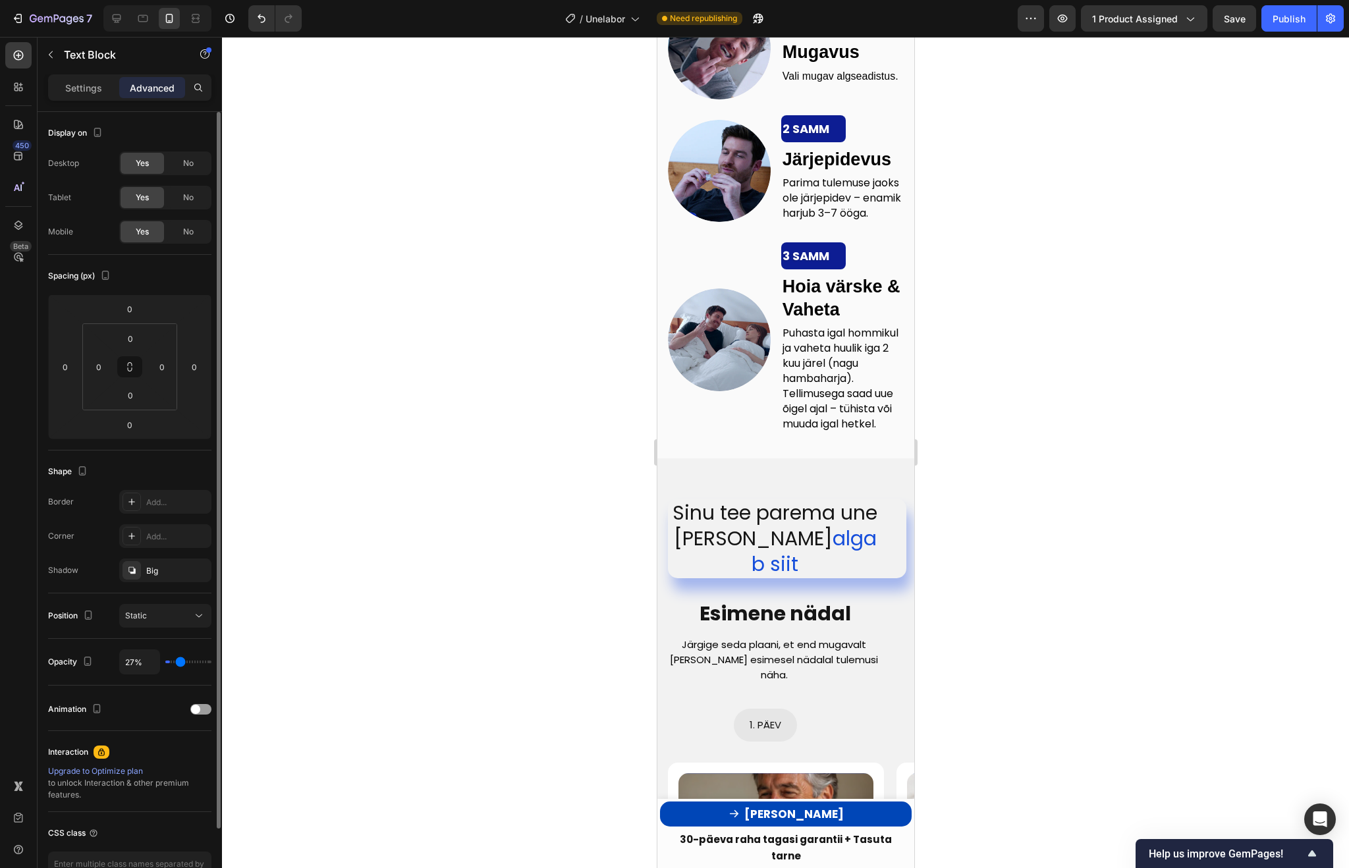
type input "46"
type input "66%"
type input "66"
type input "83%"
type input "83"
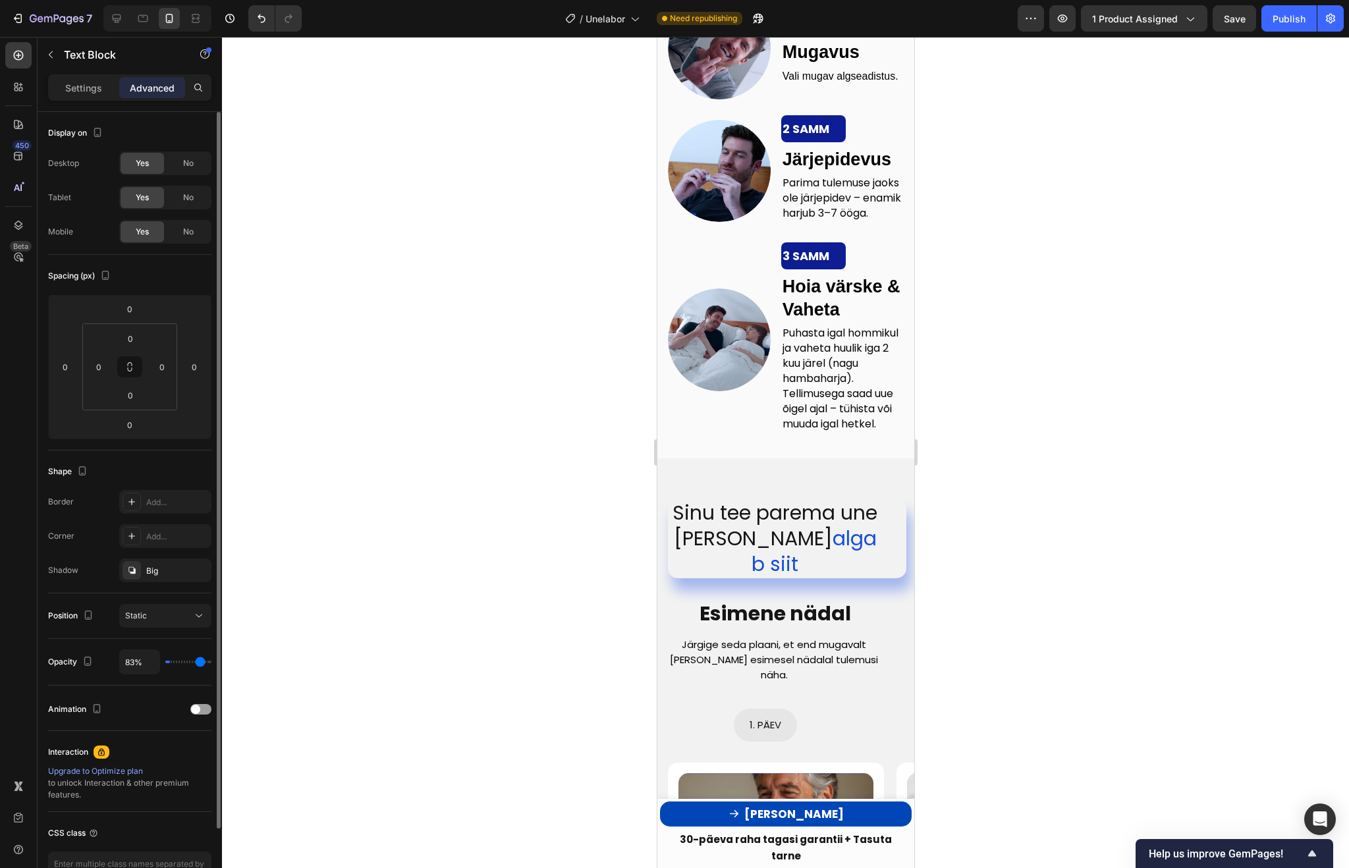
type input "94%"
type input "94"
type input "100%"
drag, startPoint x: 169, startPoint y: 663, endPoint x: 223, endPoint y: 673, distance: 55.6
type input "100"
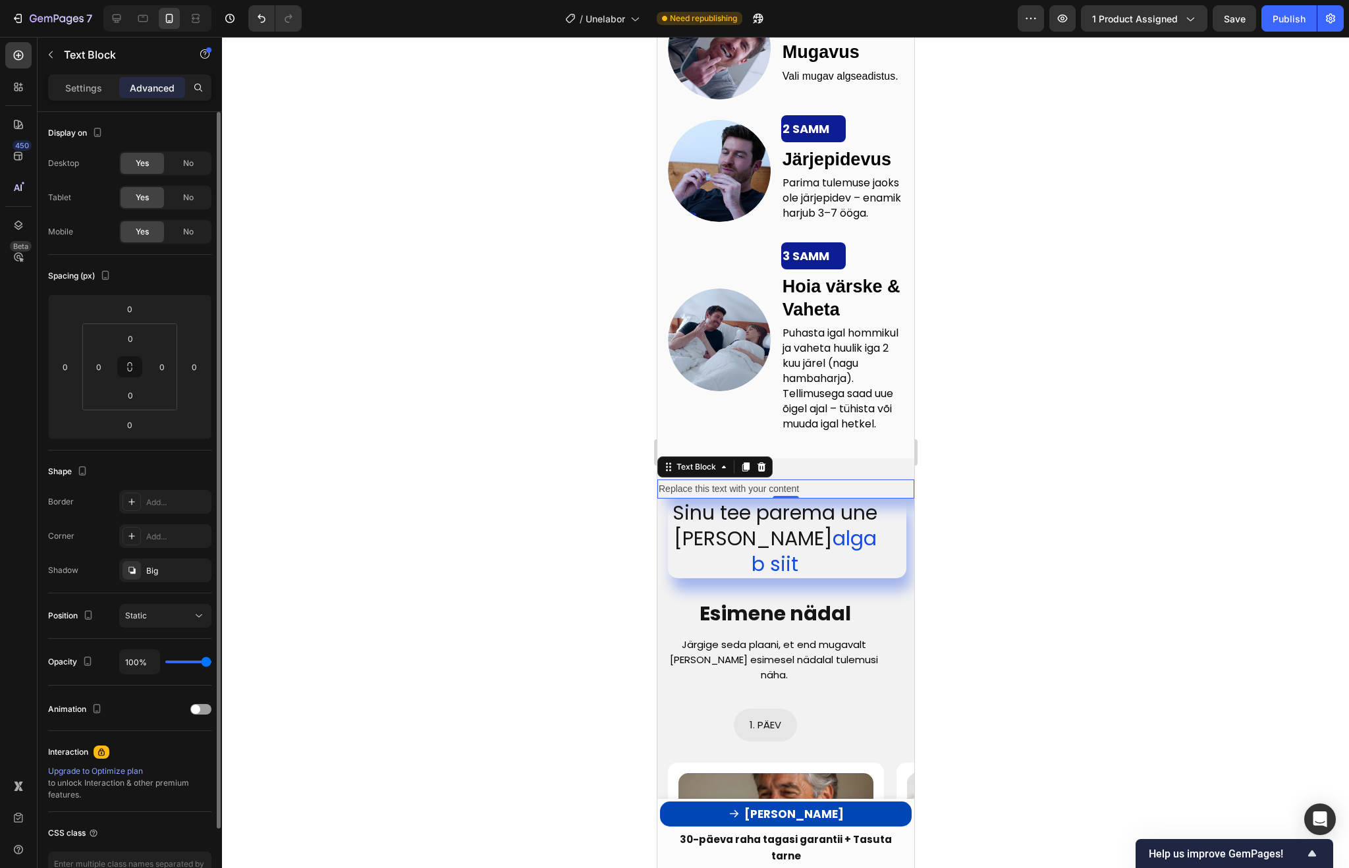
click at [211, 663] on input "range" at bounding box center [188, 662] width 46 height 3
type input "93%"
type input "93"
type input "79%"
type input "79"
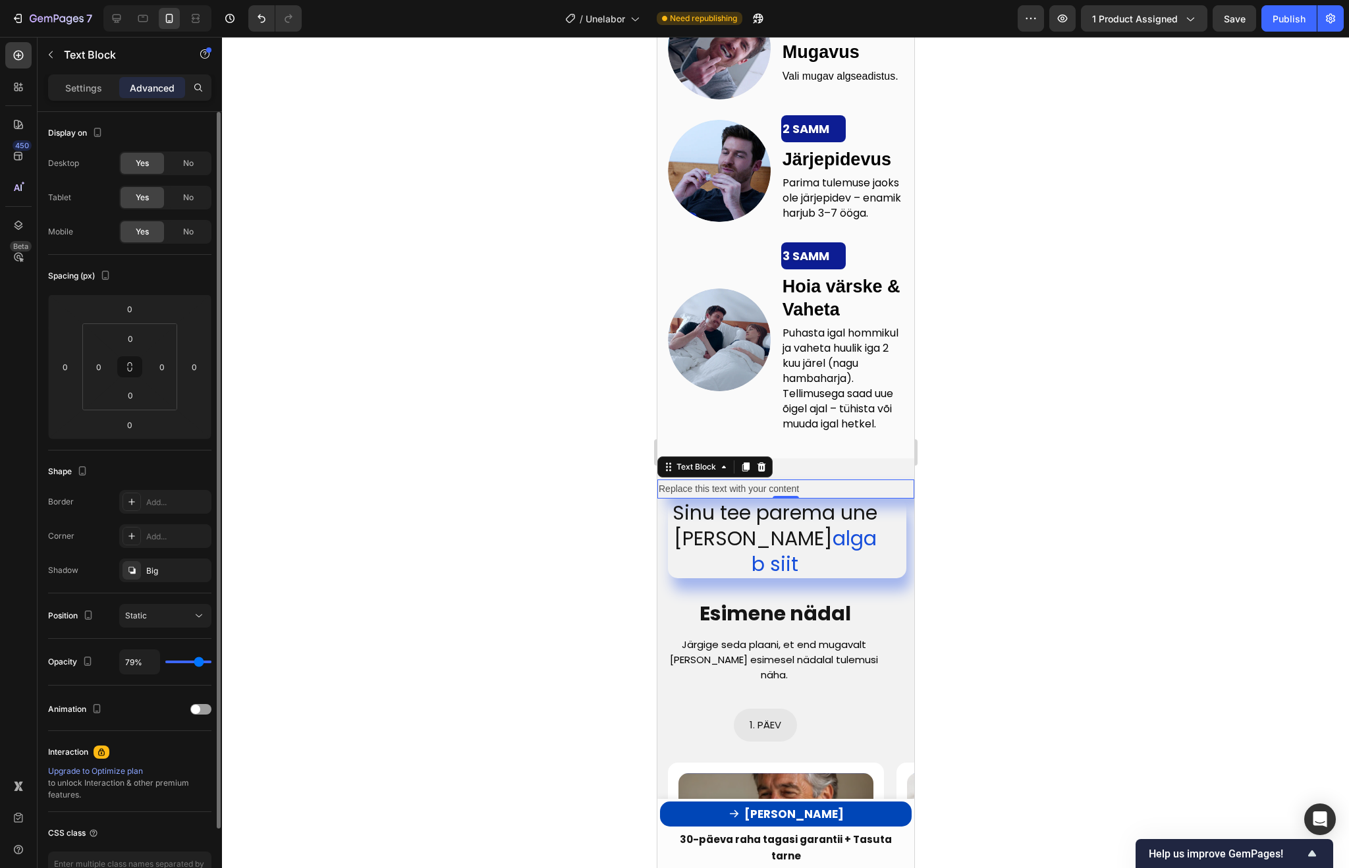
type input "59%"
type input "59"
type input "40%"
type input "40"
type input "21%"
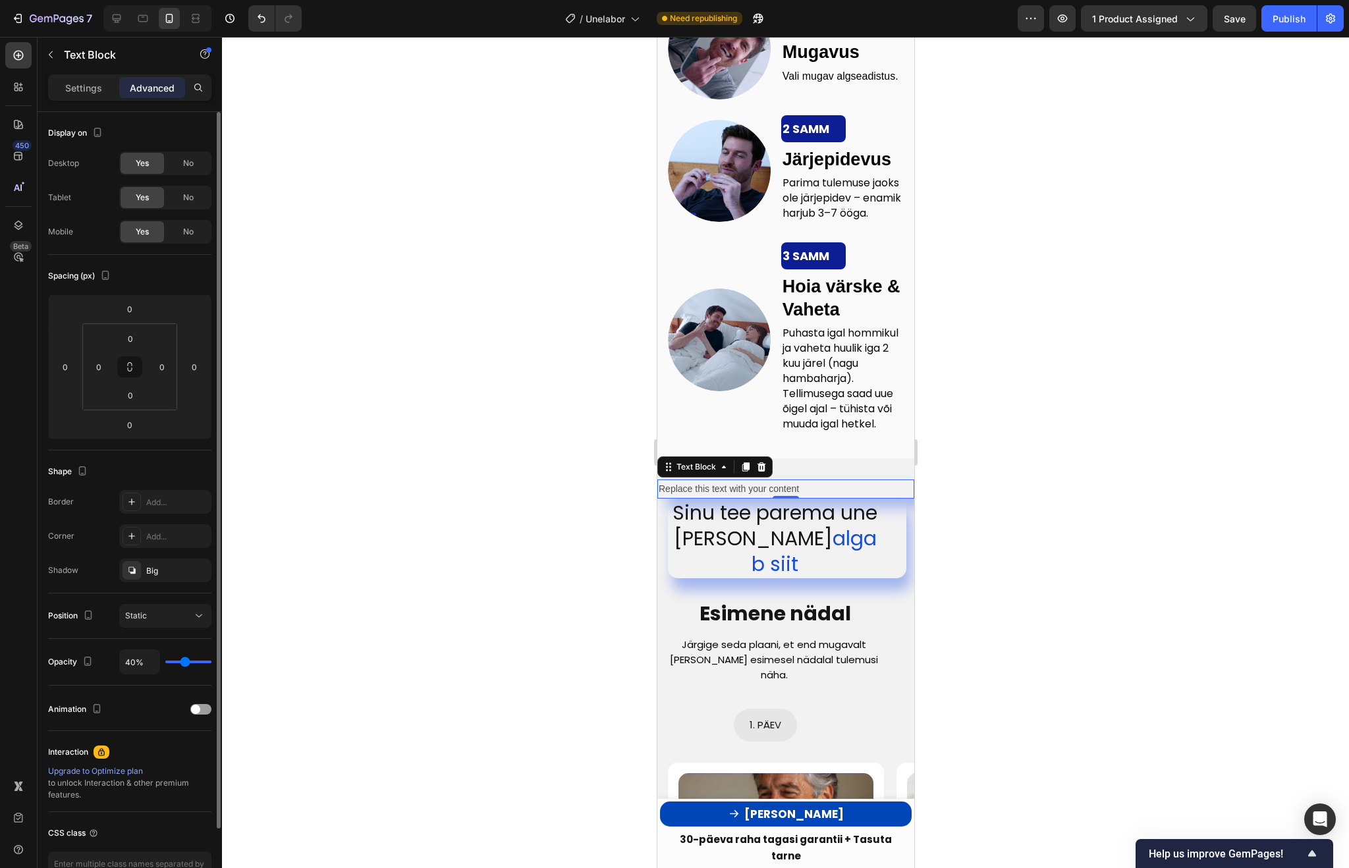
type input "21"
type input "0%"
type input "0"
drag, startPoint x: 207, startPoint y: 662, endPoint x: 146, endPoint y: 662, distance: 60.6
click at [146, 662] on div "0%" at bounding box center [165, 661] width 92 height 25
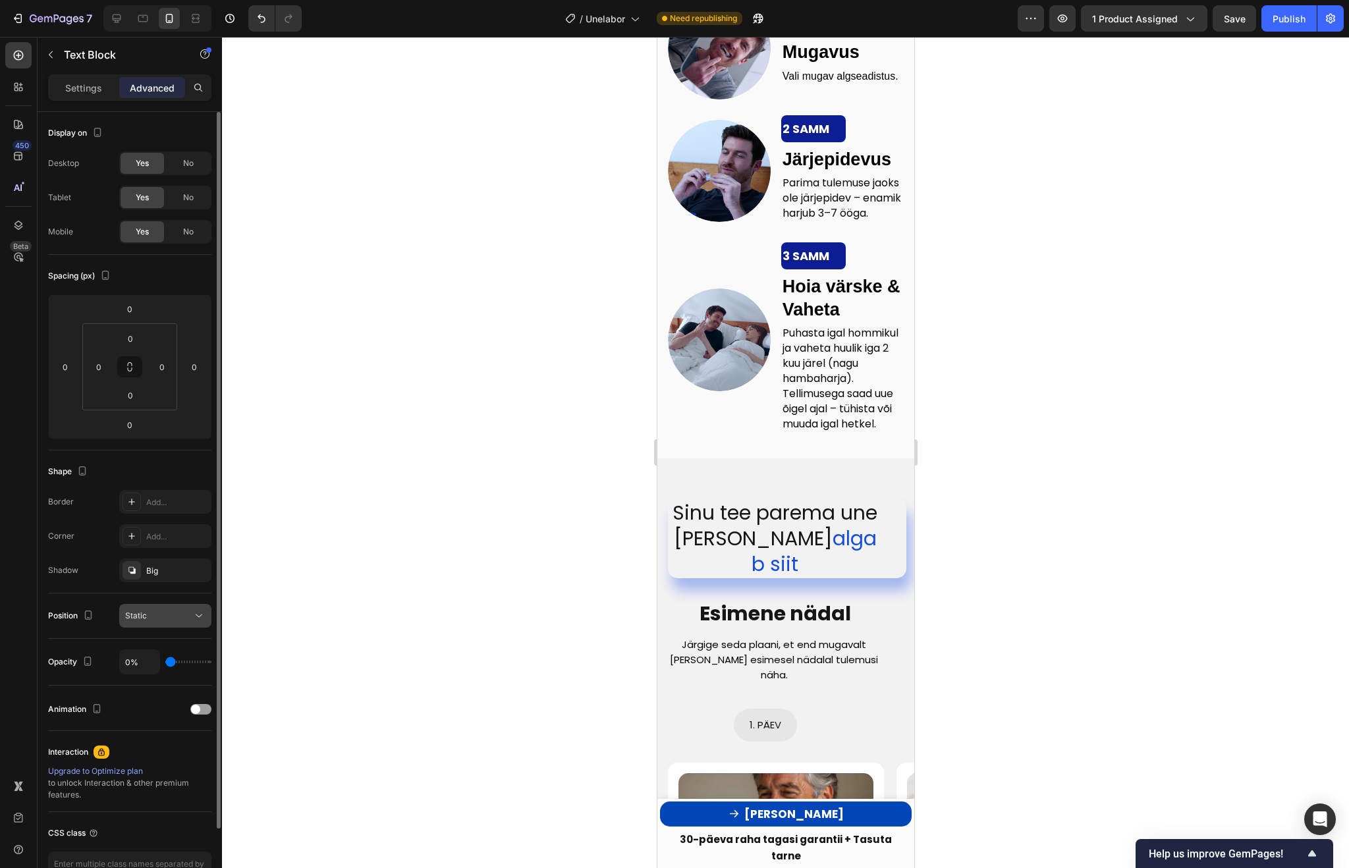
click at [174, 617] on div "Static" at bounding box center [158, 616] width 67 height 12
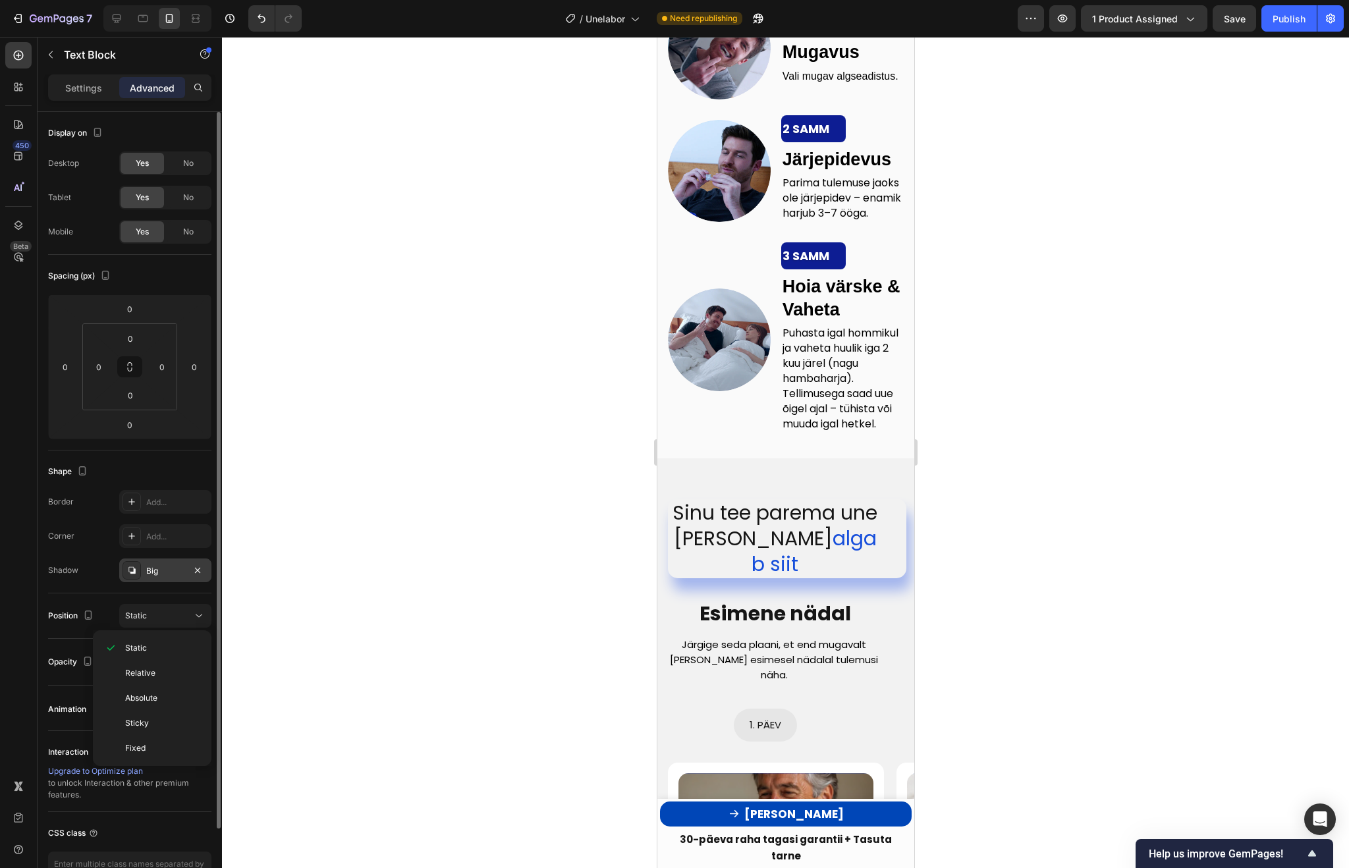
click at [156, 574] on div "Big" at bounding box center [165, 571] width 38 height 12
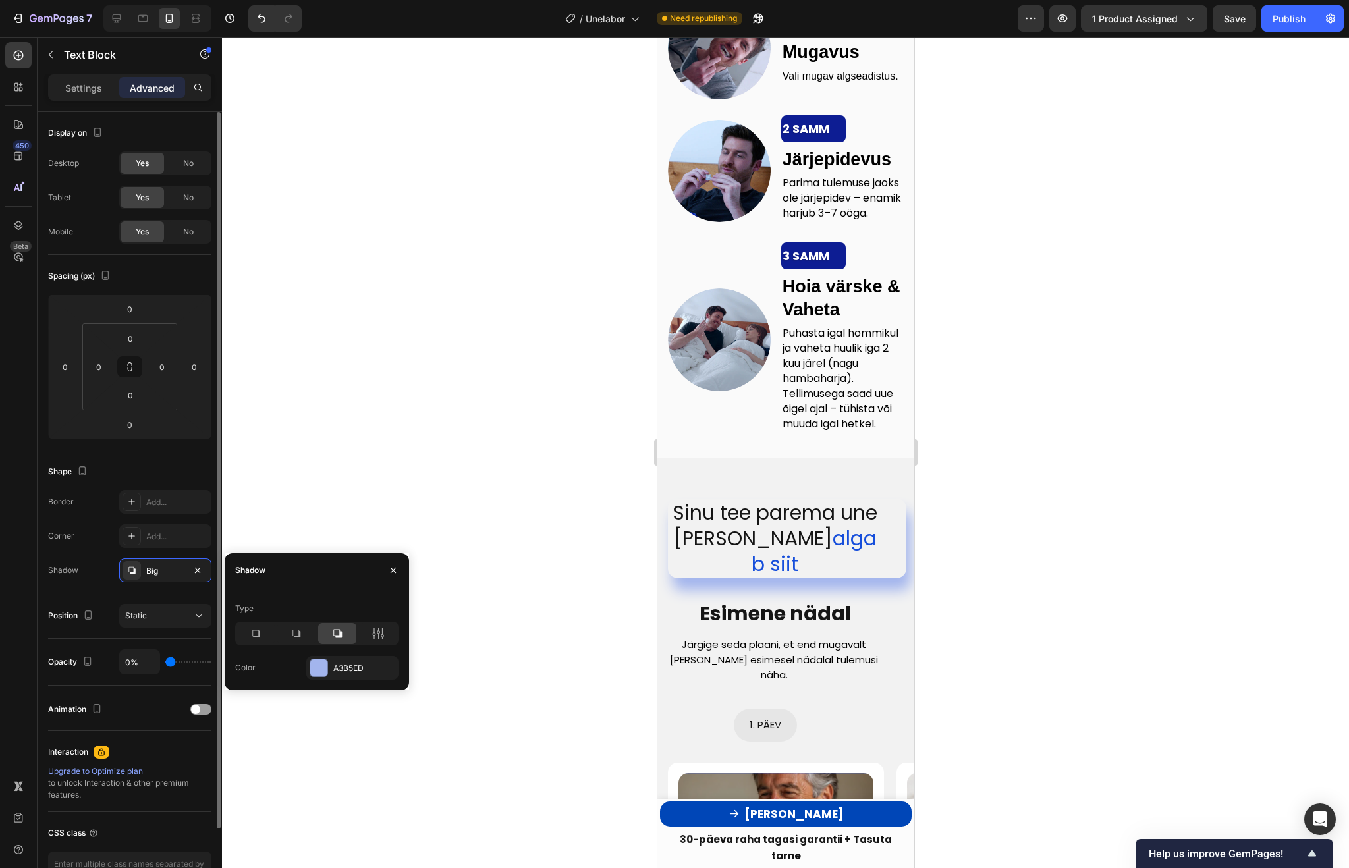
type input "12%"
type input "12"
type input "13%"
type input "13"
type input "20%"
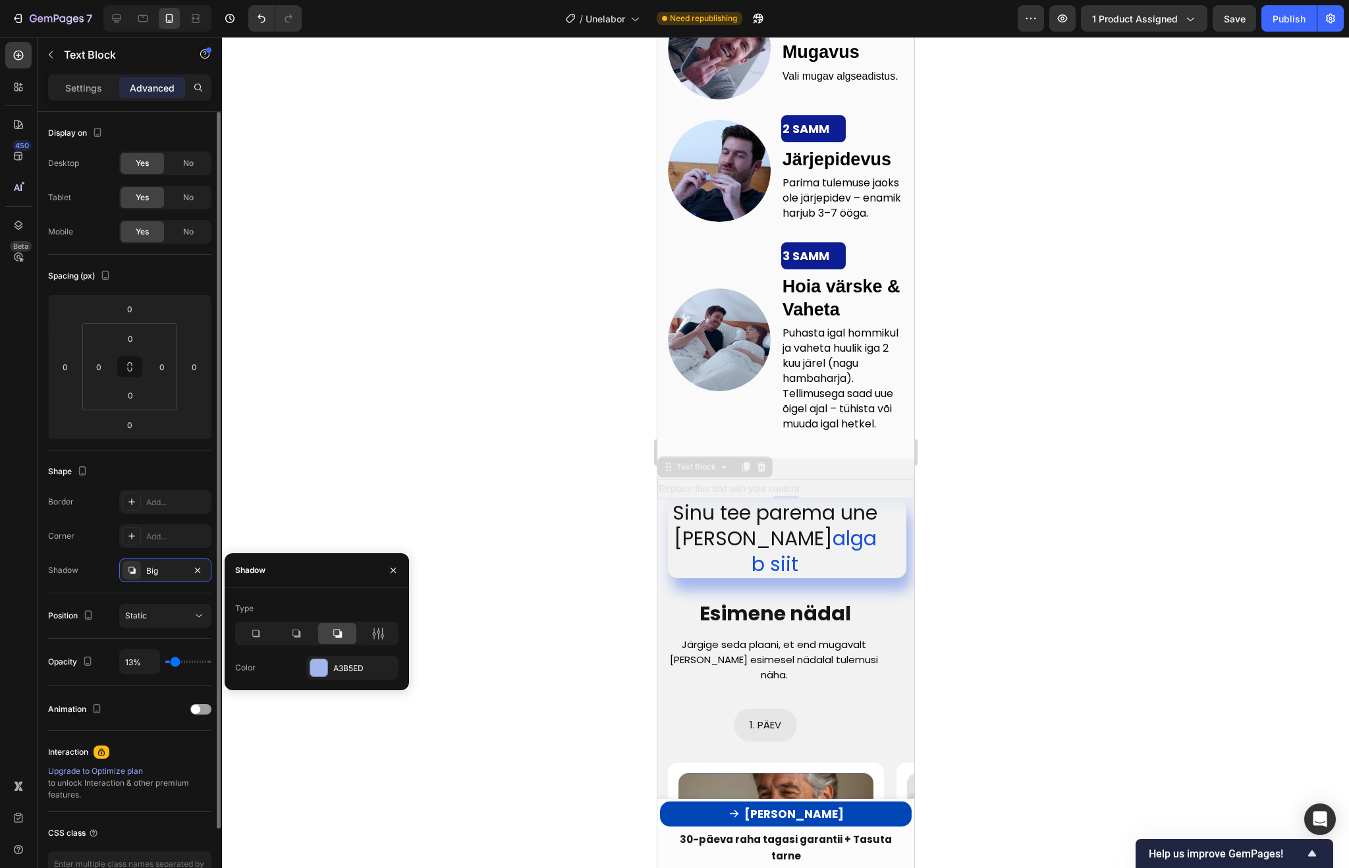
type input "20"
drag, startPoint x: 175, startPoint y: 660, endPoint x: 288, endPoint y: 657, distance: 114.0
click at [211, 661] on input "range" at bounding box center [188, 662] width 46 height 3
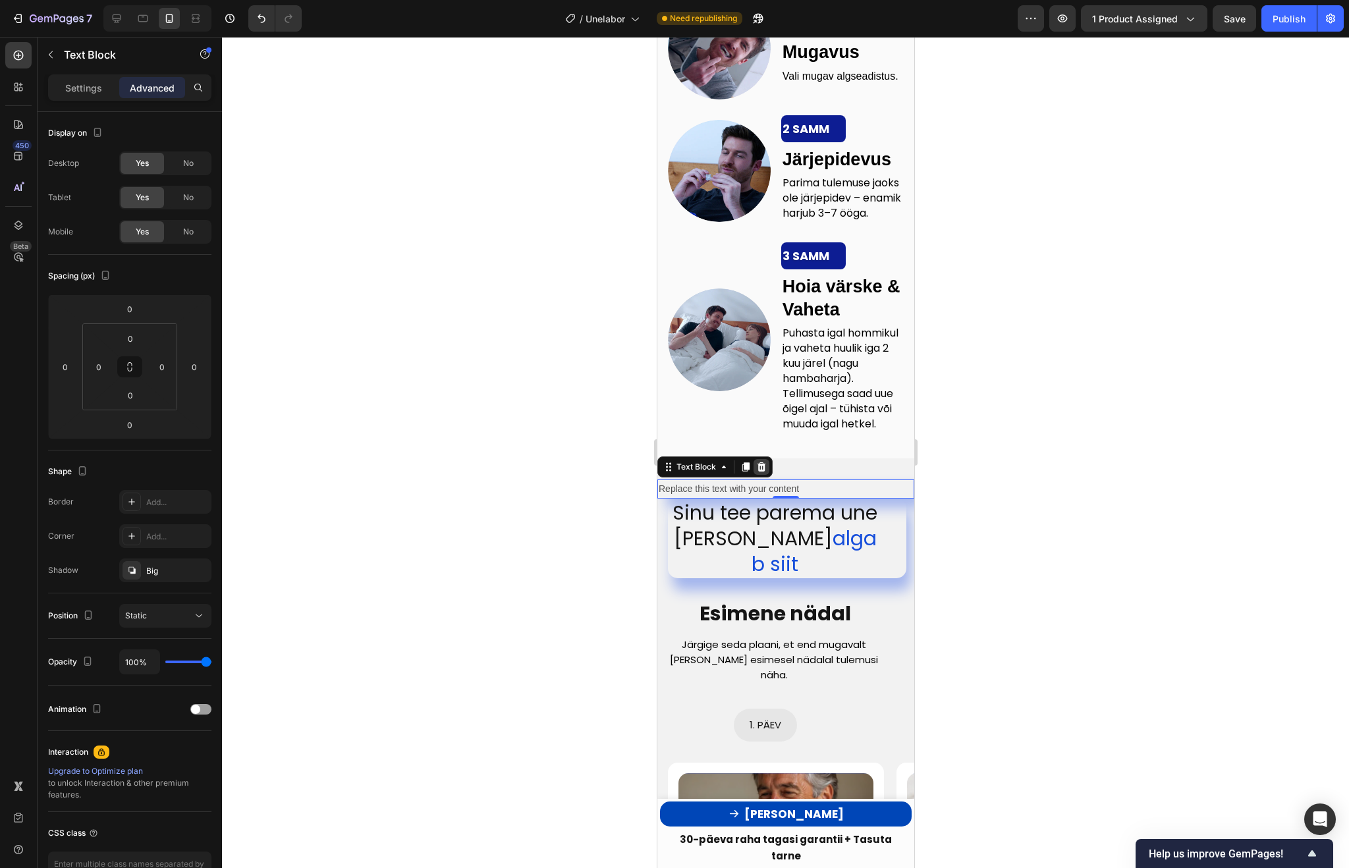
click at [762, 472] on icon at bounding box center [761, 466] width 9 height 9
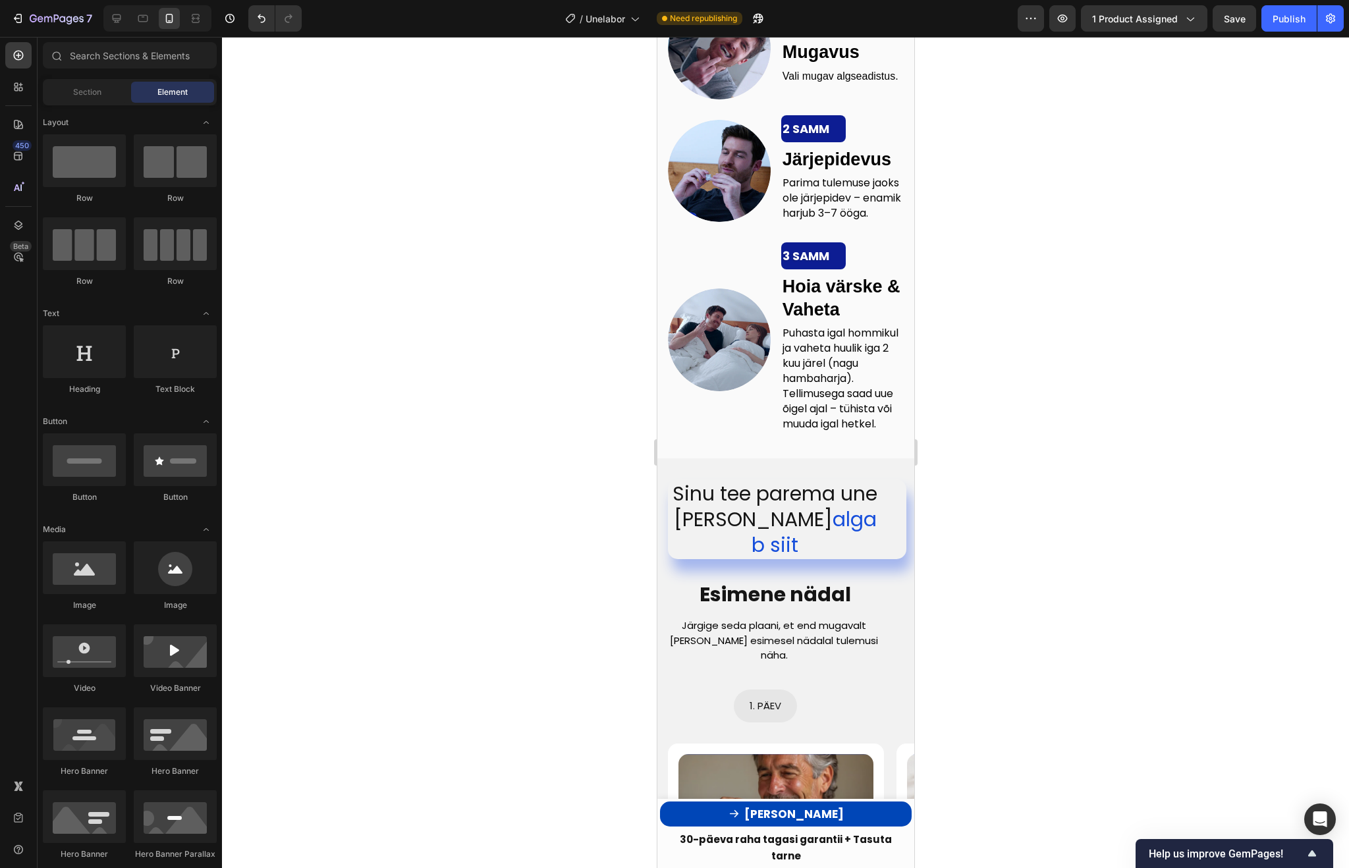
click at [975, 514] on div at bounding box center [785, 452] width 1127 height 831
click at [1062, 526] on div at bounding box center [785, 452] width 1127 height 831
click at [1033, 628] on div at bounding box center [785, 452] width 1127 height 831
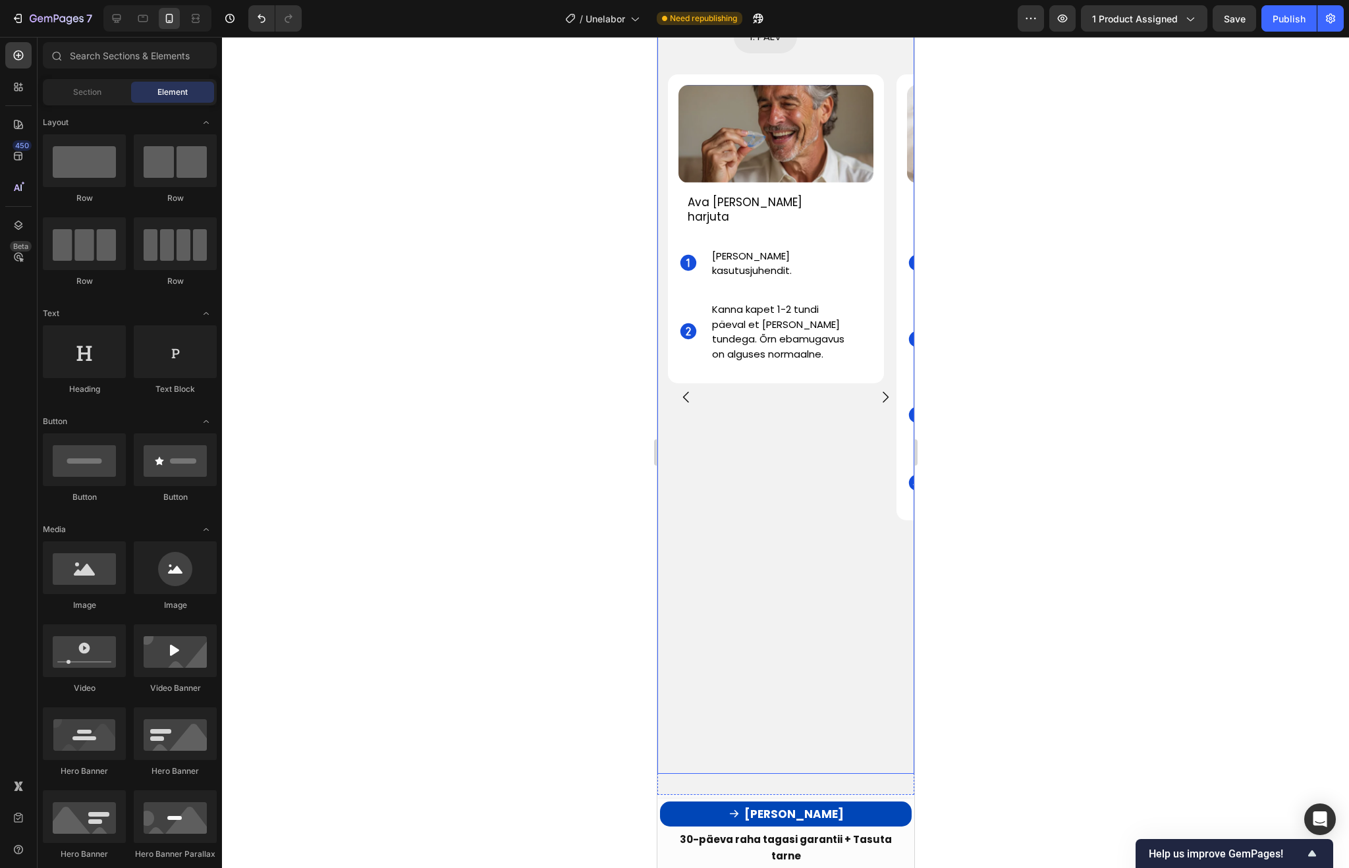
scroll to position [3909, 0]
click at [686, 390] on icon "Carousel Back Arrow" at bounding box center [686, 398] width 16 height 16
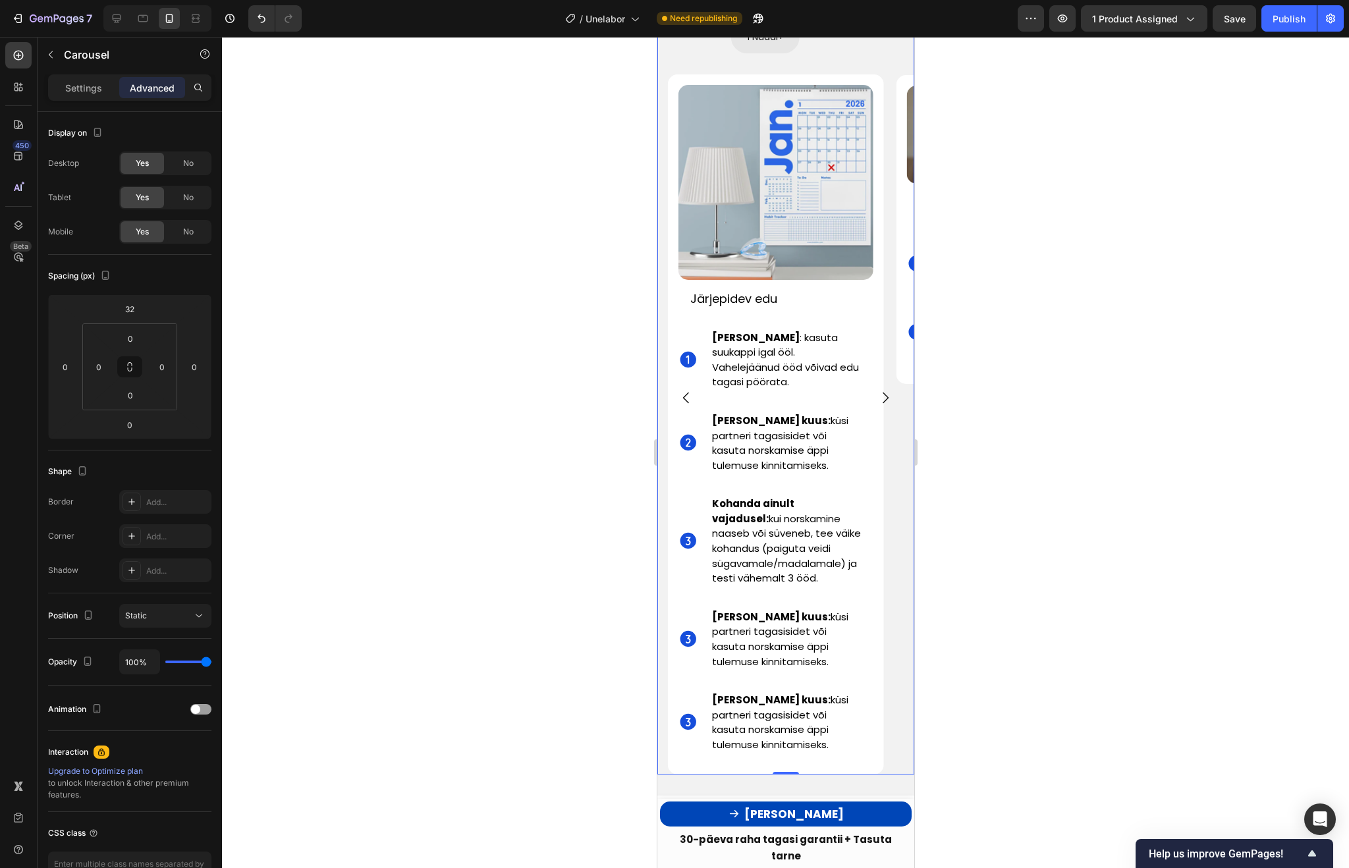
click at [958, 418] on div at bounding box center [785, 452] width 1127 height 831
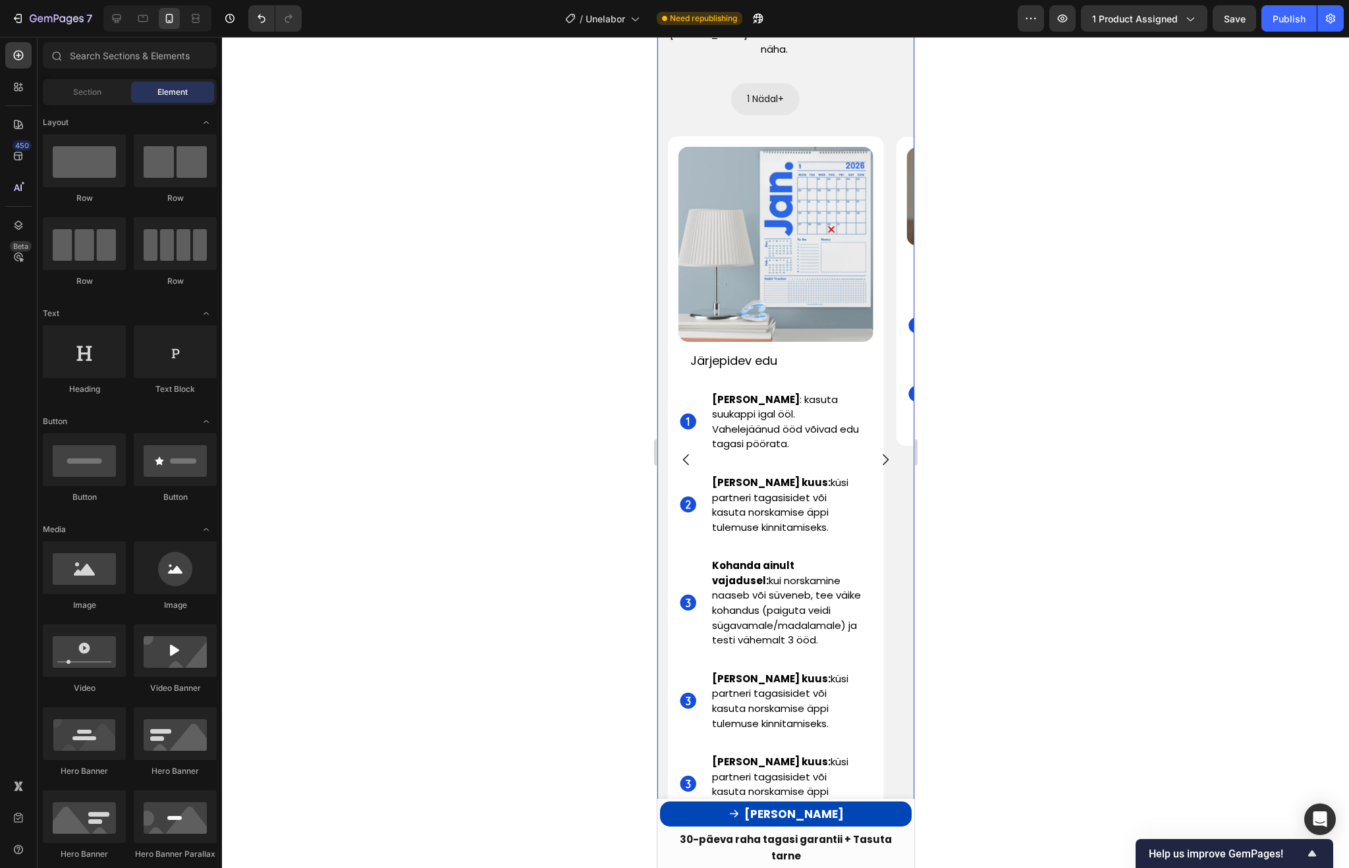
scroll to position [3849, 0]
click at [1031, 410] on div at bounding box center [785, 452] width 1127 height 831
click at [684, 450] on icon "Carousel Back Arrow" at bounding box center [686, 458] width 16 height 16
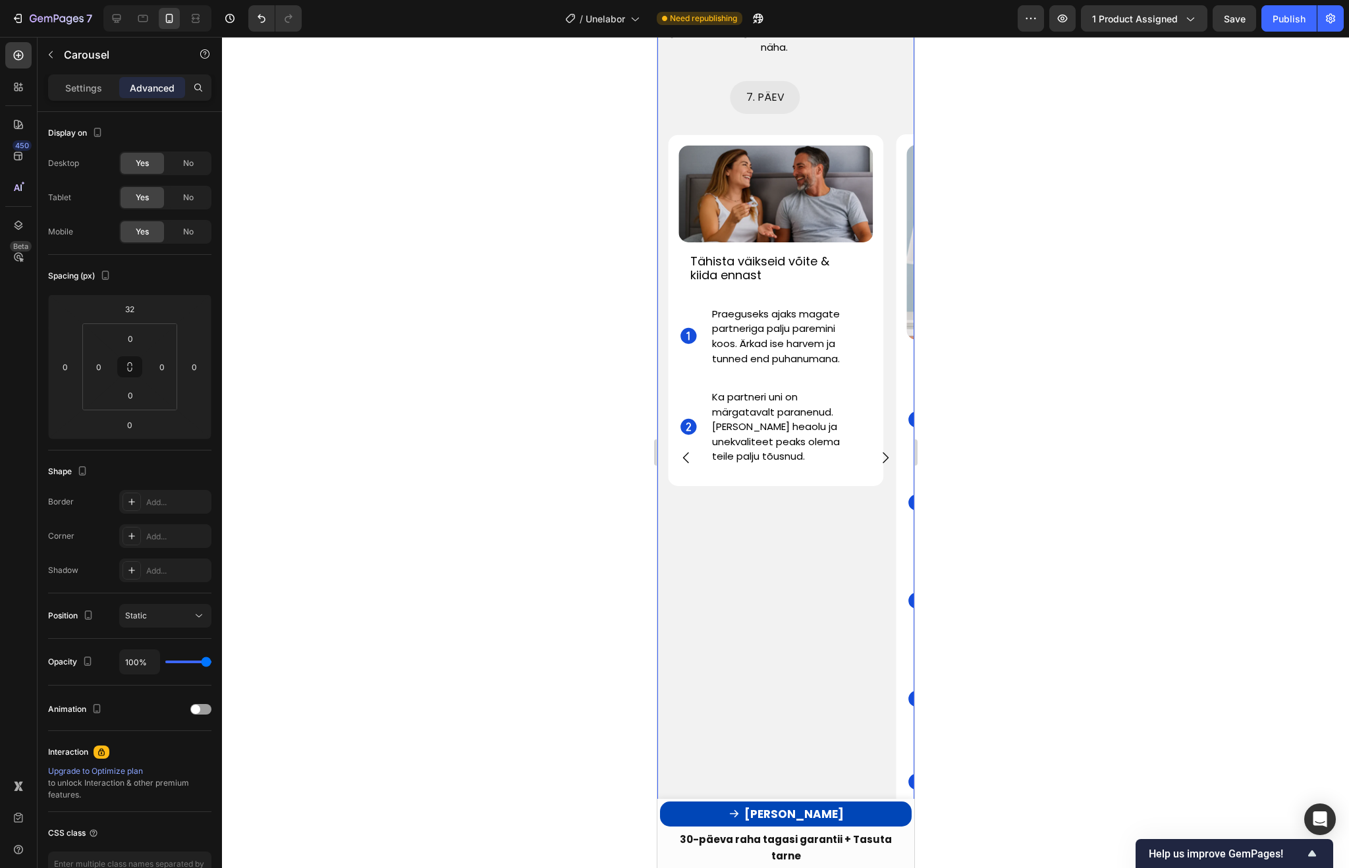
click at [684, 450] on icon "Carousel Back Arrow" at bounding box center [686, 458] width 16 height 16
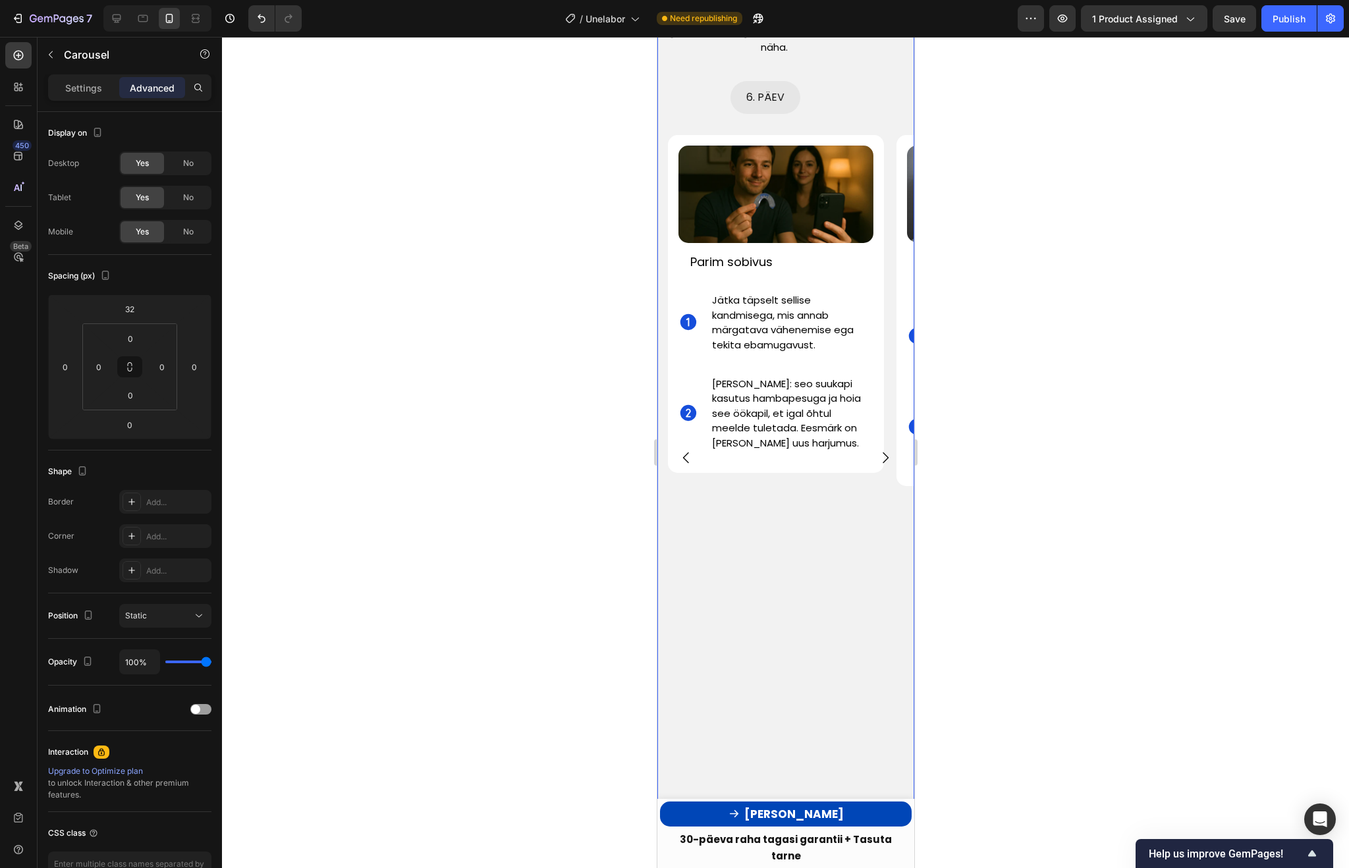
click at [881, 450] on icon "Carousel Next Arrow" at bounding box center [885, 458] width 16 height 16
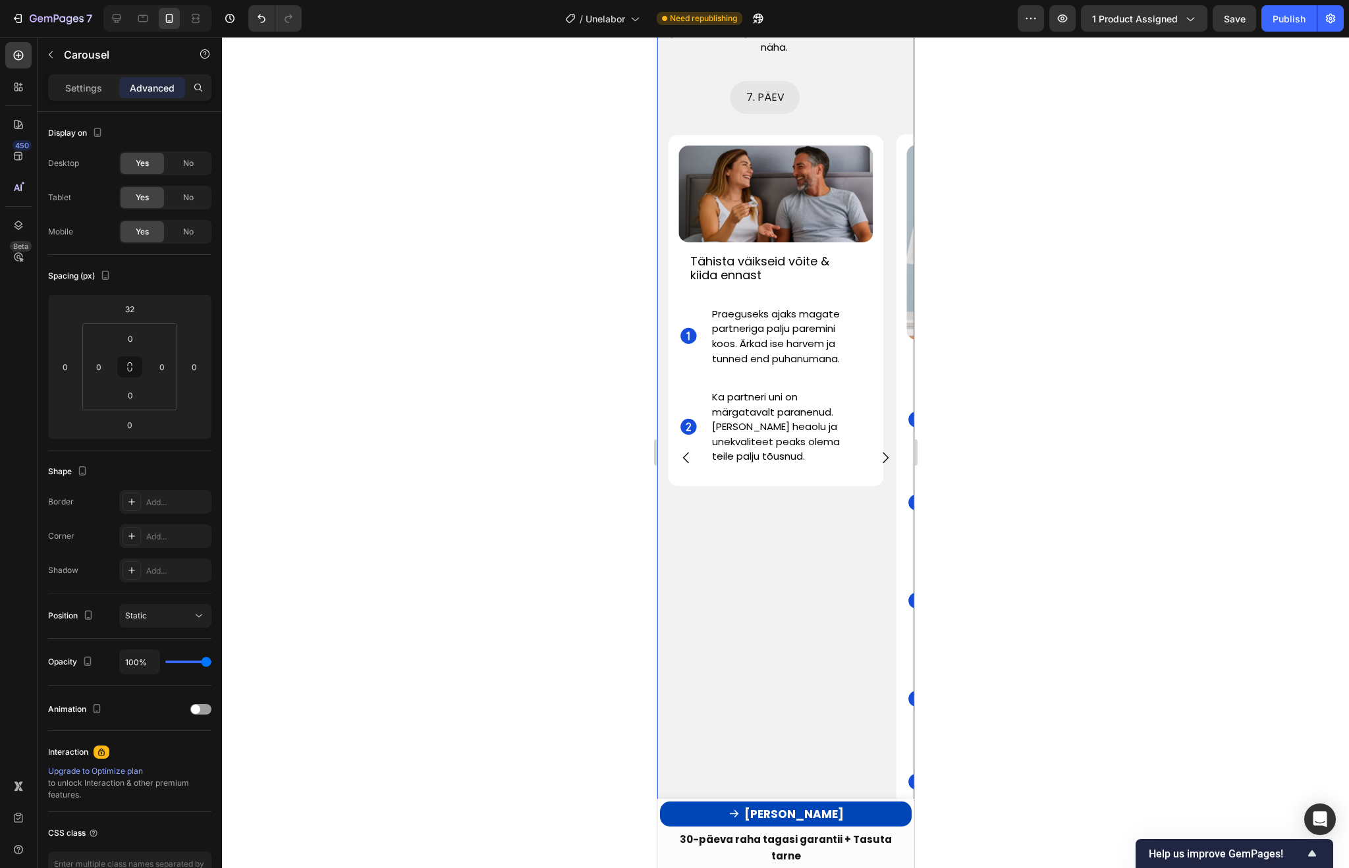
click at [683, 450] on icon "Carousel Back Arrow" at bounding box center [686, 458] width 16 height 16
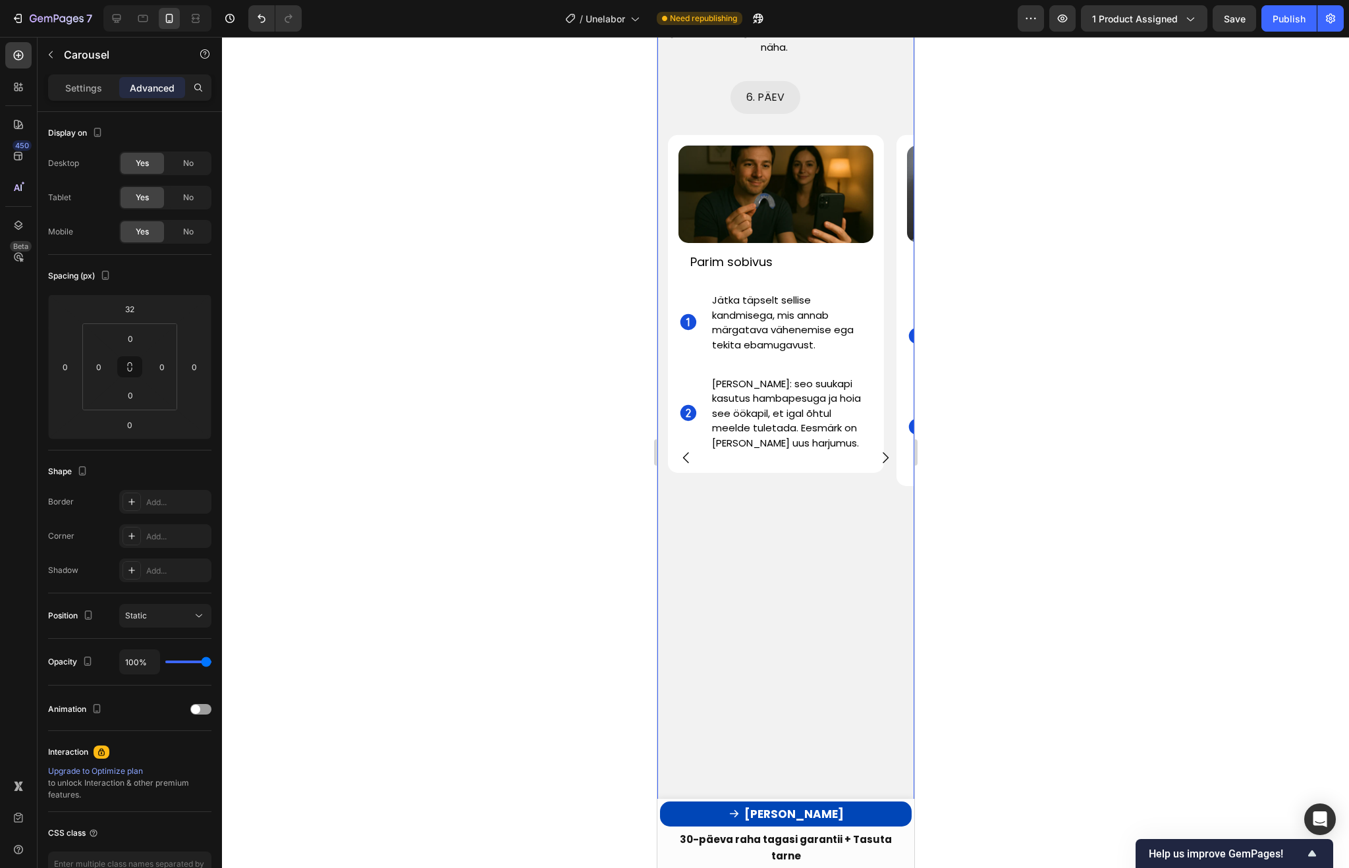
click at [683, 450] on icon "Carousel Back Arrow" at bounding box center [686, 458] width 16 height 16
click at [886, 452] on icon "Carousel Next Arrow" at bounding box center [885, 457] width 6 height 11
click at [781, 165] on img at bounding box center [775, 194] width 195 height 97
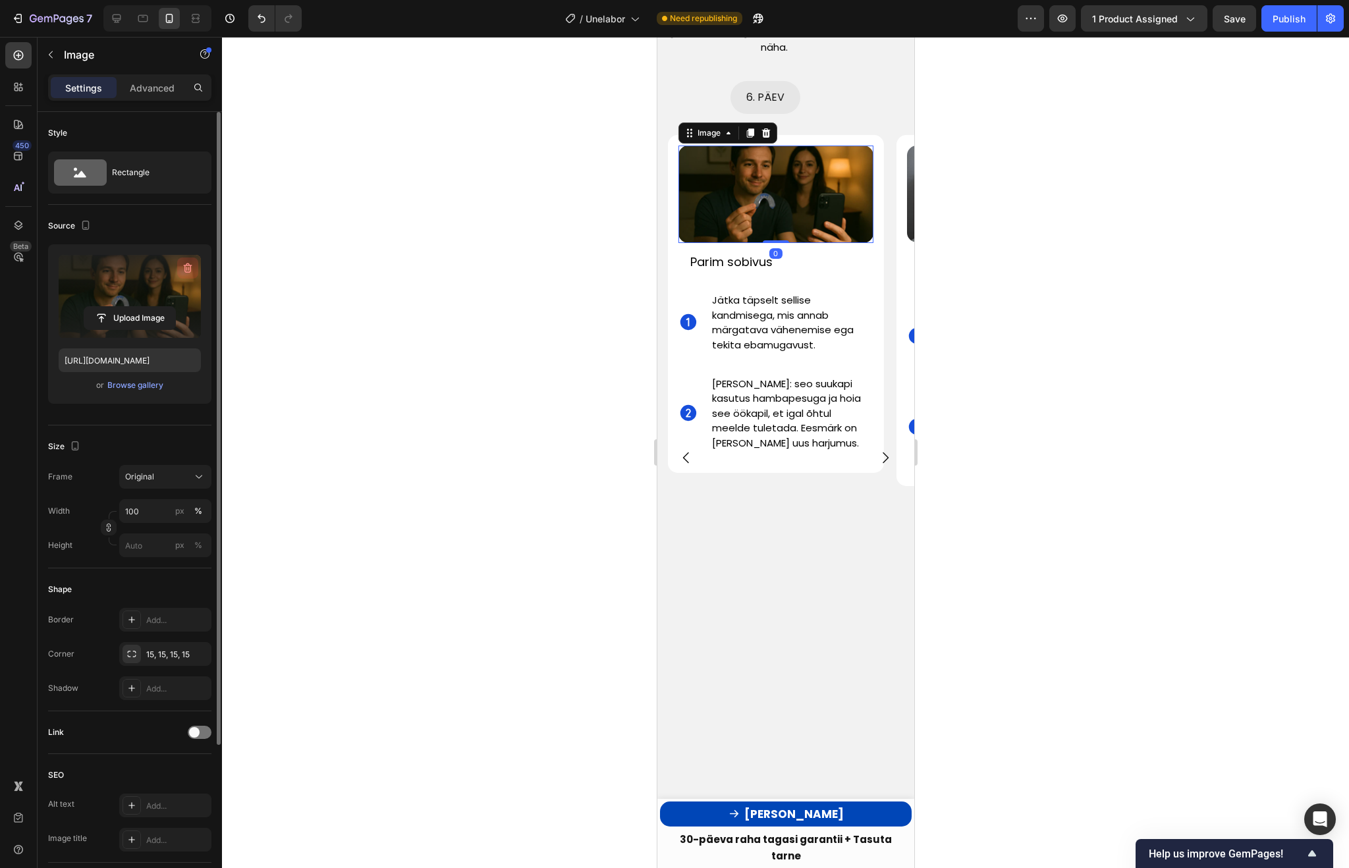
click at [190, 265] on icon "button" at bounding box center [188, 268] width 9 height 10
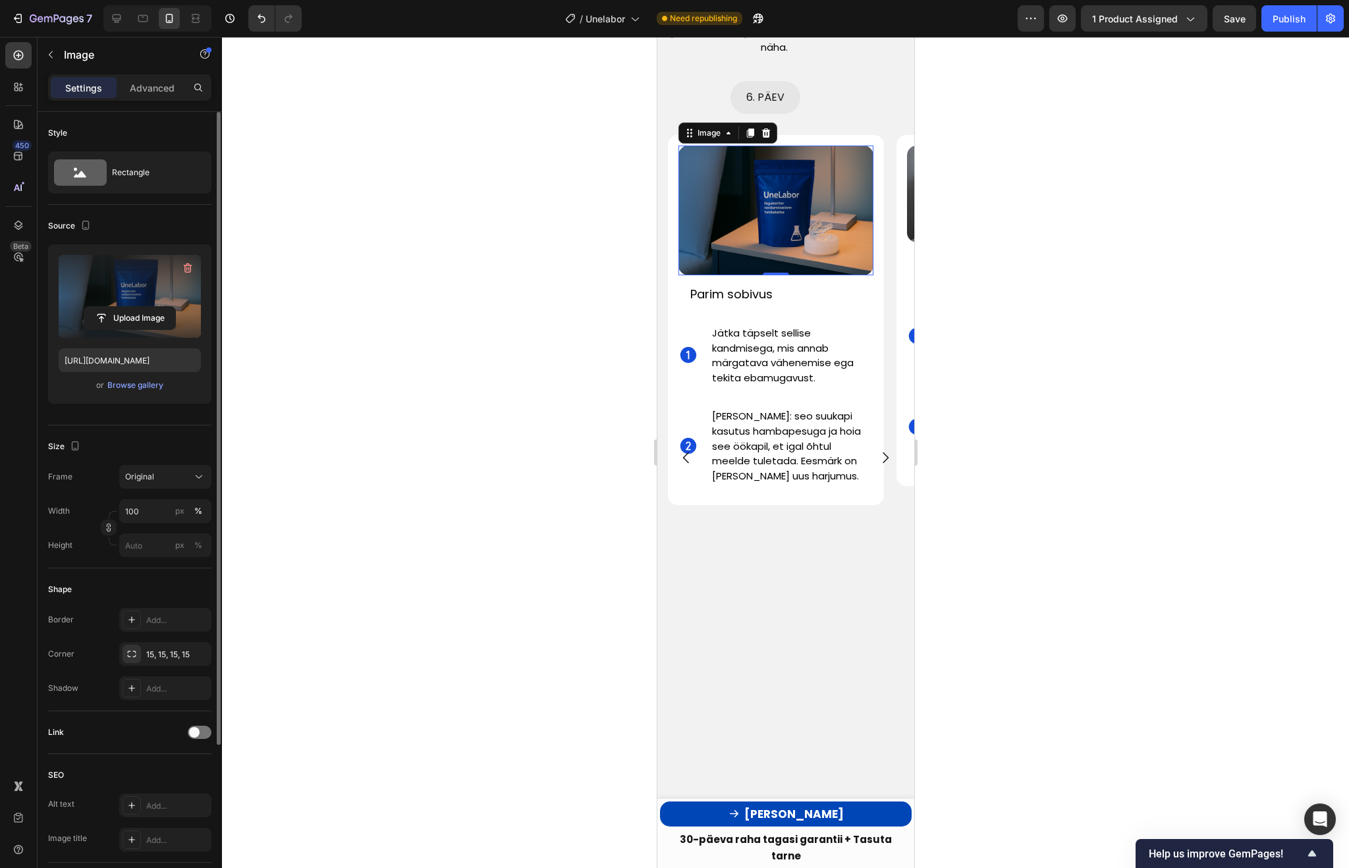
click at [1091, 287] on div at bounding box center [785, 452] width 1127 height 831
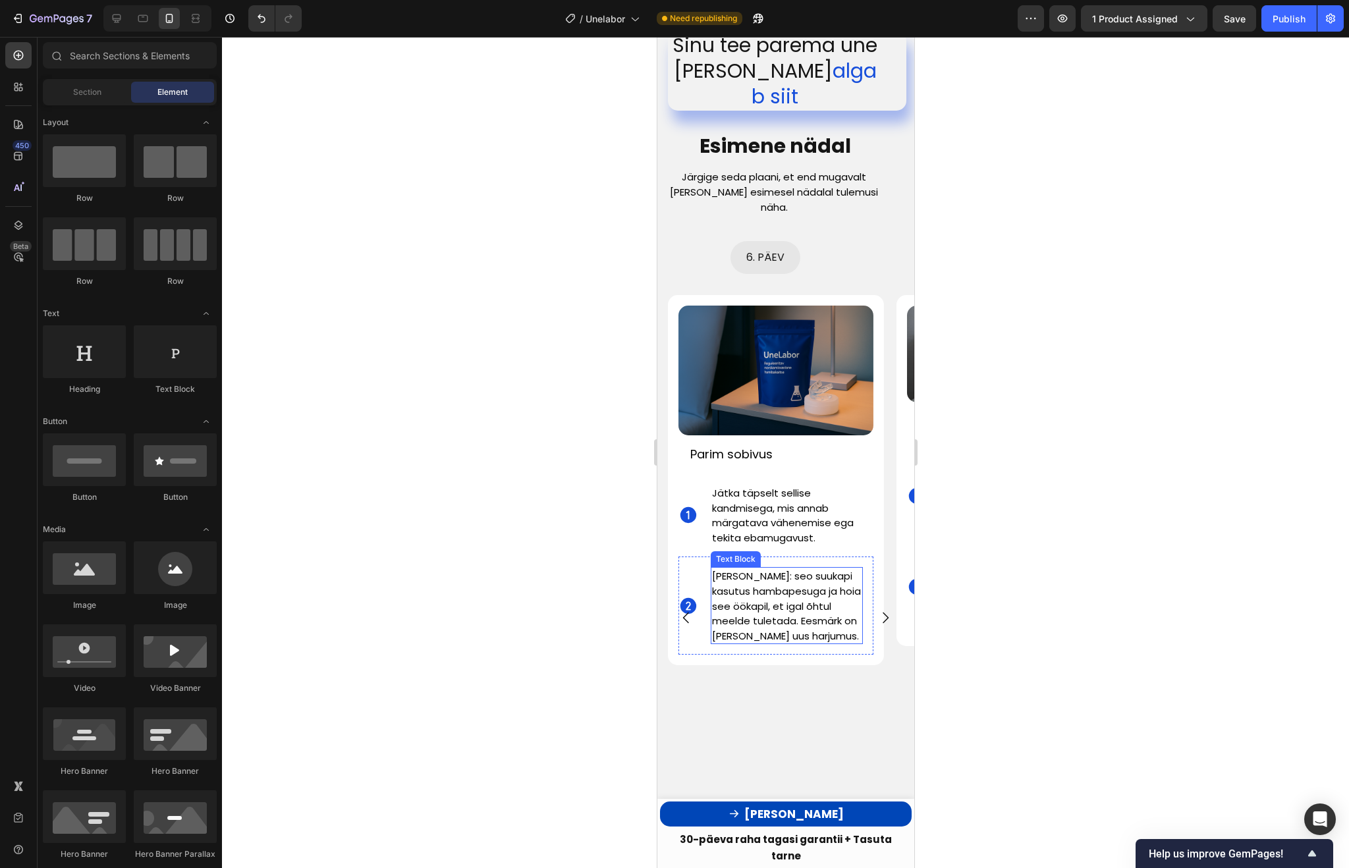
scroll to position [3598, 0]
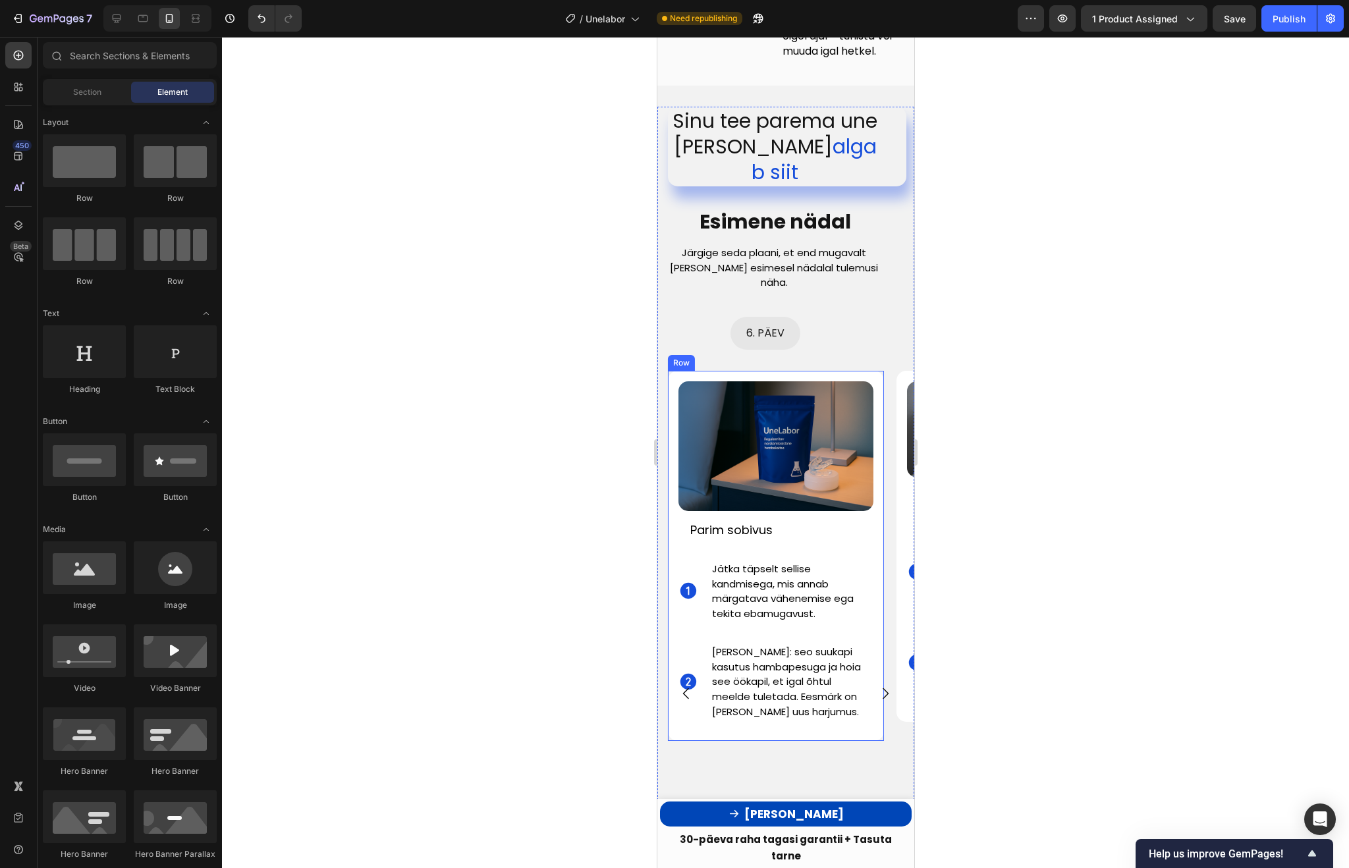
click at [872, 371] on div "Image Parim sobivus Text Block Icon Jätka täpselt sellise kandmisega, mis annab…" at bounding box center [775, 556] width 216 height 370
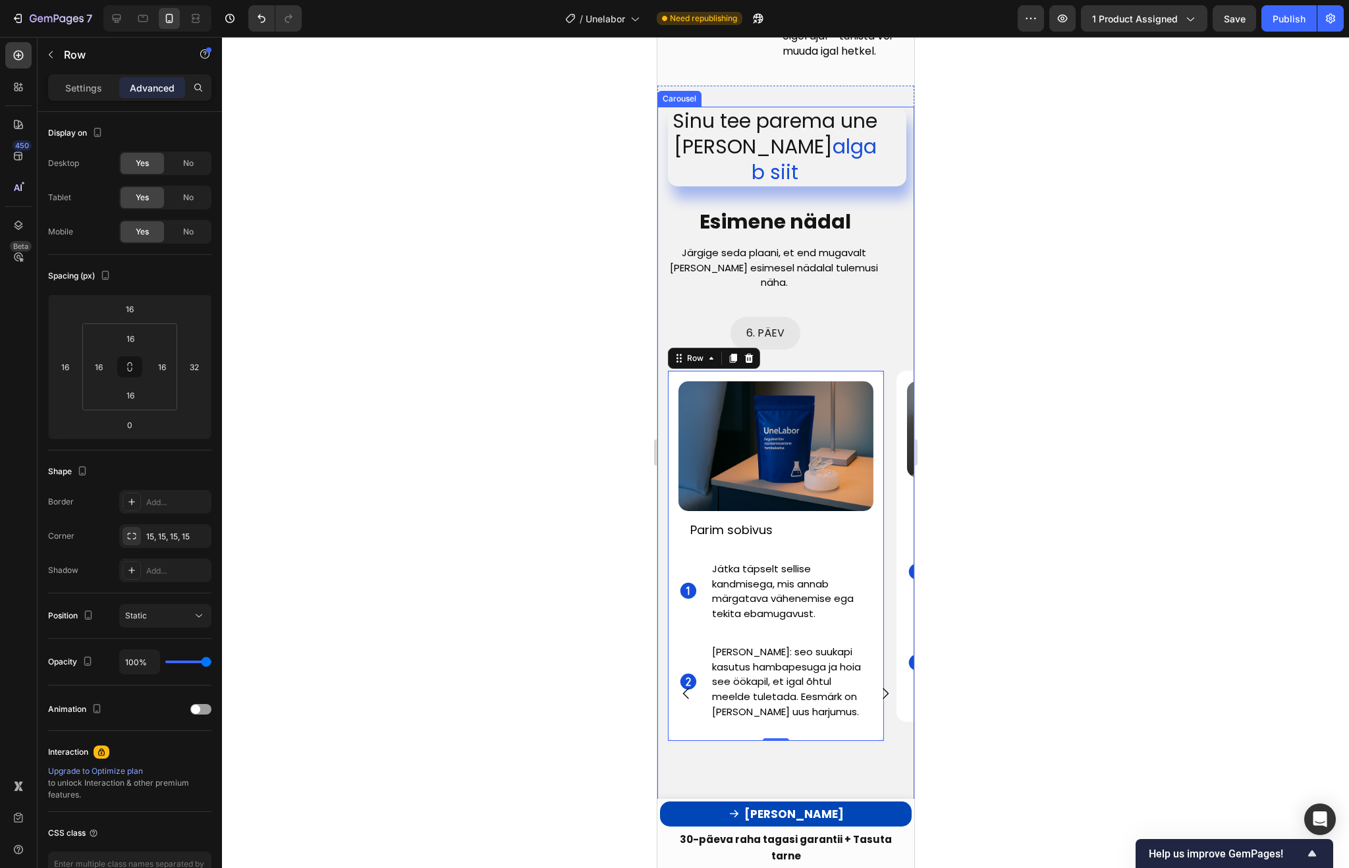
click at [892, 327] on div "7. PÄEV Button" at bounding box center [993, 338] width 216 height 43
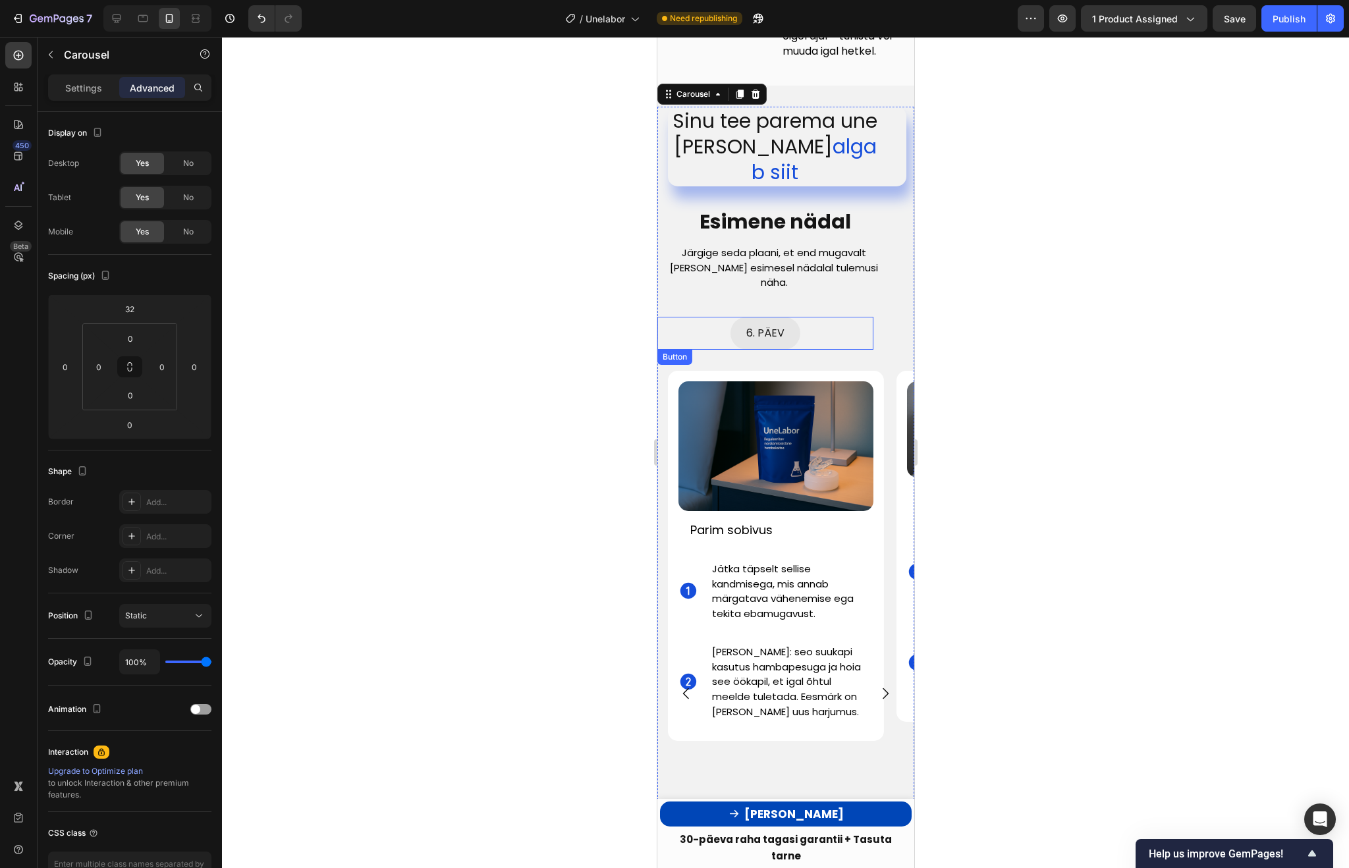
click at [1012, 277] on div at bounding box center [785, 452] width 1127 height 831
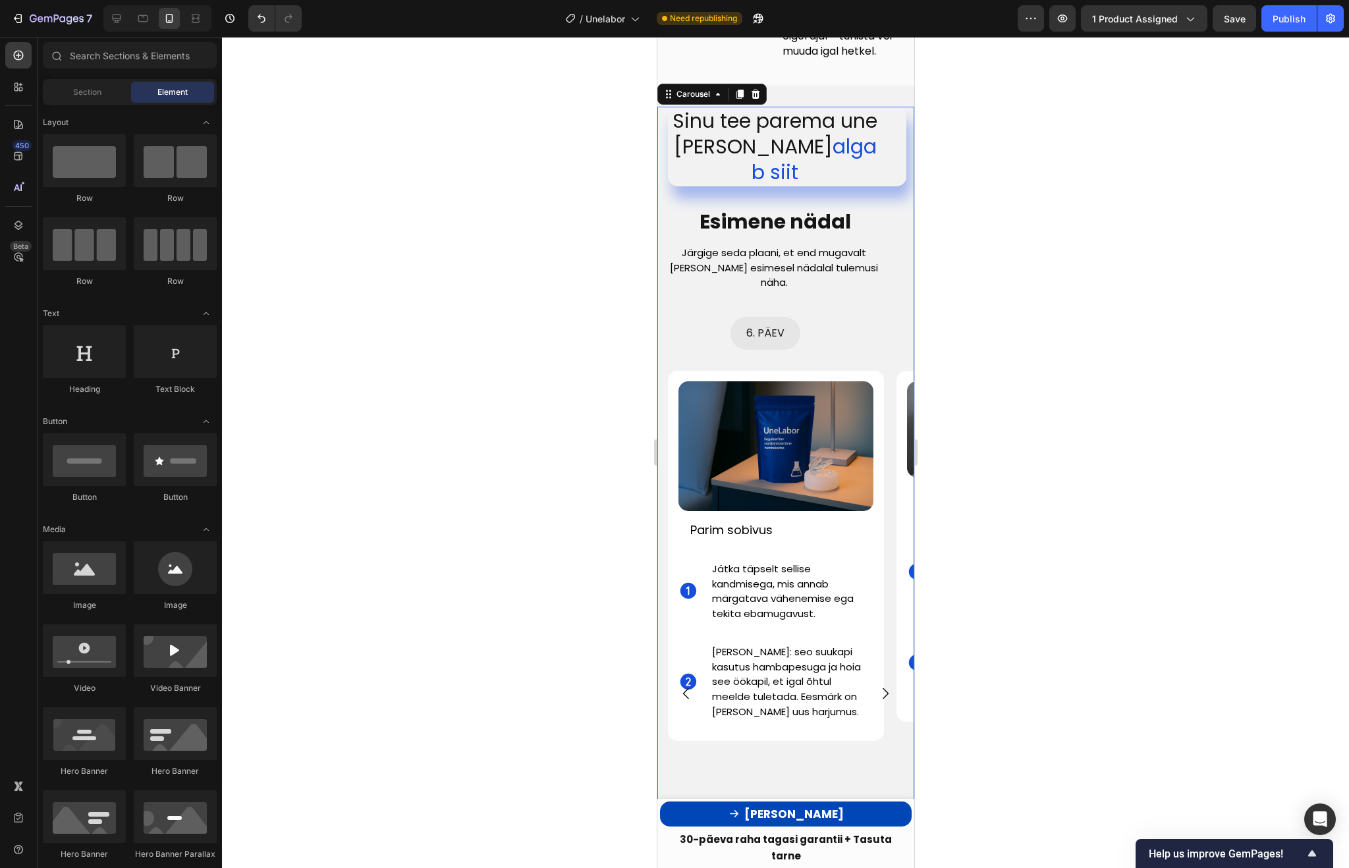
click at [878, 317] on div "1. PÄEV Button Image Ava karp ja harjuta Text Block Icon Loe kasutusjuhendit. T…" at bounding box center [785, 693] width 257 height 753
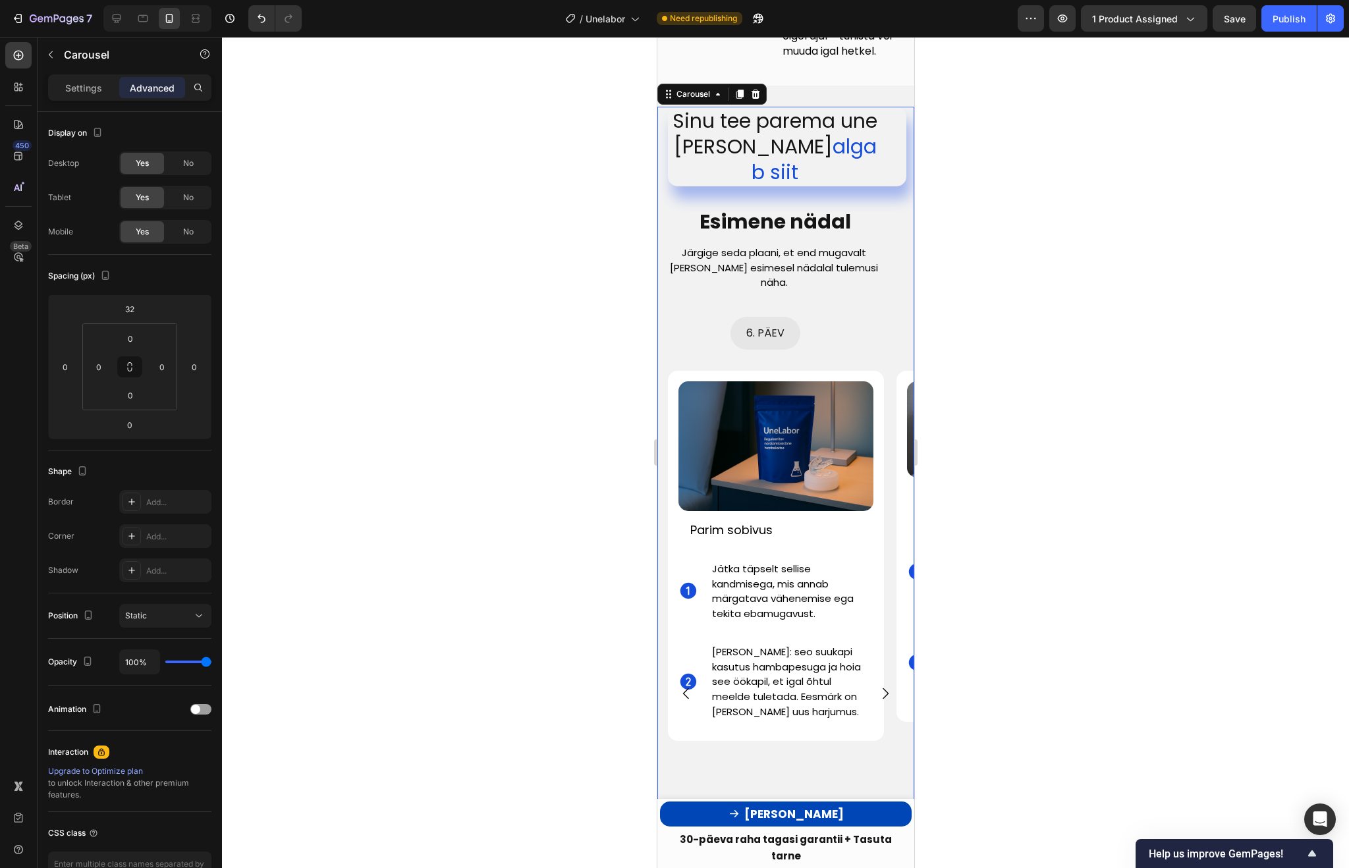
click at [886, 675] on button "Carousel Next Arrow" at bounding box center [884, 693] width 37 height 37
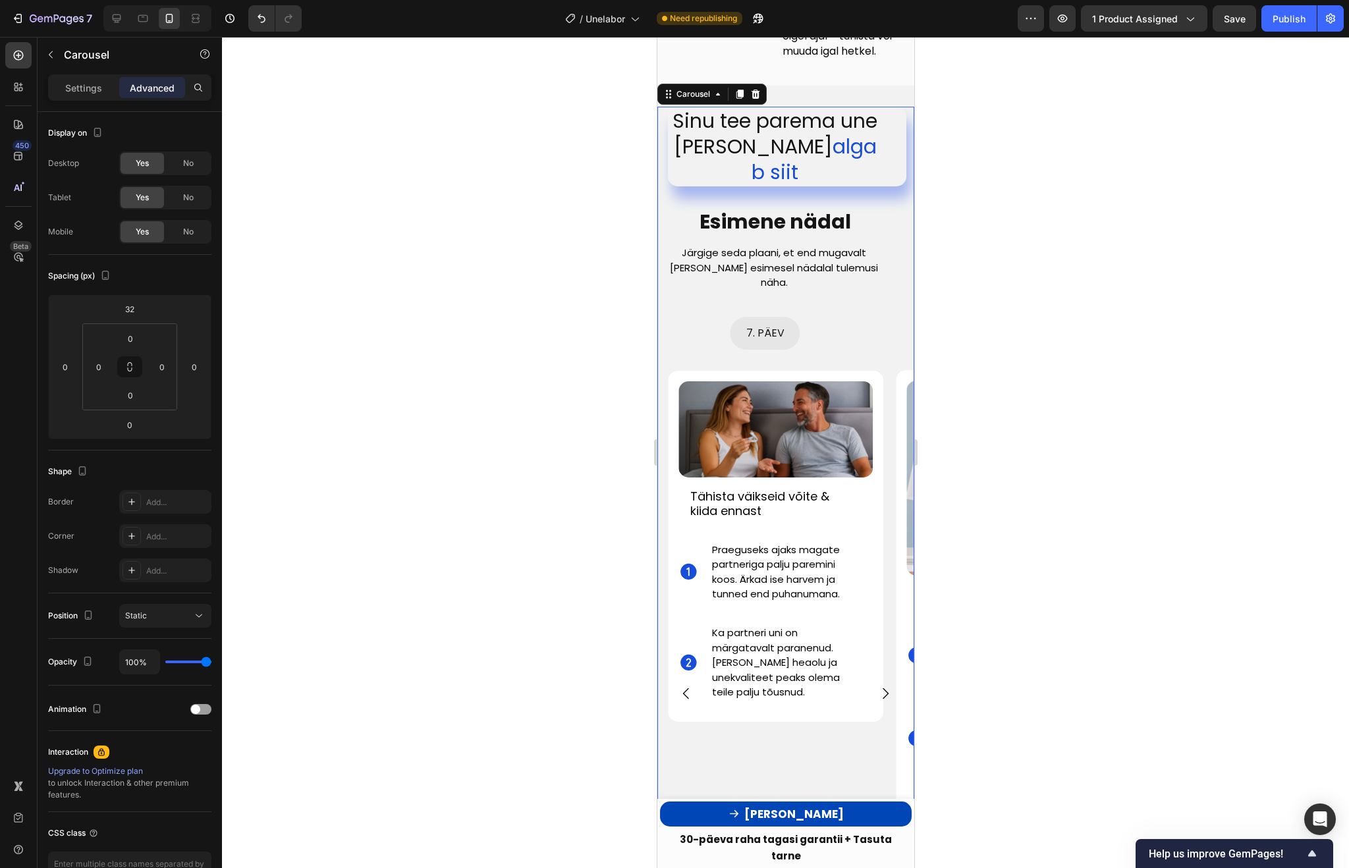
click at [887, 721] on div "1 Nädal+ Button Image Järjepidev edu Text Block Icon Ole järjepidev : kasuta su…" at bounding box center [993, 693] width 216 height 753
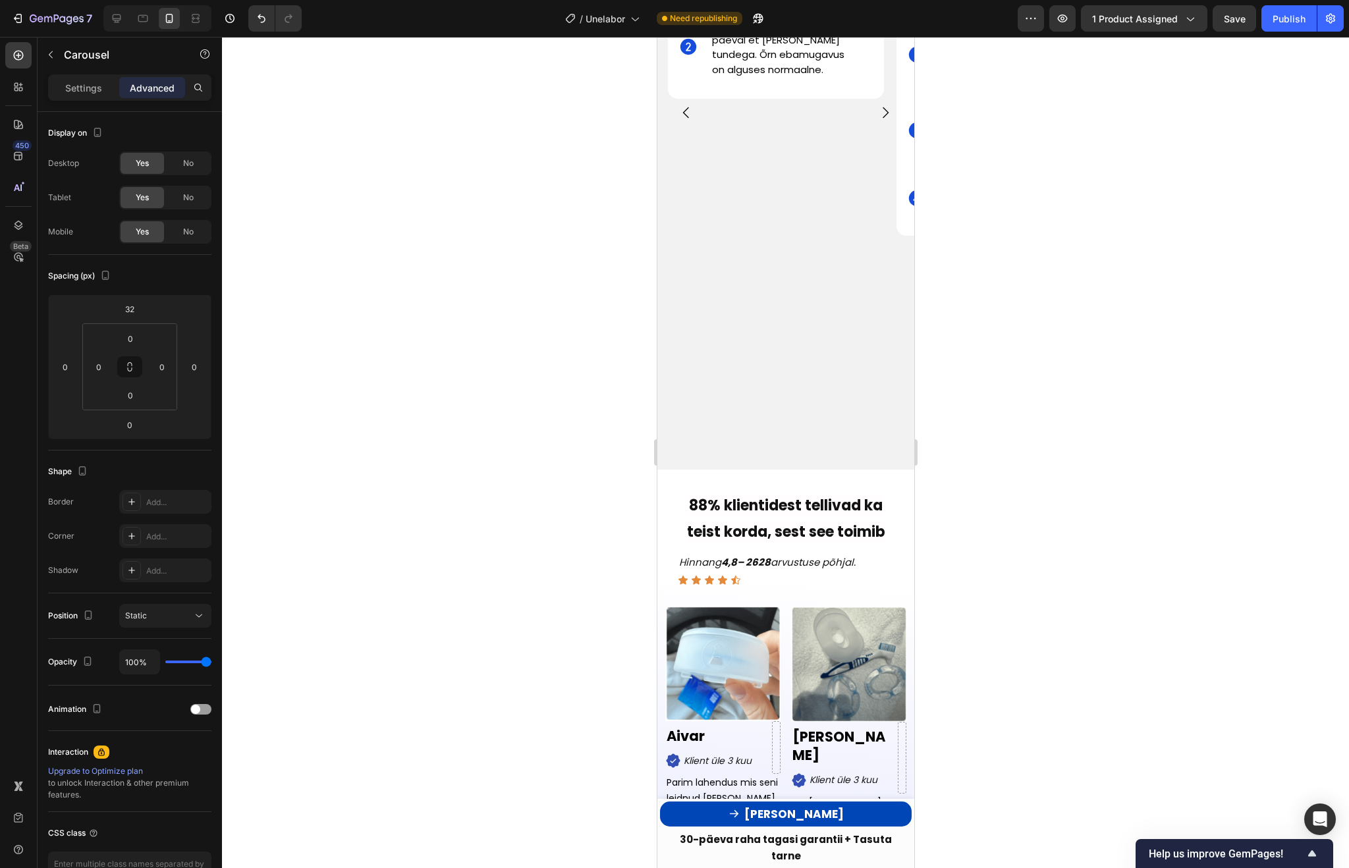
scroll to position [4172, 0]
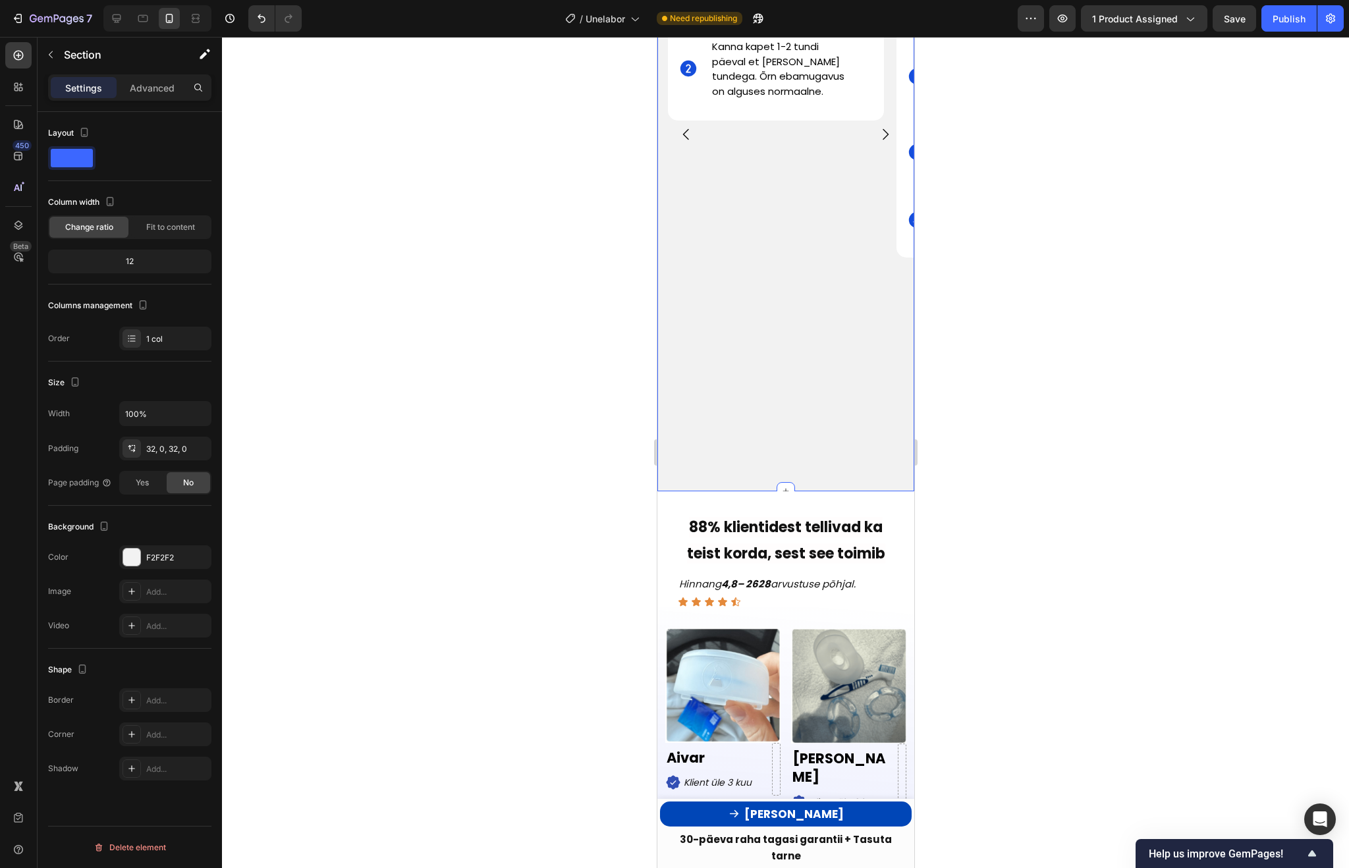
click at [797, 474] on div "Sinu tee parema une poole algab siit Text Block Esimene nädal Text Block Järgig…" at bounding box center [785, 8] width 257 height 965
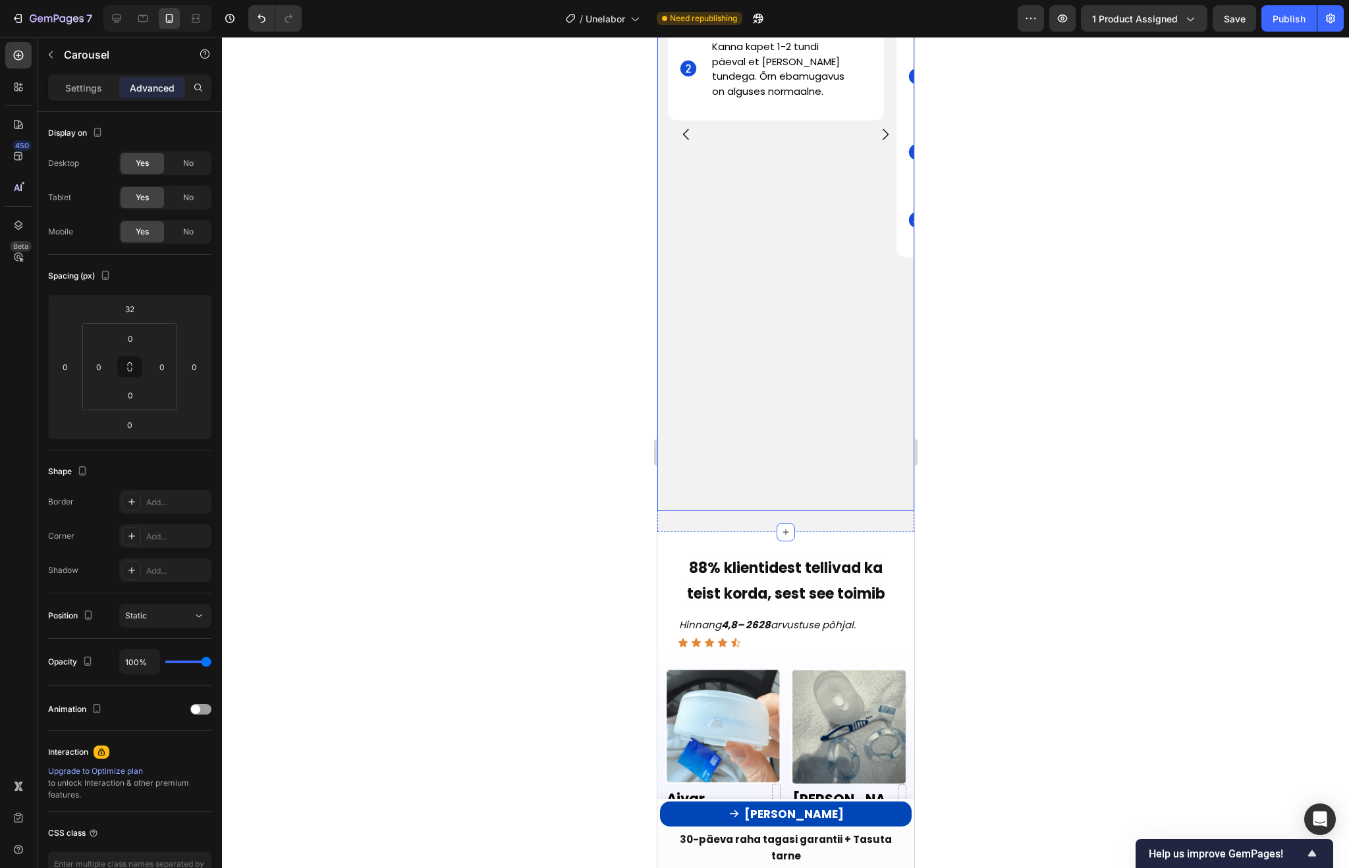
click at [792, 449] on div "1. PÄEV Button Image Ava [PERSON_NAME] harjuta Text Block Icon [PERSON_NAME] ka…" at bounding box center [765, 134] width 216 height 753
click at [84, 87] on p "Settings" at bounding box center [83, 88] width 37 height 14
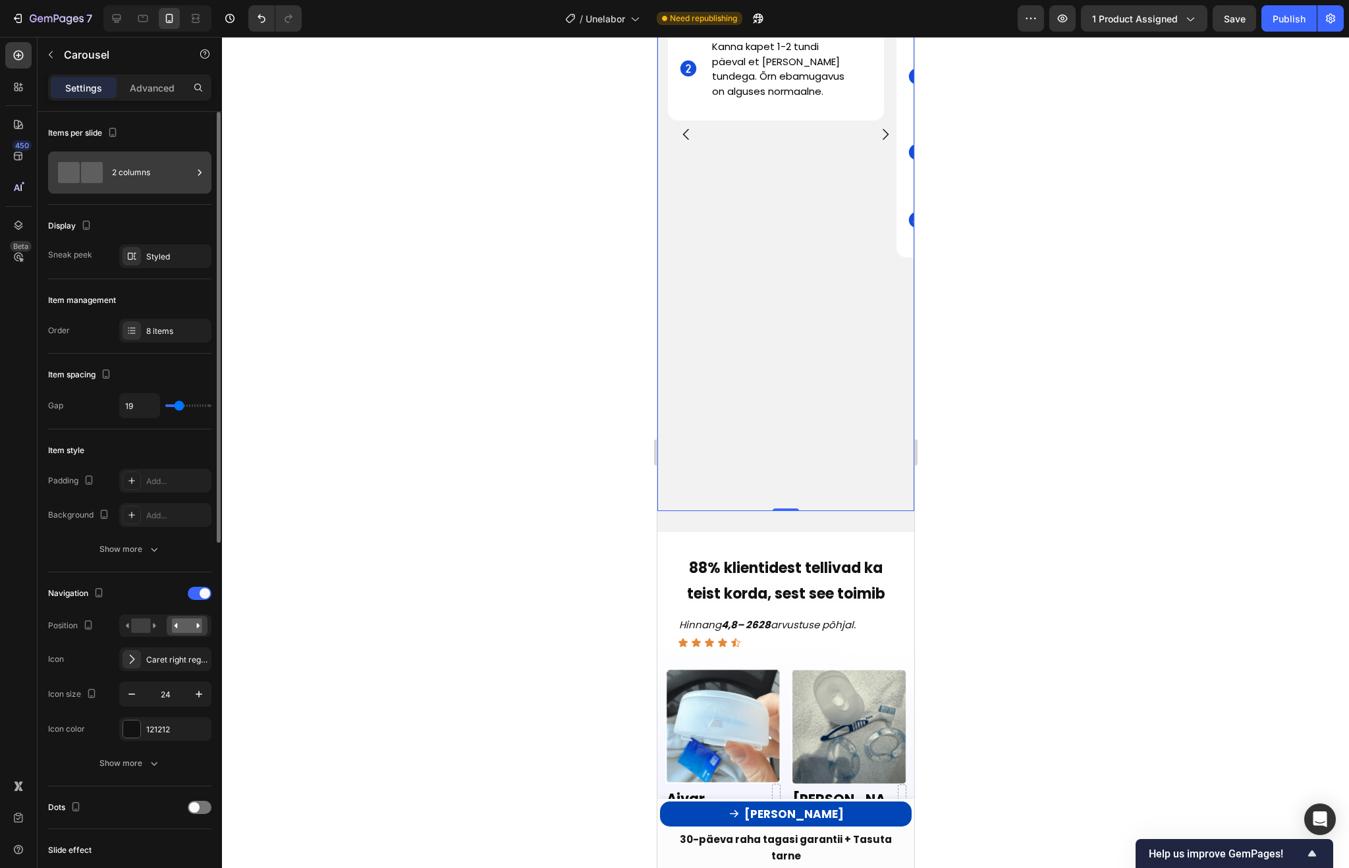
click at [125, 178] on div "2 columns" at bounding box center [152, 172] width 80 height 30
click at [142, 261] on div "Styled" at bounding box center [165, 256] width 92 height 24
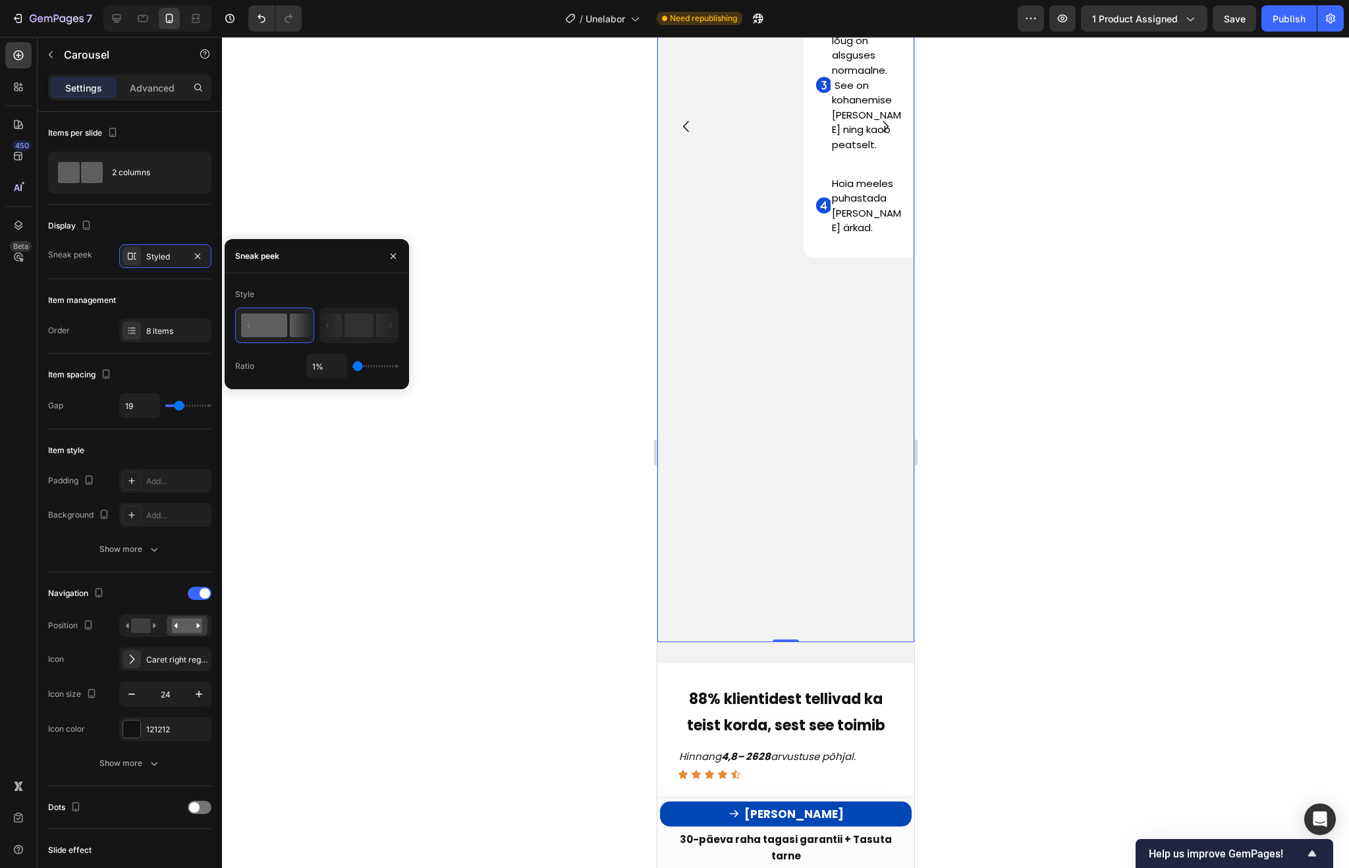
drag, startPoint x: 387, startPoint y: 366, endPoint x: 269, endPoint y: 370, distance: 118.6
click at [269, 369] on div "Ratio 1%" at bounding box center [316, 366] width 163 height 25
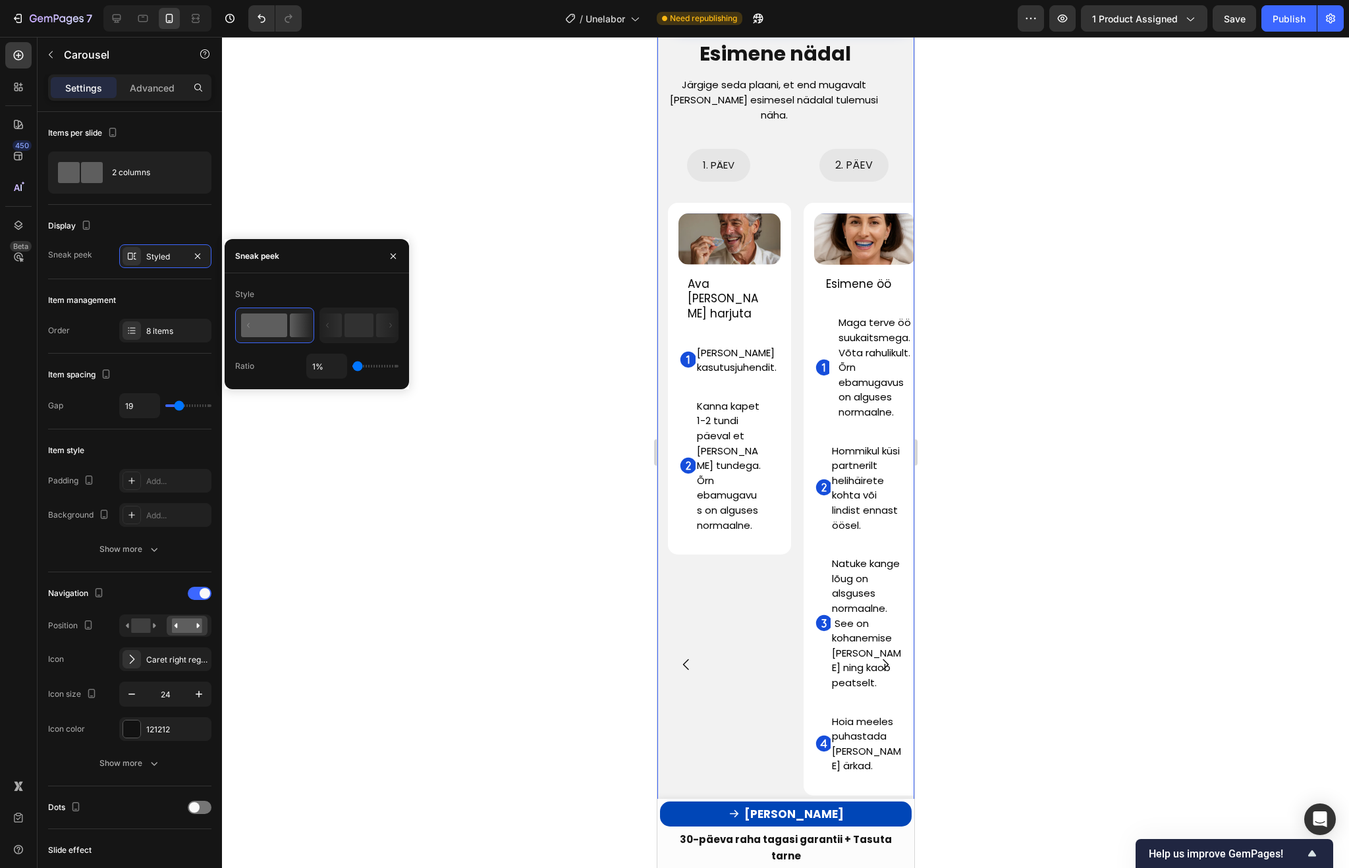
scroll to position [3774, 0]
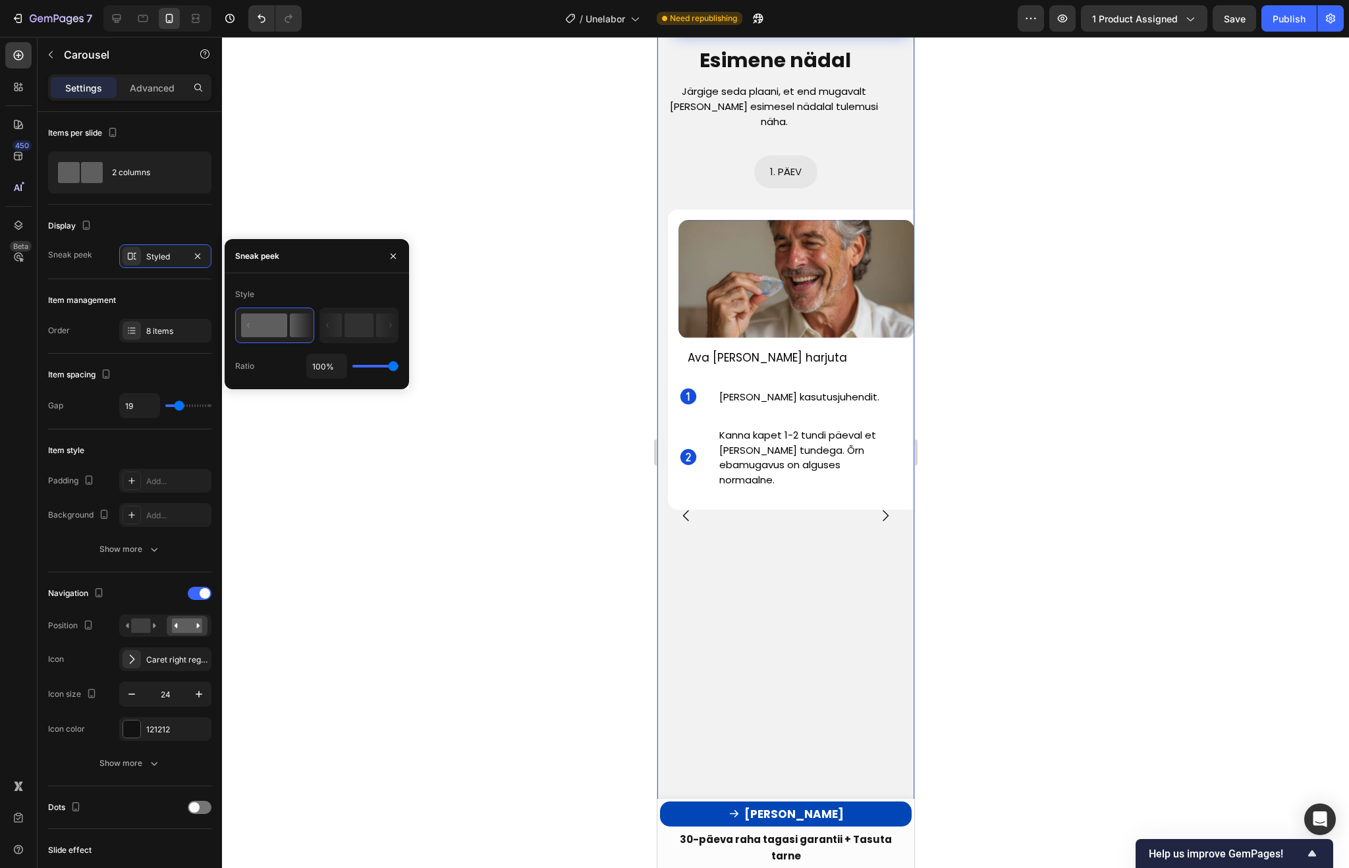
drag, startPoint x: 361, startPoint y: 368, endPoint x: 499, endPoint y: 373, distance: 137.8
click at [398, 368] on input "range" at bounding box center [375, 366] width 46 height 3
click at [194, 256] on icon "button" at bounding box center [197, 256] width 11 height 11
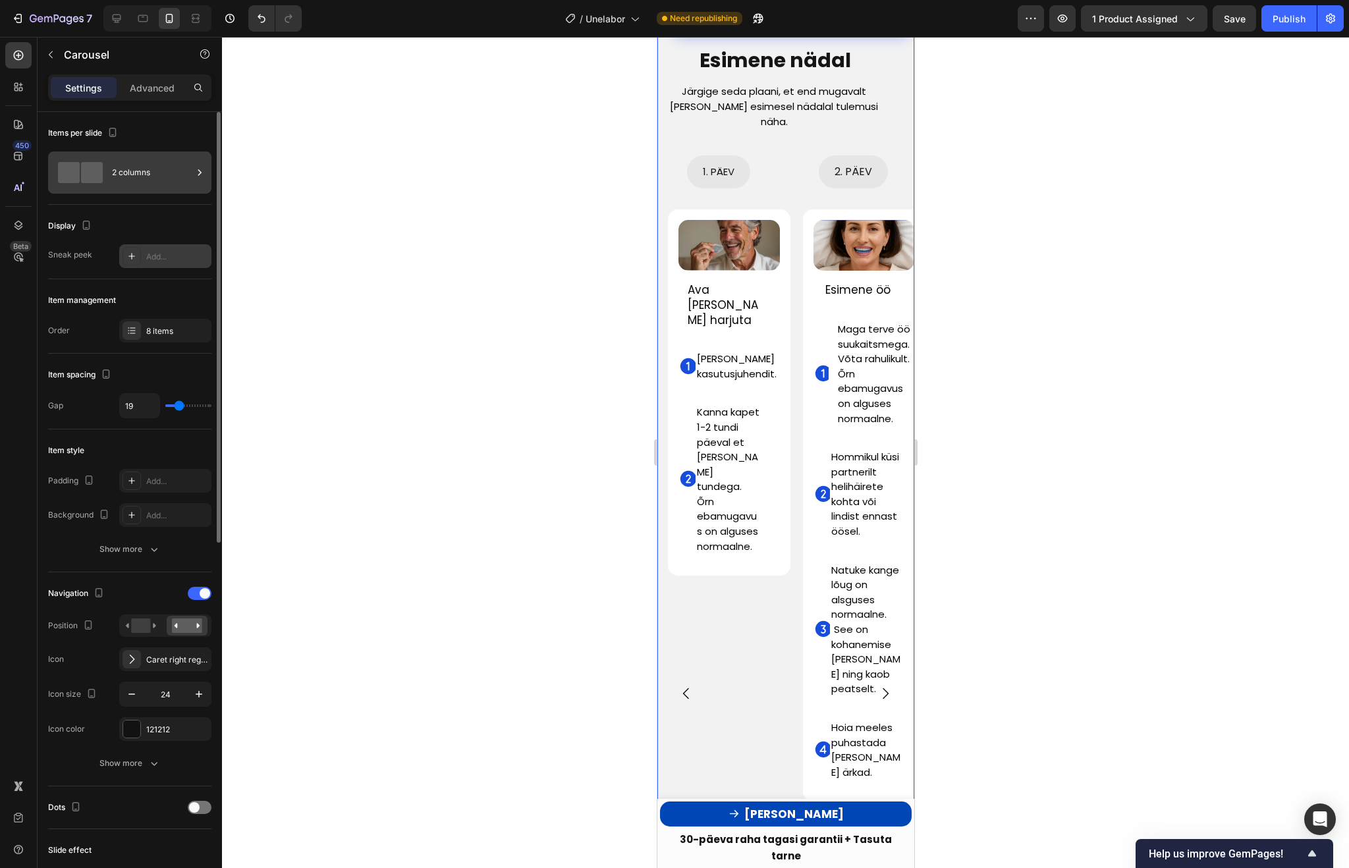
click at [114, 170] on div "2 columns" at bounding box center [152, 172] width 80 height 30
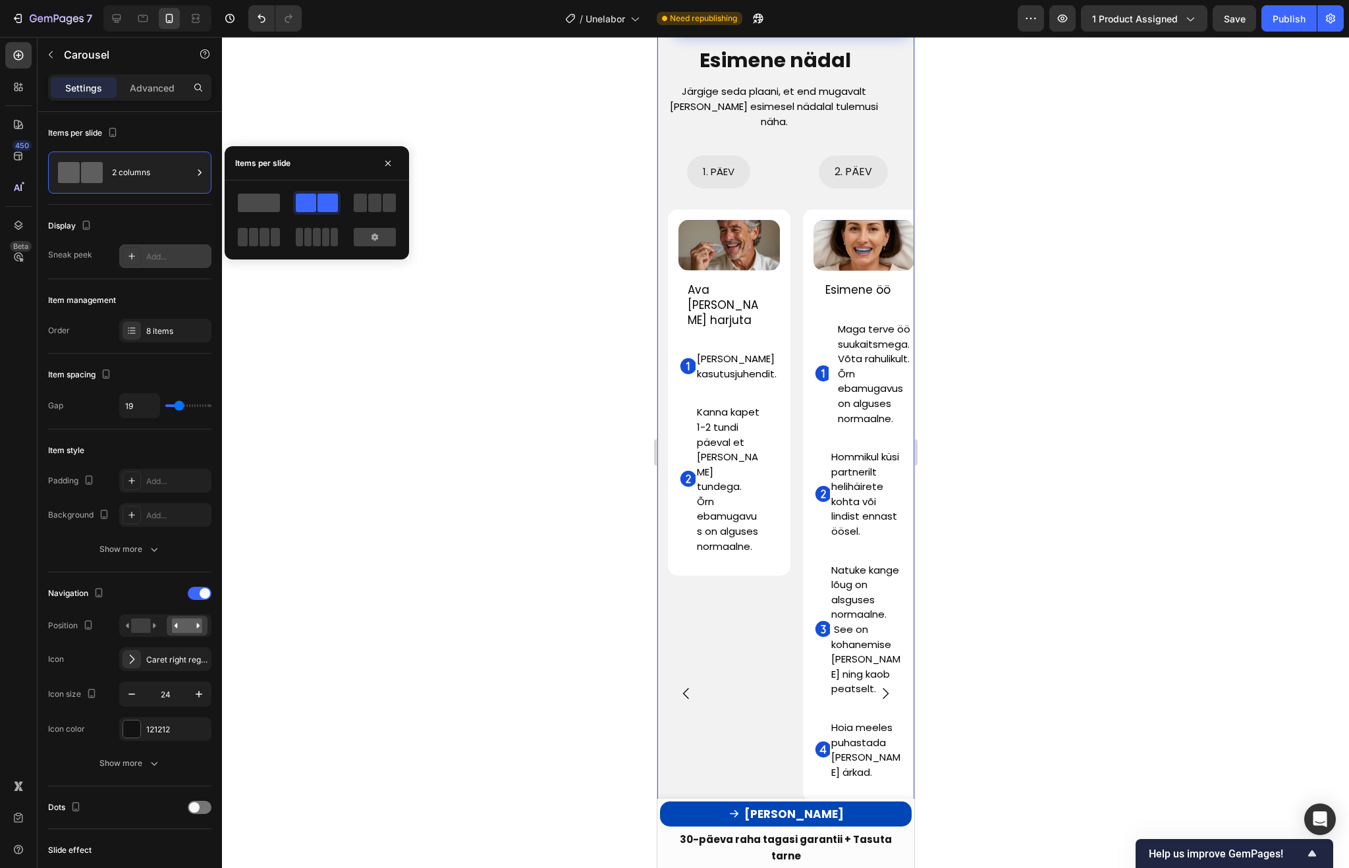
click at [268, 200] on span at bounding box center [259, 203] width 42 height 18
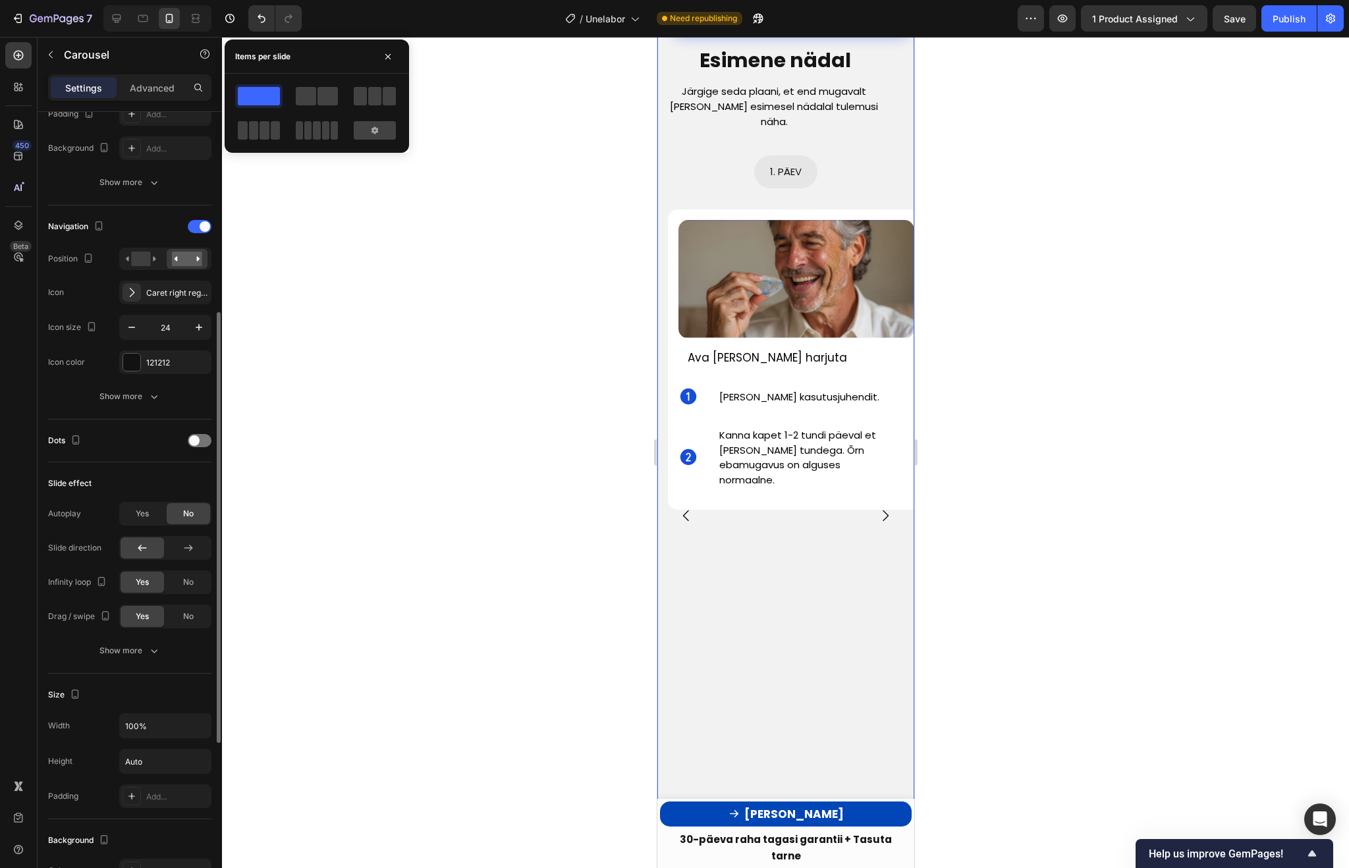
scroll to position [369, 0]
click at [196, 440] on span at bounding box center [194, 438] width 11 height 11
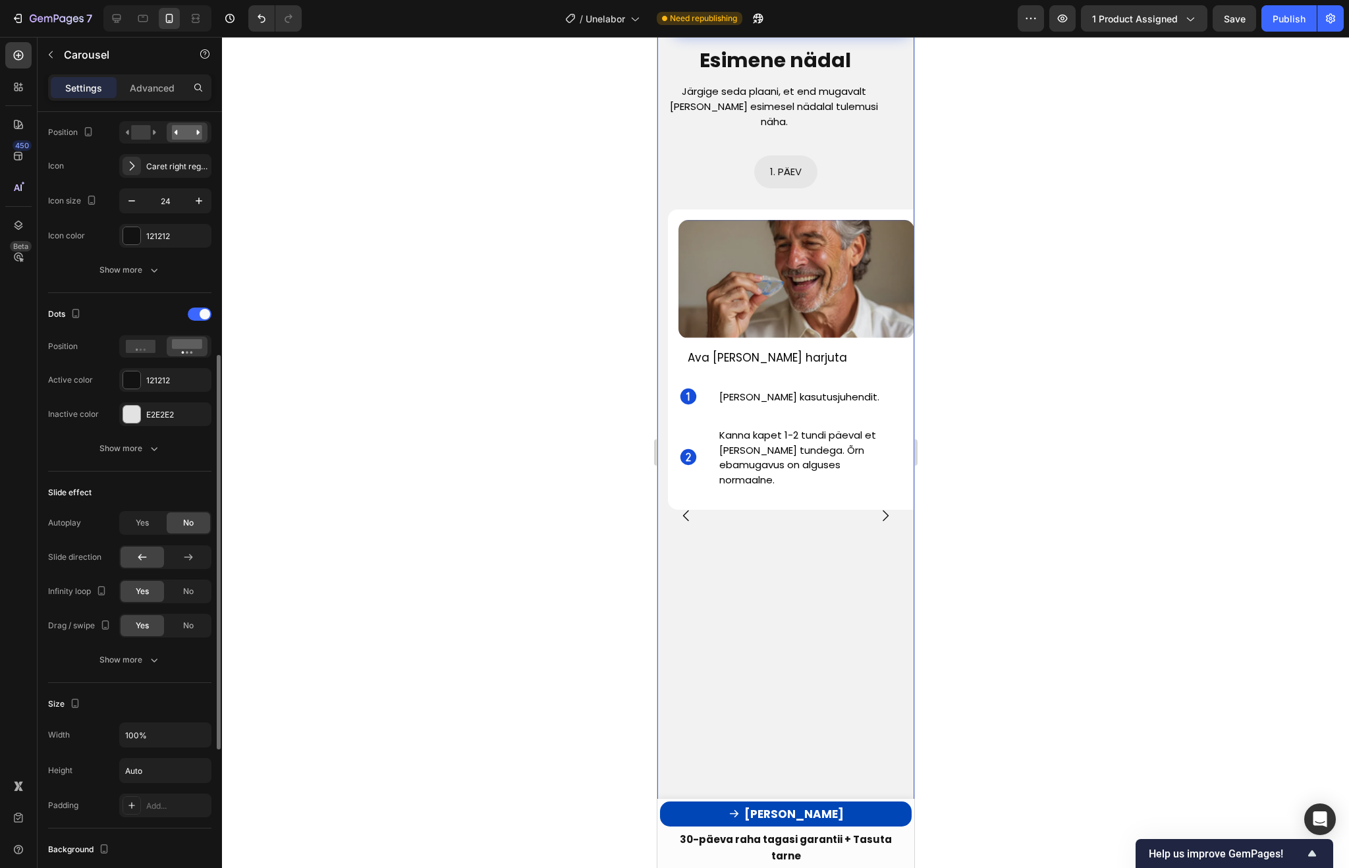
scroll to position [494, 0]
click at [144, 666] on button "Show more" at bounding box center [129, 659] width 163 height 24
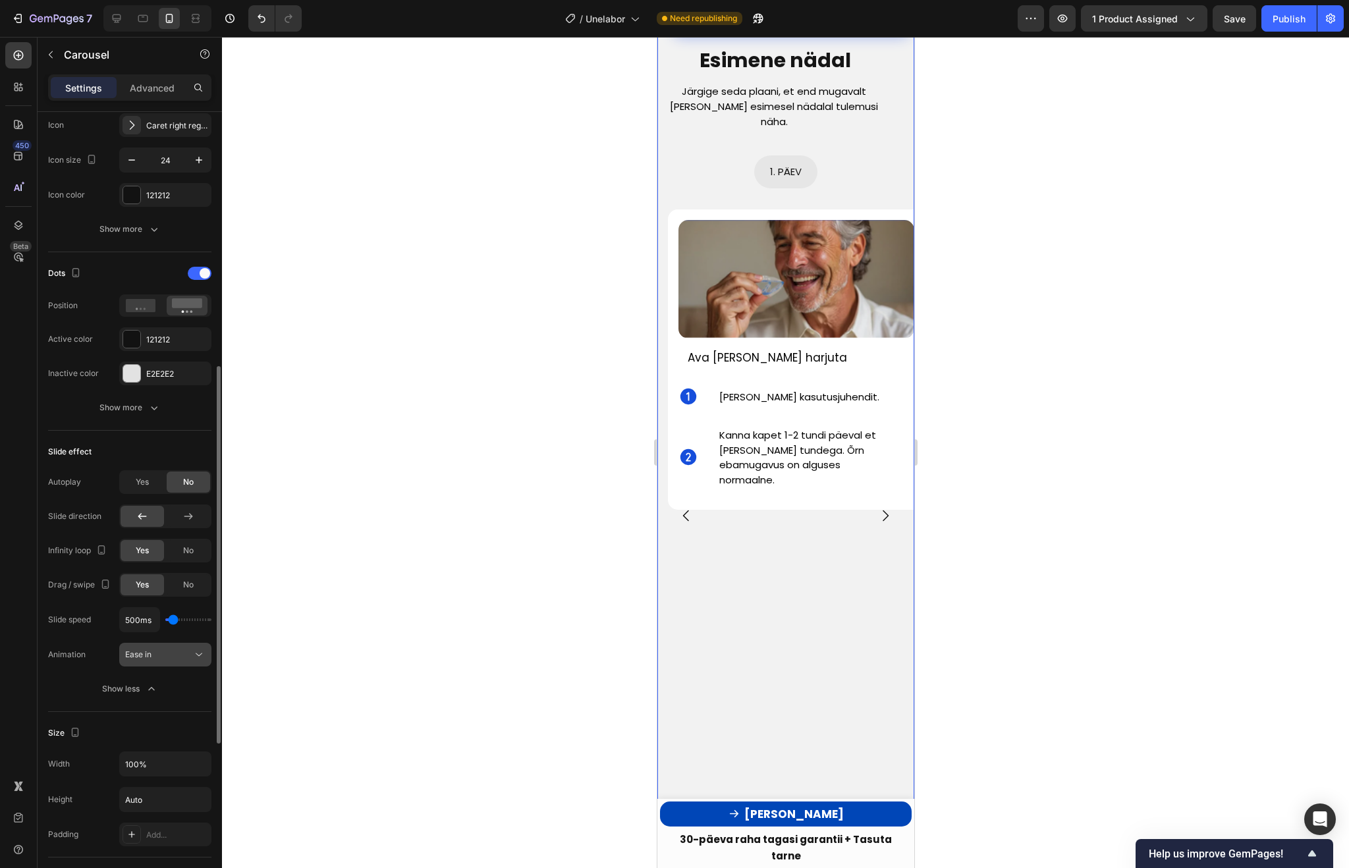
click at [168, 649] on div "Ease in" at bounding box center [158, 655] width 67 height 12
click at [77, 657] on div "Animation" at bounding box center [67, 655] width 38 height 12
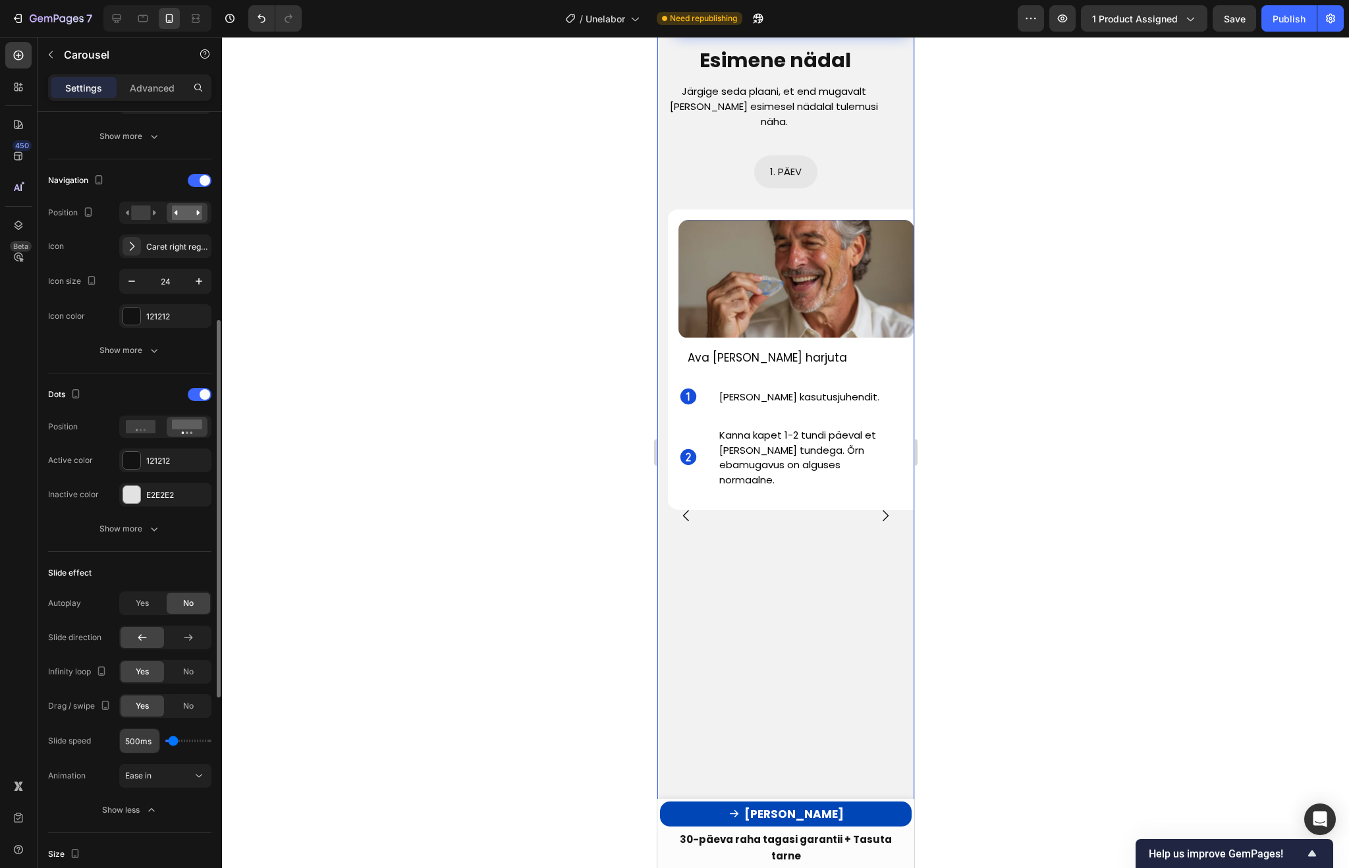
scroll to position [406, 0]
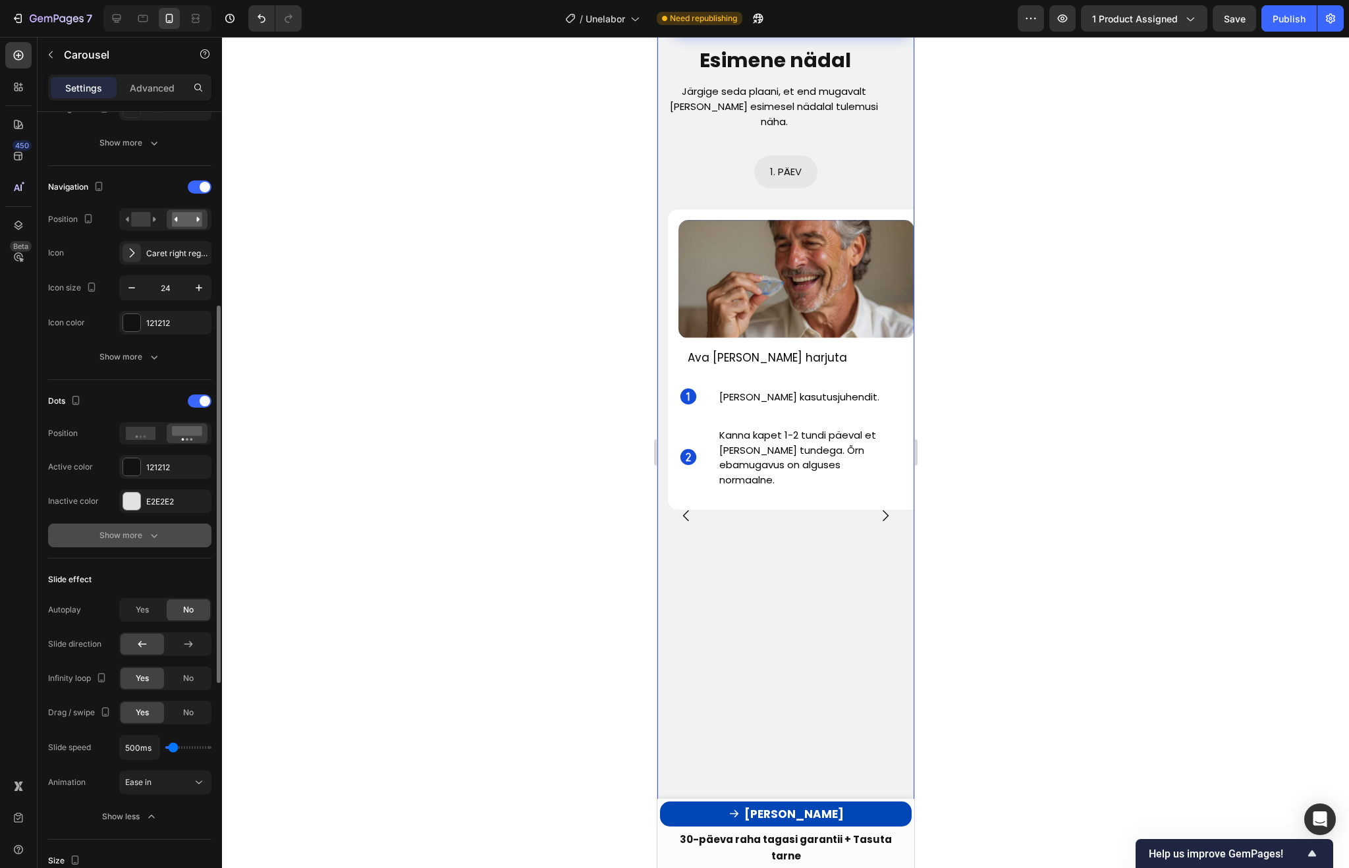
click at [134, 540] on div "Show more" at bounding box center [129, 535] width 61 height 13
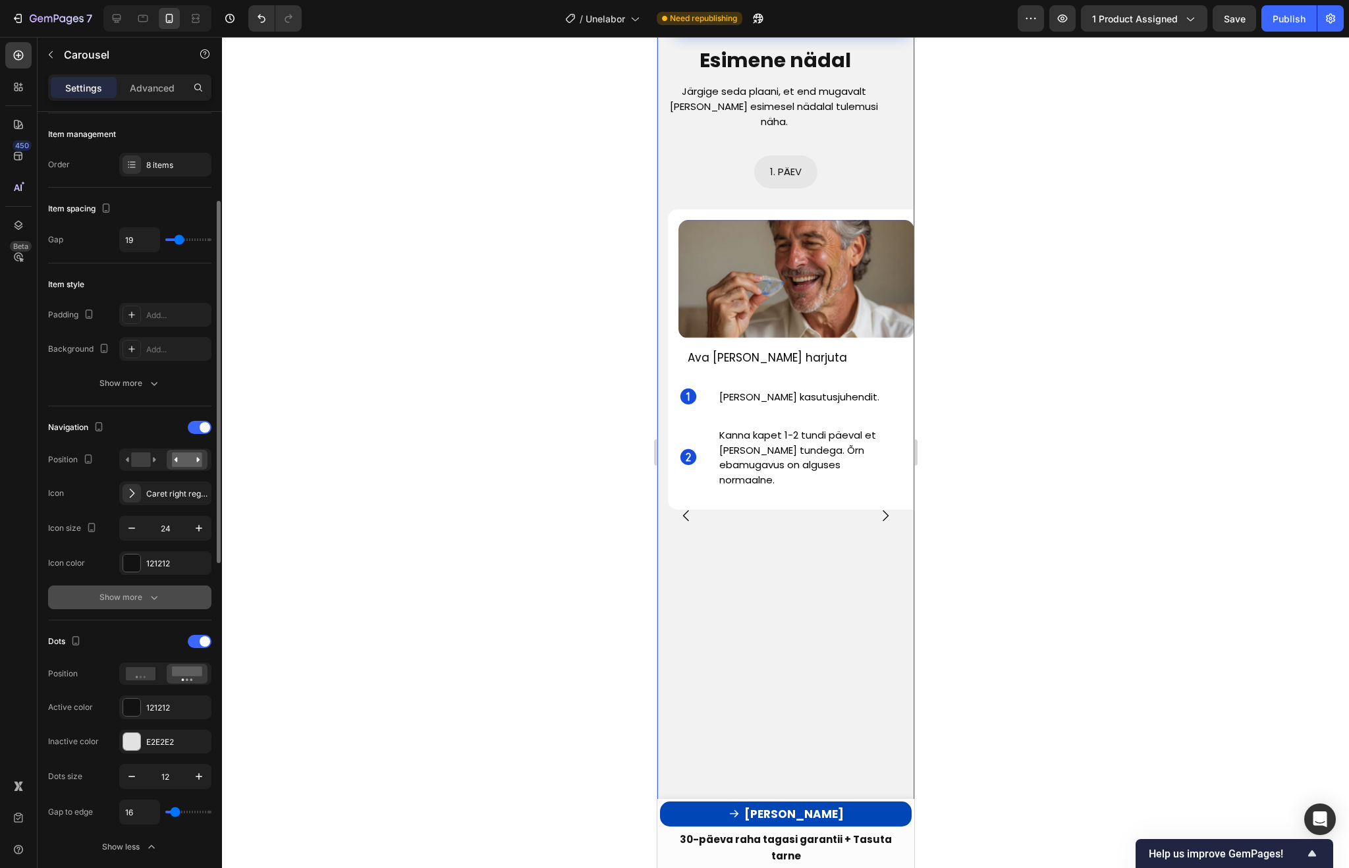
scroll to position [164, 0]
click at [114, 387] on div "Show more" at bounding box center [129, 385] width 61 height 13
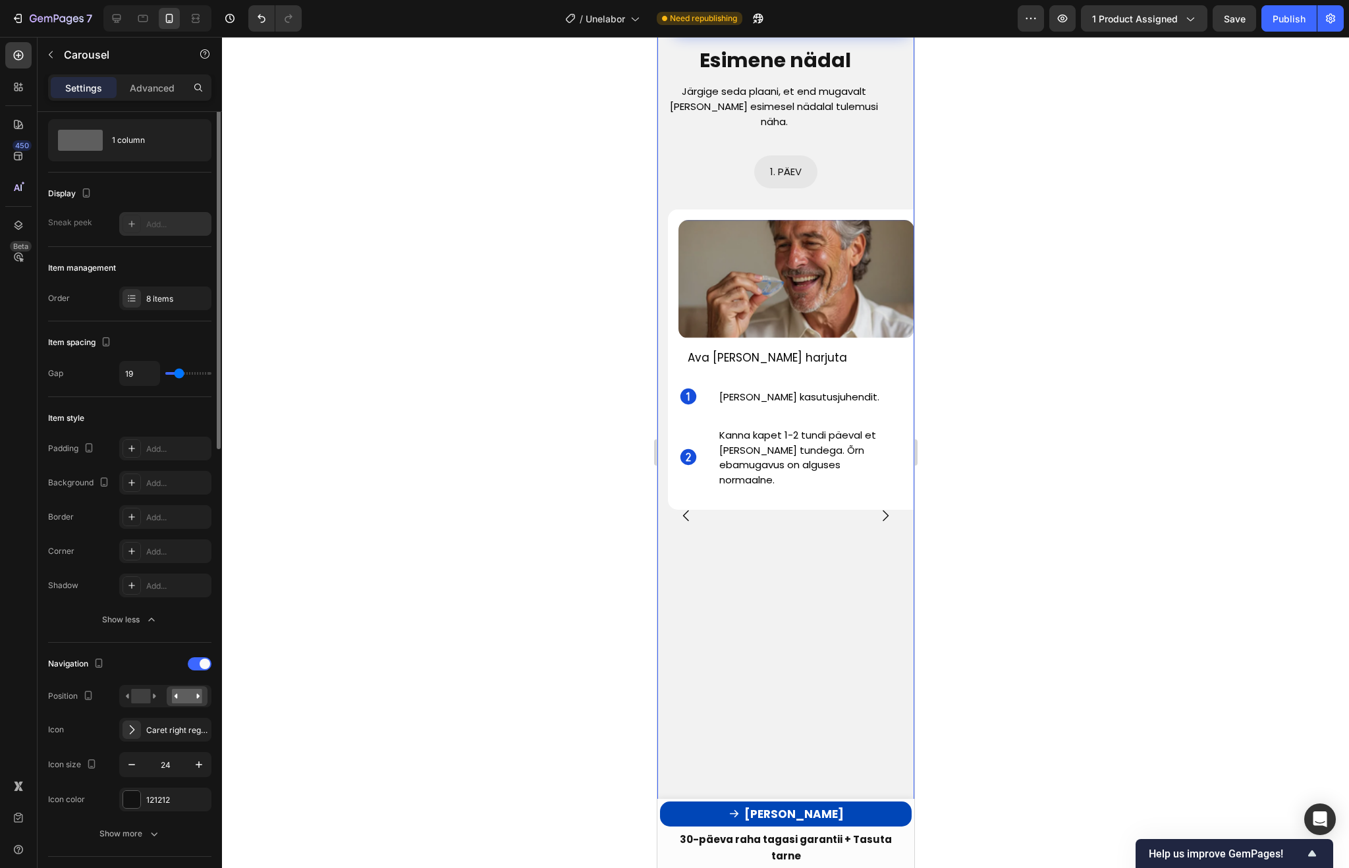
scroll to position [0, 0]
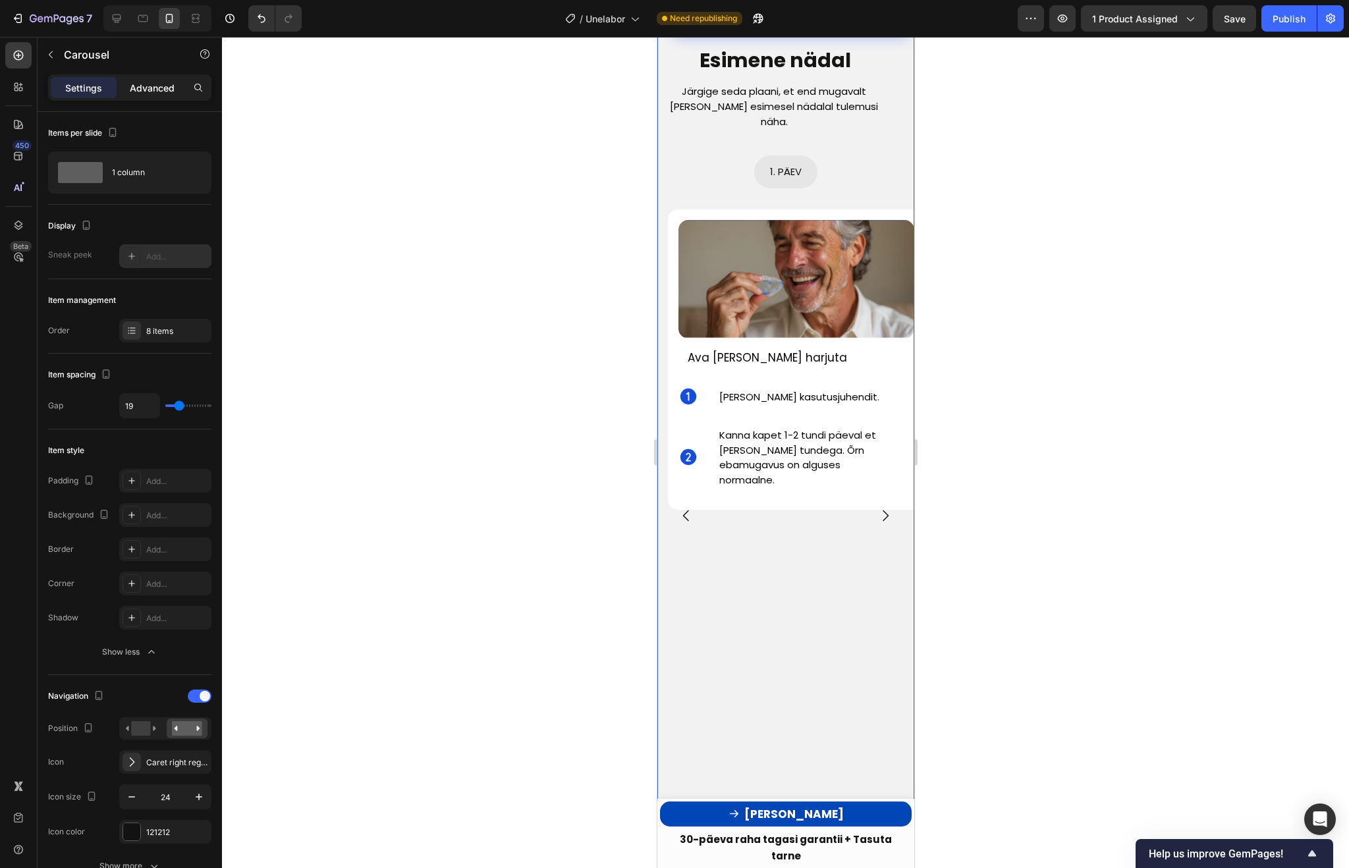
click at [154, 90] on p "Advanced" at bounding box center [152, 88] width 45 height 14
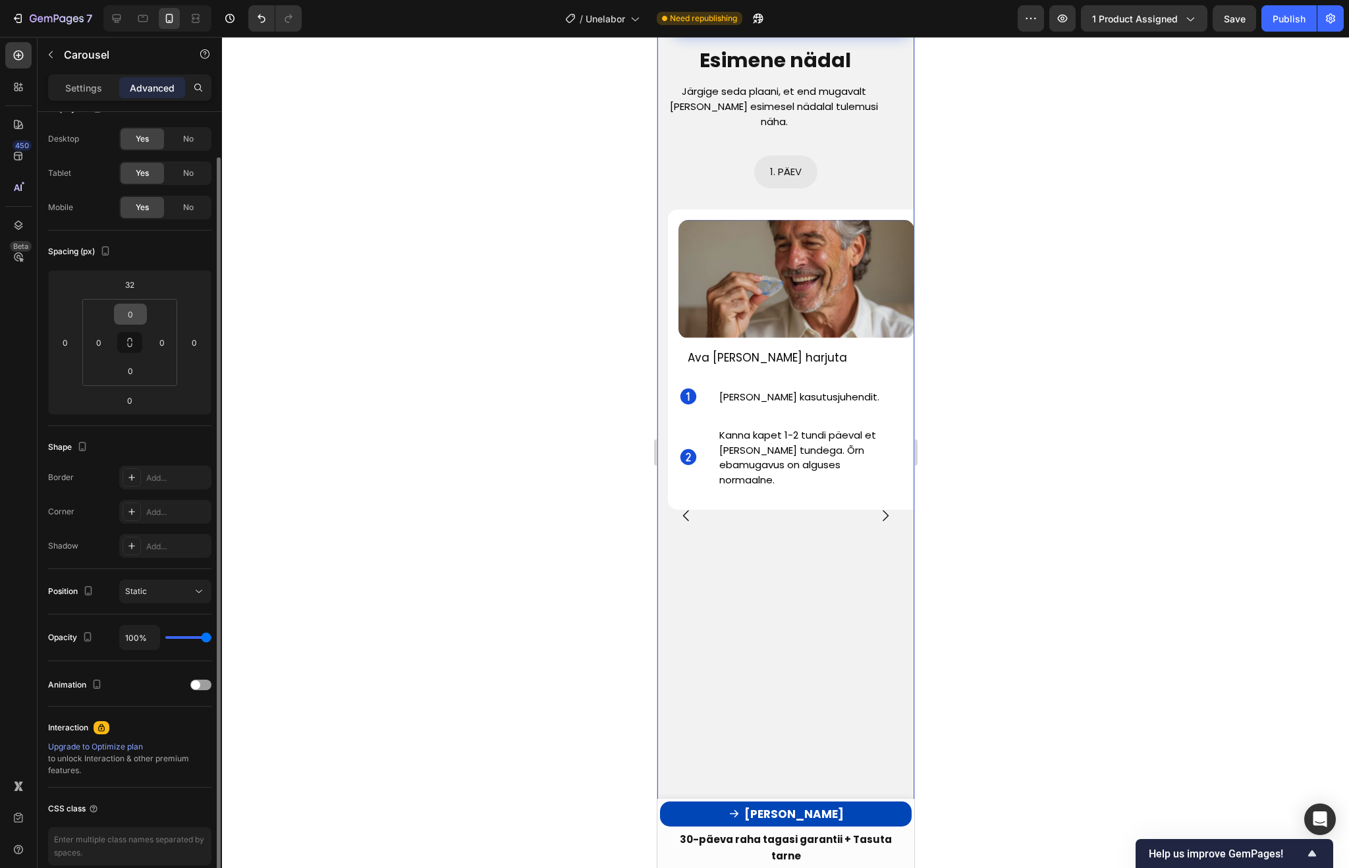
scroll to position [85, 0]
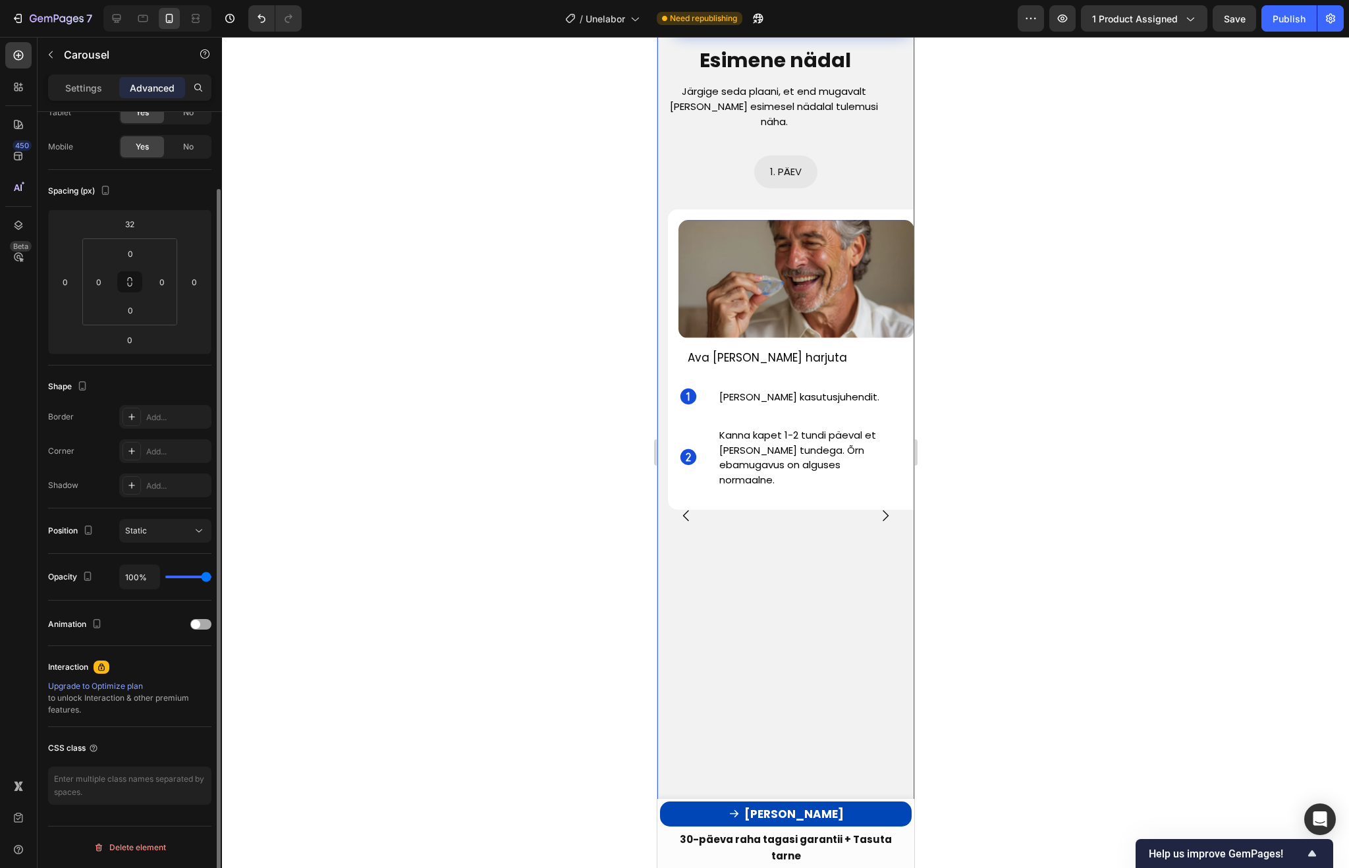
click at [202, 622] on div at bounding box center [200, 624] width 21 height 11
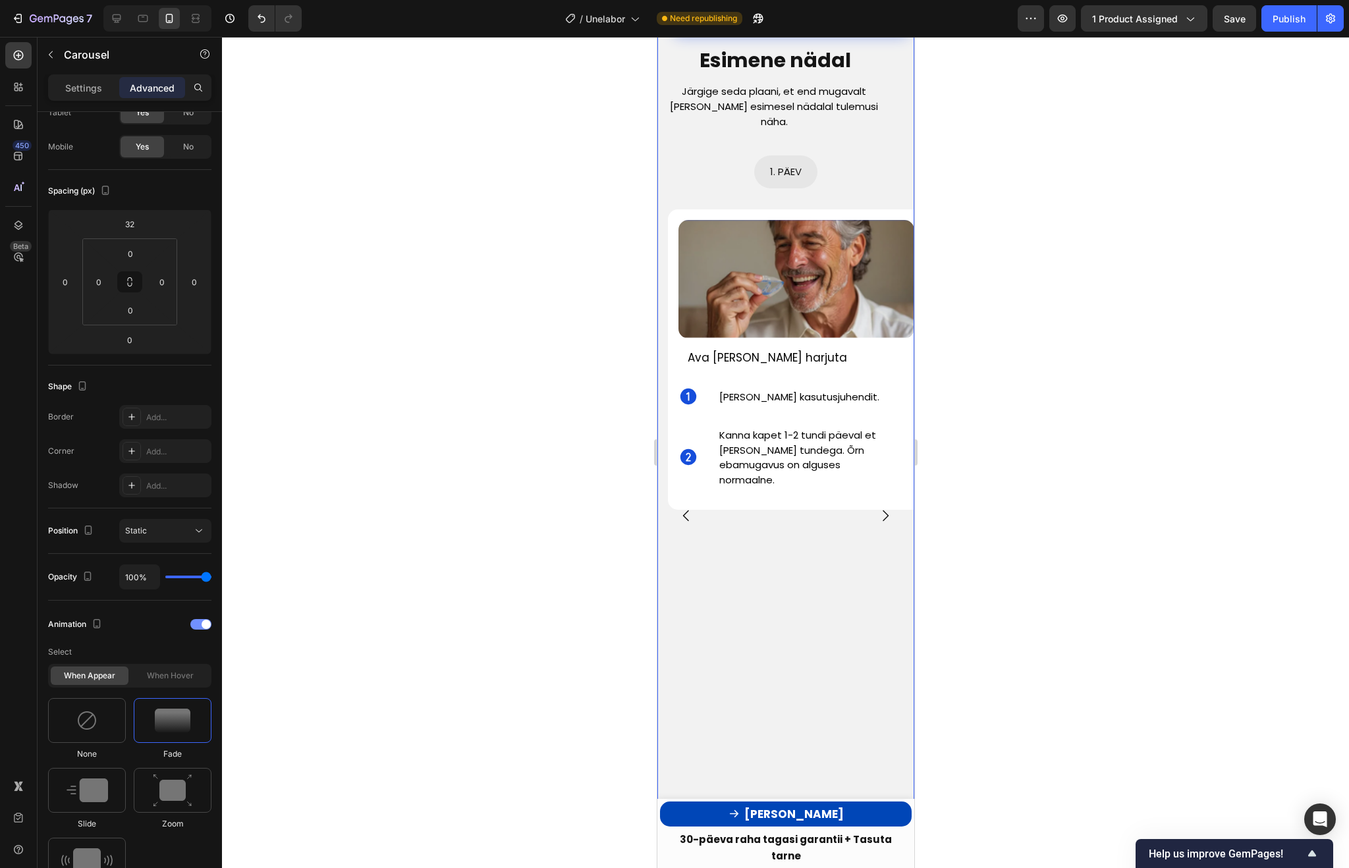
click at [202, 622] on span at bounding box center [206, 624] width 9 height 9
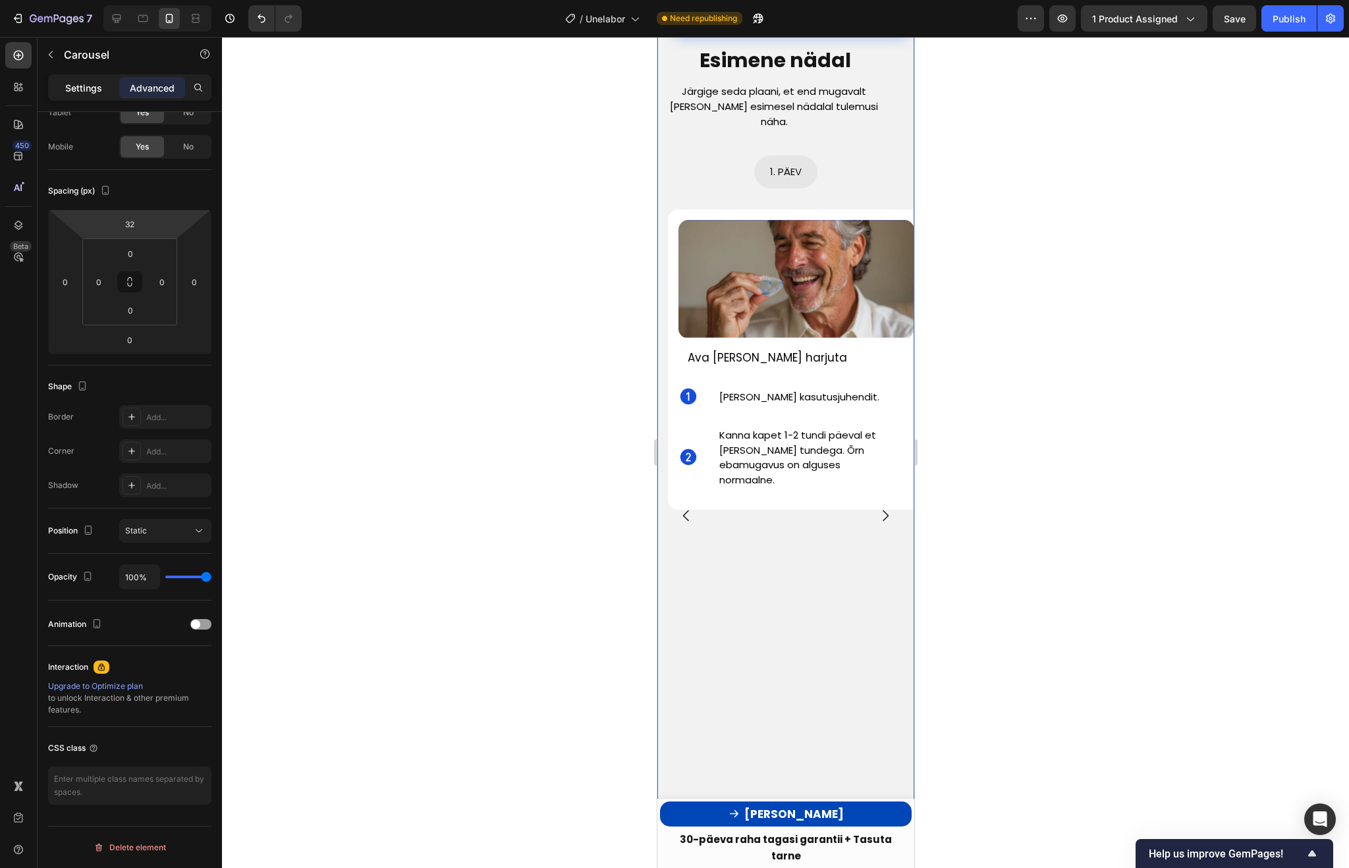
click at [88, 84] on p "Settings" at bounding box center [83, 88] width 37 height 14
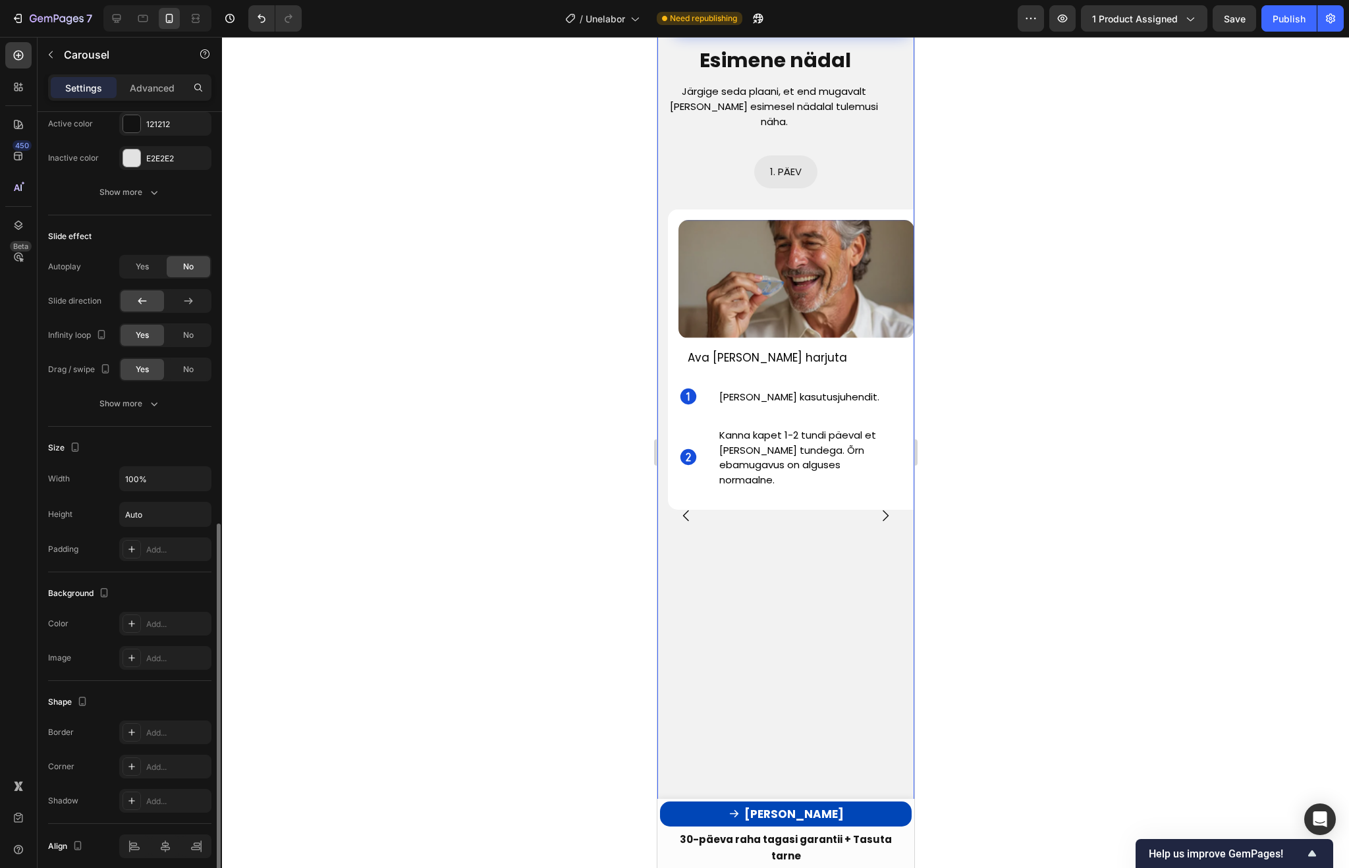
scroll to position [803, 0]
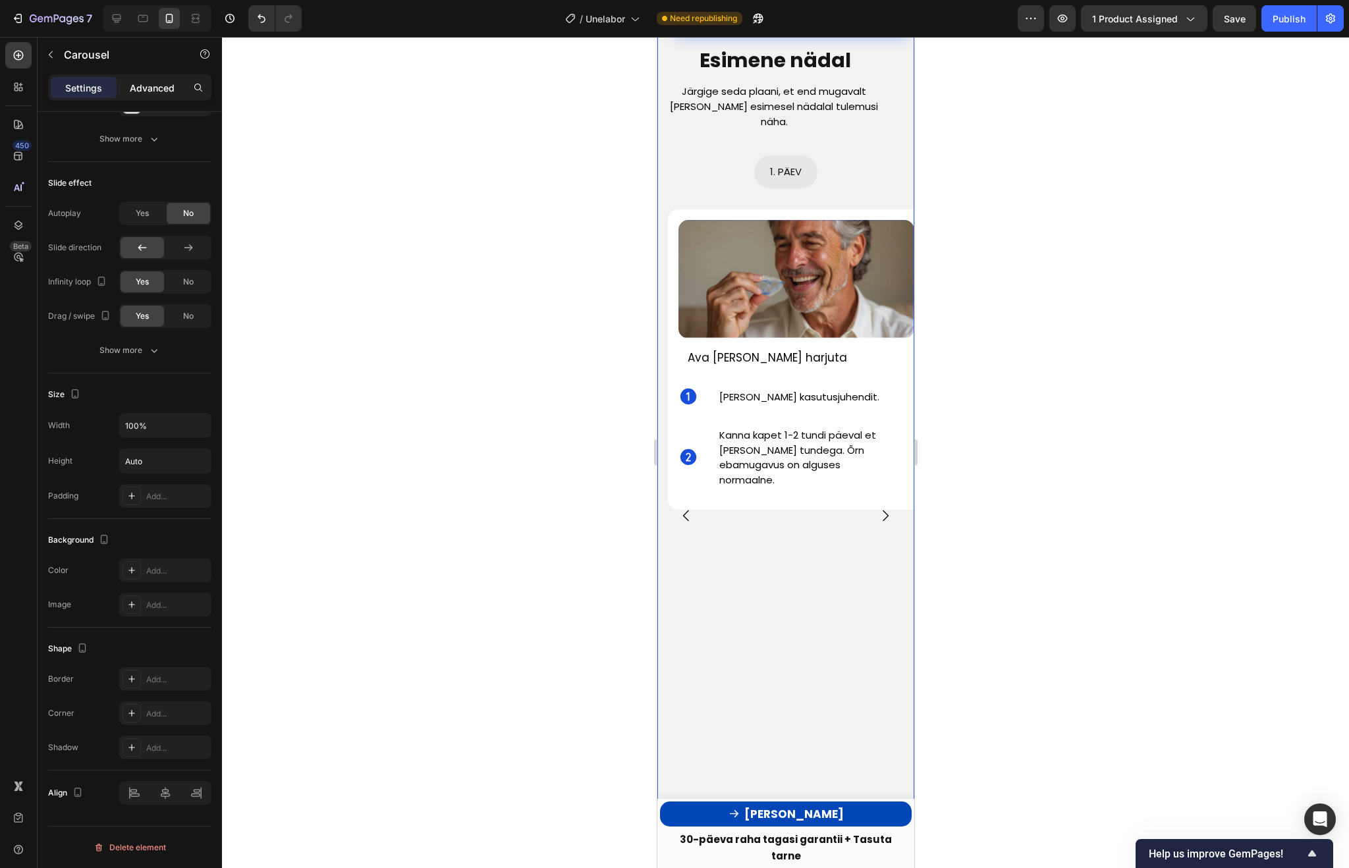
click at [151, 80] on div "Advanced" at bounding box center [152, 87] width 66 height 21
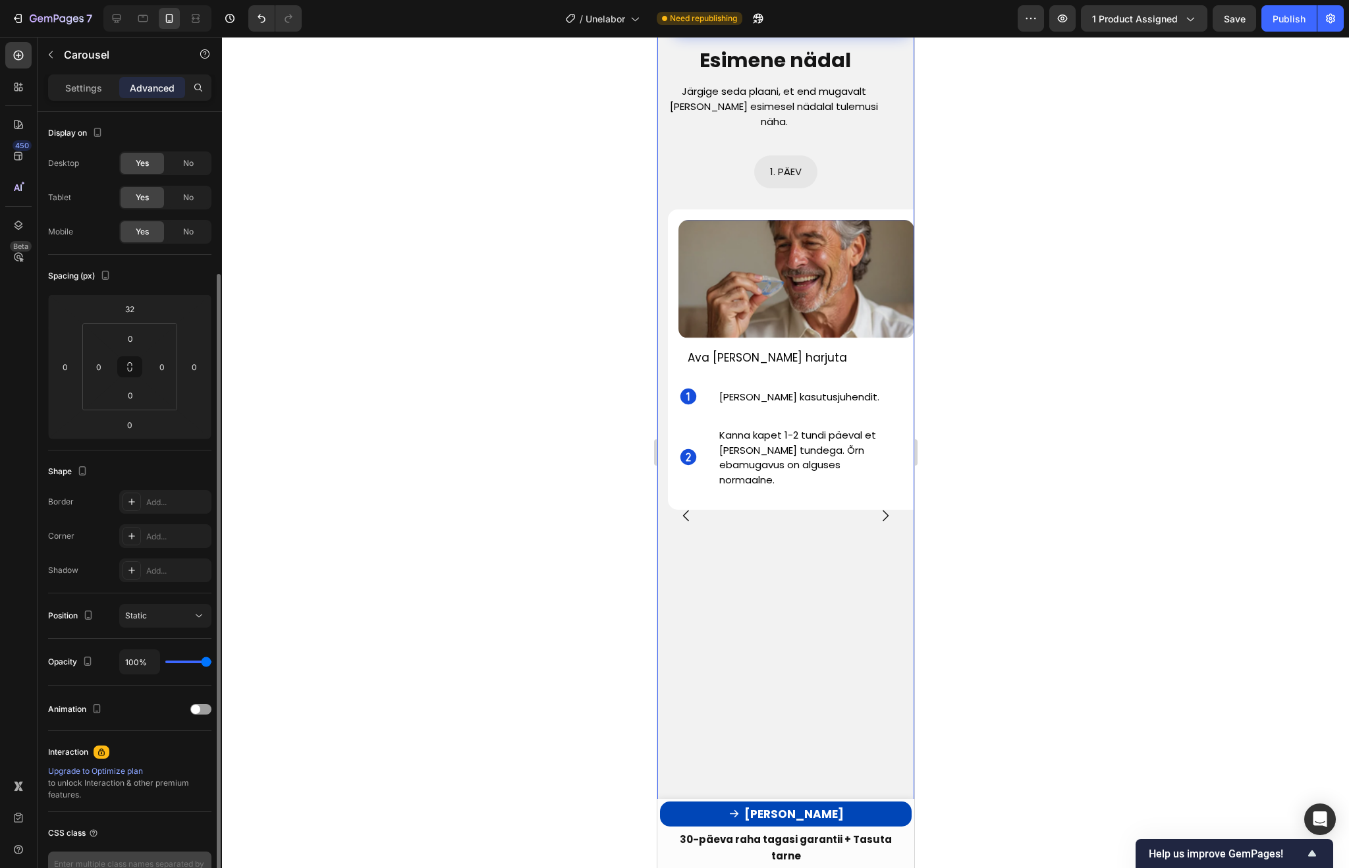
scroll to position [85, 0]
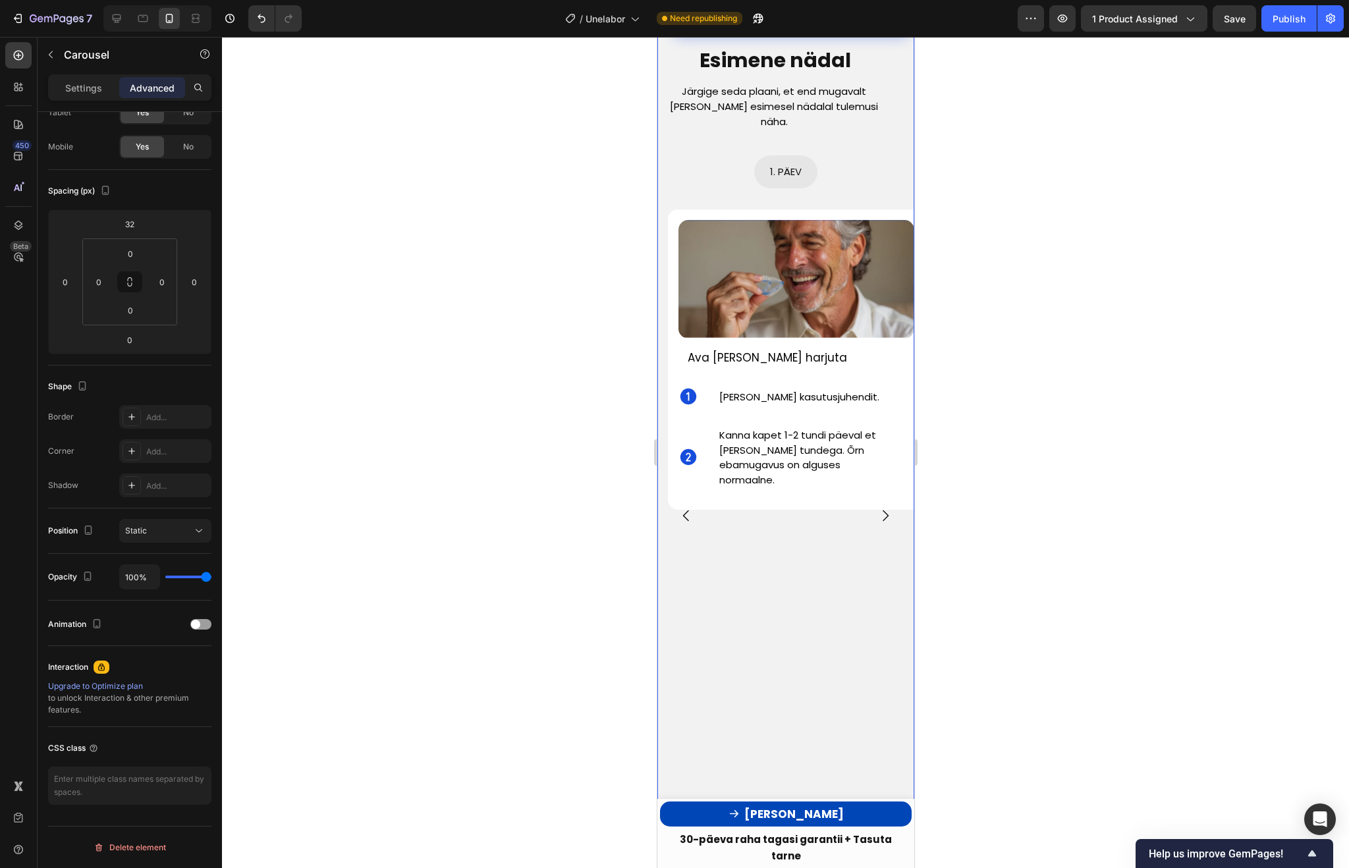
click at [684, 508] on icon "Carousel Back Arrow" at bounding box center [686, 516] width 16 height 16
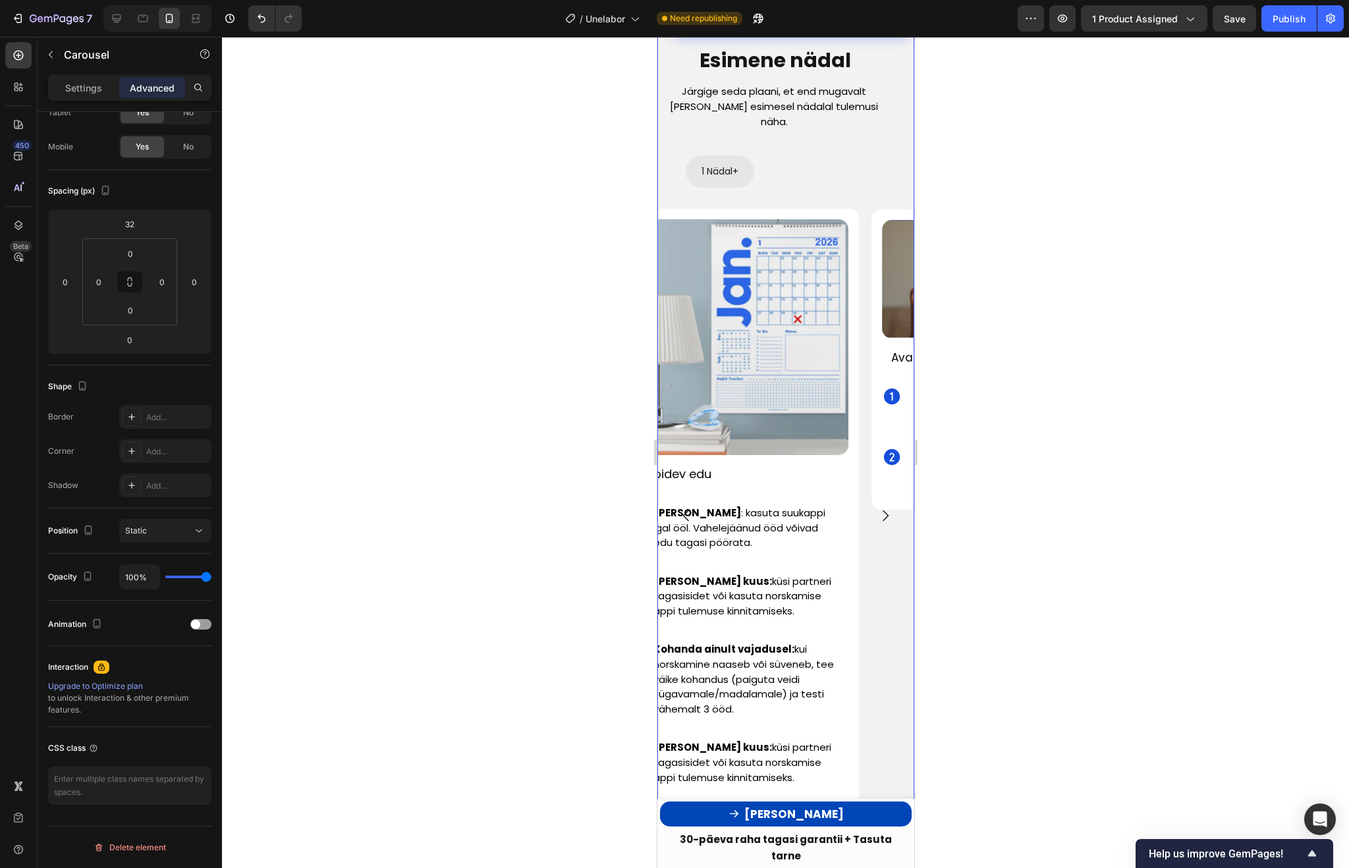
click at [684, 508] on icon "Carousel Back Arrow" at bounding box center [686, 516] width 16 height 16
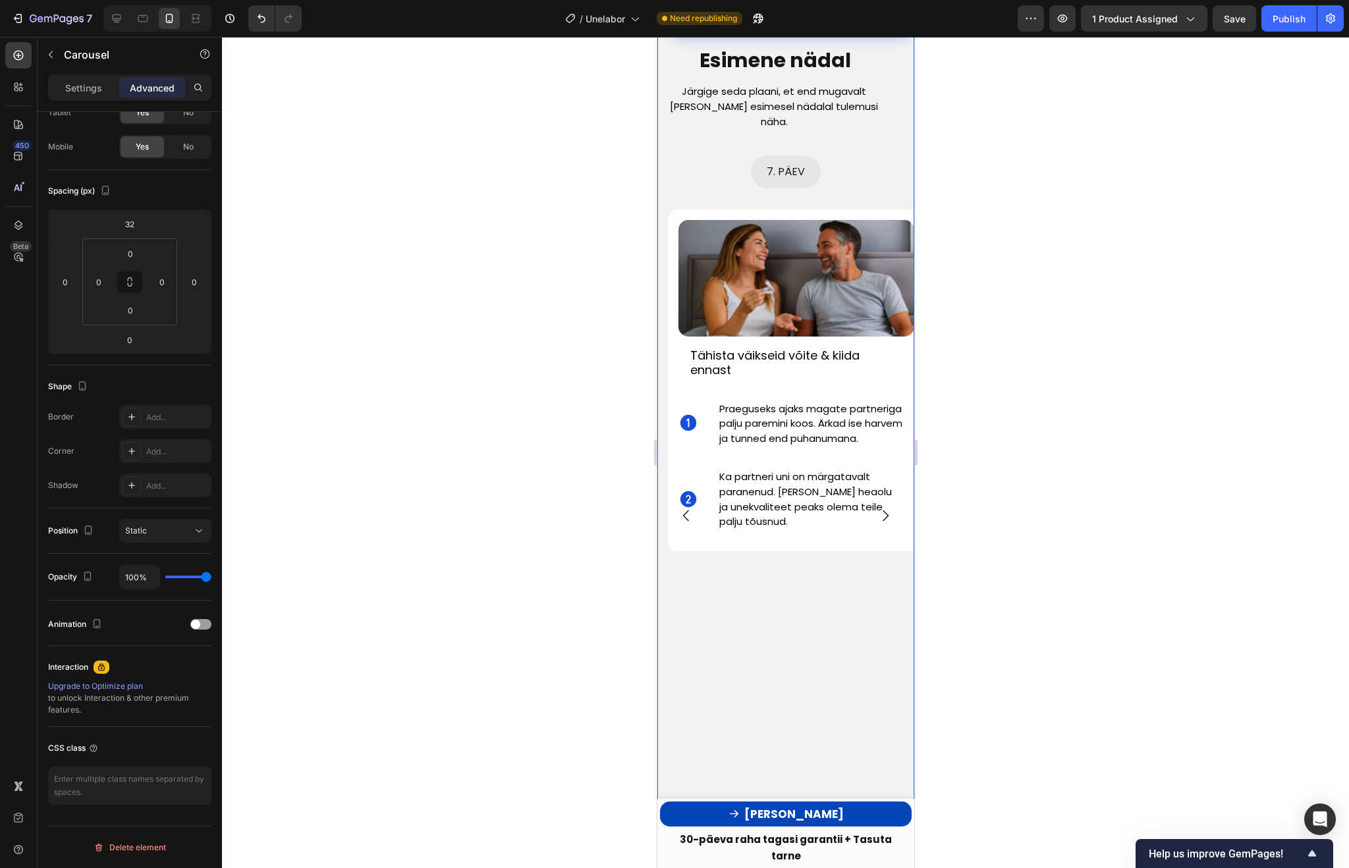
click at [684, 508] on icon "Carousel Back Arrow" at bounding box center [686, 516] width 16 height 16
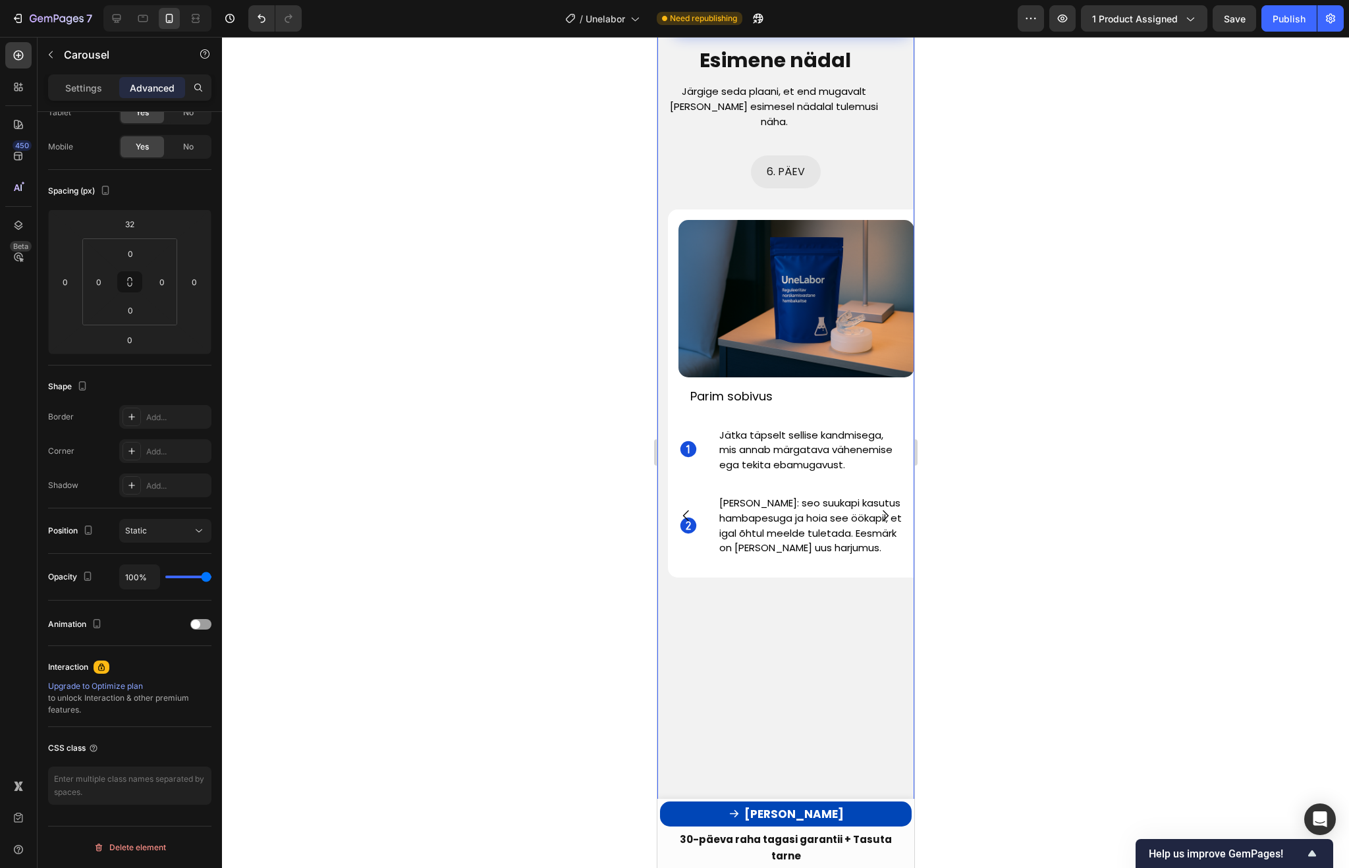
click at [684, 508] on icon "Carousel Back Arrow" at bounding box center [686, 516] width 16 height 16
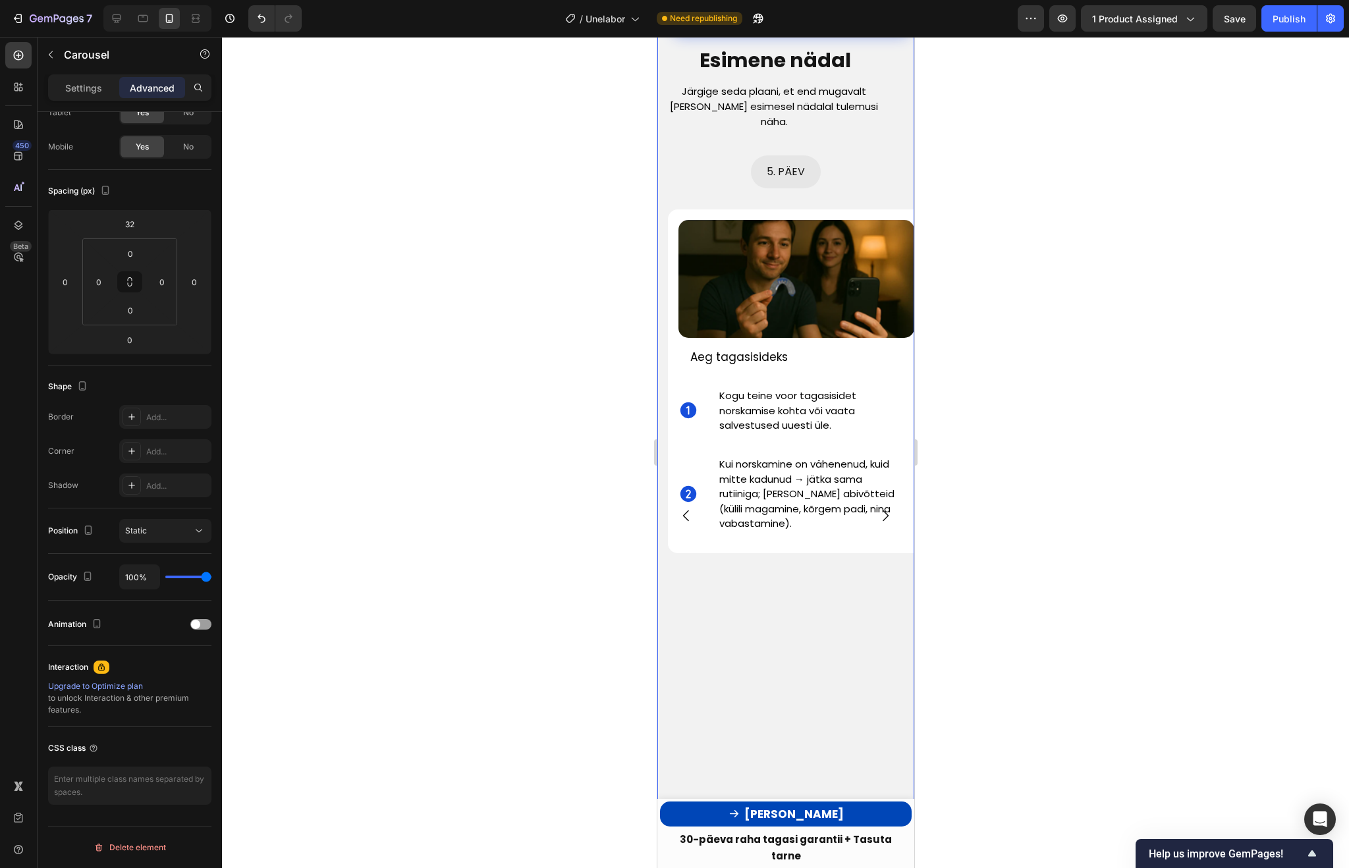
click at [882, 508] on icon "Carousel Next Arrow" at bounding box center [885, 516] width 16 height 16
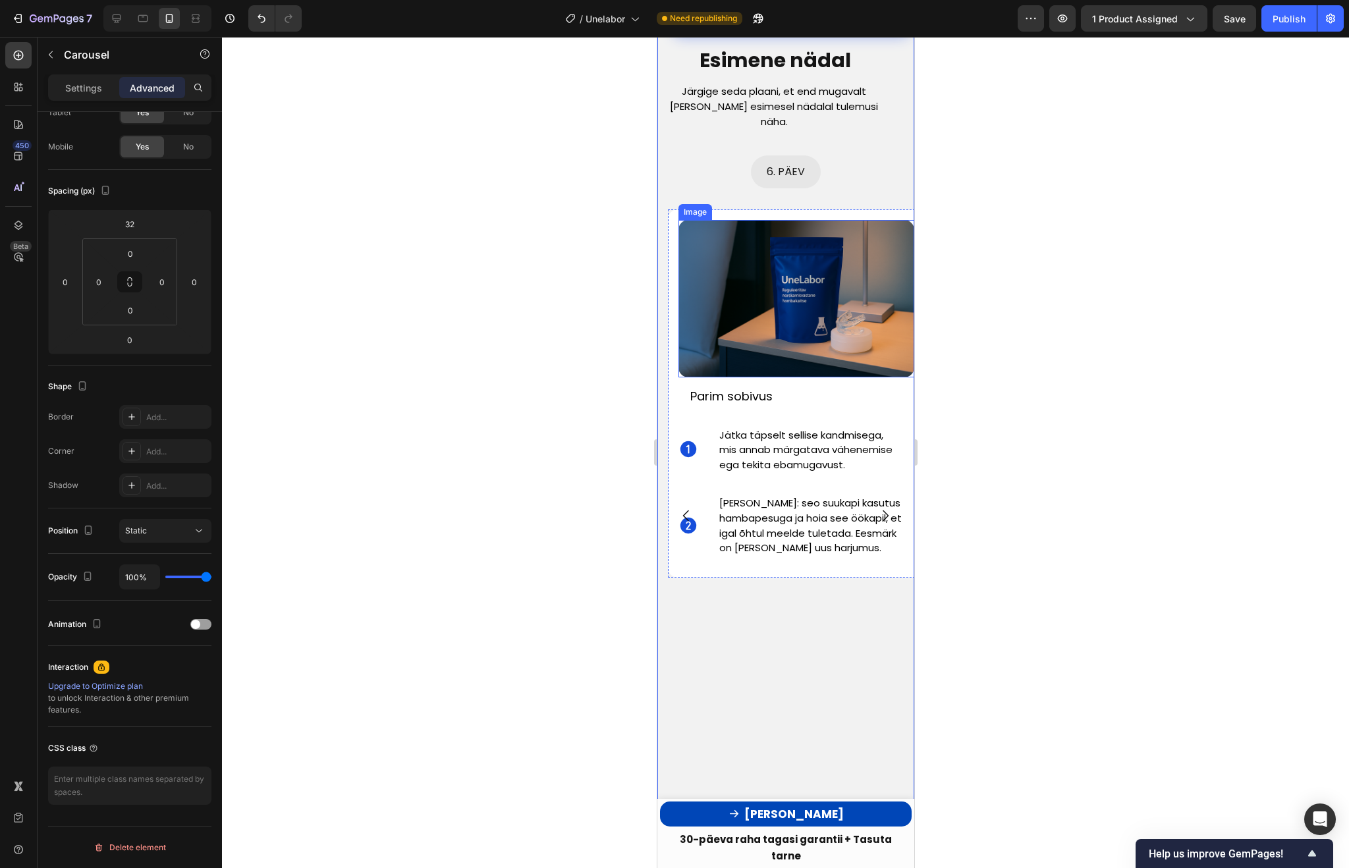
click at [809, 287] on img at bounding box center [796, 298] width 236 height 157
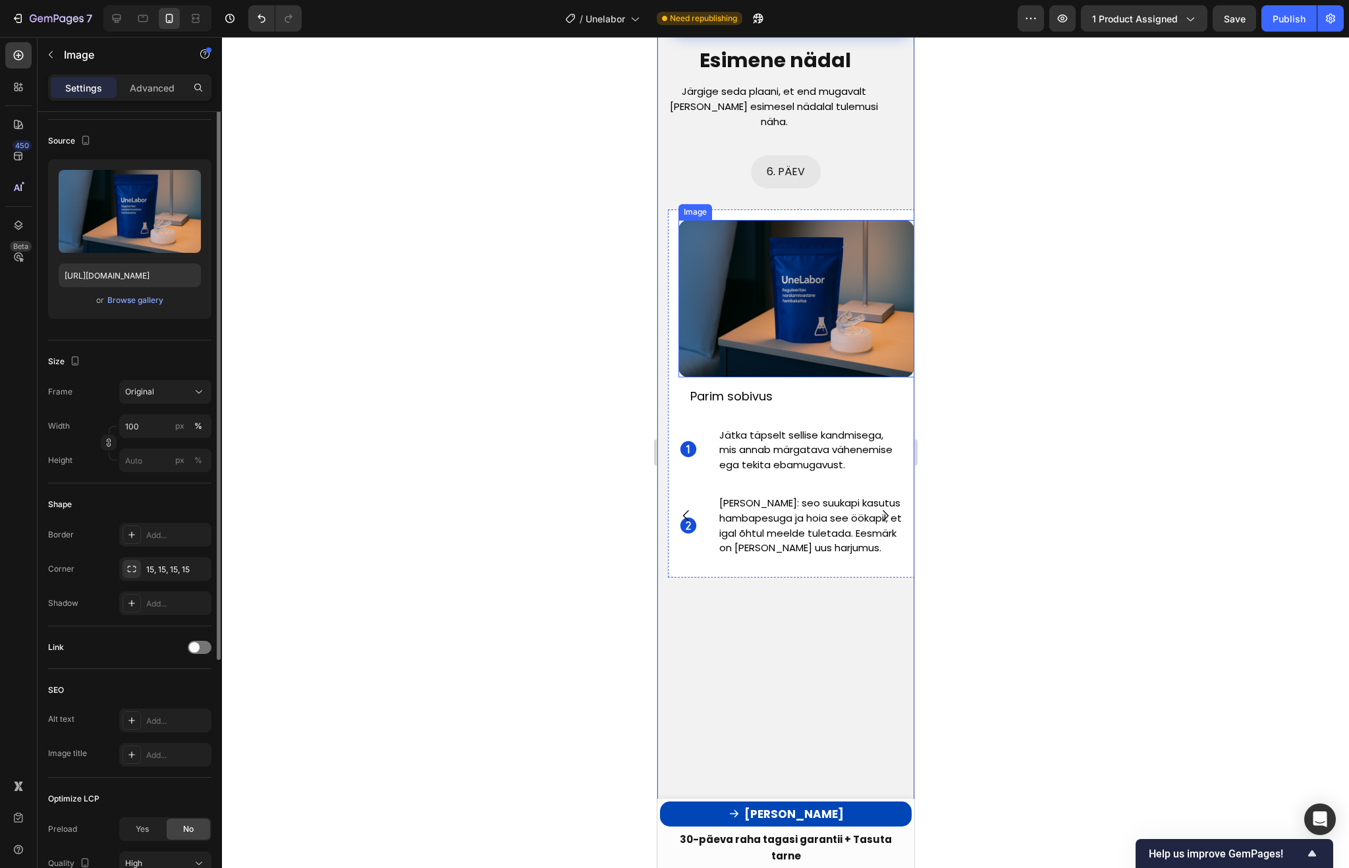
scroll to position [0, 0]
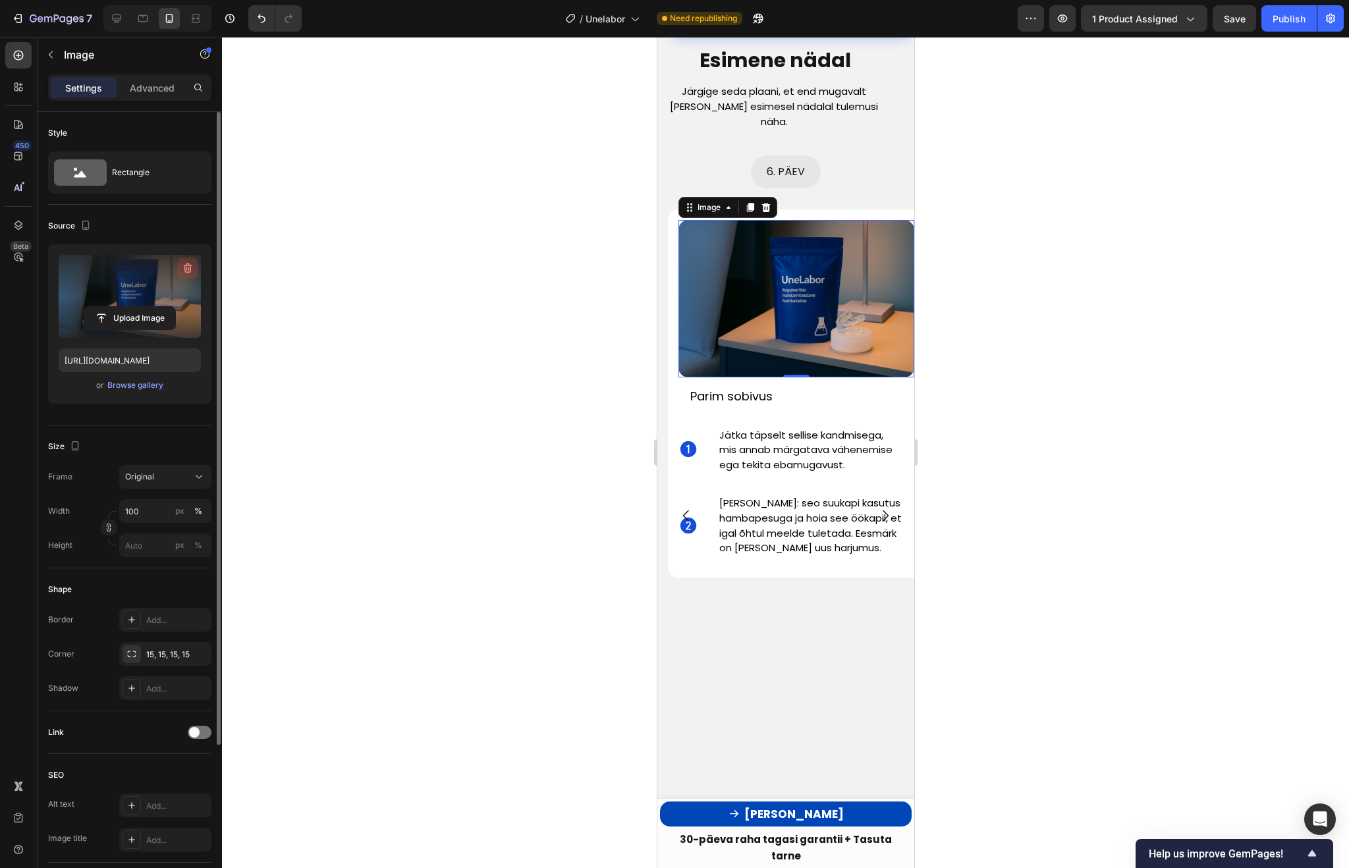
click at [193, 264] on icon "button" at bounding box center [187, 267] width 13 height 13
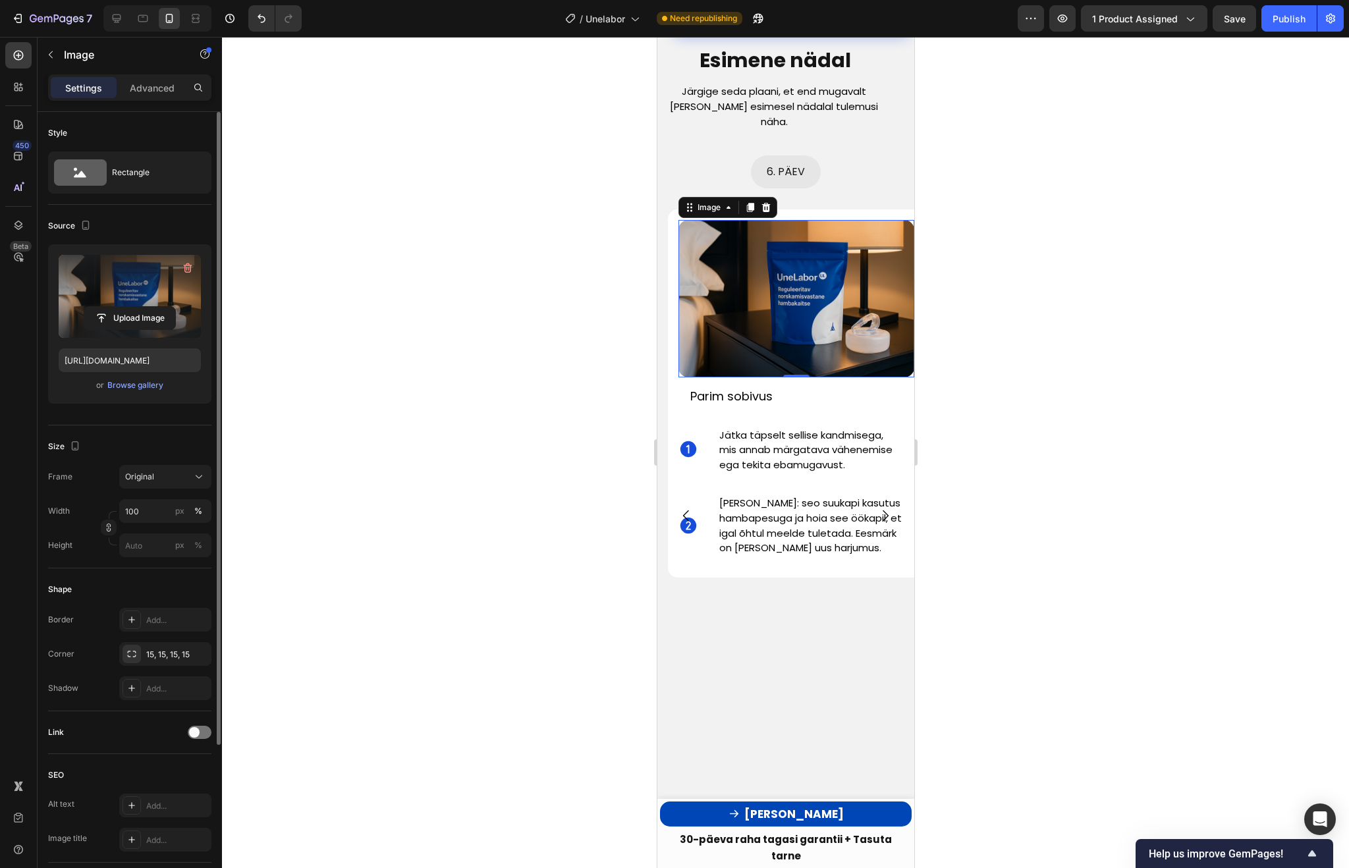
click at [1015, 398] on div at bounding box center [785, 452] width 1127 height 831
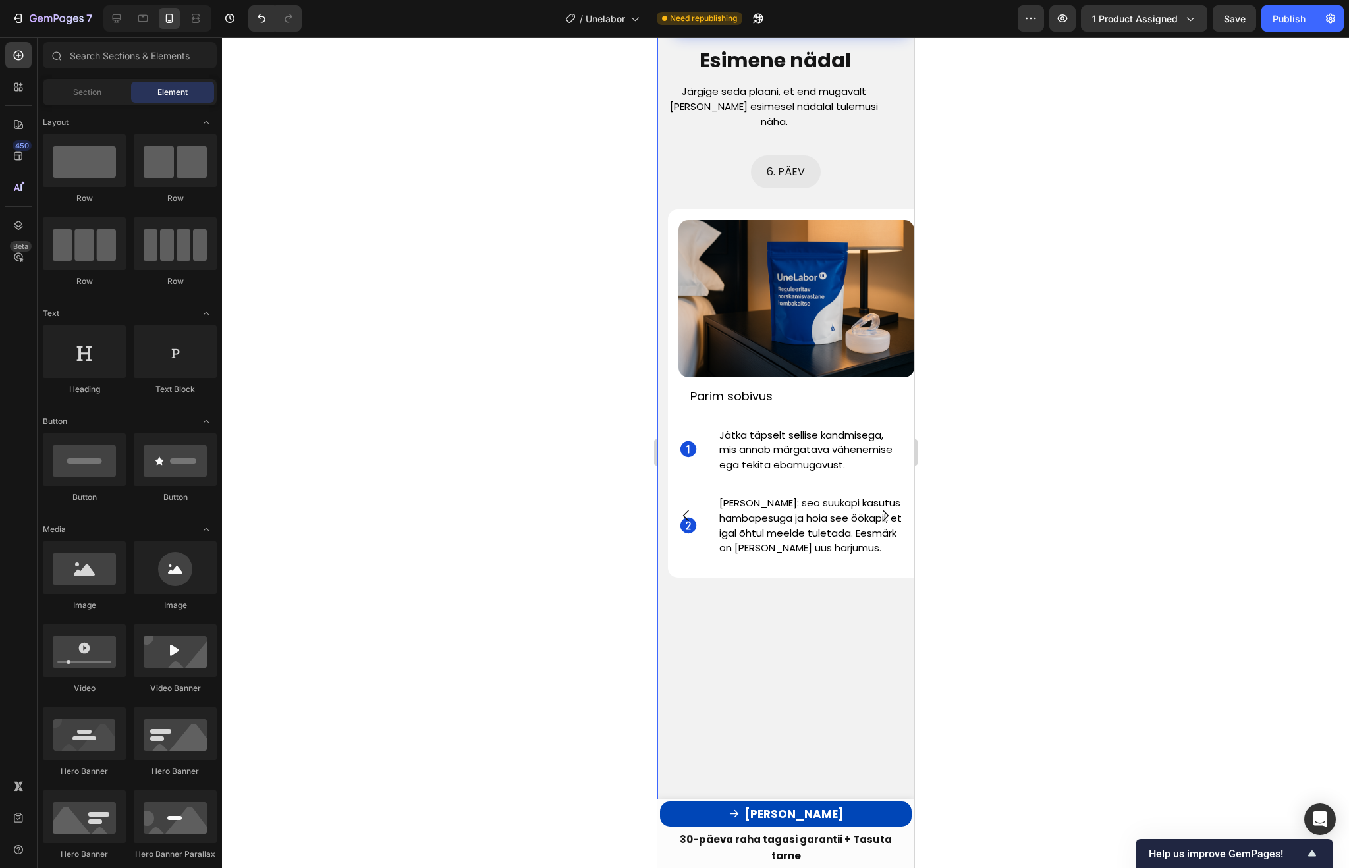
click at [885, 508] on icon "Carousel Next Arrow" at bounding box center [885, 516] width 16 height 16
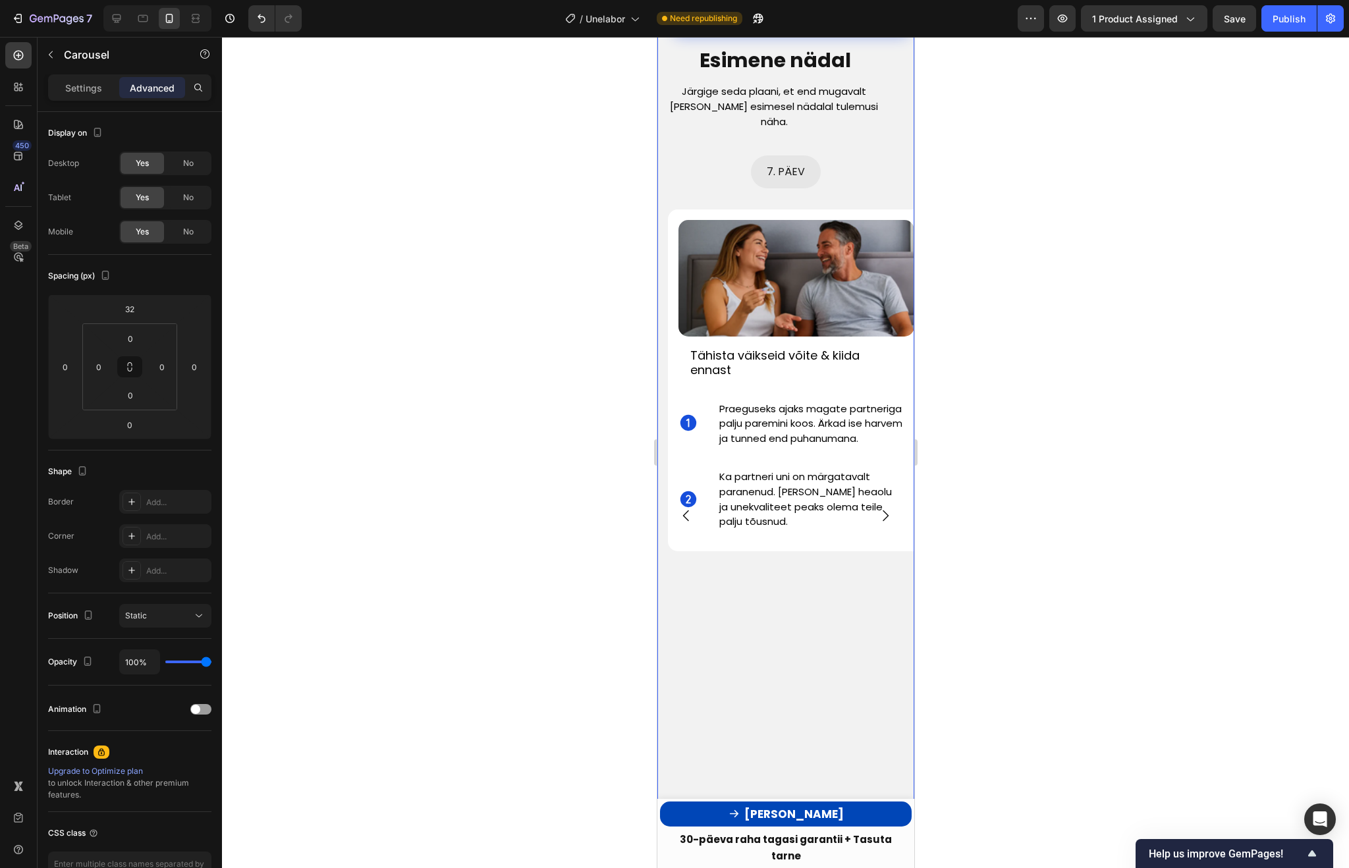
click at [885, 508] on icon "Carousel Next Arrow" at bounding box center [885, 516] width 16 height 16
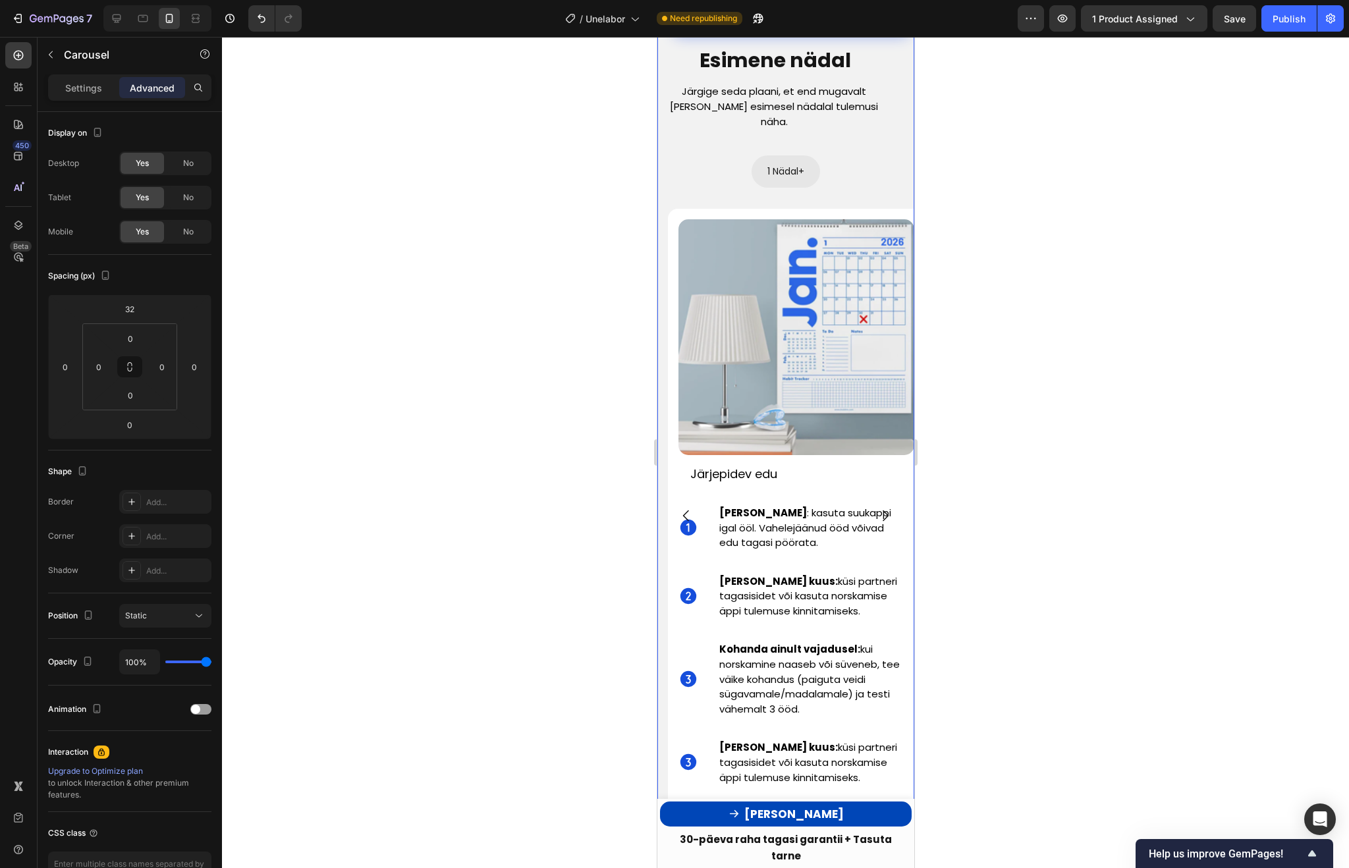
click at [884, 508] on icon "Carousel Next Arrow" at bounding box center [885, 516] width 16 height 16
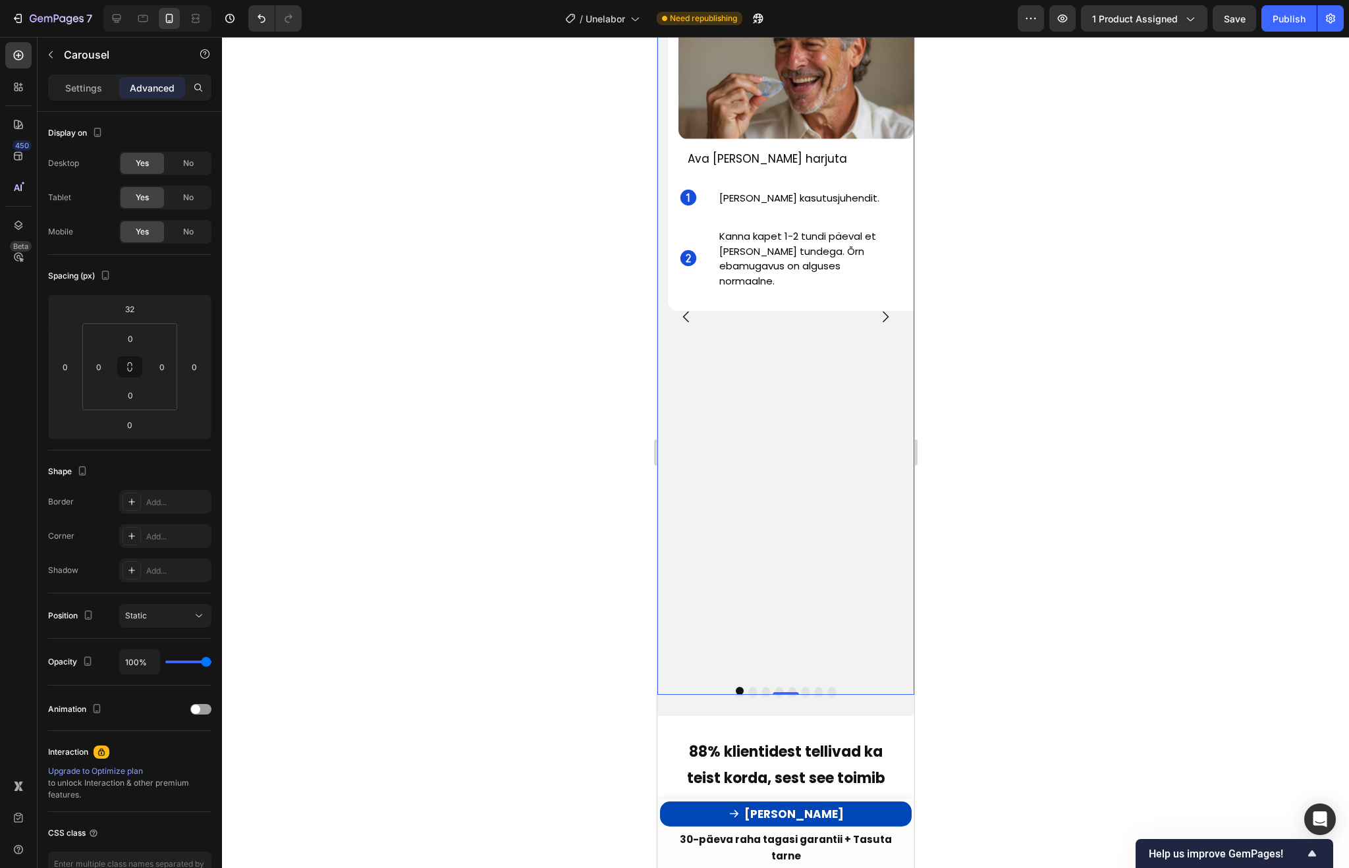
scroll to position [4083, 0]
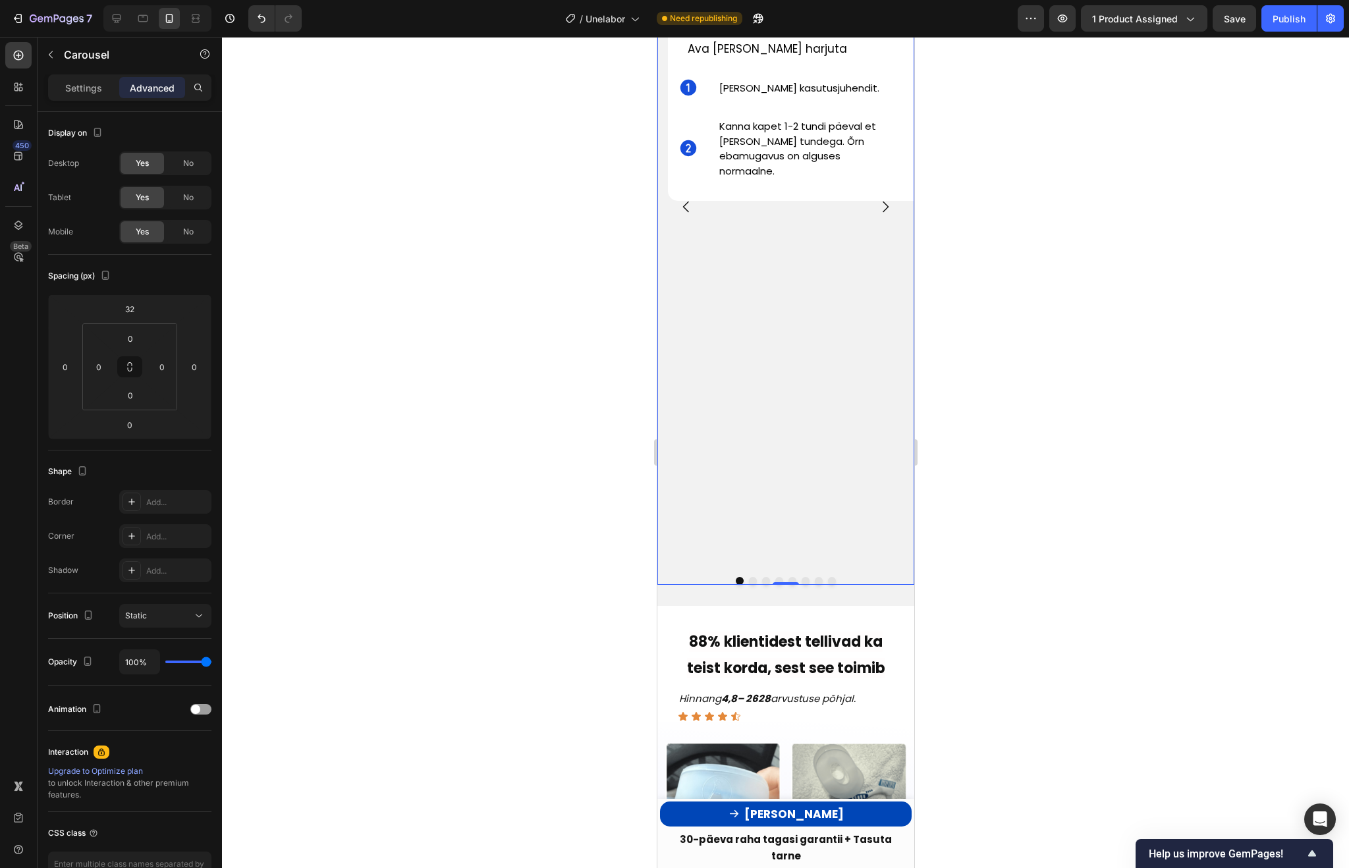
click at [1113, 418] on div at bounding box center [785, 452] width 1127 height 831
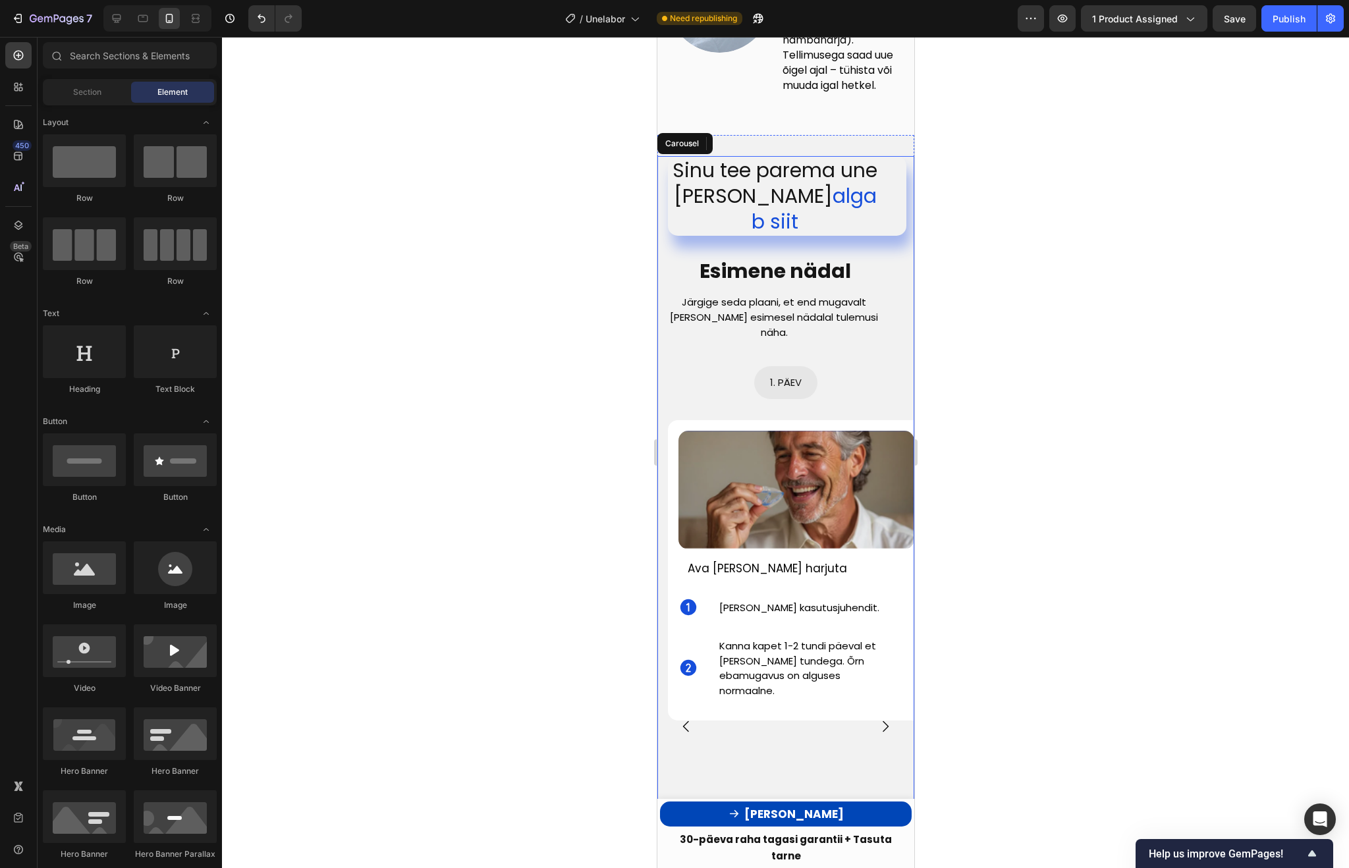
scroll to position [3563, 0]
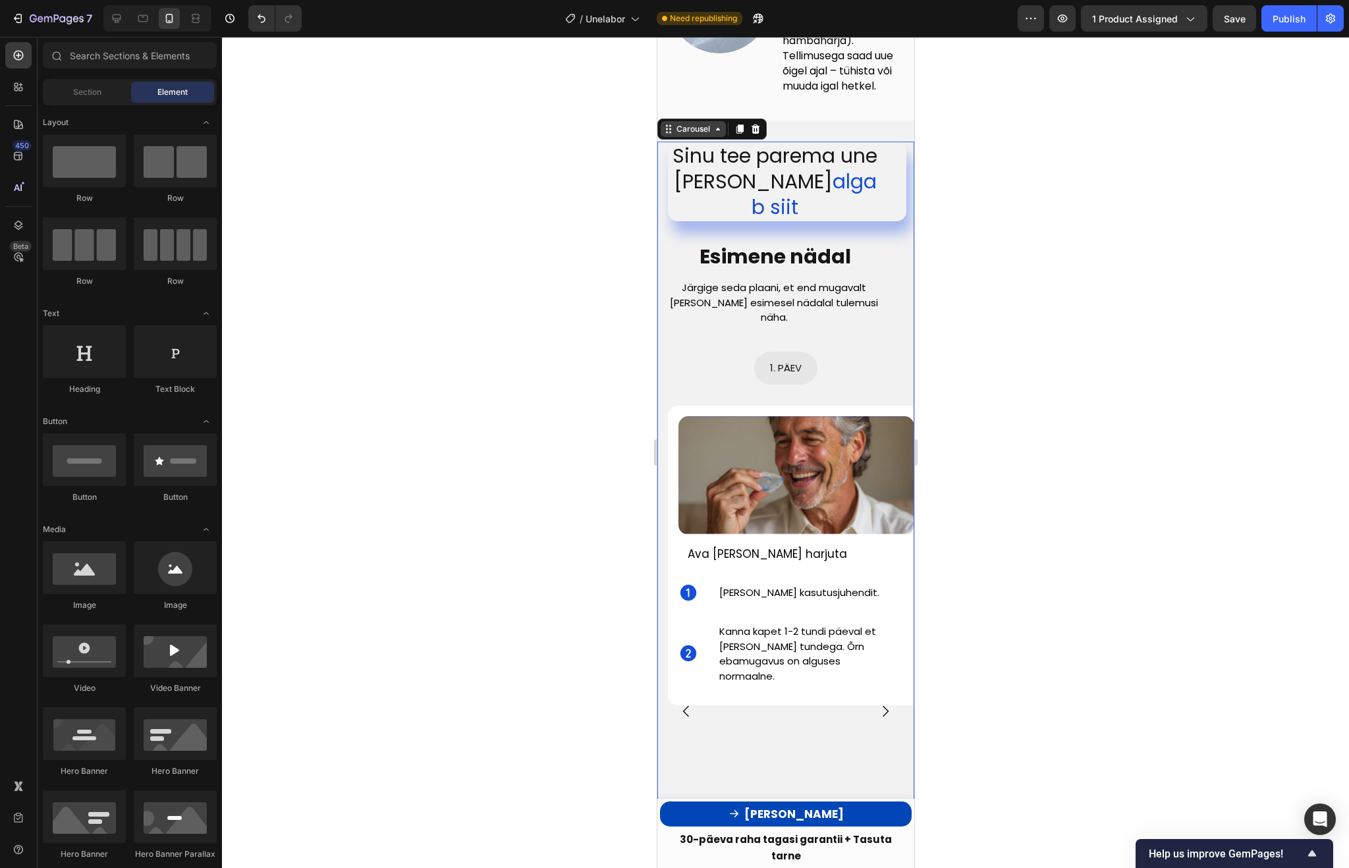
click at [692, 135] on div "Carousel" at bounding box center [692, 129] width 39 height 12
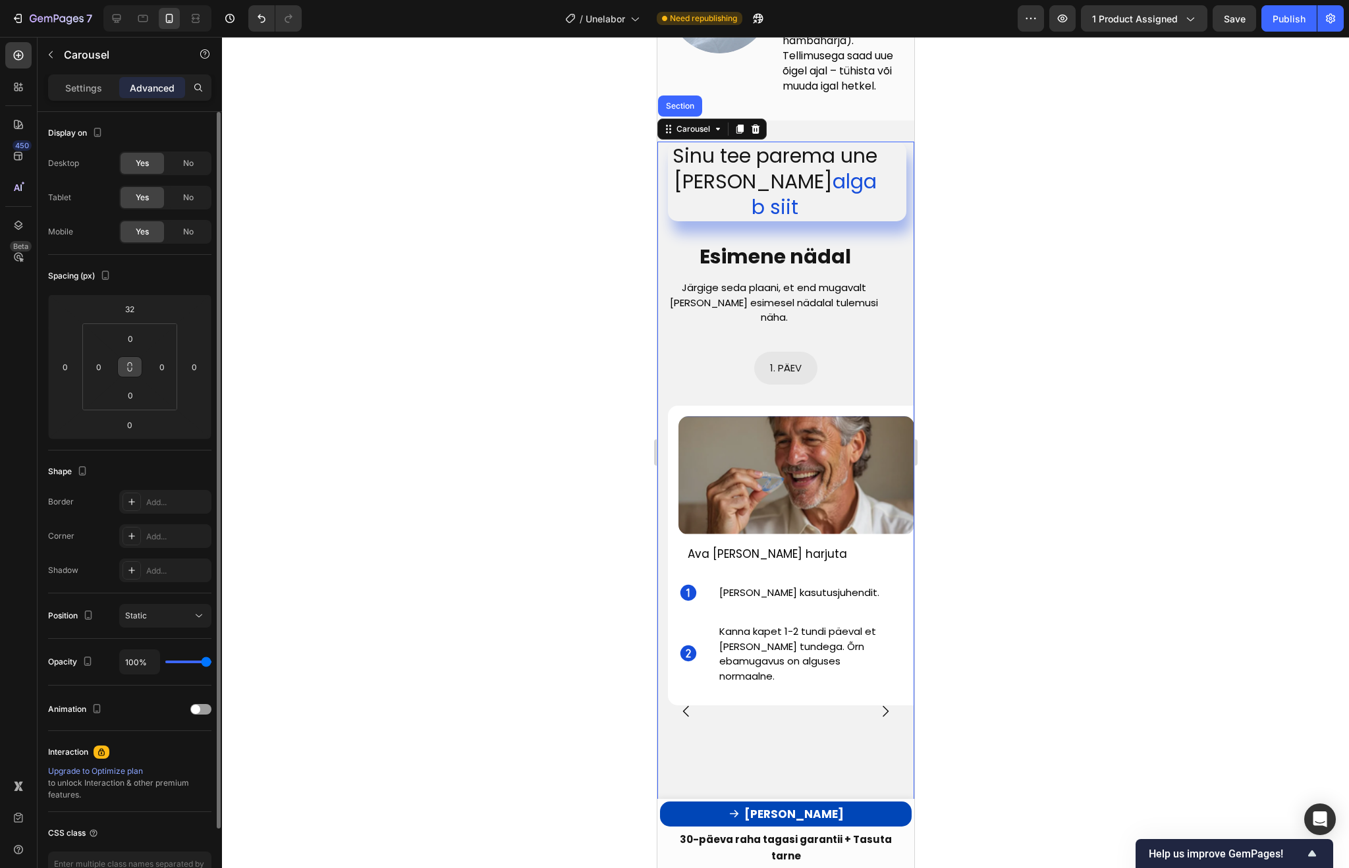
click at [130, 364] on icon at bounding box center [129, 367] width 11 height 11
click at [132, 371] on icon at bounding box center [129, 367] width 11 height 11
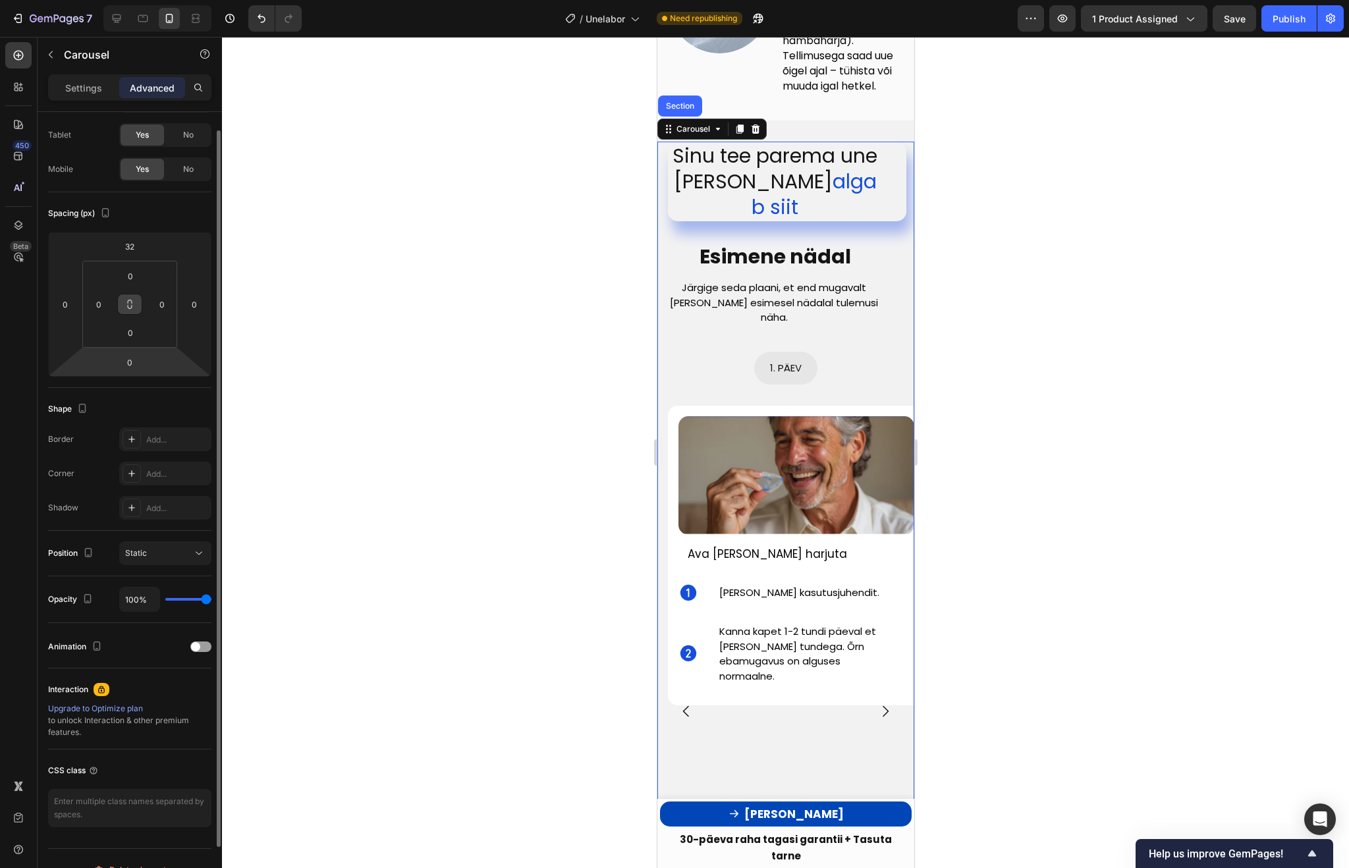
scroll to position [65, 0]
click at [128, 434] on icon at bounding box center [131, 437] width 11 height 11
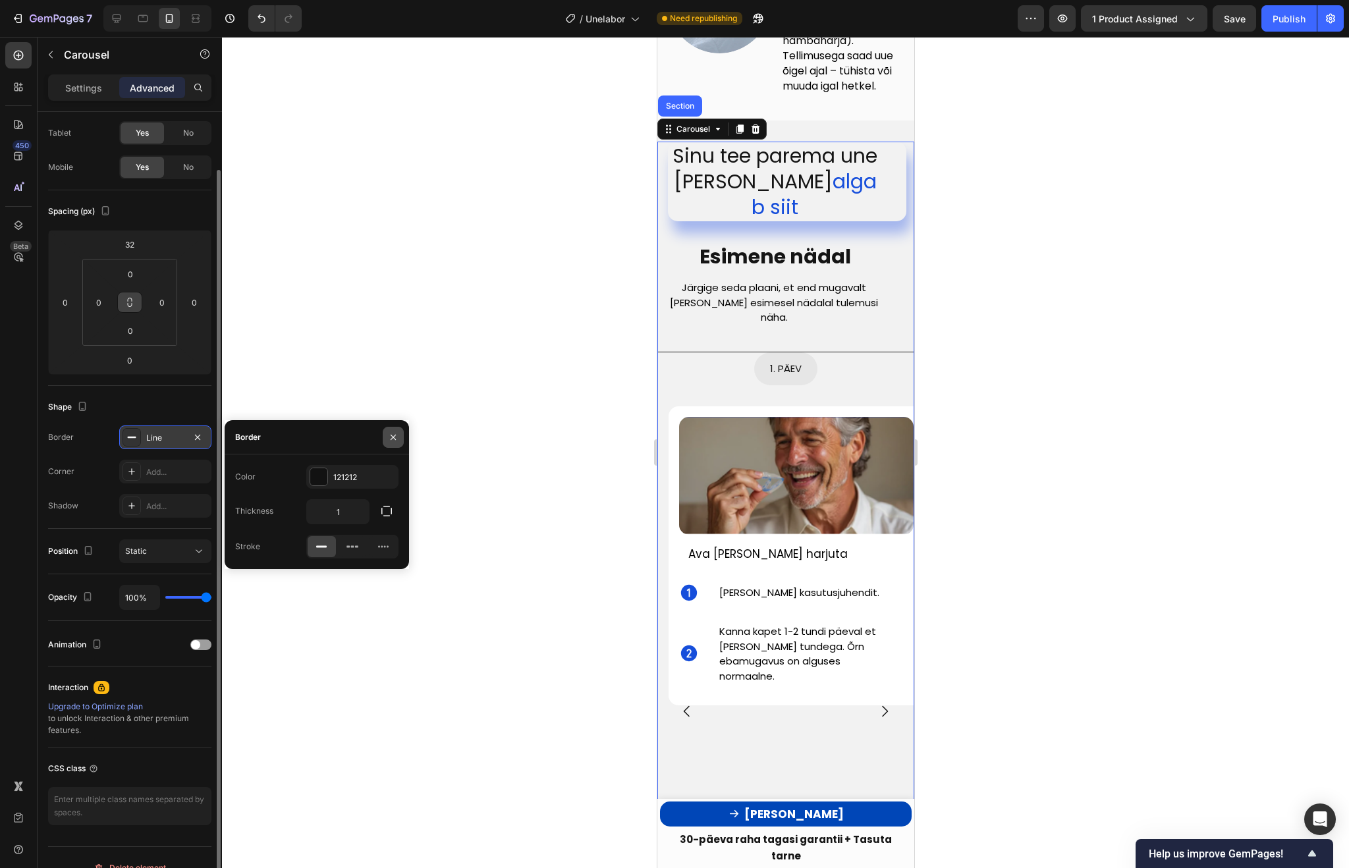
click at [391, 437] on icon "button" at bounding box center [393, 437] width 11 height 11
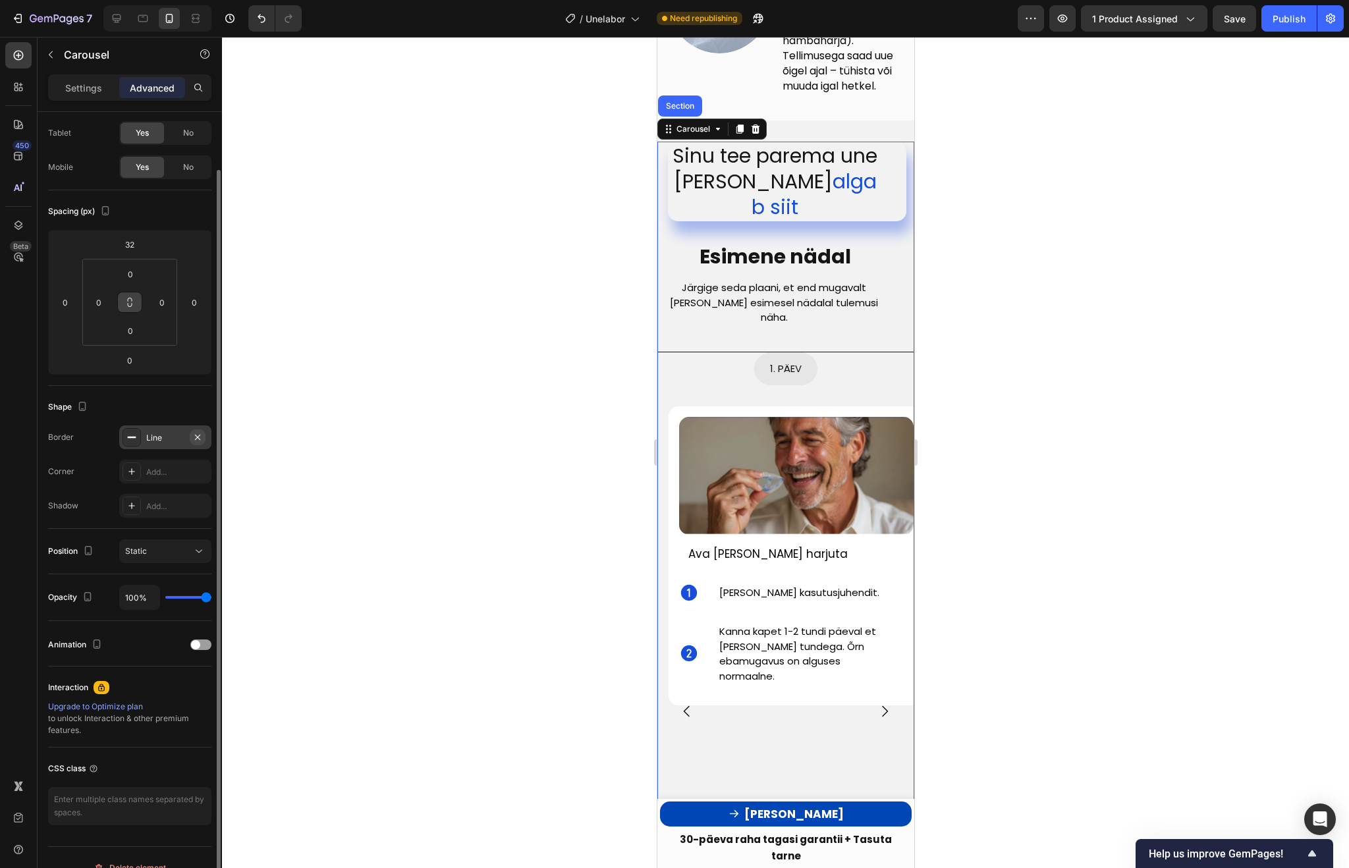
click at [200, 437] on icon "button" at bounding box center [197, 437] width 11 height 11
click at [150, 549] on div "Static" at bounding box center [158, 551] width 67 height 12
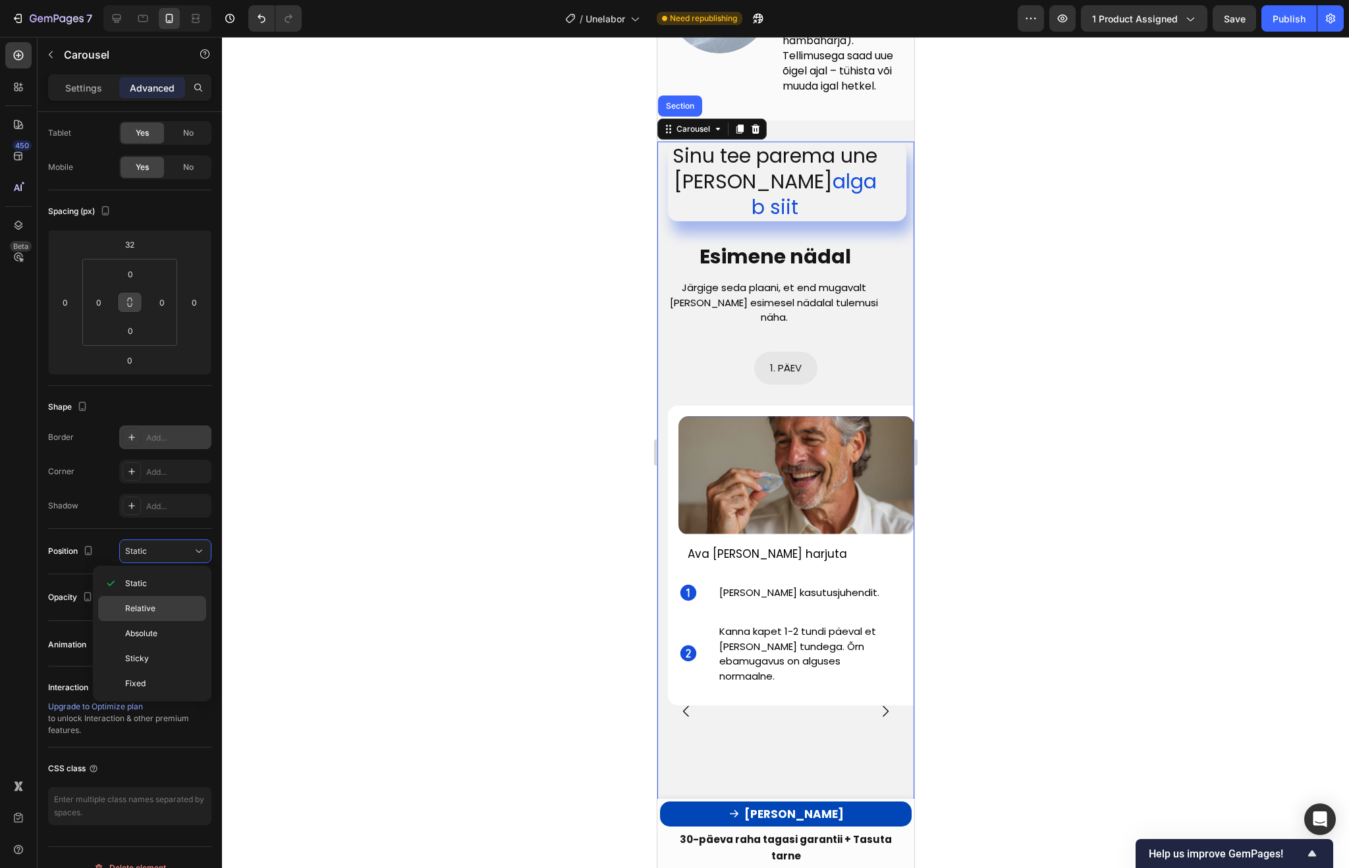
click at [140, 606] on span "Relative" at bounding box center [140, 609] width 30 height 12
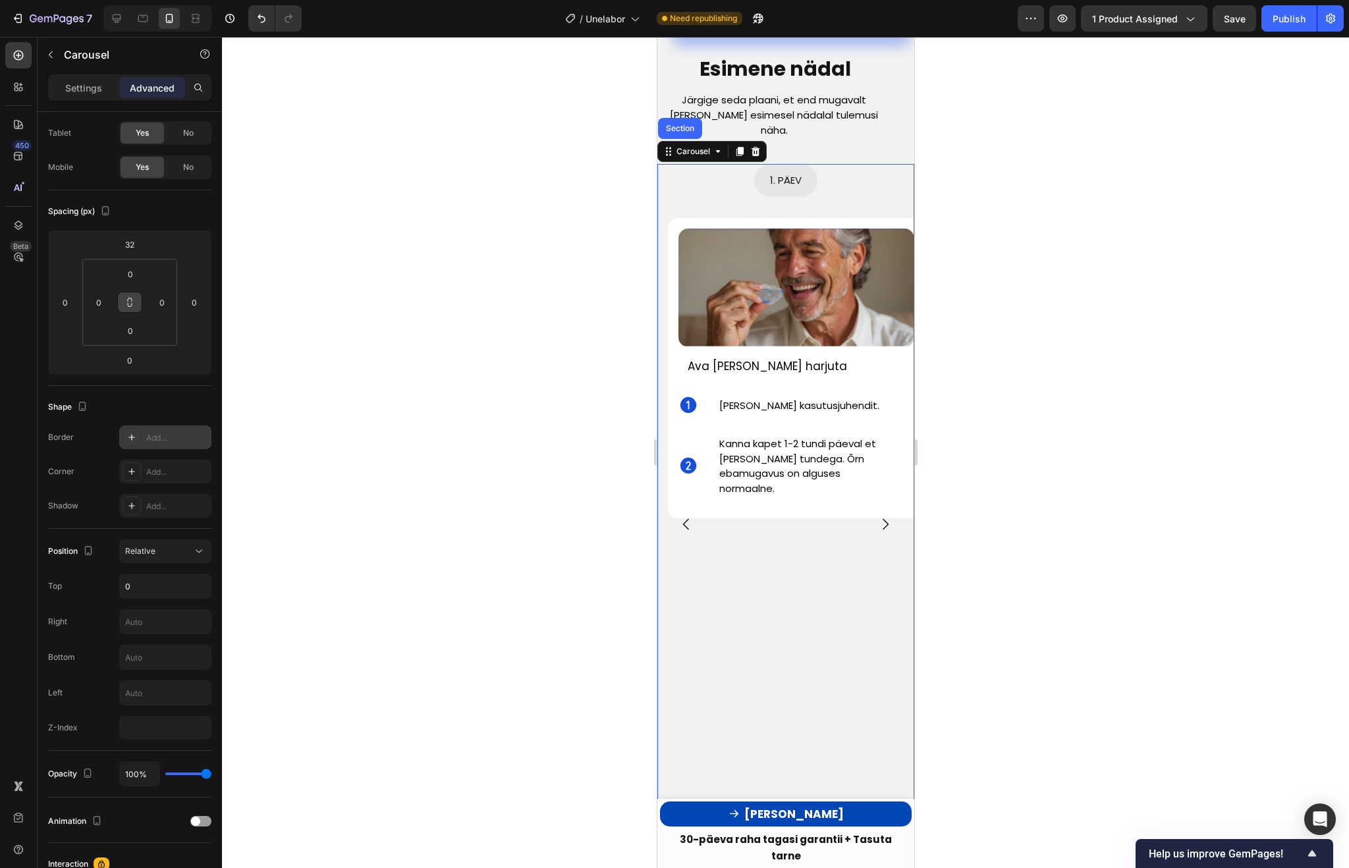
scroll to position [3763, 0]
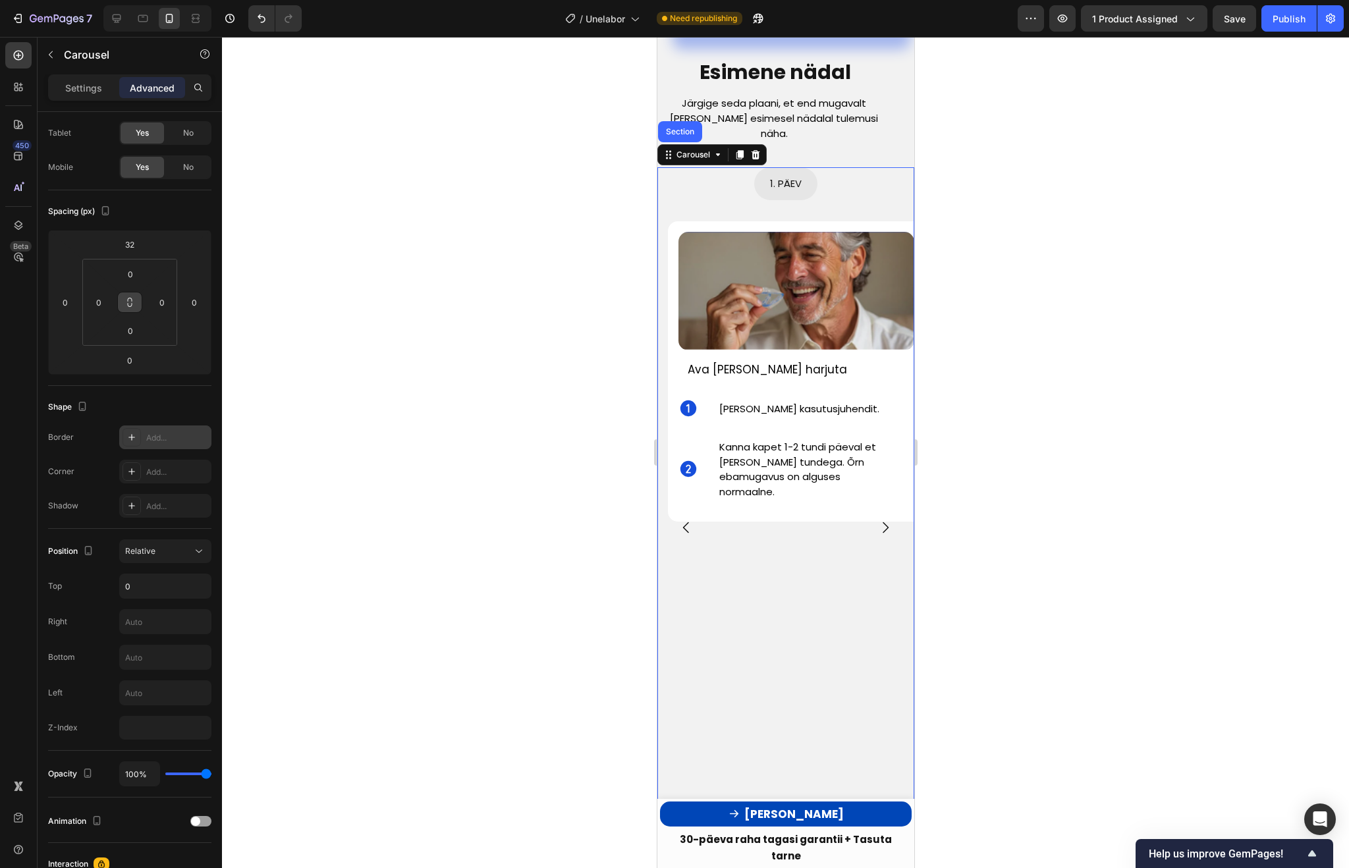
click at [886, 520] on icon "Carousel Next Arrow" at bounding box center [885, 528] width 16 height 16
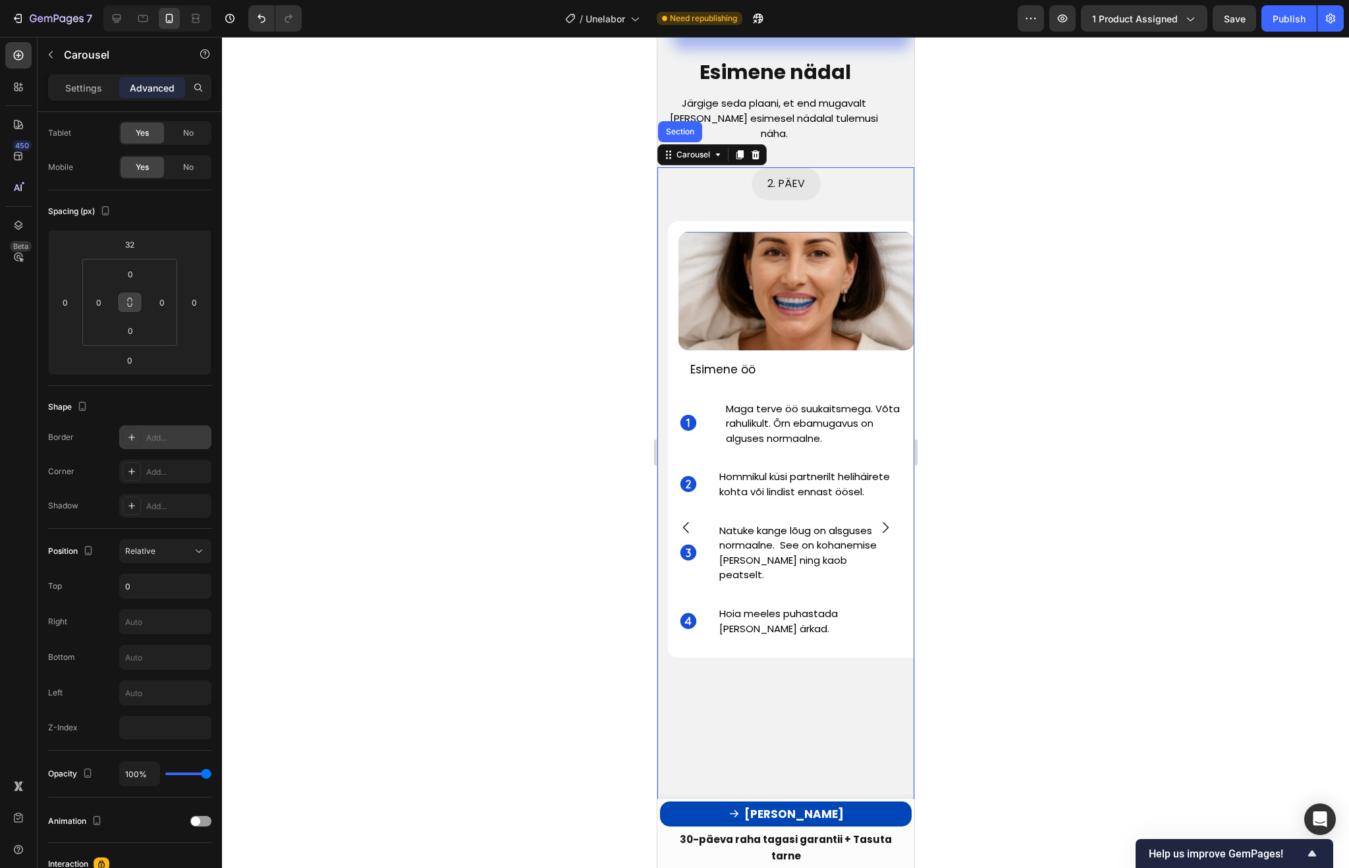
click at [886, 520] on icon "Carousel Next Arrow" at bounding box center [885, 528] width 16 height 16
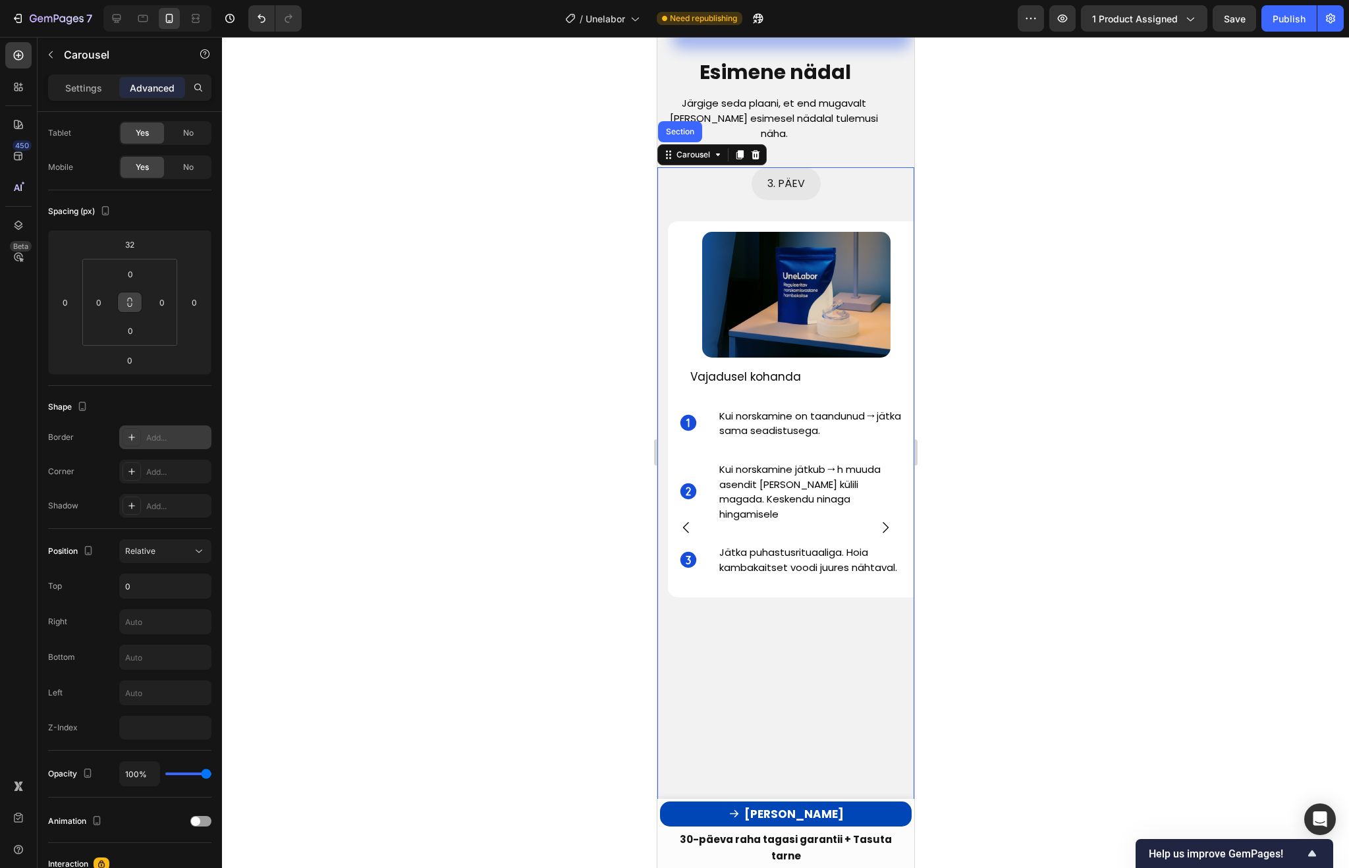
click at [686, 522] on icon "Carousel Back Arrow" at bounding box center [685, 527] width 6 height 11
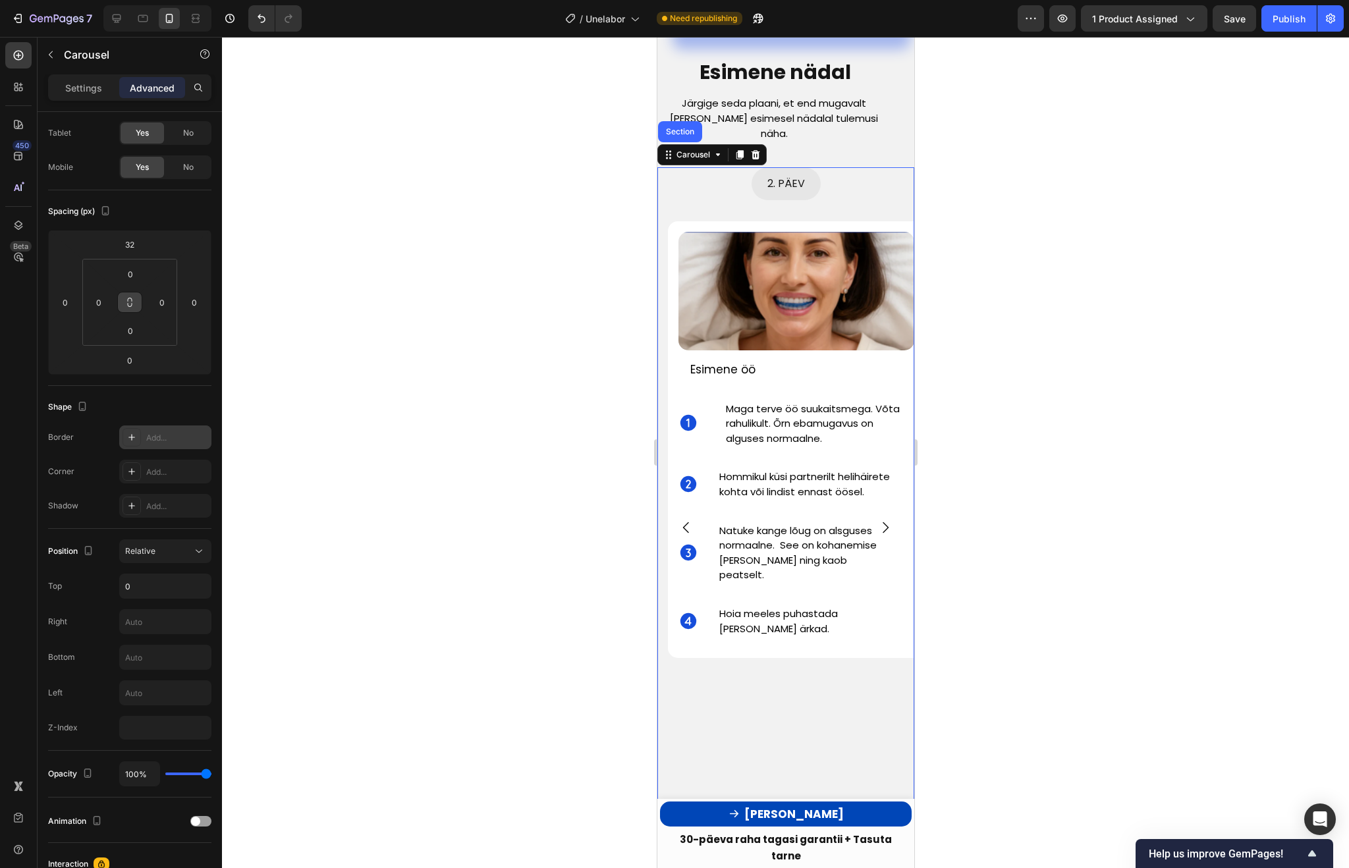
click at [686, 522] on icon "Carousel Back Arrow" at bounding box center [685, 527] width 6 height 11
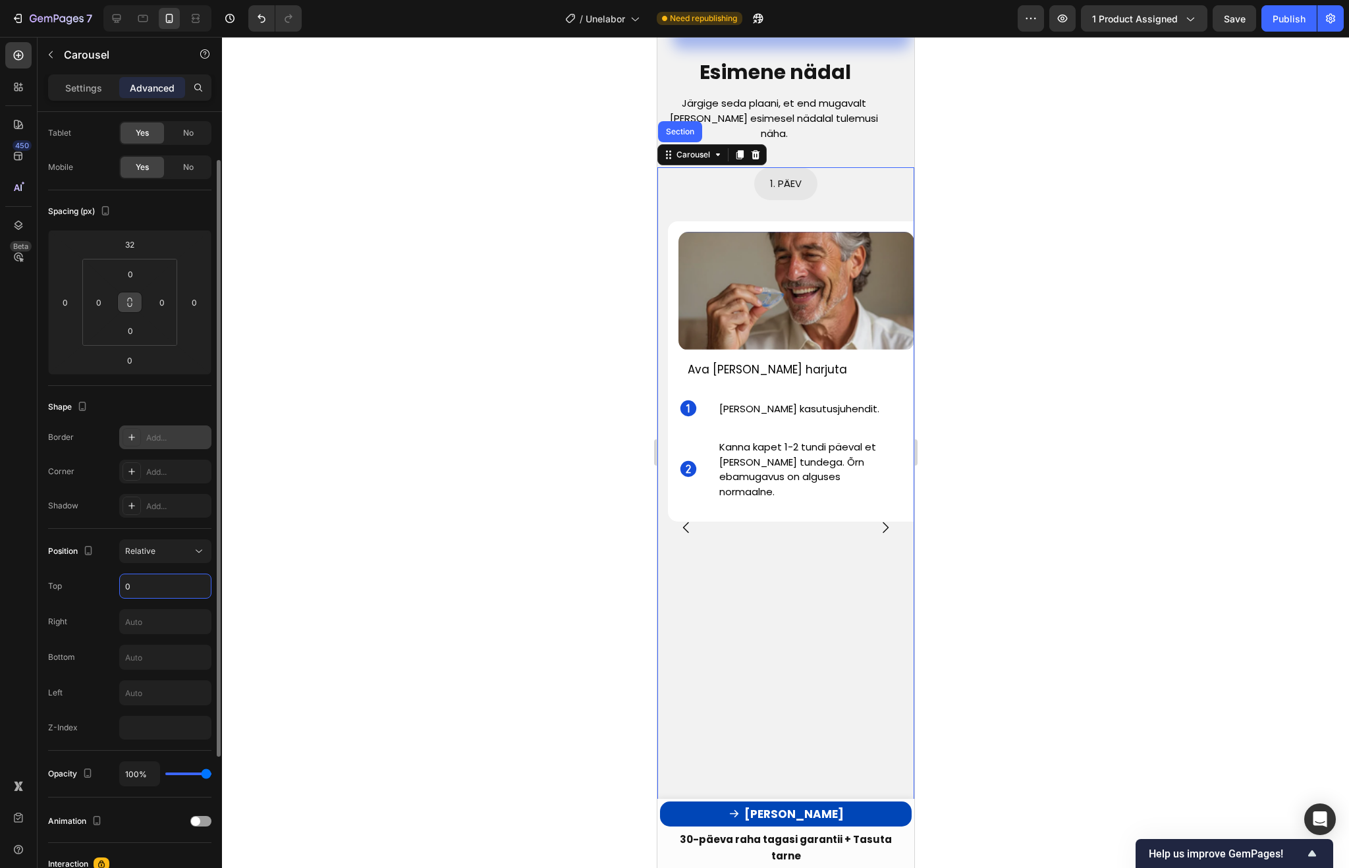
click at [174, 578] on input "0" at bounding box center [165, 586] width 91 height 24
click at [166, 588] on input "0" at bounding box center [165, 586] width 91 height 24
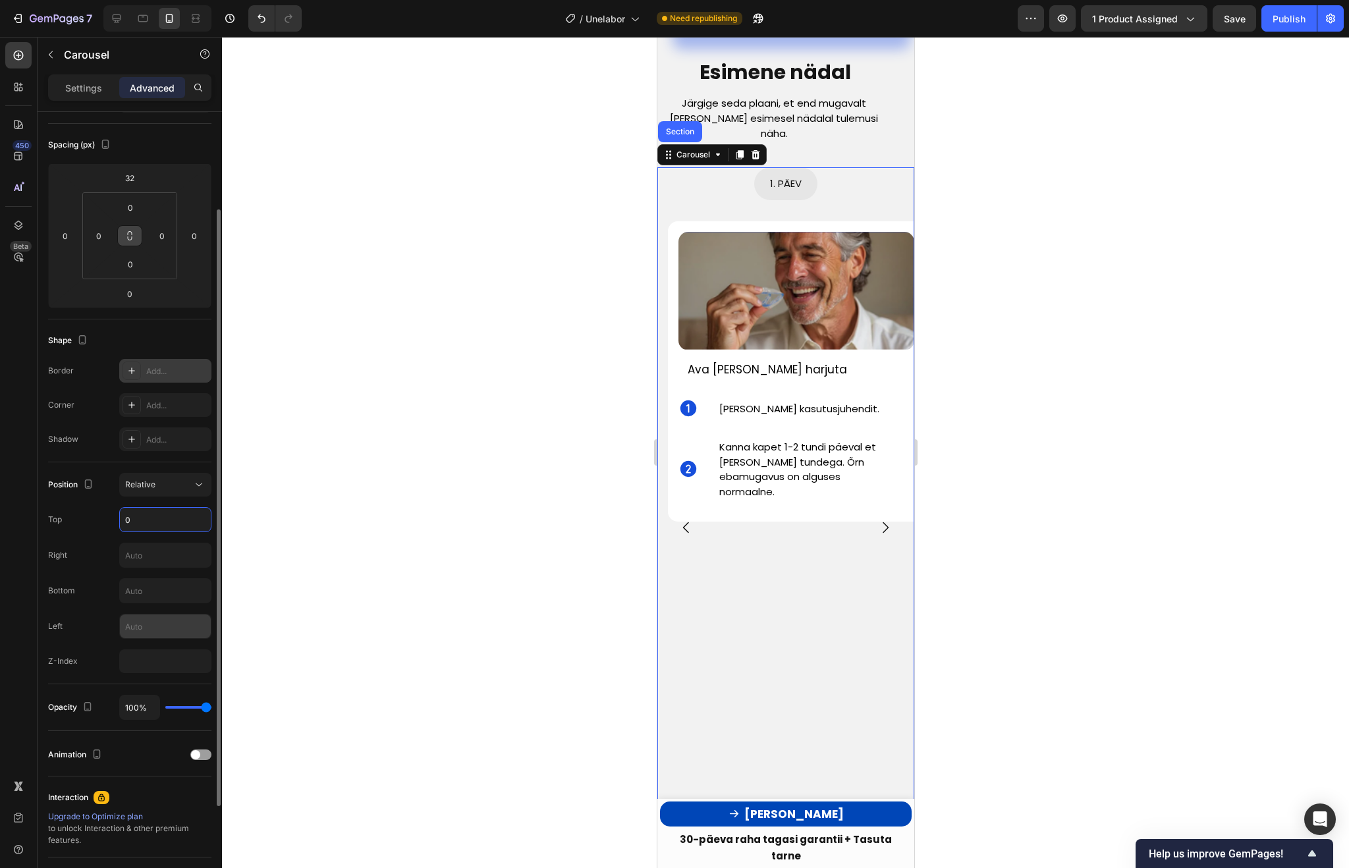
scroll to position [130, 0]
click at [159, 668] on input "number" at bounding box center [165, 662] width 92 height 24
click at [167, 489] on div "Relative" at bounding box center [158, 485] width 67 height 12
click at [686, 520] on icon "Carousel Back Arrow" at bounding box center [686, 528] width 16 height 16
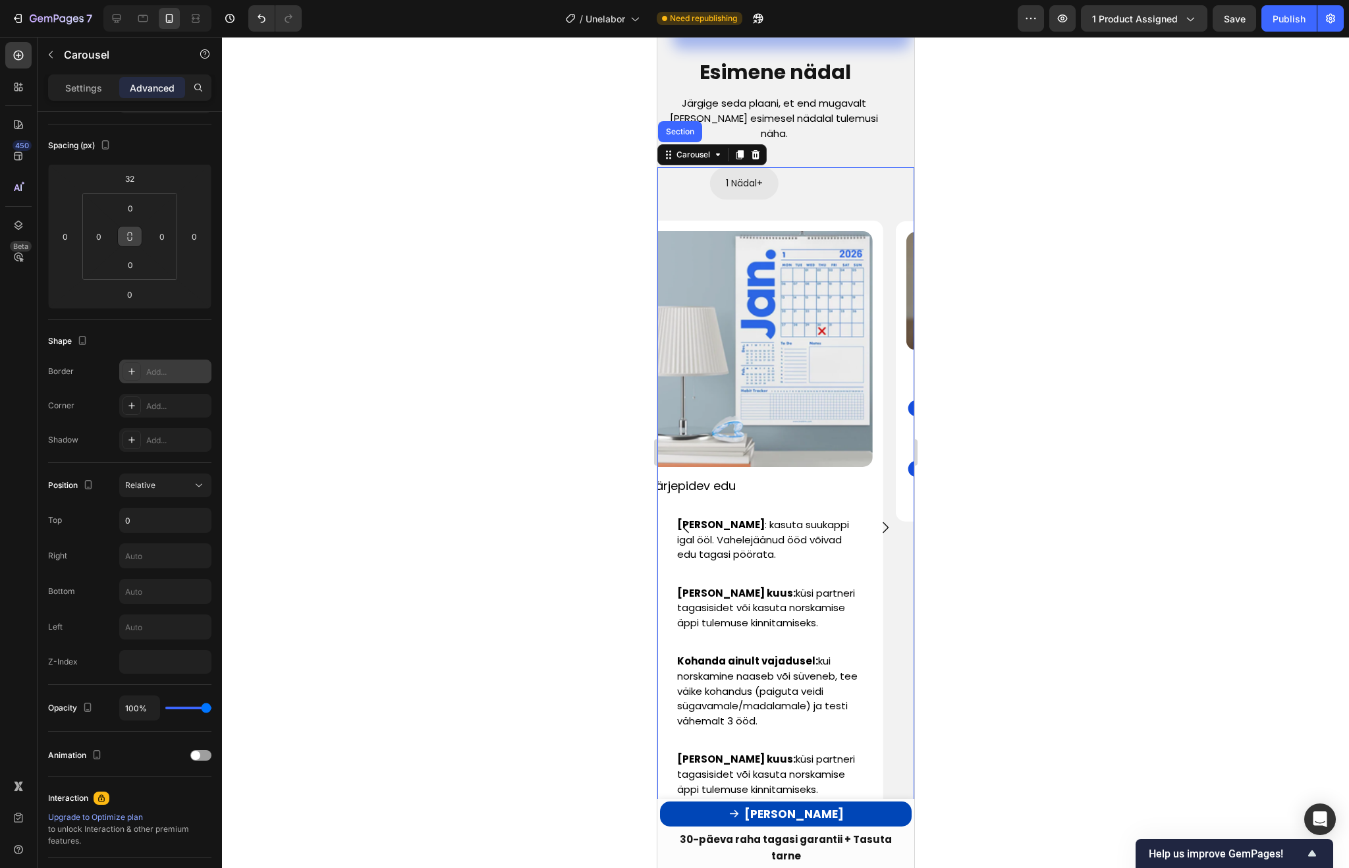
click at [686, 520] on icon "Carousel Back Arrow" at bounding box center [686, 528] width 16 height 16
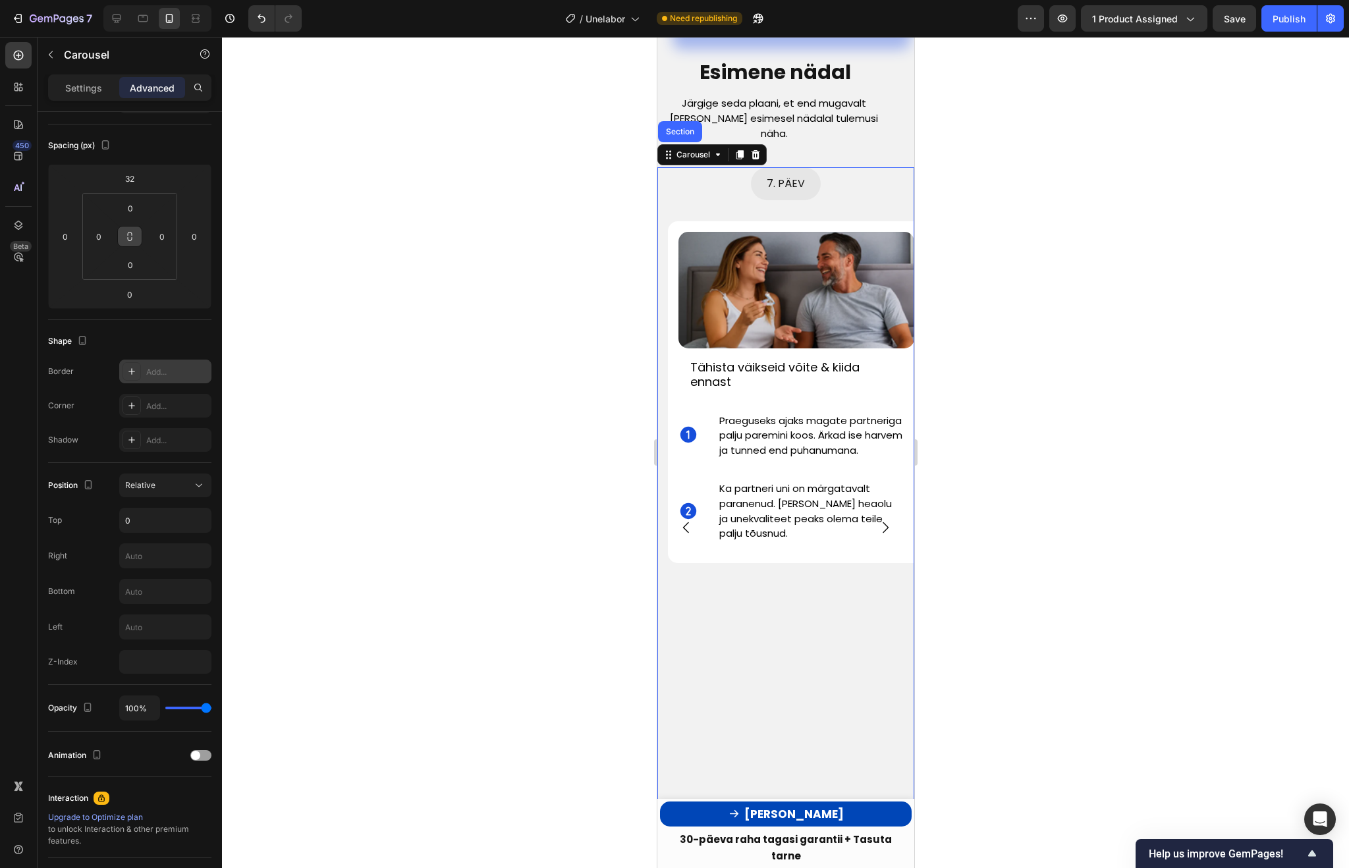
click at [686, 520] on icon "Carousel Back Arrow" at bounding box center [686, 528] width 16 height 16
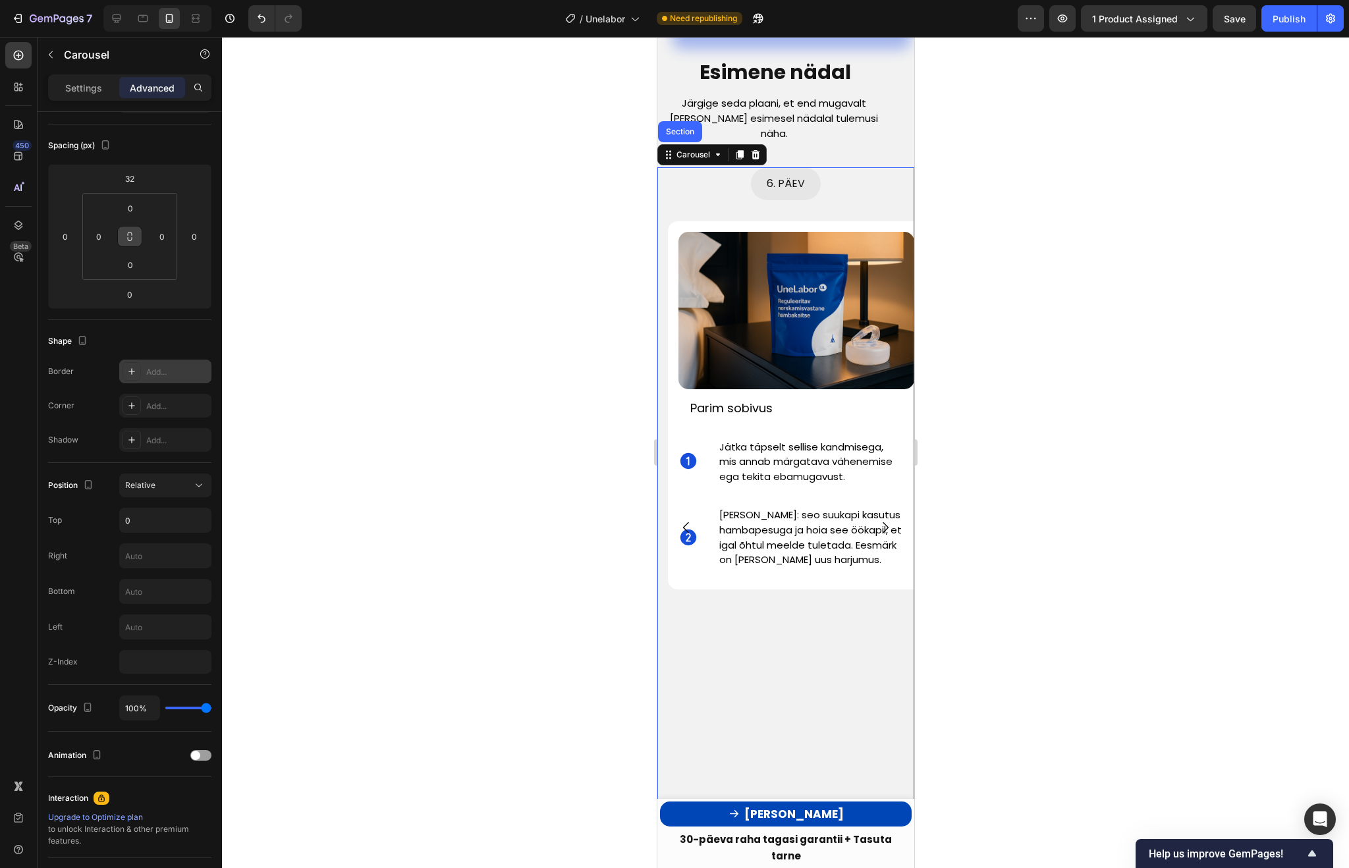
click at [686, 520] on icon "Carousel Back Arrow" at bounding box center [686, 528] width 16 height 16
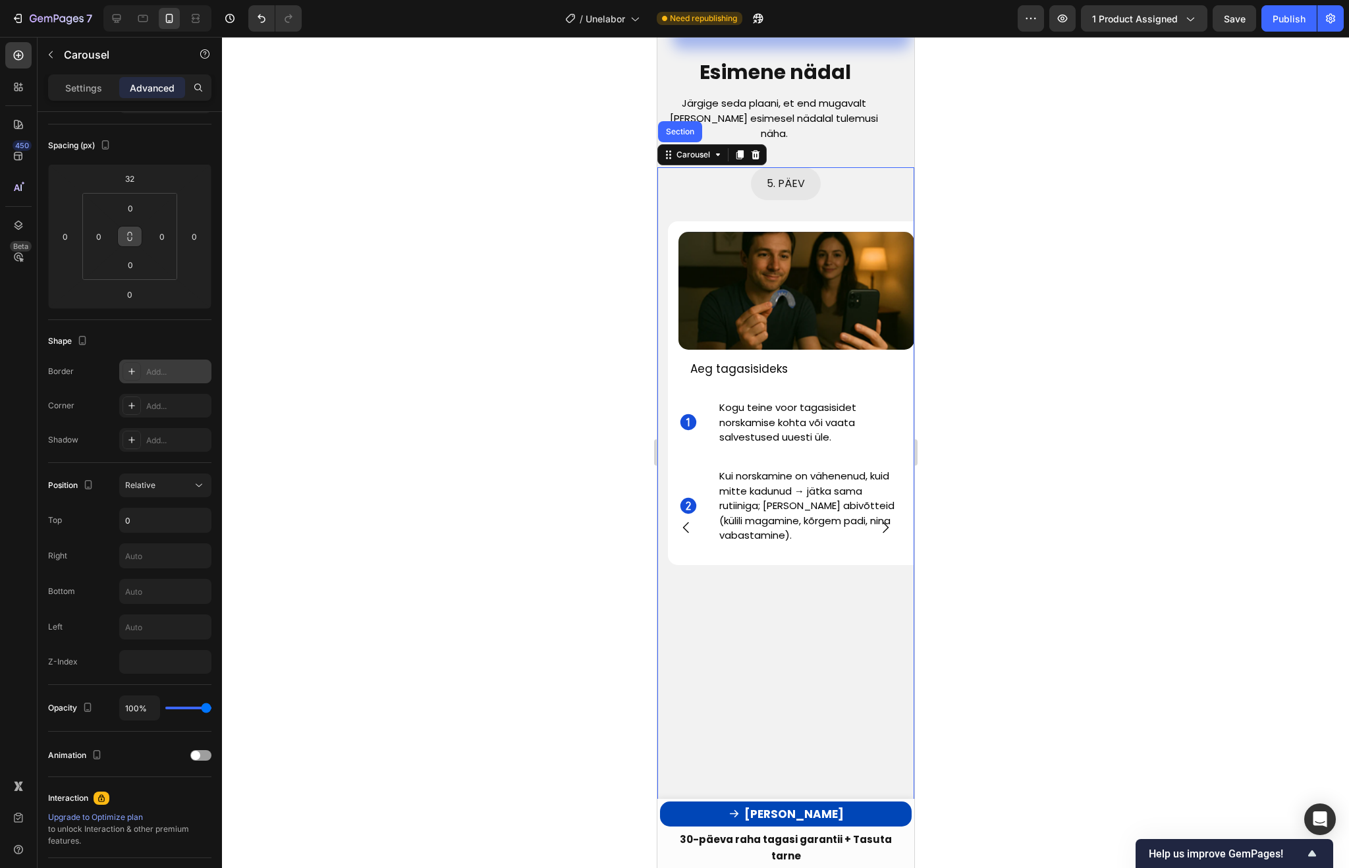
click at [686, 520] on icon "Carousel Back Arrow" at bounding box center [686, 528] width 16 height 16
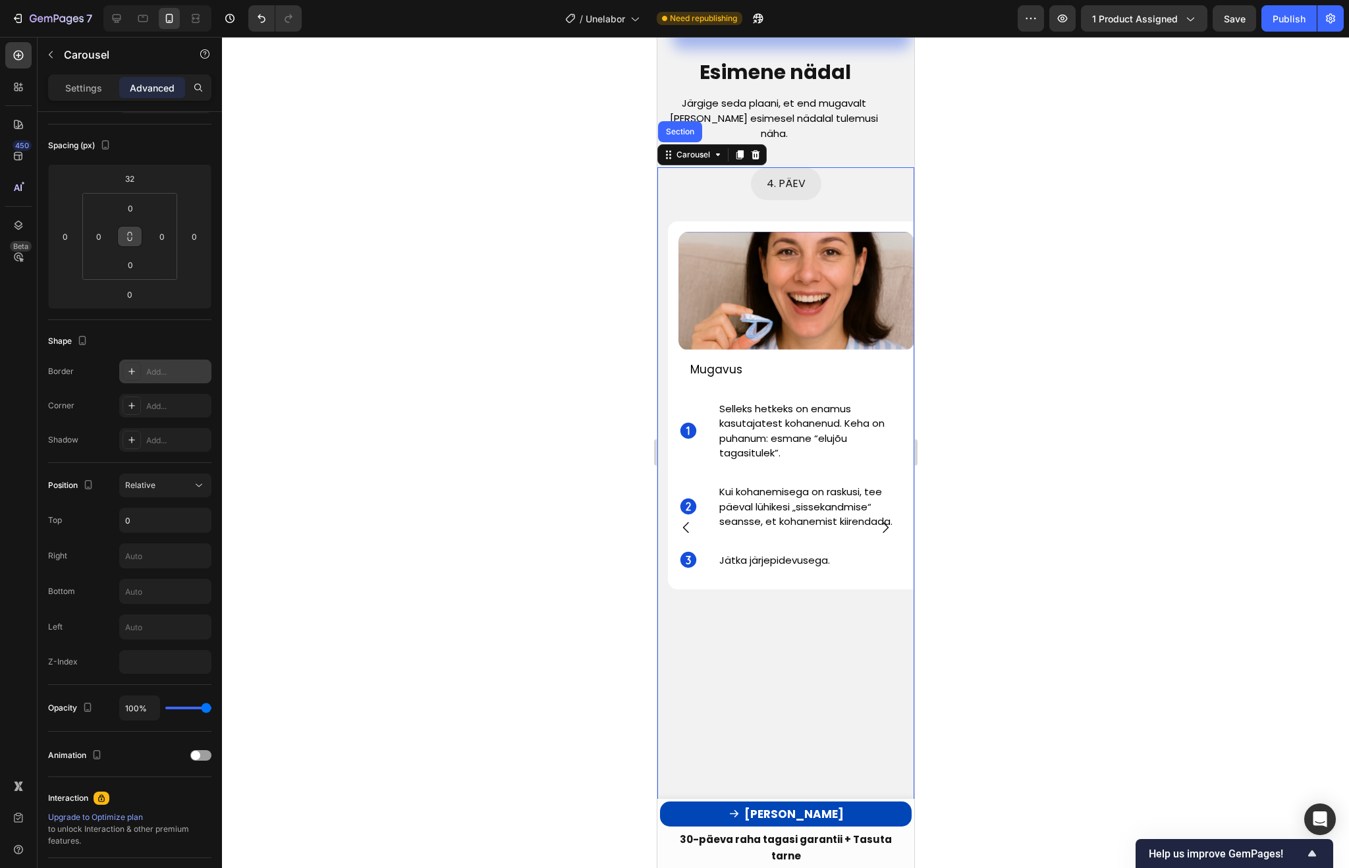
click at [686, 520] on icon "Carousel Back Arrow" at bounding box center [686, 528] width 16 height 16
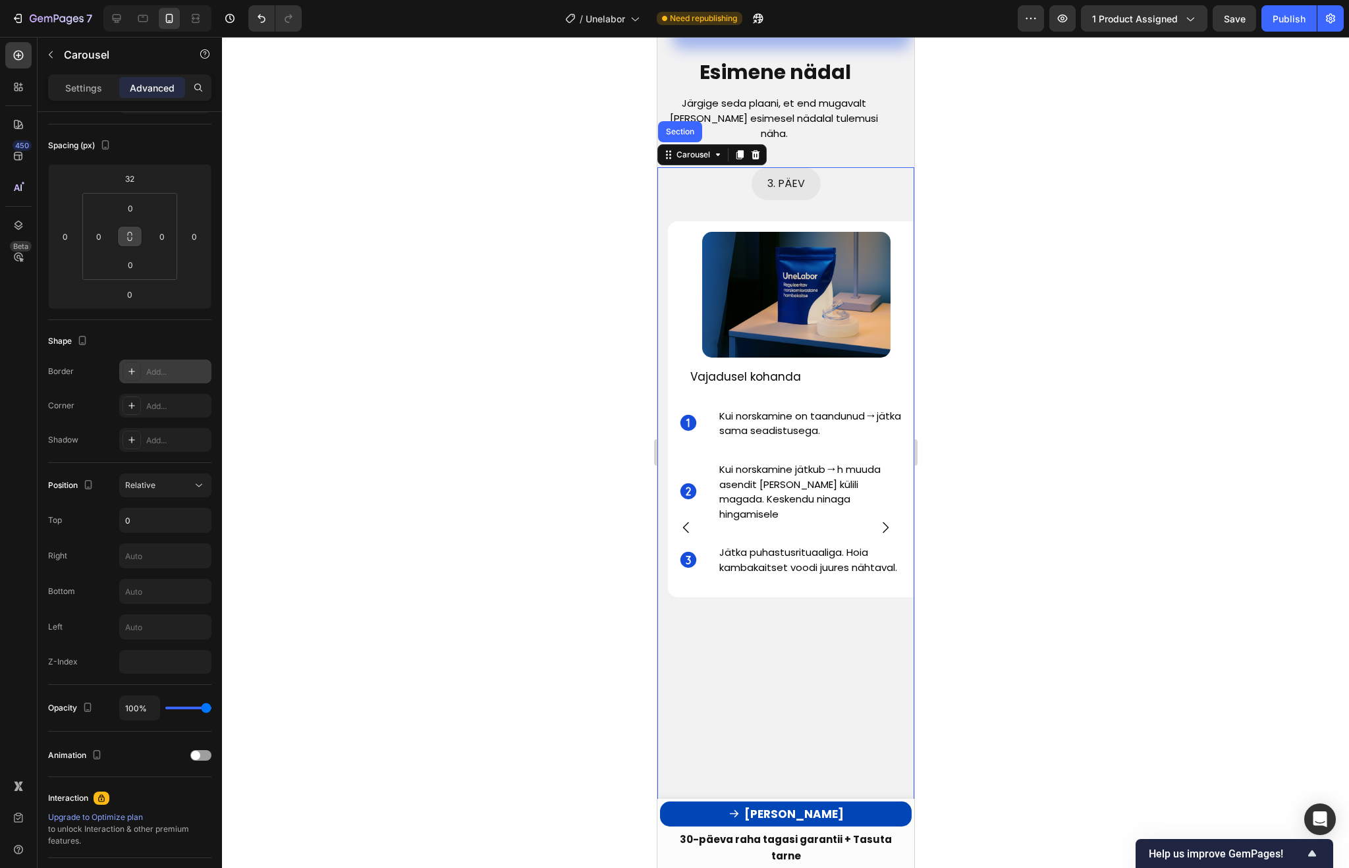
click at [686, 520] on icon "Carousel Back Arrow" at bounding box center [686, 528] width 16 height 16
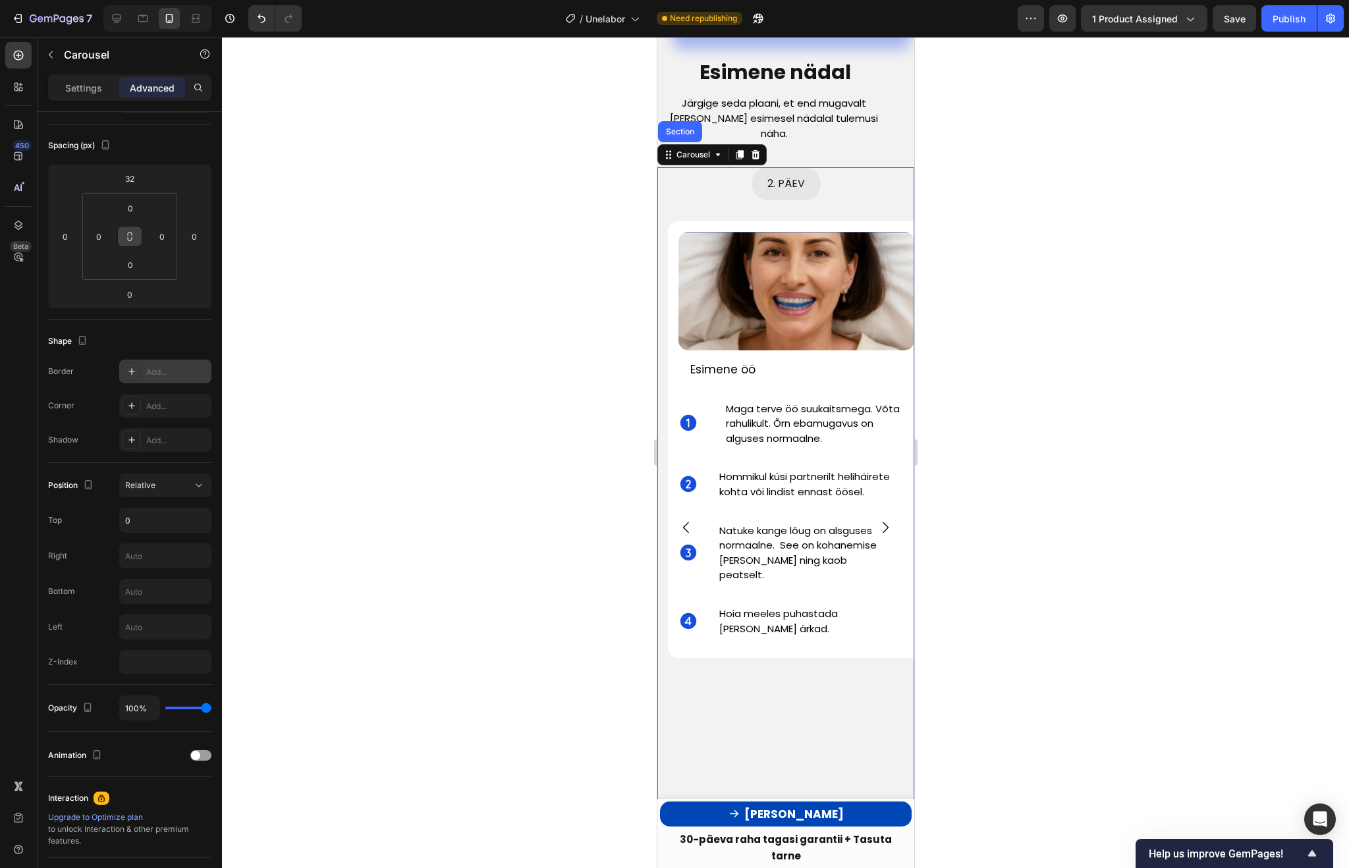
click at [888, 520] on icon "Carousel Next Arrow" at bounding box center [885, 528] width 16 height 16
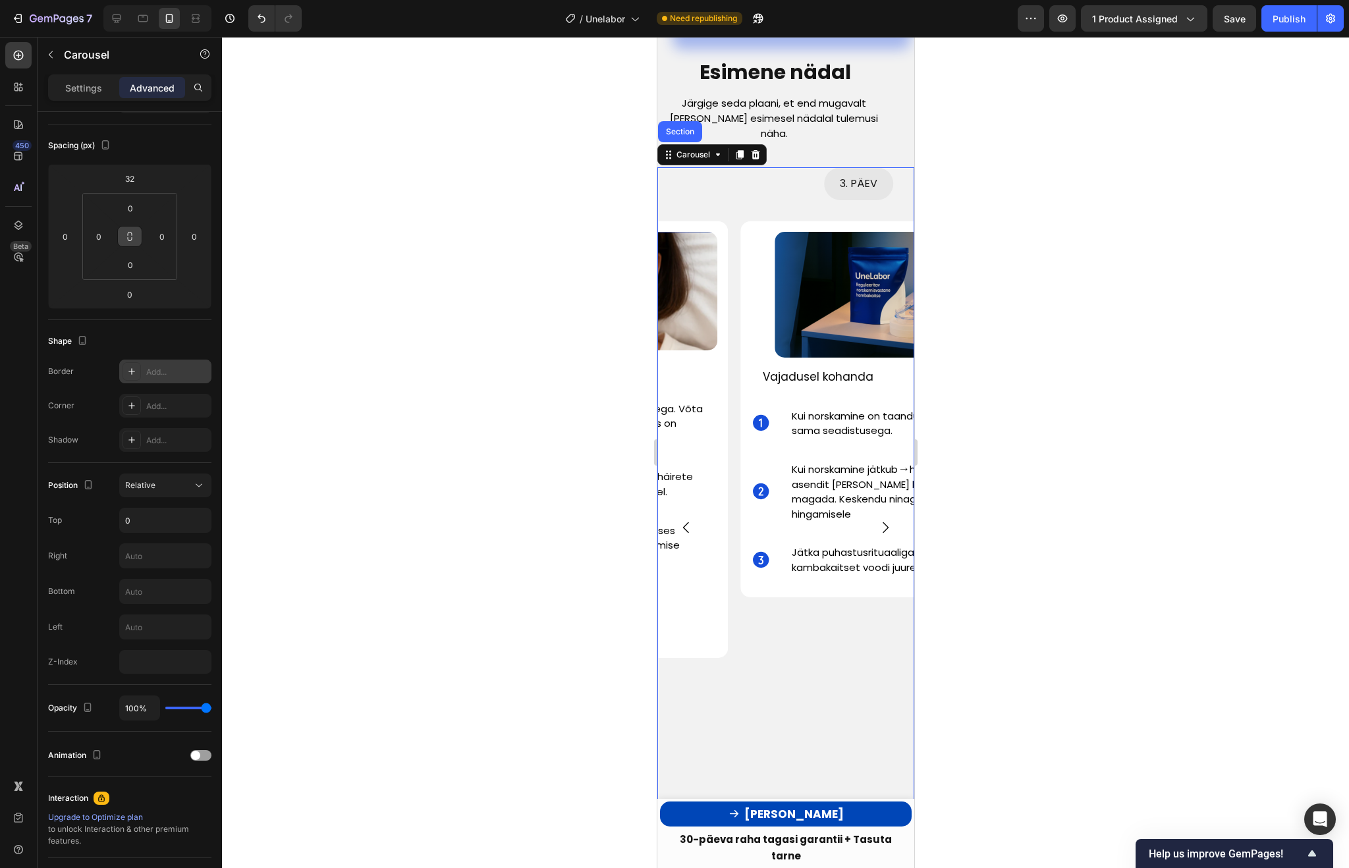
click at [888, 520] on icon "Carousel Next Arrow" at bounding box center [885, 528] width 16 height 16
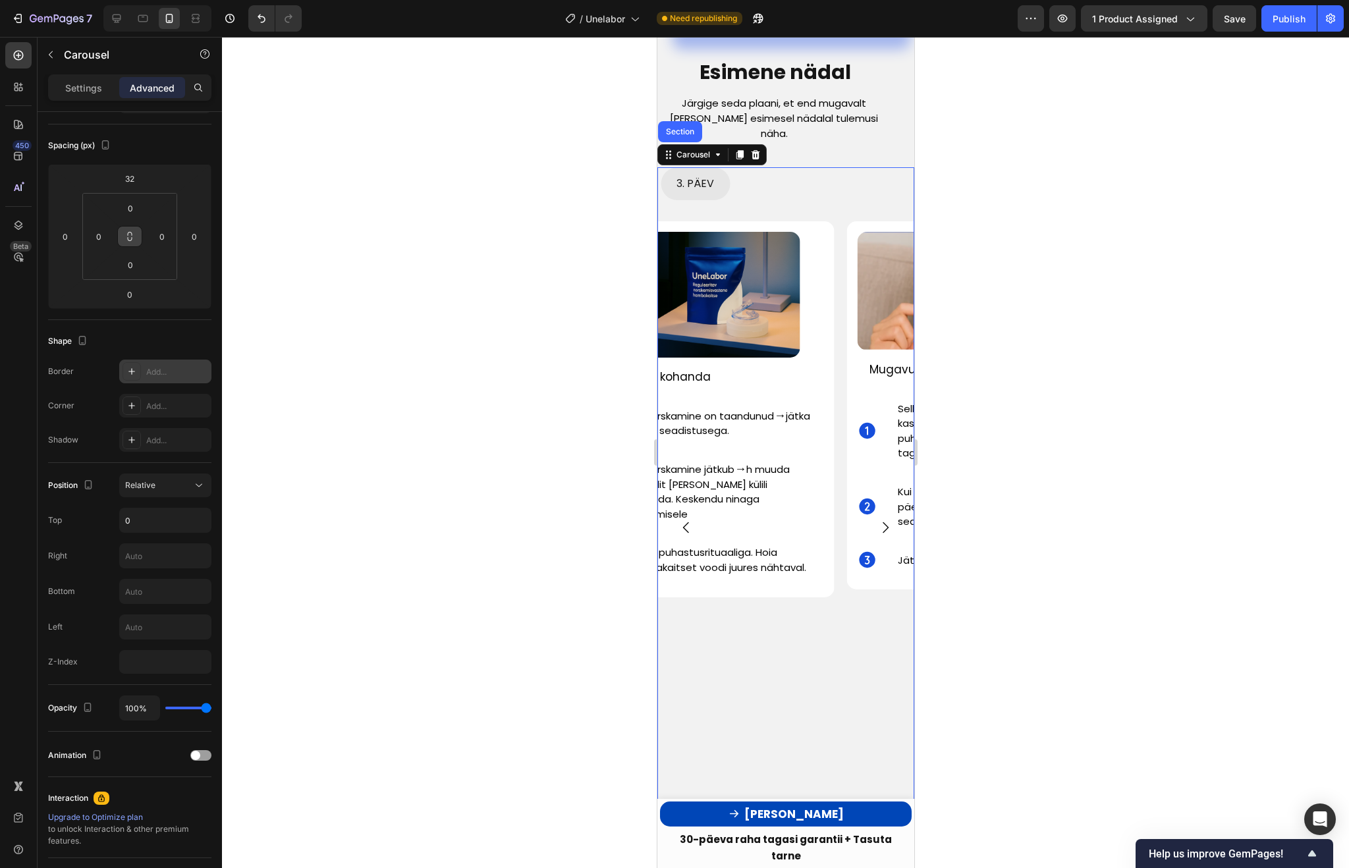
click at [888, 520] on icon "Carousel Next Arrow" at bounding box center [885, 528] width 16 height 16
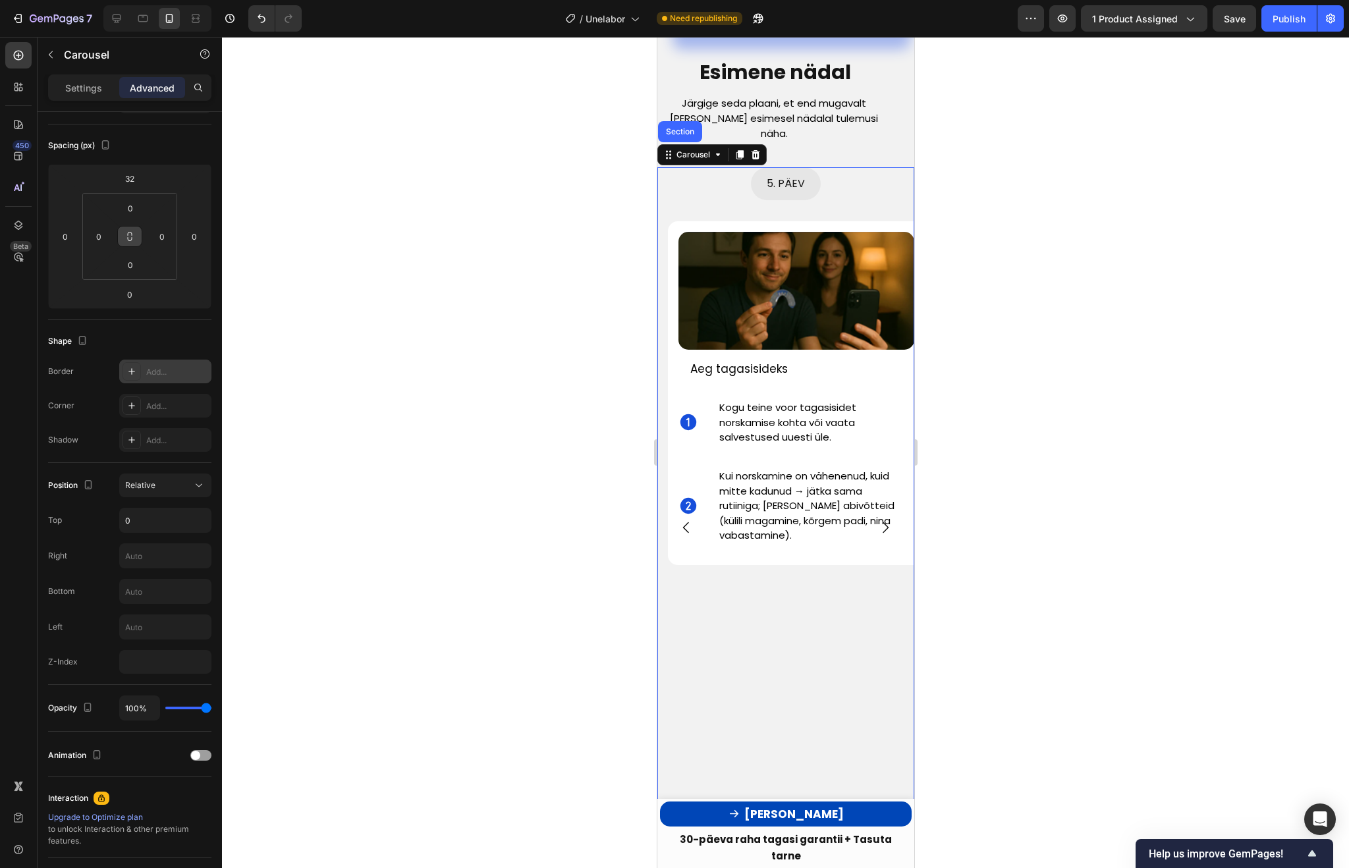
click at [888, 520] on icon "Carousel Next Arrow" at bounding box center [885, 528] width 16 height 16
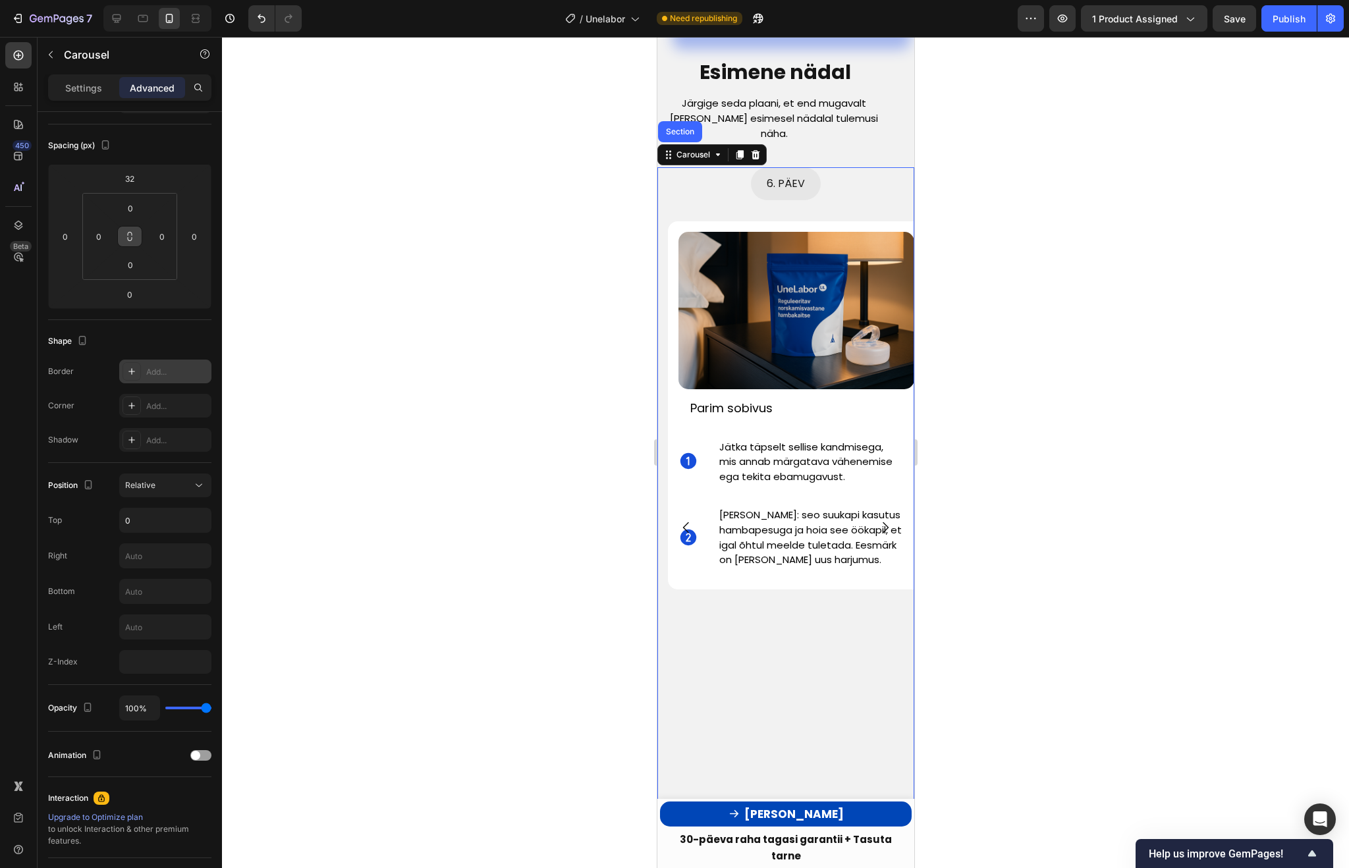
click at [888, 520] on icon "Carousel Next Arrow" at bounding box center [885, 528] width 16 height 16
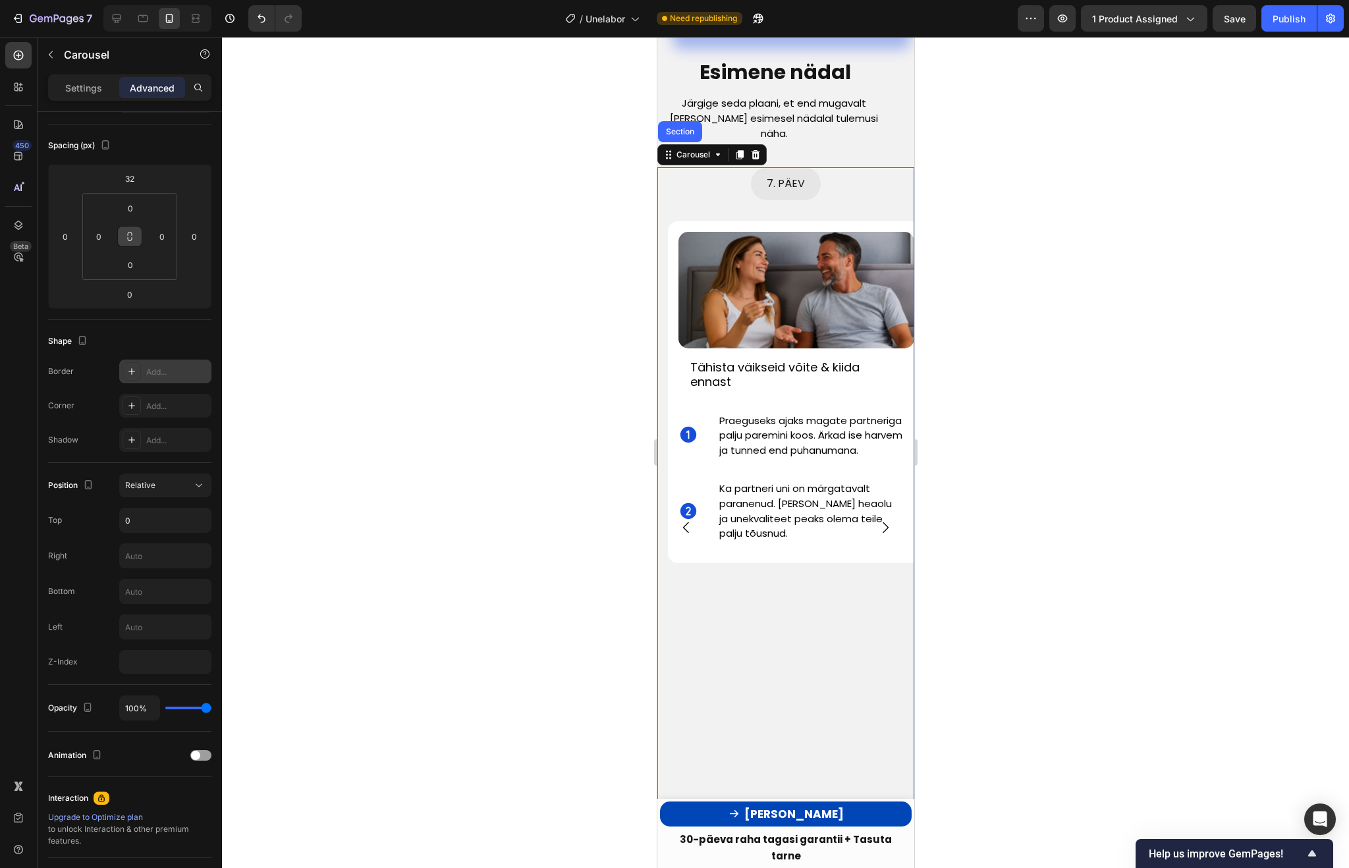
click at [888, 520] on icon "Carousel Next Arrow" at bounding box center [885, 528] width 16 height 16
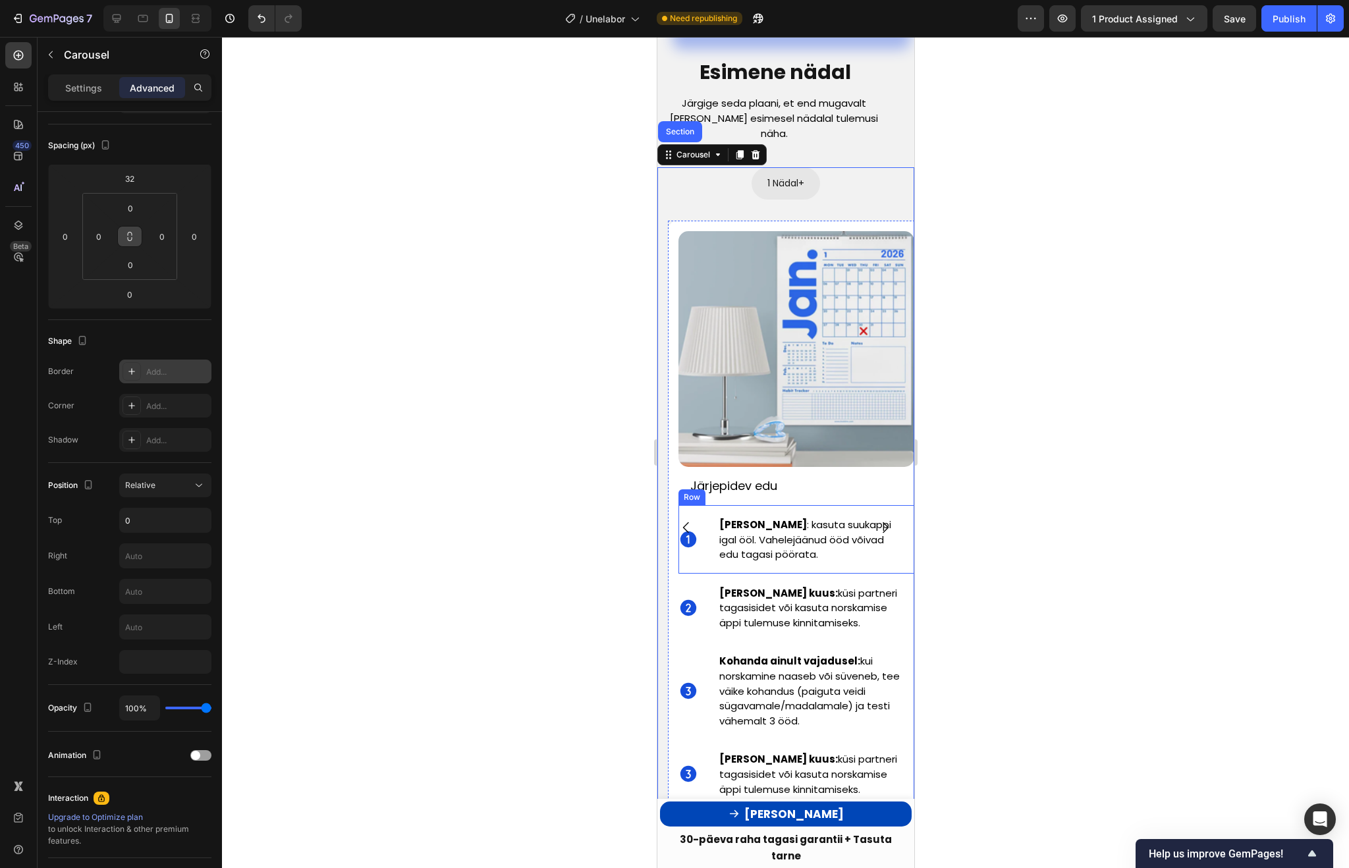
click at [1035, 423] on div at bounding box center [785, 452] width 1127 height 831
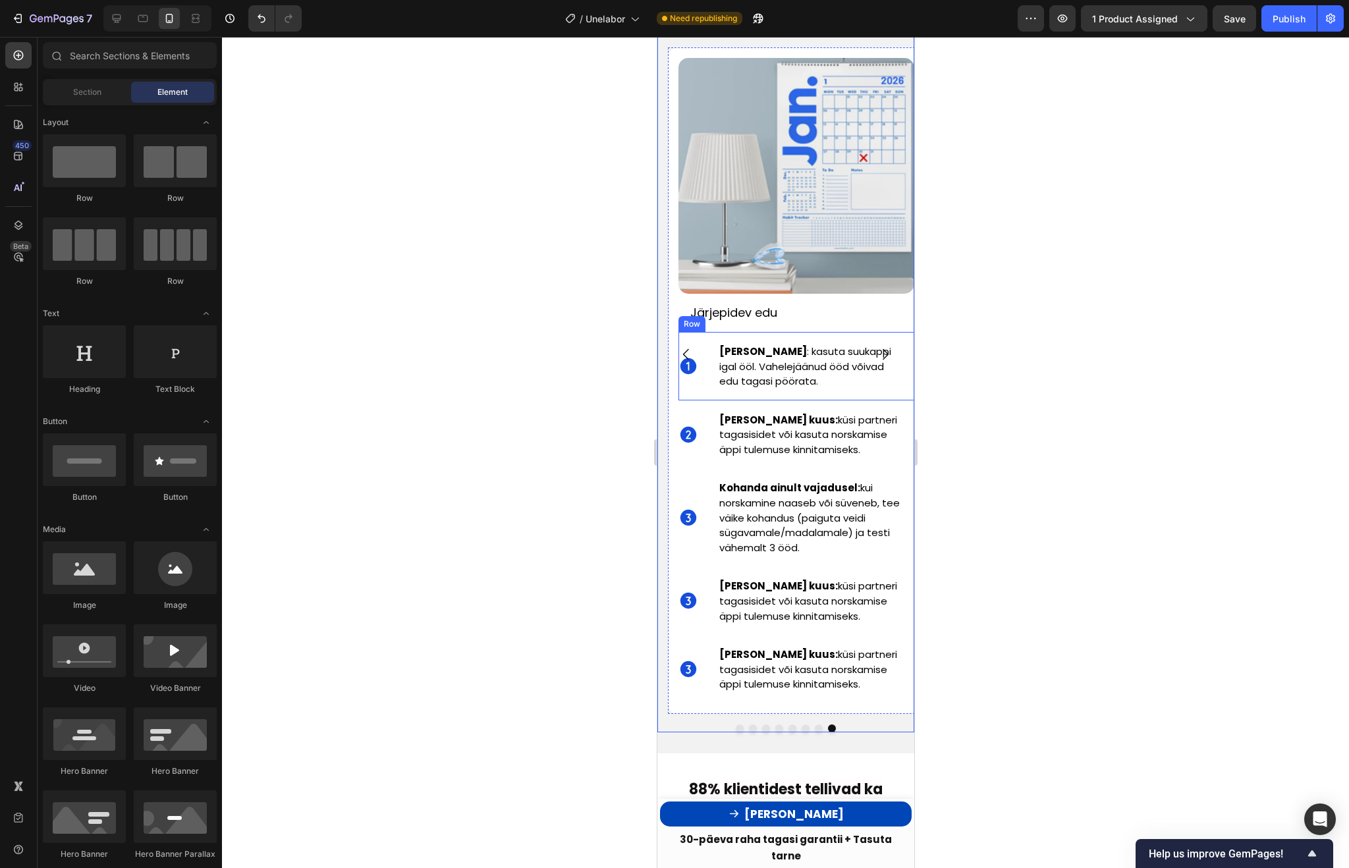
scroll to position [3935, 0]
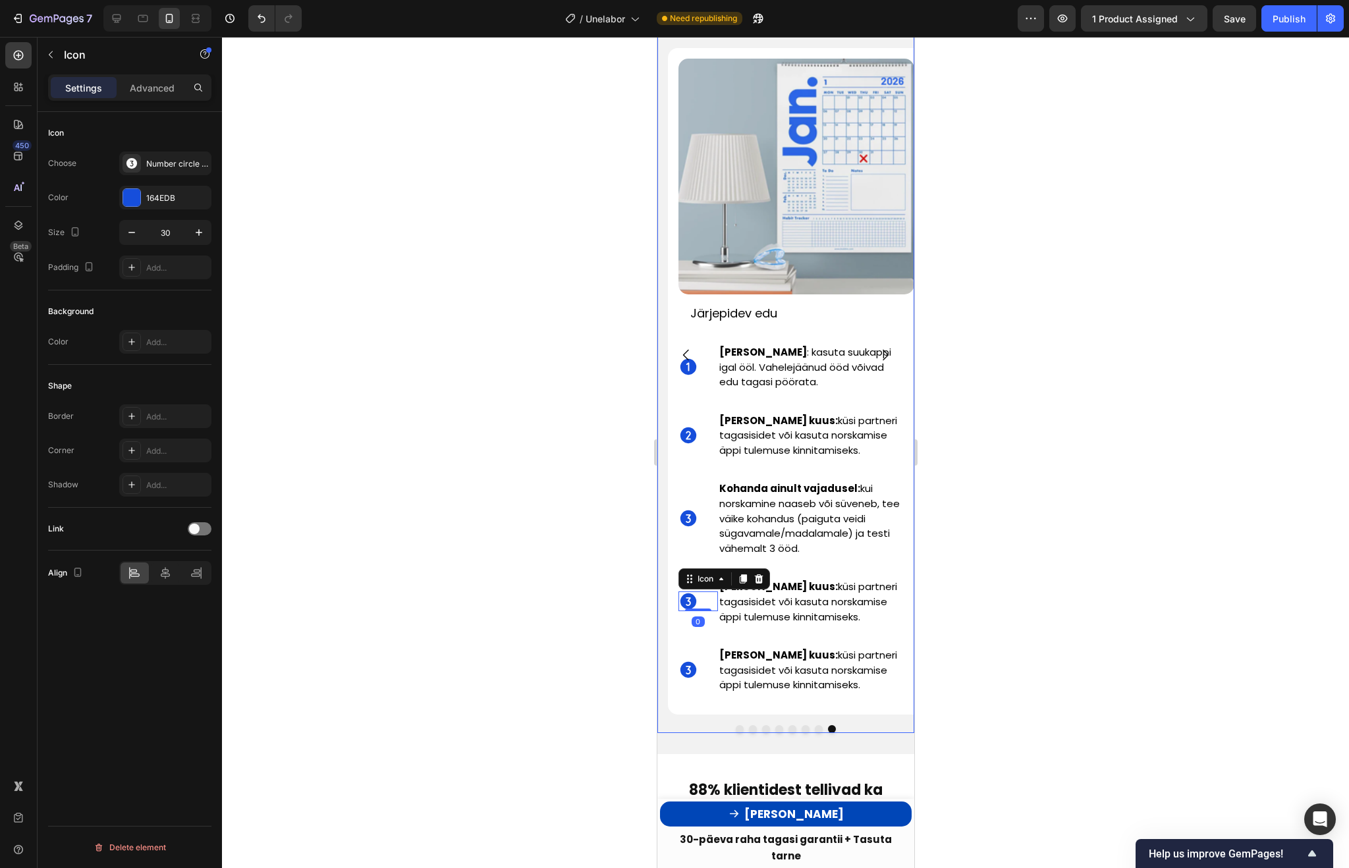
click at [692, 593] on icon at bounding box center [688, 601] width 16 height 16
click at [158, 159] on div "Number circle three filled" at bounding box center [177, 164] width 62 height 12
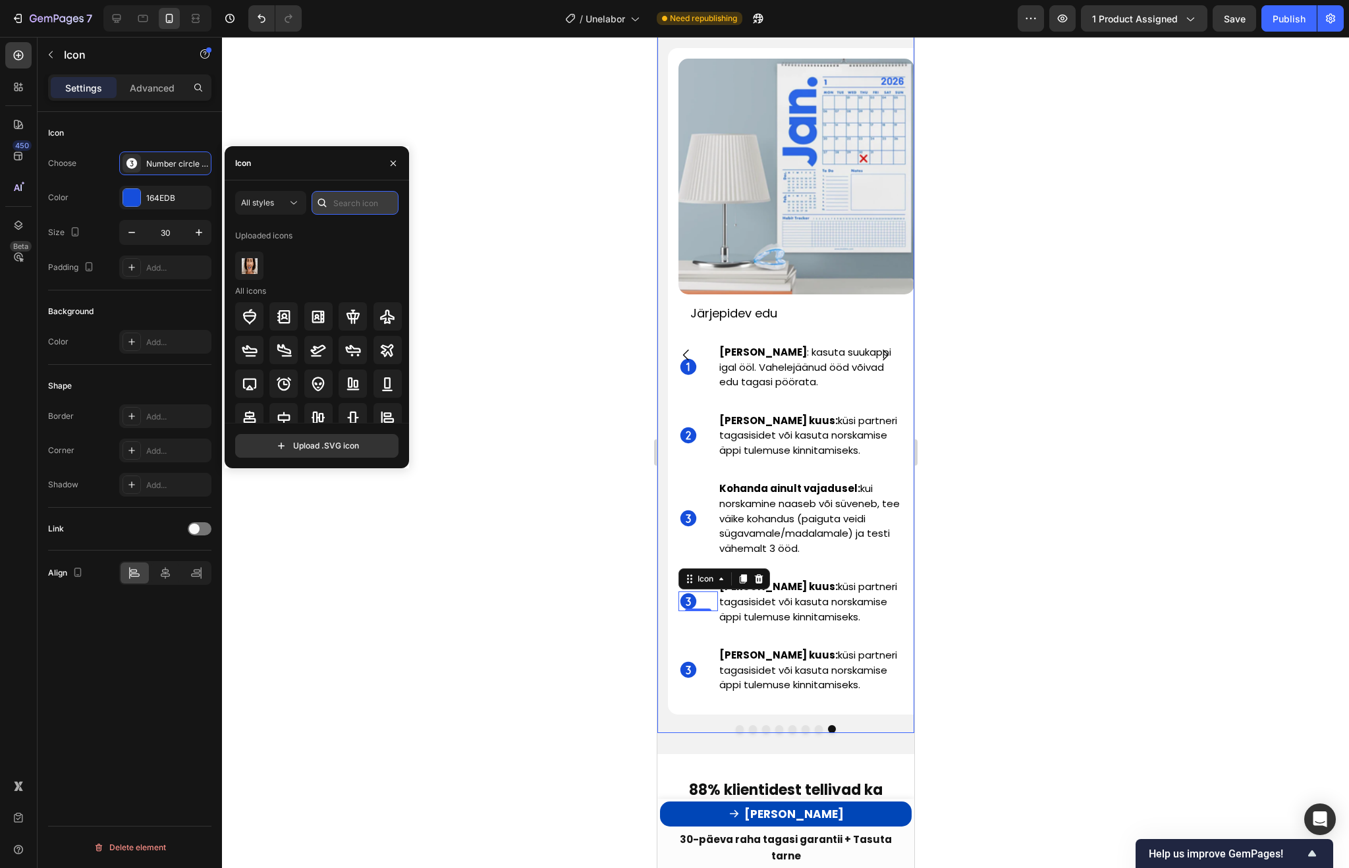
click at [344, 203] on input "text" at bounding box center [355, 203] width 87 height 24
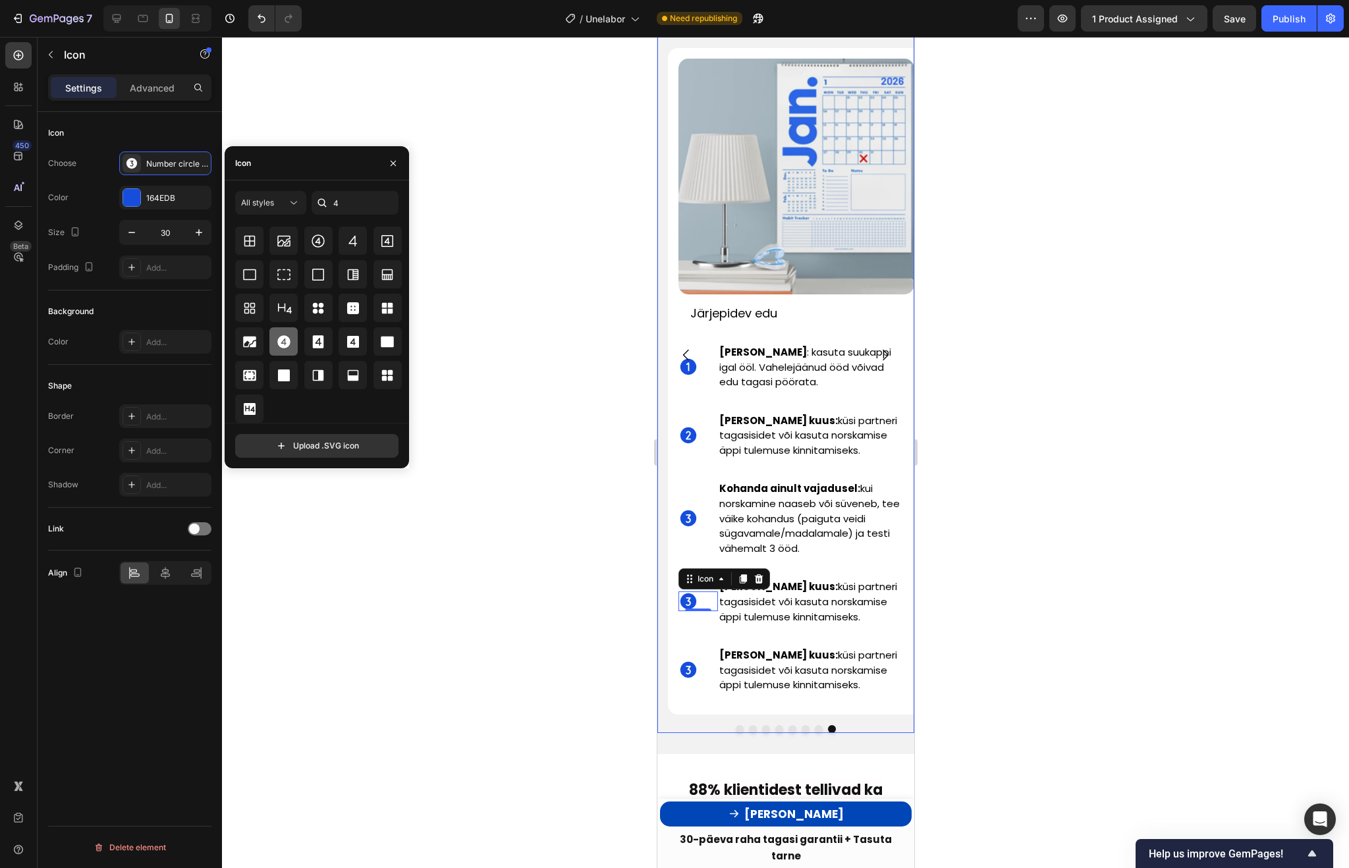
click at [281, 347] on icon at bounding box center [283, 341] width 13 height 13
click at [483, 385] on div at bounding box center [785, 452] width 1127 height 831
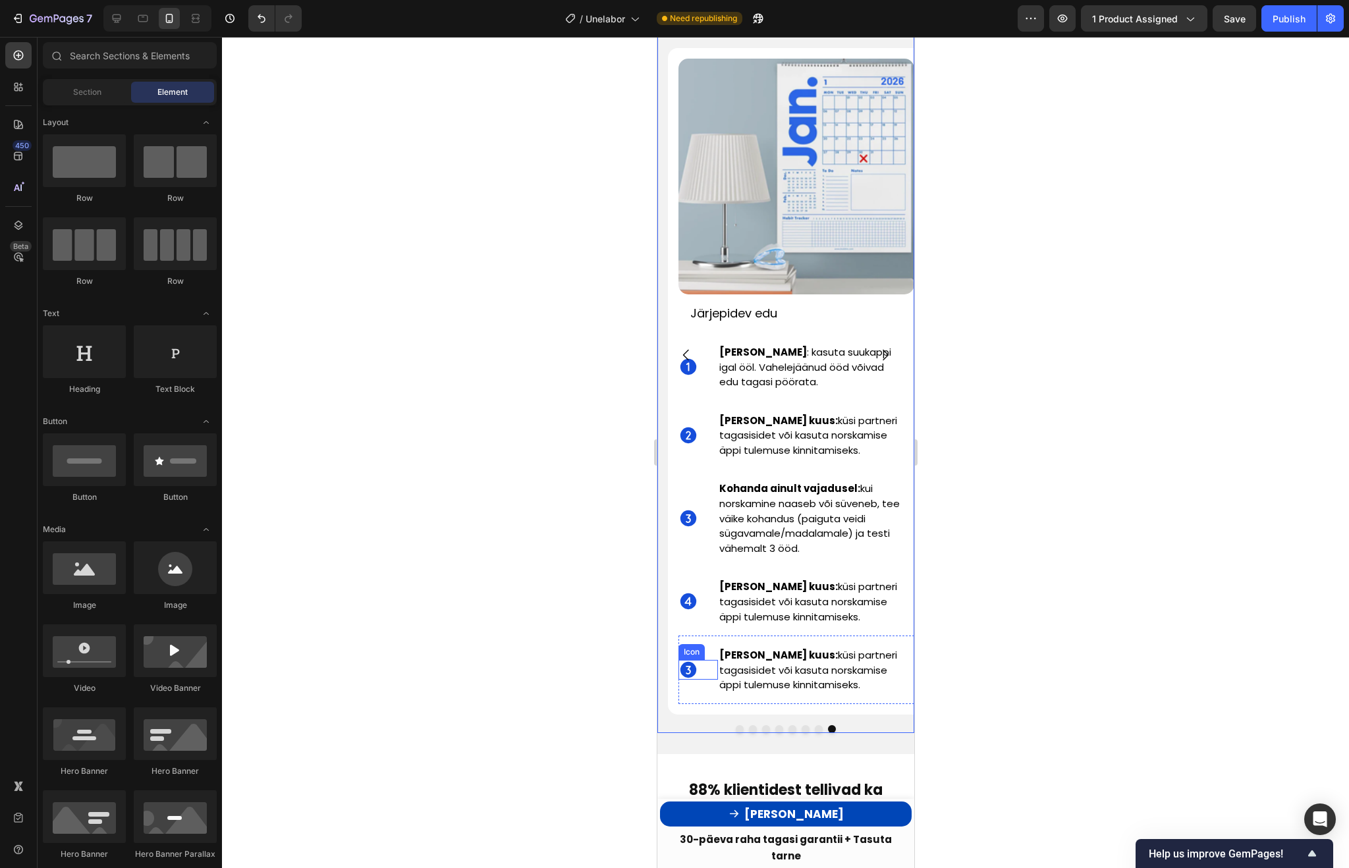
click at [688, 662] on icon at bounding box center [688, 670] width 16 height 16
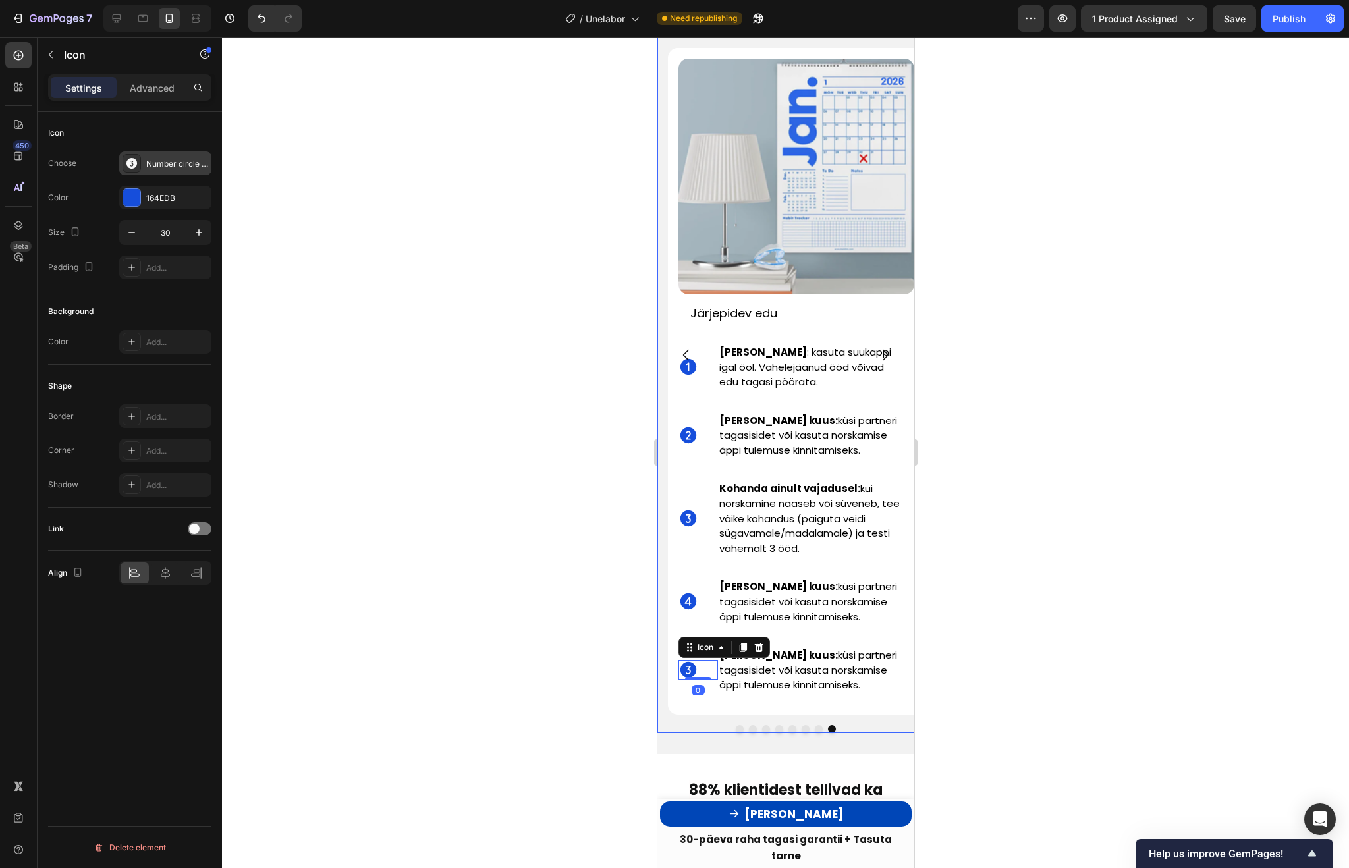
click at [168, 166] on div "Number circle three filled" at bounding box center [177, 164] width 62 height 12
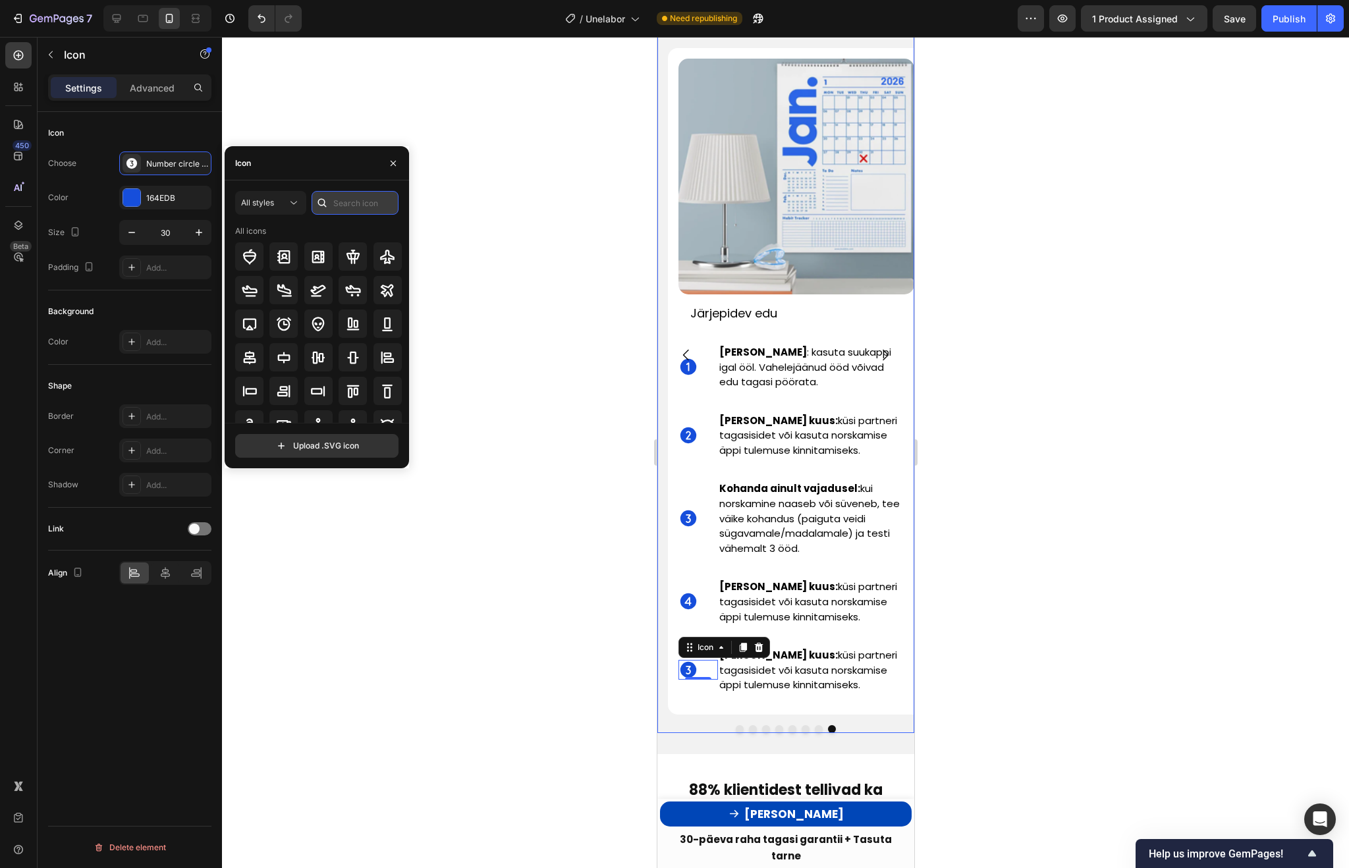
click at [352, 204] on input "text" at bounding box center [355, 203] width 87 height 24
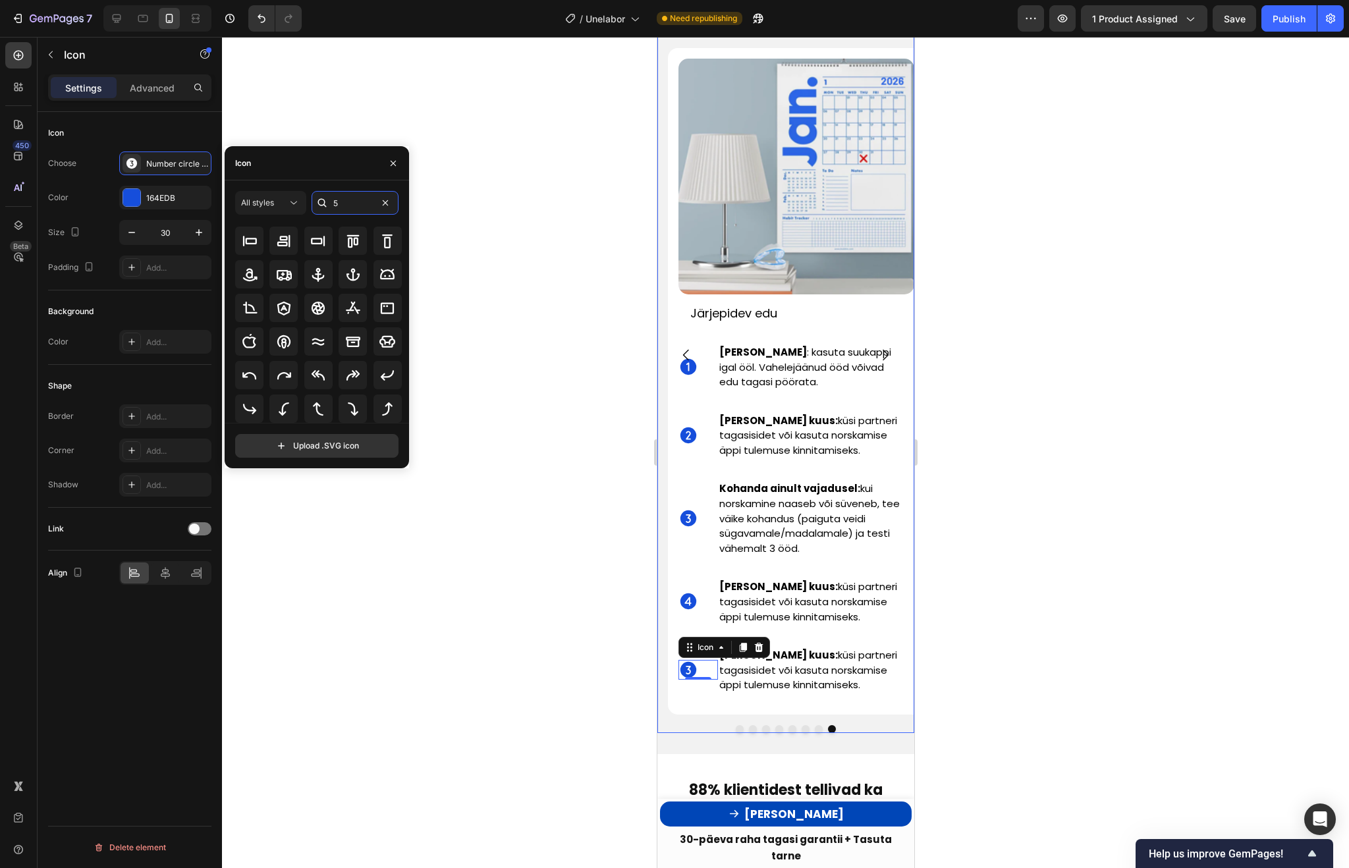
scroll to position [44, 0]
click at [315, 381] on icon at bounding box center [318, 380] width 13 height 13
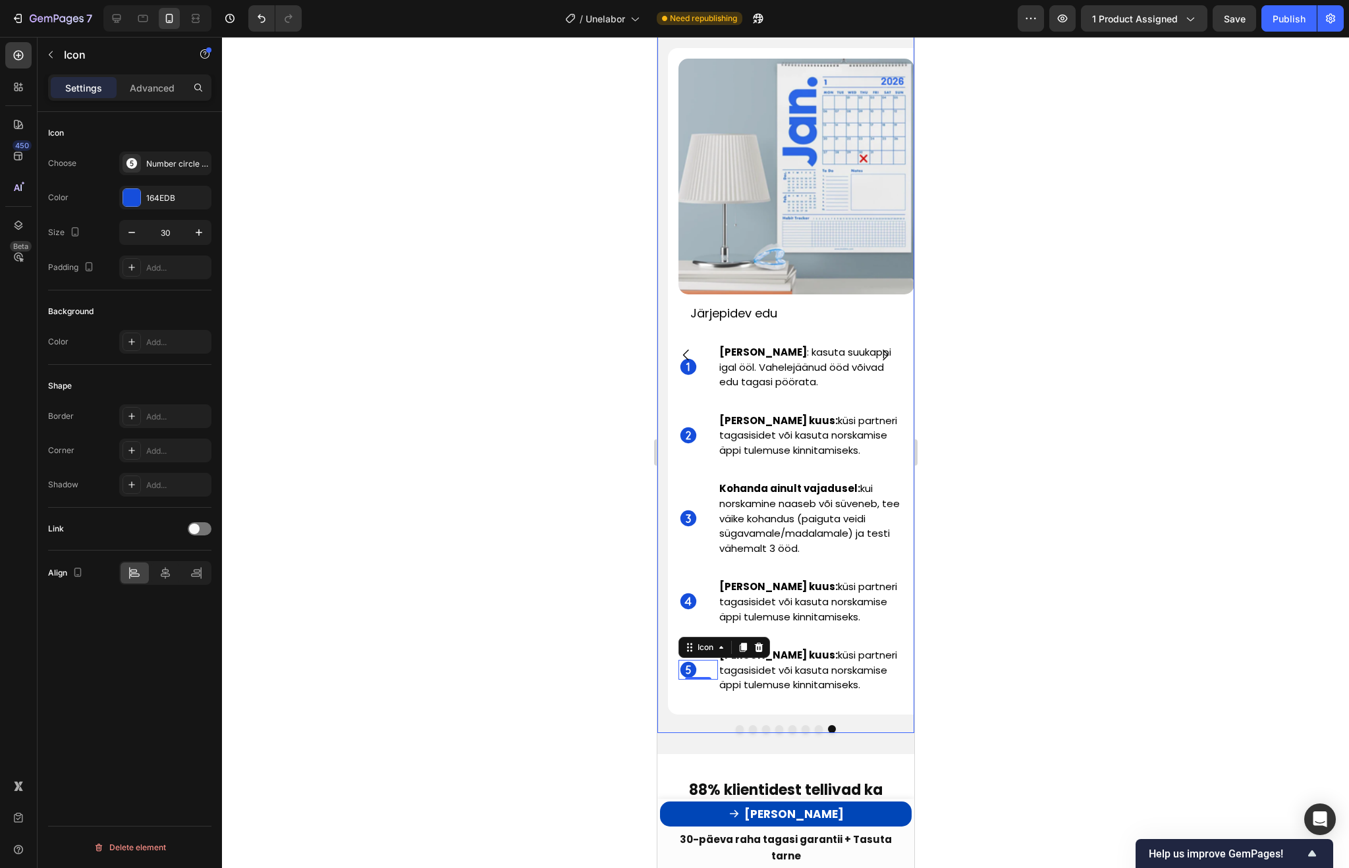
click at [530, 536] on div at bounding box center [785, 452] width 1127 height 831
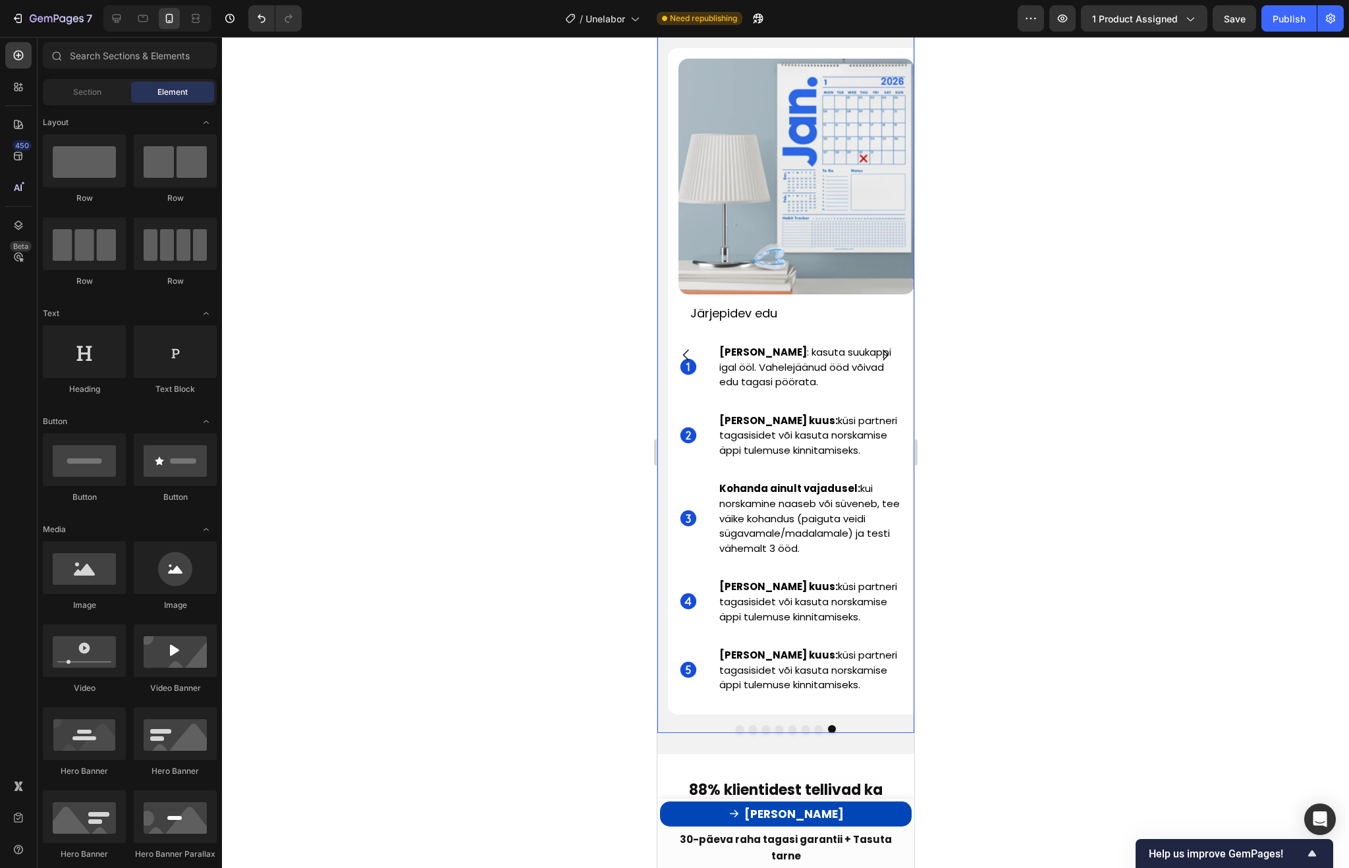
click at [1018, 562] on div at bounding box center [785, 452] width 1127 height 831
click at [836, 345] on span "Ole järjepidev : kasuta suukappi igal ööl. Vahelejäänud ööd võivad edu tagasi p…" at bounding box center [805, 366] width 172 height 43
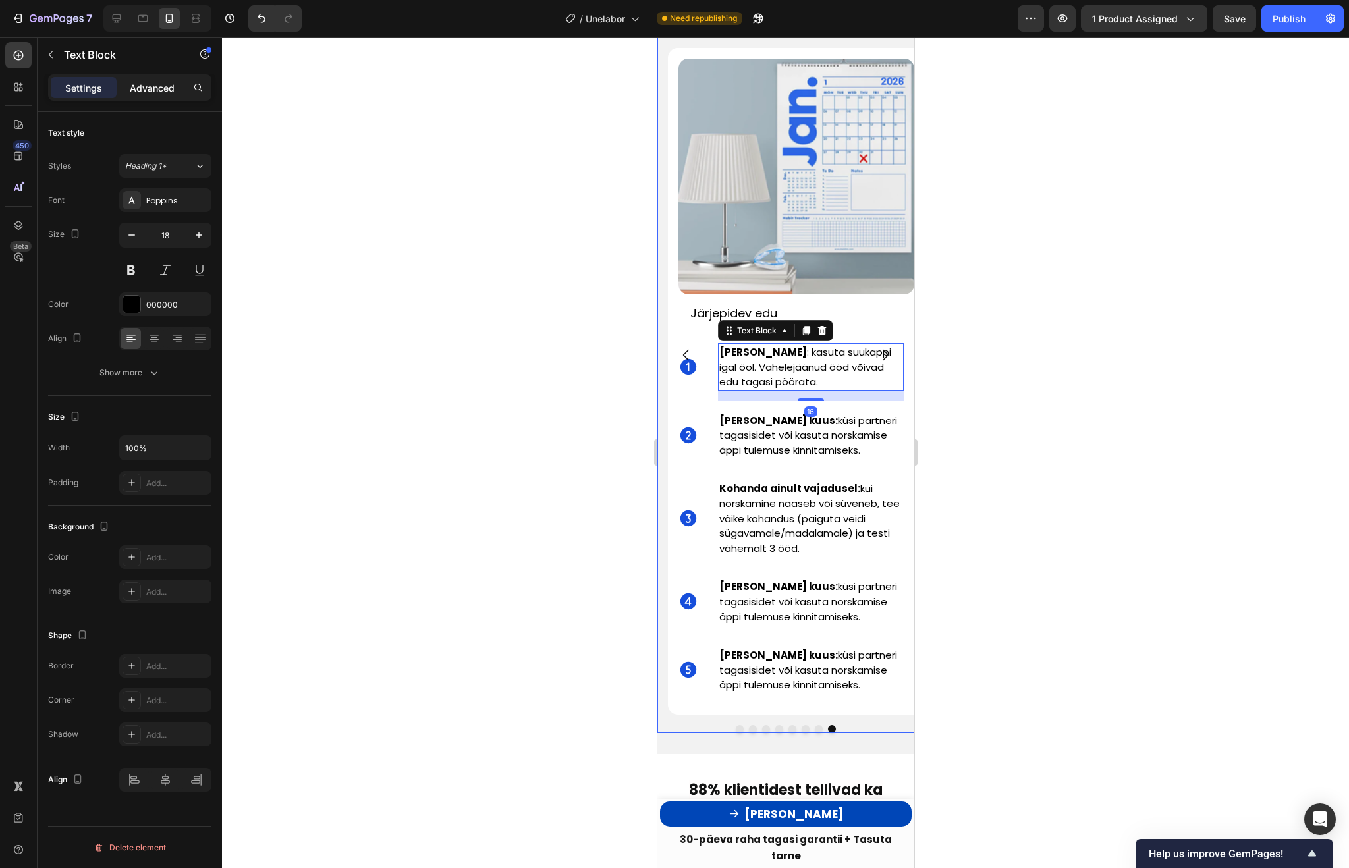
click at [151, 84] on p "Advanced" at bounding box center [152, 88] width 45 height 14
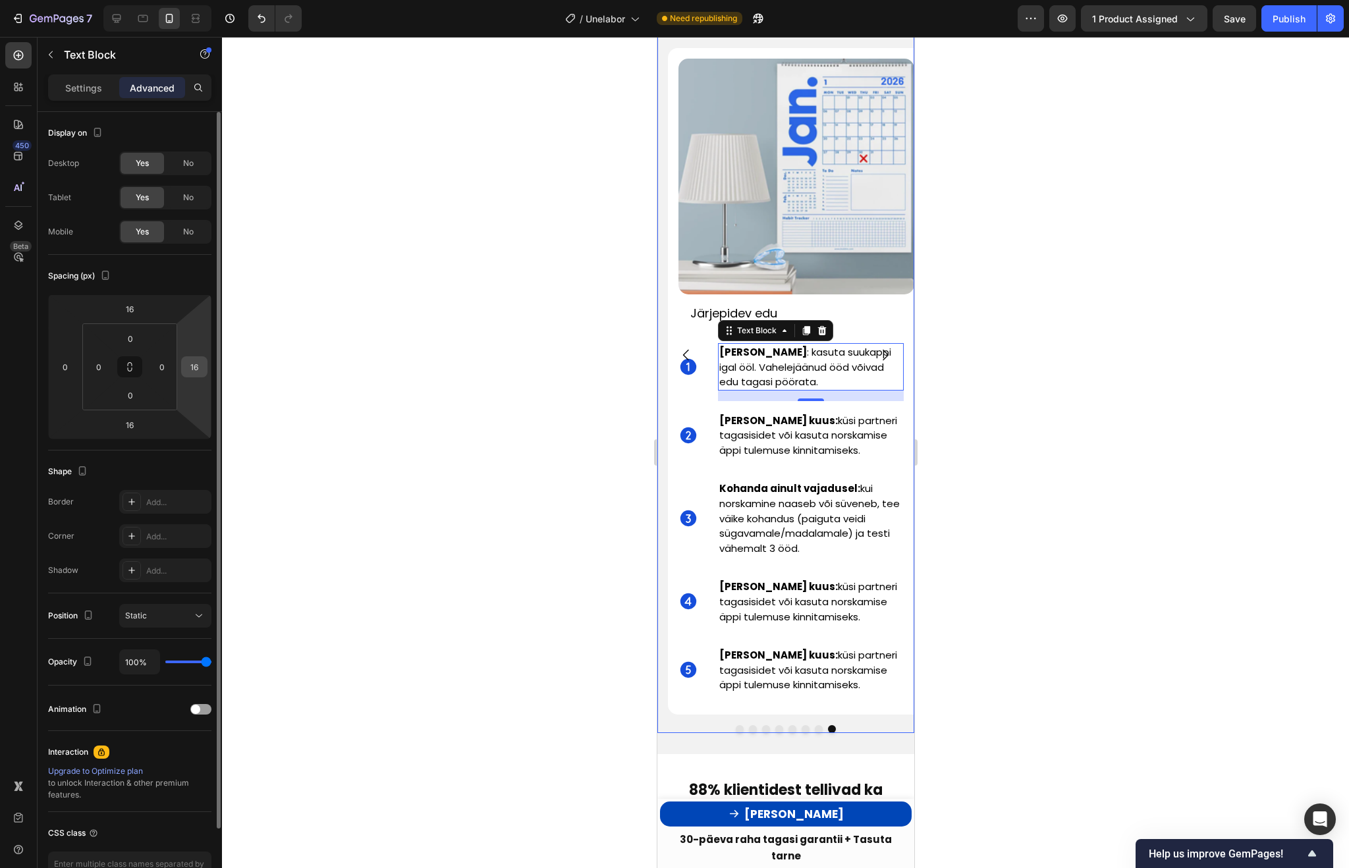
click at [192, 363] on input "16" at bounding box center [194, 367] width 20 height 20
click at [999, 431] on div at bounding box center [785, 452] width 1127 height 831
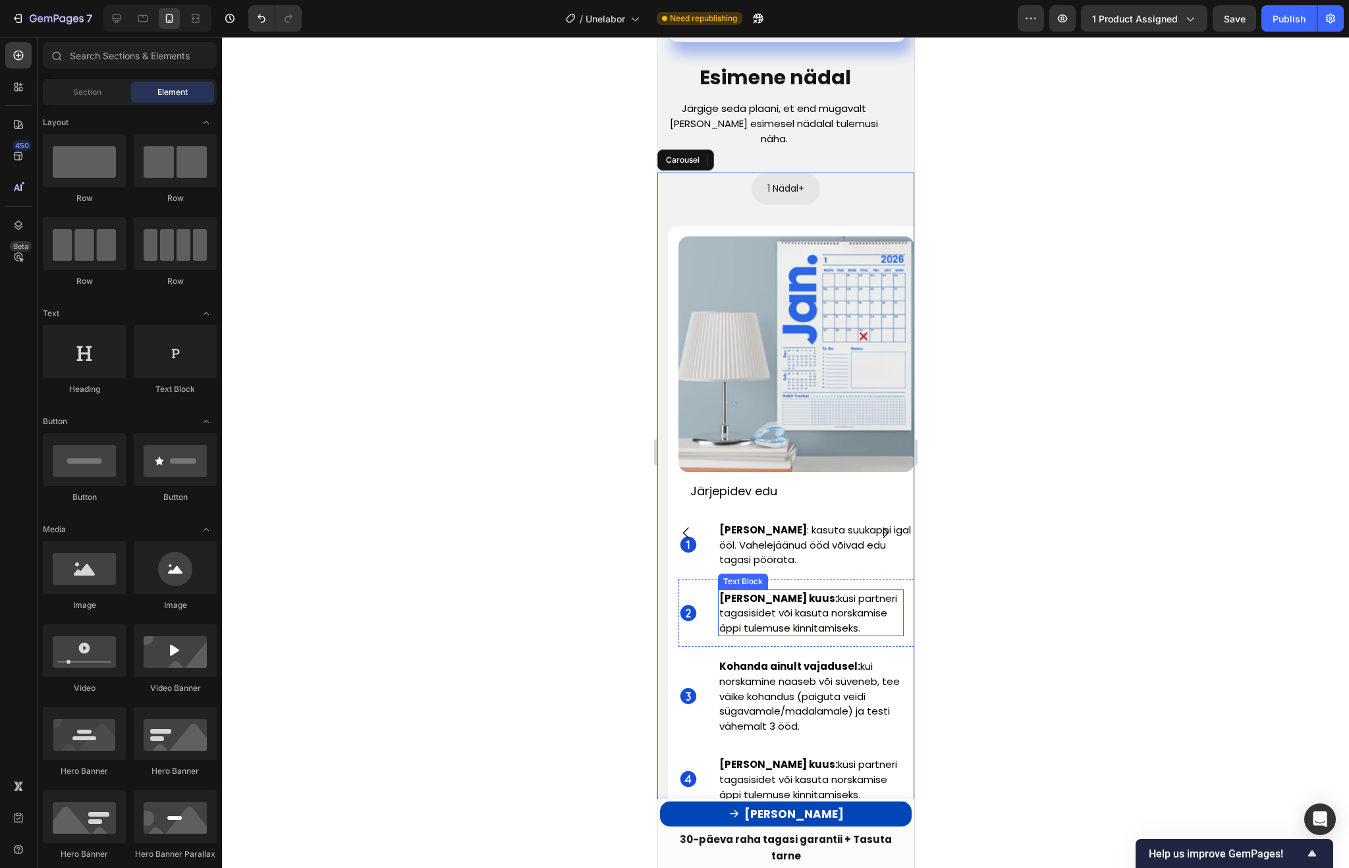
scroll to position [3754, 0]
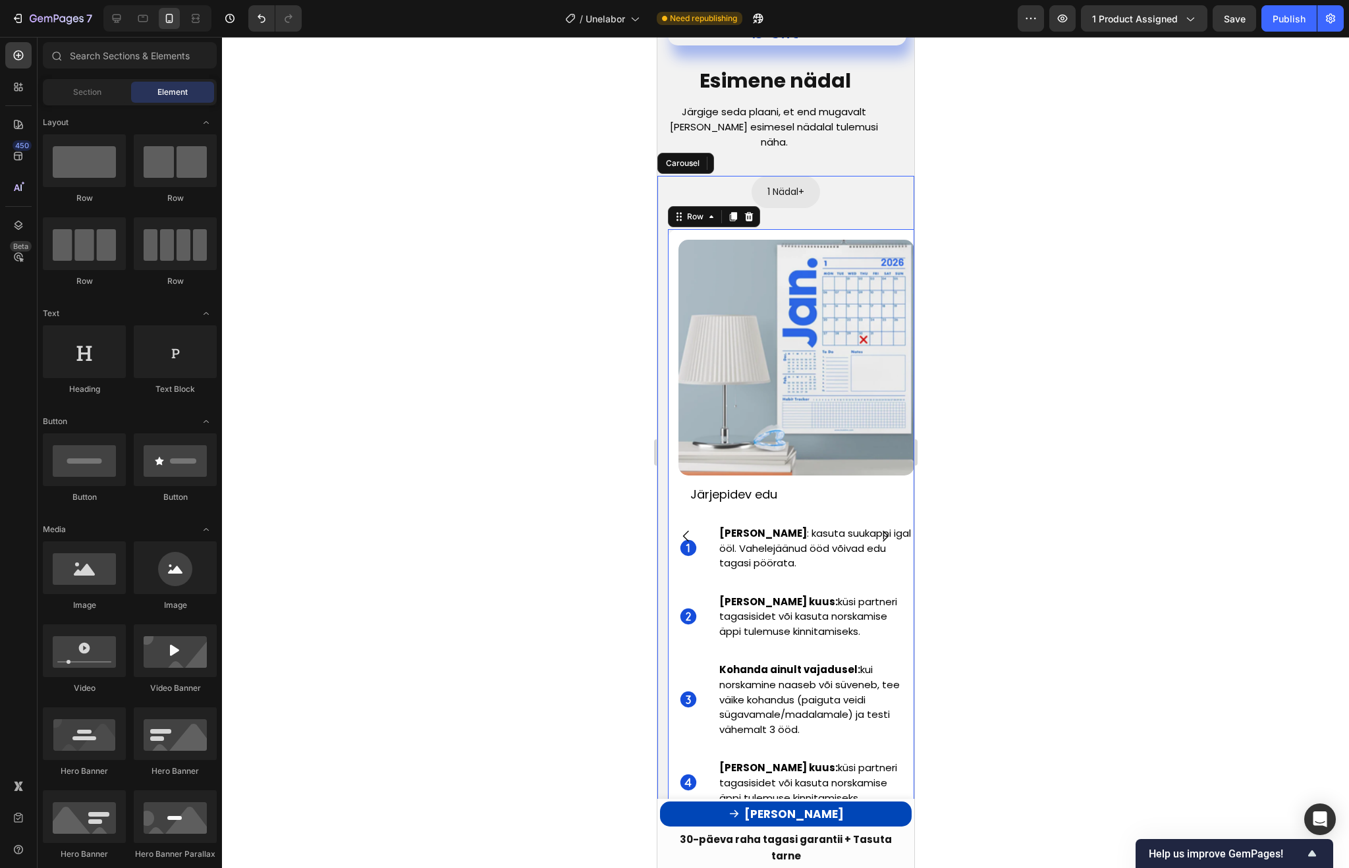
click at [883, 229] on div "Image Järjepidev edu Text Block Icon Ole järjepidev : kasuta suukappi igal ööl.…" at bounding box center [795, 562] width 257 height 667
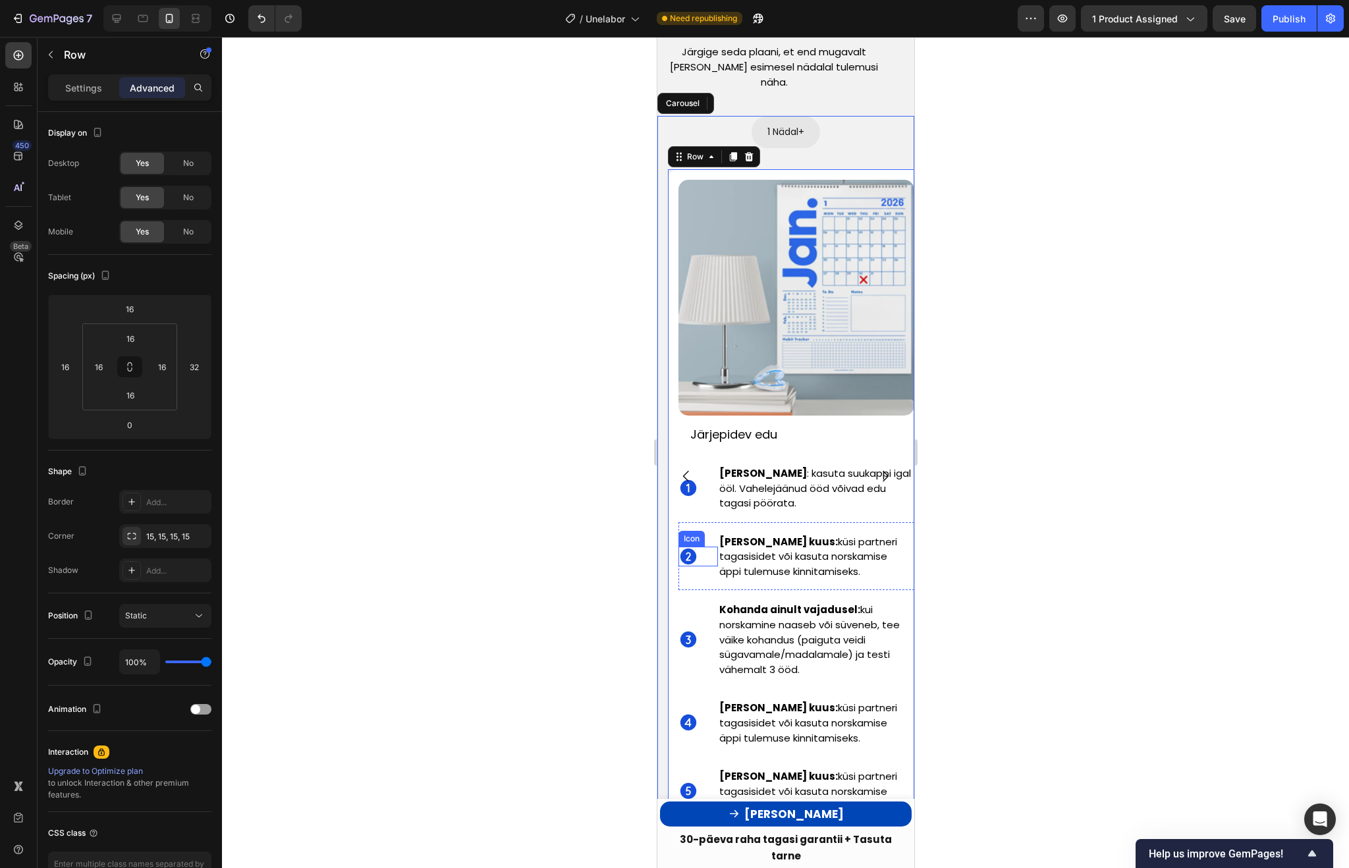
scroll to position [3881, 0]
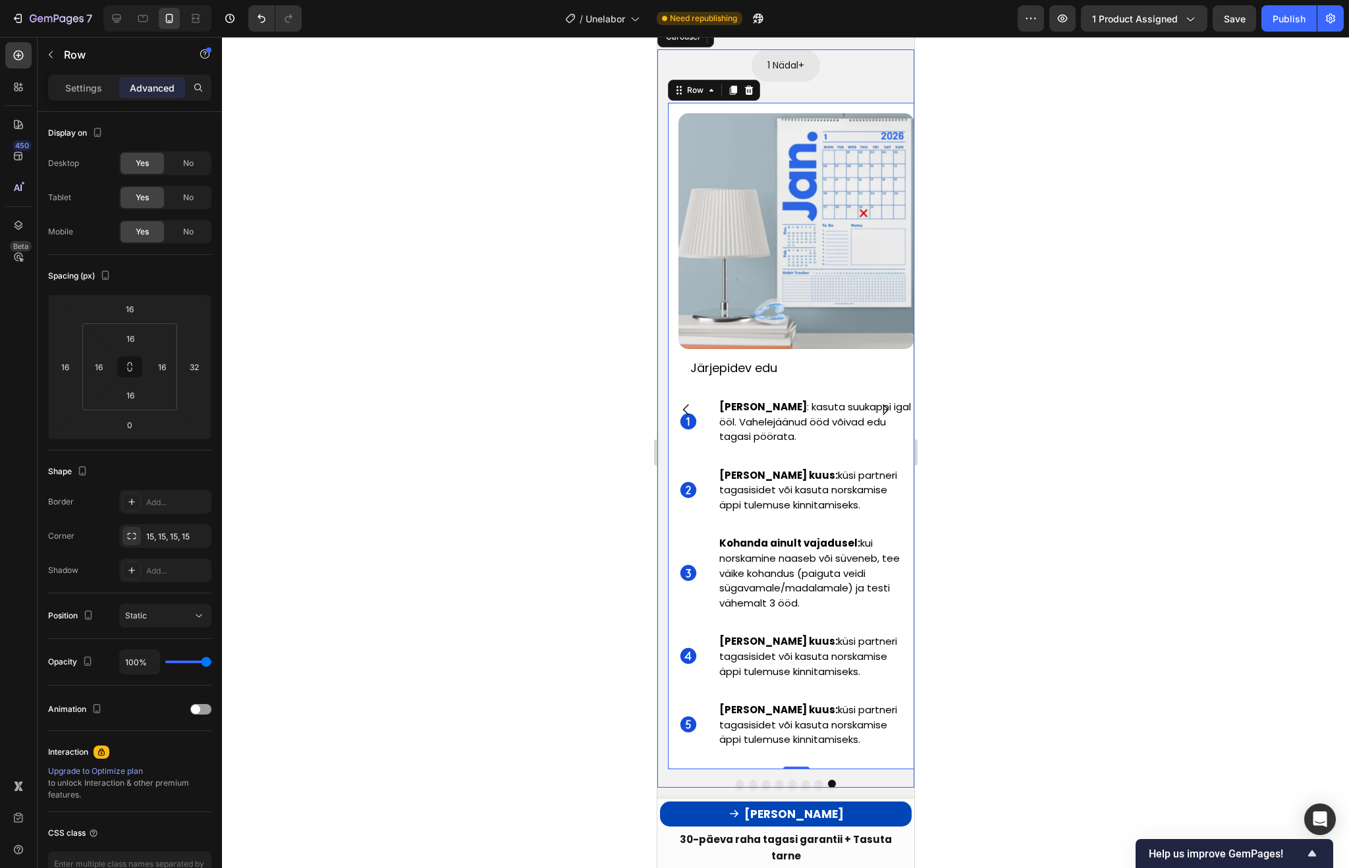
click at [1207, 520] on div at bounding box center [785, 452] width 1127 height 831
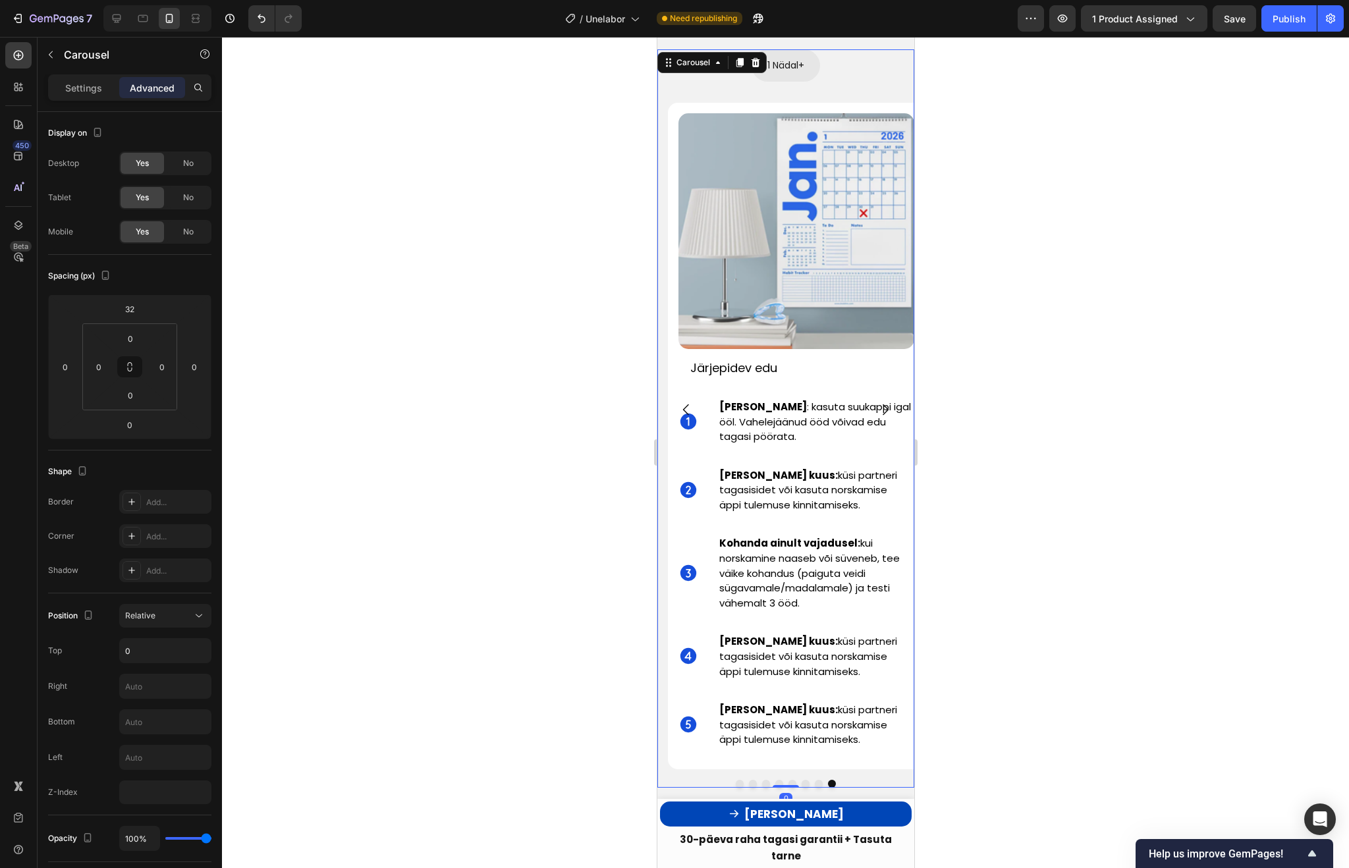
click at [885, 402] on icon "Carousel Next Arrow" at bounding box center [885, 410] width 16 height 16
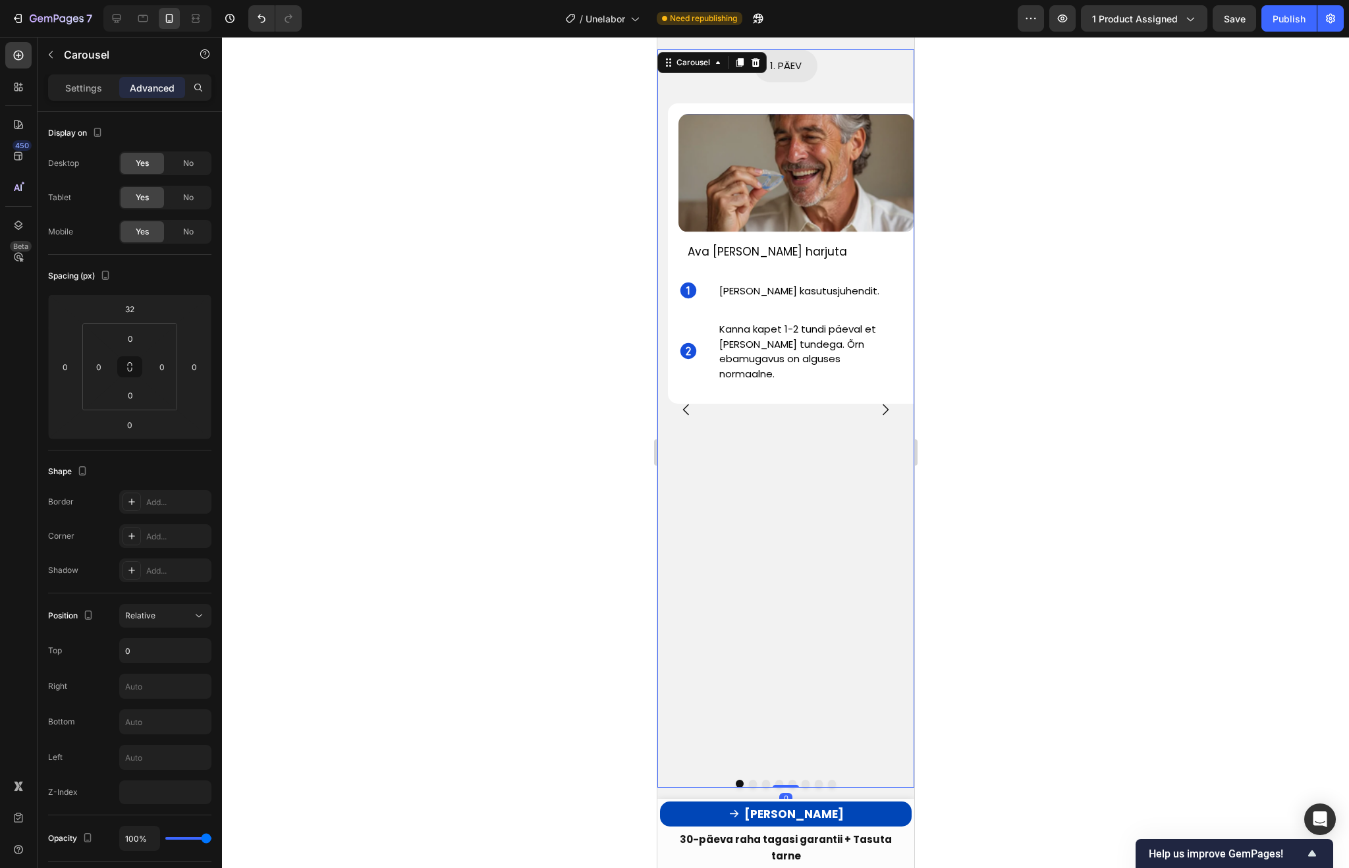
click at [691, 402] on icon "Carousel Back Arrow" at bounding box center [686, 410] width 16 height 16
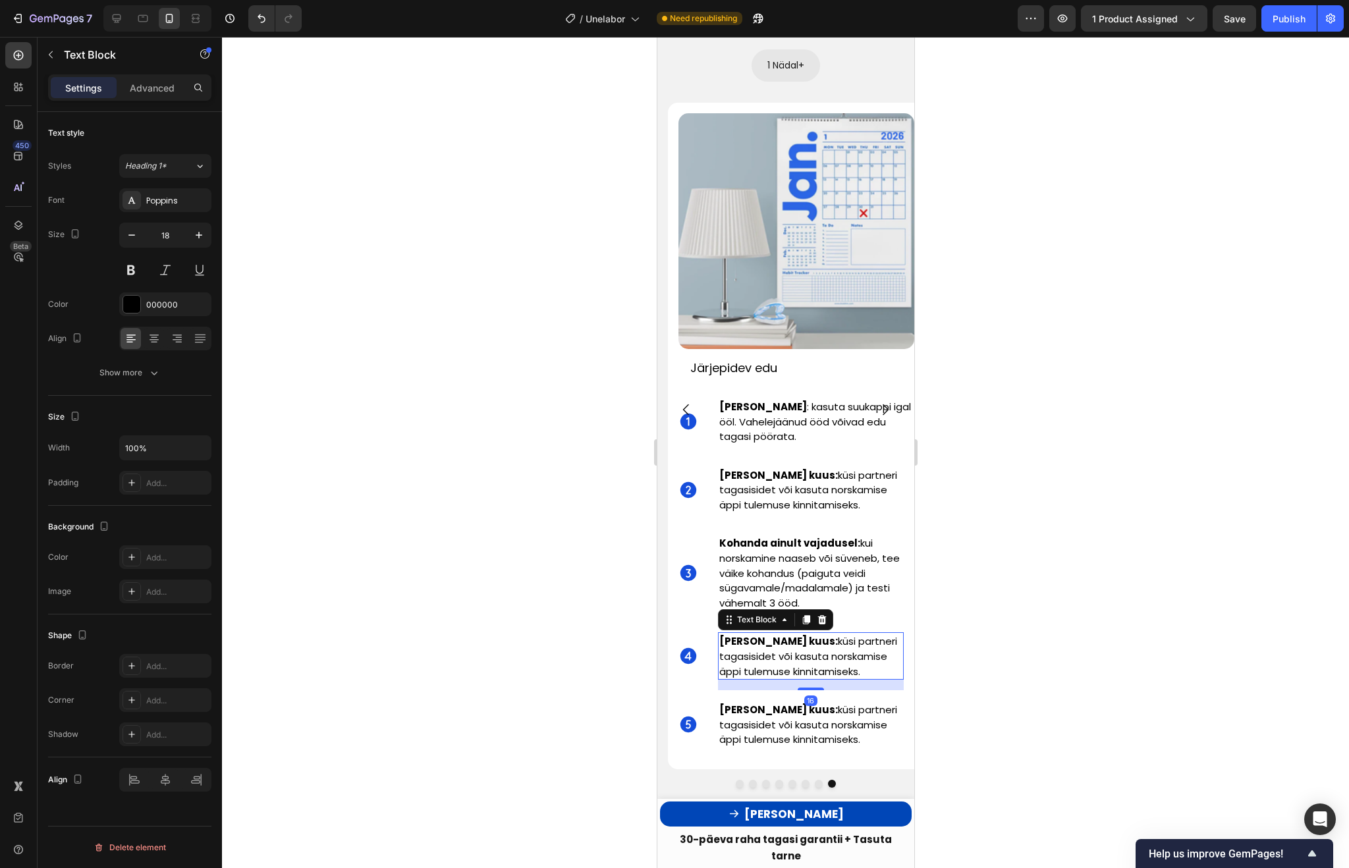
click at [835, 634] on span "Hinda kord kuus: küsi partneri tagasisidet või kasuta norskamise äppi tulemuse …" at bounding box center [808, 655] width 178 height 43
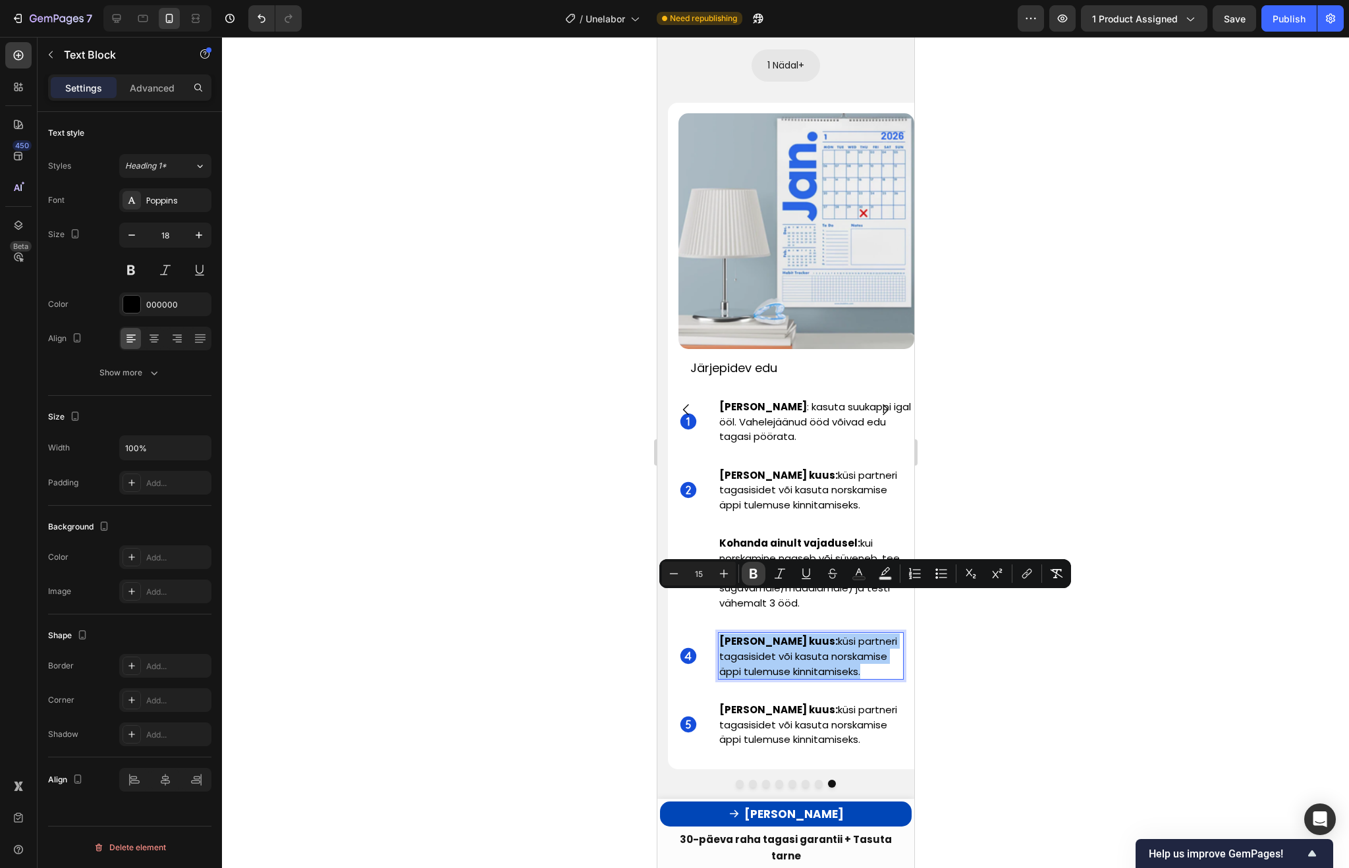
click at [755, 571] on icon "Editor contextual toolbar" at bounding box center [753, 574] width 8 height 10
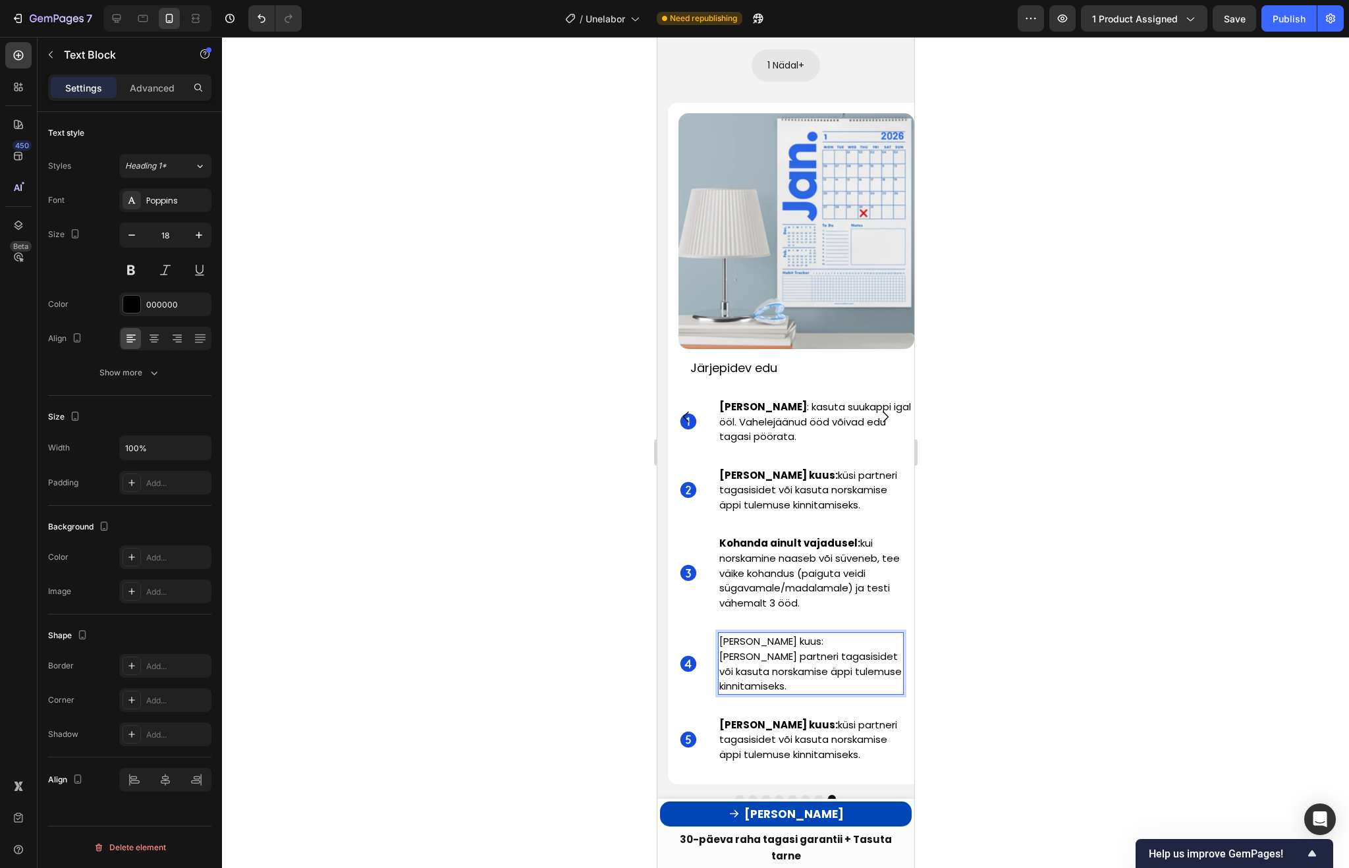
click at [776, 634] on span "Hinda kord kuus: küsi partneri tagasisidet või kasuta norskamise äppi tulemuse …" at bounding box center [810, 663] width 182 height 59
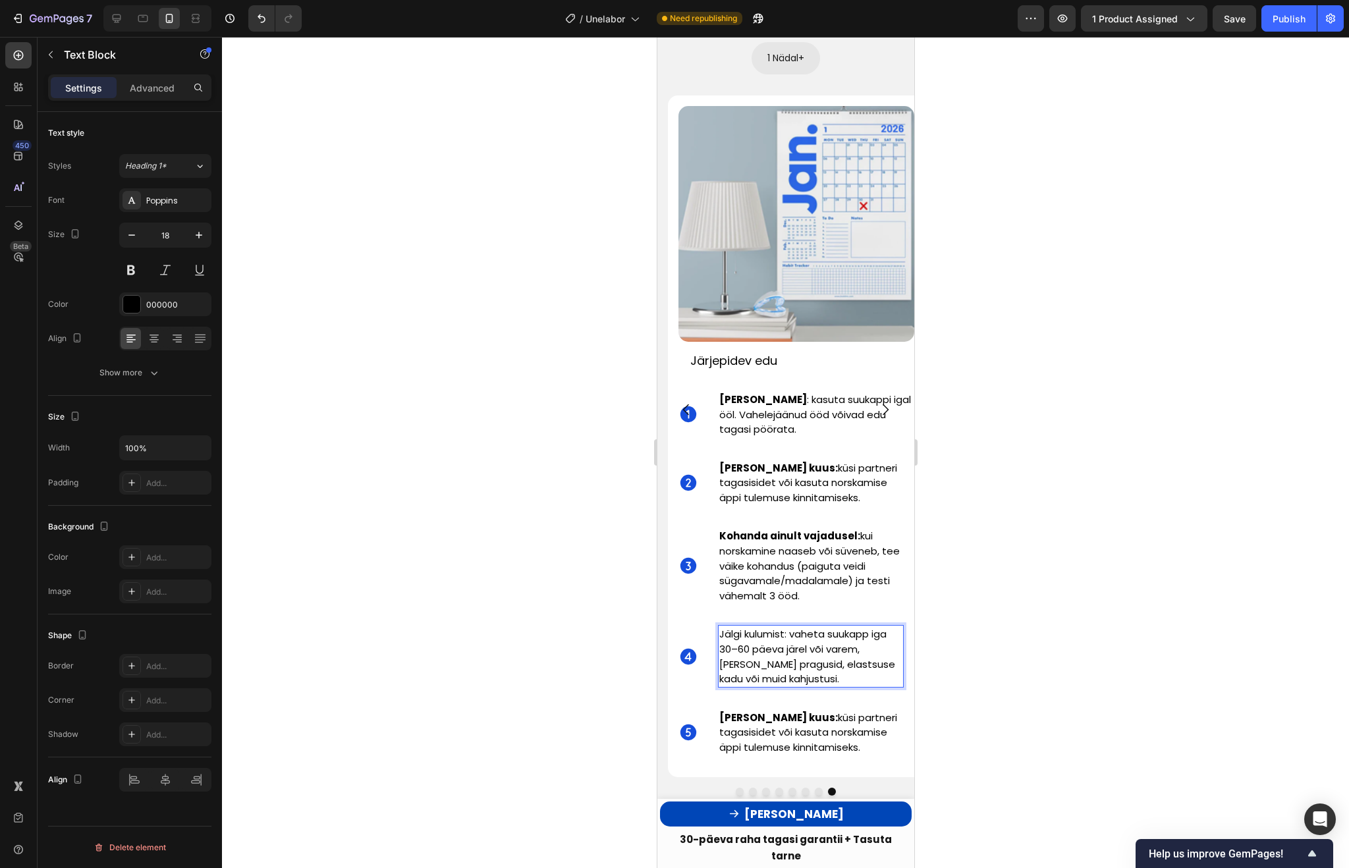
click at [726, 627] on span "Jälgi kulumist: vaheta suukapp iga 30–60 päeva järel või varem, kui märkad prag…" at bounding box center [807, 656] width 176 height 59
drag, startPoint x: 722, startPoint y: 591, endPoint x: 777, endPoint y: 591, distance: 54.0
click at [777, 627] on span "Jälgi kulumist: vaheta suukapp iga 30–60 päeva järel või varem, kui märkad prag…" at bounding box center [807, 656] width 176 height 59
drag, startPoint x: 788, startPoint y: 592, endPoint x: 721, endPoint y: 591, distance: 67.8
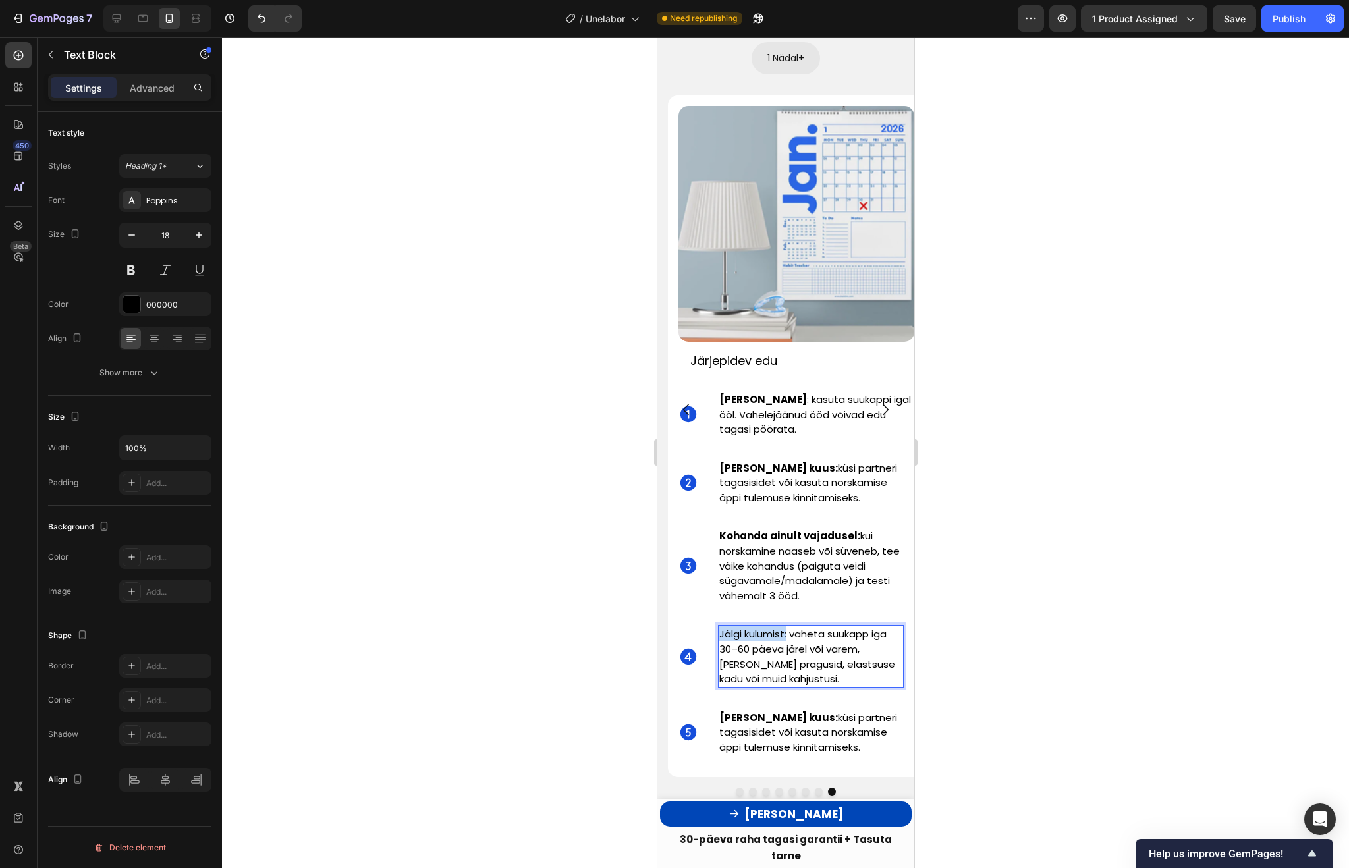
click at [721, 627] on span "Jälgi kulumist: vaheta suukapp iga 30–60 päeva järel või varem, kui märkad prag…" at bounding box center [807, 656] width 176 height 59
click at [746, 627] on span "Jälgi kulumist: vaheta suukapp iga 30–60 päeva järel või varem, kui märkad prag…" at bounding box center [807, 656] width 176 height 59
click at [788, 627] on span "Jälgi kulumist: vaheta suukapp iga 30–60 päeva järel või varem, kui märkad prag…" at bounding box center [807, 656] width 176 height 59
click at [1033, 593] on div at bounding box center [785, 452] width 1127 height 831
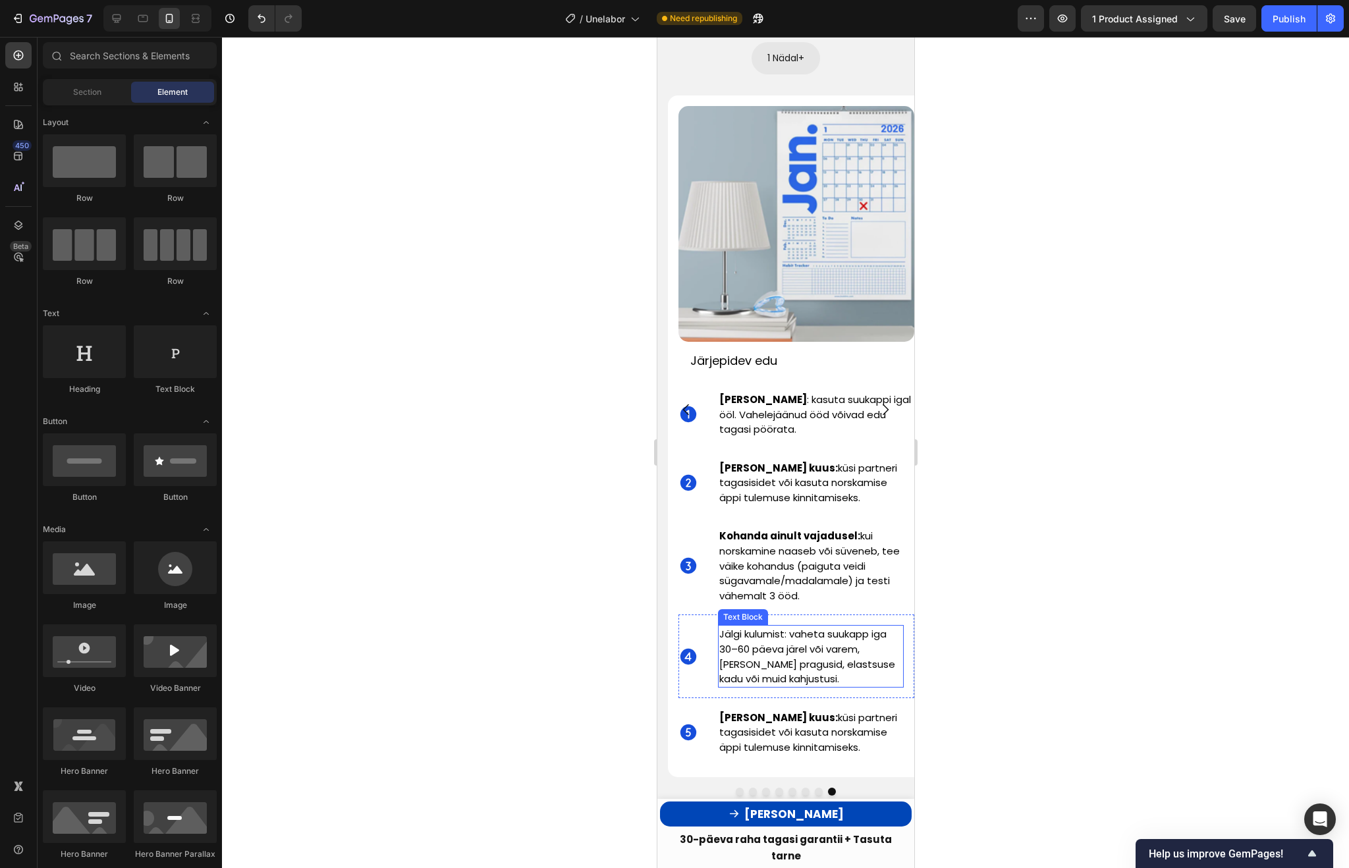
click at [748, 627] on span "Jälgi kulumist: vaheta suukapp iga 30–60 päeva järel või varem, kui märkad prag…" at bounding box center [807, 656] width 176 height 59
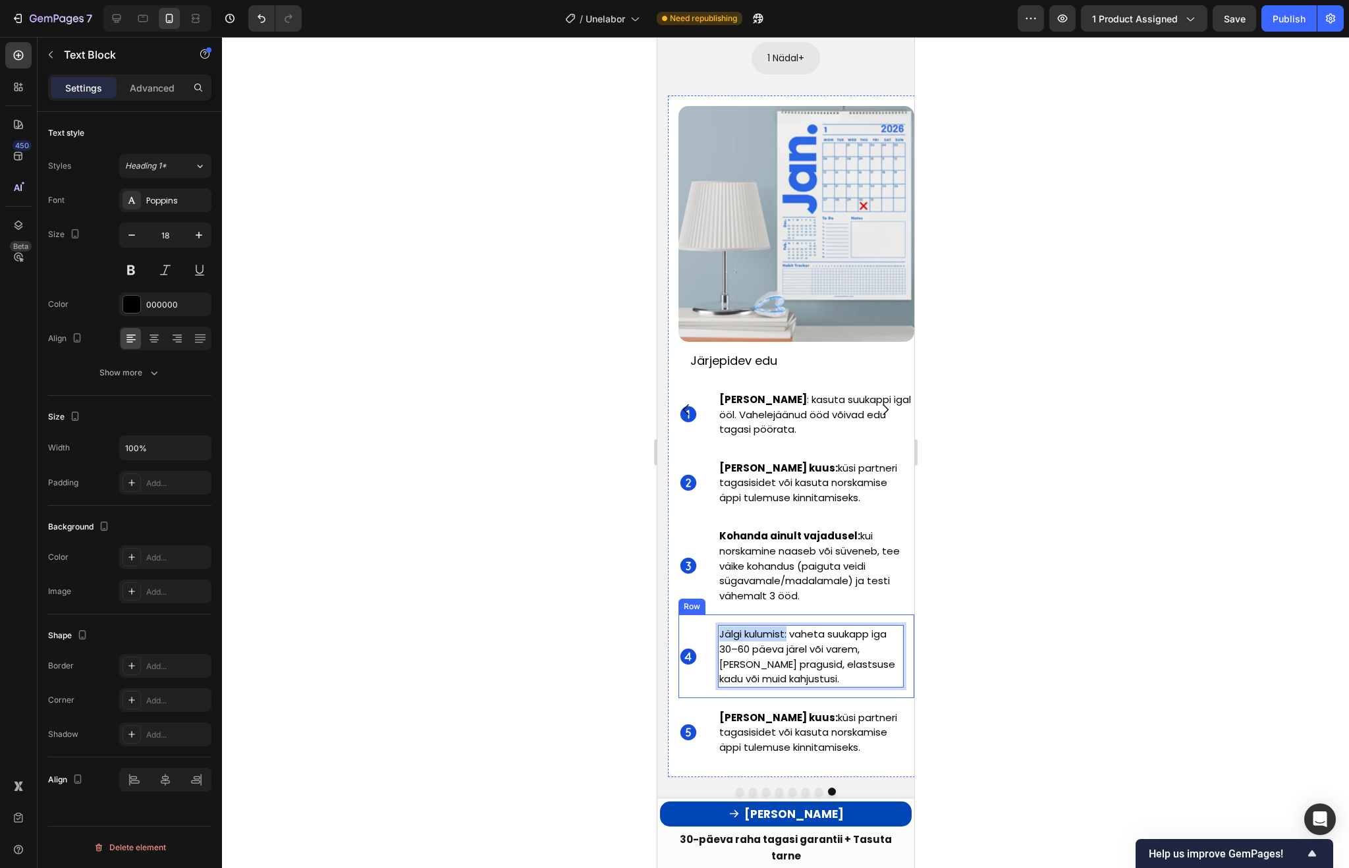
drag, startPoint x: 788, startPoint y: 593, endPoint x: 713, endPoint y: 591, distance: 75.1
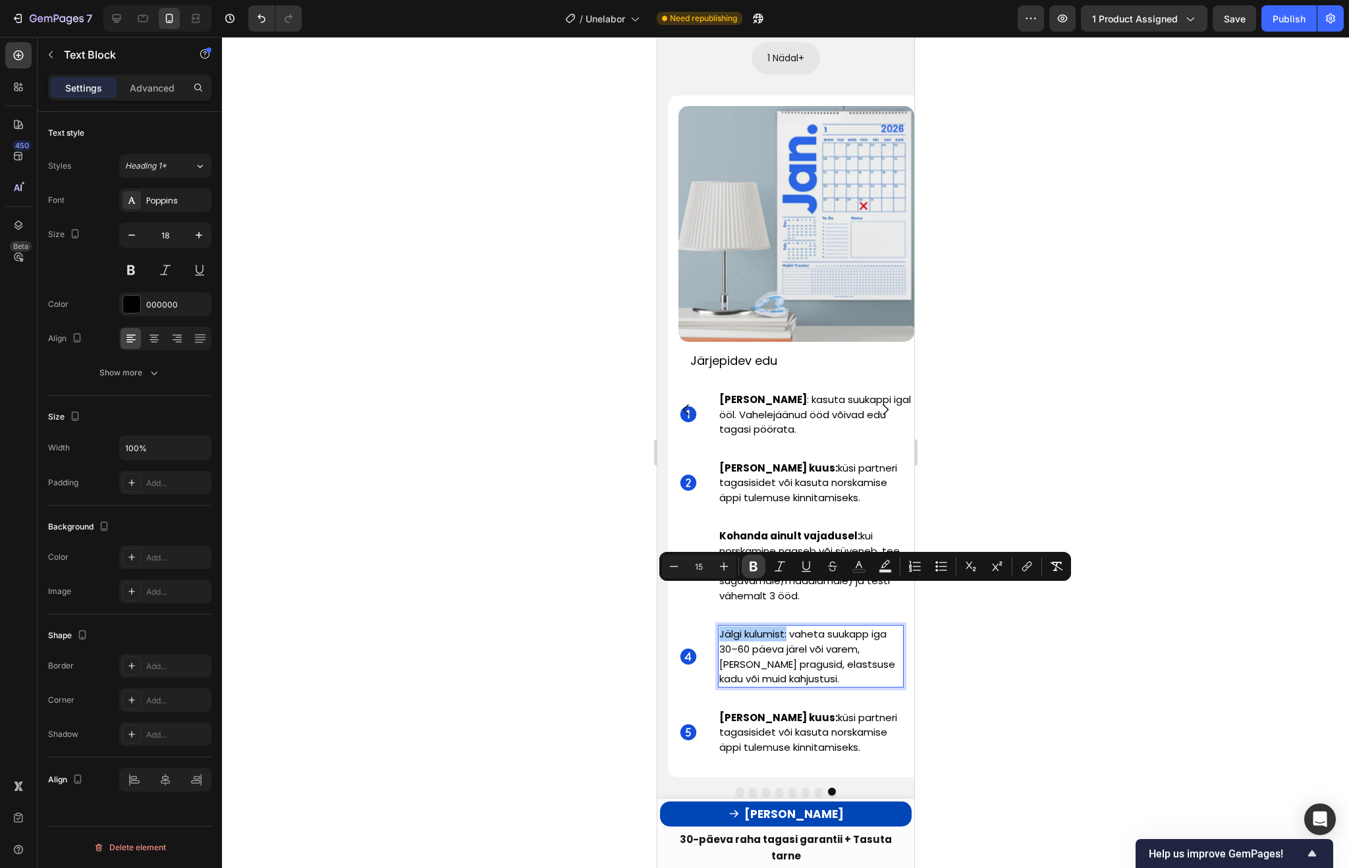
click at [753, 564] on icon "Editor contextual toolbar" at bounding box center [753, 566] width 13 height 13
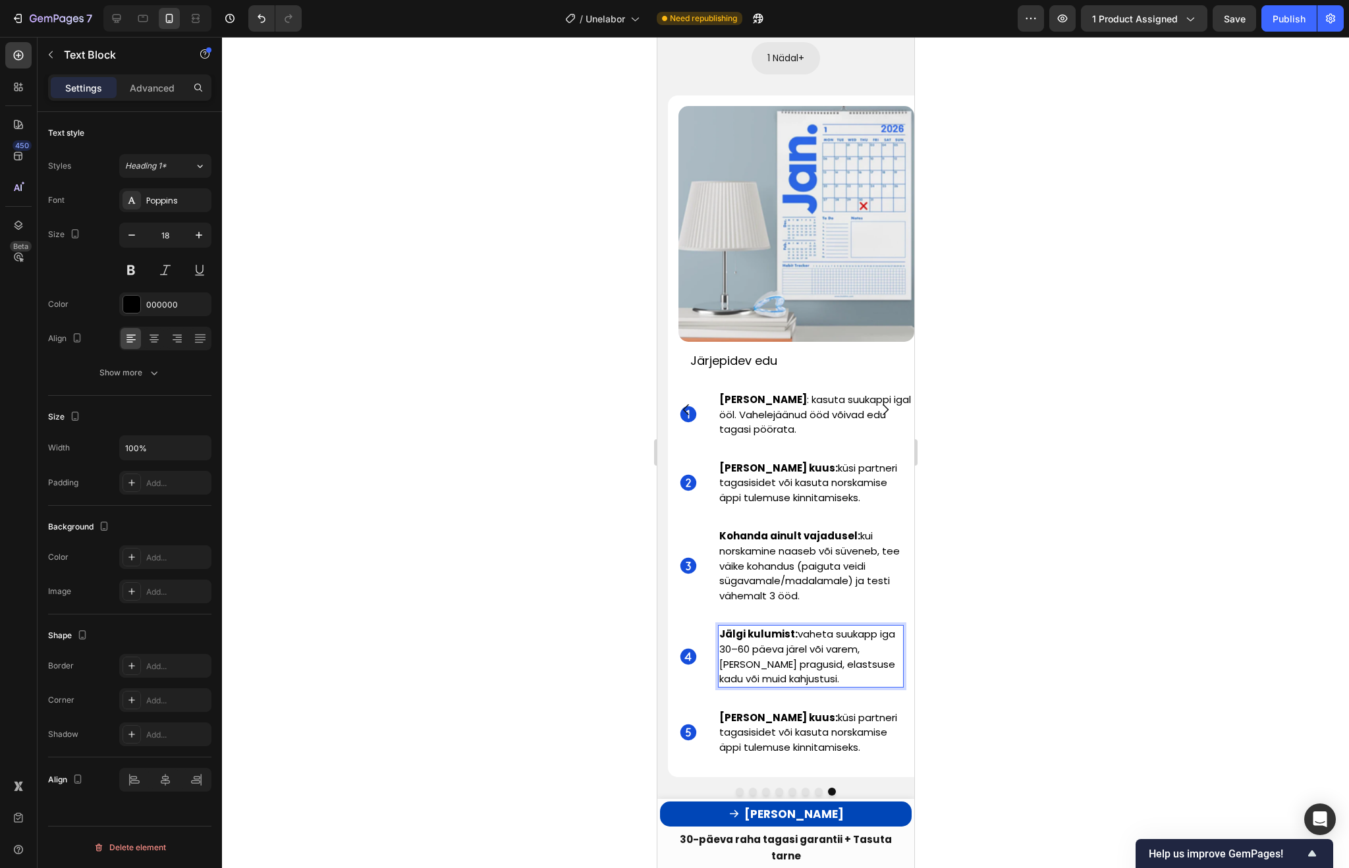
click at [1009, 649] on div at bounding box center [785, 452] width 1127 height 831
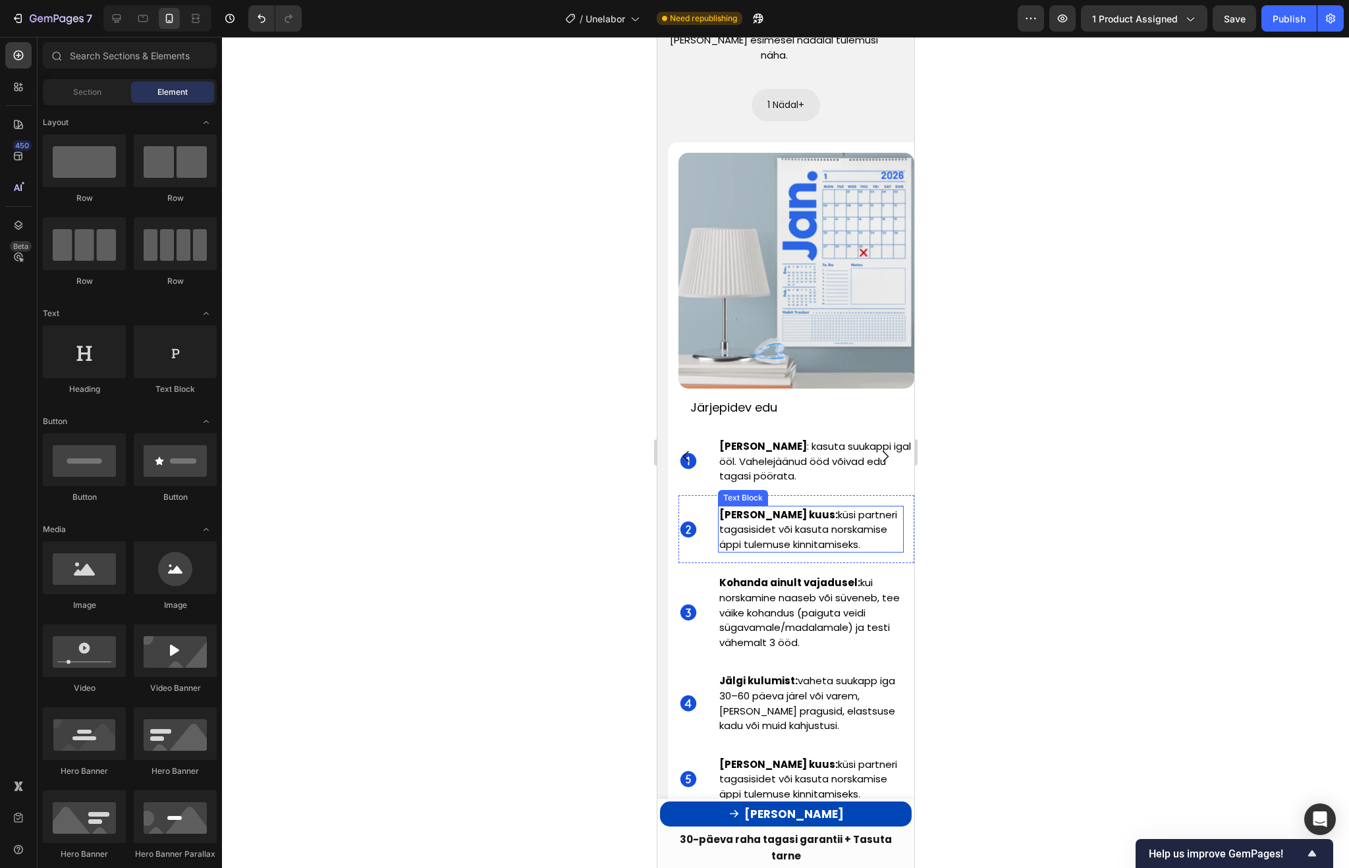
scroll to position [3840, 0]
click at [885, 450] on icon "Carousel Next Arrow" at bounding box center [885, 458] width 16 height 16
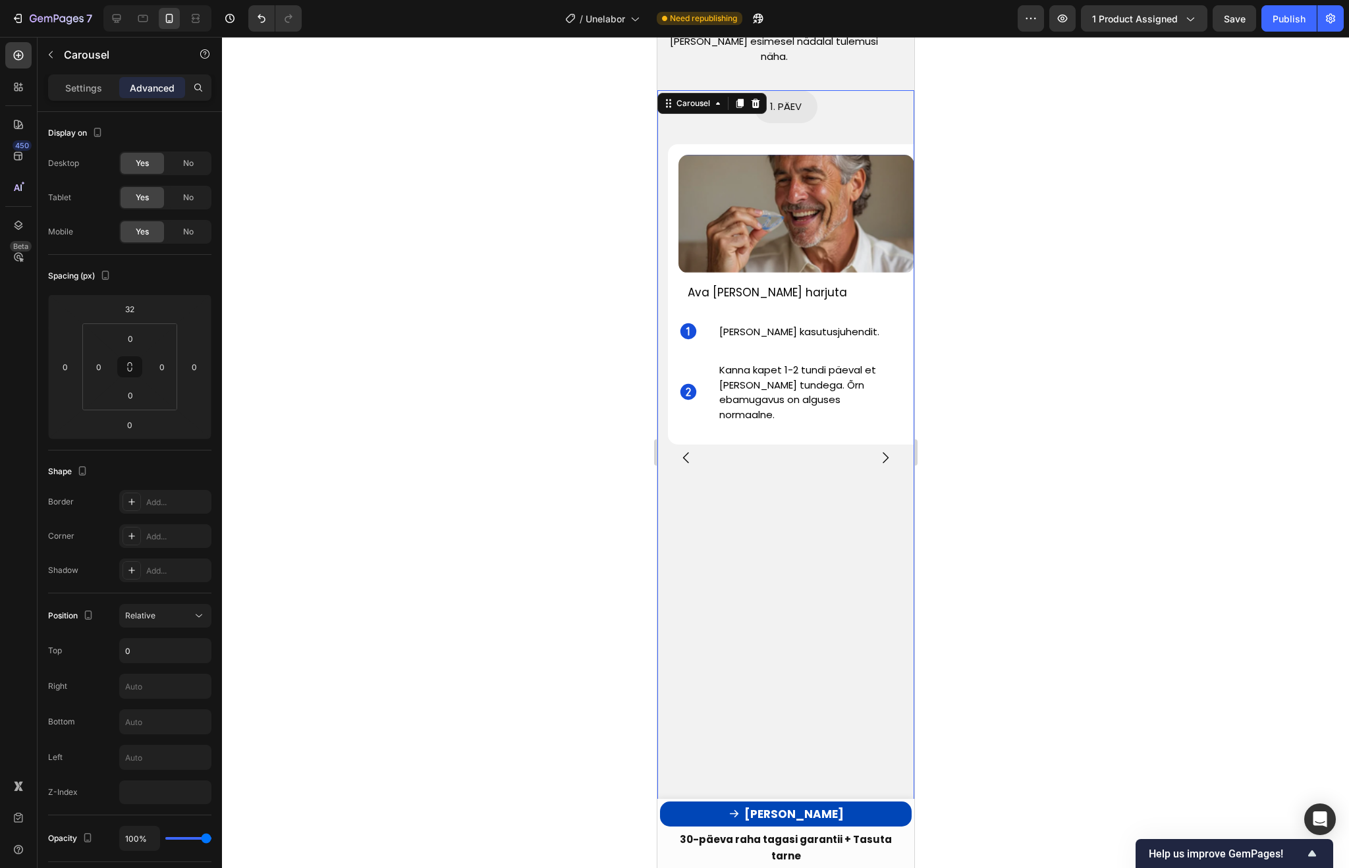
click at [885, 450] on icon "Carousel Next Arrow" at bounding box center [885, 458] width 16 height 16
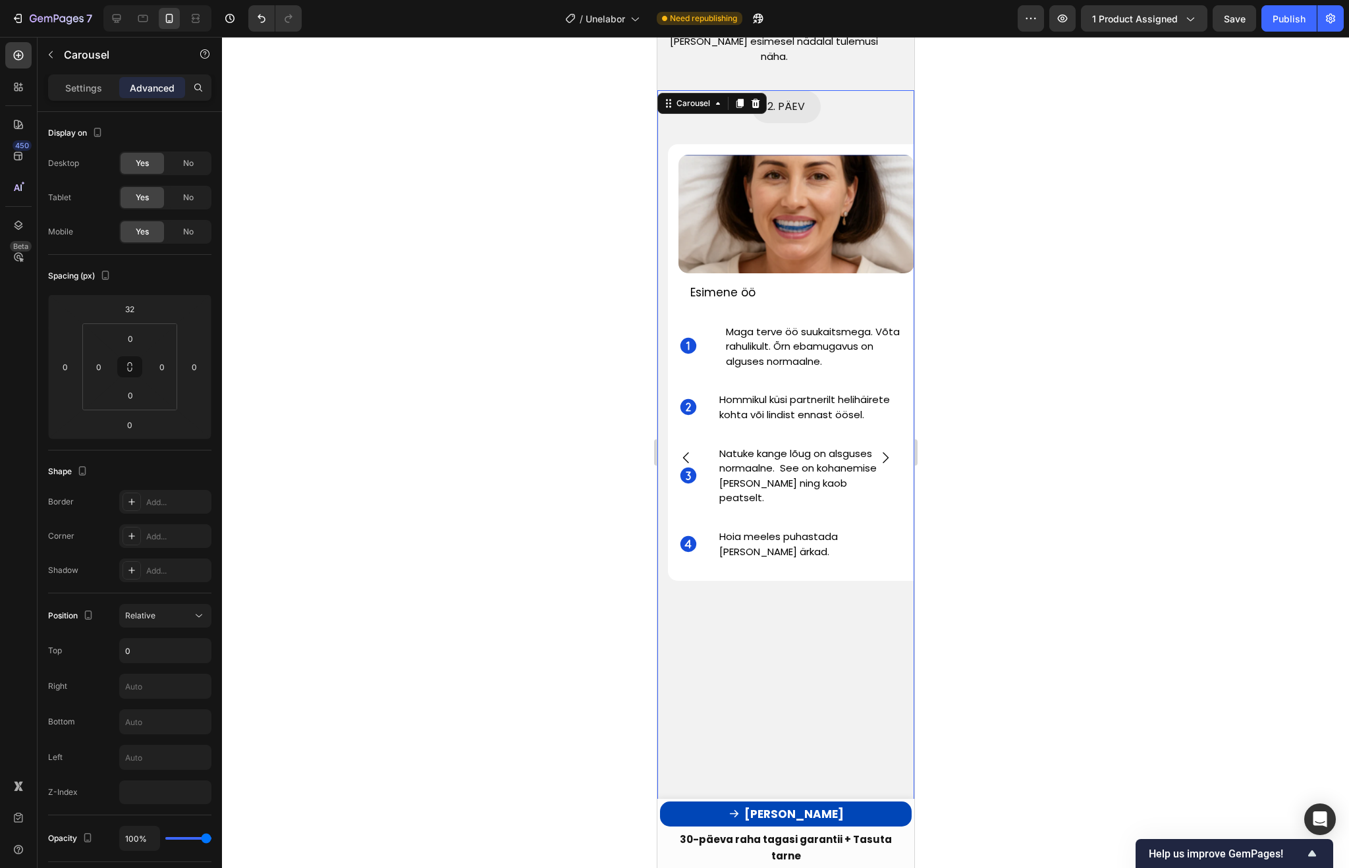
click at [885, 450] on icon "Carousel Next Arrow" at bounding box center [885, 458] width 16 height 16
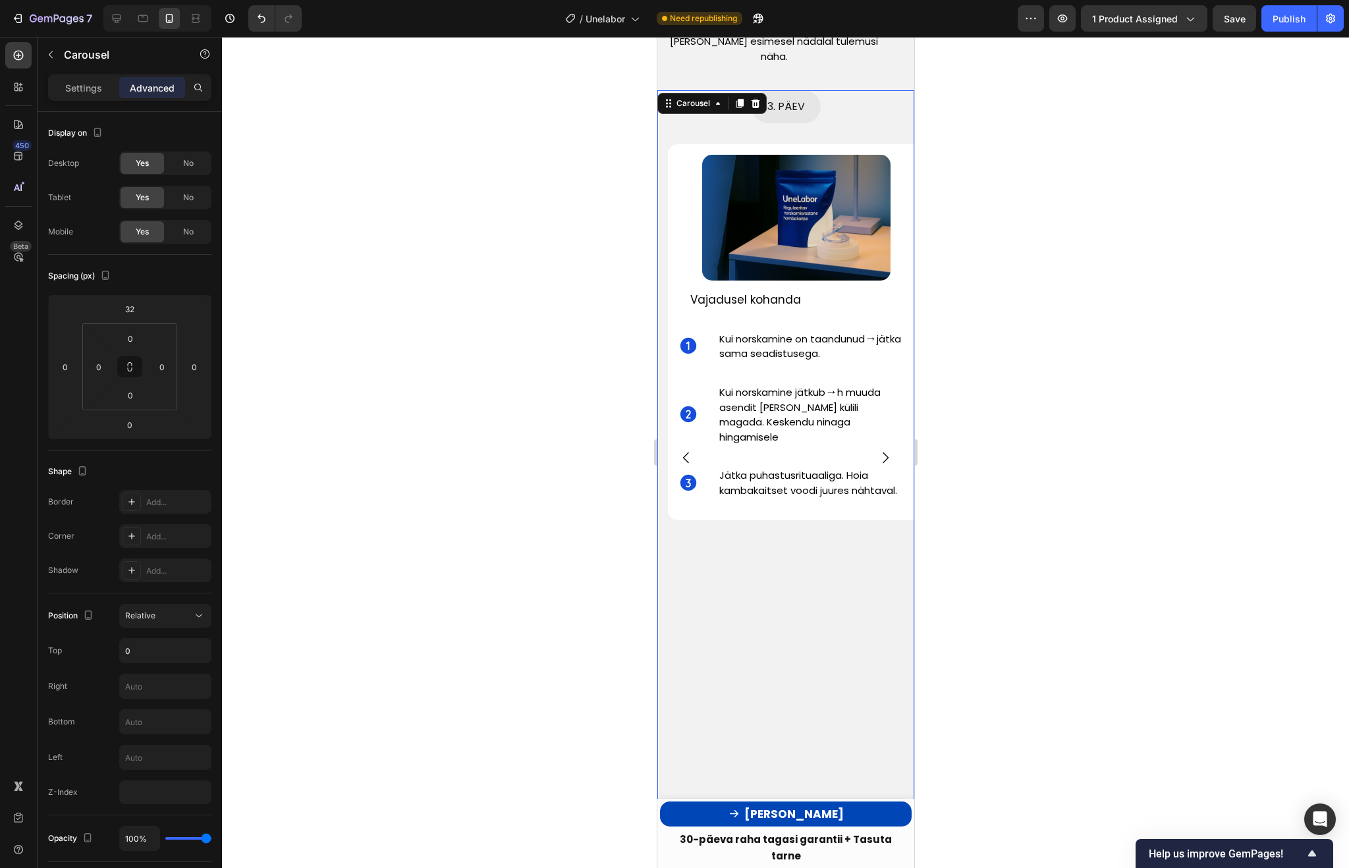
click at [885, 450] on icon "Carousel Next Arrow" at bounding box center [885, 458] width 16 height 16
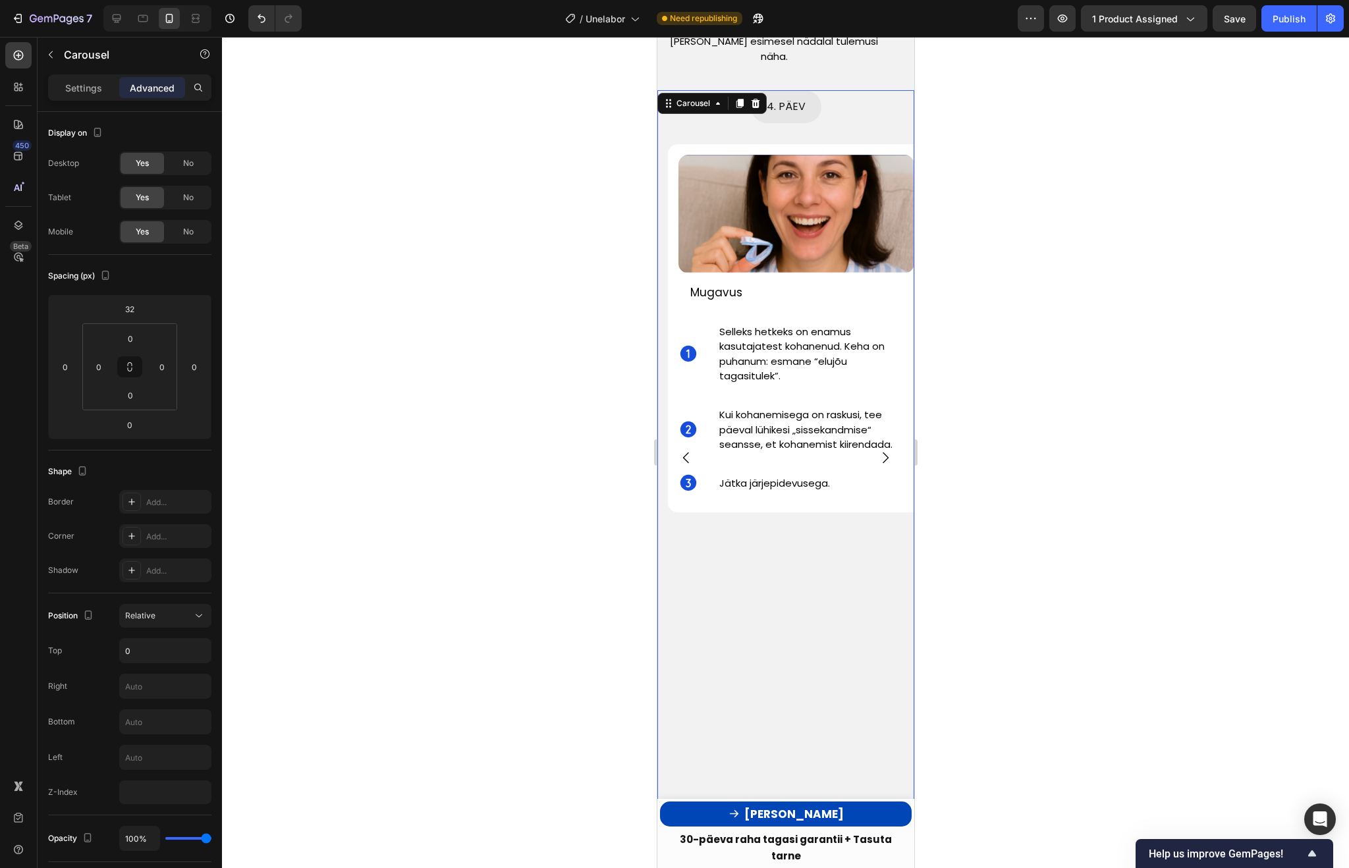
click at [885, 450] on icon "Carousel Next Arrow" at bounding box center [885, 458] width 16 height 16
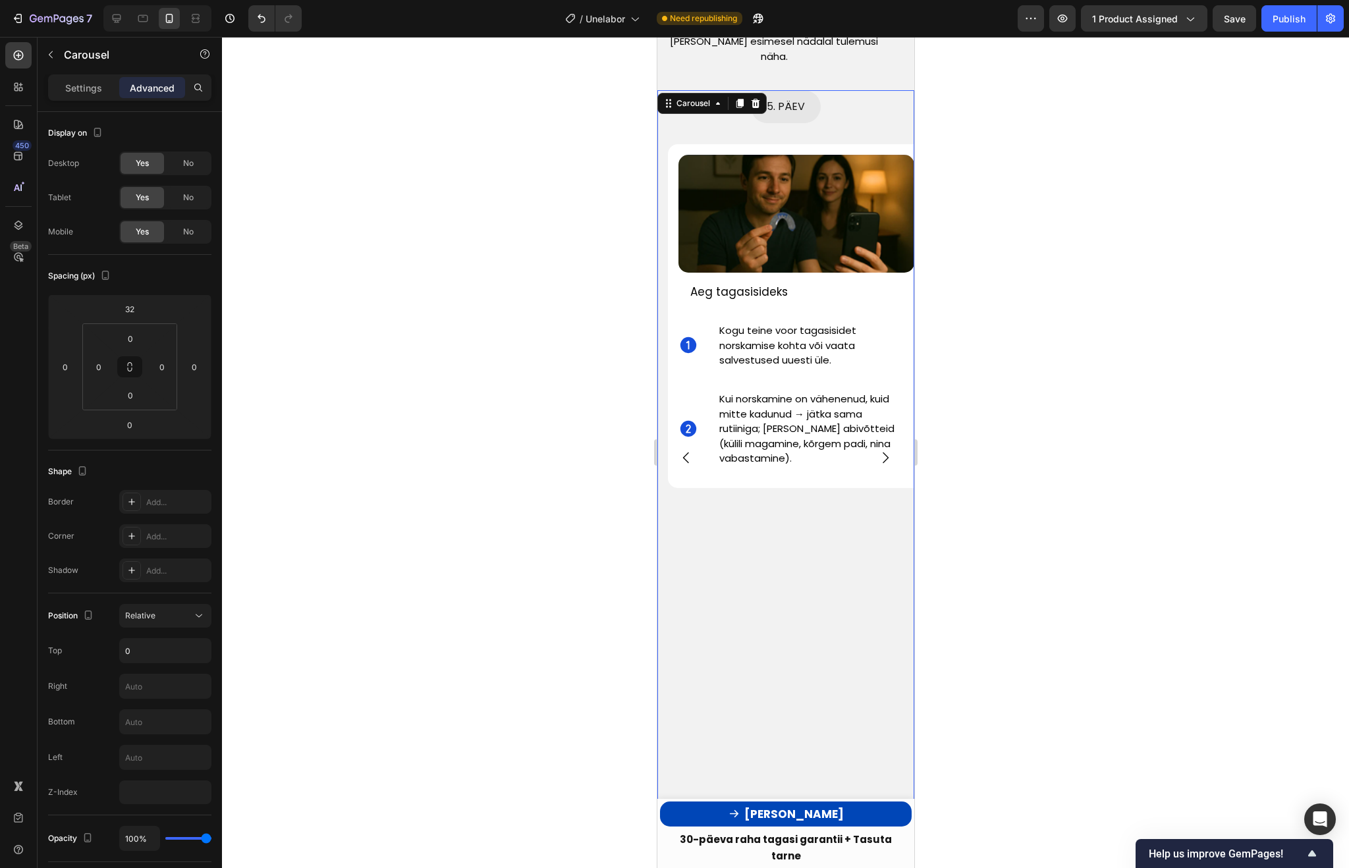
click at [885, 450] on icon "Carousel Next Arrow" at bounding box center [885, 458] width 16 height 16
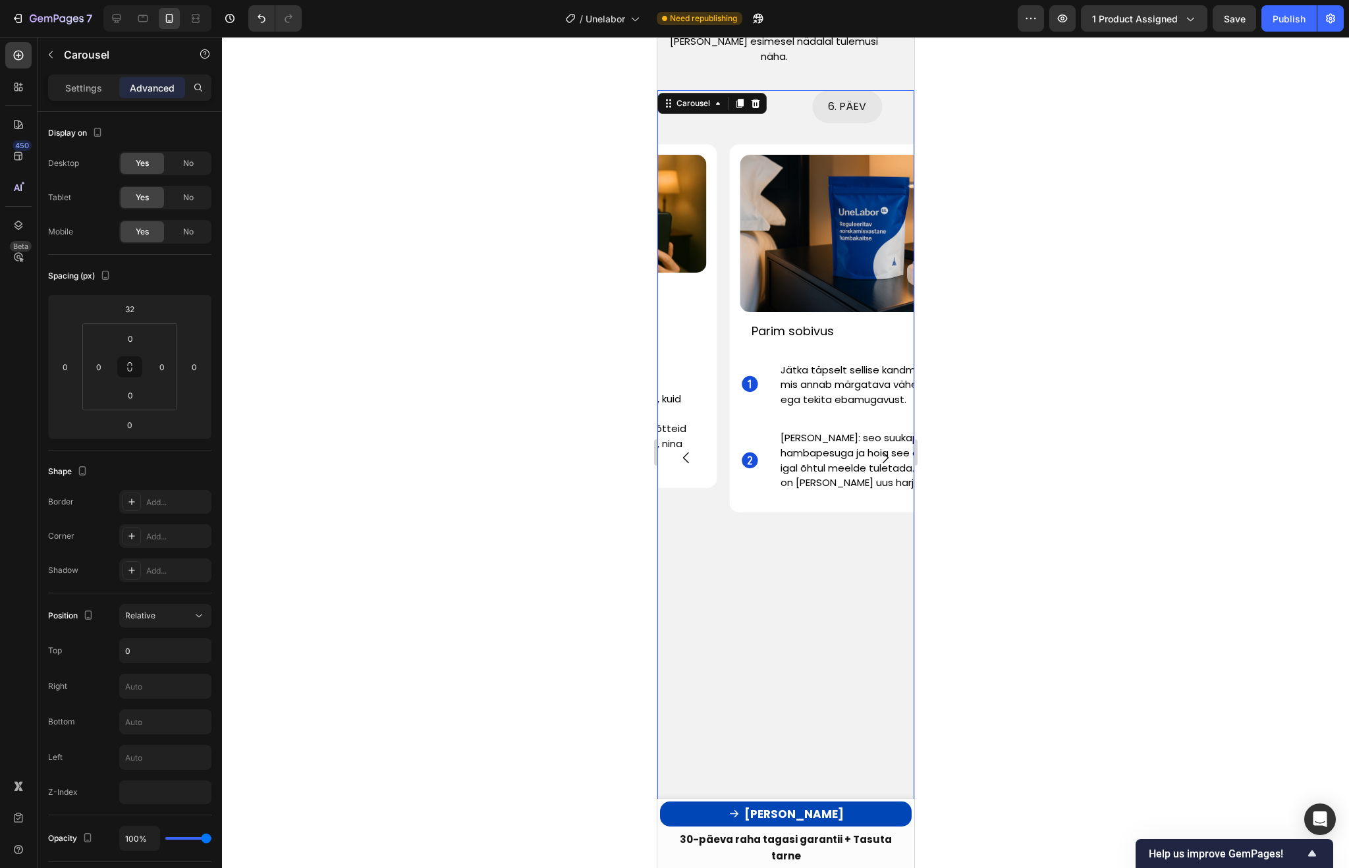
click at [885, 450] on icon "Carousel Next Arrow" at bounding box center [885, 458] width 16 height 16
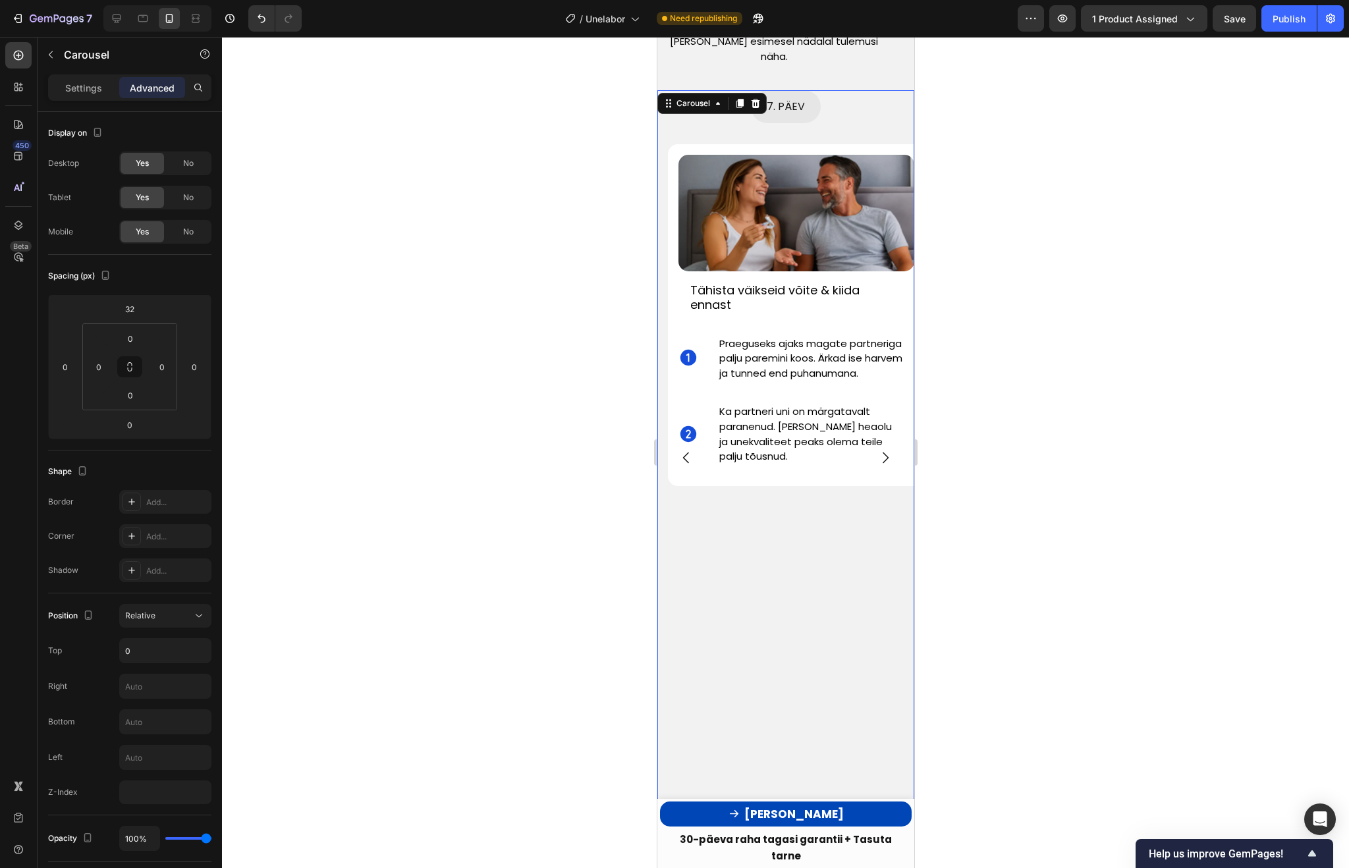
click at [885, 450] on icon "Carousel Next Arrow" at bounding box center [885, 458] width 16 height 16
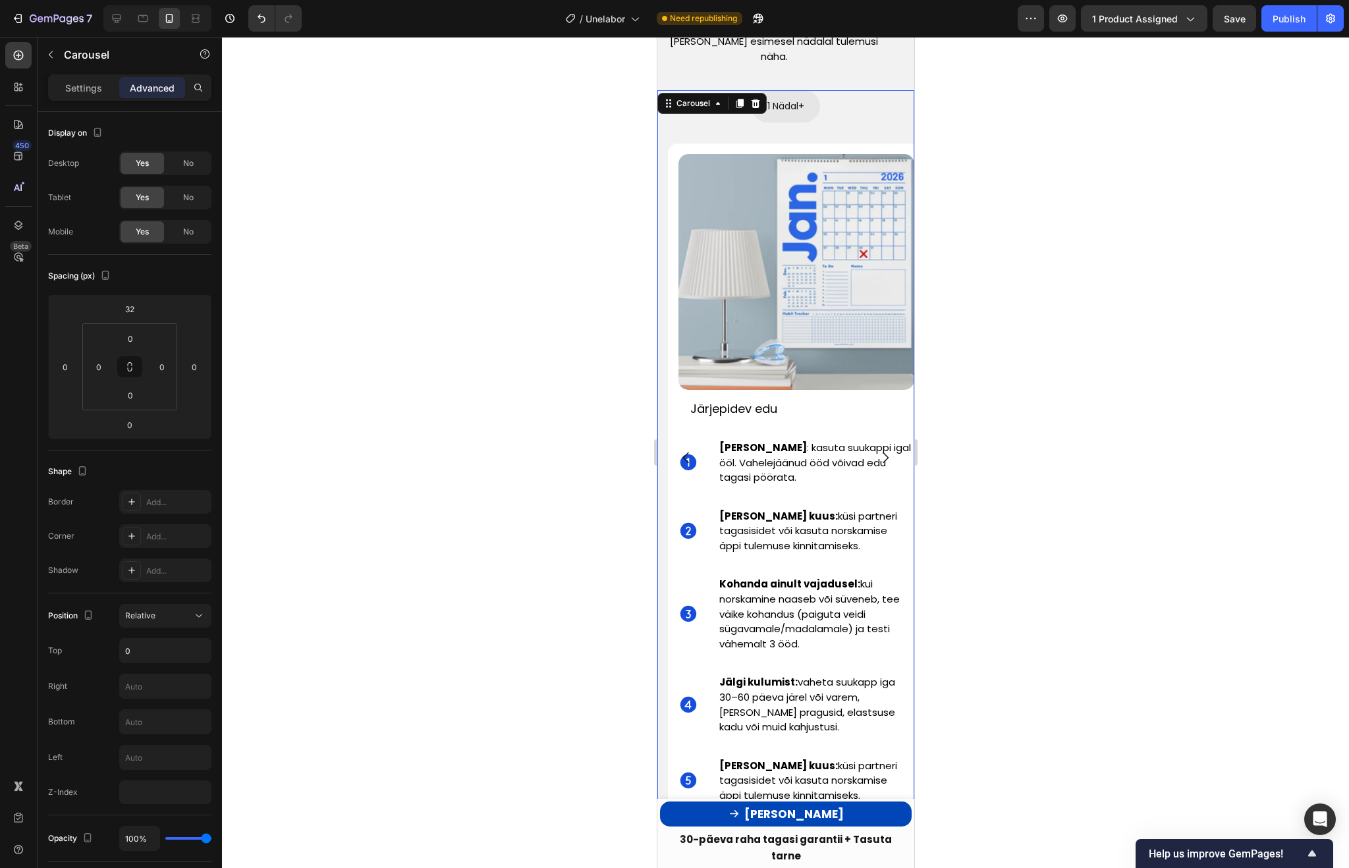
click at [885, 450] on icon "Carousel Next Arrow" at bounding box center [885, 458] width 16 height 16
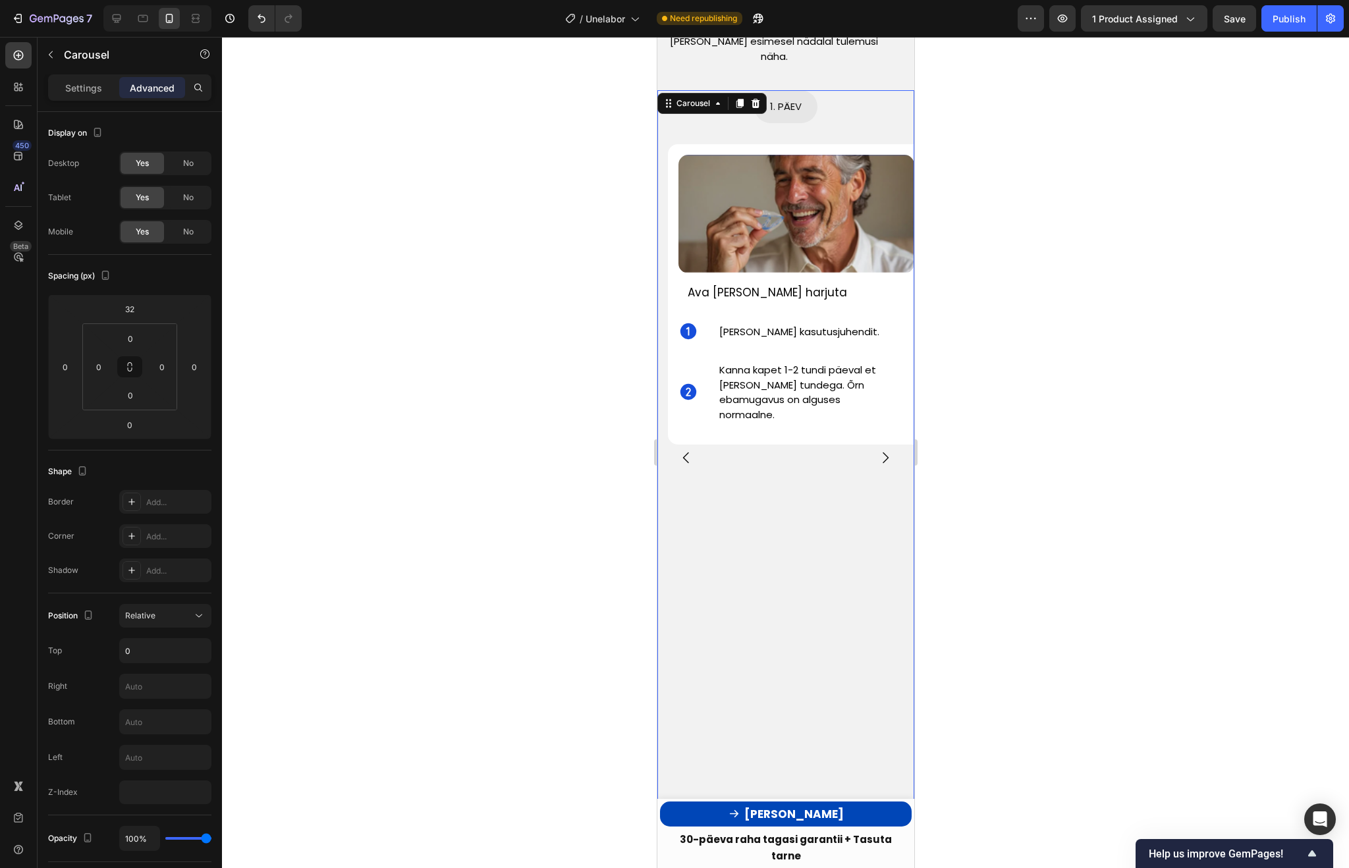
click at [683, 452] on icon "Carousel Back Arrow" at bounding box center [685, 457] width 6 height 11
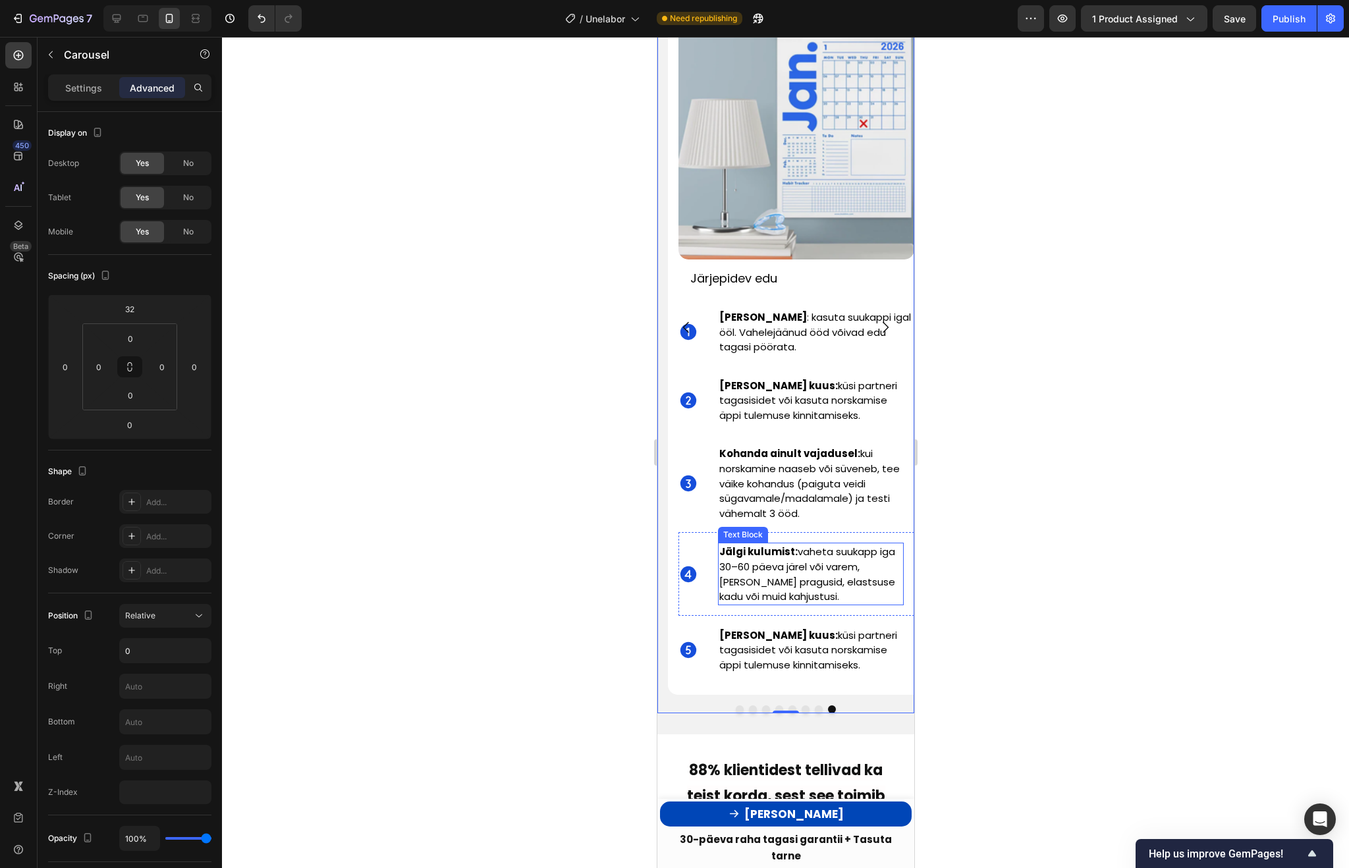
scroll to position [3973, 0]
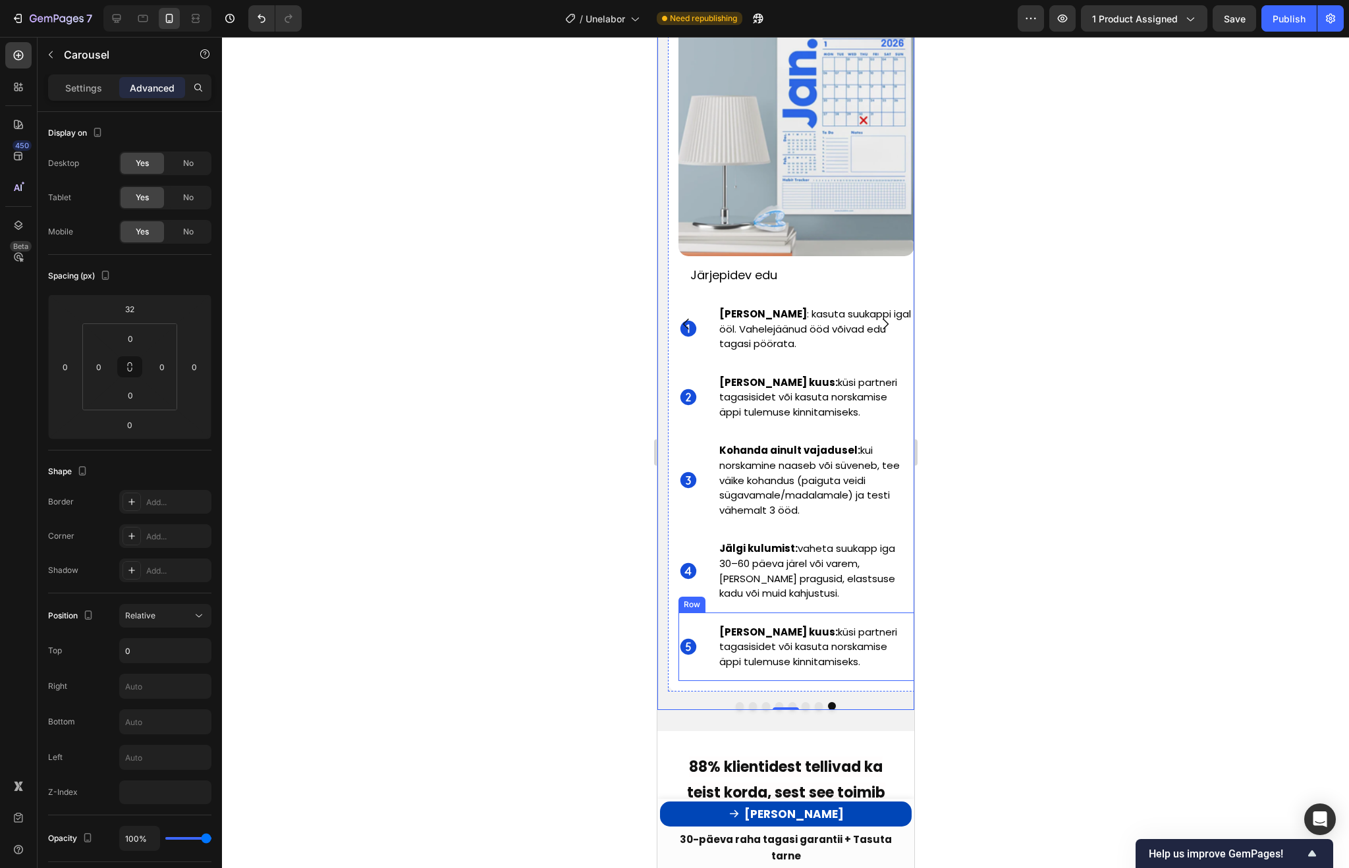
click at [908, 625] on div "Hinda kord kuus: küsi partneri tagasisidet või kasuta norskamise äppi tulemuse …" at bounding box center [815, 647] width 196 height 68
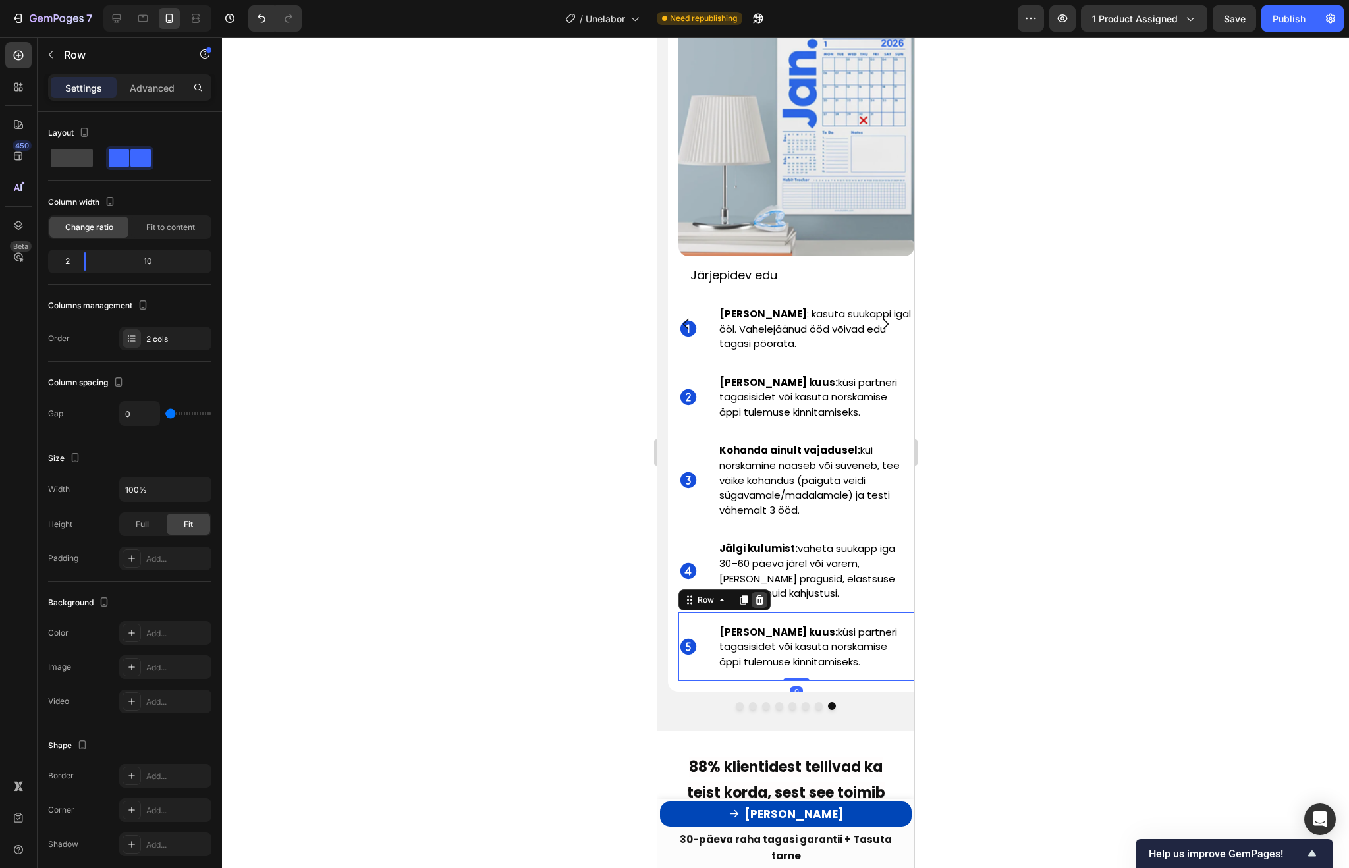
click at [757, 595] on icon at bounding box center [758, 600] width 11 height 11
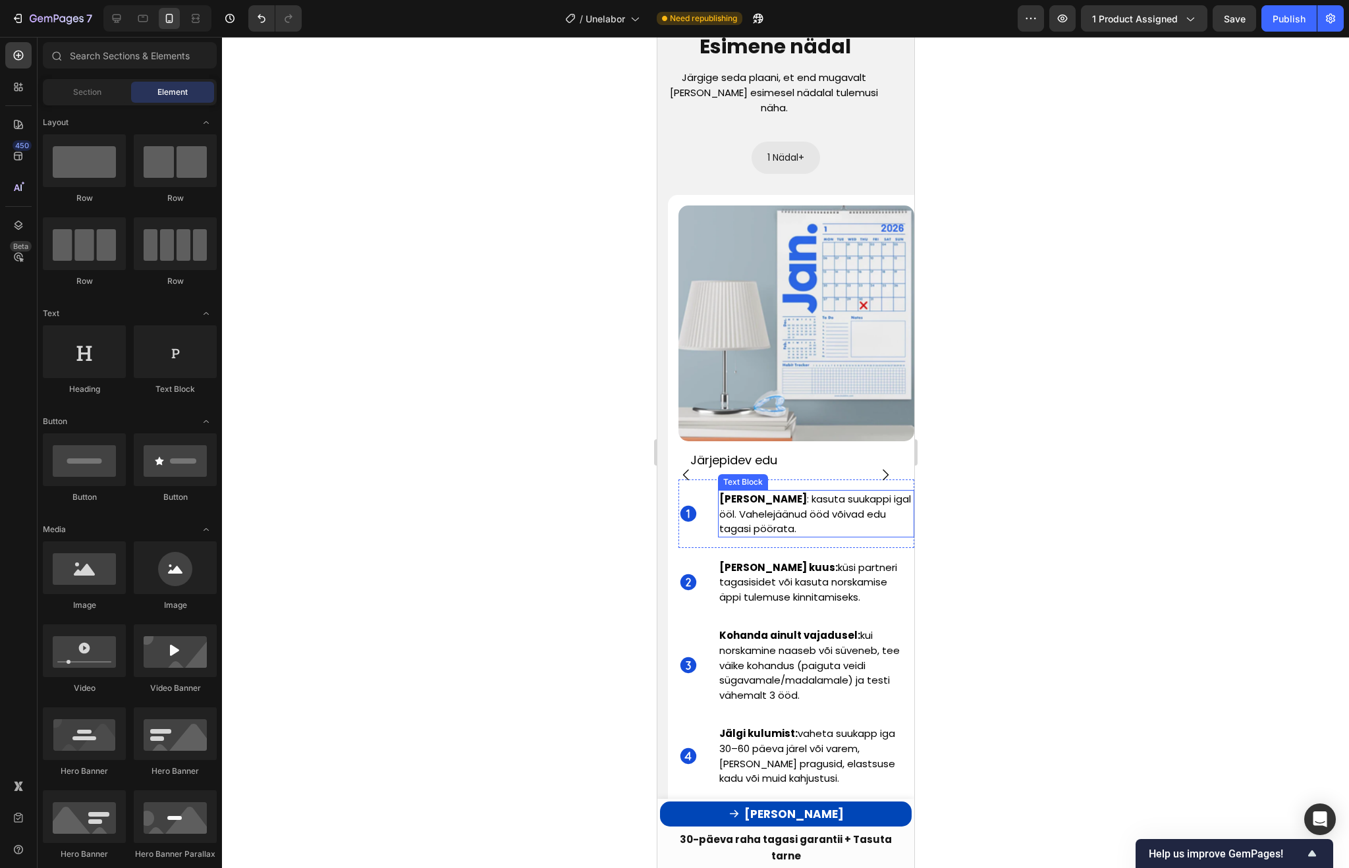
scroll to position [3759, 0]
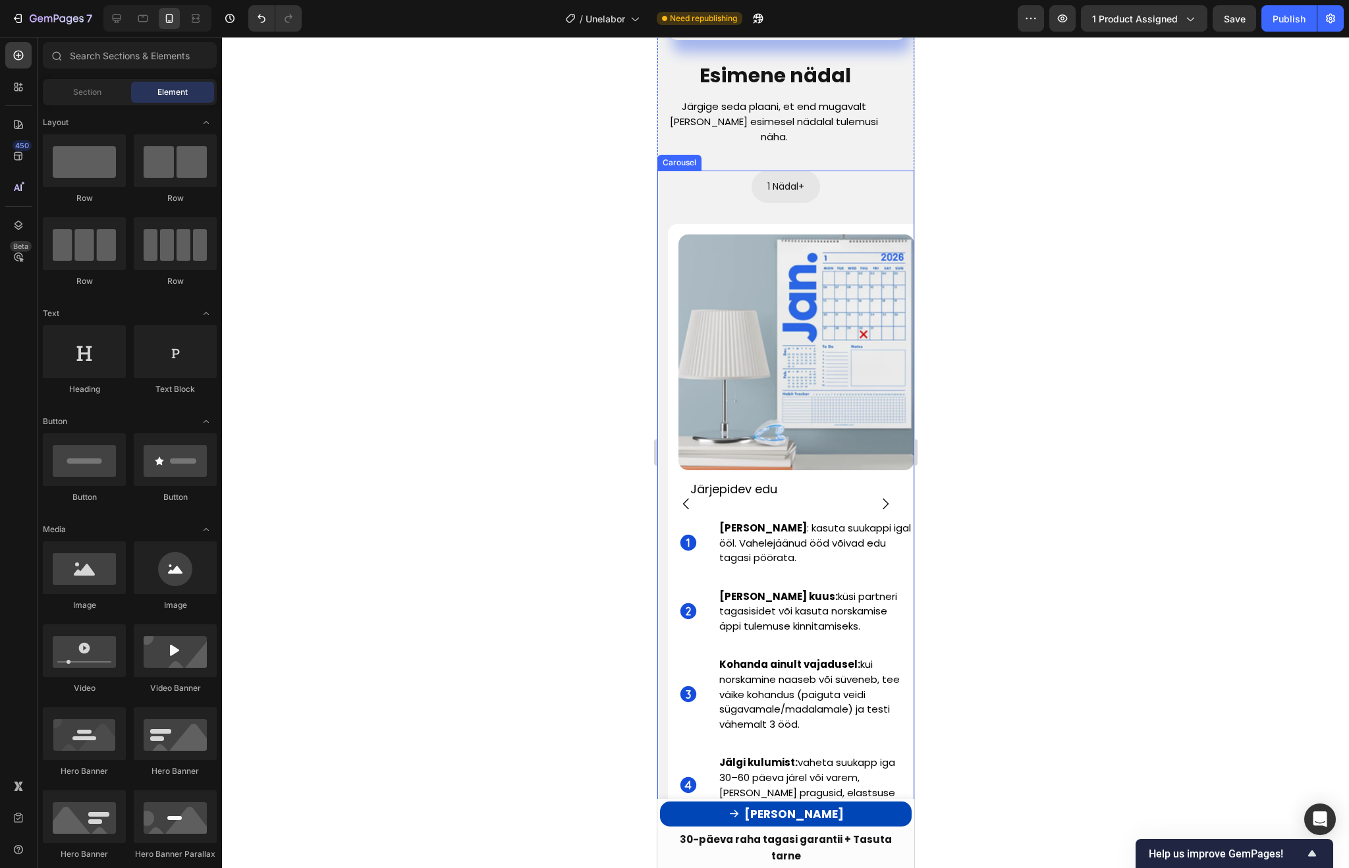
click at [885, 496] on icon "Carousel Next Arrow" at bounding box center [885, 504] width 16 height 16
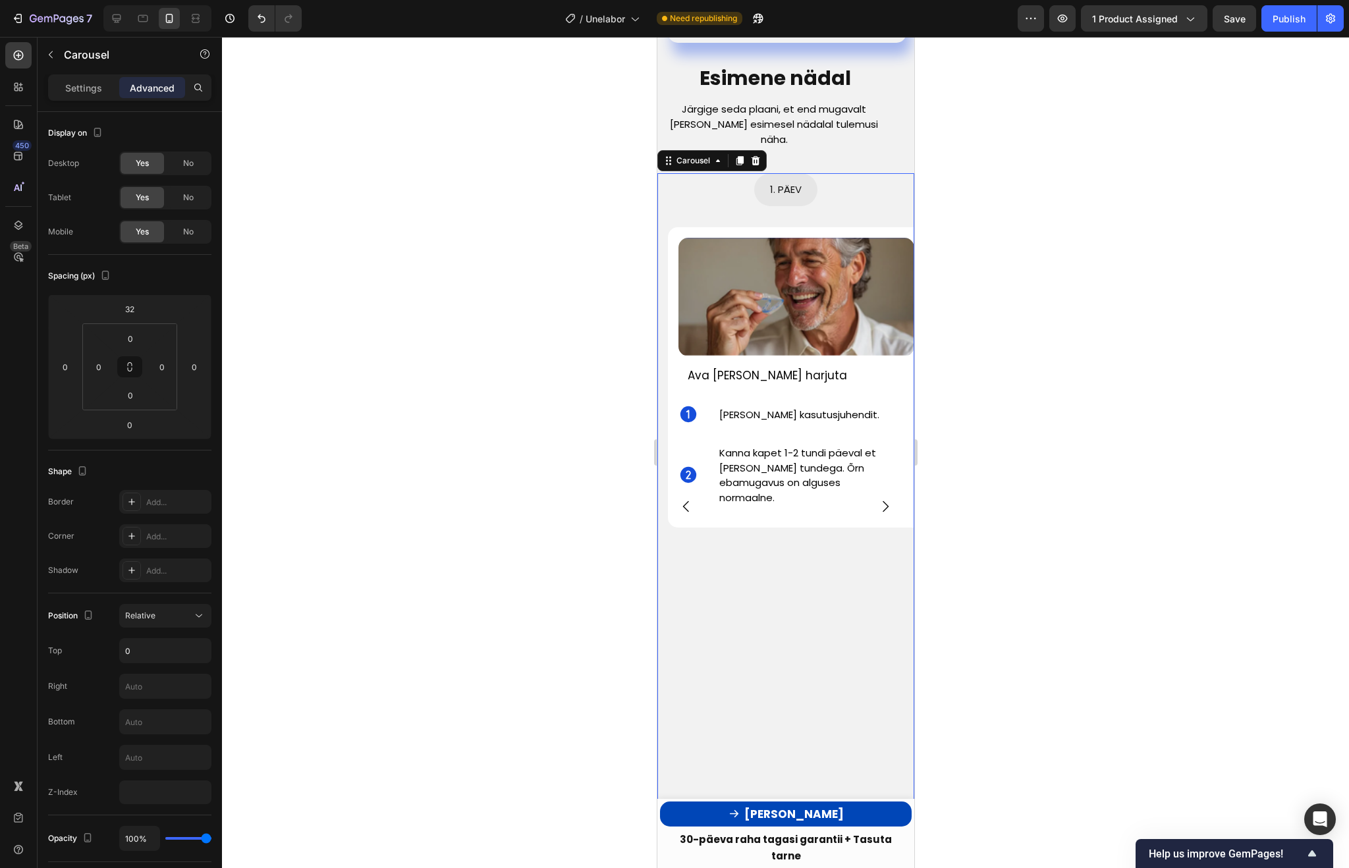
scroll to position [3749, 0]
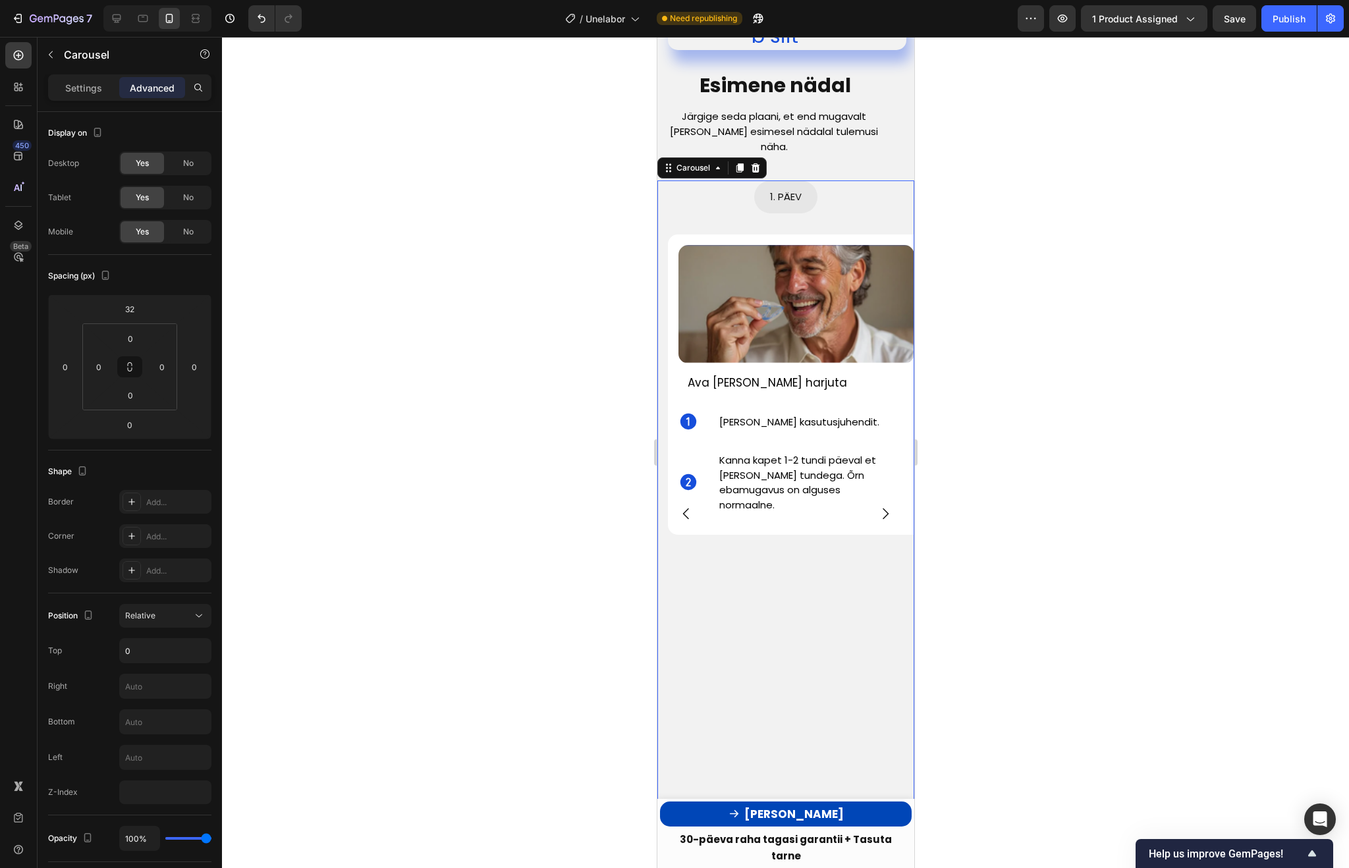
click at [884, 506] on icon "Carousel Next Arrow" at bounding box center [885, 514] width 16 height 16
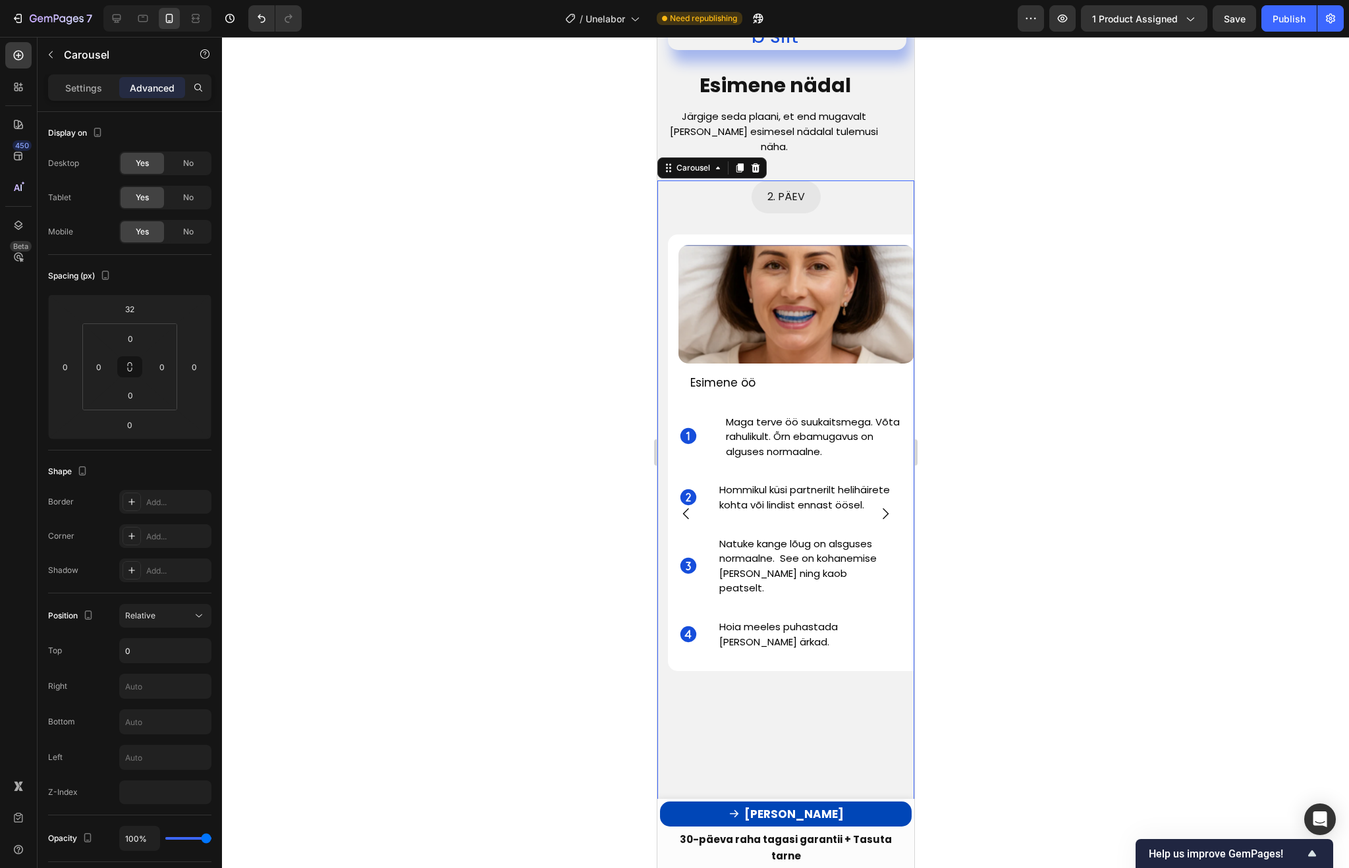
click at [884, 506] on icon "Carousel Next Arrow" at bounding box center [885, 514] width 16 height 16
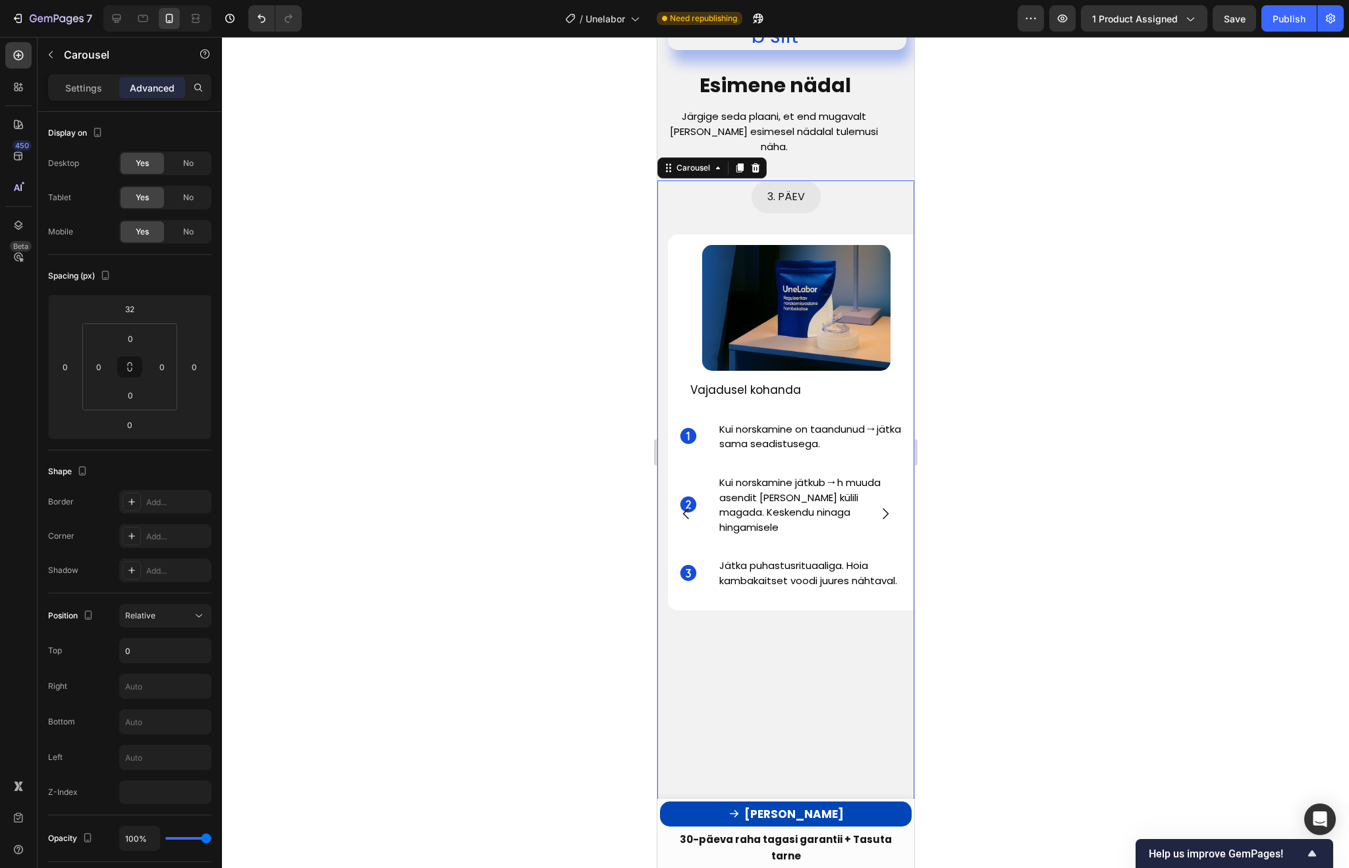
click at [884, 506] on icon "Carousel Next Arrow" at bounding box center [885, 514] width 16 height 16
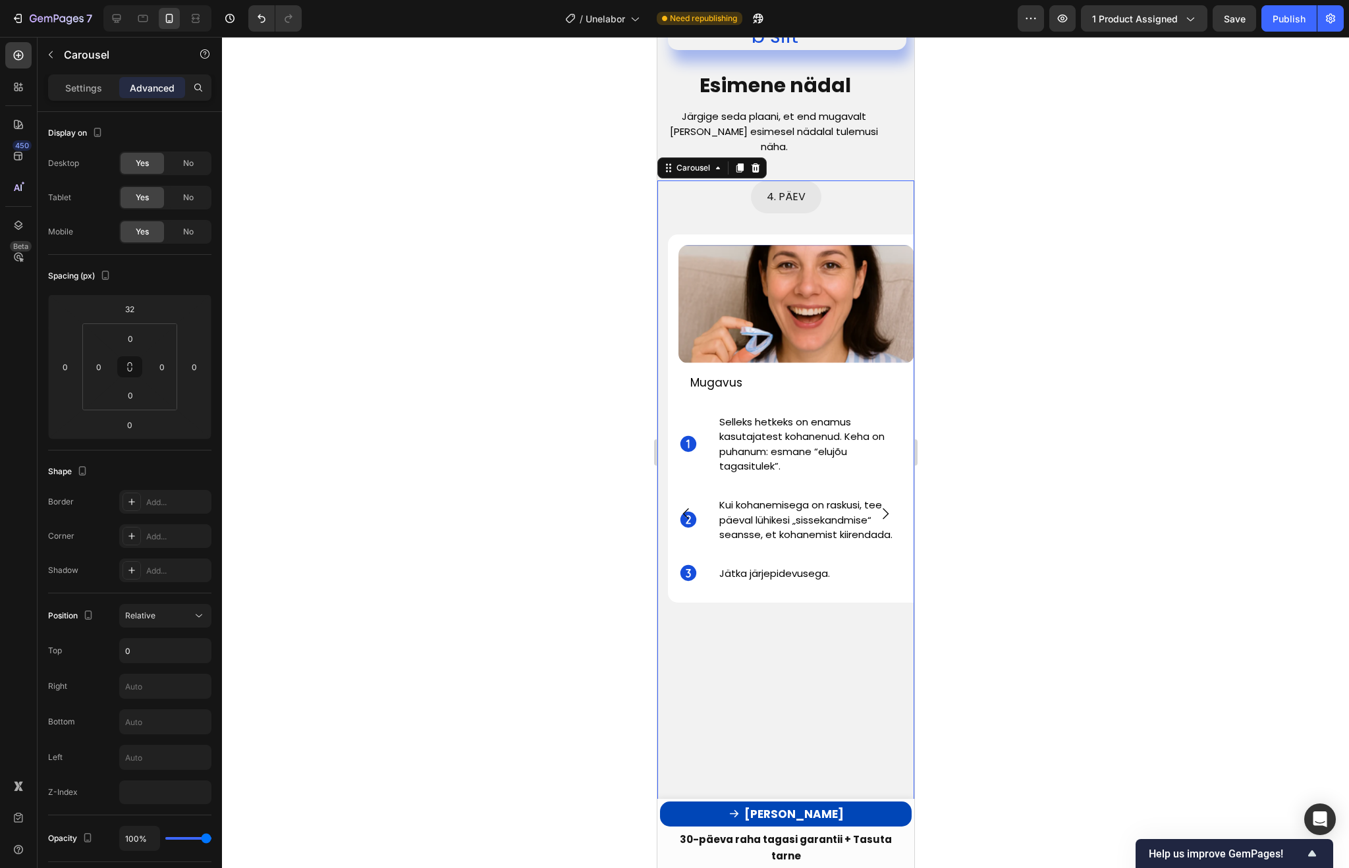
click at [884, 506] on icon "Carousel Next Arrow" at bounding box center [885, 514] width 16 height 16
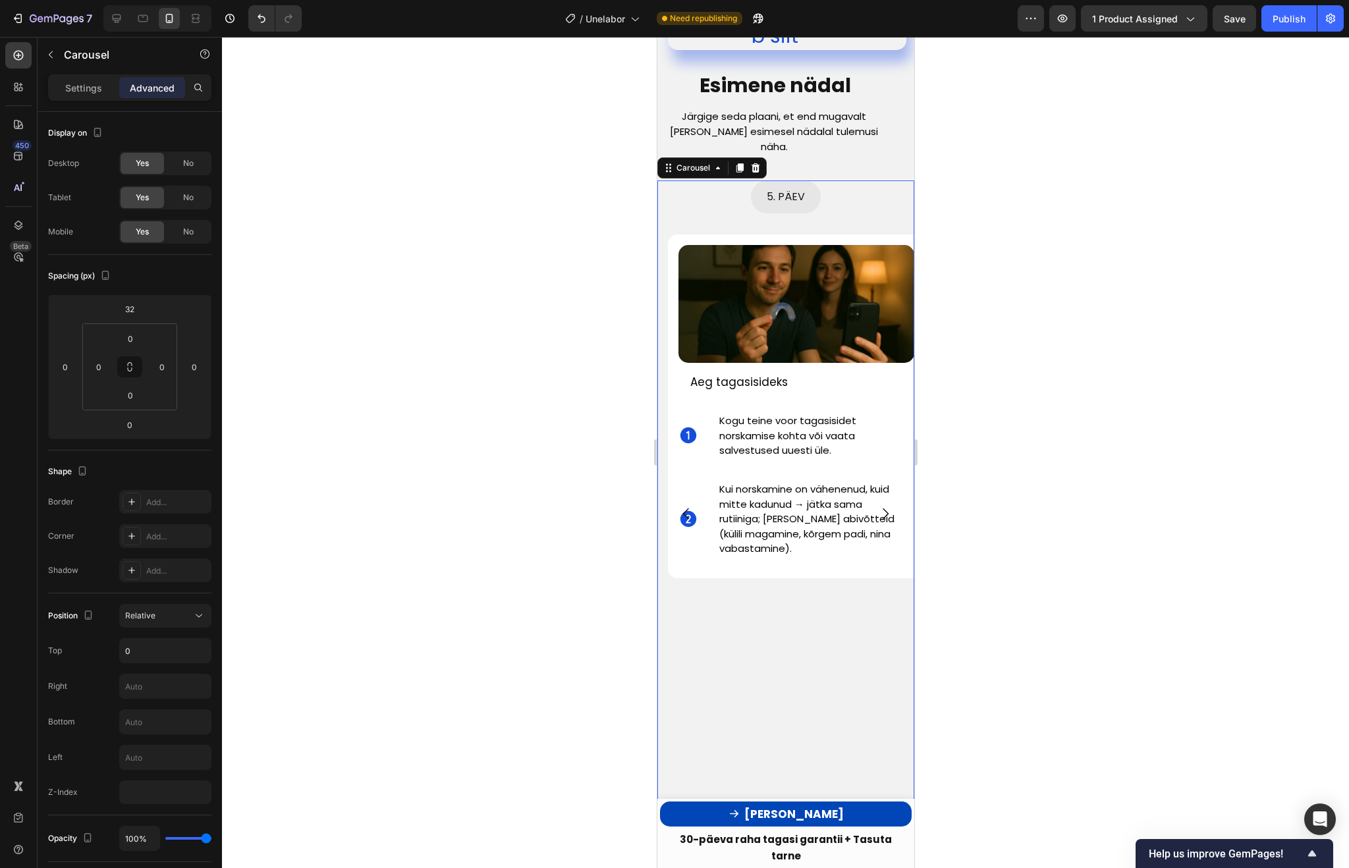
click at [884, 506] on icon "Carousel Next Arrow" at bounding box center [885, 514] width 16 height 16
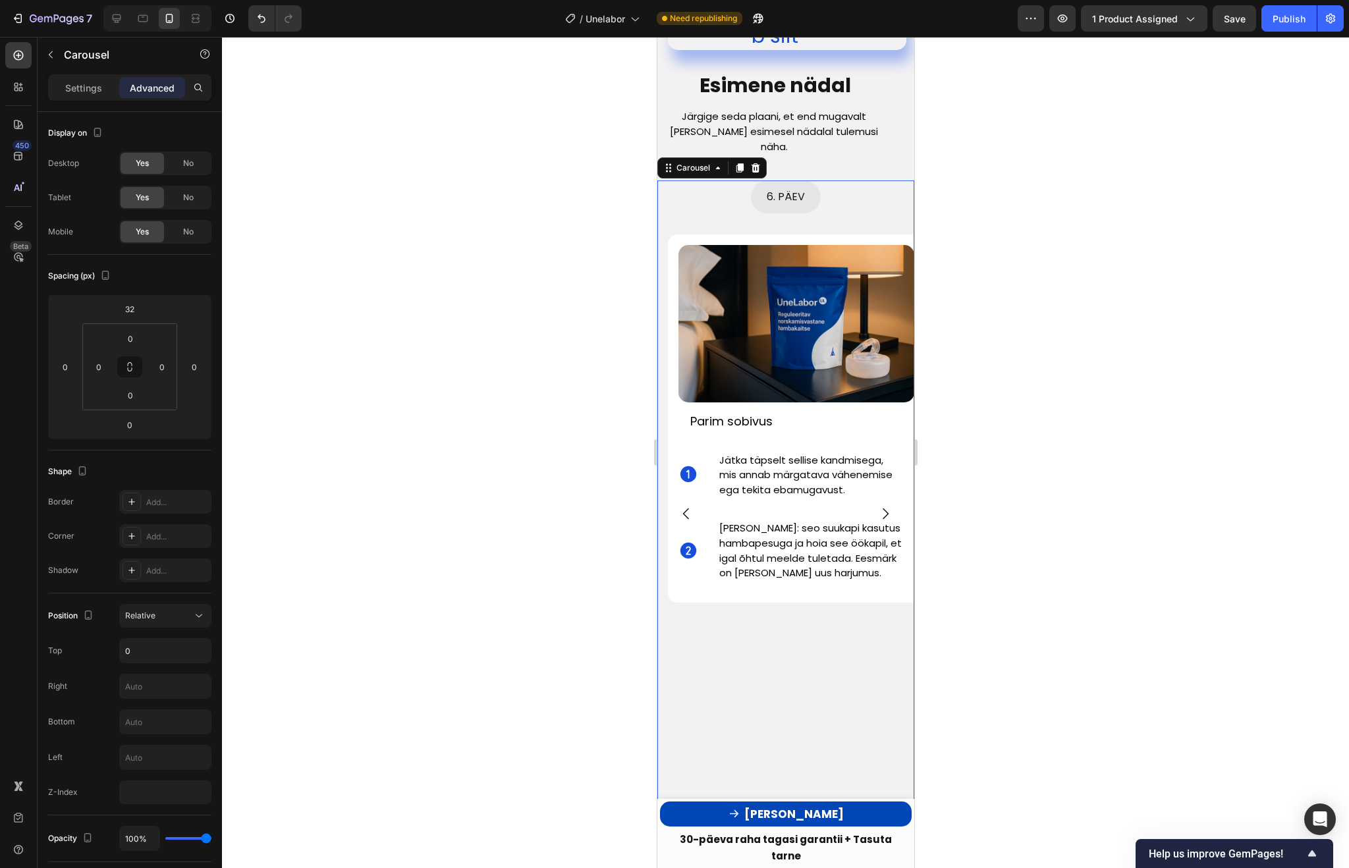
click at [884, 506] on icon "Carousel Next Arrow" at bounding box center [885, 514] width 16 height 16
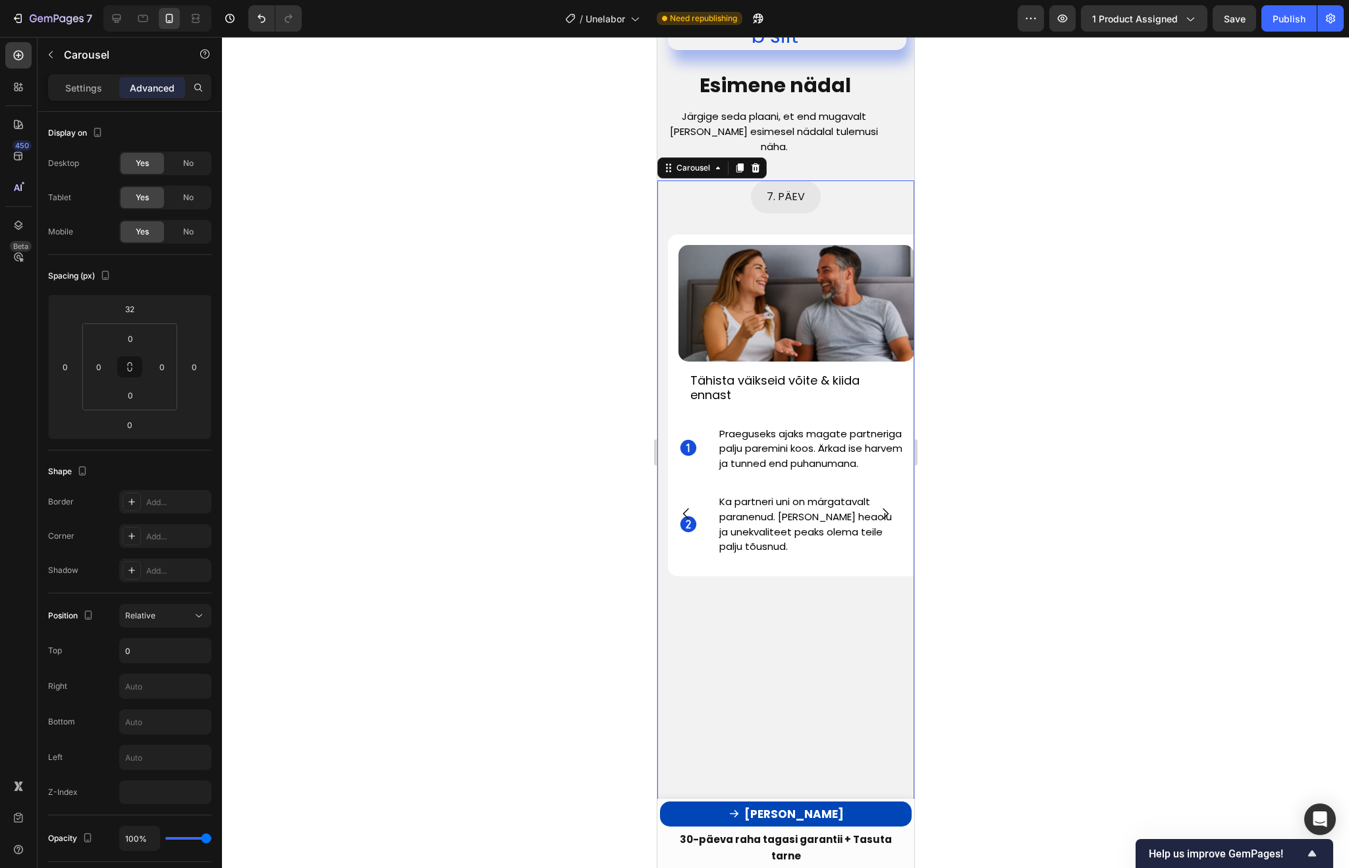
click at [884, 506] on icon "Carousel Next Arrow" at bounding box center [885, 514] width 16 height 16
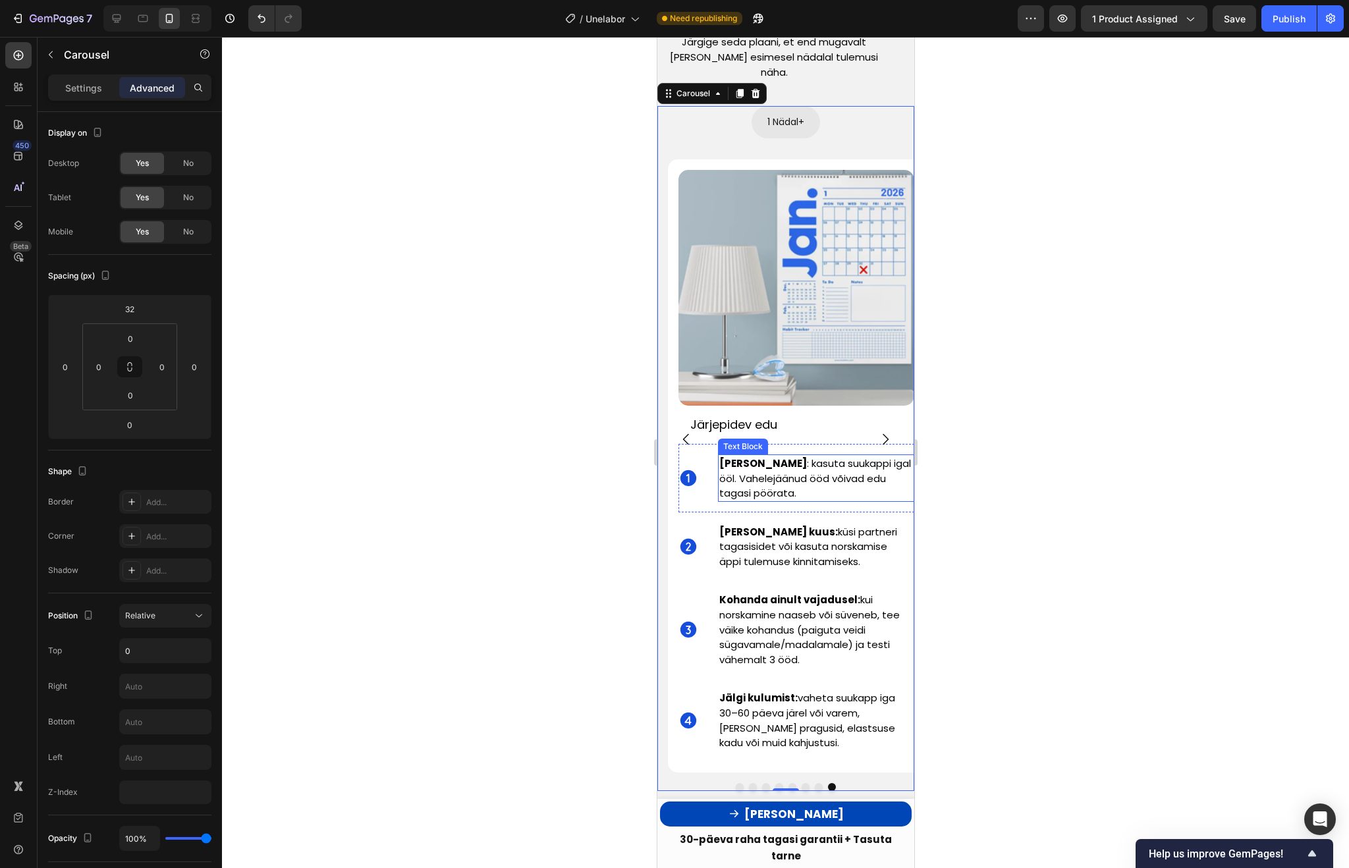
scroll to position [3757, 0]
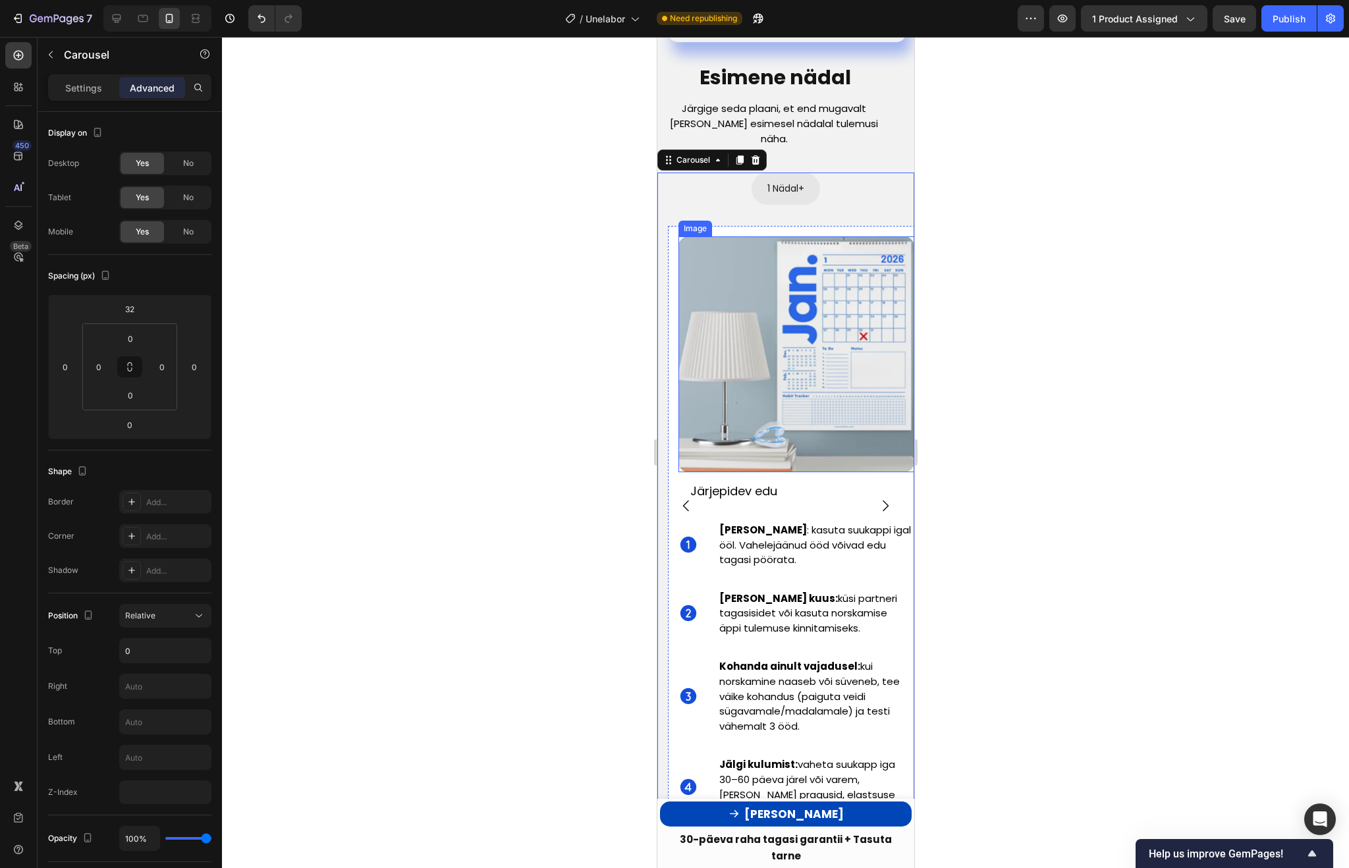
click at [833, 383] on img at bounding box center [796, 354] width 236 height 236
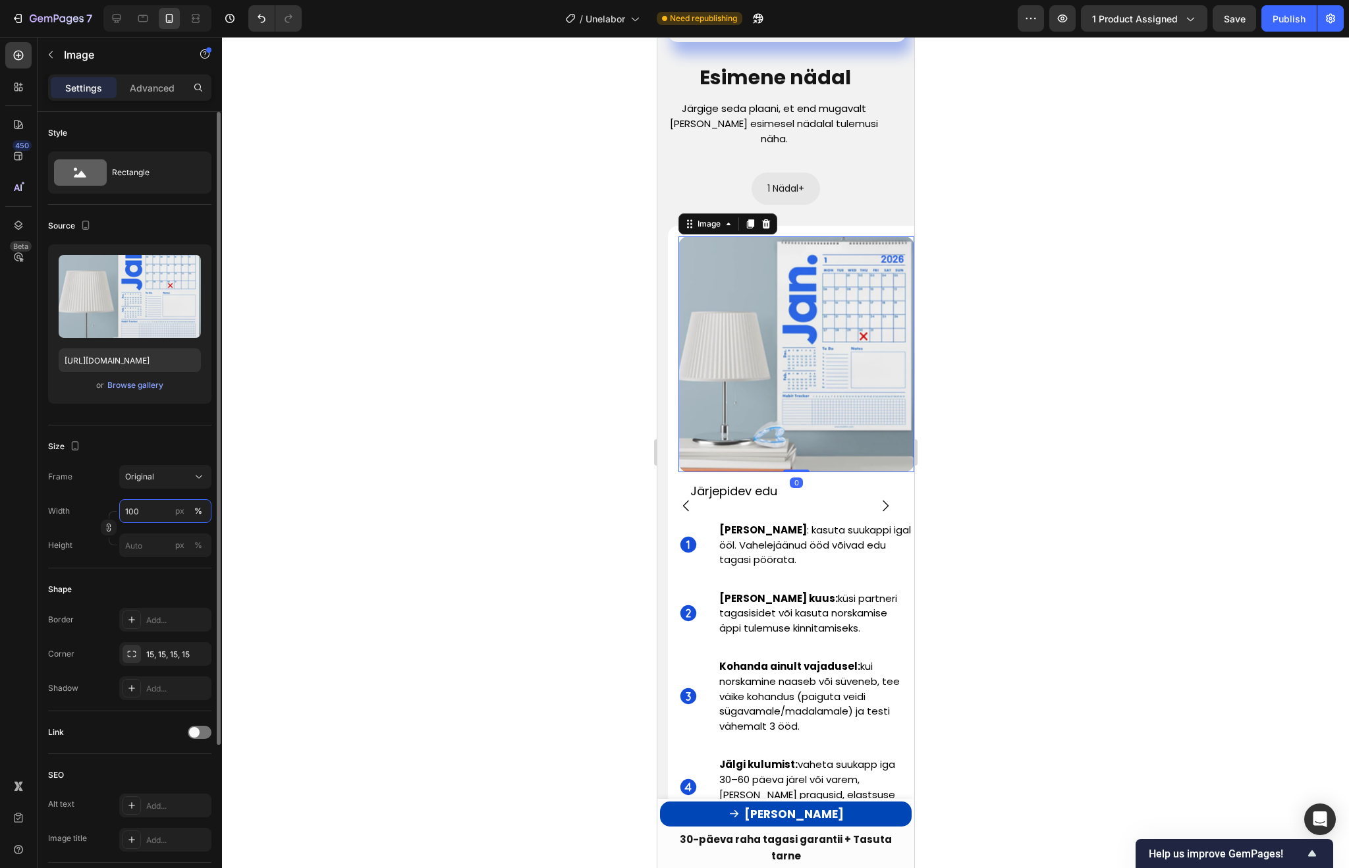
click at [150, 516] on input "100" at bounding box center [165, 511] width 92 height 24
click at [54, 544] on label "Height" at bounding box center [60, 545] width 24 height 12
click at [148, 537] on input "px %" at bounding box center [165, 545] width 92 height 24
click at [163, 574] on p "Full 100%" at bounding box center [162, 577] width 76 height 12
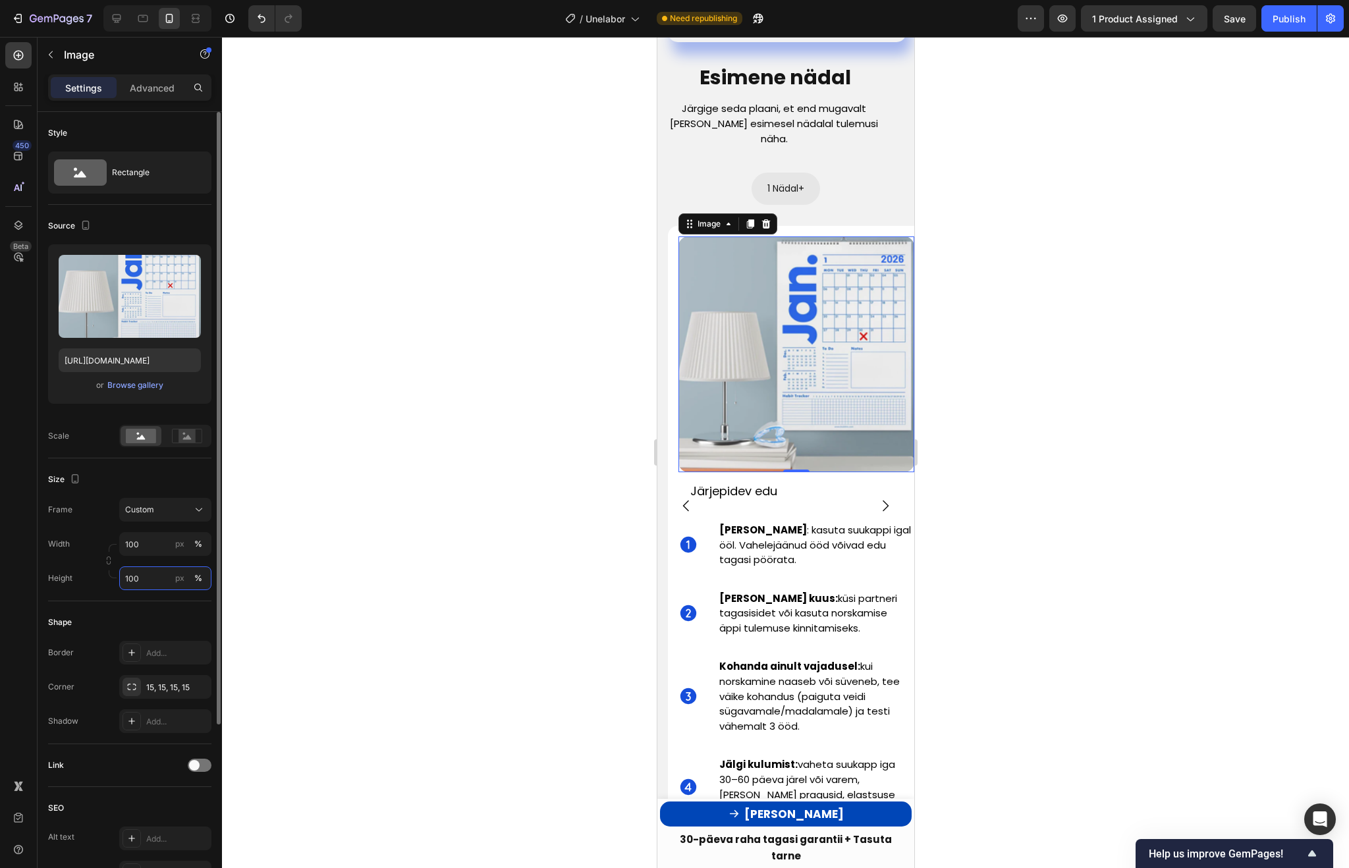
click at [148, 586] on input "100" at bounding box center [165, 578] width 92 height 24
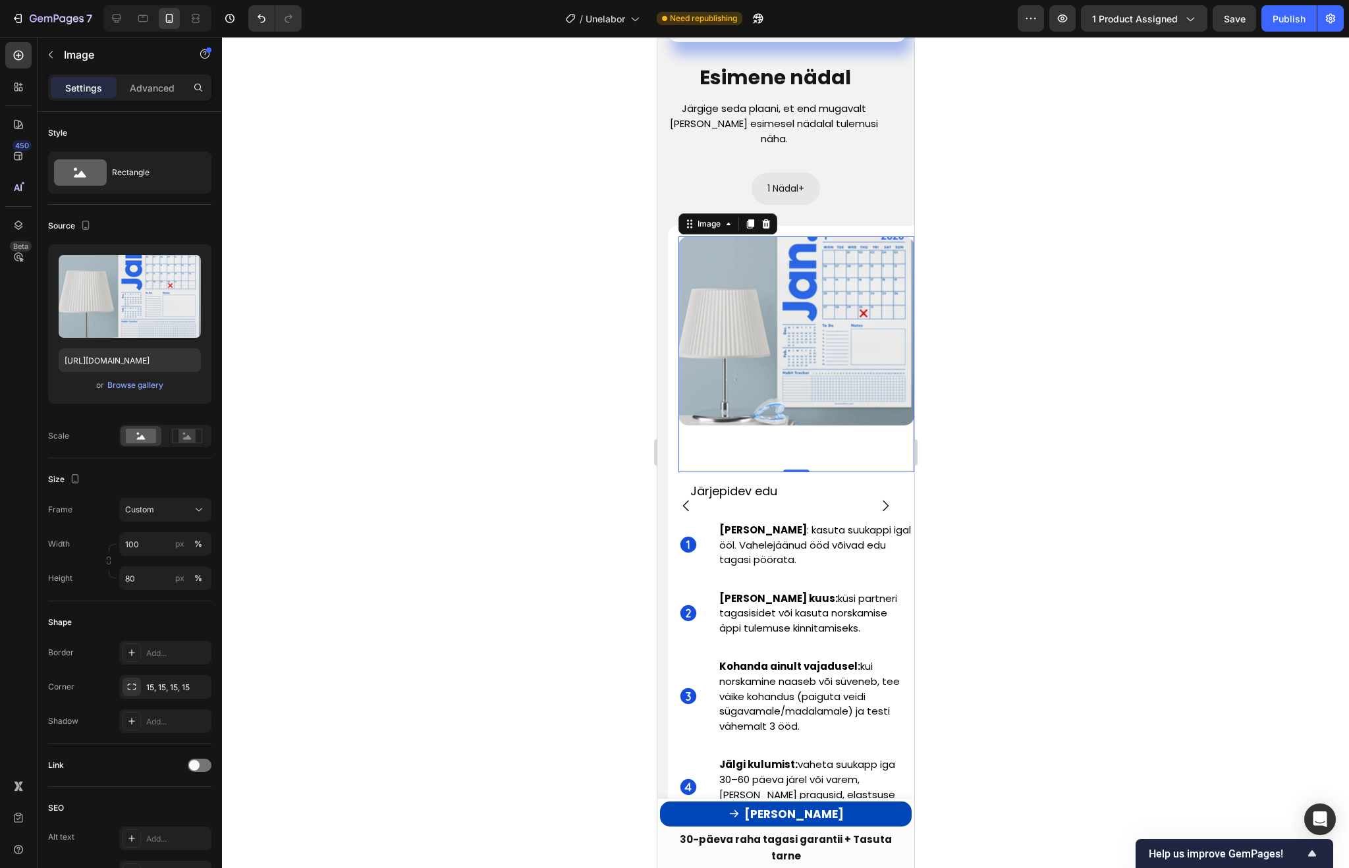
click at [1137, 348] on div at bounding box center [785, 452] width 1127 height 831
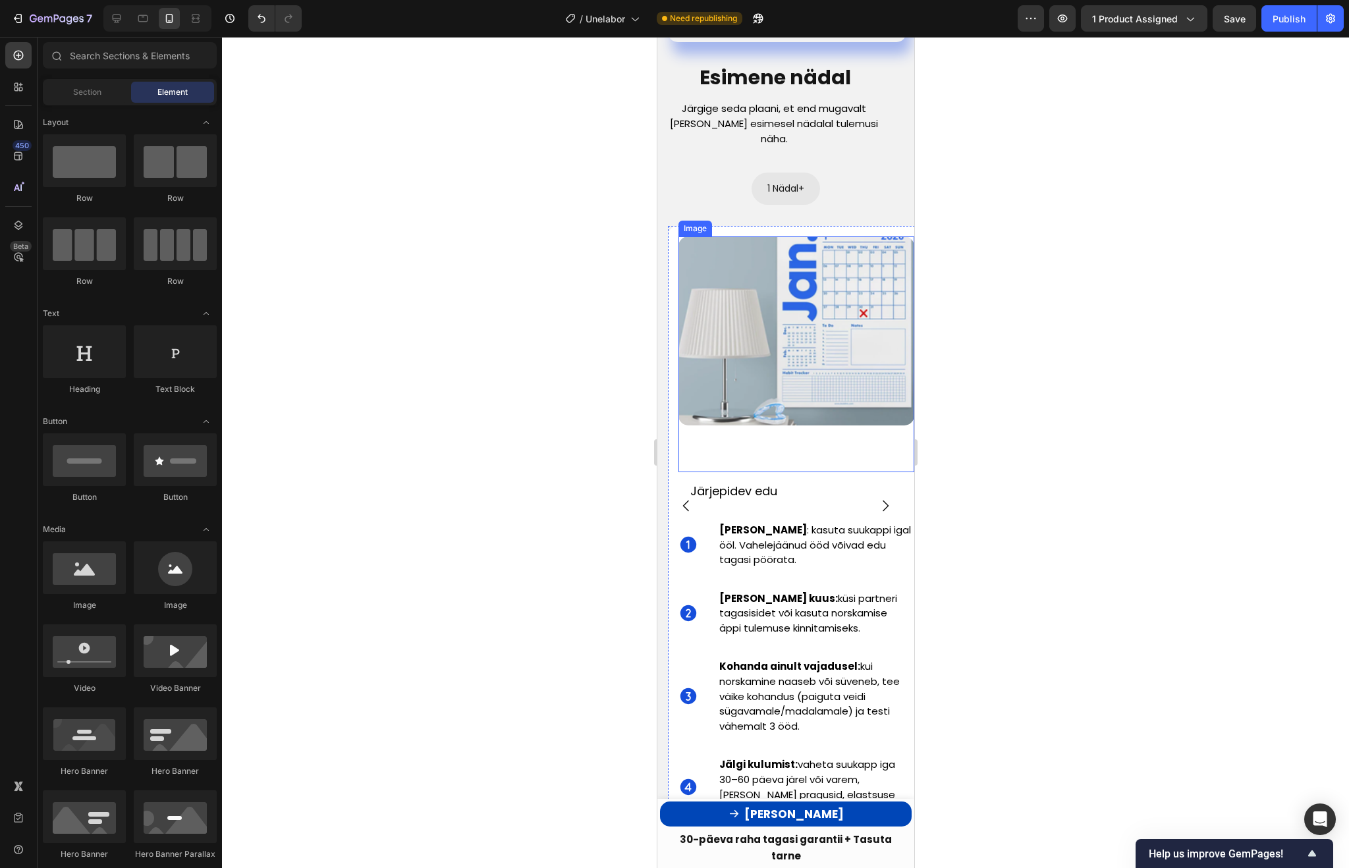
click at [880, 321] on img at bounding box center [796, 330] width 236 height 188
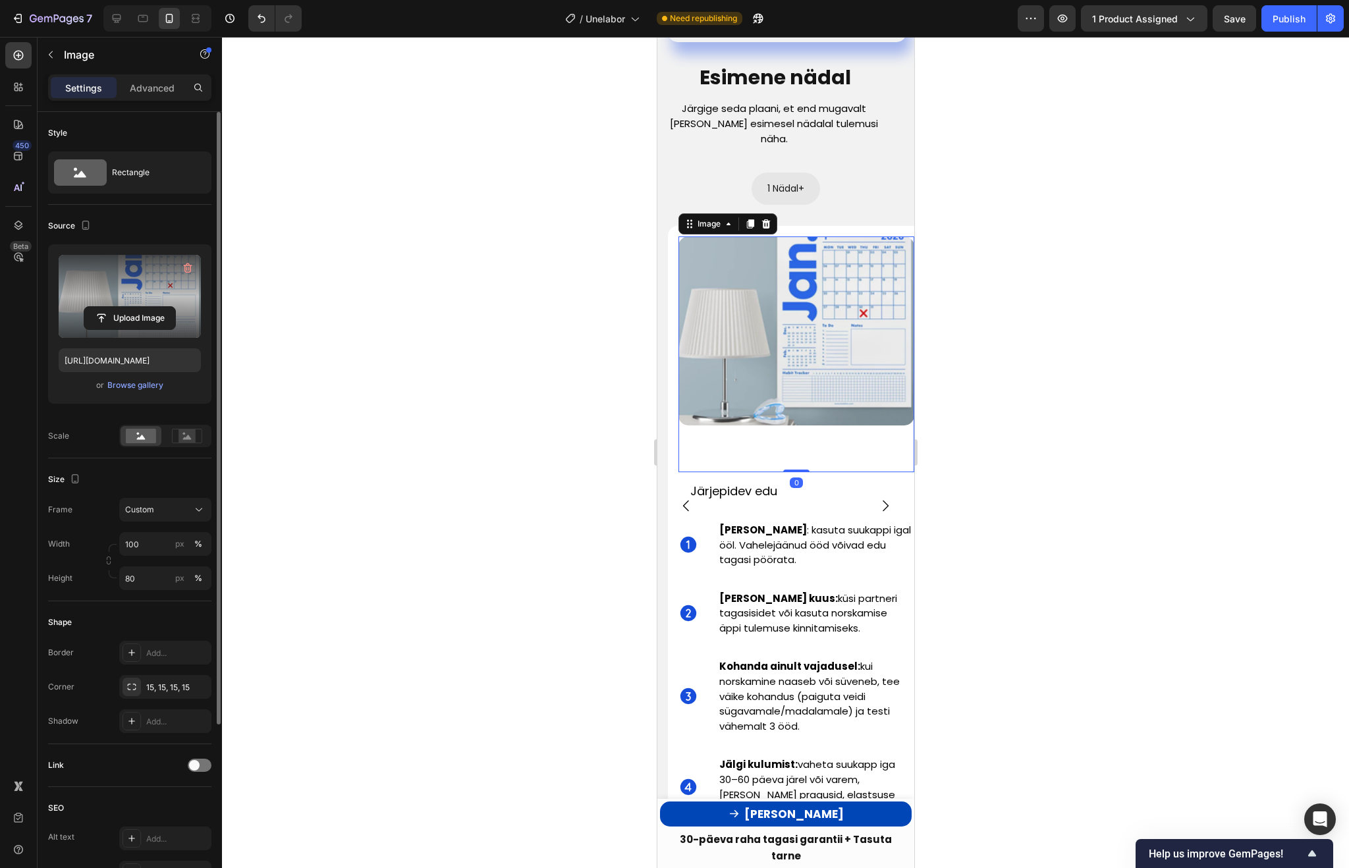
drag, startPoint x: 169, startPoint y: 268, endPoint x: 161, endPoint y: 278, distance: 12.7
click at [161, 278] on label at bounding box center [130, 296] width 142 height 83
click at [161, 307] on input "file" at bounding box center [129, 318] width 91 height 22
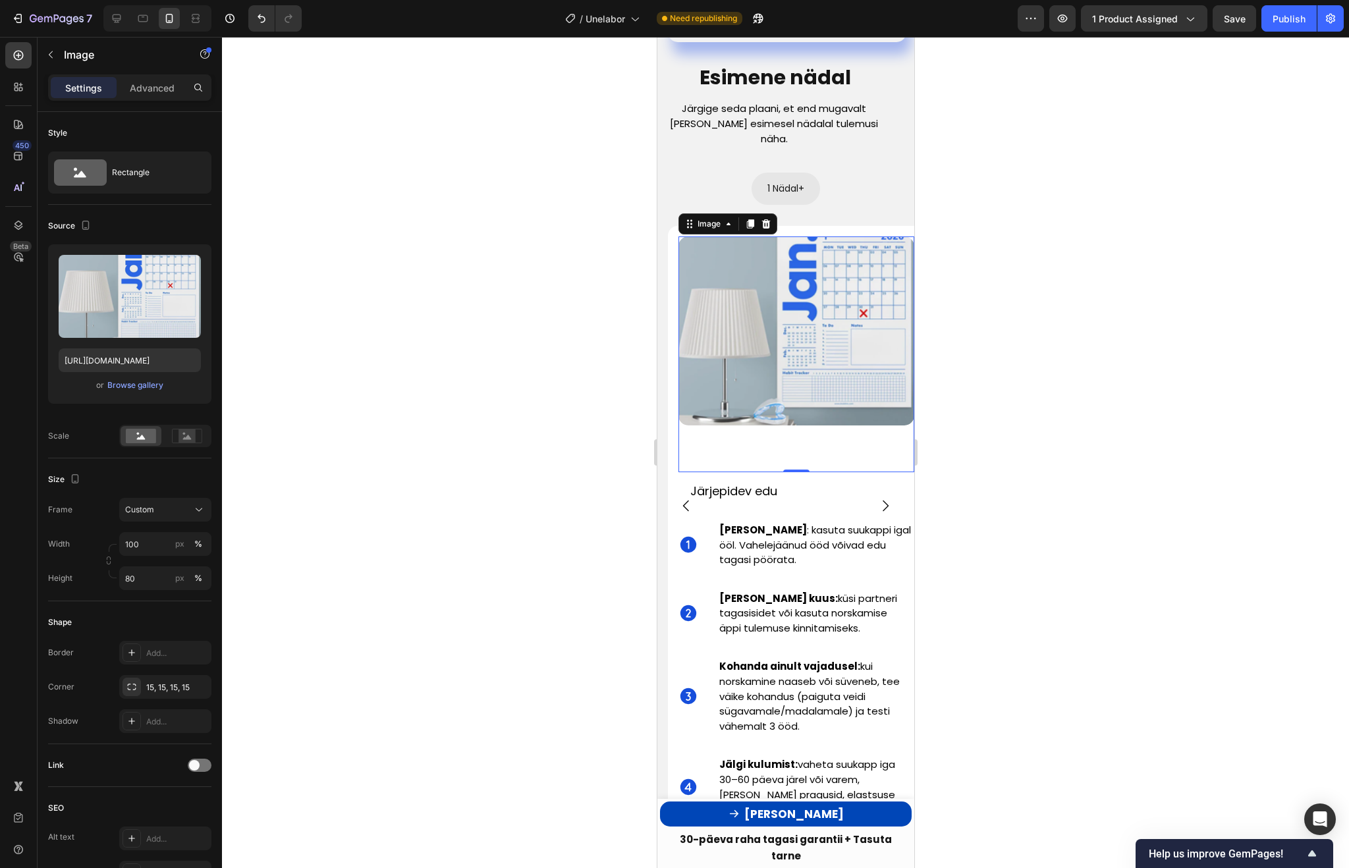
click at [553, 433] on div at bounding box center [785, 452] width 1127 height 831
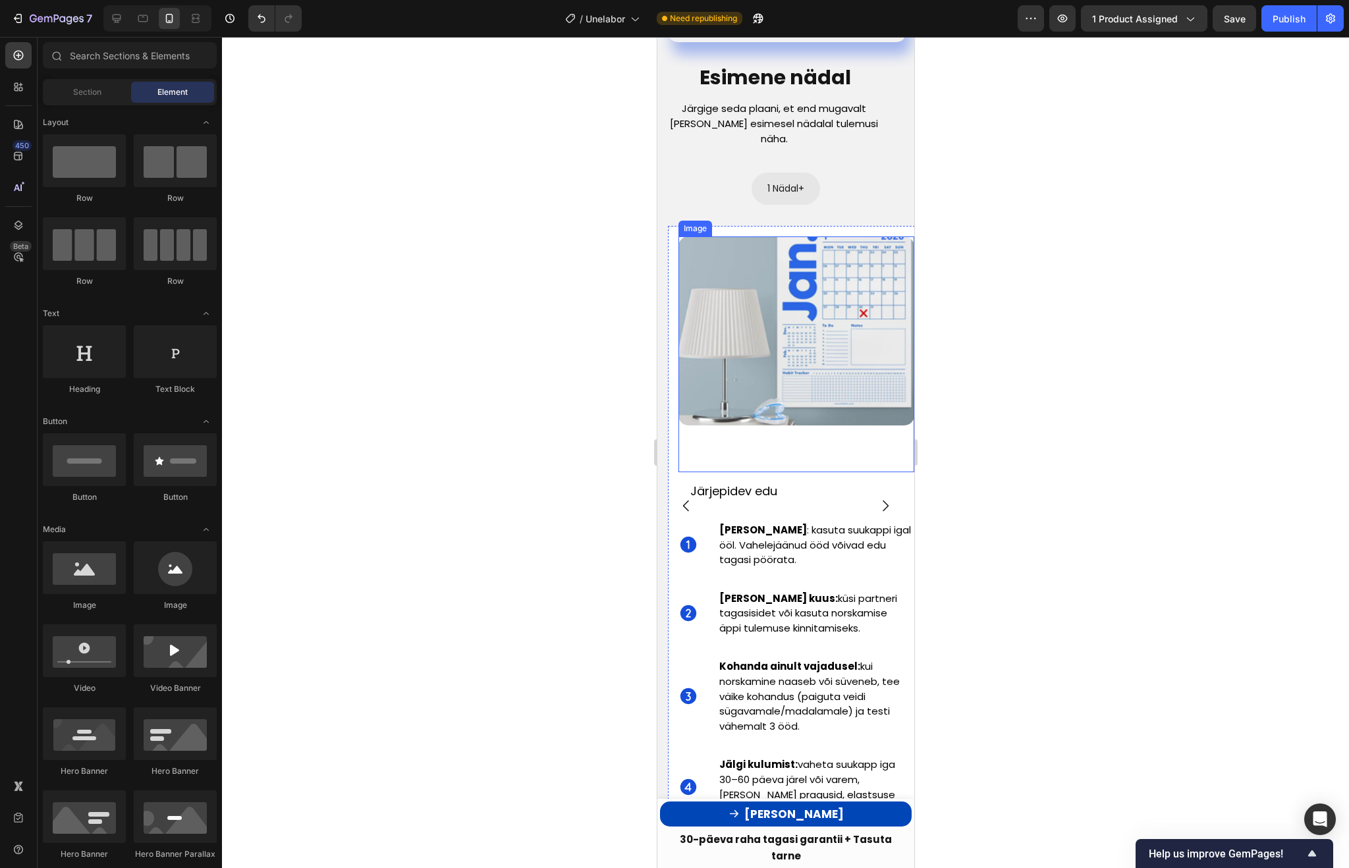
click at [841, 414] on div at bounding box center [796, 354] width 236 height 236
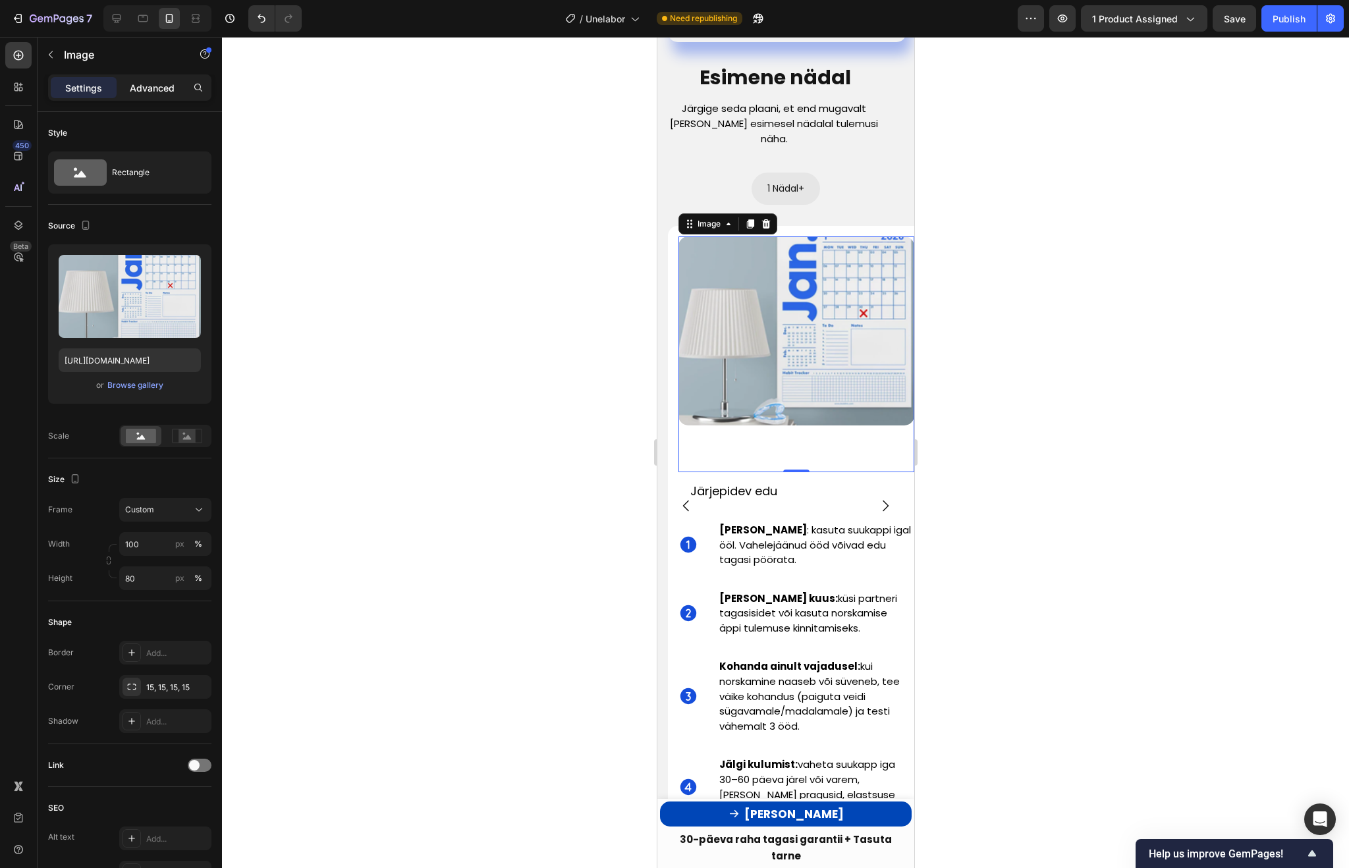
click at [140, 94] on div "Advanced" at bounding box center [152, 87] width 66 height 21
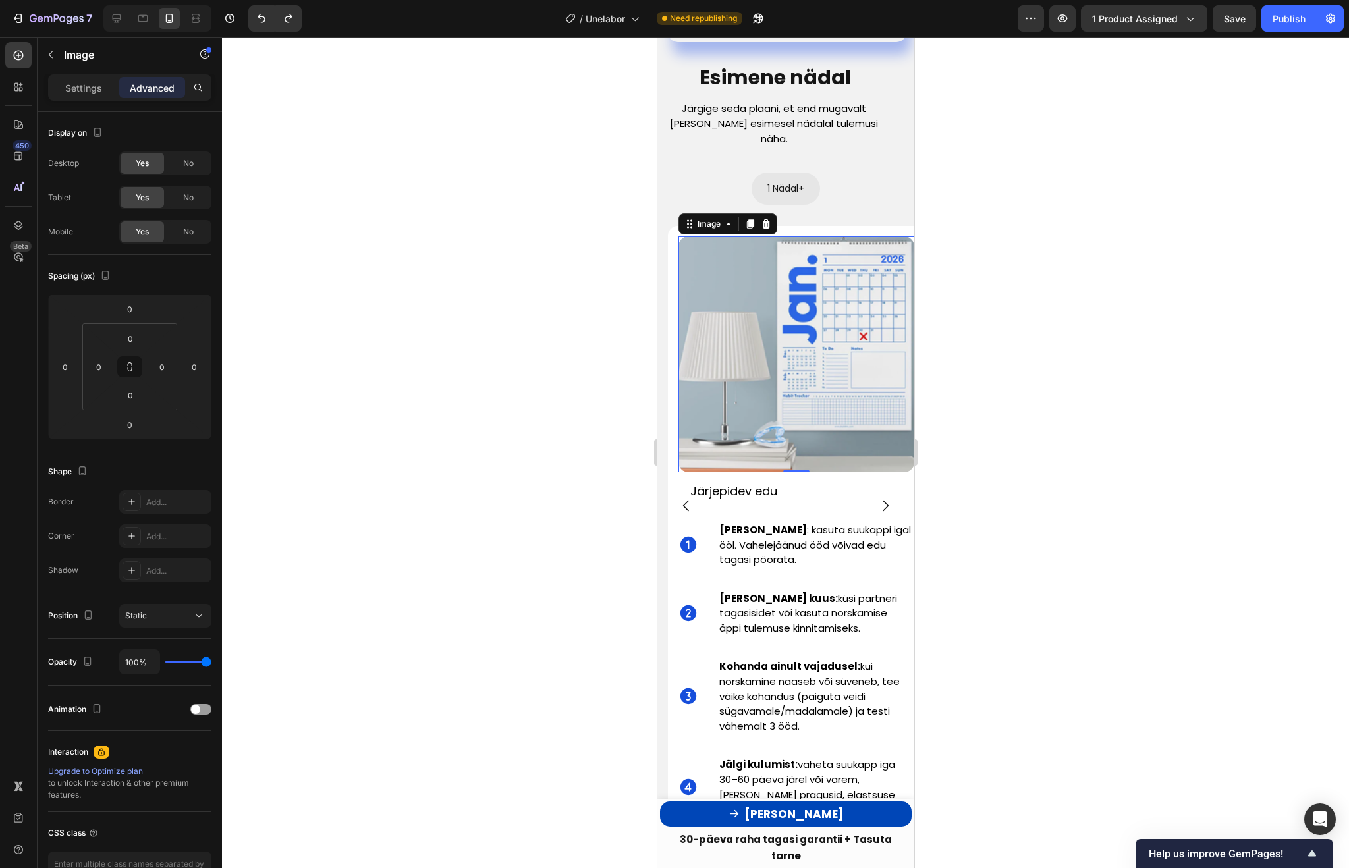
click at [706, 326] on img at bounding box center [796, 354] width 236 height 236
click at [95, 89] on p "Settings" at bounding box center [83, 88] width 37 height 14
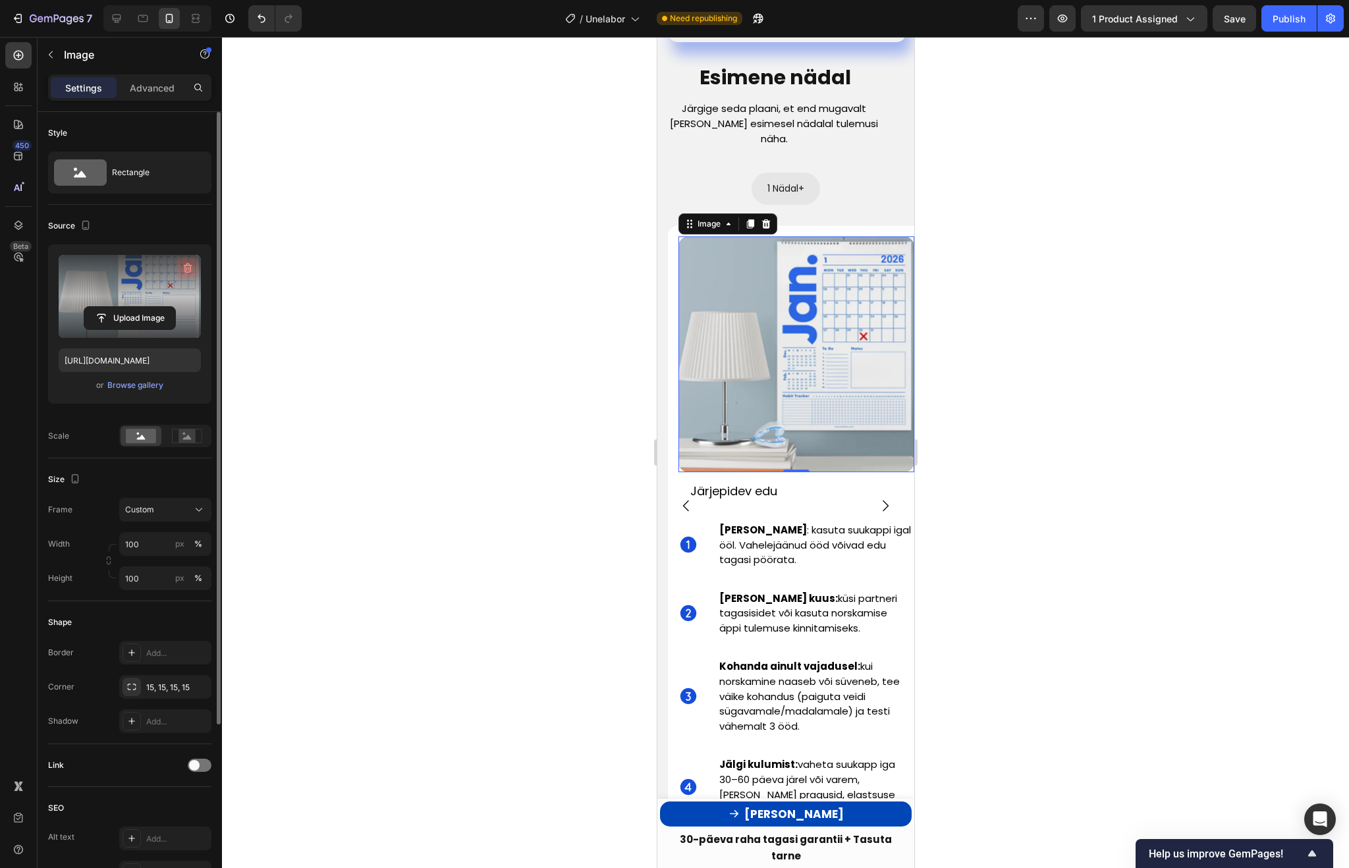
click at [185, 270] on icon "button" at bounding box center [187, 267] width 13 height 13
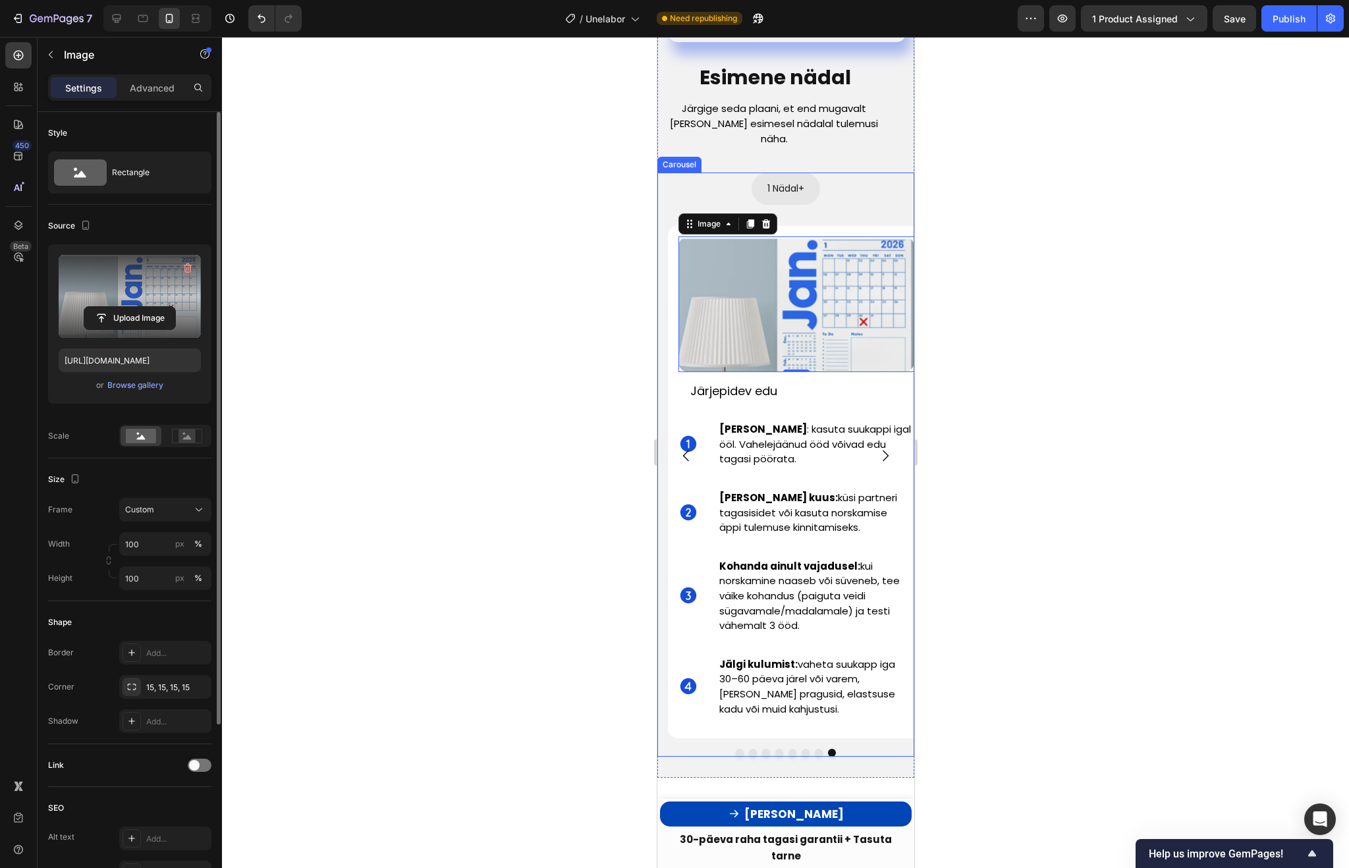
click at [684, 450] on icon "Carousel Back Arrow" at bounding box center [685, 455] width 6 height 11
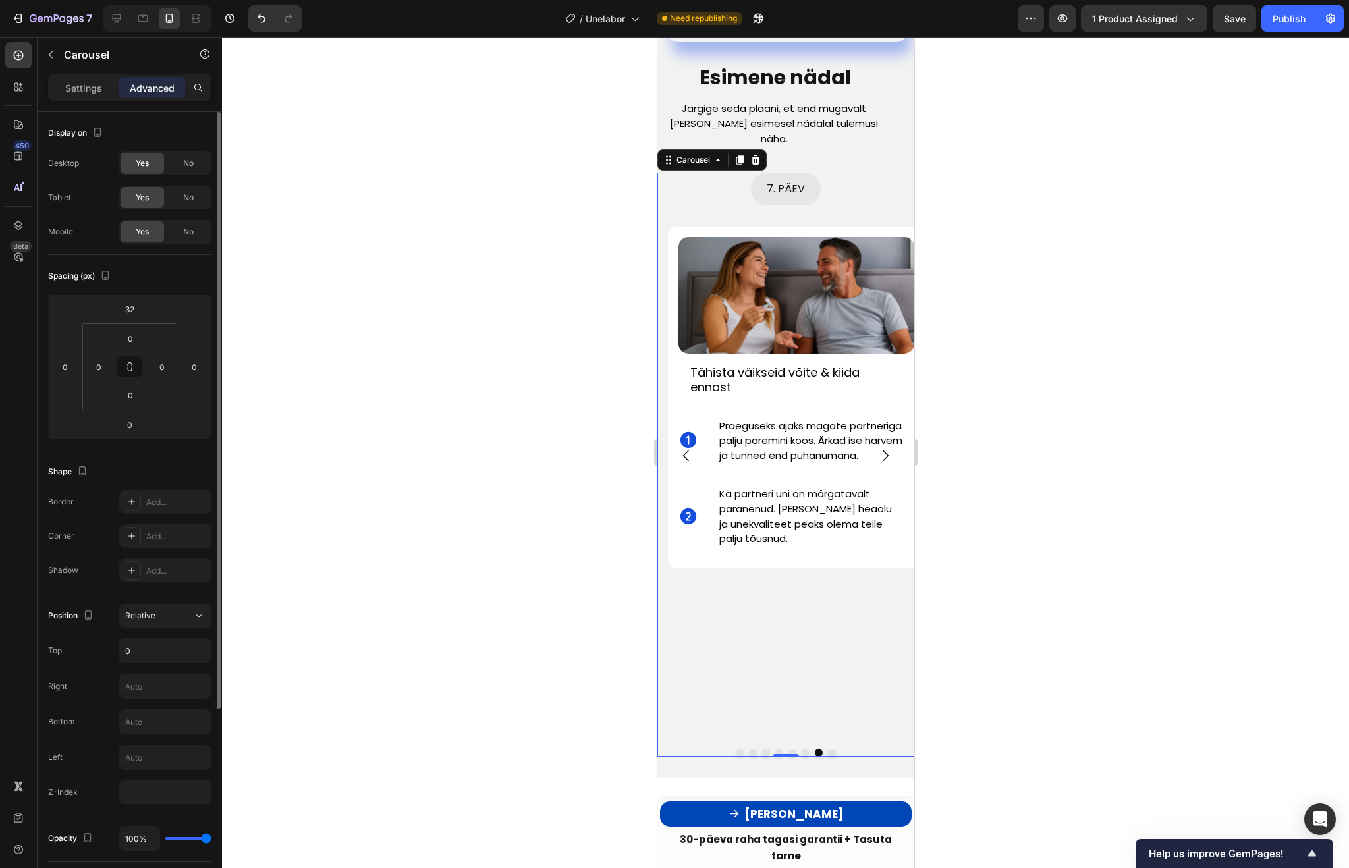
click at [880, 448] on icon "Carousel Next Arrow" at bounding box center [885, 456] width 16 height 16
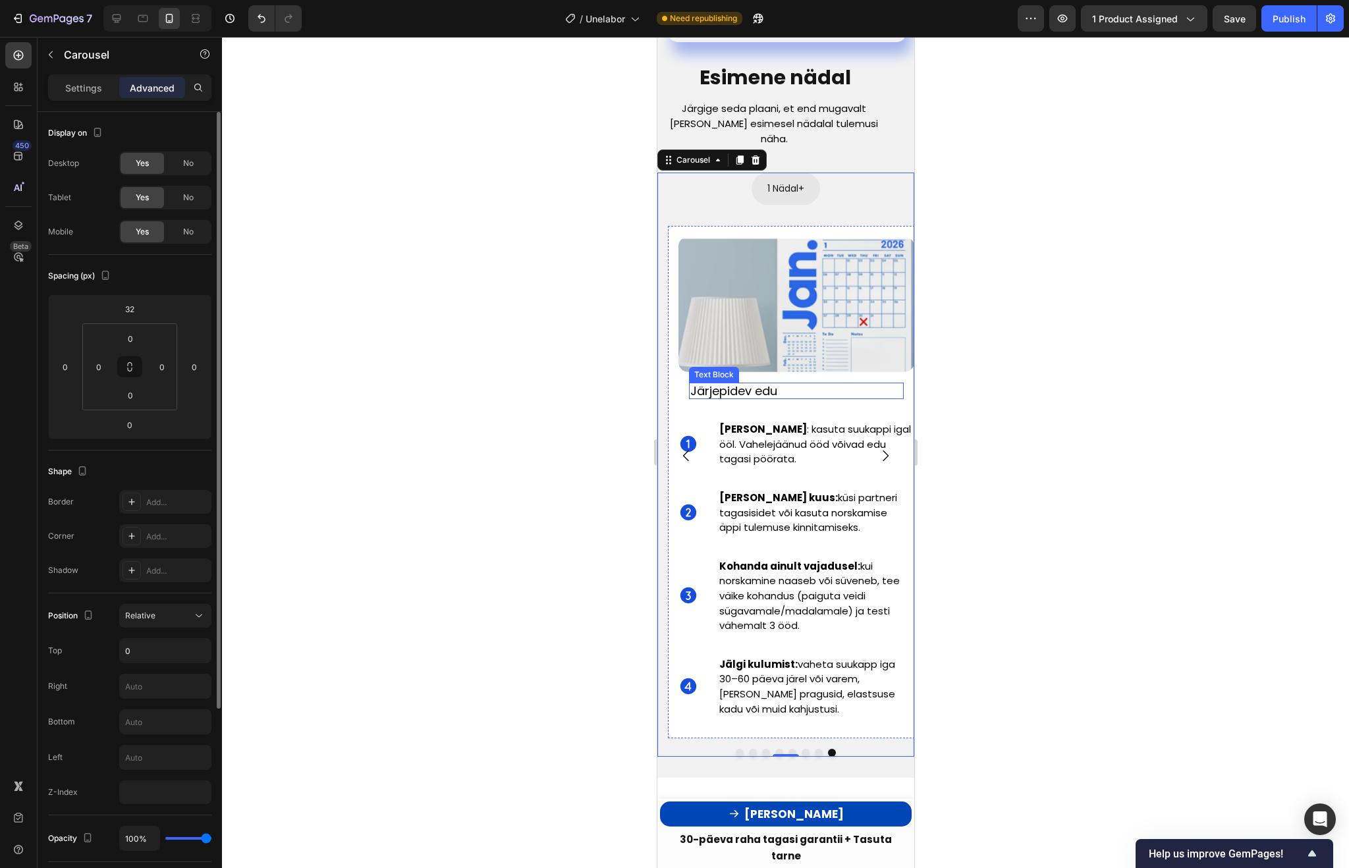
click at [780, 384] on p "Järjepidev edu" at bounding box center [785, 391] width 190 height 14
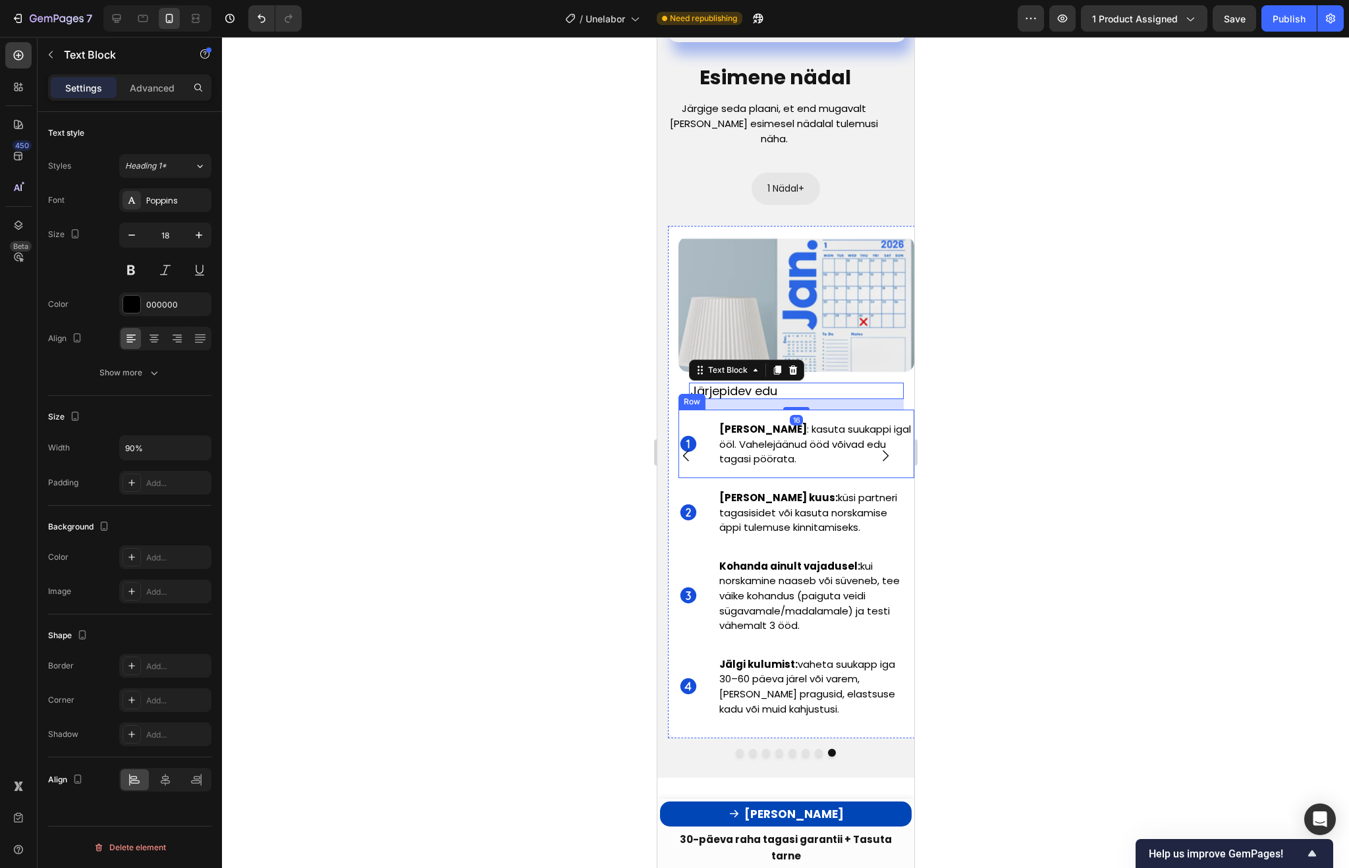
click at [709, 410] on div "Icon" at bounding box center [698, 444] width 40 height 68
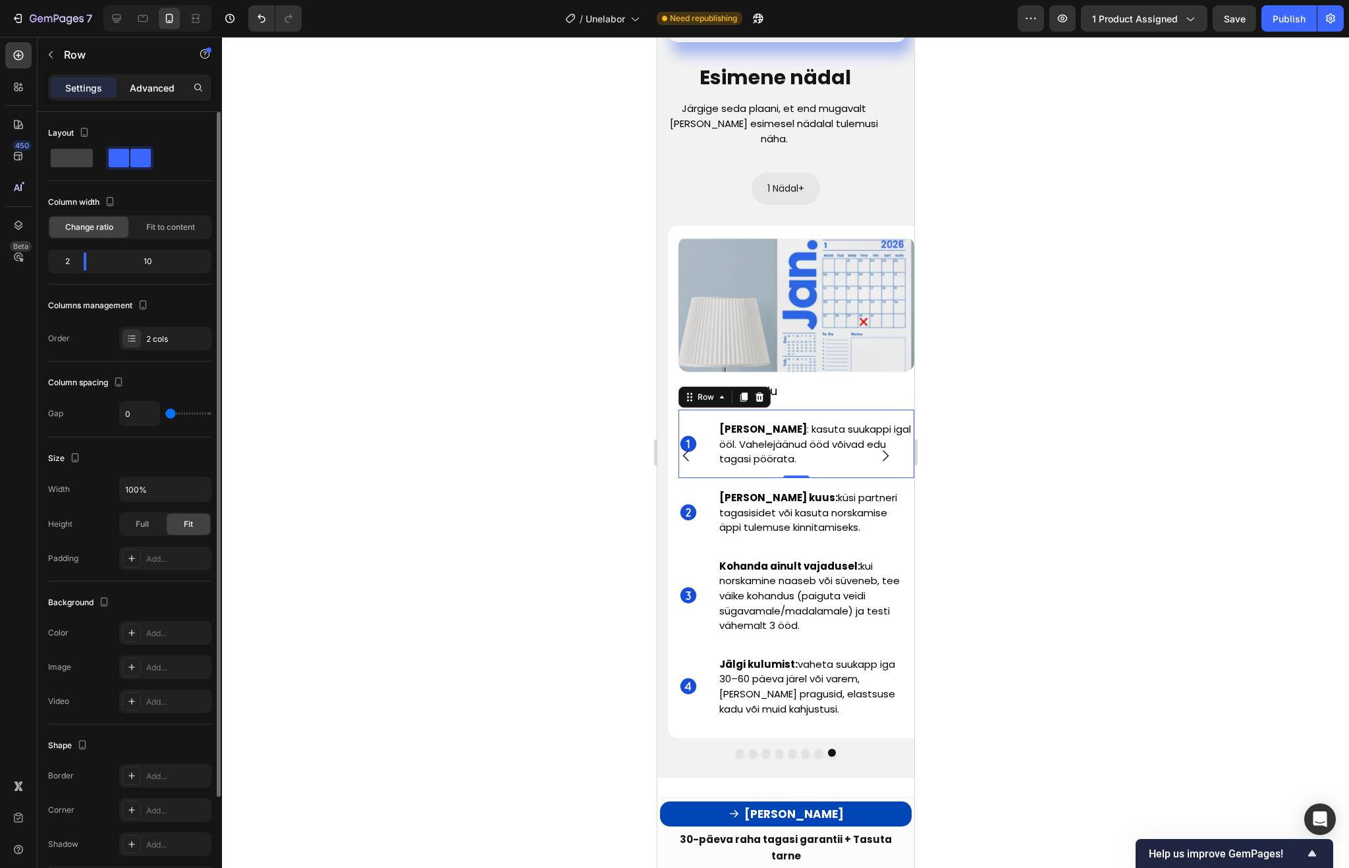
click at [140, 91] on p "Advanced" at bounding box center [152, 88] width 45 height 14
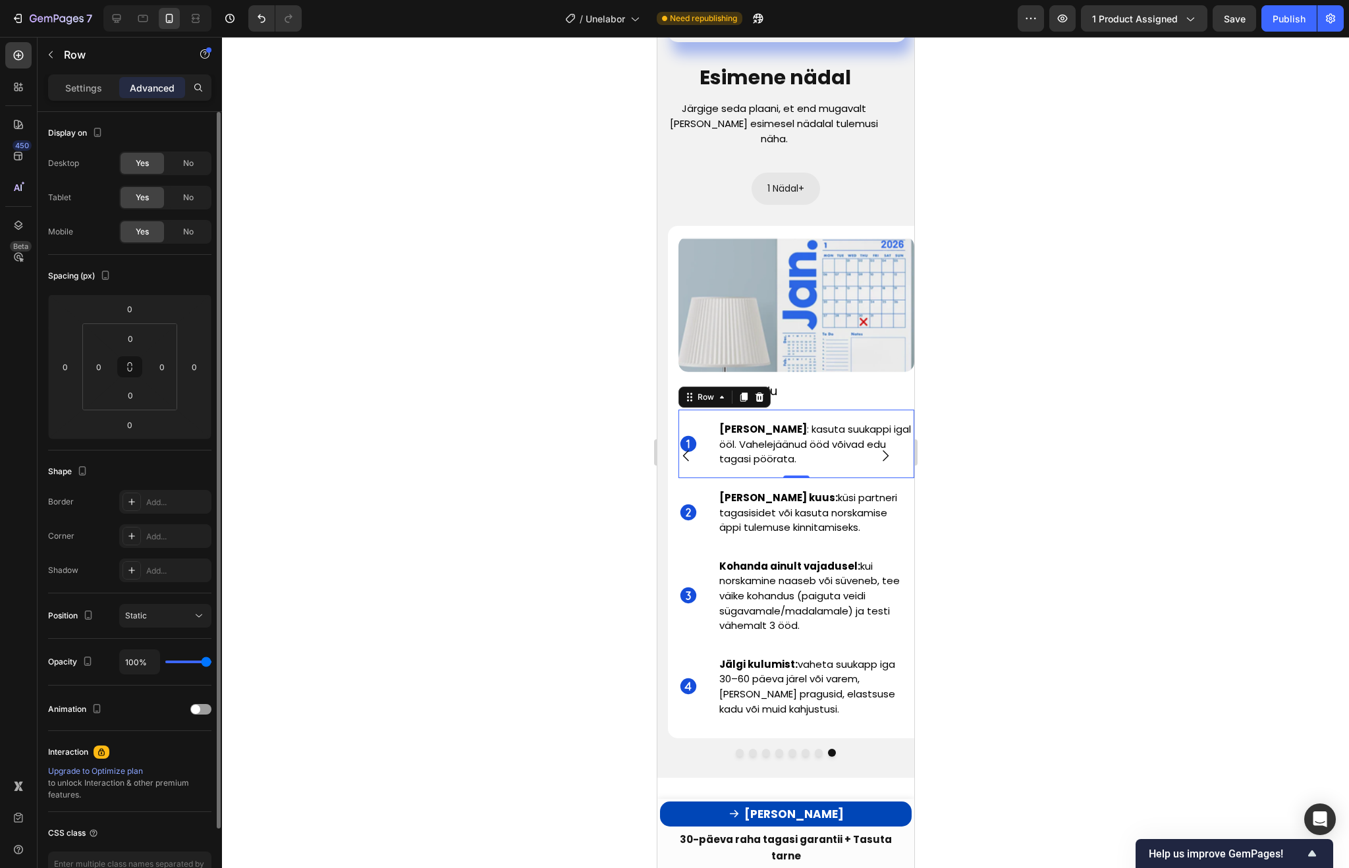
click at [506, 347] on div at bounding box center [785, 452] width 1127 height 831
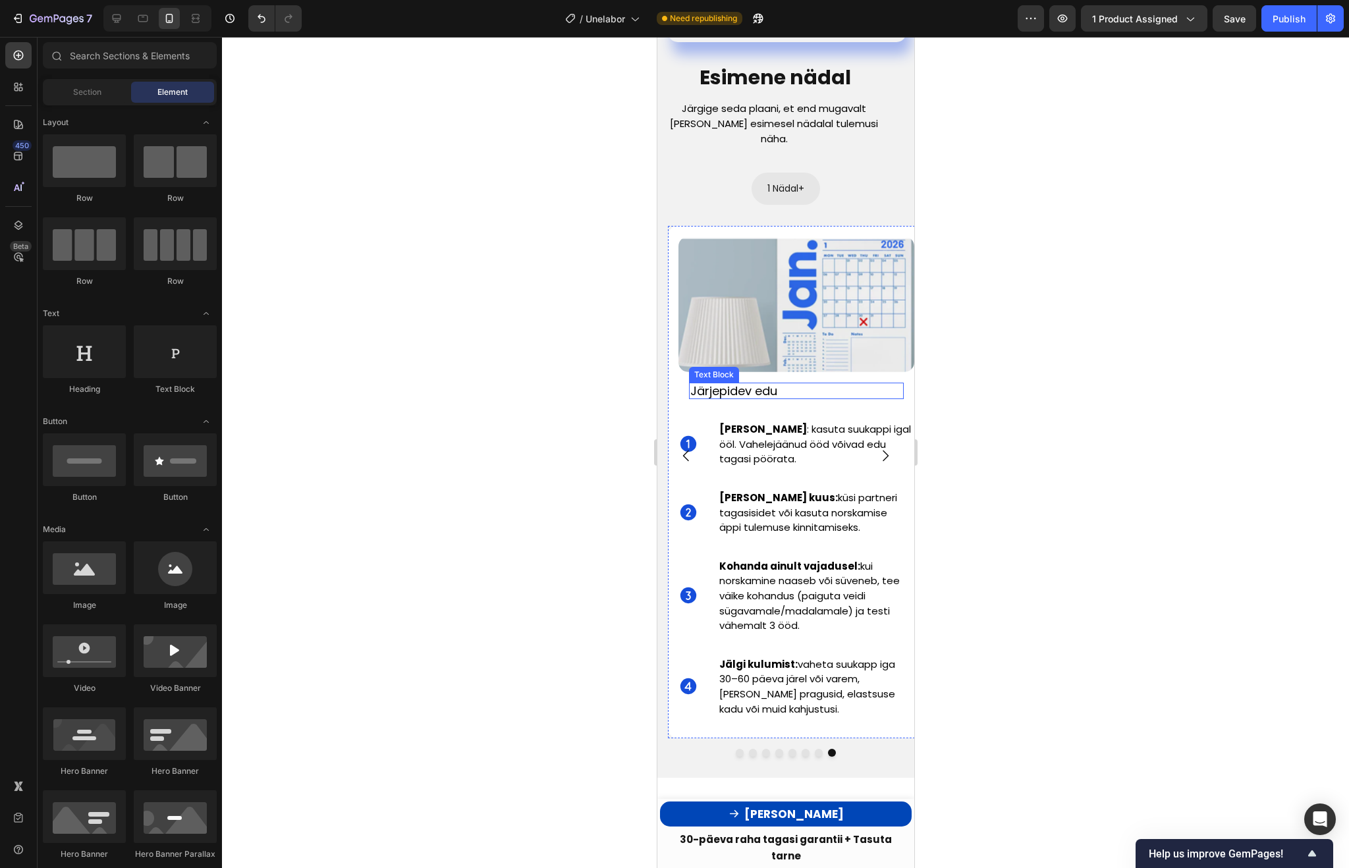
click at [815, 384] on p "Järjepidev edu" at bounding box center [785, 391] width 190 height 14
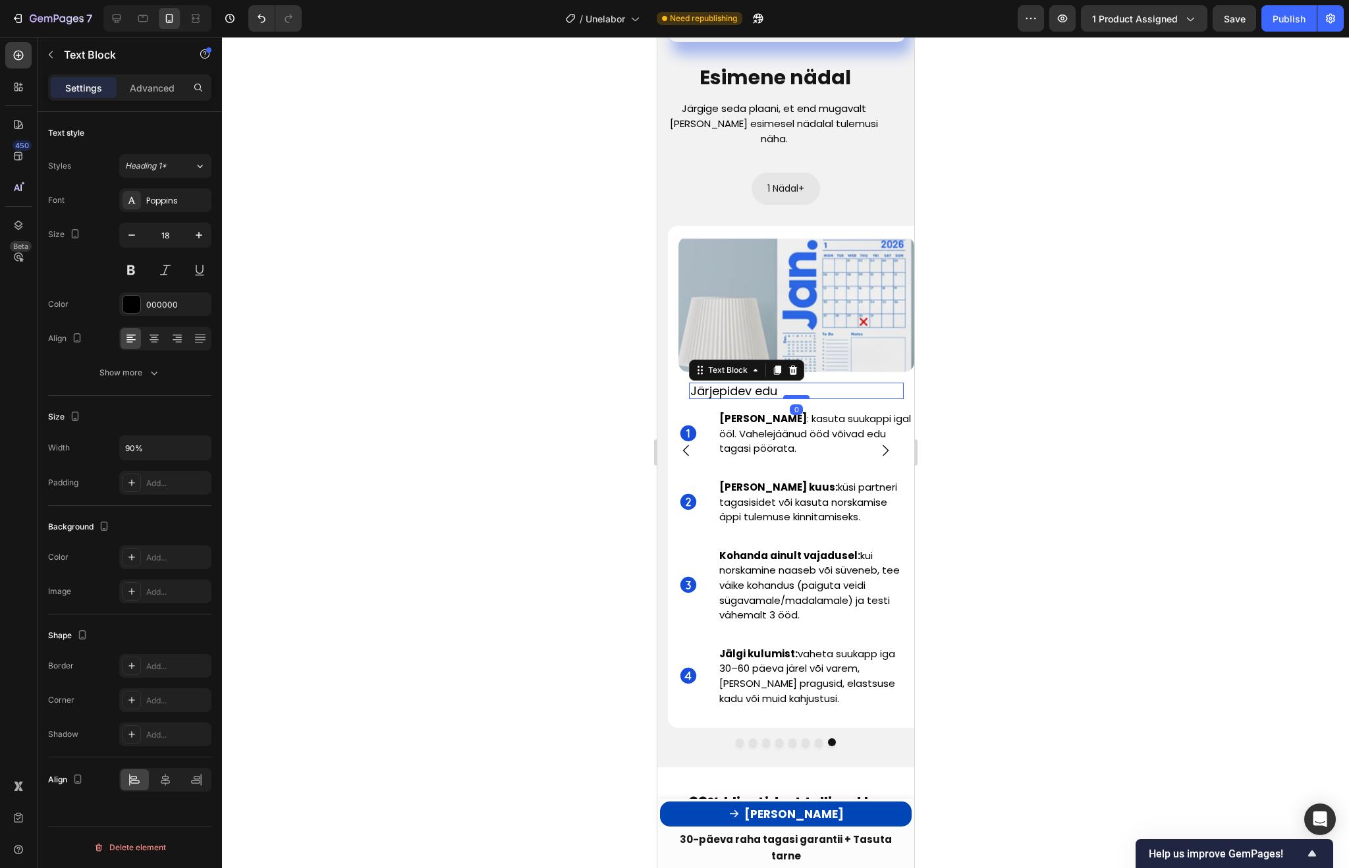
drag, startPoint x: 798, startPoint y: 368, endPoint x: 801, endPoint y: 355, distance: 12.8
click at [801, 395] on div at bounding box center [795, 397] width 26 height 4
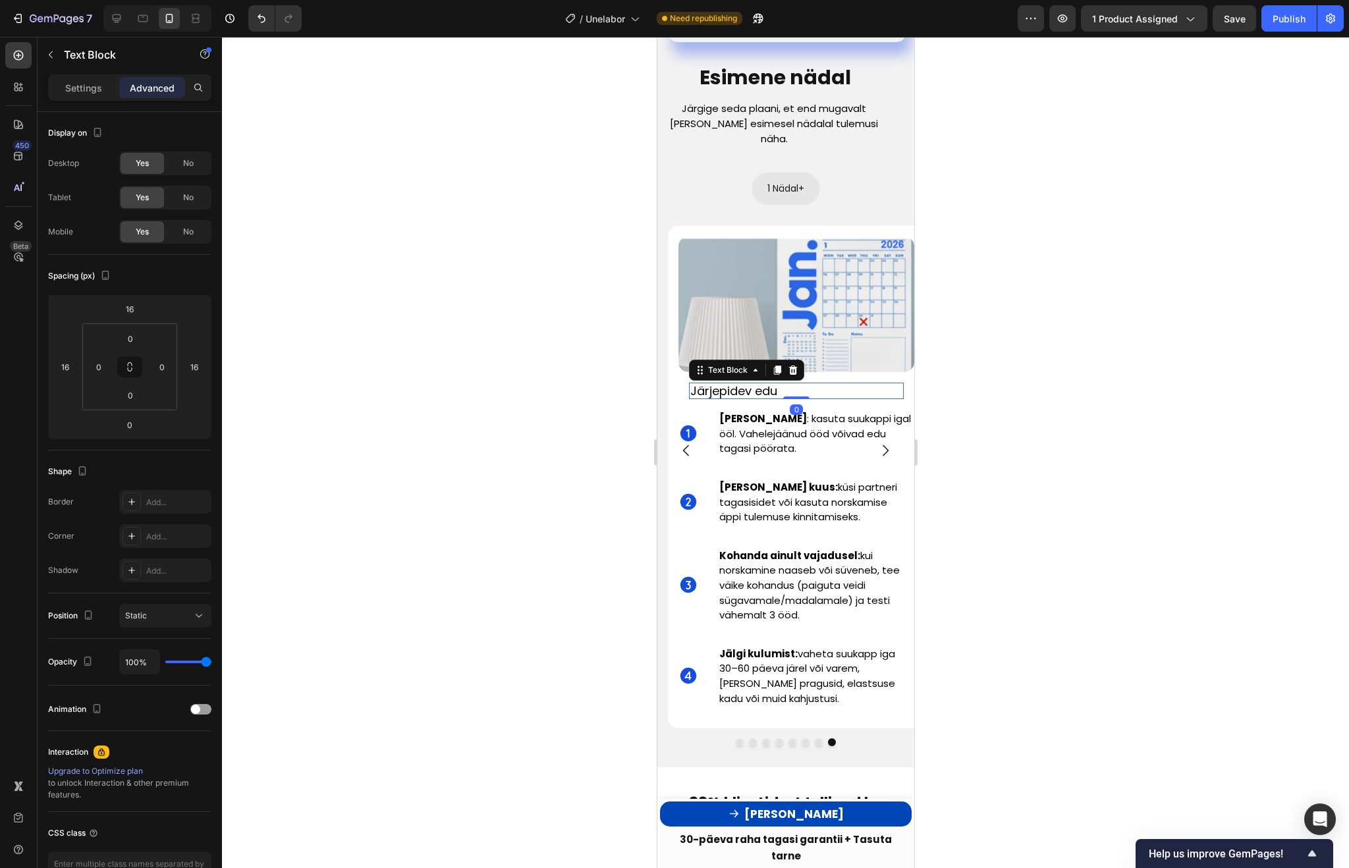
click at [1120, 368] on div at bounding box center [785, 452] width 1127 height 831
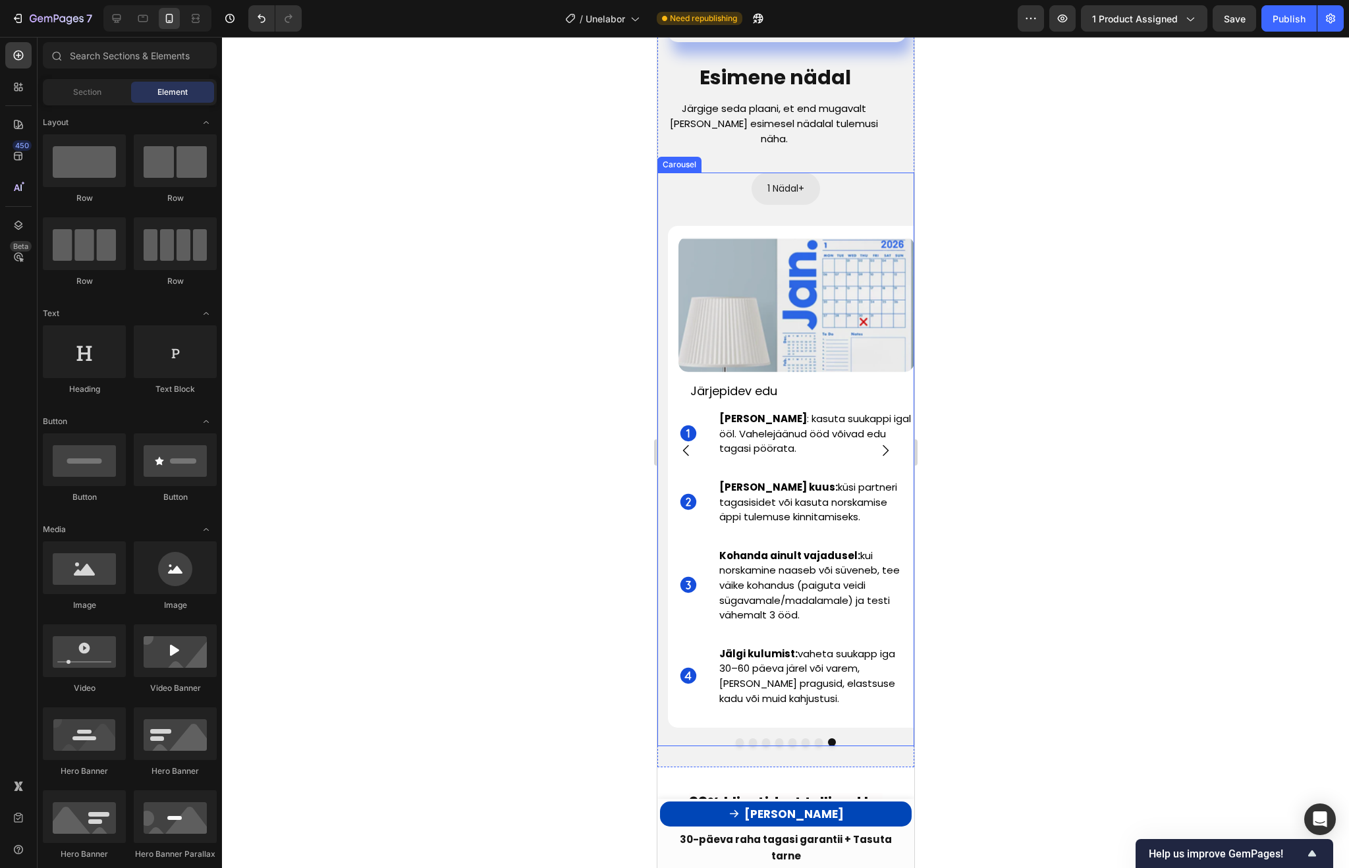
click at [884, 443] on icon "Carousel Next Arrow" at bounding box center [885, 451] width 16 height 16
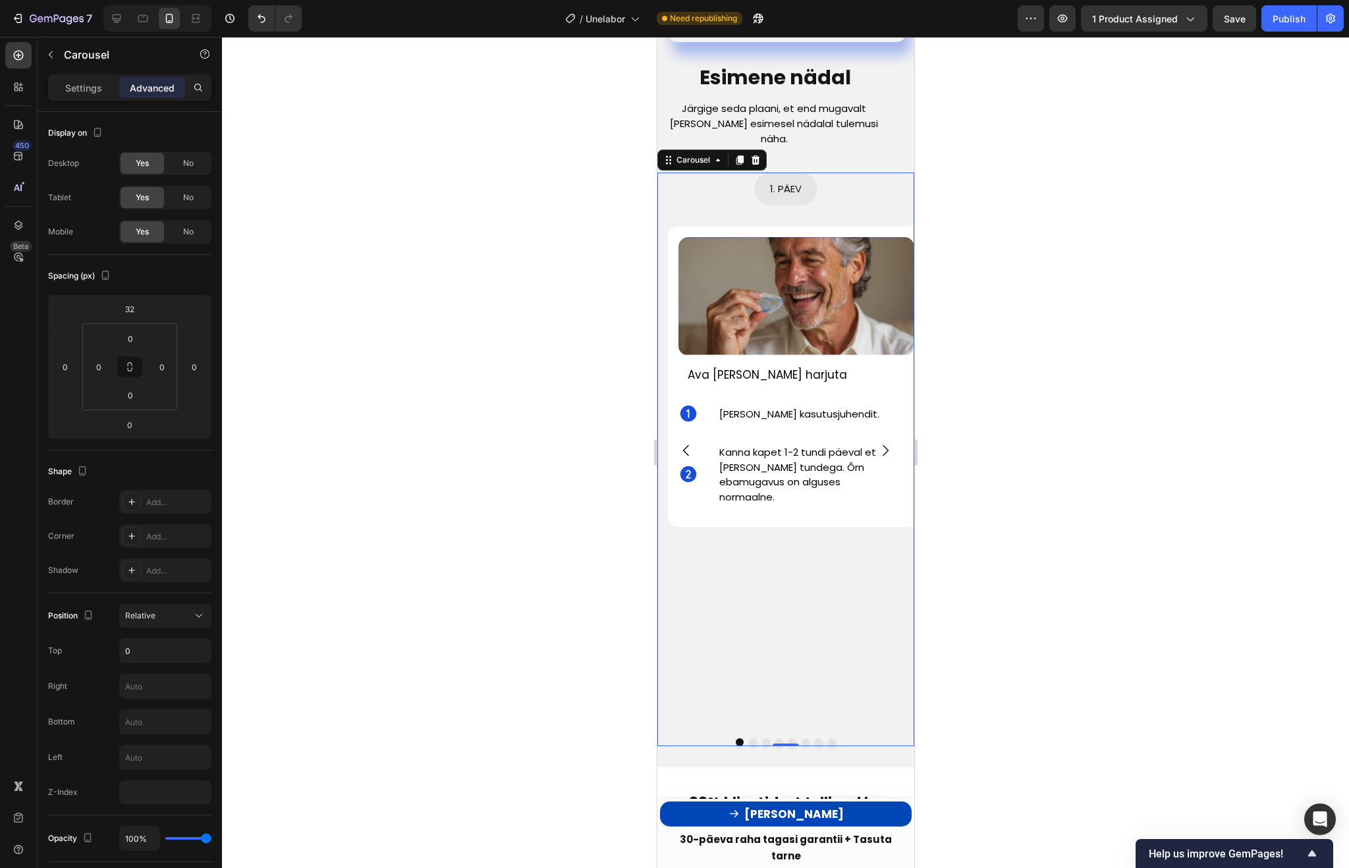
click at [888, 443] on icon "Carousel Next Arrow" at bounding box center [885, 451] width 16 height 16
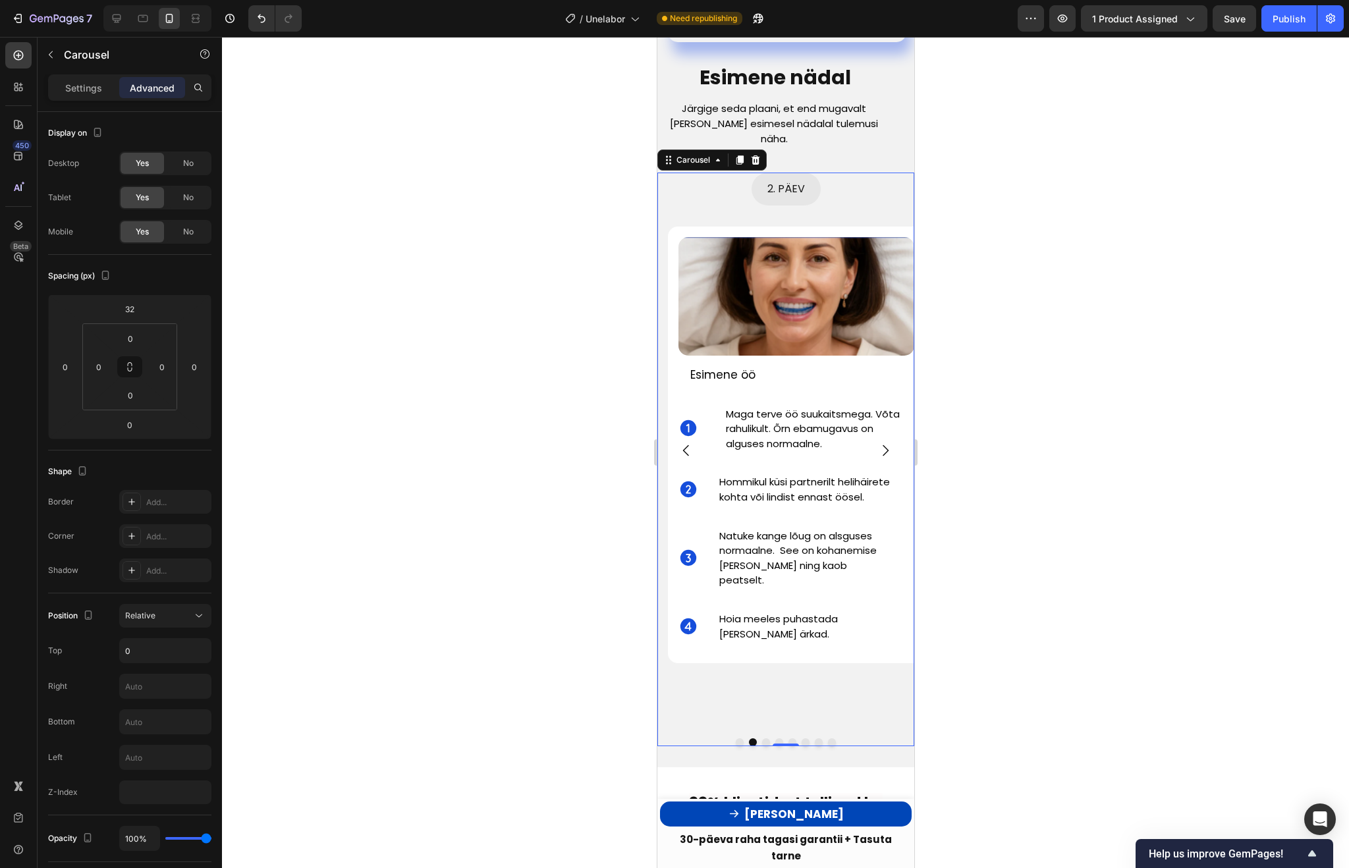
click at [888, 443] on icon "Carousel Next Arrow" at bounding box center [885, 451] width 16 height 16
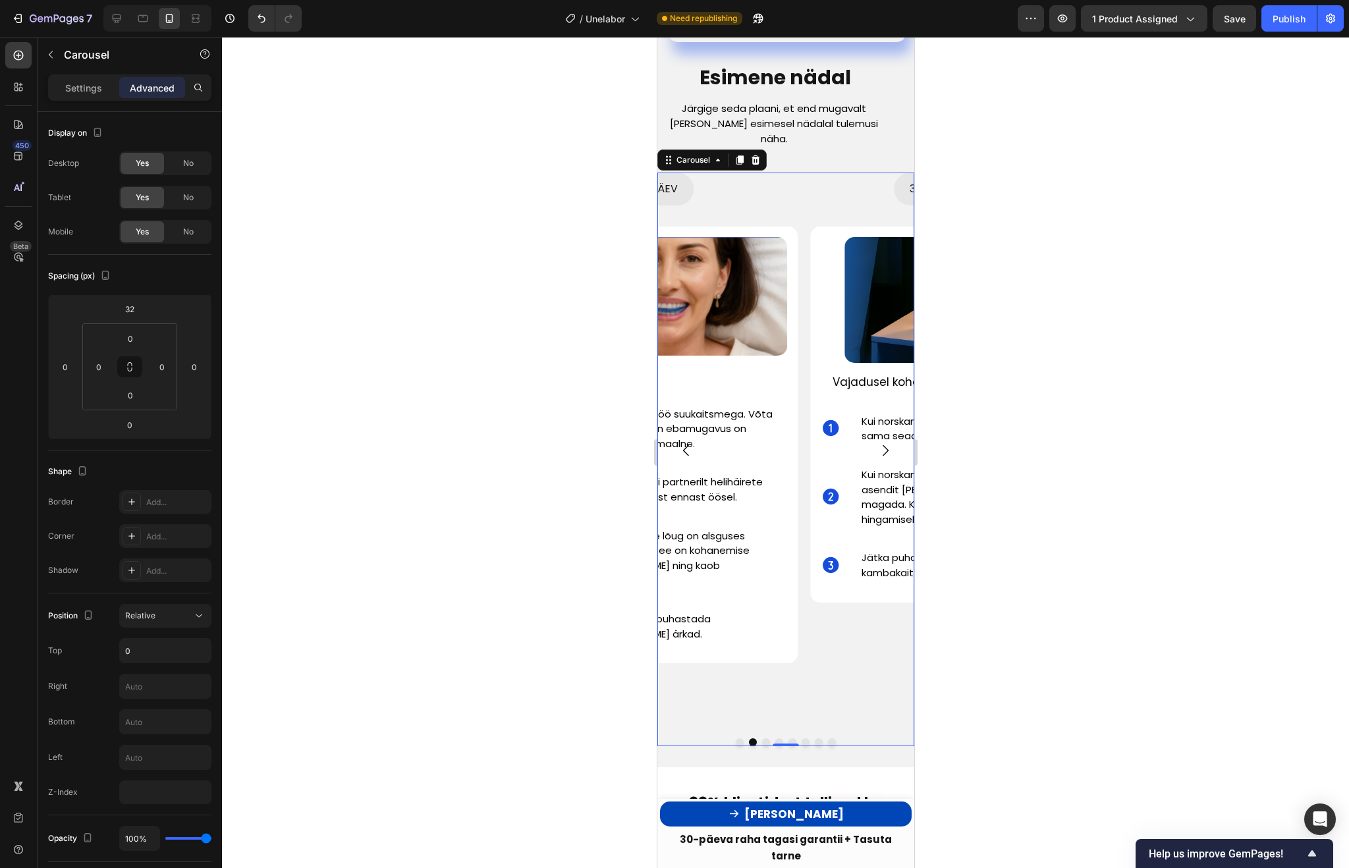
click at [888, 443] on icon "Carousel Next Arrow" at bounding box center [885, 451] width 16 height 16
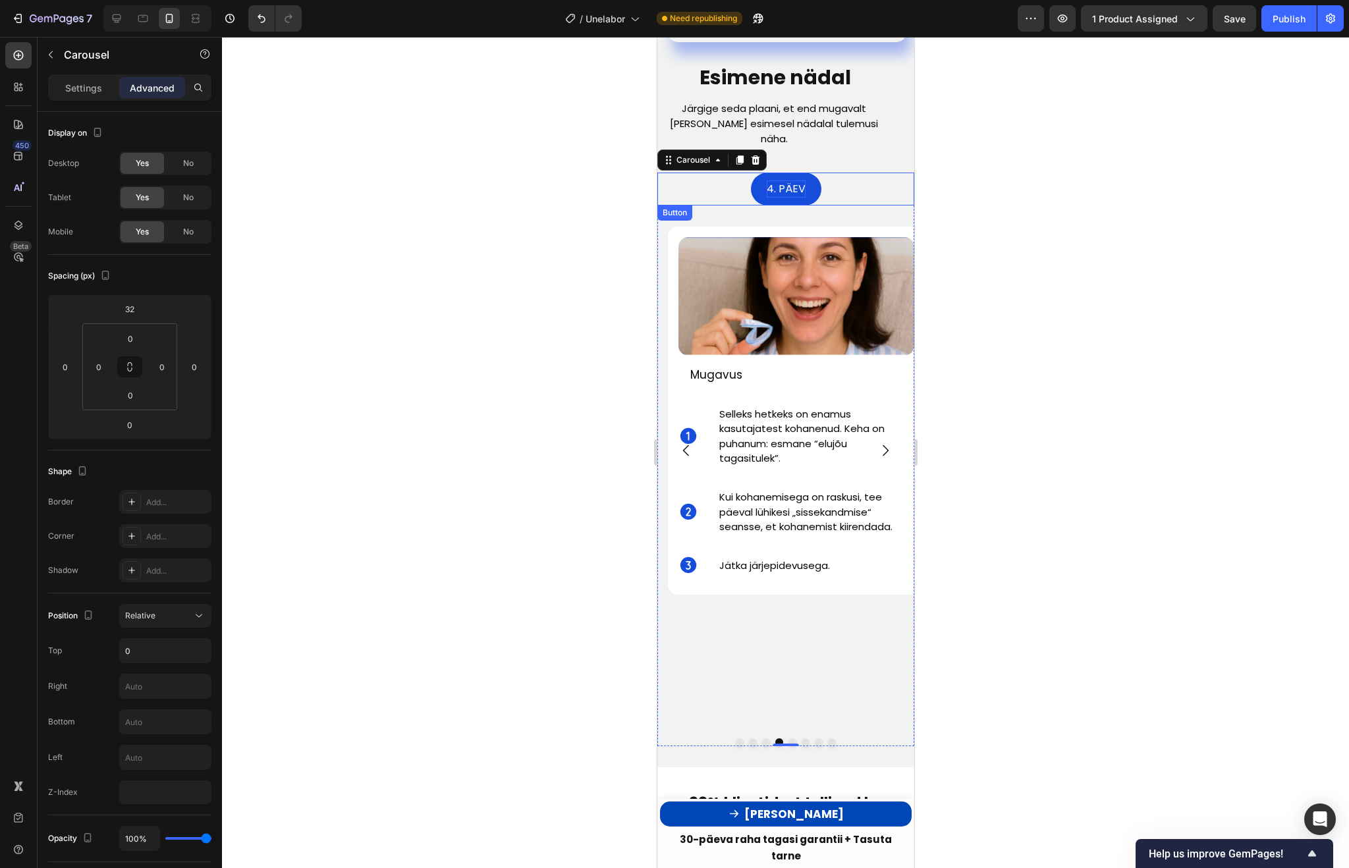
click at [773, 181] on span "4. PÄEV" at bounding box center [785, 188] width 39 height 15
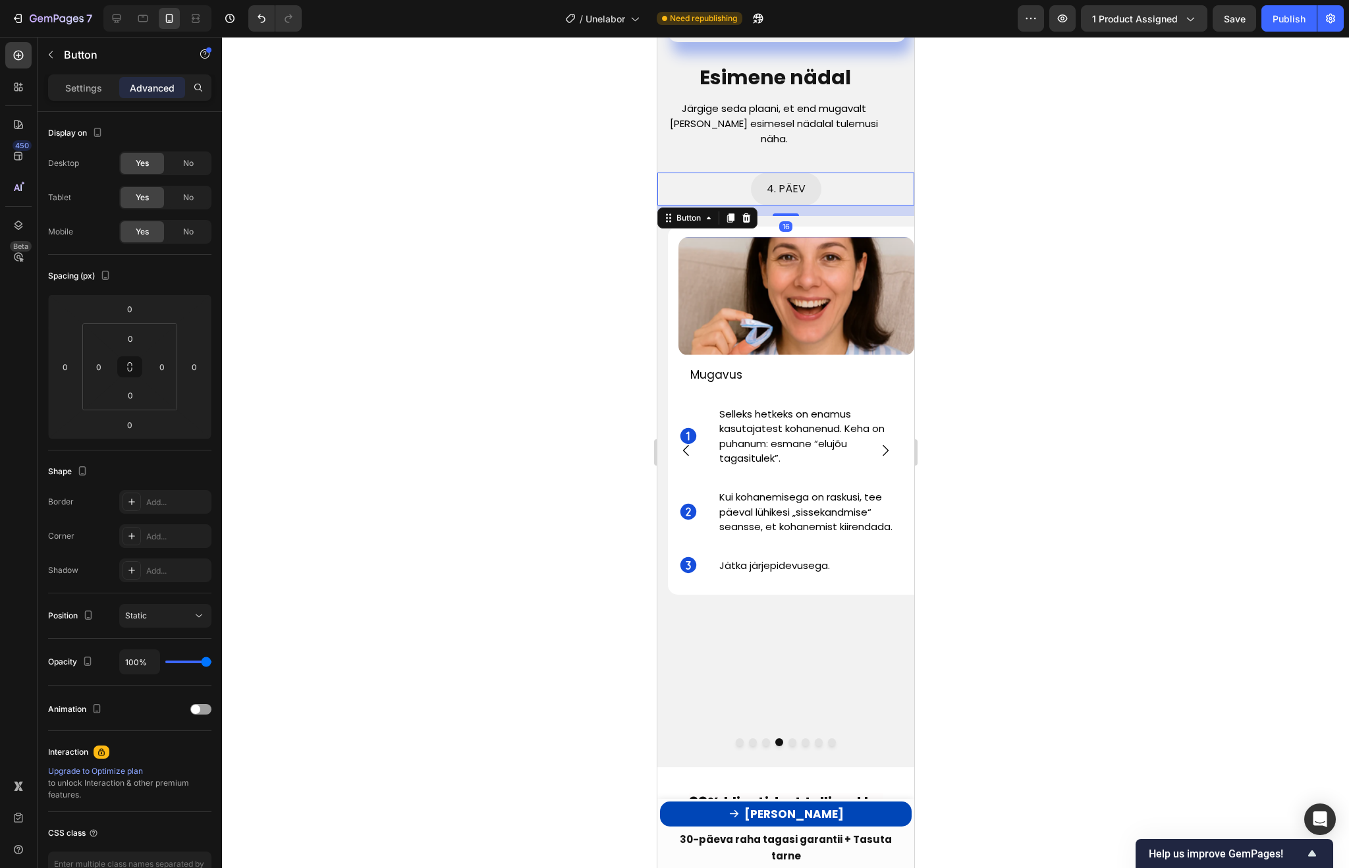
click at [955, 213] on div at bounding box center [785, 452] width 1127 height 831
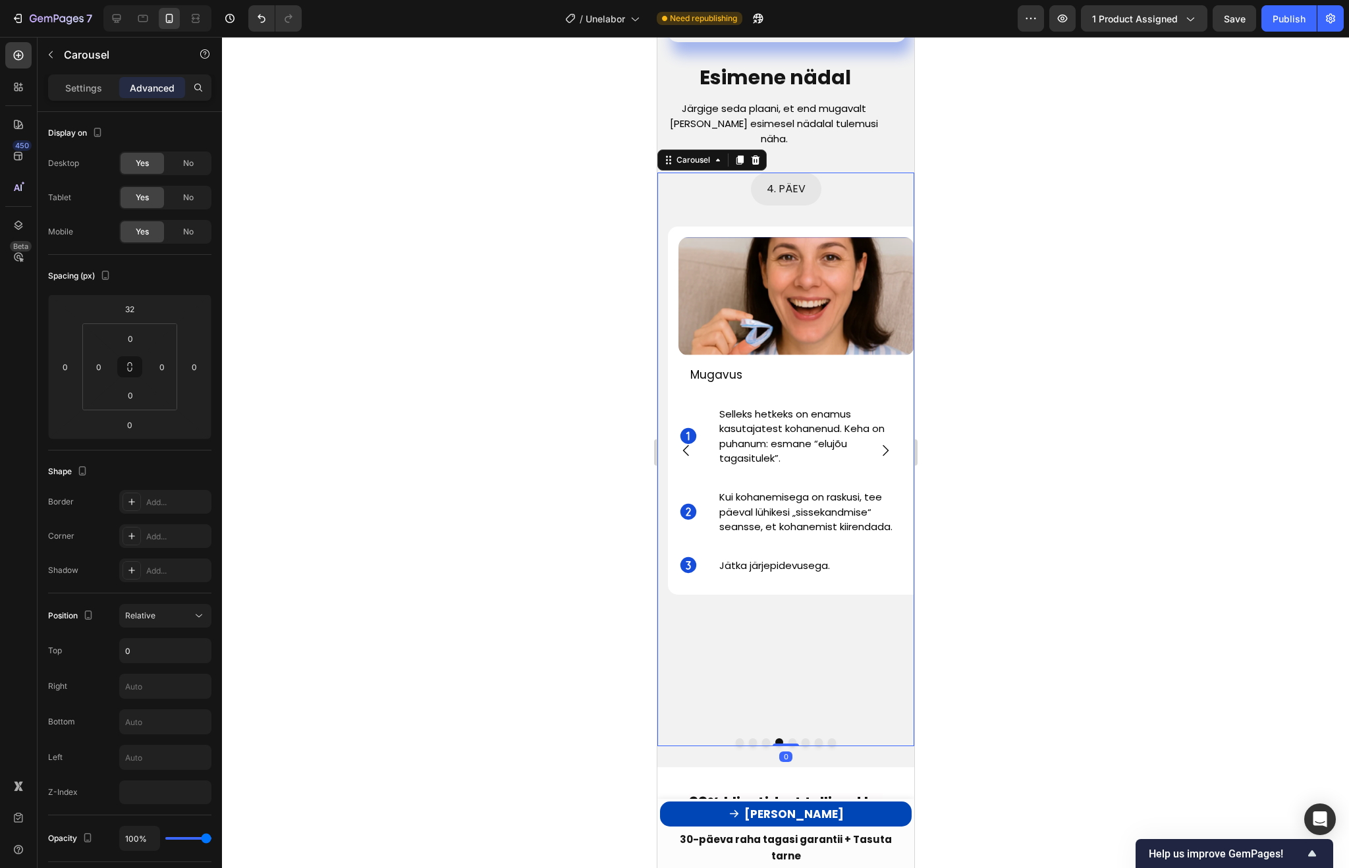
click at [888, 443] on icon "Carousel Next Arrow" at bounding box center [885, 451] width 16 height 16
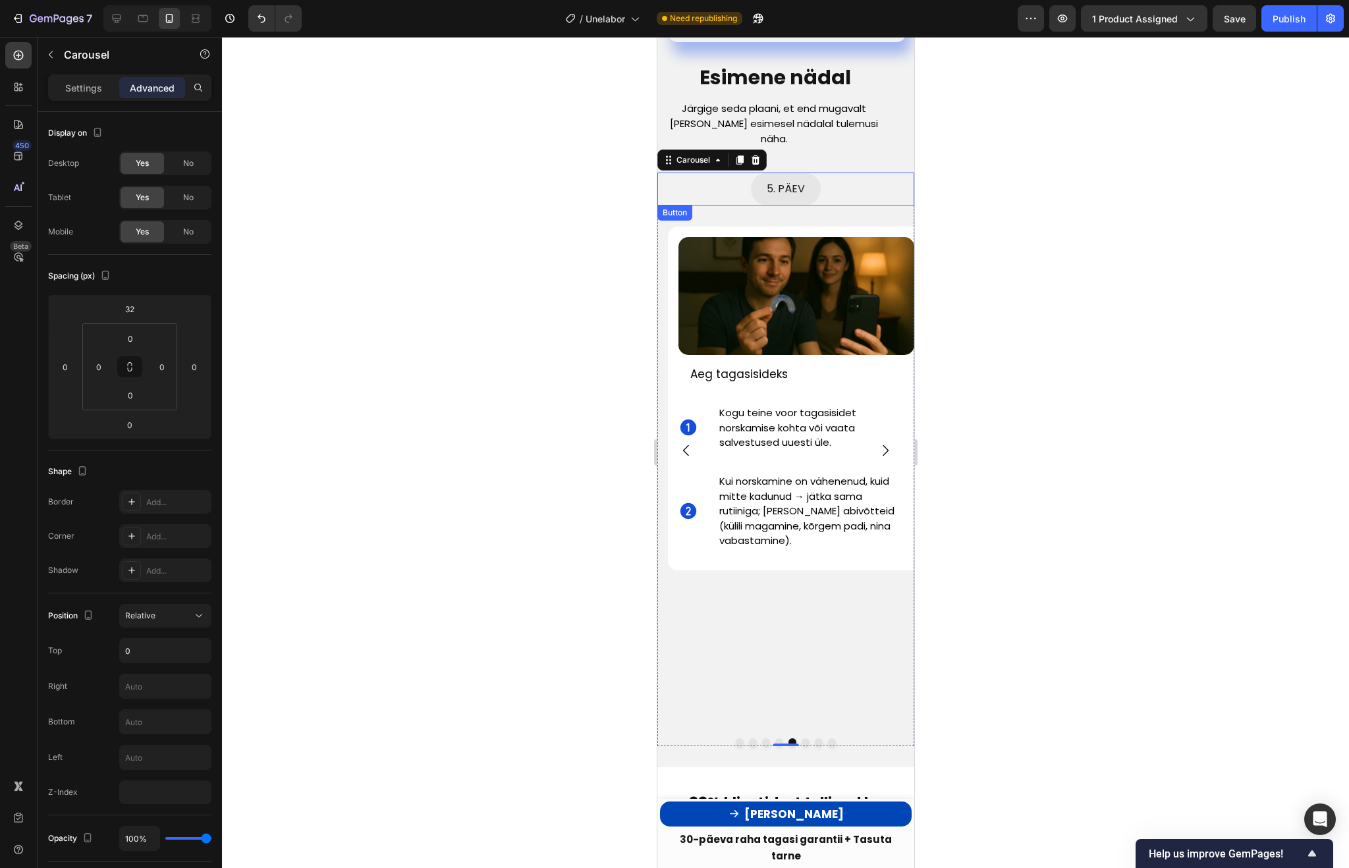
click at [858, 173] on div "5. PÄEV Button" at bounding box center [785, 189] width 257 height 33
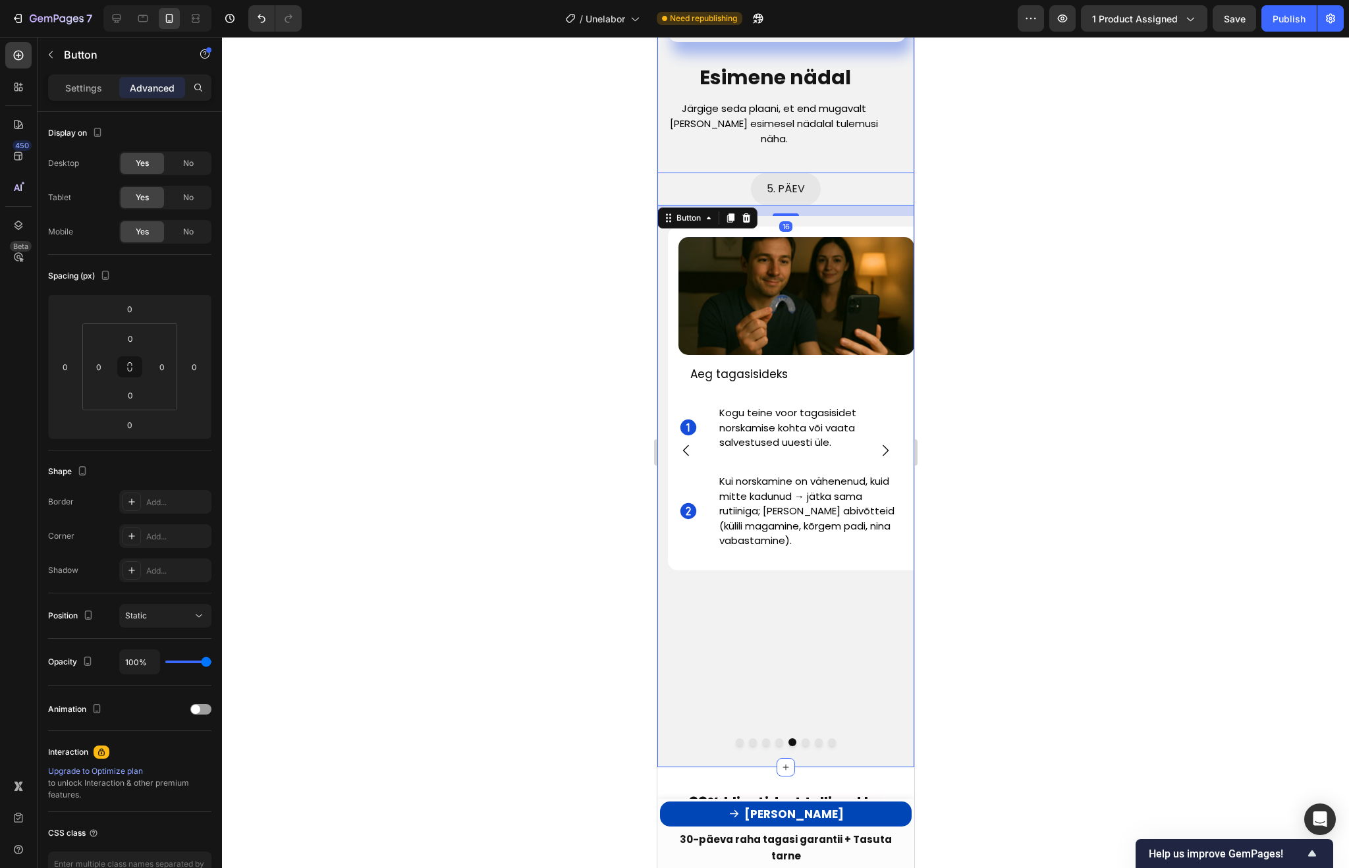
click at [749, 151] on div "1. PÄEV Button Image Ava karp ja harjuta Text Block Icon Loe kasutusjuhendit. T…" at bounding box center [785, 448] width 257 height 595
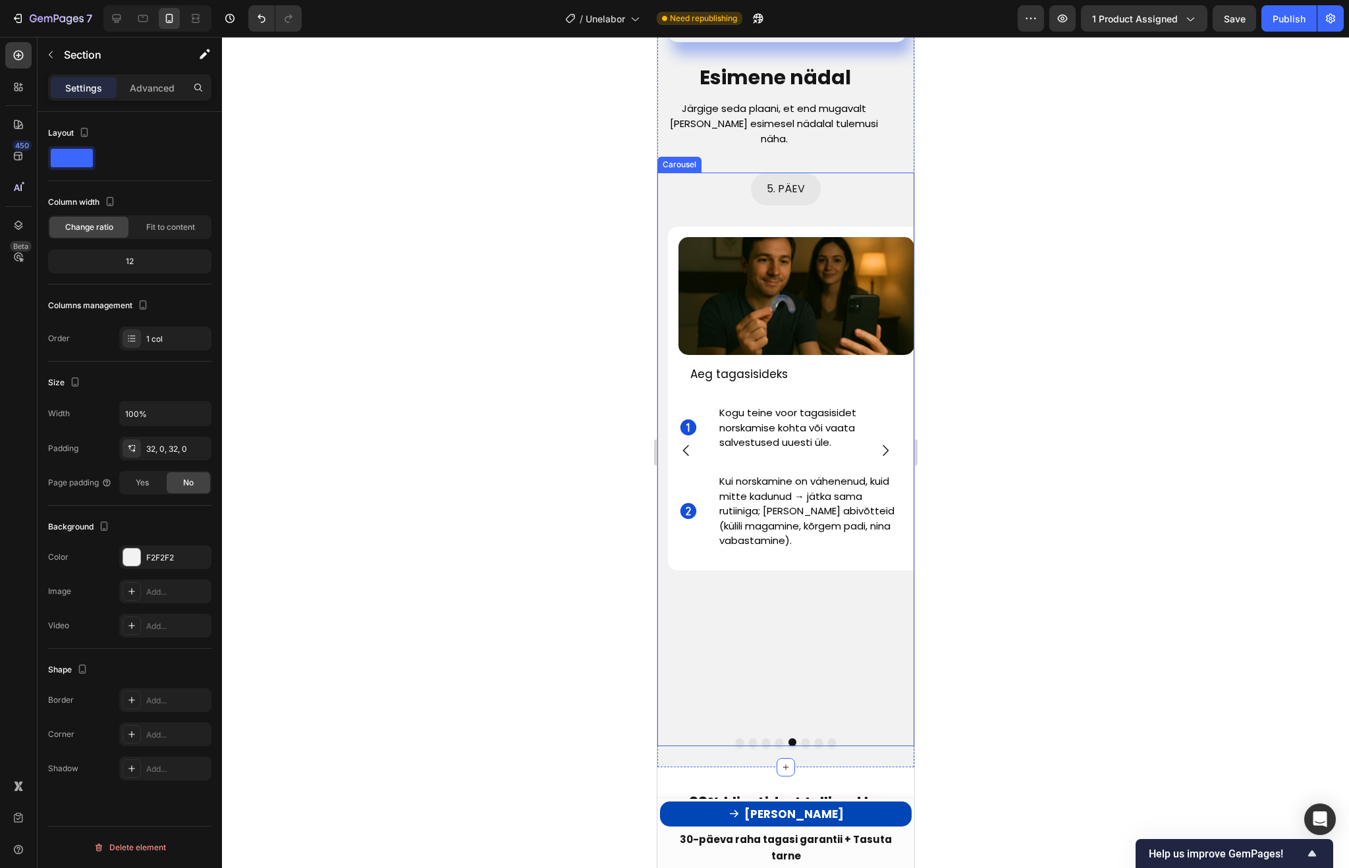
click at [796, 182] on div "5. PÄEV Button Image Aeg tagasisideks Text Block Icon Kogu teine voor tagasisid…" at bounding box center [785, 450] width 257 height 555
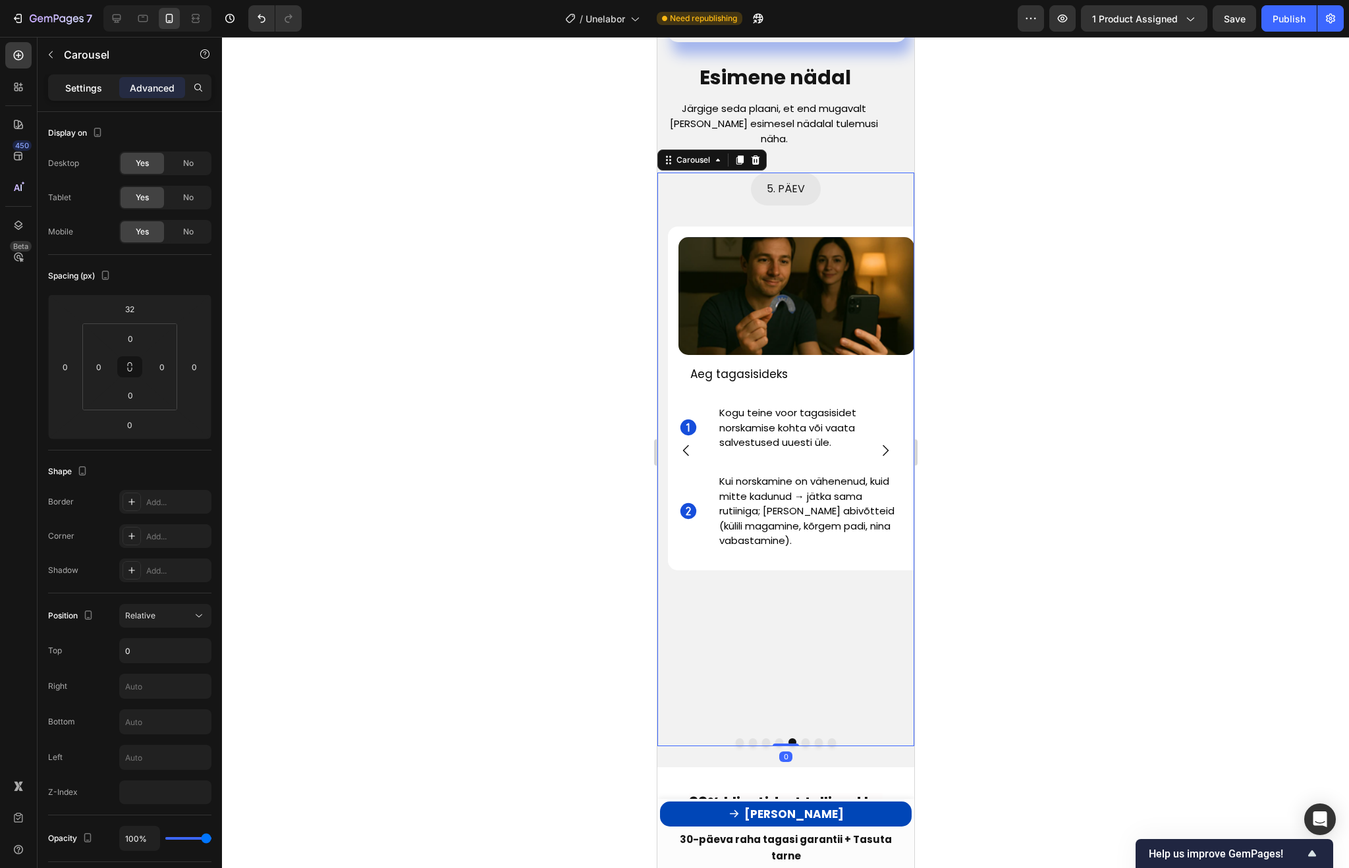
click at [72, 84] on p "Settings" at bounding box center [83, 88] width 37 height 14
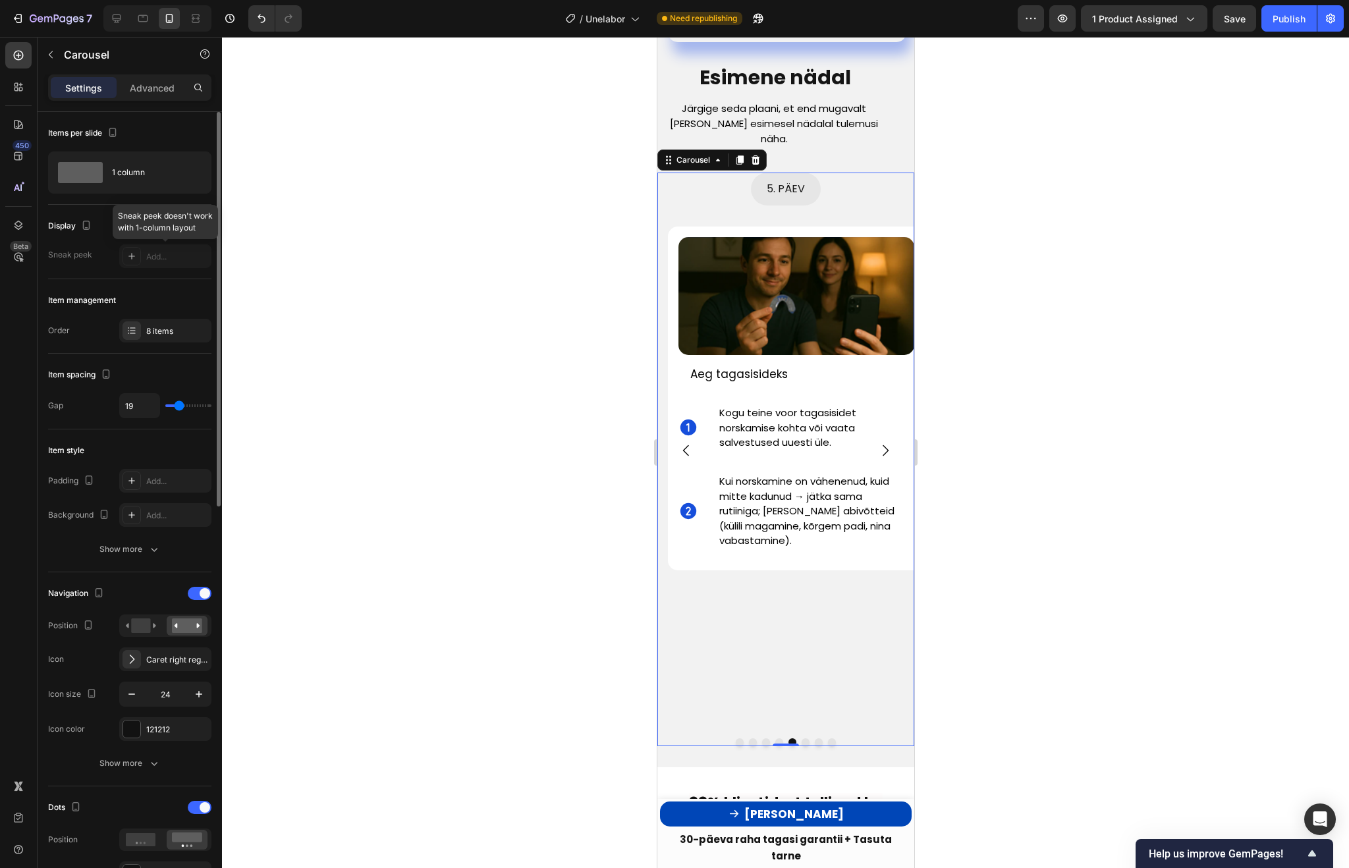
click at [151, 256] on div at bounding box center [165, 256] width 92 height 24
click at [126, 257] on div at bounding box center [165, 256] width 92 height 24
click at [130, 257] on div at bounding box center [165, 256] width 92 height 24
click at [389, 321] on div at bounding box center [785, 452] width 1127 height 831
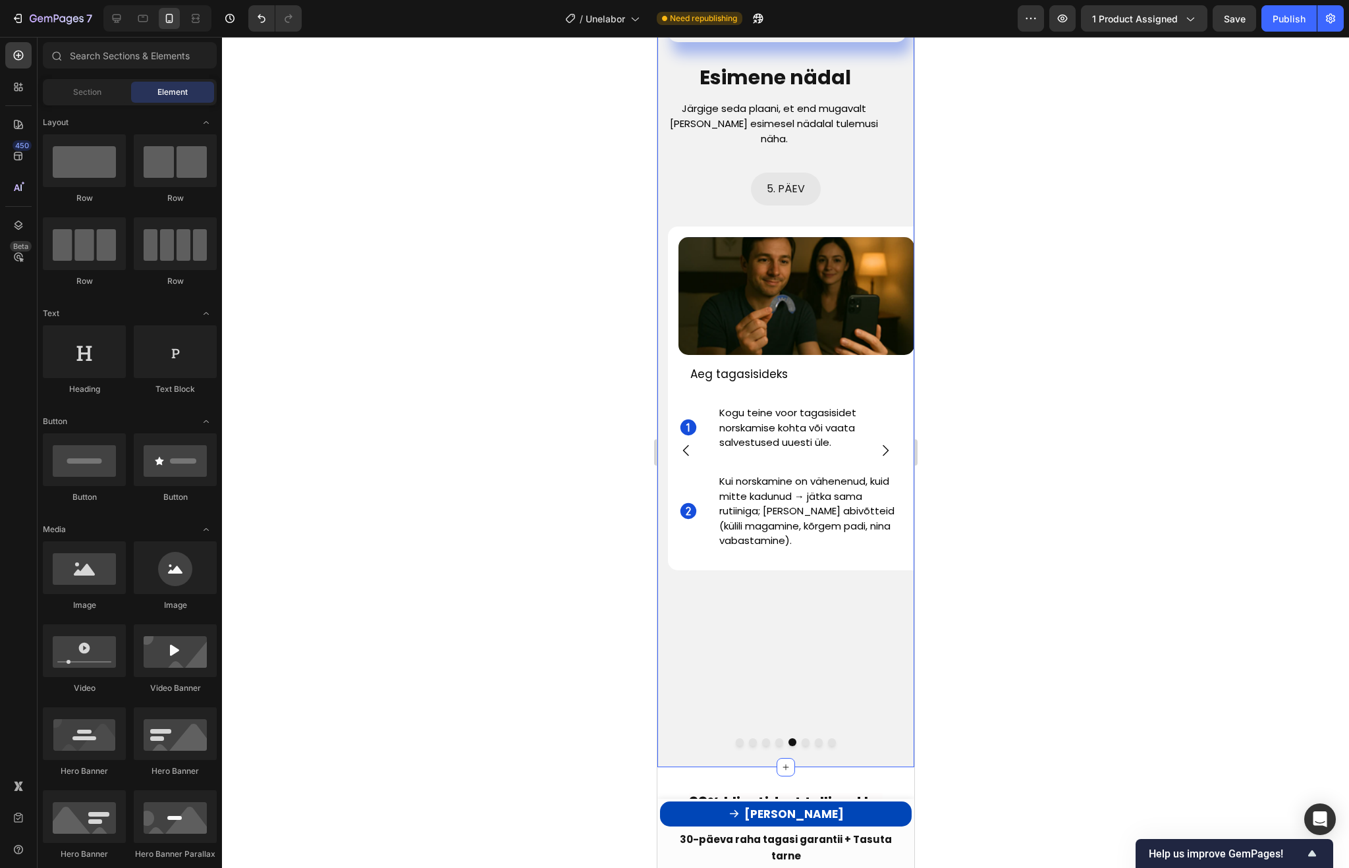
click at [869, 717] on div "Sinu tee parema une poole algab siit Text Block Esimene nädal Text Block Järgig…" at bounding box center [785, 354] width 257 height 826
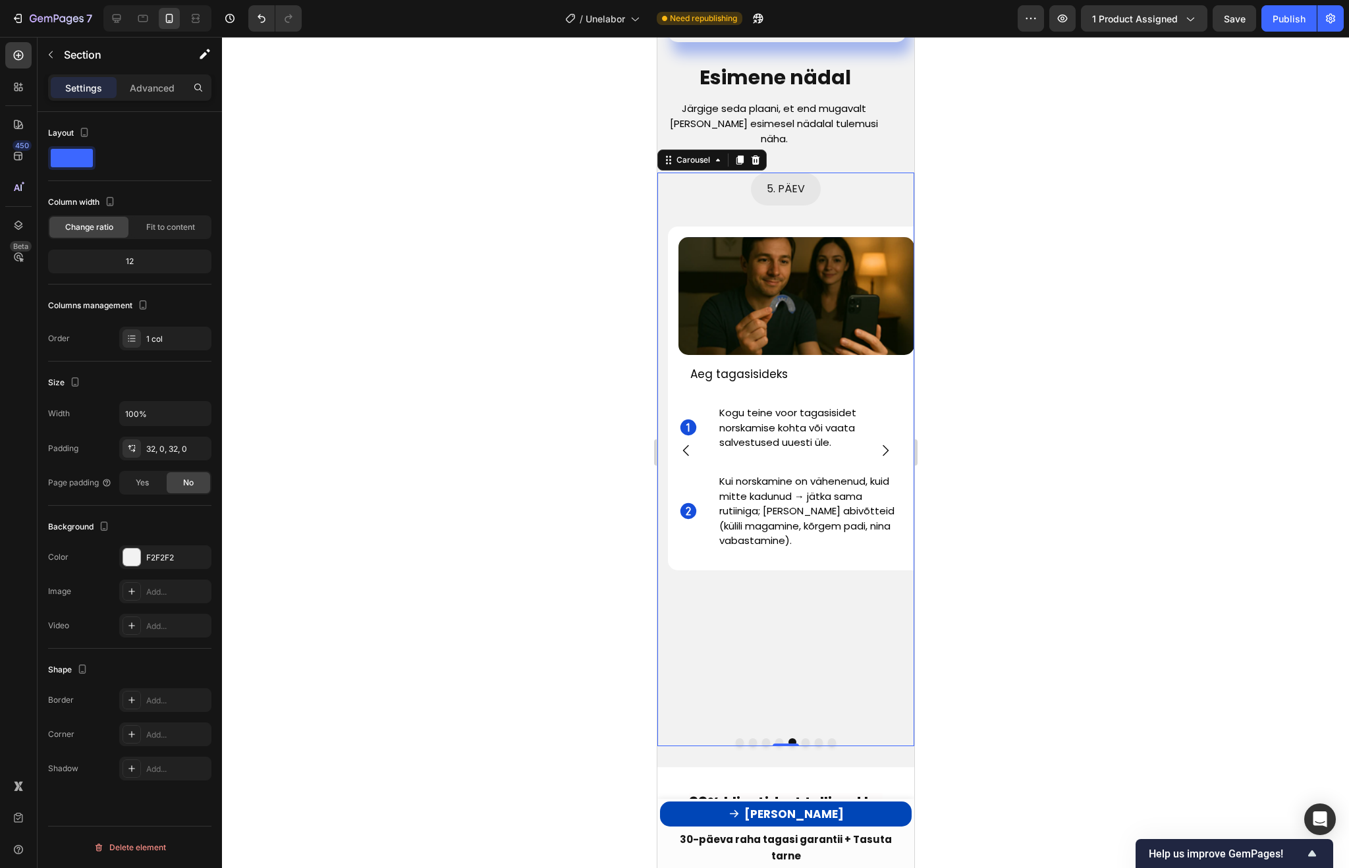
click at [821, 632] on div "5. PÄEV Button Image Aeg tagasisideks Text Block Icon Kogu teine voor tagasisid…" at bounding box center [785, 450] width 257 height 555
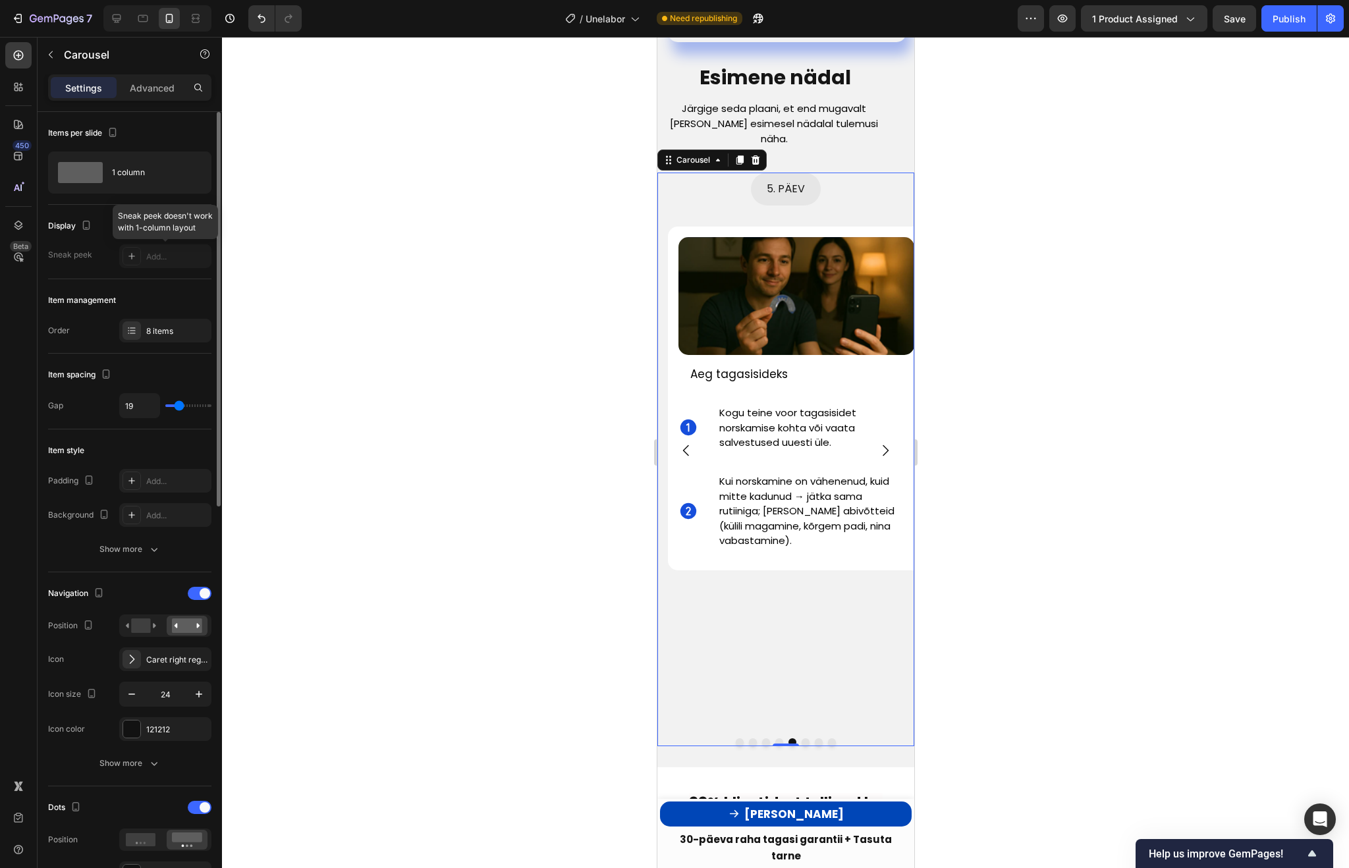
click at [134, 258] on div at bounding box center [165, 256] width 92 height 24
click at [141, 168] on div "1 column" at bounding box center [152, 172] width 80 height 30
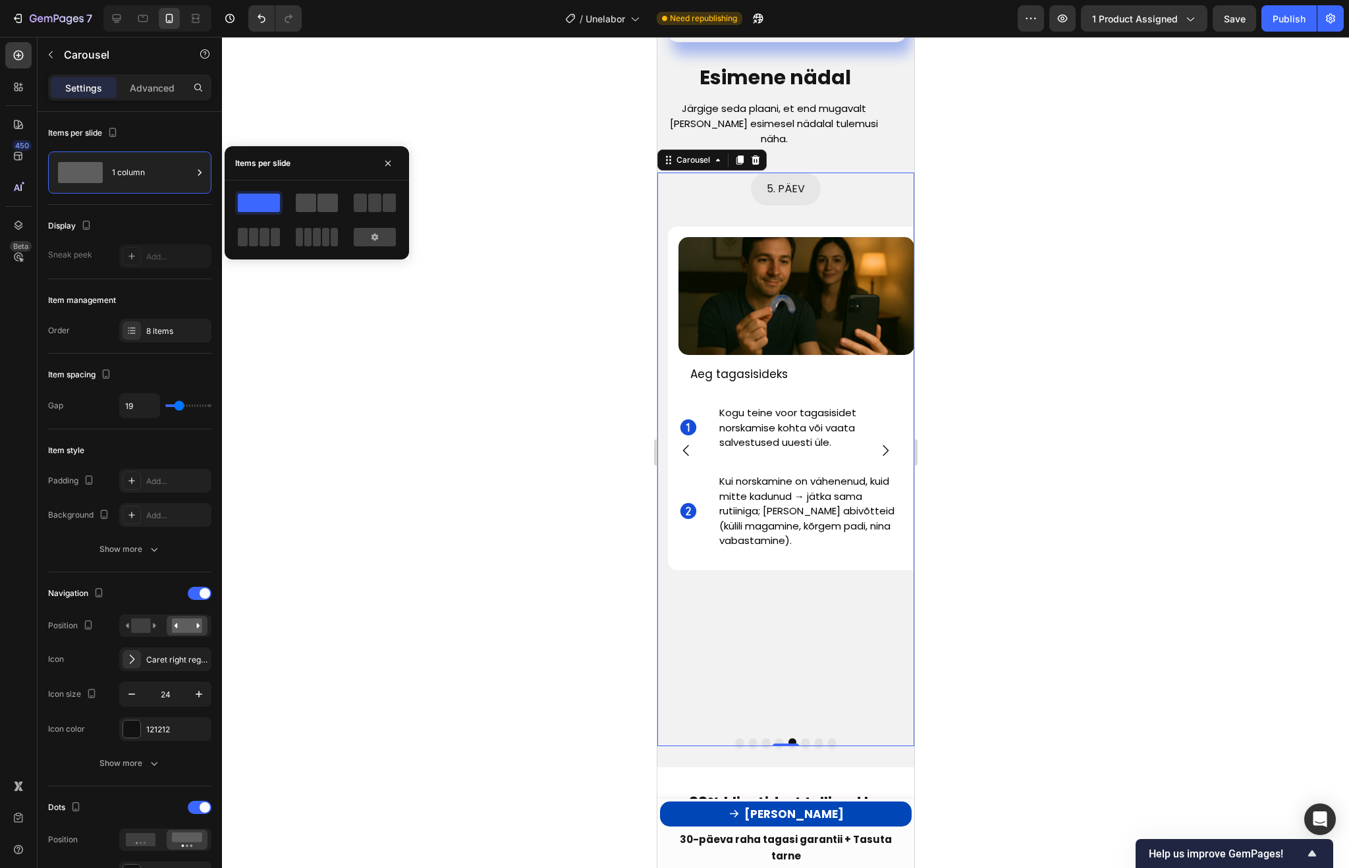
click at [317, 203] on span at bounding box center [327, 203] width 20 height 18
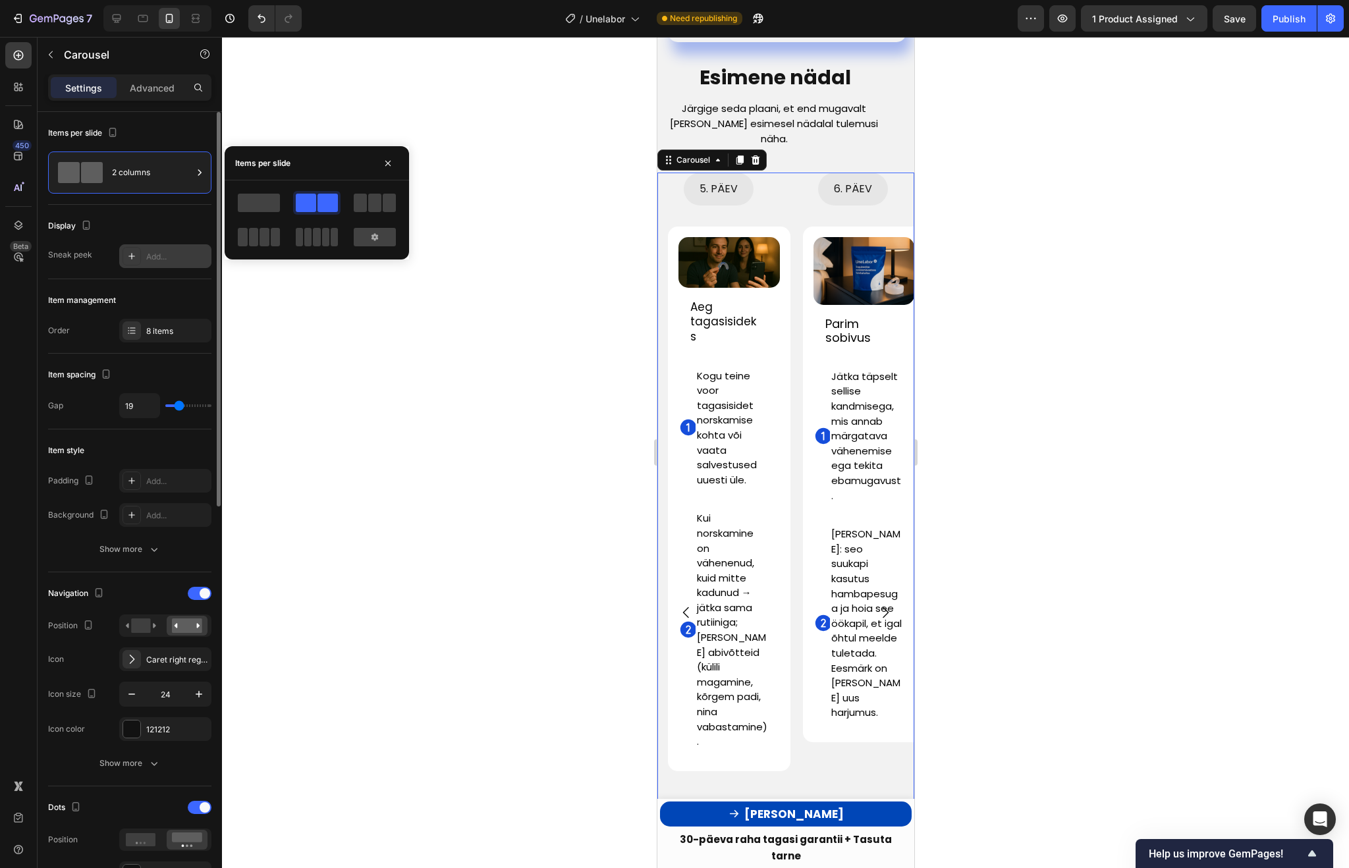
click at [155, 249] on div "Add..." at bounding box center [165, 256] width 92 height 24
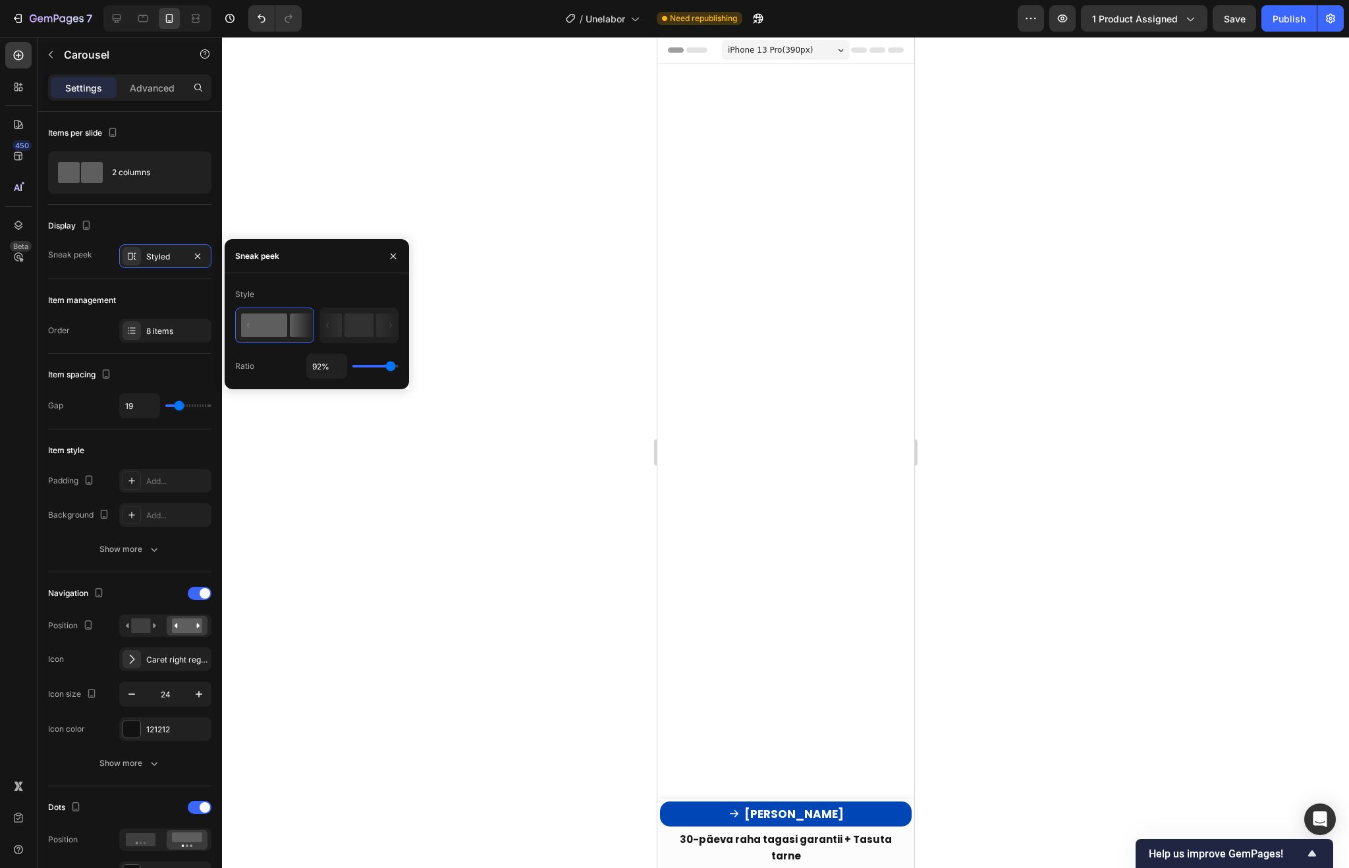
type input "90%"
type input "90"
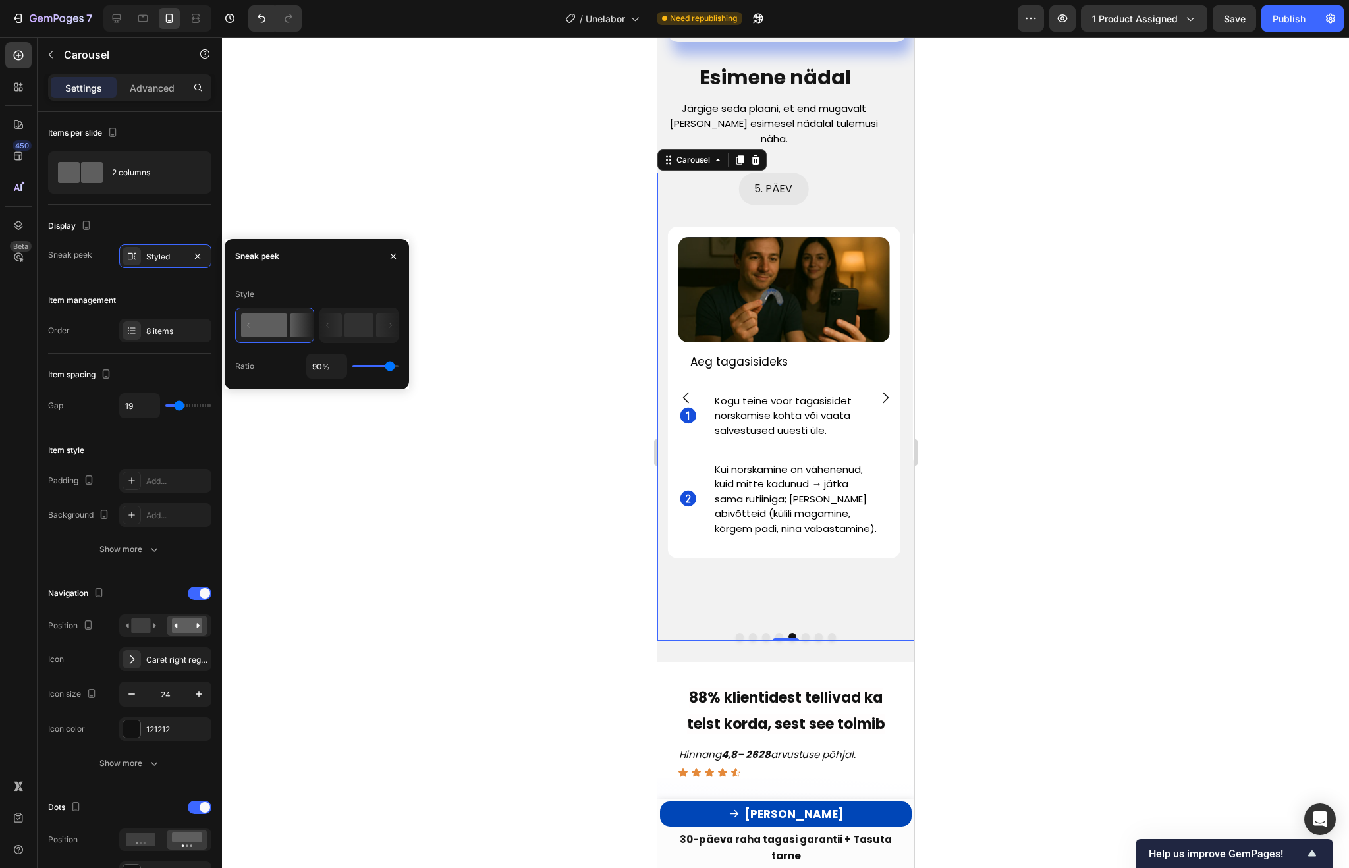
scroll to position [3757, 0]
type input "32%"
type input "32"
type input "30%"
type input "30"
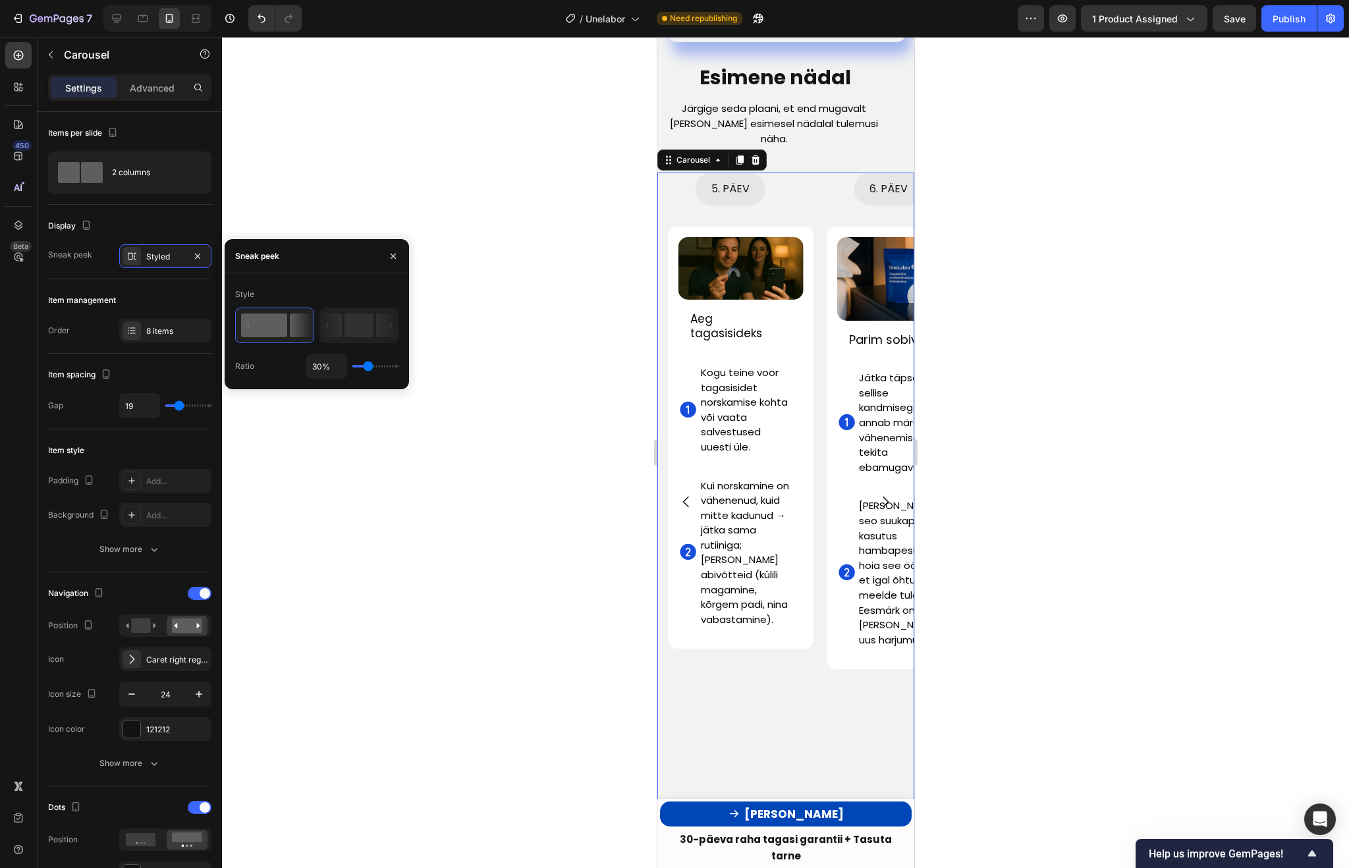
type input "57%"
type input "57"
type input "100%"
type input "100"
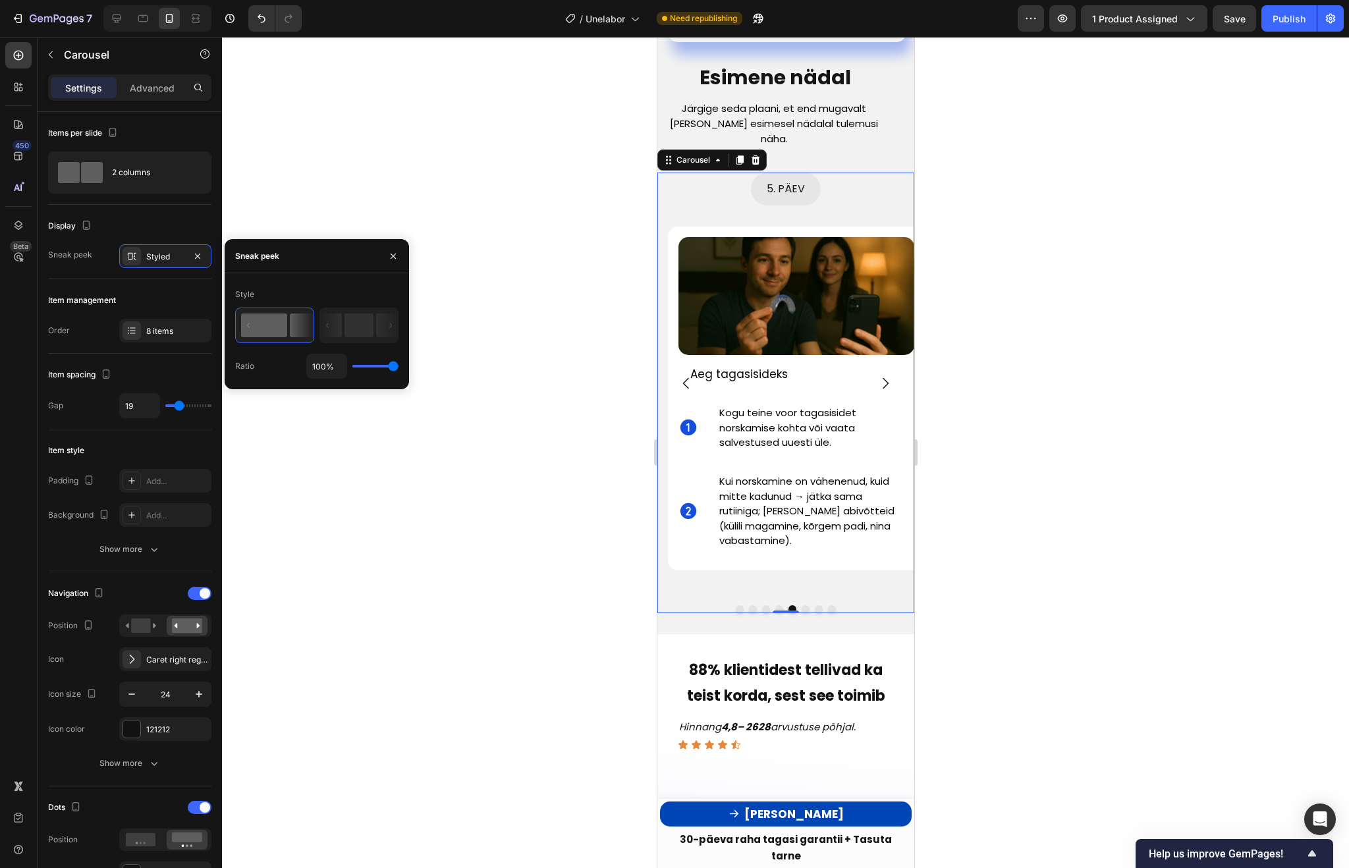
click at [398, 365] on input "range" at bounding box center [375, 366] width 46 height 3
type input "97%"
type input "97"
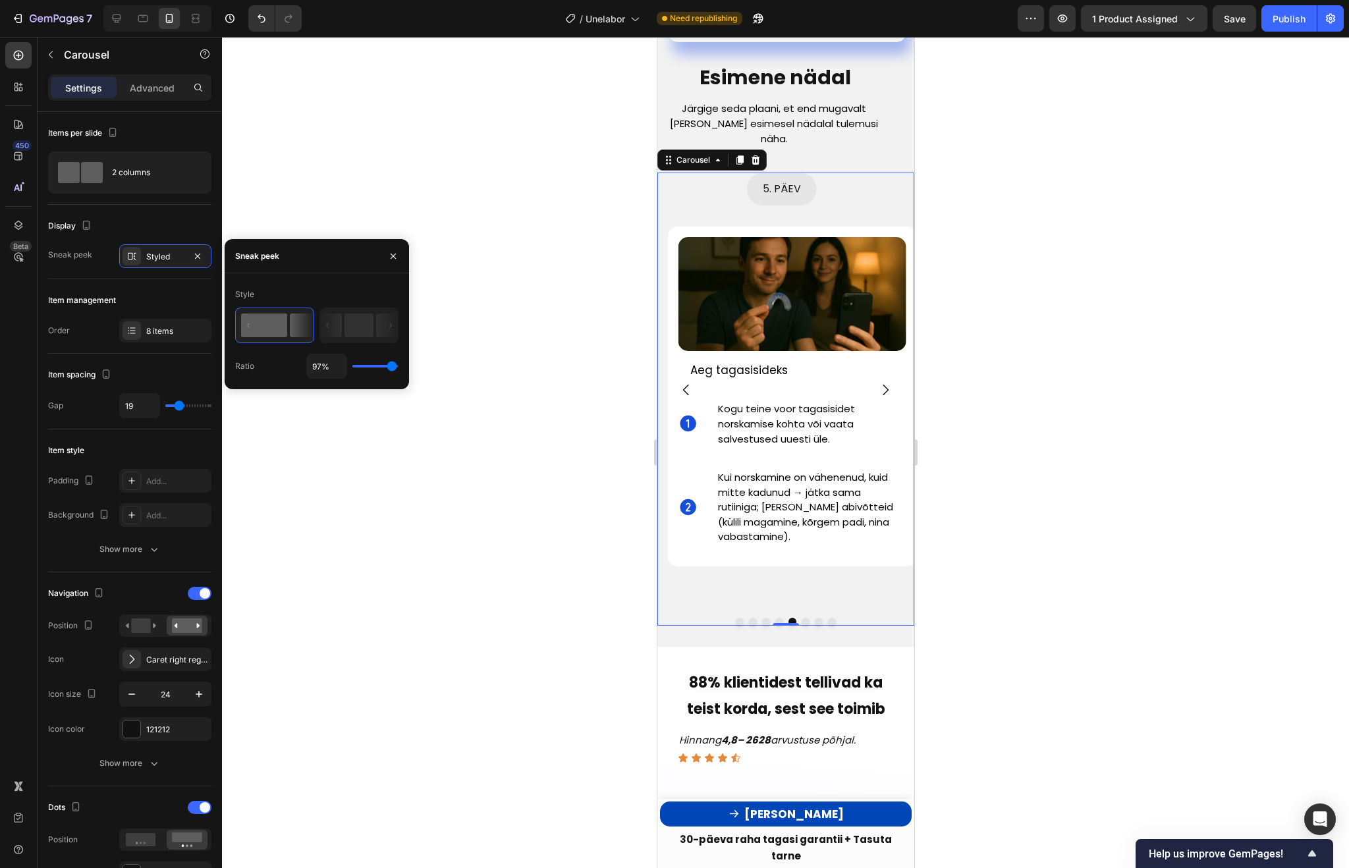
type input "95%"
type input "95"
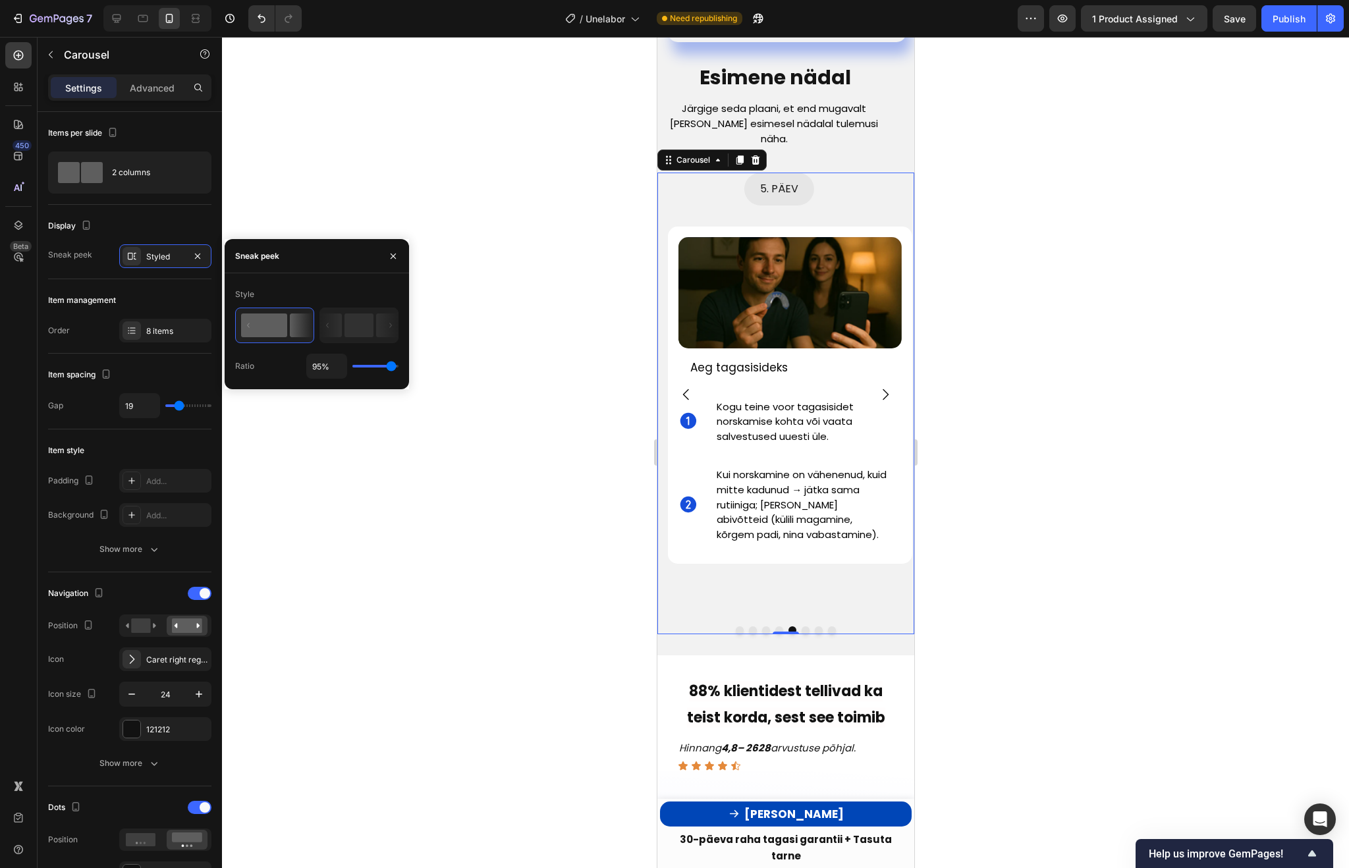
type input "93%"
type input "93"
type input "88%"
type input "88"
type input "86%"
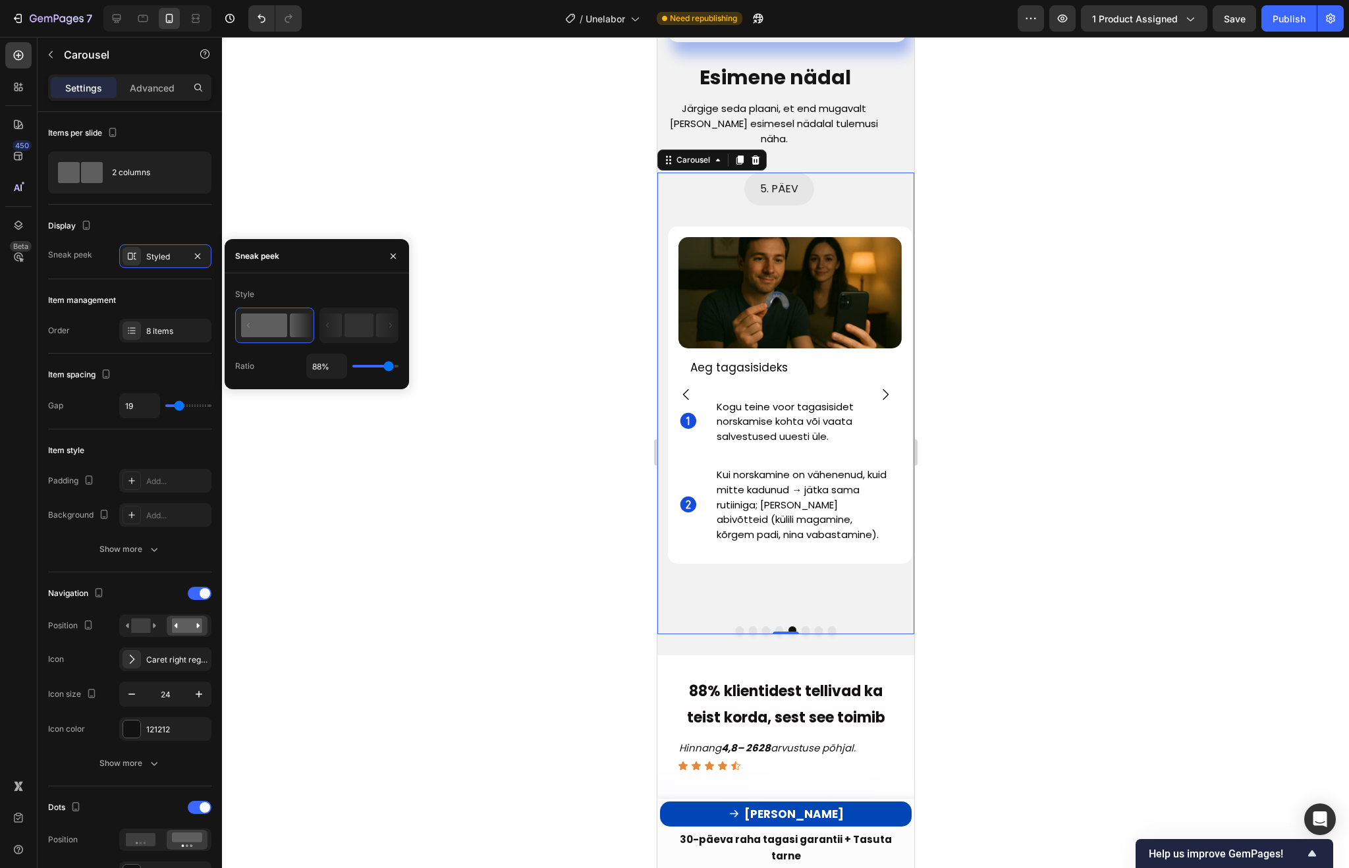
type input "86"
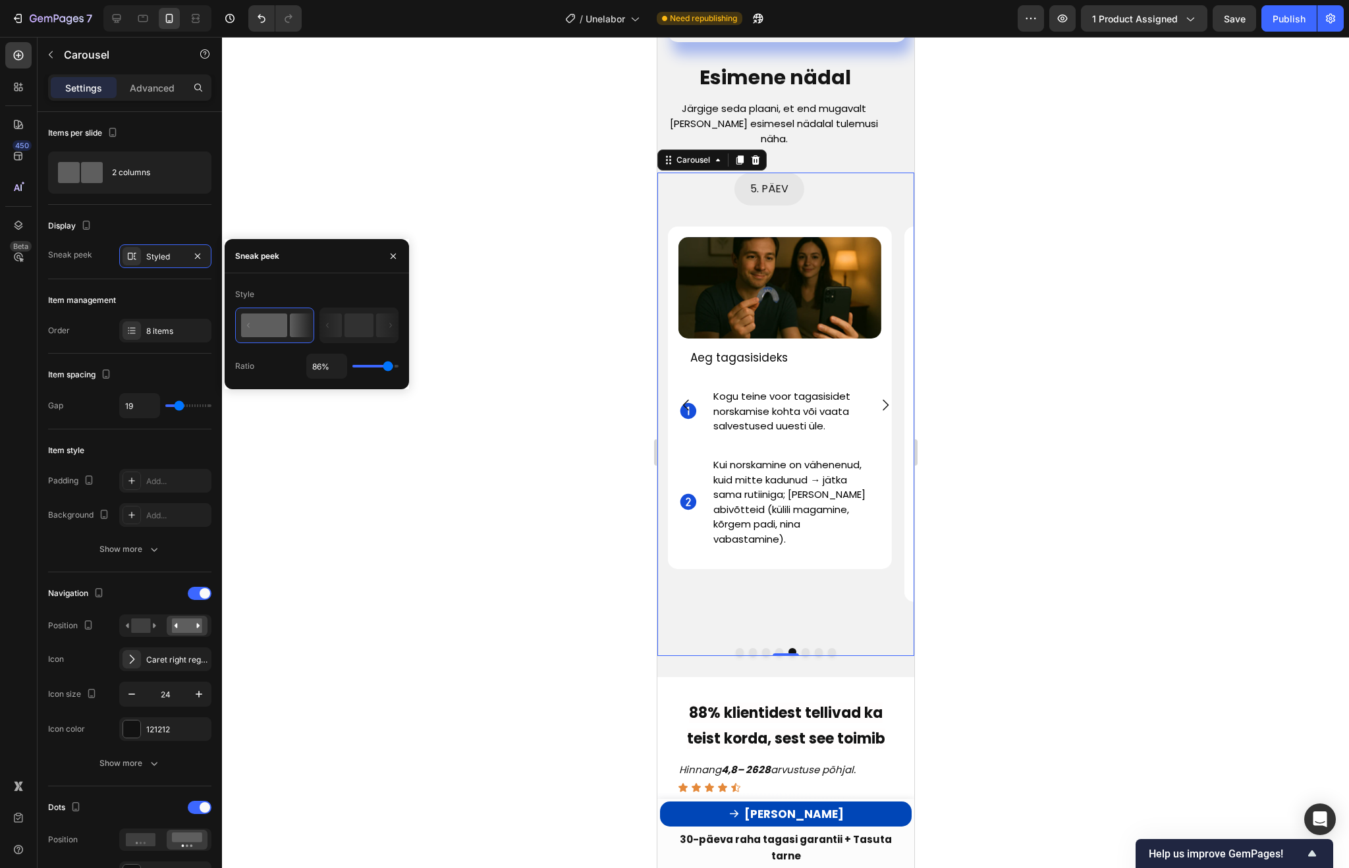
type input "83%"
type input "83"
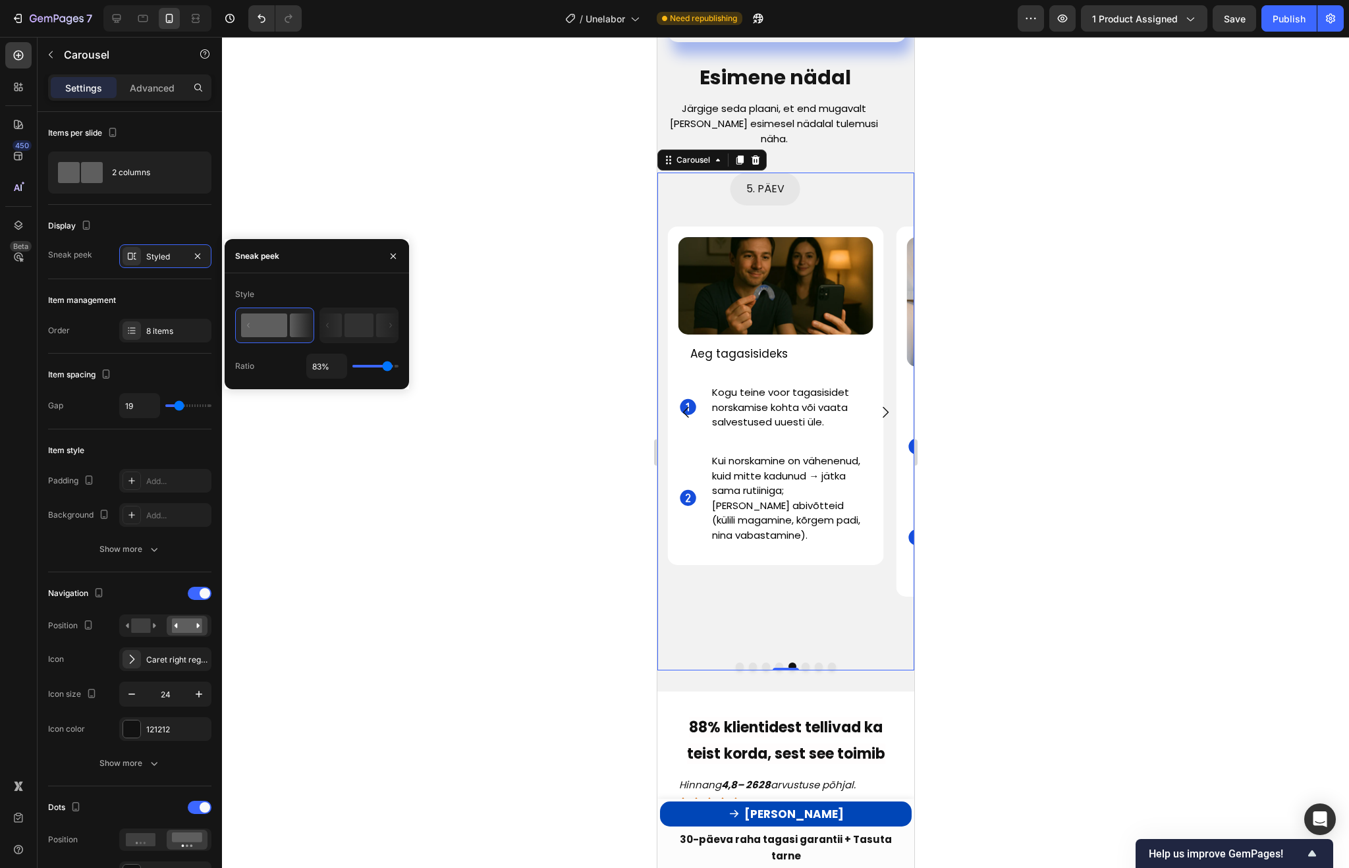
type input "82%"
type input "82"
type input "84%"
type input "84"
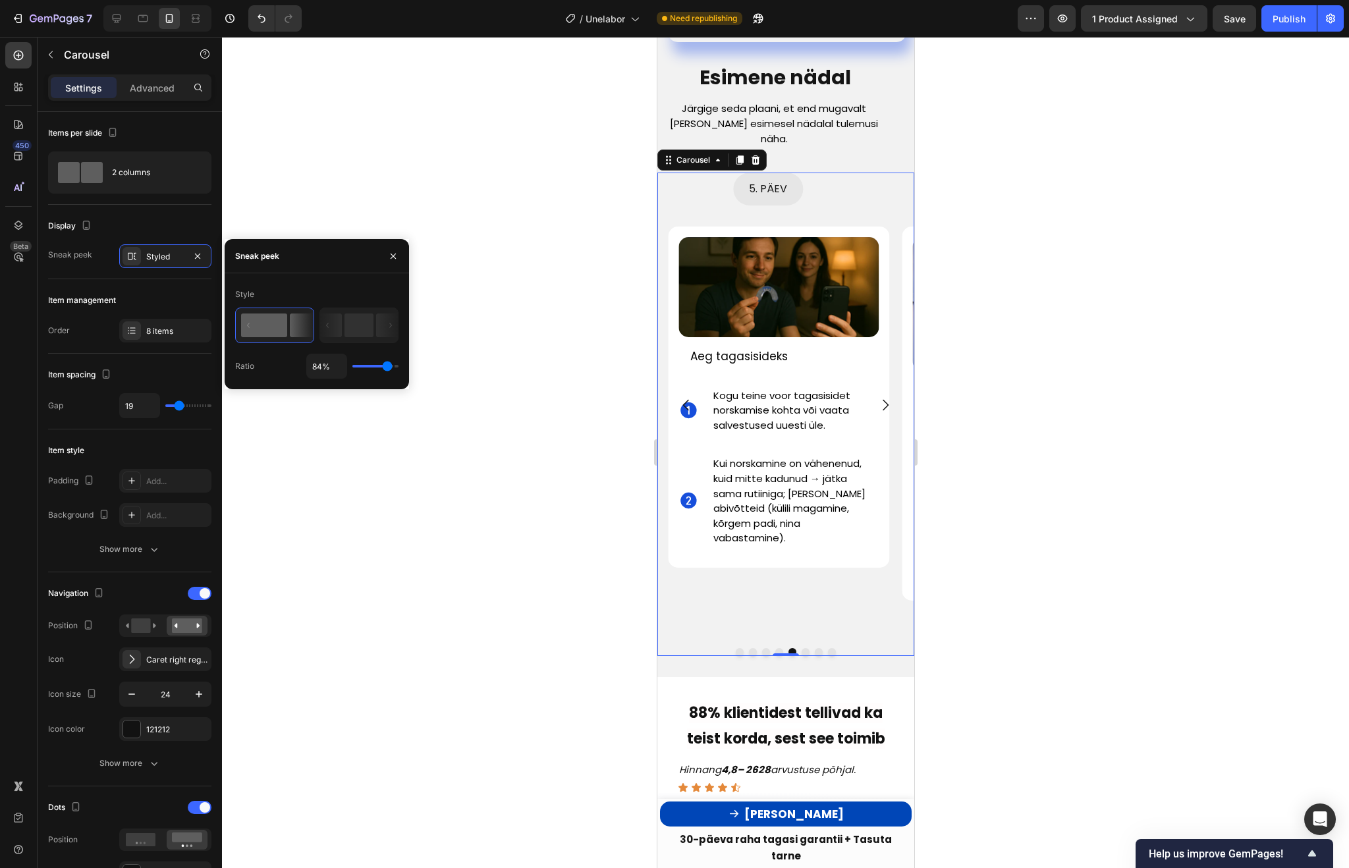
type input "85%"
drag, startPoint x: 395, startPoint y: 366, endPoint x: 387, endPoint y: 366, distance: 7.2
type input "85"
click at [387, 366] on input "range" at bounding box center [375, 366] width 46 height 3
click at [479, 396] on div at bounding box center [785, 452] width 1127 height 831
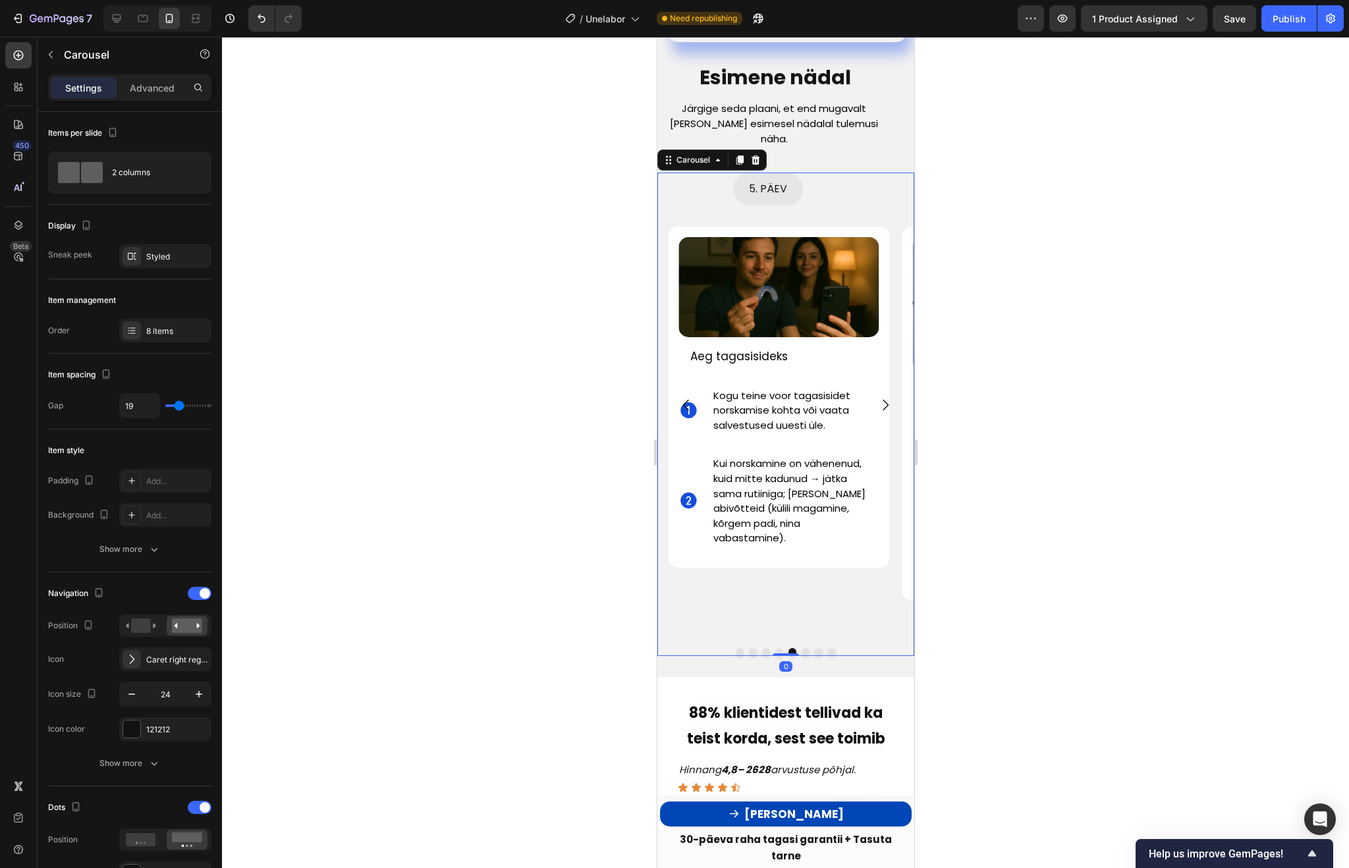
click at [883, 413] on icon "Carousel Next Arrow" at bounding box center [885, 405] width 16 height 16
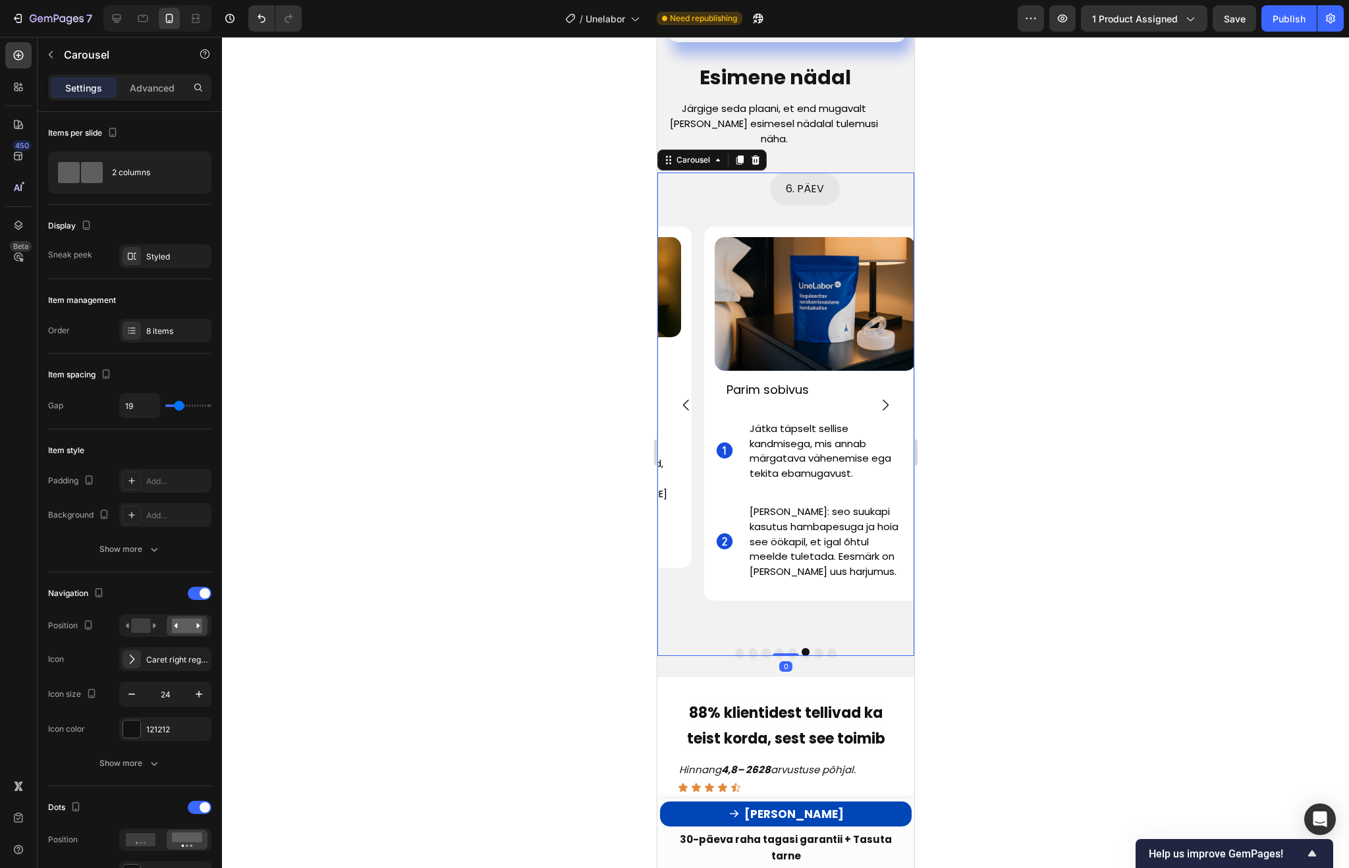
click at [883, 413] on icon "Carousel Next Arrow" at bounding box center [885, 405] width 16 height 16
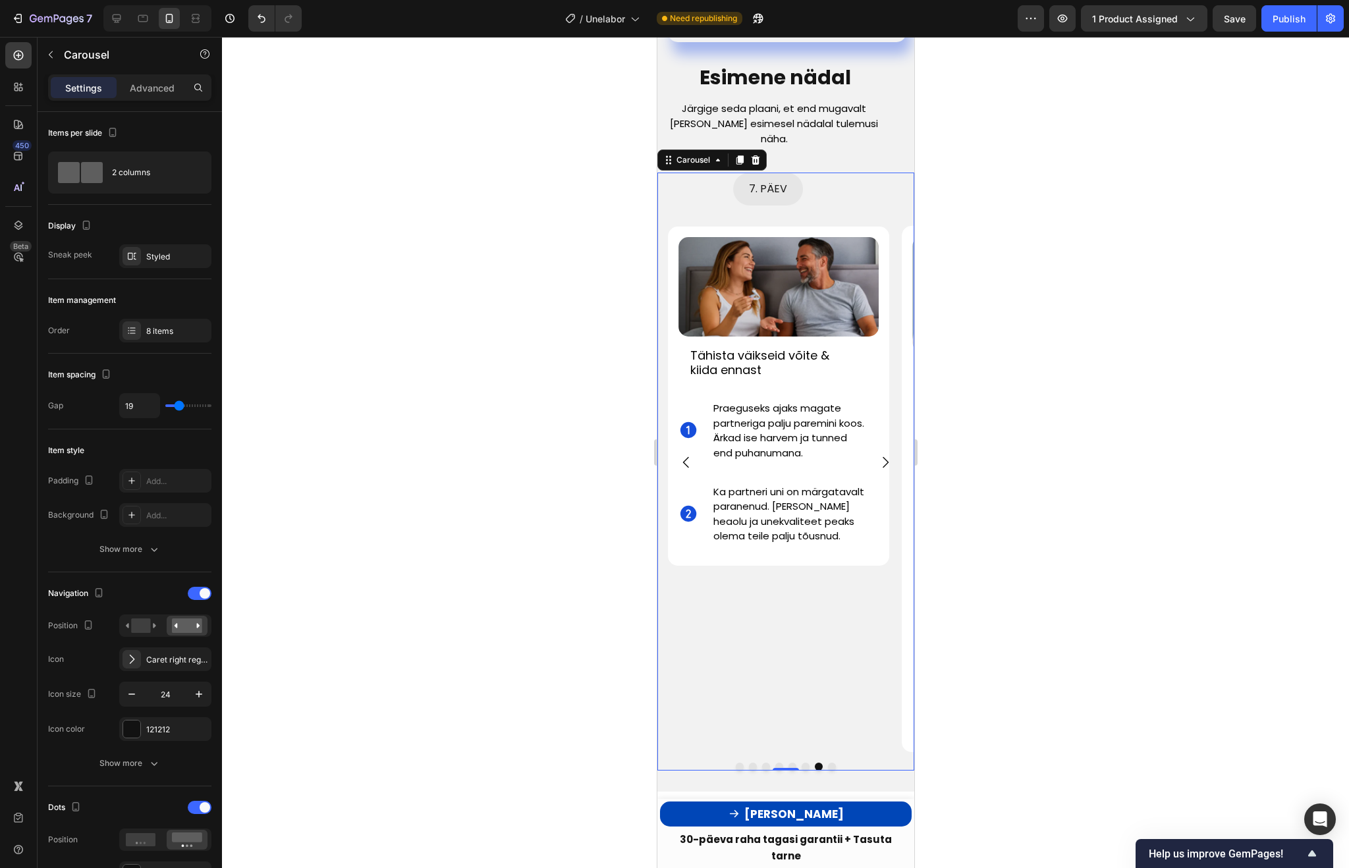
click at [883, 454] on icon "Carousel Next Arrow" at bounding box center [885, 462] width 16 height 16
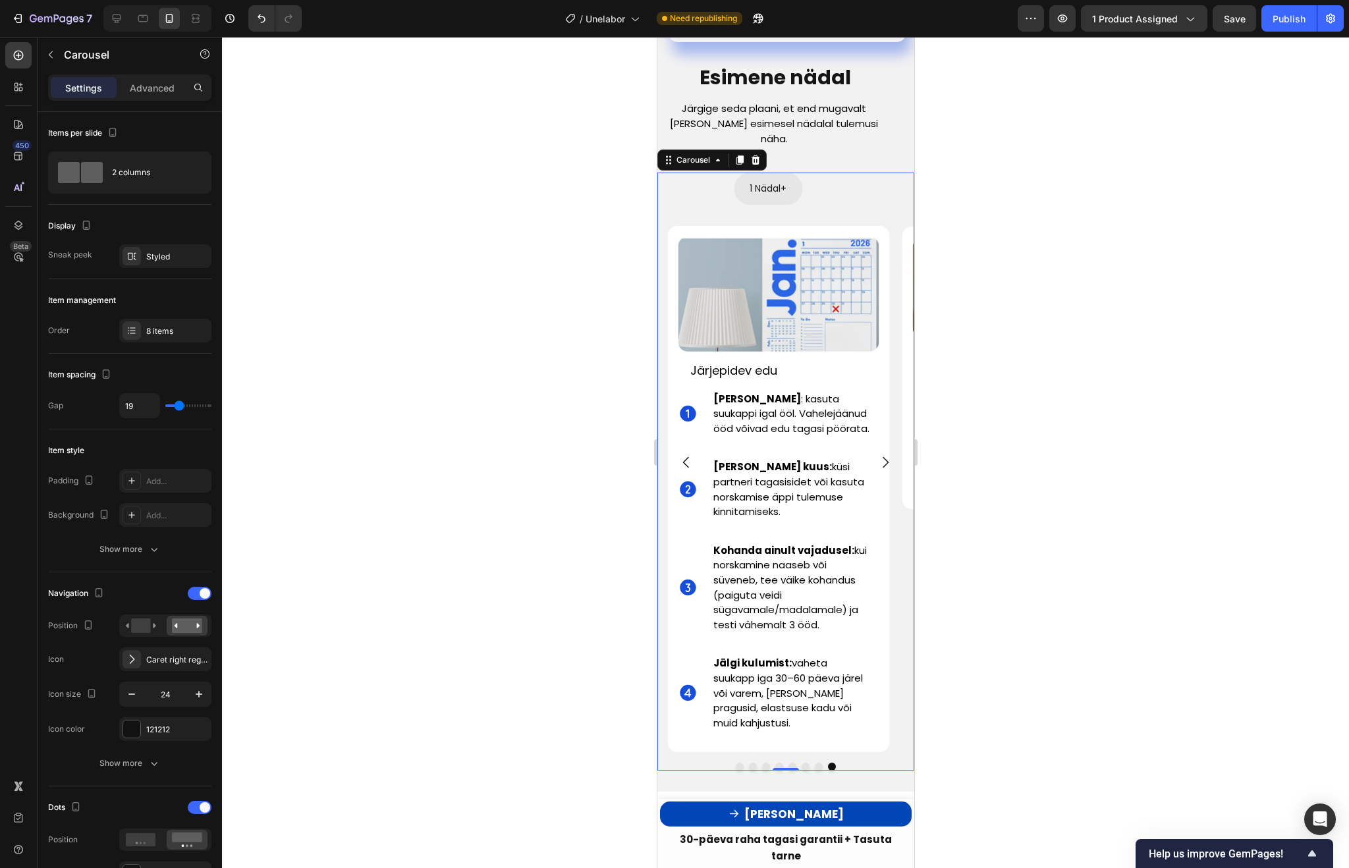
click at [883, 454] on icon "Carousel Next Arrow" at bounding box center [885, 462] width 16 height 16
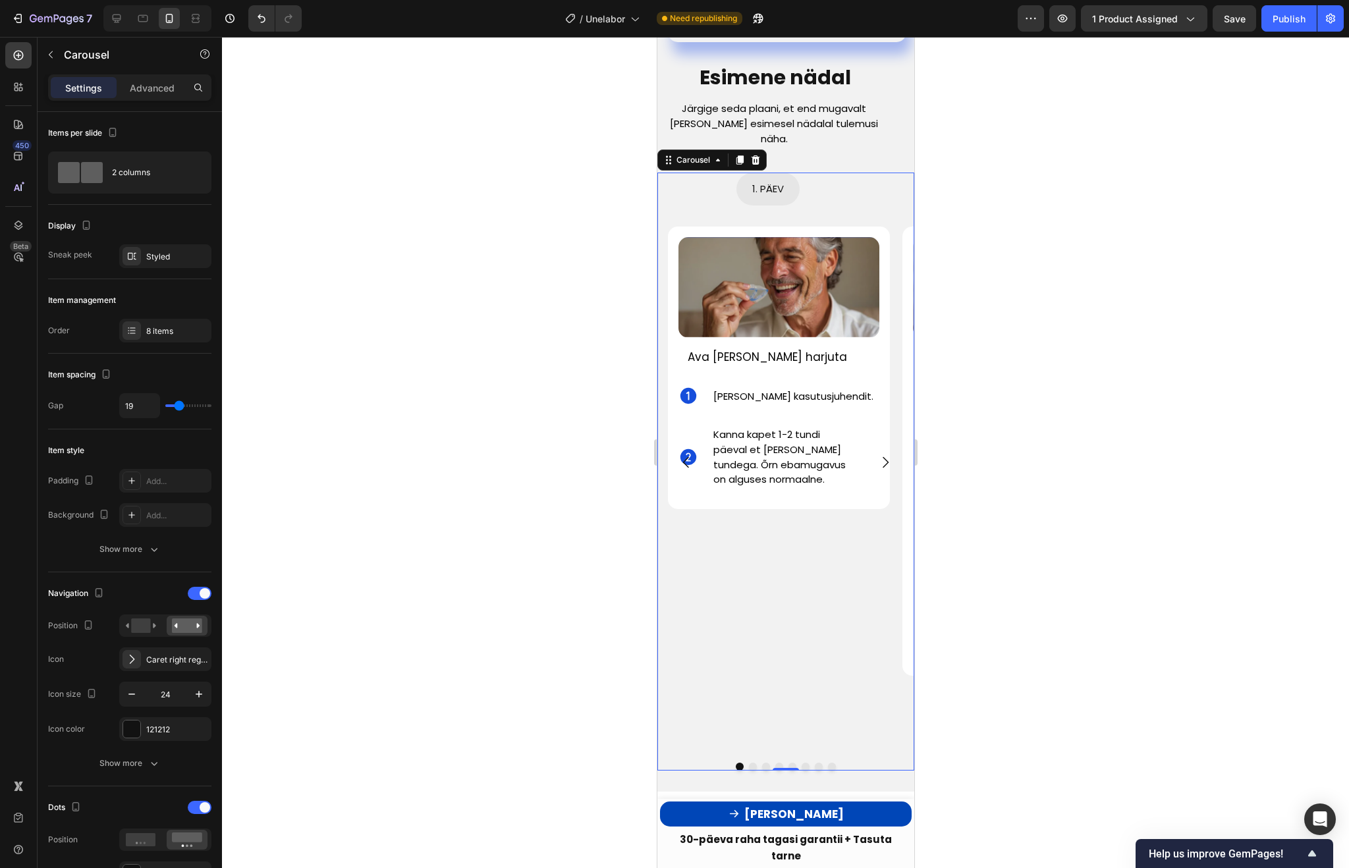
click at [683, 454] on icon "Carousel Back Arrow" at bounding box center [686, 462] width 16 height 16
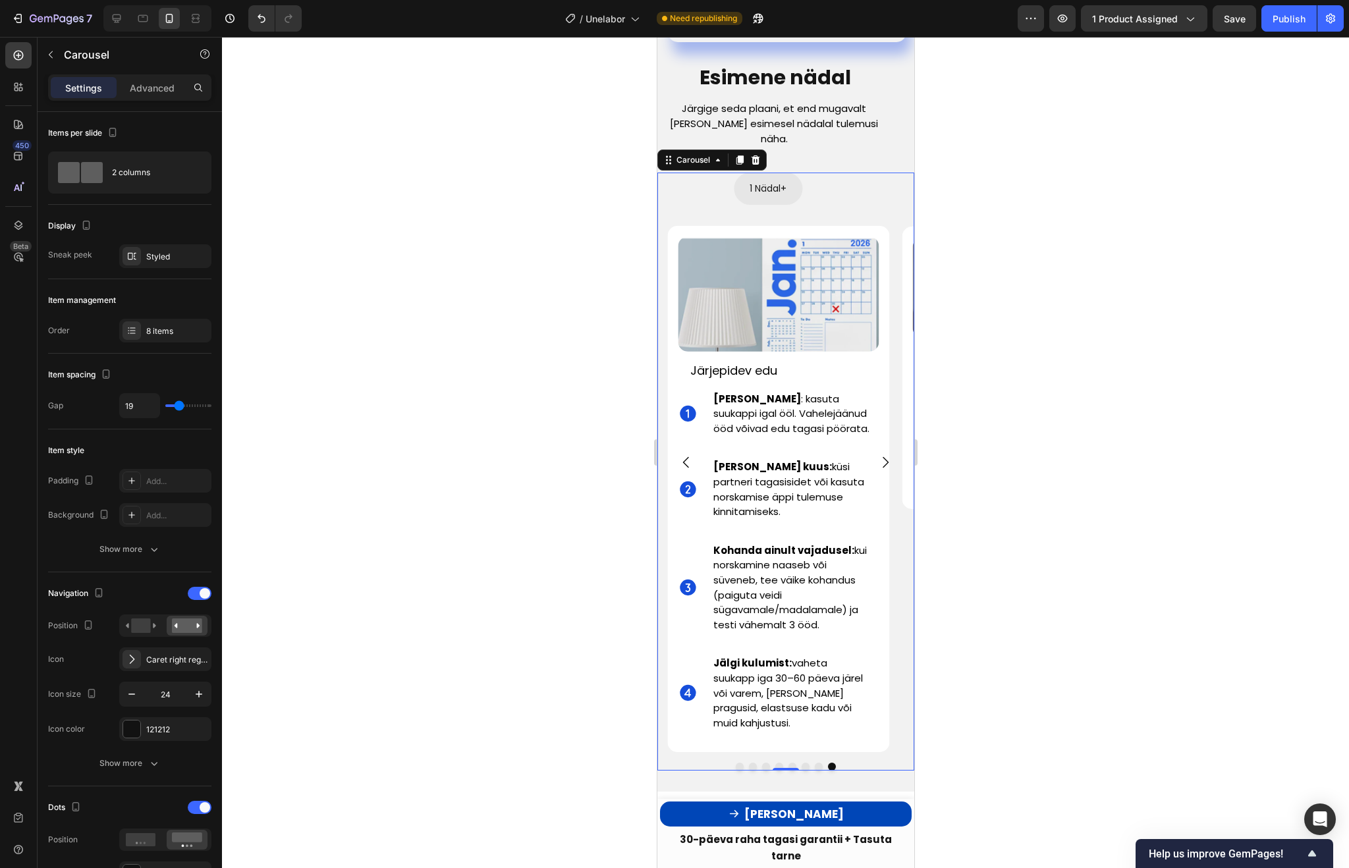
click at [886, 454] on icon "Carousel Next Arrow" at bounding box center [885, 462] width 16 height 16
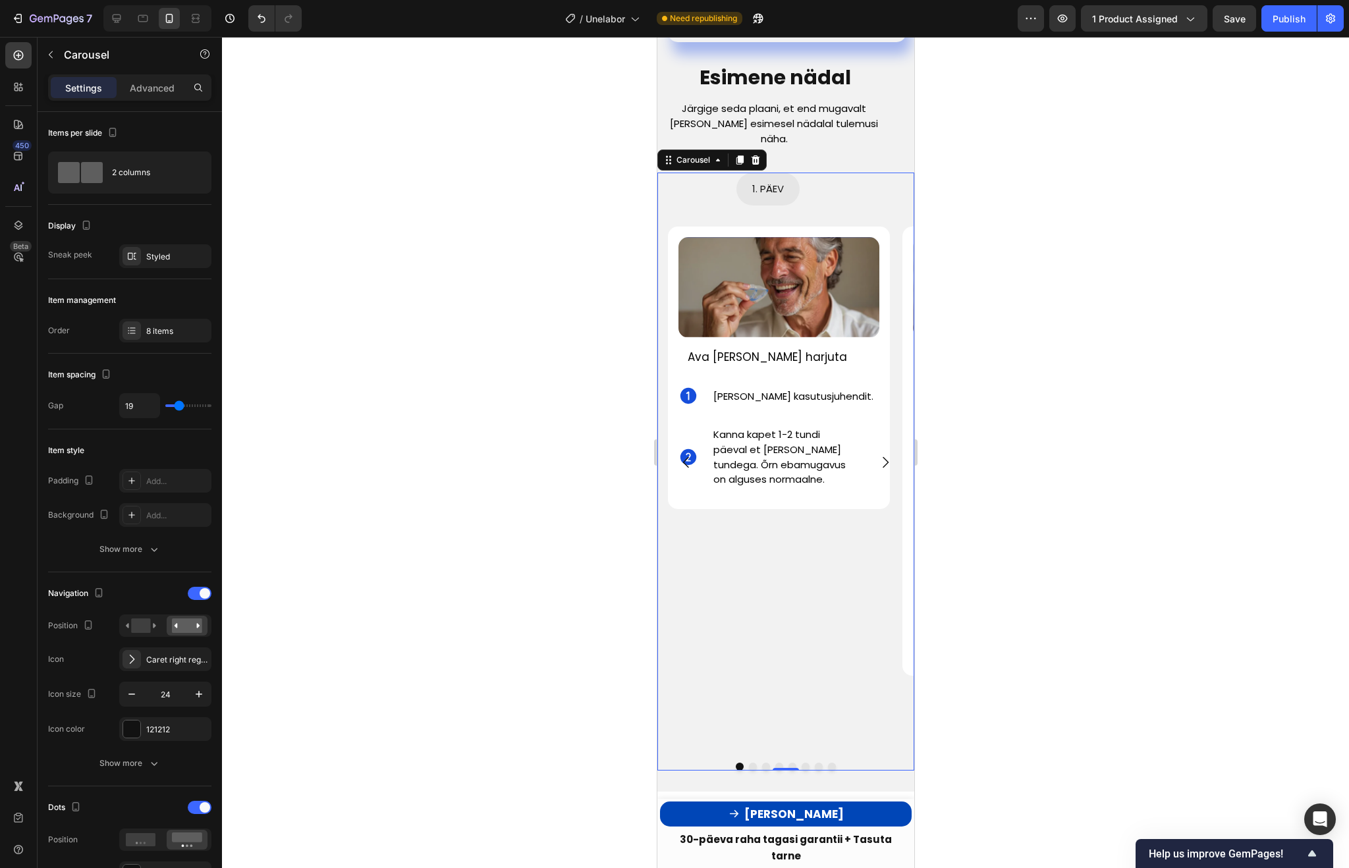
click at [886, 454] on icon "Carousel Next Arrow" at bounding box center [885, 462] width 16 height 16
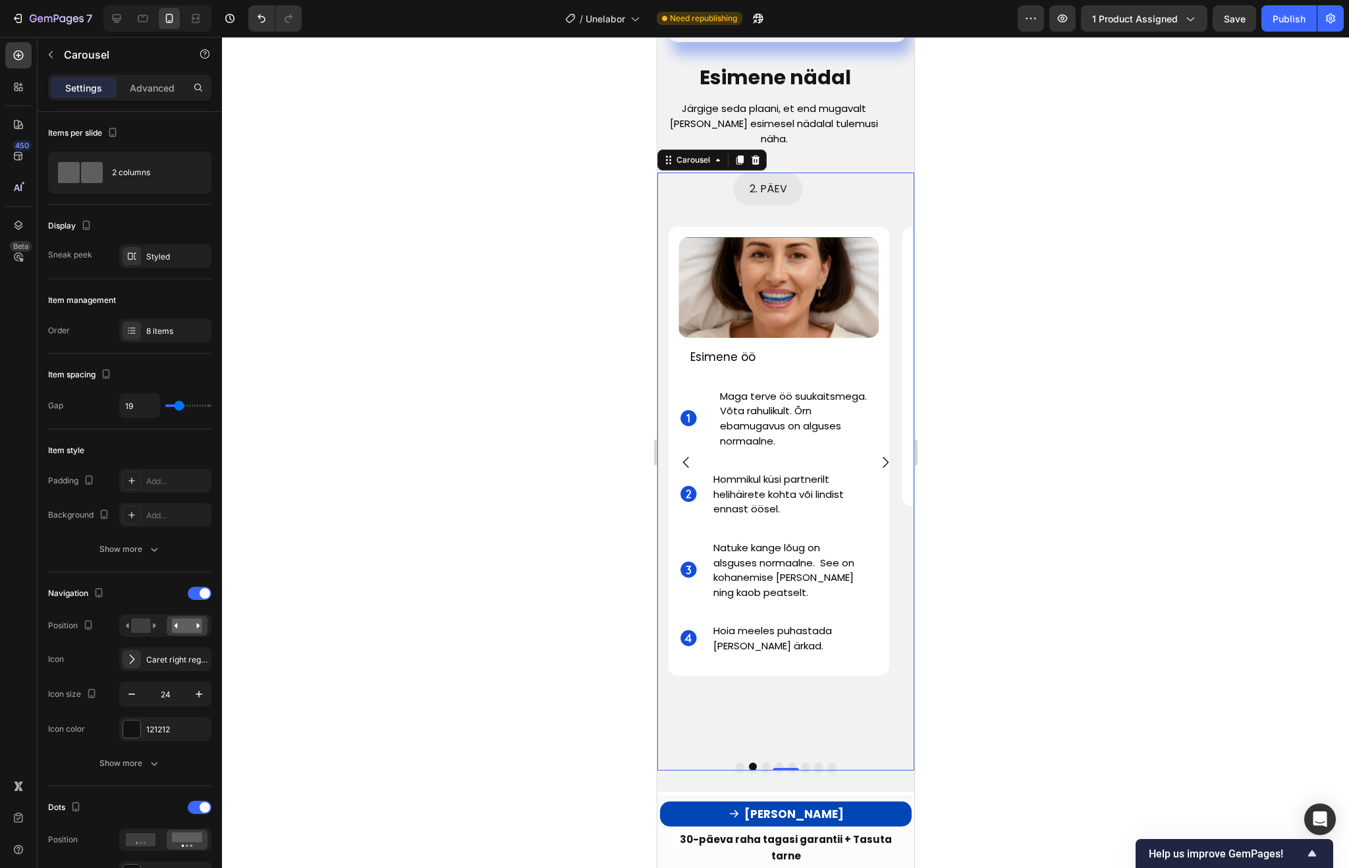
click at [1083, 440] on div at bounding box center [785, 452] width 1127 height 831
click at [881, 454] on icon "Carousel Next Arrow" at bounding box center [885, 462] width 16 height 16
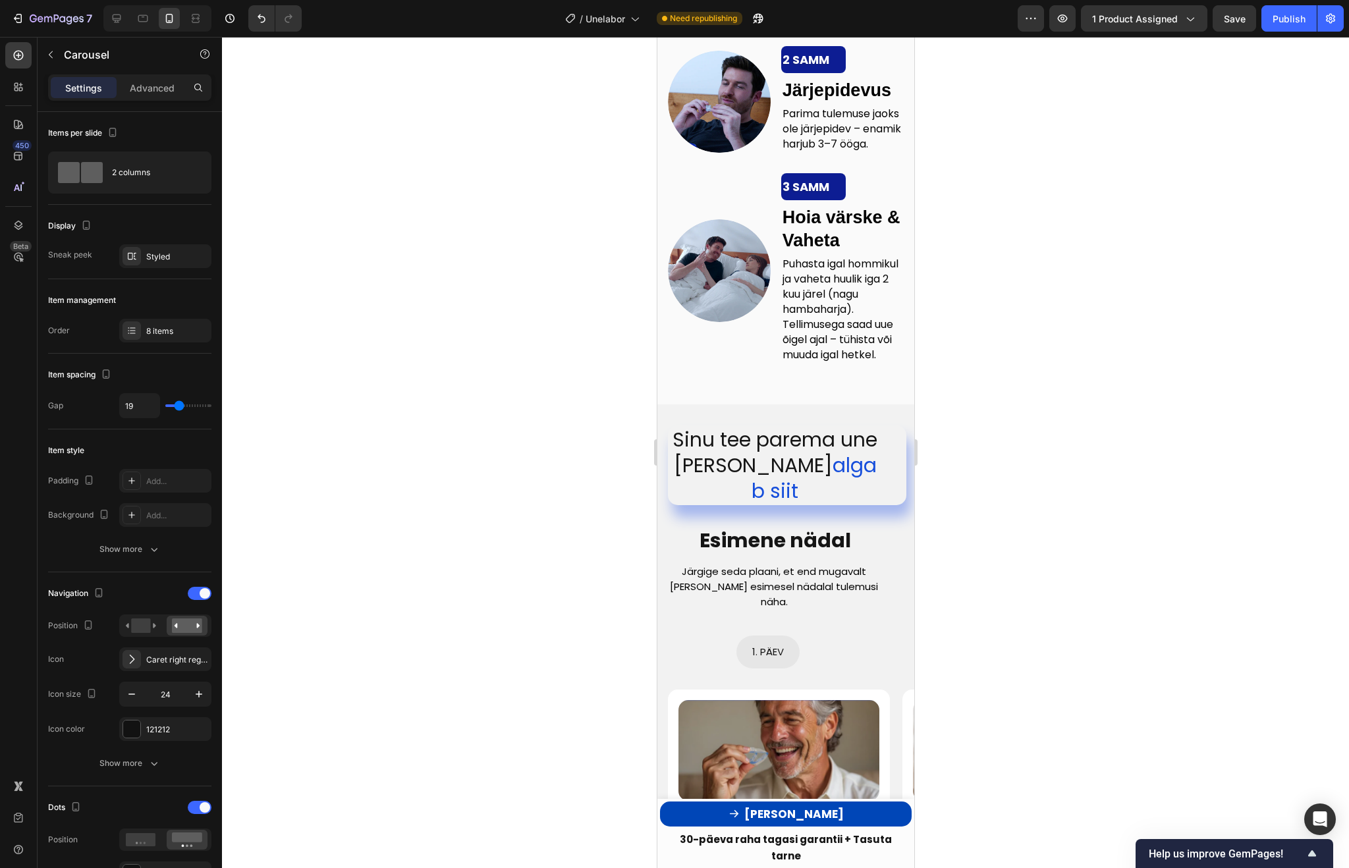
scroll to position [3259, 0]
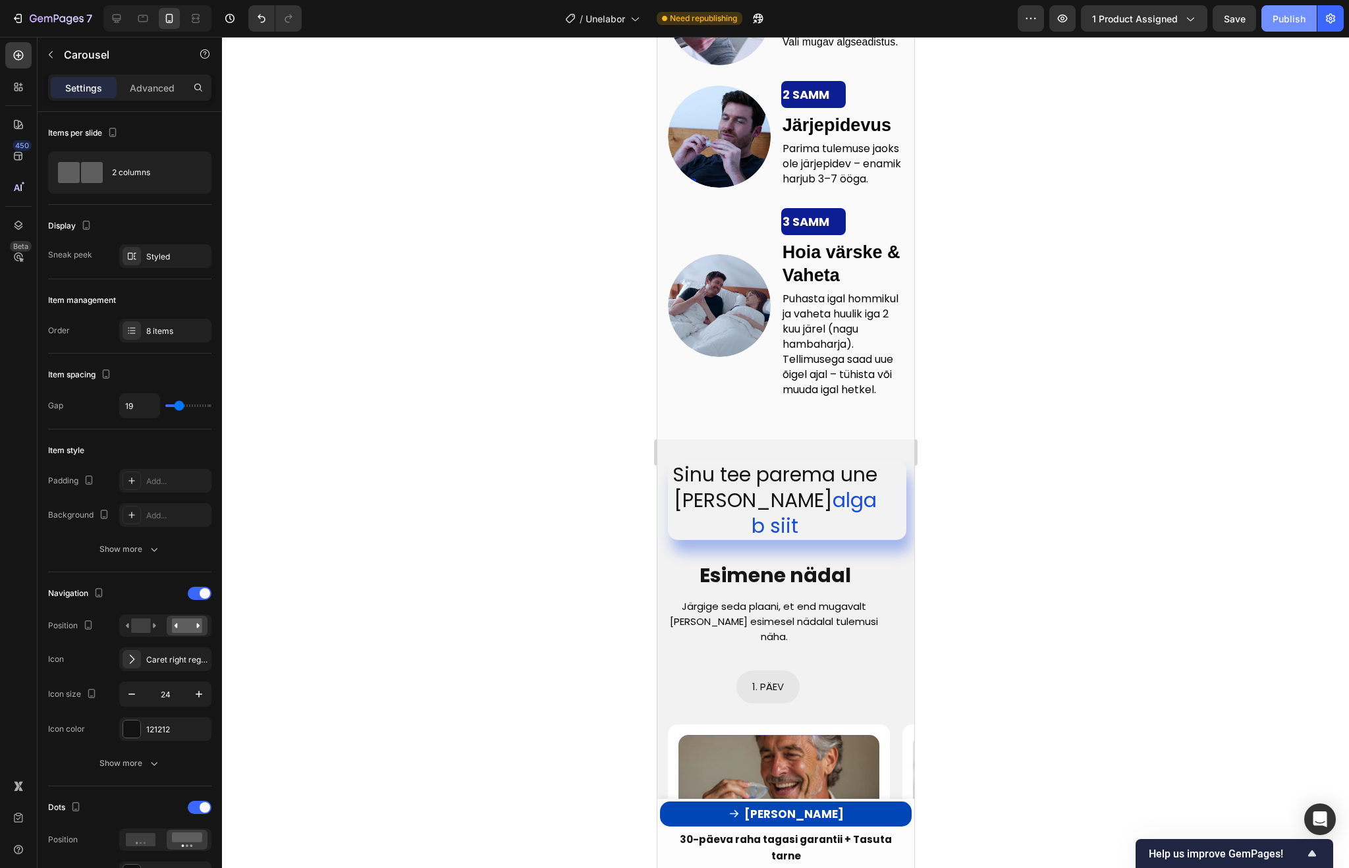
click at [1303, 13] on div "Publish" at bounding box center [1288, 19] width 33 height 14
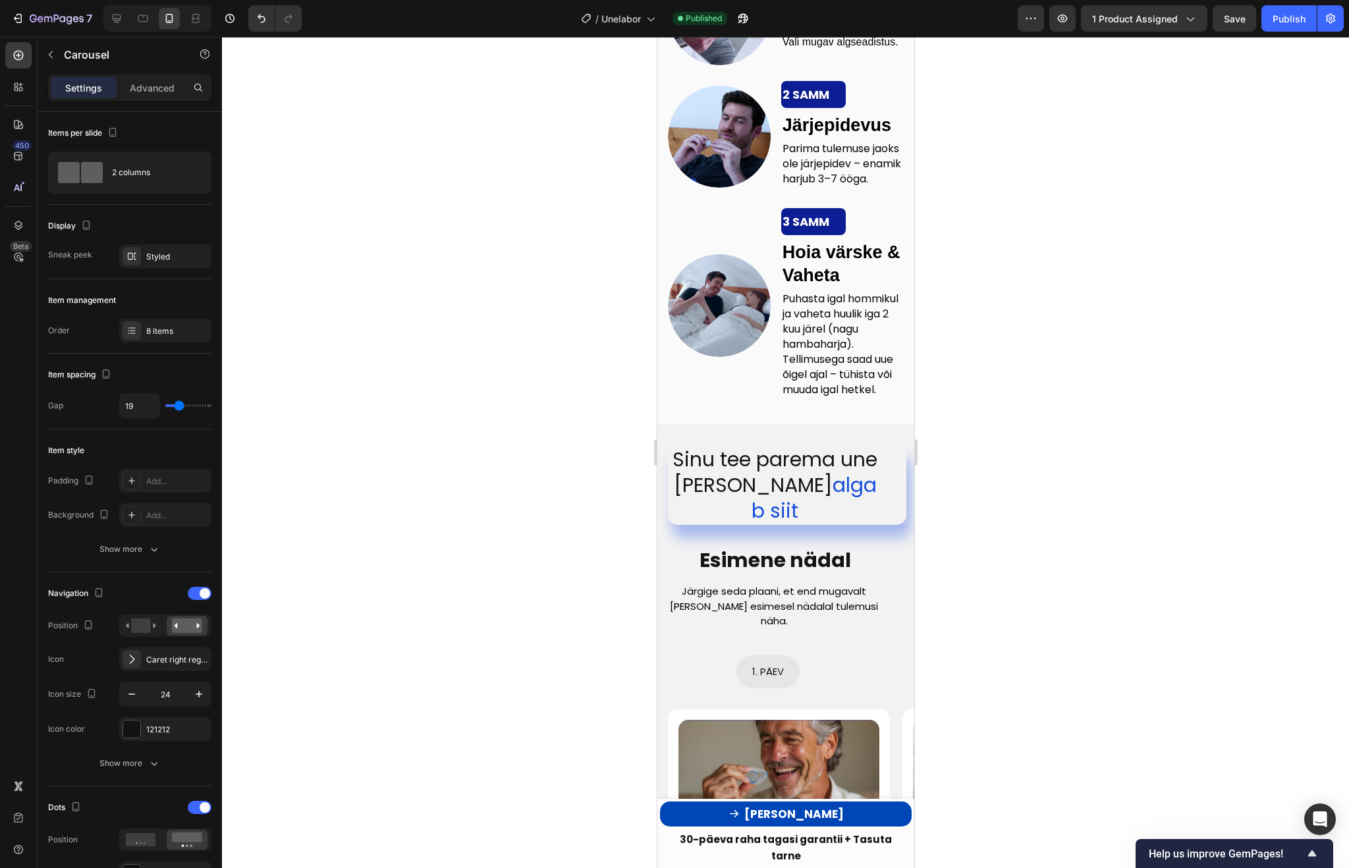
click at [786, 499] on span "algab siit" at bounding box center [813, 498] width 125 height 54
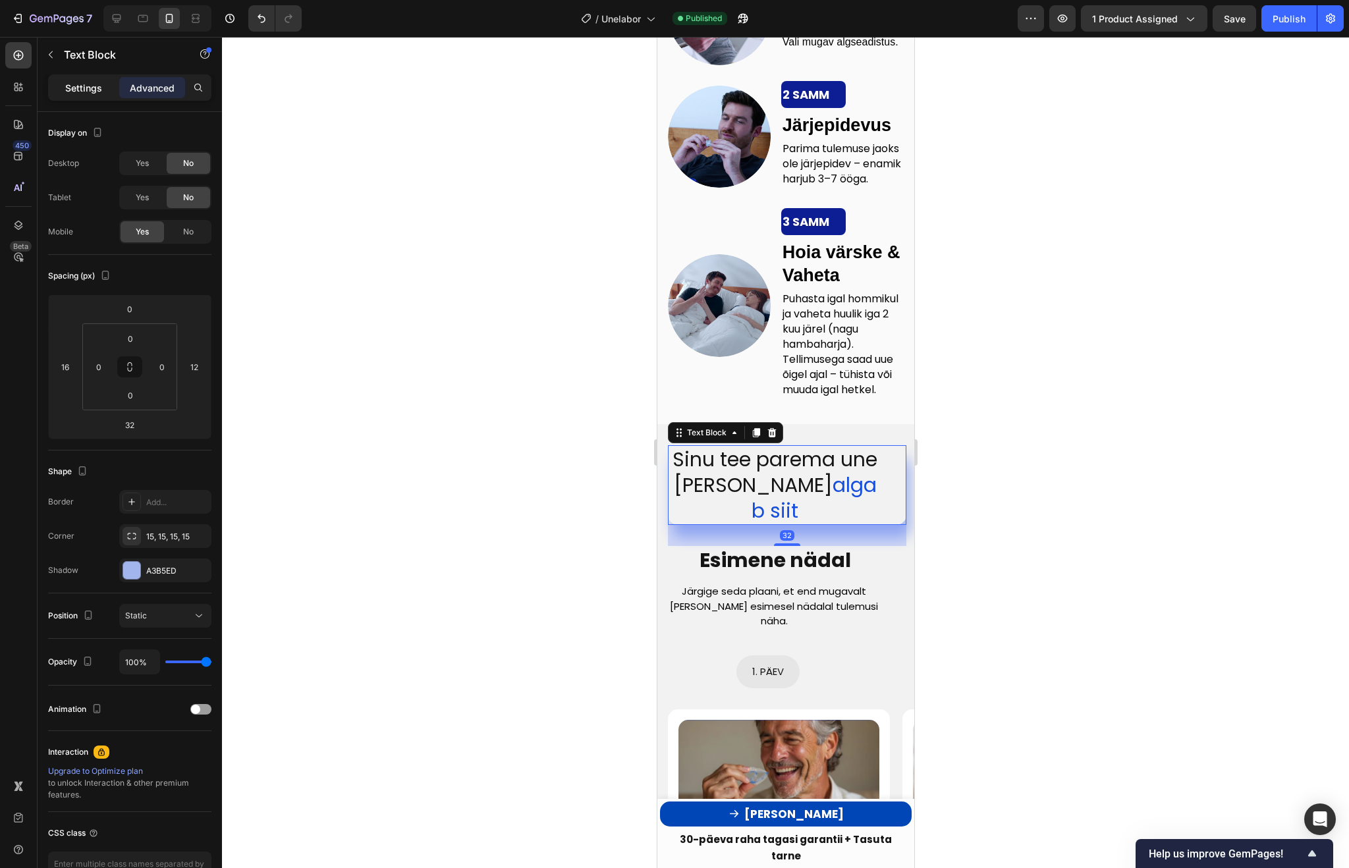
click at [84, 94] on div "Settings" at bounding box center [84, 87] width 66 height 21
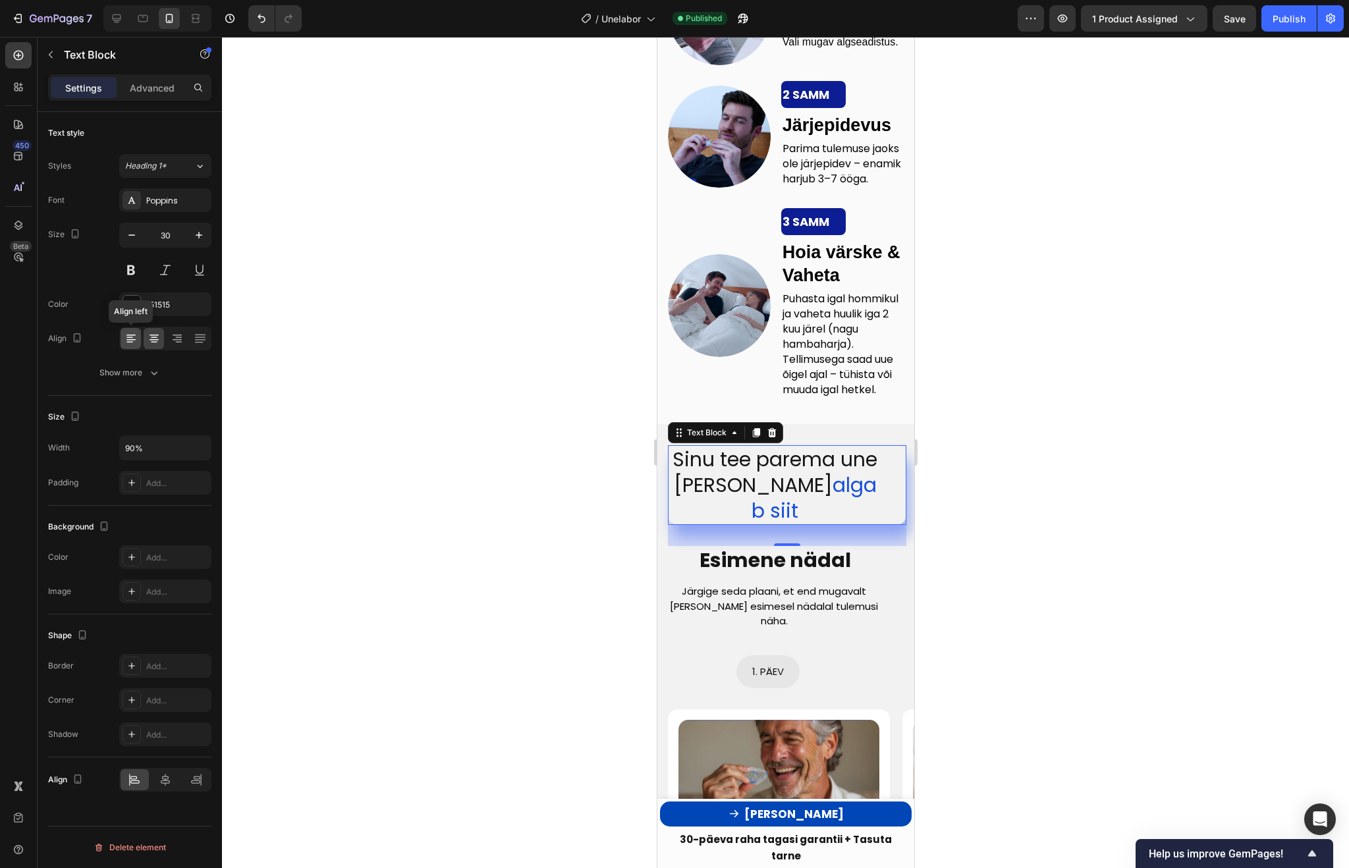
click at [136, 342] on icon at bounding box center [130, 338] width 13 height 13
click at [148, 342] on icon at bounding box center [154, 338] width 13 height 13
click at [152, 99] on div "Settings Advanced" at bounding box center [129, 87] width 163 height 26
click at [150, 90] on p "Advanced" at bounding box center [152, 88] width 45 height 14
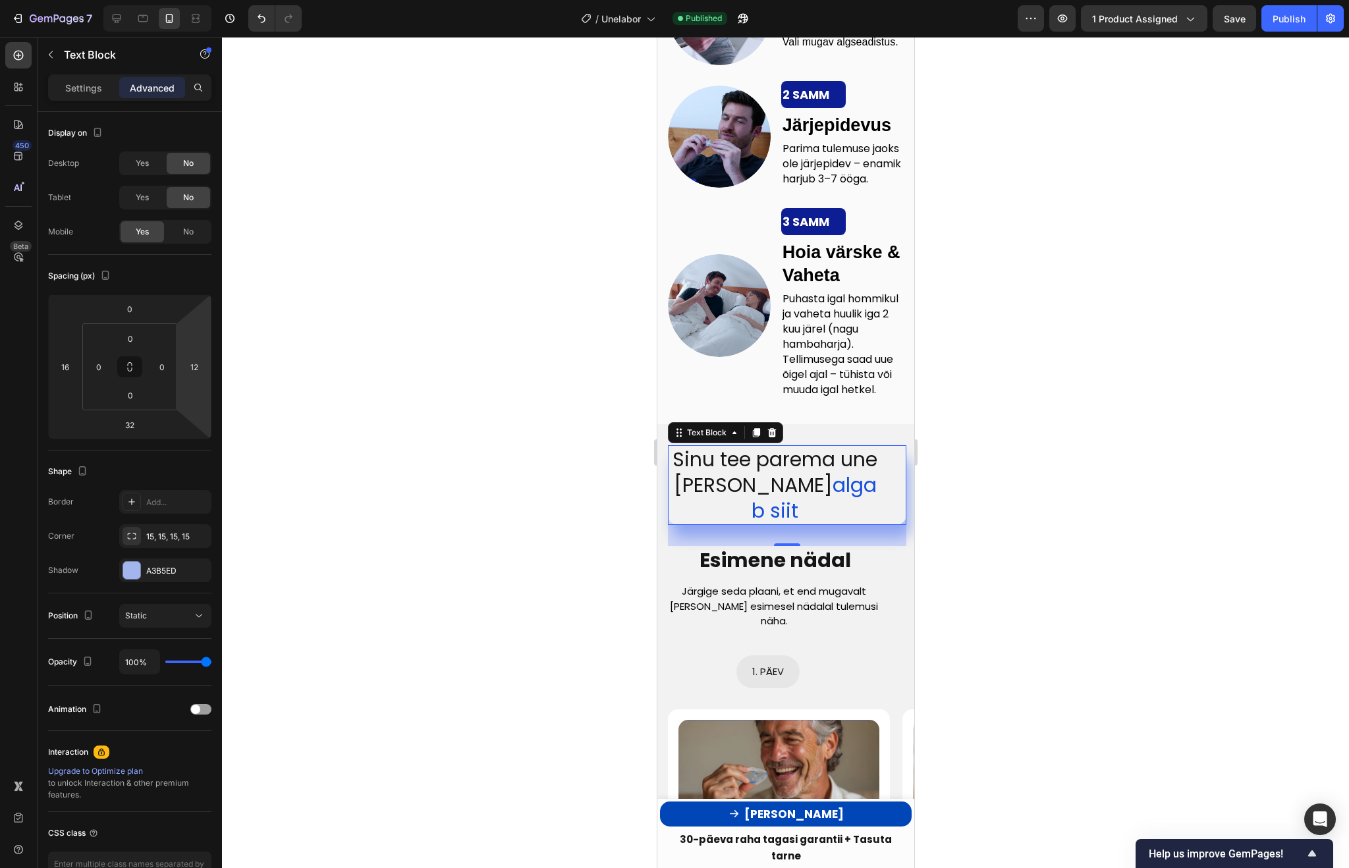
click at [200, 0] on html "7 Version history / Unelabor Published Preview 1 product assigned Save Publish …" at bounding box center [674, 0] width 1349 height 0
click at [197, 0] on html "7 Version history / Unelabor Published Preview 1 product assigned Save Publish …" at bounding box center [674, 0] width 1349 height 0
click at [194, 365] on input "0" at bounding box center [194, 367] width 20 height 20
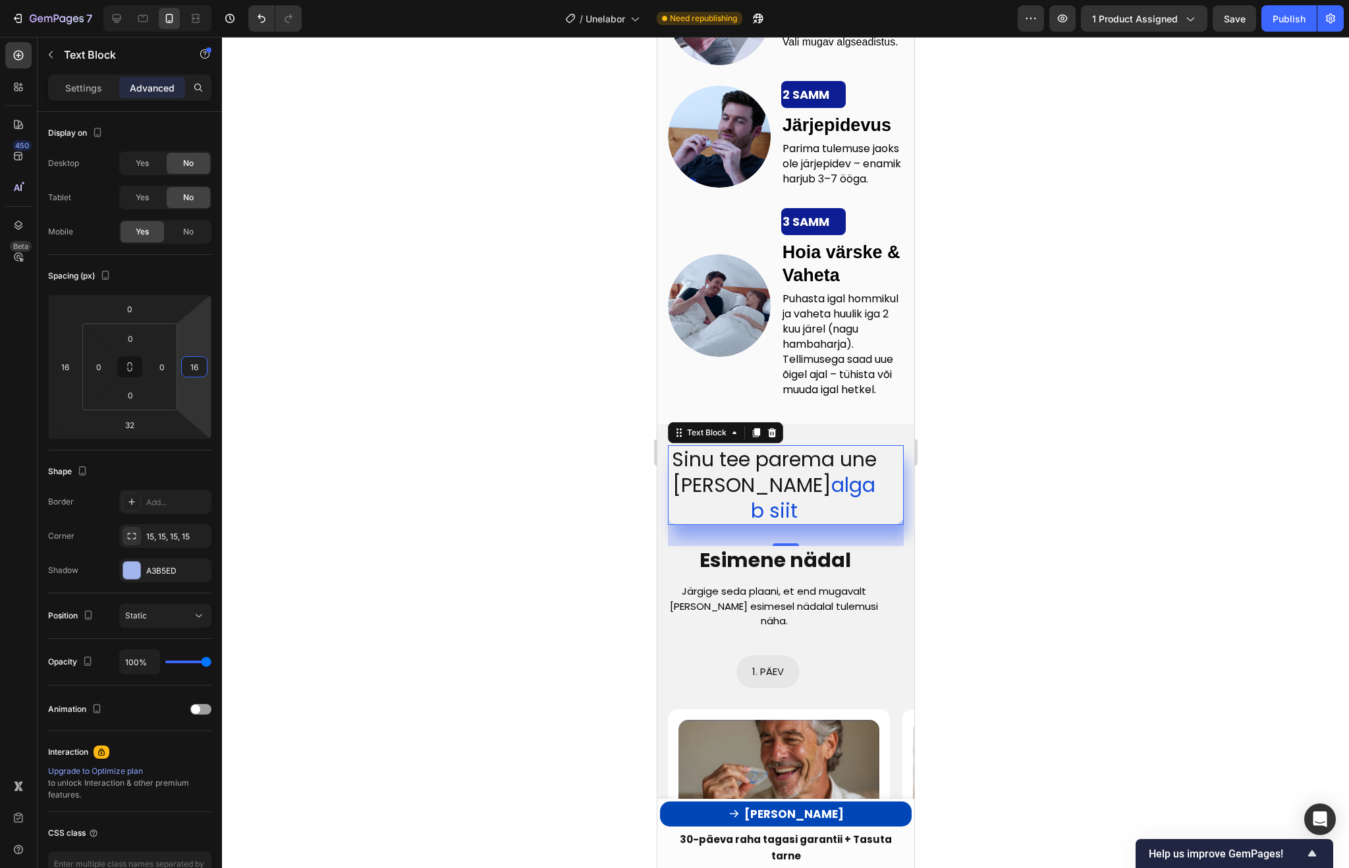
type input "16"
click at [835, 486] on span "algab siit" at bounding box center [812, 498] width 125 height 54
click at [886, 483] on div "Sinu tee parema une poole algab siit" at bounding box center [785, 485] width 236 height 80
click at [888, 482] on div "Sinu tee parema une poole algab siit" at bounding box center [785, 485] width 236 height 80
click at [688, 477] on span "Sinu tee parema une poole" at bounding box center [773, 472] width 205 height 54
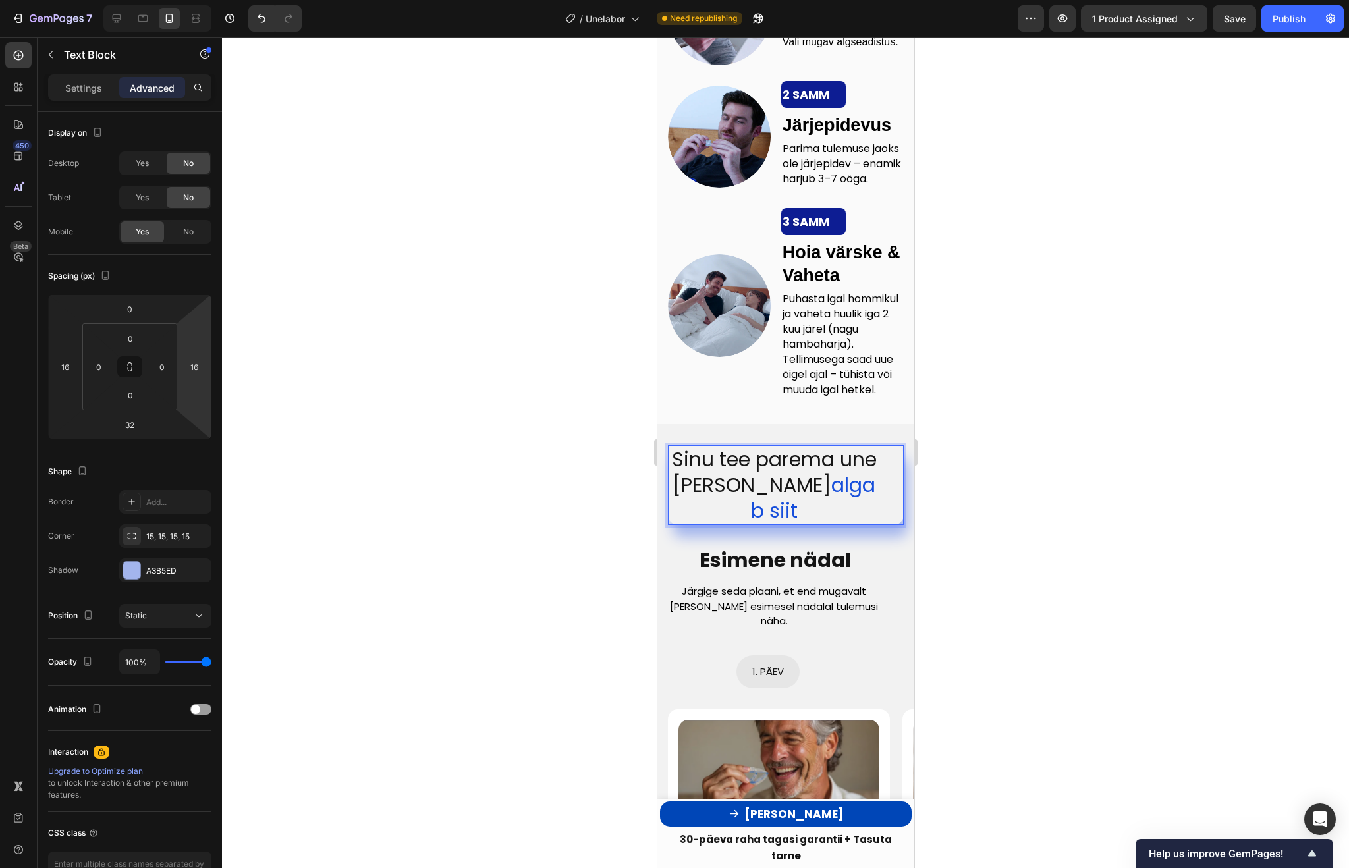
click at [672, 472] on span "Sinu tee parema une poole" at bounding box center [773, 472] width 205 height 54
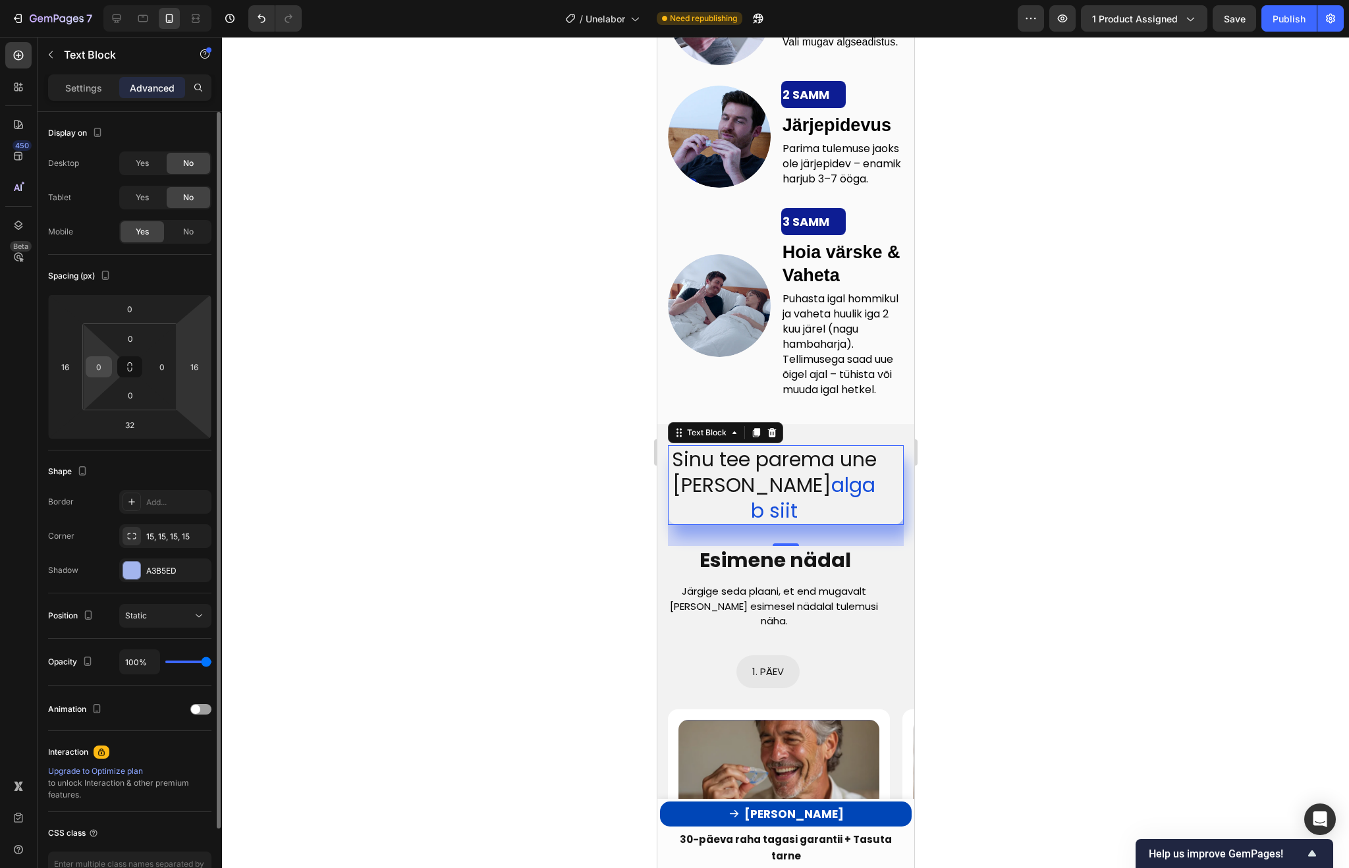
click at [108, 366] on input "0" at bounding box center [99, 367] width 20 height 20
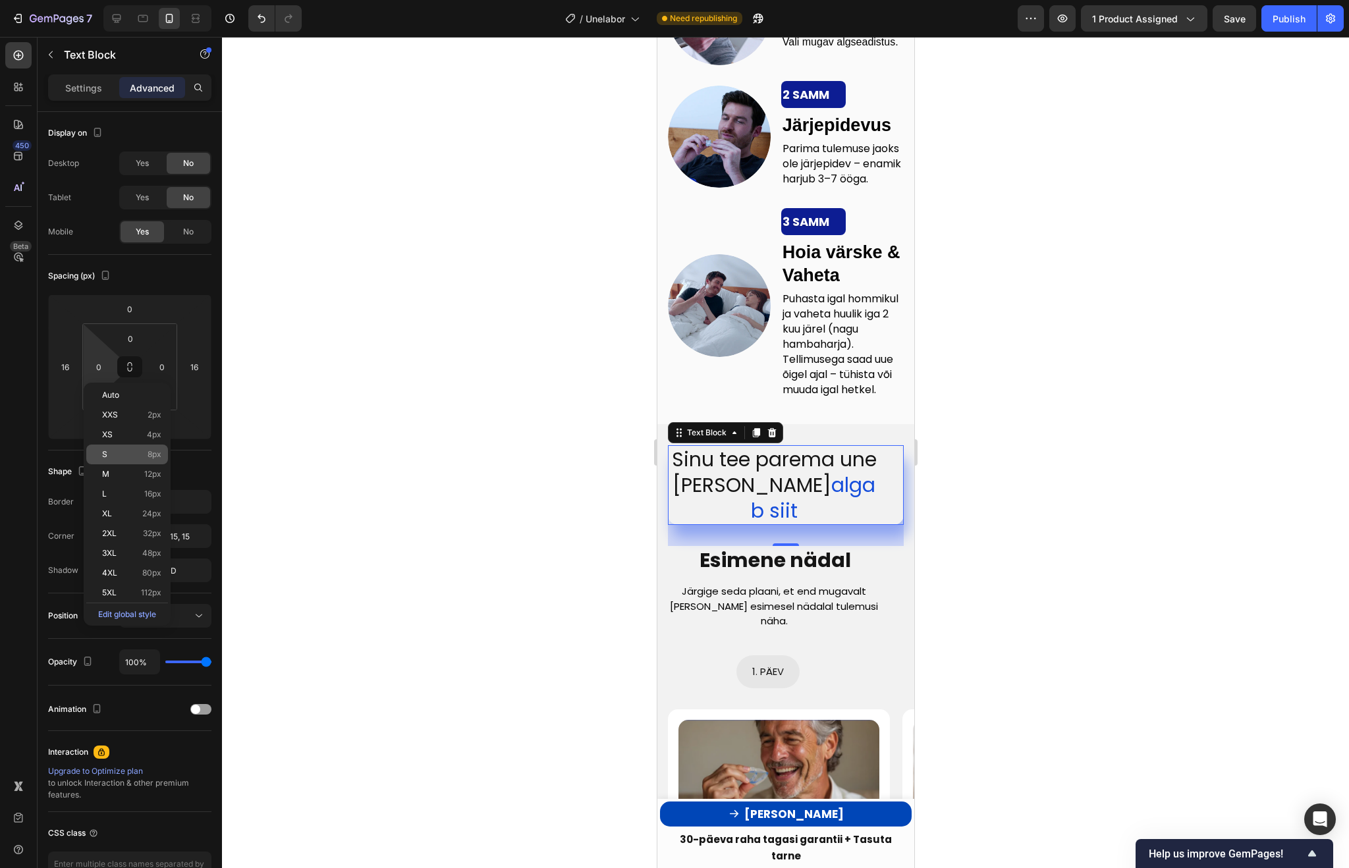
click at [118, 447] on div "S 8px" at bounding box center [127, 455] width 82 height 20
type input "8"
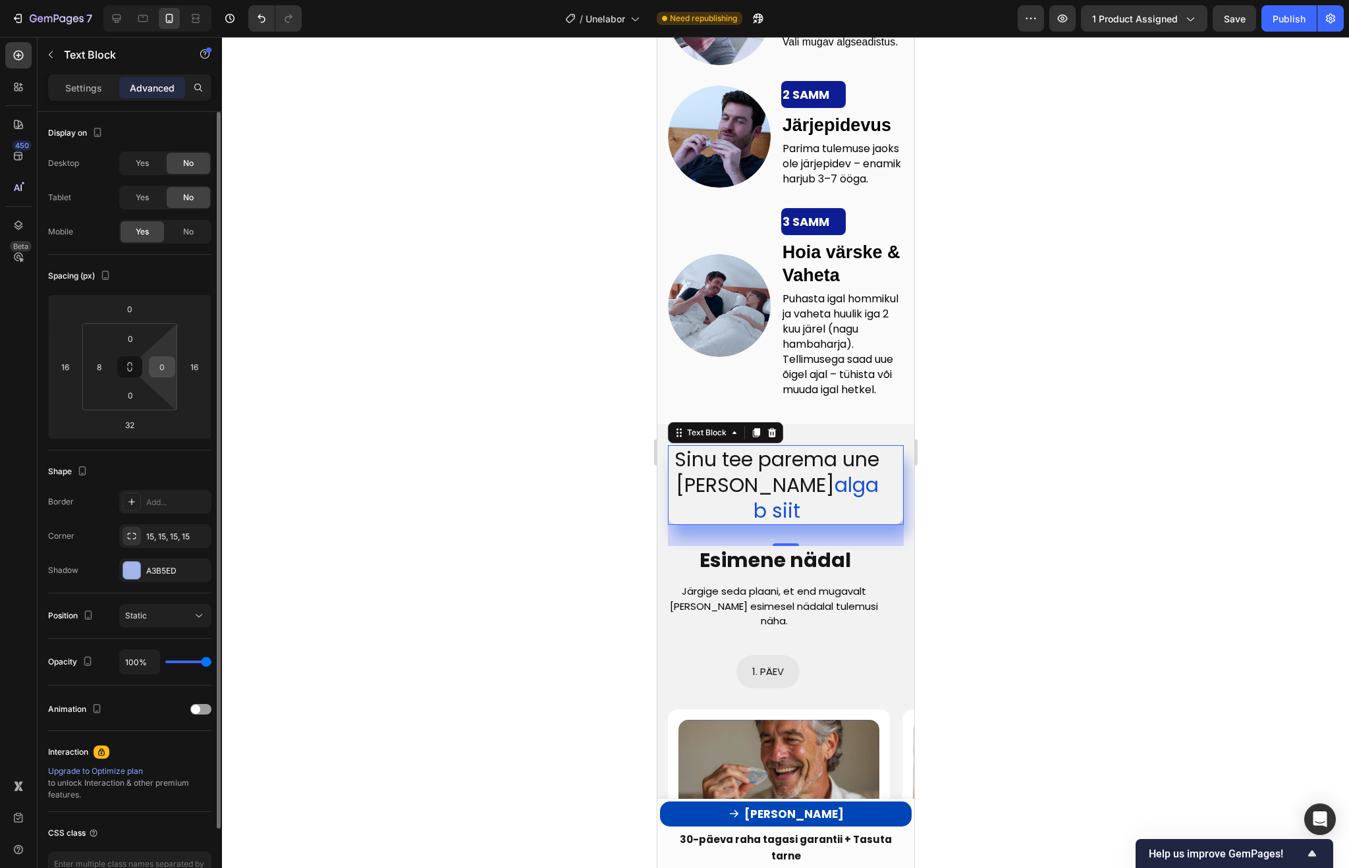
click at [152, 371] on input "0" at bounding box center [162, 367] width 20 height 20
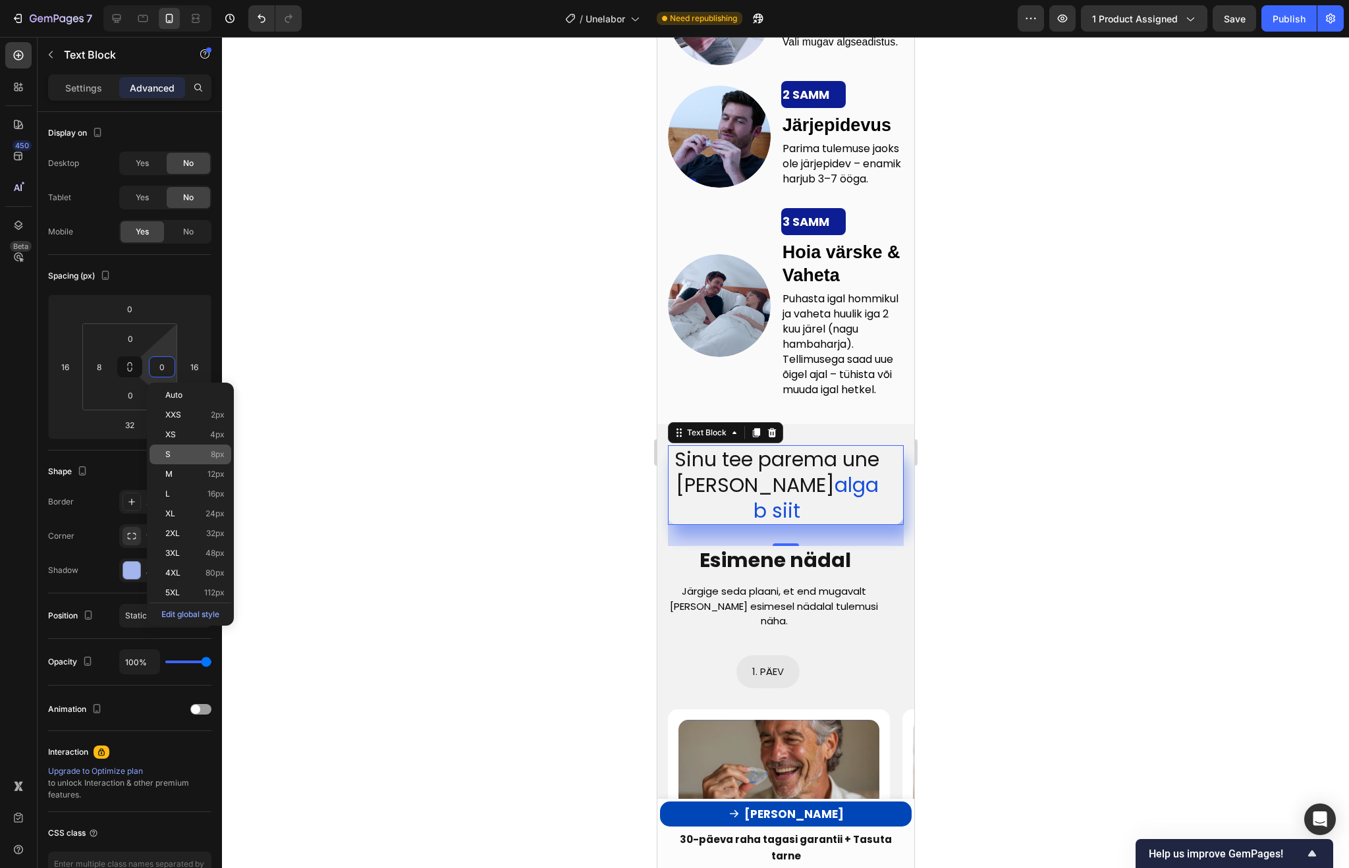
click at [188, 456] on p "S 8px" at bounding box center [194, 454] width 59 height 9
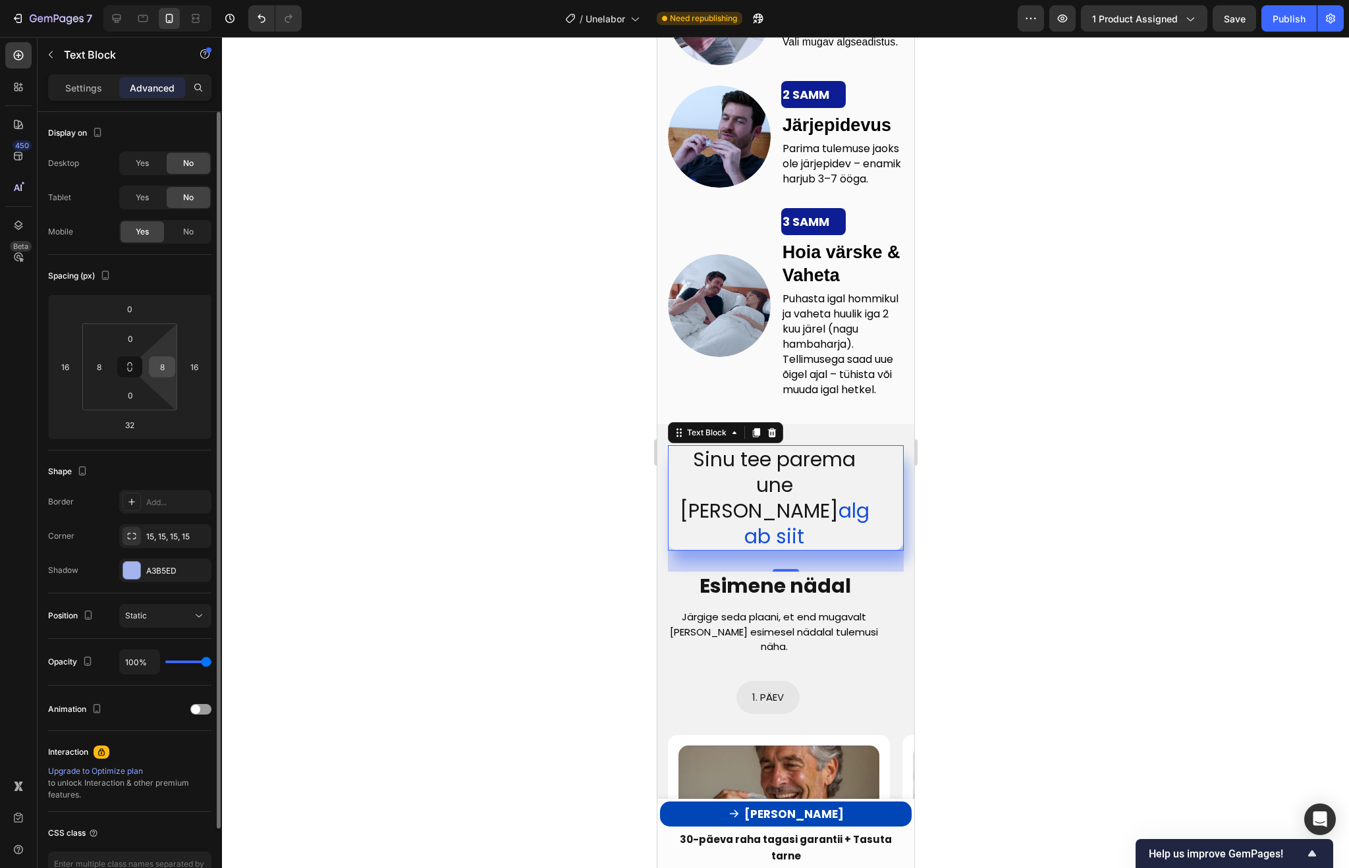
click at [154, 367] on input "8" at bounding box center [162, 367] width 20 height 20
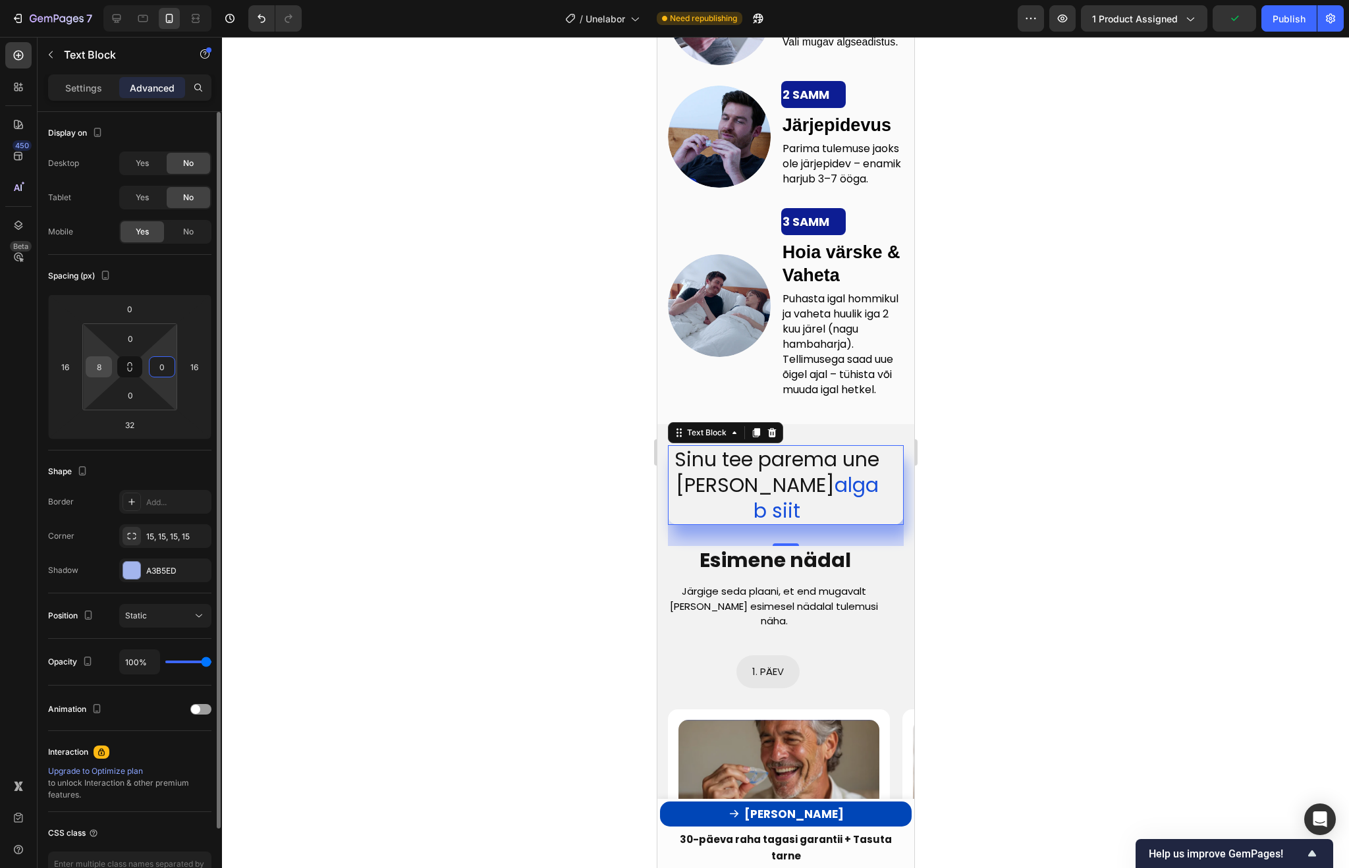
type input "0"
click at [98, 364] on input "8" at bounding box center [99, 367] width 20 height 20
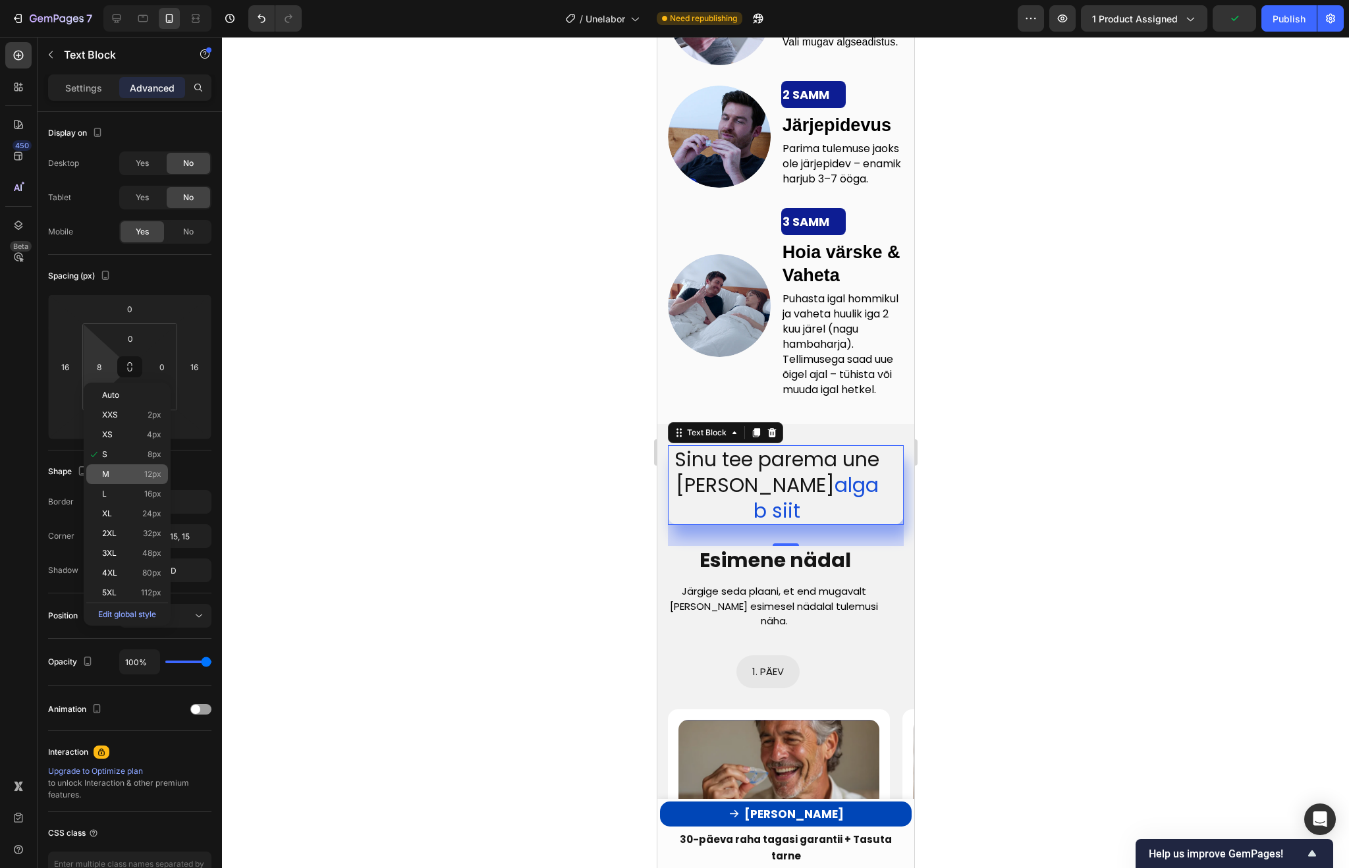
click at [121, 468] on div "M 12px" at bounding box center [127, 474] width 82 height 20
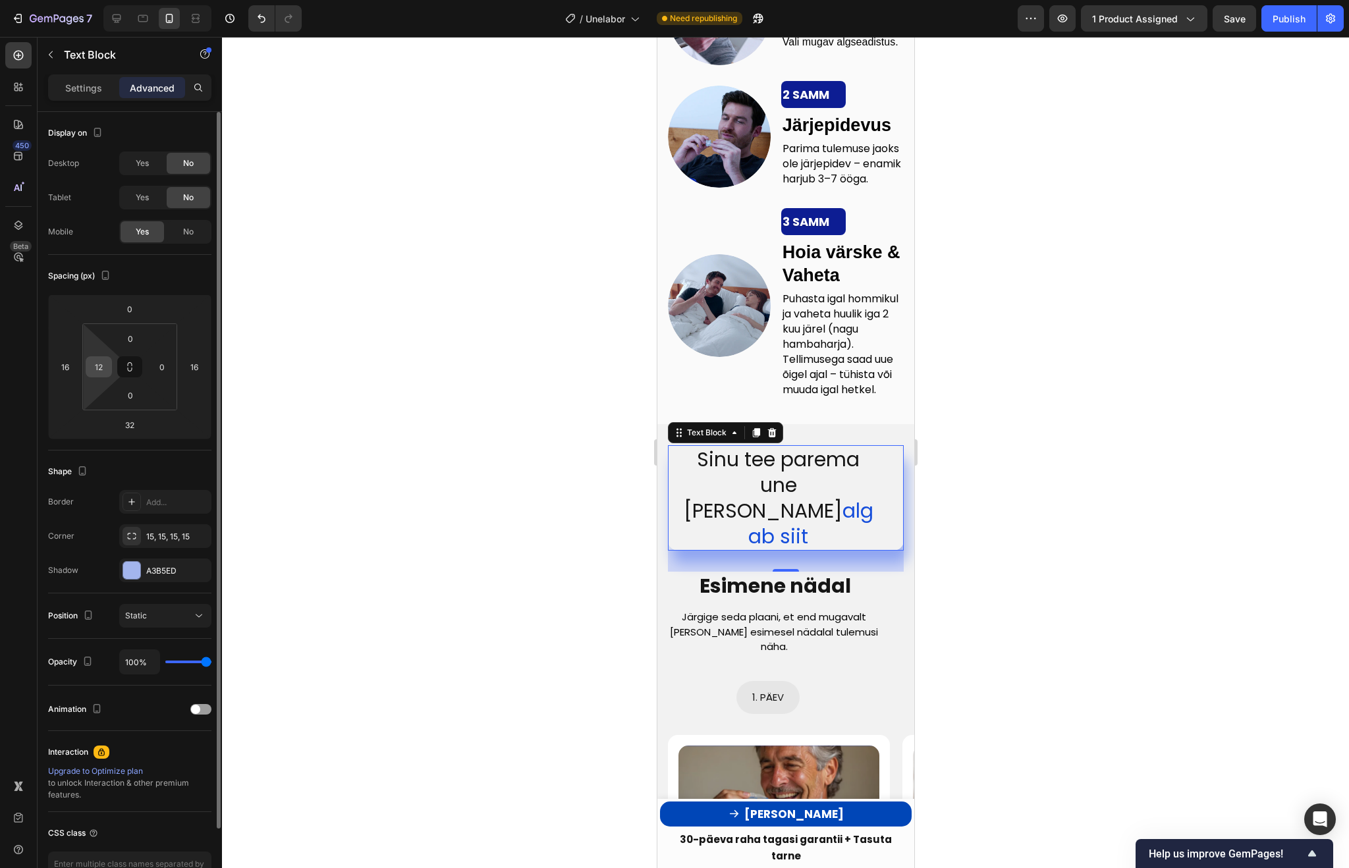
click at [92, 364] on input "12" at bounding box center [99, 367] width 20 height 20
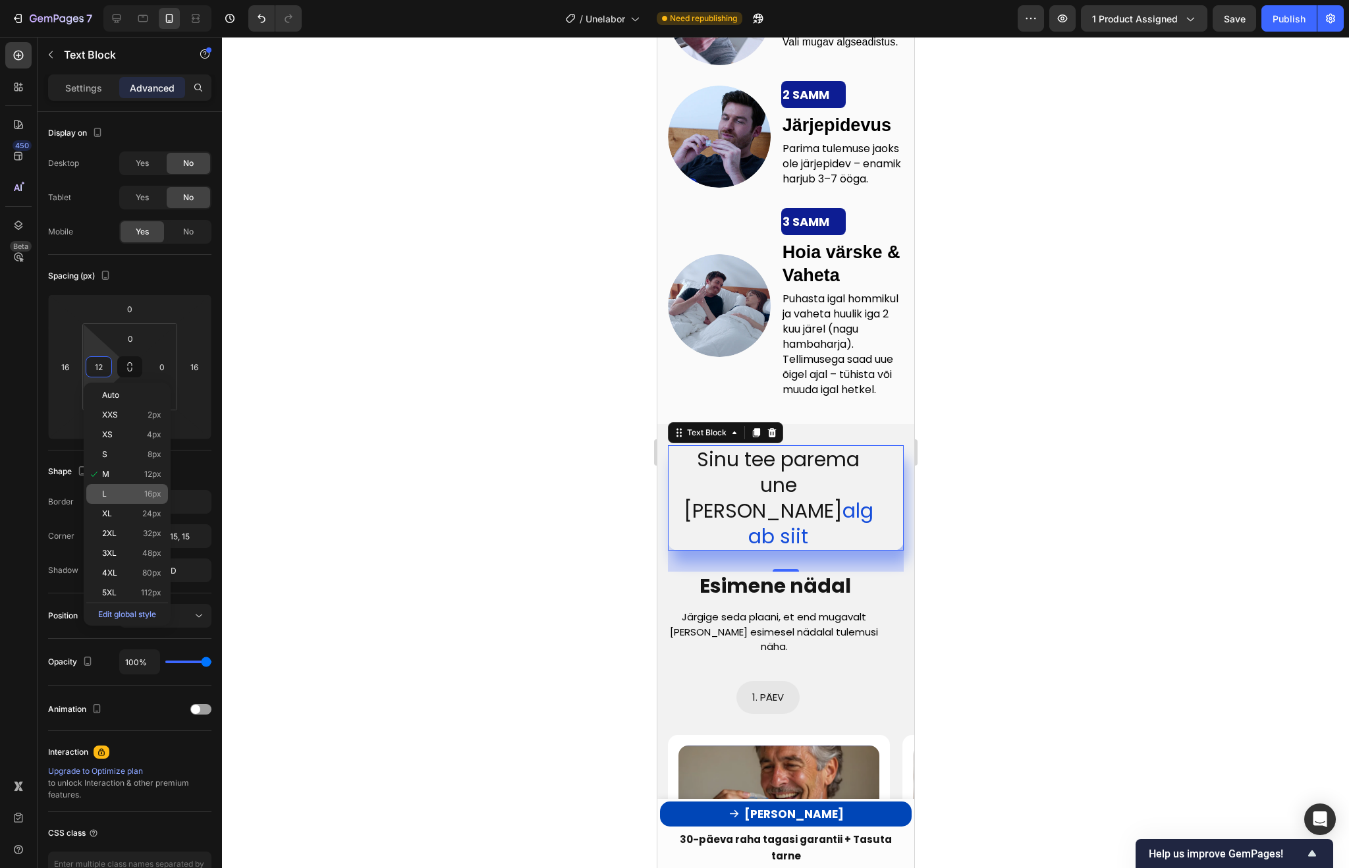
click at [123, 502] on div "L 16px" at bounding box center [127, 494] width 82 height 20
type input "16"
click at [369, 393] on div at bounding box center [785, 452] width 1127 height 831
click at [744, 496] on span "Sinu tee parema une poole" at bounding box center [772, 485] width 177 height 80
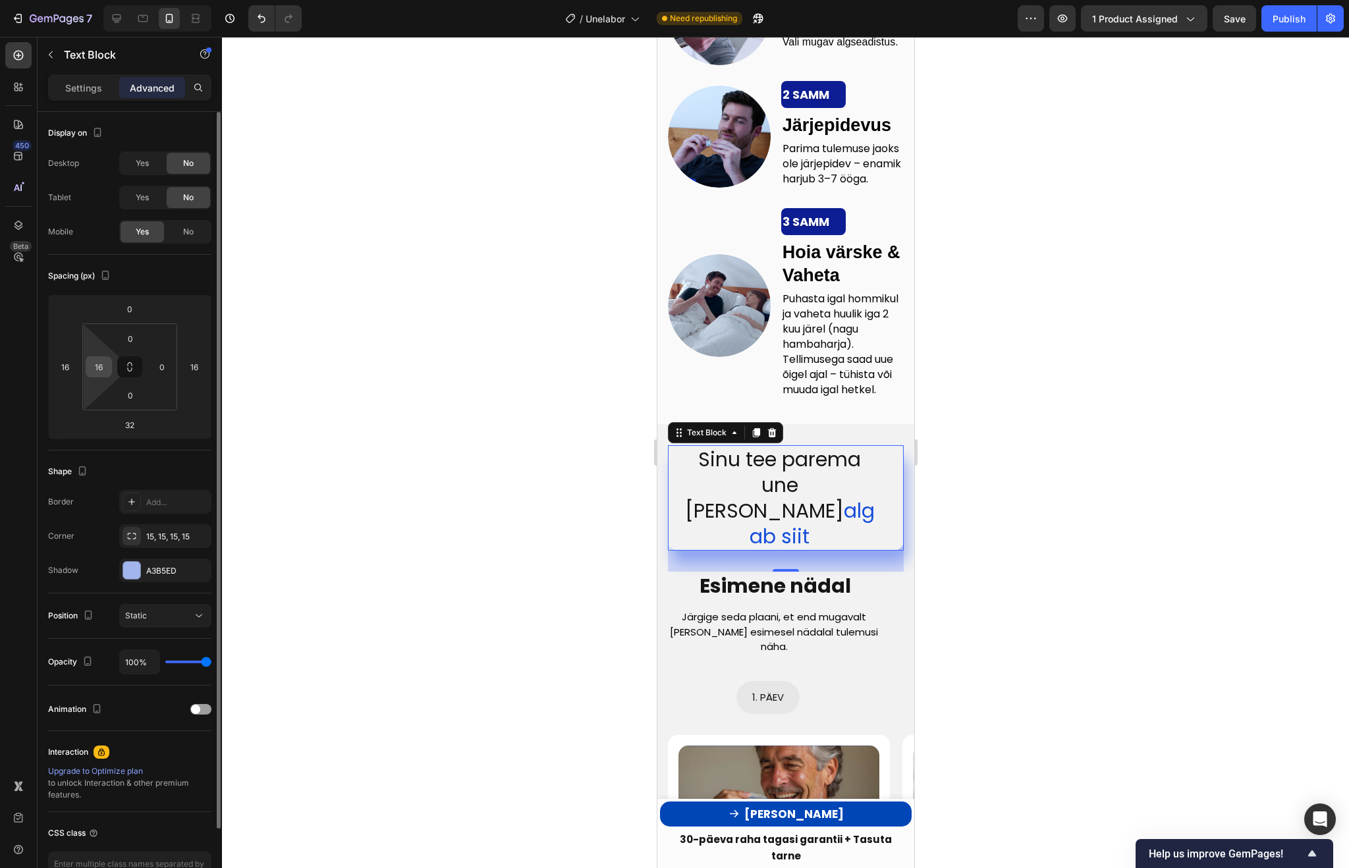
click at [104, 358] on input "16" at bounding box center [99, 367] width 20 height 20
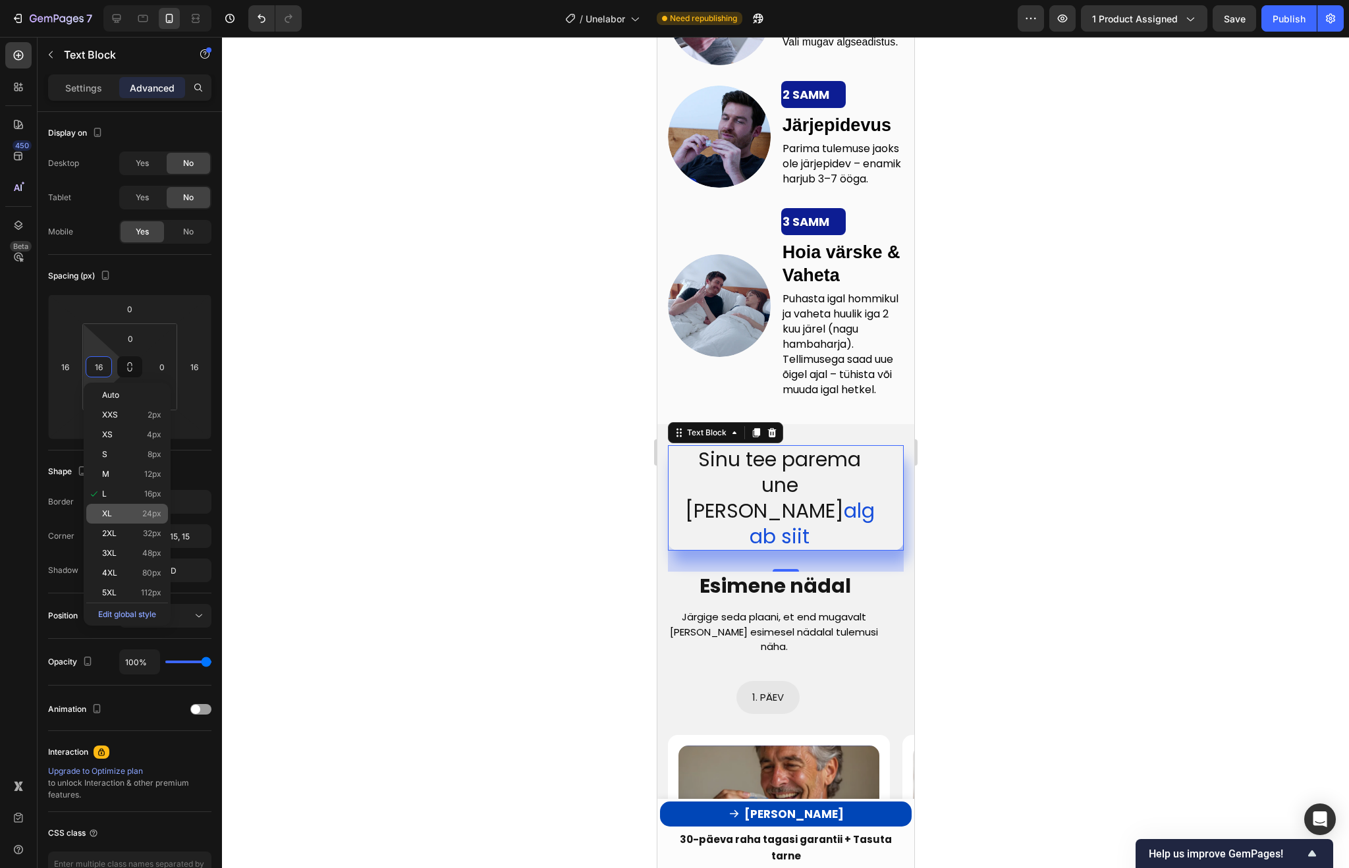
click at [123, 513] on p "XL 24px" at bounding box center [131, 513] width 59 height 9
type input "24"
click at [450, 429] on div at bounding box center [785, 452] width 1127 height 831
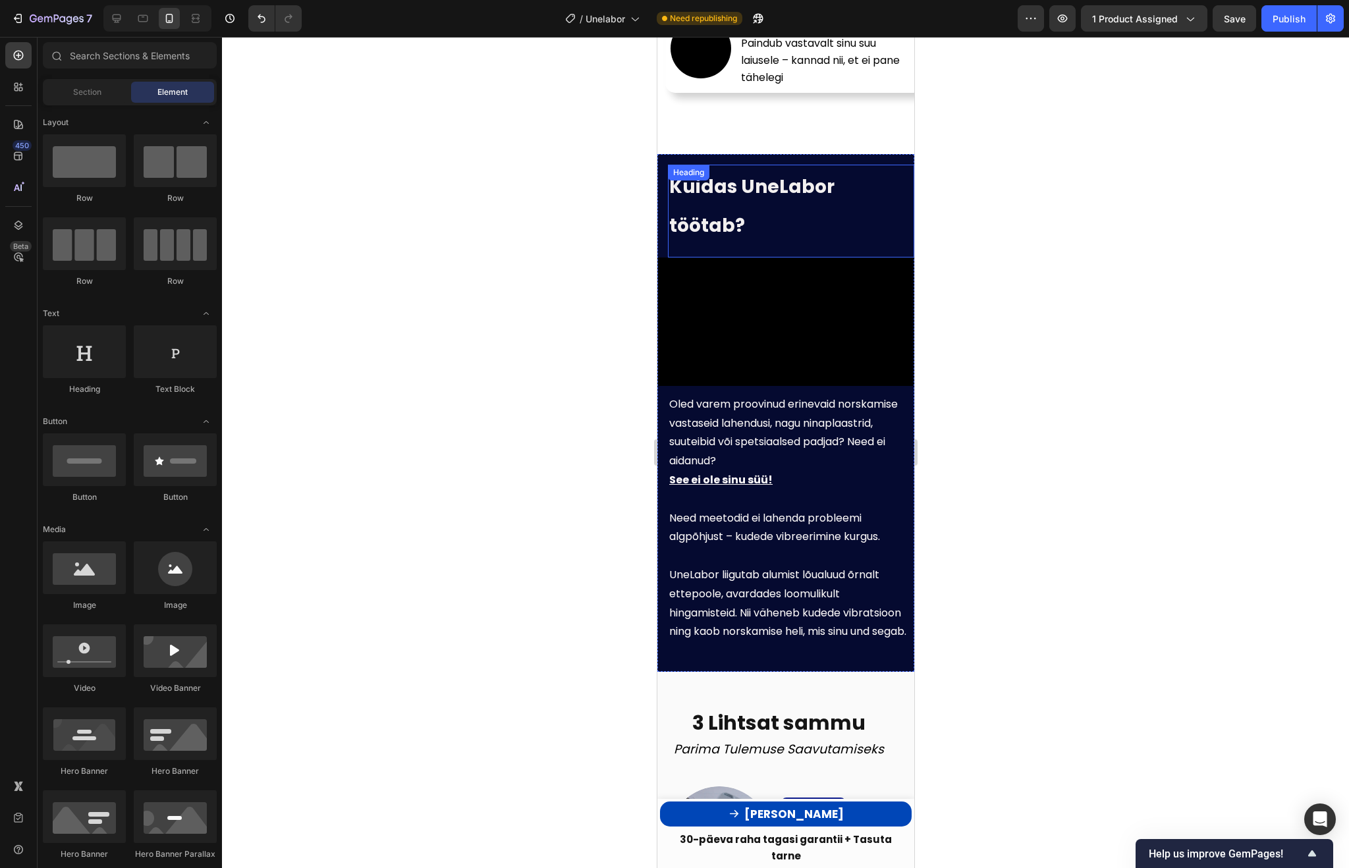
scroll to position [2440, 0]
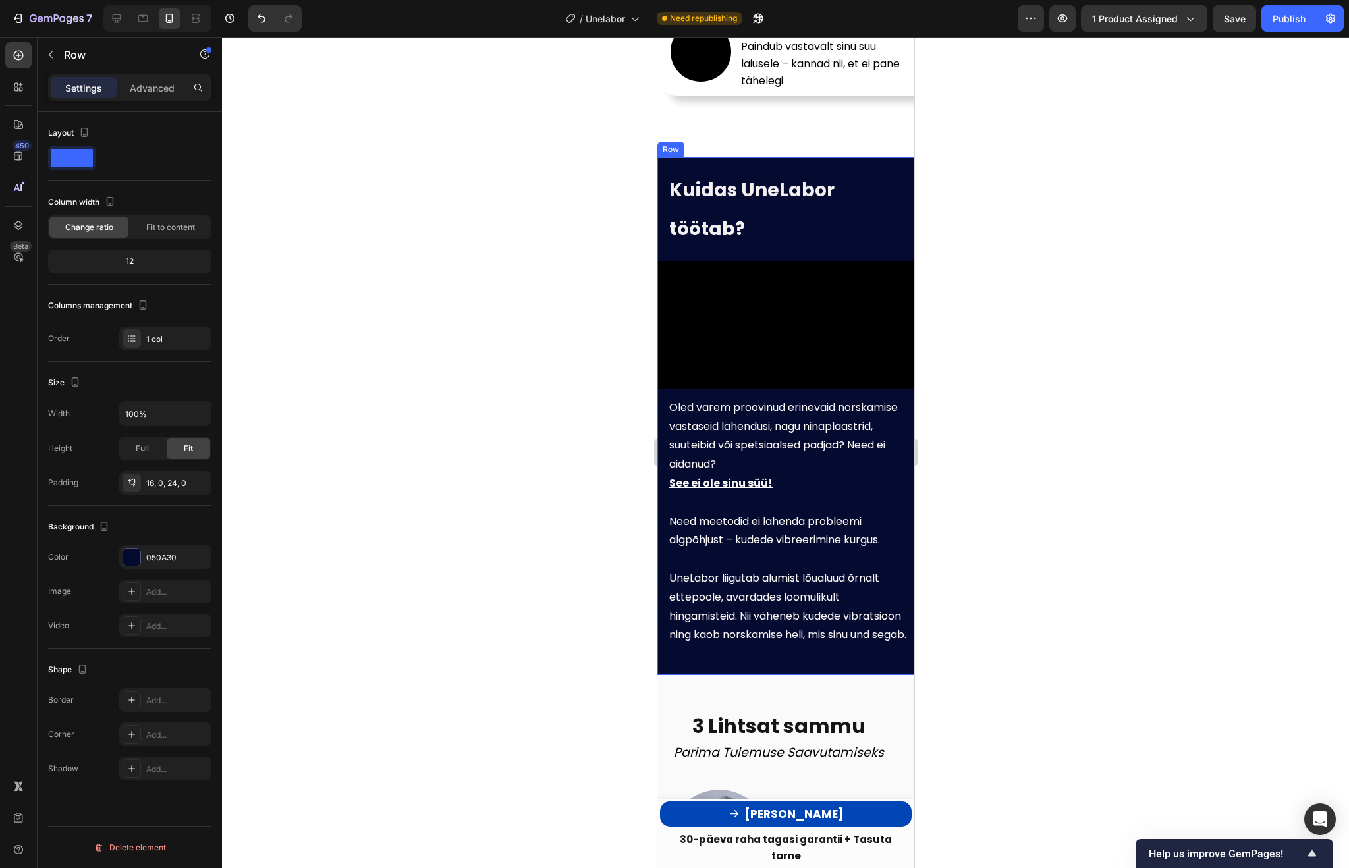
click at [820, 158] on div "Kuidas UneLabor töötab? Heading Video Oled varem proovinud erinevaid norskamise…" at bounding box center [785, 416] width 257 height 518
click at [144, 84] on p "Advanced" at bounding box center [152, 88] width 45 height 14
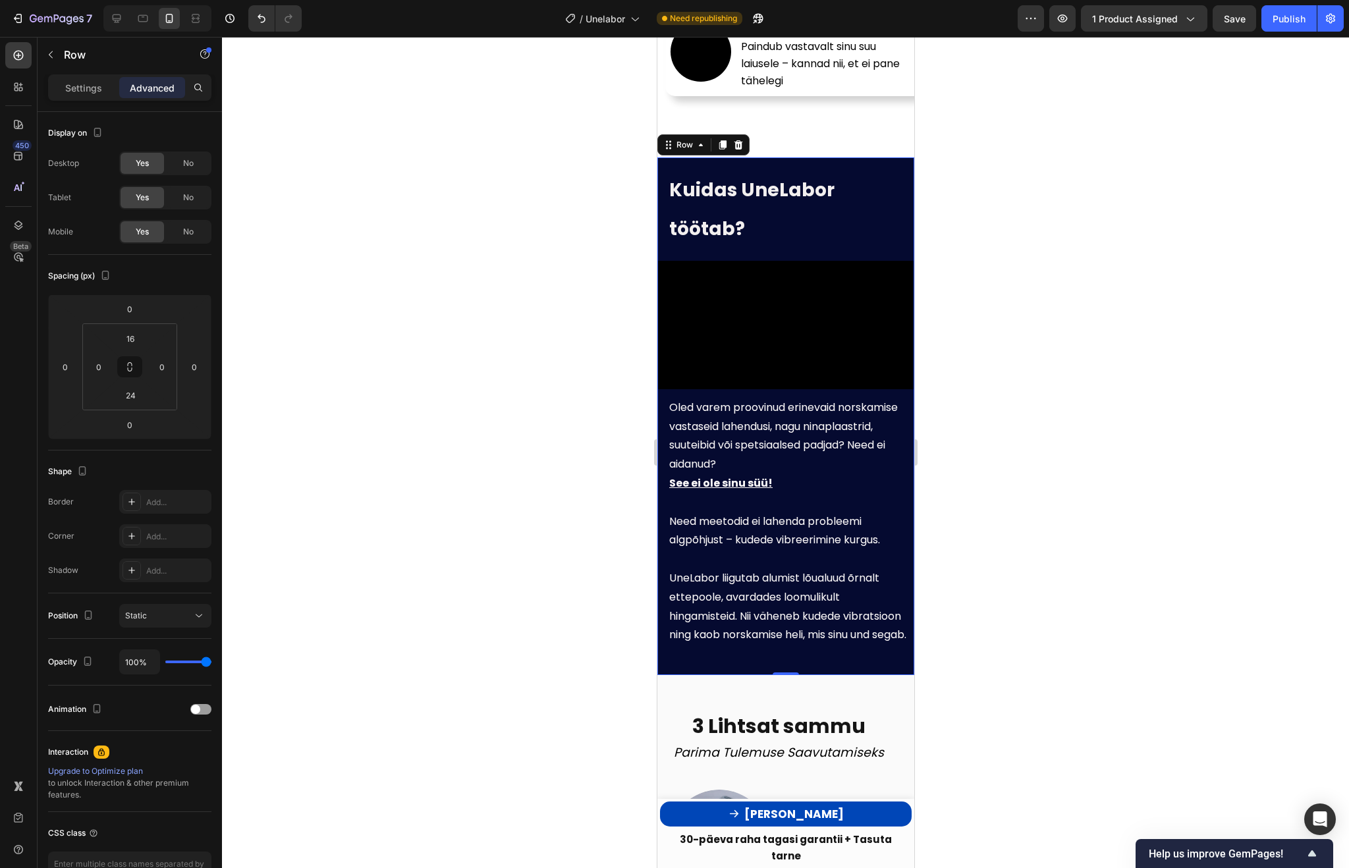
click at [268, 317] on div at bounding box center [785, 452] width 1127 height 831
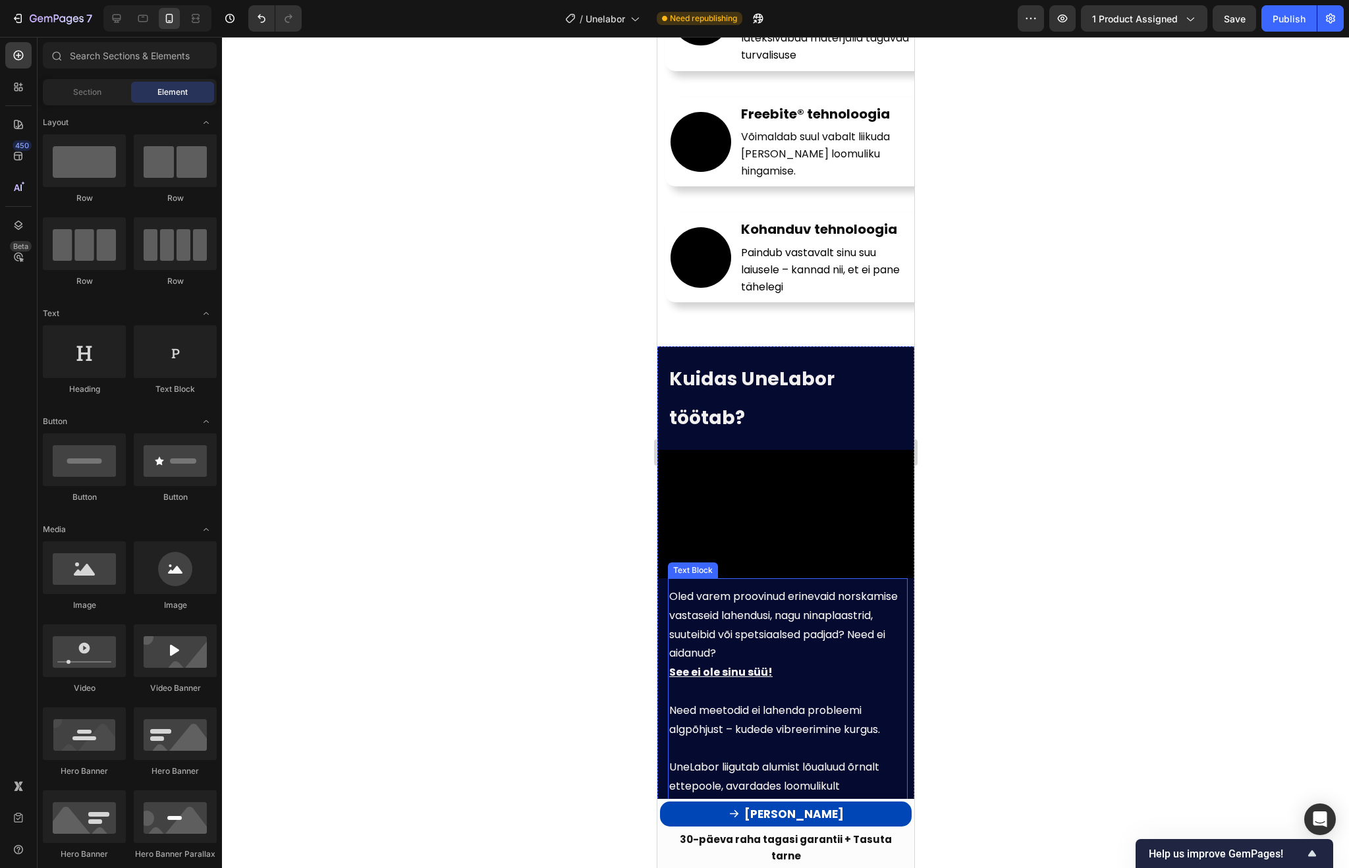
scroll to position [2206, 0]
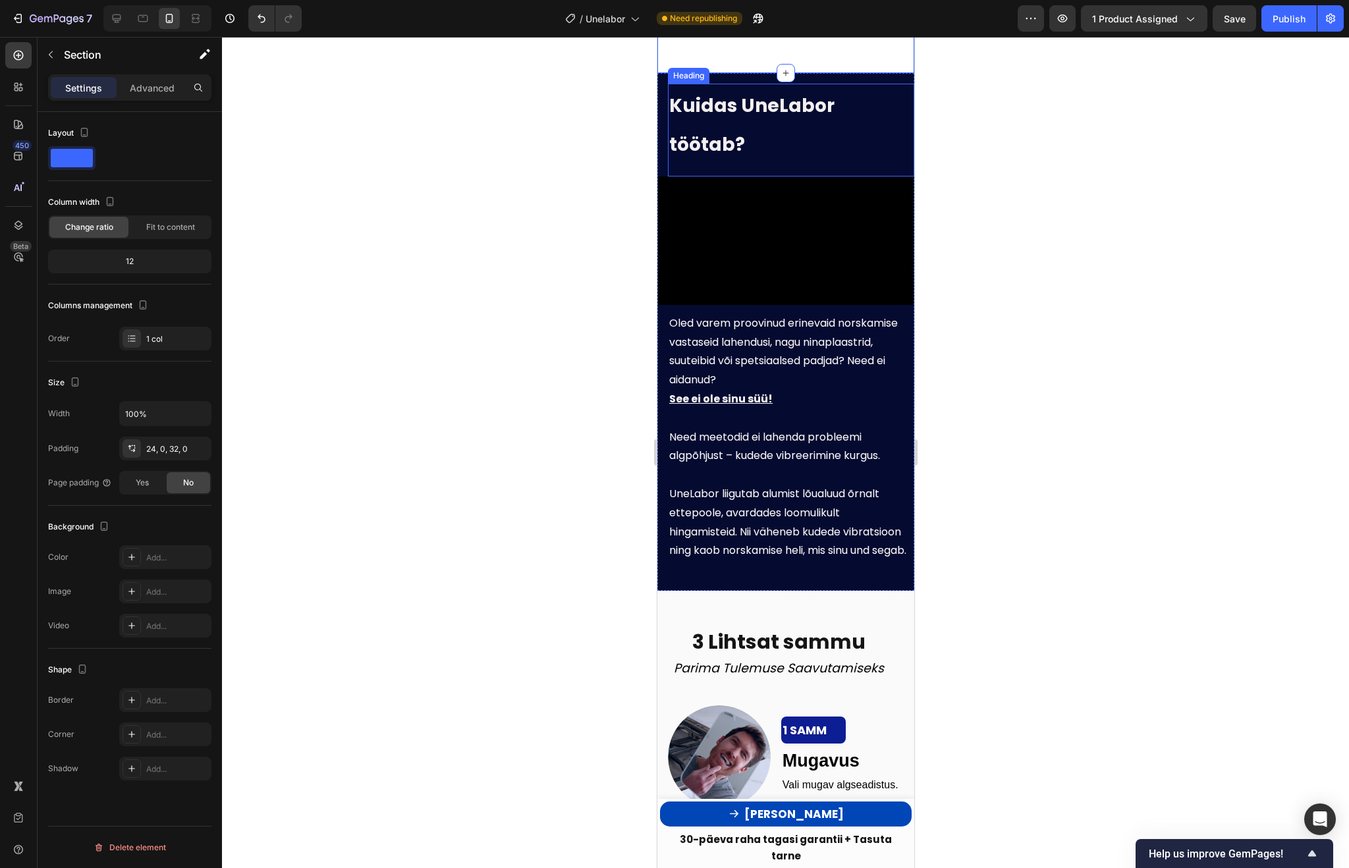
scroll to position [2540, 0]
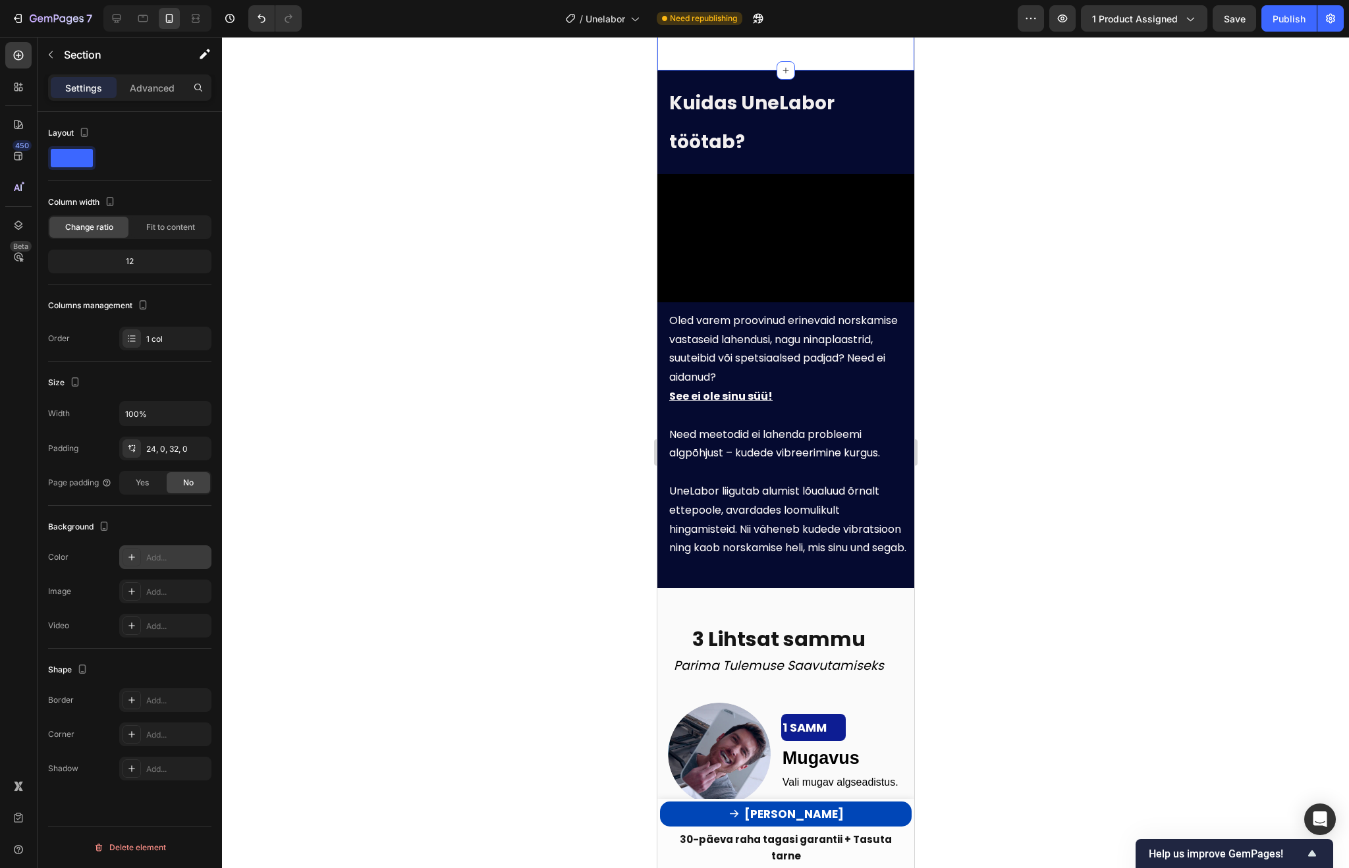
click at [130, 553] on icon at bounding box center [131, 557] width 11 height 11
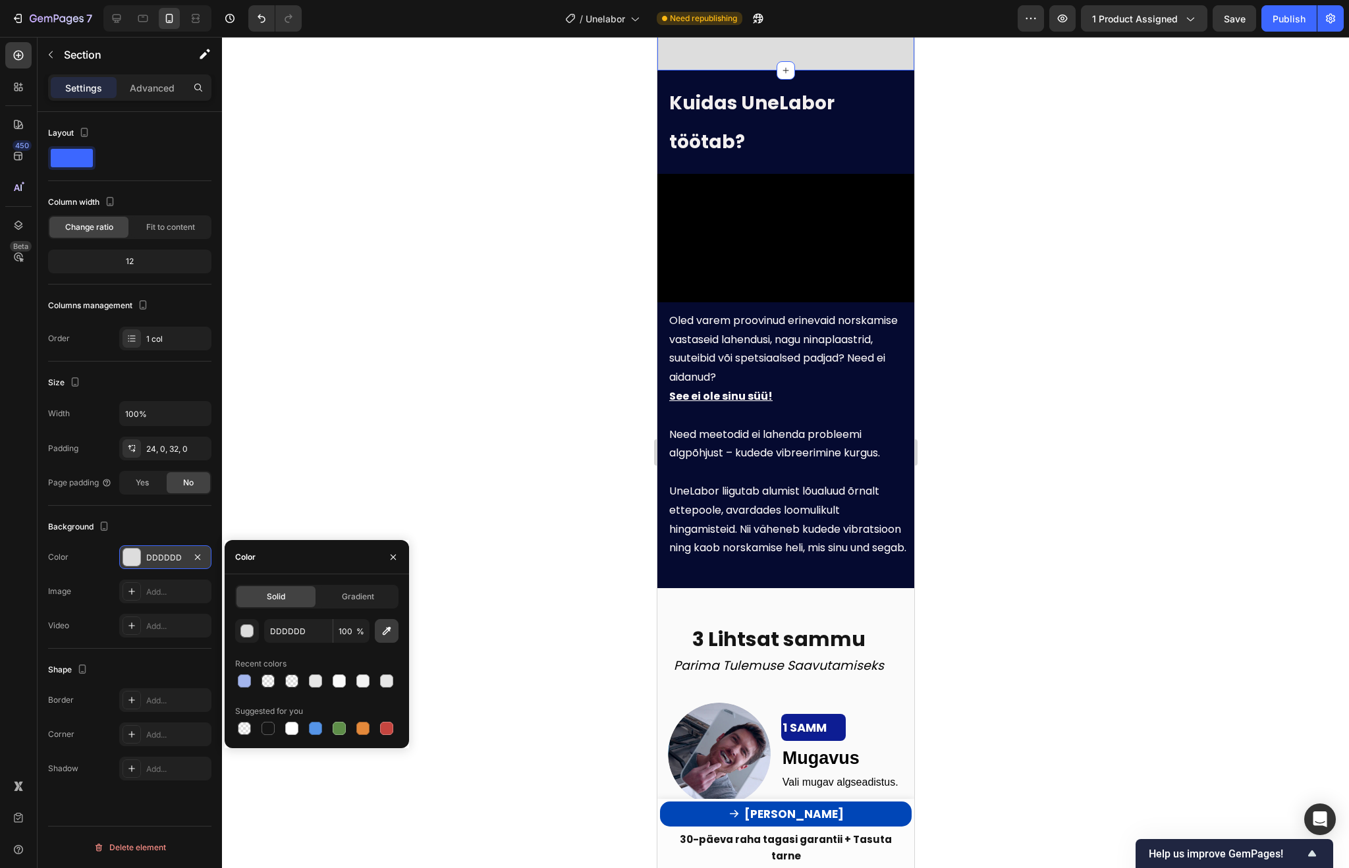
click at [389, 631] on icon "button" at bounding box center [386, 630] width 13 height 13
type input "FAFAFA"
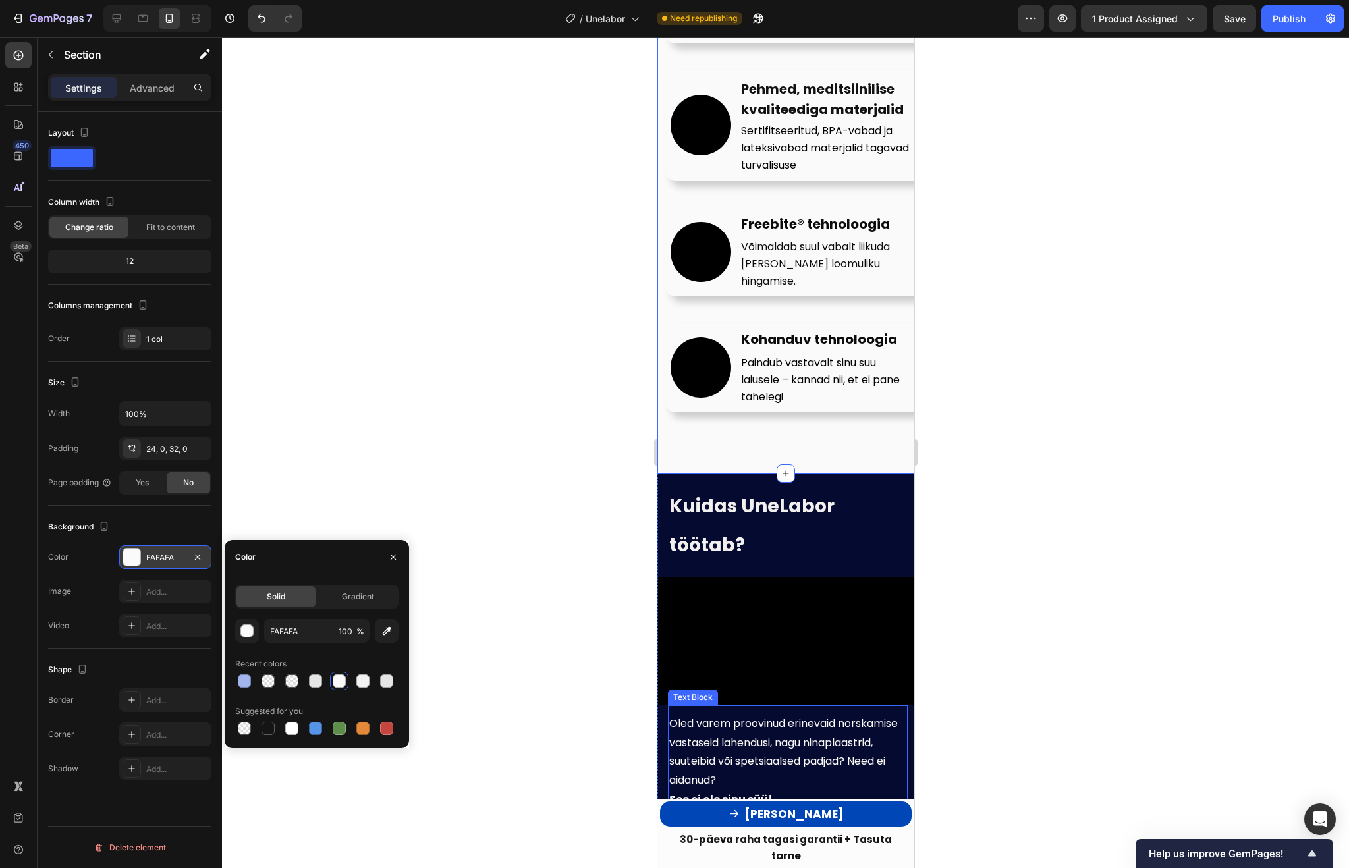
scroll to position [2125, 0]
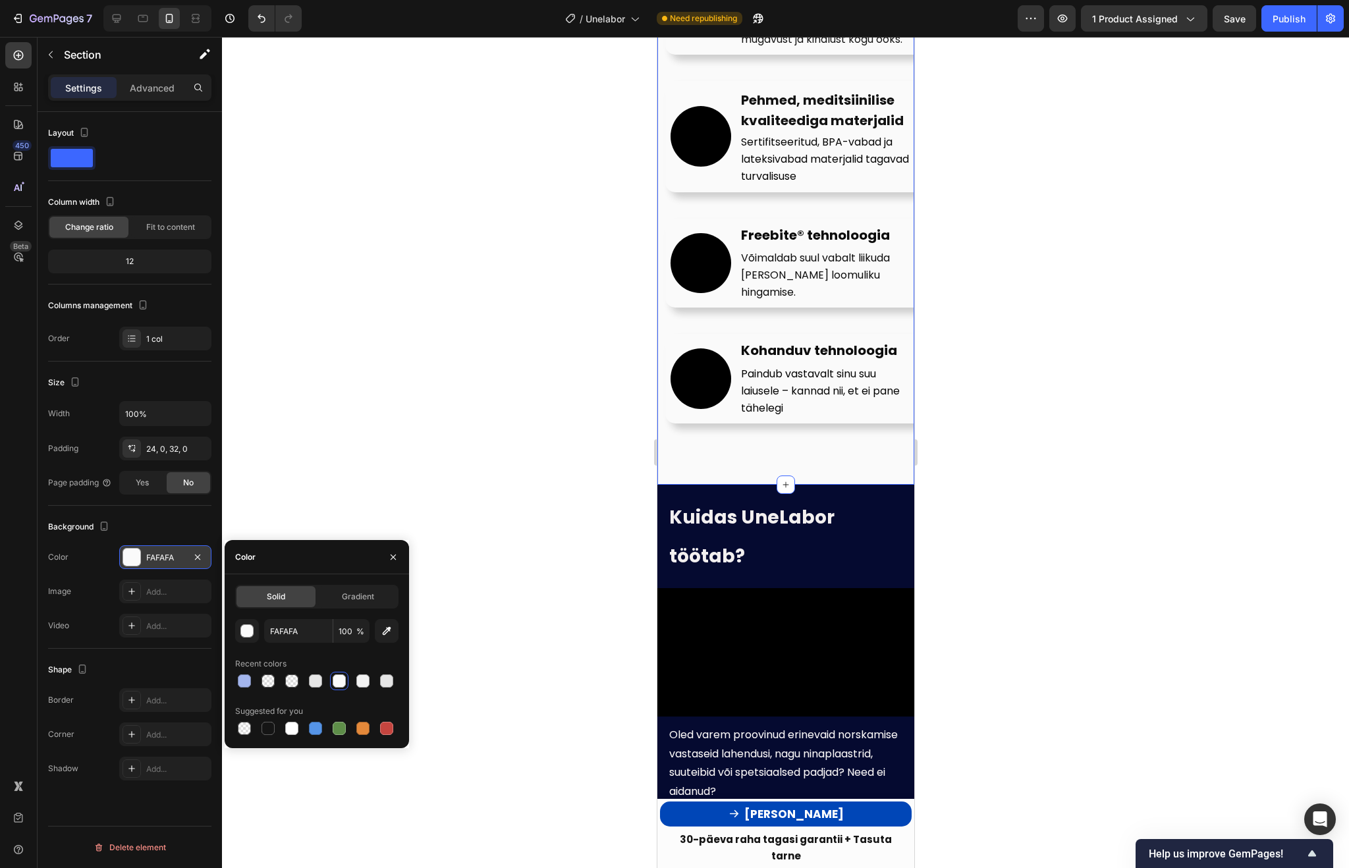
click at [1052, 429] on div at bounding box center [785, 452] width 1127 height 831
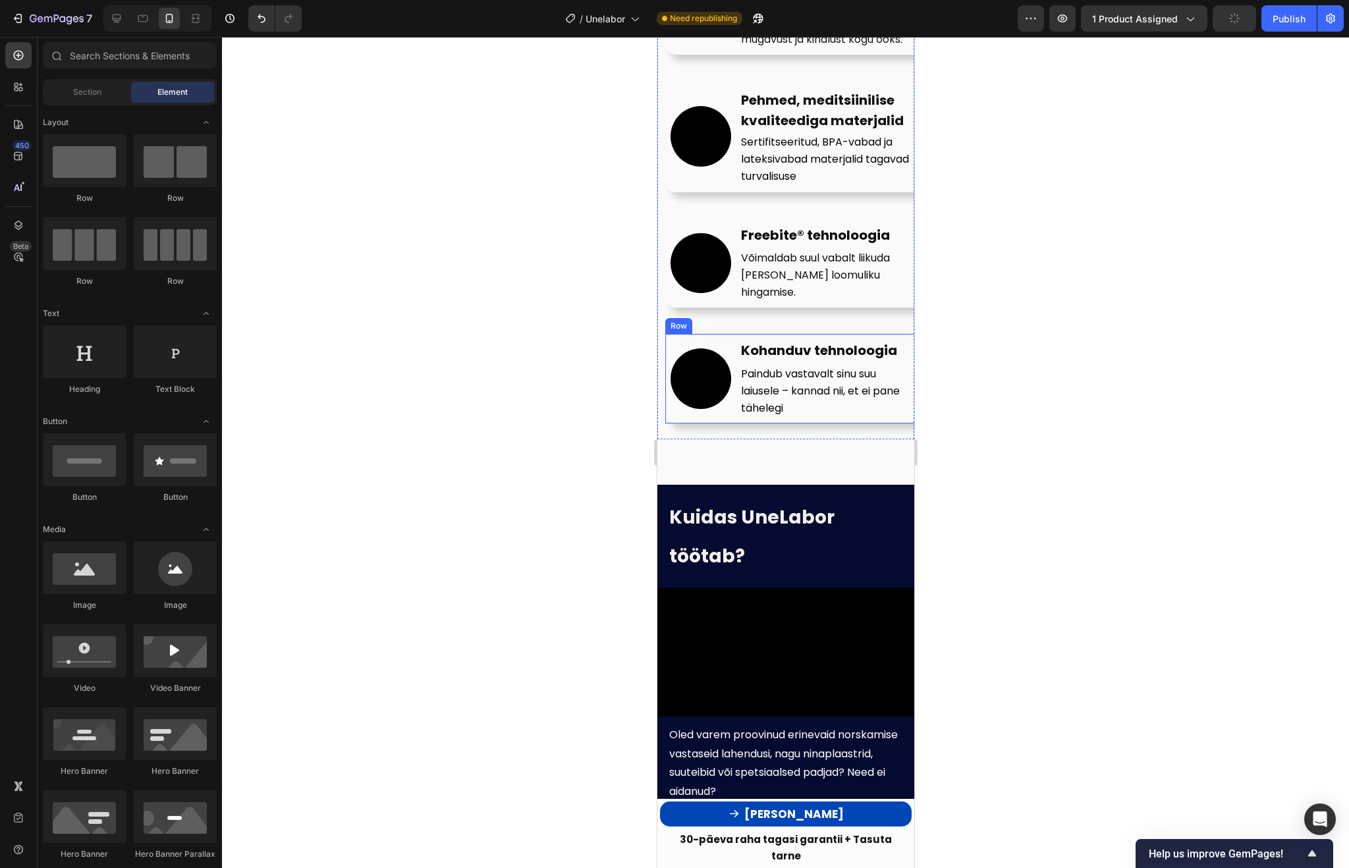
click at [722, 398] on div "Video" at bounding box center [700, 378] width 61 height 79
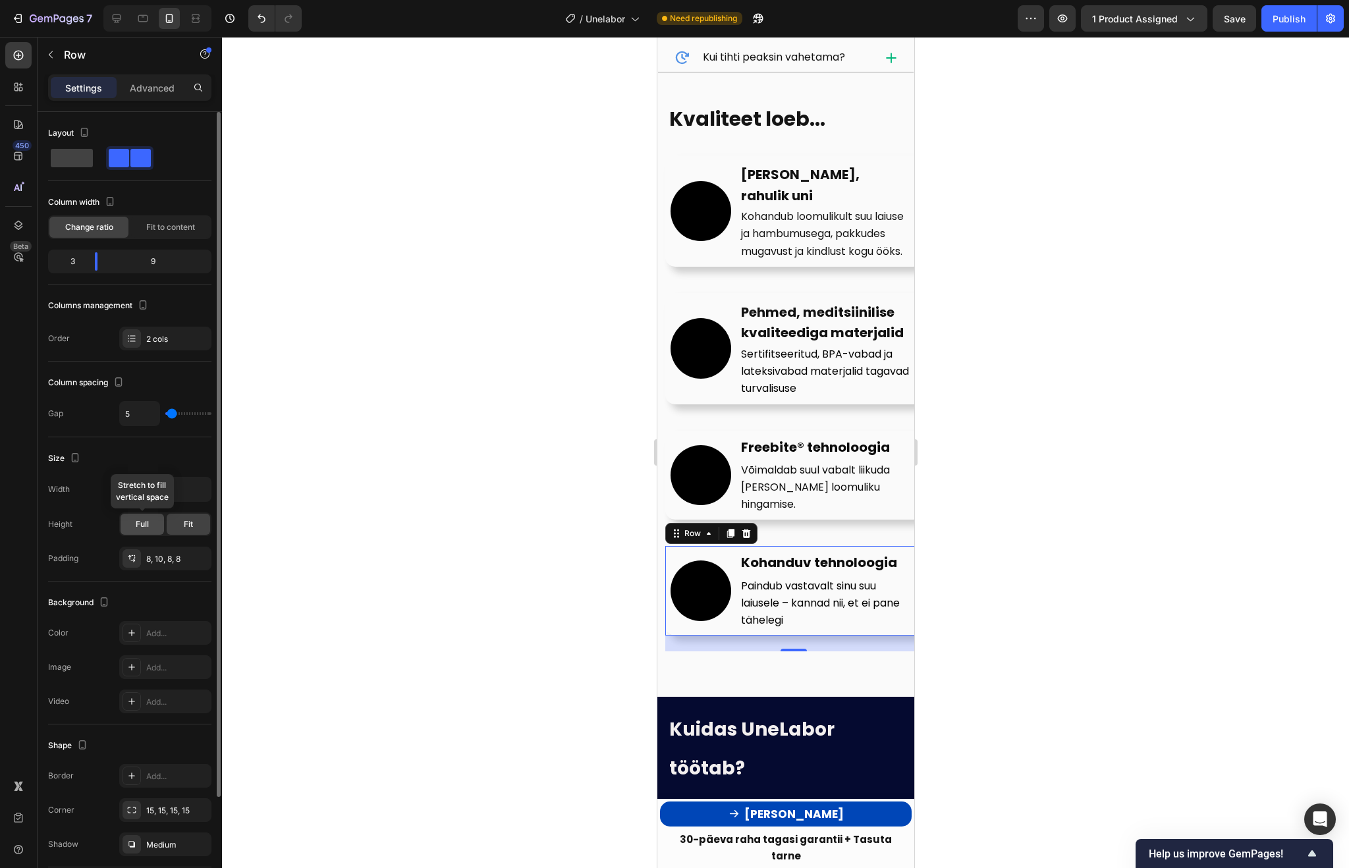
scroll to position [126, 0]
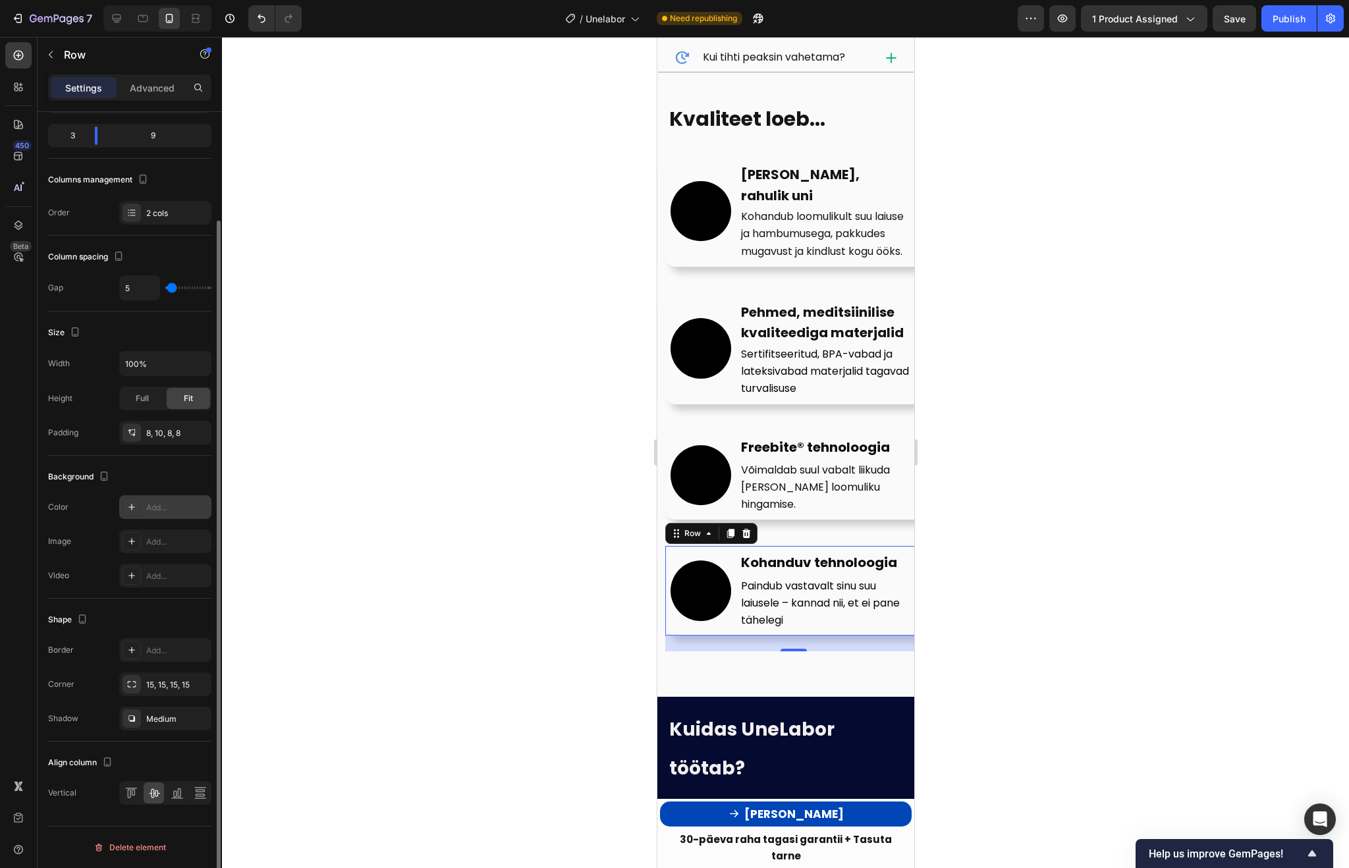
click at [132, 510] on icon at bounding box center [131, 507] width 7 height 7
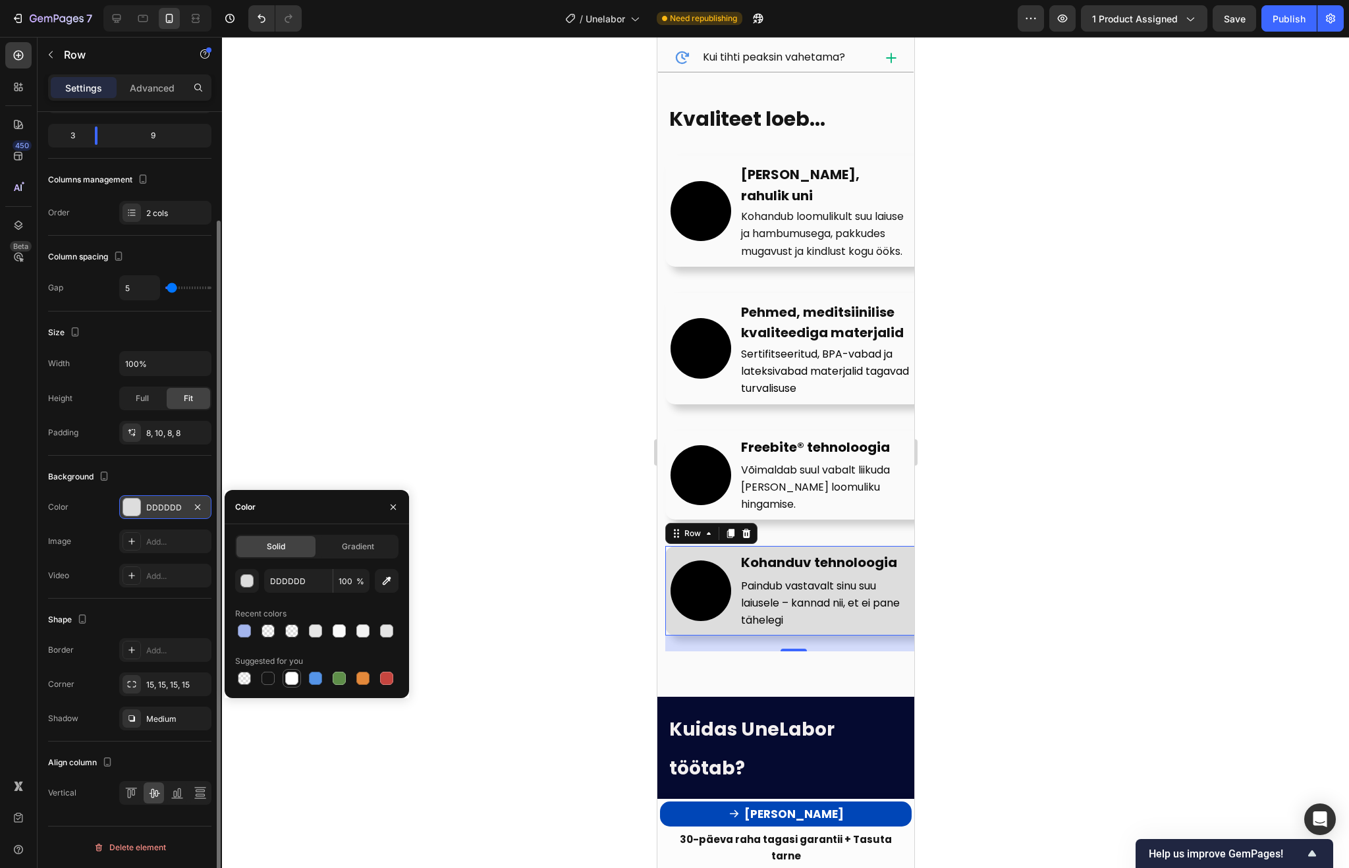
click at [295, 680] on div at bounding box center [291, 678] width 13 height 13
type input "FFFFFF"
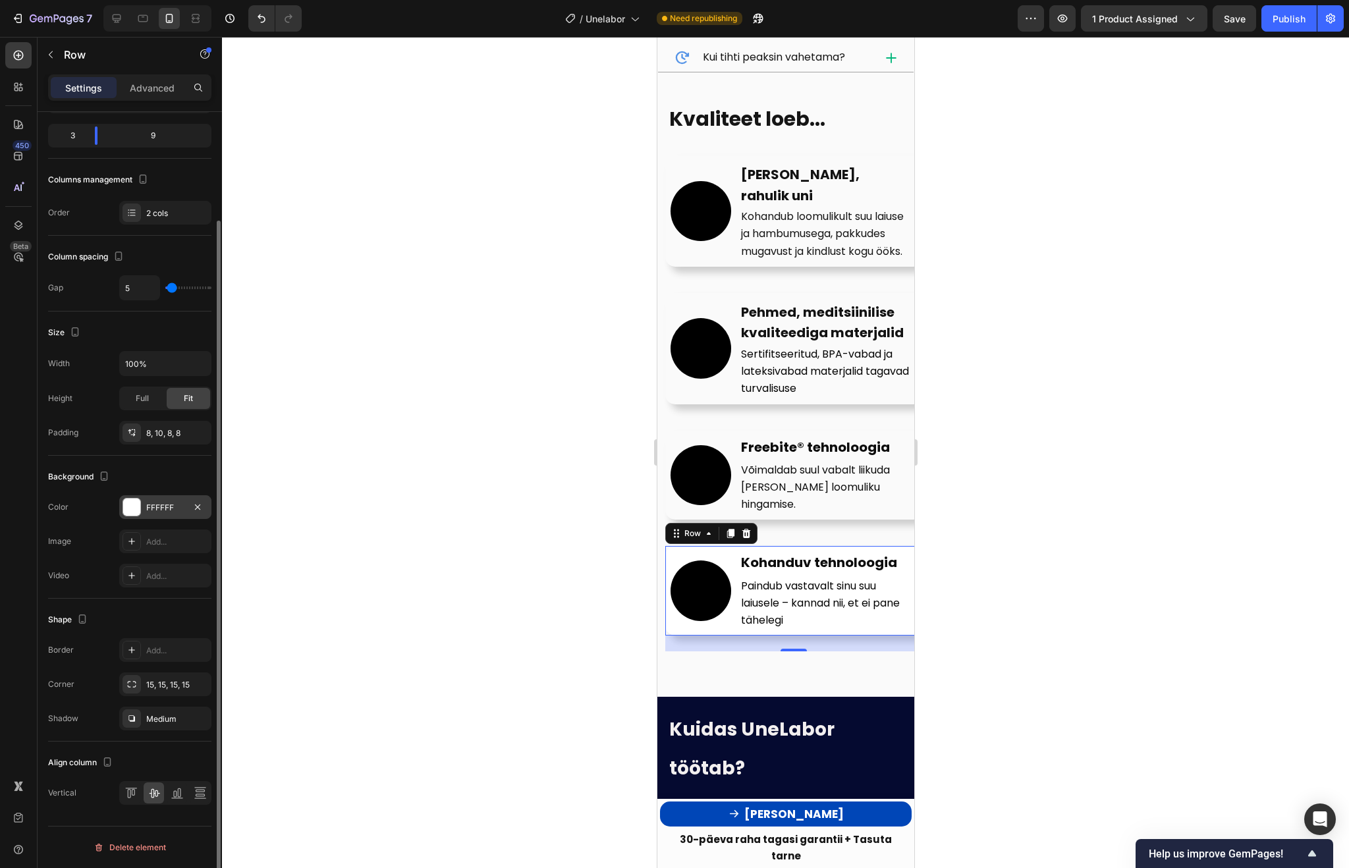
click at [544, 522] on div at bounding box center [785, 452] width 1127 height 831
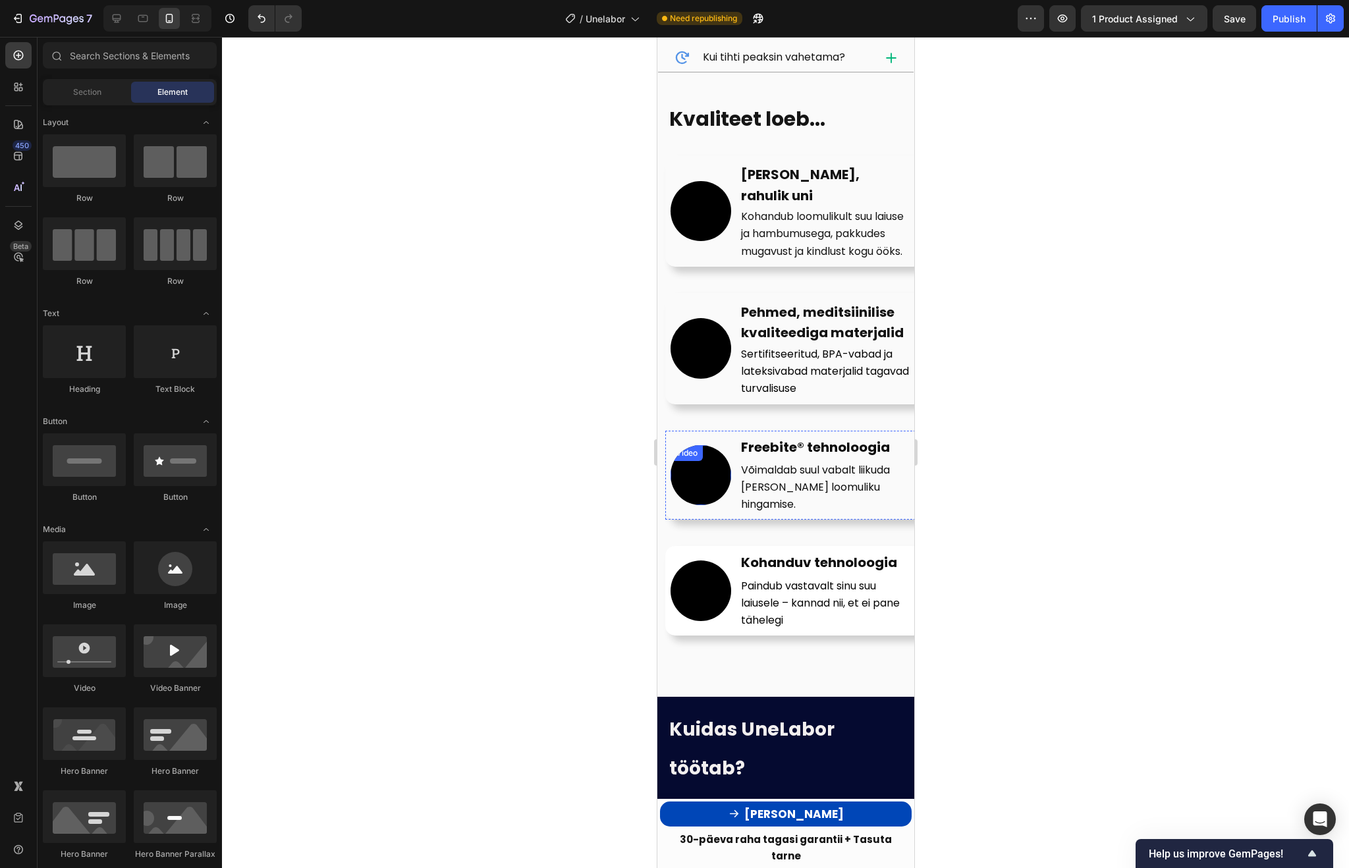
click at [730, 496] on video at bounding box center [700, 475] width 61 height 61
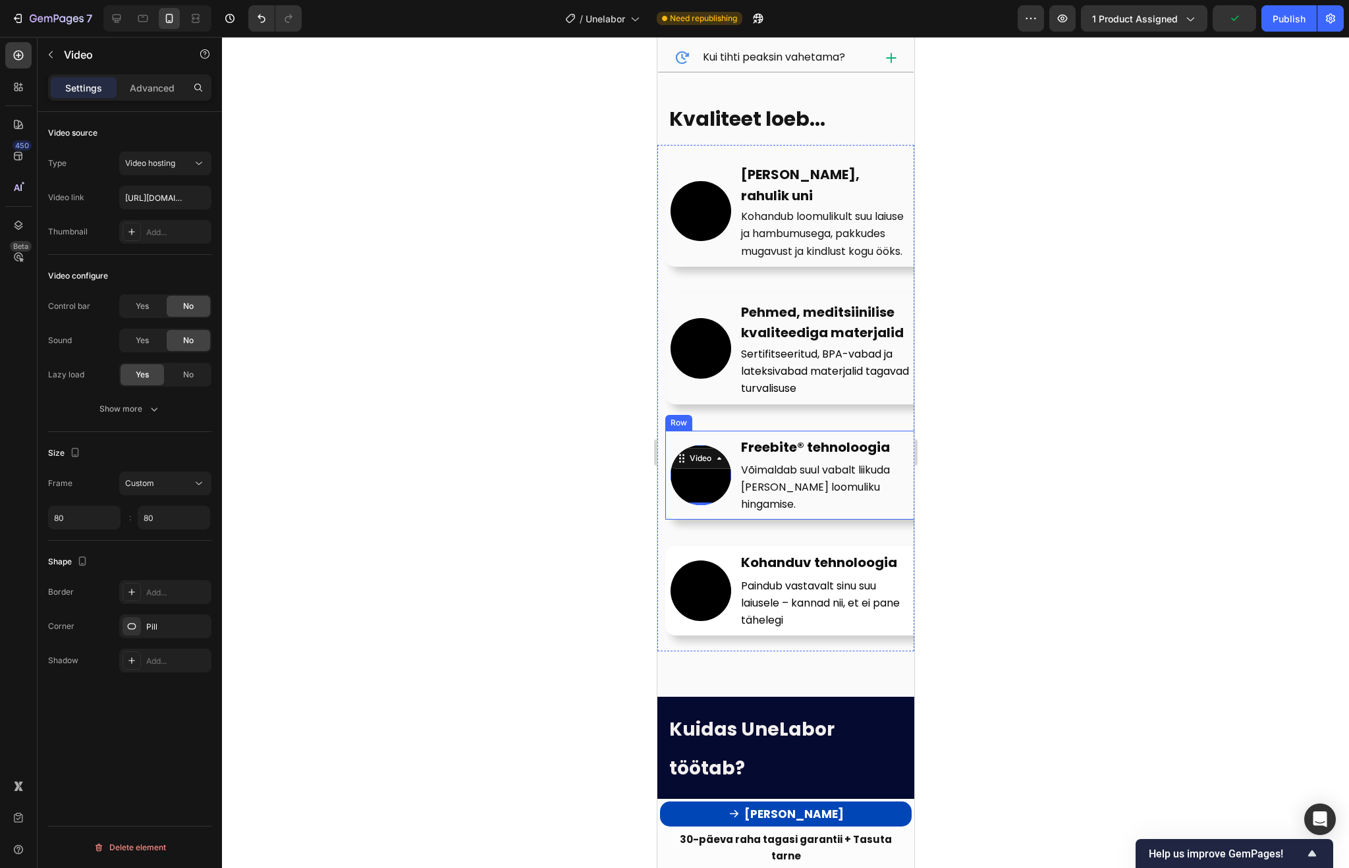
click at [730, 497] on div "Video 0 Freebite® tehnoloogia Text Block Võimaldab suul vabalt liikuda ja tagab…" at bounding box center [793, 476] width 257 height 90
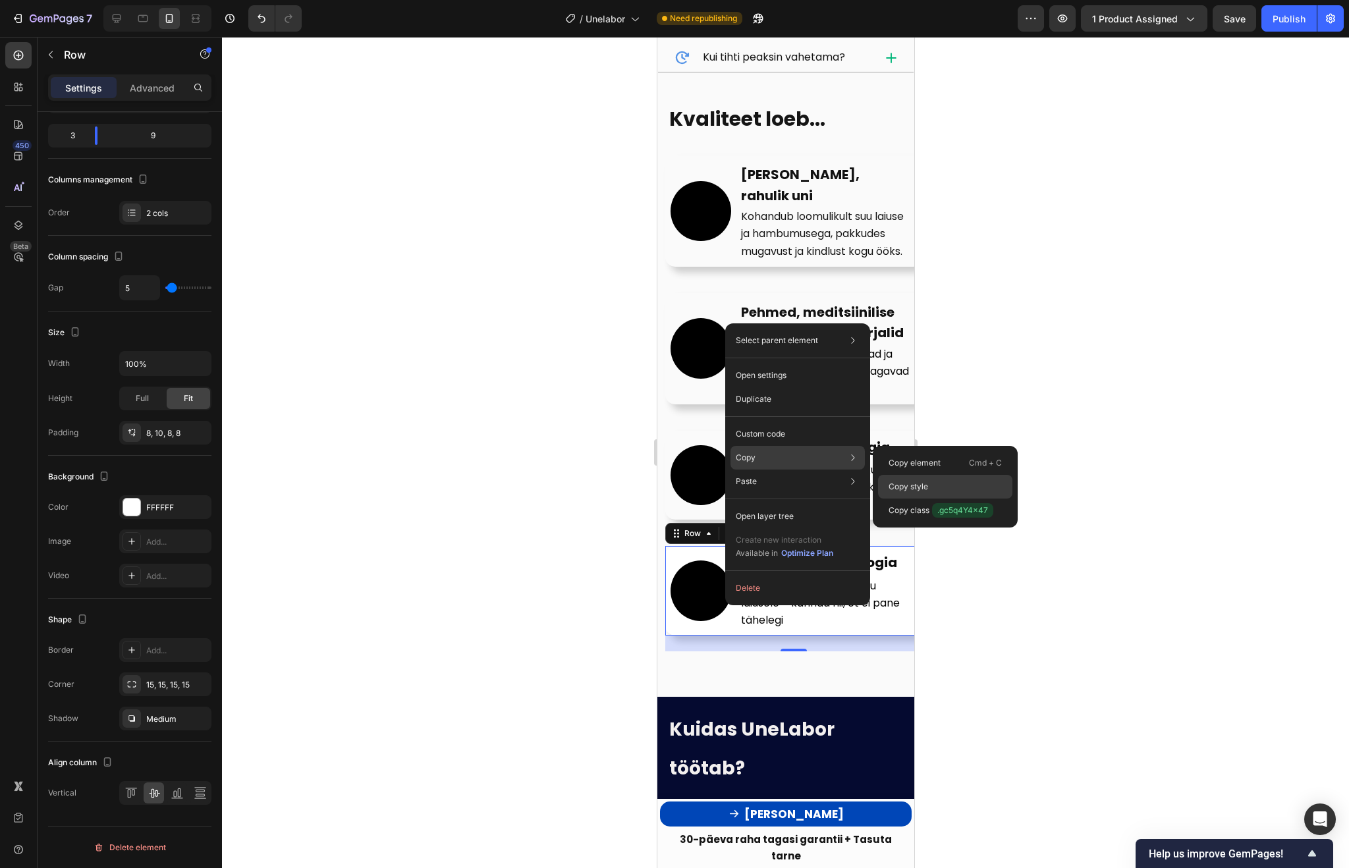
click at [898, 486] on p "Copy style" at bounding box center [908, 487] width 40 height 12
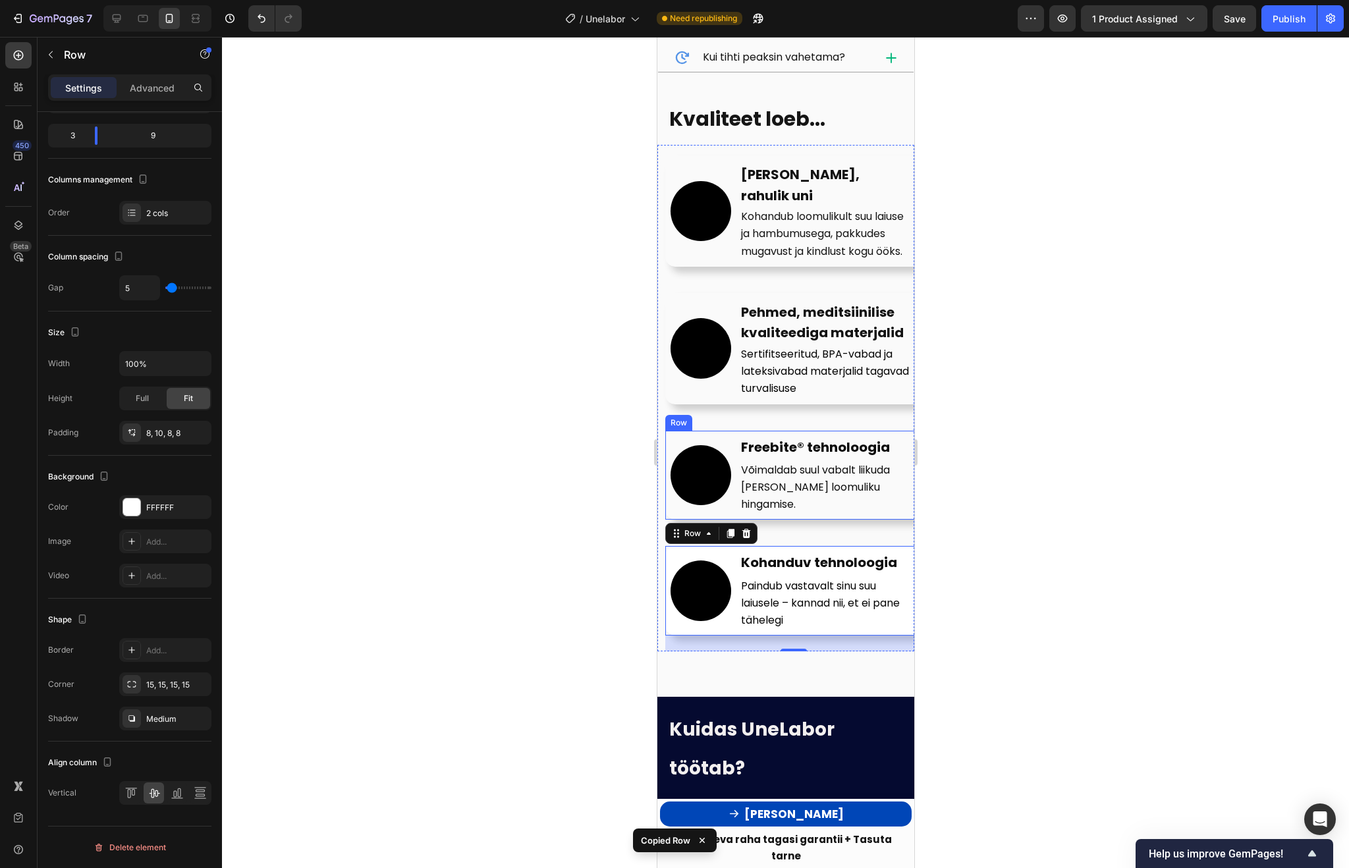
click at [730, 489] on div "Video Freebite® tehnoloogia Text Block Võimaldab suul vabalt liikuda ja tagab l…" at bounding box center [793, 476] width 257 height 90
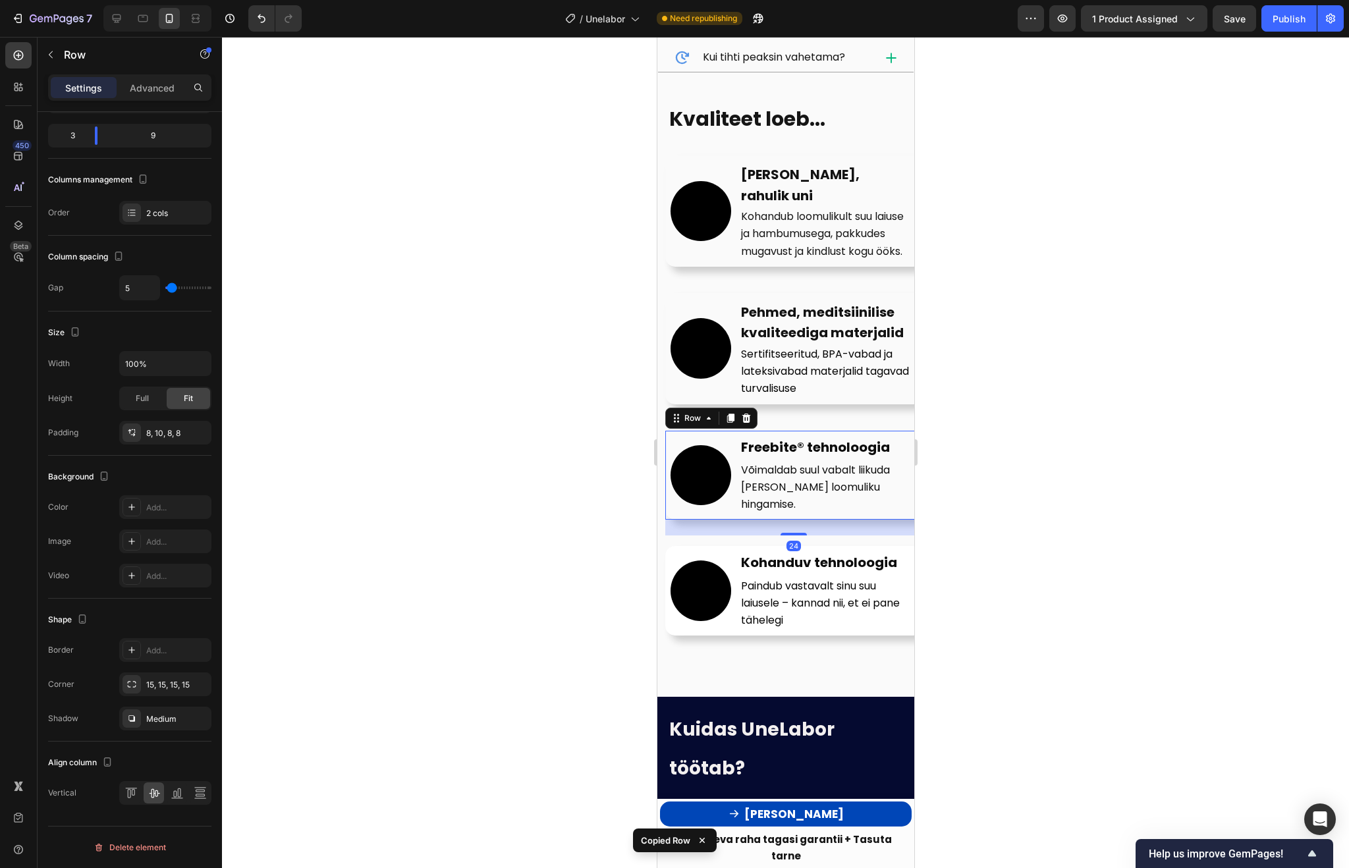
click at [730, 489] on div "Video Freebite® tehnoloogia Text Block Võimaldab suul vabalt liikuda ja tagab l…" at bounding box center [793, 476] width 257 height 90
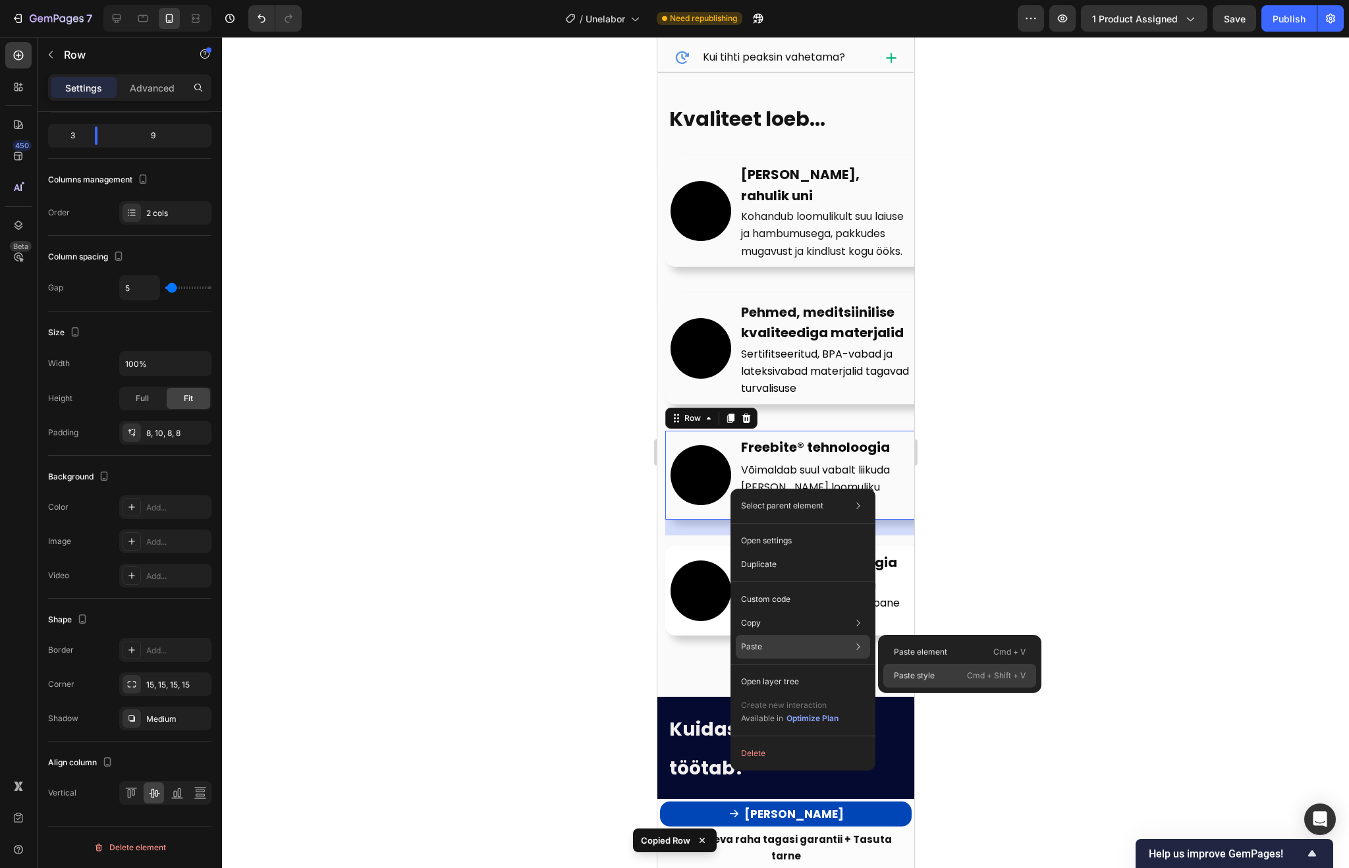
click at [915, 678] on p "Paste style" at bounding box center [914, 676] width 41 height 12
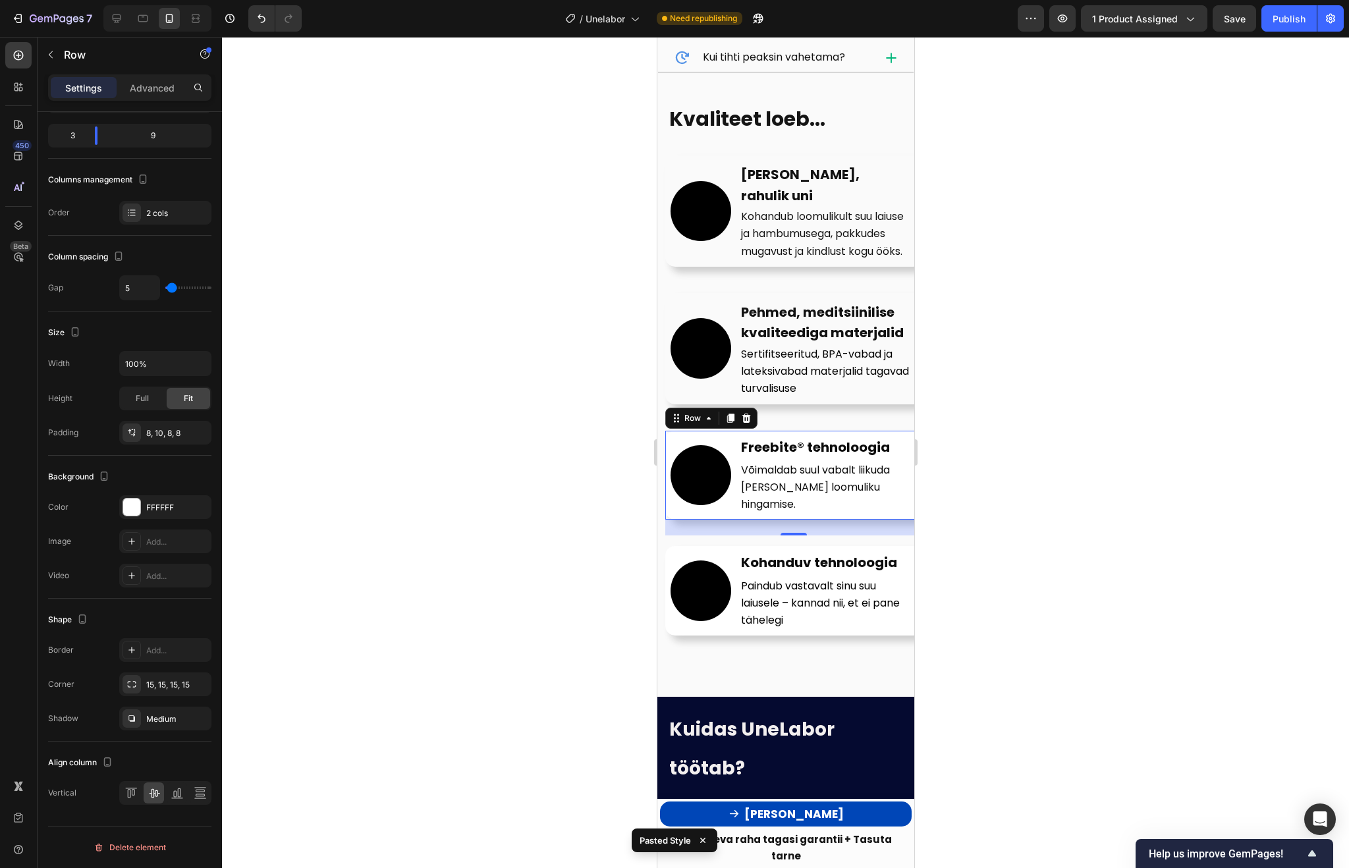
click at [1070, 451] on div at bounding box center [785, 452] width 1127 height 831
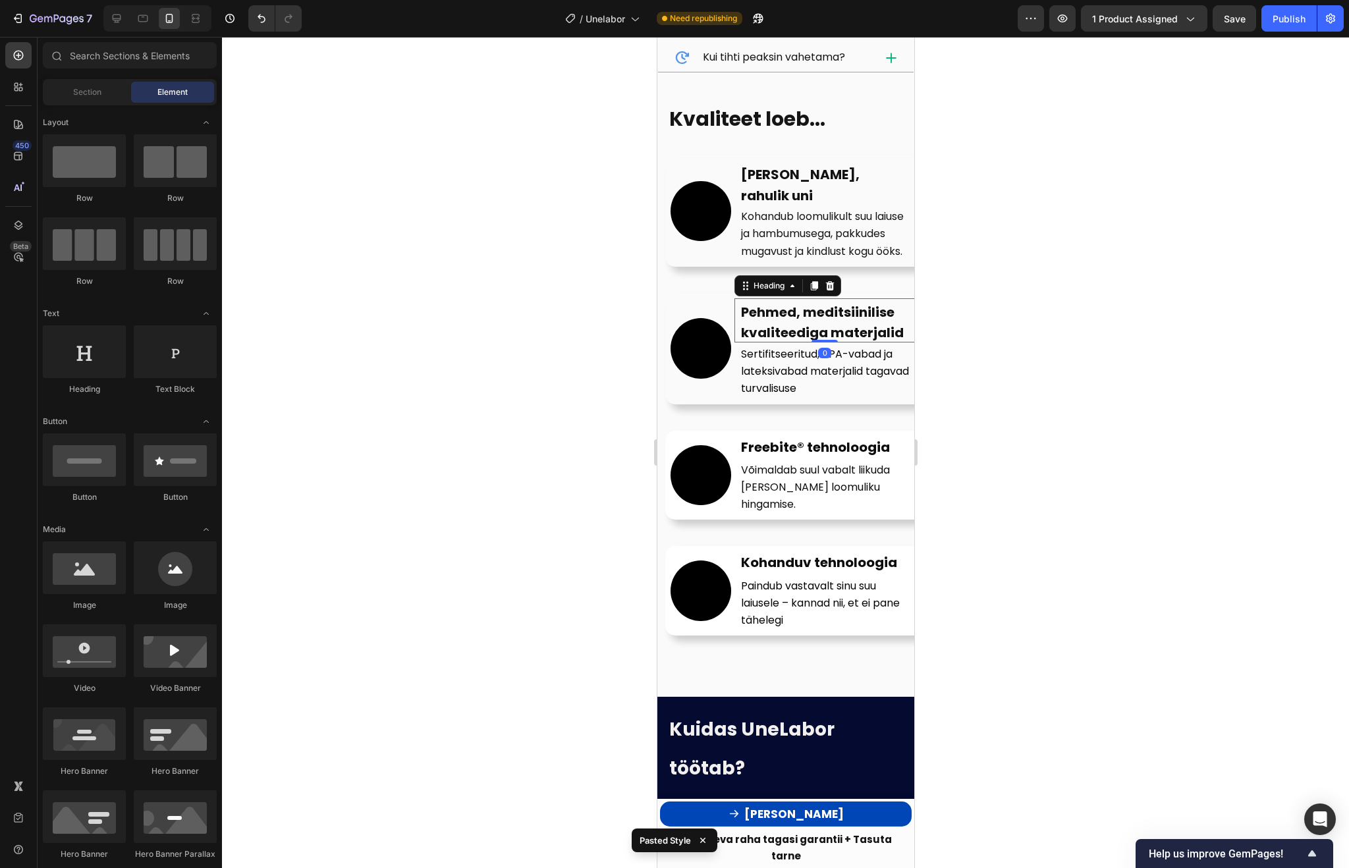
click at [838, 339] on strong "Pehmed, meditsiinilise kvaliteediga materjalid" at bounding box center [821, 323] width 163 height 40
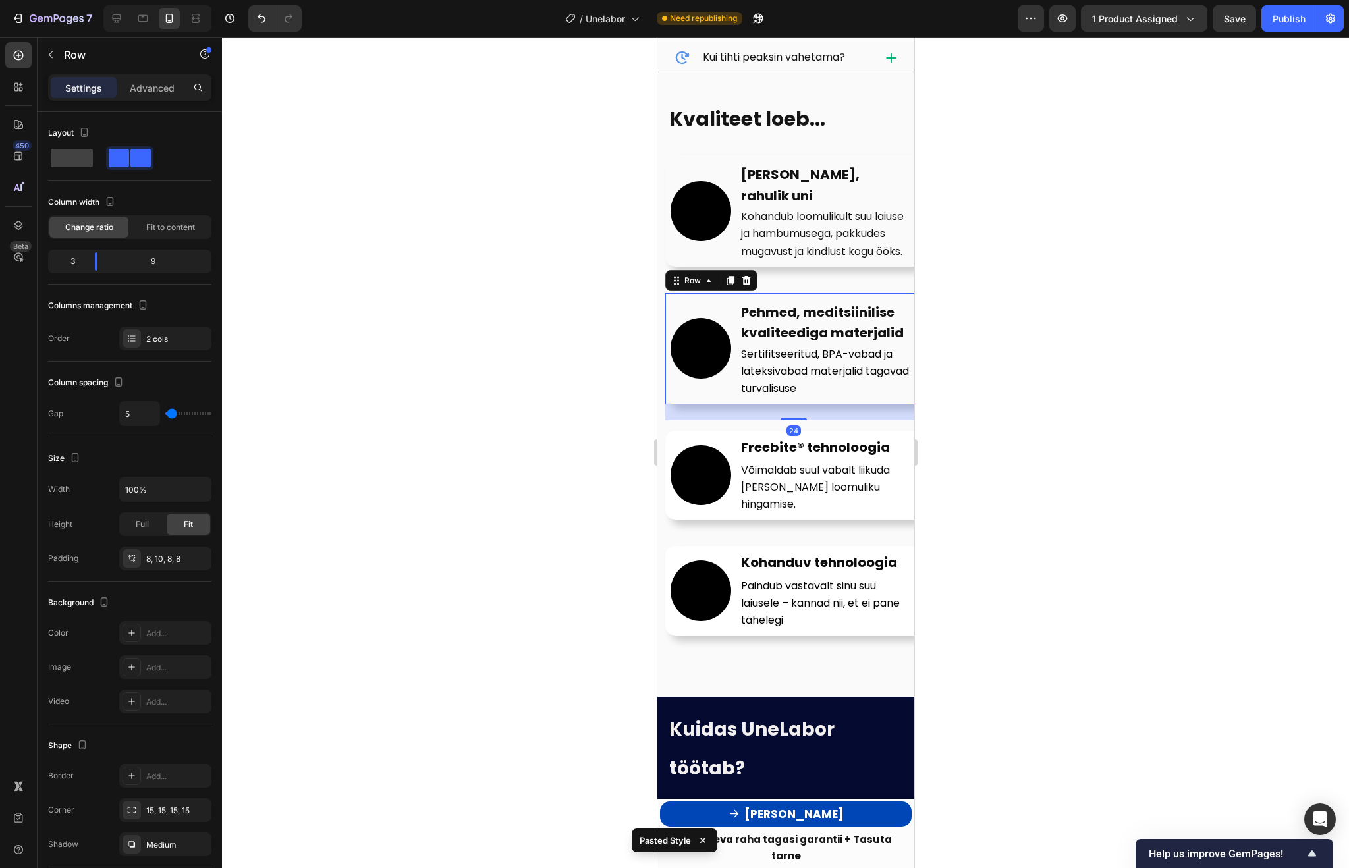
click at [711, 392] on div "Video" at bounding box center [700, 348] width 61 height 101
click at [728, 250] on div "Video" at bounding box center [700, 211] width 61 height 101
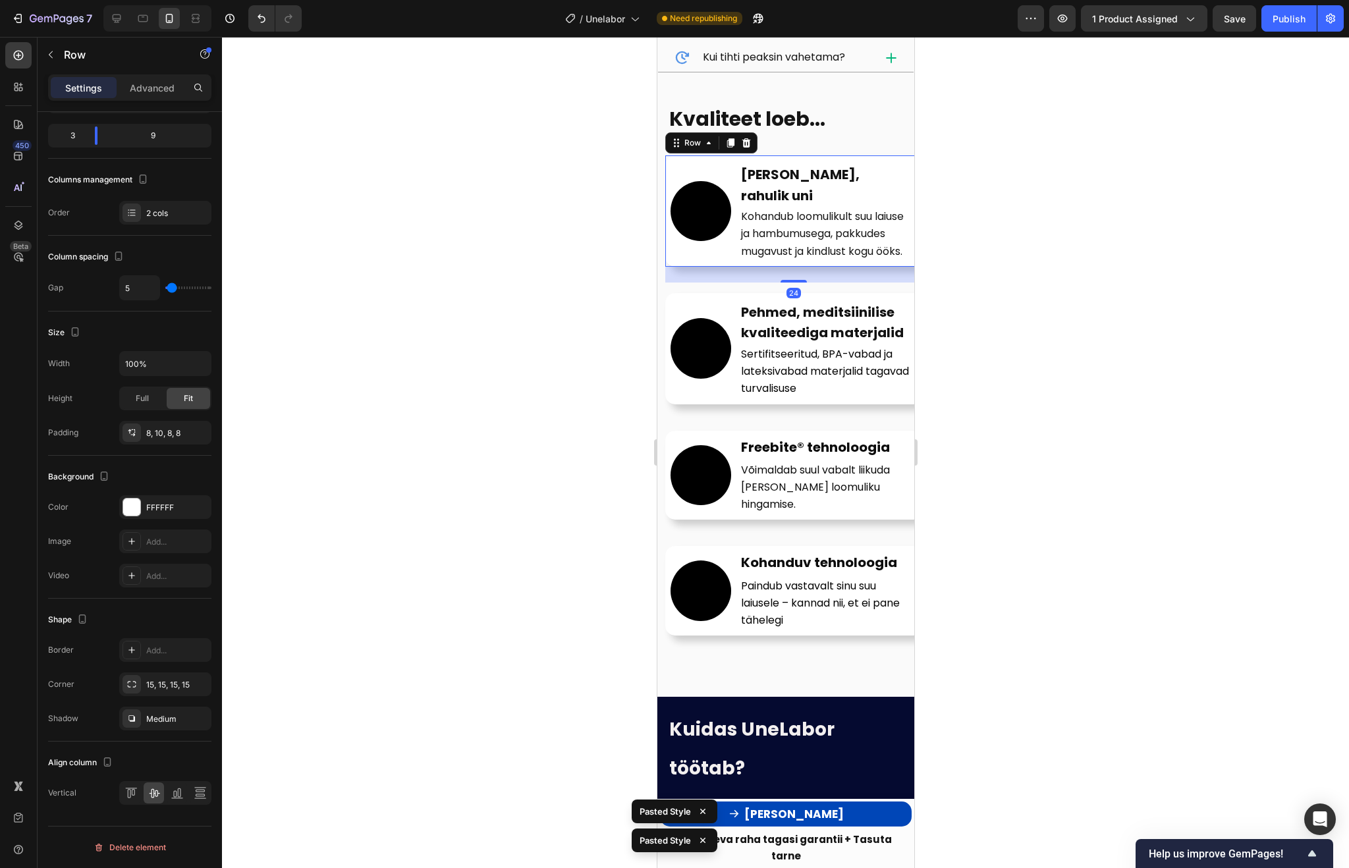
click at [697, 168] on div "Video" at bounding box center [700, 211] width 61 height 101
click at [704, 196] on video at bounding box center [700, 211] width 61 height 61
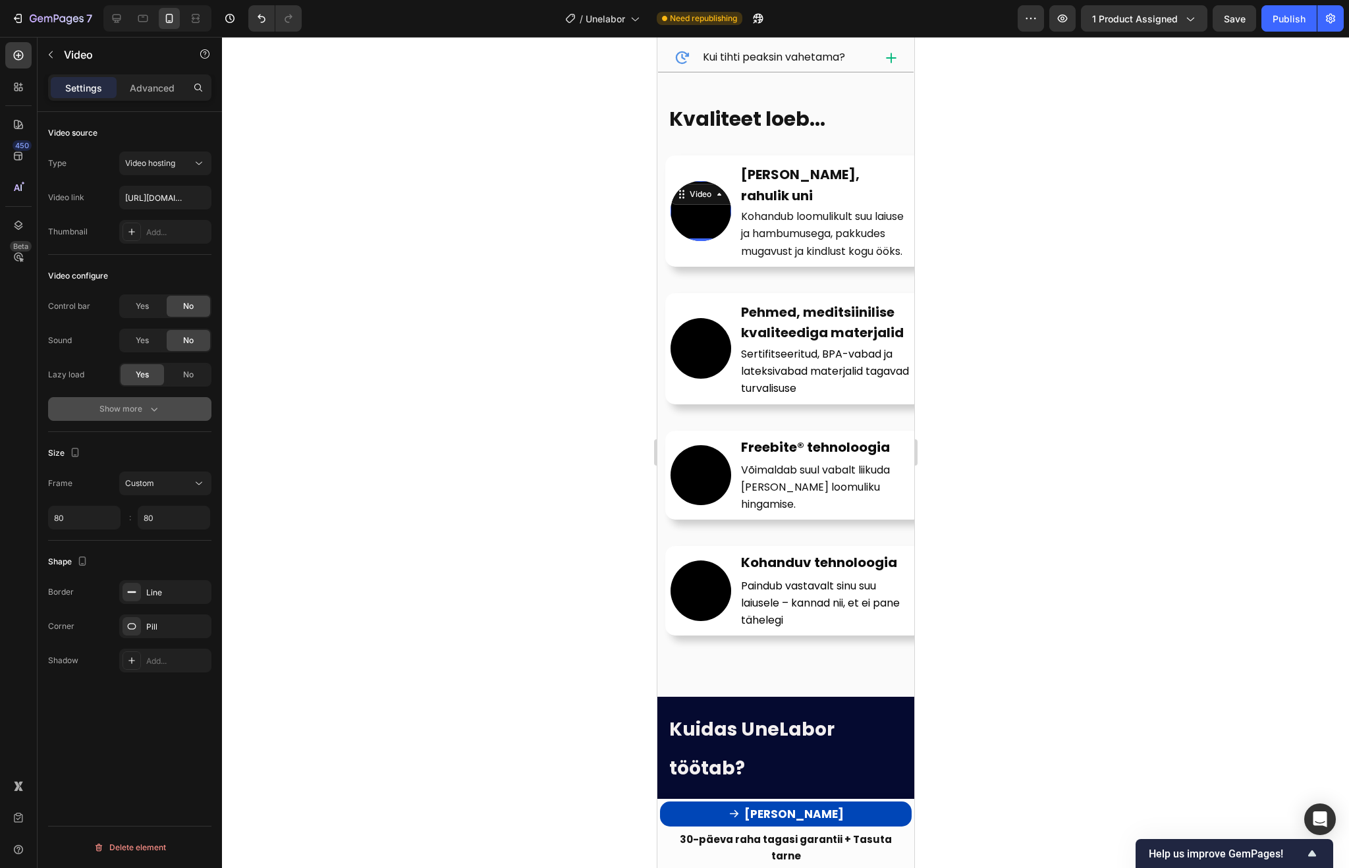
click at [142, 399] on button "Show more" at bounding box center [129, 409] width 163 height 24
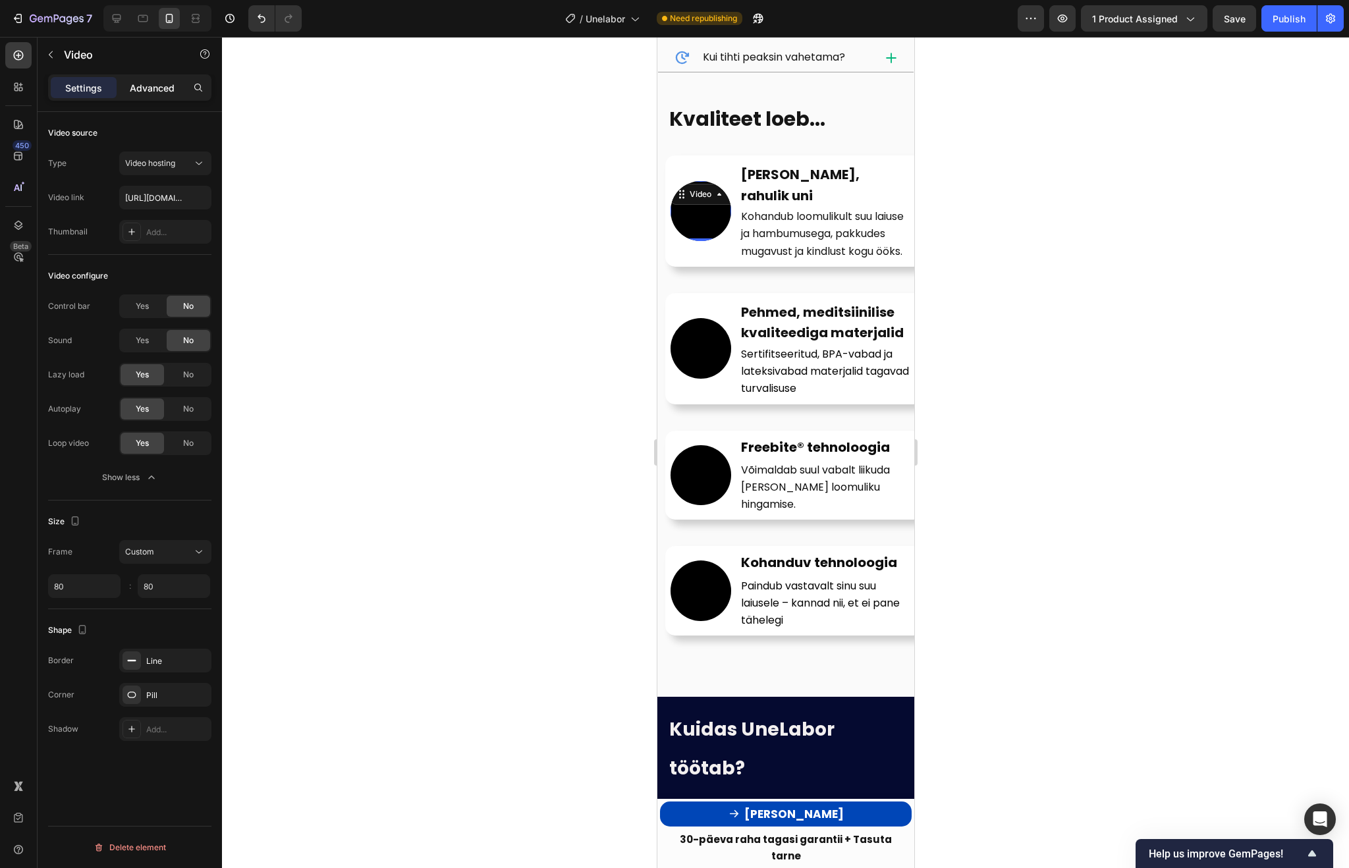
click at [150, 90] on p "Advanced" at bounding box center [152, 88] width 45 height 14
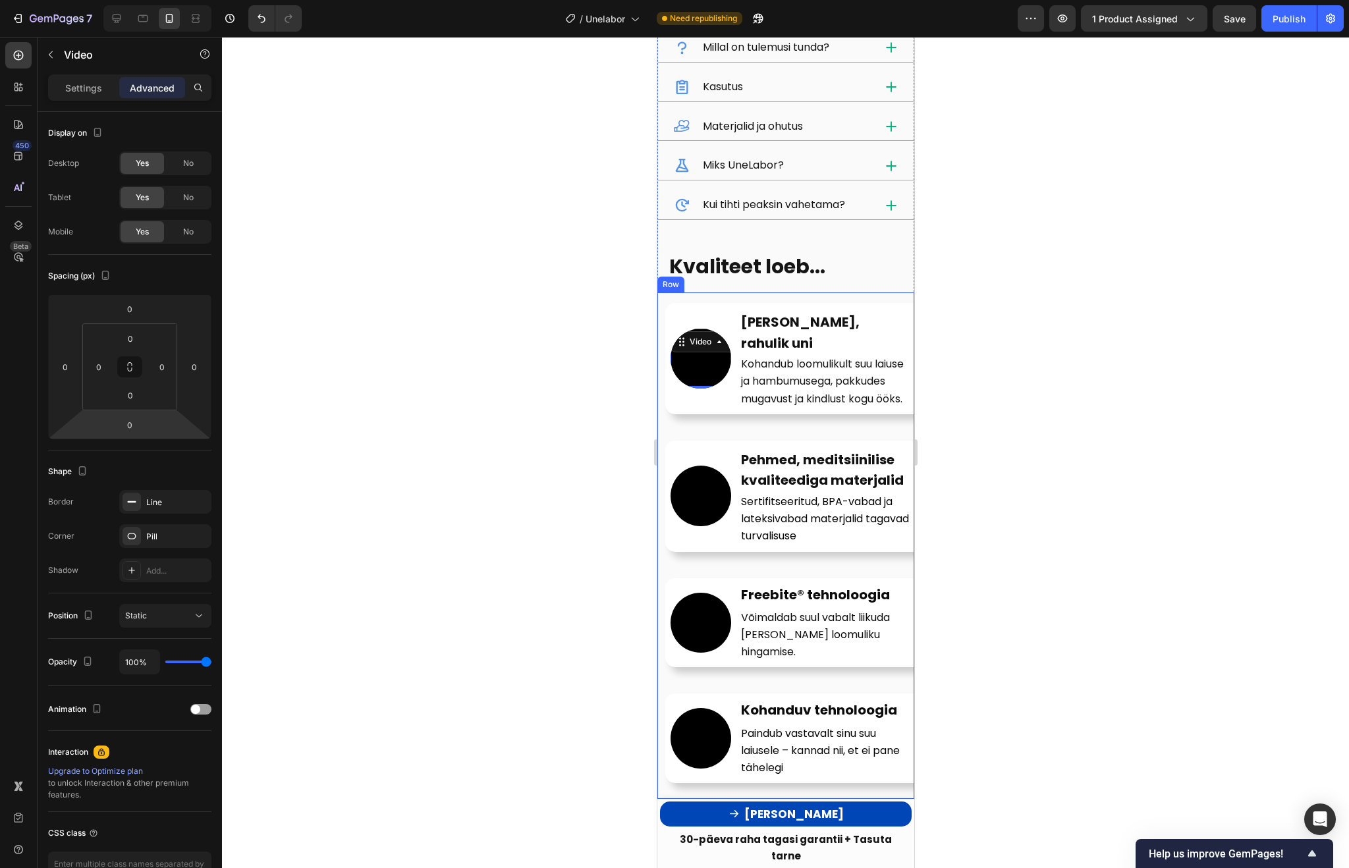
scroll to position [1763, 0]
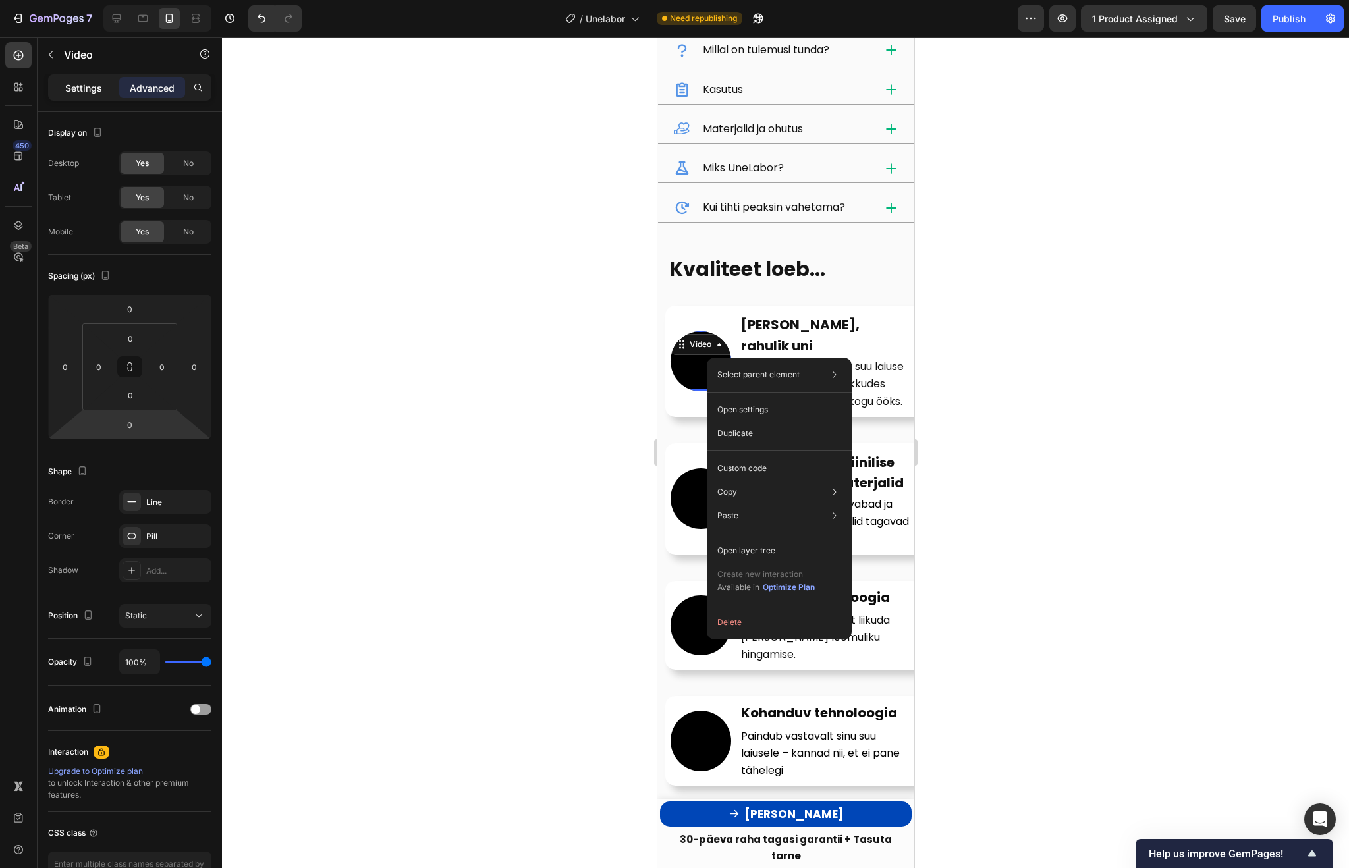
click at [100, 97] on div "Settings" at bounding box center [84, 87] width 66 height 21
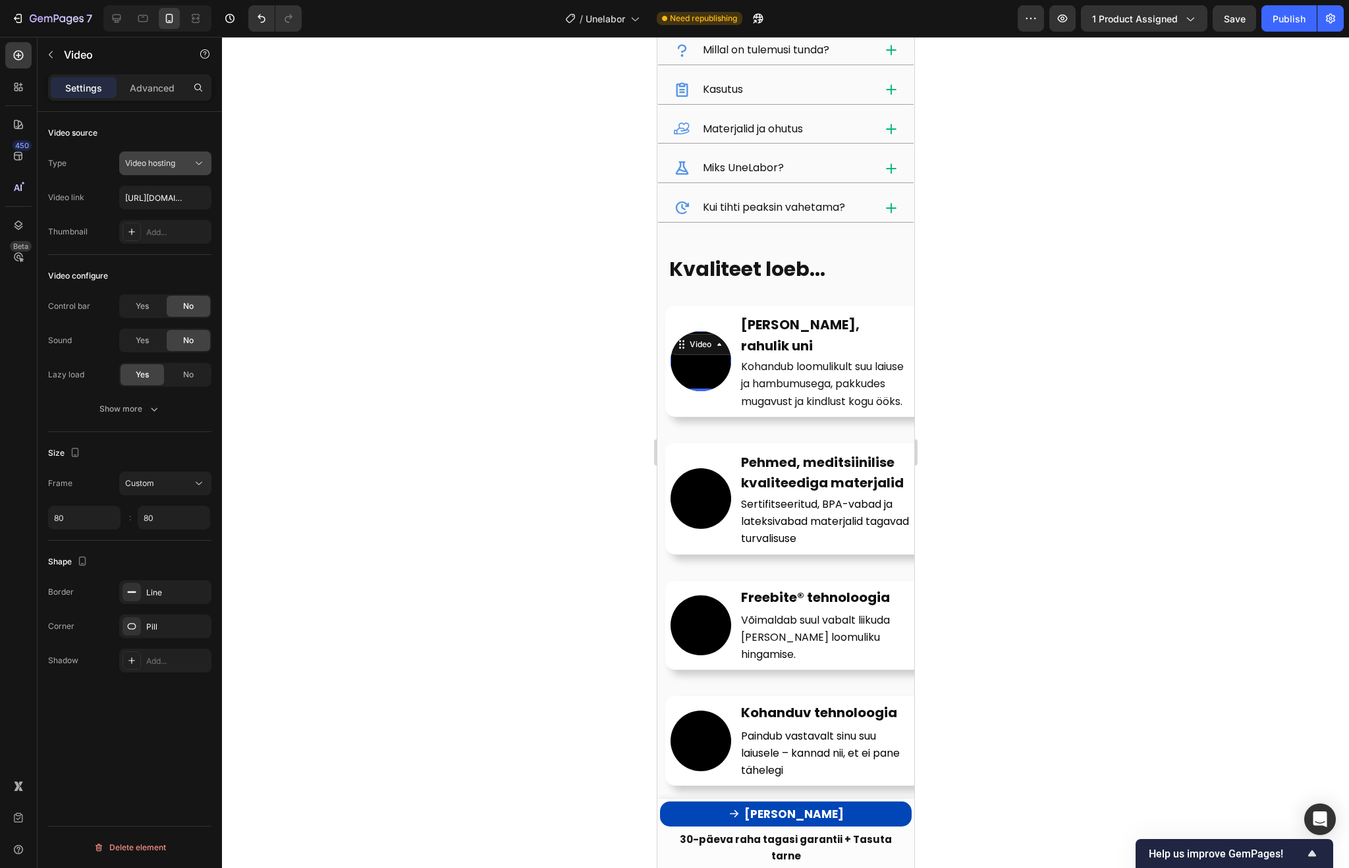
click at [201, 163] on icon at bounding box center [198, 163] width 13 height 13
click at [161, 124] on div "Video source" at bounding box center [129, 133] width 163 height 21
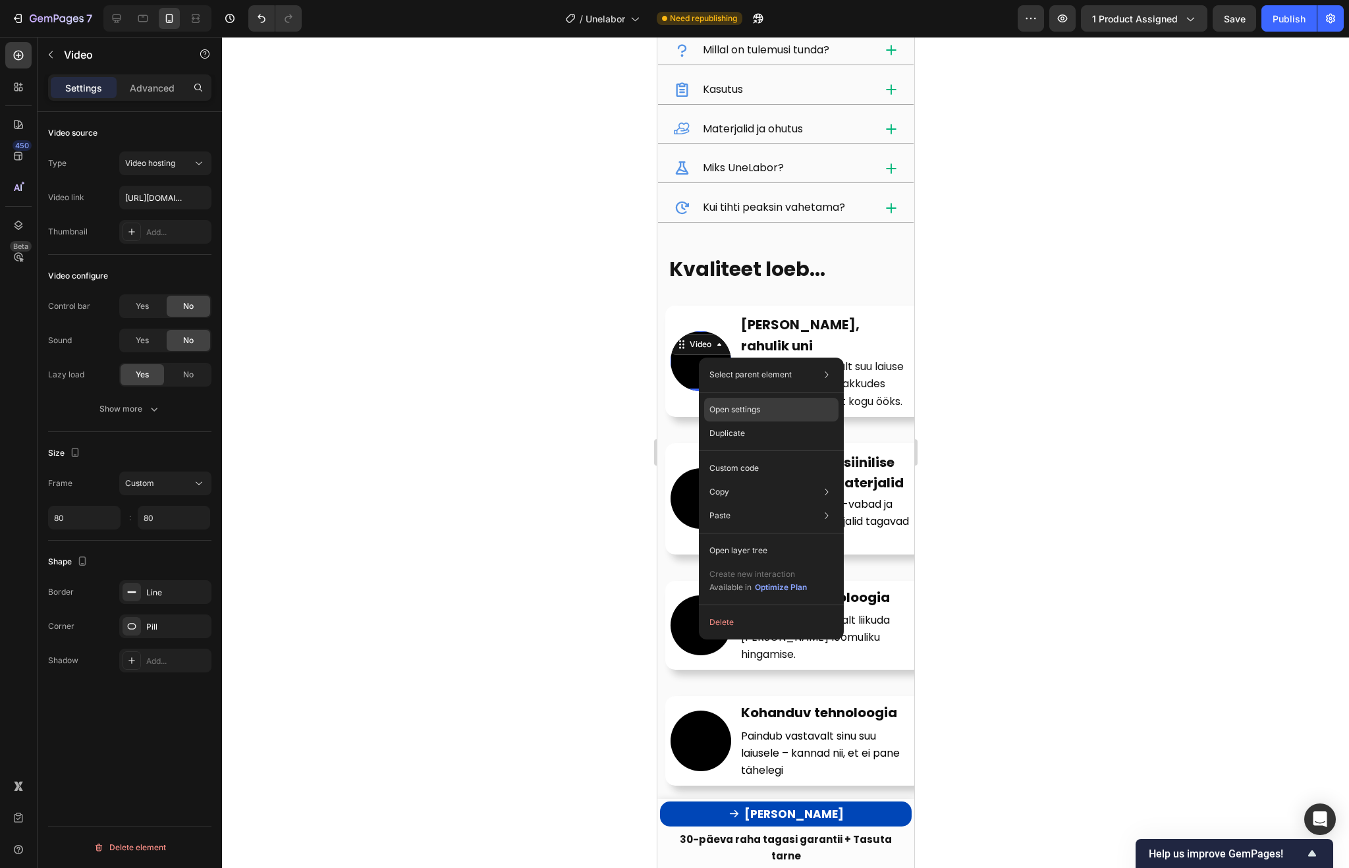
click at [766, 416] on div "Open settings" at bounding box center [771, 410] width 134 height 24
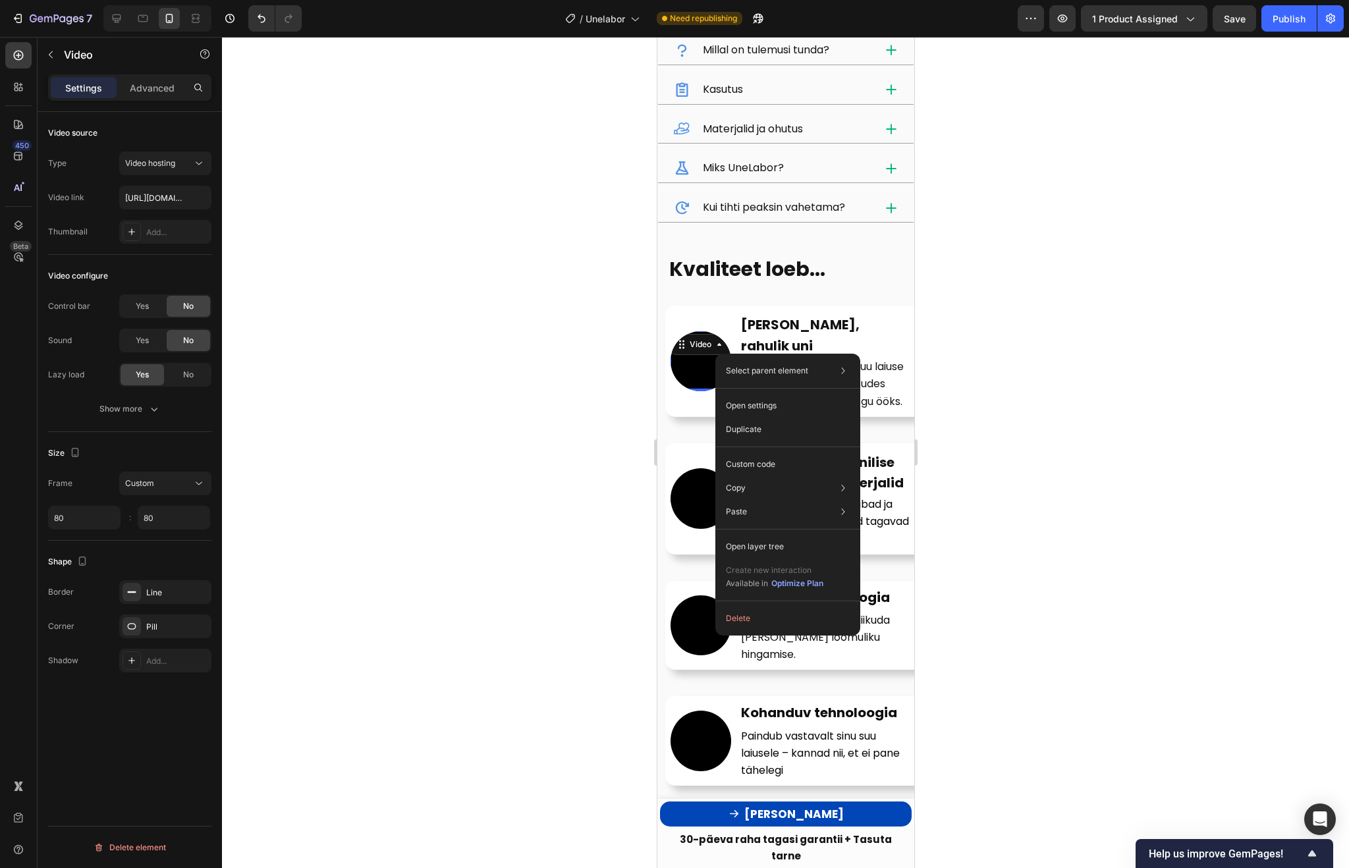
click at [616, 415] on div at bounding box center [785, 452] width 1127 height 831
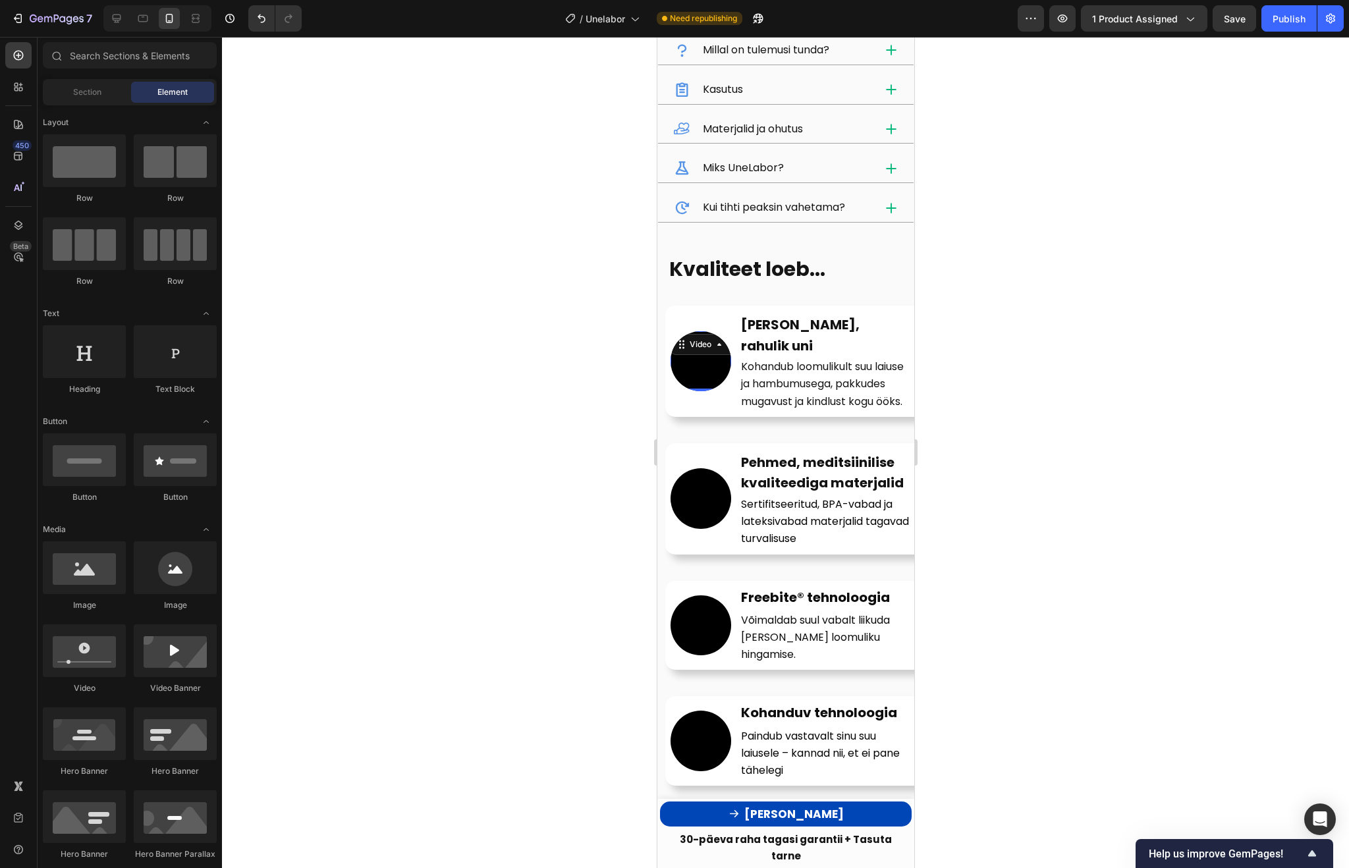
click at [704, 373] on video at bounding box center [700, 361] width 61 height 61
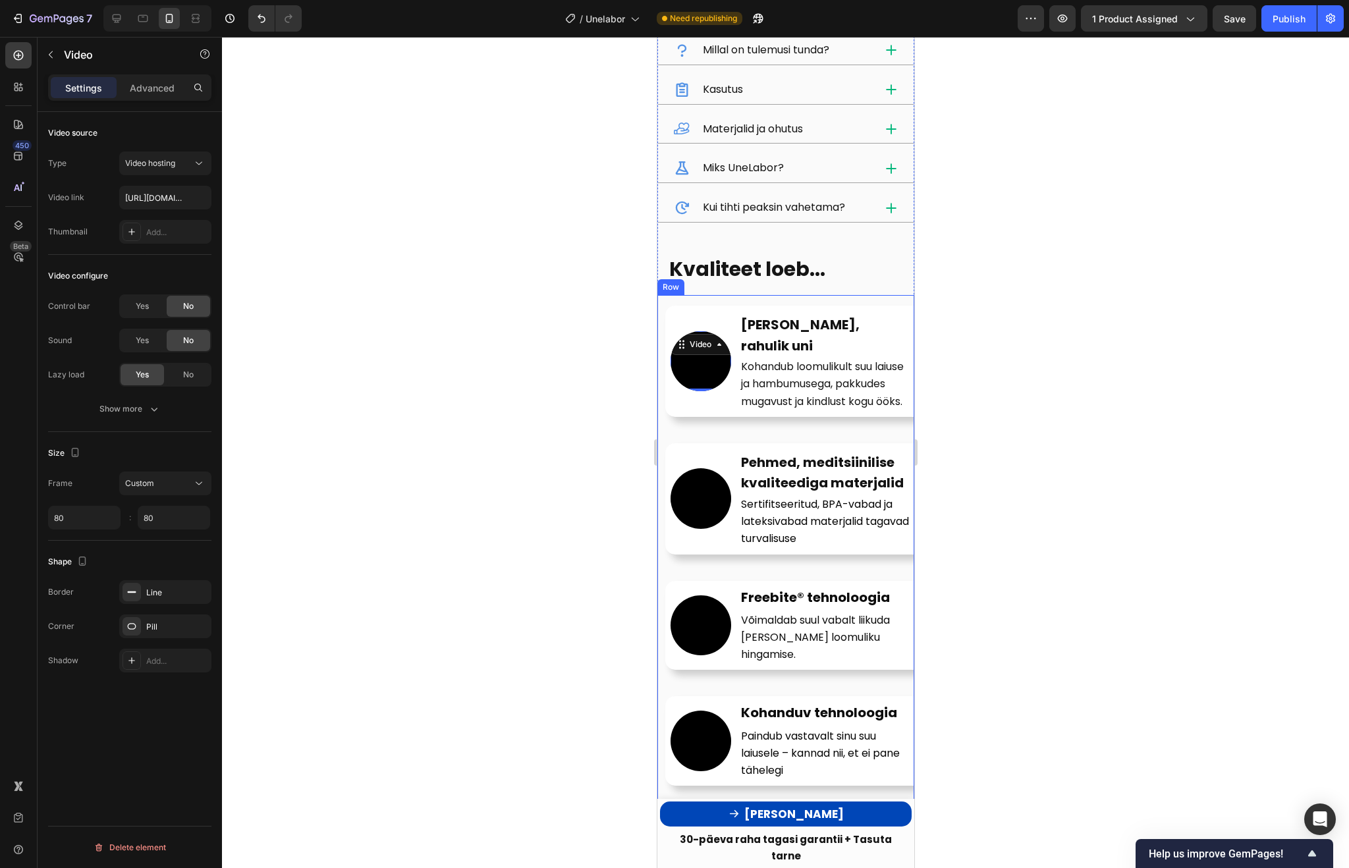
scroll to position [1714, 0]
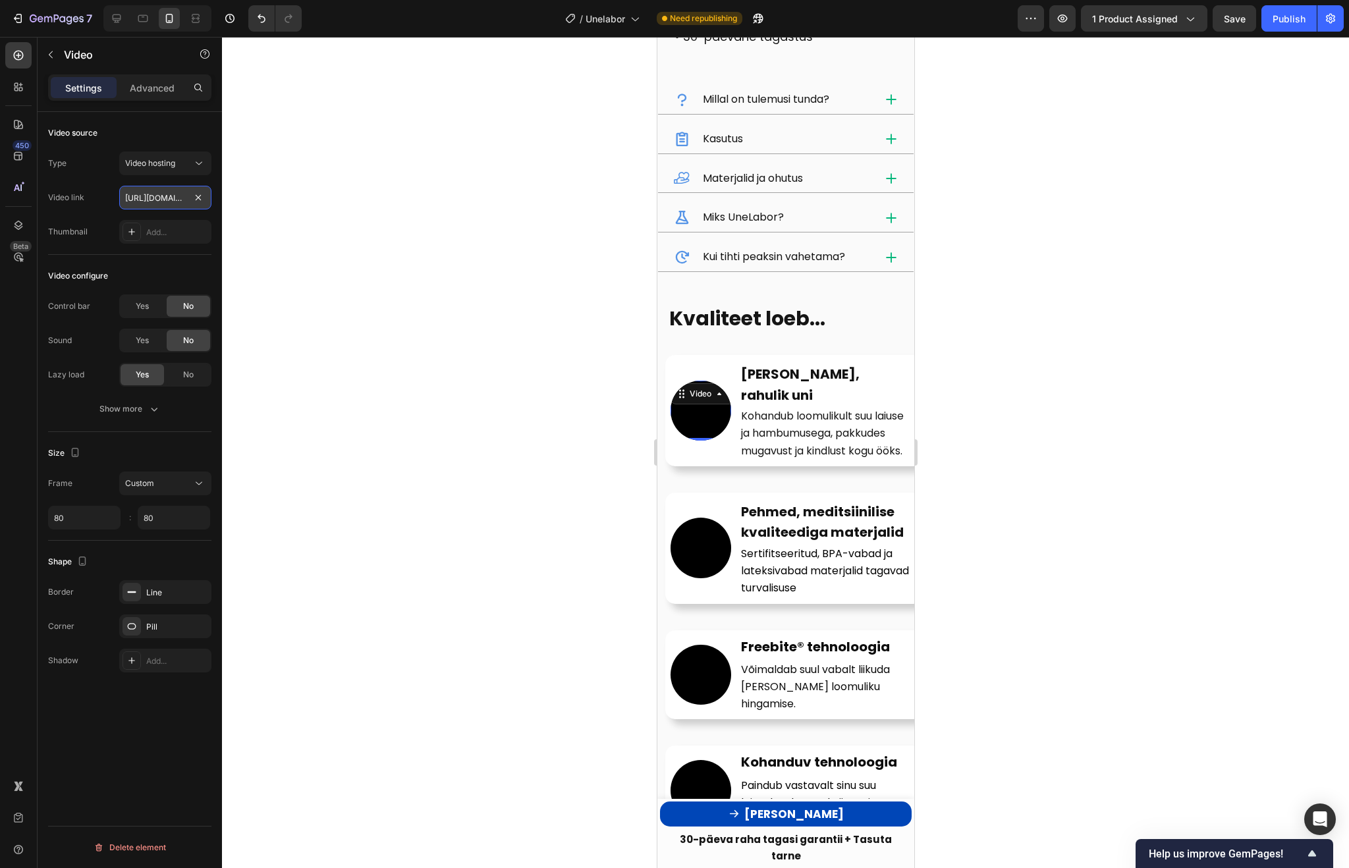
click at [153, 205] on input "https://cdn.shopify.com/videos/c/o/v/d7c9ca4824fb44fa9fdb97bfe631076d.mp4" at bounding box center [165, 198] width 92 height 24
click at [98, 225] on div "Thumbnail Add..." at bounding box center [129, 232] width 163 height 24
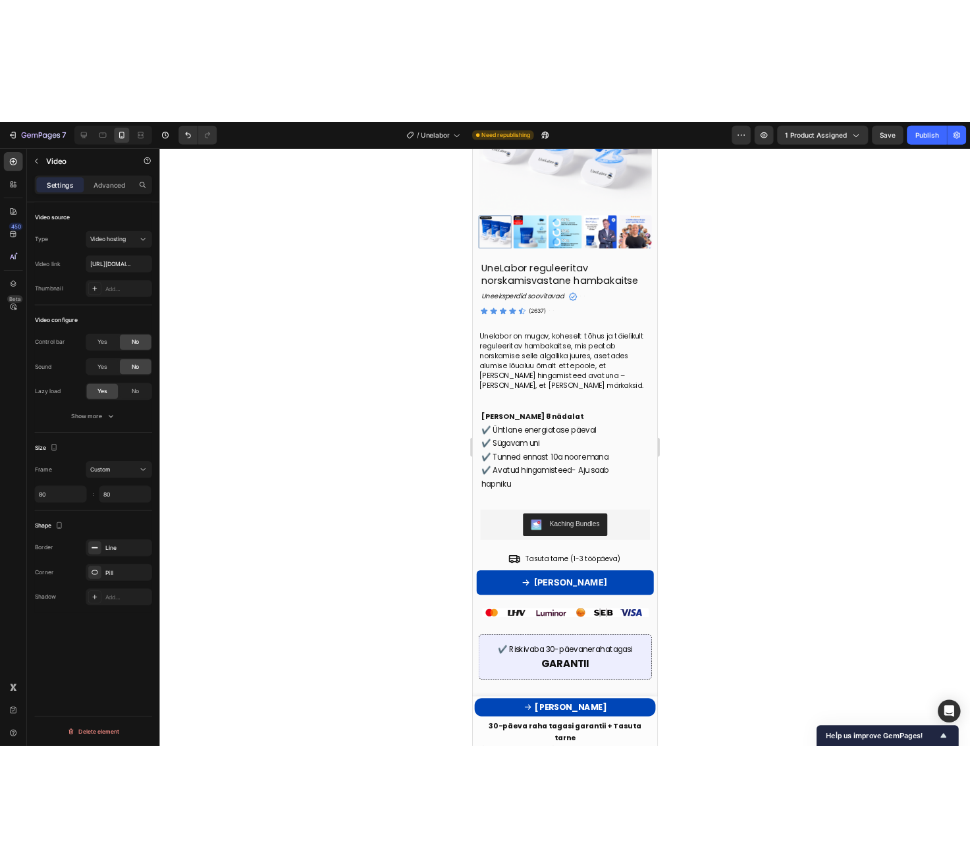
scroll to position [225, 0]
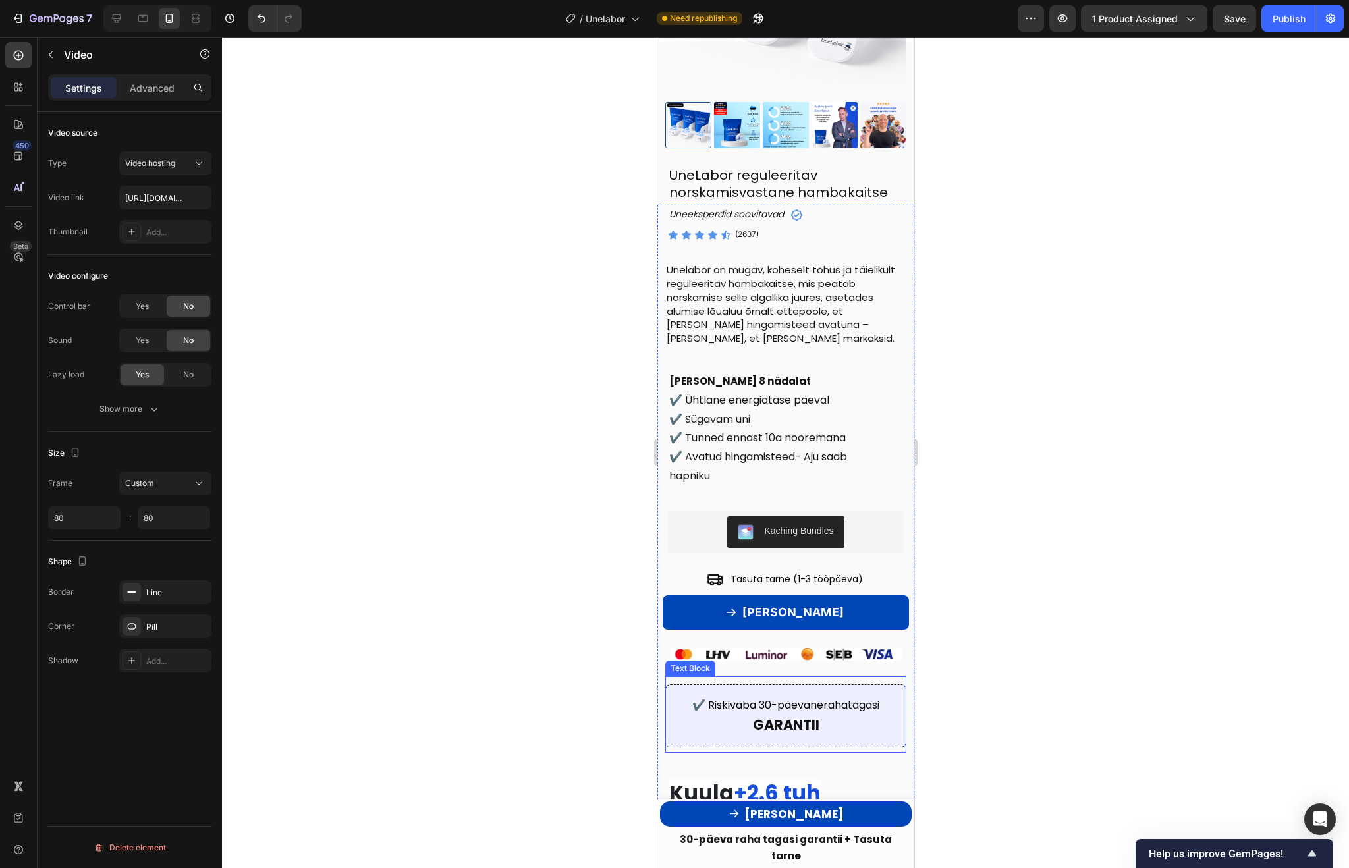
click at [873, 718] on p "GARANTII" at bounding box center [785, 725] width 219 height 21
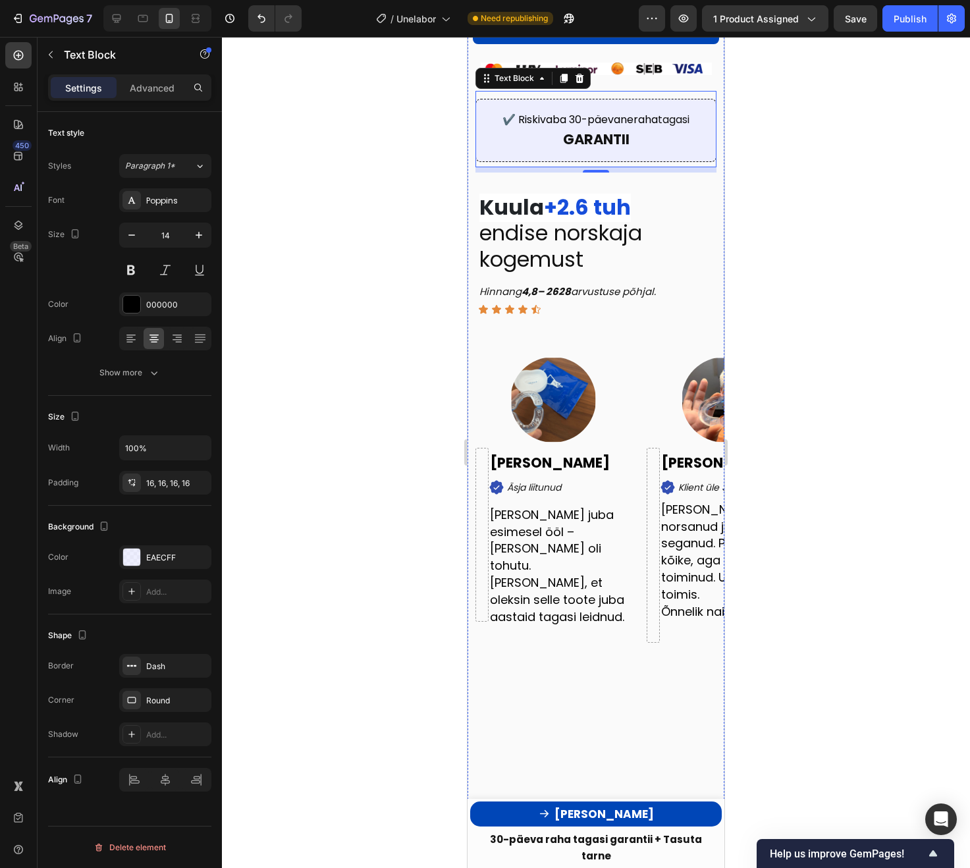
scroll to position [788, 0]
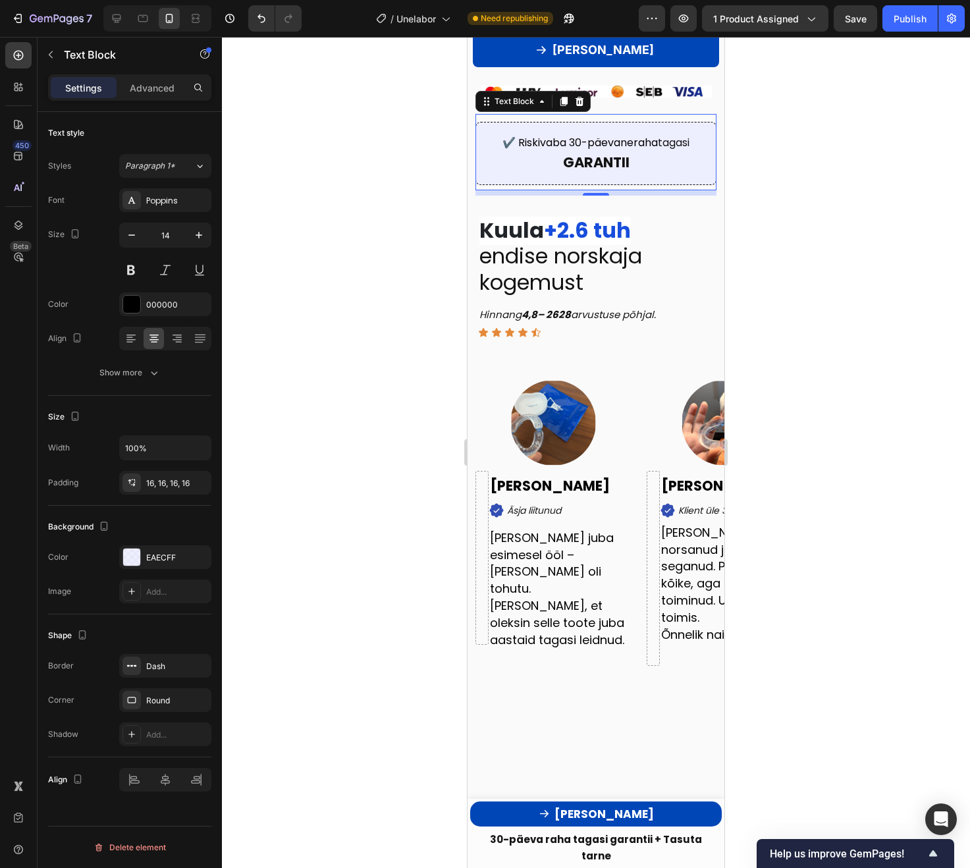
click at [902, 244] on div at bounding box center [596, 452] width 748 height 831
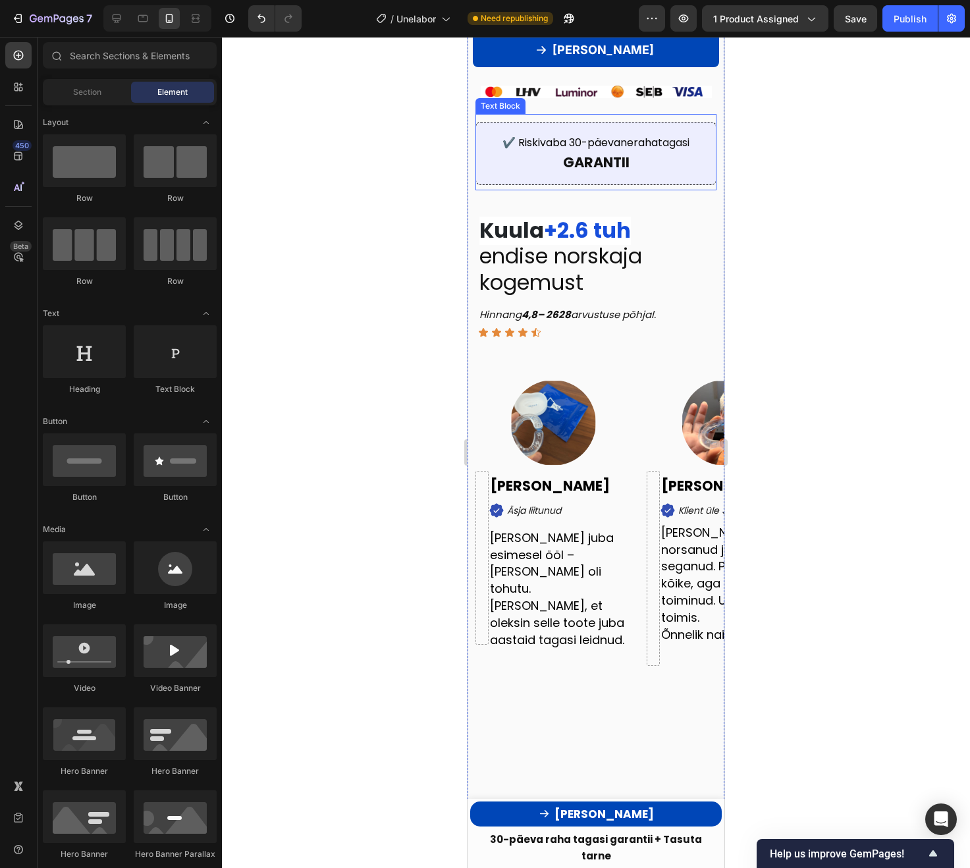
click at [678, 171] on p "GARANTII" at bounding box center [596, 163] width 219 height 21
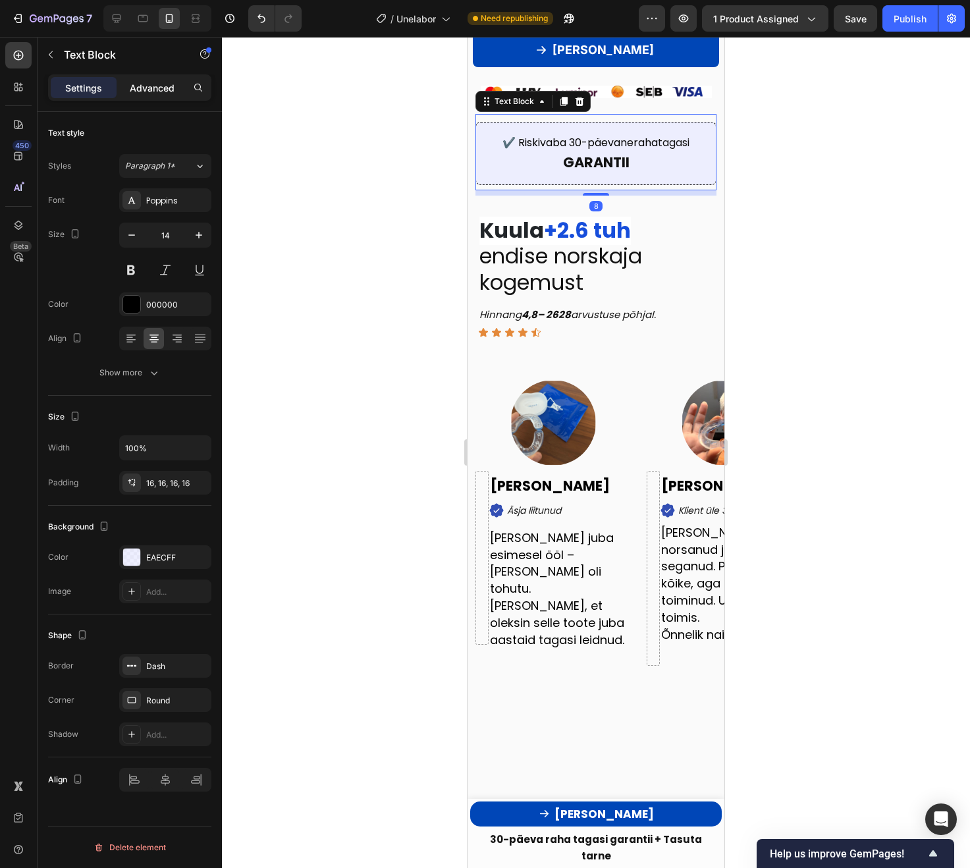
click at [159, 86] on p "Advanced" at bounding box center [152, 88] width 45 height 14
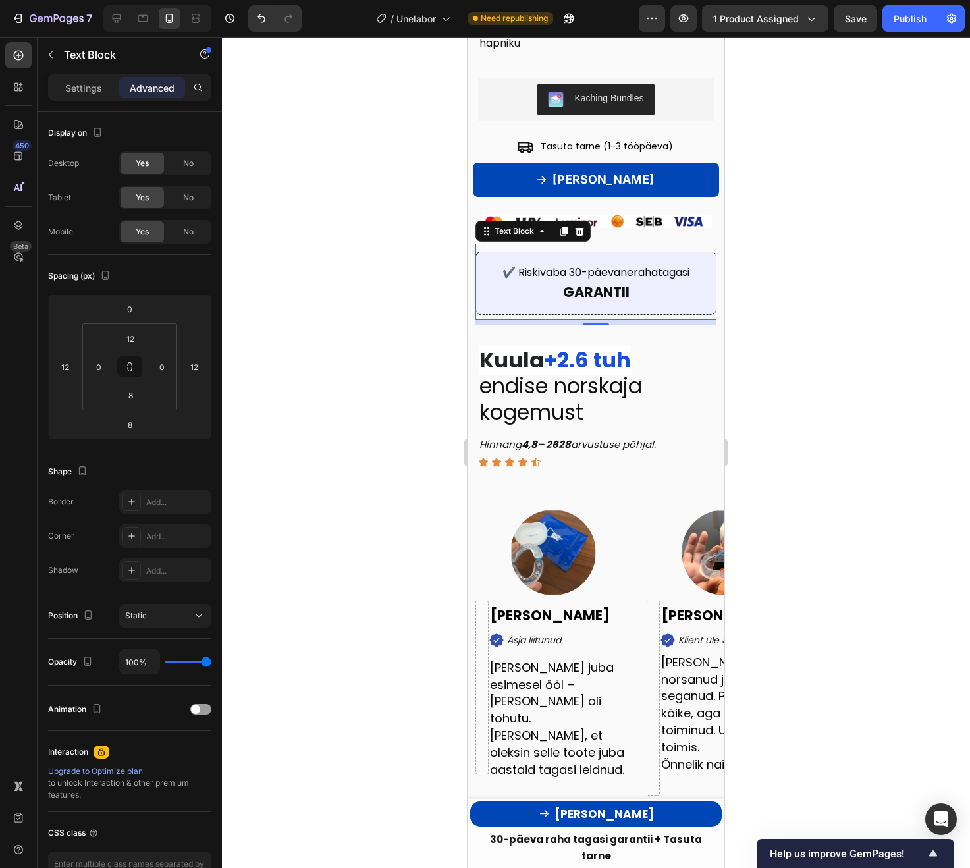
scroll to position [559, 0]
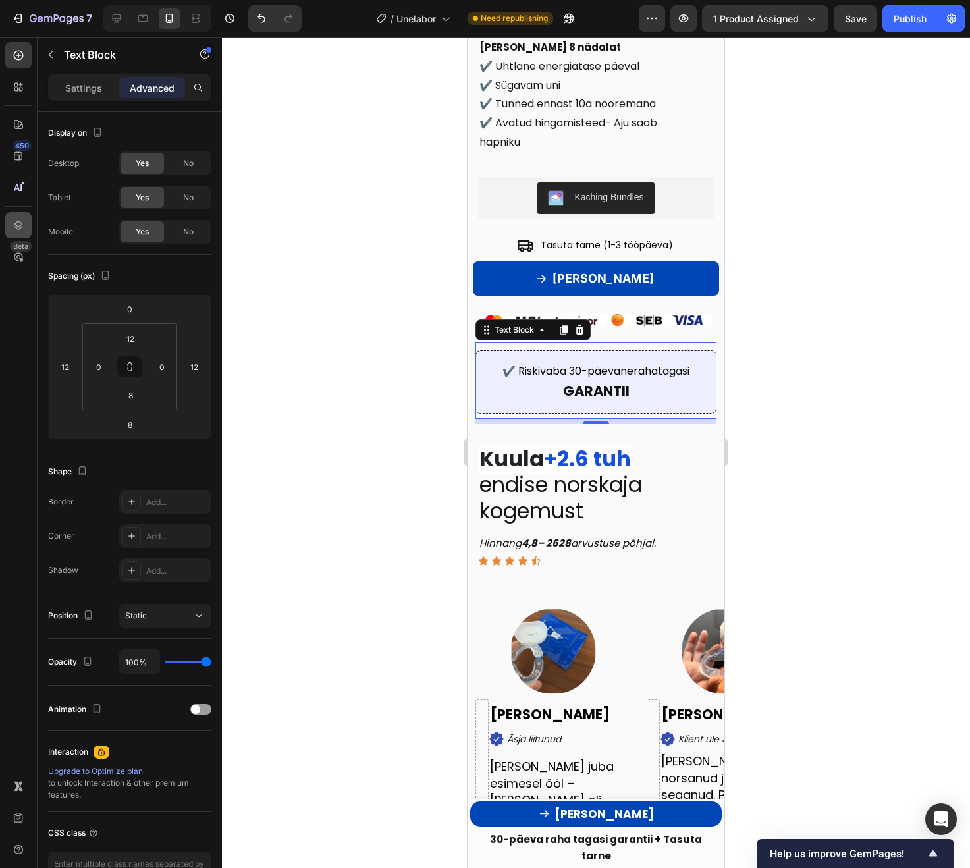
click at [24, 225] on icon at bounding box center [18, 225] width 13 height 13
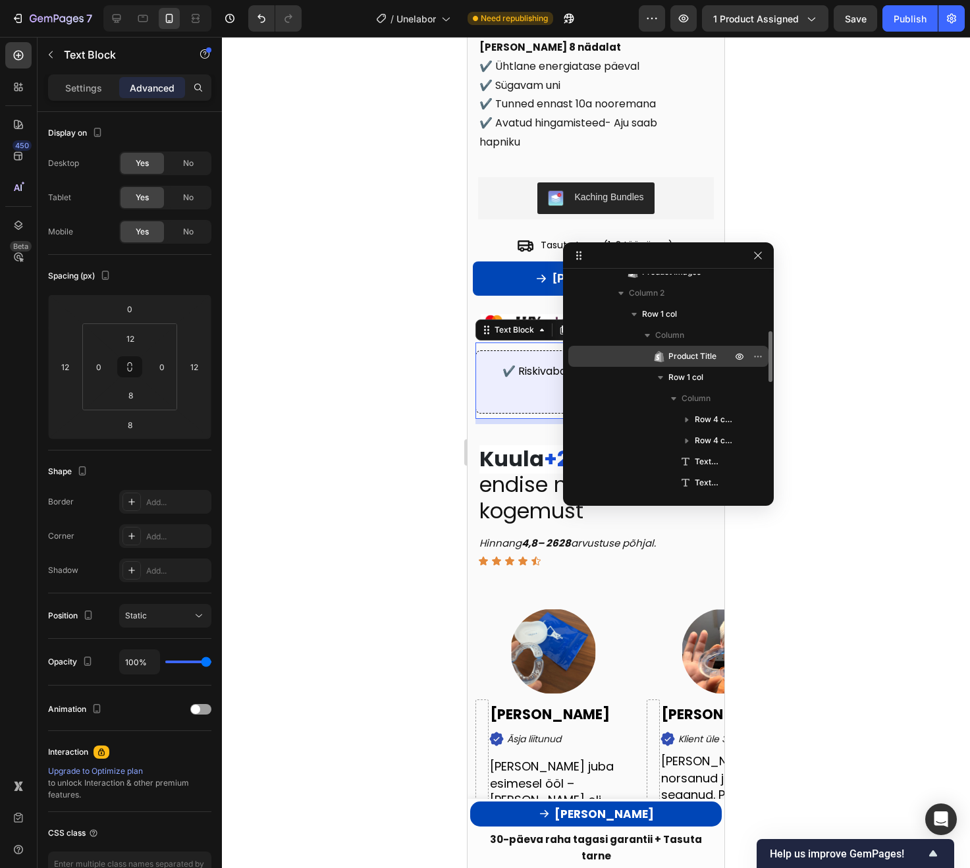
scroll to position [186, 0]
click at [504, 379] on p "✔️ Riskivaba 30-päevane raha tagasi" at bounding box center [596, 372] width 219 height 20
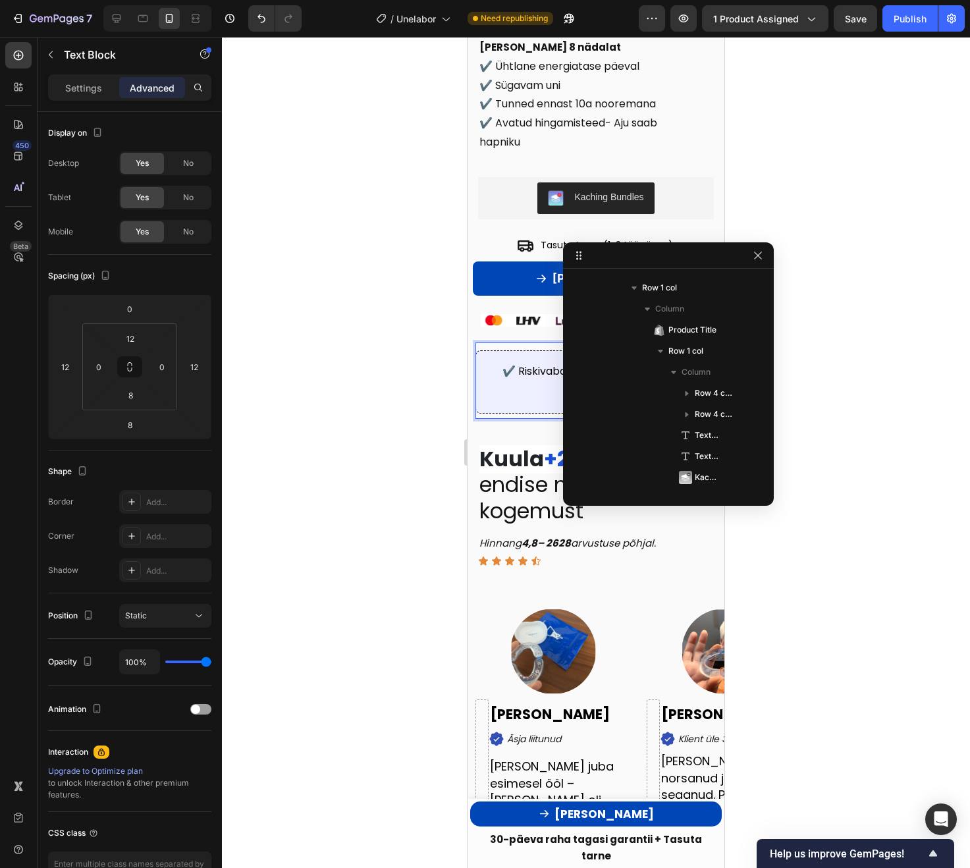
click at [504, 398] on p "GARANTII" at bounding box center [596, 391] width 219 height 21
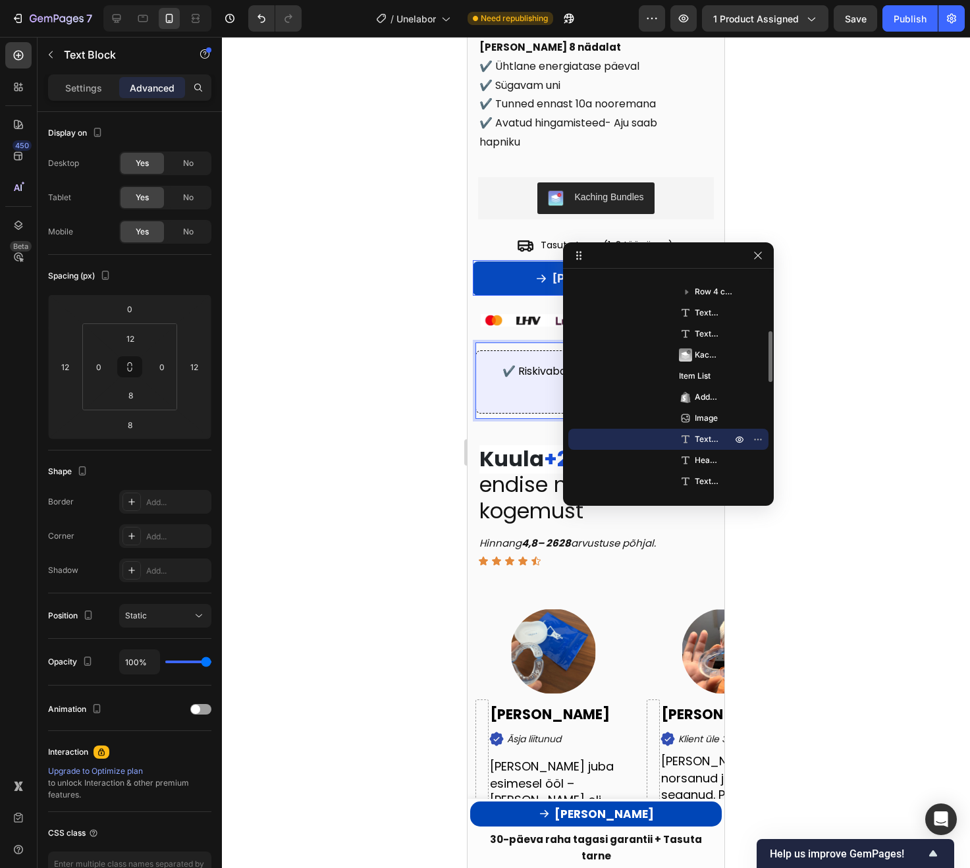
scroll to position [297, 0]
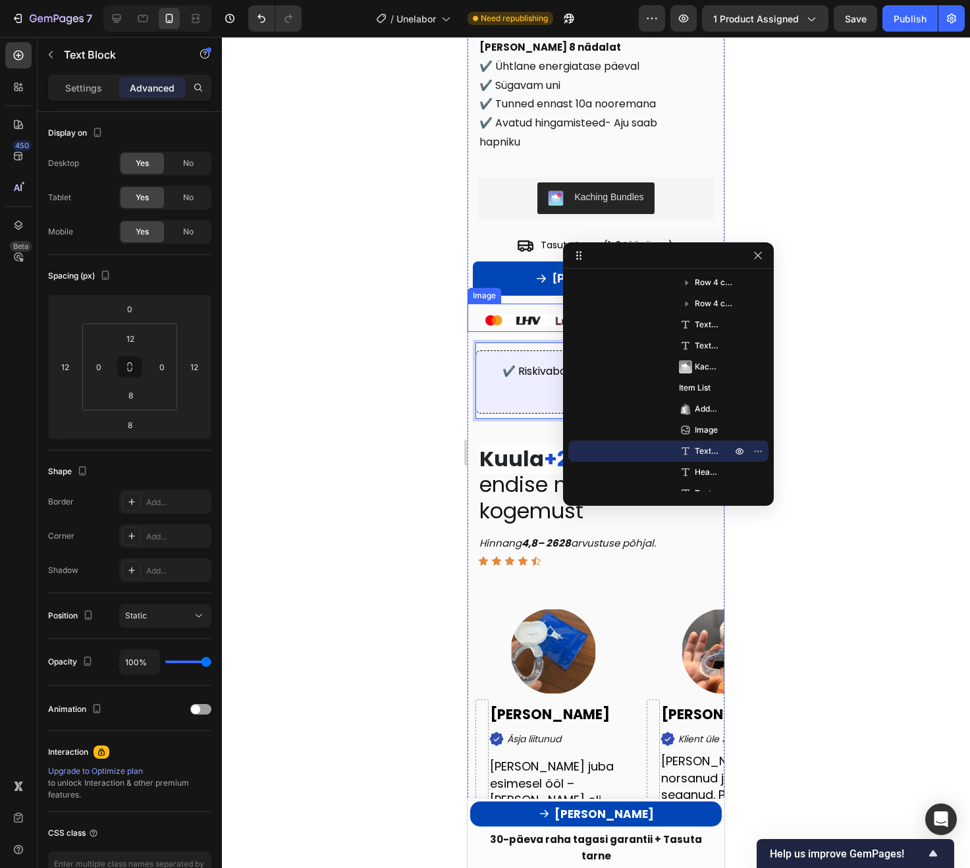
click at [496, 323] on img at bounding box center [596, 320] width 231 height 13
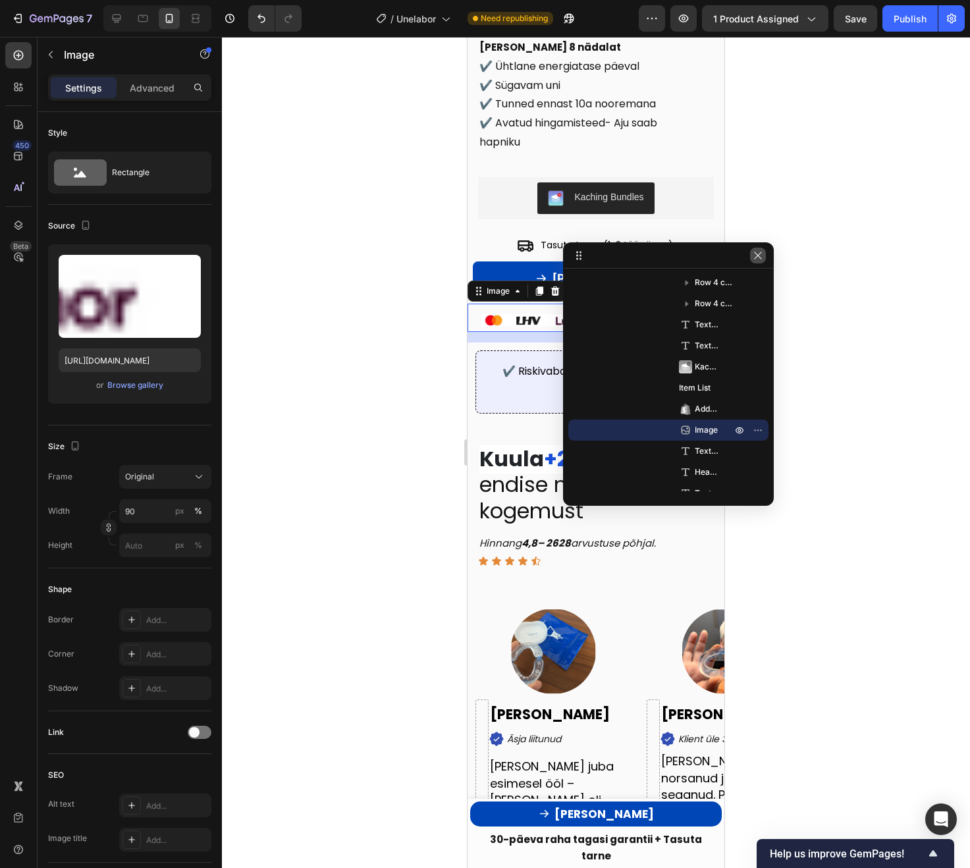
click at [760, 256] on icon "button" at bounding box center [758, 255] width 11 height 11
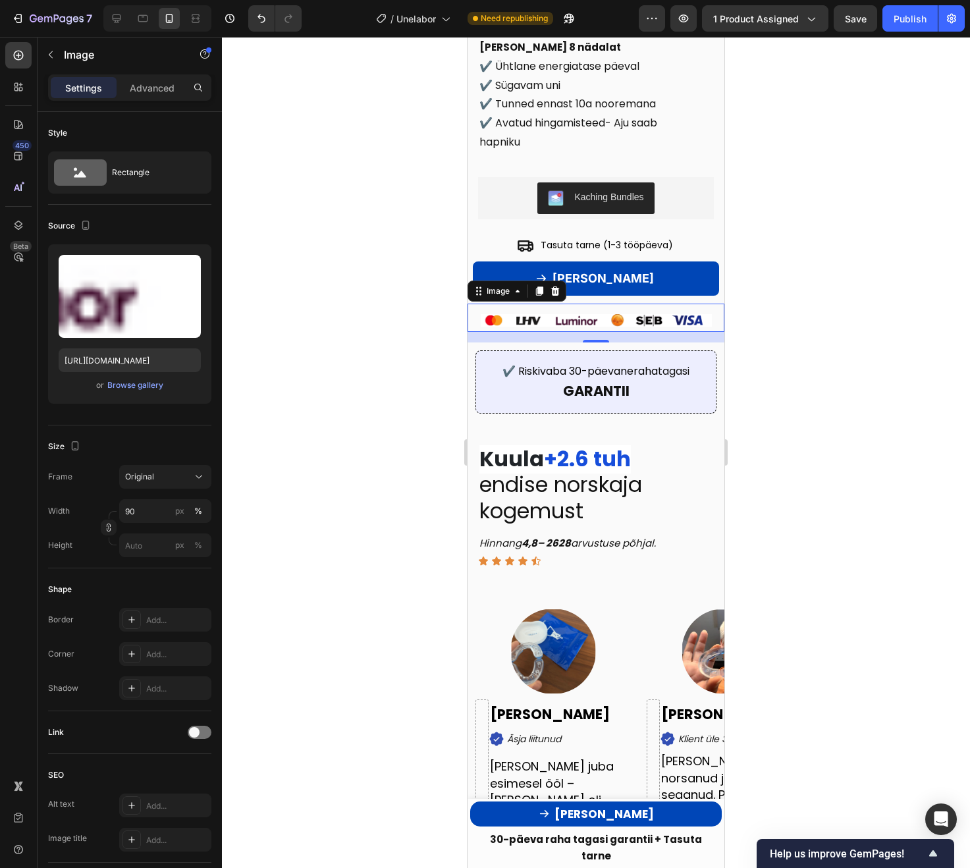
click at [837, 317] on div at bounding box center [596, 452] width 748 height 831
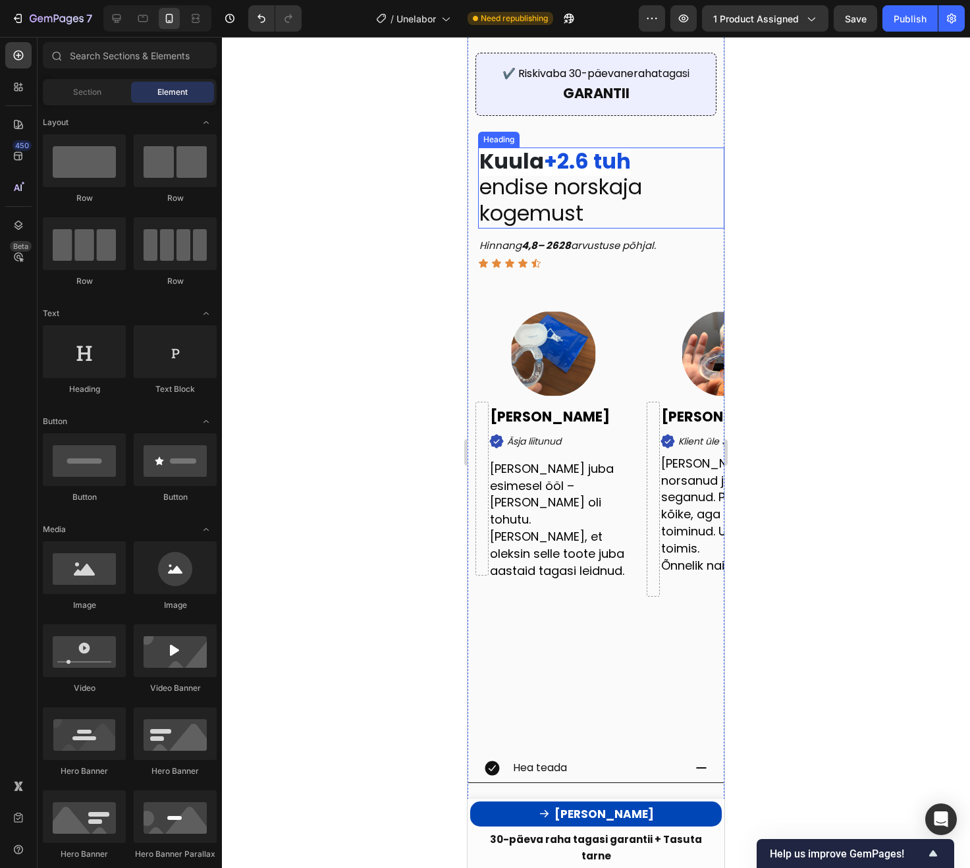
scroll to position [859, 0]
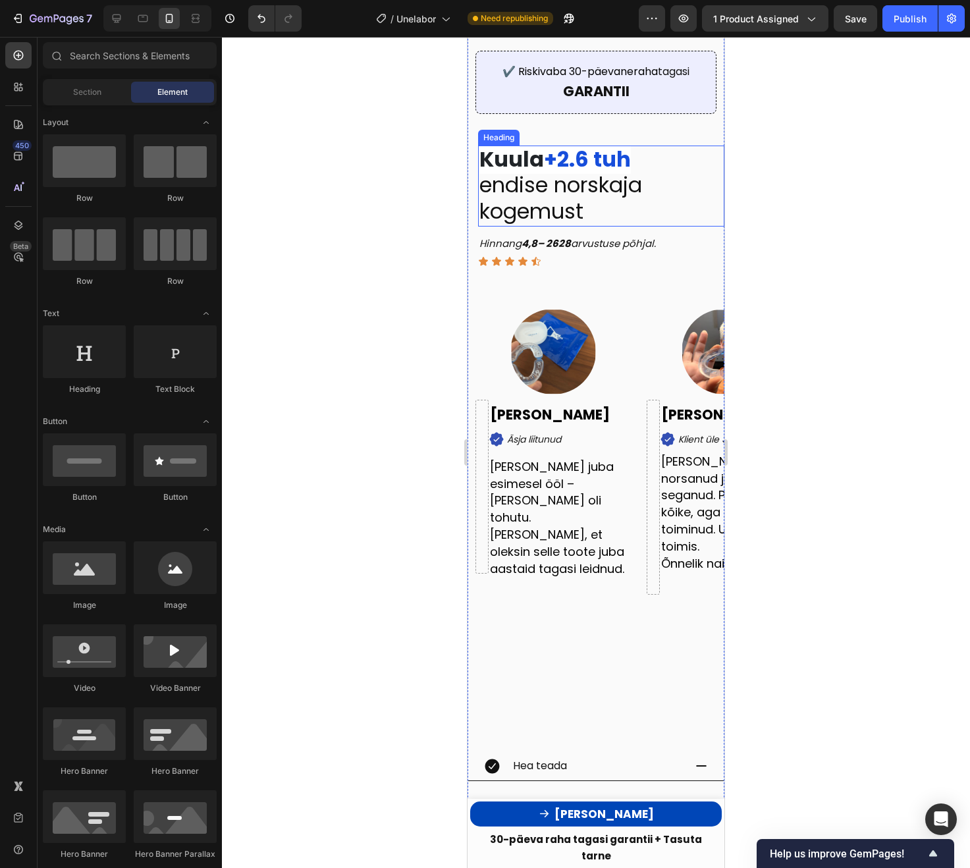
click at [566, 166] on strong "+2.6 tuh" at bounding box center [587, 159] width 87 height 30
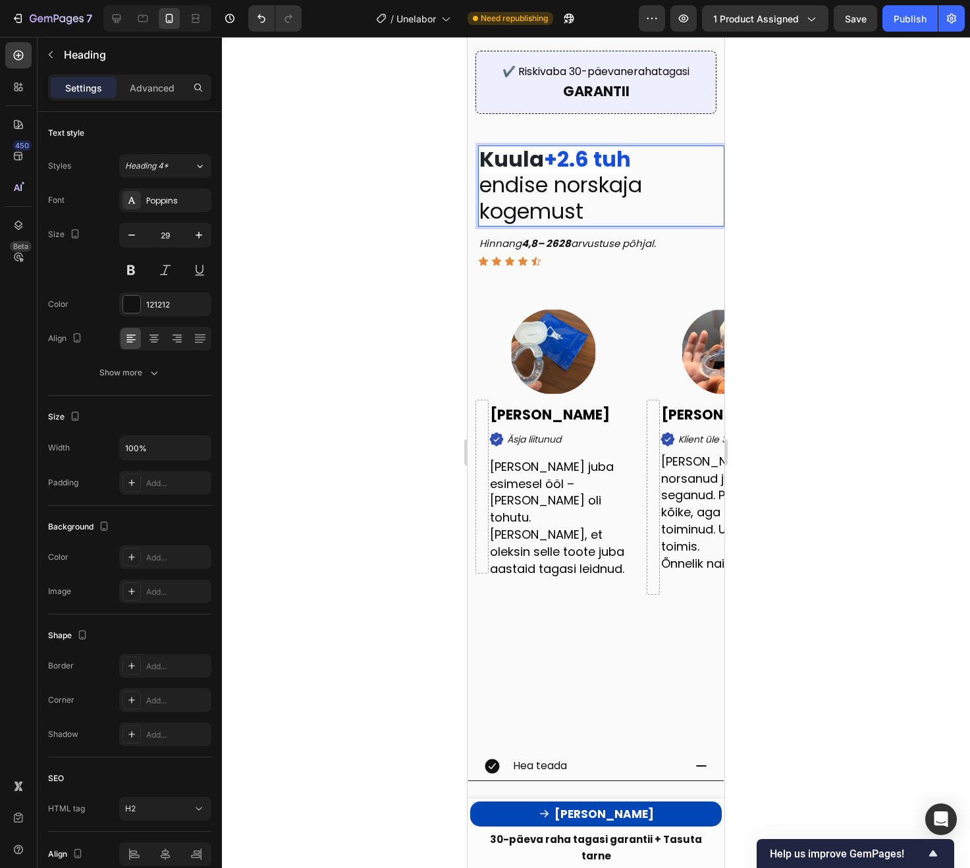
click at [499, 161] on strong "Kuula" at bounding box center [511, 159] width 65 height 30
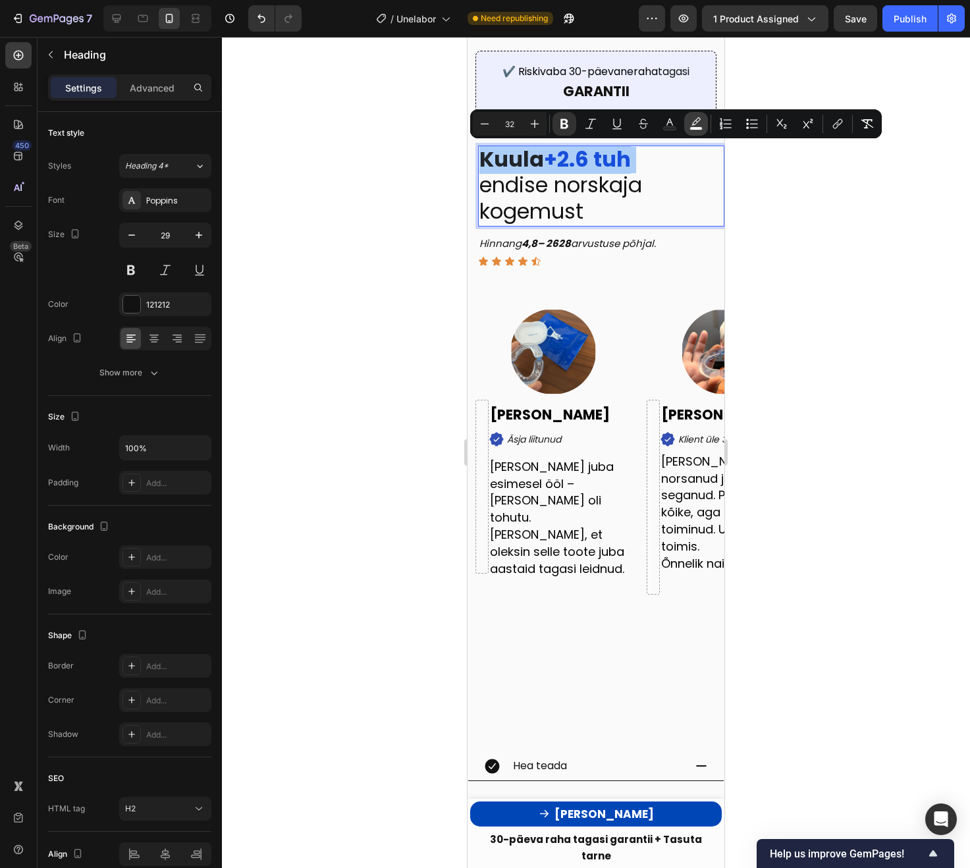
click at [699, 124] on icon "Editor contextual toolbar" at bounding box center [696, 123] width 13 height 13
type input "FFFFFF"
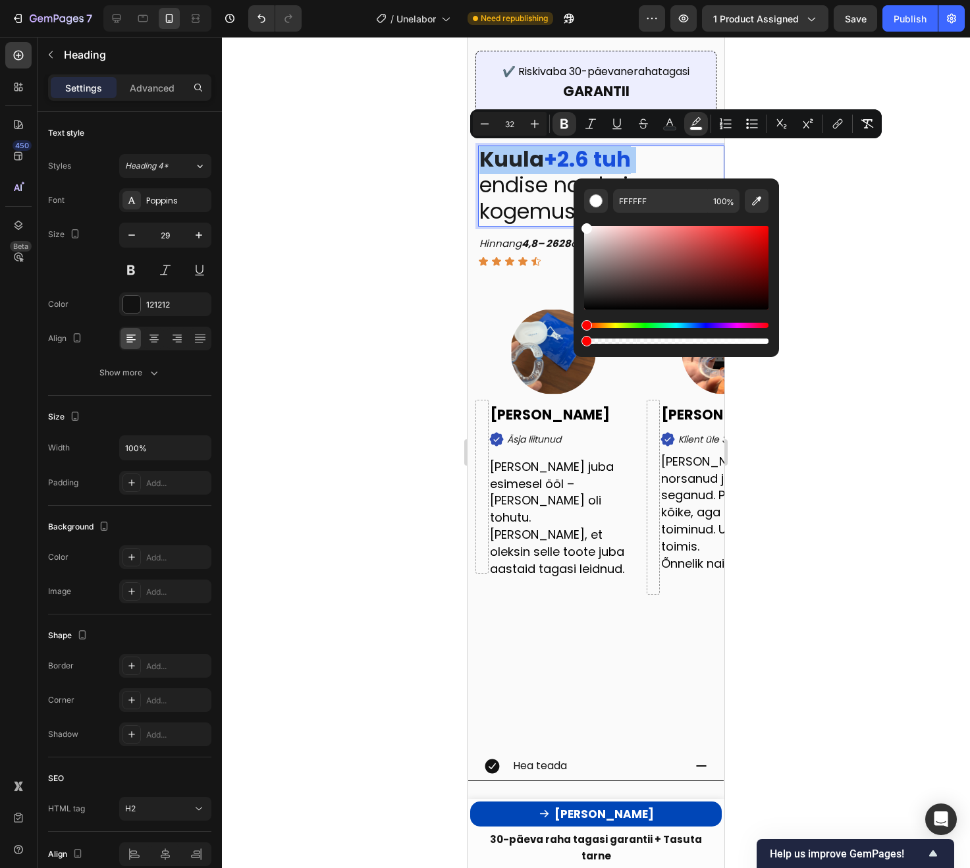
drag, startPoint x: 766, startPoint y: 342, endPoint x: 427, endPoint y: 337, distance: 338.6
click at [427, 0] on body "7 Version history / Unelabor Need republishing Preview 1 product assigned Save …" at bounding box center [485, 0] width 970 height 0
type input "0"
click at [341, 310] on div at bounding box center [596, 452] width 748 height 831
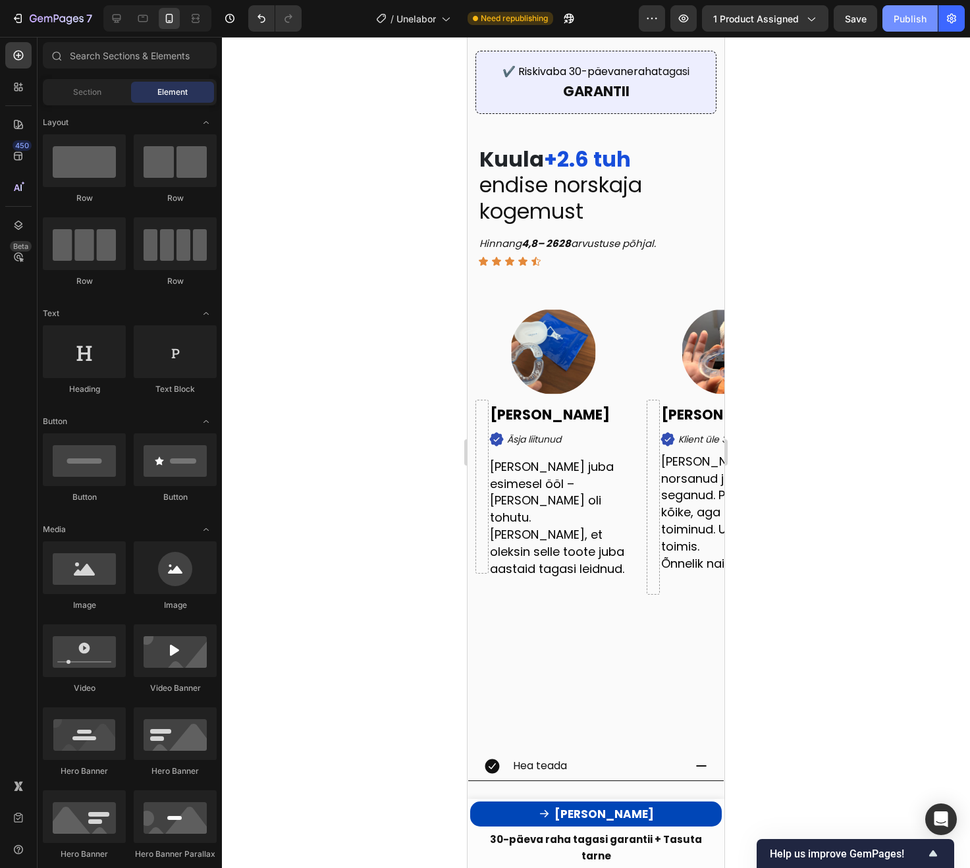
click at [904, 18] on div "Publish" at bounding box center [910, 19] width 33 height 14
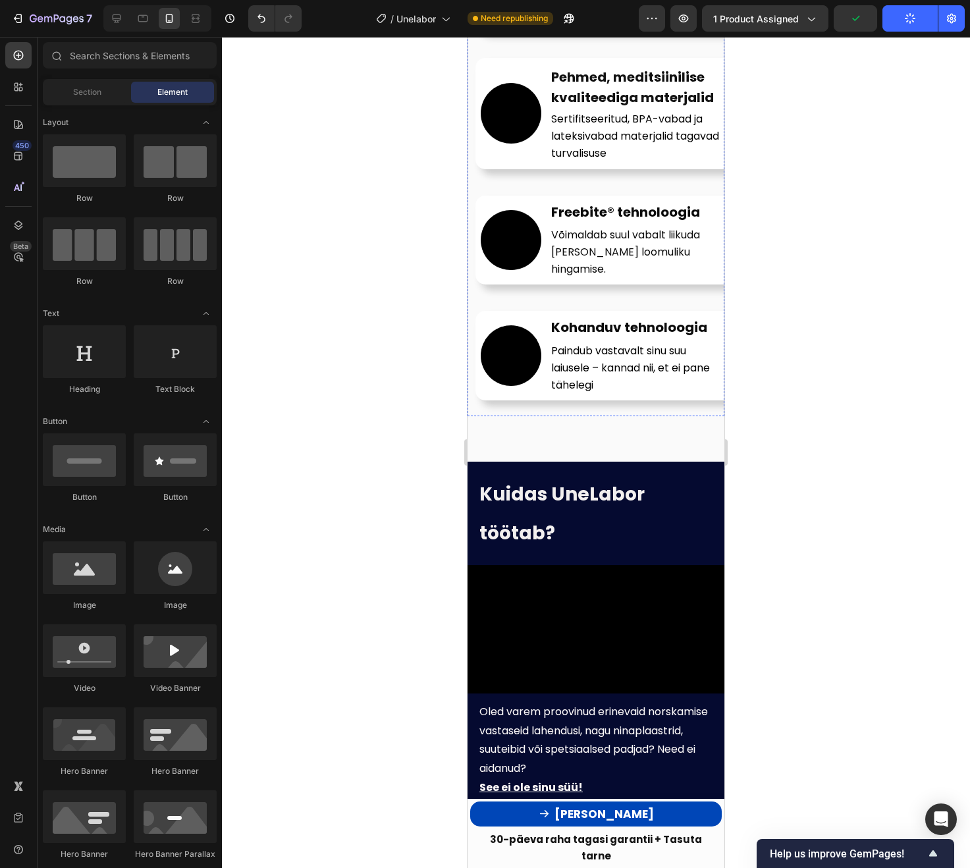
scroll to position [2151, 0]
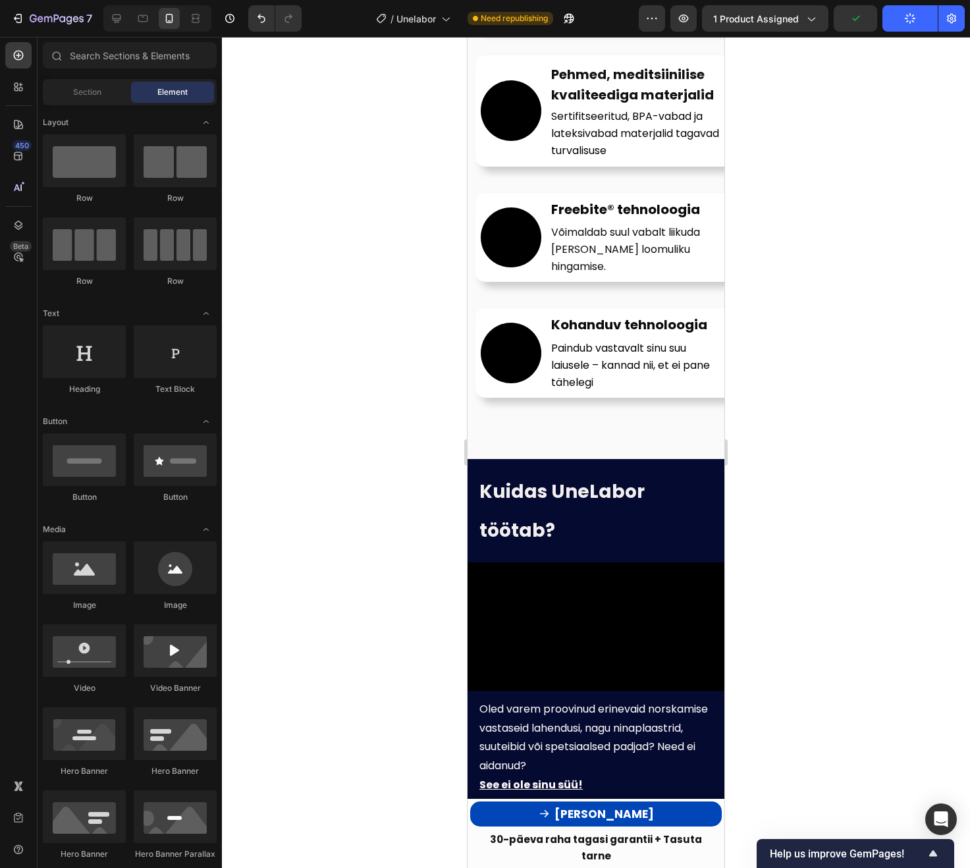
click at [821, 303] on div at bounding box center [596, 452] width 748 height 831
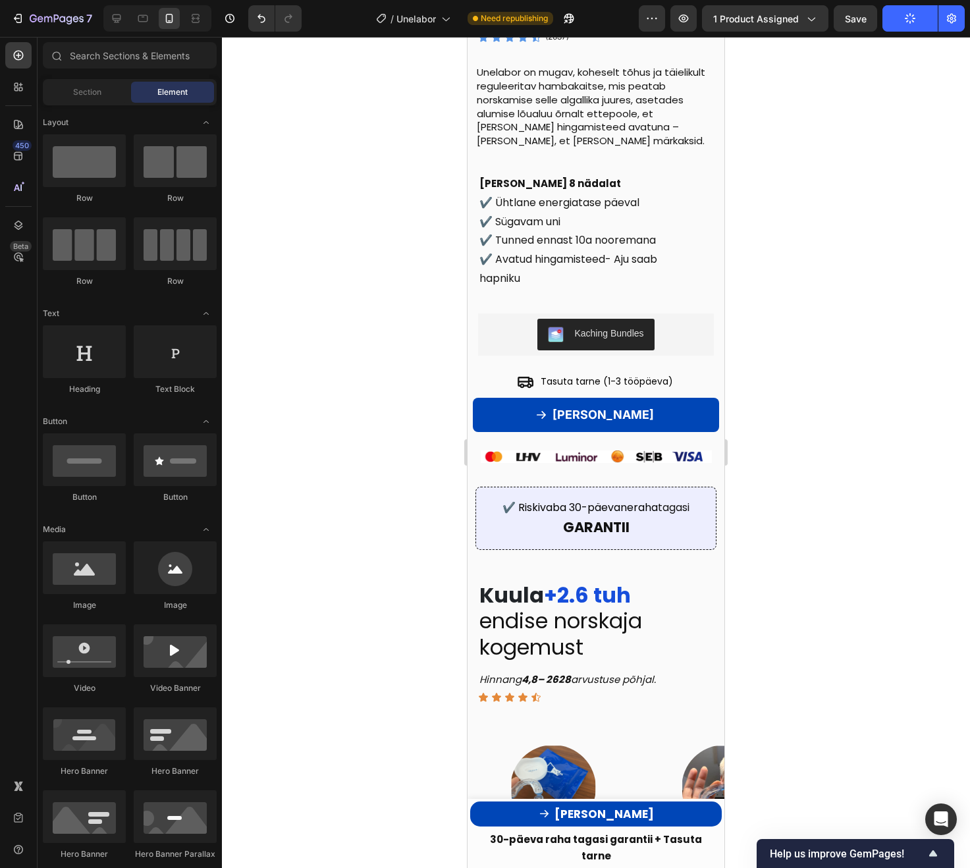
scroll to position [0, 0]
